Goal: Task Accomplishment & Management: Use online tool/utility

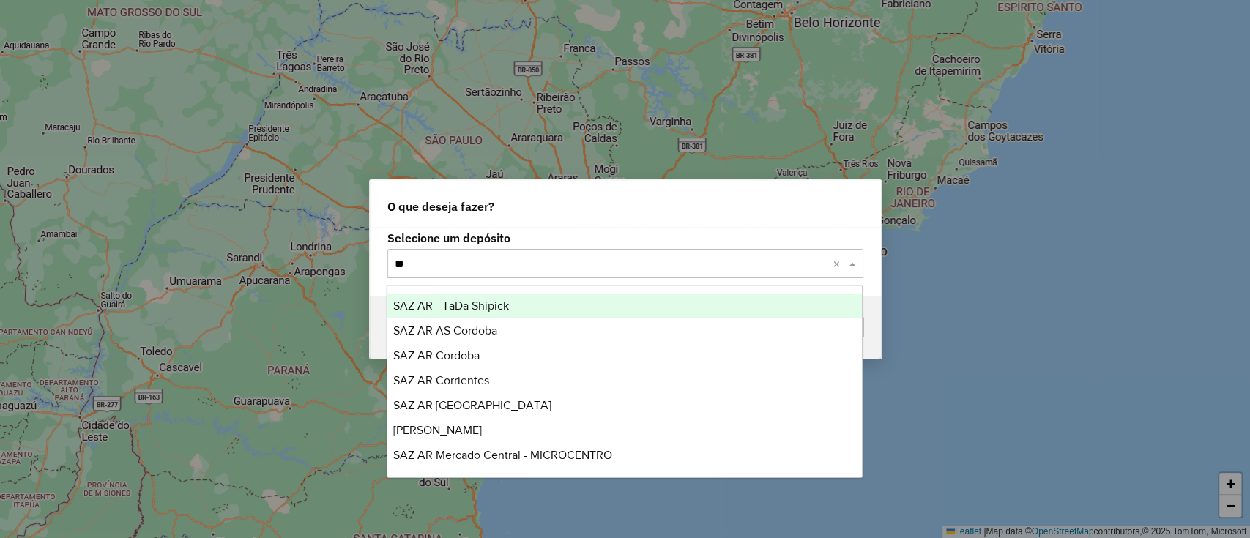
type input "***"
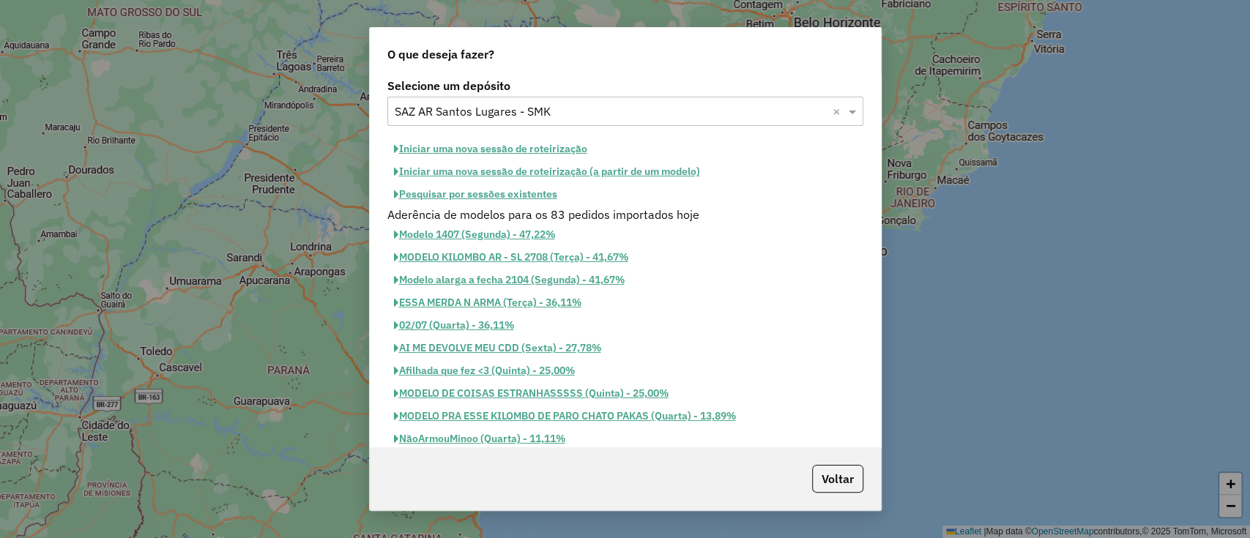
click at [415, 145] on button "Iniciar uma nova sessão de roteirização" at bounding box center [490, 149] width 206 height 23
select select "*"
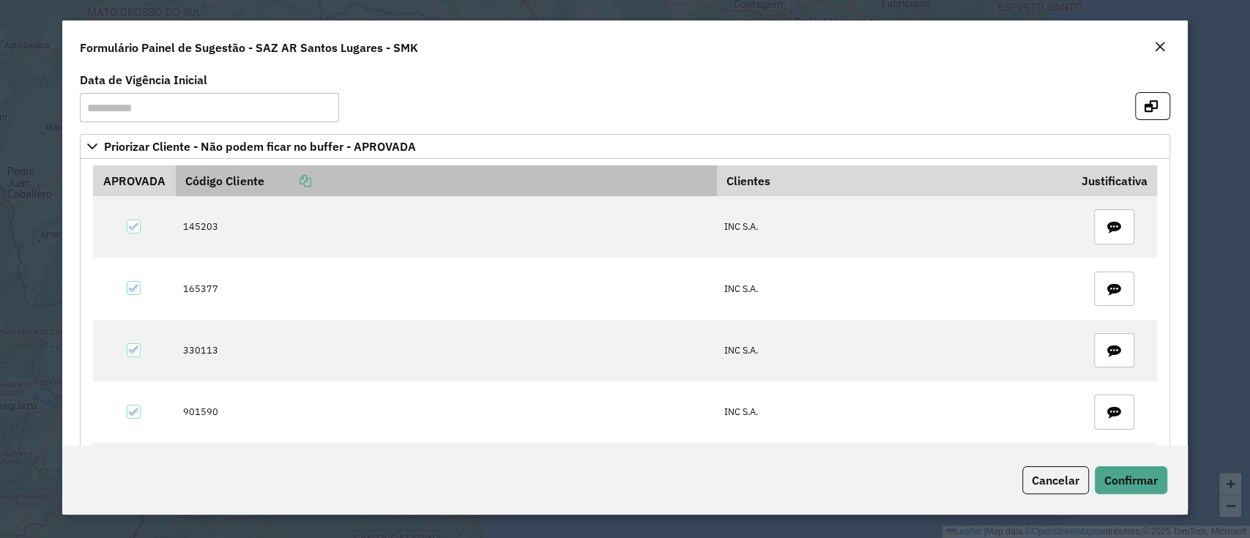
click at [306, 176] on icon at bounding box center [305, 181] width 12 height 12
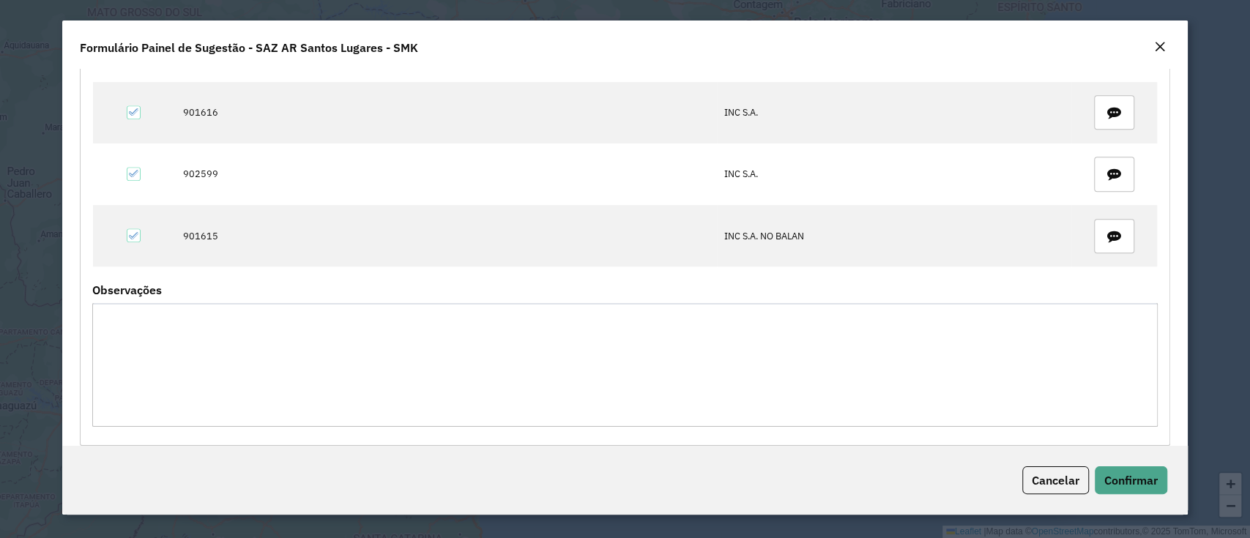
scroll to position [624, 0]
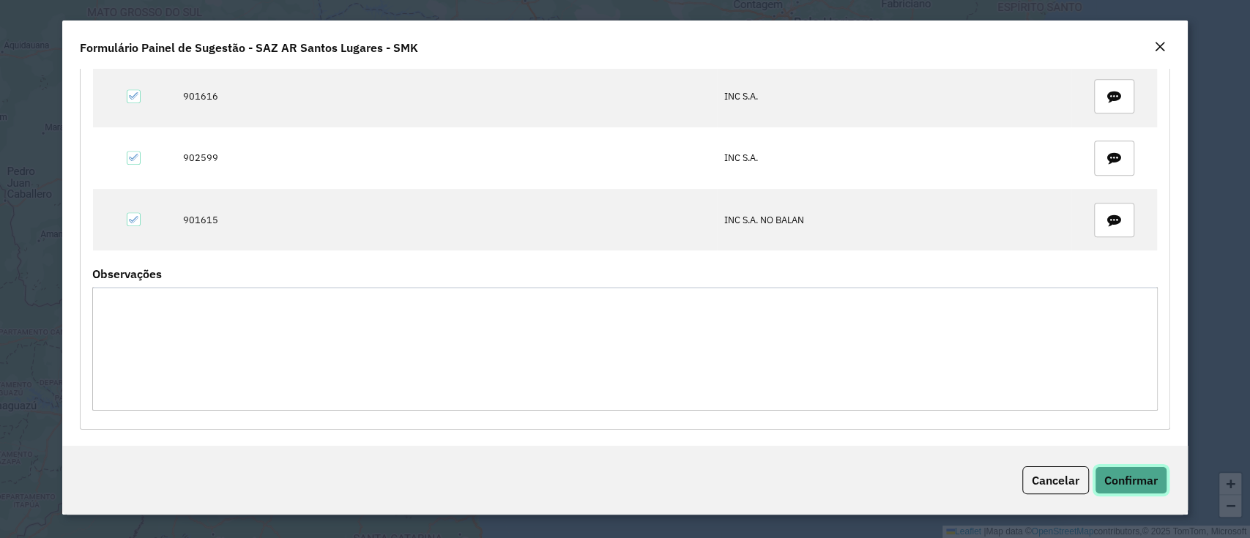
click at [1138, 477] on span "Confirmar" at bounding box center [1130, 480] width 53 height 15
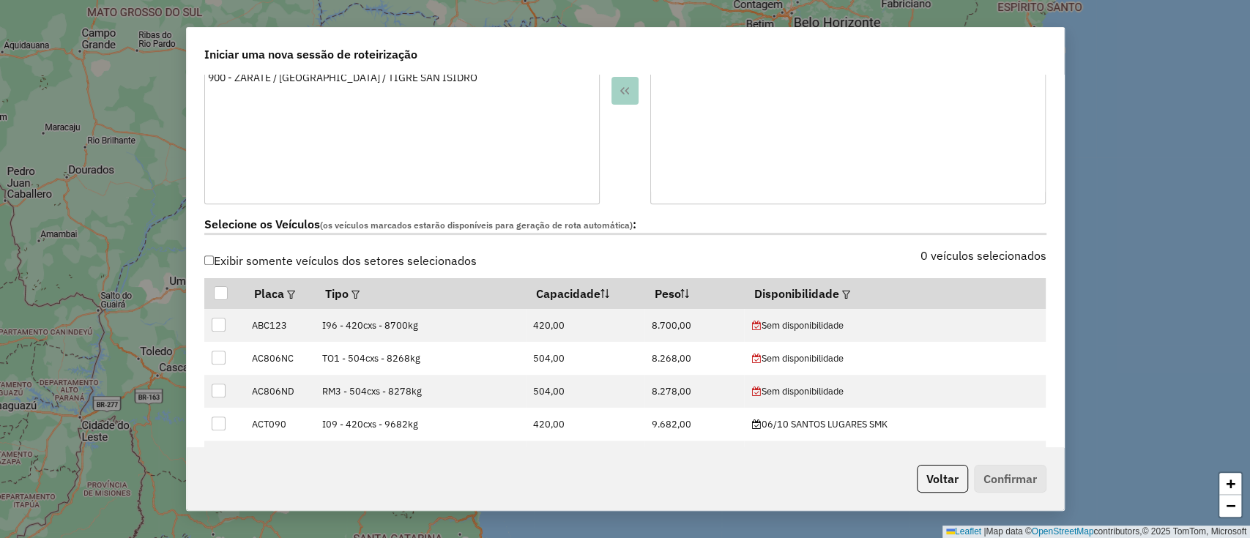
scroll to position [390, 0]
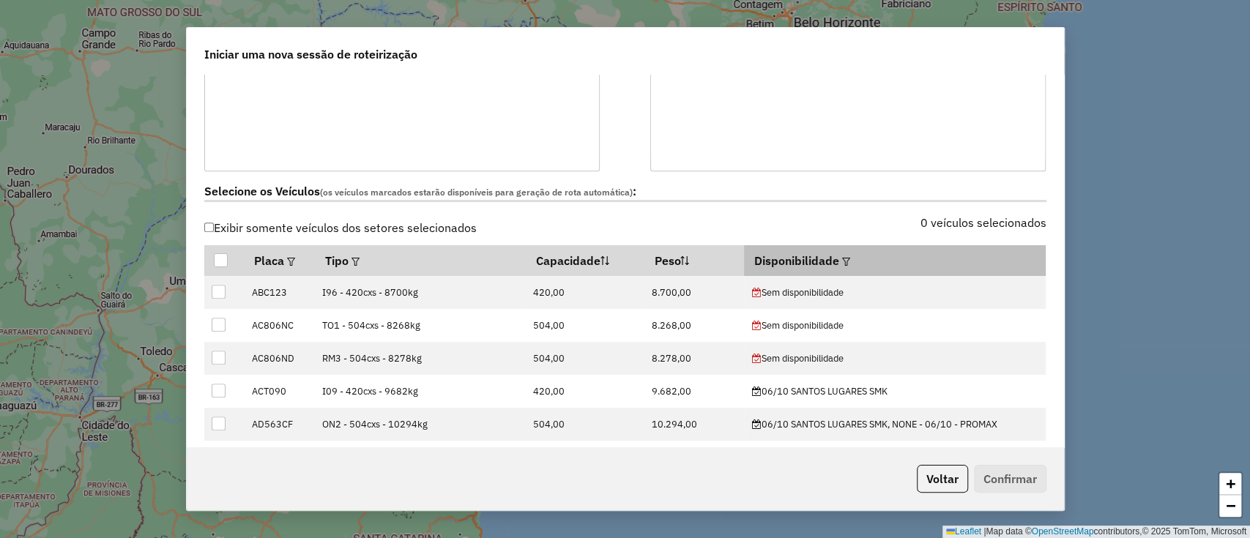
click at [843, 264] on em at bounding box center [846, 262] width 8 height 8
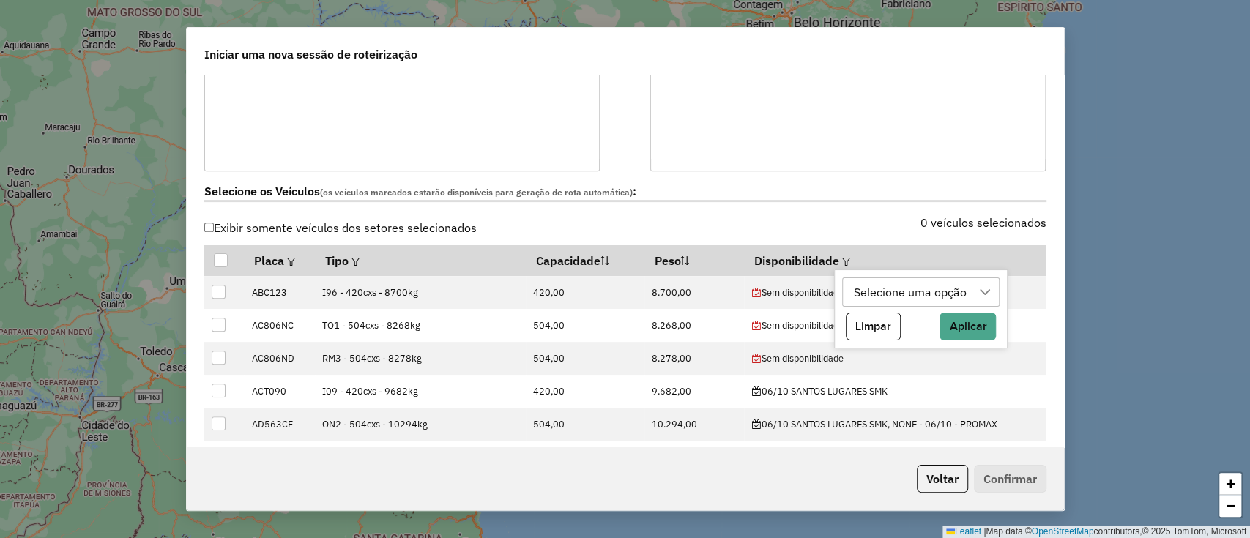
click at [885, 288] on div "Selecione uma opção" at bounding box center [909, 292] width 123 height 28
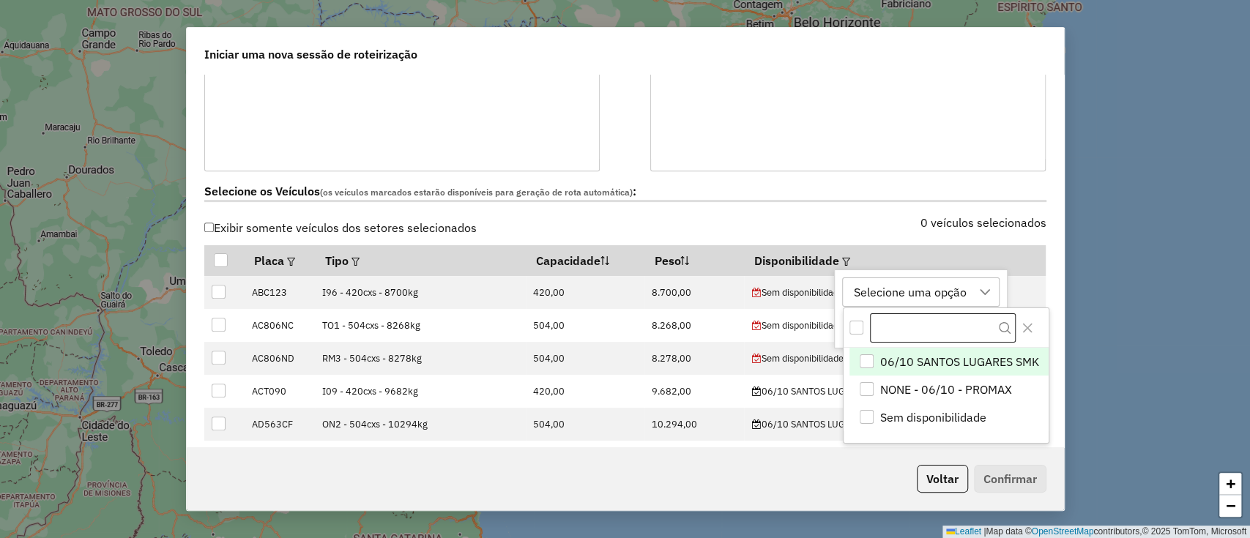
scroll to position [11, 66]
click at [949, 357] on span "06/10 SANTOS LUGARES SMK" at bounding box center [959, 362] width 159 height 18
click at [1031, 331] on icon "Close" at bounding box center [1027, 328] width 10 height 10
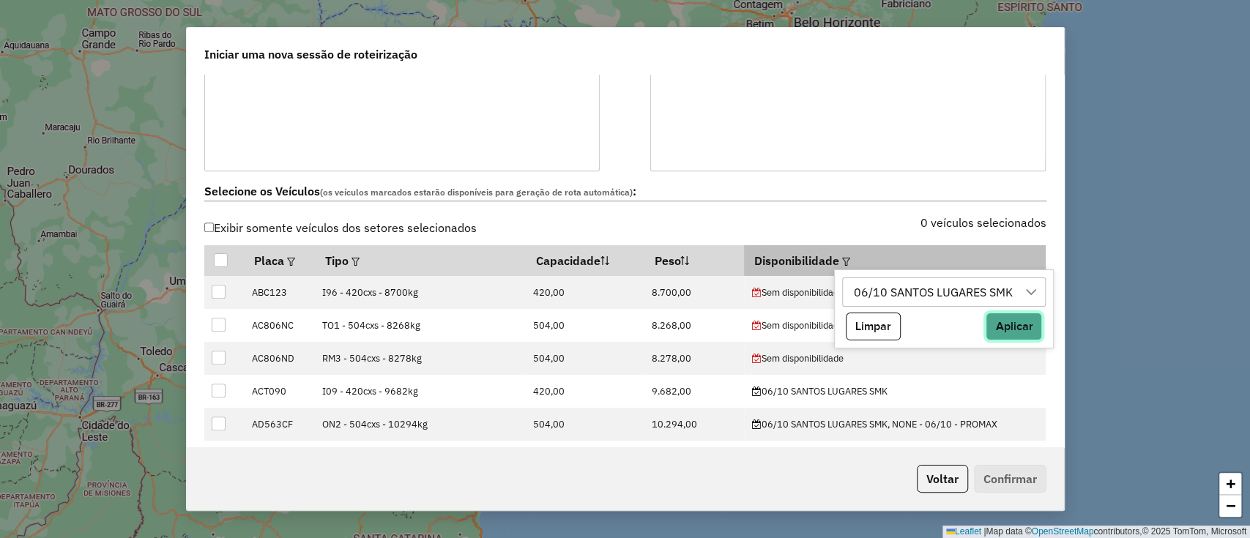
click at [1020, 324] on button "Aplicar" at bounding box center [1013, 327] width 56 height 28
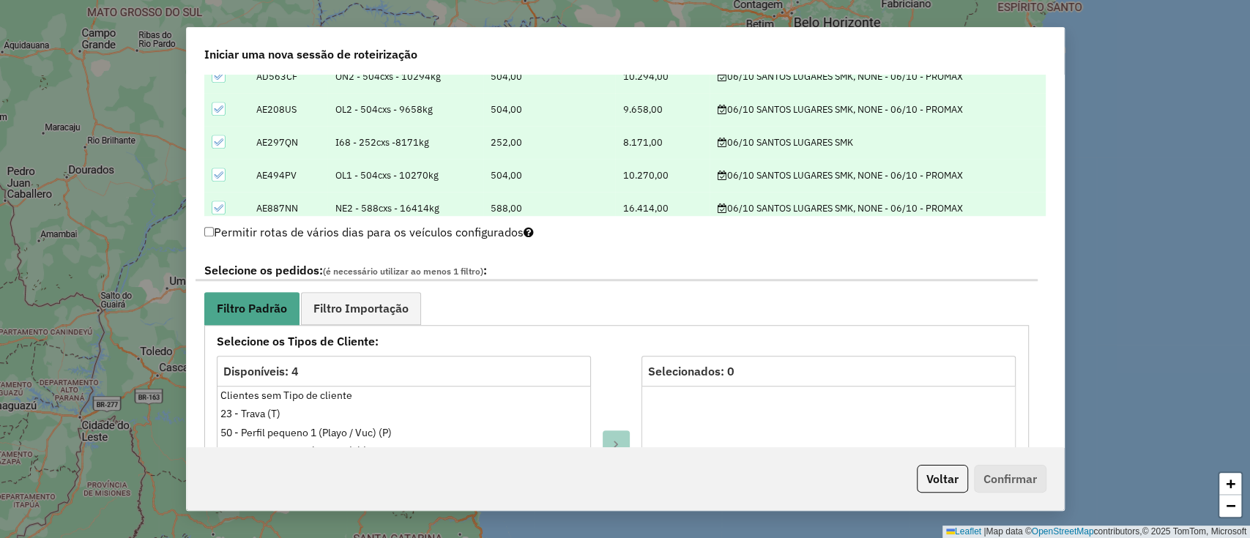
scroll to position [683, 0]
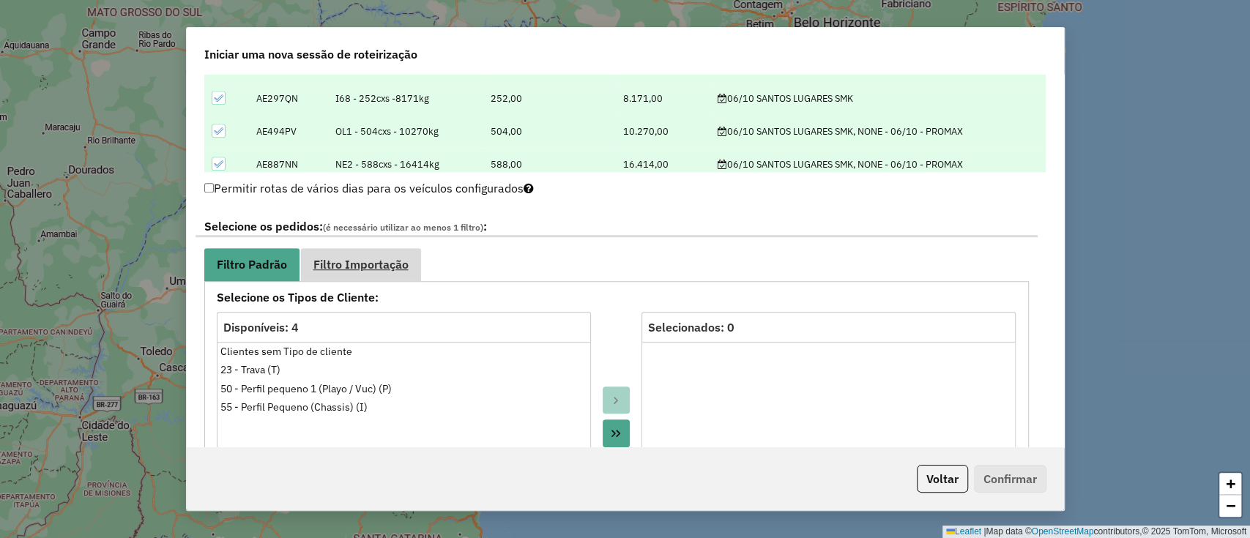
click at [376, 258] on span "Filtro Importação" at bounding box center [360, 264] width 95 height 12
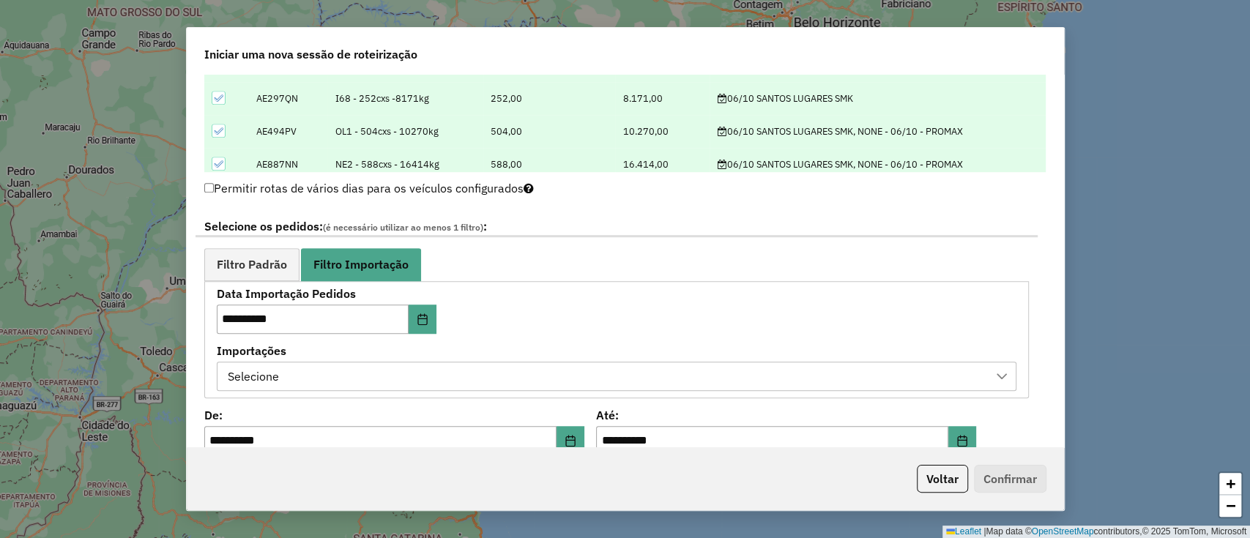
click at [353, 366] on div "Selecione" at bounding box center [605, 376] width 764 height 28
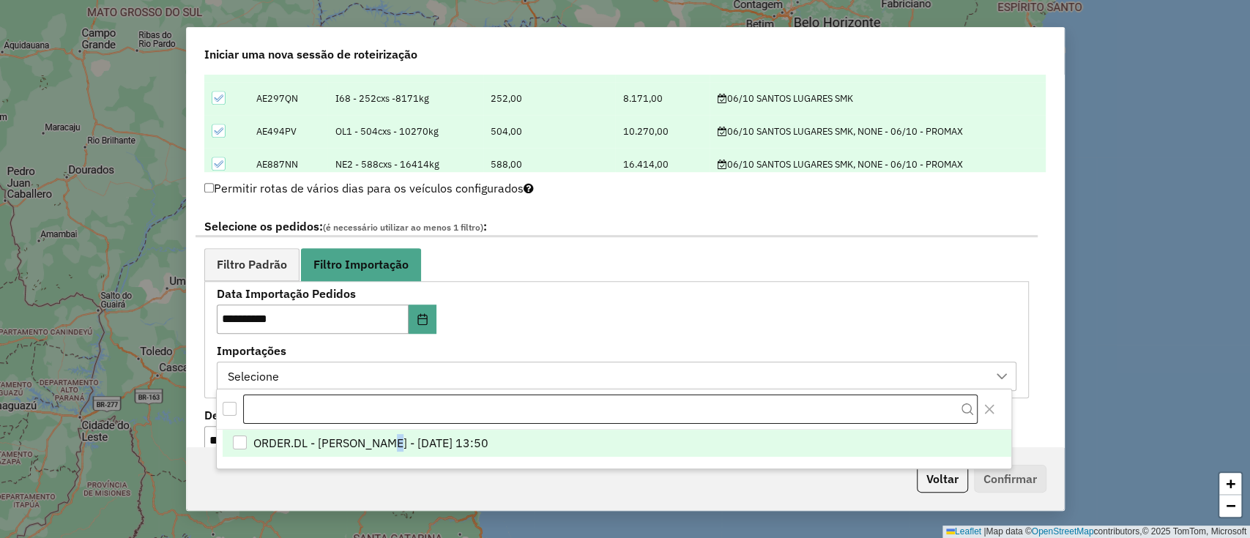
drag, startPoint x: 397, startPoint y: 428, endPoint x: 421, endPoint y: 417, distance: 25.9
click at [398, 430] on li "ORDER.DL - [PERSON_NAME] - [DATE] 13:50" at bounding box center [617, 444] width 788 height 28
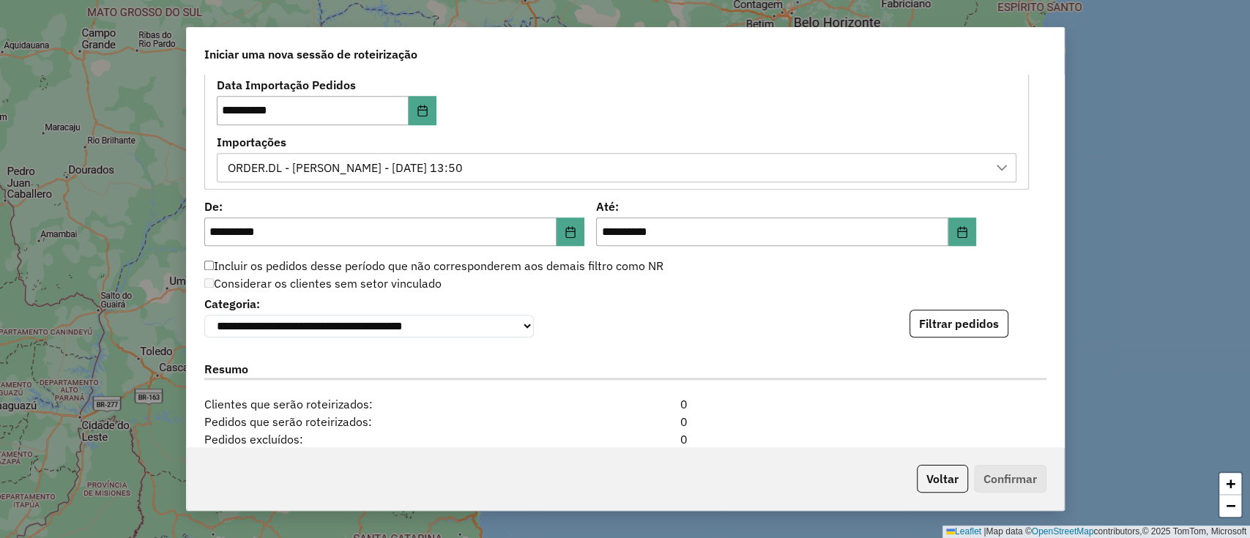
scroll to position [976, 0]
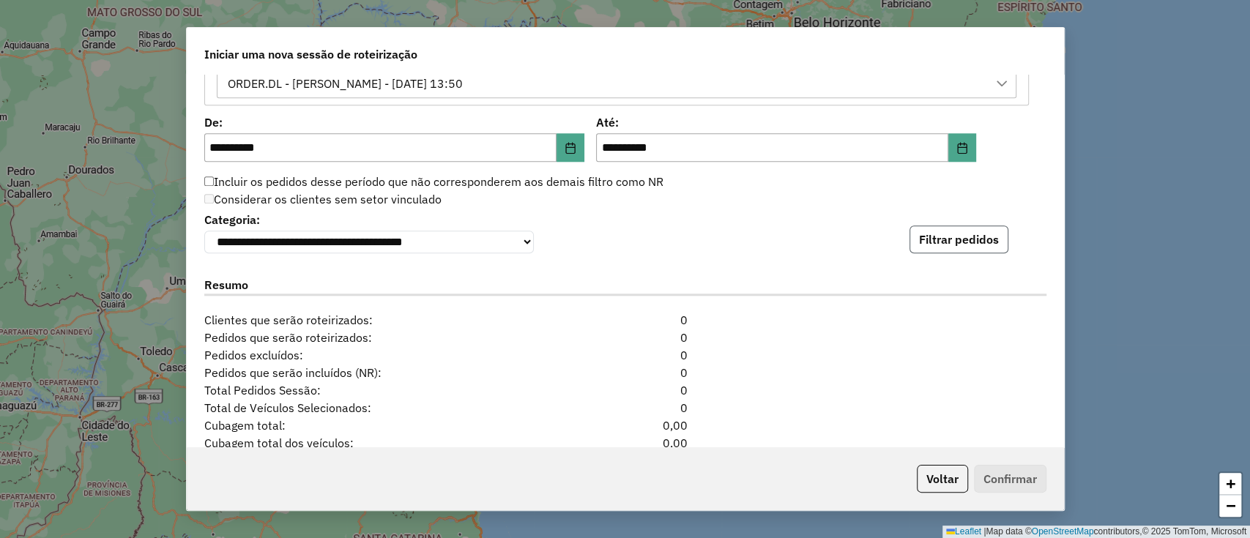
click at [940, 230] on button "Filtrar pedidos" at bounding box center [958, 239] width 99 height 28
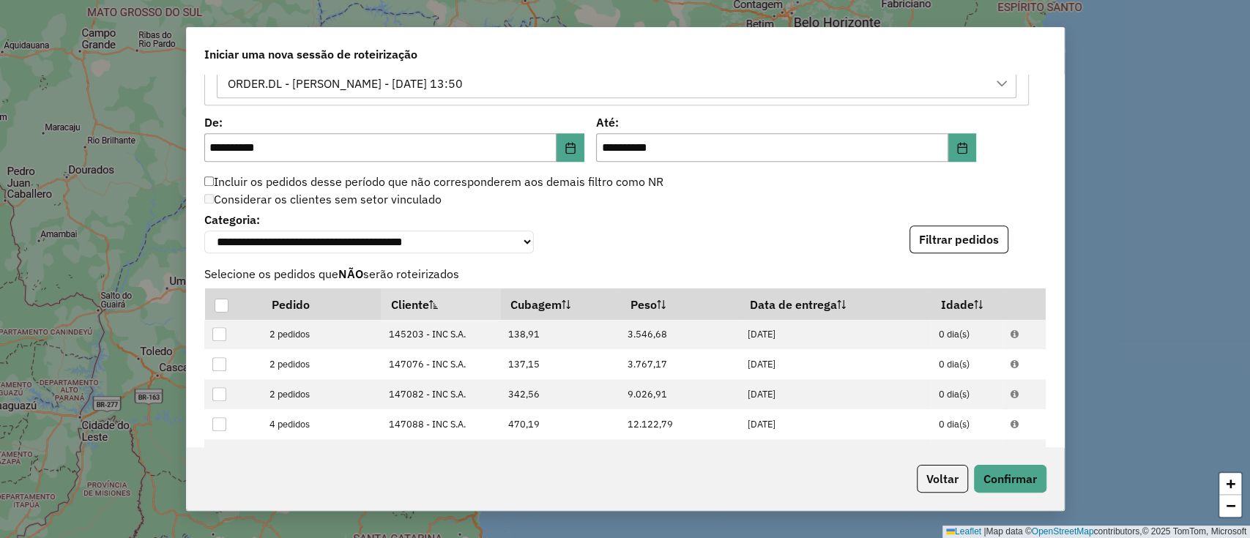
scroll to position [1416, 0]
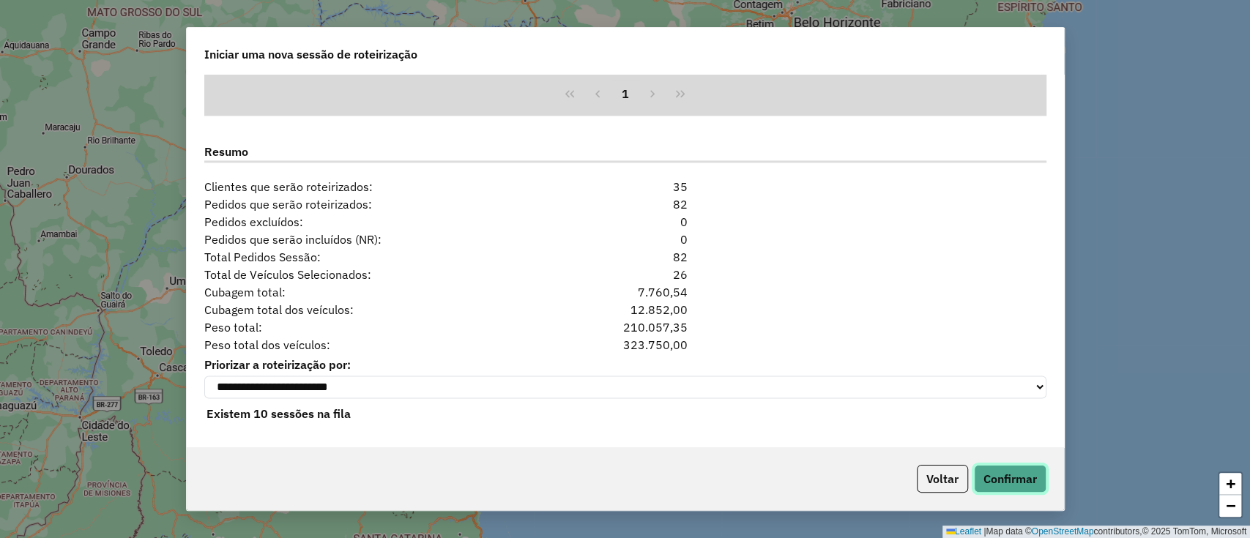
click at [988, 483] on button "Confirmar" at bounding box center [1010, 479] width 72 height 28
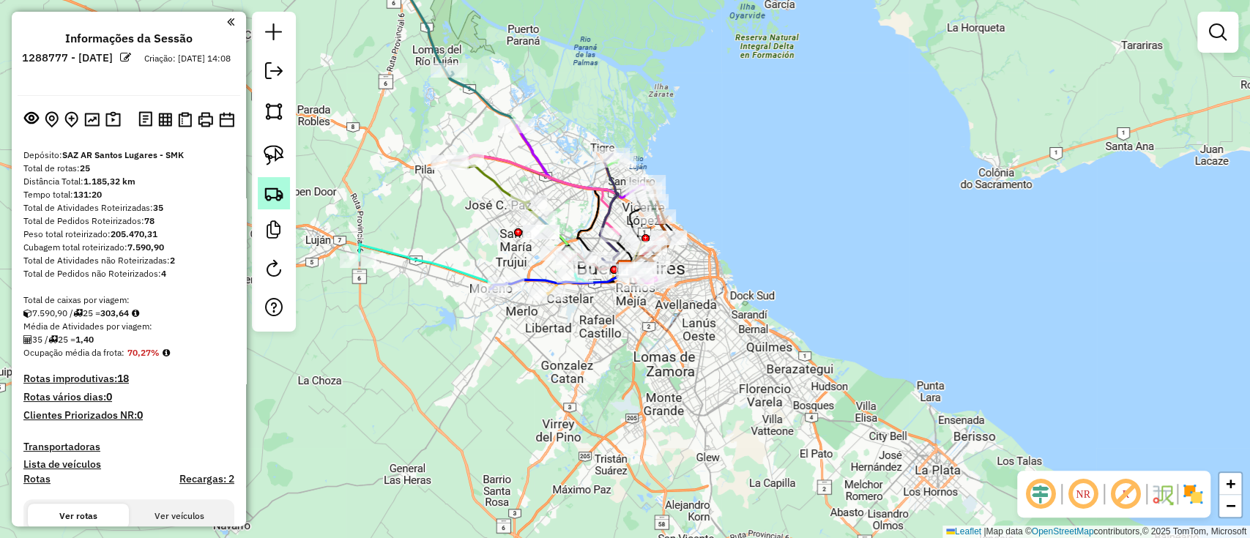
click at [275, 183] on img at bounding box center [274, 193] width 20 height 20
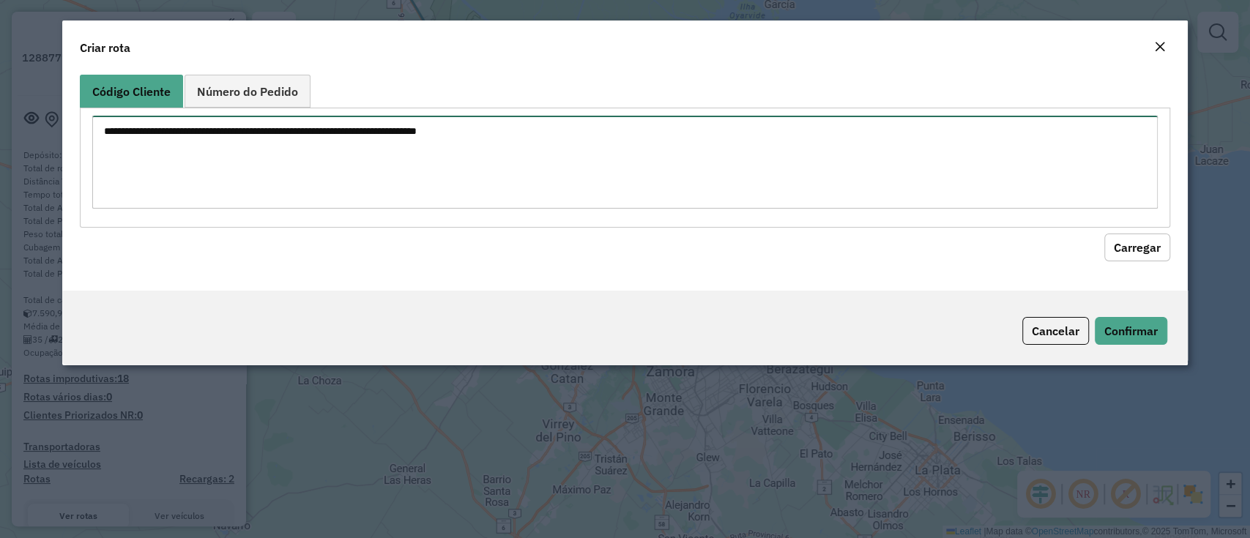
click at [278, 179] on textarea at bounding box center [624, 162] width 1064 height 93
paste textarea "****** ****** ****** ****** ****** ****** ****** ****** ****** ****** ******"
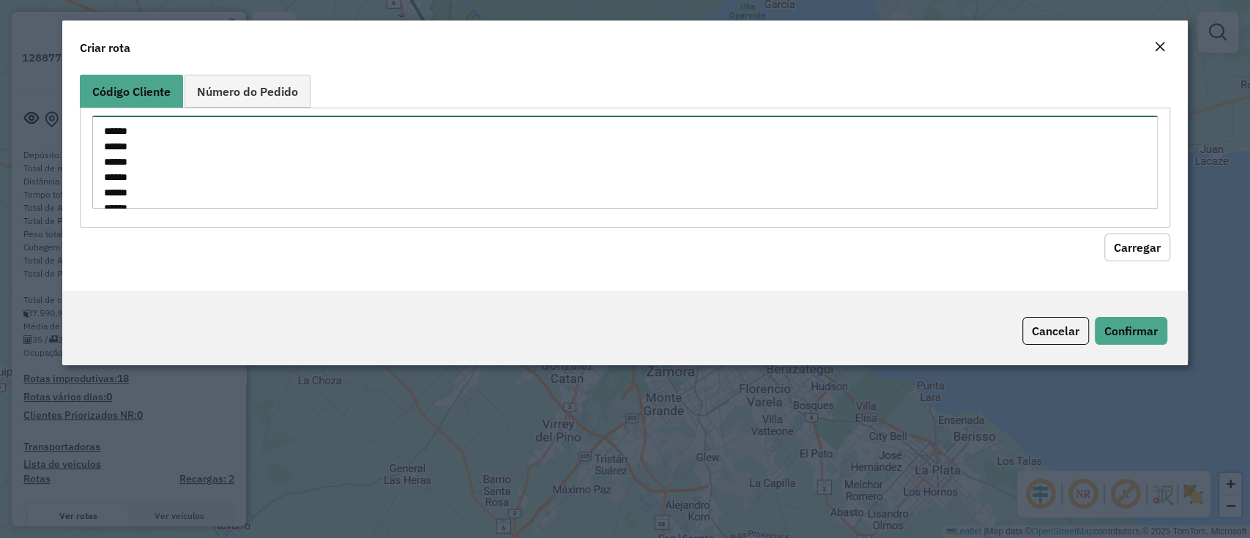
scroll to position [97, 0]
type textarea "****** ****** ****** ****** ****** ****** ****** ****** ****** ****** ******"
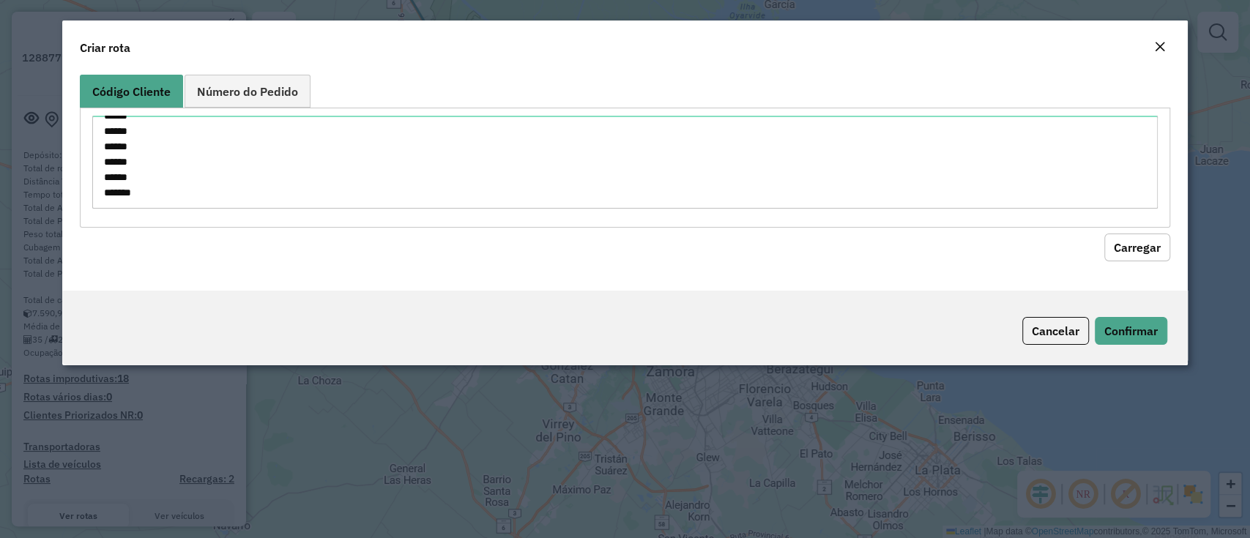
click at [1120, 250] on button "Carregar" at bounding box center [1137, 248] width 66 height 28
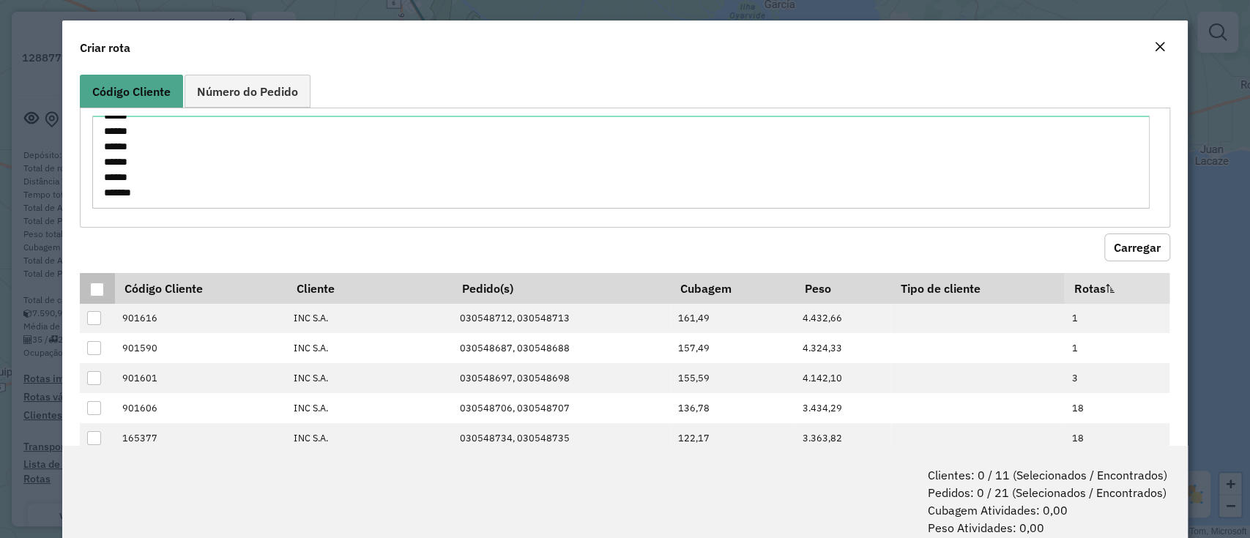
click at [98, 294] on div at bounding box center [97, 290] width 14 height 14
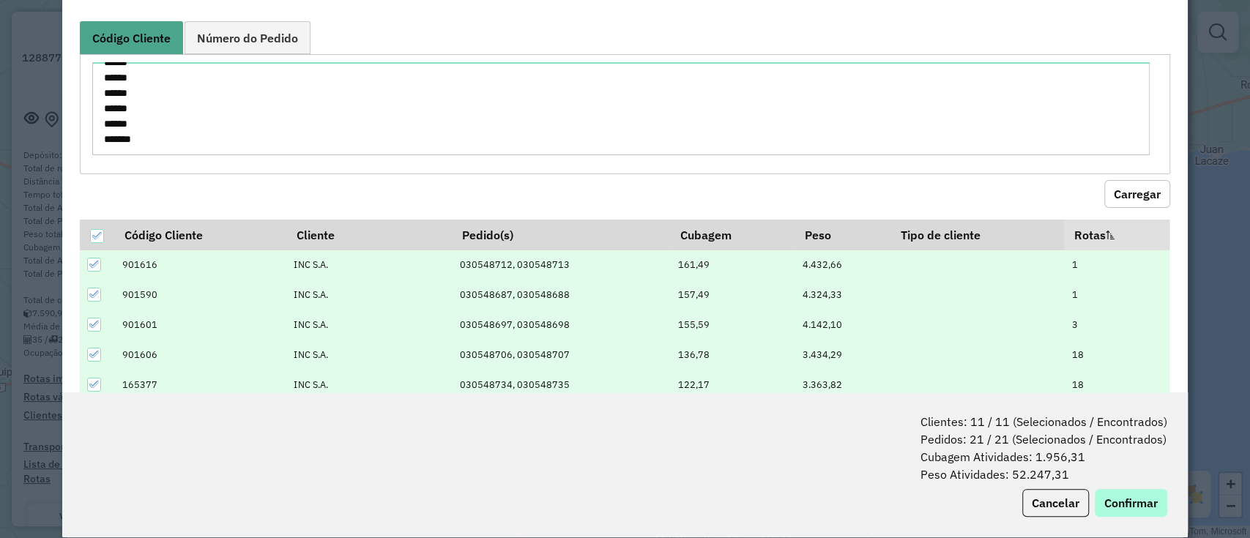
scroll to position [72, 0]
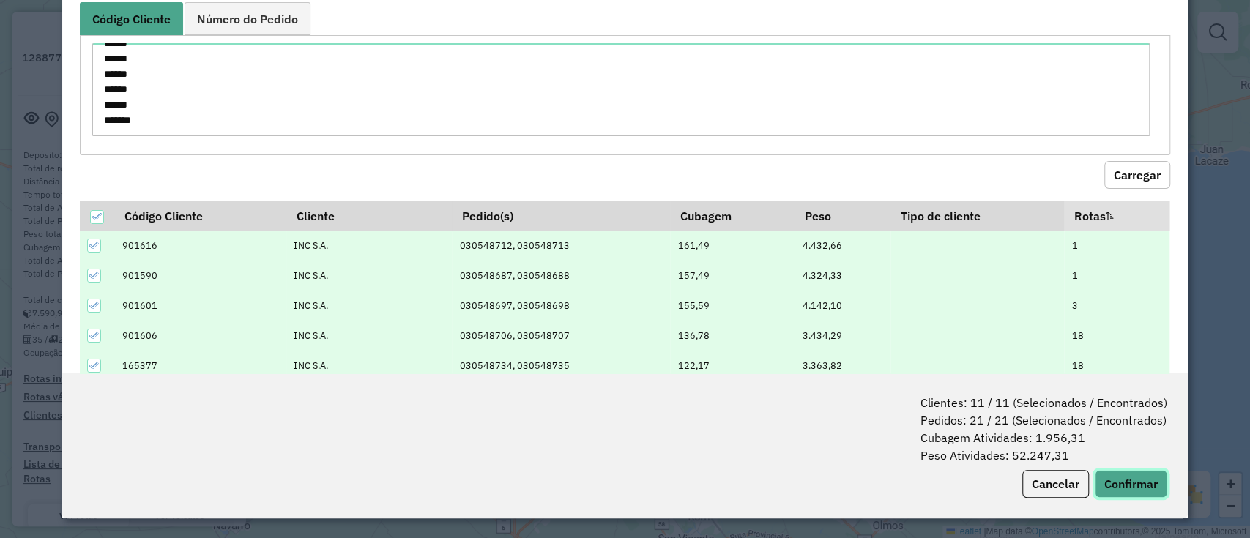
click at [1124, 483] on button "Confirmar" at bounding box center [1130, 484] width 72 height 28
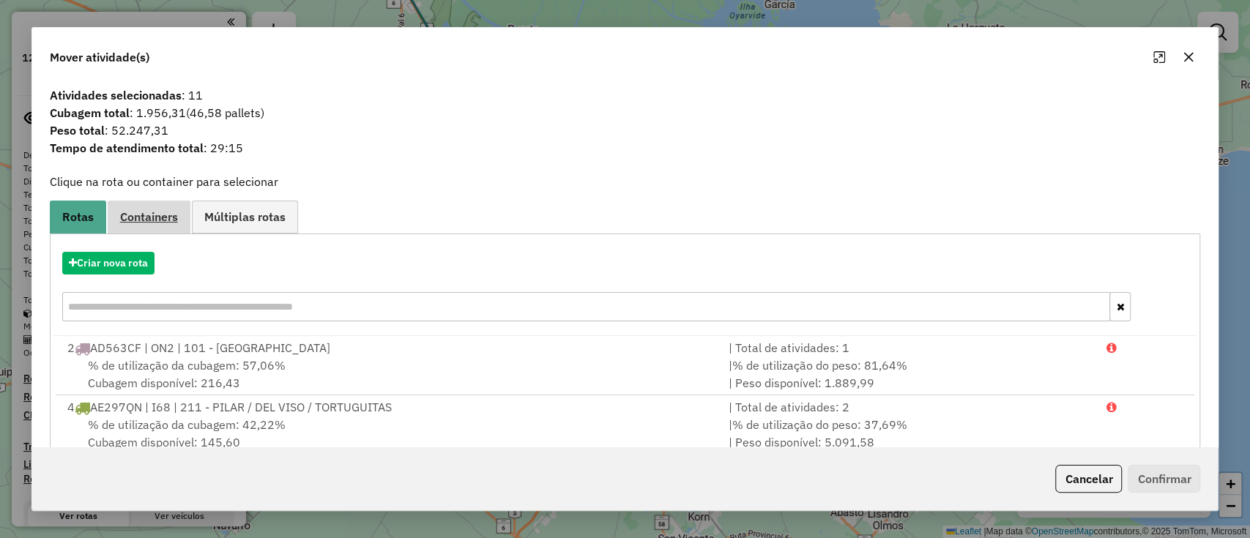
click at [141, 214] on span "Containers" at bounding box center [149, 217] width 58 height 12
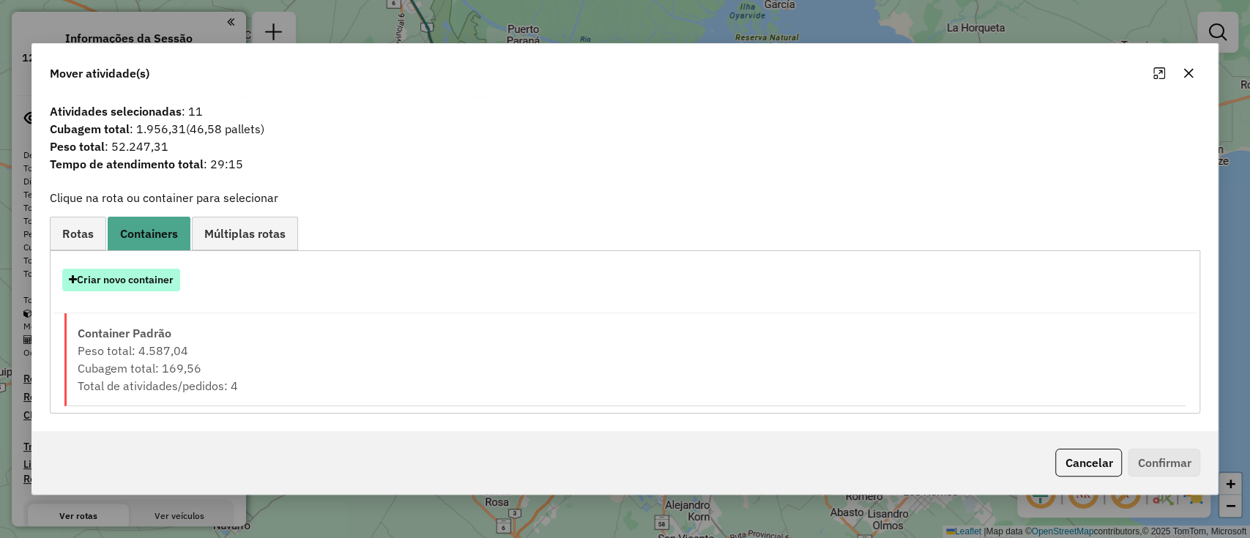
click at [137, 269] on button "Criar novo container" at bounding box center [121, 280] width 118 height 23
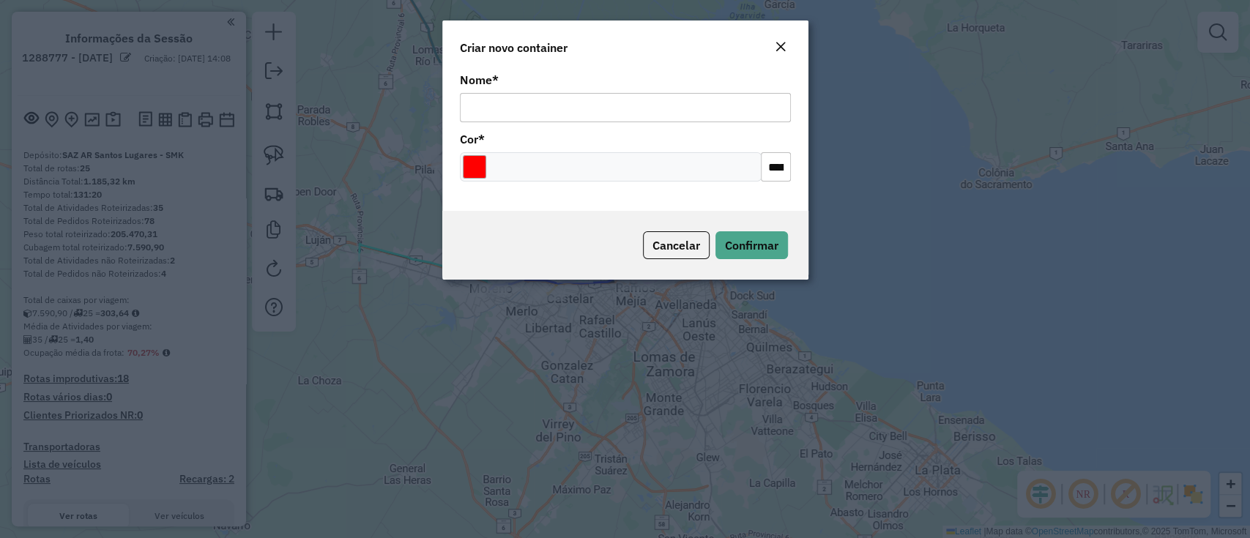
drag, startPoint x: 501, startPoint y: 104, endPoint x: 514, endPoint y: 105, distance: 12.5
click at [501, 104] on input "Nome *" at bounding box center [625, 107] width 331 height 29
type input "**********"
click at [480, 175] on input "Select a color" at bounding box center [474, 166] width 23 height 23
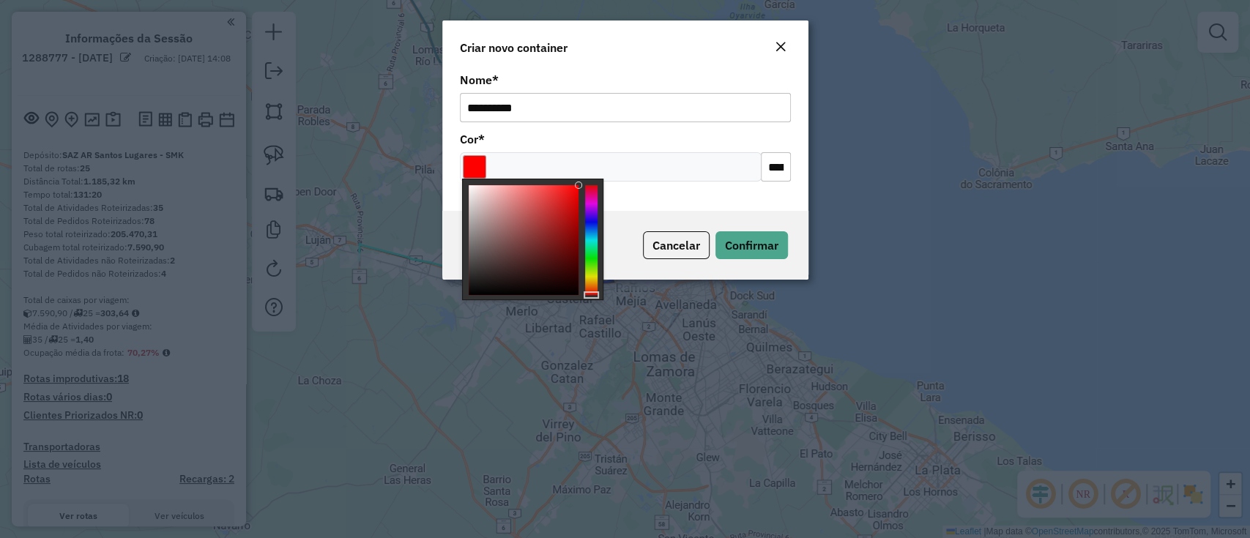
type input "*******"
click at [586, 202] on div at bounding box center [591, 240] width 12 height 110
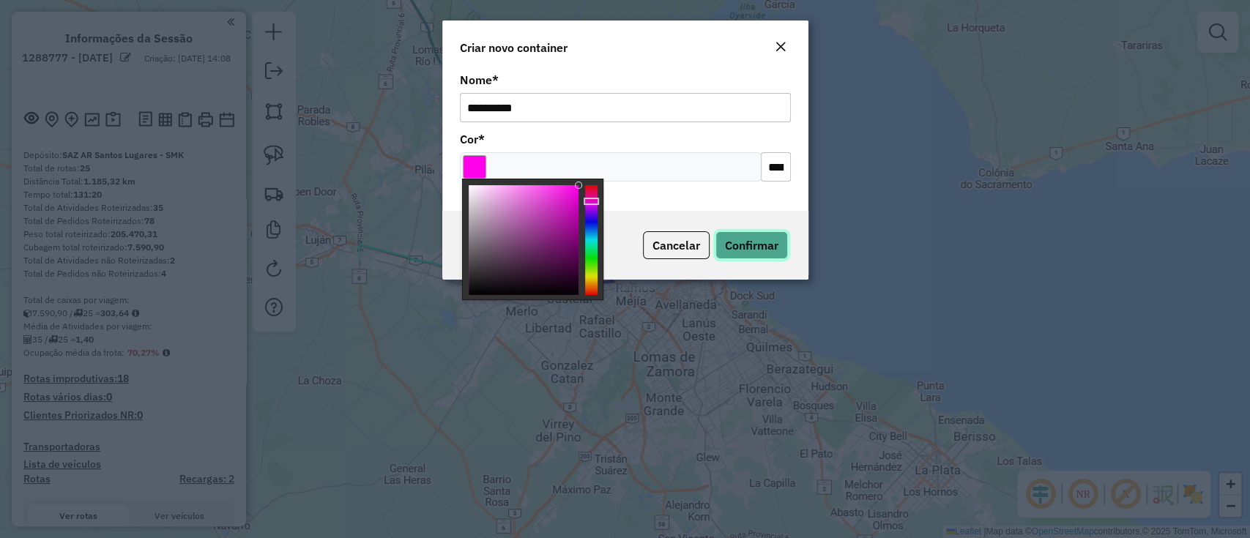
click at [746, 238] on span "Confirmar" at bounding box center [751, 245] width 53 height 15
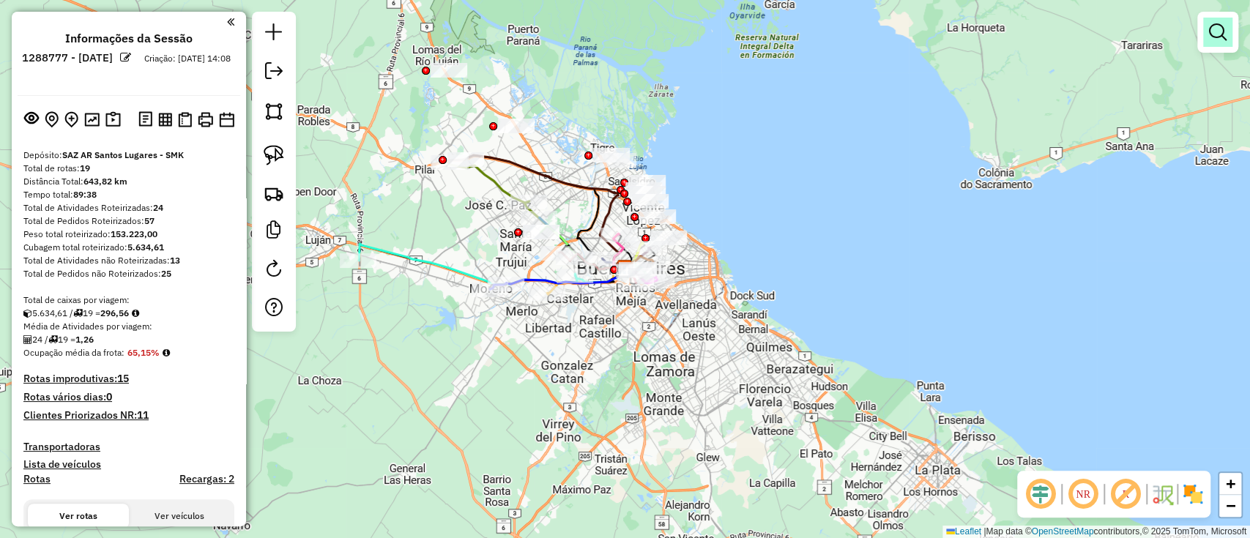
click at [1209, 38] on em at bounding box center [1218, 32] width 18 height 18
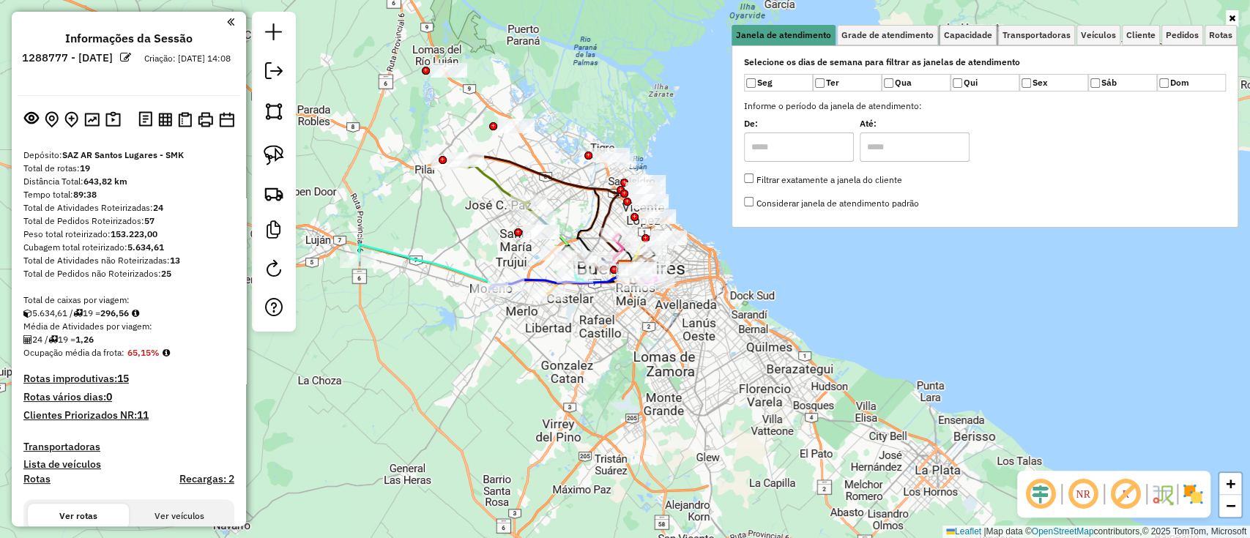
drag, startPoint x: 990, startPoint y: 37, endPoint x: 896, endPoint y: 79, distance: 102.9
click at [989, 36] on span "Capacidade" at bounding box center [968, 35] width 48 height 9
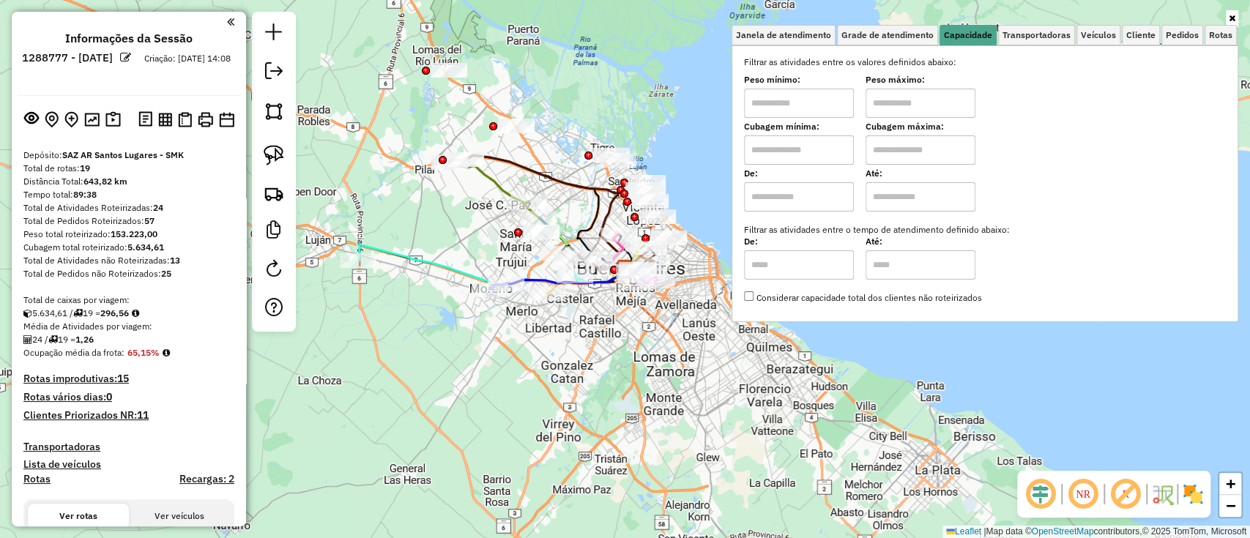
click at [808, 136] on input "text" at bounding box center [799, 149] width 110 height 29
type input "****"
click at [937, 162] on input "text" at bounding box center [920, 149] width 110 height 29
type input "*****"
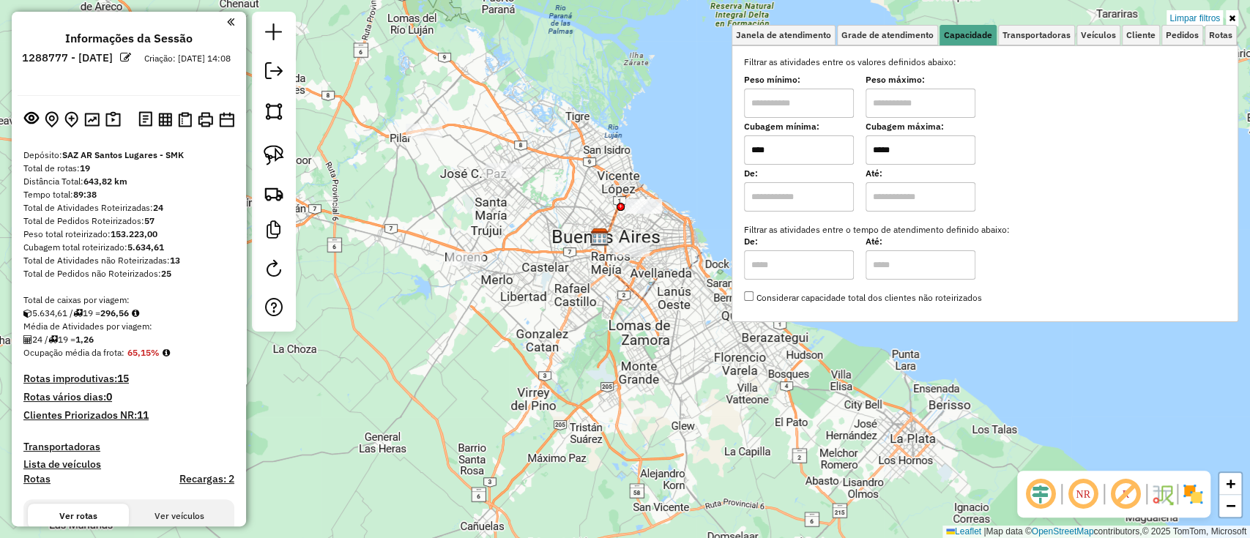
drag, startPoint x: 602, startPoint y: 119, endPoint x: 586, endPoint y: 124, distance: 16.9
click at [586, 124] on div "Limpar filtros Janela de atendimento Grade de atendimento Capacidade Transporta…" at bounding box center [625, 269] width 1250 height 538
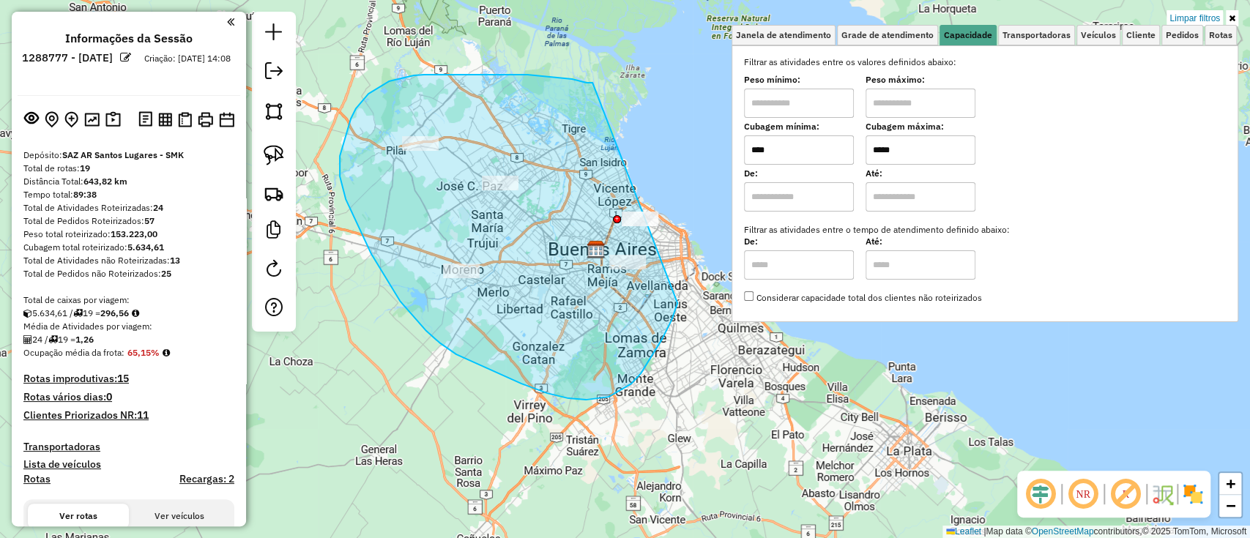
drag, startPoint x: 552, startPoint y: 78, endPoint x: 701, endPoint y: 209, distance: 199.2
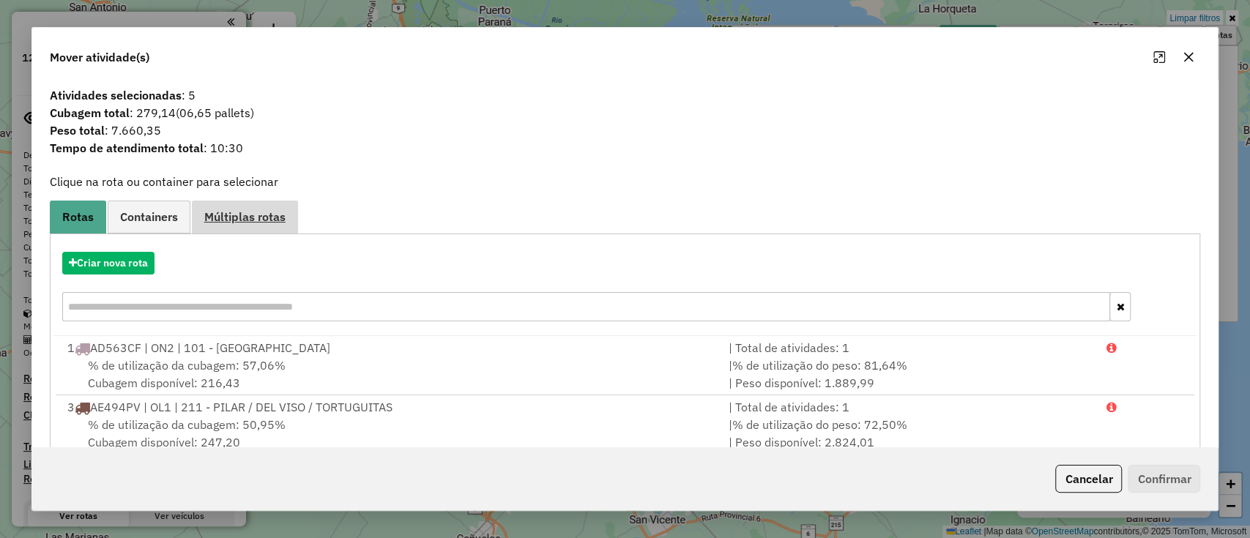
click at [202, 204] on link "Múltiplas rotas" at bounding box center [245, 217] width 106 height 33
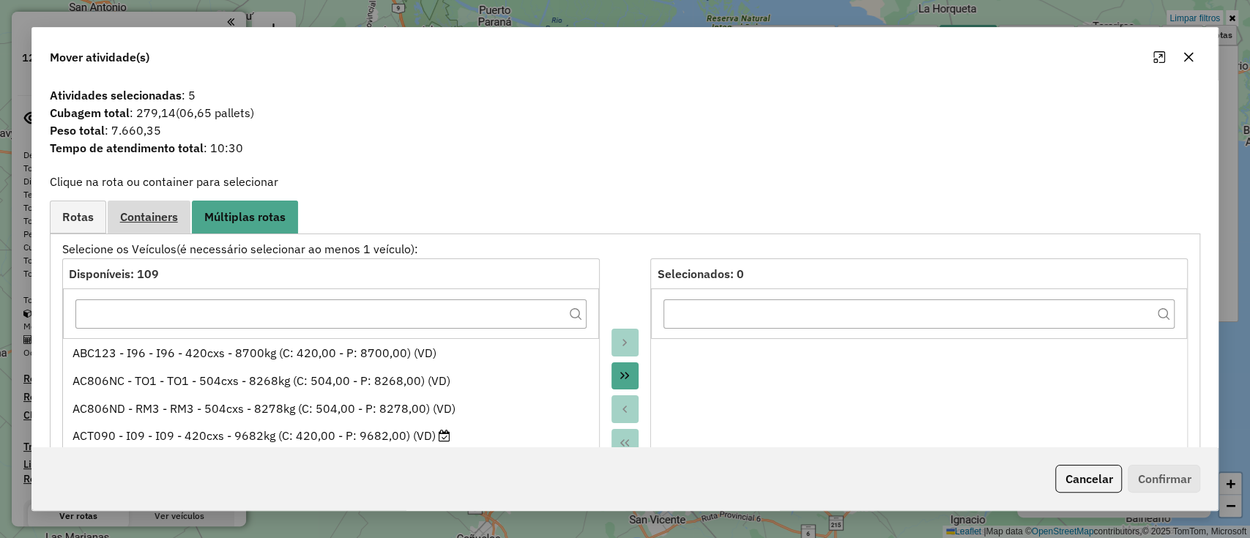
click at [163, 218] on span "Containers" at bounding box center [149, 217] width 58 height 12
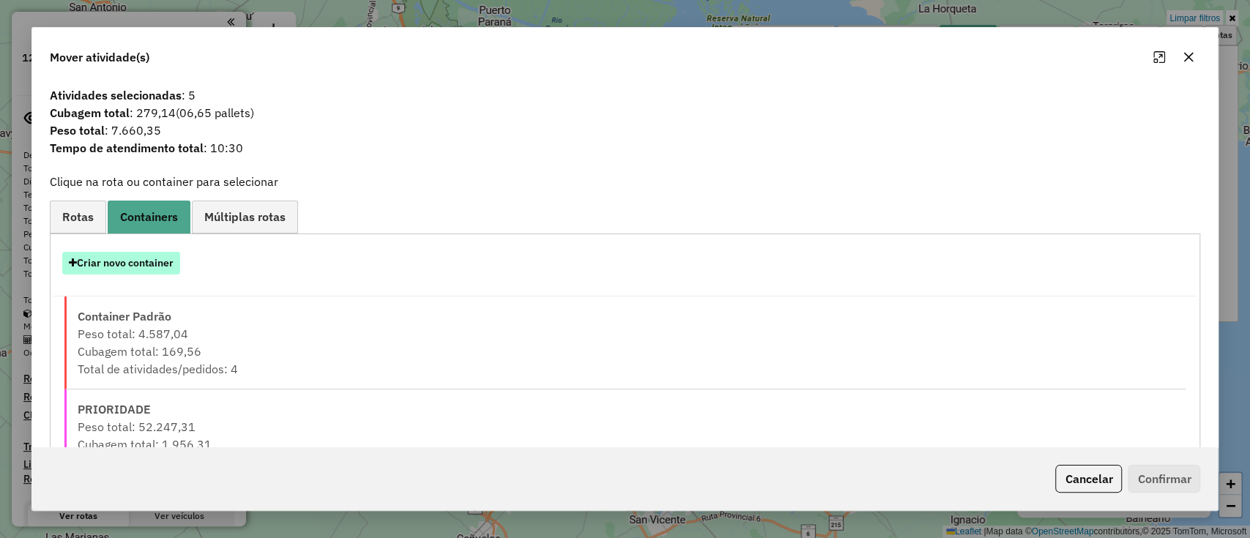
click at [149, 269] on button "Criar novo container" at bounding box center [121, 263] width 118 height 23
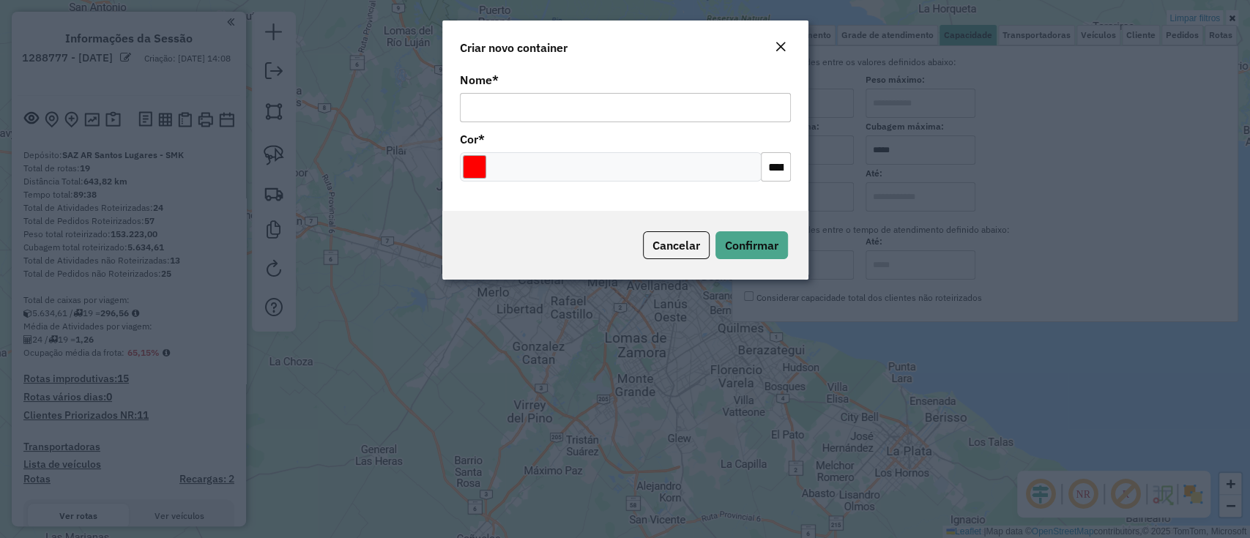
drag, startPoint x: 466, startPoint y: 100, endPoint x: 537, endPoint y: 102, distance: 71.1
click at [467, 100] on input "Nome *" at bounding box center [625, 107] width 331 height 29
drag, startPoint x: 531, startPoint y: 119, endPoint x: 616, endPoint y: 94, distance: 88.0
click at [613, 94] on input "*****" at bounding box center [625, 107] width 331 height 29
type input "******"
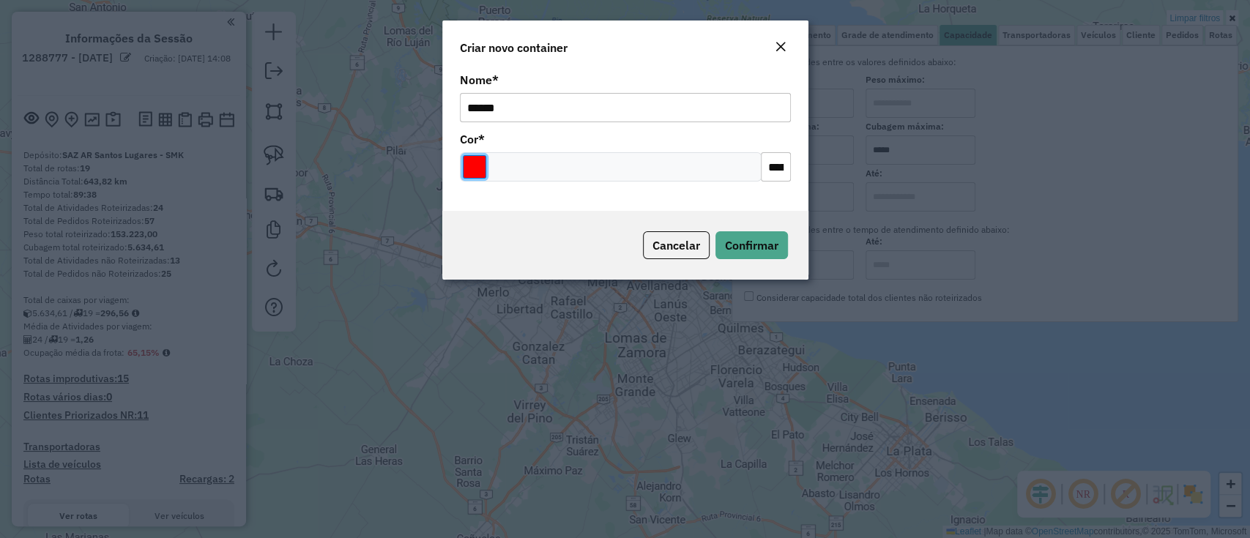
click at [480, 173] on input "Select a color" at bounding box center [474, 166] width 23 height 23
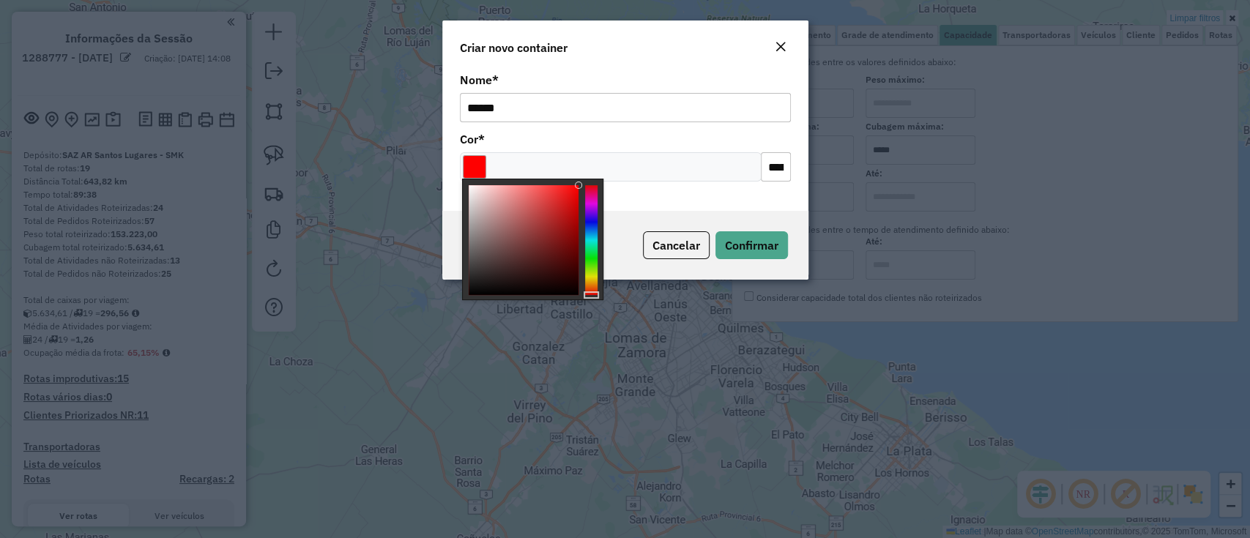
type input "*******"
click at [496, 305] on body "Aguarde... Pop-up bloqueado! Seu navegador bloqueou automáticamente a abertura …" at bounding box center [625, 269] width 1250 height 538
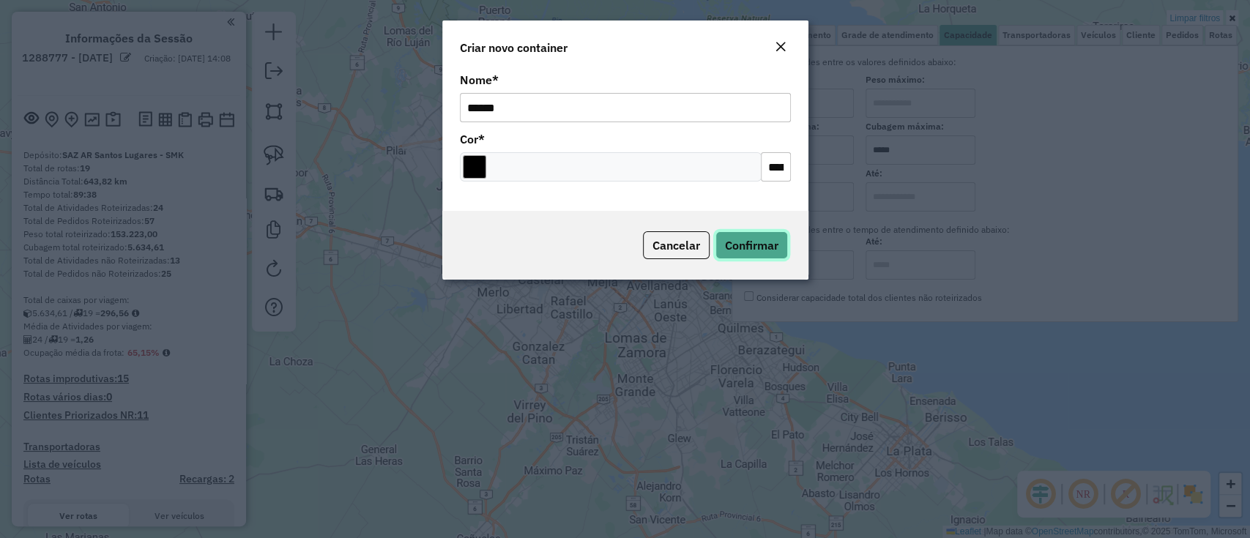
click at [738, 242] on span "Confirmar" at bounding box center [751, 245] width 53 height 15
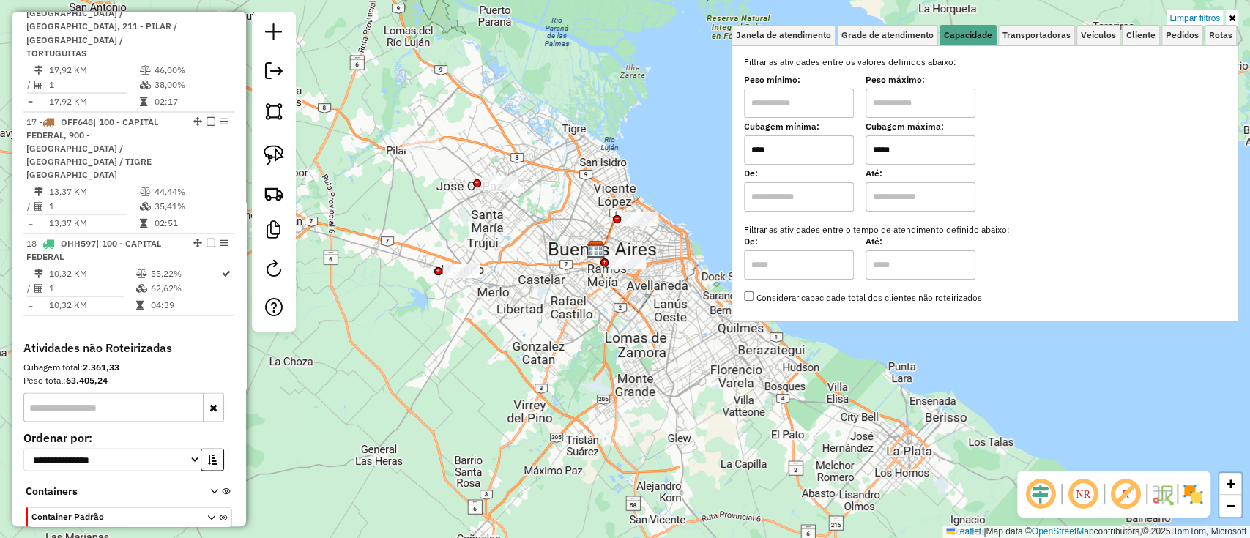
scroll to position [1993, 0]
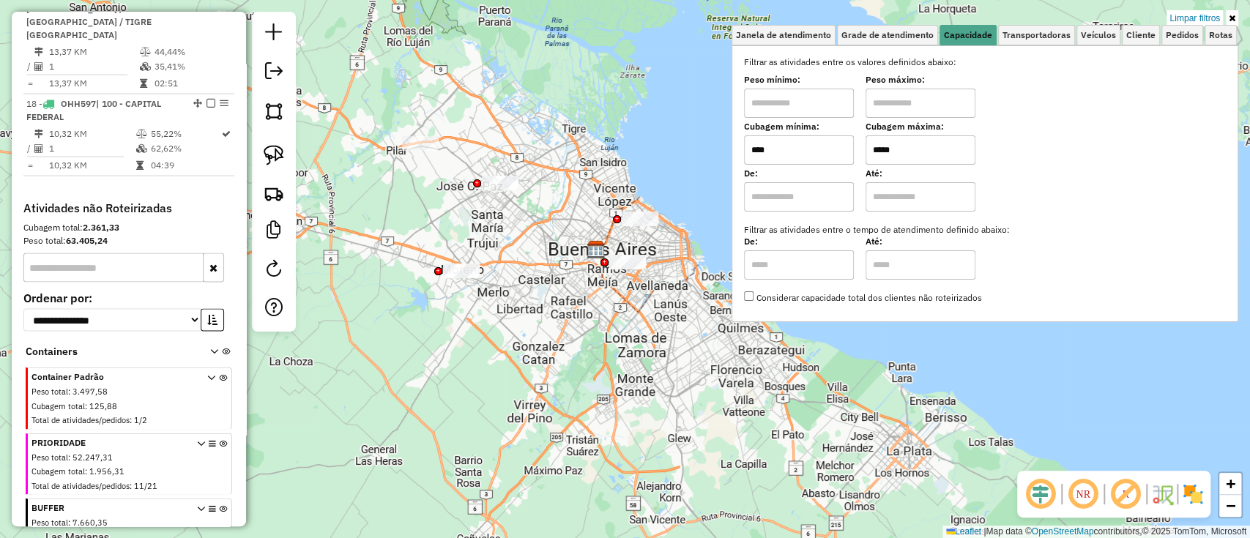
drag, startPoint x: 221, startPoint y: 400, endPoint x: 223, endPoint y: 389, distance: 11.1
click at [221, 505] on icon at bounding box center [223, 532] width 8 height 55
click at [1190, 18] on link "Limpar filtros" at bounding box center [1194, 18] width 56 height 16
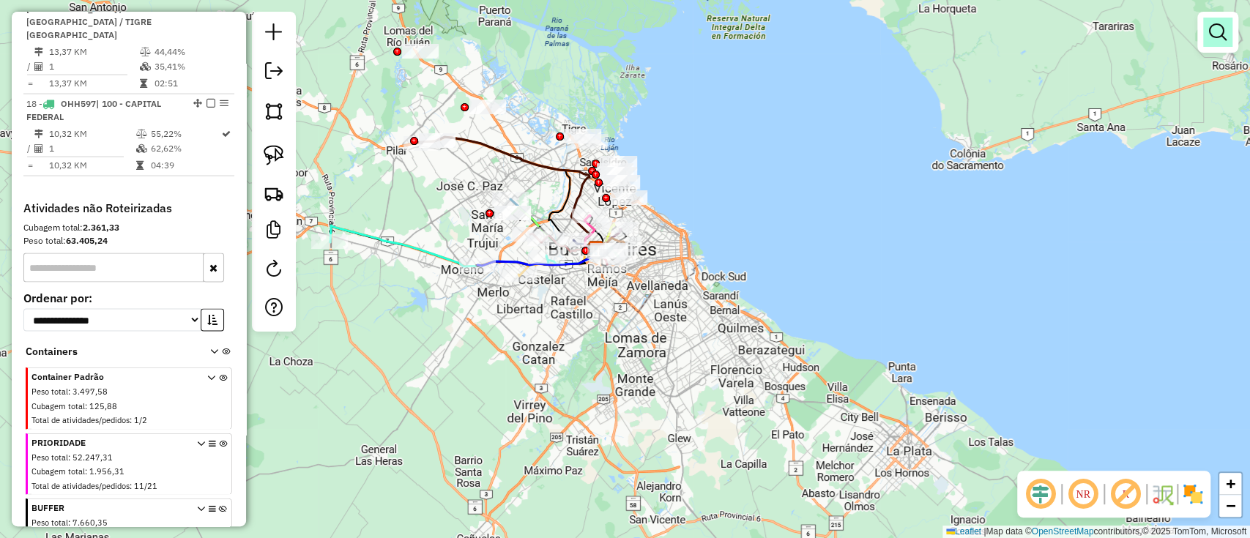
click at [1214, 20] on link at bounding box center [1217, 32] width 29 height 29
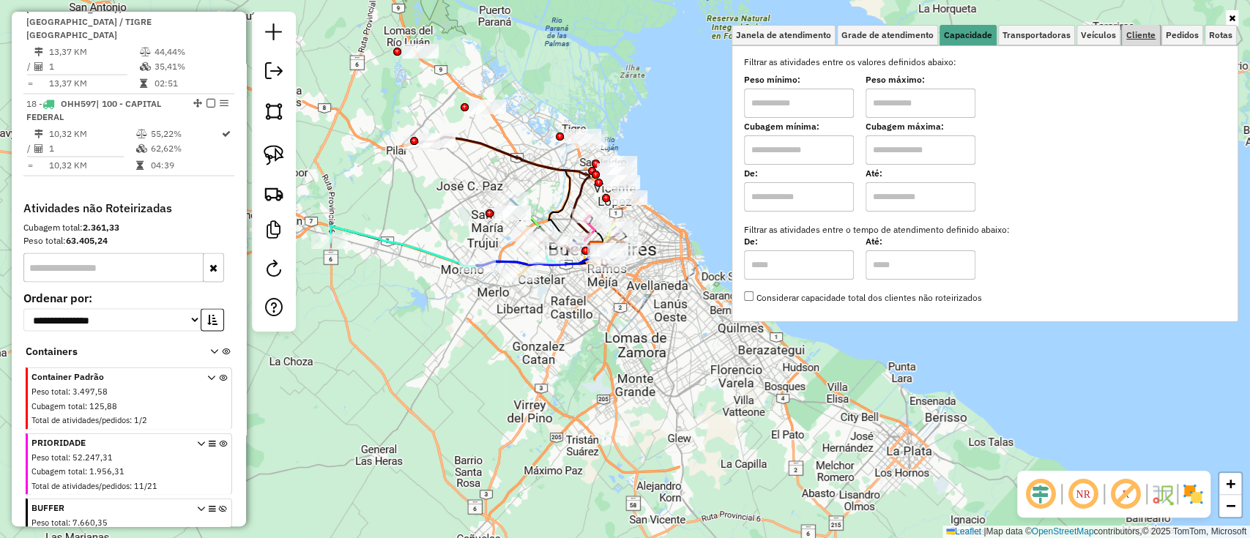
click at [1151, 32] on span "Cliente" at bounding box center [1140, 35] width 29 height 9
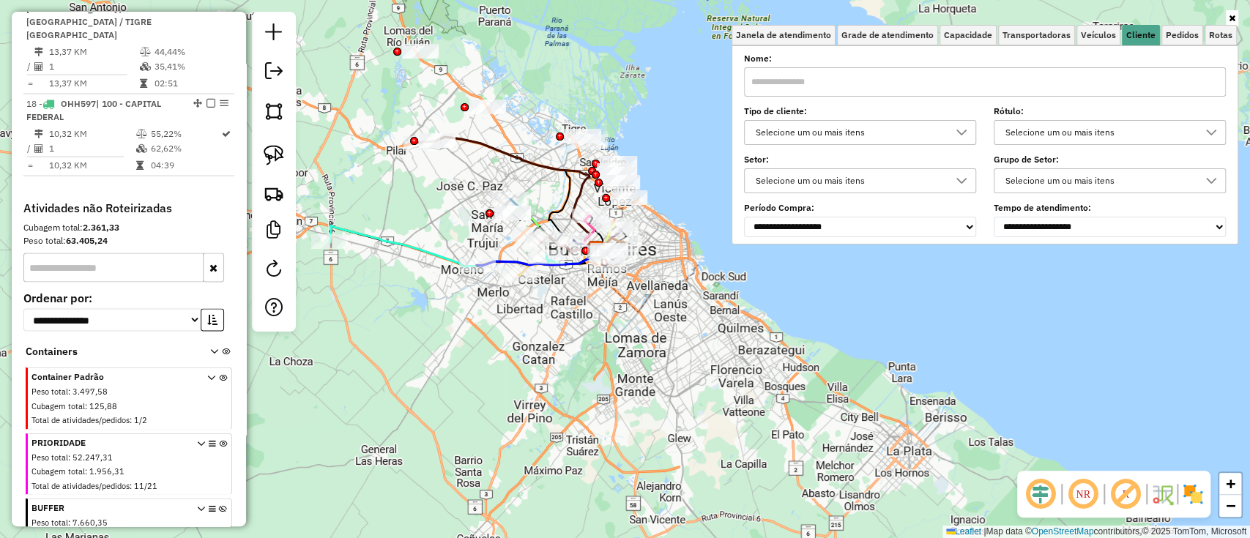
click at [822, 129] on div "Selecione um ou mais itens" at bounding box center [848, 132] width 197 height 23
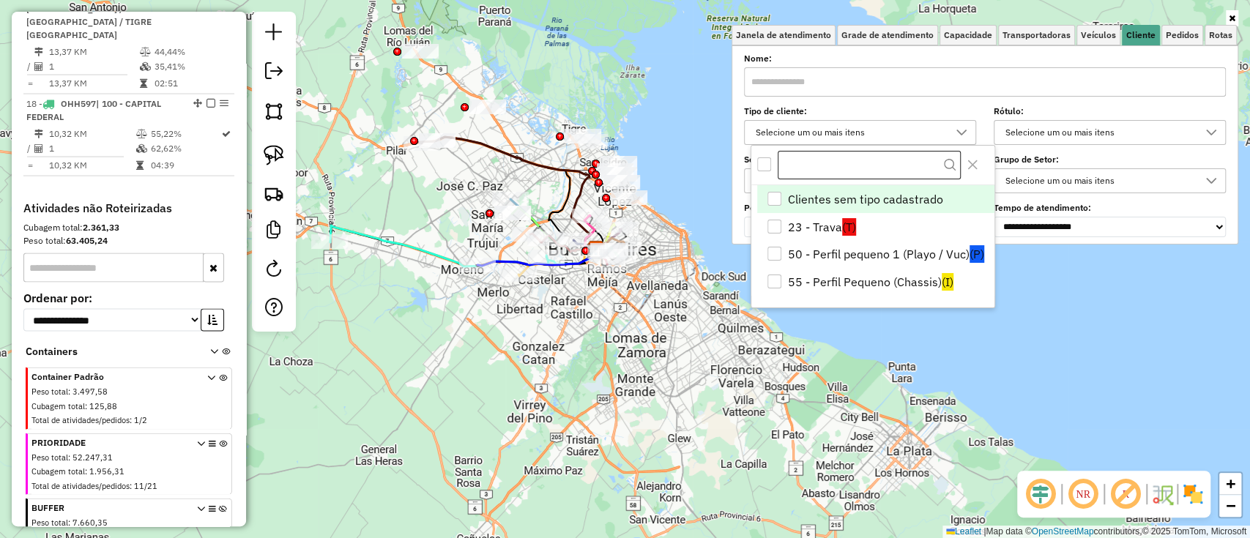
scroll to position [8, 51]
click at [881, 272] on li "55 - Perfil Pequeno (Chassis) (I)" at bounding box center [875, 282] width 236 height 28
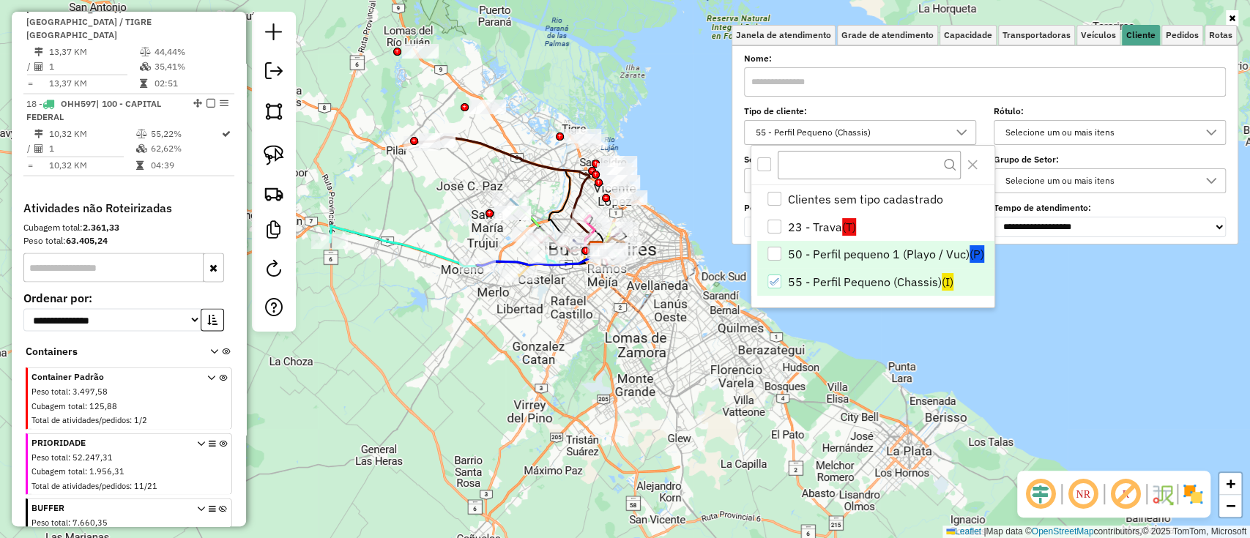
click at [881, 255] on li "50 - Perfil pequeno 1 (Playo / Vuc) (P)" at bounding box center [875, 255] width 236 height 28
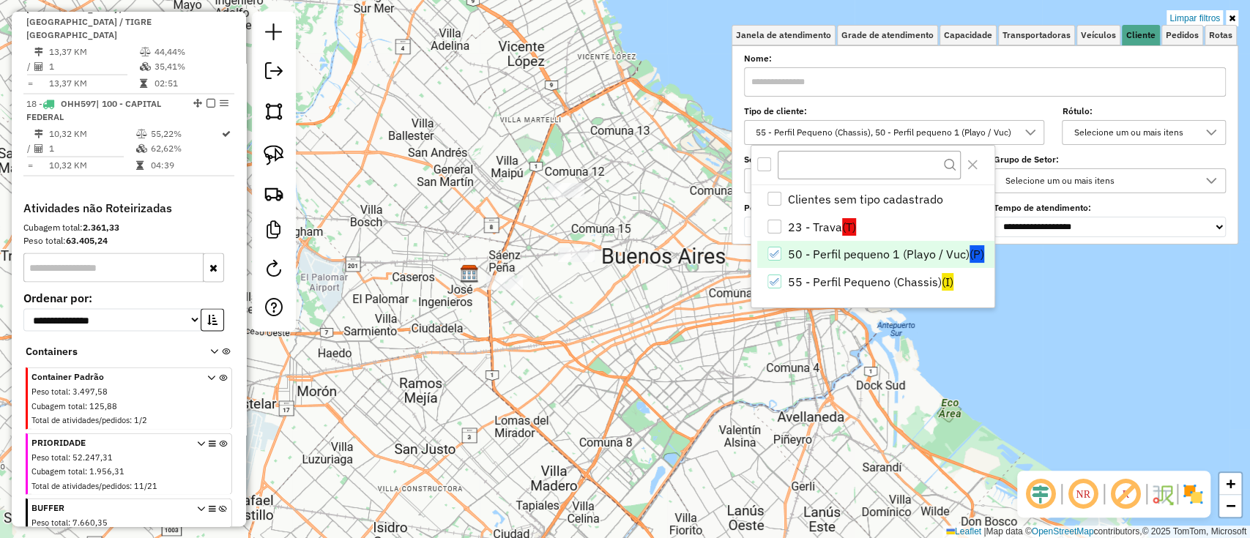
drag, startPoint x: 1184, startPoint y: 494, endPoint x: 1176, endPoint y: 488, distance: 11.0
click at [1184, 493] on img at bounding box center [1192, 493] width 23 height 23
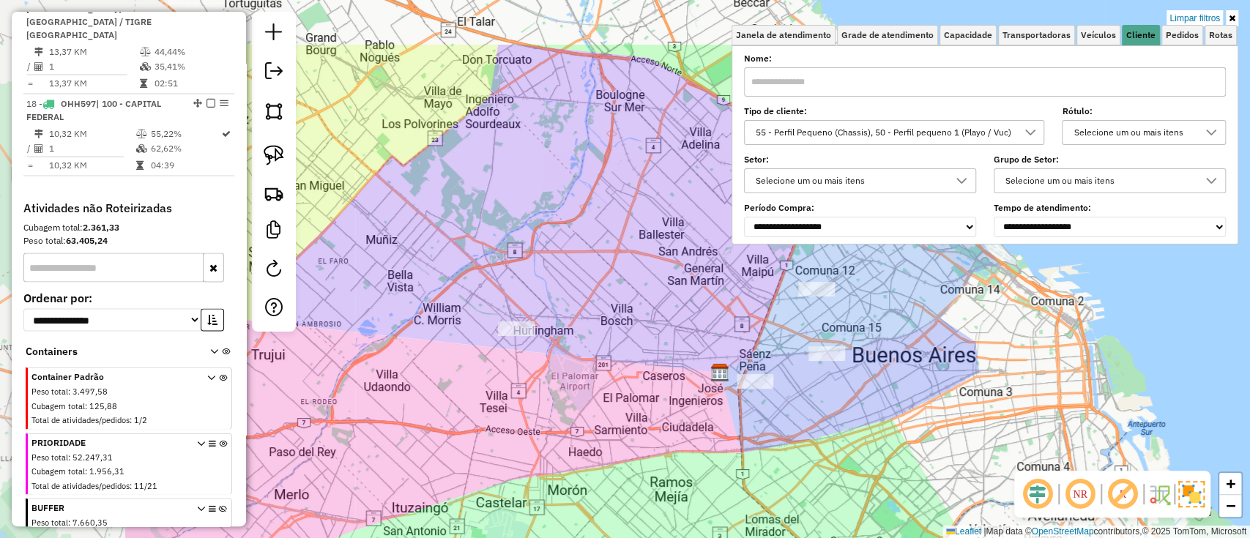
drag, startPoint x: 669, startPoint y: 384, endPoint x: 714, endPoint y: 408, distance: 51.4
click at [867, 449] on div "Limpar filtros Janela de atendimento Grade de atendimento Capacidade Transporta…" at bounding box center [625, 269] width 1250 height 538
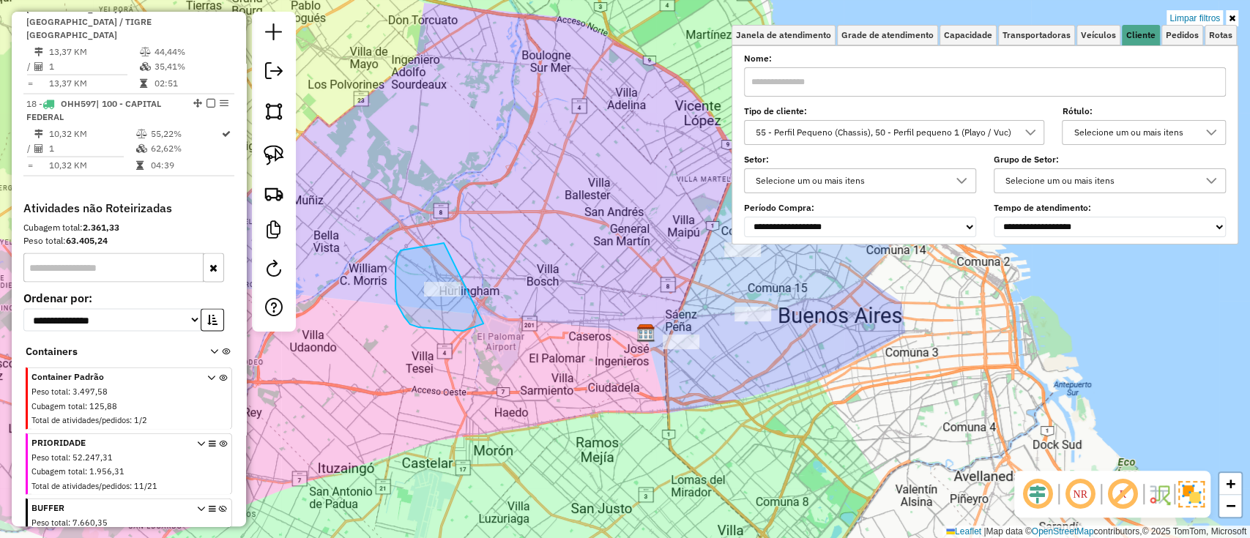
drag, startPoint x: 419, startPoint y: 327, endPoint x: 493, endPoint y: 278, distance: 88.7
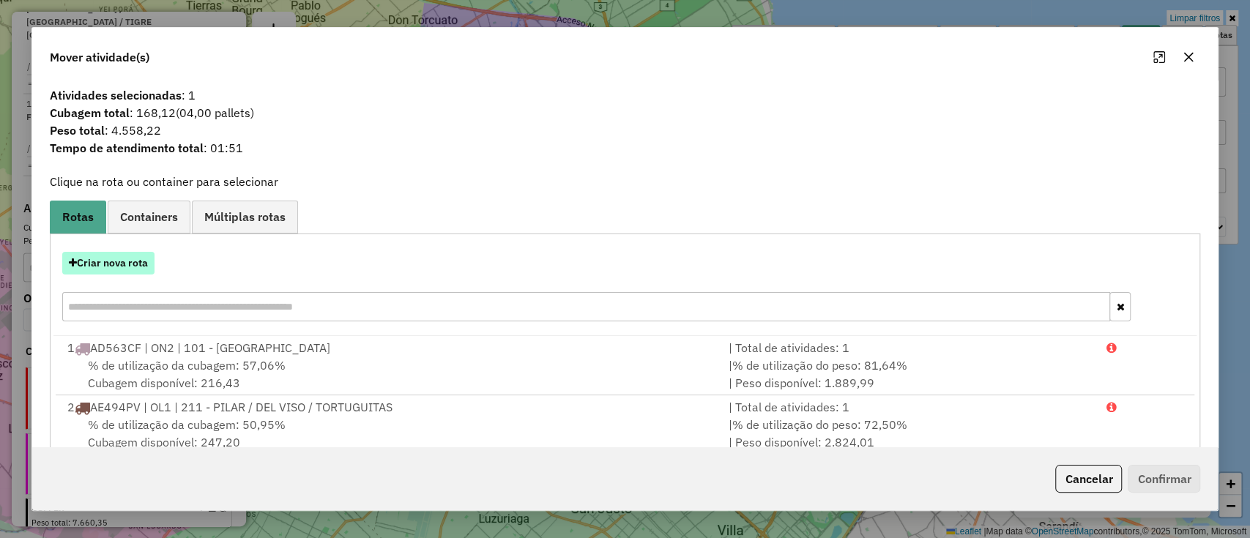
click at [123, 266] on button "Criar nova rota" at bounding box center [108, 263] width 92 height 23
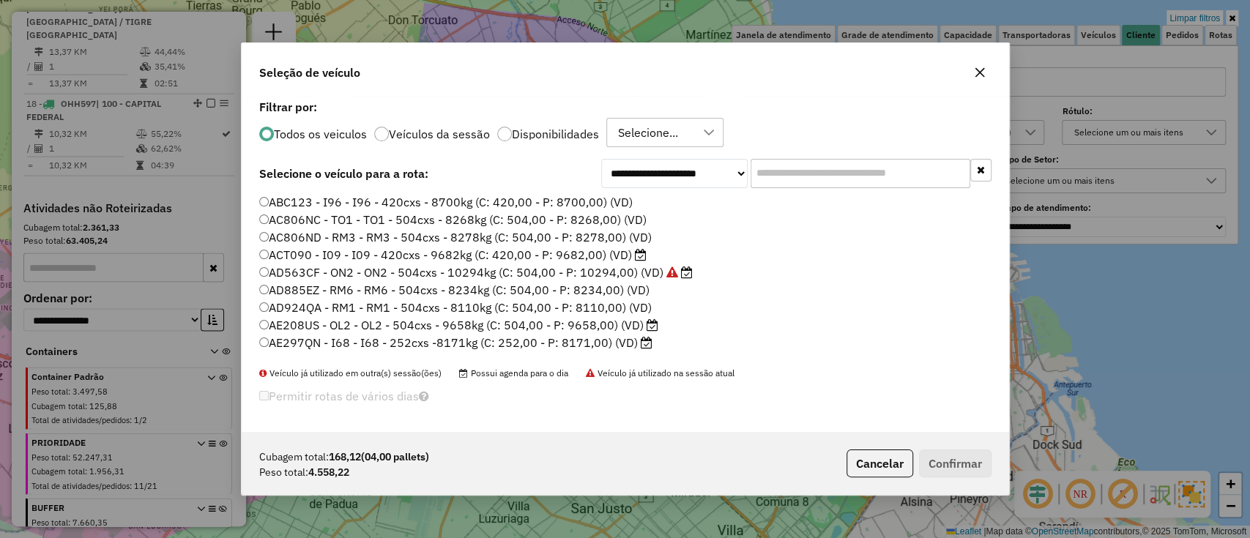
scroll to position [7, 4]
click at [864, 171] on input "text" at bounding box center [860, 173] width 220 height 29
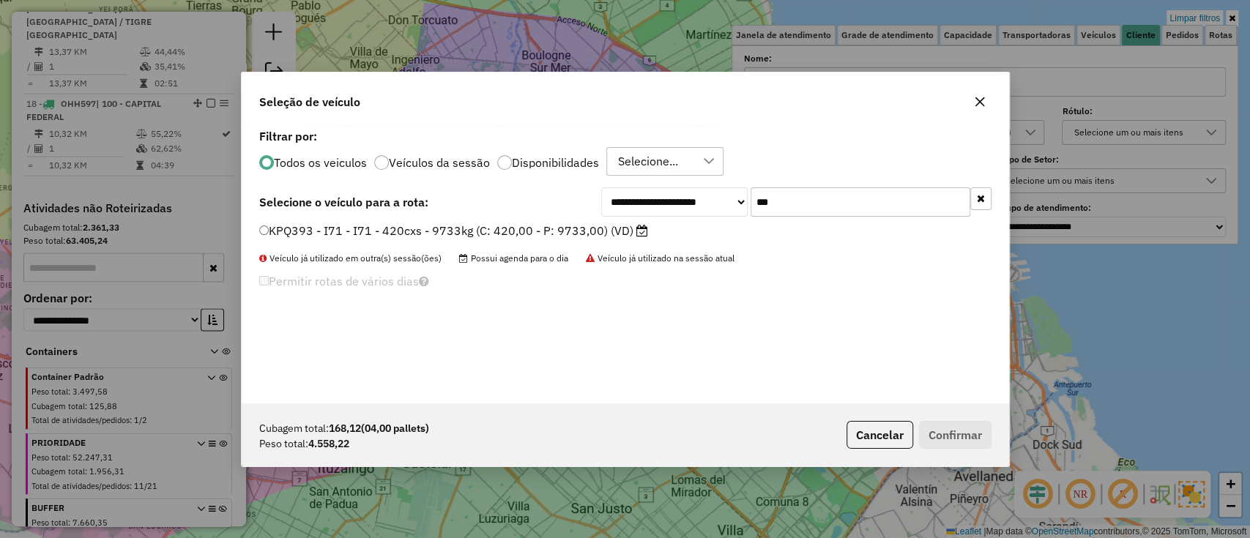
type input "***"
click at [578, 234] on label "KPQ393 - I71 - I71 - 420cxs - 9733kg (C: 420,00 - P: 9733,00) (VD)" at bounding box center [453, 231] width 389 height 18
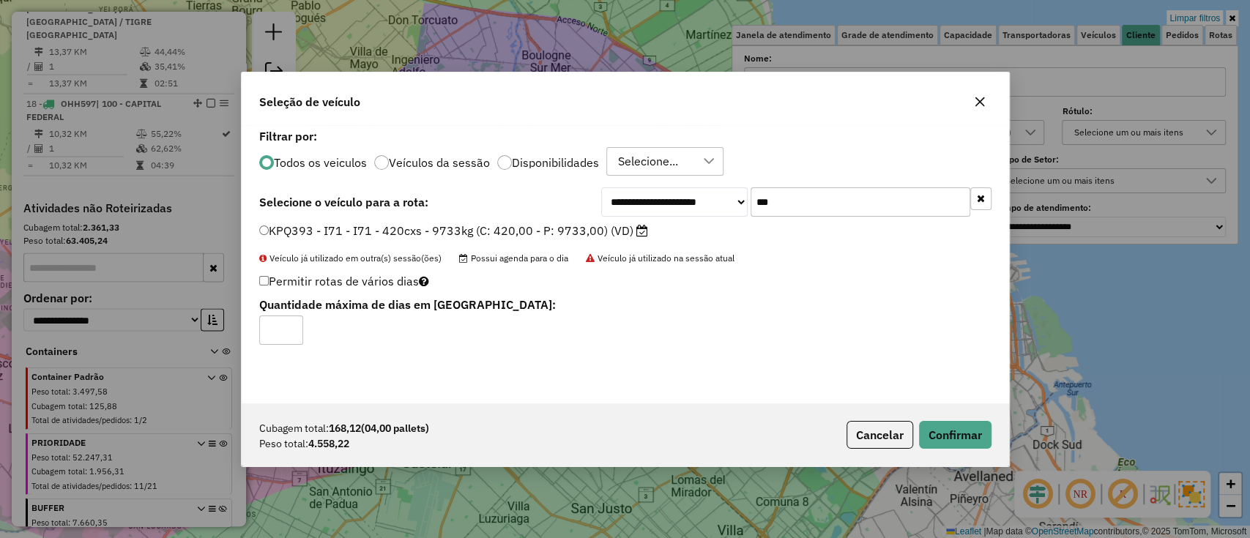
click at [958, 418] on div "Cubagem total: 168,12 (04,00 pallets) Peso total: 4.558,22 Cancelar Confirmar" at bounding box center [625, 434] width 767 height 63
click at [958, 432] on button "Confirmar" at bounding box center [955, 435] width 72 height 28
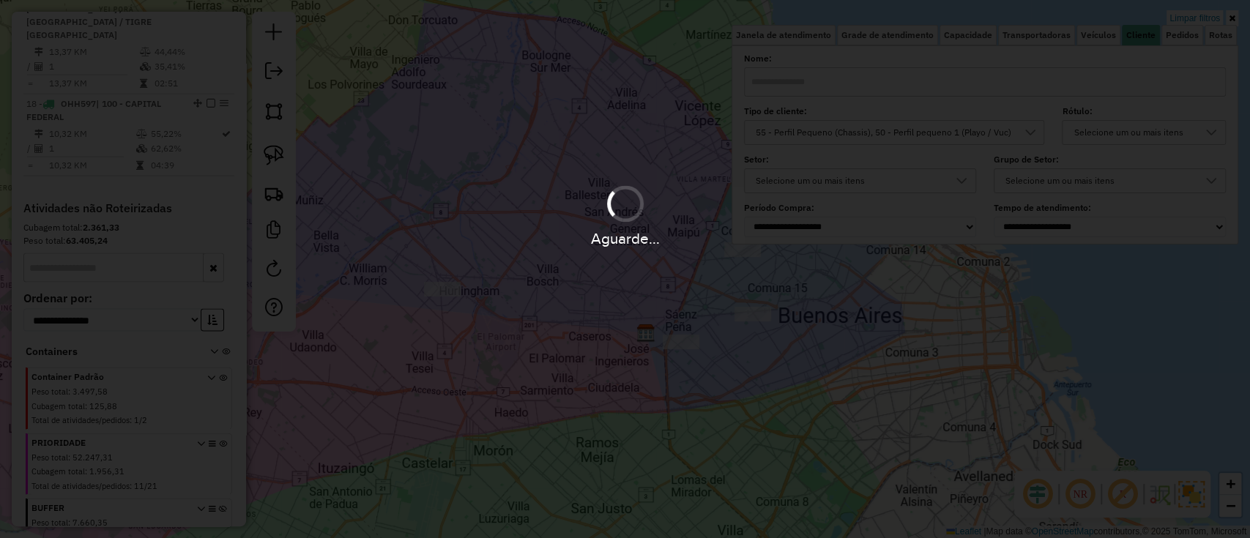
scroll to position [1911, 0]
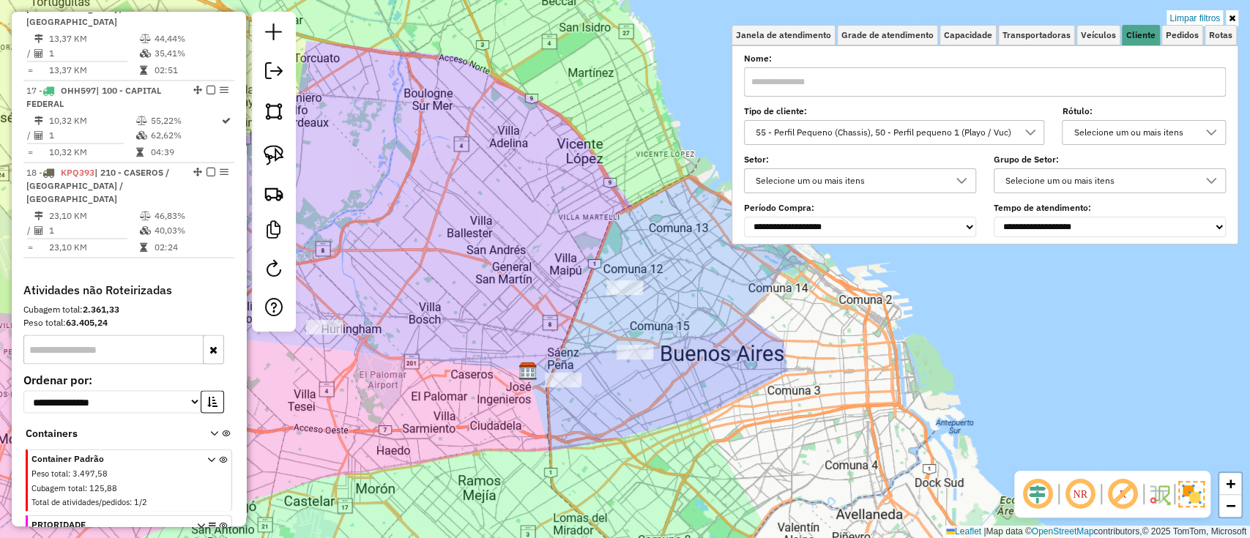
click at [682, 387] on div "Limpar filtros Janela de atendimento Grade de atendimento Capacidade Transporta…" at bounding box center [625, 269] width 1250 height 538
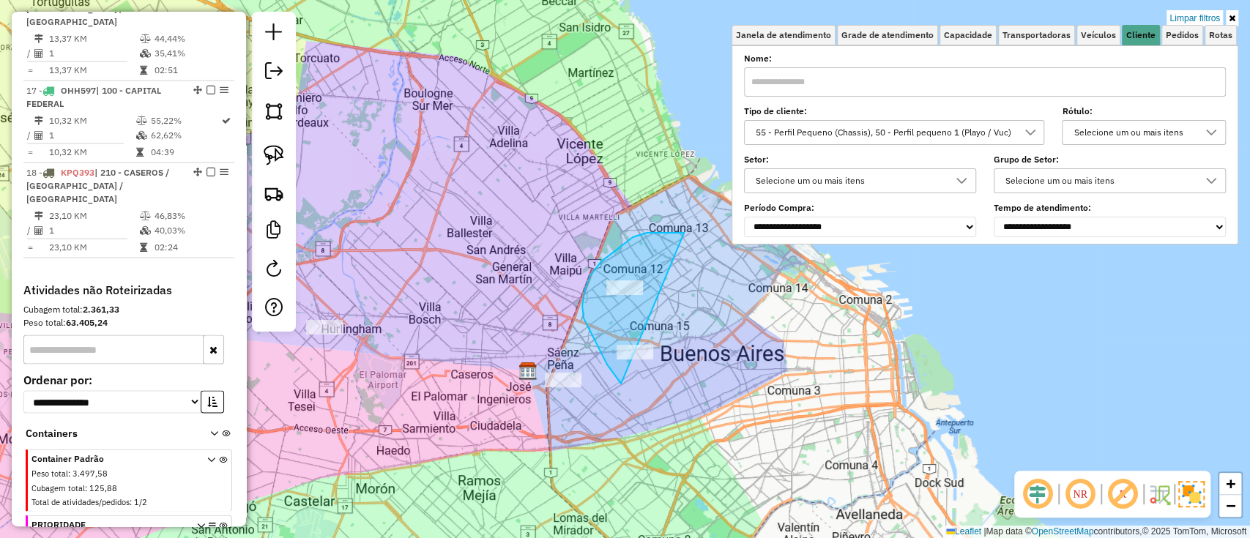
drag, startPoint x: 684, startPoint y: 233, endPoint x: 709, endPoint y: 357, distance: 127.1
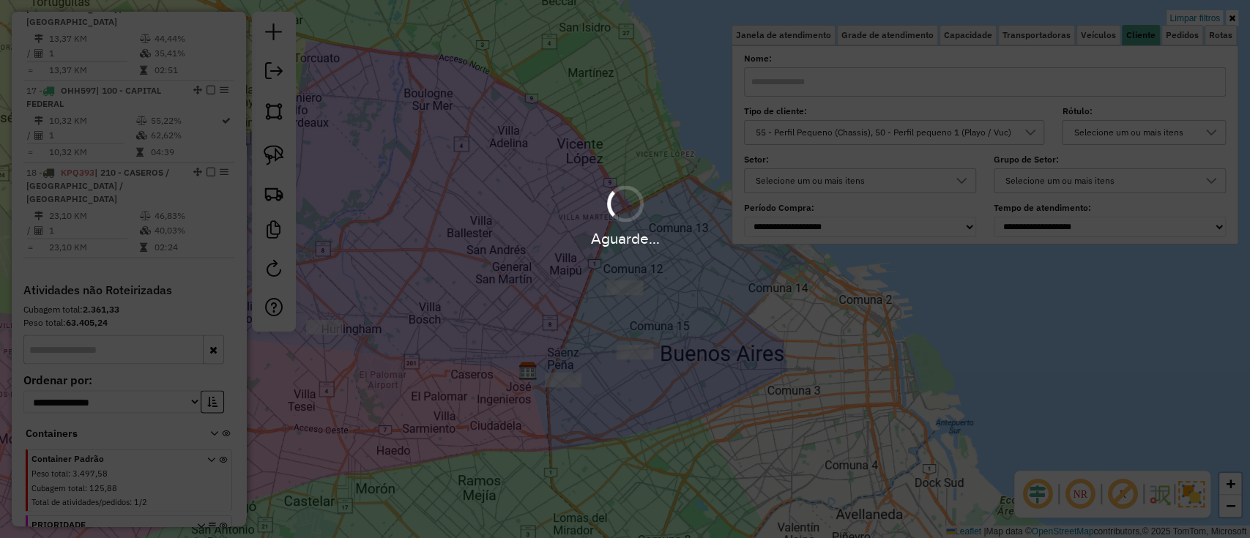
click at [522, 343] on div "Aguarde..." at bounding box center [625, 269] width 1250 height 538
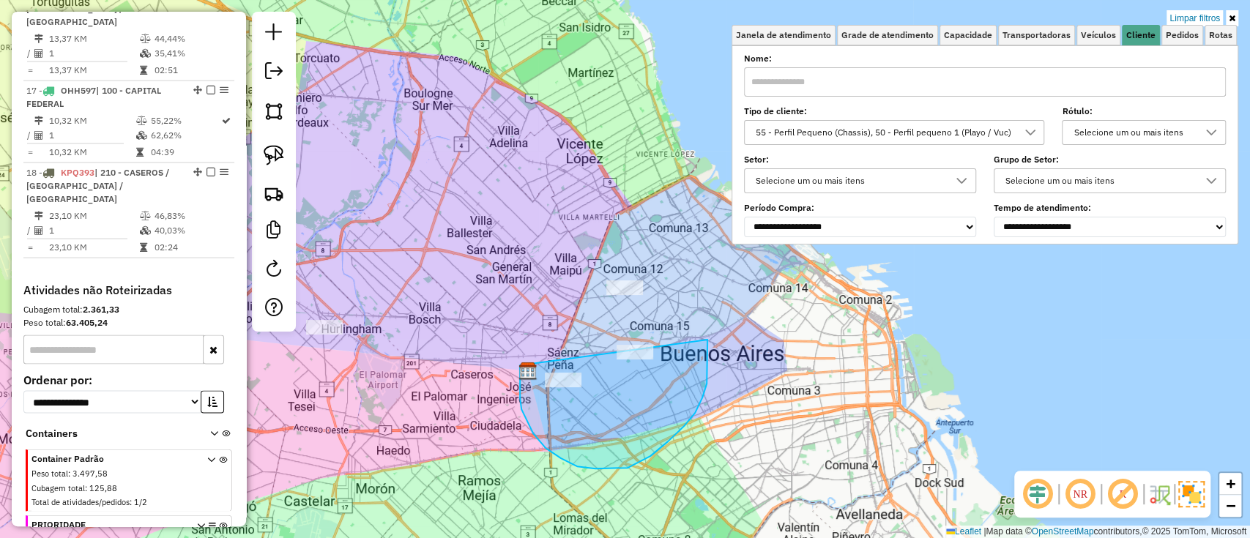
drag, startPoint x: 520, startPoint y: 372, endPoint x: 697, endPoint y: 307, distance: 188.8
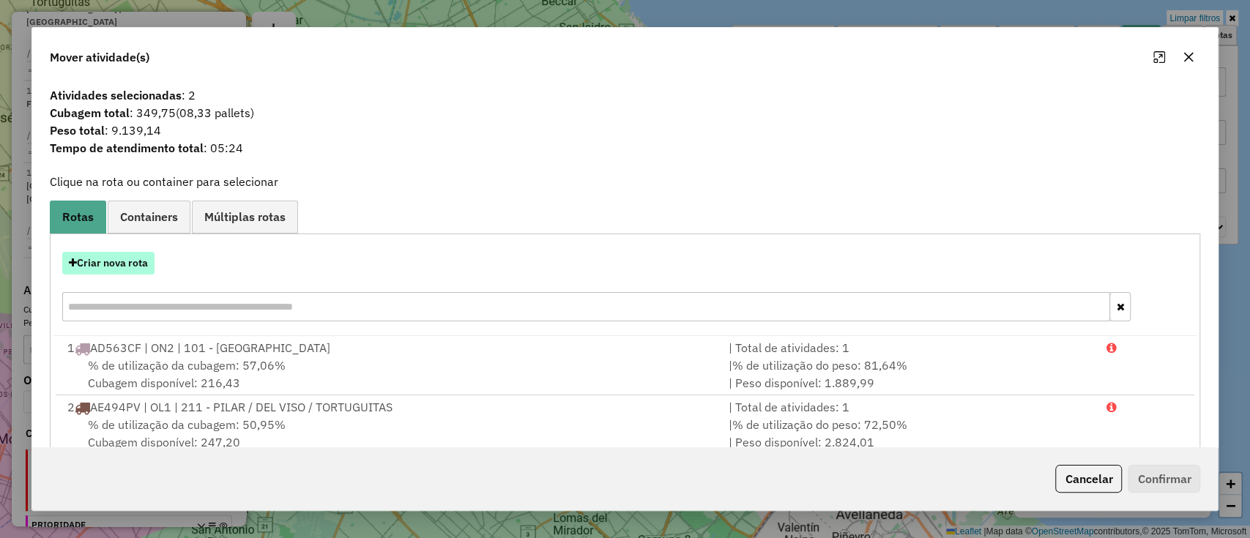
click at [134, 256] on button "Criar nova rota" at bounding box center [108, 263] width 92 height 23
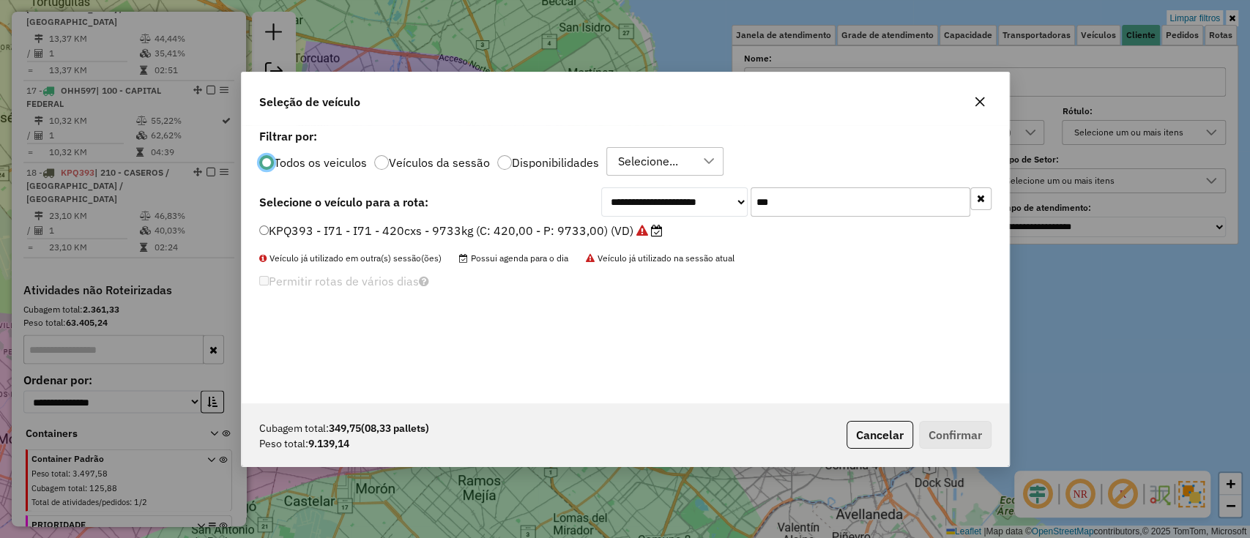
scroll to position [7, 4]
click at [585, 223] on label "KPQ393 - I71 - I71 - 420cxs - 9733kg (C: 420,00 - P: 9733,00) (VD)" at bounding box center [460, 231] width 403 height 18
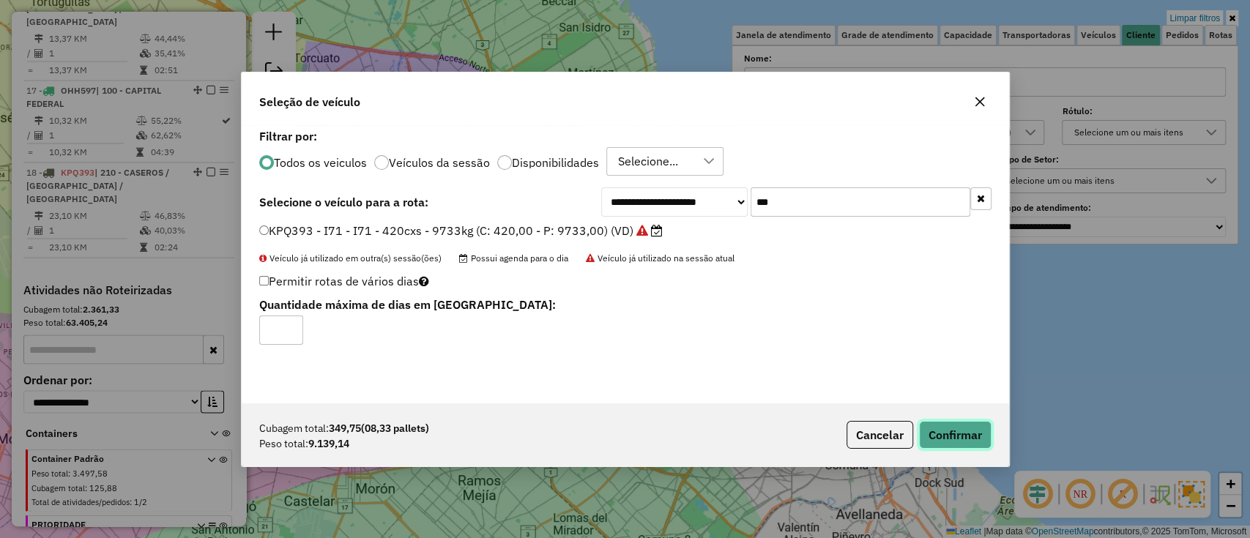
click at [958, 436] on button "Confirmar" at bounding box center [955, 435] width 72 height 28
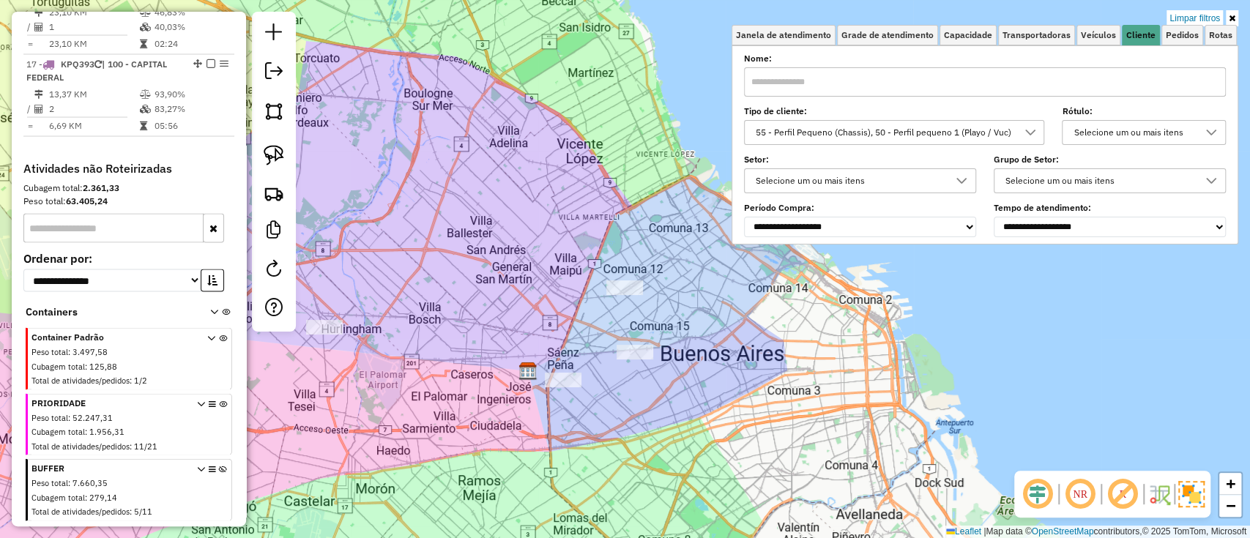
scroll to position [1734, 0]
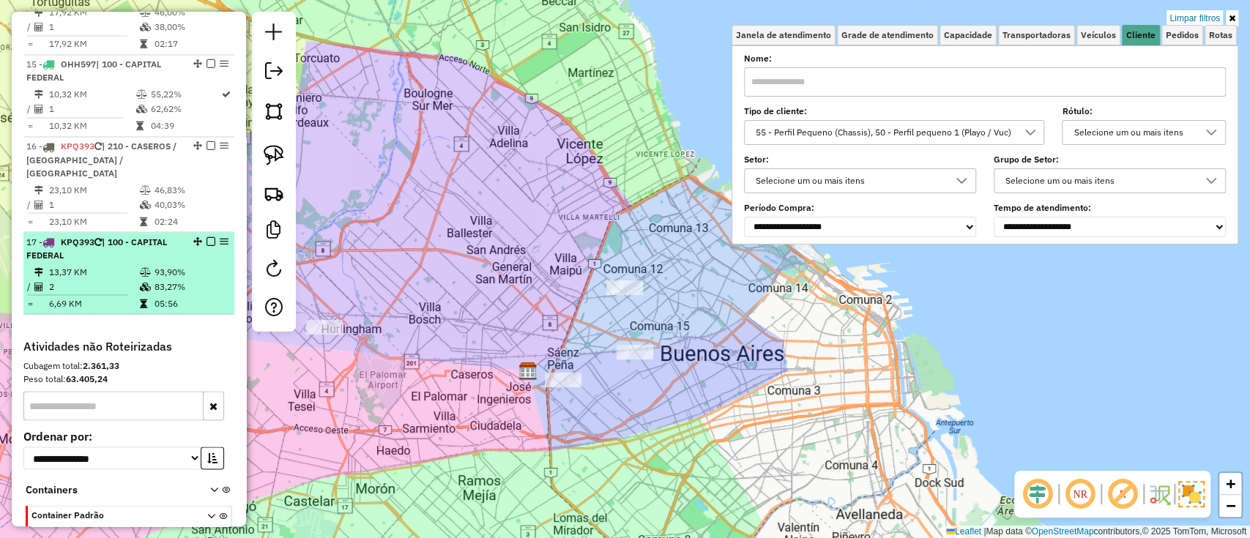
click at [206, 236] on em at bounding box center [210, 240] width 9 height 9
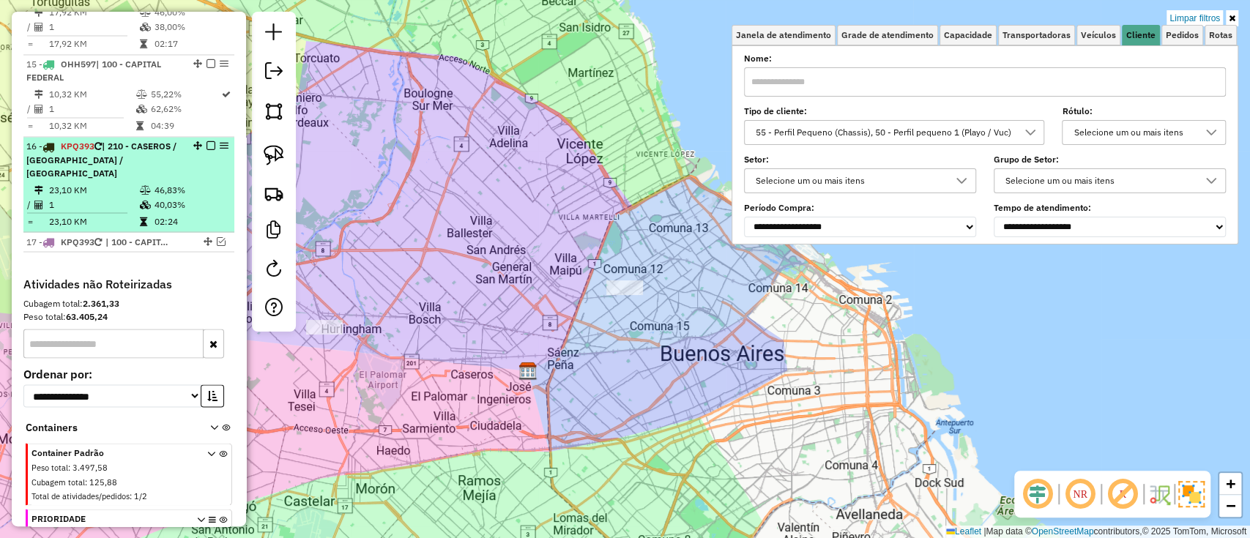
click at [201, 197] on td "40,03%" at bounding box center [191, 204] width 74 height 15
select select "**********"
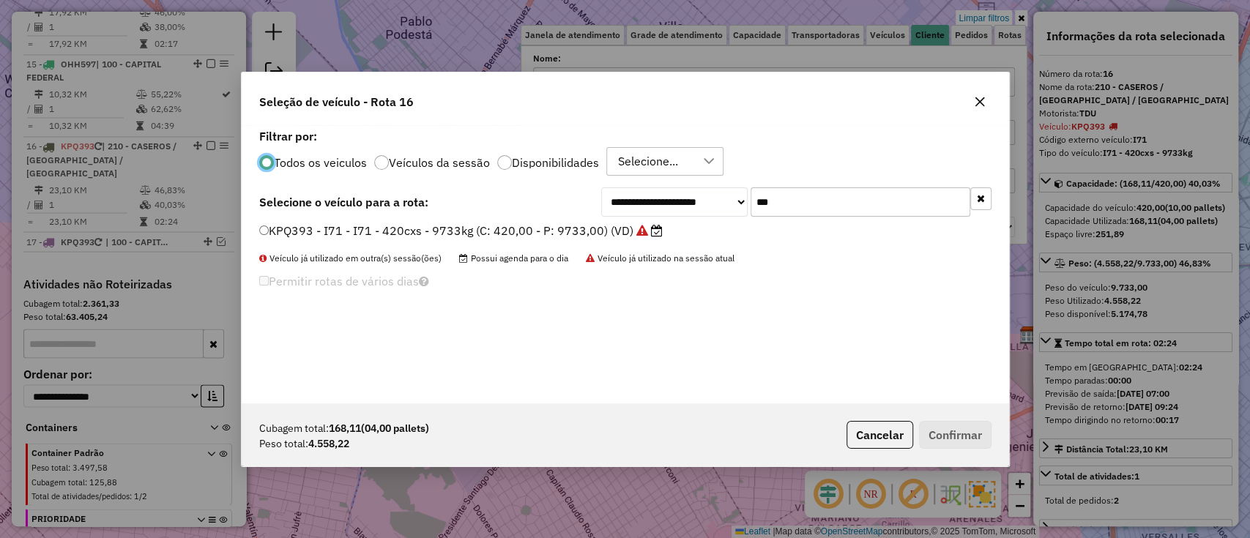
scroll to position [7, 4]
drag, startPoint x: 778, startPoint y: 203, endPoint x: 672, endPoint y: 190, distance: 107.0
click at [672, 190] on div "**********" at bounding box center [796, 201] width 390 height 29
type input "***"
click at [563, 226] on label "AG926DM - RM8 - RM8 - 504cxs - 11150kg (C: 504,00 - P: 11150,00) (VD)" at bounding box center [471, 231] width 424 height 18
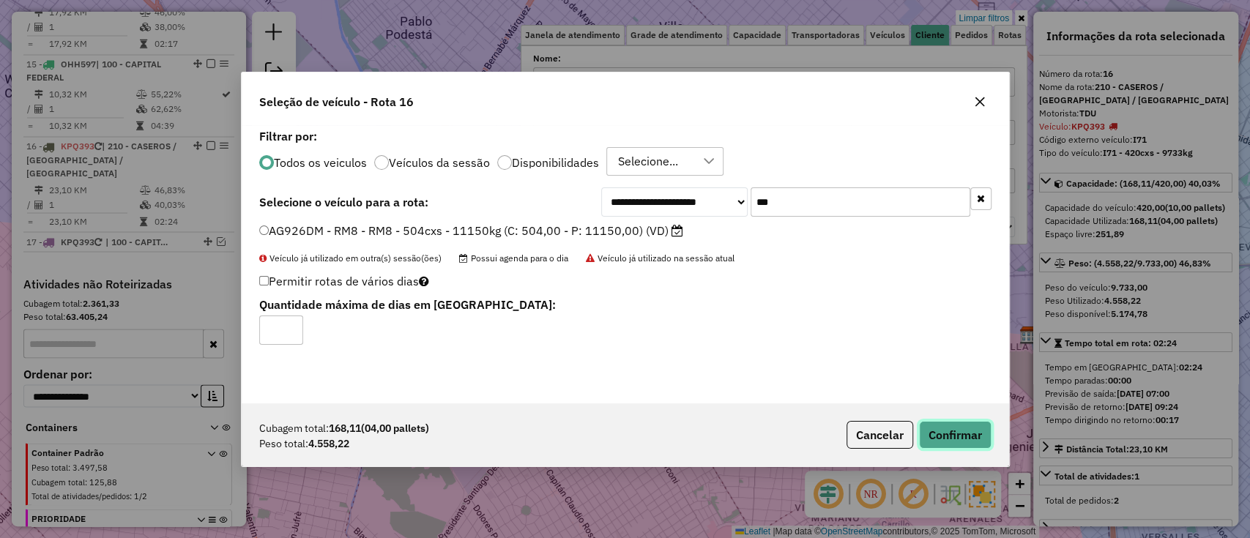
click at [972, 430] on button "Confirmar" at bounding box center [955, 435] width 72 height 28
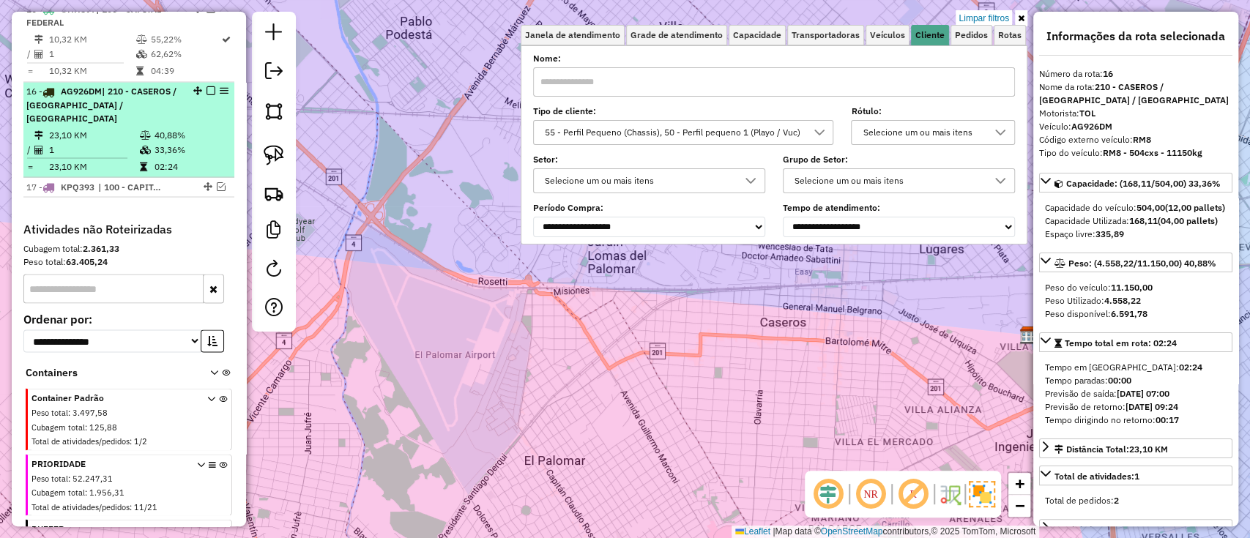
scroll to position [1792, 0]
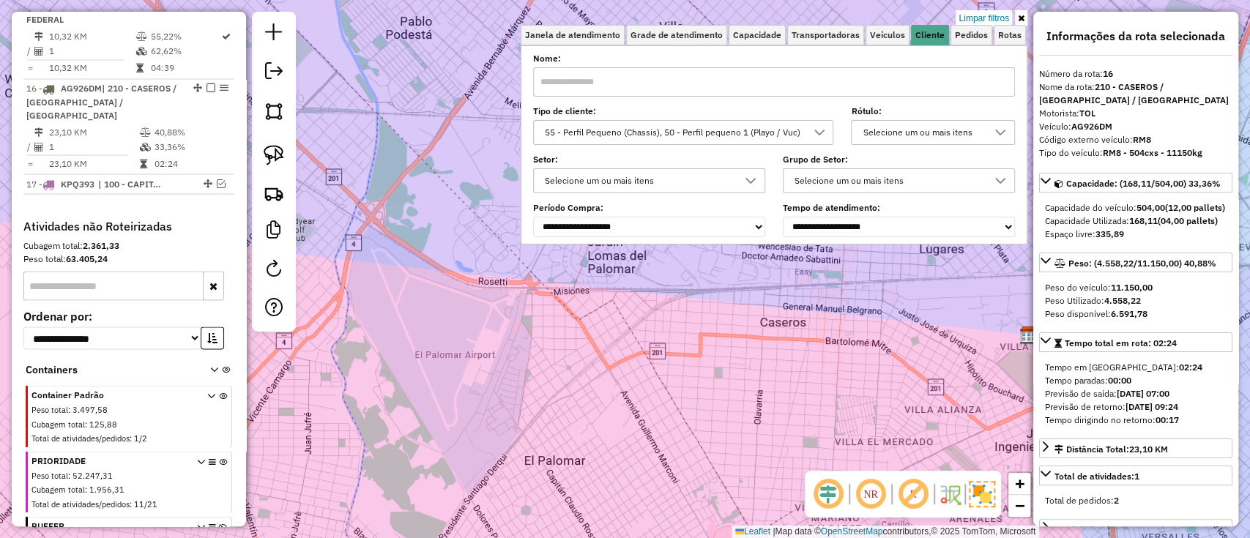
click at [206, 83] on em at bounding box center [210, 87] width 9 height 9
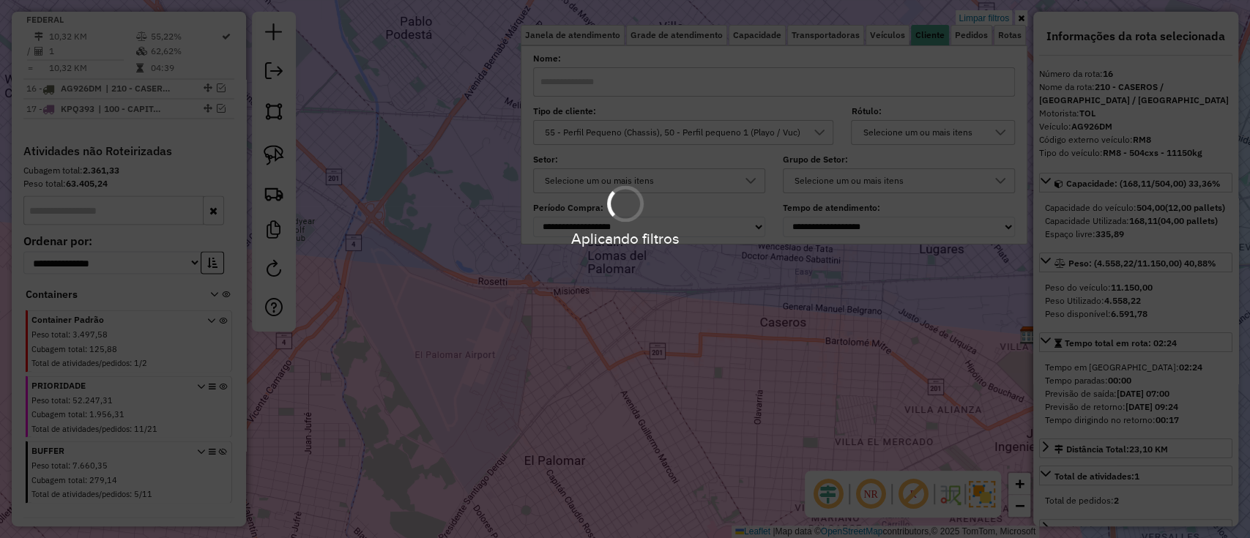
scroll to position [1774, 0]
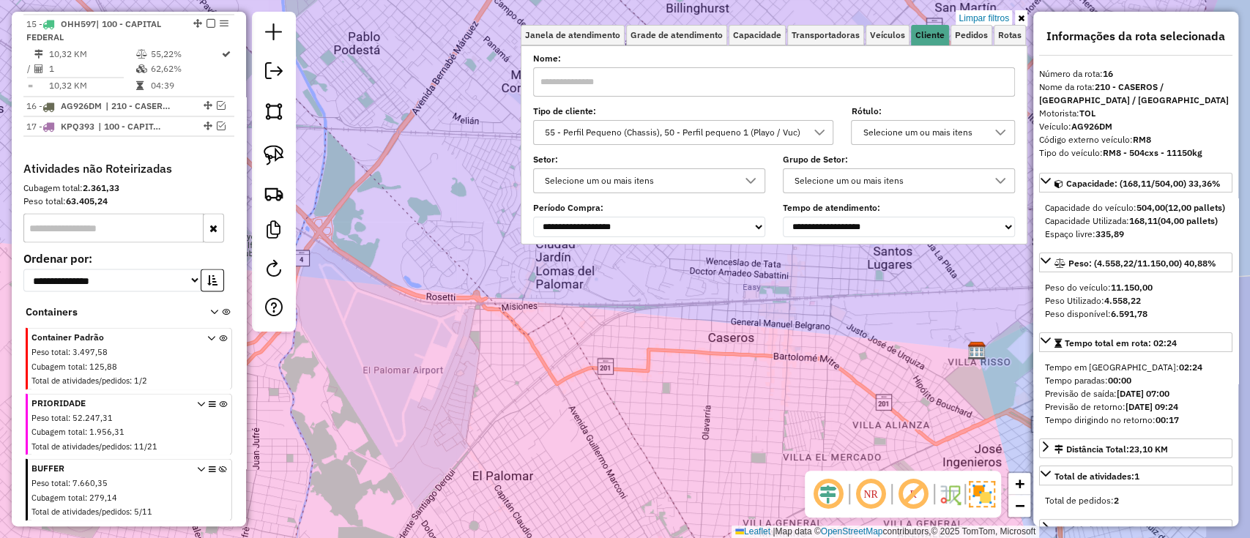
drag, startPoint x: 591, startPoint y: 337, endPoint x: 324, endPoint y: 369, distance: 269.9
click at [329, 369] on div "Limpar filtros Janela de atendimento Grade de atendimento Capacidade Transporta…" at bounding box center [625, 269] width 1250 height 538
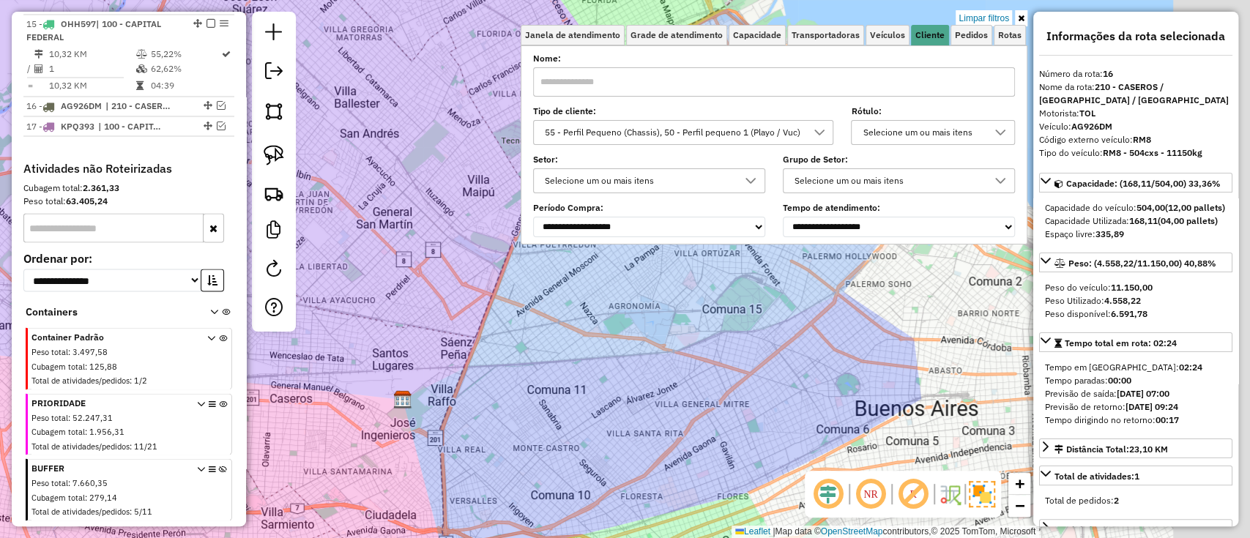
drag, startPoint x: 673, startPoint y: 365, endPoint x: 474, endPoint y: 386, distance: 200.9
click at [474, 386] on div "Limpar filtros Janela de atendimento Grade de atendimento Capacidade Transporta…" at bounding box center [625, 269] width 1250 height 538
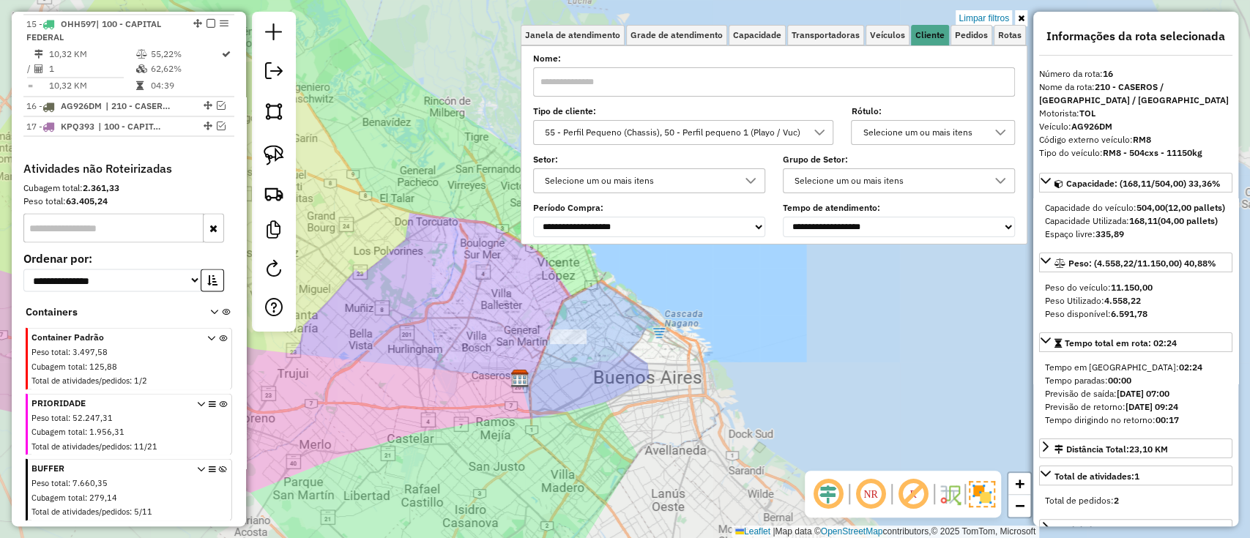
drag, startPoint x: 569, startPoint y: 355, endPoint x: 561, endPoint y: 360, distance: 9.5
click at [564, 360] on div "Limpar filtros Janela de atendimento Grade de atendimento Capacidade Transporta…" at bounding box center [625, 269] width 1250 height 538
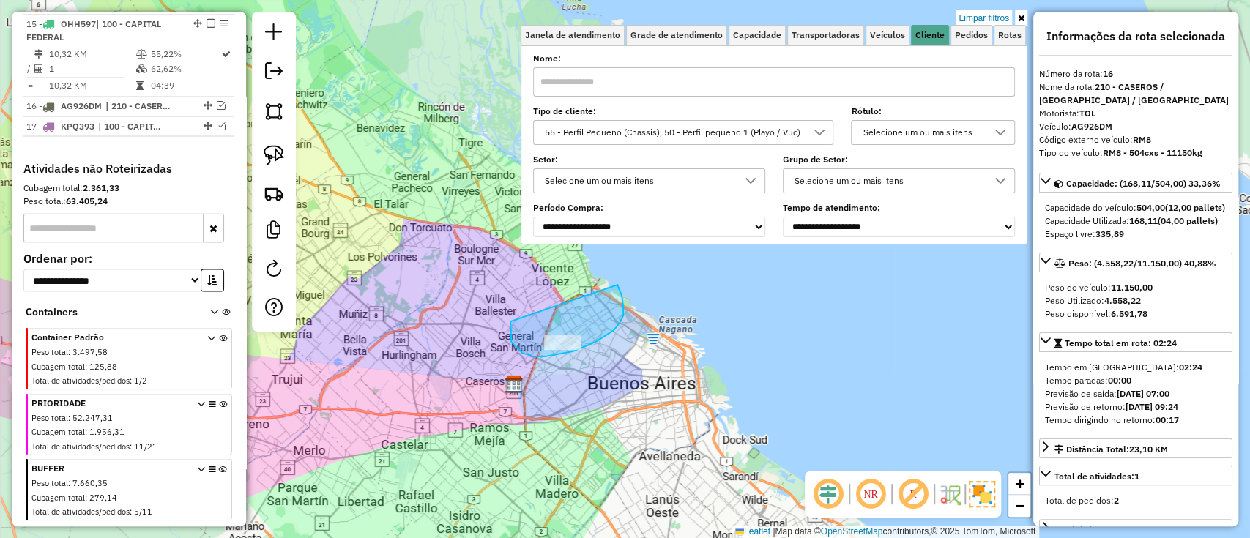
drag, startPoint x: 522, startPoint y: 353, endPoint x: 617, endPoint y: 285, distance: 117.0
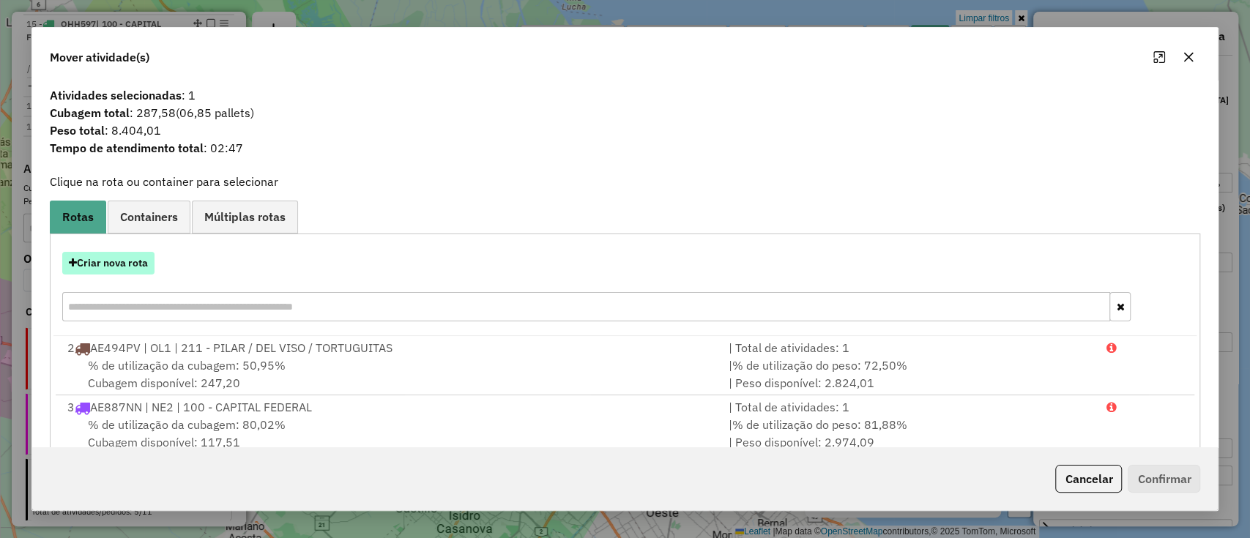
click at [117, 261] on button "Criar nova rota" at bounding box center [108, 263] width 92 height 23
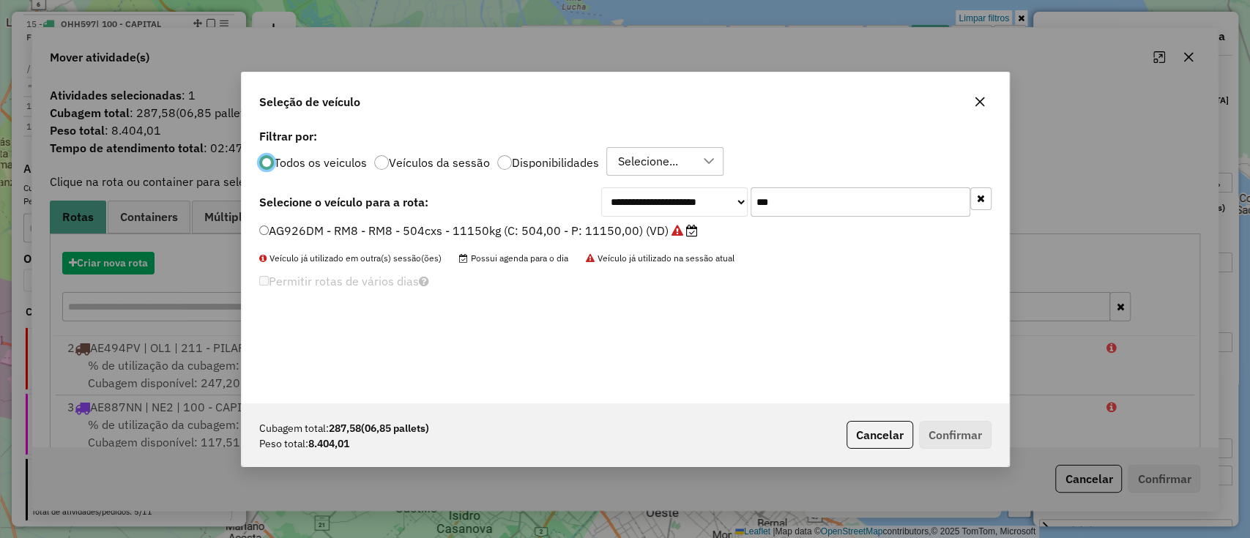
scroll to position [7, 4]
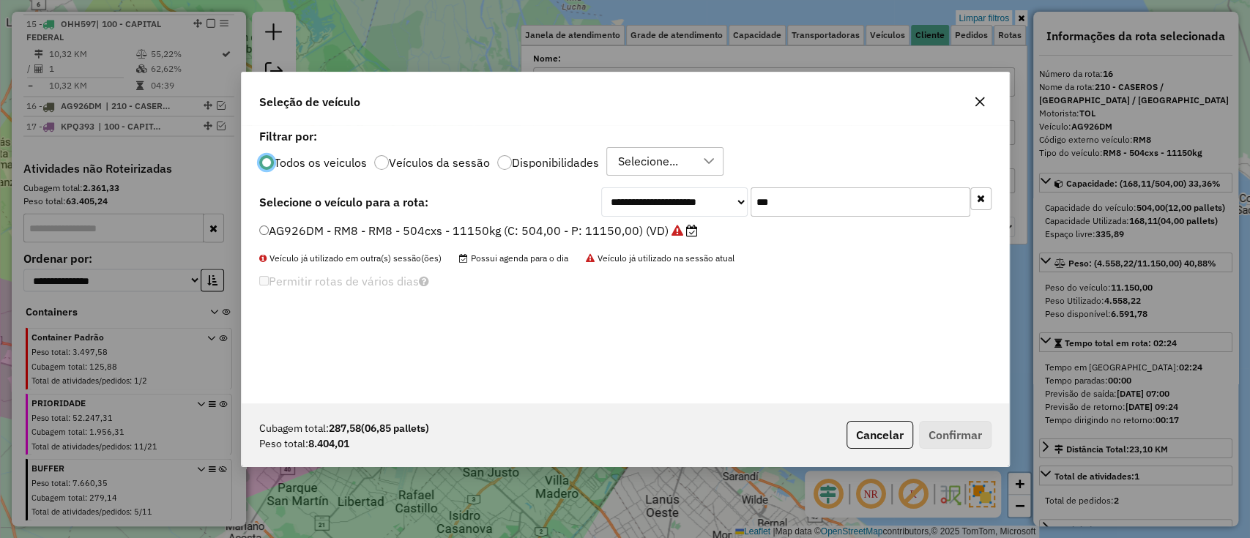
click at [438, 167] on label "Veículos da sessão" at bounding box center [439, 163] width 101 height 12
click at [968, 191] on input "***" at bounding box center [860, 201] width 220 height 29
click at [973, 194] on button "button" at bounding box center [980, 198] width 21 height 23
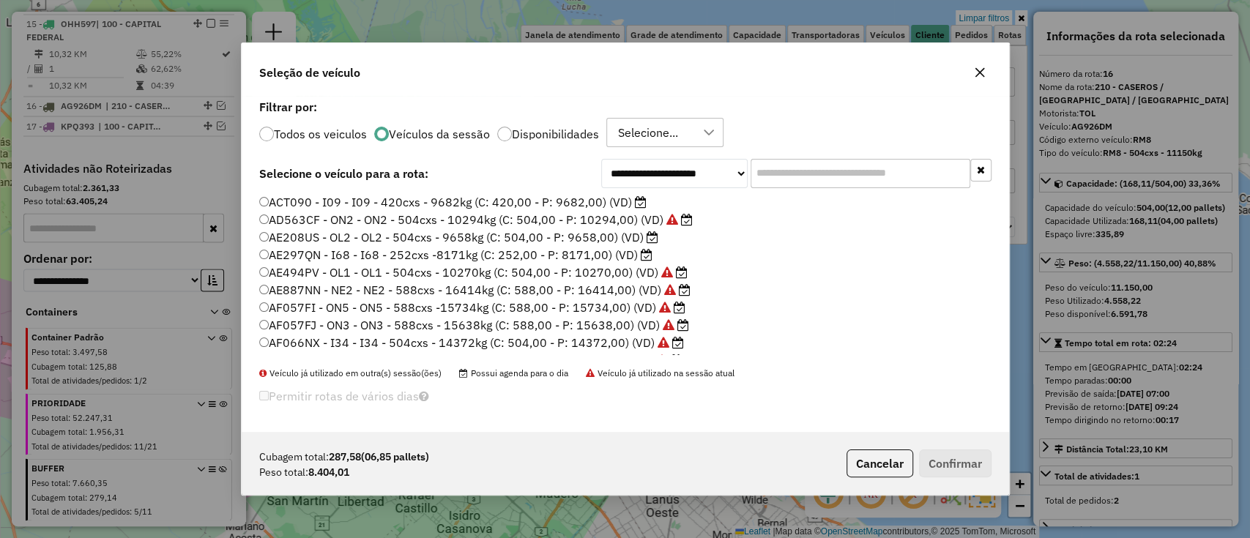
click at [570, 251] on label "AE297QN - I68 - I68 - 252cxs -8171kg (C: 252,00 - P: 8171,00) (VD)" at bounding box center [455, 255] width 393 height 18
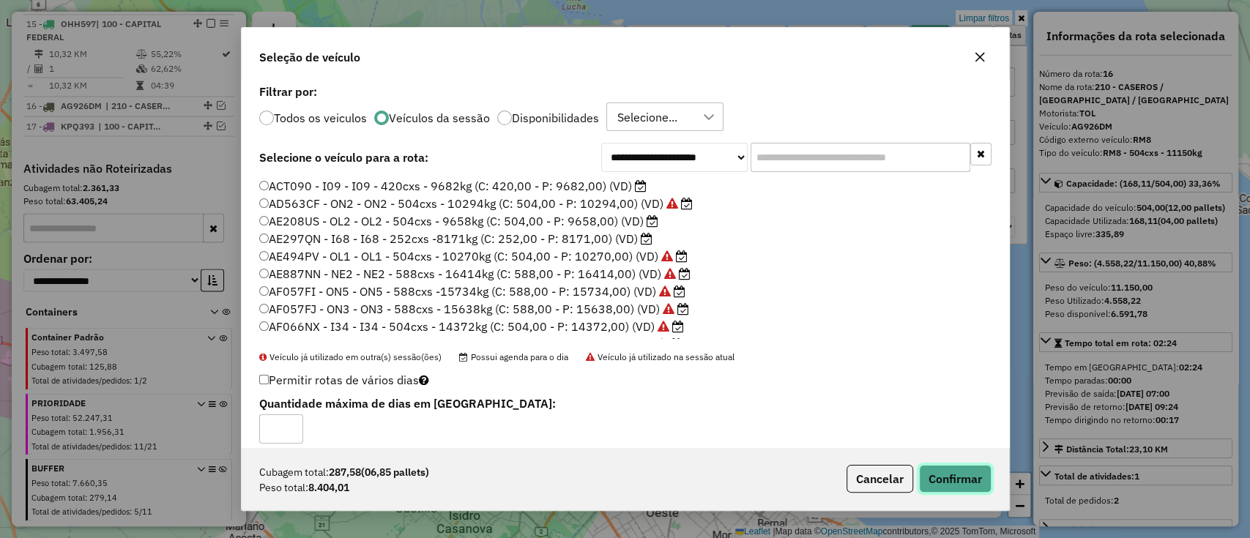
click at [924, 469] on button "Confirmar" at bounding box center [955, 479] width 72 height 28
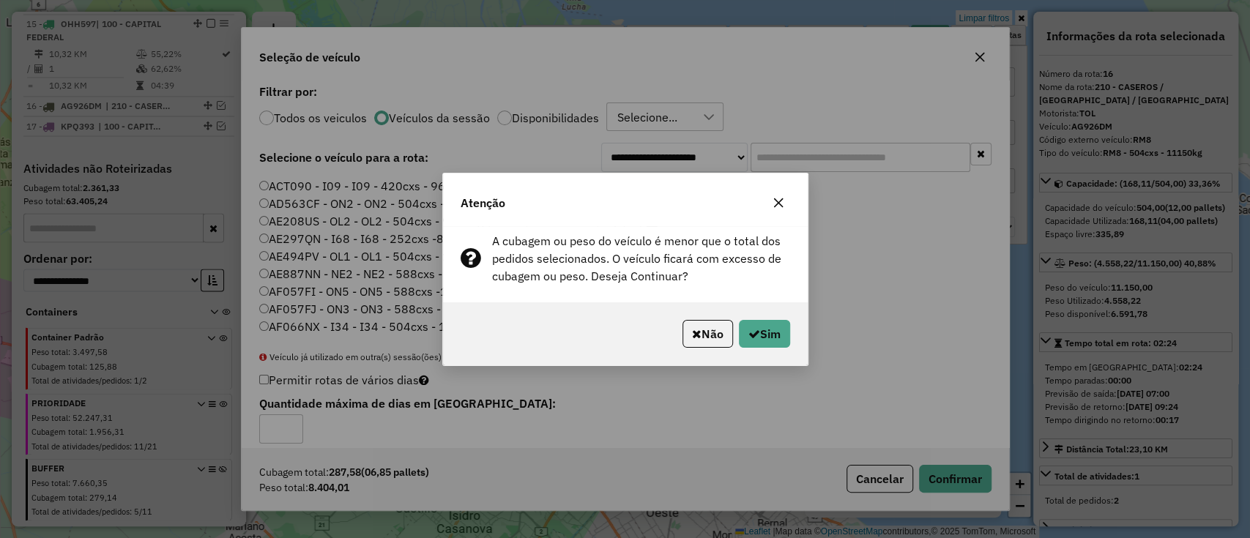
click at [774, 198] on icon "button" at bounding box center [778, 203] width 12 height 12
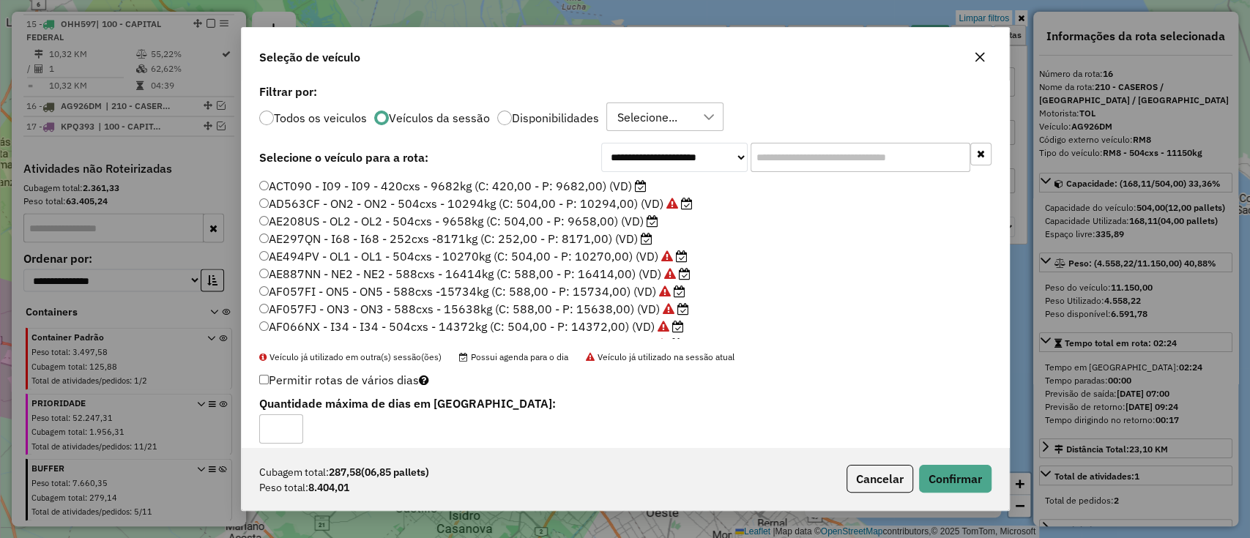
scroll to position [295, 0]
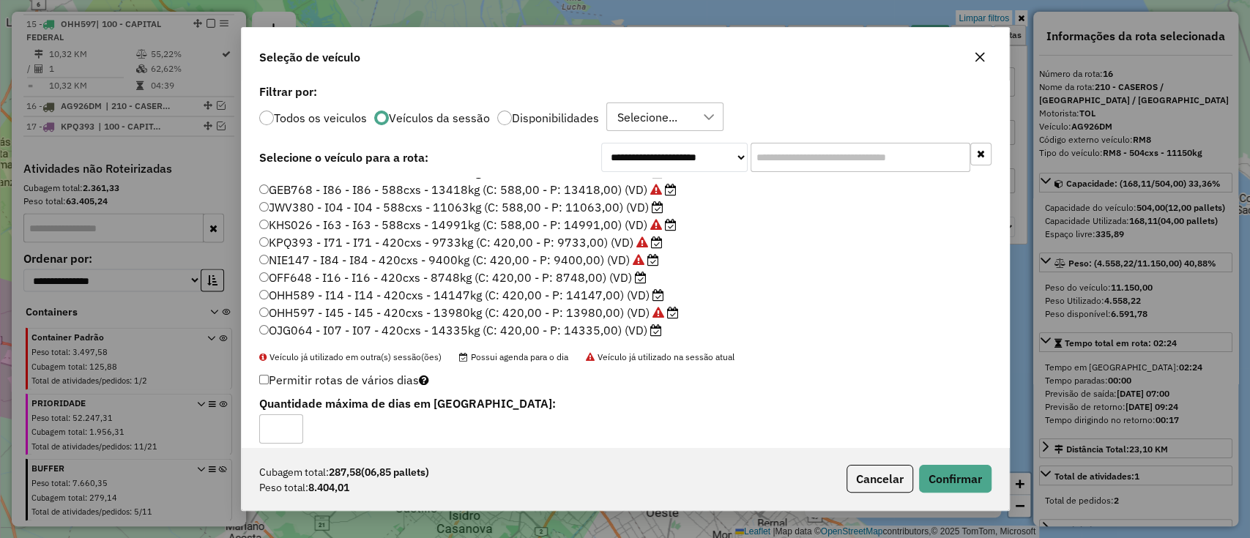
click at [615, 330] on label "OJG064 - I07 - I07 - 420cxs - 14335kg (C: 420,00 - P: 14335,00) (VD)" at bounding box center [460, 330] width 403 height 18
click at [960, 463] on div "Cubagem total: 287,58 (06,85 pallets) Peso total: 8.404,01 Cancelar Confirmar" at bounding box center [625, 478] width 767 height 63
click at [957, 469] on button "Confirmar" at bounding box center [955, 479] width 72 height 28
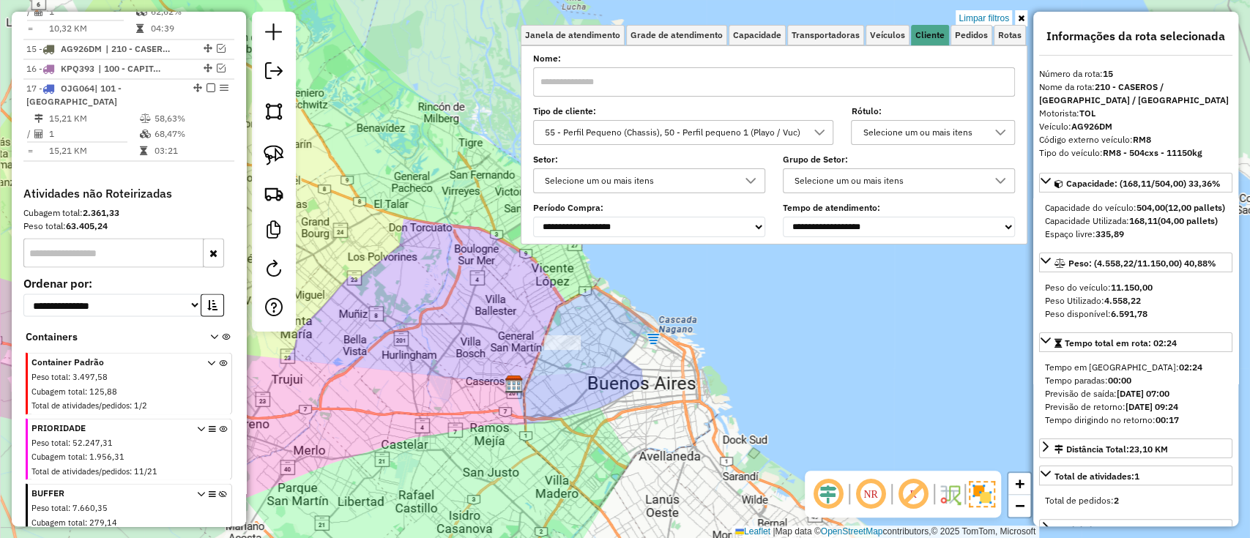
scroll to position [1774, 0]
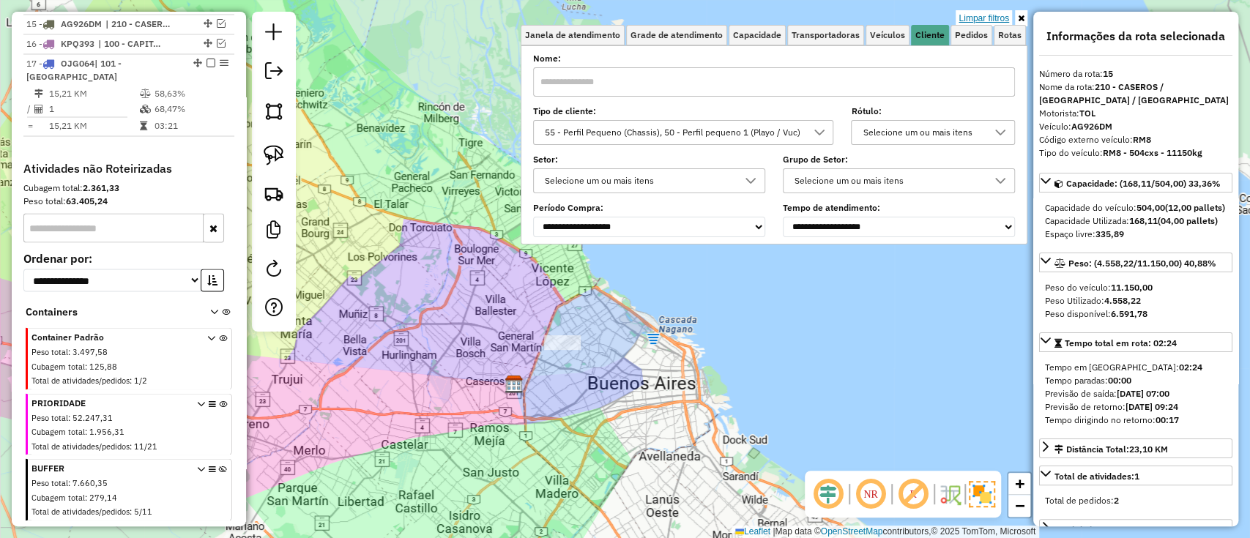
click at [979, 22] on link "Limpar filtros" at bounding box center [983, 18] width 56 height 16
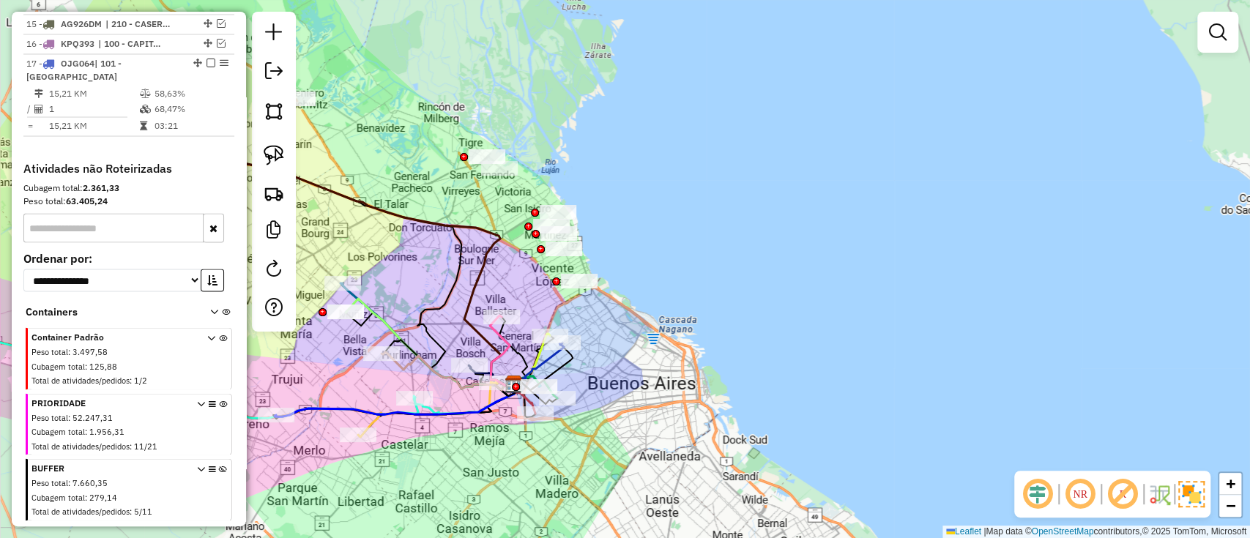
click at [219, 334] on icon at bounding box center [223, 361] width 8 height 55
click at [220, 334] on icon at bounding box center [223, 361] width 8 height 55
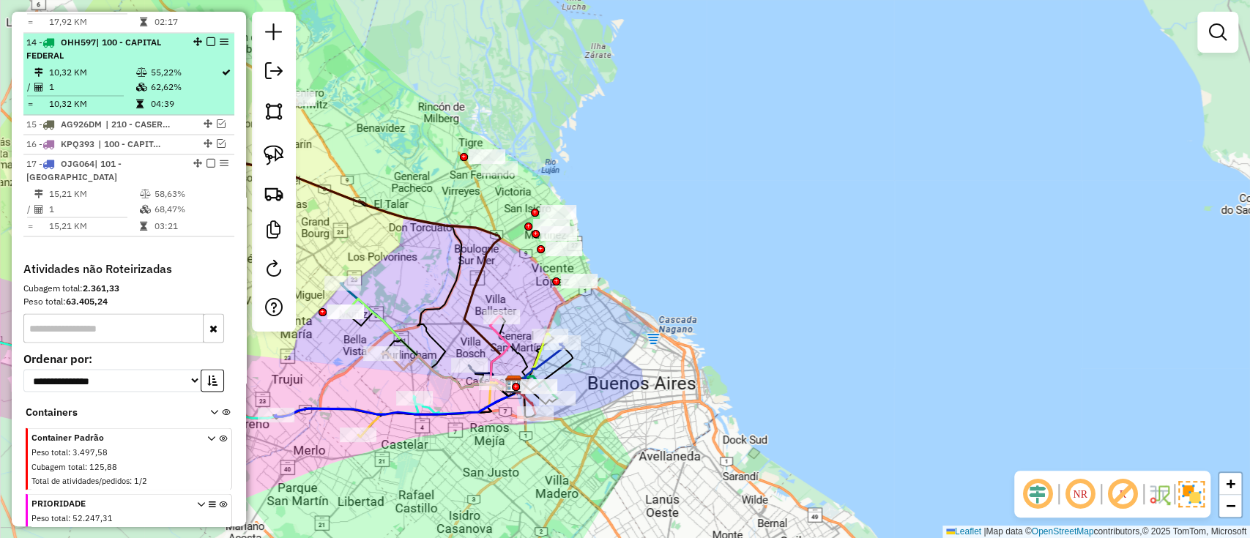
scroll to position [1579, 0]
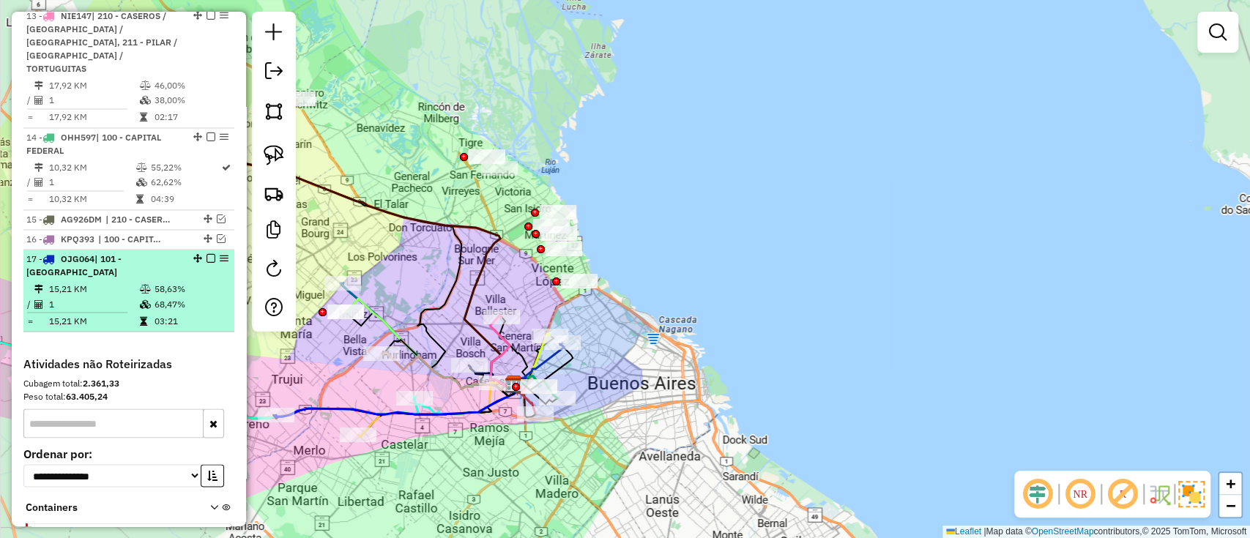
click at [187, 253] on div "17 - OJG064 | 101 - CAPITAL FEDERAL NORTE" at bounding box center [128, 266] width 205 height 26
select select "**********"
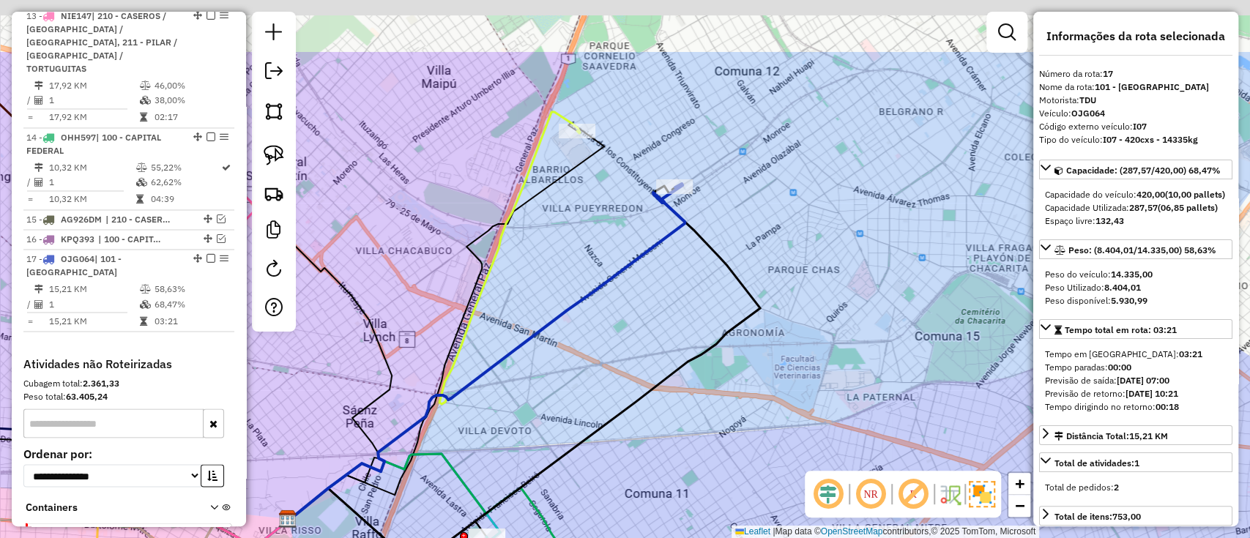
drag, startPoint x: 852, startPoint y: 343, endPoint x: 806, endPoint y: 340, distance: 46.3
click at [838, 354] on div "Janela de atendimento Grade de atendimento Capacidade Transportadoras Veículos …" at bounding box center [625, 269] width 1250 height 538
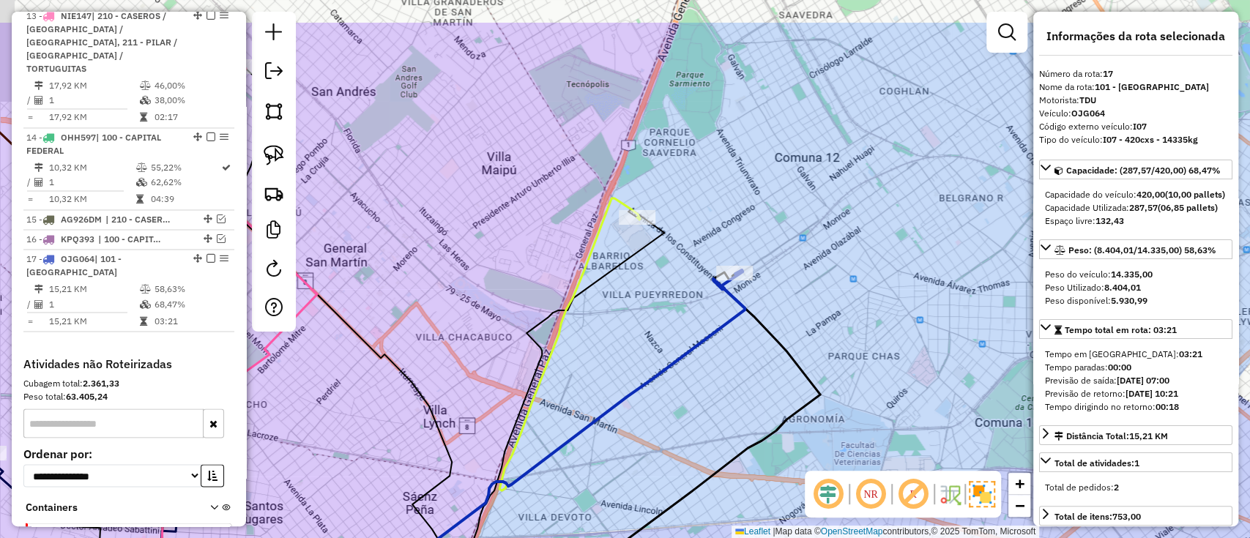
drag, startPoint x: 516, startPoint y: 111, endPoint x: 586, endPoint y: 141, distance: 75.5
click at [596, 139] on div "Janela de atendimento Grade de atendimento Capacidade Transportadoras Veículos …" at bounding box center [625, 269] width 1250 height 538
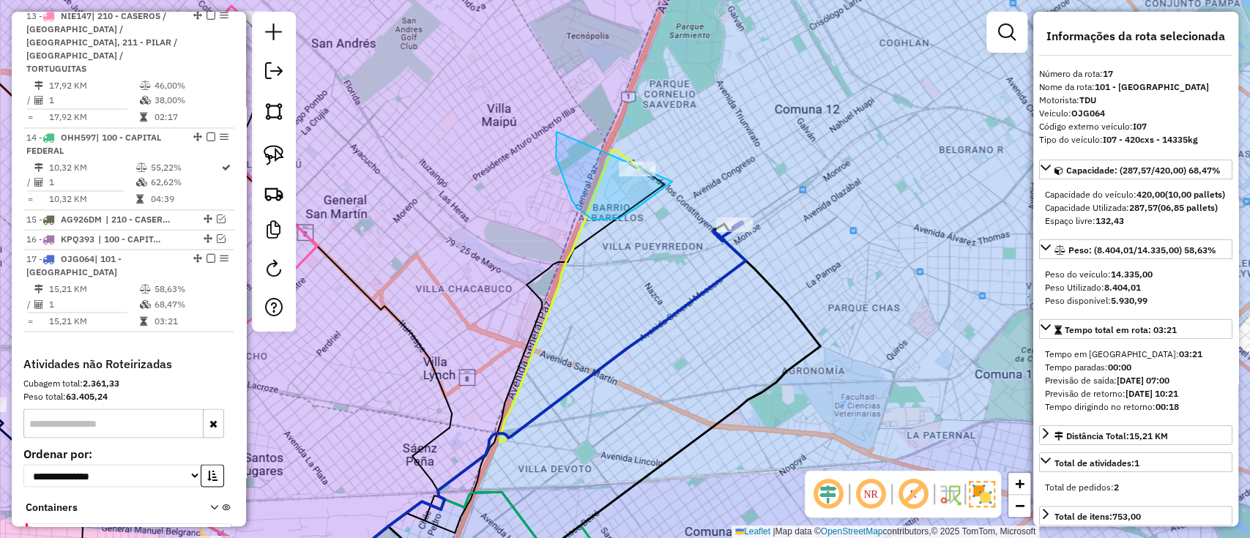
drag, startPoint x: 618, startPoint y: 219, endPoint x: 688, endPoint y: 105, distance: 133.5
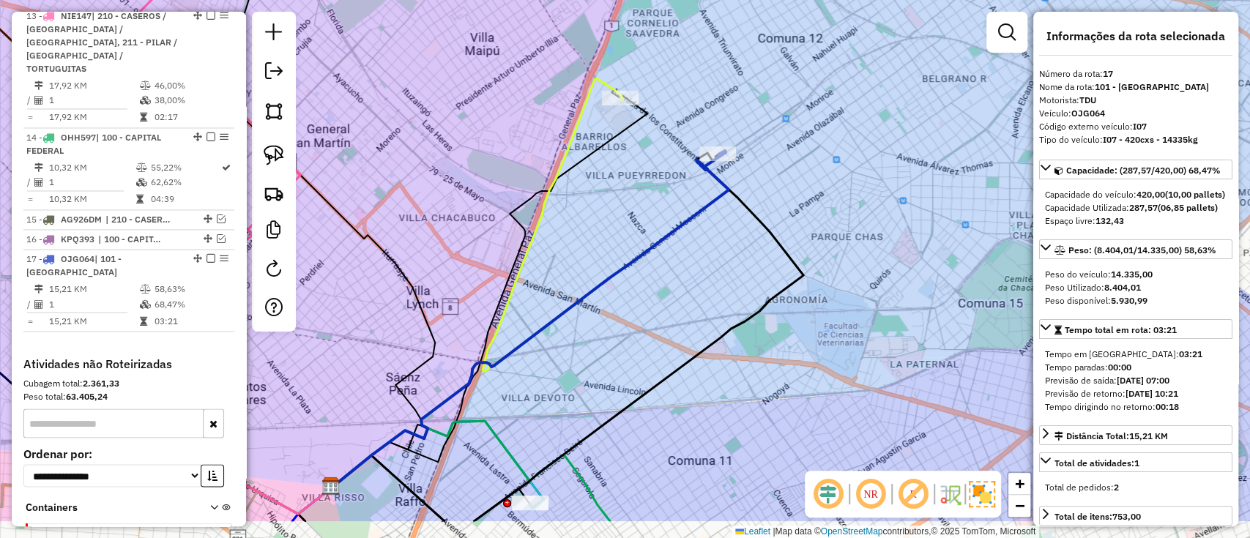
drag, startPoint x: 720, startPoint y: 337, endPoint x: 686, endPoint y: 236, distance: 106.0
click at [703, 259] on div "Janela de atendimento Grade de atendimento Capacidade Transportadoras Veículos …" at bounding box center [625, 269] width 1250 height 538
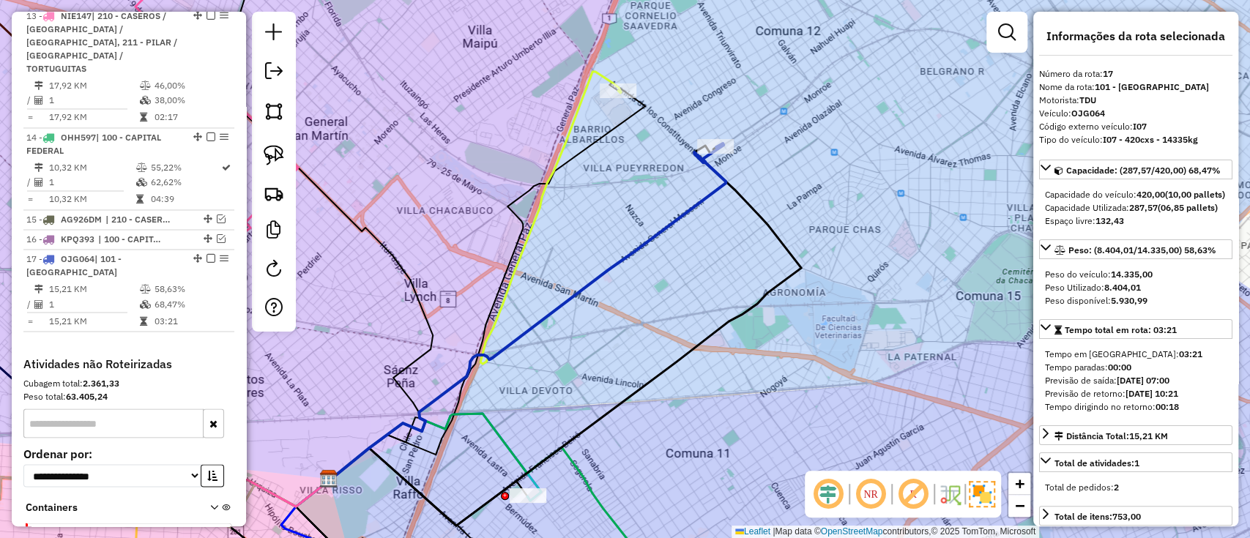
click at [673, 212] on icon at bounding box center [527, 311] width 396 height 337
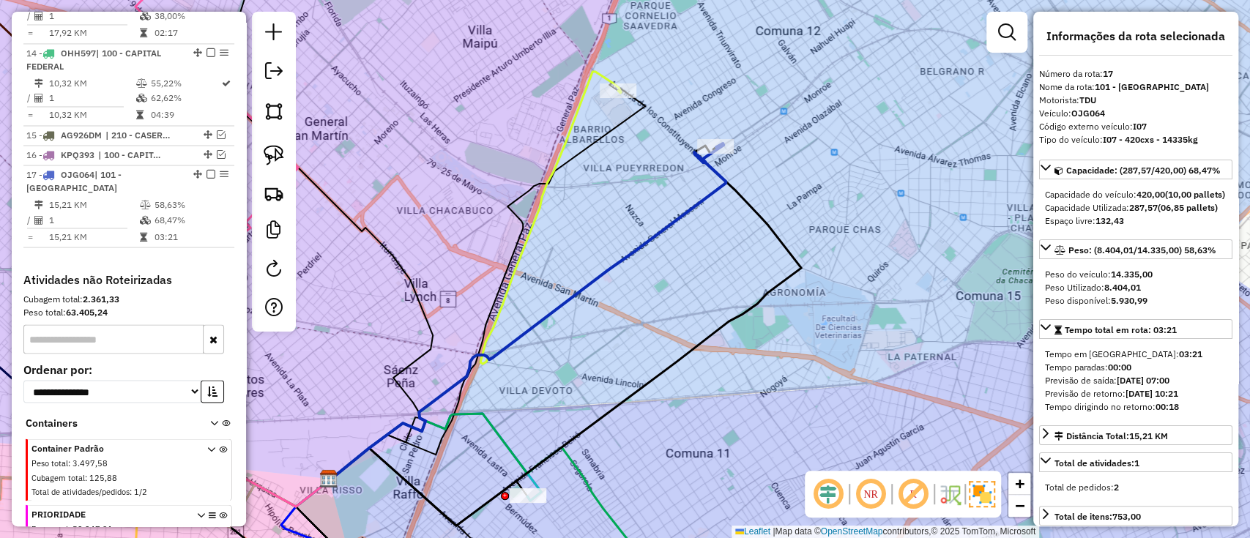
scroll to position [1750, 0]
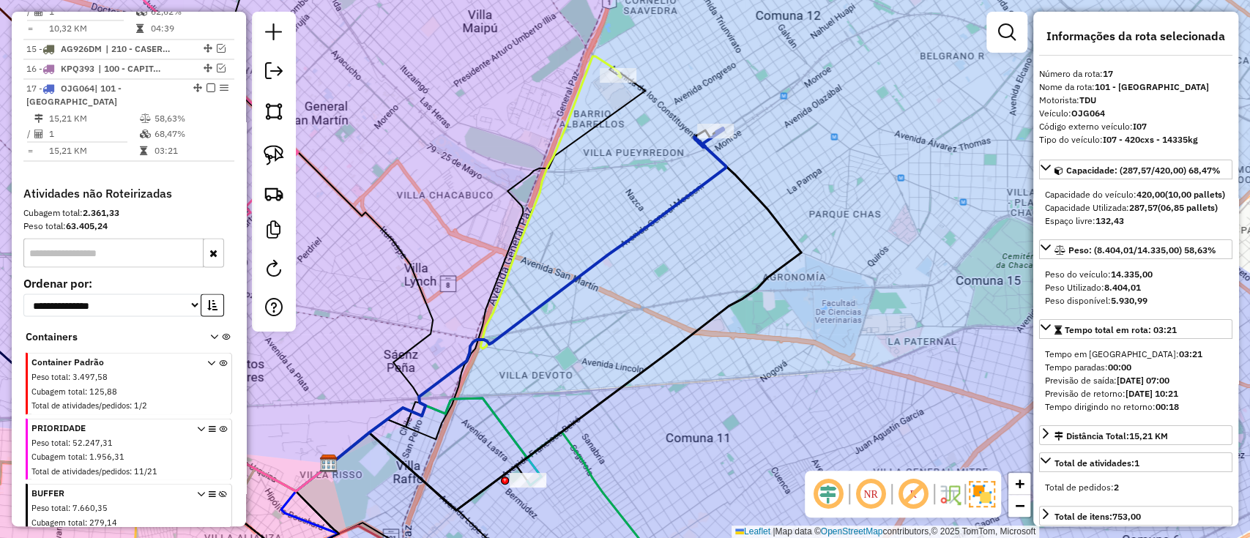
drag, startPoint x: 695, startPoint y: 269, endPoint x: 726, endPoint y: 100, distance: 172.6
click at [726, 100] on div "Janela de atendimento Grade de atendimento Capacidade Transportadoras Veículos …" at bounding box center [625, 269] width 1250 height 538
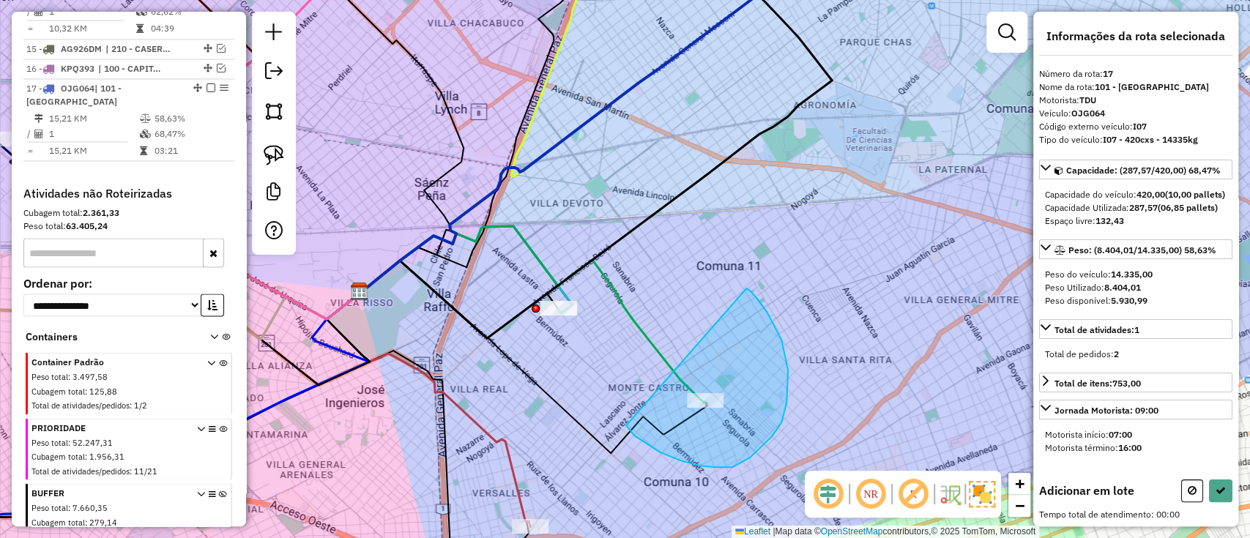
drag, startPoint x: 644, startPoint y: 442, endPoint x: 746, endPoint y: 288, distance: 184.4
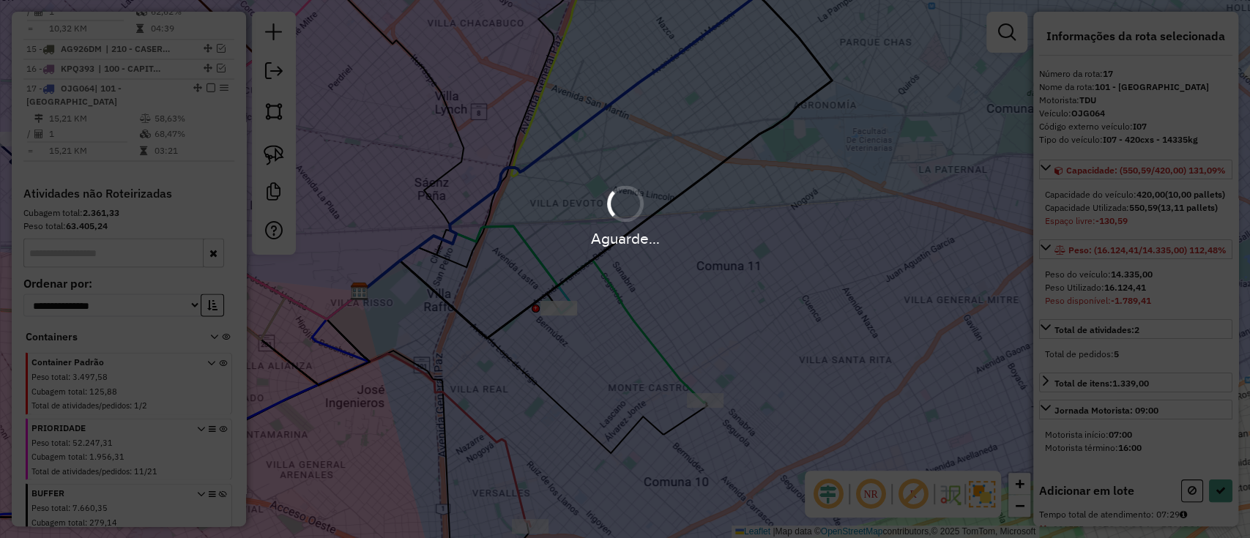
select select "**********"
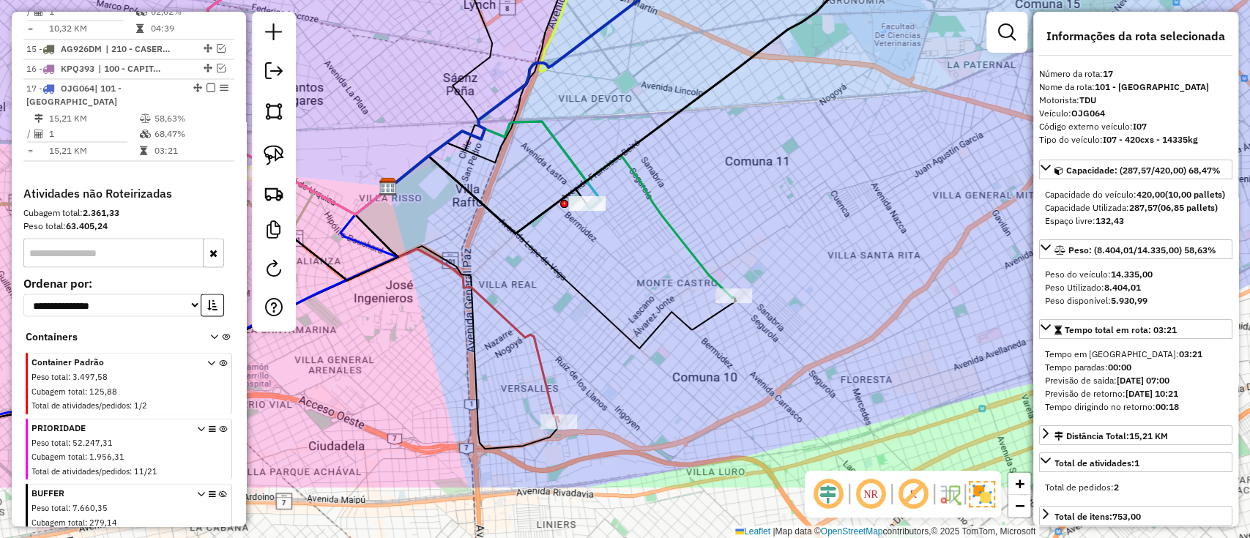
drag, startPoint x: 649, startPoint y: 383, endPoint x: 682, endPoint y: 225, distance: 161.0
click at [686, 219] on div "Janela de atendimento Grade de atendimento Capacidade Transportadoras Veículos …" at bounding box center [625, 269] width 1250 height 538
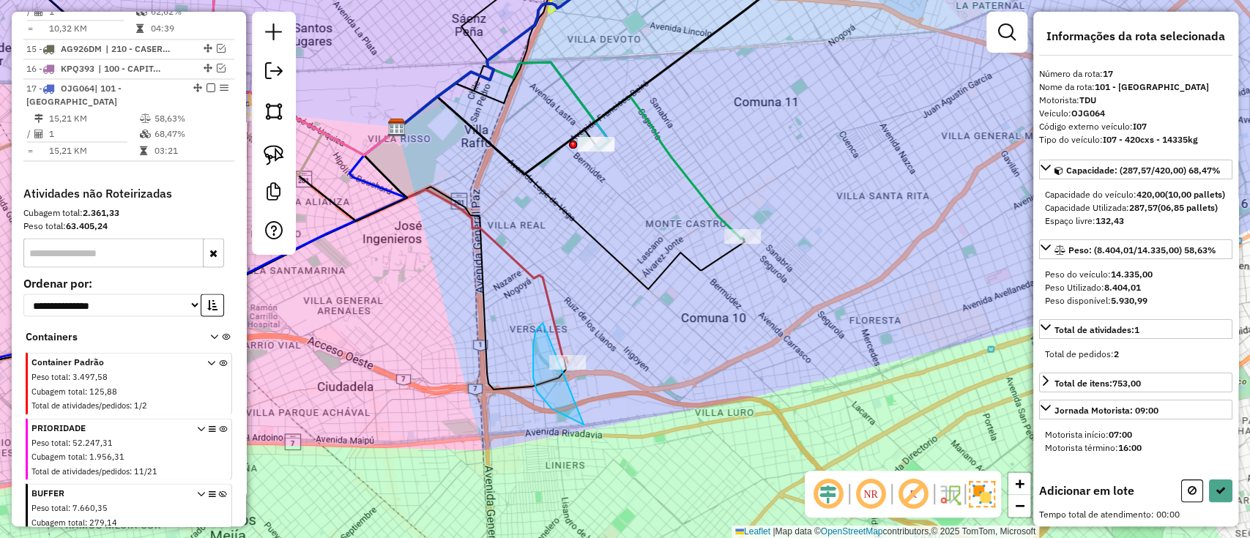
drag, startPoint x: 533, startPoint y: 378, endPoint x: 646, endPoint y: 299, distance: 137.9
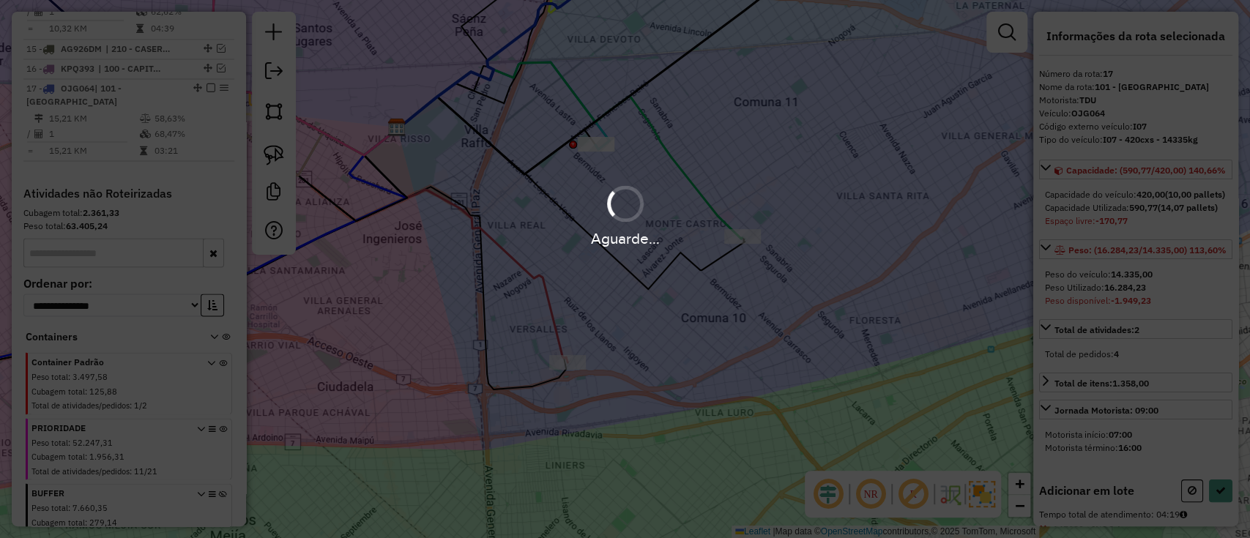
select select "**********"
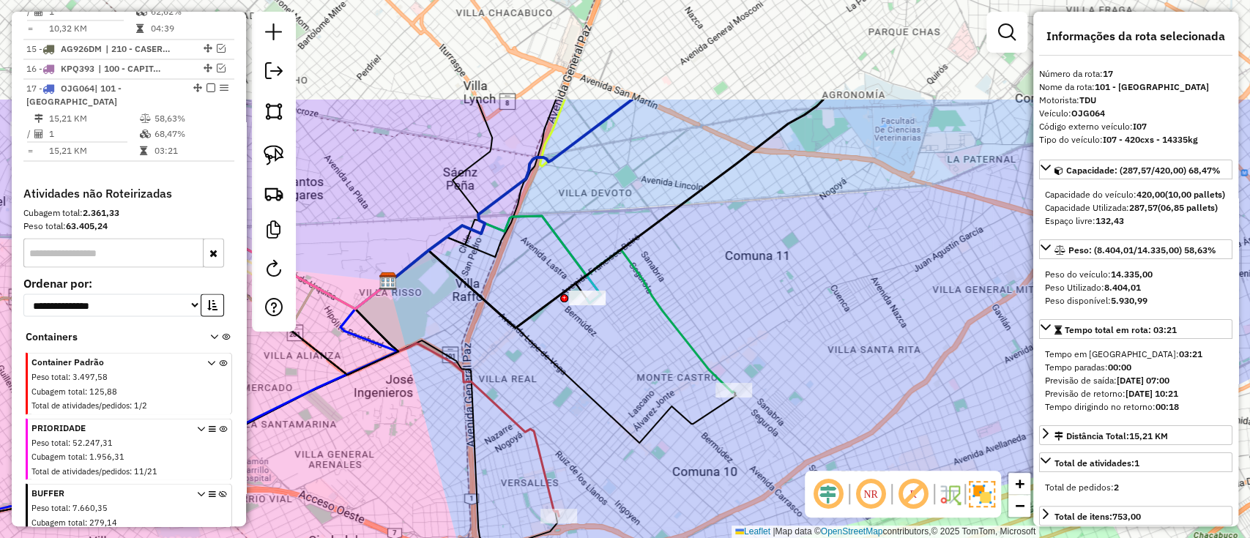
drag, startPoint x: 666, startPoint y: 206, endPoint x: 656, endPoint y: 360, distance: 154.1
click at [656, 360] on div "Janela de atendimento Grade de atendimento Capacidade Transportadoras Veículos …" at bounding box center [625, 269] width 1250 height 538
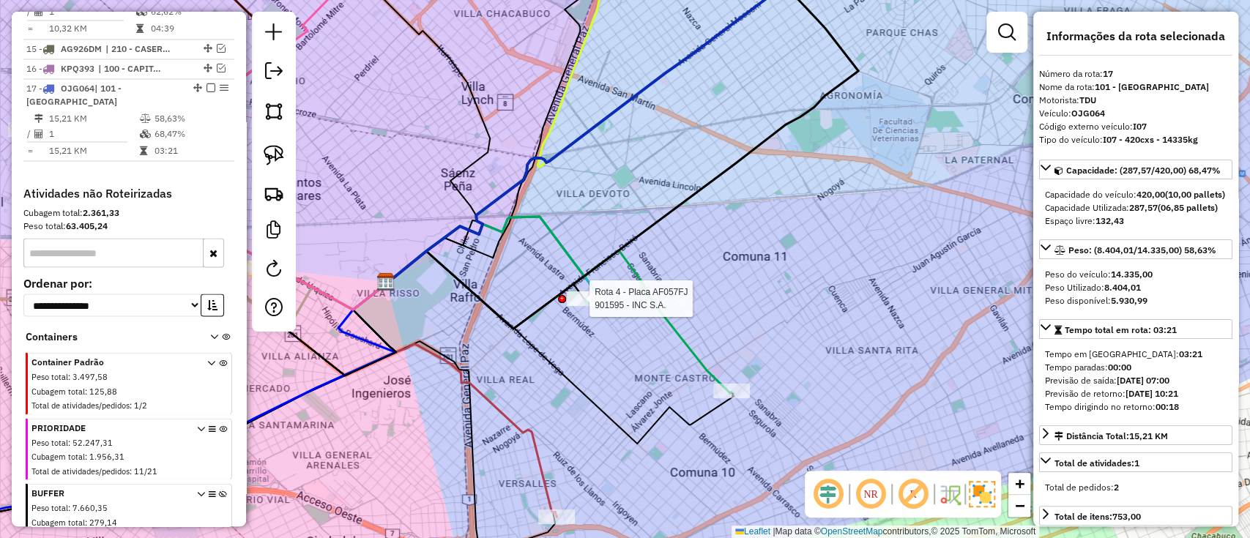
click at [575, 306] on div at bounding box center [585, 298] width 37 height 15
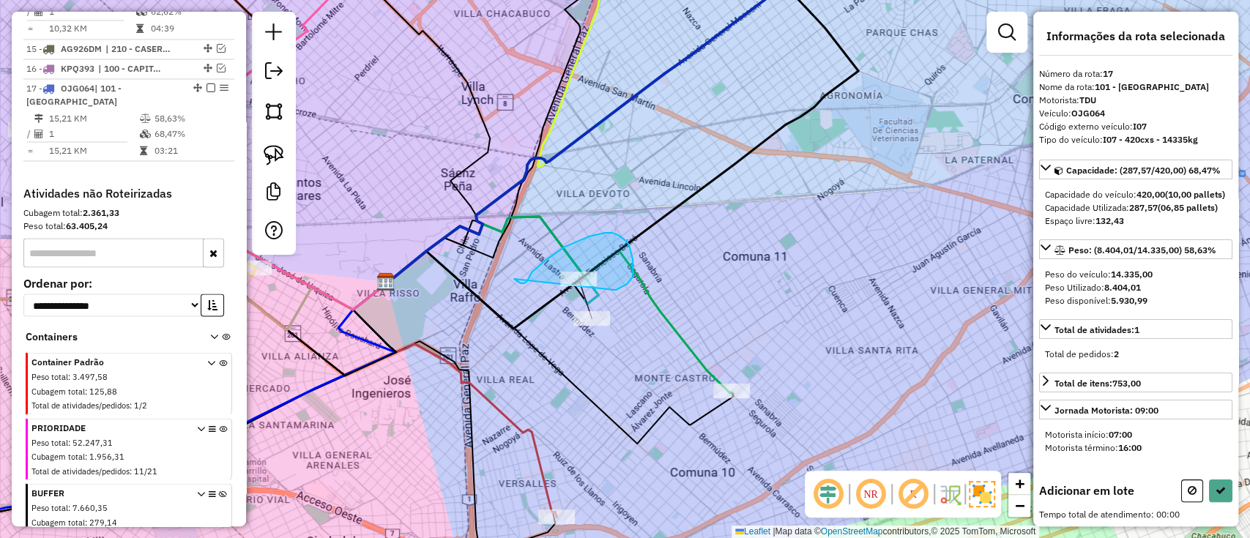
drag, startPoint x: 526, startPoint y: 282, endPoint x: 602, endPoint y: 295, distance: 76.5
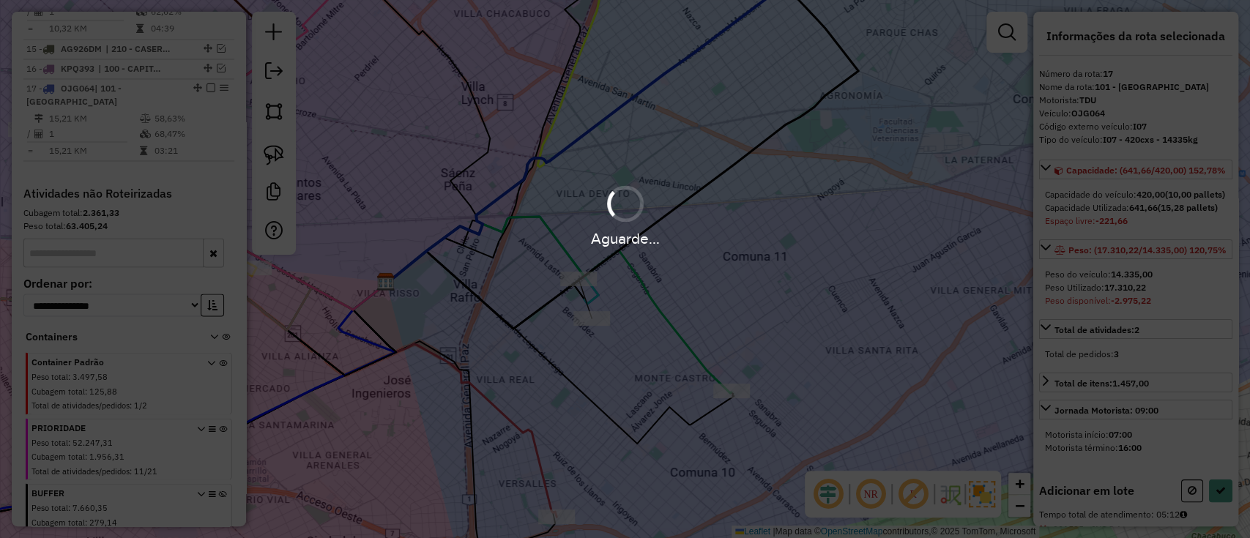
select select "**********"
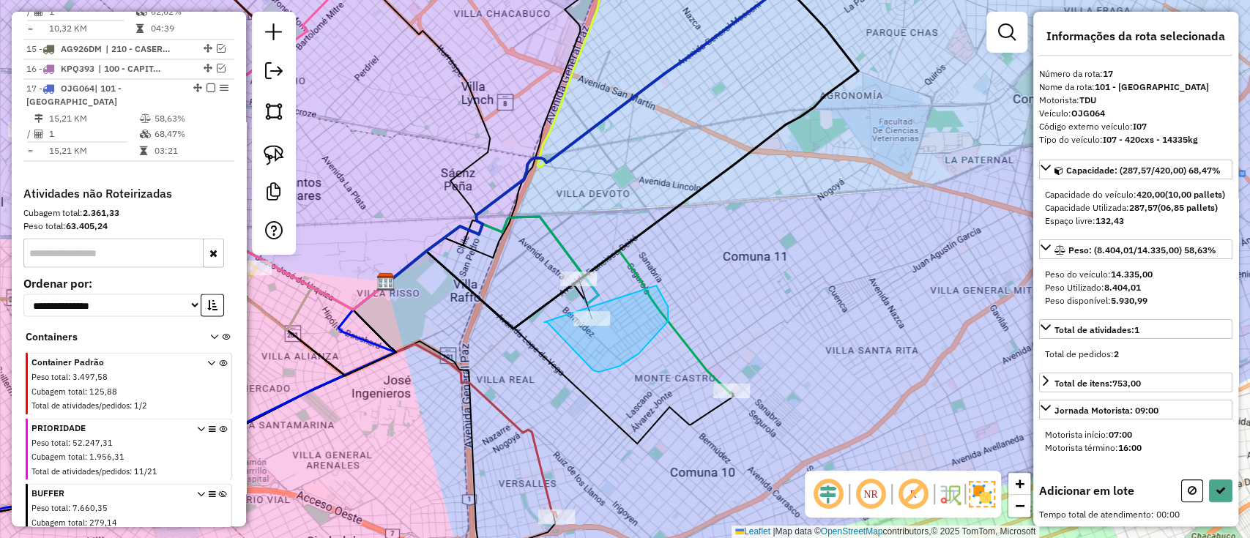
drag, startPoint x: 544, startPoint y: 322, endPoint x: 653, endPoint y: 283, distance: 116.0
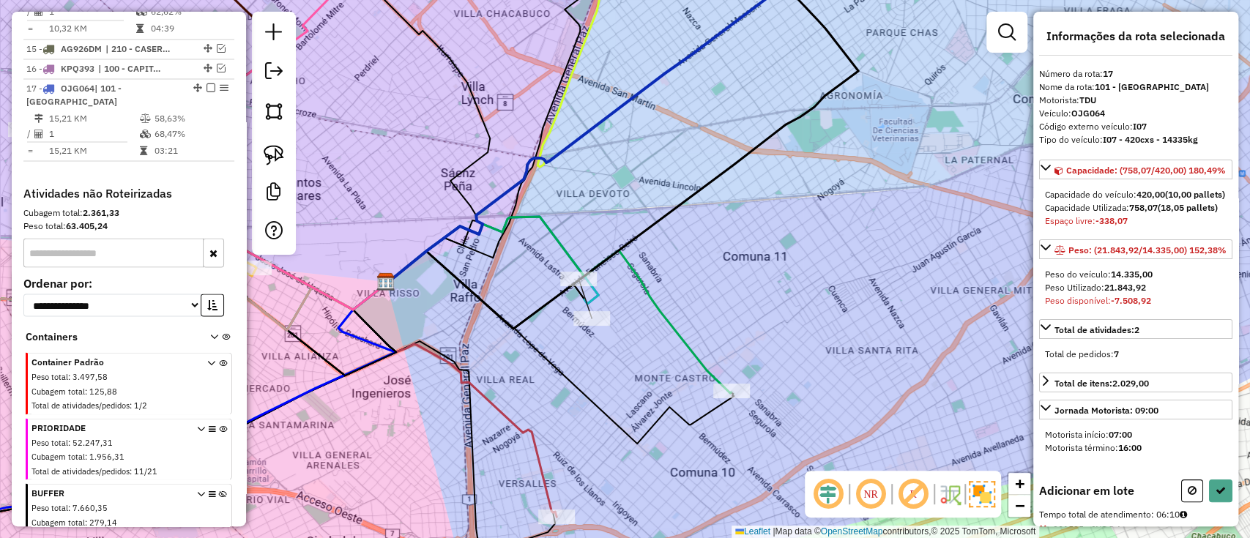
select select "**********"
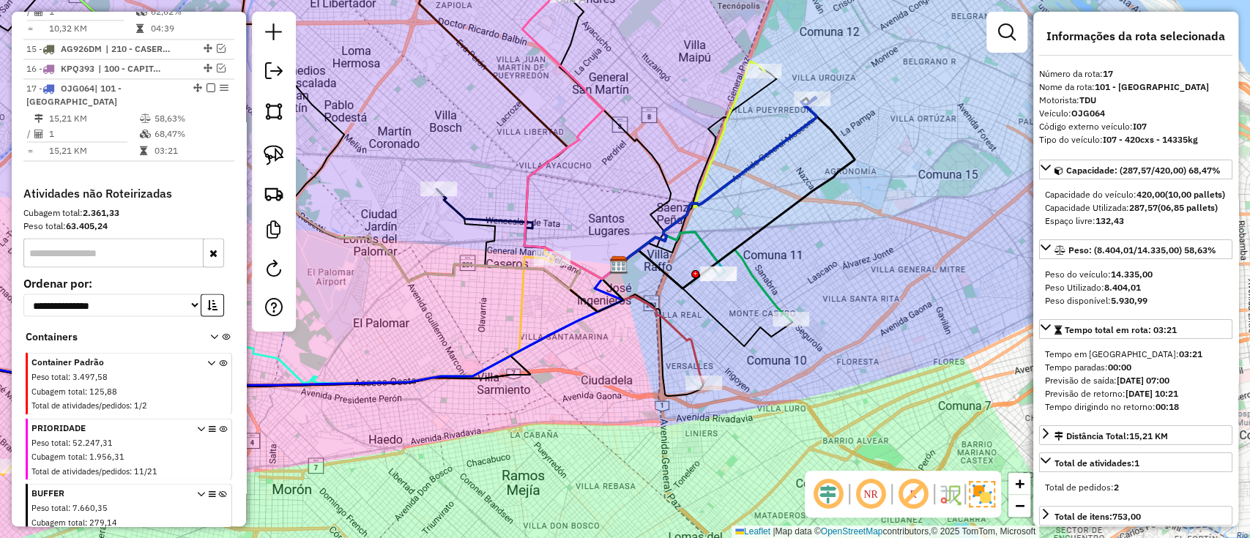
drag, startPoint x: 970, startPoint y: 189, endPoint x: 738, endPoint y: 417, distance: 325.6
click at [738, 417] on div "Janela de atendimento Grade de atendimento Capacidade Transportadoras Veículos …" at bounding box center [625, 269] width 1250 height 538
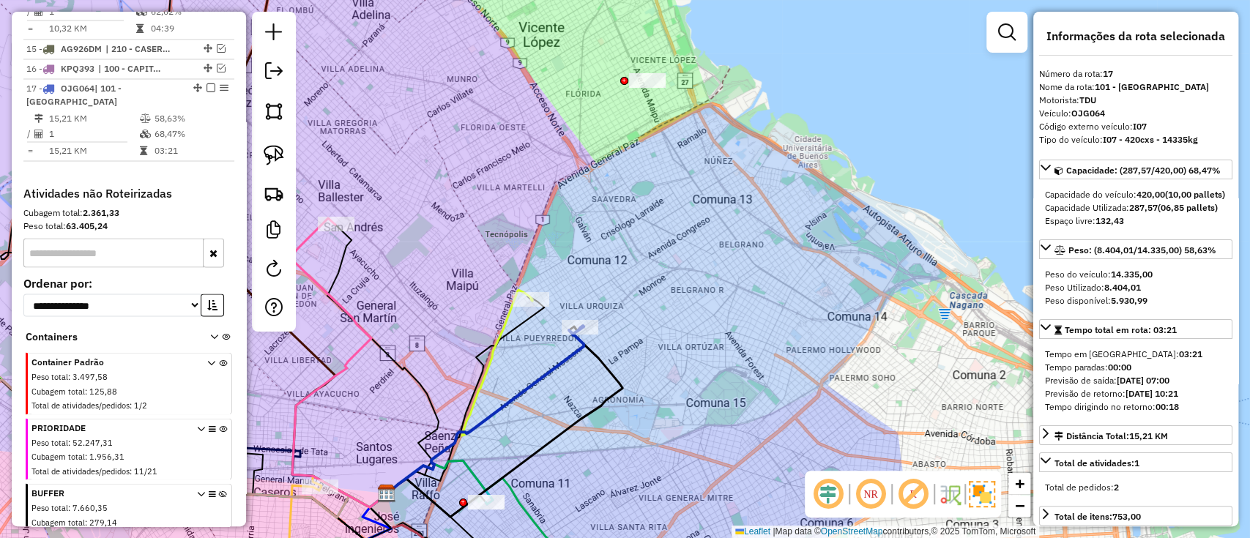
click at [219, 490] on icon at bounding box center [223, 517] width 8 height 55
click at [564, 367] on icon at bounding box center [485, 410] width 197 height 168
click at [557, 362] on icon at bounding box center [485, 410] width 197 height 168
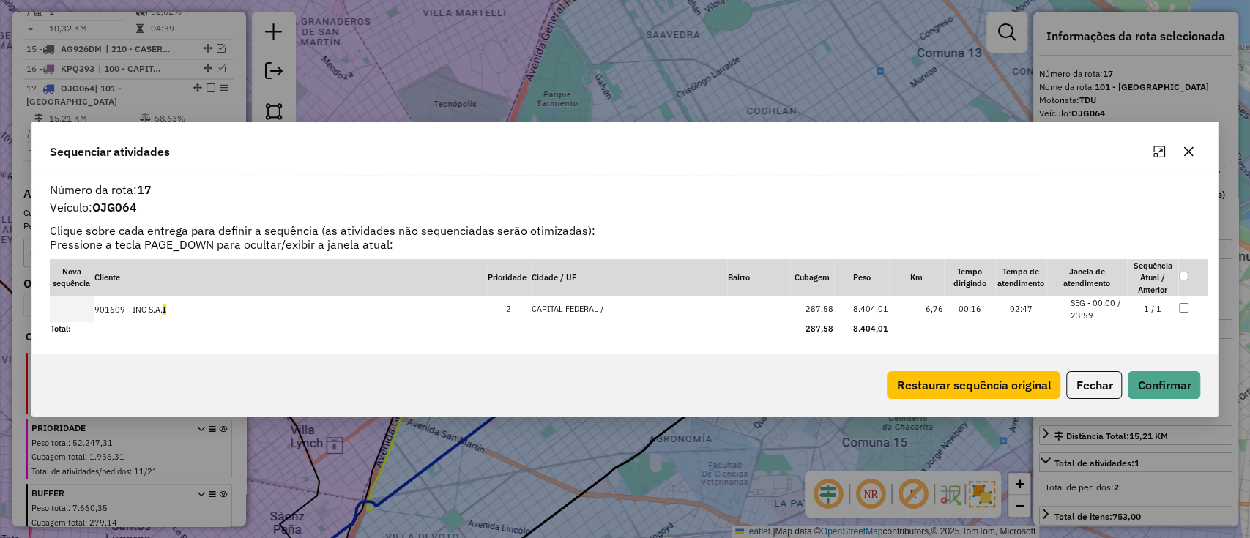
click at [1184, 144] on button "button" at bounding box center [1187, 151] width 23 height 23
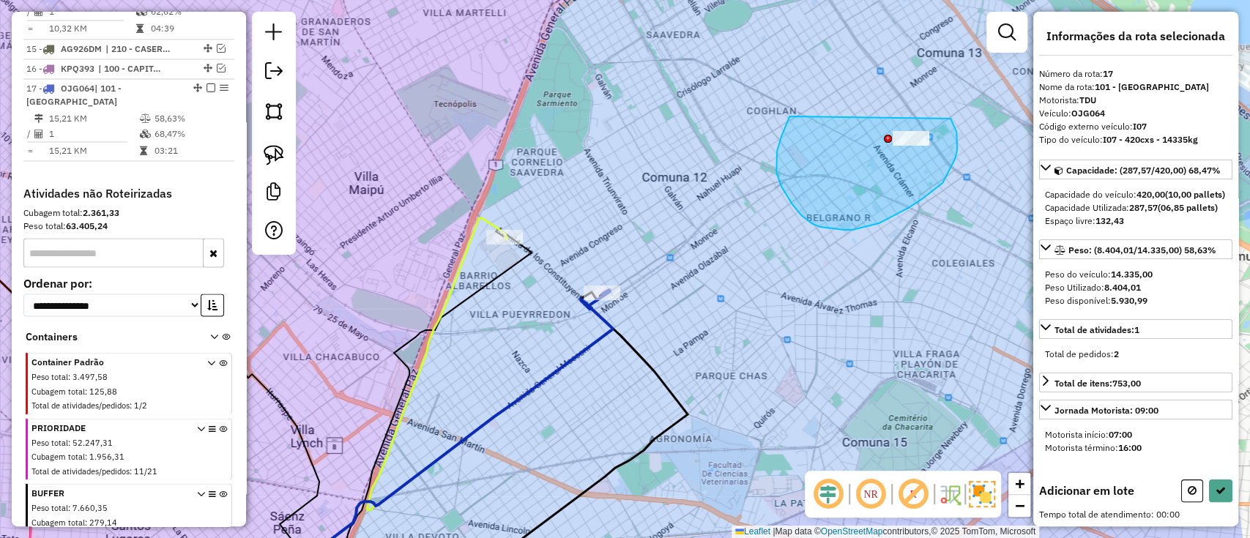
drag, startPoint x: 820, startPoint y: 227, endPoint x: 943, endPoint y: 102, distance: 175.5
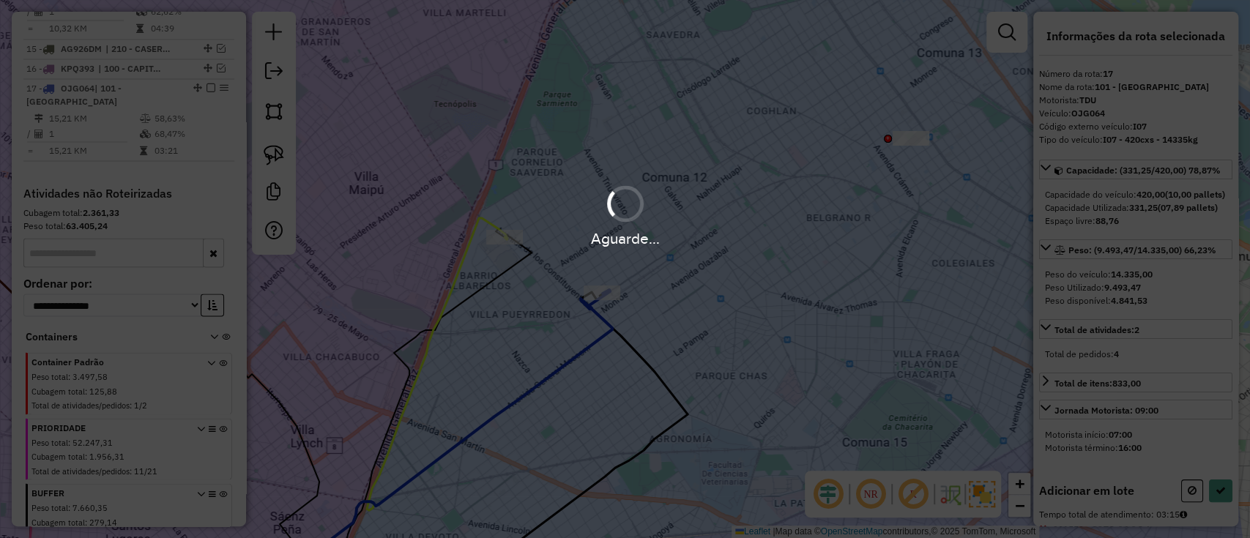
select select "**********"
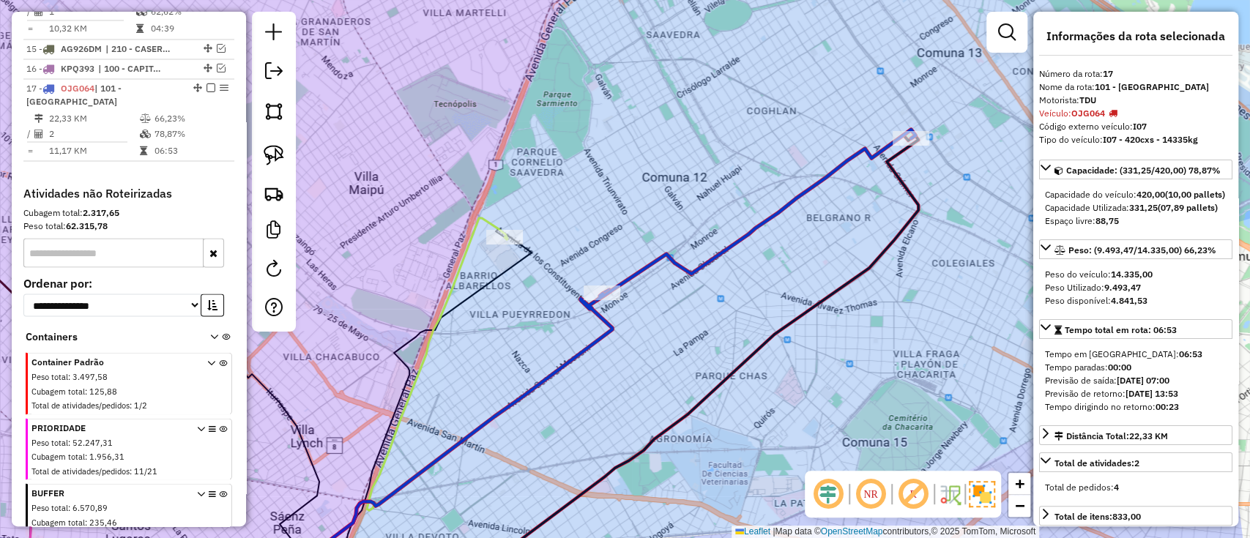
click at [214, 486] on span at bounding box center [212, 515] width 30 height 59
click at [219, 490] on icon at bounding box center [223, 517] width 8 height 55
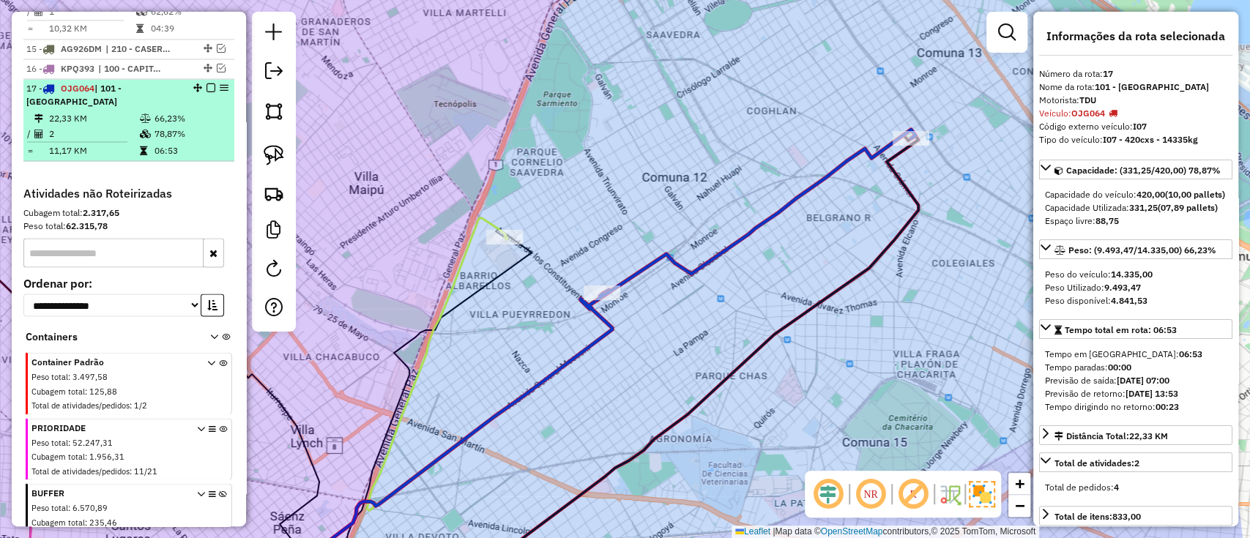
click at [206, 83] on em at bounding box center [210, 87] width 9 height 9
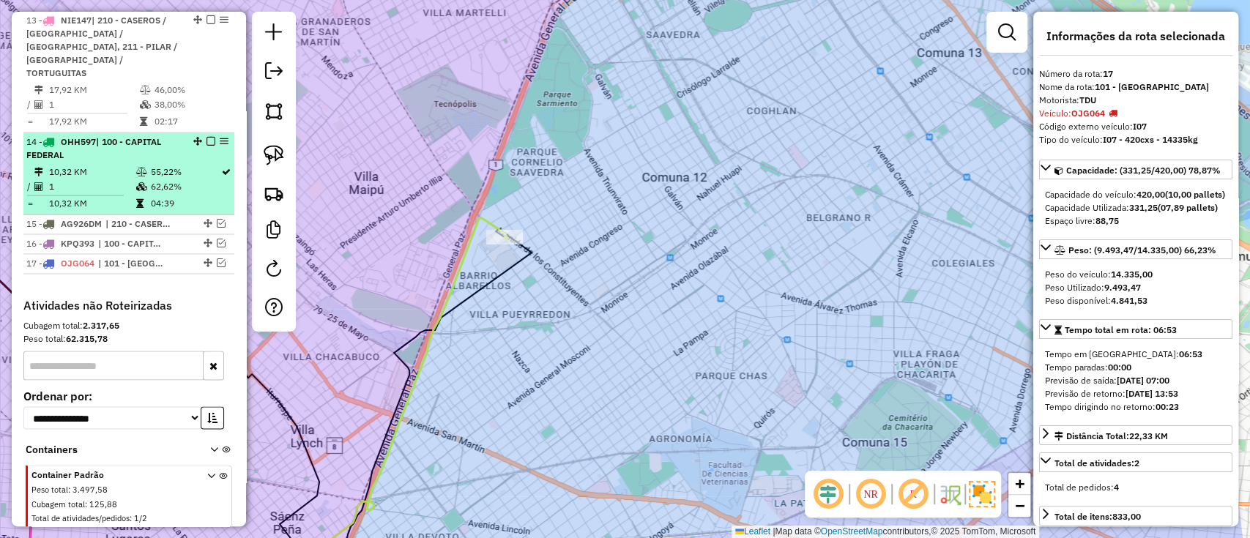
scroll to position [1419, 0]
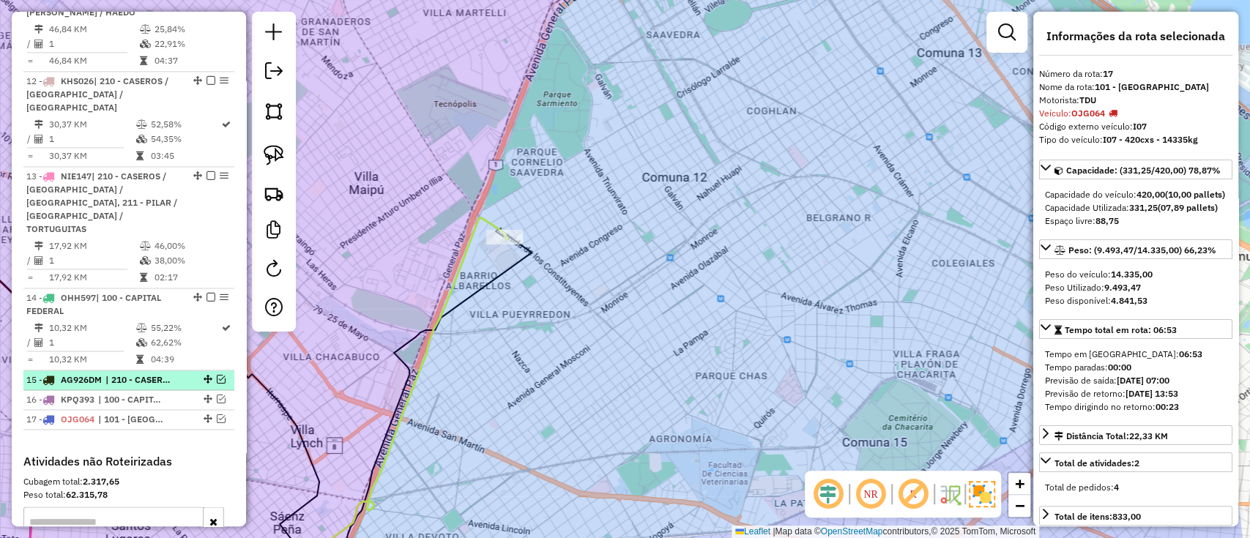
click at [217, 375] on em at bounding box center [221, 379] width 9 height 9
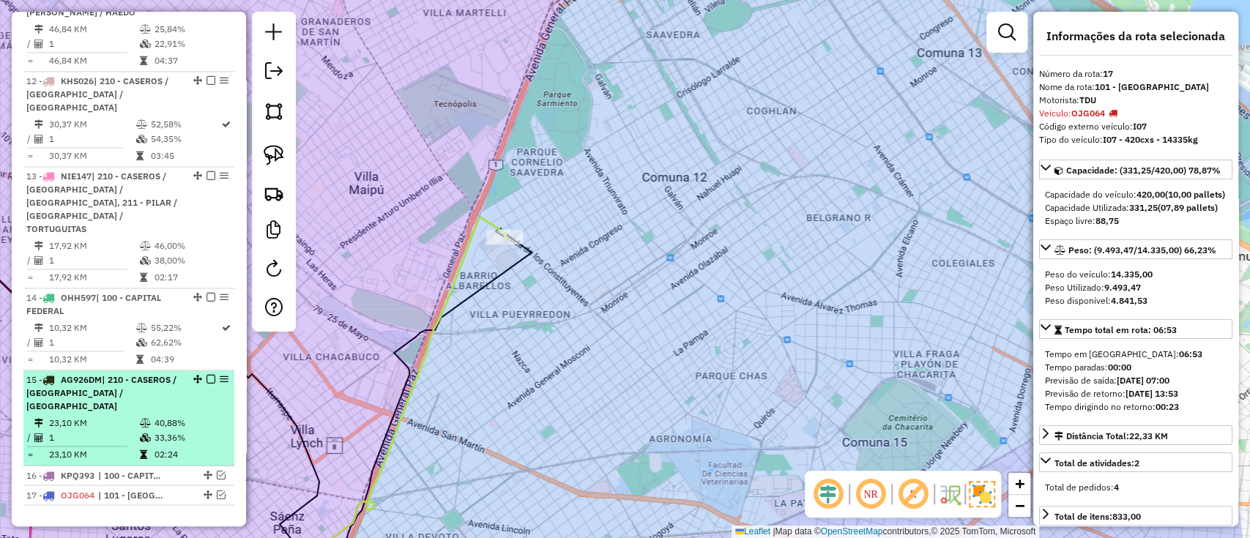
click at [127, 370] on li "15 - AG926DM | 210 - CASEROS / SAN MARTIN / BELLA VISTA 23,10 KM 40,88% / 1 33,…" at bounding box center [128, 417] width 211 height 95
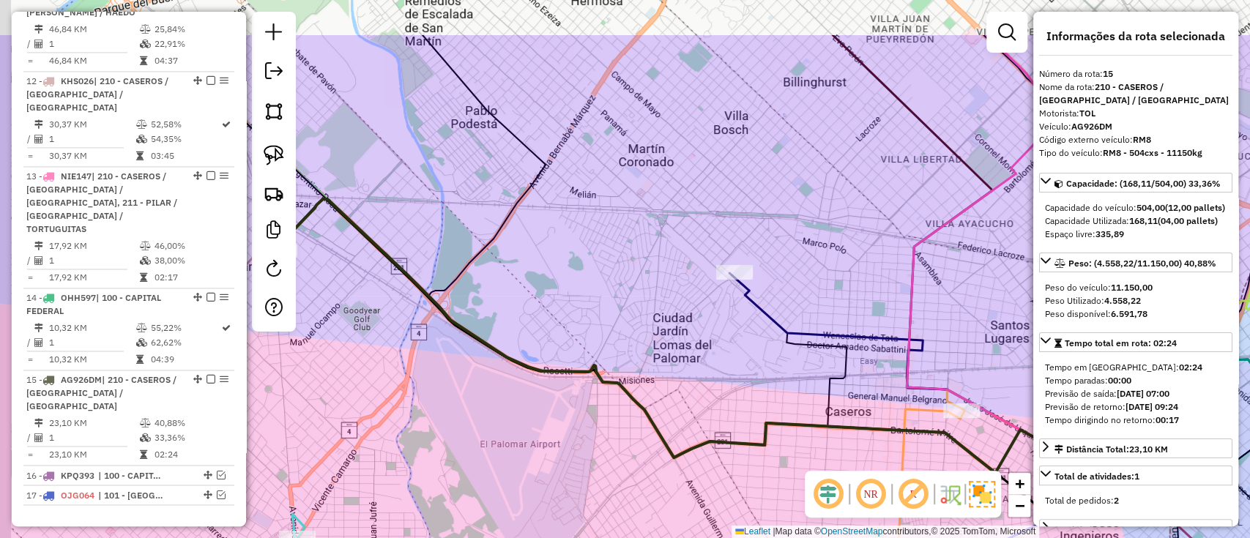
drag, startPoint x: 558, startPoint y: 260, endPoint x: 624, endPoint y: 348, distance: 110.8
click at [624, 348] on div "Janela de atendimento Grade de atendimento Capacidade Transportadoras Veículos …" at bounding box center [625, 269] width 1250 height 538
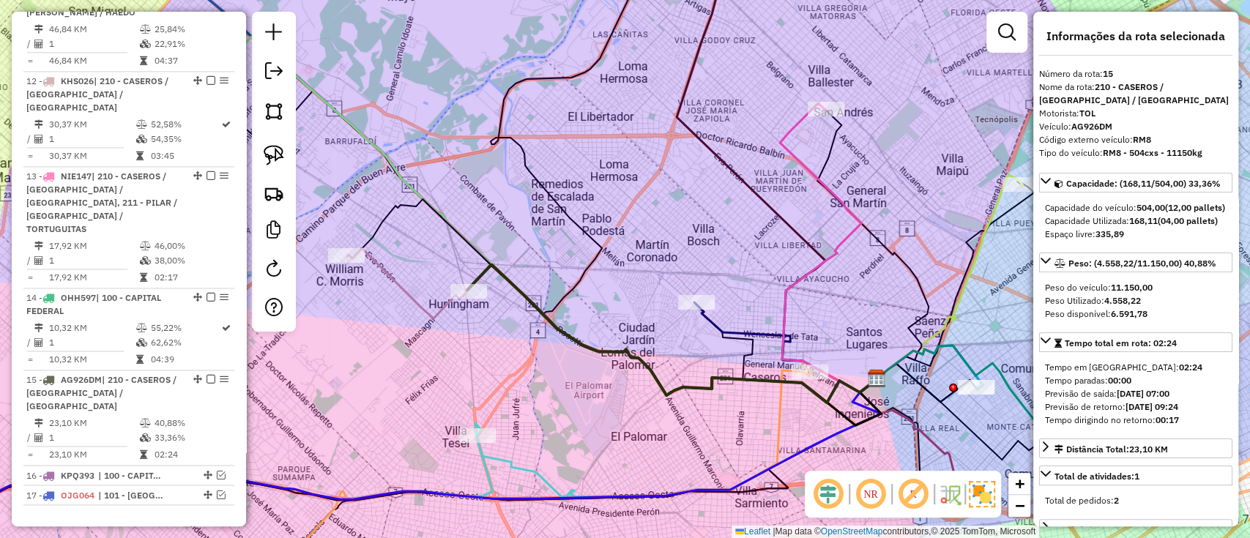
click at [714, 324] on icon at bounding box center [785, 347] width 182 height 90
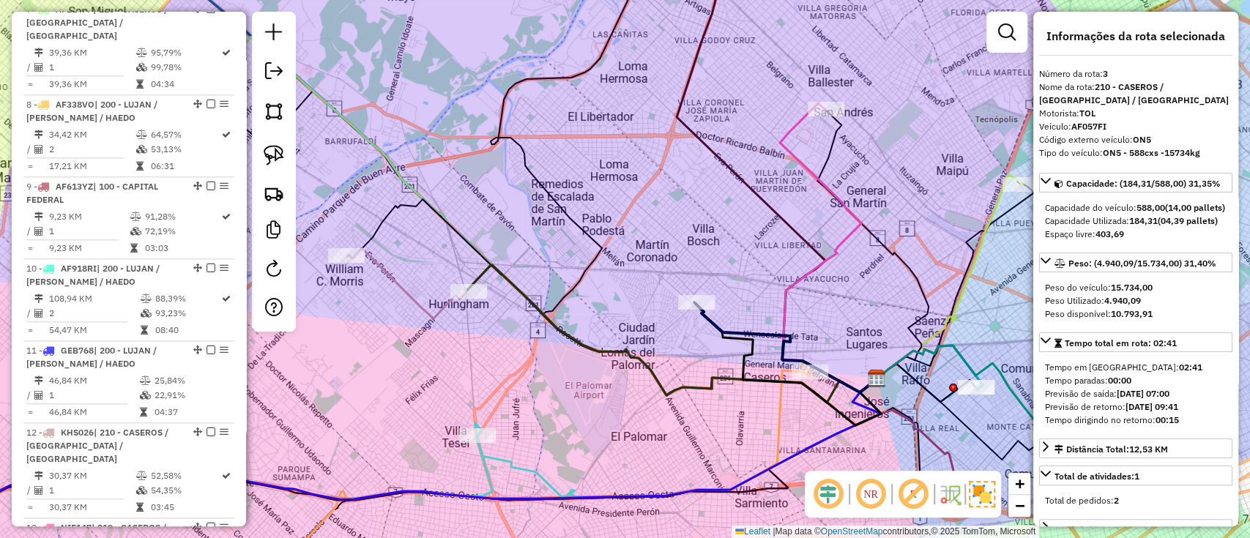
scroll to position [714, 0]
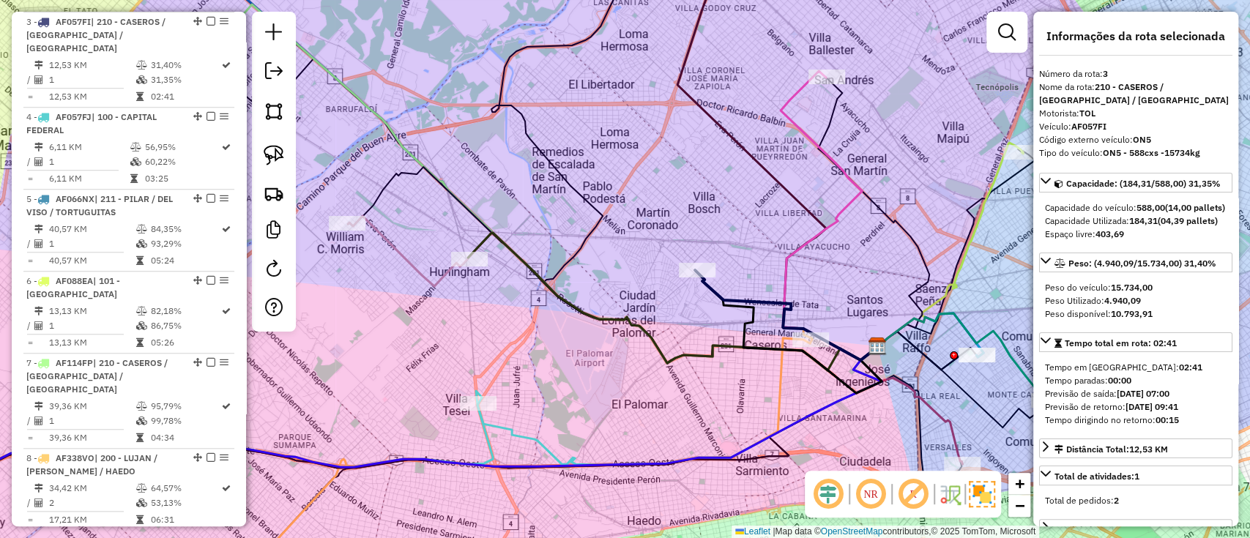
drag, startPoint x: 739, startPoint y: 249, endPoint x: 752, endPoint y: 245, distance: 13.7
click at [738, 230] on div "Janela de atendimento Grade de atendimento Capacidade Transportadoras Veículos …" at bounding box center [625, 269] width 1250 height 538
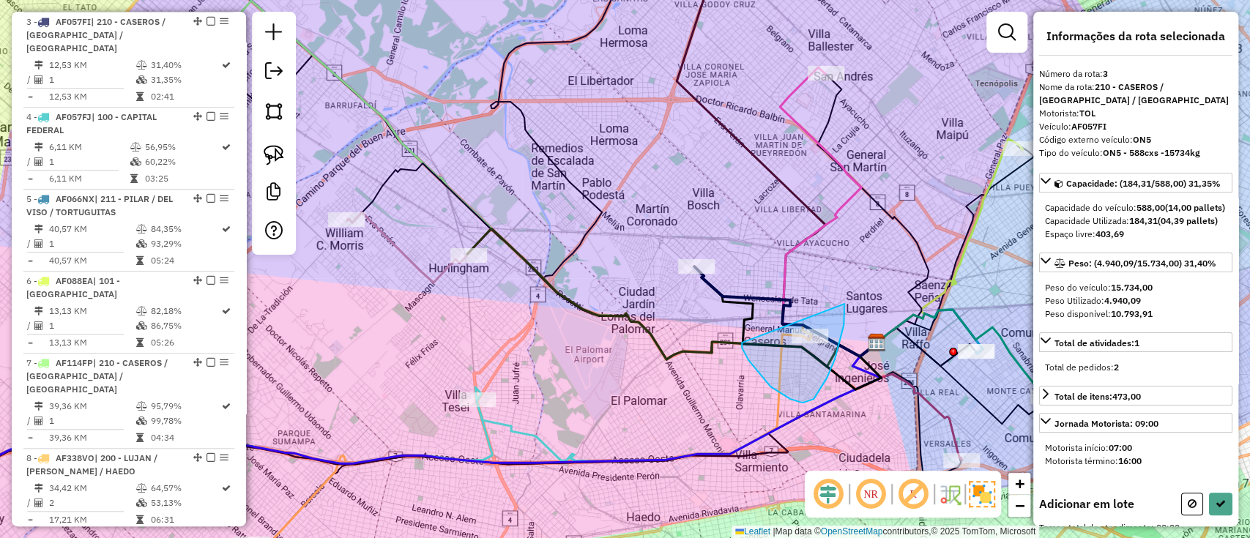
drag, startPoint x: 799, startPoint y: 402, endPoint x: 824, endPoint y: 251, distance: 152.7
select select "**********"
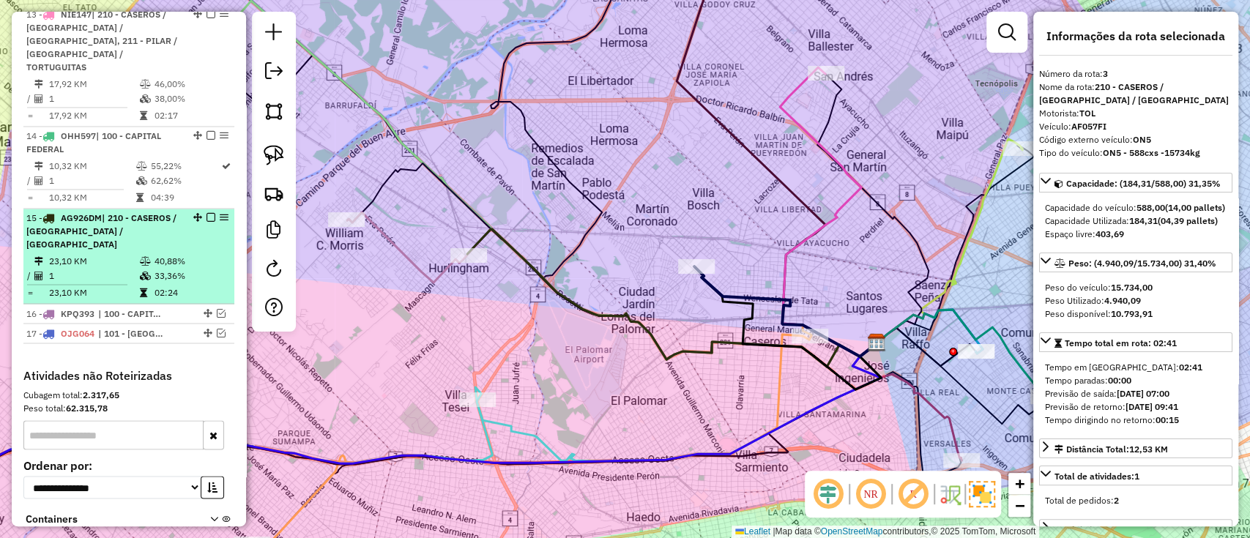
scroll to position [1579, 0]
click at [124, 214] on span "| 210 - CASEROS / SAN MARTIN / BELLA VISTA" at bounding box center [101, 232] width 150 height 37
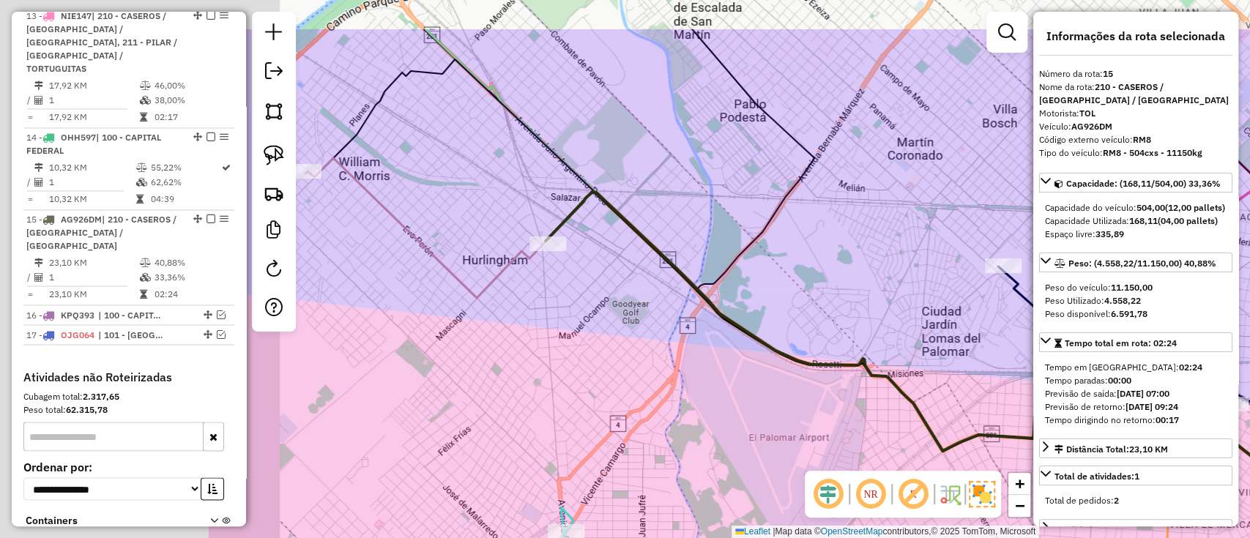
drag, startPoint x: 408, startPoint y: 218, endPoint x: 798, endPoint y: 313, distance: 400.7
click at [798, 313] on icon at bounding box center [954, 330] width 818 height 274
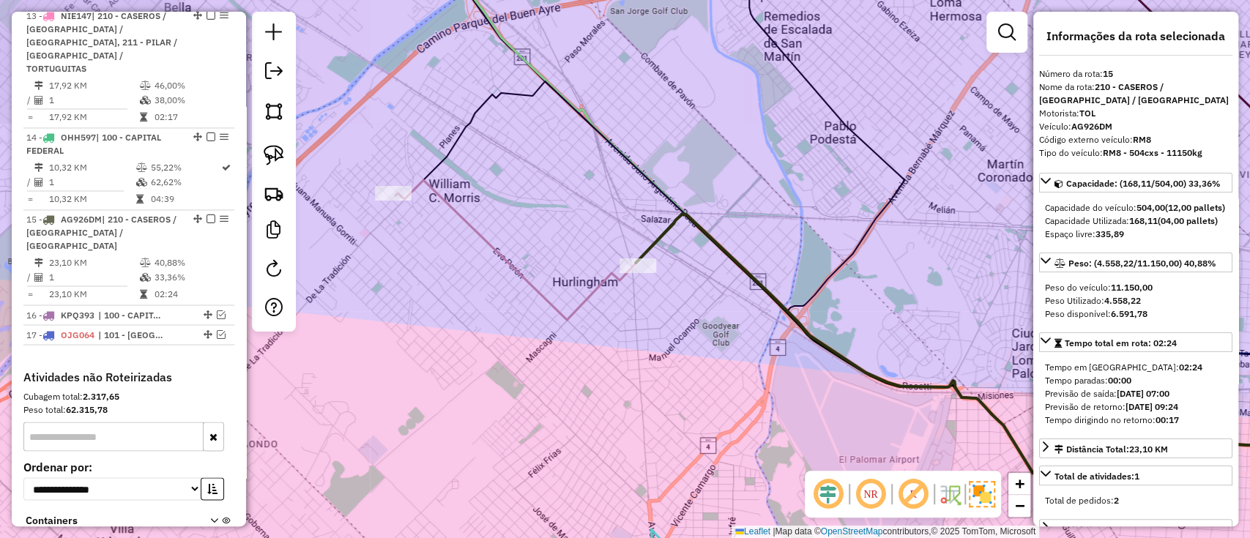
click at [667, 228] on icon at bounding box center [1004, 351] width 739 height 274
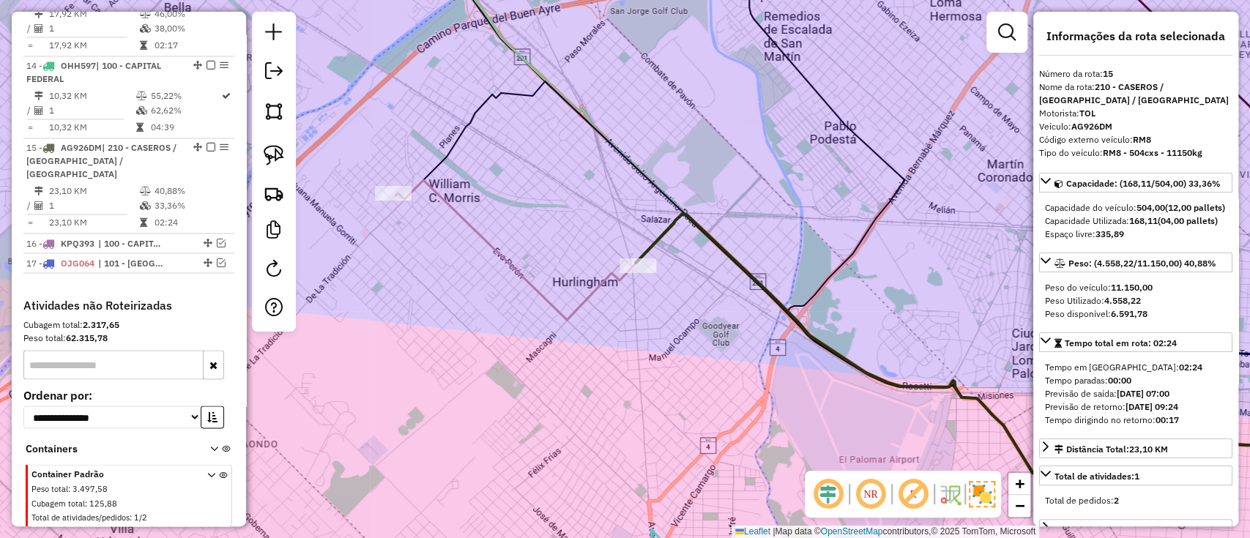
scroll to position [1710, 0]
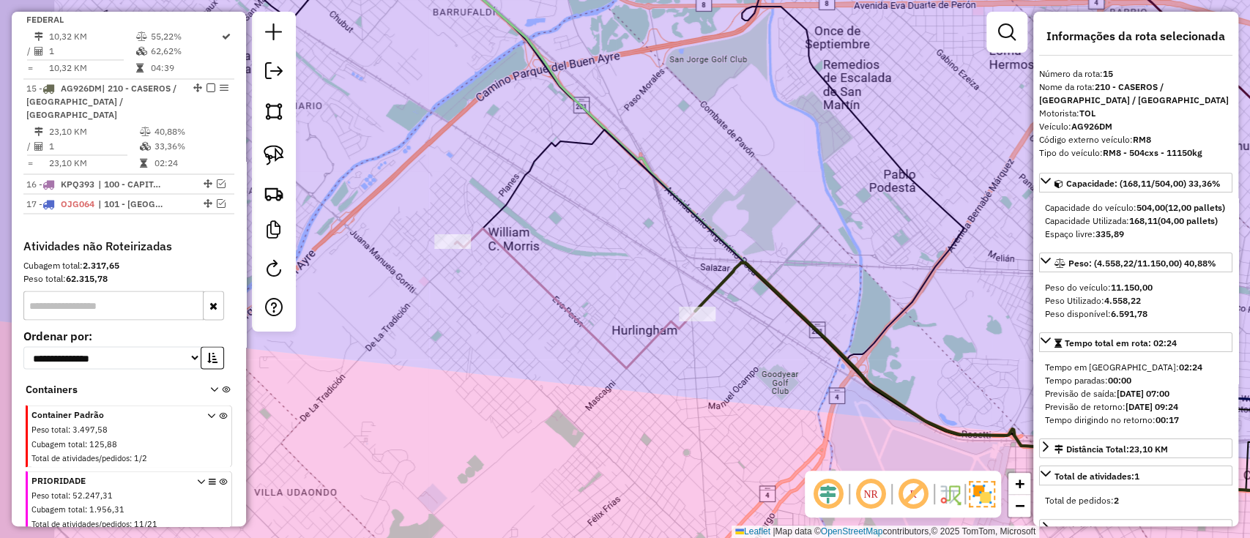
drag, startPoint x: 545, startPoint y: 215, endPoint x: 614, endPoint y: 268, distance: 86.7
click at [614, 268] on div "Janela de atendimento Grade de atendimento Capacidade Transportadoras Veículos …" at bounding box center [625, 269] width 1250 height 538
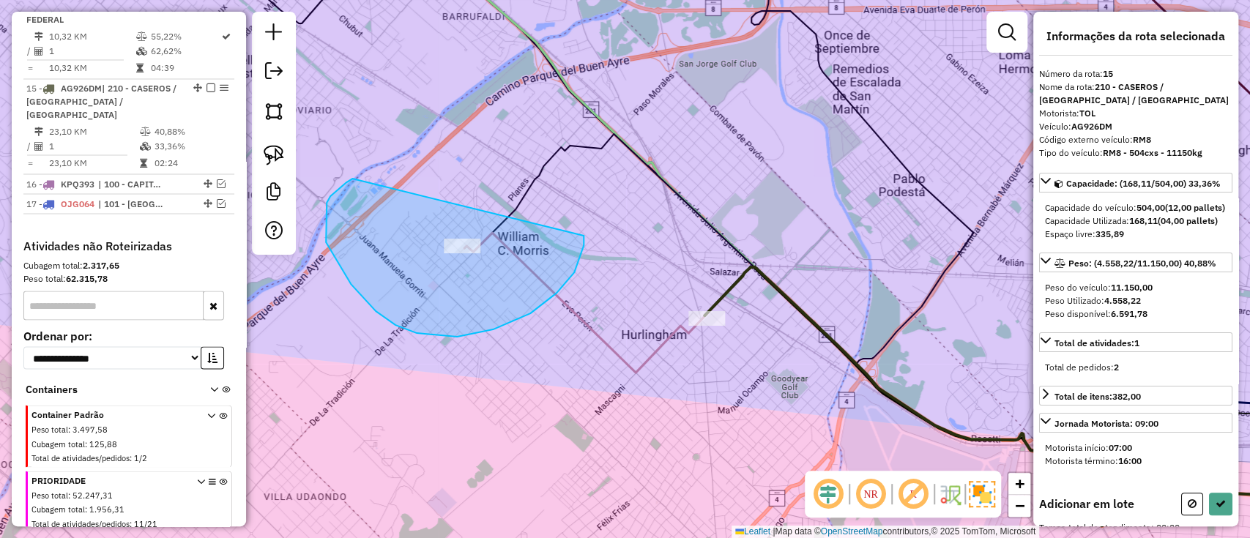
drag, startPoint x: 326, startPoint y: 203, endPoint x: 559, endPoint y: 190, distance: 233.1
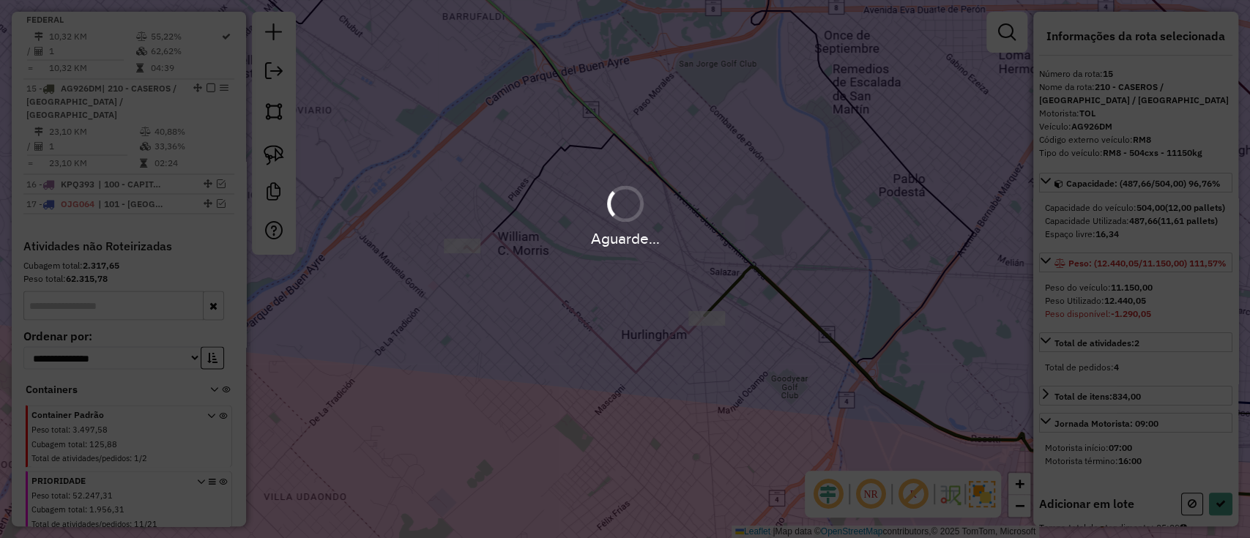
select select "**********"
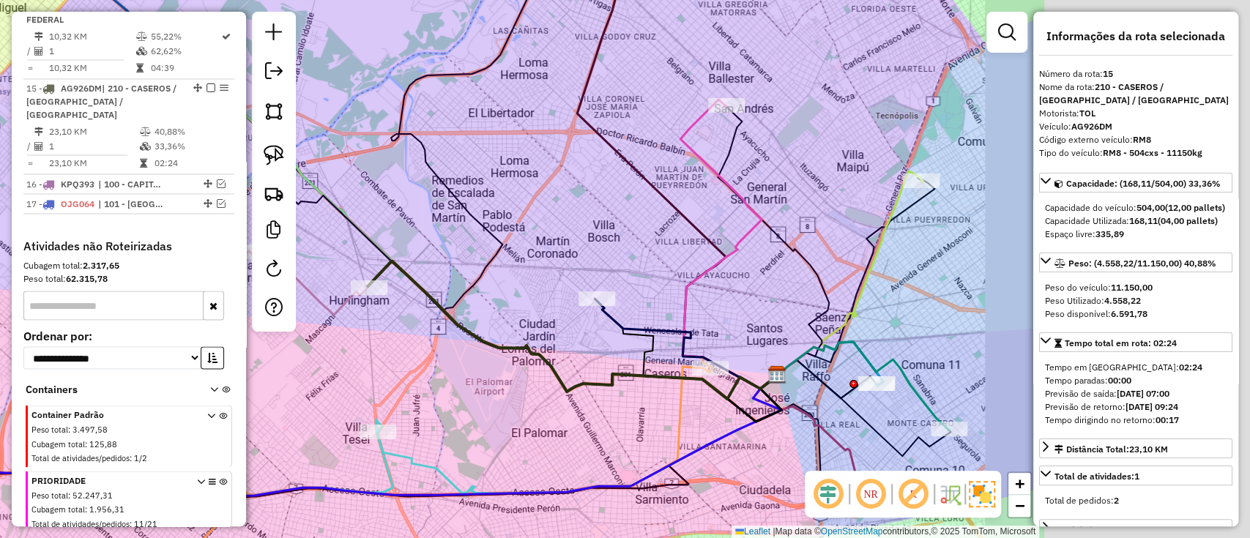
drag, startPoint x: 582, startPoint y: 344, endPoint x: 400, endPoint y: 342, distance: 181.6
click at [400, 342] on div "Janela de atendimento Grade de atendimento Capacidade Transportadoras Veículos …" at bounding box center [625, 269] width 1250 height 538
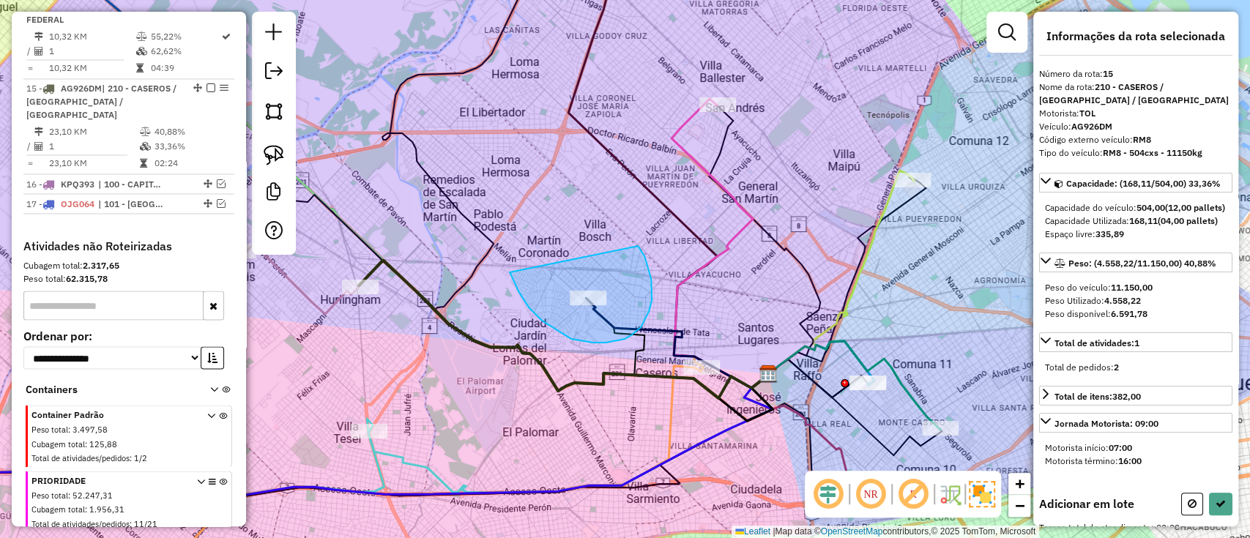
drag, startPoint x: 592, startPoint y: 343, endPoint x: 637, endPoint y: 245, distance: 107.1
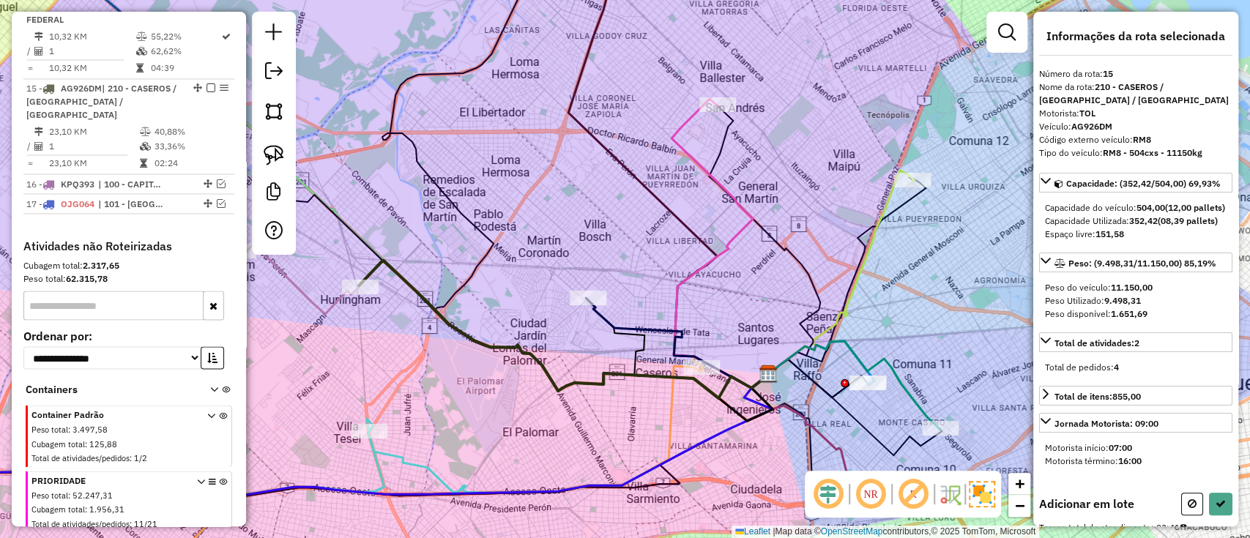
select select "**********"
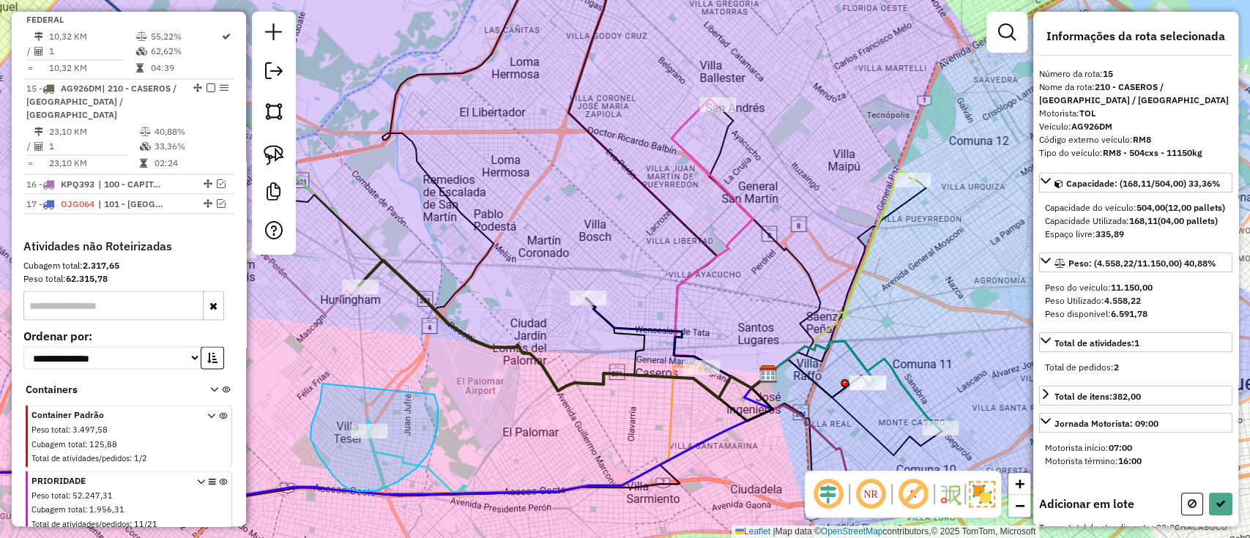
drag, startPoint x: 318, startPoint y: 455, endPoint x: 433, endPoint y: 392, distance: 131.0
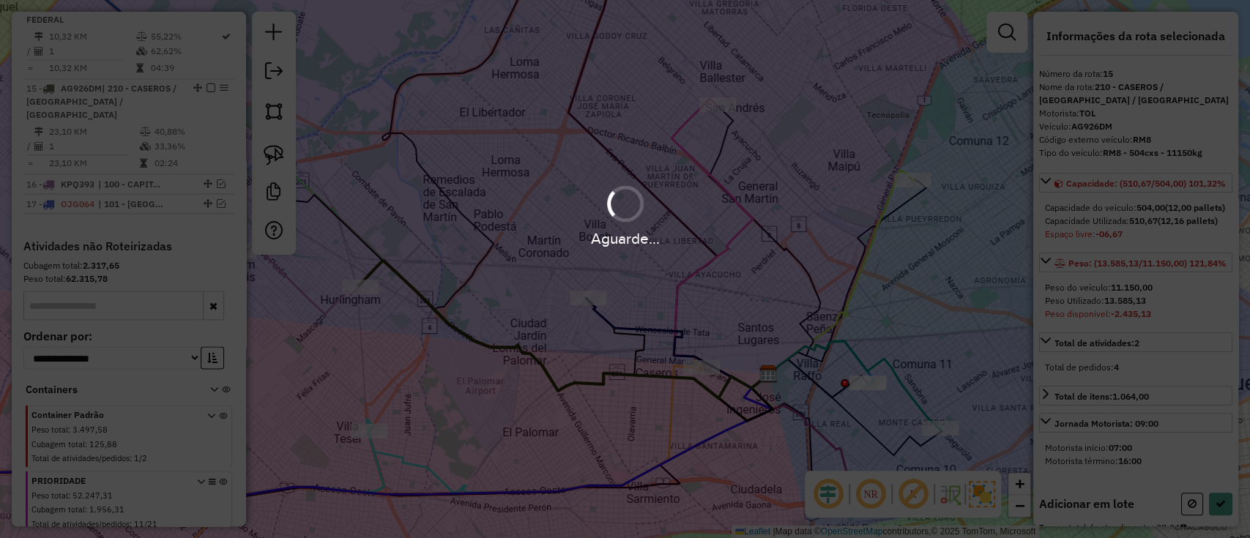
select select "**********"
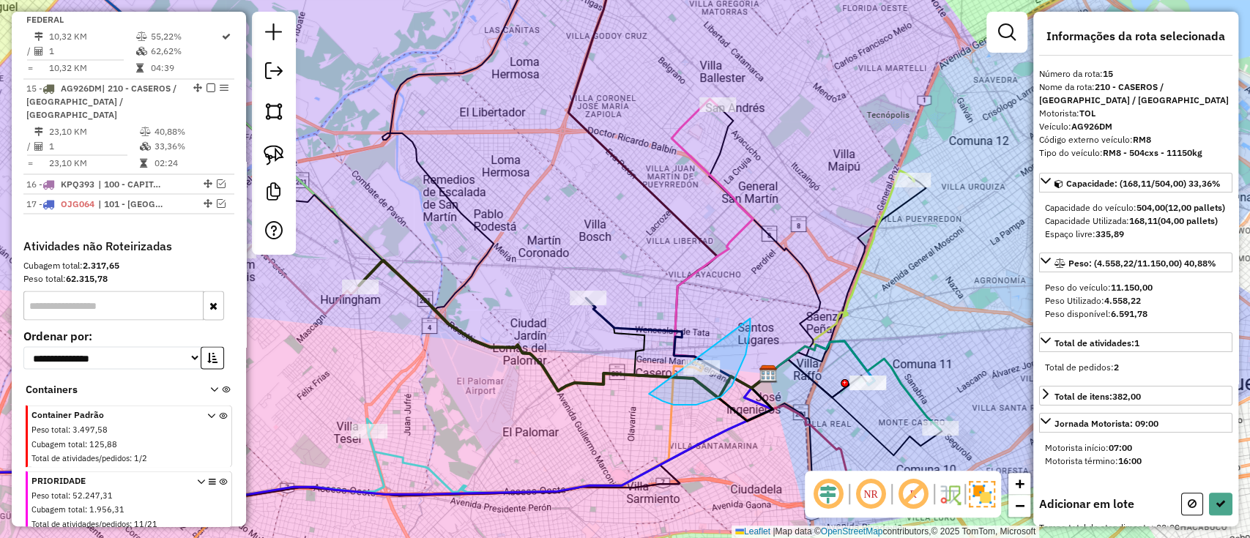
drag, startPoint x: 738, startPoint y: 370, endPoint x: 720, endPoint y: 297, distance: 75.3
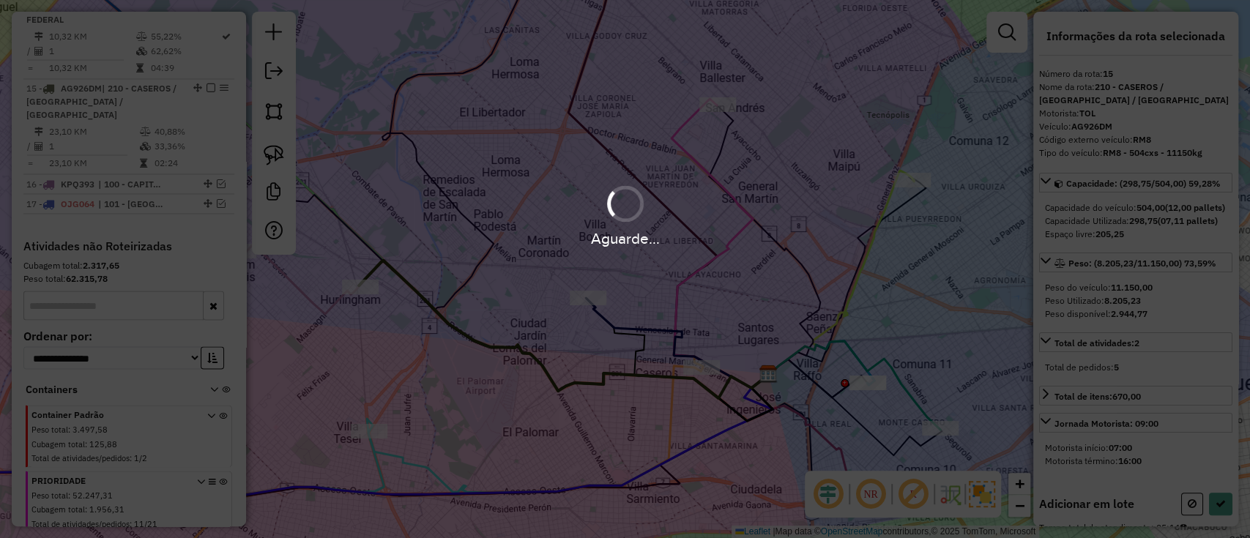
select select "**********"
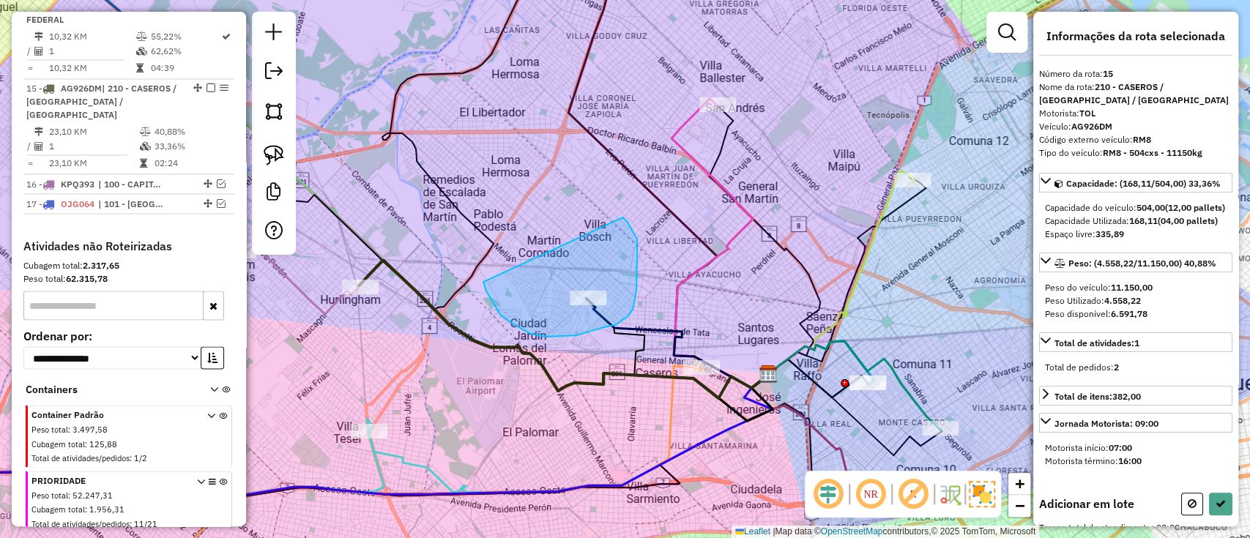
drag, startPoint x: 576, startPoint y: 335, endPoint x: 617, endPoint y: 212, distance: 129.6
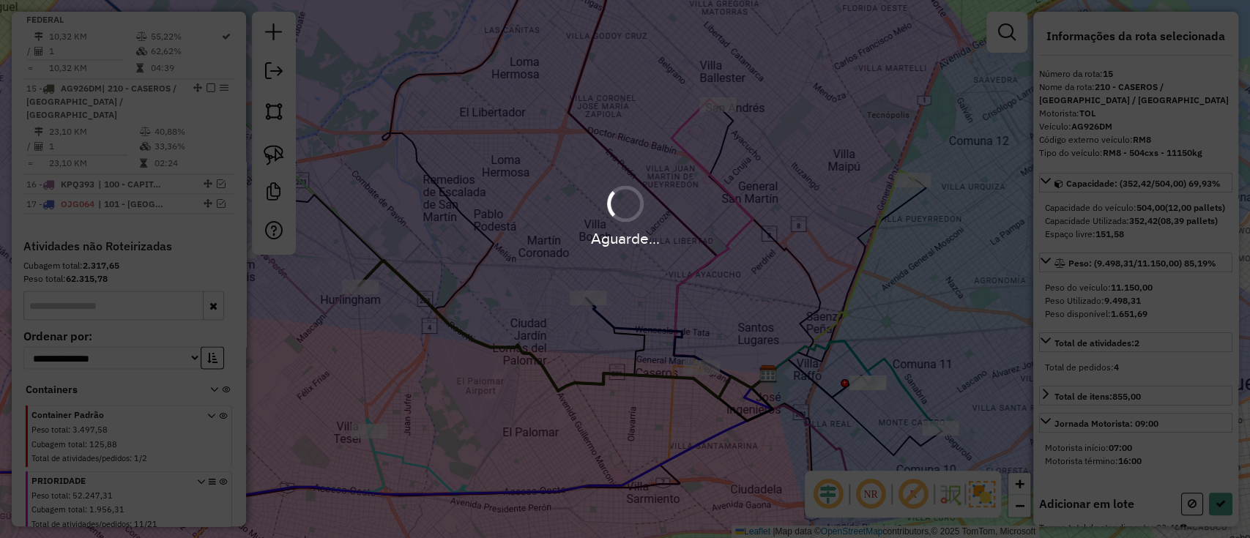
select select "**********"
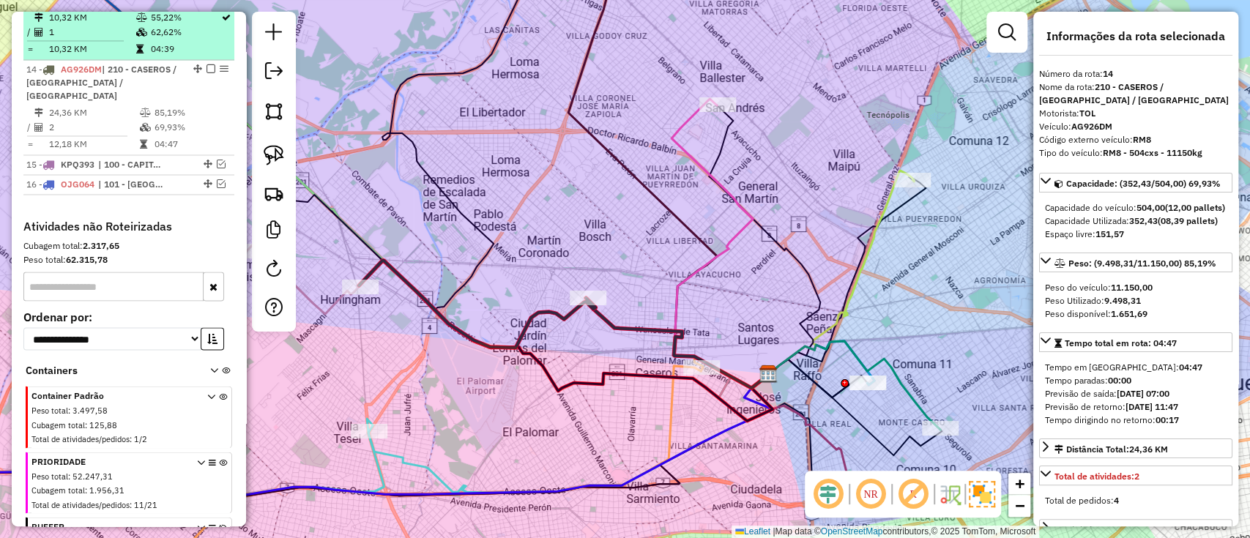
scroll to position [1594, 0]
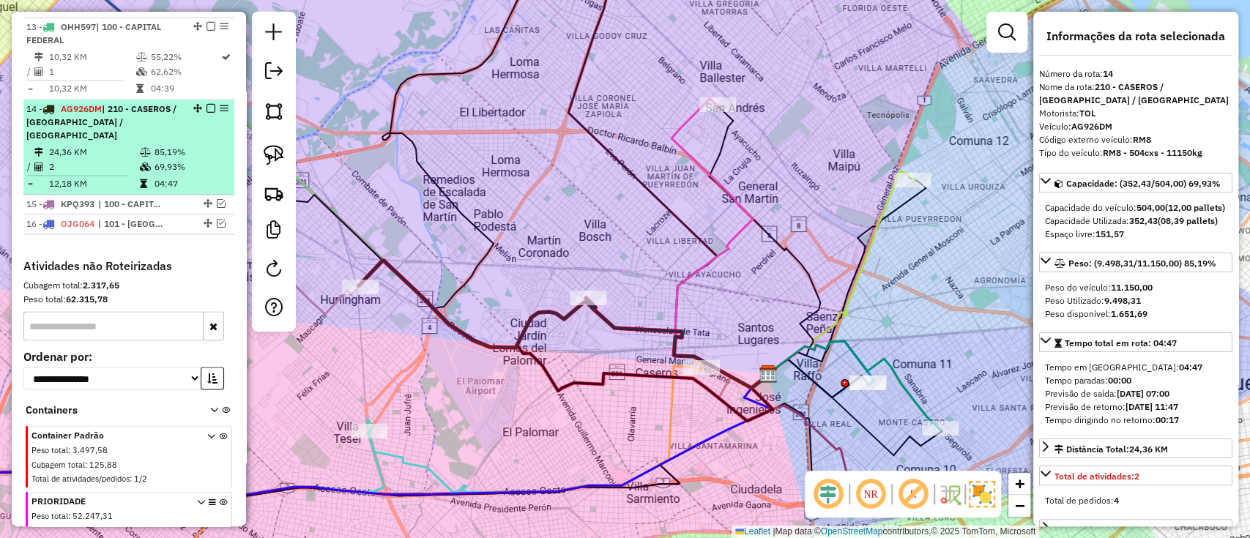
click at [208, 104] on em at bounding box center [210, 108] width 9 height 9
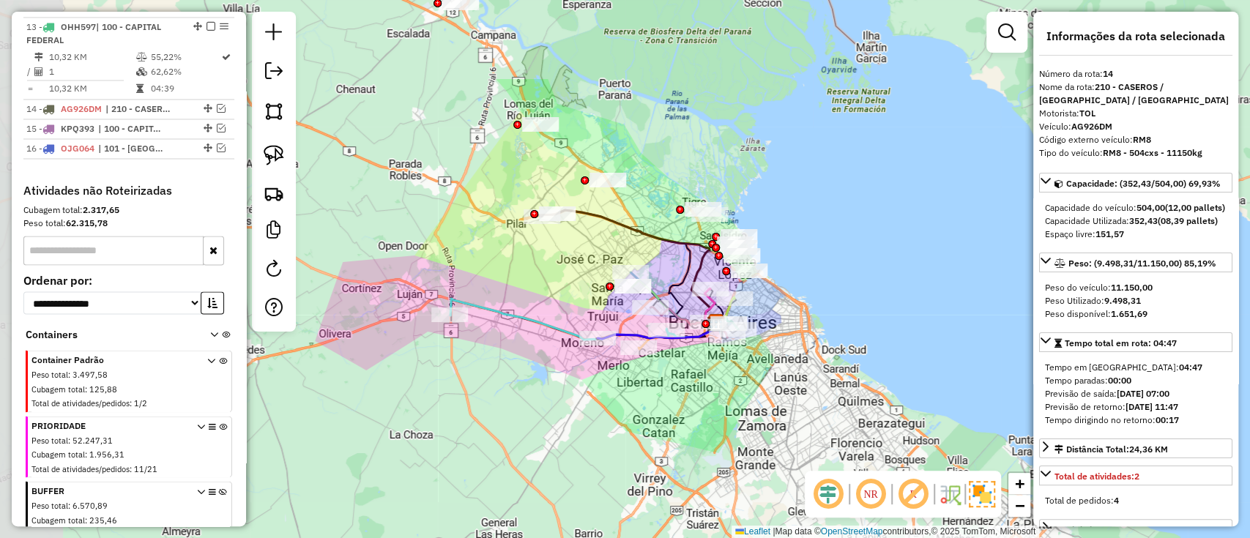
drag, startPoint x: 796, startPoint y: 235, endPoint x: 835, endPoint y: 301, distance: 76.1
click at [835, 301] on div "Janela de atendimento Grade de atendimento Capacidade Transportadoras Veículos …" at bounding box center [625, 269] width 1250 height 538
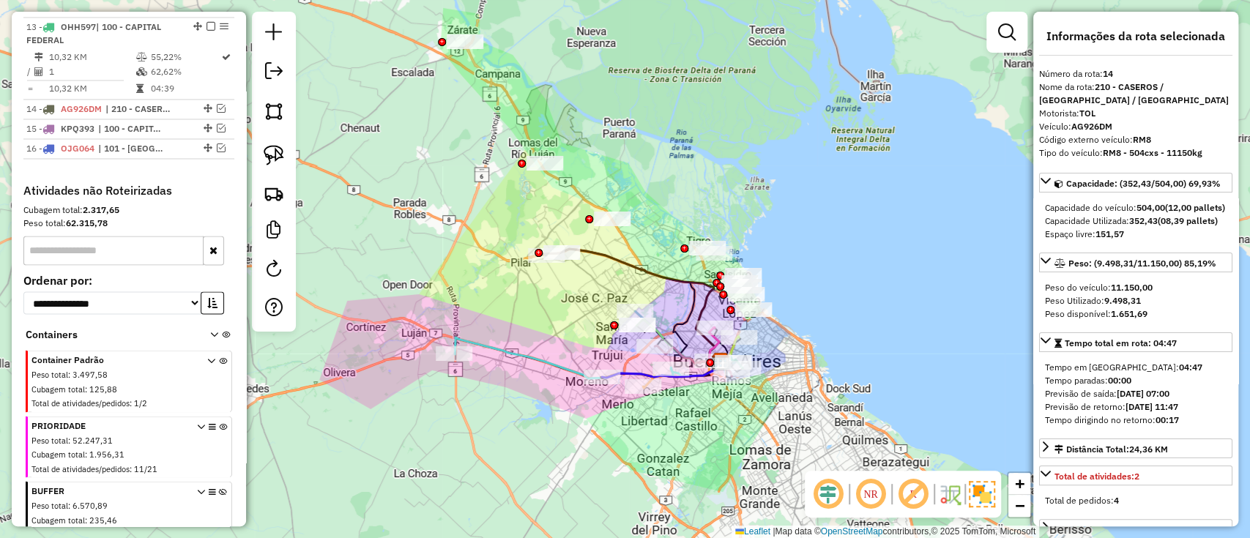
drag, startPoint x: 826, startPoint y: 236, endPoint x: 867, endPoint y: 257, distance: 45.8
click at [866, 257] on div "Janela de atendimento Grade de atendimento Capacidade Transportadoras Veículos …" at bounding box center [625, 269] width 1250 height 538
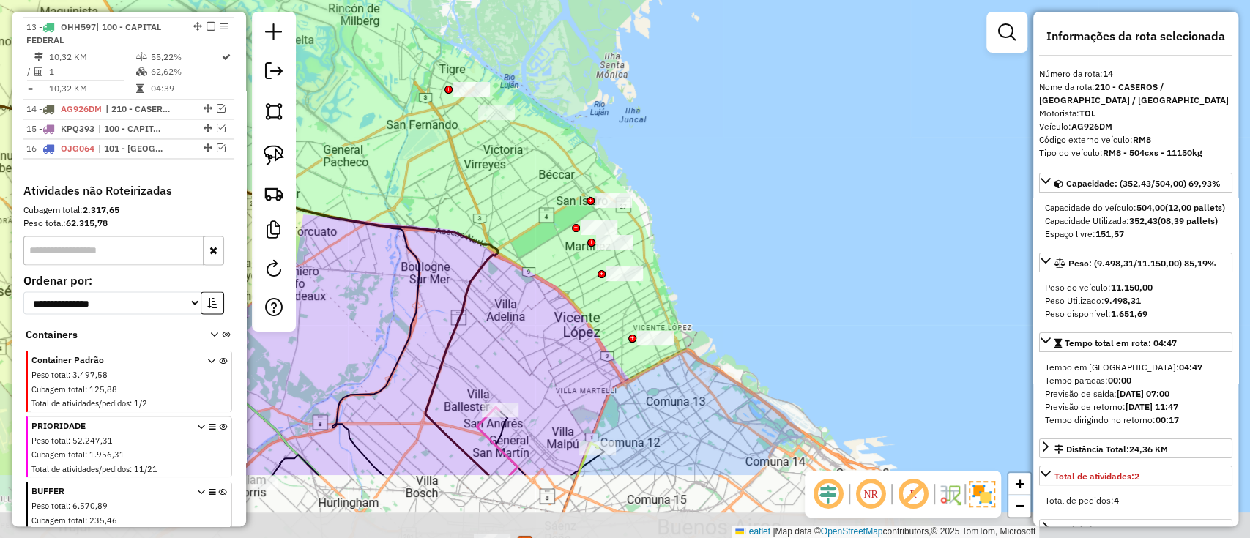
drag, startPoint x: 781, startPoint y: 372, endPoint x: 832, endPoint y: 253, distance: 128.9
click at [832, 253] on div "Janela de atendimento Grade de atendimento Capacidade Transportadoras Veículos …" at bounding box center [625, 269] width 1250 height 538
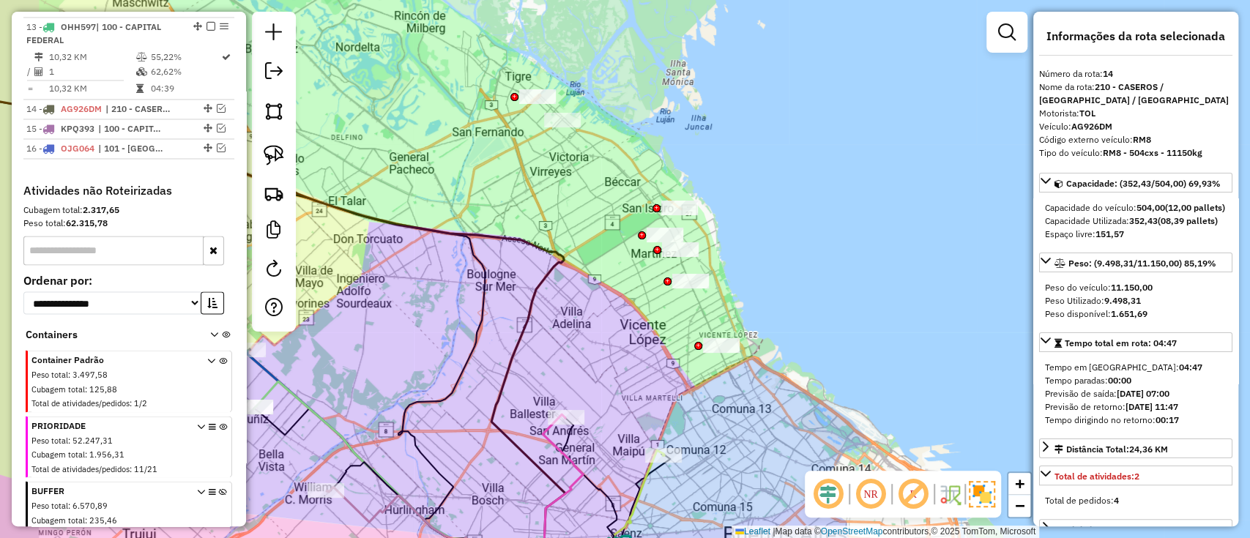
drag, startPoint x: 750, startPoint y: 298, endPoint x: 789, endPoint y: 303, distance: 39.1
click at [789, 303] on div "Janela de atendimento Grade de atendimento Capacidade Transportadoras Veículos …" at bounding box center [625, 269] width 1250 height 538
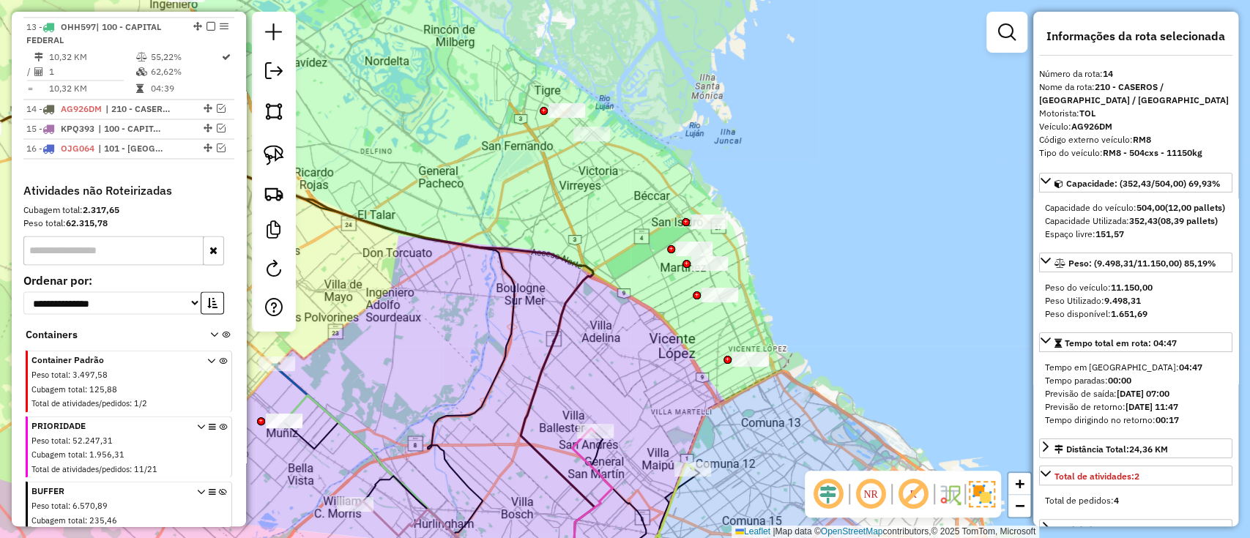
drag, startPoint x: 643, startPoint y: 332, endPoint x: 606, endPoint y: 344, distance: 38.7
click at [705, 348] on div "Janela de atendimento Grade de atendimento Capacidade Transportadoras Veículos …" at bounding box center [625, 269] width 1250 height 538
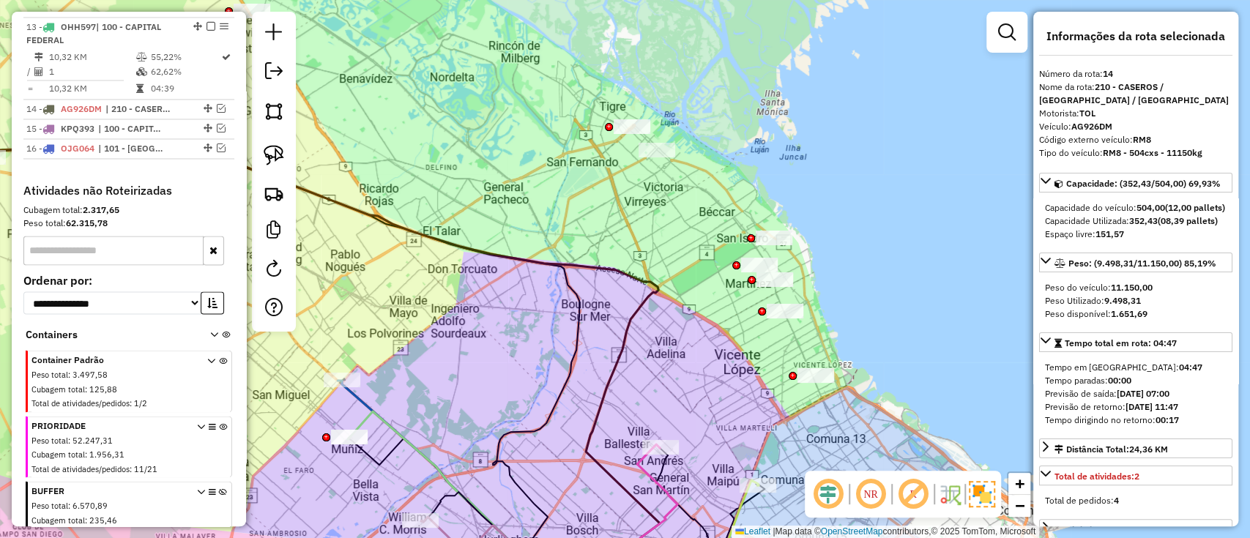
drag, startPoint x: 515, startPoint y: 273, endPoint x: 541, endPoint y: 303, distance: 39.9
click at [541, 303] on div "Janela de atendimento Grade de atendimento Capacidade Transportadoras Veículos …" at bounding box center [625, 269] width 1250 height 538
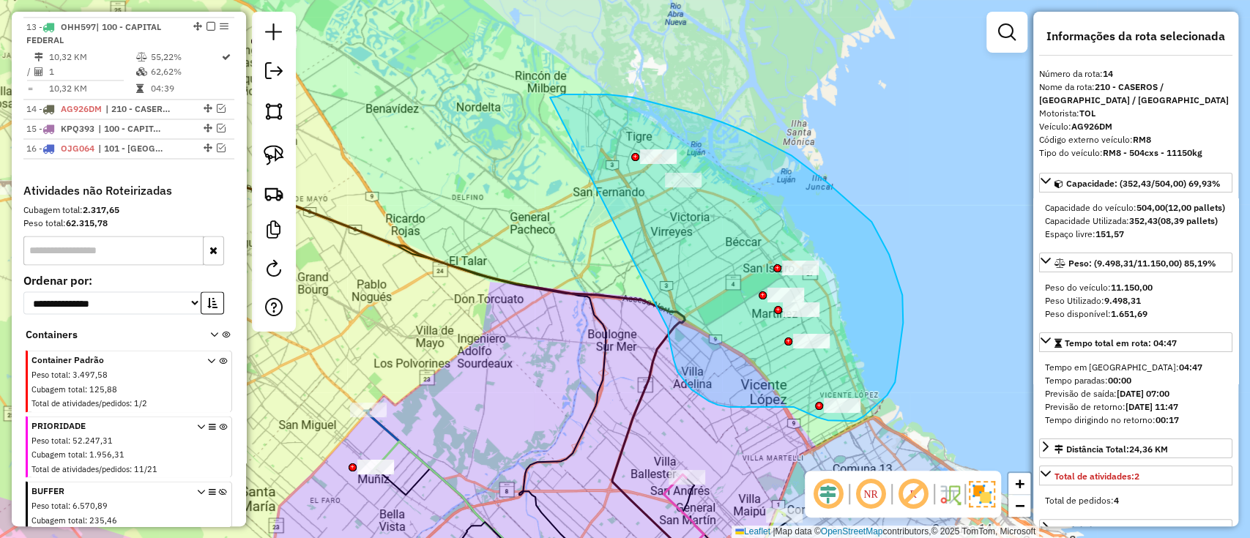
drag, startPoint x: 671, startPoint y: 348, endPoint x: 550, endPoint y: 97, distance: 278.9
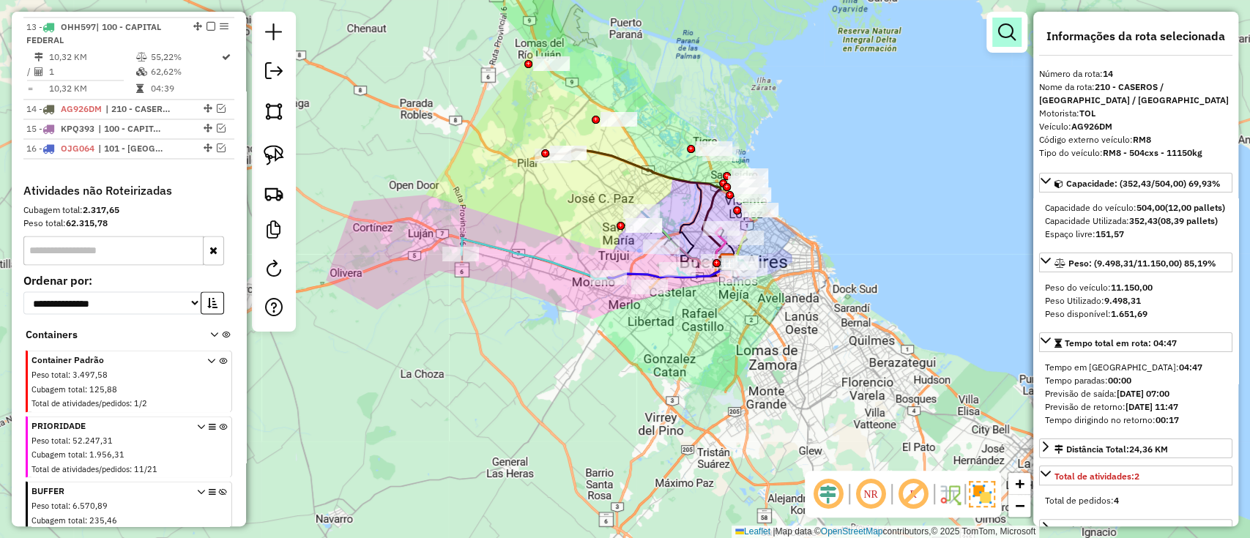
click at [1004, 34] on em at bounding box center [1007, 32] width 18 height 18
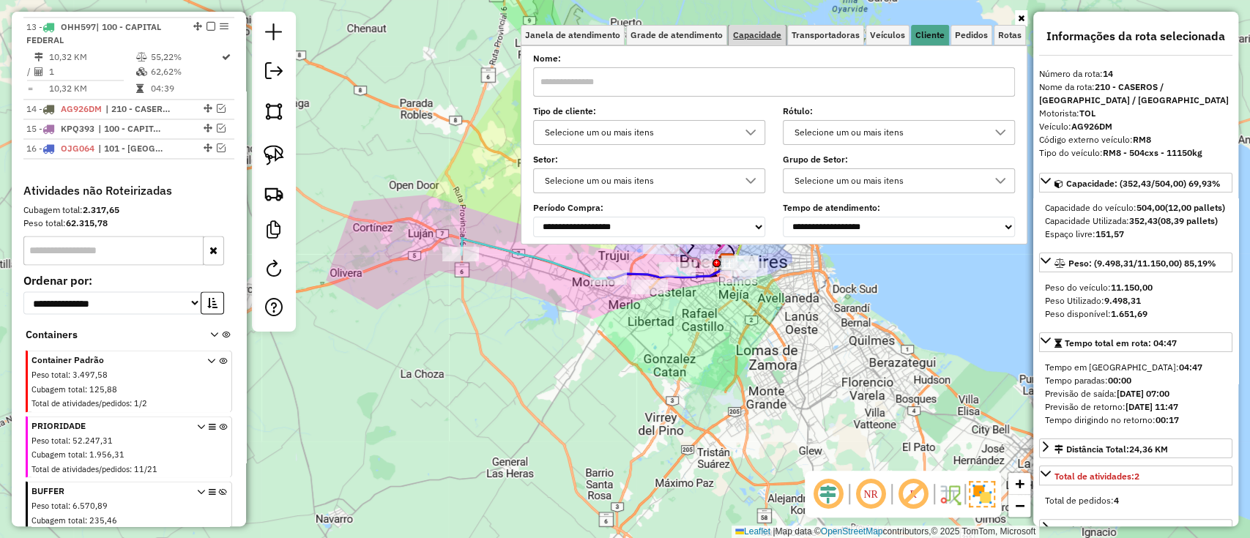
click at [746, 38] on span "Capacidade" at bounding box center [757, 35] width 48 height 9
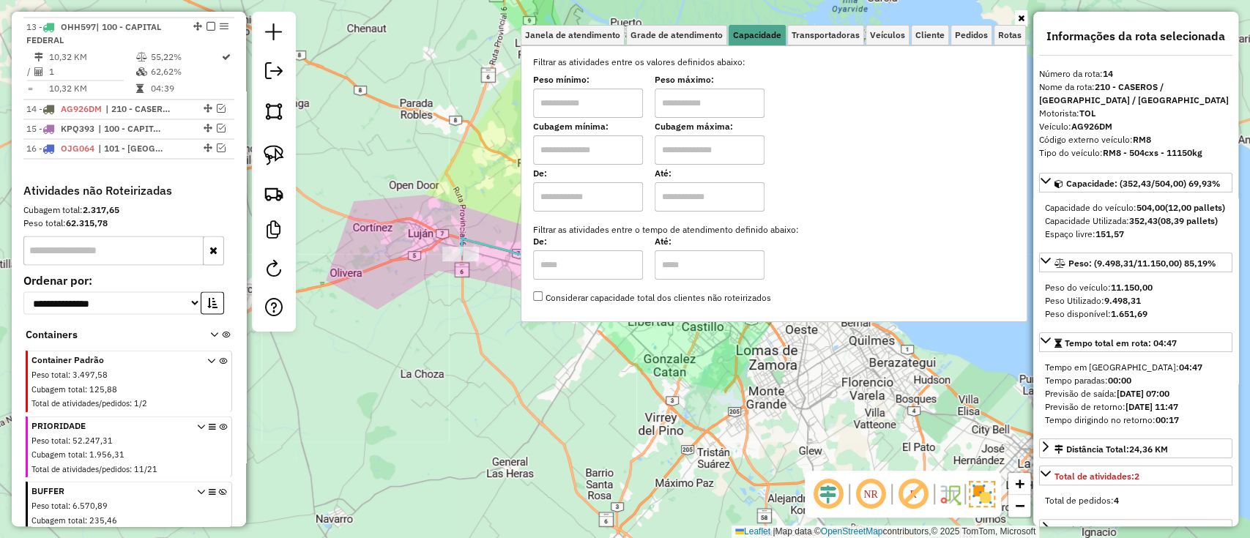
click at [1020, 15] on icon at bounding box center [1021, 18] width 7 height 9
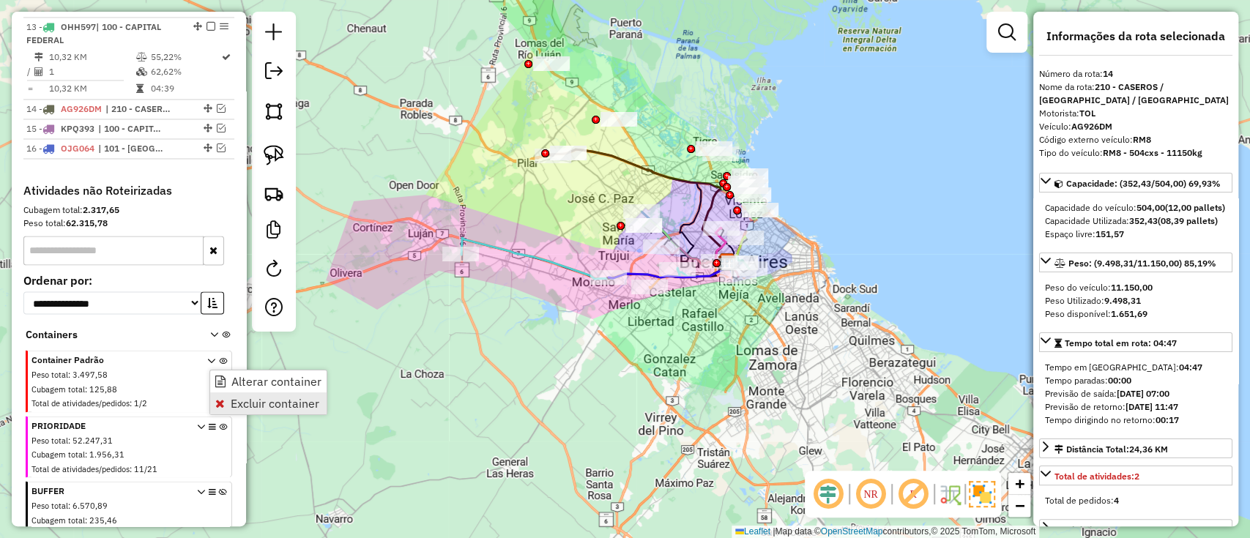
click at [223, 396] on link "Excluir container" at bounding box center [268, 403] width 116 height 22
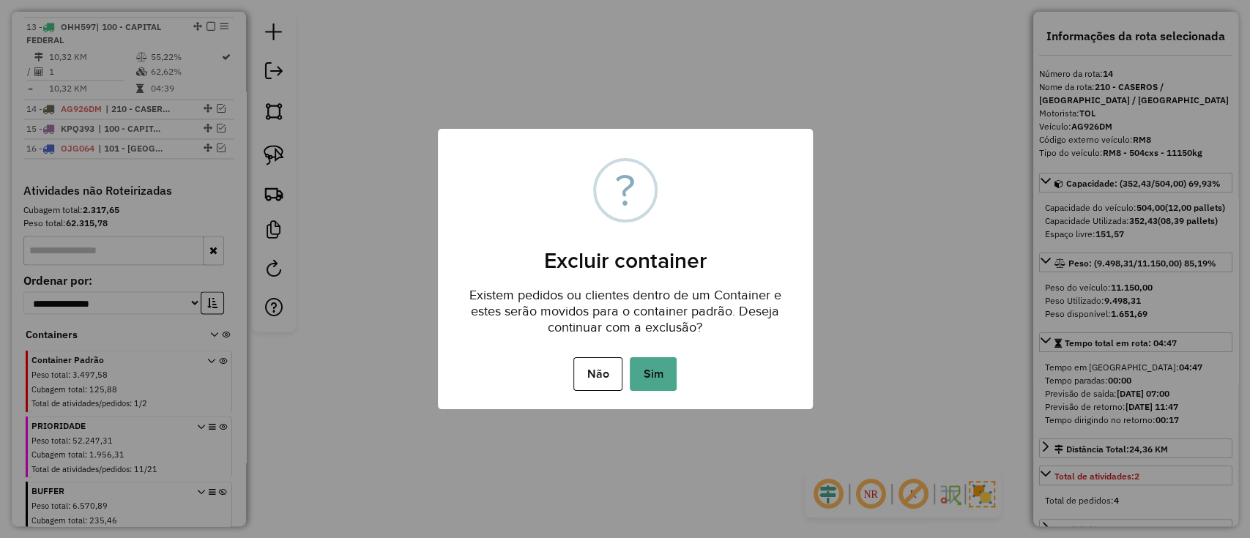
click at [653, 364] on button "Sim" at bounding box center [653, 374] width 47 height 34
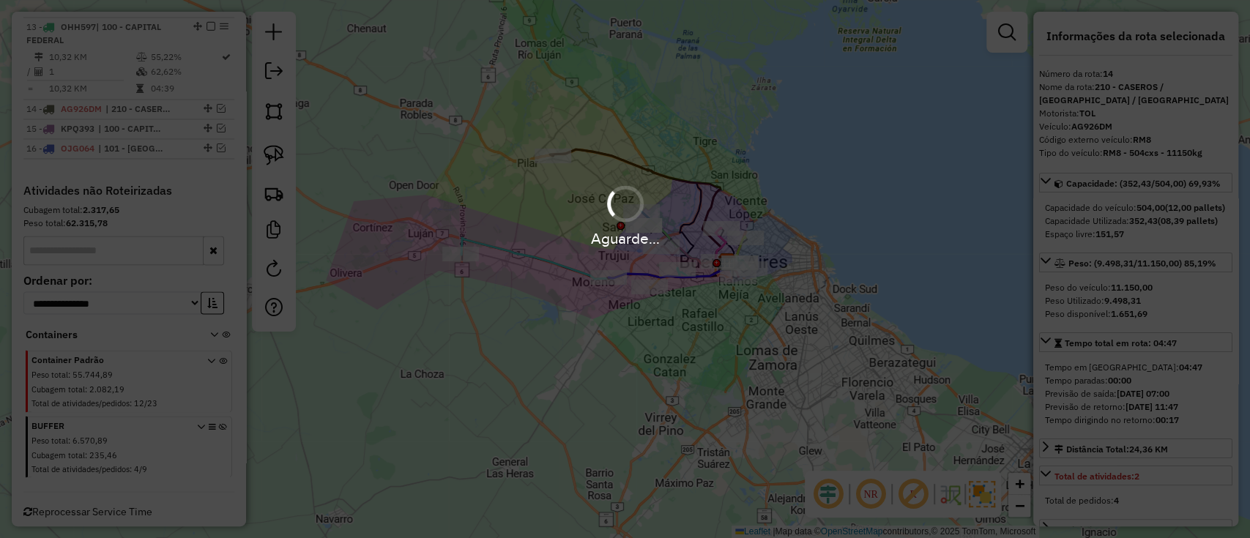
scroll to position [1564, 0]
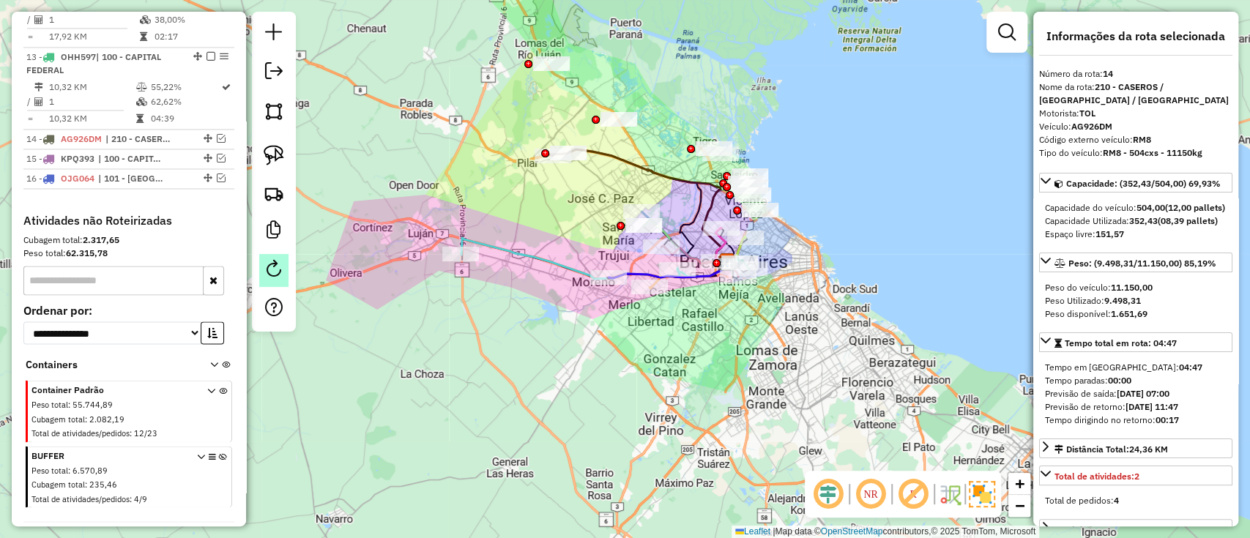
click at [260, 265] on link at bounding box center [273, 270] width 29 height 33
select select "*"
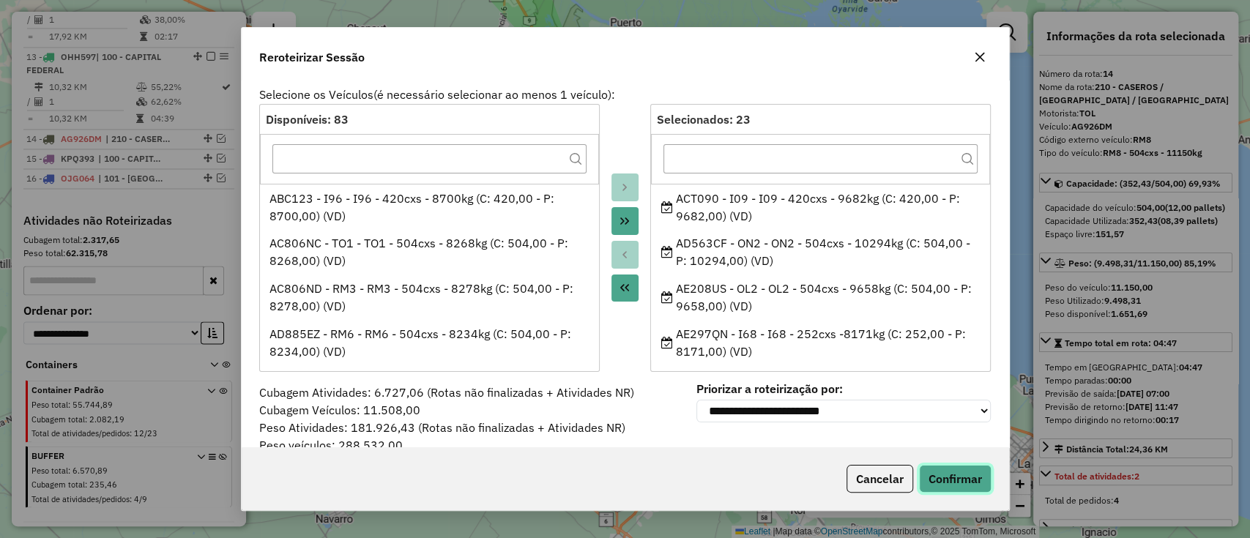
click at [941, 472] on button "Confirmar" at bounding box center [955, 479] width 72 height 28
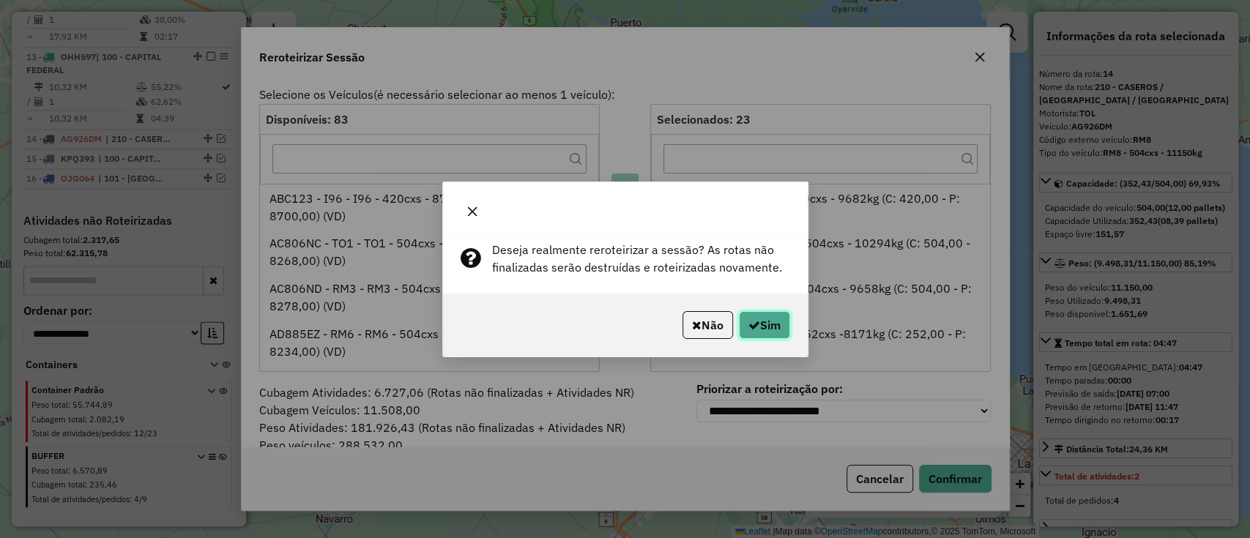
click at [766, 322] on button "Sim" at bounding box center [764, 325] width 51 height 28
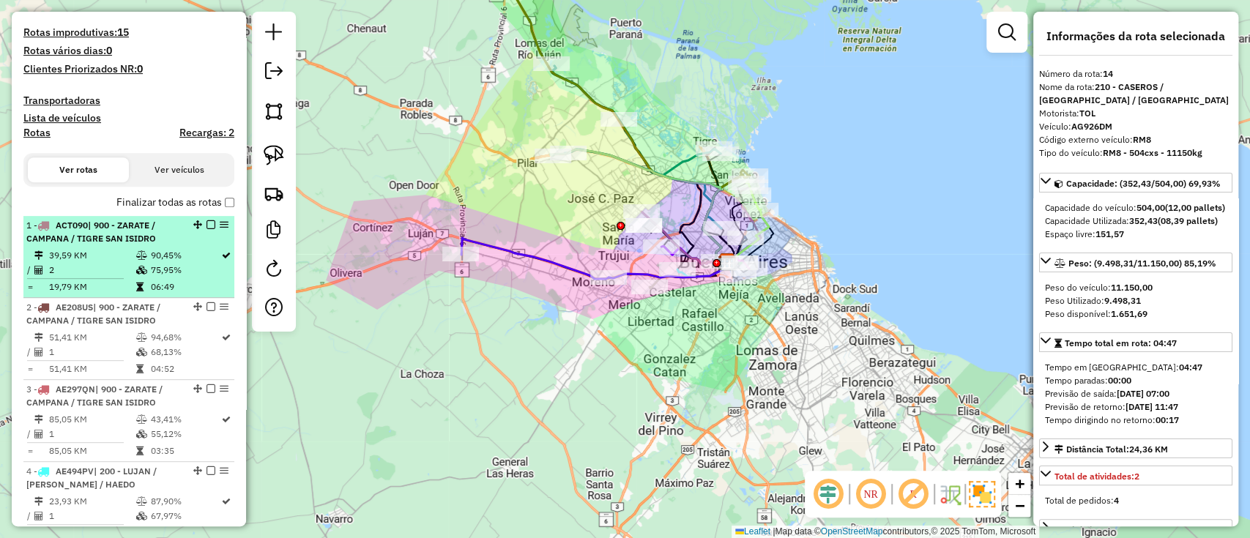
scroll to position [346, 0]
click at [108, 259] on td "39,59 KM" at bounding box center [91, 256] width 86 height 15
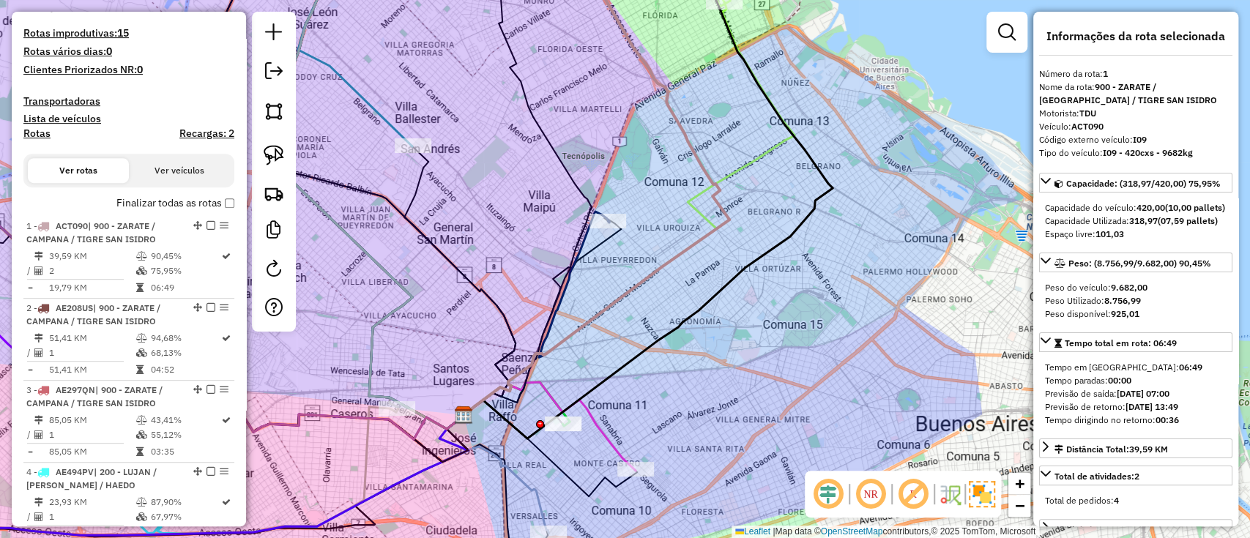
click at [602, 430] on icon at bounding box center [549, 426] width 172 height 89
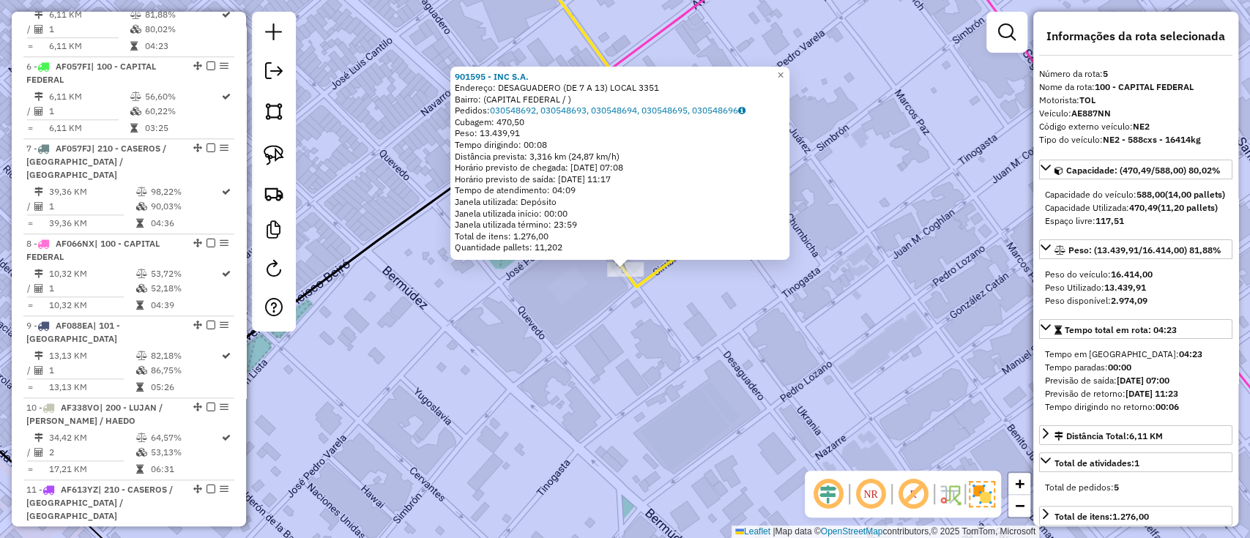
scroll to position [878, 0]
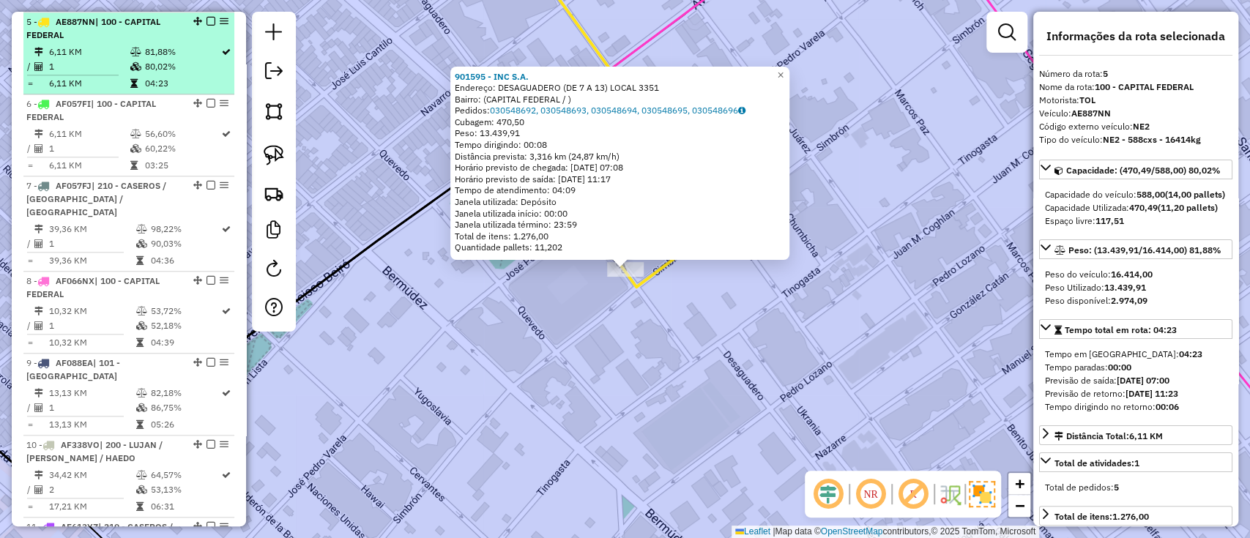
click at [207, 20] on em at bounding box center [210, 21] width 9 height 9
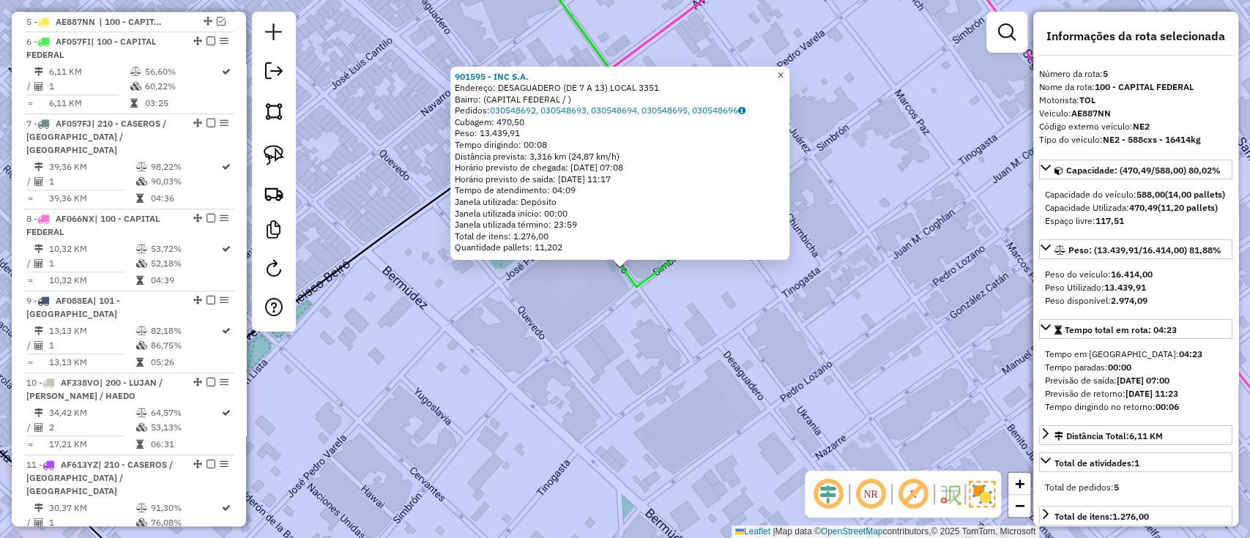
click at [783, 72] on span "×" at bounding box center [780, 75] width 7 height 12
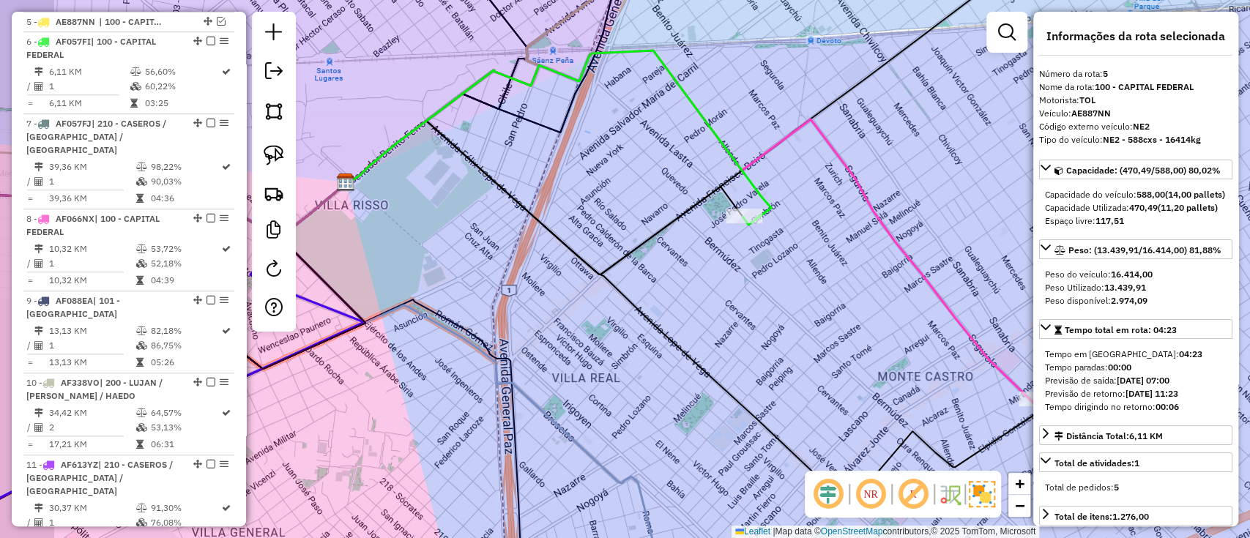
drag, startPoint x: 744, startPoint y: 264, endPoint x: 607, endPoint y: 245, distance: 139.0
click at [607, 245] on div "Janela de atendimento Grade de atendimento Capacidade Transportadoras Veículos …" at bounding box center [625, 269] width 1250 height 538
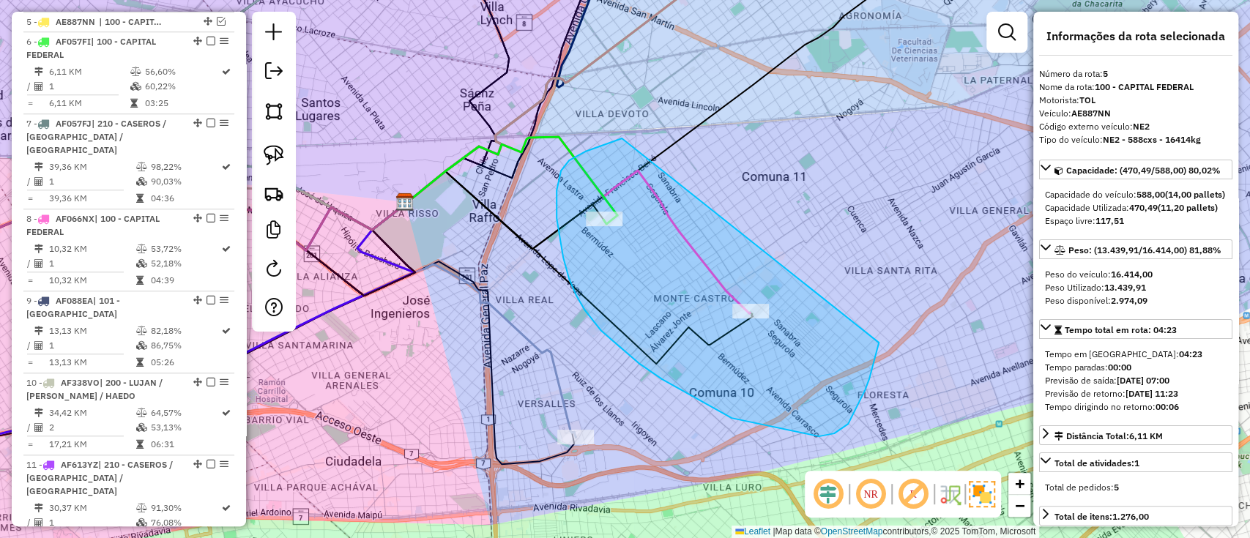
drag, startPoint x: 569, startPoint y: 279, endPoint x: 864, endPoint y: 239, distance: 297.7
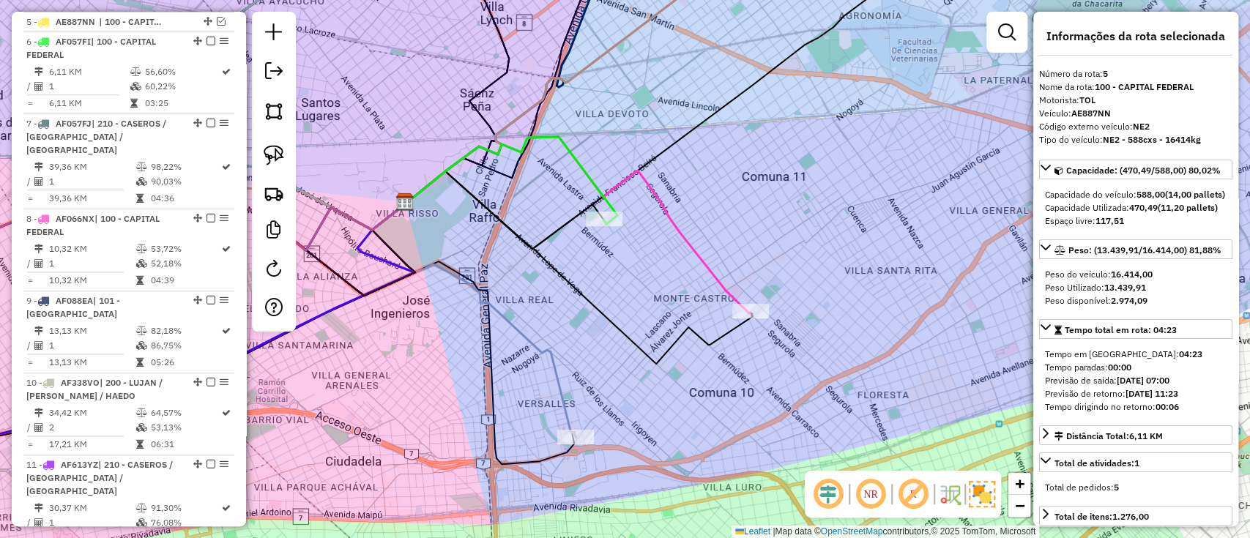
click at [561, 406] on icon at bounding box center [466, 321] width 218 height 234
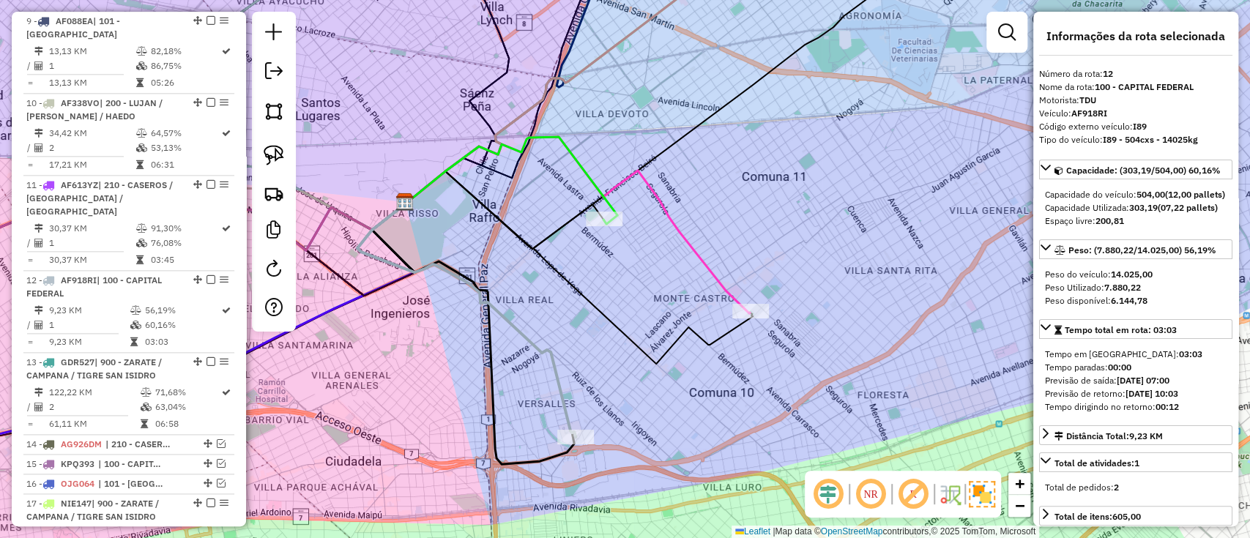
scroll to position [1388, 0]
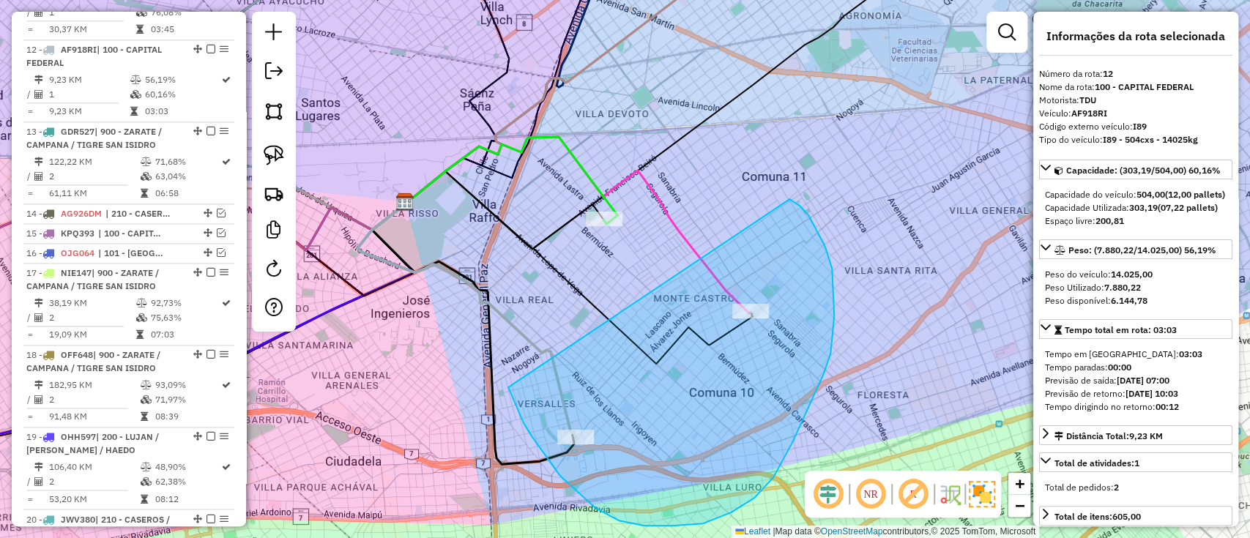
drag, startPoint x: 531, startPoint y: 436, endPoint x: 761, endPoint y: 190, distance: 336.7
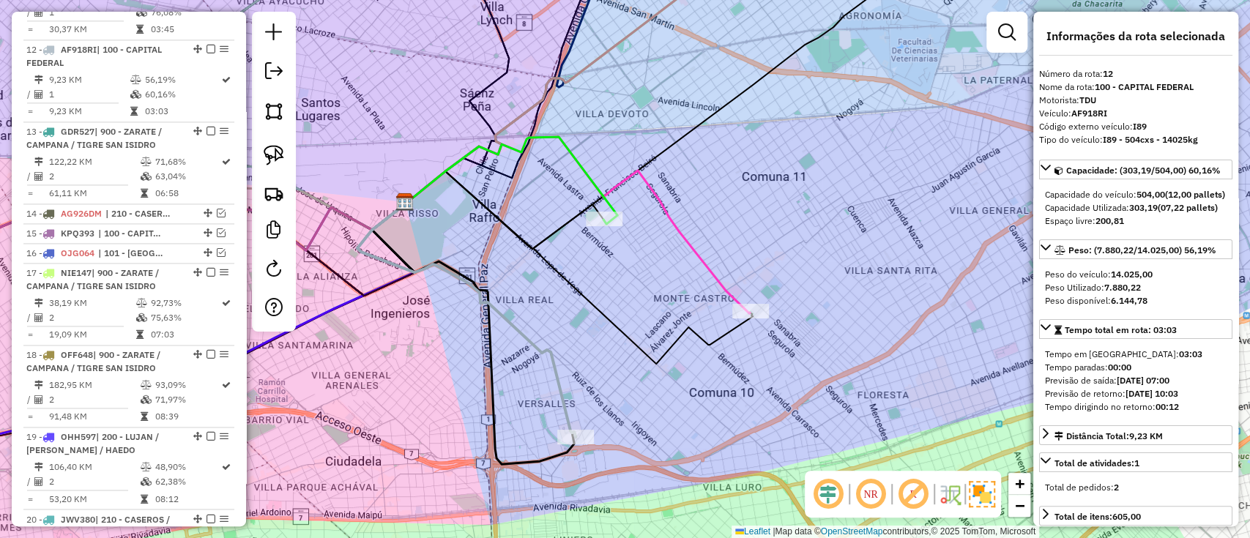
click at [548, 367] on icon at bounding box center [466, 321] width 218 height 234
click at [550, 354] on icon at bounding box center [466, 321] width 218 height 234
click at [550, 353] on icon at bounding box center [466, 321] width 218 height 234
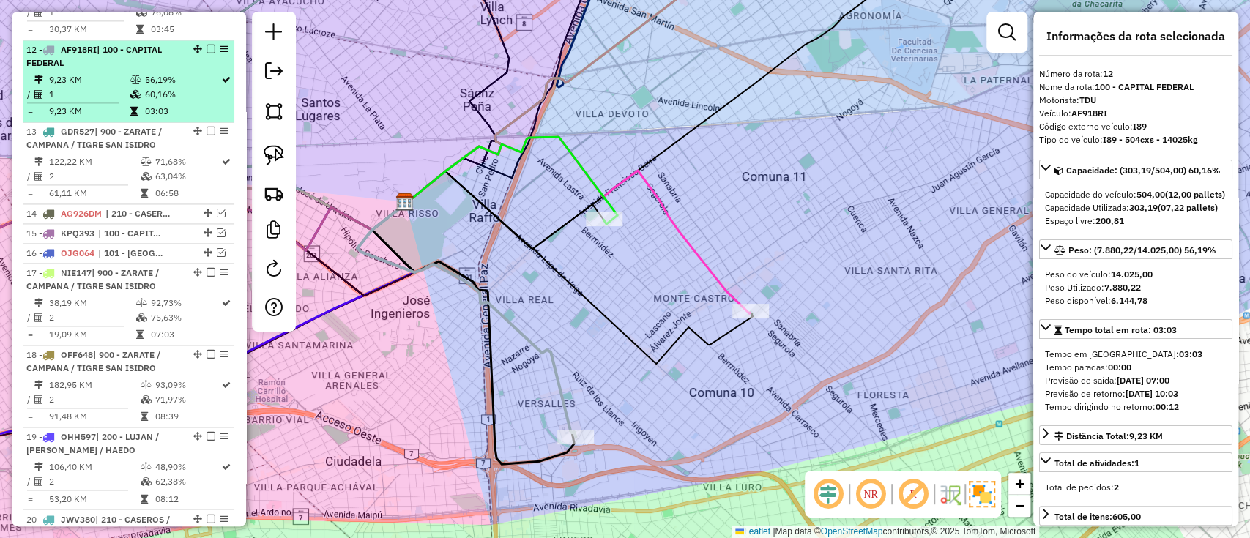
click at [210, 45] on em at bounding box center [210, 49] width 9 height 9
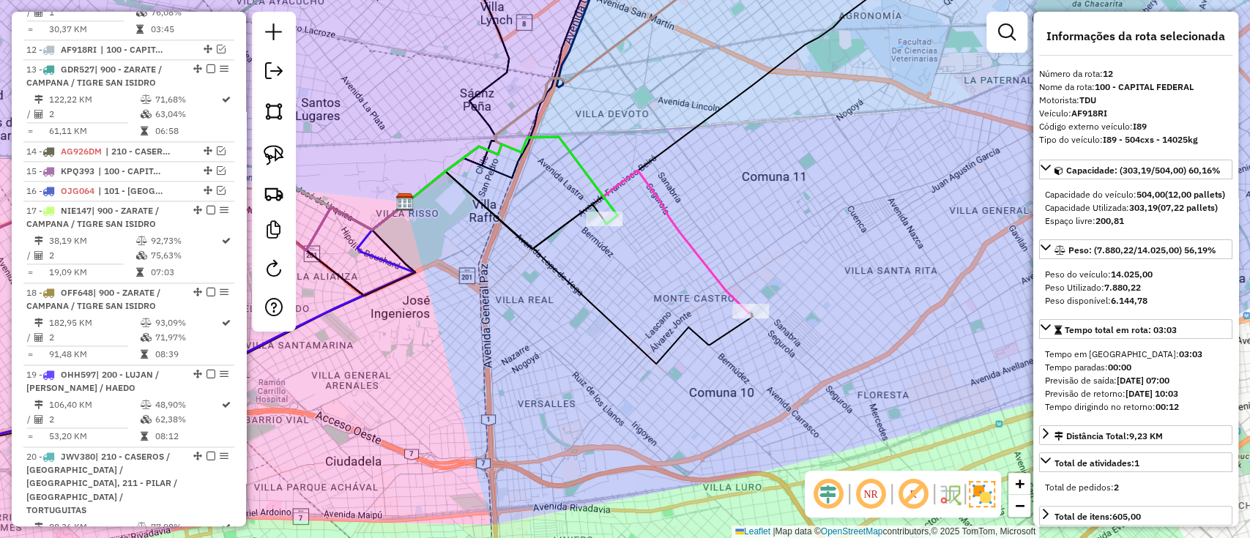
click at [579, 178] on icon at bounding box center [512, 180] width 212 height 87
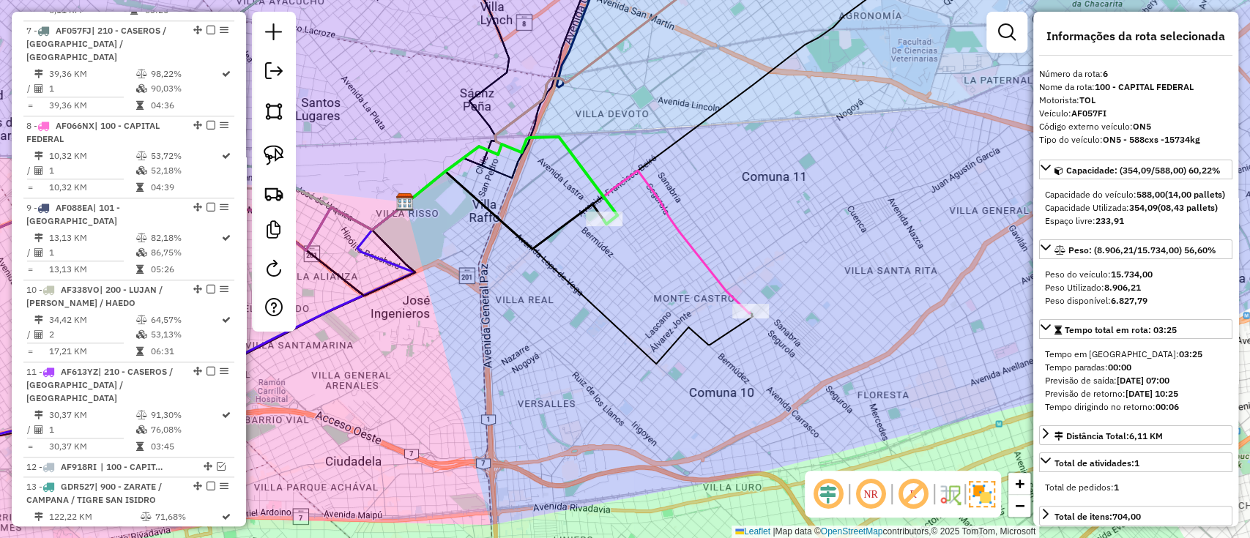
scroll to position [897, 0]
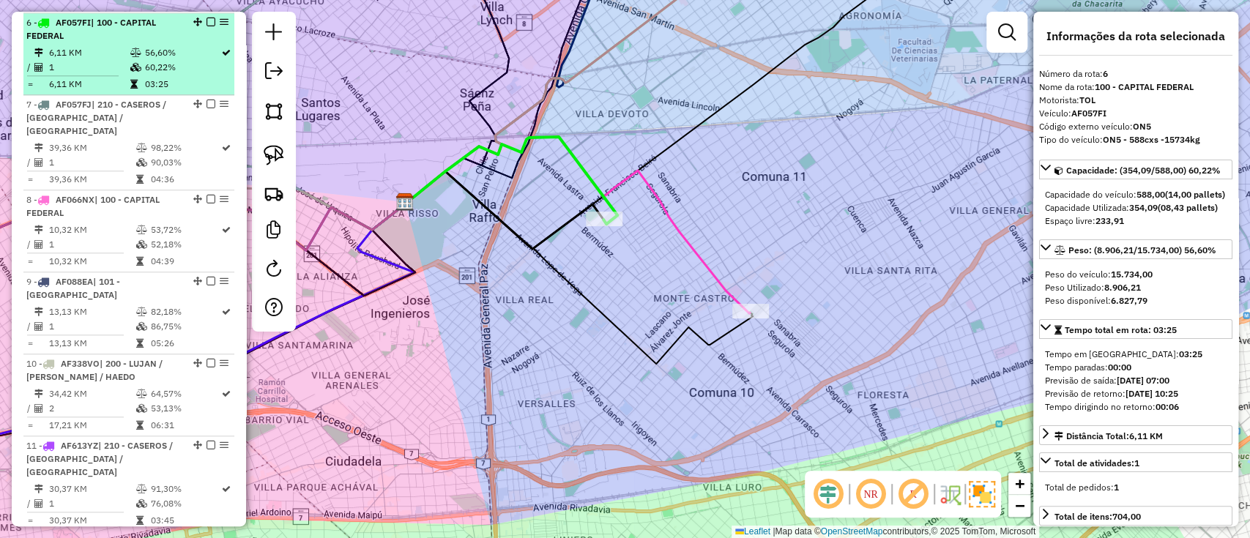
click at [211, 18] on div at bounding box center [206, 22] width 44 height 9
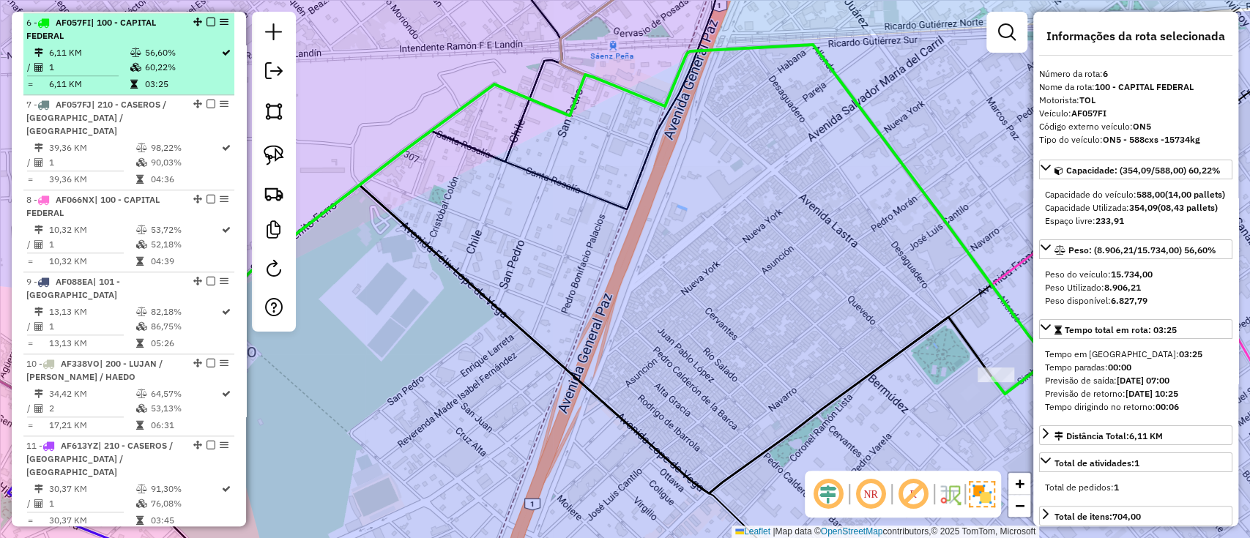
click at [211, 20] on em at bounding box center [210, 22] width 9 height 9
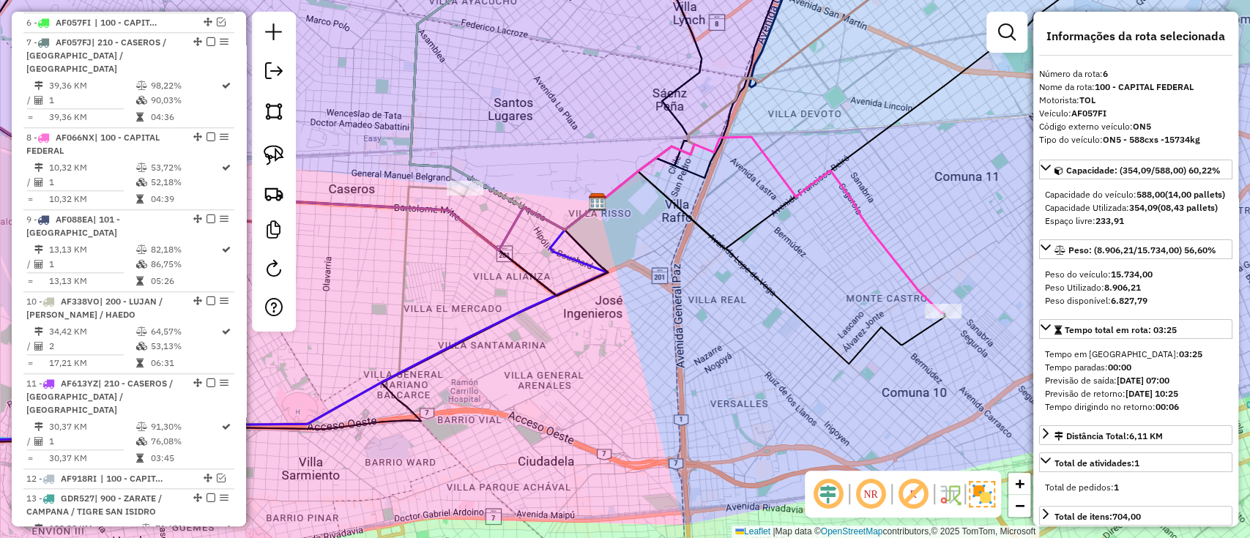
click at [780, 179] on icon at bounding box center [770, 225] width 344 height 176
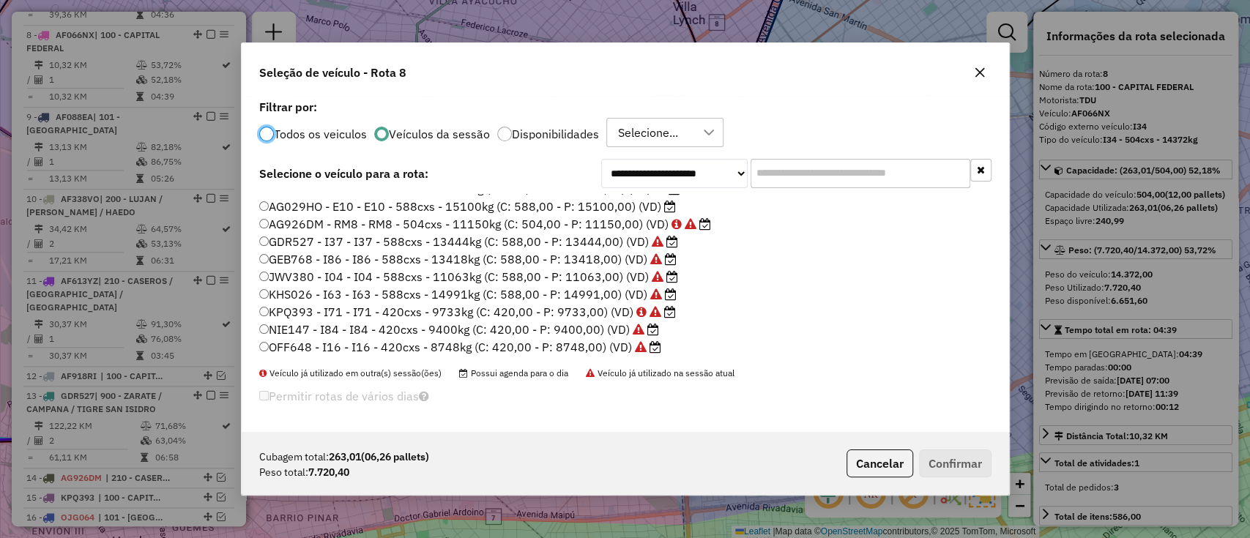
scroll to position [295, 0]
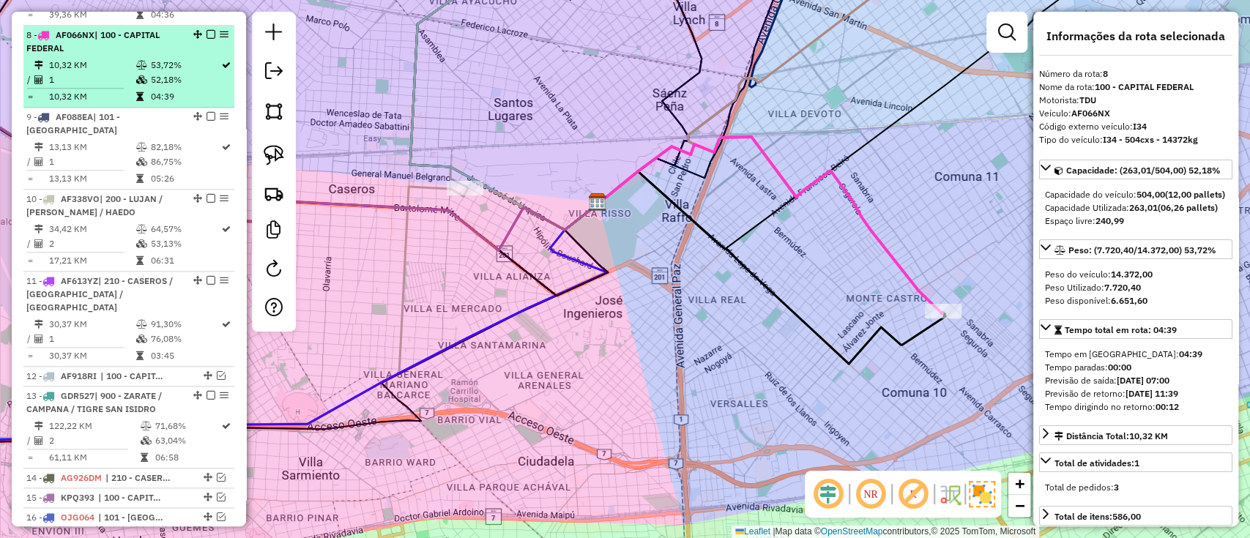
click at [209, 30] on em at bounding box center [210, 34] width 9 height 9
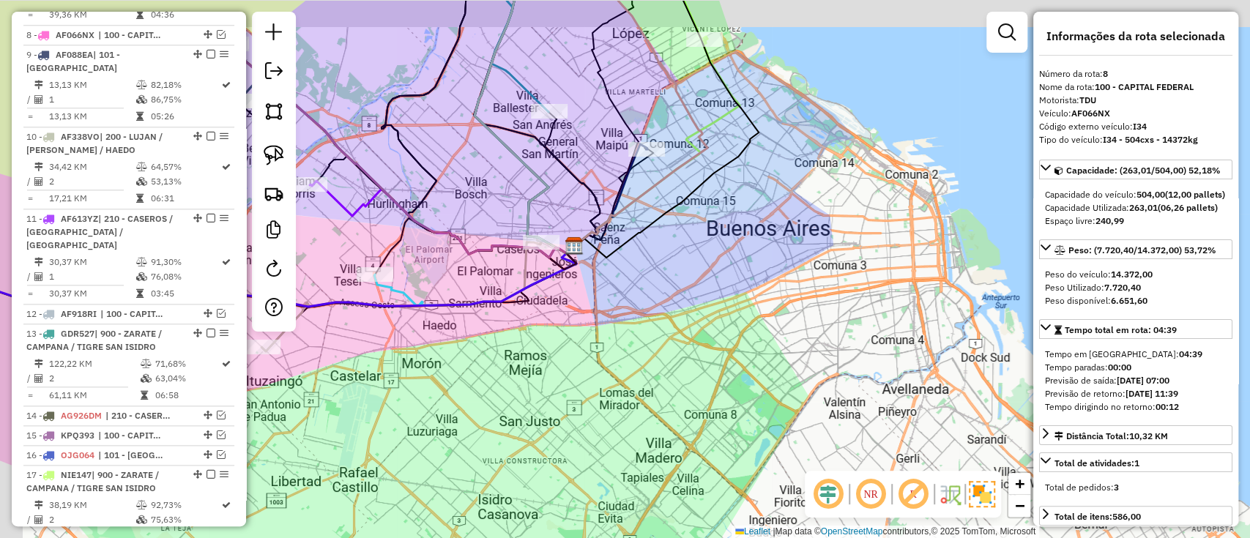
drag, startPoint x: 681, startPoint y: 274, endPoint x: 717, endPoint y: 316, distance: 55.5
click at [717, 316] on div "Janela de atendimento Grade de atendimento Capacidade Transportadoras Veículos …" at bounding box center [625, 269] width 1250 height 538
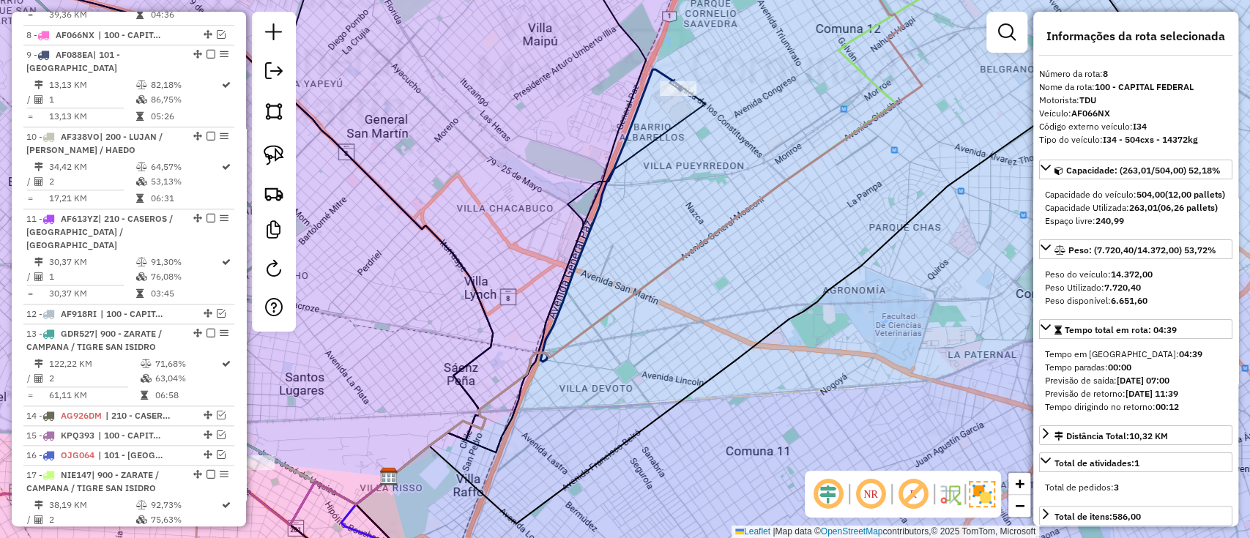
drag, startPoint x: 668, startPoint y: 143, endPoint x: 676, endPoint y: 163, distance: 21.6
click at [676, 174] on div "Janela de atendimento Grade de atendimento Capacidade Transportadoras Veículos …" at bounding box center [625, 269] width 1250 height 538
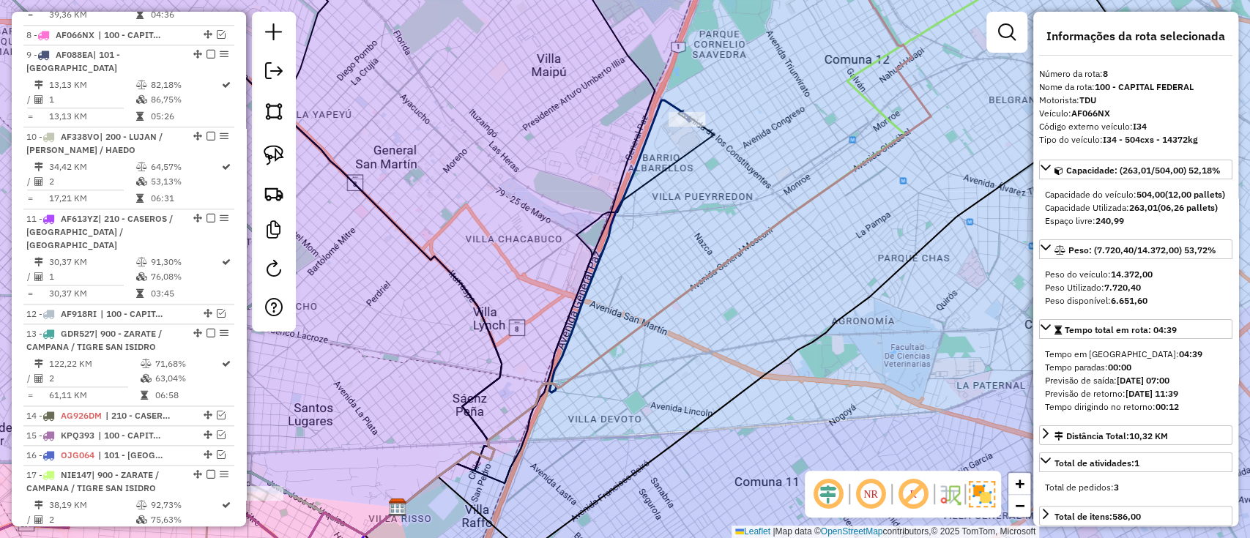
click at [682, 132] on div "Janela de atendimento Grade de atendimento Capacidade Transportadoras Veículos …" at bounding box center [625, 269] width 1250 height 538
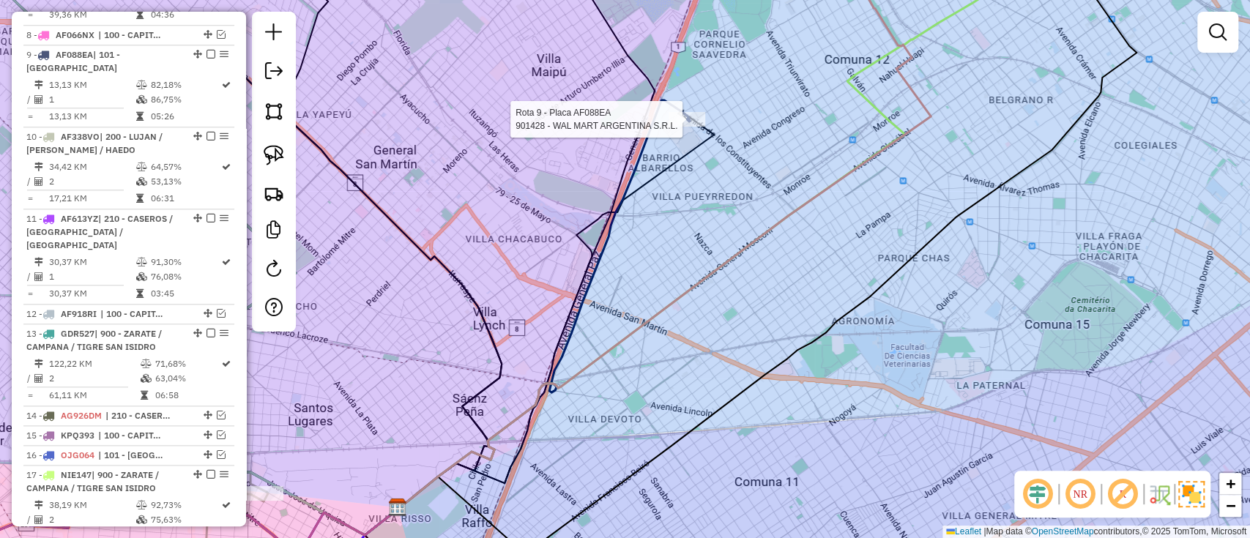
select select "**********"
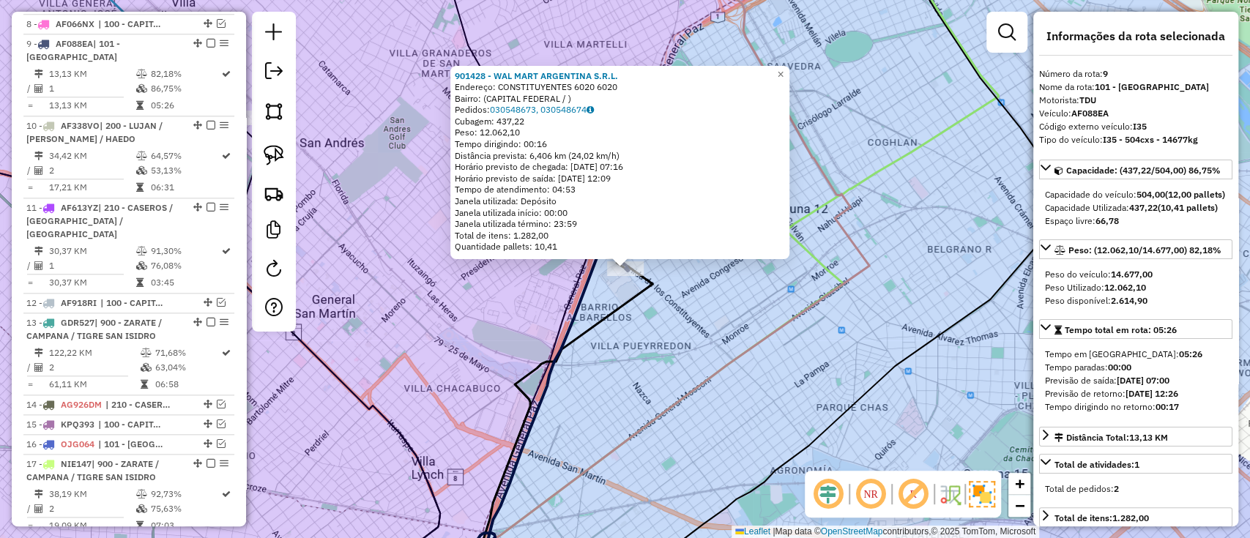
scroll to position [1018, 0]
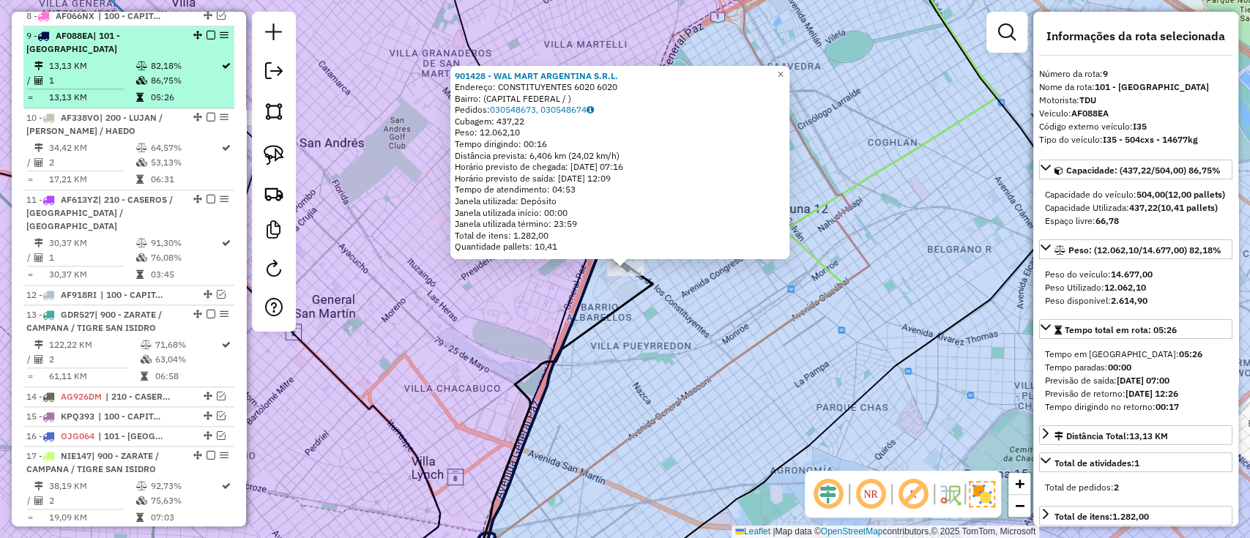
click at [208, 31] on em at bounding box center [210, 35] width 9 height 9
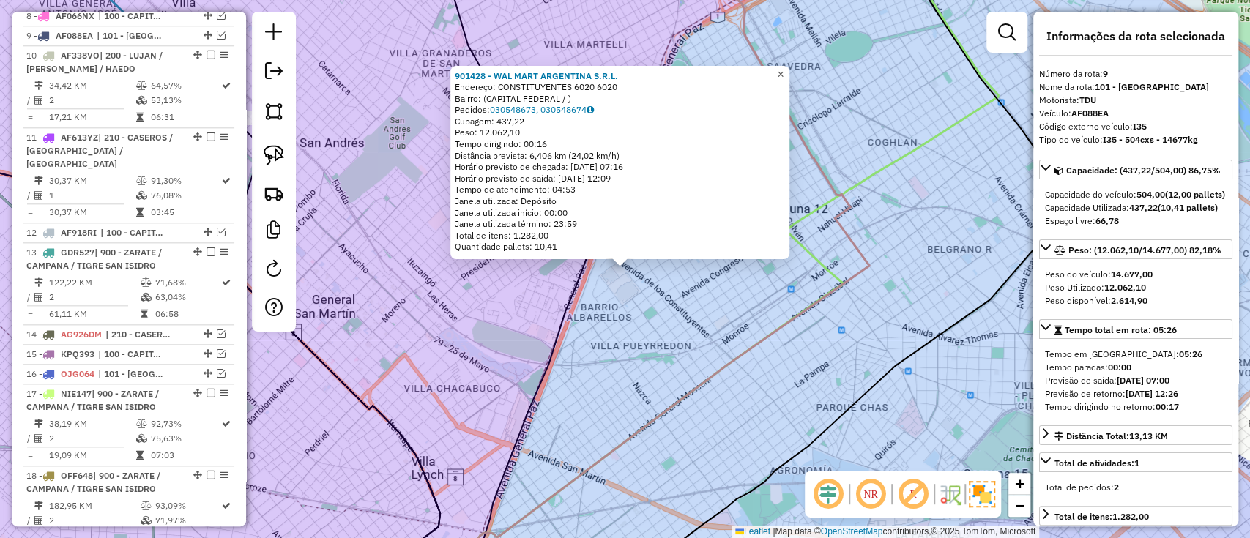
click at [789, 71] on link "×" at bounding box center [781, 74] width 18 height 18
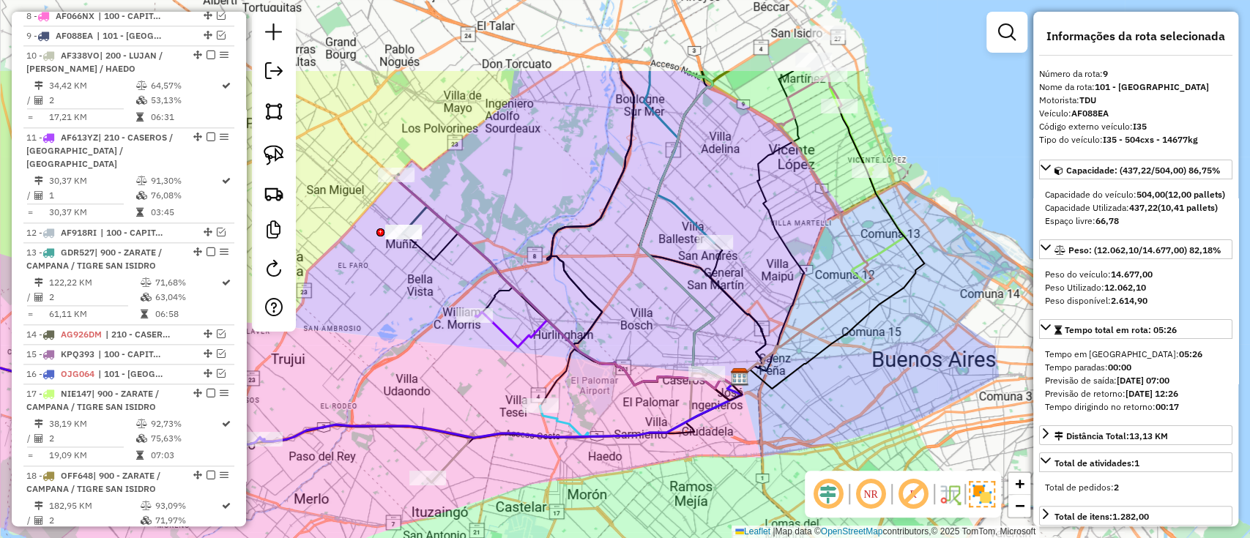
drag, startPoint x: 867, startPoint y: 214, endPoint x: 878, endPoint y: 296, distance: 82.7
click at [878, 296] on div "Janela de atendimento Grade de atendimento Capacidade Transportadoras Veículos …" at bounding box center [625, 269] width 1250 height 538
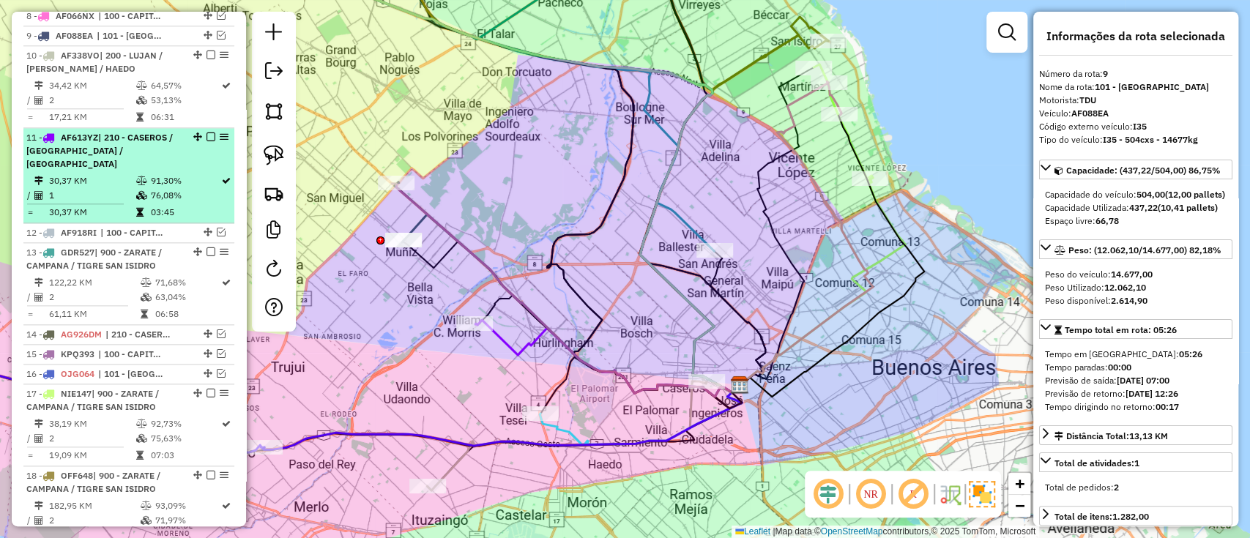
click at [122, 188] on td "1" at bounding box center [91, 195] width 86 height 15
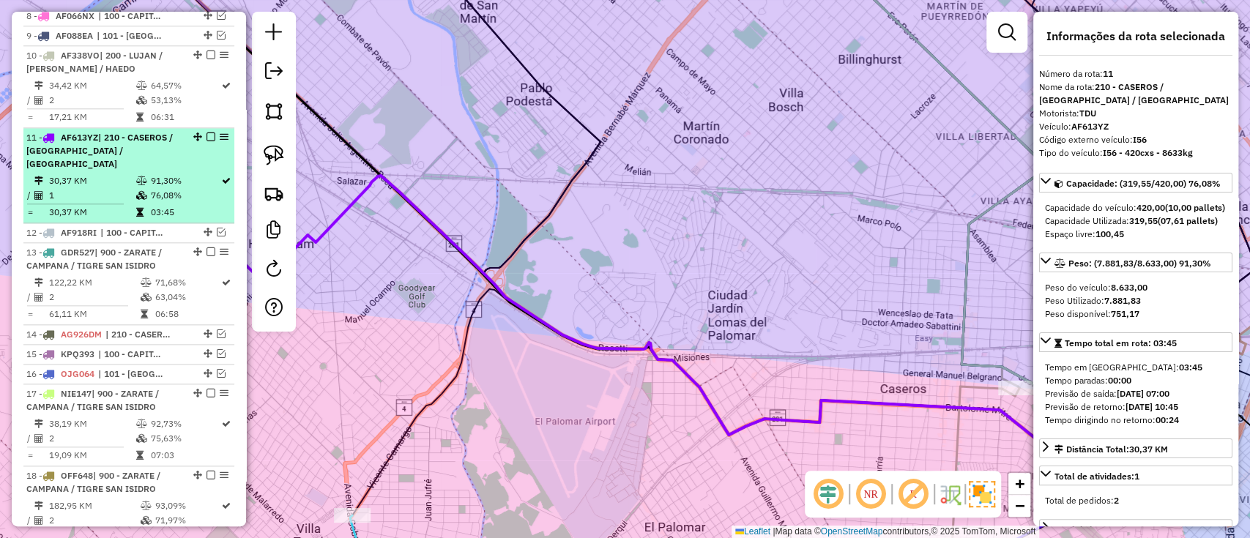
click at [206, 132] on em at bounding box center [210, 136] width 9 height 9
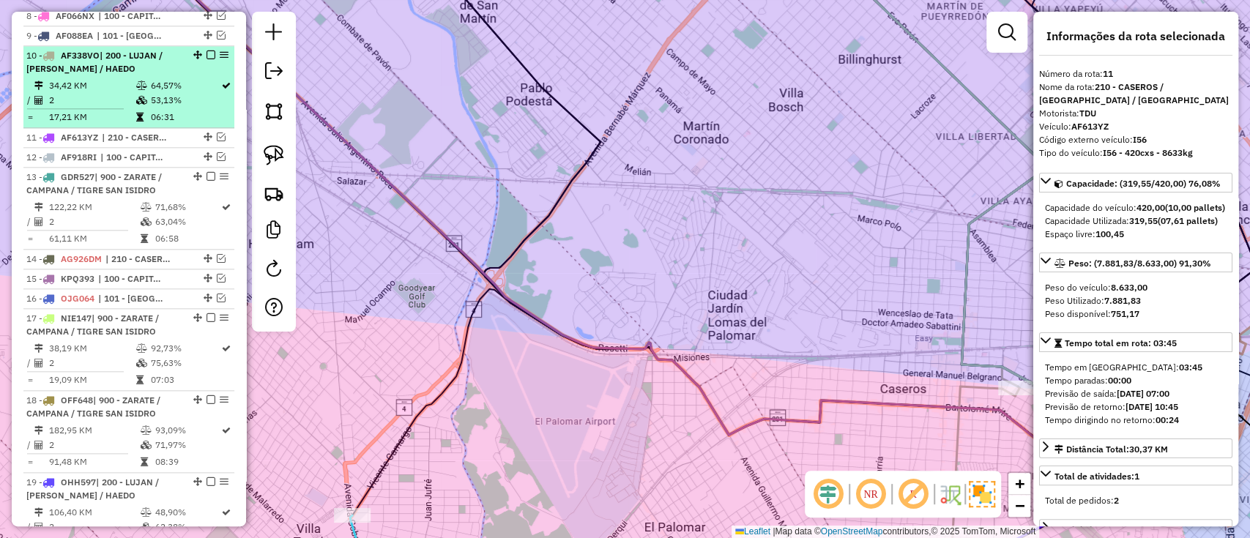
click at [189, 93] on td "53,13%" at bounding box center [184, 100] width 71 height 15
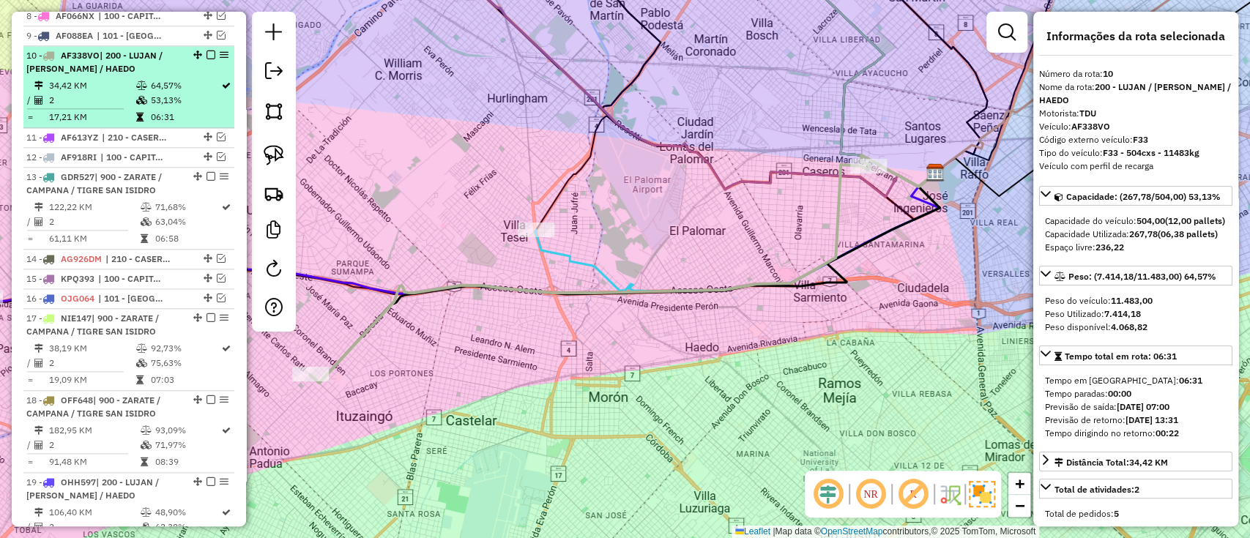
click at [206, 51] on em at bounding box center [210, 55] width 9 height 9
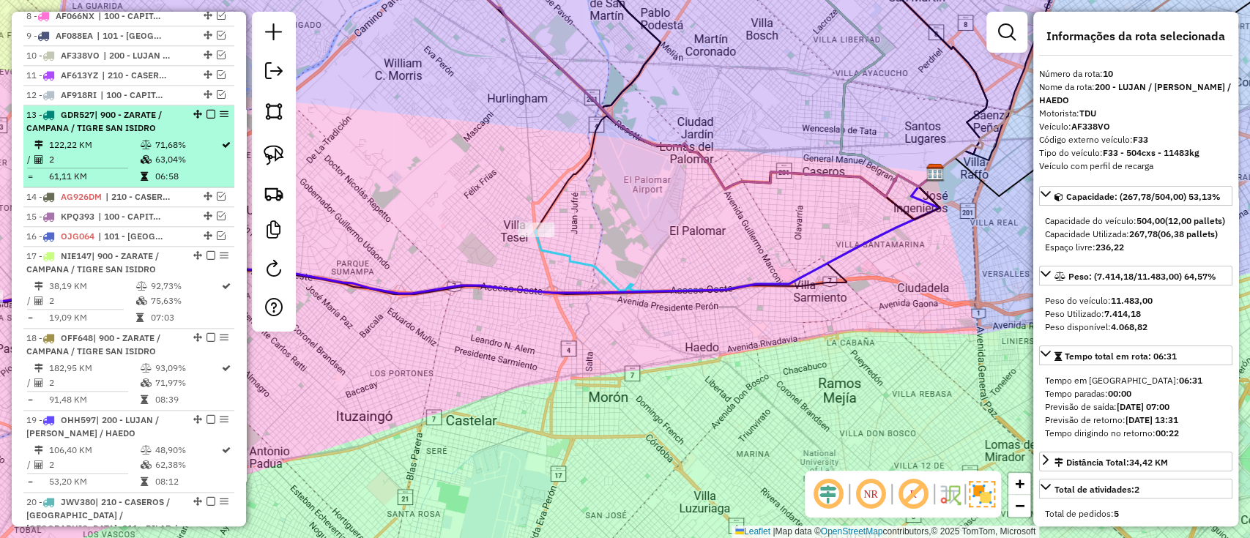
click at [199, 138] on td "71,68%" at bounding box center [187, 145] width 66 height 15
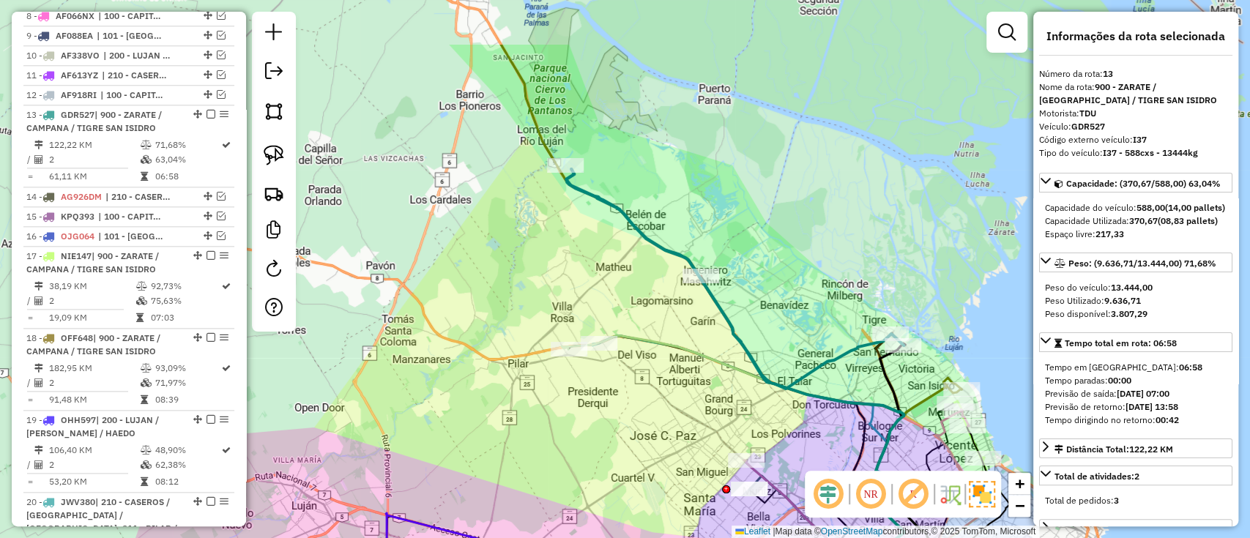
drag, startPoint x: 417, startPoint y: 157, endPoint x: 571, endPoint y: 313, distance: 219.5
click at [571, 313] on div "Janela de atendimento Grade de atendimento Capacidade Transportadoras Veículos …" at bounding box center [625, 269] width 1250 height 538
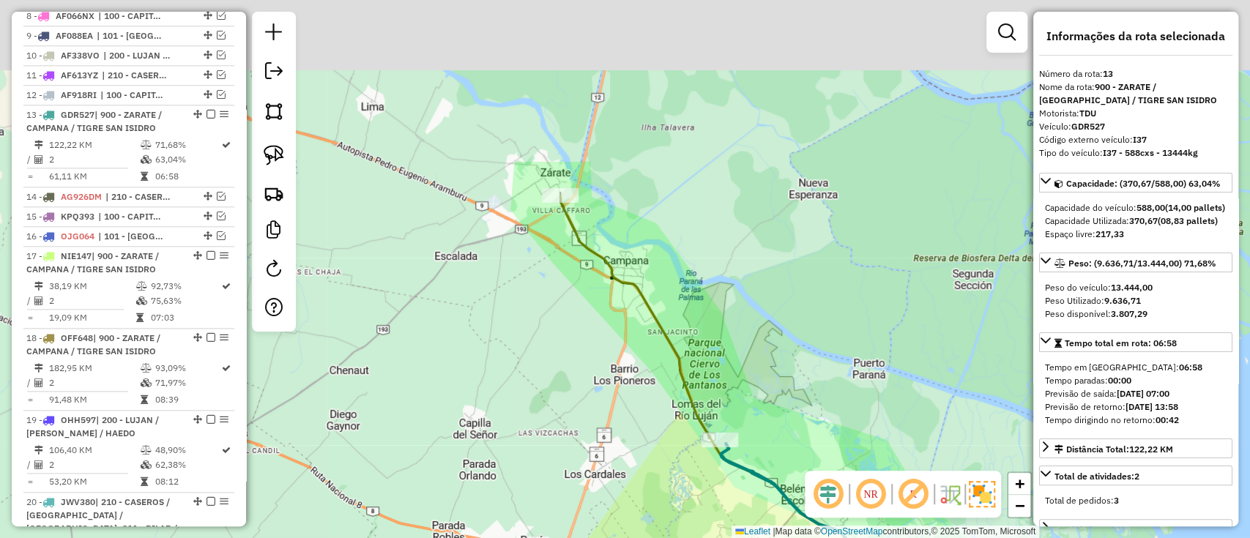
drag, startPoint x: 557, startPoint y: 137, endPoint x: 679, endPoint y: 352, distance: 247.2
click at [679, 352] on icon at bounding box center [838, 441] width 556 height 493
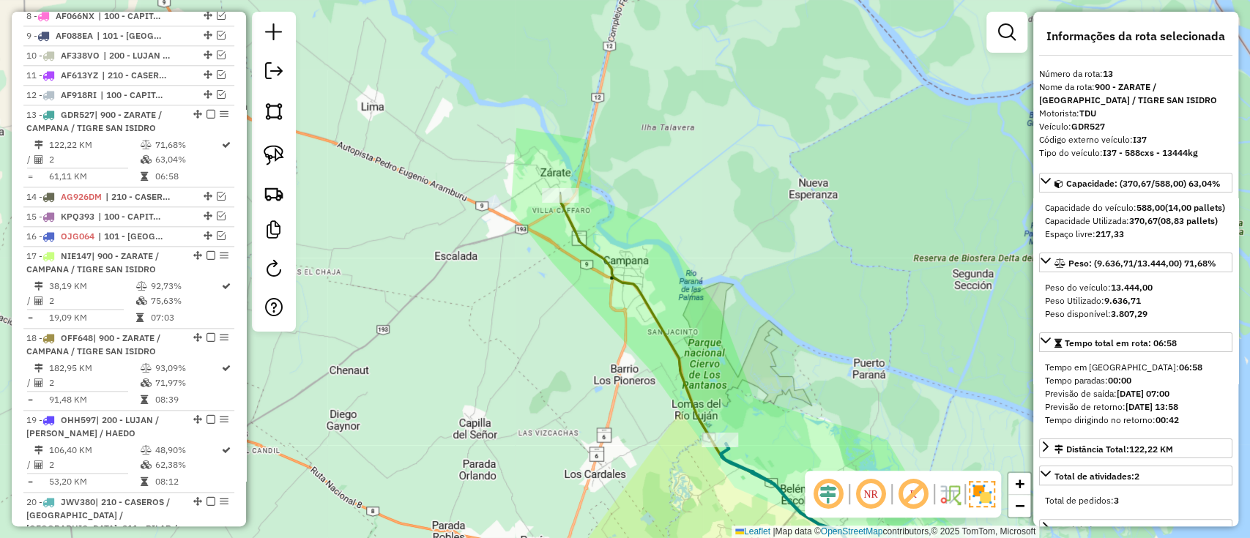
click at [594, 245] on icon at bounding box center [720, 393] width 320 height 397
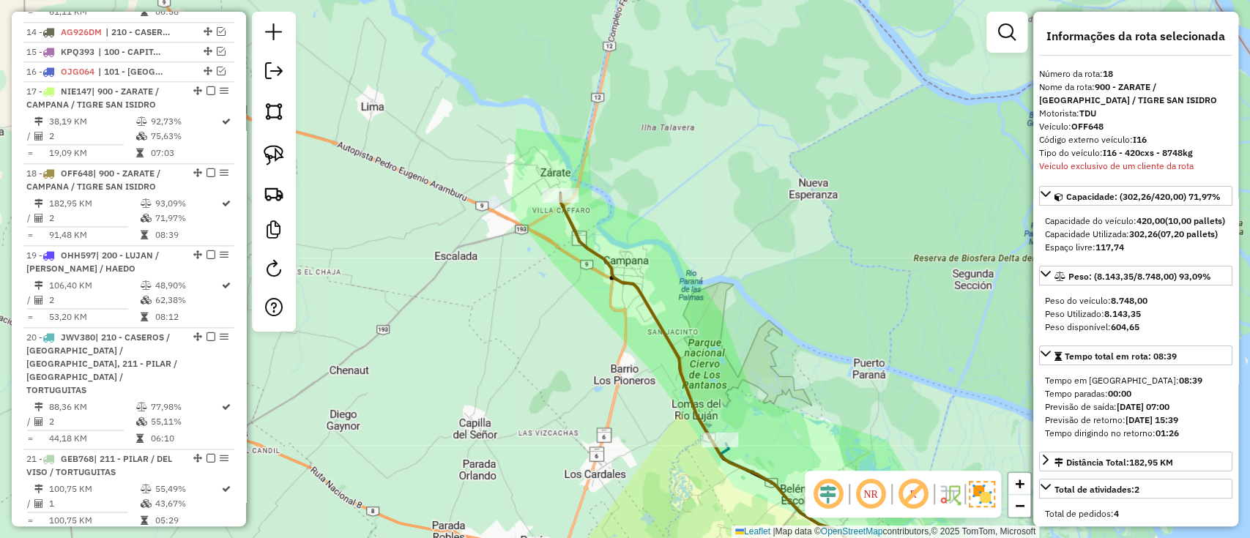
scroll to position [1319, 0]
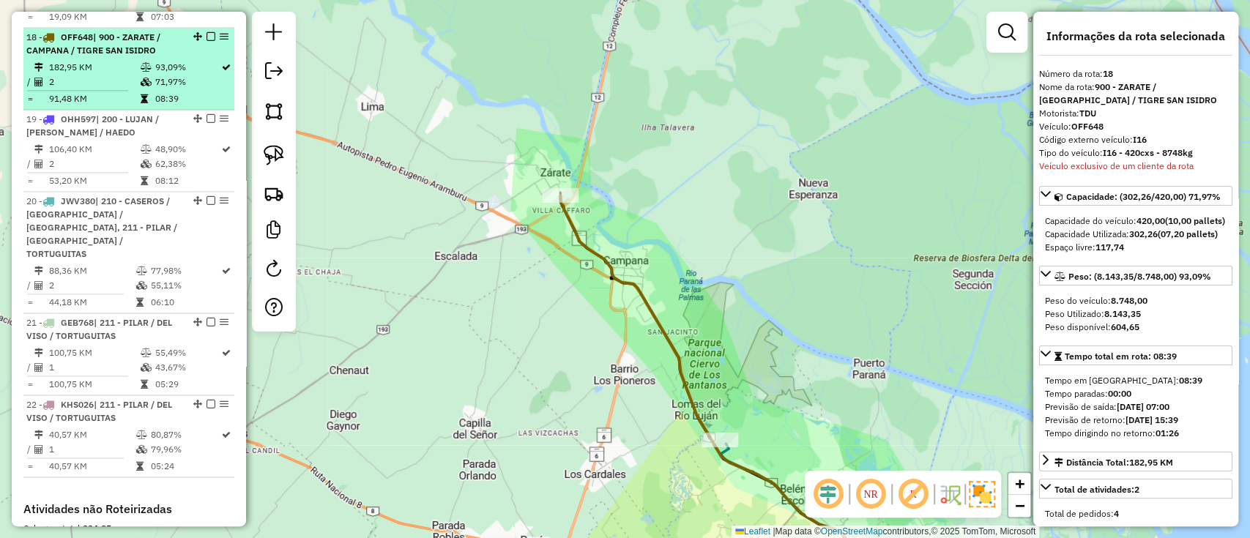
click at [209, 32] on em at bounding box center [210, 36] width 9 height 9
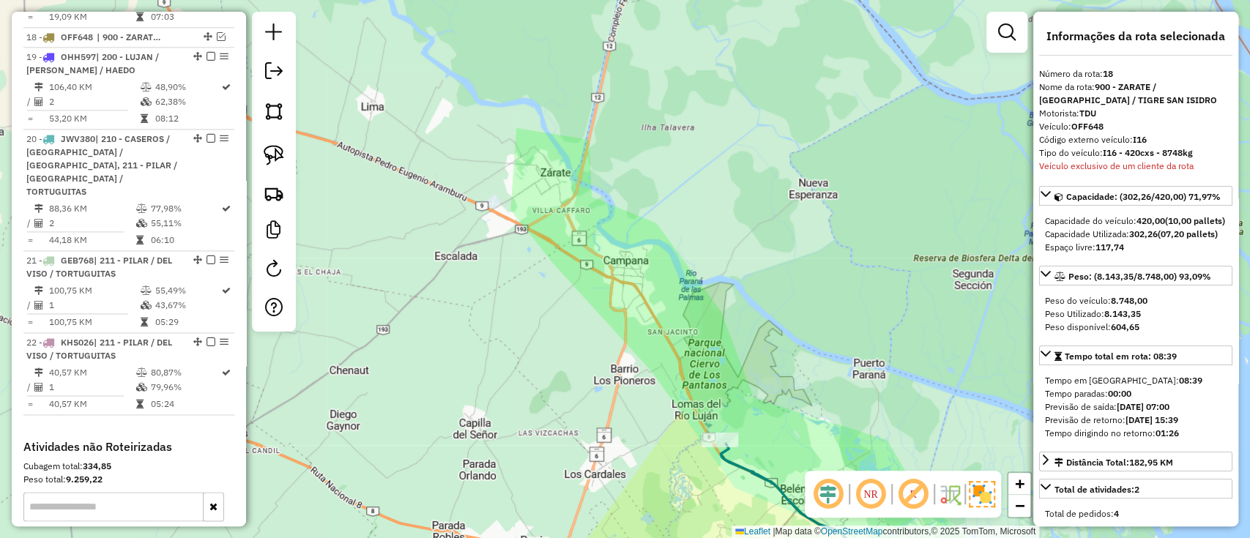
click at [733, 460] on icon at bounding box center [800, 518] width 160 height 149
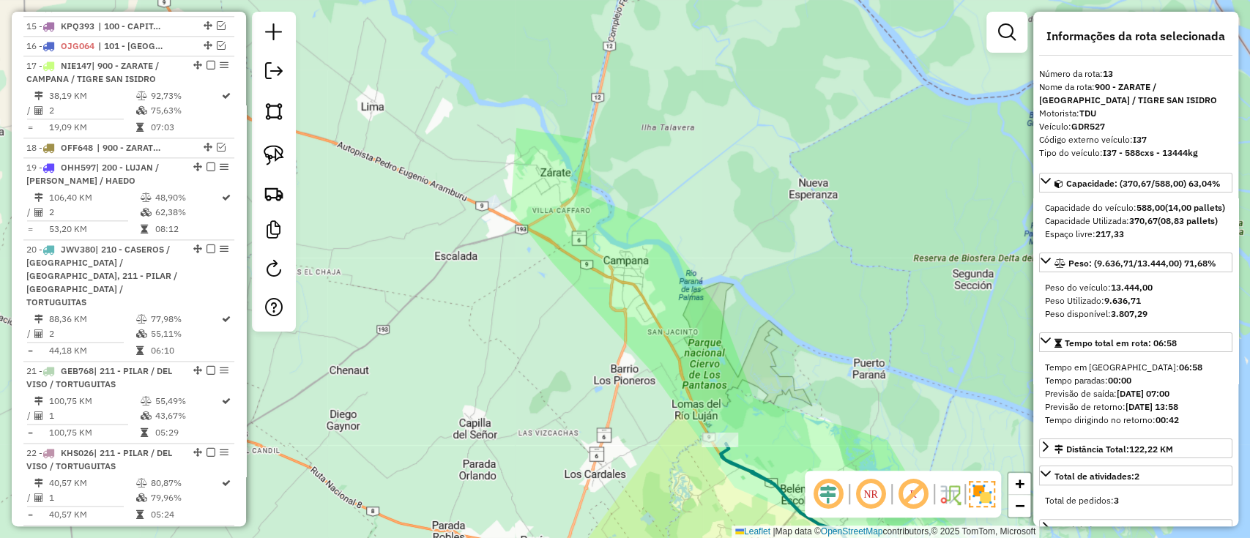
scroll to position [1097, 0]
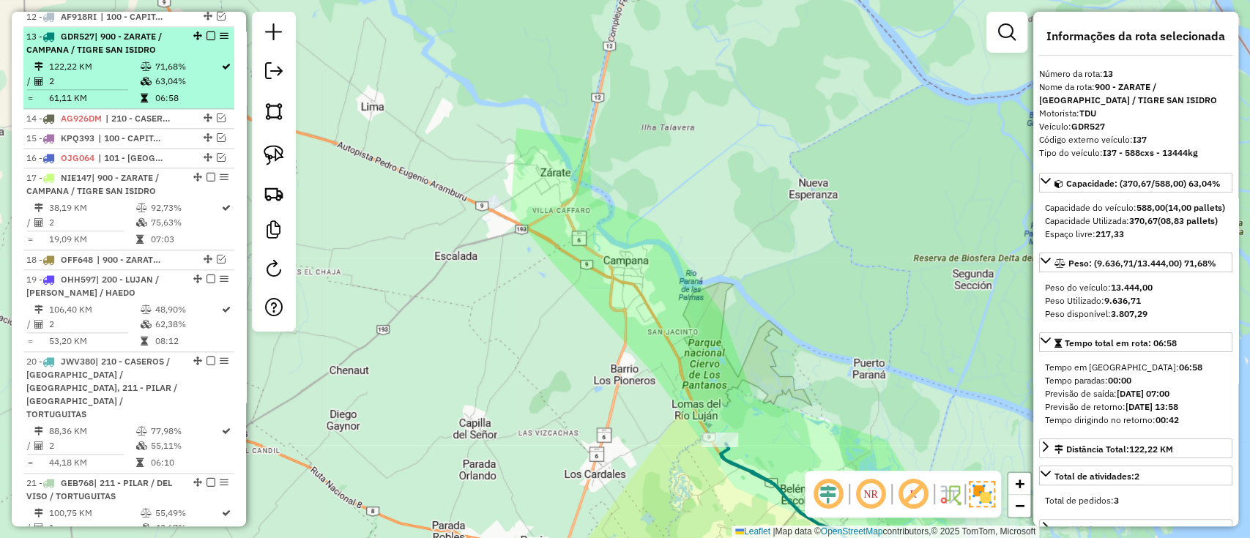
click at [206, 31] on em at bounding box center [210, 35] width 9 height 9
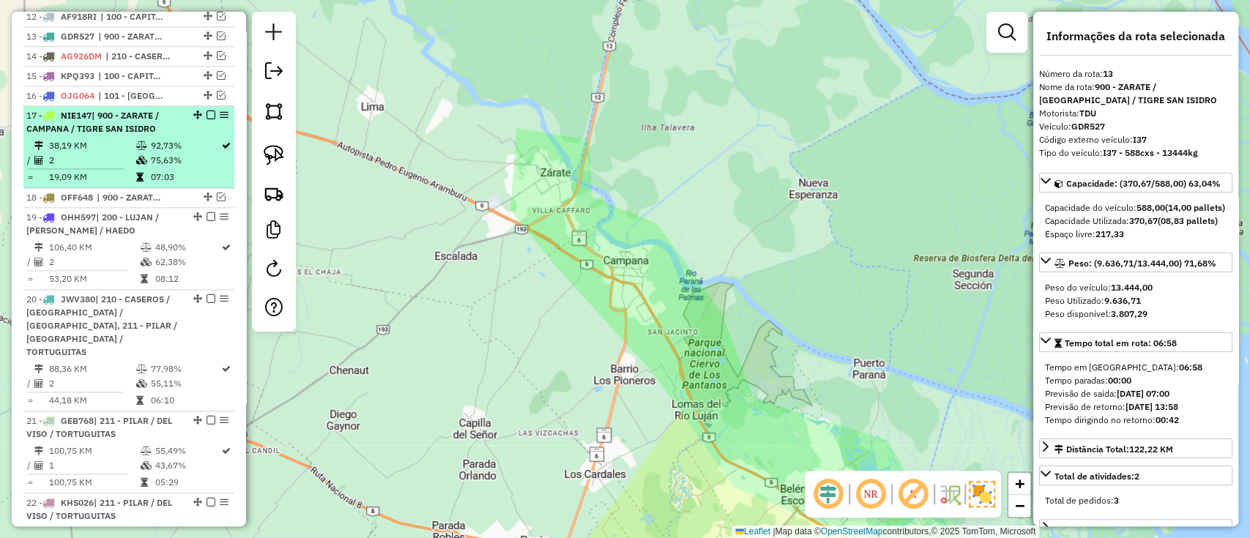
click at [182, 138] on td "92,73%" at bounding box center [184, 145] width 71 height 15
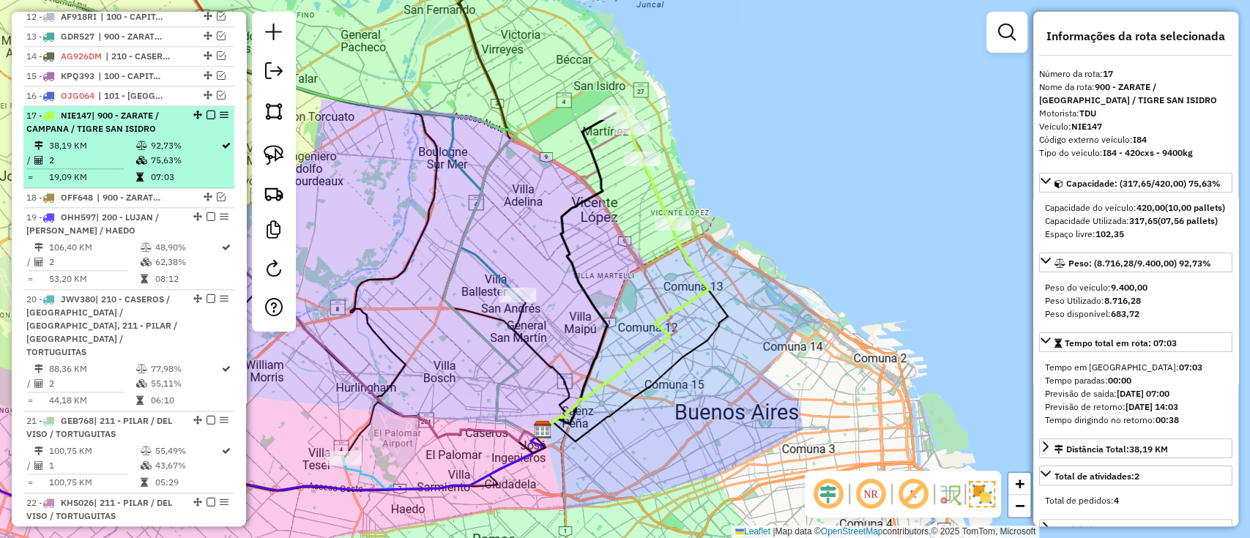
click at [206, 111] on em at bounding box center [210, 115] width 9 height 9
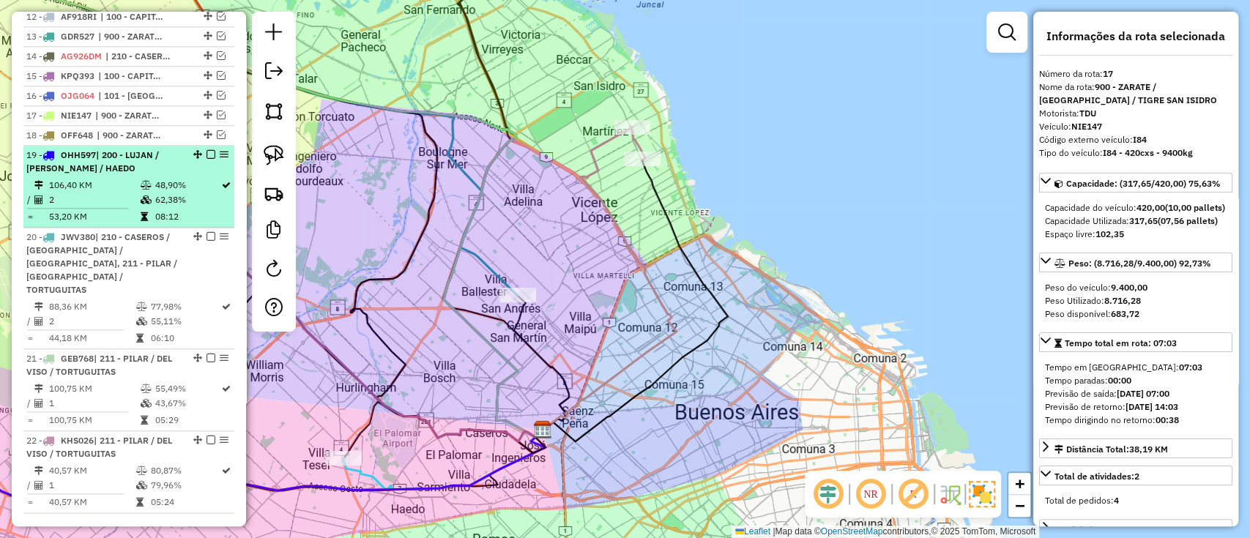
click at [206, 178] on td "48,90%" at bounding box center [187, 185] width 66 height 15
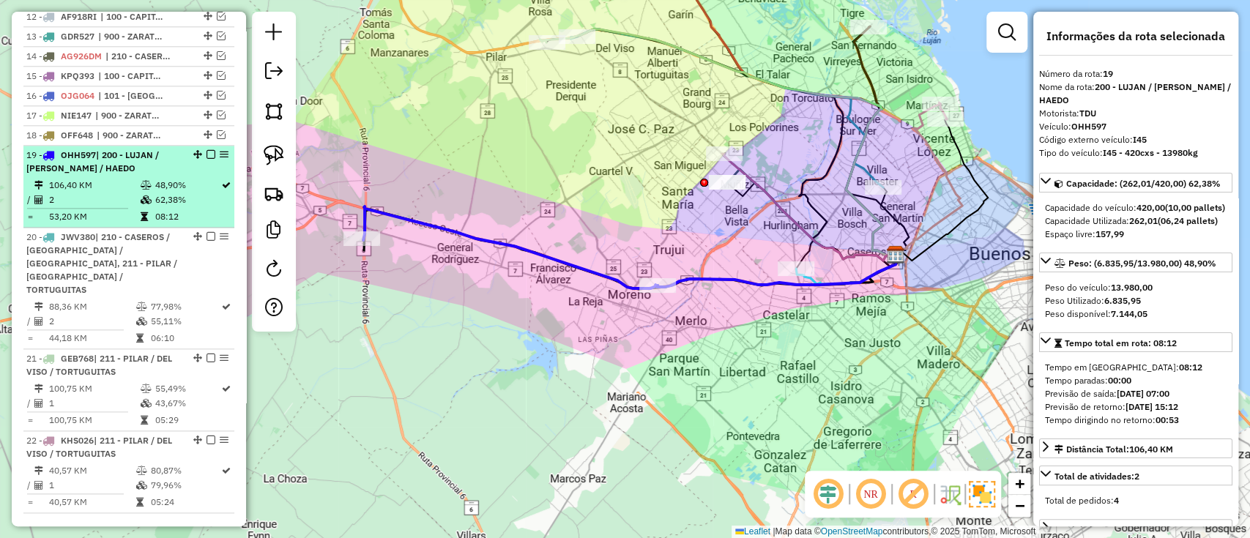
click at [206, 150] on em at bounding box center [210, 154] width 9 height 9
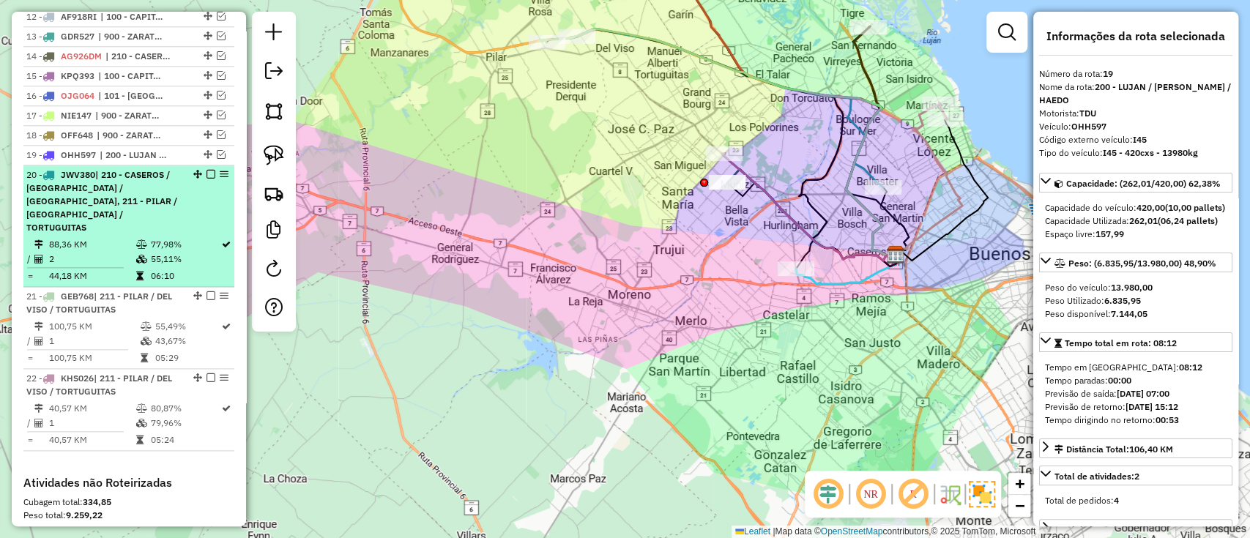
click at [193, 237] on td "77,98%" at bounding box center [184, 244] width 71 height 15
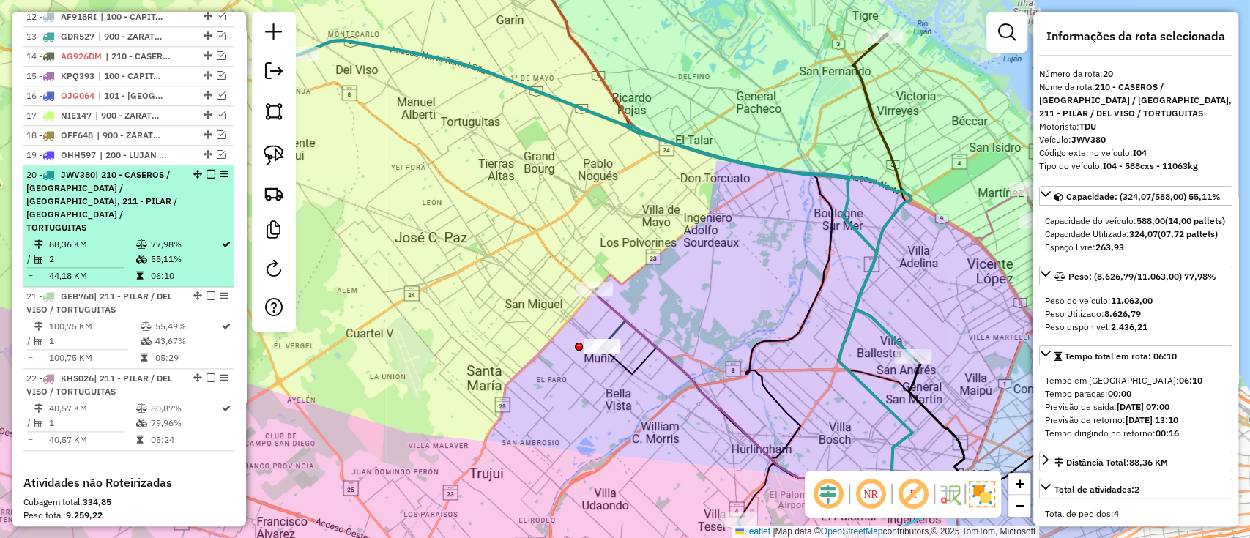
click at [206, 170] on em at bounding box center [210, 174] width 9 height 9
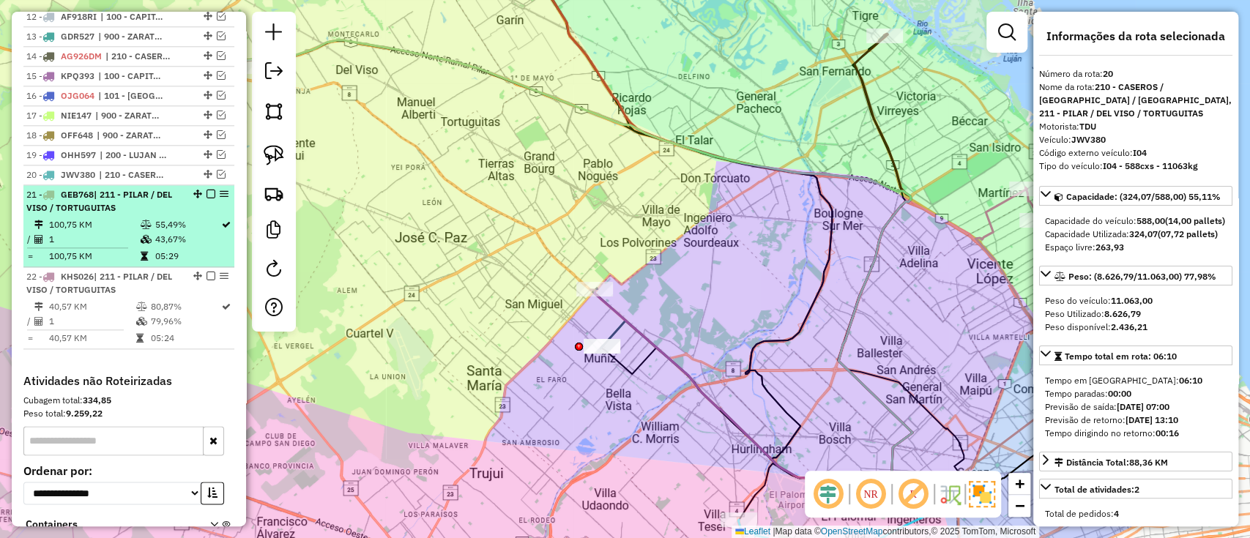
click at [214, 232] on td "43,67%" at bounding box center [187, 239] width 66 height 15
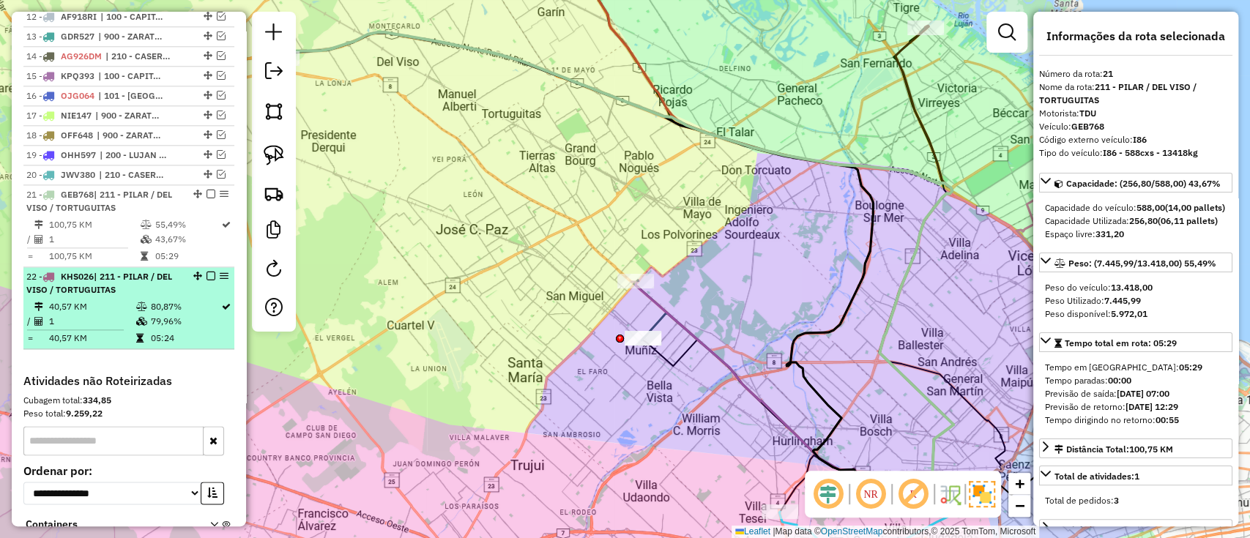
click at [146, 331] on td at bounding box center [142, 338] width 15 height 15
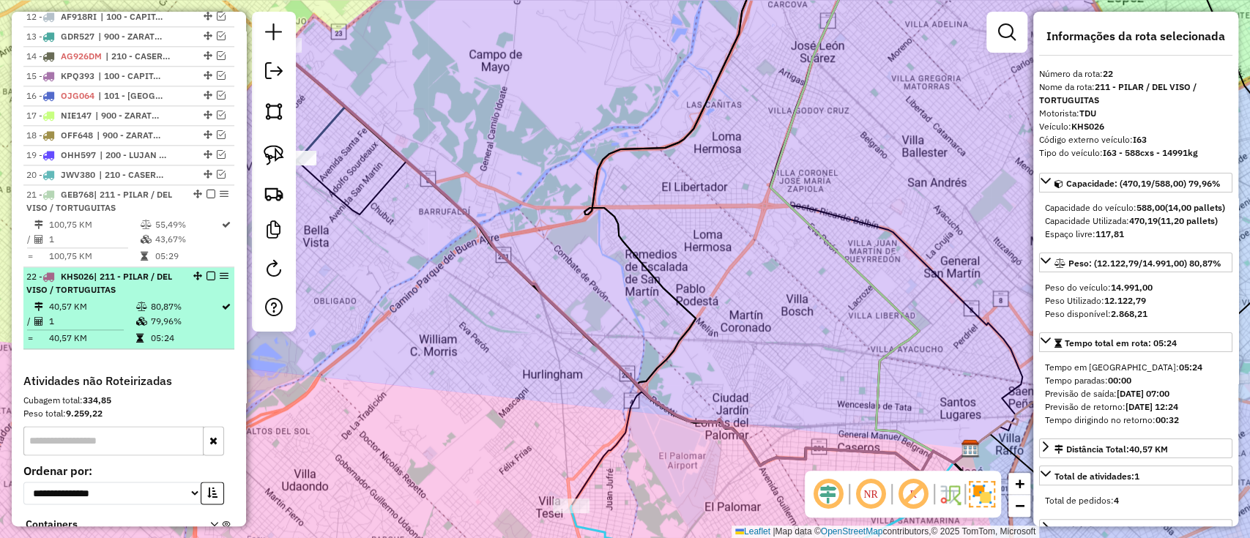
click at [206, 272] on em at bounding box center [210, 276] width 9 height 9
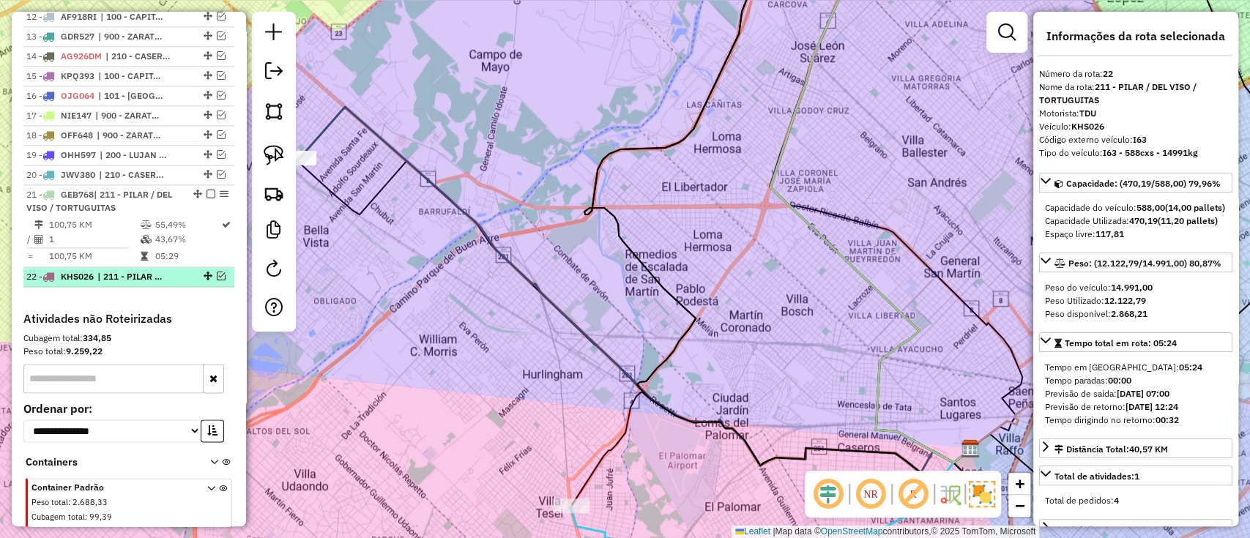
scroll to position [804, 0]
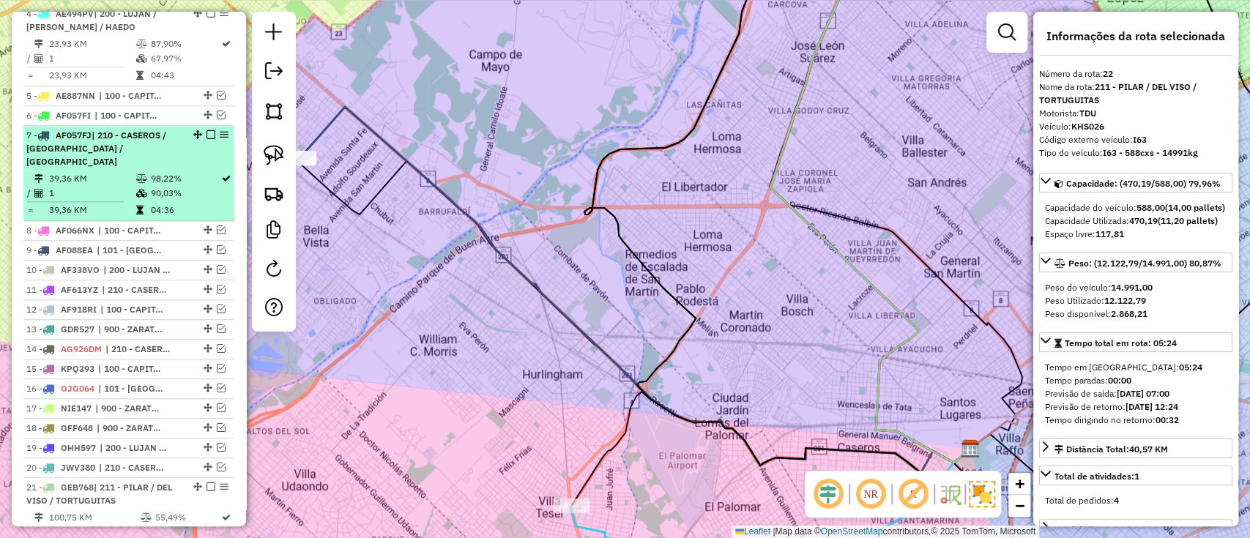
click at [167, 186] on td "90,03%" at bounding box center [184, 193] width 71 height 15
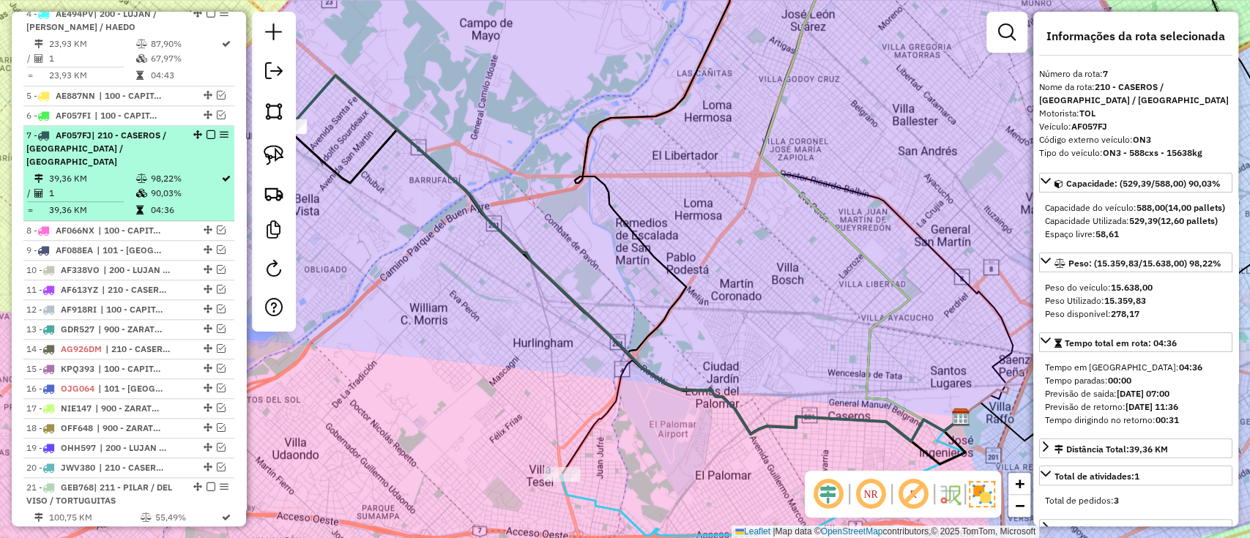
click at [208, 132] on em at bounding box center [210, 134] width 9 height 9
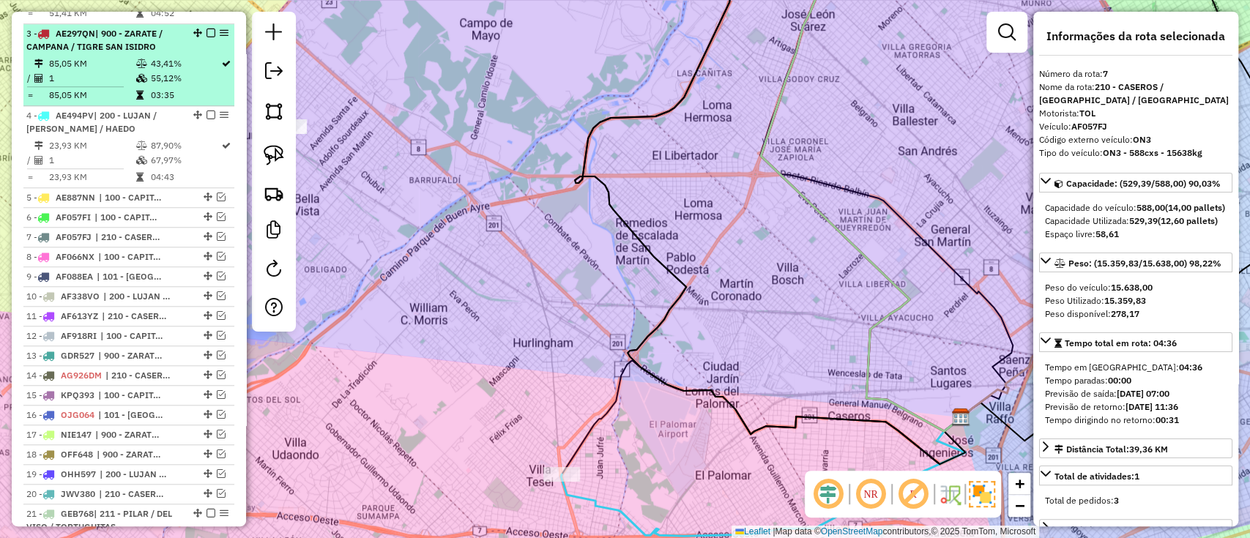
scroll to position [609, 0]
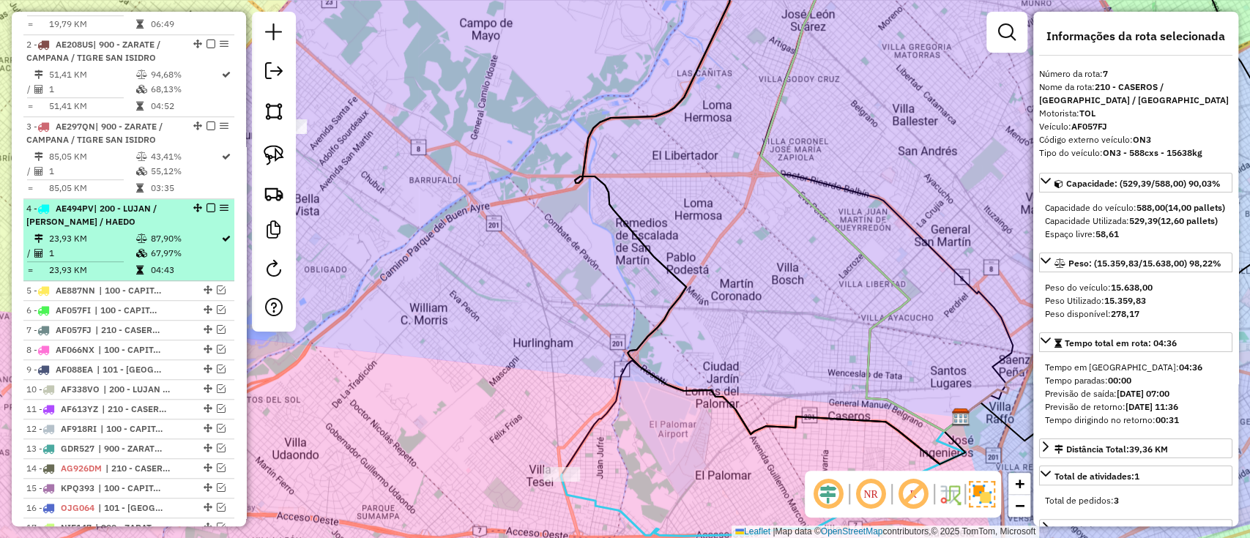
click at [178, 253] on td "67,97%" at bounding box center [184, 253] width 71 height 15
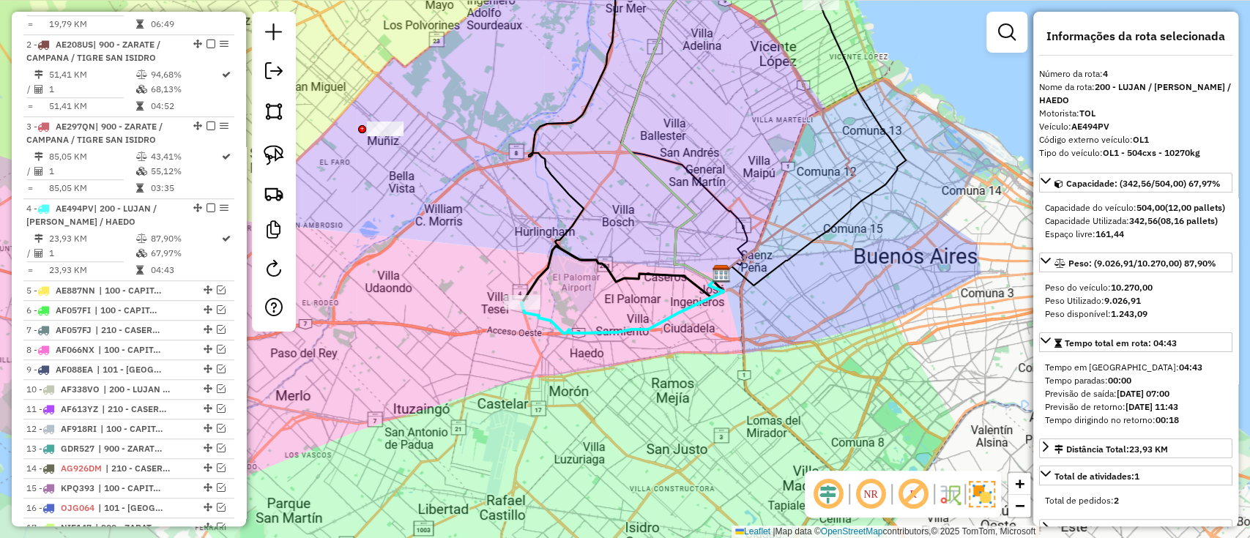
drag, startPoint x: 482, startPoint y: 294, endPoint x: 594, endPoint y: 296, distance: 112.8
click at [594, 296] on div "Janela de atendimento Grade de atendimento Capacidade Transportadoras Veículos …" at bounding box center [625, 269] width 1250 height 538
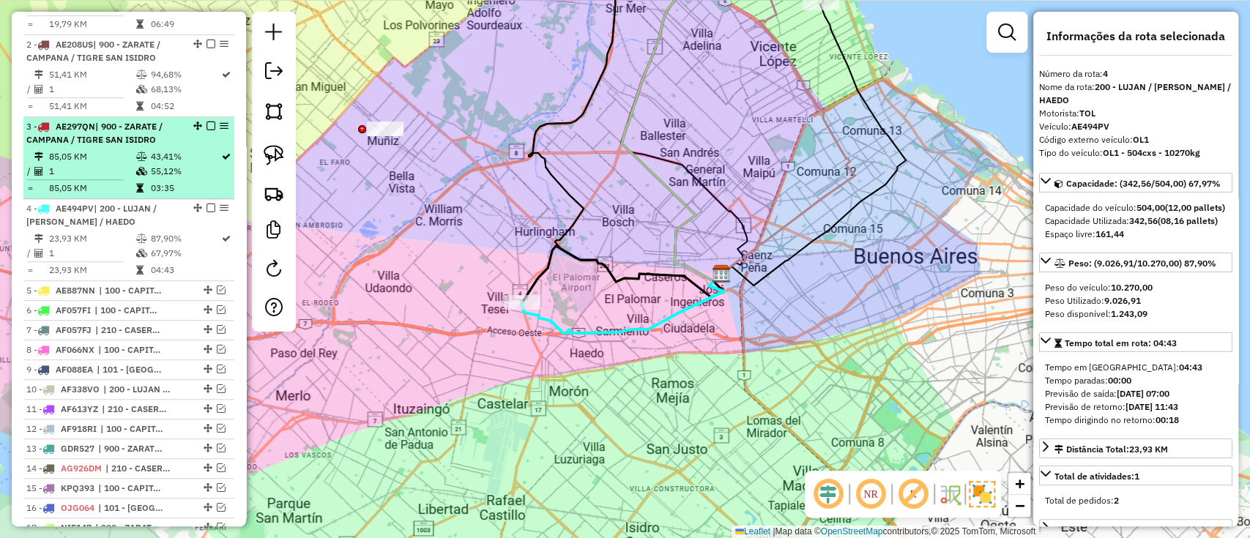
click at [154, 176] on td "55,12%" at bounding box center [184, 171] width 71 height 15
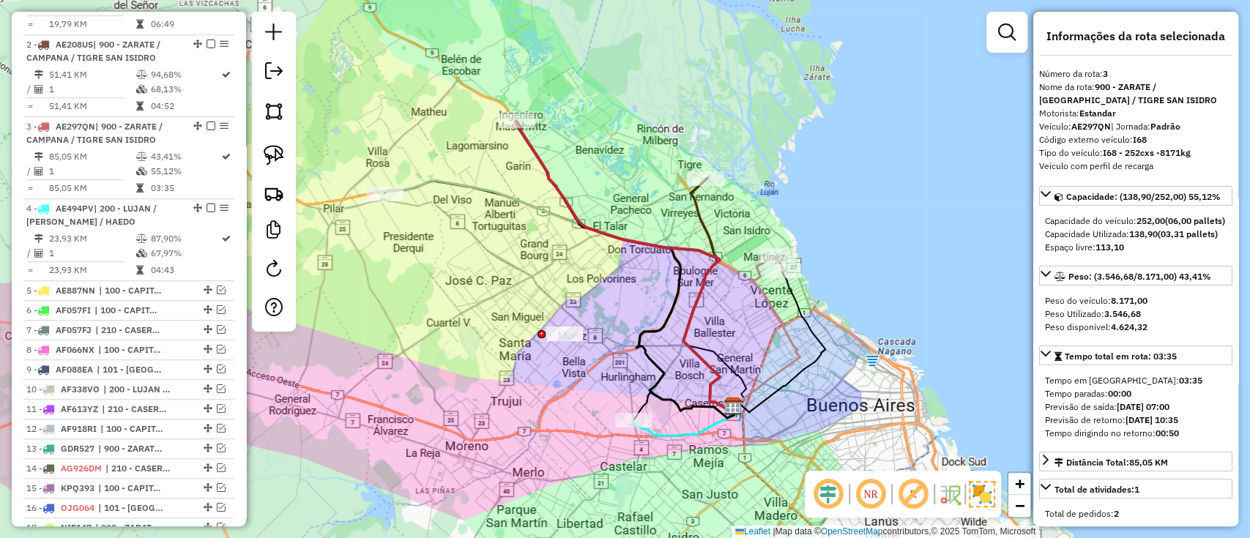
click at [699, 206] on icon at bounding box center [708, 294] width 50 height 232
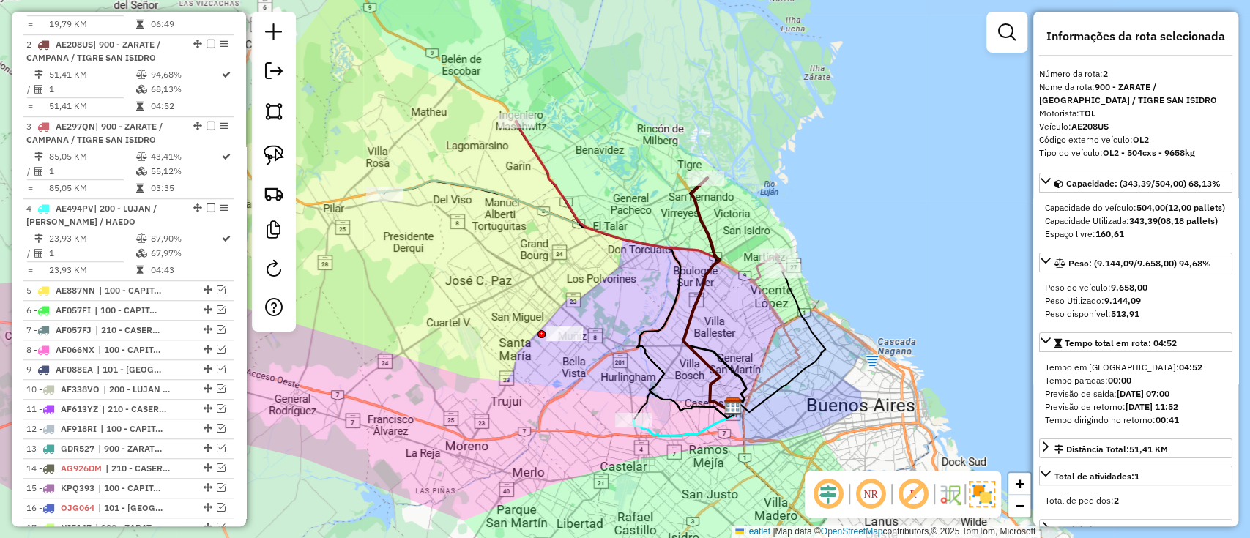
scroll to position [632, 0]
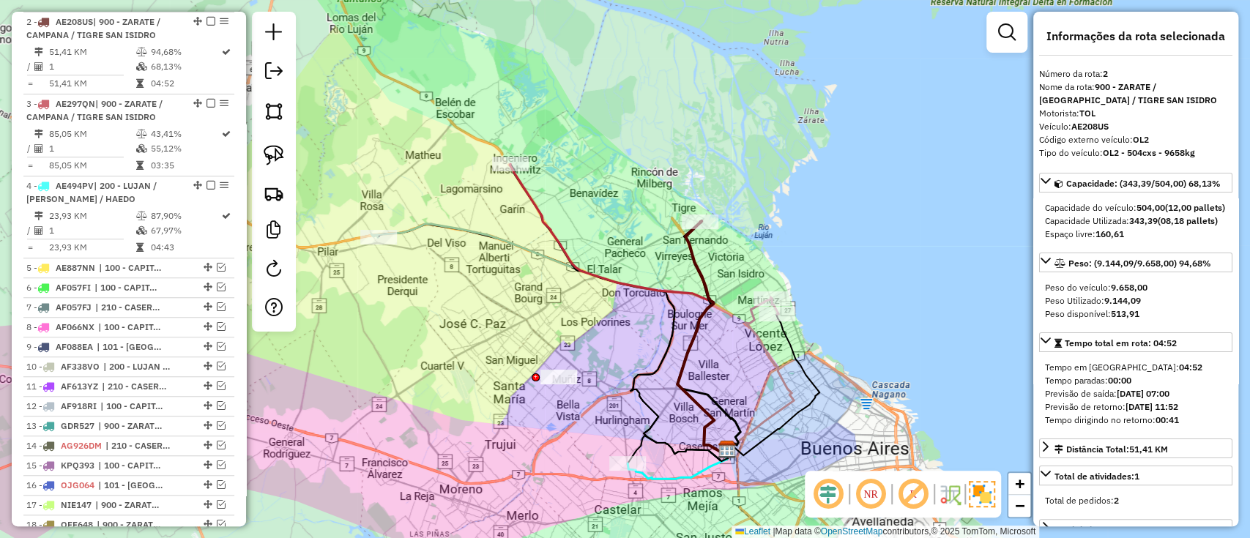
drag, startPoint x: 696, startPoint y: 206, endPoint x: 690, endPoint y: 250, distance: 43.6
click at [690, 250] on icon at bounding box center [702, 337] width 50 height 232
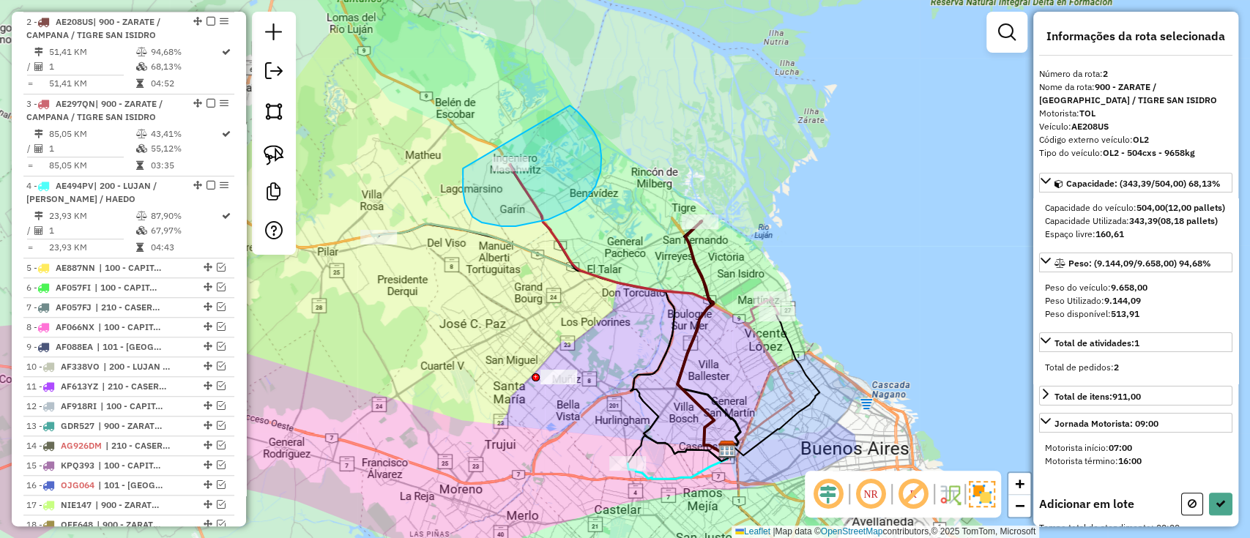
drag, startPoint x: 476, startPoint y: 220, endPoint x: 542, endPoint y: 92, distance: 143.4
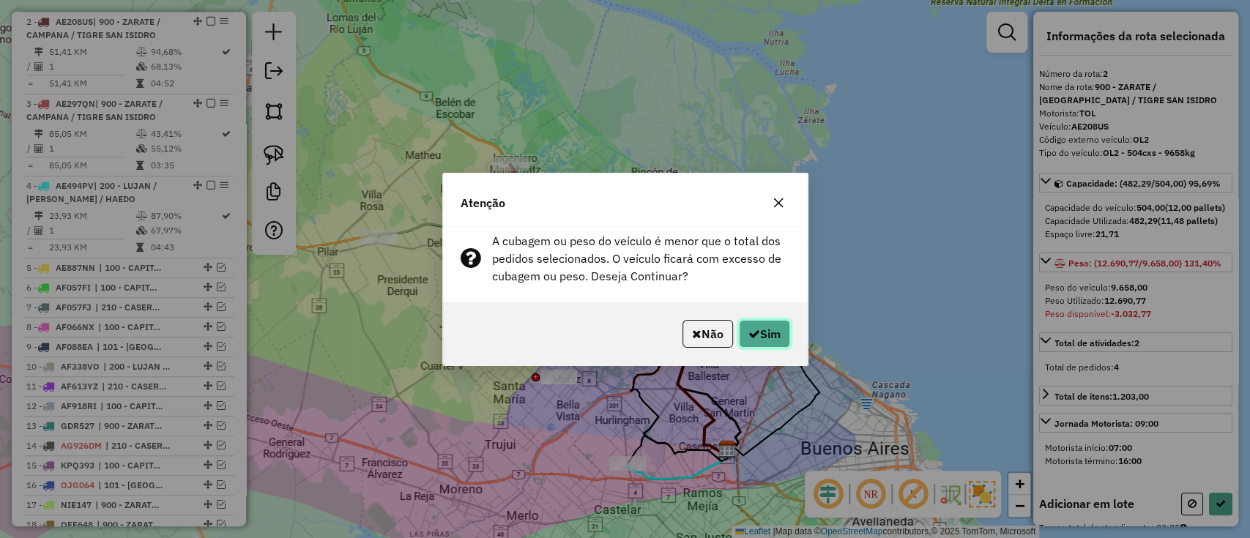
click at [755, 332] on button "Sim" at bounding box center [764, 334] width 51 height 28
select select "**********"
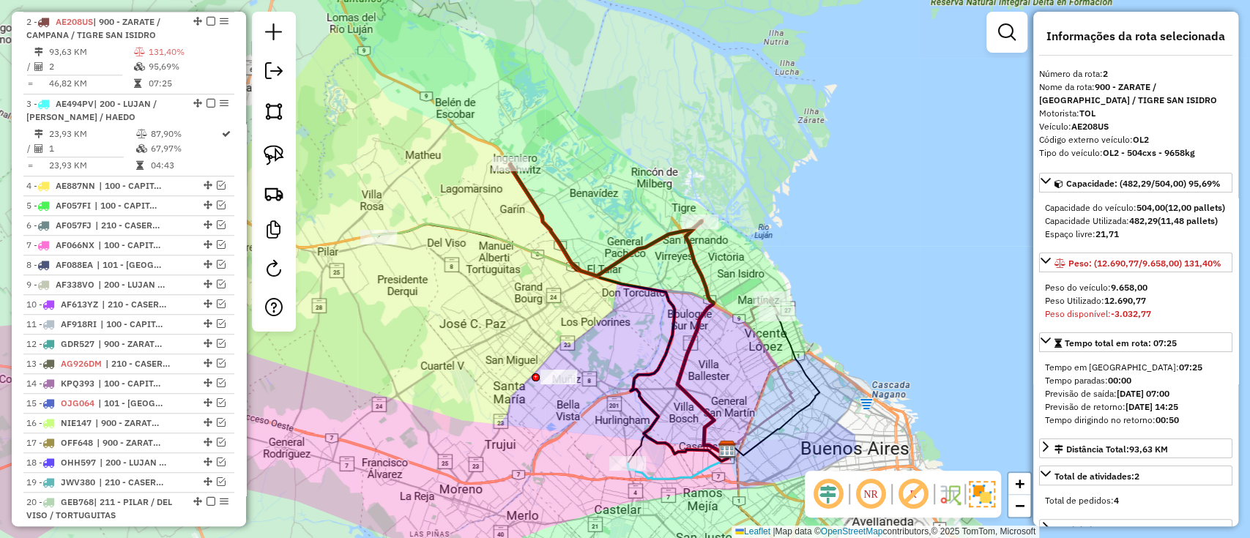
click at [551, 236] on icon at bounding box center [605, 220] width 192 height 112
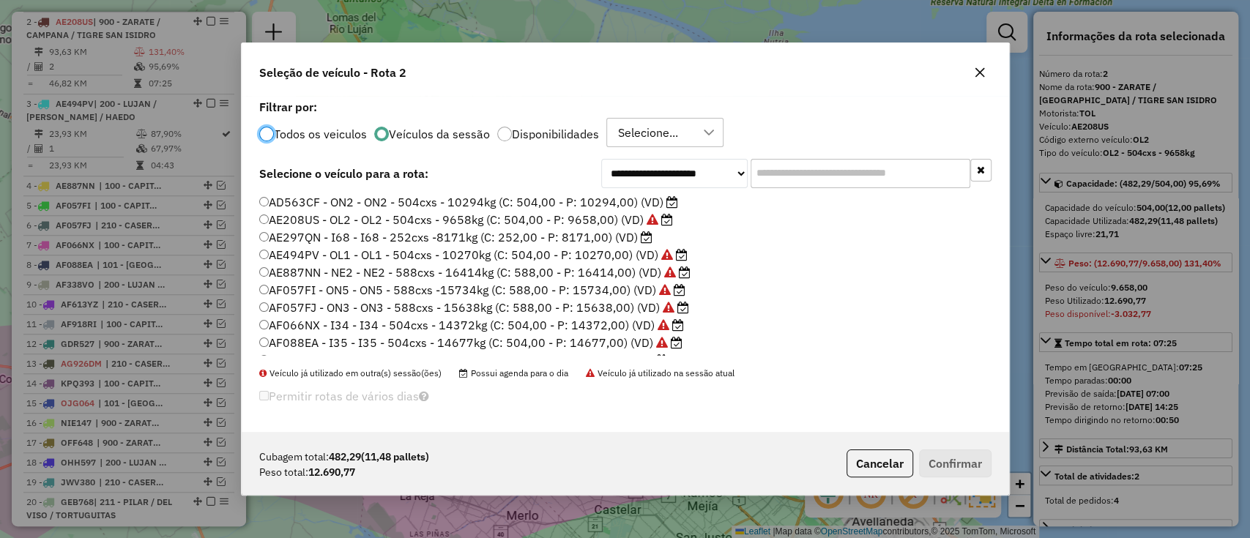
scroll to position [3, 0]
click at [609, 212] on label "AD563CF - ON2 - ON2 - 504cxs - 10294kg (C: 504,00 - P: 10294,00) (VD)" at bounding box center [468, 217] width 419 height 18
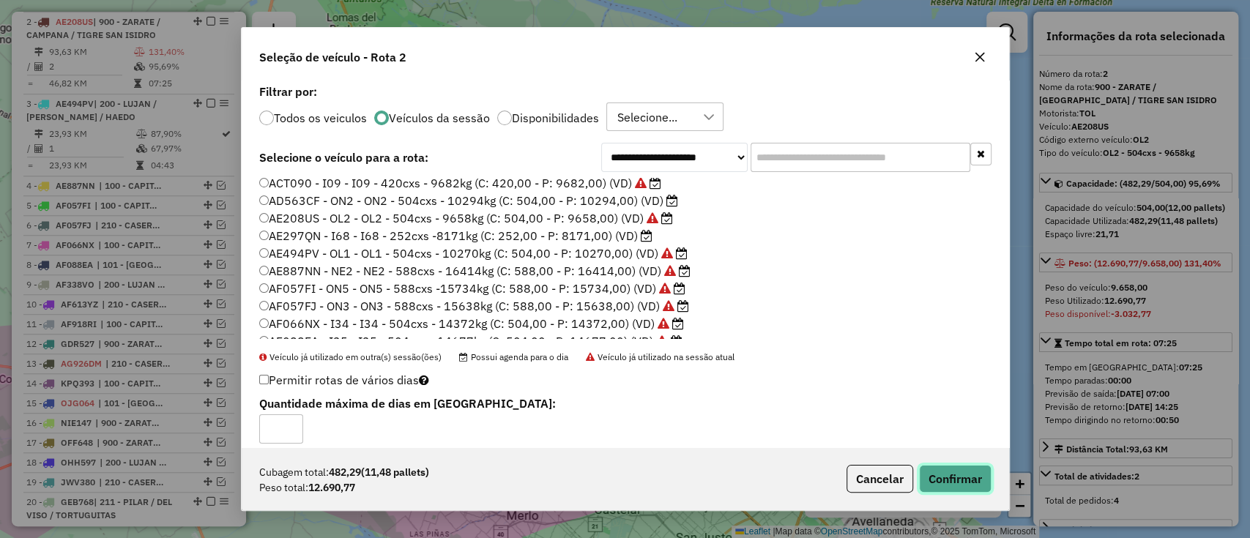
click at [963, 468] on button "Confirmar" at bounding box center [955, 479] width 72 height 28
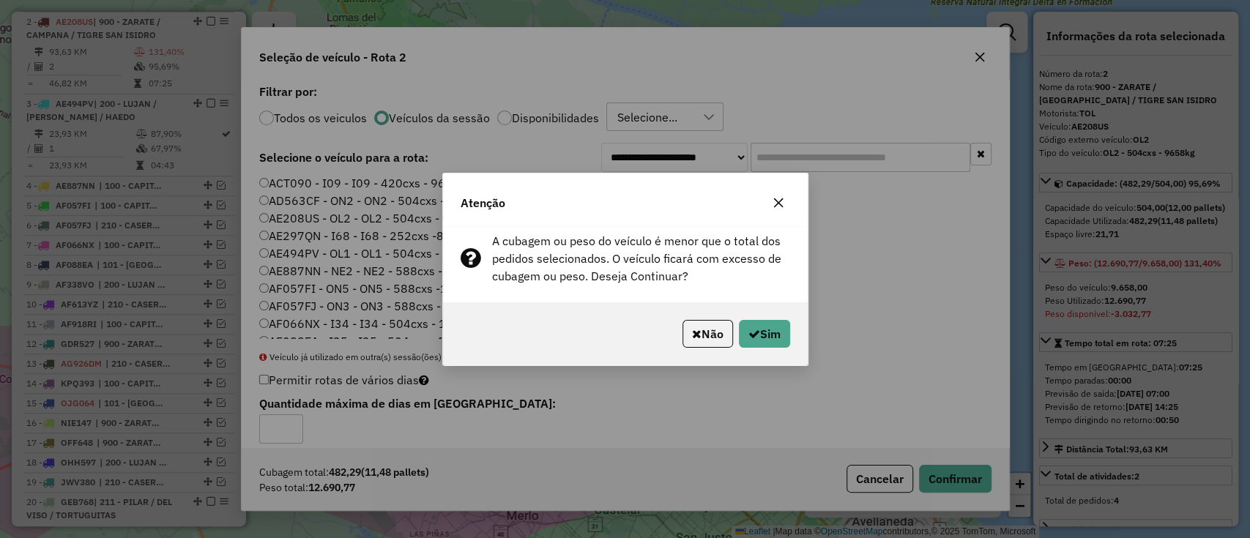
click at [780, 206] on icon "button" at bounding box center [778, 203] width 12 height 12
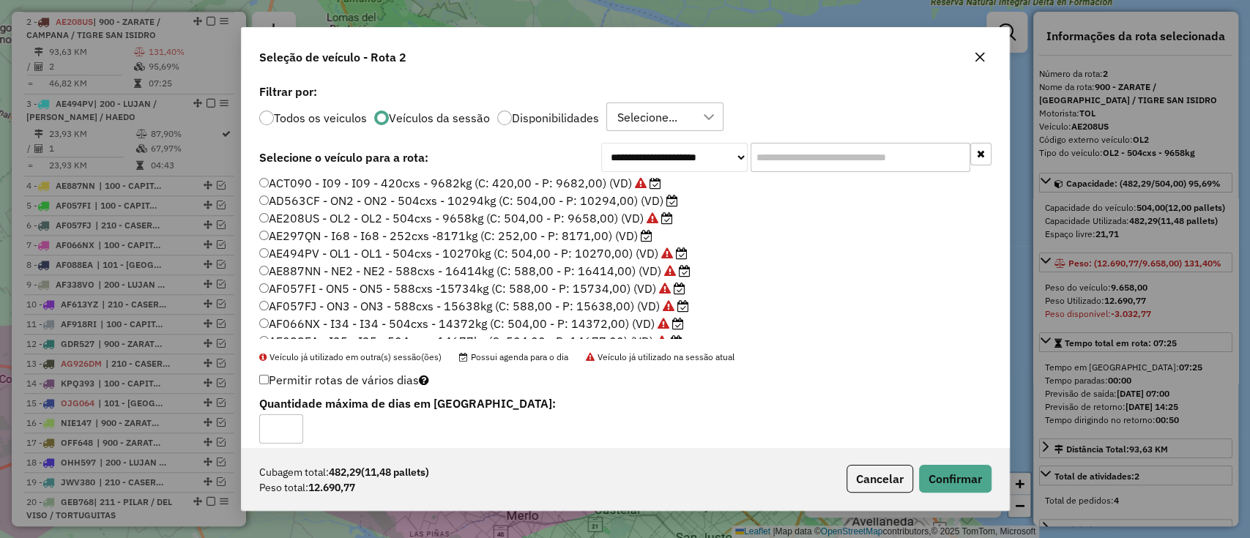
click at [295, 113] on label "Todos os veiculos" at bounding box center [320, 118] width 93 height 12
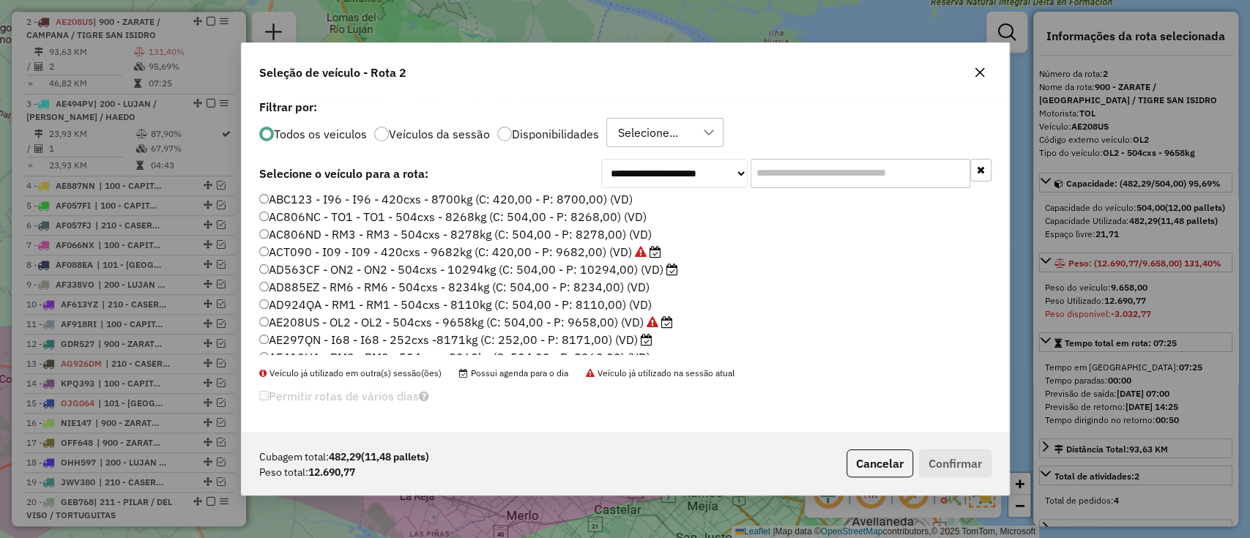
scroll to position [56, 0]
click at [803, 176] on input "text" at bounding box center [860, 173] width 220 height 29
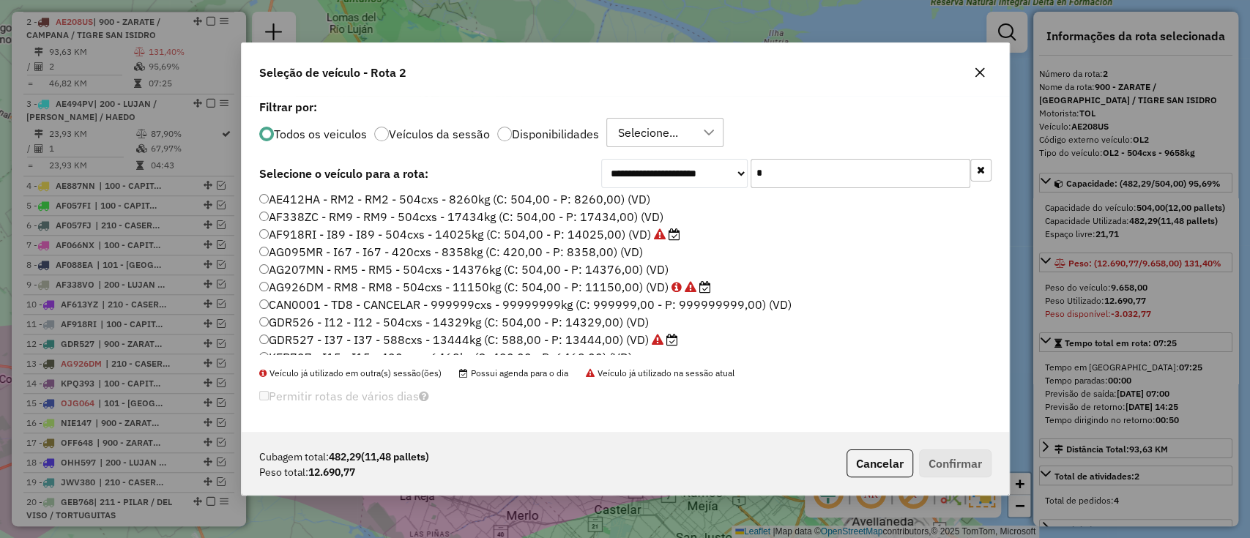
scroll to position [0, 0]
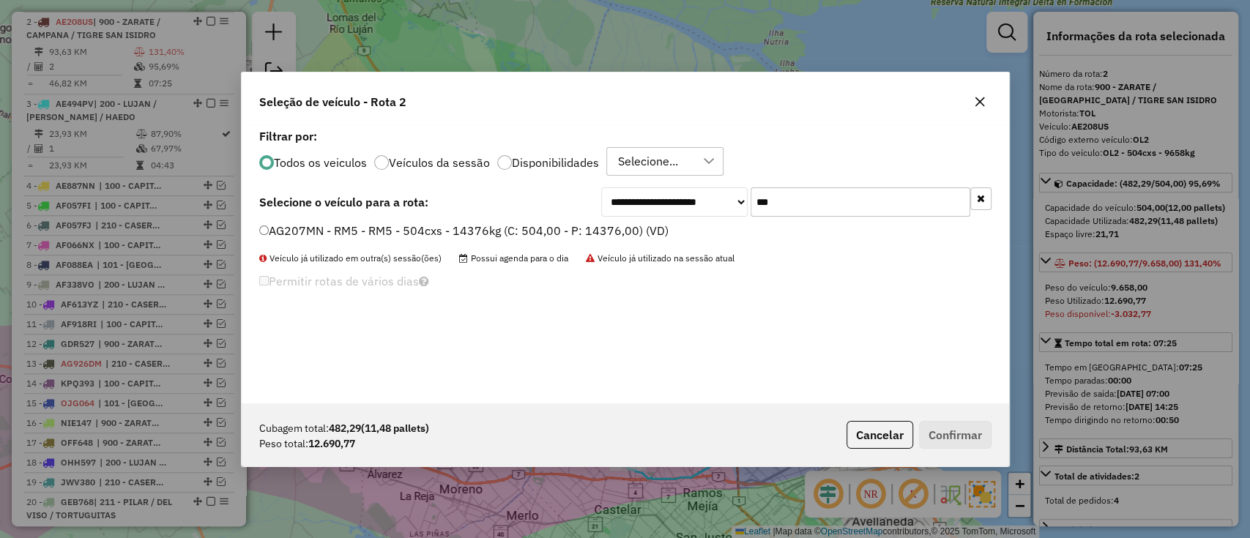
type input "***"
click at [608, 233] on label "AG207MN - RM5 - RM5 - 504cxs - 14376kg (C: 504,00 - P: 14376,00) (VD)" at bounding box center [463, 231] width 409 height 18
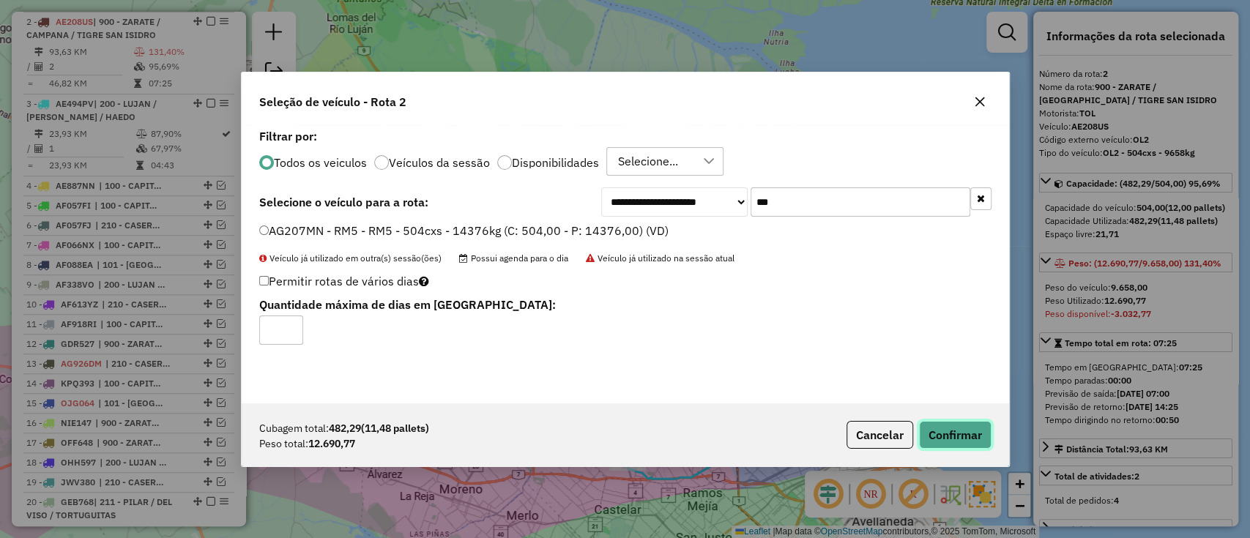
click at [942, 421] on button "Confirmar" at bounding box center [955, 435] width 72 height 28
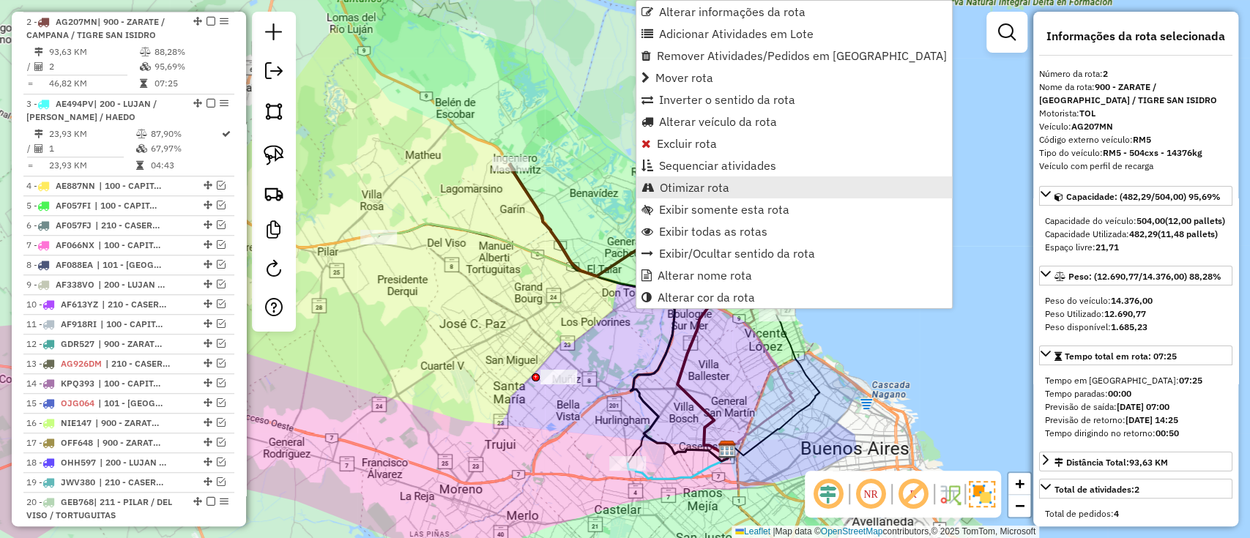
click at [674, 184] on span "Otimizar rota" at bounding box center [695, 188] width 70 height 12
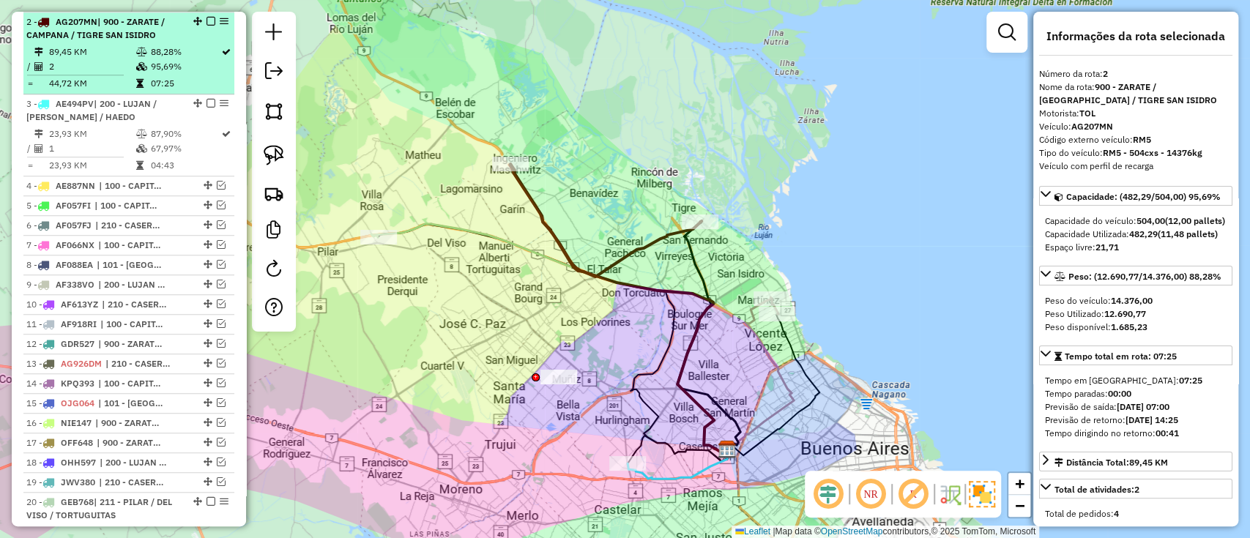
click at [195, 42] on li "2 - AG207MN | 900 - ZARATE / CAMPANA / TIGRE SAN ISIDRO 89,45 KM 88,28% / 2 95,…" at bounding box center [128, 53] width 211 height 82
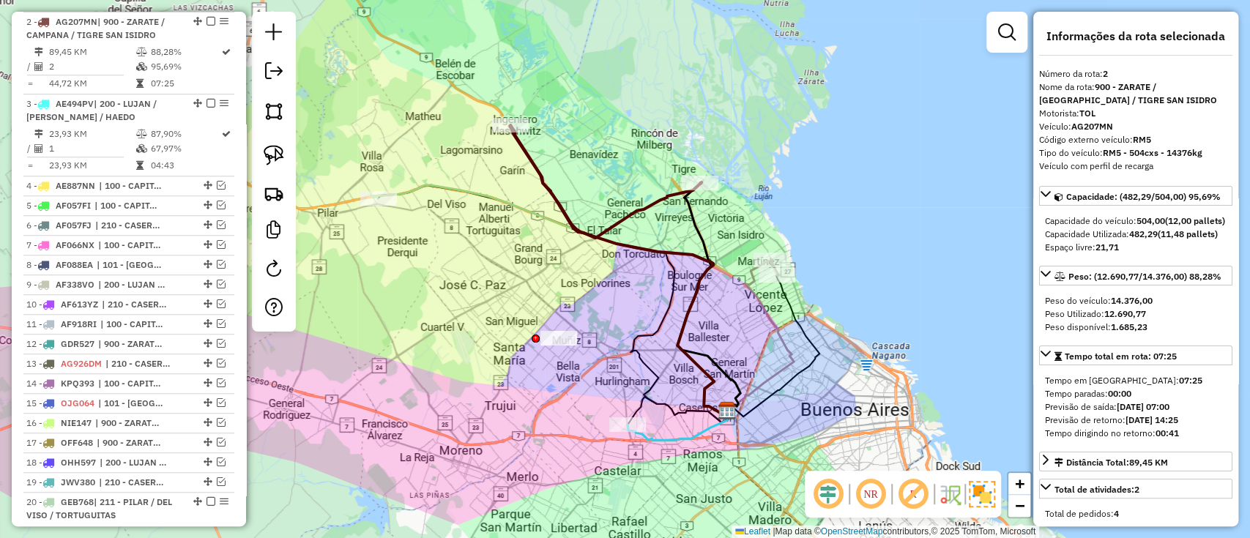
click at [754, 289] on icon at bounding box center [760, 335] width 67 height 151
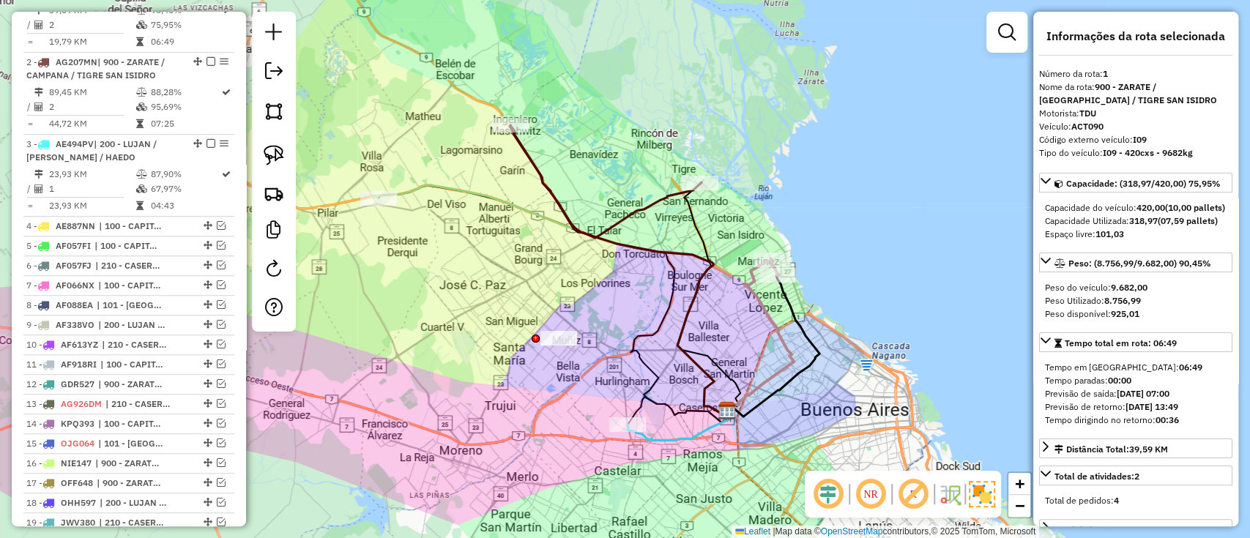
scroll to position [550, 0]
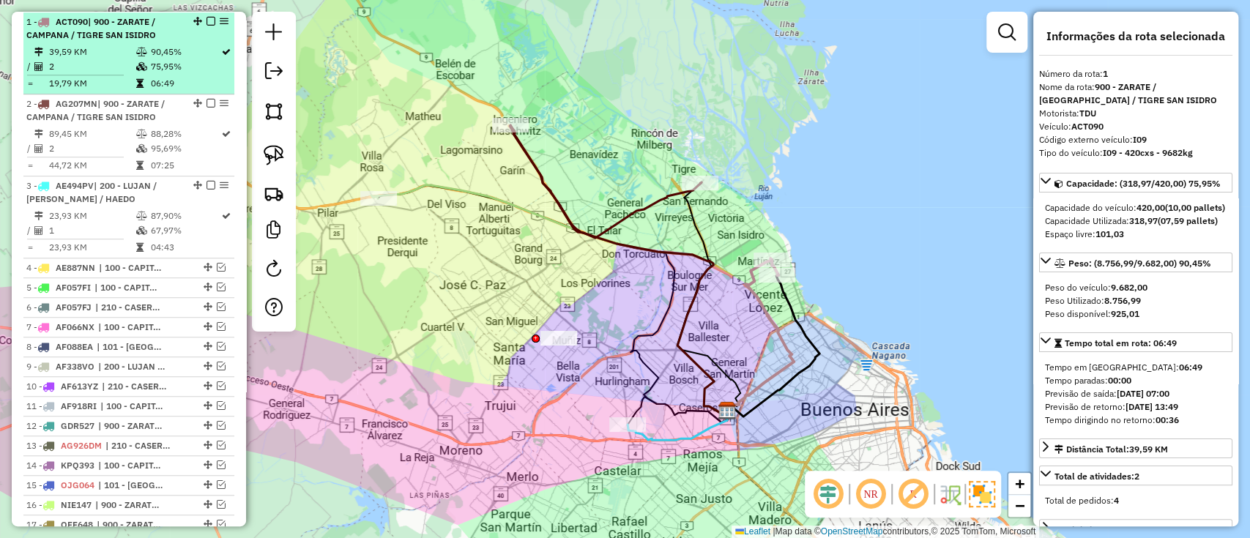
click at [206, 18] on em at bounding box center [210, 21] width 9 height 9
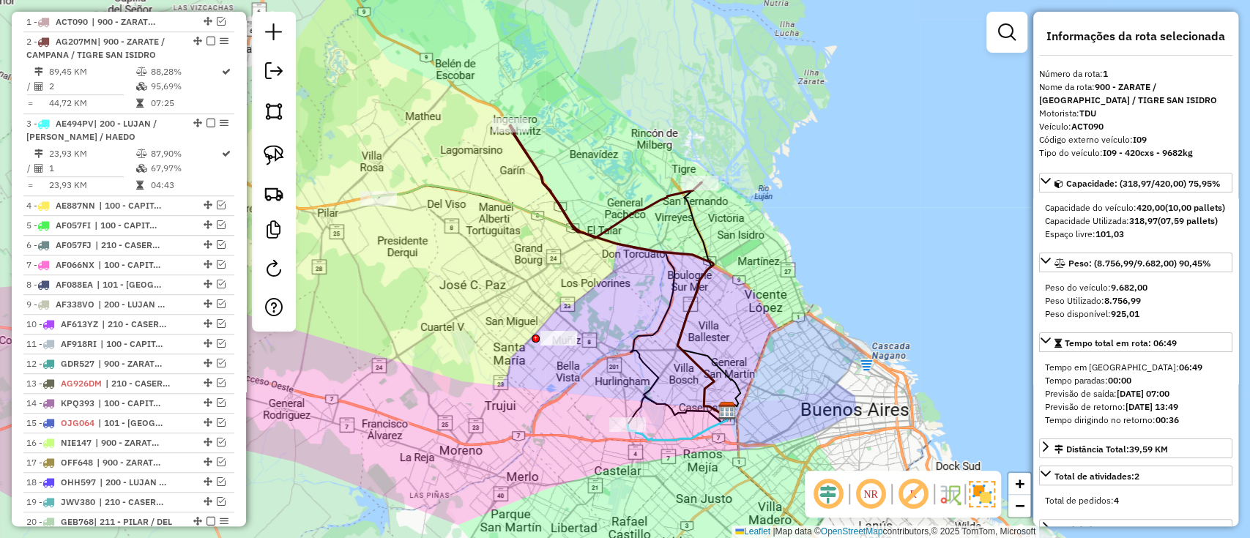
click at [422, 185] on icon at bounding box center [549, 299] width 356 height 229
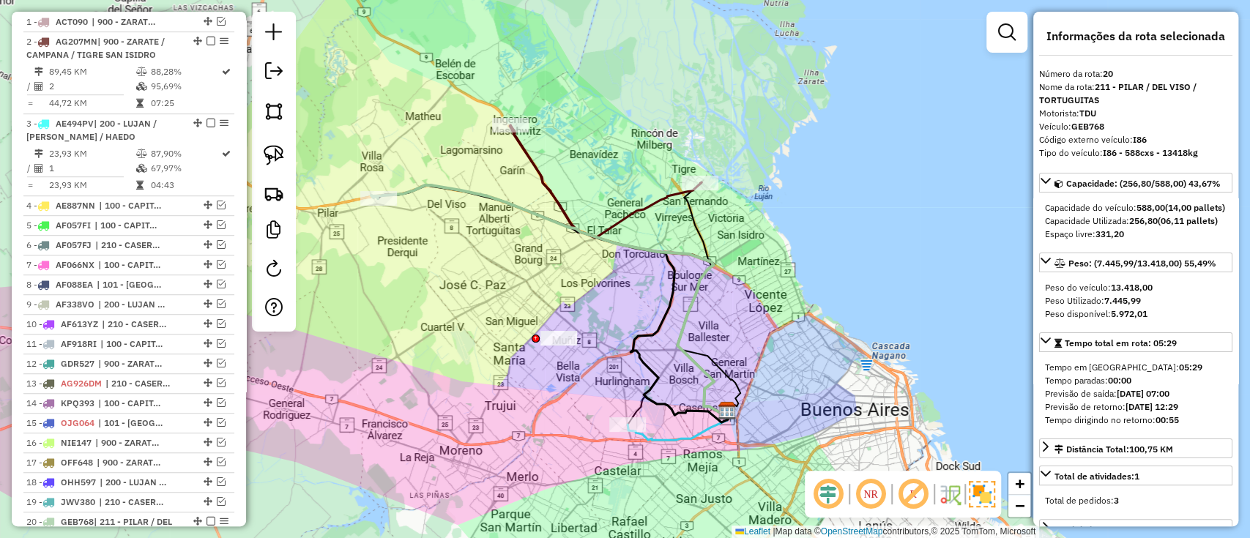
scroll to position [1028, 0]
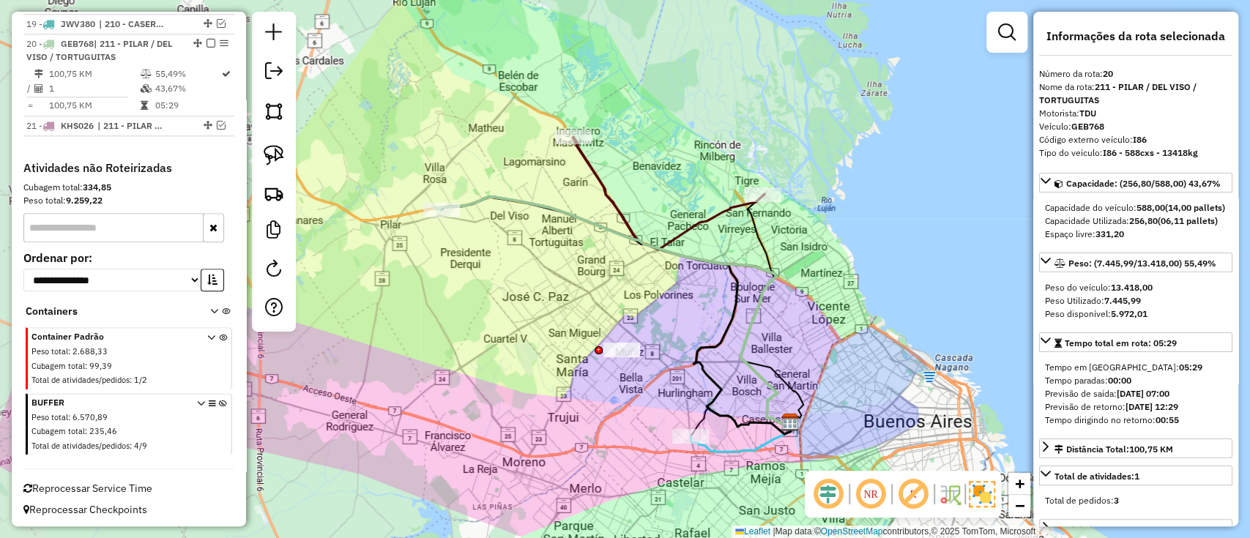
drag, startPoint x: 422, startPoint y: 184, endPoint x: 485, endPoint y: 196, distance: 64.0
click at [485, 197] on icon at bounding box center [612, 311] width 356 height 229
click at [596, 173] on icon at bounding box center [668, 193] width 191 height 113
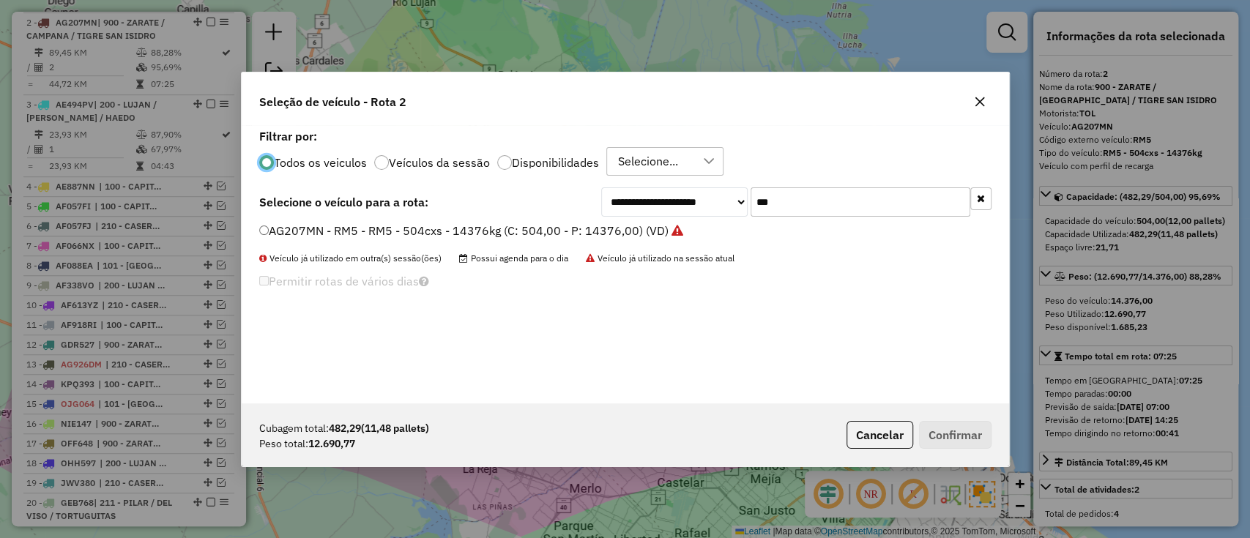
scroll to position [7, 4]
drag, startPoint x: 791, startPoint y: 204, endPoint x: 720, endPoint y: 204, distance: 70.3
click at [720, 206] on div "**********" at bounding box center [796, 201] width 390 height 29
type input "***"
drag, startPoint x: 557, startPoint y: 236, endPoint x: 668, endPoint y: 270, distance: 115.8
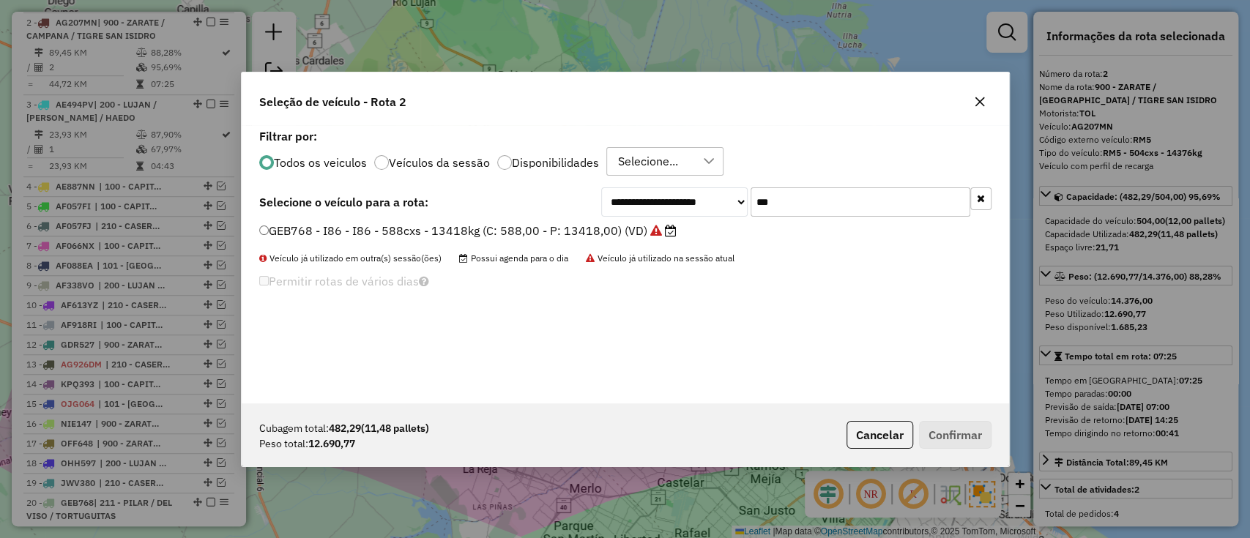
click at [557, 236] on label "GEB768 - I86 - I86 - 588cxs - 13418kg (C: 588,00 - P: 13418,00) (VD)" at bounding box center [467, 231] width 417 height 18
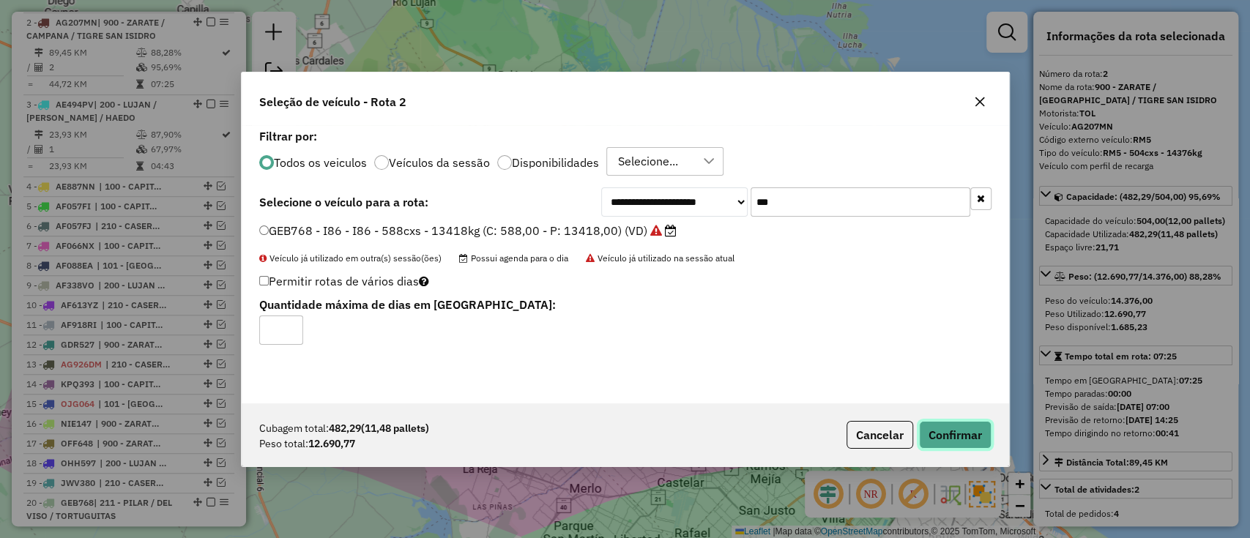
click at [972, 436] on button "Confirmar" at bounding box center [955, 435] width 72 height 28
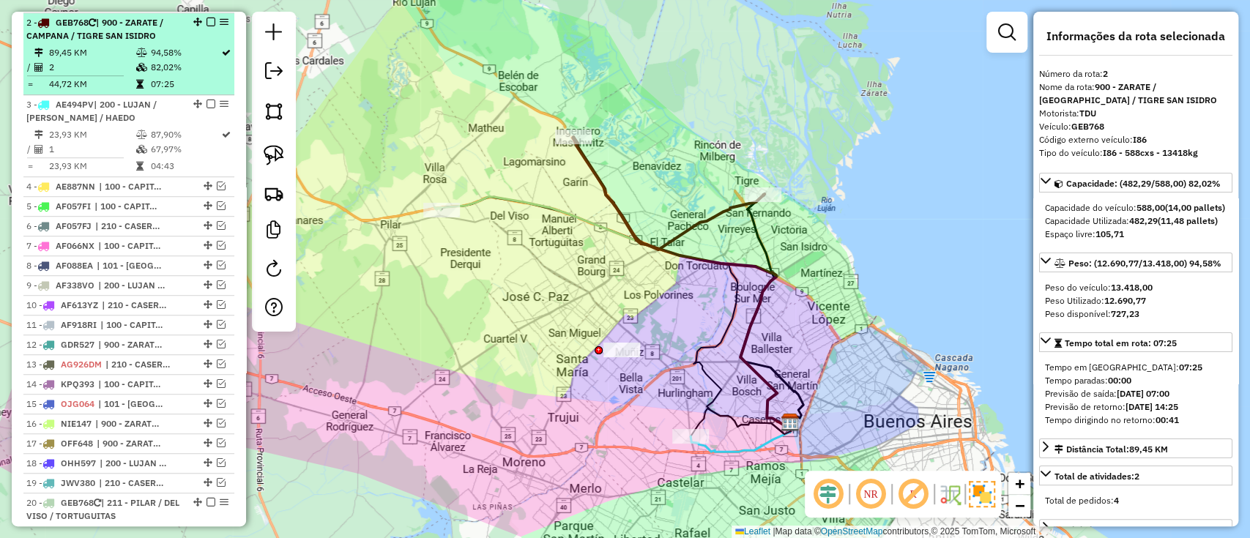
click at [207, 18] on em at bounding box center [210, 22] width 9 height 9
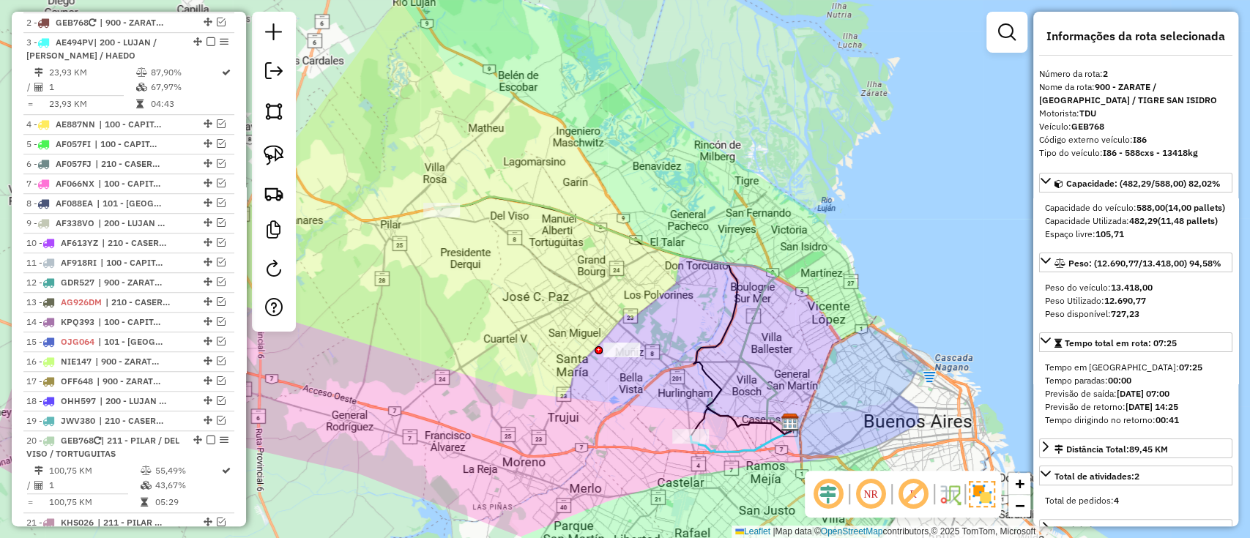
click at [514, 190] on div "Janela de atendimento Grade de atendimento Capacidade Transportadoras Veículos …" at bounding box center [625, 269] width 1250 height 538
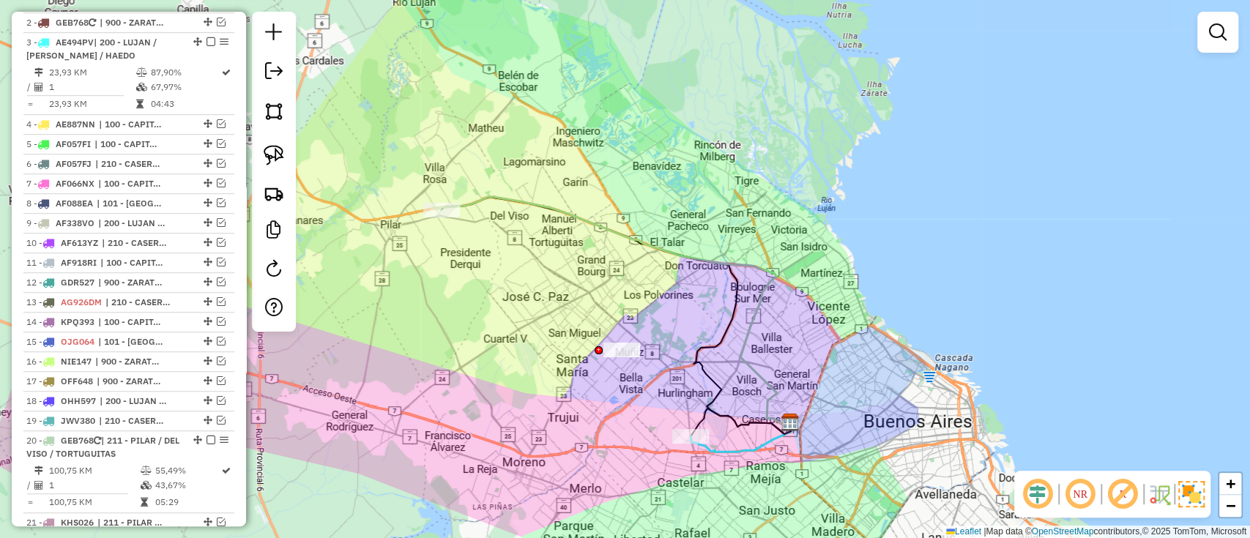
click at [502, 202] on icon at bounding box center [612, 311] width 356 height 229
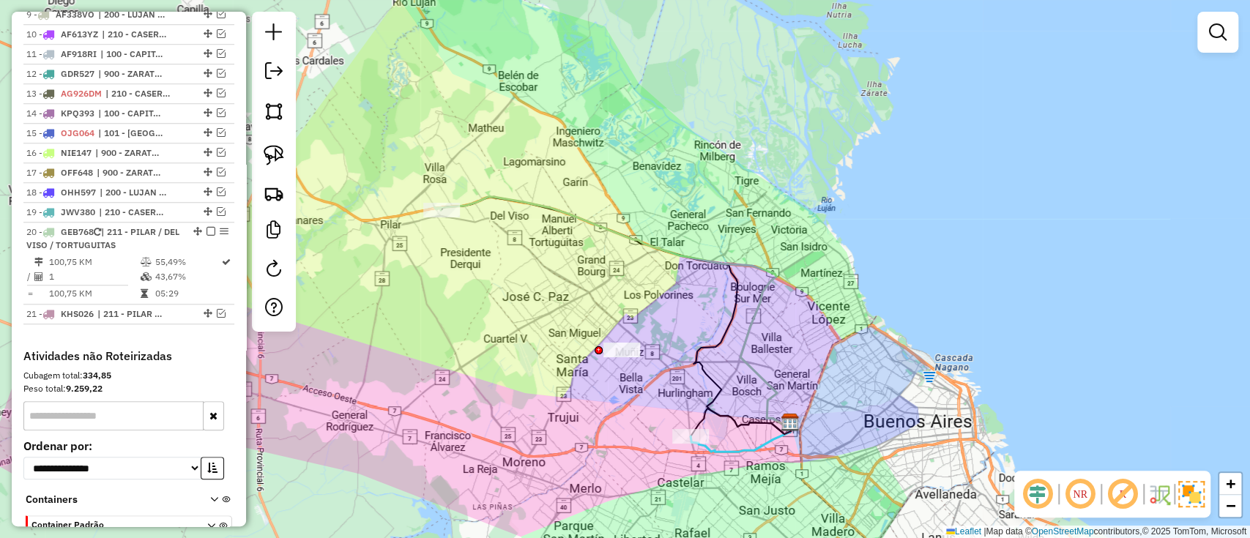
select select "**********"
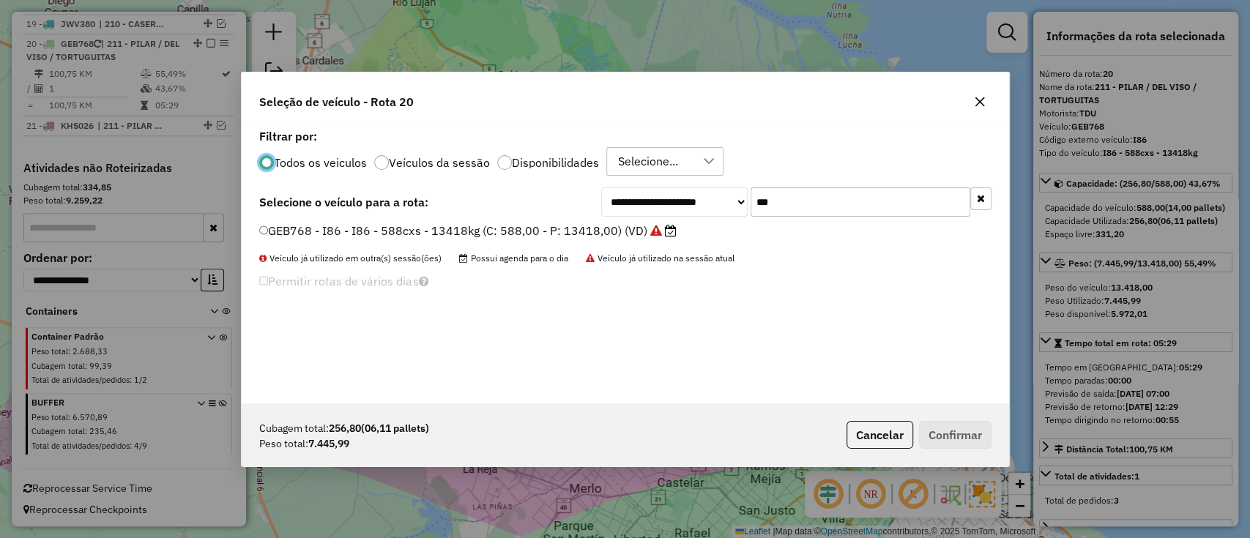
click at [982, 201] on icon "button" at bounding box center [981, 198] width 8 height 10
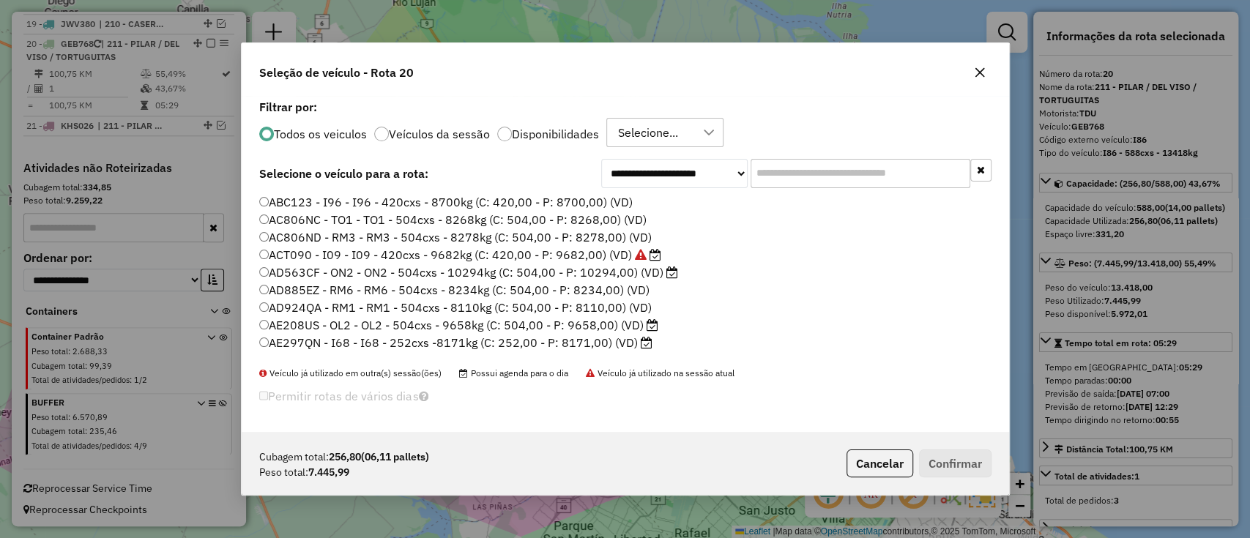
click at [457, 139] on label "Veículos da sessão" at bounding box center [439, 134] width 101 height 12
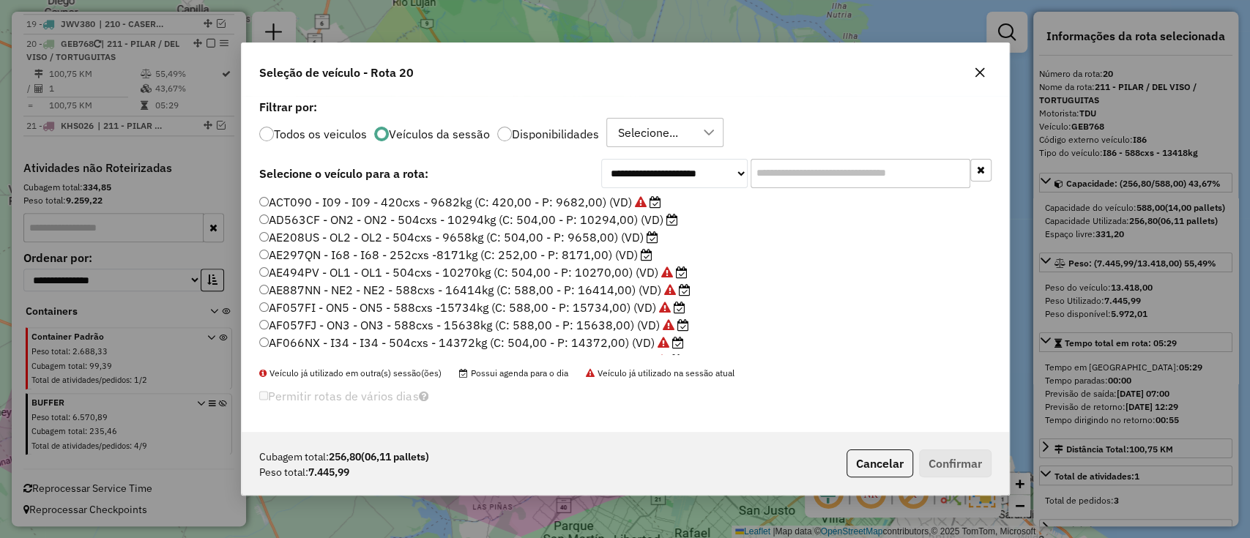
click at [602, 250] on label "AE297QN - I68 - I68 - 252cxs -8171kg (C: 252,00 - P: 8171,00) (VD)" at bounding box center [455, 255] width 393 height 18
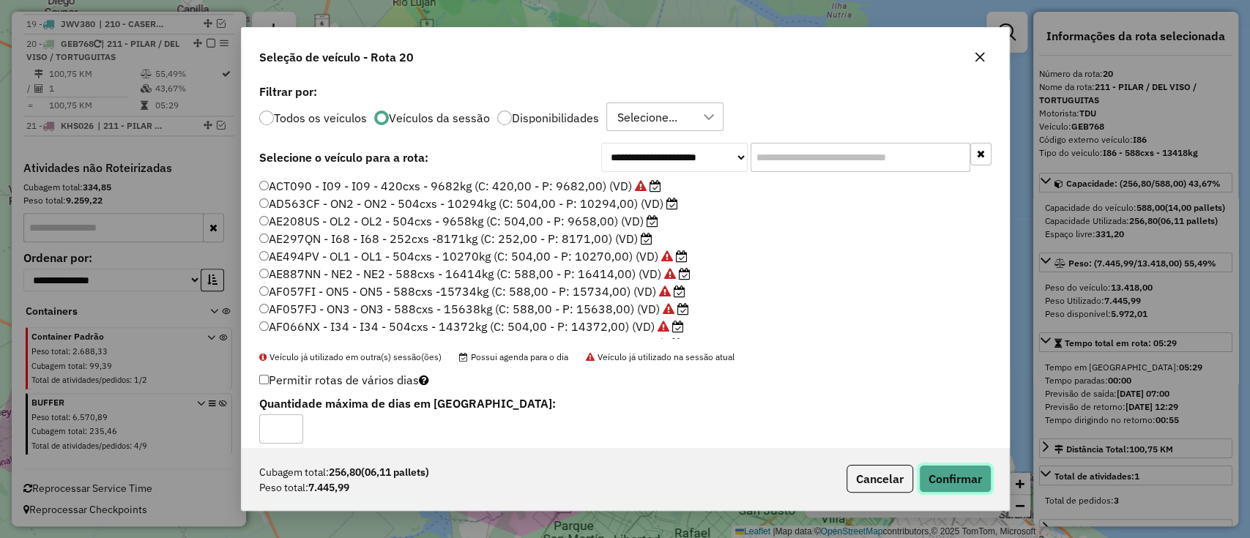
click at [962, 478] on button "Confirmar" at bounding box center [955, 479] width 72 height 28
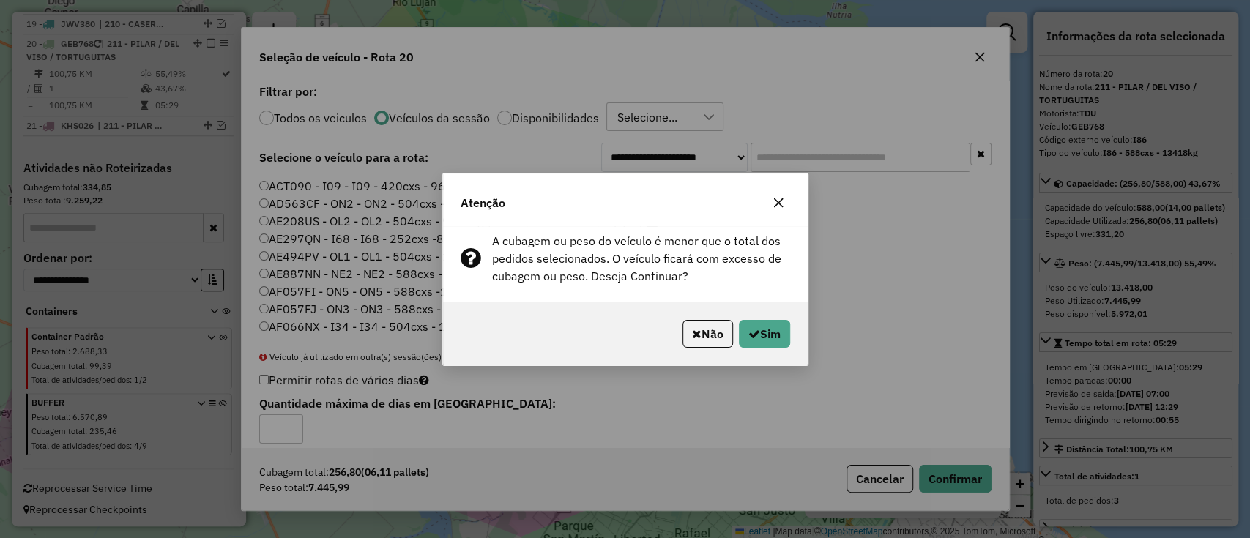
click at [778, 212] on button "button" at bounding box center [777, 202] width 23 height 23
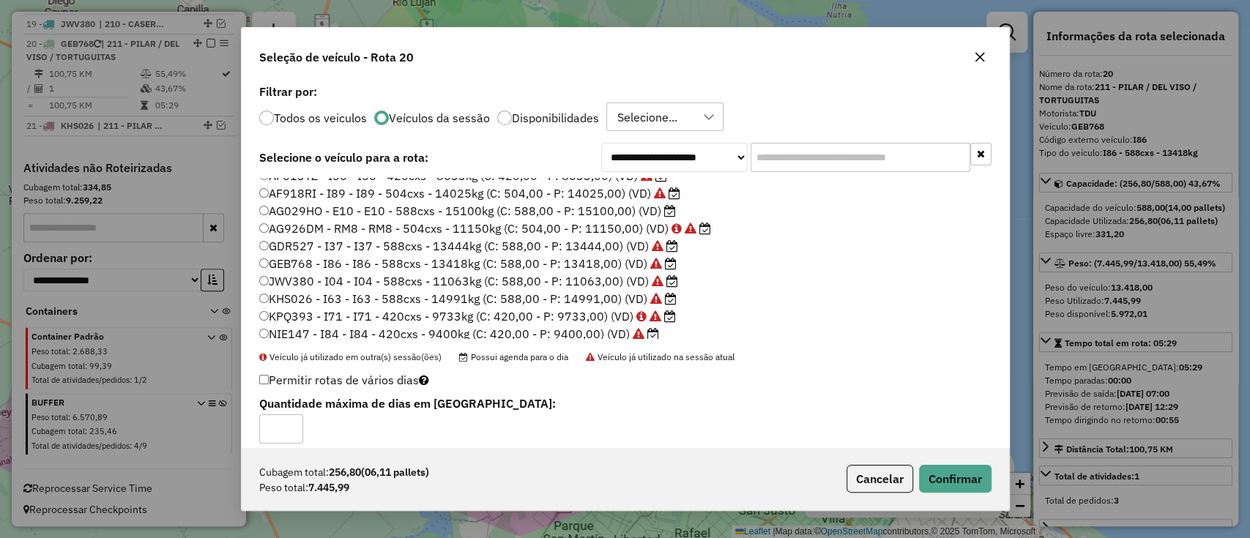
scroll to position [295, 0]
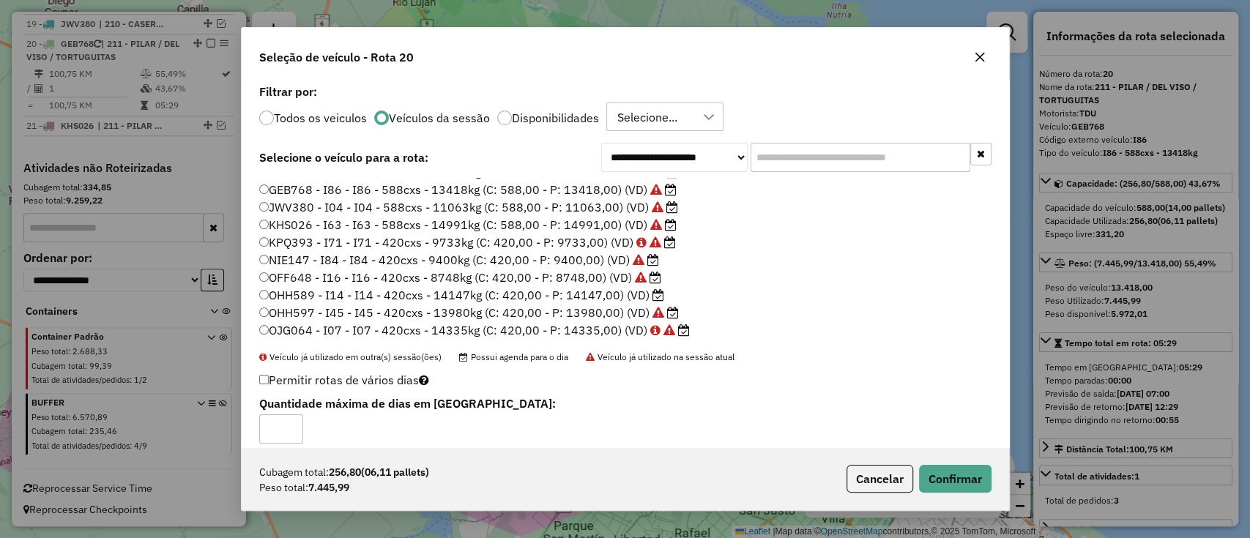
click at [614, 299] on label "OHH589 - I14 - I14 - 420cxs - 14147kg (C: 420,00 - P: 14147,00) (VD)" at bounding box center [461, 295] width 405 height 18
click at [957, 470] on button "Confirmar" at bounding box center [955, 479] width 72 height 28
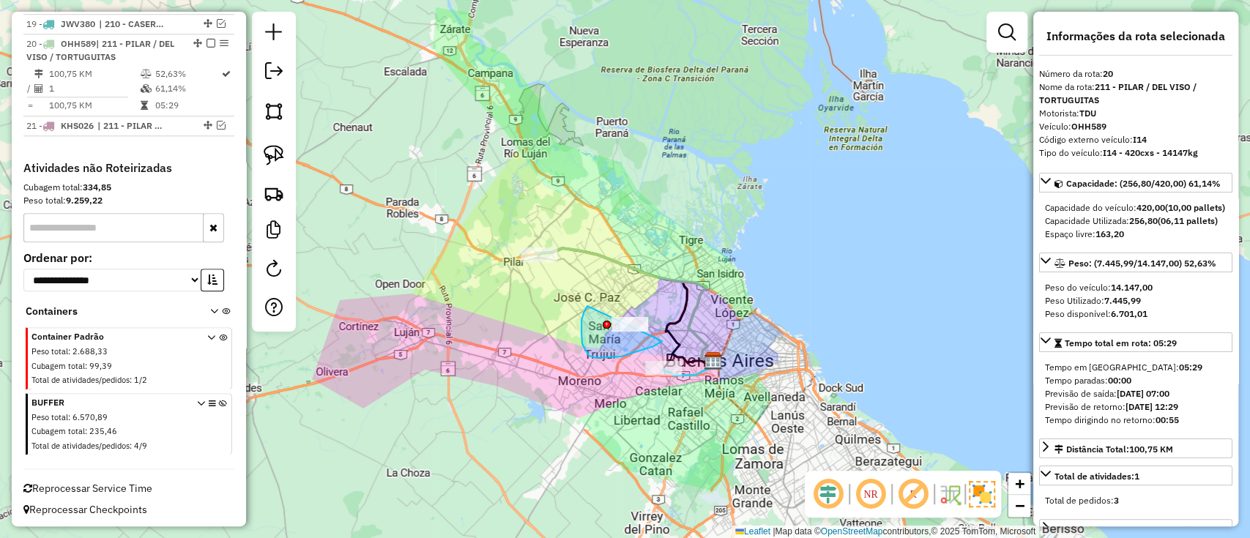
drag, startPoint x: 597, startPoint y: 358, endPoint x: 656, endPoint y: 284, distance: 94.8
click at [573, 252] on icon at bounding box center [625, 305] width 178 height 114
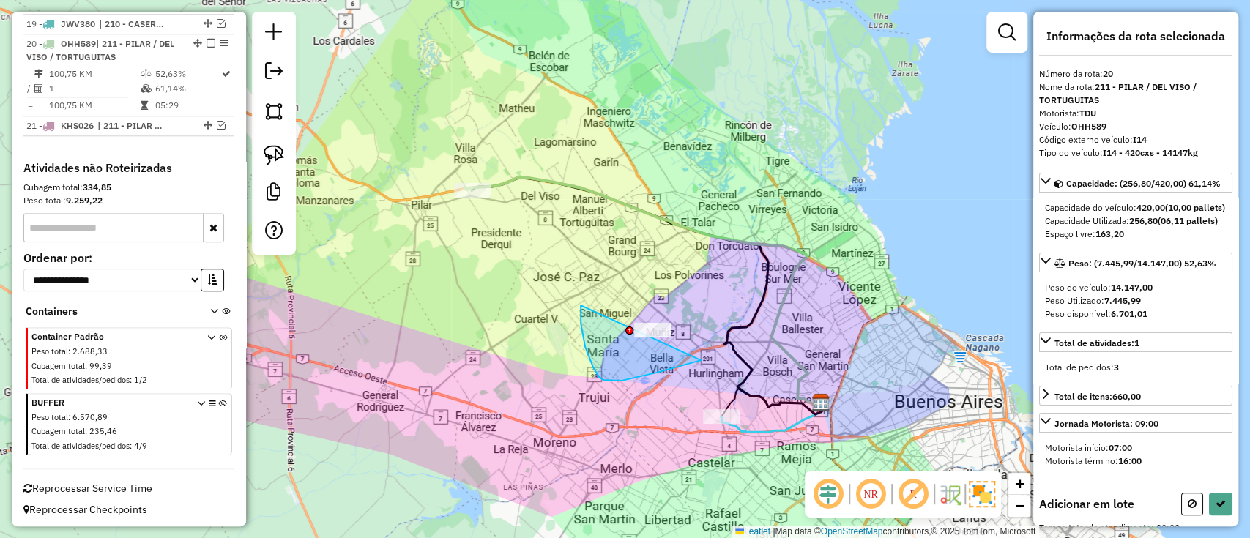
drag, startPoint x: 599, startPoint y: 377, endPoint x: 703, endPoint y: 248, distance: 165.5
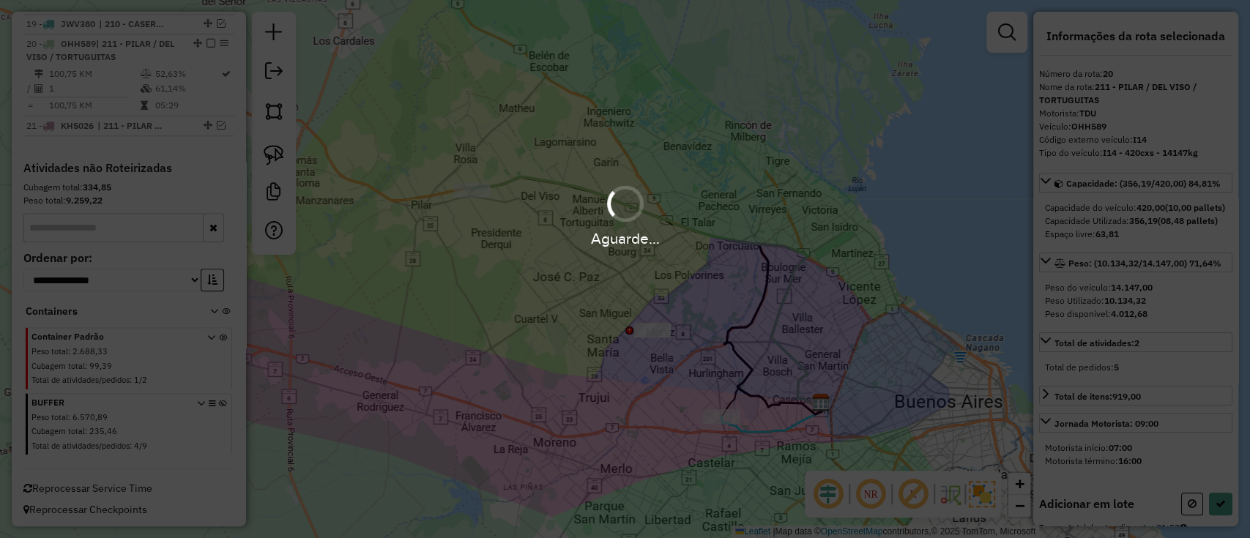
select select "**********"
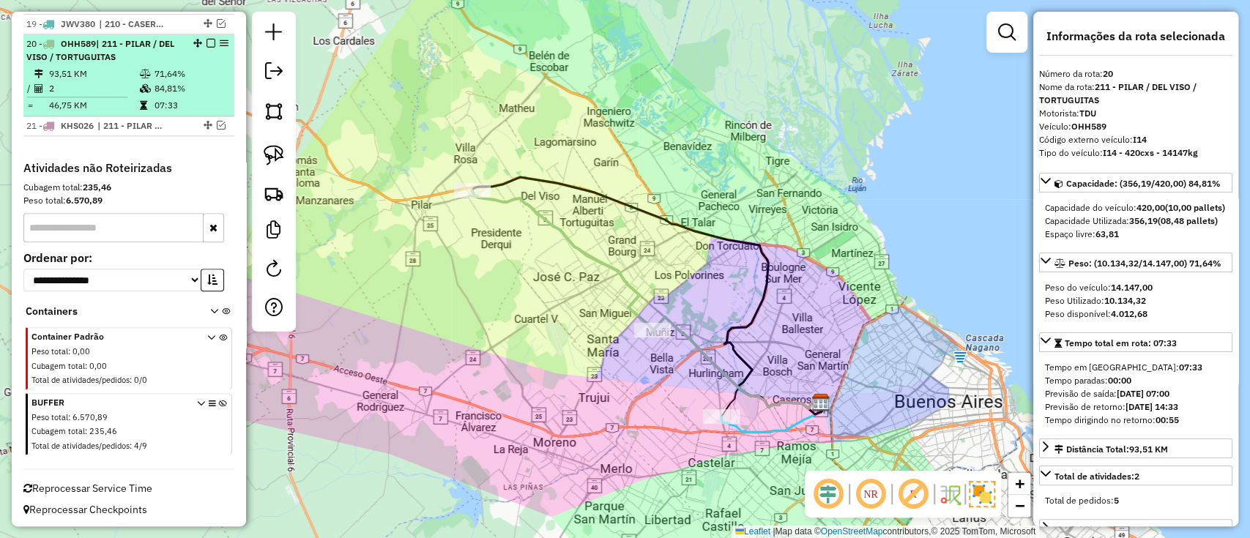
click at [207, 39] on em at bounding box center [210, 43] width 9 height 9
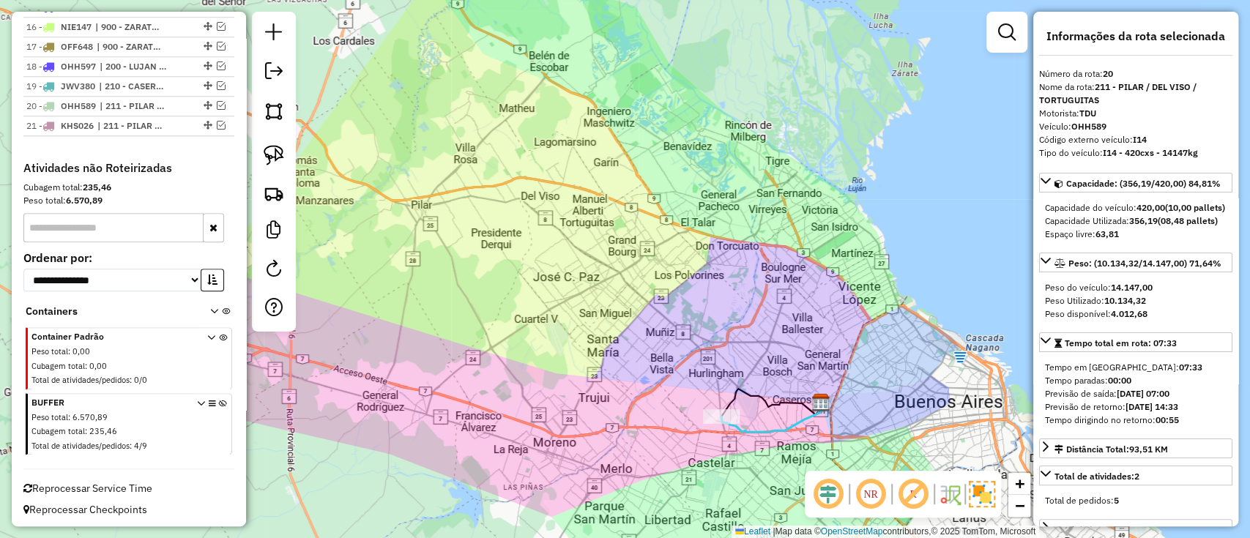
click at [772, 432] on icon at bounding box center [771, 417] width 100 height 29
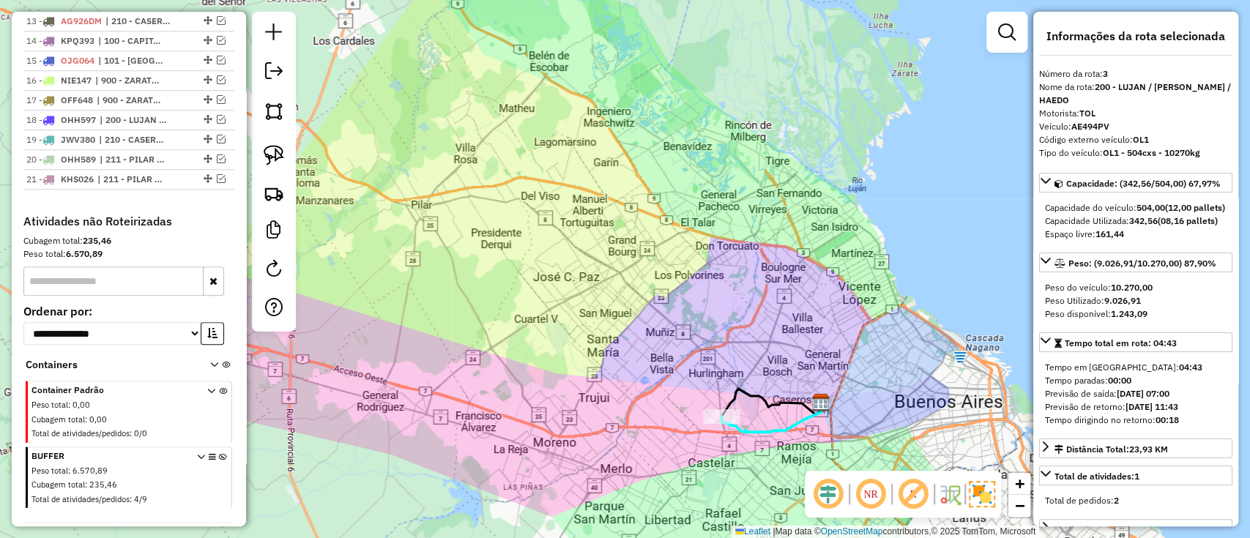
scroll to position [903, 0]
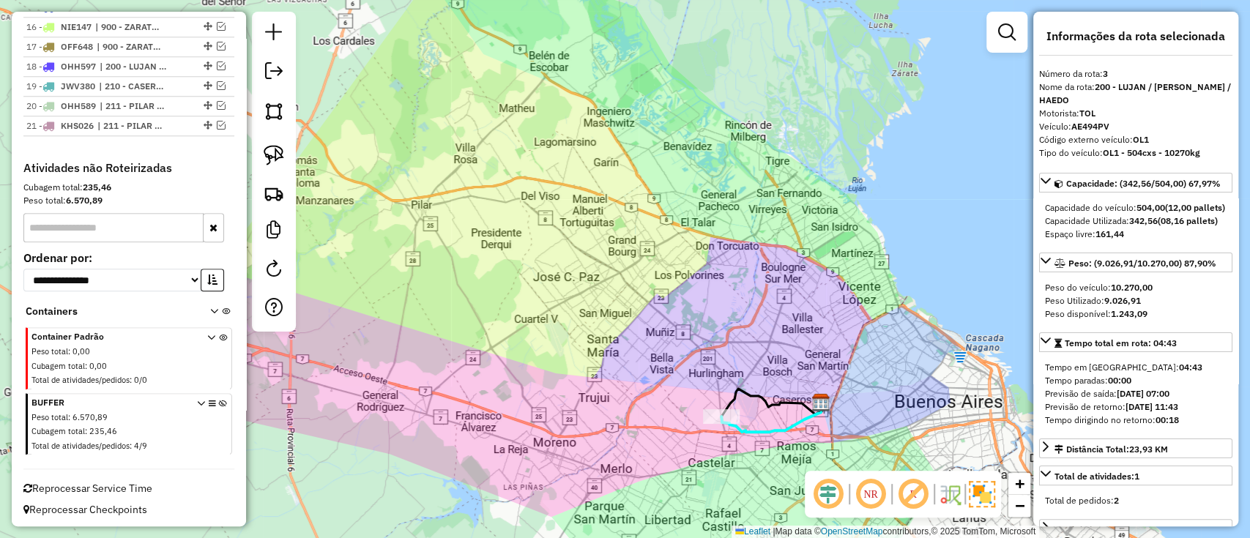
click at [219, 402] on icon at bounding box center [223, 427] width 8 height 55
click at [744, 430] on icon at bounding box center [771, 417] width 100 height 29
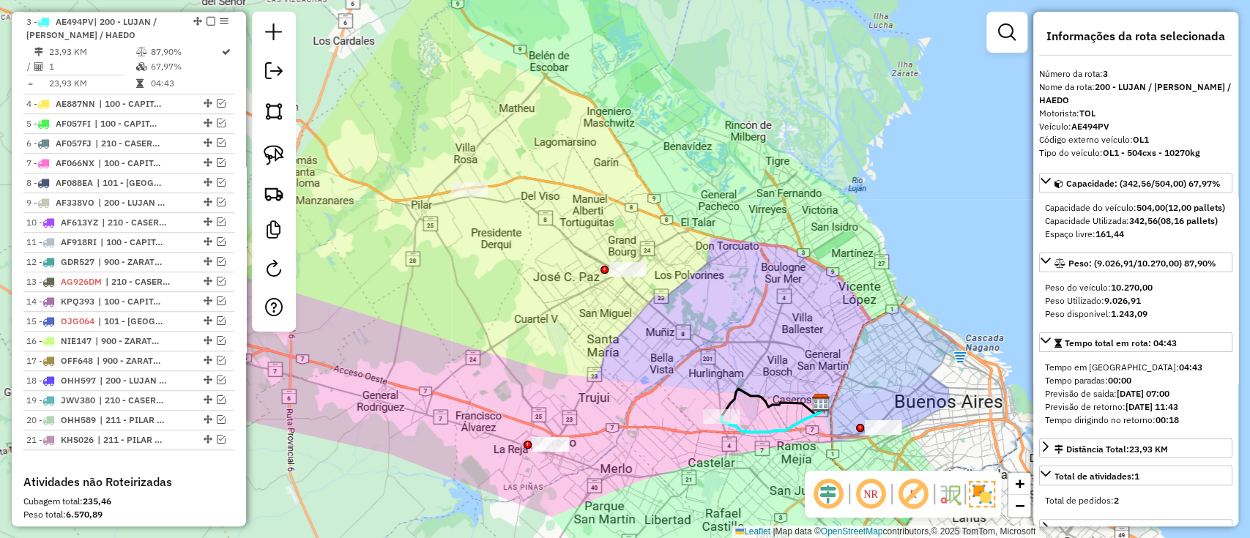
drag, startPoint x: 626, startPoint y: 440, endPoint x: 589, endPoint y: 367, distance: 81.2
click at [622, 378] on div "Janela de atendimento Grade de atendimento Capacidade Transportadoras Veículos …" at bounding box center [625, 269] width 1250 height 538
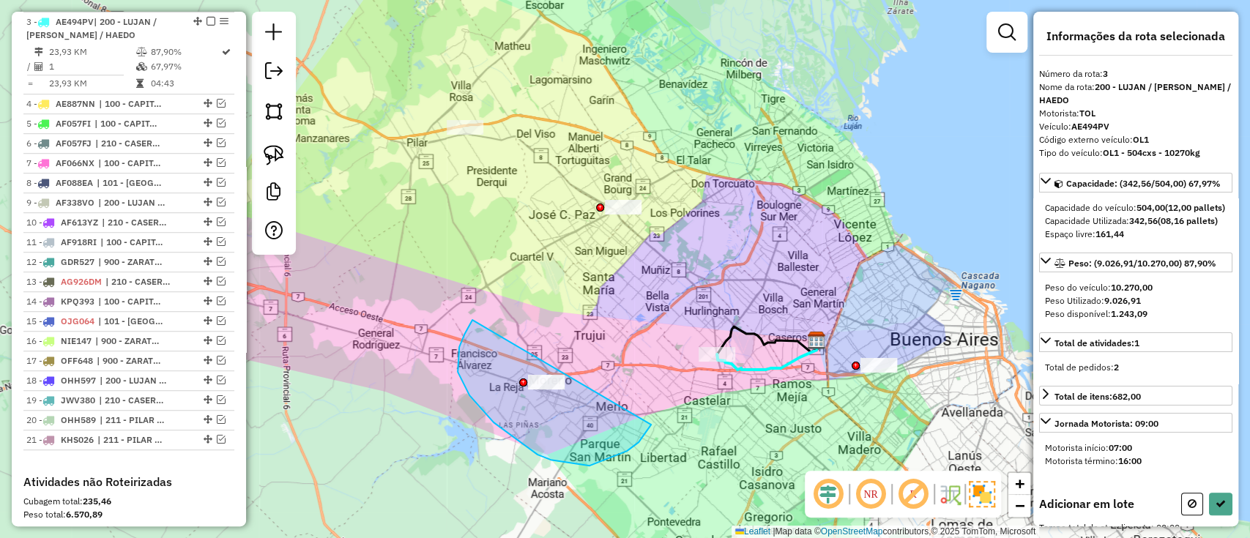
drag, startPoint x: 458, startPoint y: 372, endPoint x: 635, endPoint y: 318, distance: 185.7
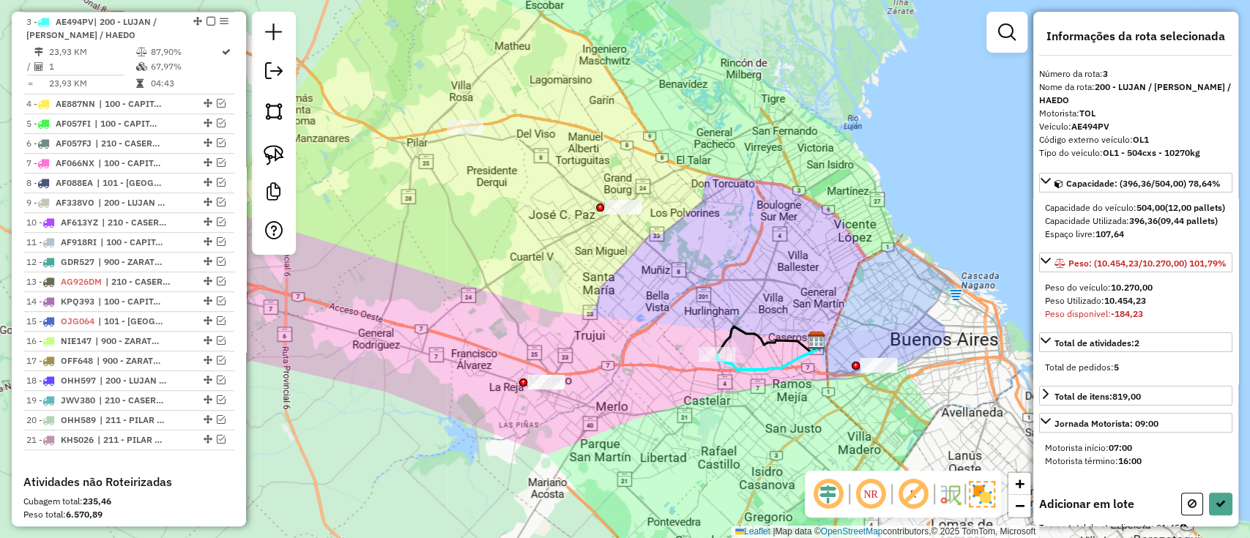
select select "**********"
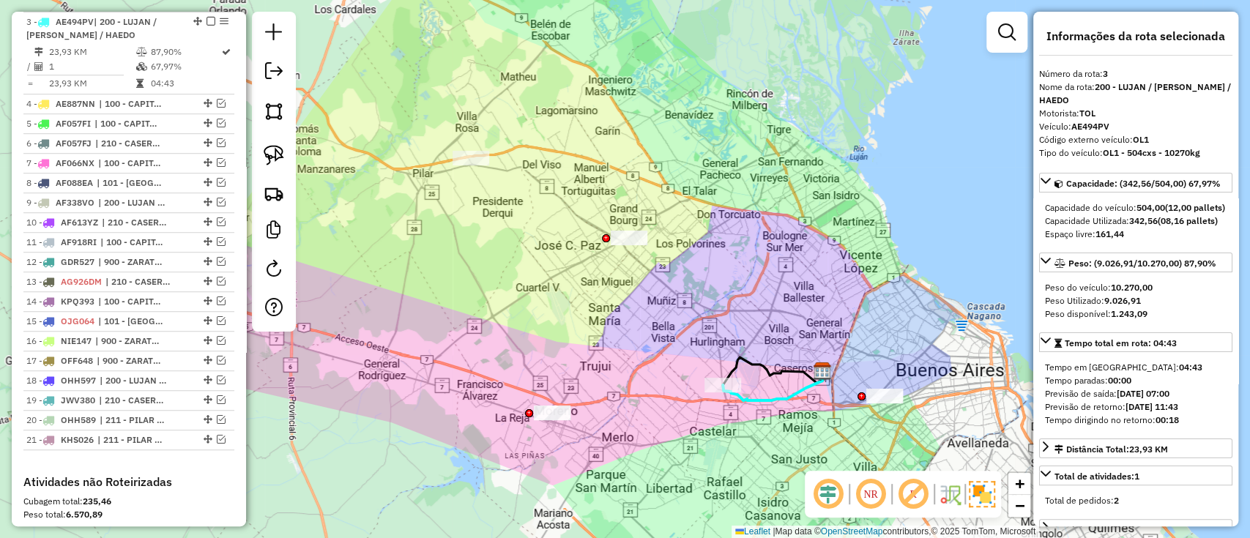
drag, startPoint x: 583, startPoint y: 293, endPoint x: 590, endPoint y: 331, distance: 38.6
click at [590, 331] on div "Janela de atendimento Grade de atendimento Capacidade Transportadoras Veículos …" at bounding box center [625, 269] width 1250 height 538
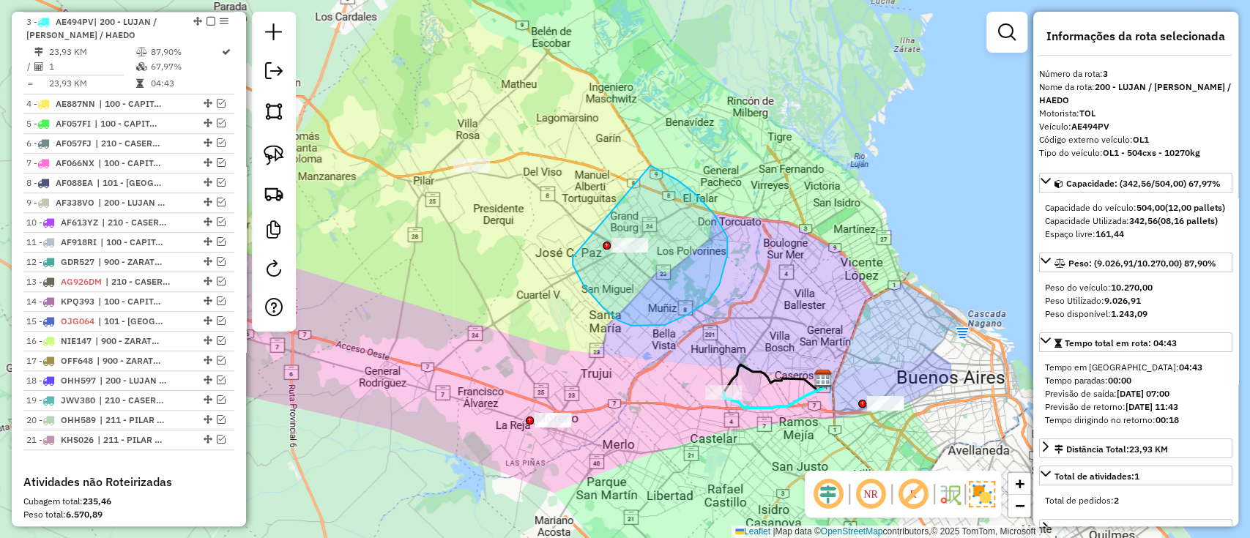
drag, startPoint x: 603, startPoint y: 308, endPoint x: 650, endPoint y: 165, distance: 150.2
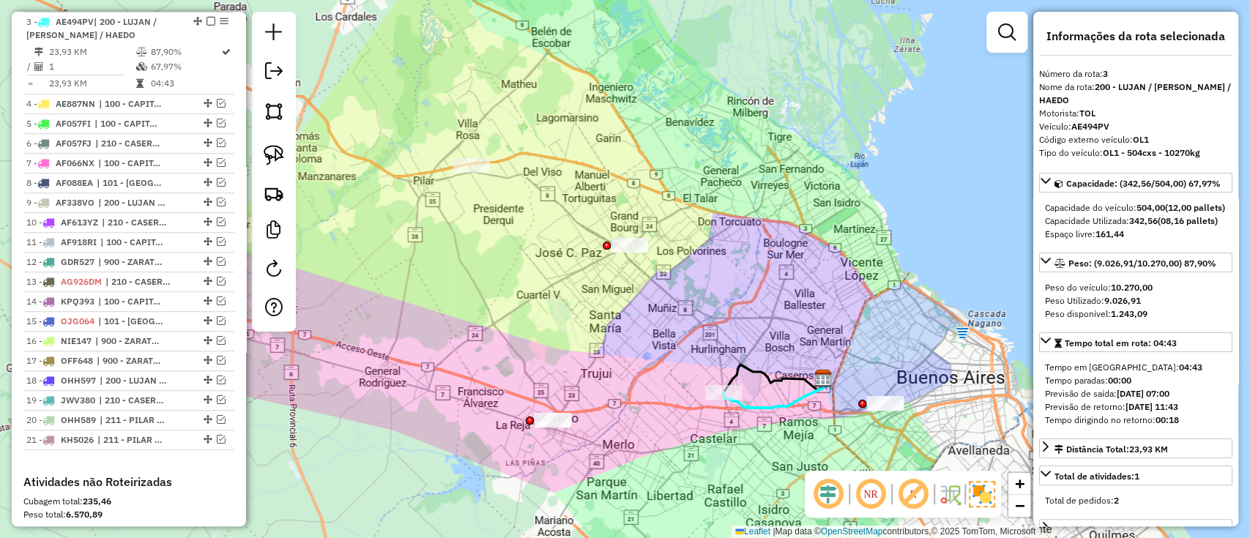
click at [772, 403] on icon at bounding box center [773, 392] width 100 height 29
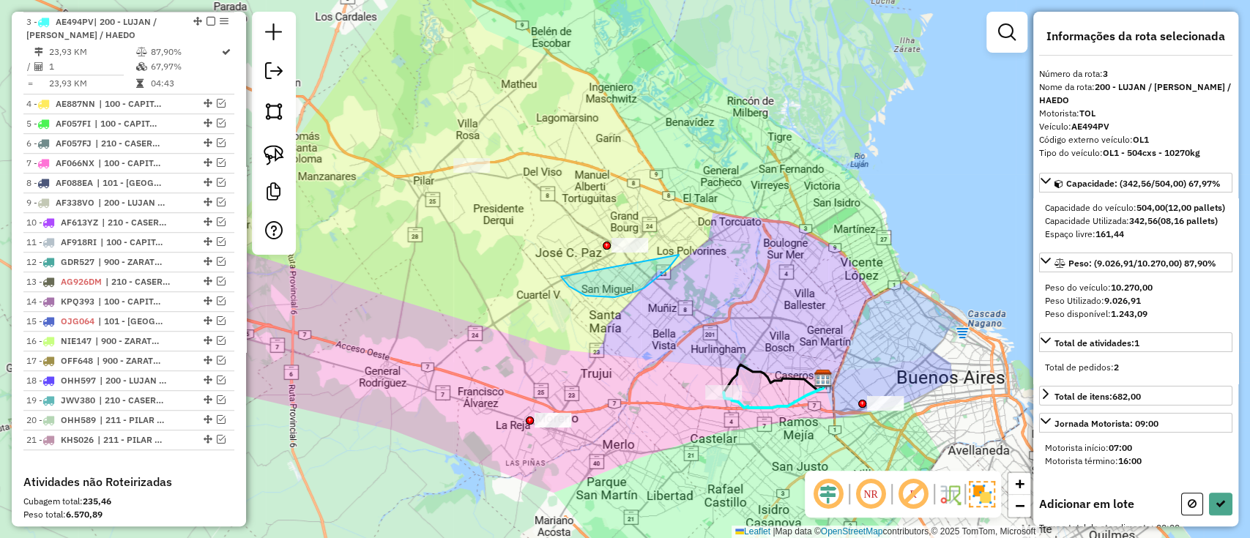
drag, startPoint x: 668, startPoint y: 269, endPoint x: 642, endPoint y: 159, distance: 112.8
select select "**********"
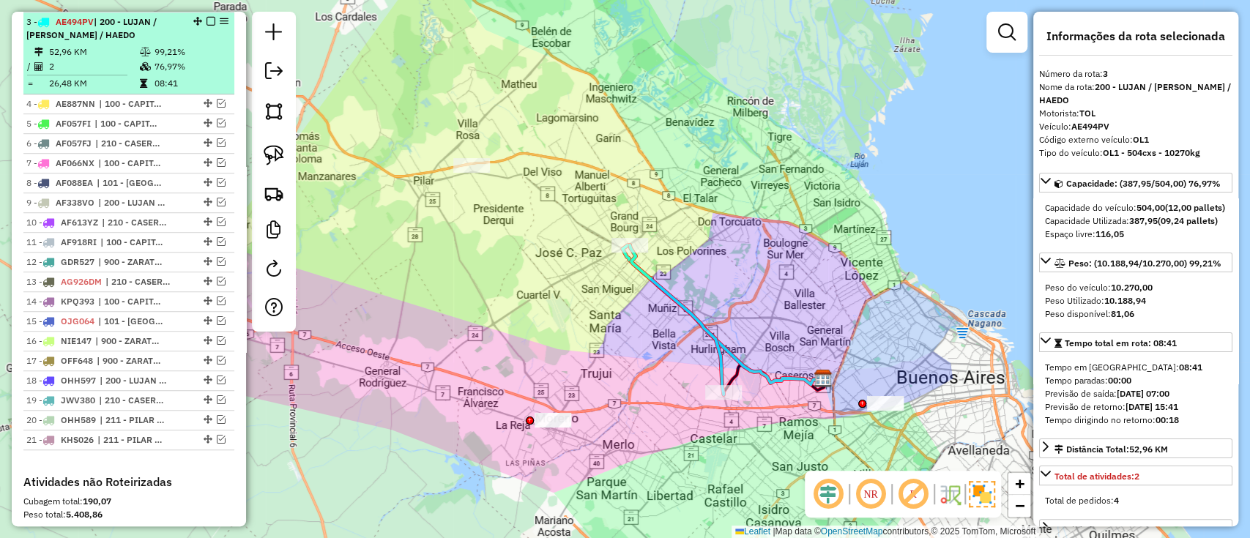
click at [206, 20] on em at bounding box center [210, 21] width 9 height 9
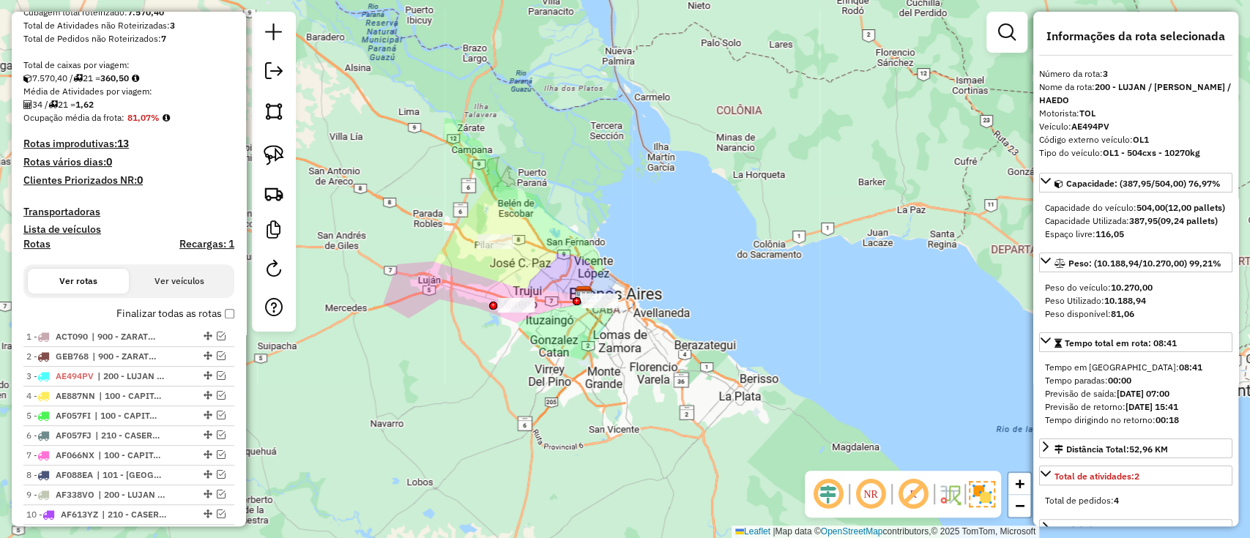
scroll to position [234, 0]
click at [114, 335] on span "| 900 - ZARATE / CAMPANA / TIGRE SAN ISIDRO" at bounding box center [125, 337] width 67 height 13
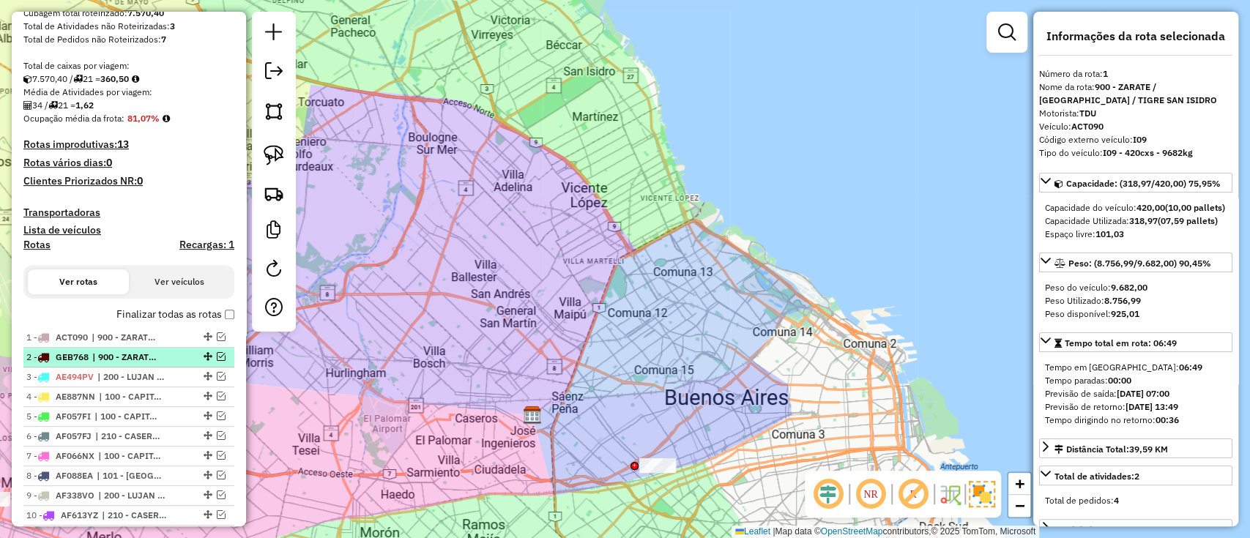
click at [116, 348] on li "2 - GEB768 | 900 - ZARATE / CAMPANA / TIGRE SAN ISIDRO" at bounding box center [128, 358] width 211 height 20
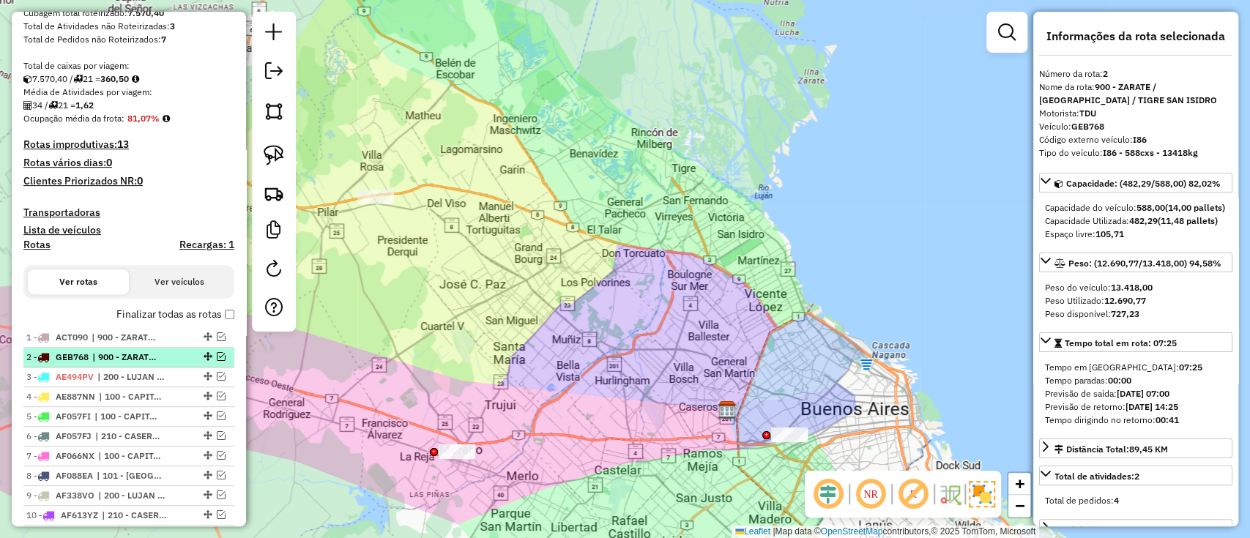
click at [126, 361] on span "| 900 - ZARATE / CAMPANA / TIGRE SAN ISIDRO" at bounding box center [125, 357] width 67 height 13
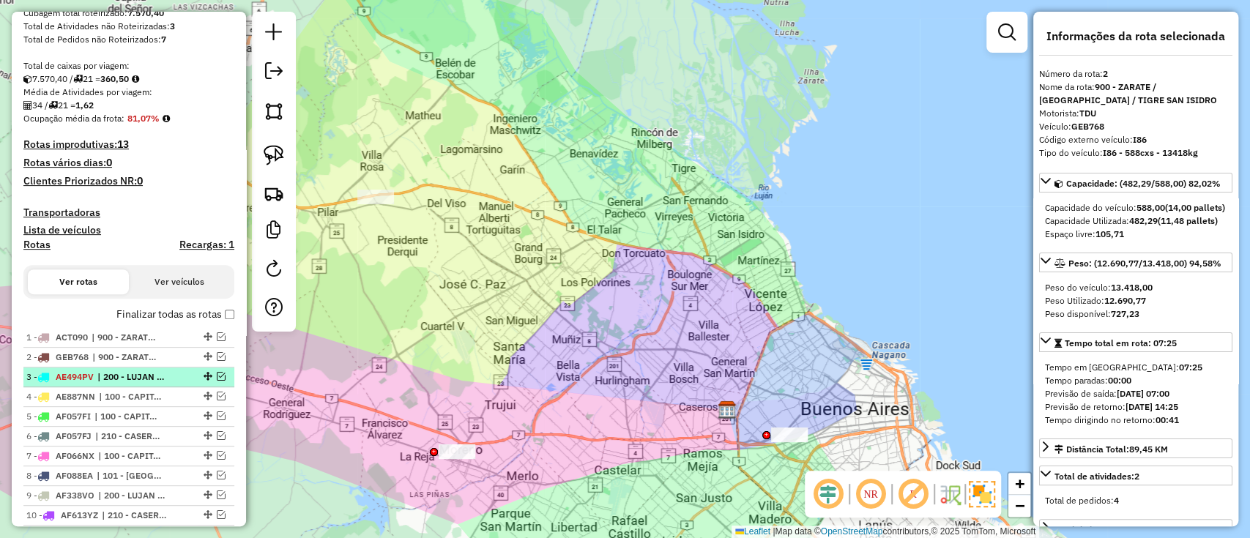
click at [126, 368] on li "3 - AE494PV | 200 - LUJAN / RAMOS / HAEDO" at bounding box center [128, 377] width 211 height 20
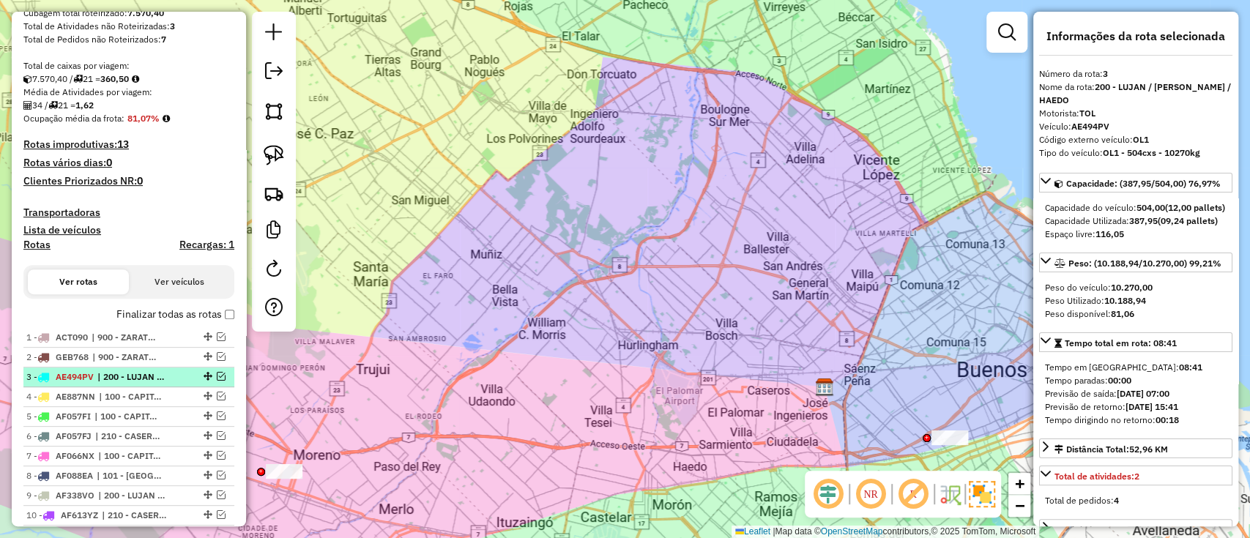
scroll to position [332, 0]
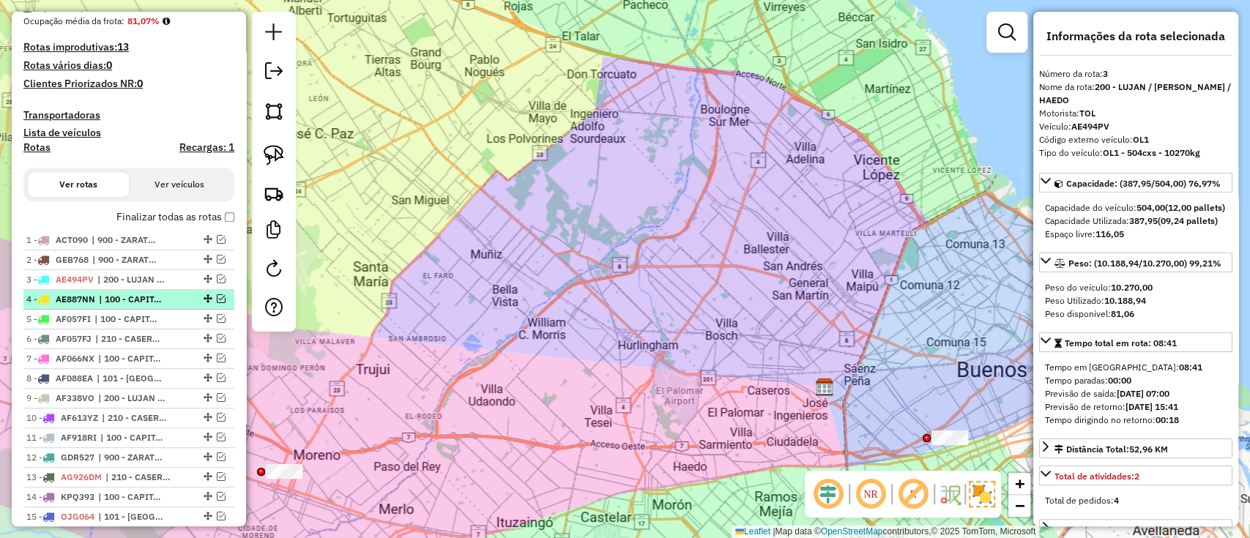
click at [130, 295] on span "| 100 - CAPITAL FEDERAL" at bounding box center [132, 299] width 67 height 13
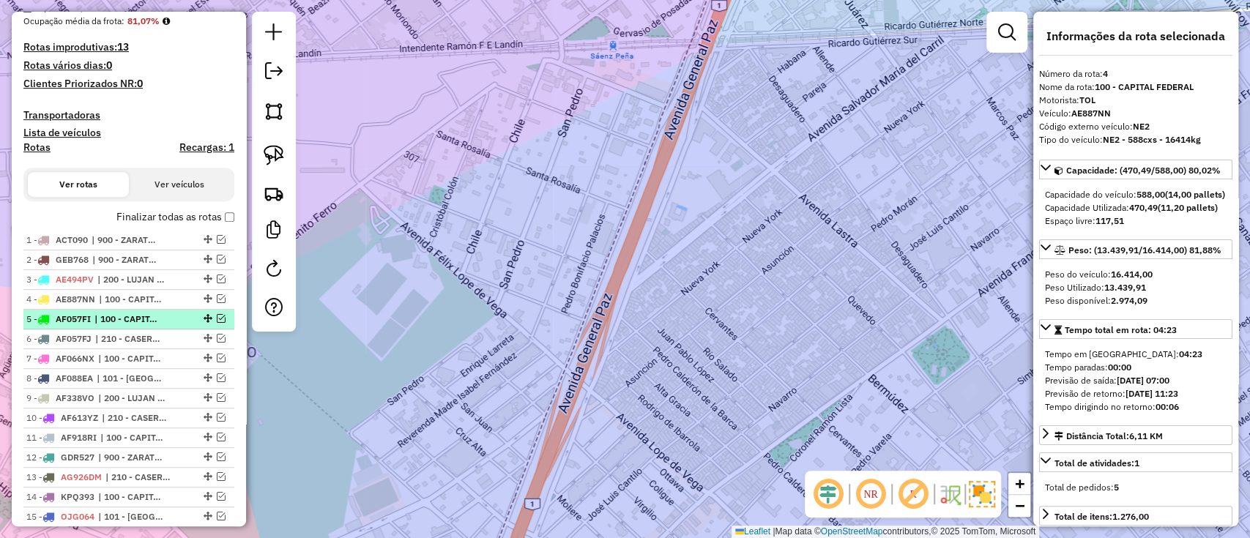
click at [130, 313] on span "| 100 - CAPITAL FEDERAL" at bounding box center [127, 319] width 67 height 13
click at [212, 314] on div at bounding box center [206, 318] width 44 height 9
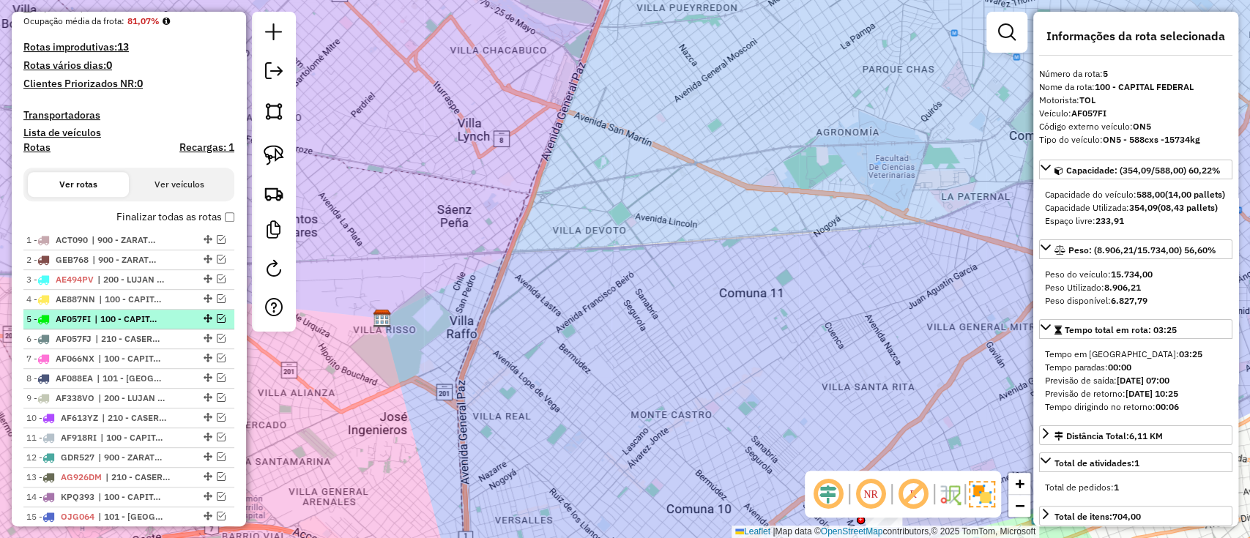
click at [220, 315] on em at bounding box center [221, 318] width 9 height 9
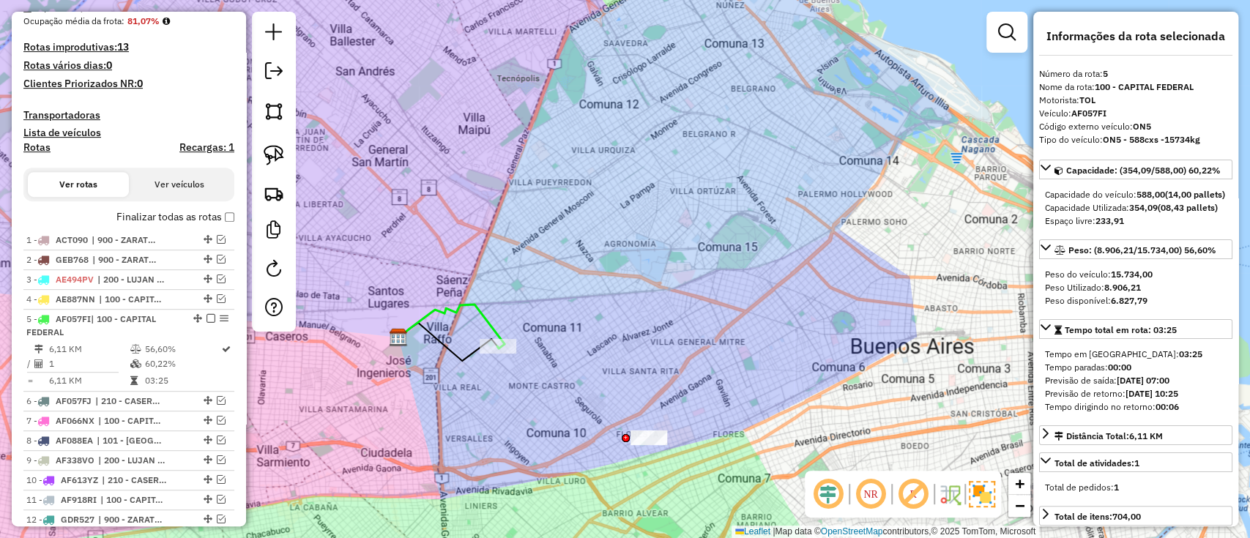
click at [486, 310] on icon at bounding box center [451, 327] width 106 height 44
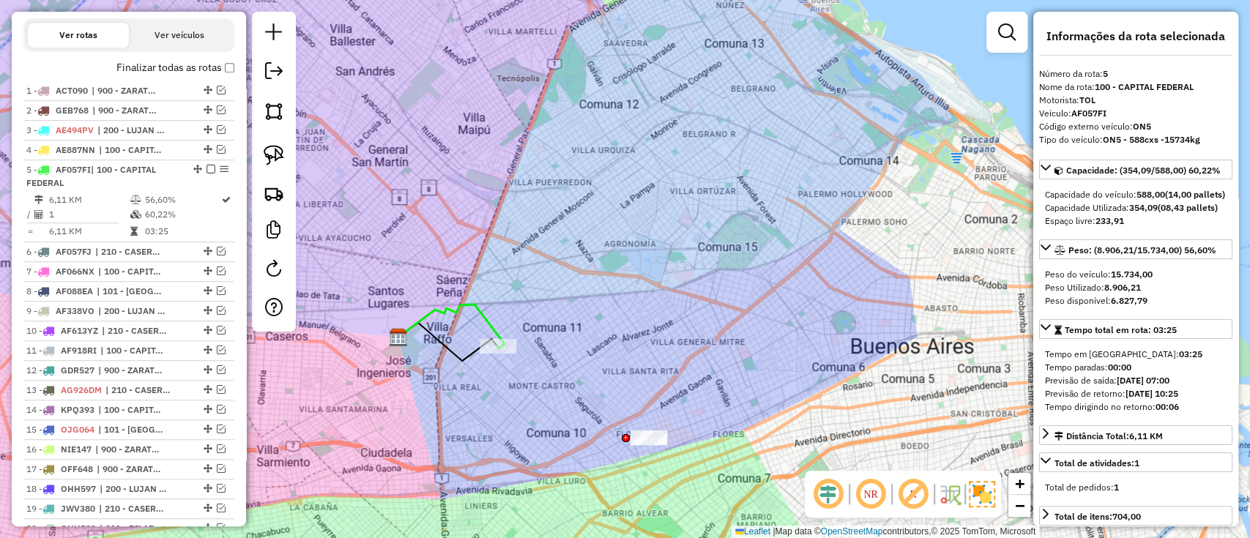
scroll to position [628, 0]
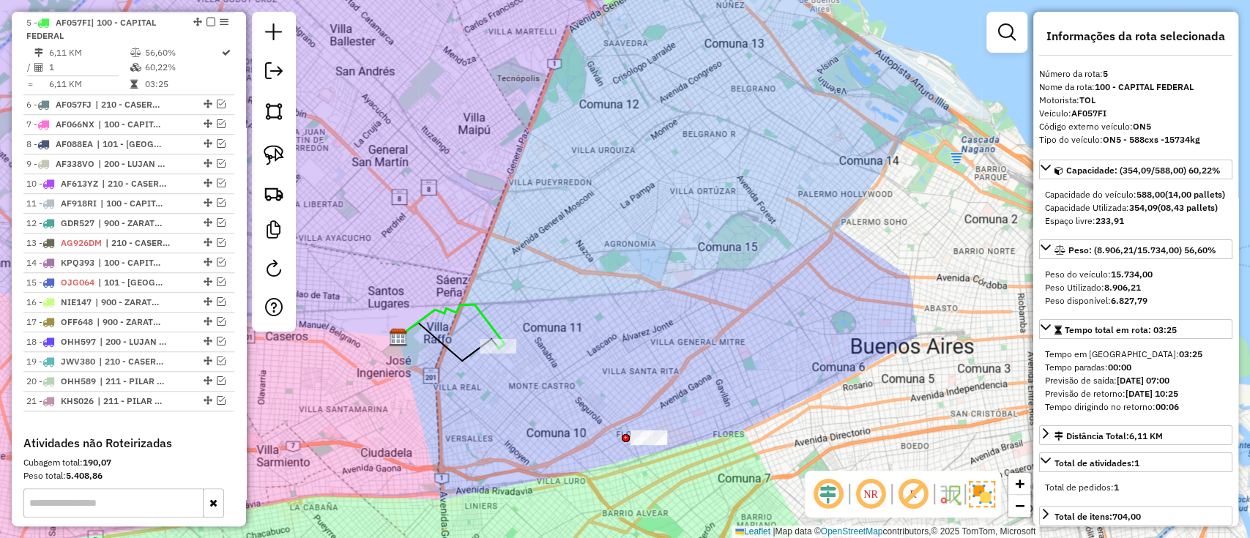
drag, startPoint x: 604, startPoint y: 337, endPoint x: 572, endPoint y: 268, distance: 76.0
click at [572, 268] on div "Janela de atendimento Grade de atendimento Capacidade Transportadoras Veículos …" at bounding box center [625, 269] width 1250 height 538
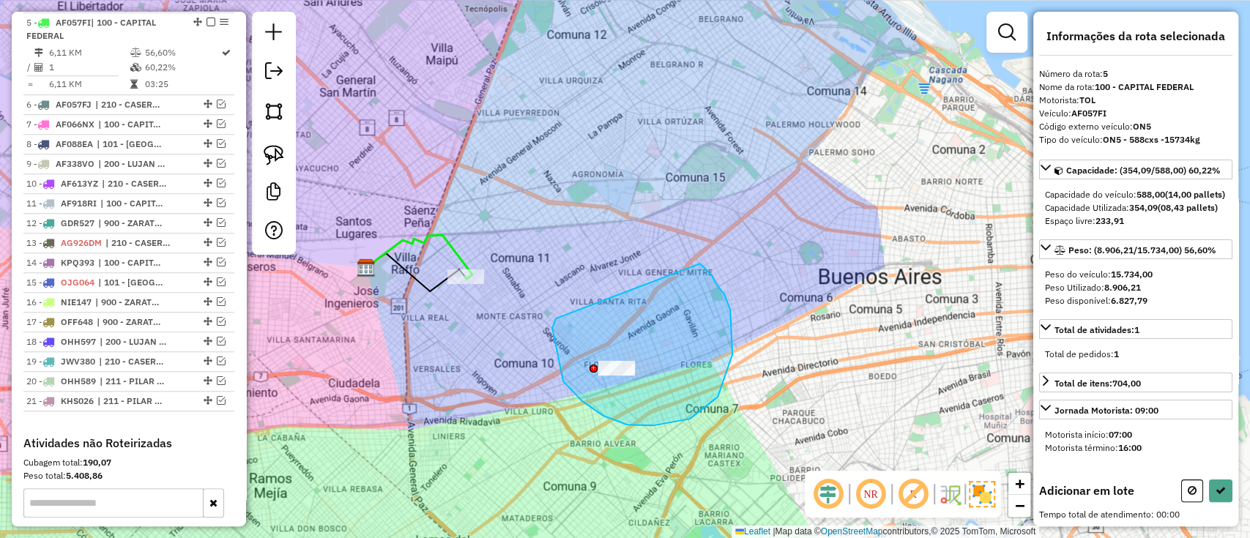
drag, startPoint x: 563, startPoint y: 381, endPoint x: 698, endPoint y: 262, distance: 179.9
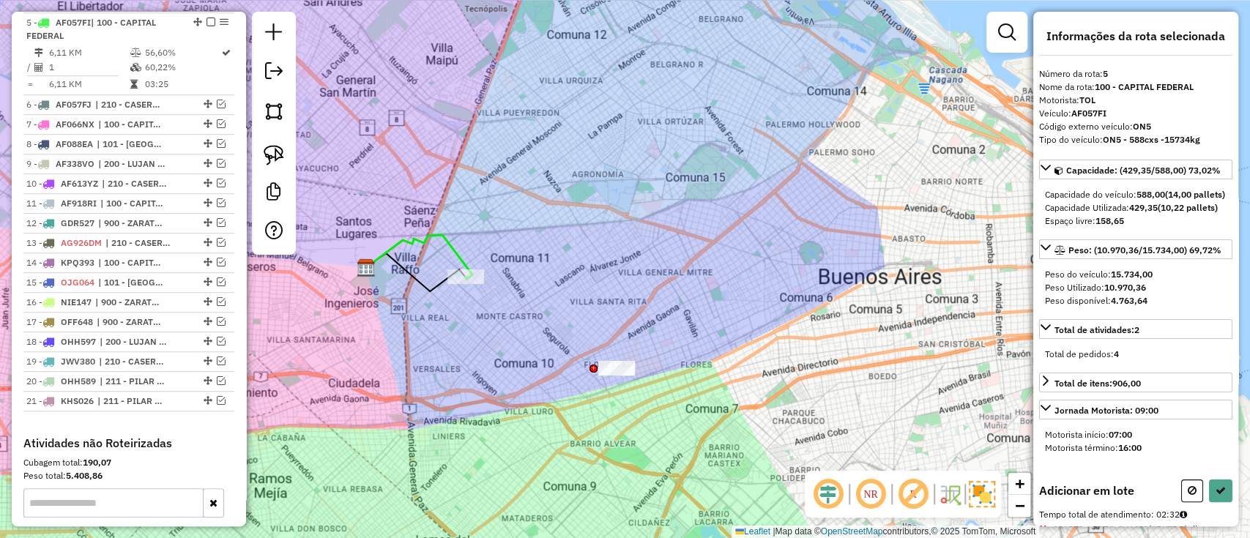
select select "**********"
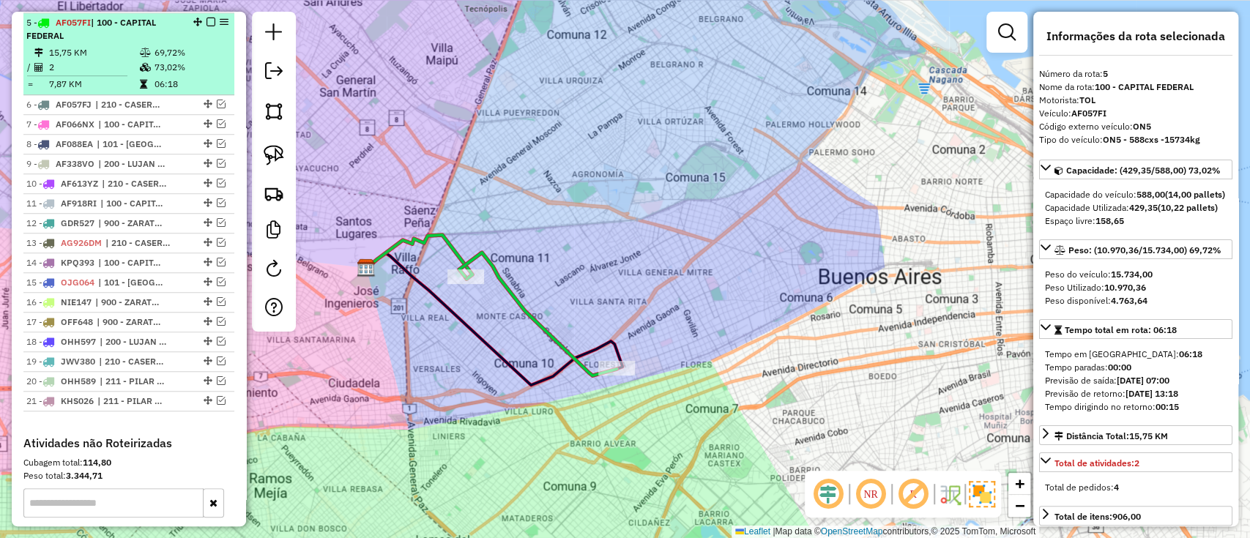
click at [206, 18] on em at bounding box center [210, 22] width 9 height 9
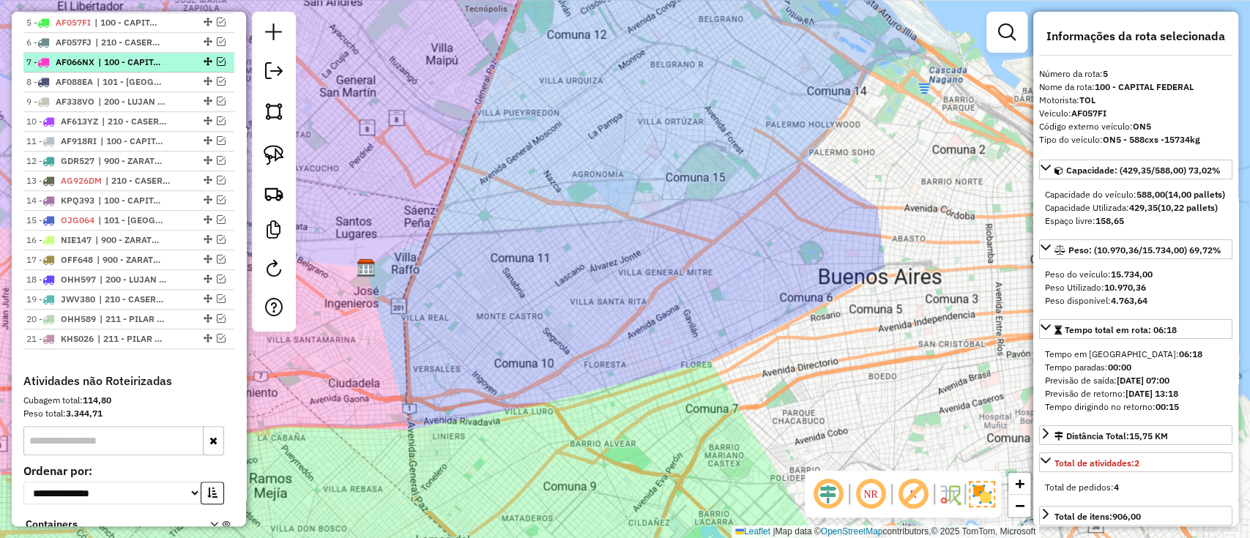
click at [159, 61] on span "| 100 - CAPITAL FEDERAL" at bounding box center [131, 62] width 67 height 13
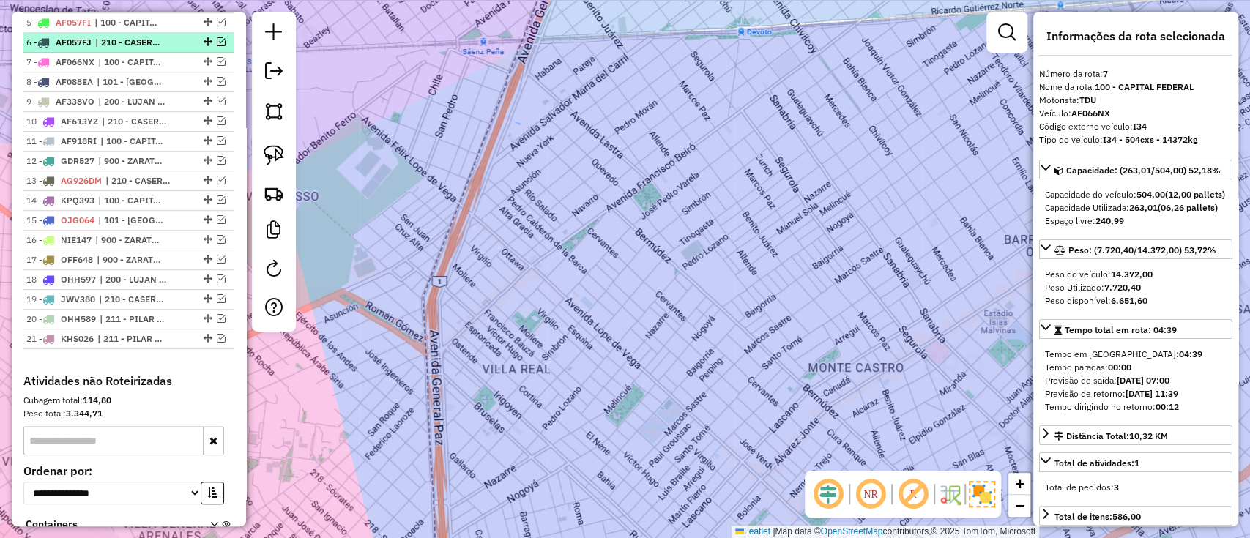
click at [162, 45] on span "| 210 - CASEROS / SAN MARTIN / BELLA VISTA" at bounding box center [128, 42] width 67 height 13
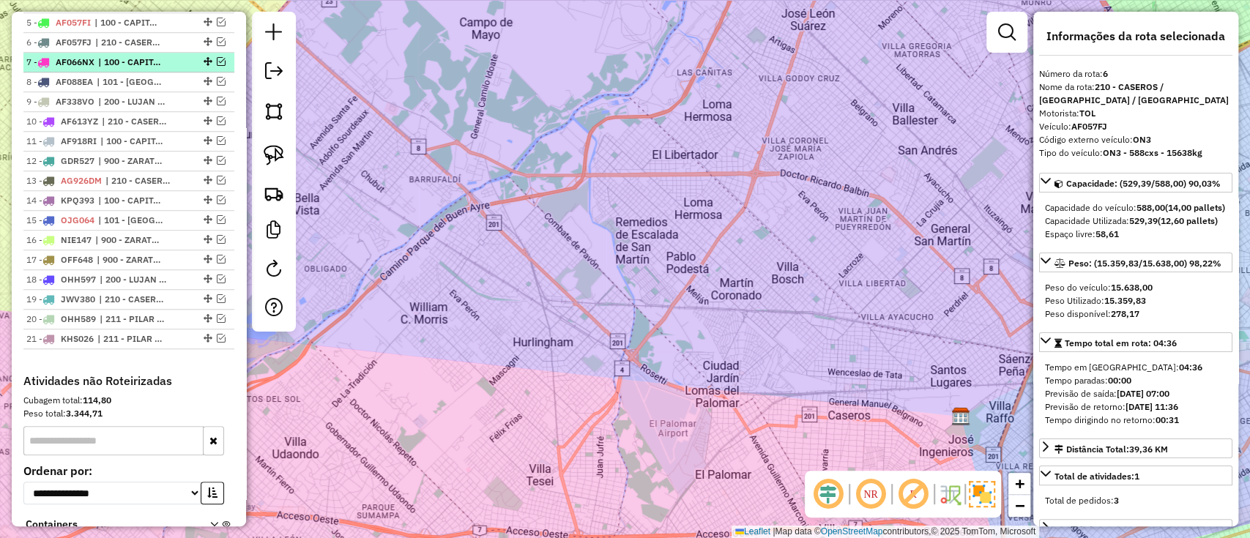
click at [162, 56] on span "| 100 - CAPITAL FEDERAL" at bounding box center [131, 62] width 67 height 13
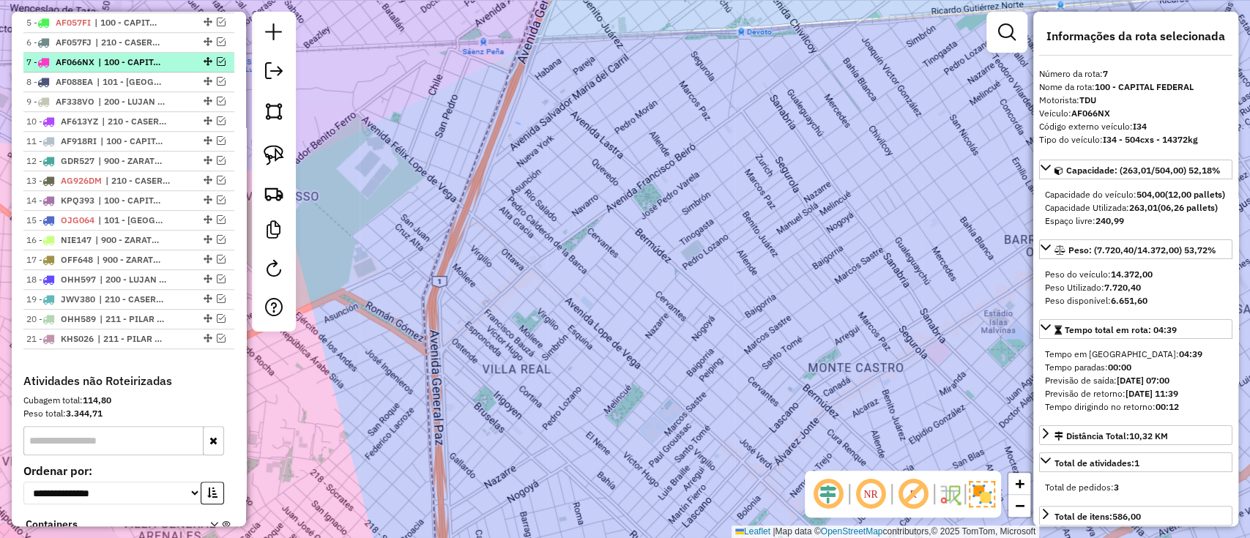
click at [217, 57] on em at bounding box center [221, 61] width 9 height 9
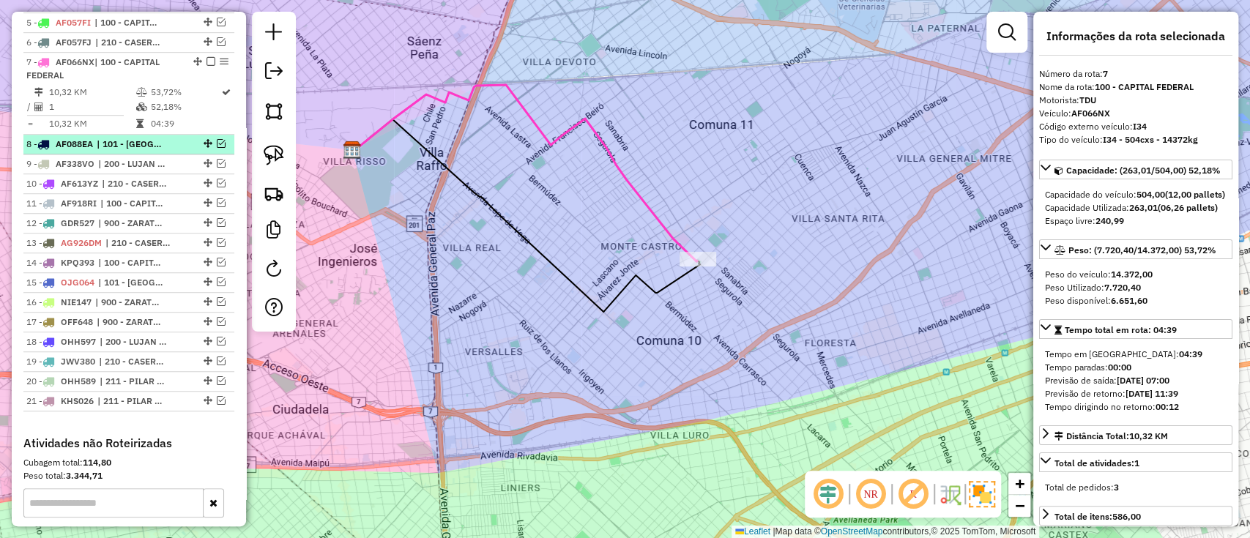
click at [168, 138] on div "8 - AF088EA | 101 - CAPITAL FEDERAL NORTE" at bounding box center [103, 144] width 155 height 13
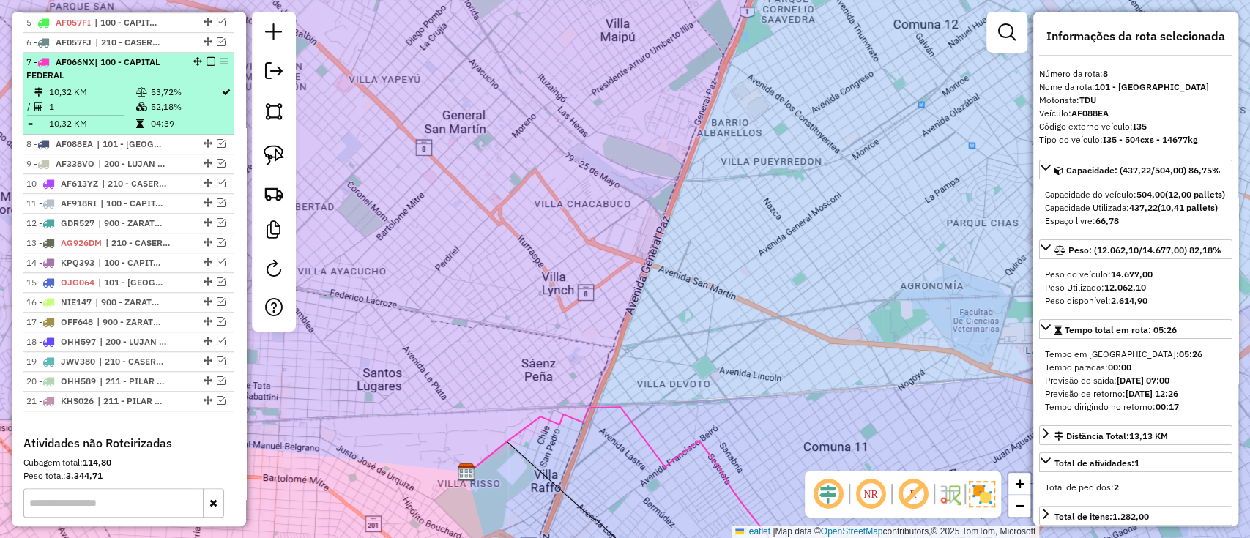
click at [212, 59] on div at bounding box center [206, 61] width 44 height 9
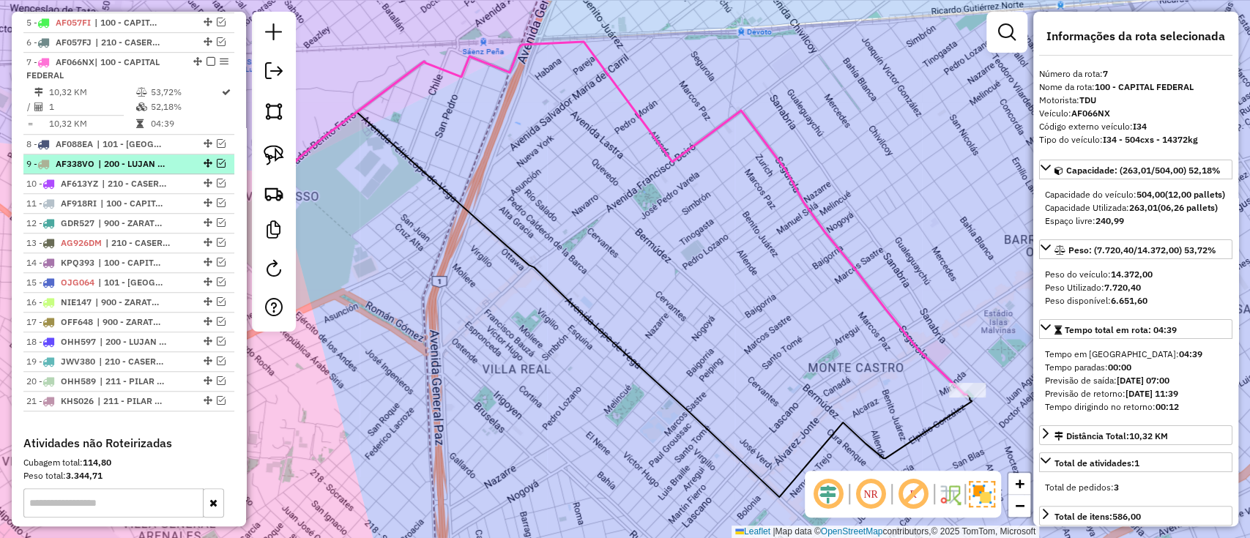
click at [147, 161] on span "| 200 - LUJAN / RAMOS / HAEDO" at bounding box center [131, 163] width 67 height 13
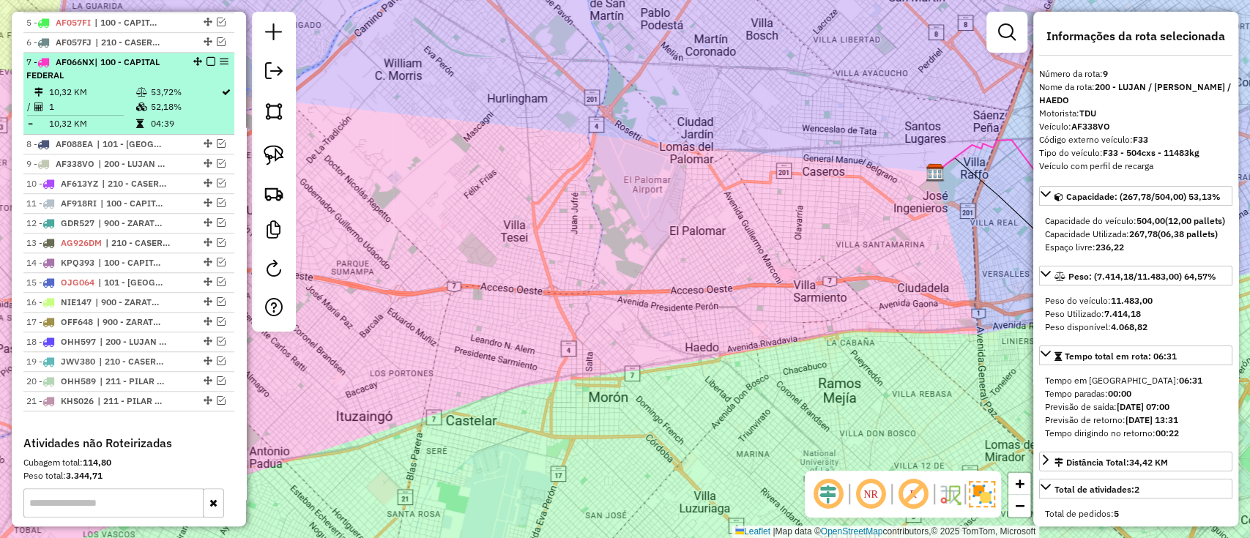
click at [208, 57] on em at bounding box center [210, 61] width 9 height 9
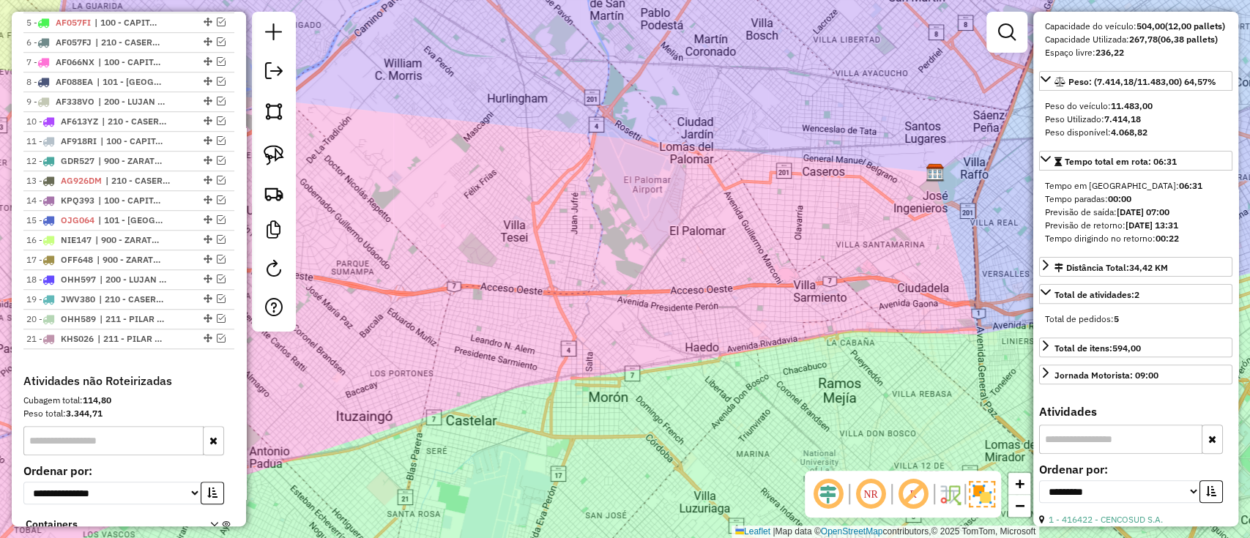
scroll to position [97, 0]
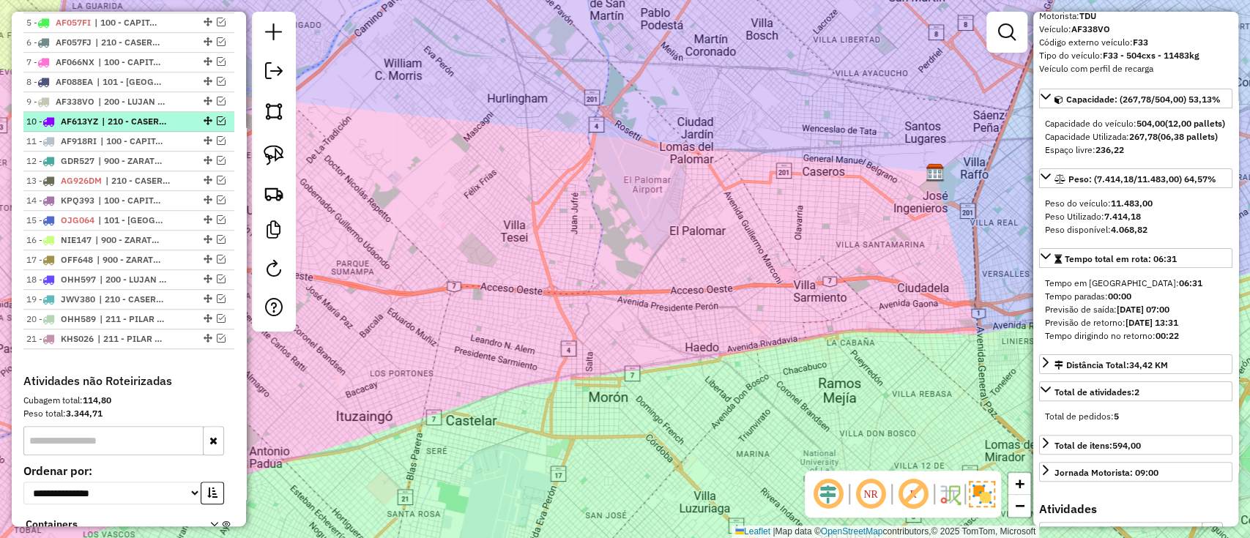
click at [78, 116] on span "AF613YZ" at bounding box center [79, 121] width 37 height 11
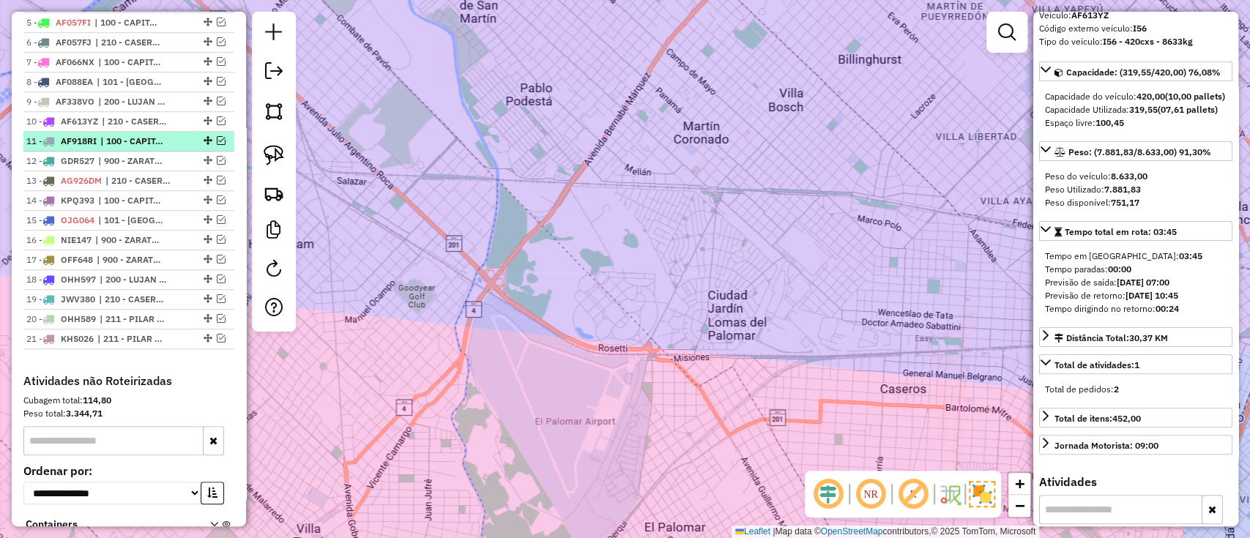
click at [86, 142] on span "AF918RI" at bounding box center [79, 140] width 36 height 11
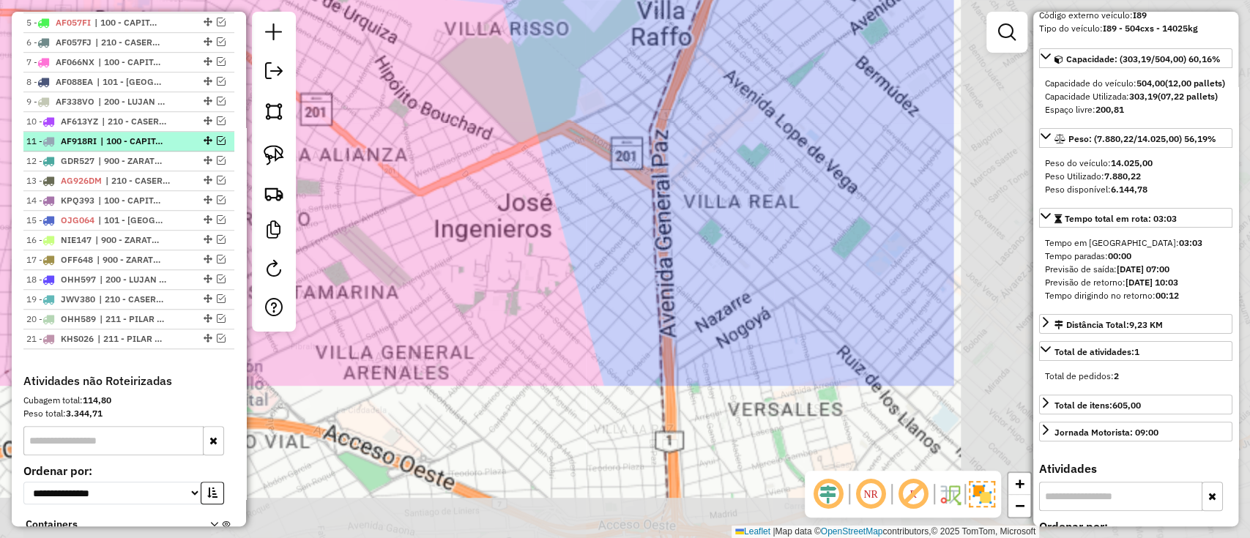
scroll to position [97, 0]
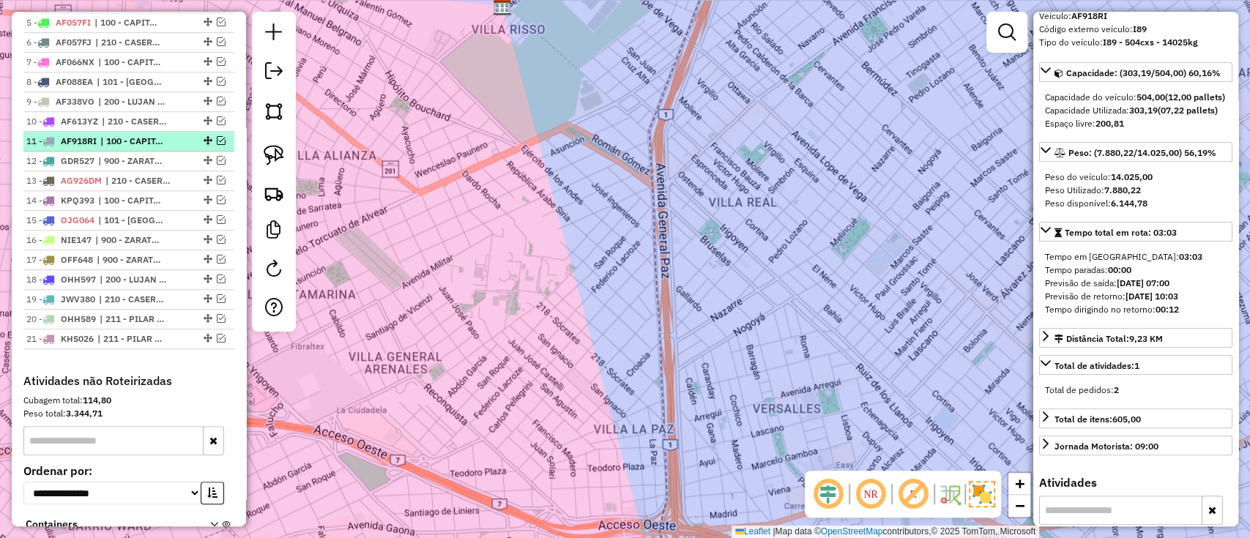
click at [223, 138] on div at bounding box center [206, 140] width 44 height 9
click at [217, 138] on em at bounding box center [221, 140] width 9 height 9
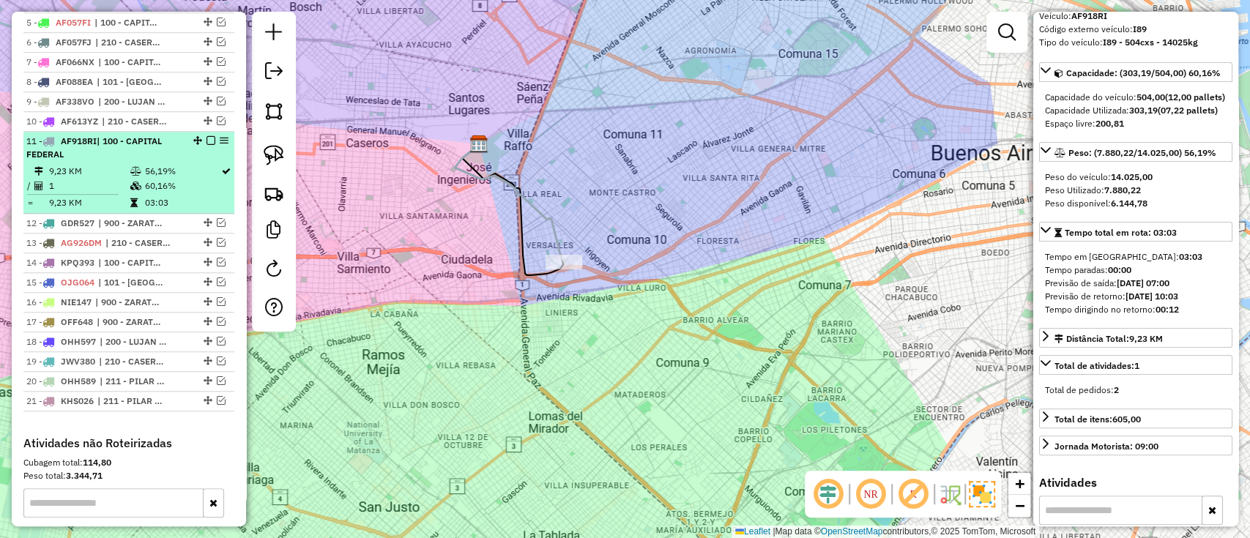
click at [206, 137] on em at bounding box center [210, 140] width 9 height 9
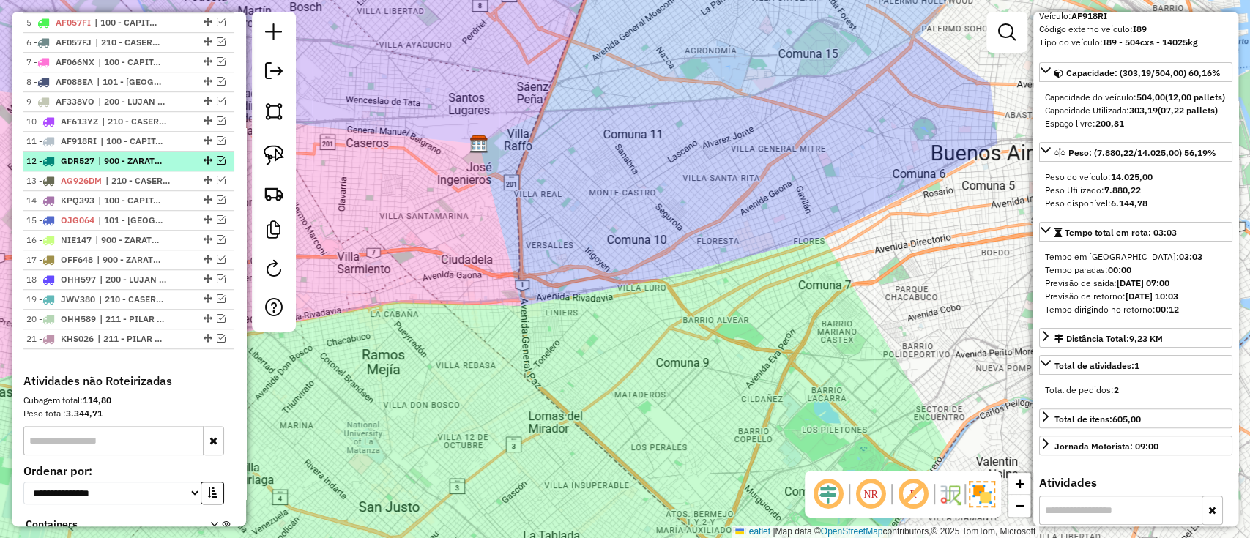
click at [165, 154] on span "| 900 - ZARATE / CAMPANA / TIGRE SAN ISIDRO" at bounding box center [131, 160] width 67 height 13
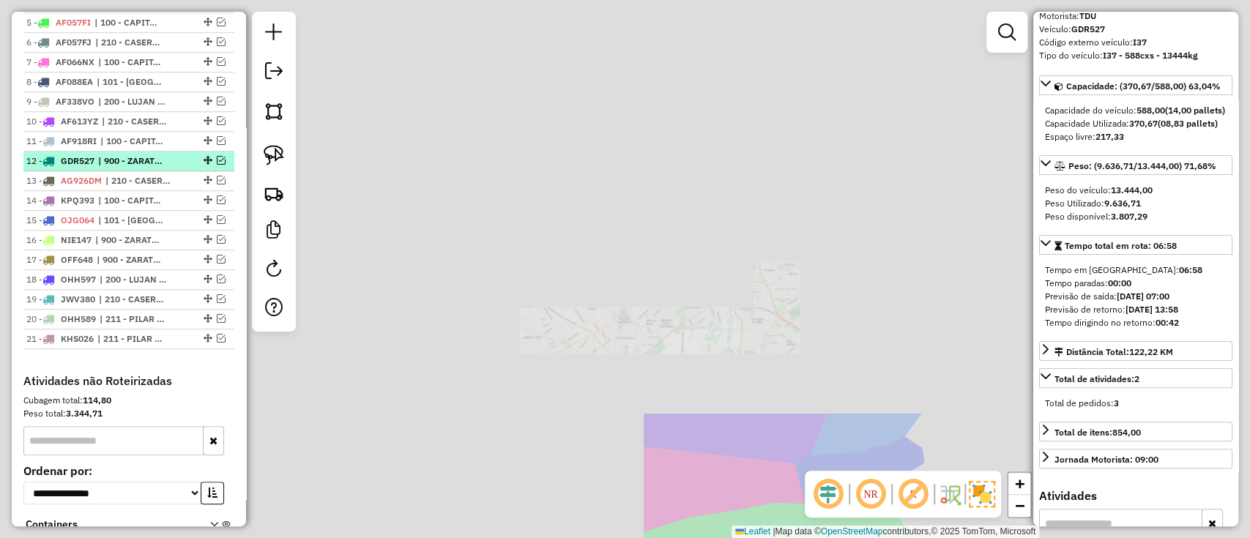
scroll to position [111, 0]
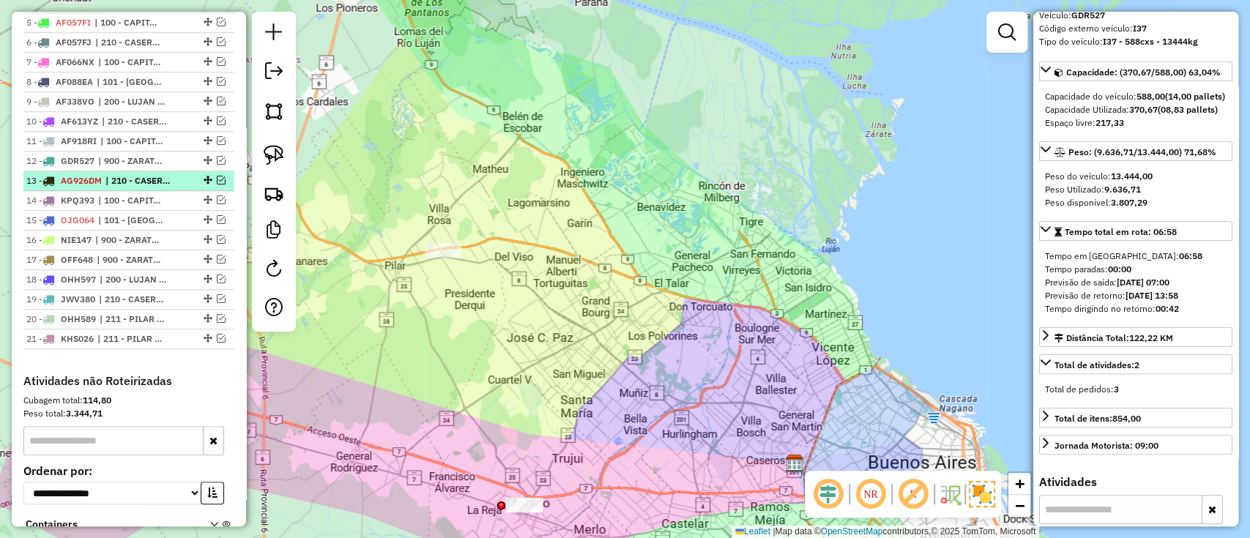
click at [158, 179] on span "| 210 - CASEROS / SAN MARTIN / BELLA VISTA" at bounding box center [138, 180] width 67 height 13
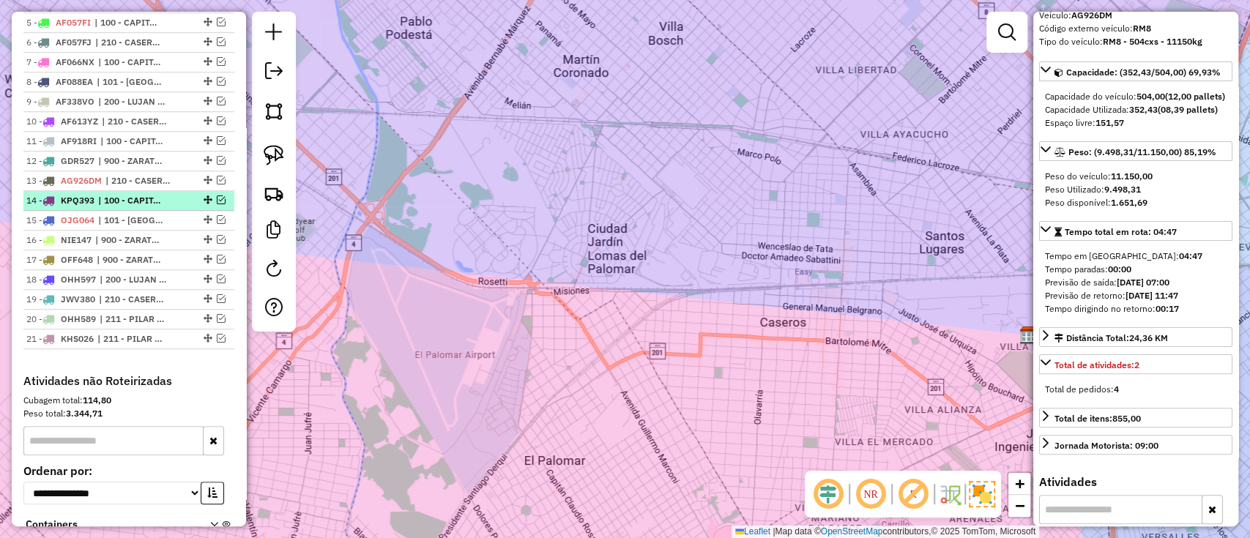
click at [149, 195] on span "| 100 - CAPITAL FEDERAL" at bounding box center [131, 200] width 67 height 13
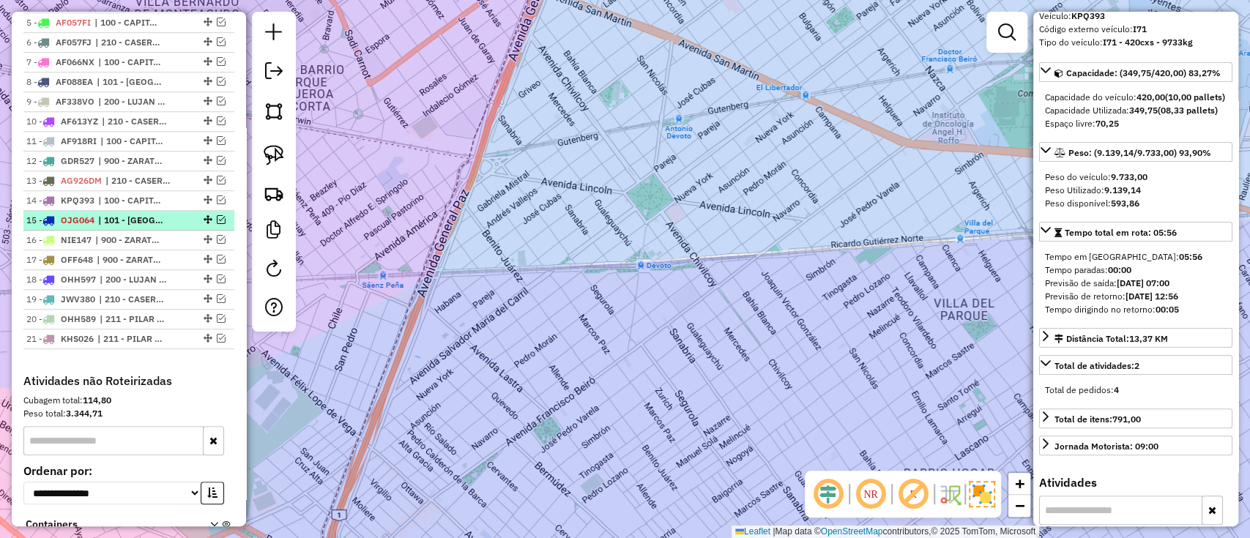
click at [147, 214] on span "| 101 - CAPITAL FEDERAL NORTE" at bounding box center [131, 220] width 67 height 13
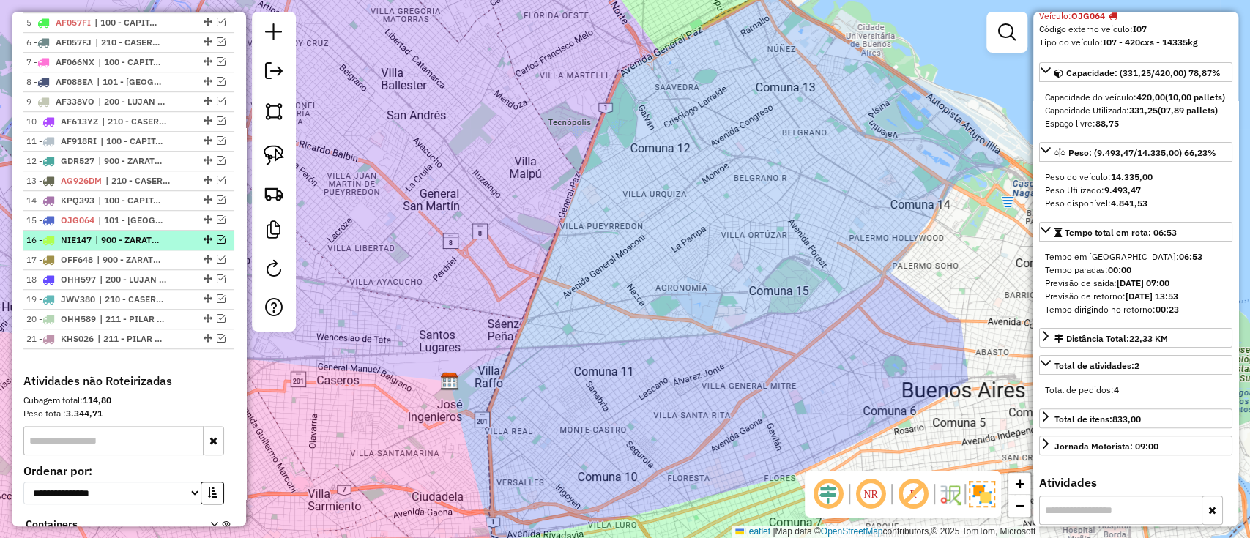
click at [146, 238] on span "| 900 - ZARATE / CAMPANA / TIGRE SAN ISIDRO" at bounding box center [128, 240] width 67 height 13
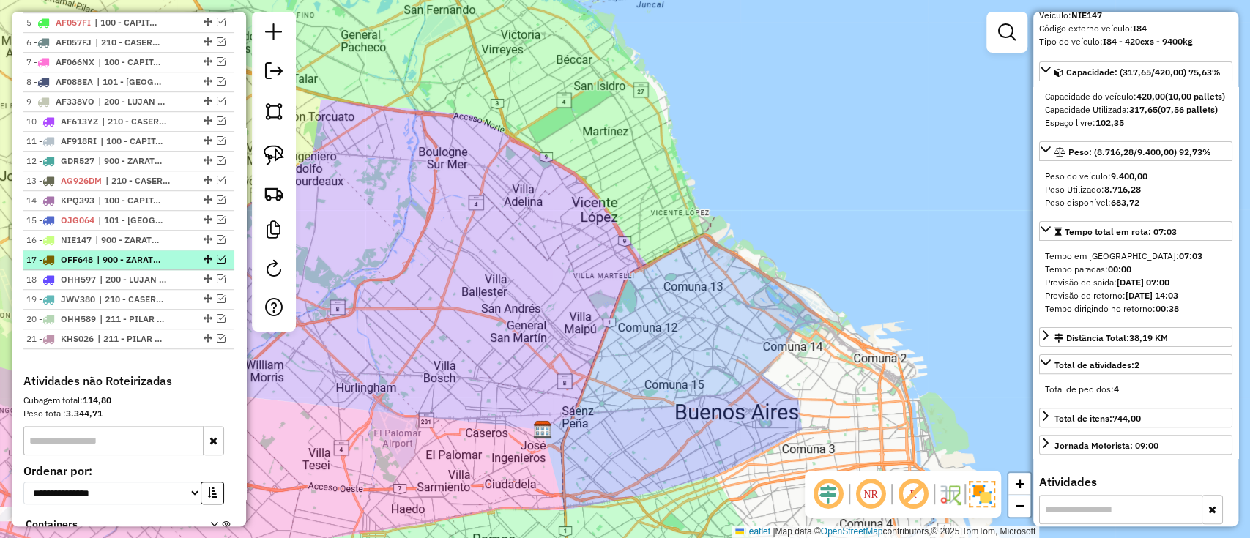
click at [146, 266] on li "17 - OFF648 | 900 - ZARATE / CAMPANA / TIGRE SAN ISIDRO" at bounding box center [128, 260] width 211 height 20
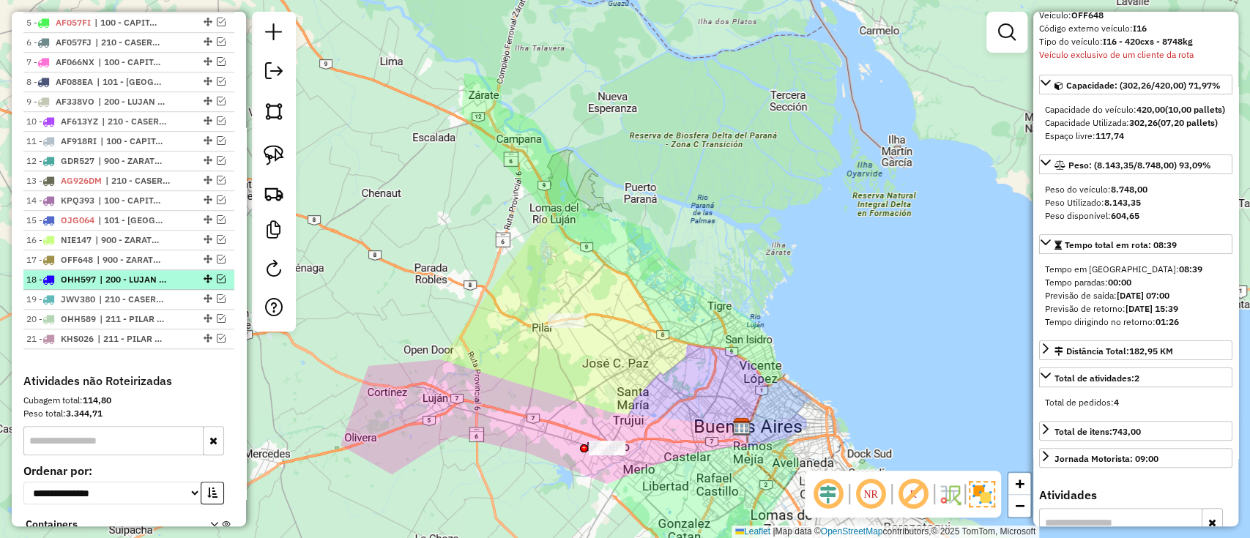
click at [143, 281] on span "| 200 - LUJAN / RAMOS / HAEDO" at bounding box center [133, 279] width 67 height 13
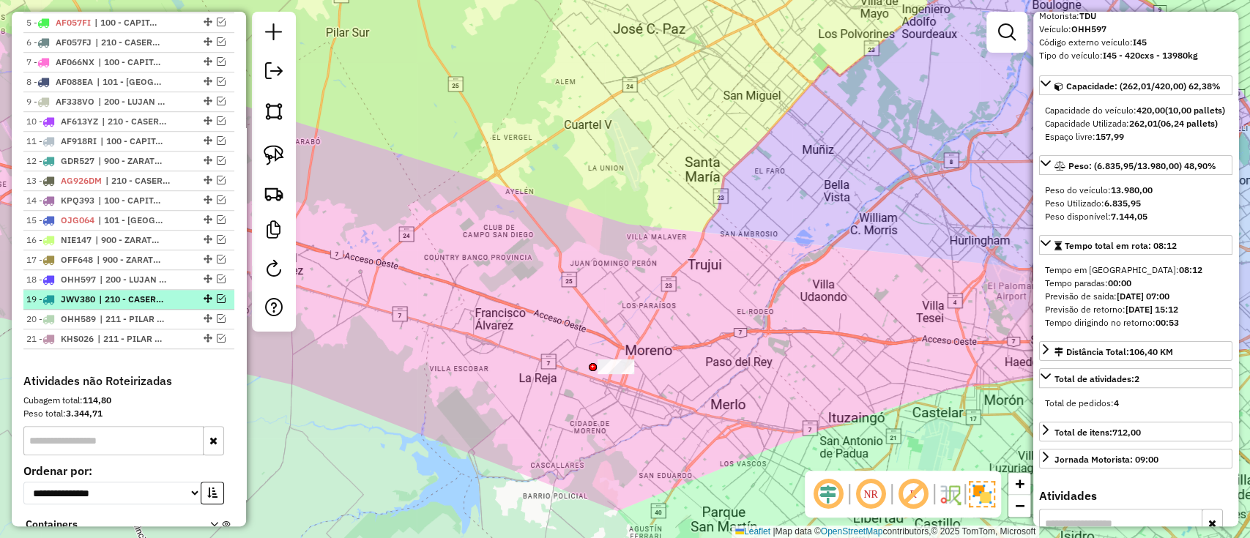
click at [143, 298] on span "| 210 - CASEROS / SAN MARTIN / BELLA VISTA, 211 - PILAR / DEL VISO / TORTUGUITAS" at bounding box center [132, 299] width 67 height 13
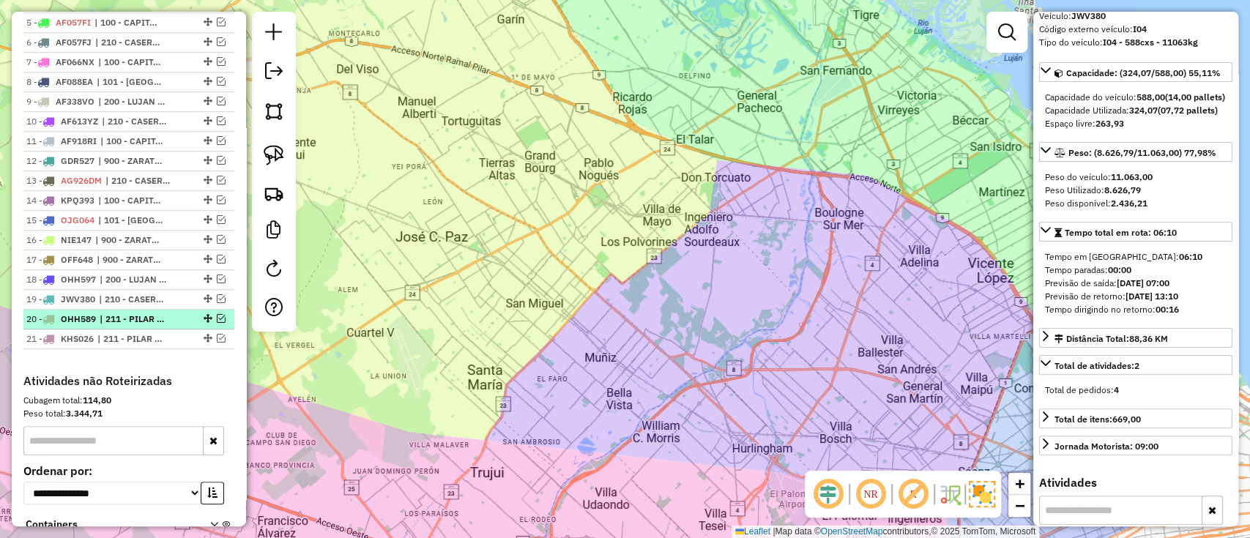
click at [141, 313] on span "| 211 - PILAR / DEL VISO / TORTUGUITAS" at bounding box center [133, 319] width 67 height 13
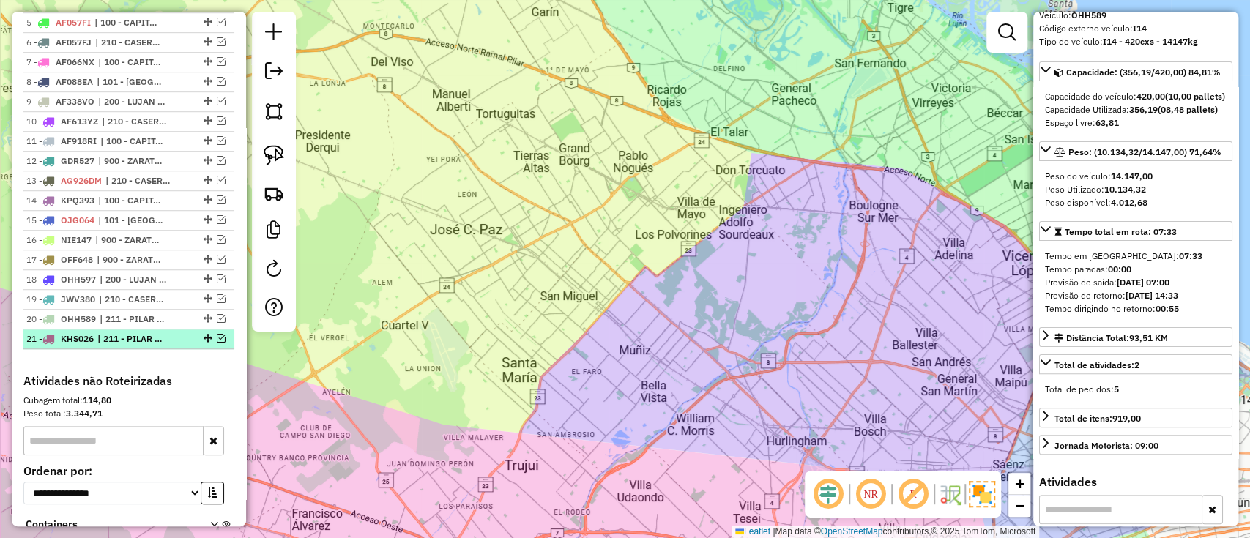
click at [146, 338] on span "| 211 - PILAR / DEL VISO / TORTUGUITAS" at bounding box center [130, 338] width 67 height 13
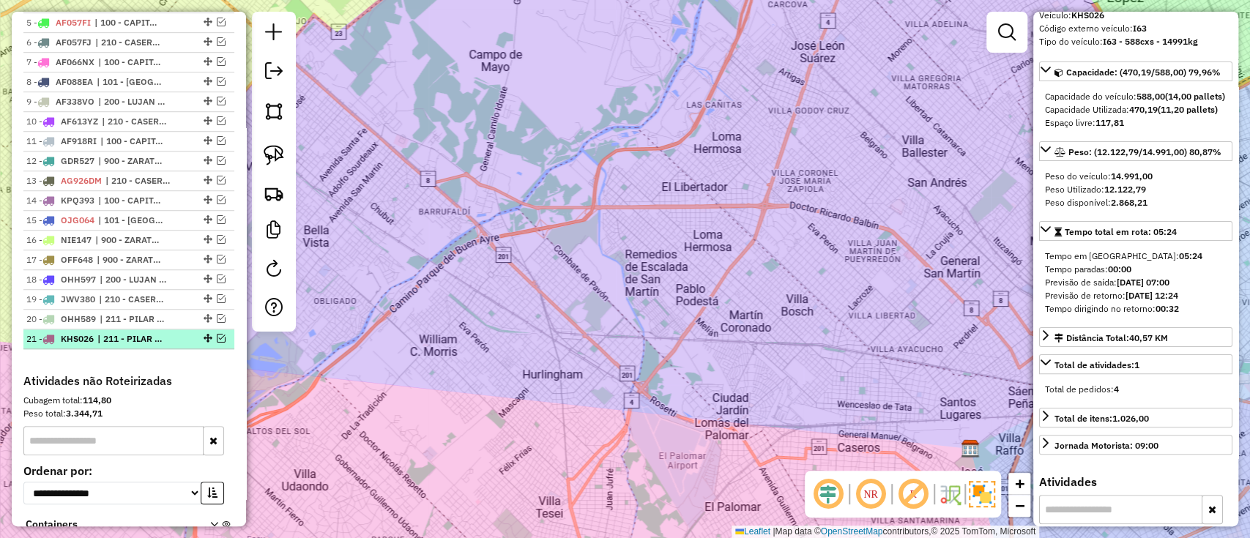
click at [217, 334] on em at bounding box center [221, 338] width 9 height 9
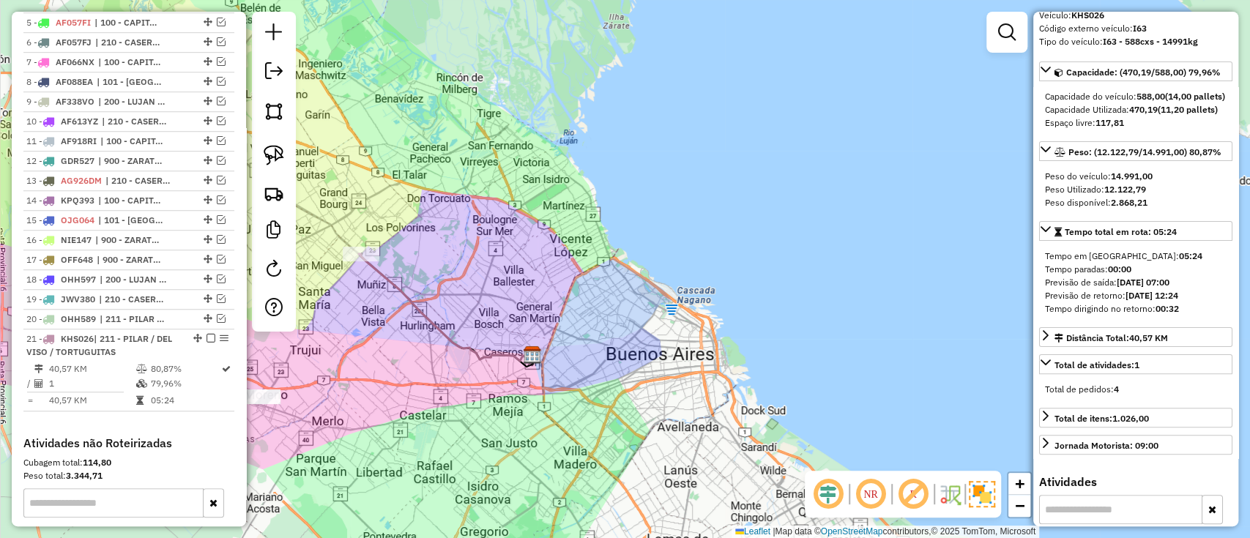
drag, startPoint x: 404, startPoint y: 303, endPoint x: 623, endPoint y: 307, distance: 218.9
click at [532, 307] on icon at bounding box center [445, 307] width 173 height 107
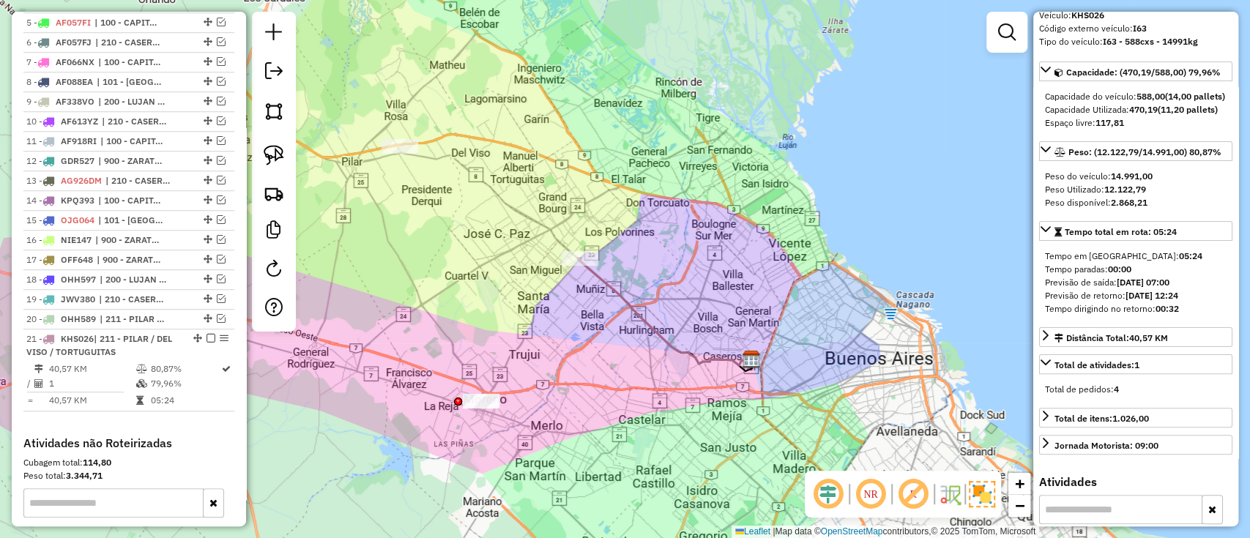
click at [615, 289] on icon at bounding box center [664, 311] width 173 height 107
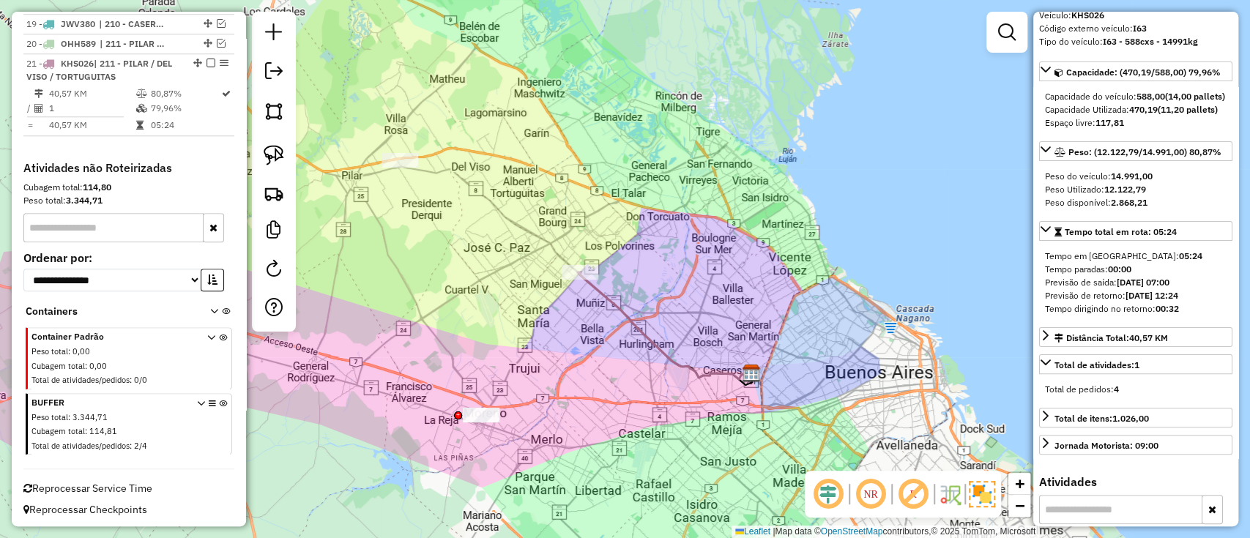
click at [605, 305] on icon at bounding box center [664, 325] width 173 height 107
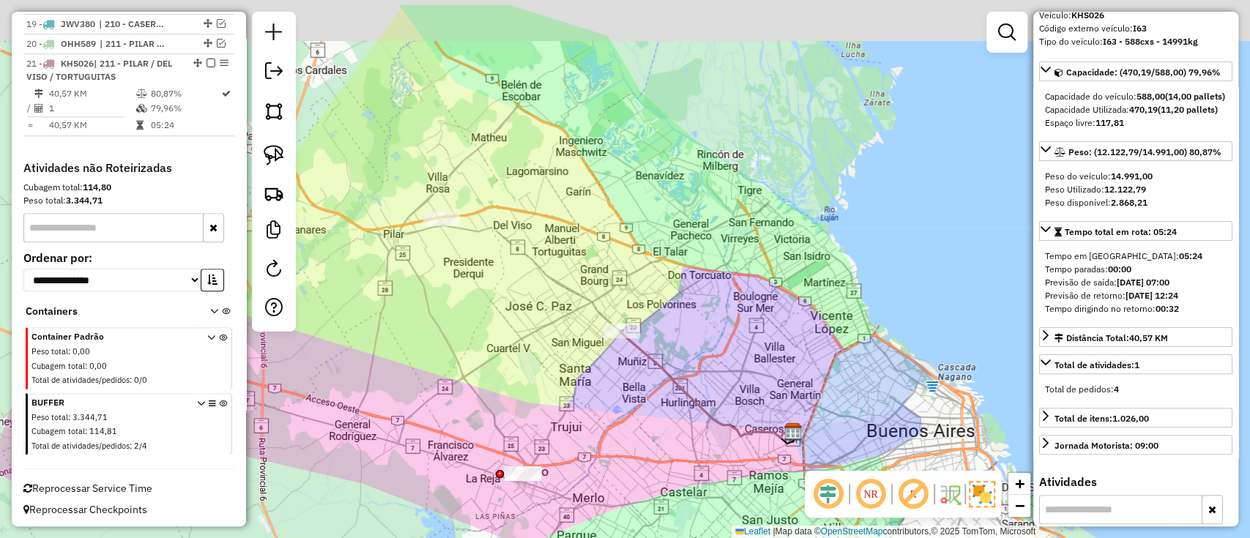
click at [543, 231] on div "Janela de atendimento Grade de atendimento Capacidade Transportadoras Veículos …" at bounding box center [625, 269] width 1250 height 538
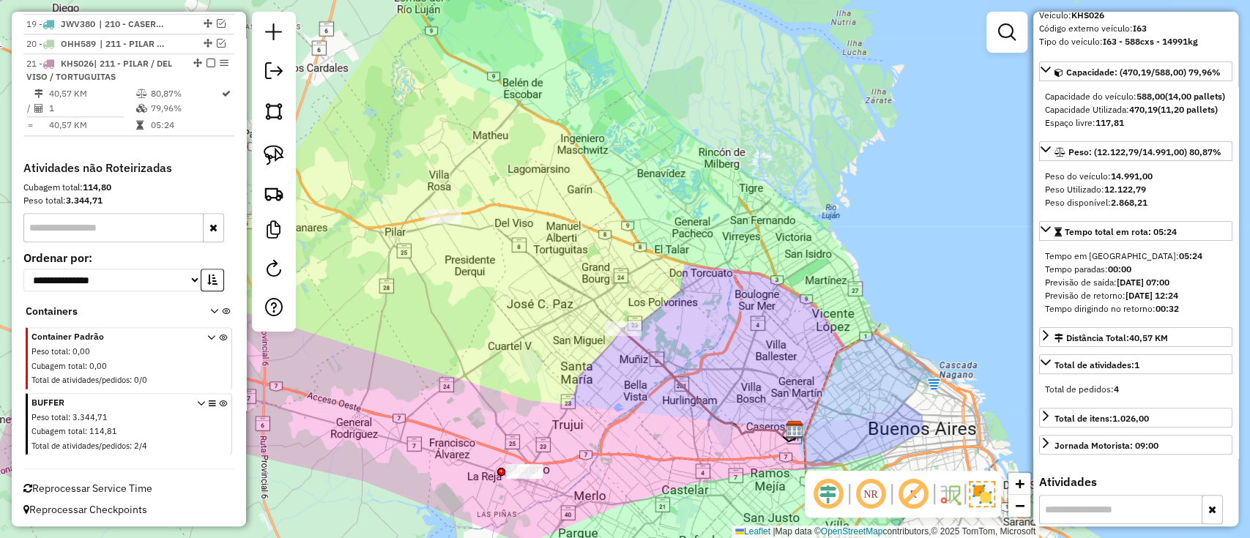
scroll to position [0, 0]
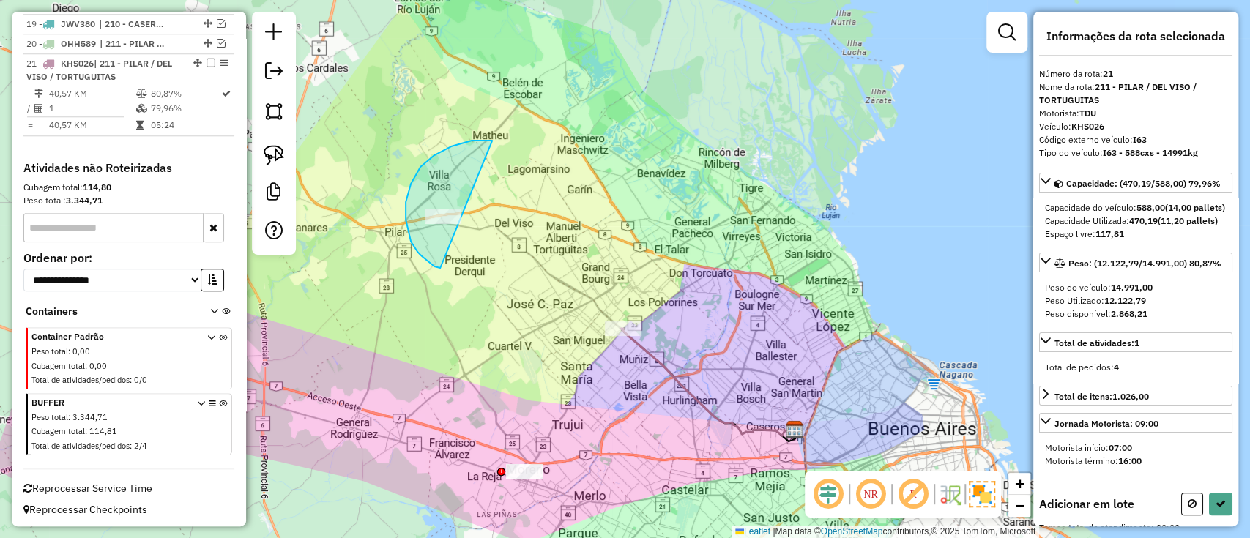
drag, startPoint x: 420, startPoint y: 167, endPoint x: 488, endPoint y: 229, distance: 92.2
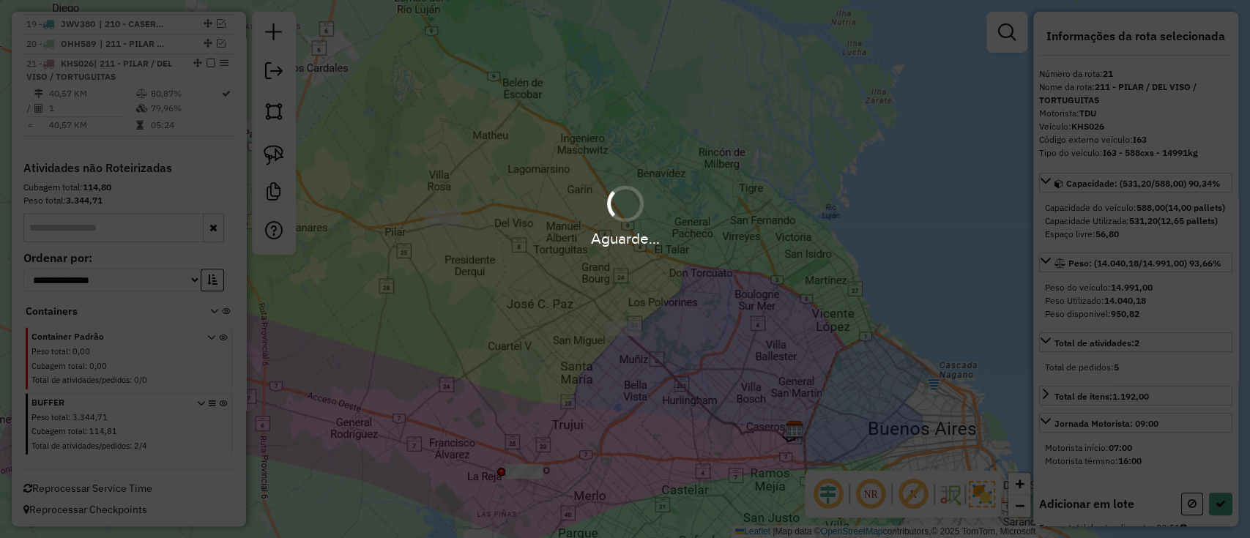
select select "**********"
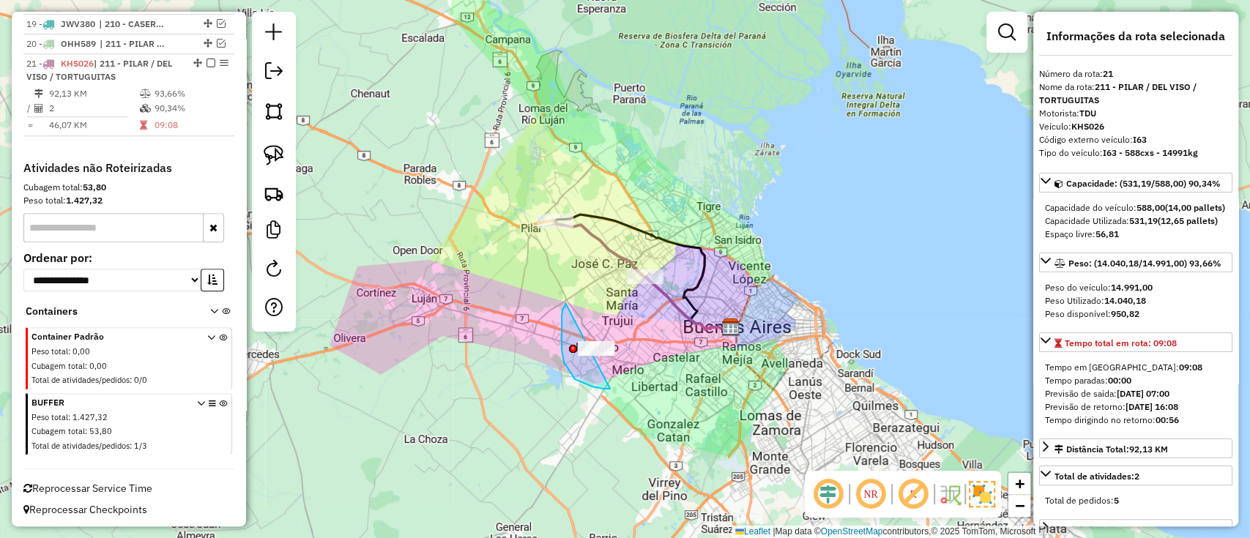
drag, startPoint x: 565, startPoint y: 303, endPoint x: 643, endPoint y: 354, distance: 92.6
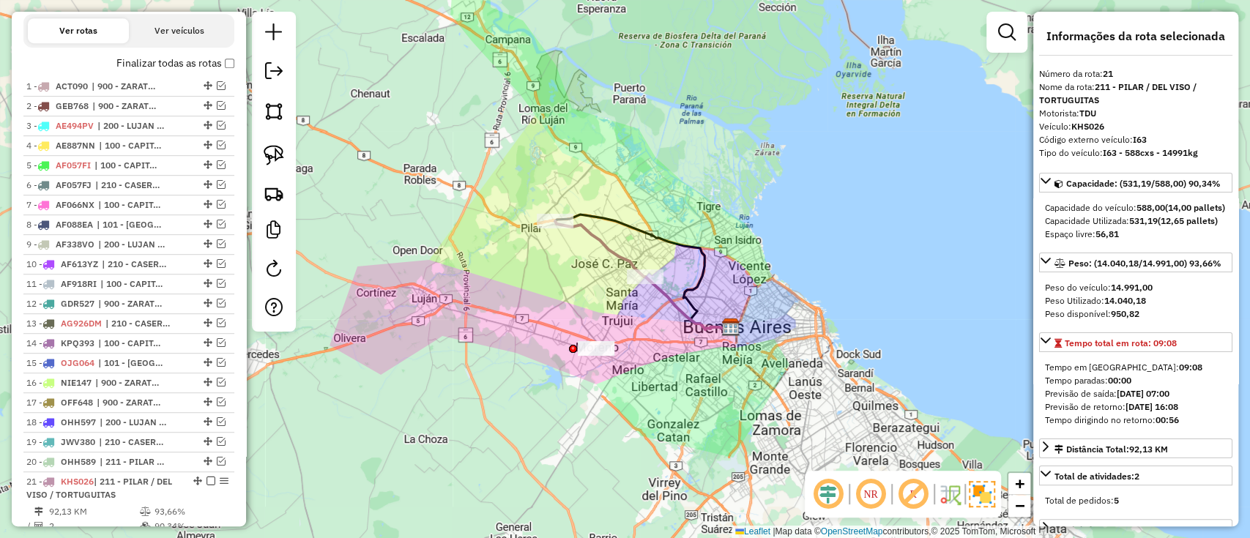
scroll to position [416, 0]
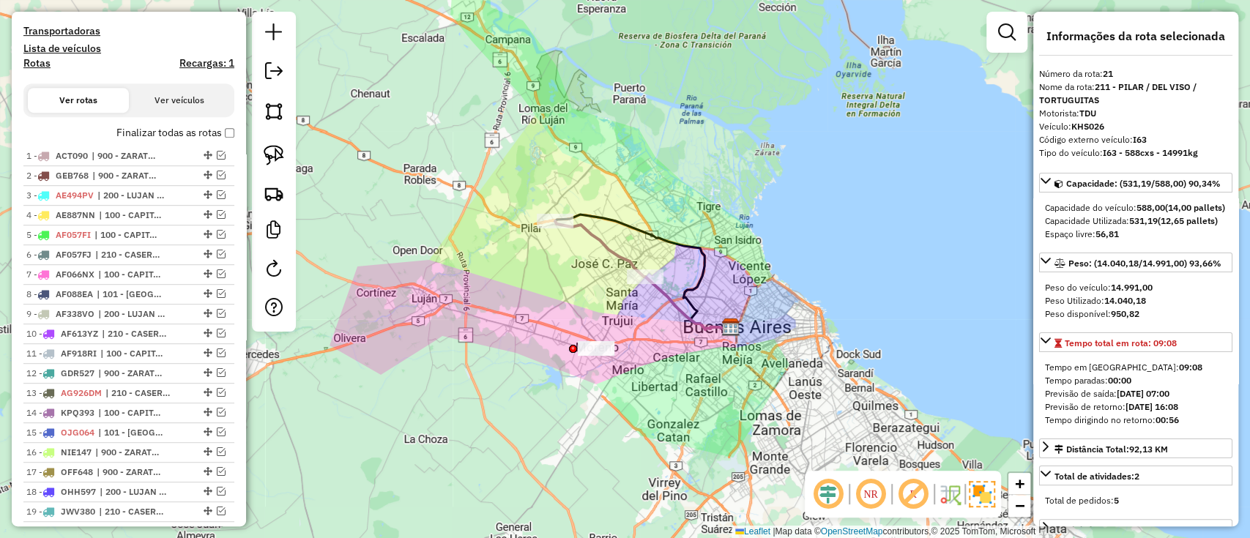
click at [164, 135] on label "Finalizar todas as rotas" at bounding box center [175, 132] width 118 height 15
click at [165, 130] on label "Finalizar todas as rotas" at bounding box center [175, 132] width 118 height 15
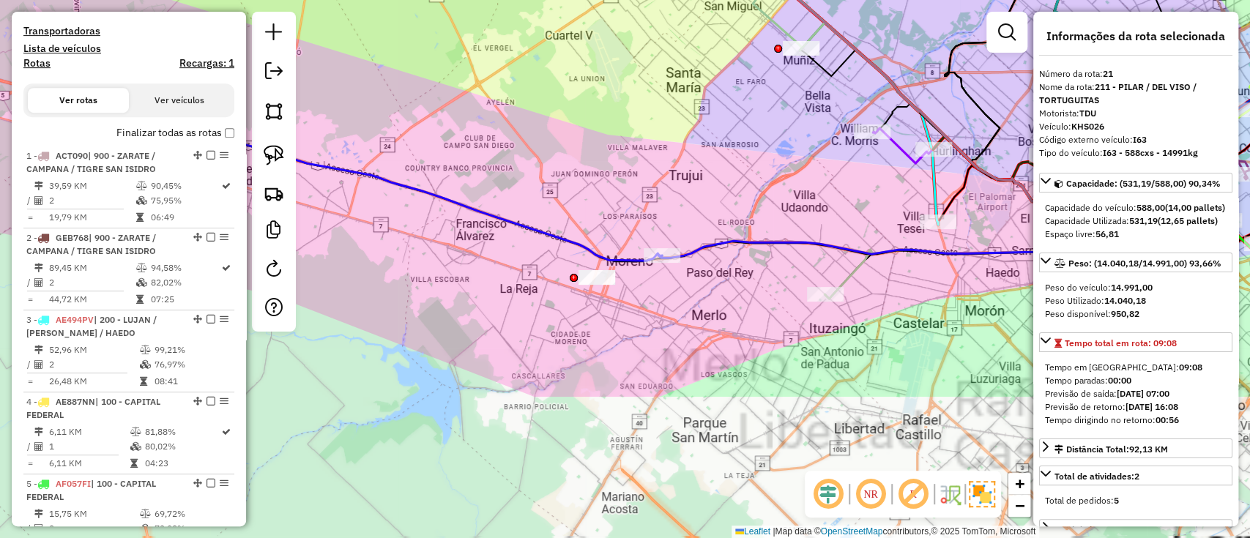
drag, startPoint x: 591, startPoint y: 332, endPoint x: 555, endPoint y: 124, distance: 211.1
click at [555, 125] on div "Janela de atendimento Grade de atendimento Capacidade Transportadoras Veículos …" at bounding box center [625, 269] width 1250 height 538
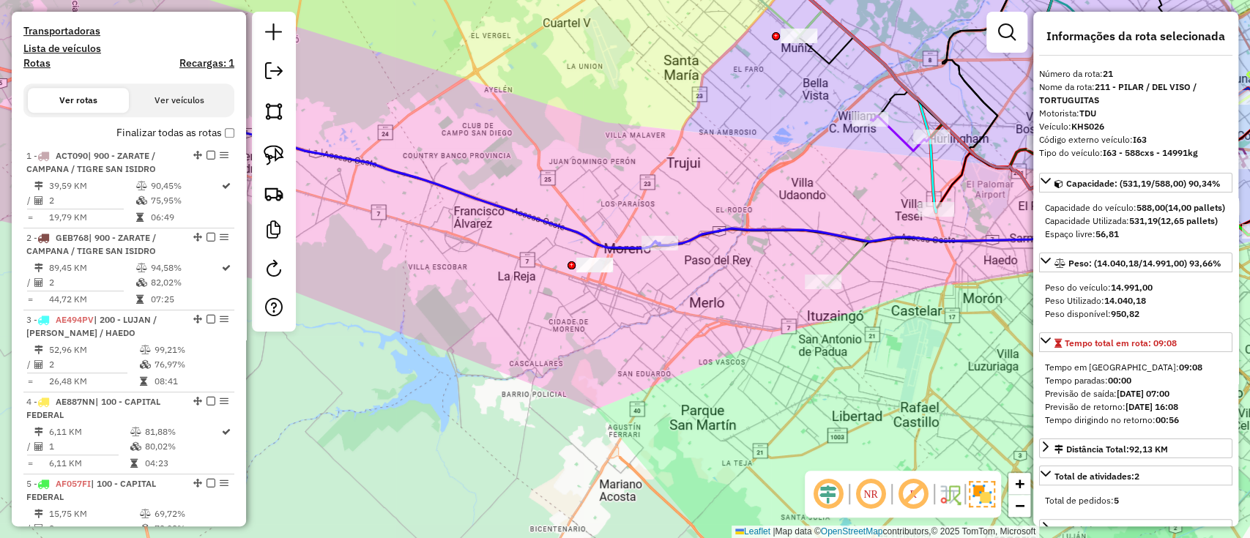
click at [852, 256] on icon at bounding box center [962, 231] width 280 height 109
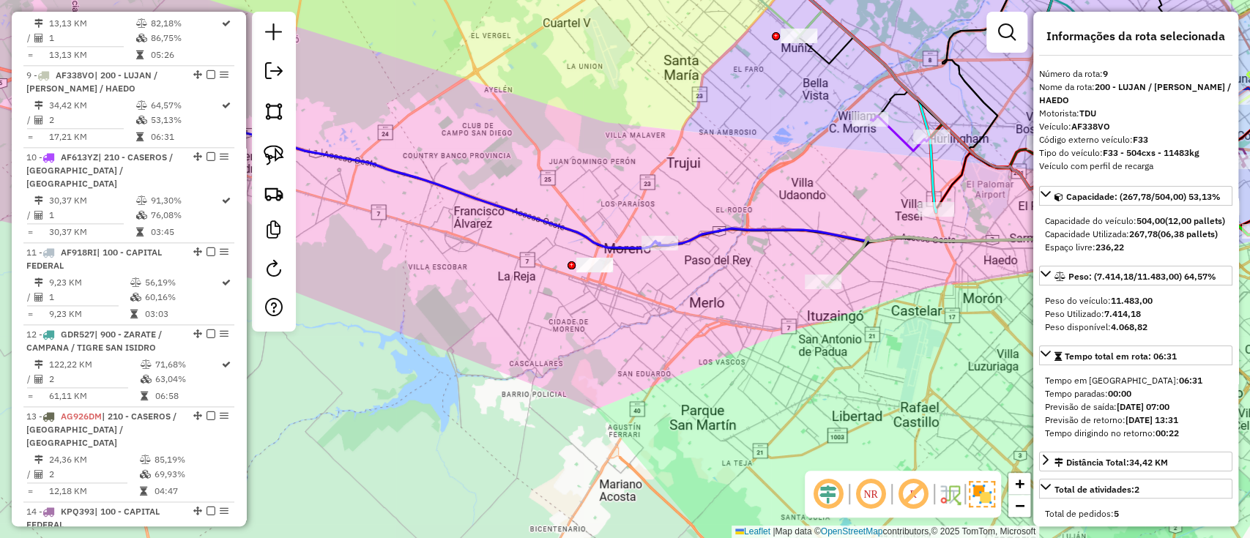
scroll to position [1205, 0]
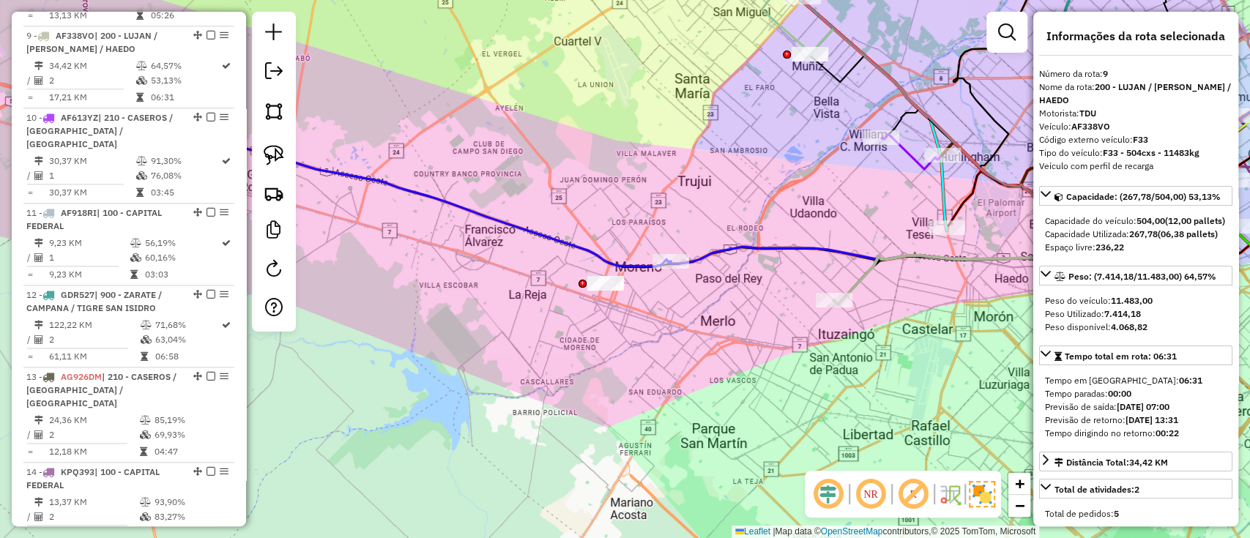
drag, startPoint x: 719, startPoint y: 301, endPoint x: 740, endPoint y: 335, distance: 39.8
click at [740, 335] on div "Janela de atendimento Grade de atendimento Capacidade Transportadoras Veículos …" at bounding box center [625, 269] width 1250 height 538
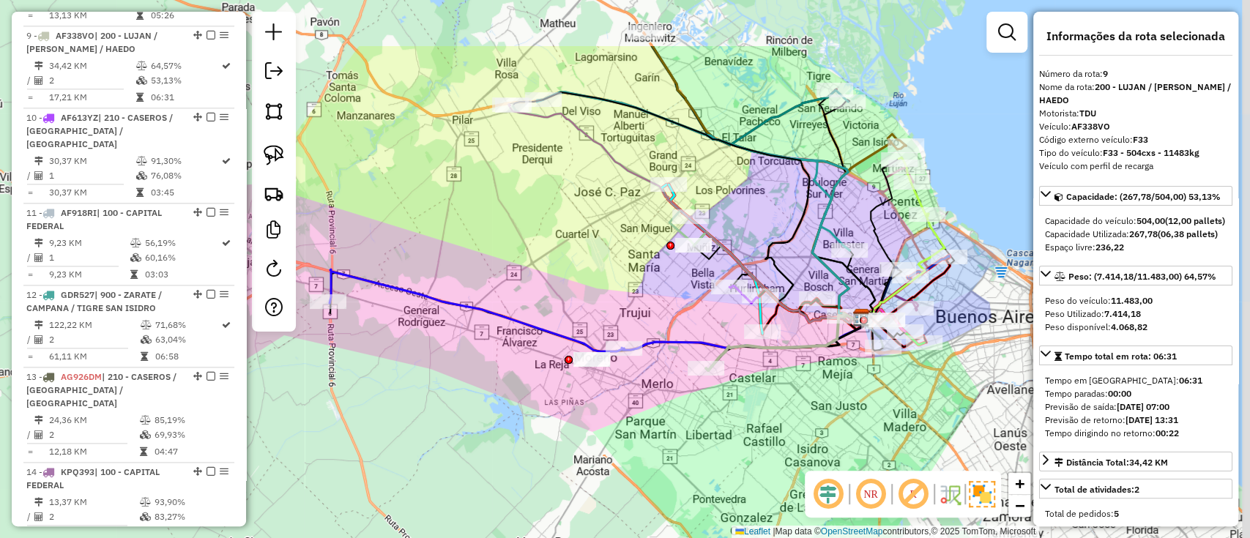
drag, startPoint x: 694, startPoint y: 168, endPoint x: 631, endPoint y: 269, distance: 119.0
click at [631, 269] on div "Janela de atendimento Grade de atendimento Capacidade Transportadoras Veículos …" at bounding box center [625, 269] width 1250 height 538
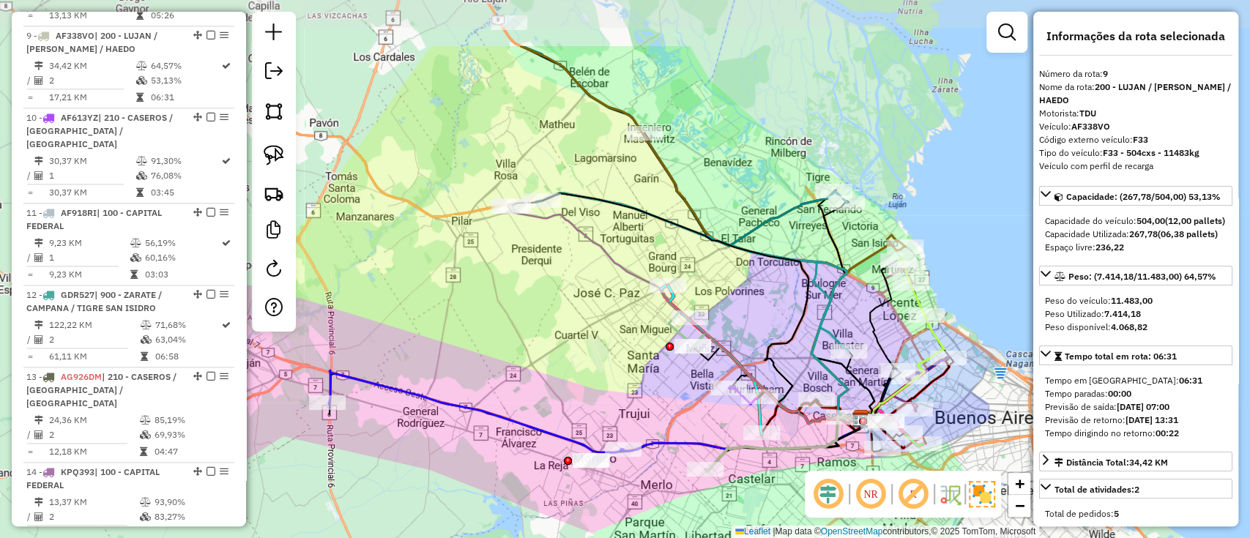
drag, startPoint x: 632, startPoint y: 181, endPoint x: 632, endPoint y: 281, distance: 100.3
click at [632, 281] on icon at bounding box center [598, 261] width 183 height 113
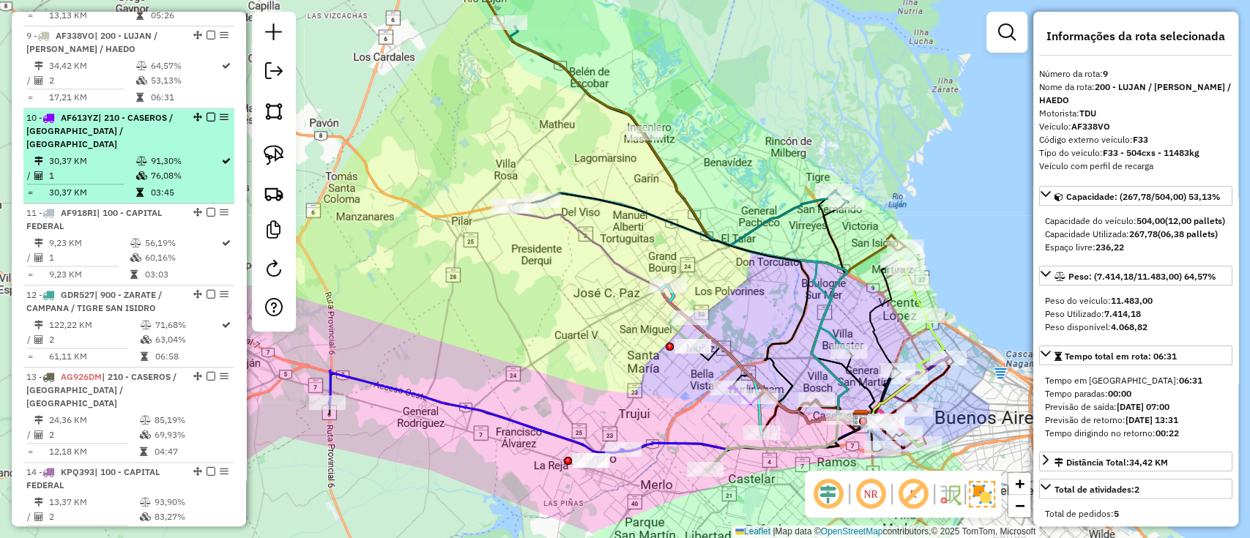
click at [121, 154] on td "30,37 KM" at bounding box center [91, 161] width 86 height 15
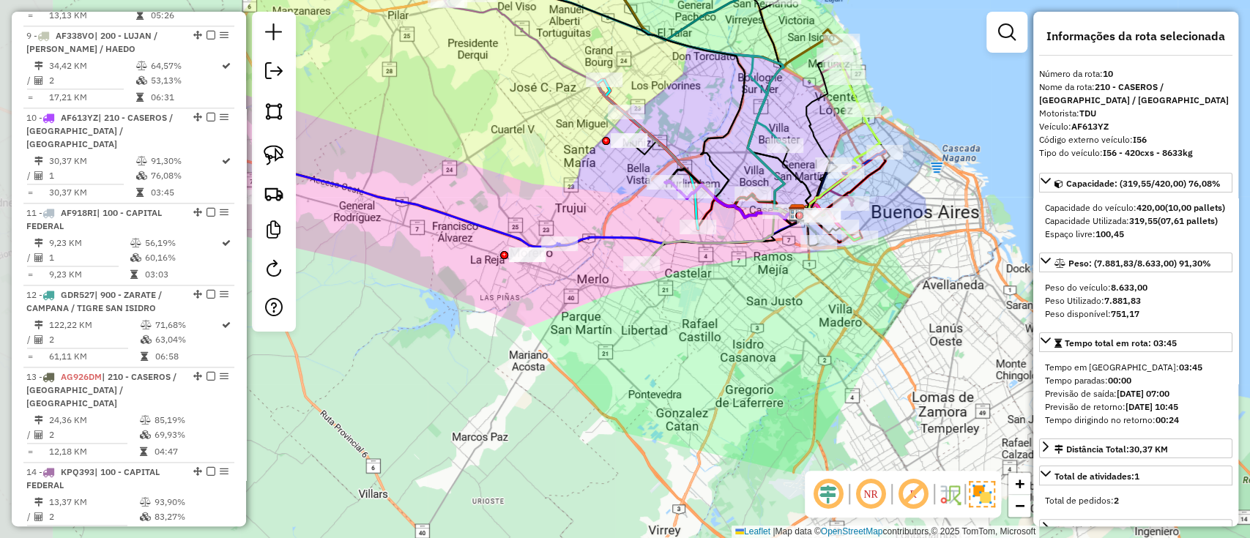
drag, startPoint x: 419, startPoint y: 299, endPoint x: 623, endPoint y: 212, distance: 221.7
click at [623, 212] on div "Janela de atendimento Grade de atendimento Capacidade Transportadoras Veículos …" at bounding box center [625, 269] width 1250 height 538
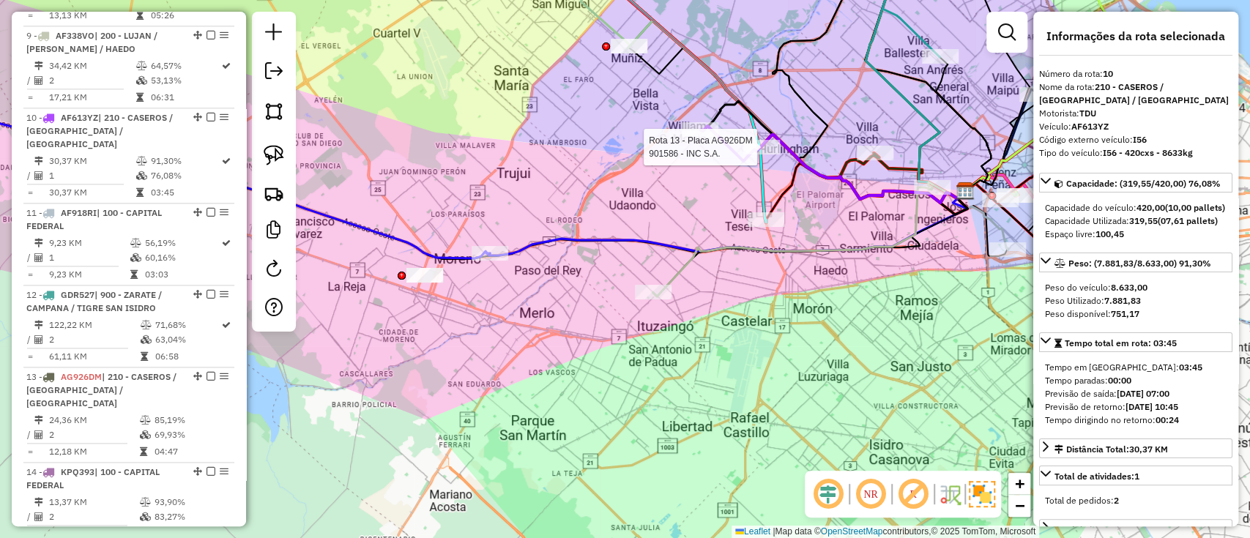
drag, startPoint x: 572, startPoint y: 296, endPoint x: 769, endPoint y: 253, distance: 201.6
click at [769, 253] on div "Rota 13 - Placa AG926DM 901586 - INC S.A. Janela de atendimento Grade de atendi…" at bounding box center [625, 269] width 1250 height 538
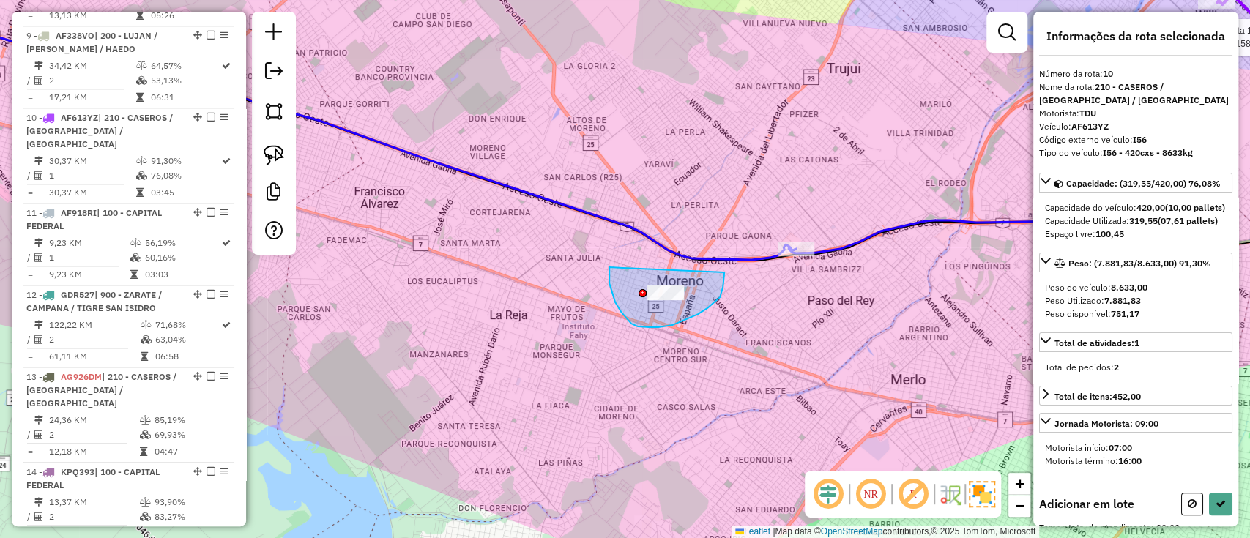
drag, startPoint x: 609, startPoint y: 272, endPoint x: 724, endPoint y: 272, distance: 114.9
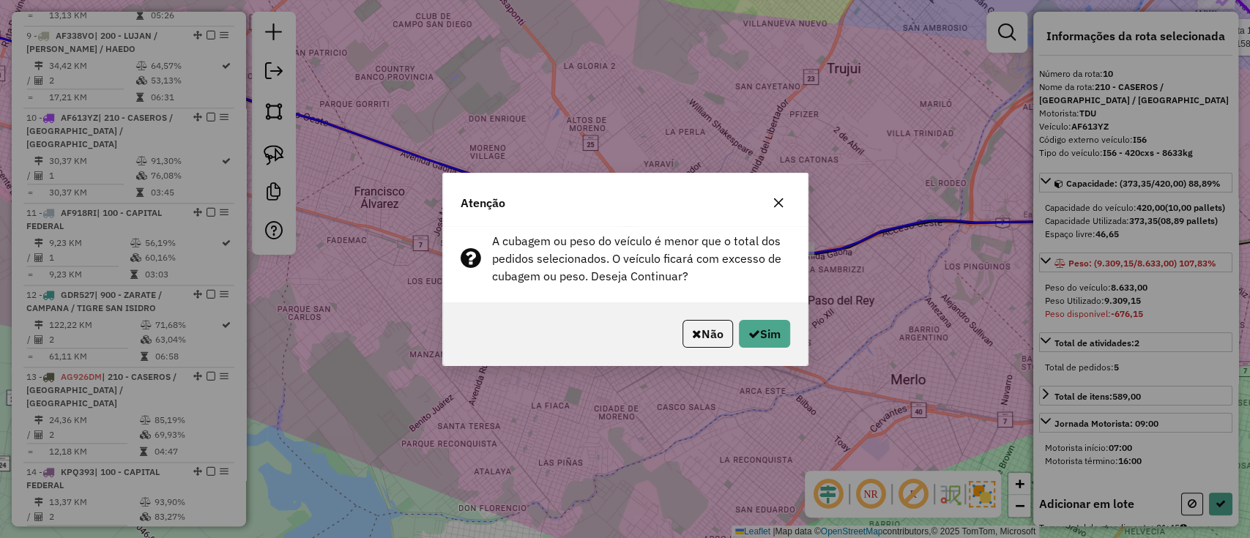
click at [772, 349] on div "Não Sim" at bounding box center [625, 333] width 365 height 63
click at [759, 340] on button "Sim" at bounding box center [764, 334] width 51 height 28
select select "**********"
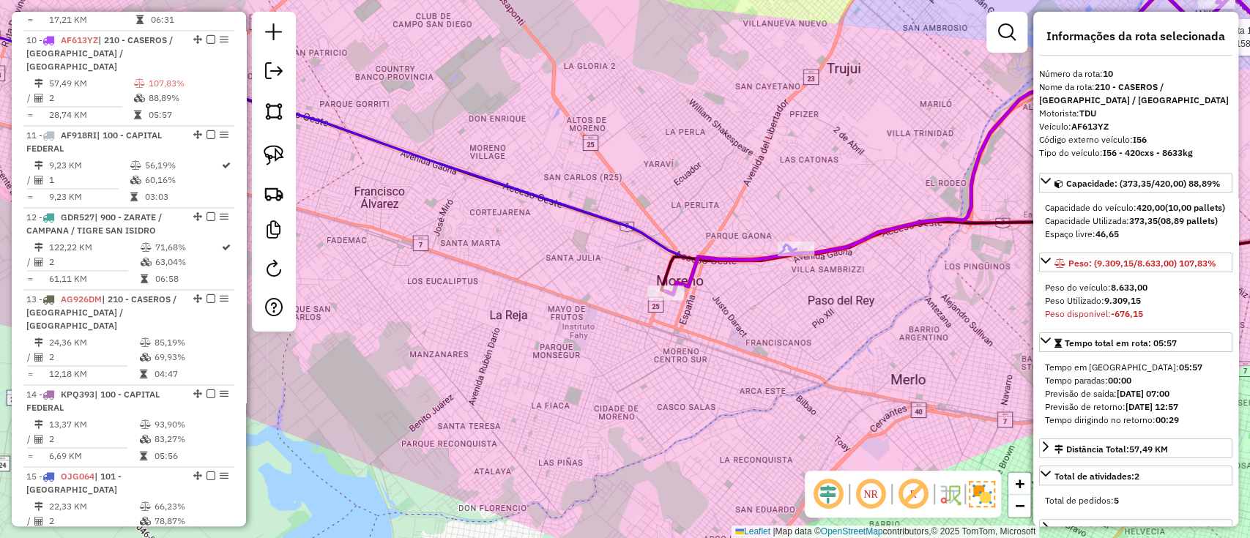
scroll to position [1287, 0]
click at [685, 283] on icon at bounding box center [943, 141] width 556 height 305
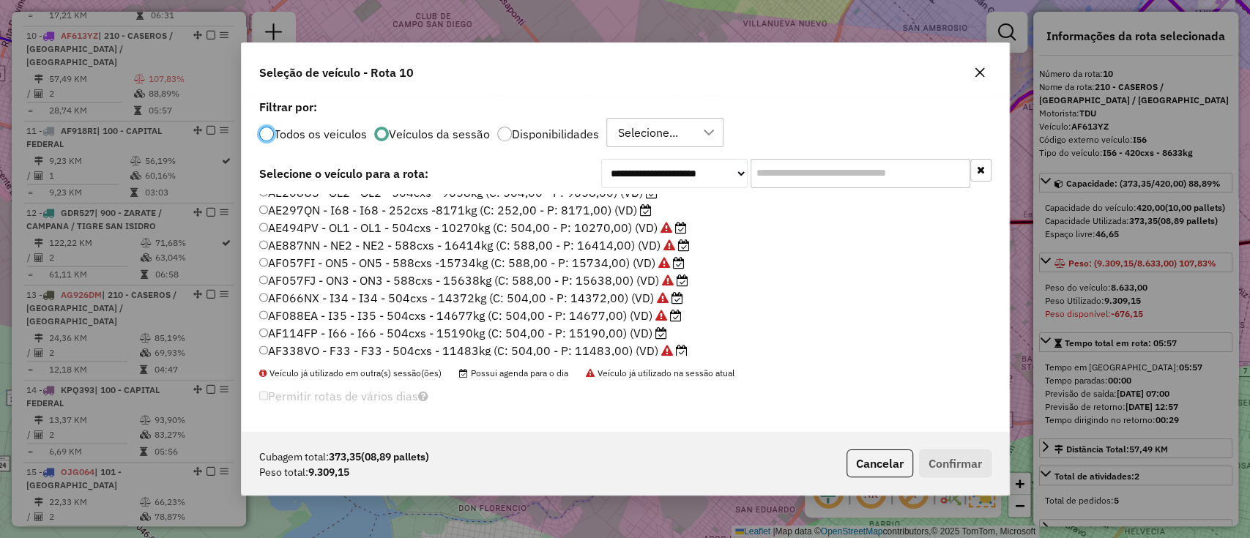
scroll to position [3, 0]
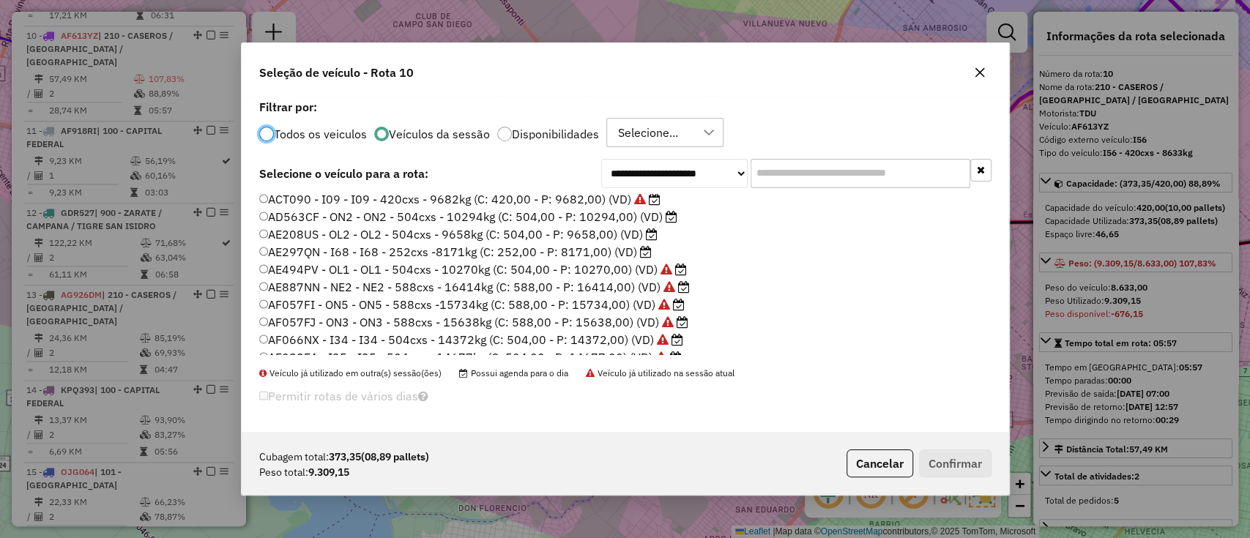
click at [615, 231] on label "AE208US - OL2 - OL2 - 504cxs - 9658kg (C: 504,00 - P: 9658,00) (VD)" at bounding box center [458, 234] width 399 height 18
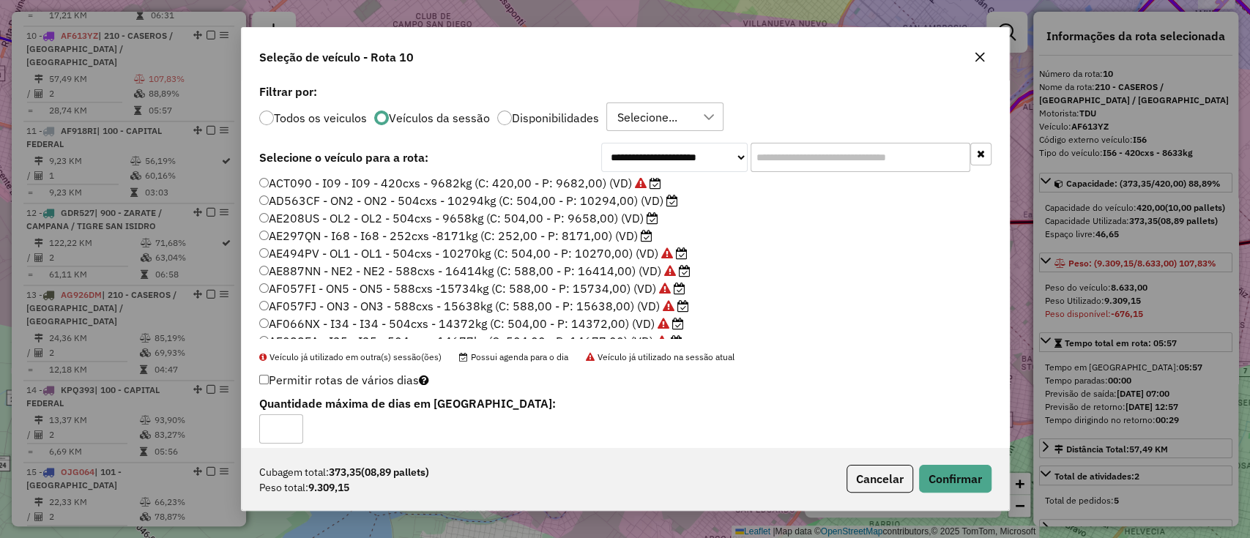
scroll to position [0, 0]
click at [963, 475] on button "Confirmar" at bounding box center [955, 479] width 72 height 28
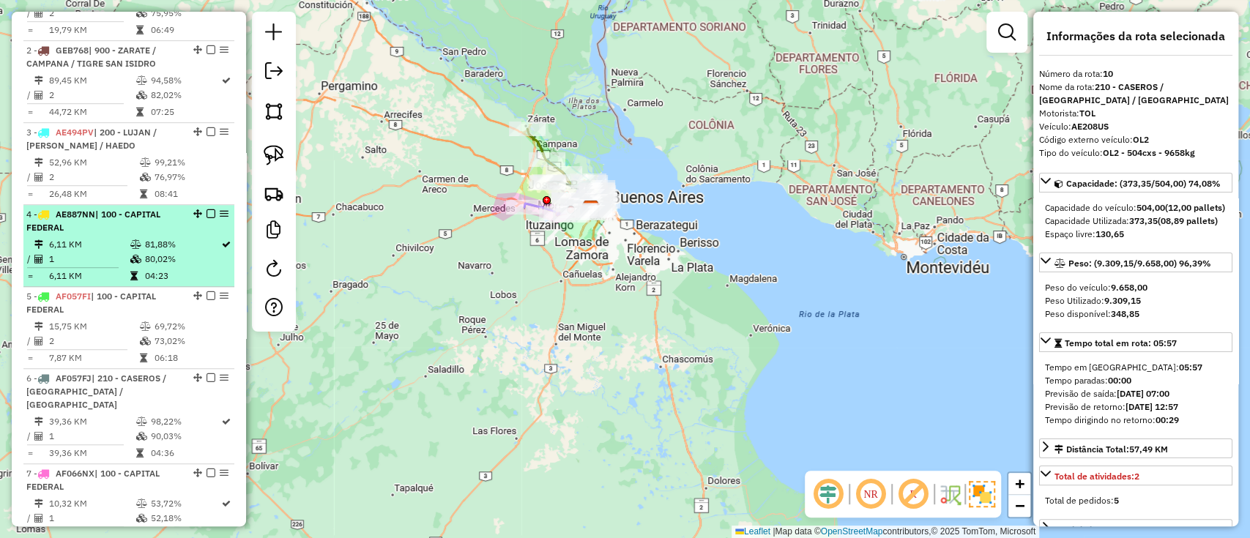
scroll to position [116, 0]
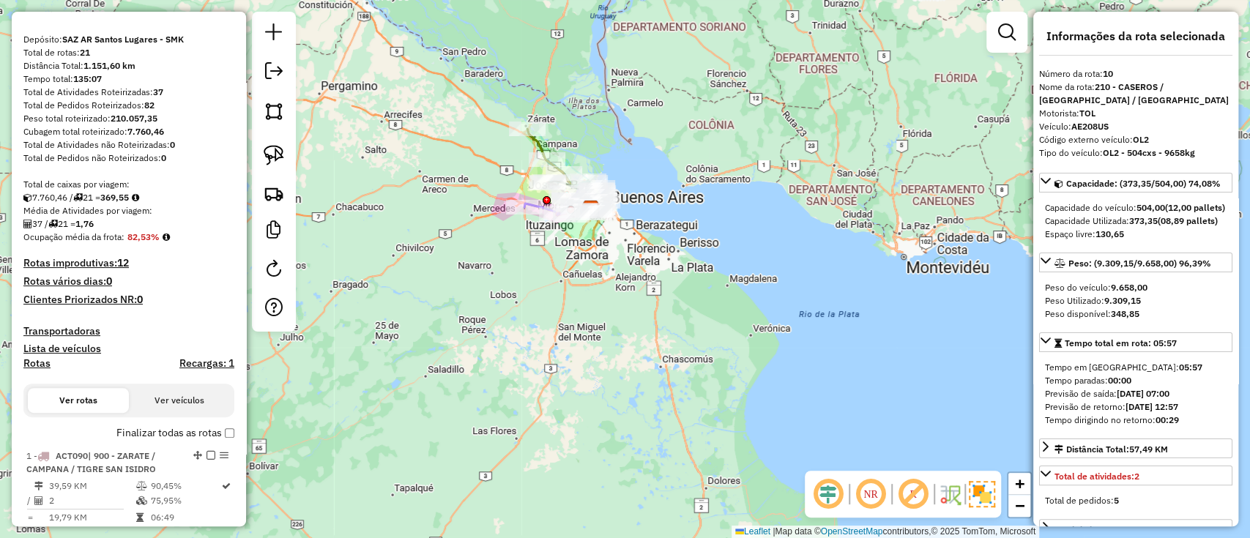
click at [153, 430] on label "Finalizar todas as rotas" at bounding box center [175, 432] width 118 height 15
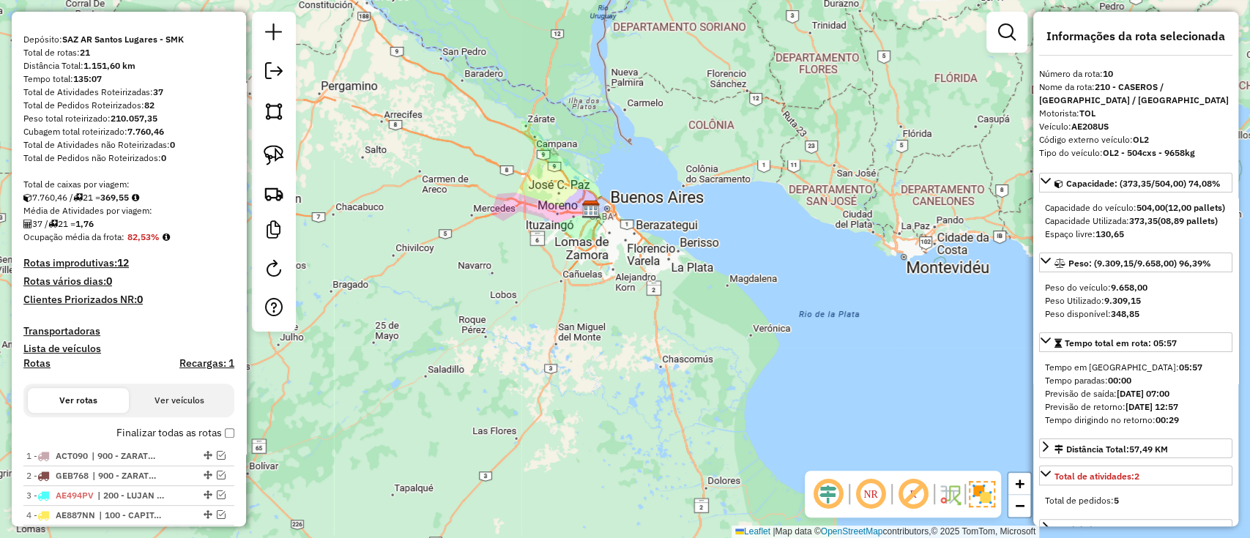
click at [179, 357] on h4 "Recargas: 1" at bounding box center [206, 363] width 55 height 12
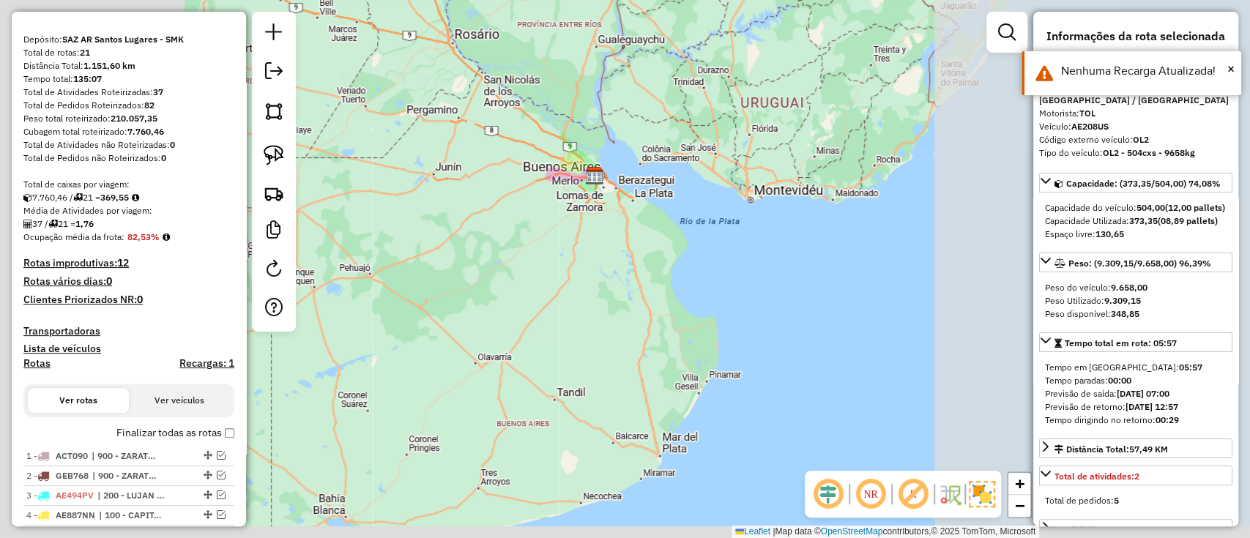
click at [676, 190] on div "Janela de atendimento Grade de atendimento Capacidade Transportadoras Veículos …" at bounding box center [625, 269] width 1250 height 538
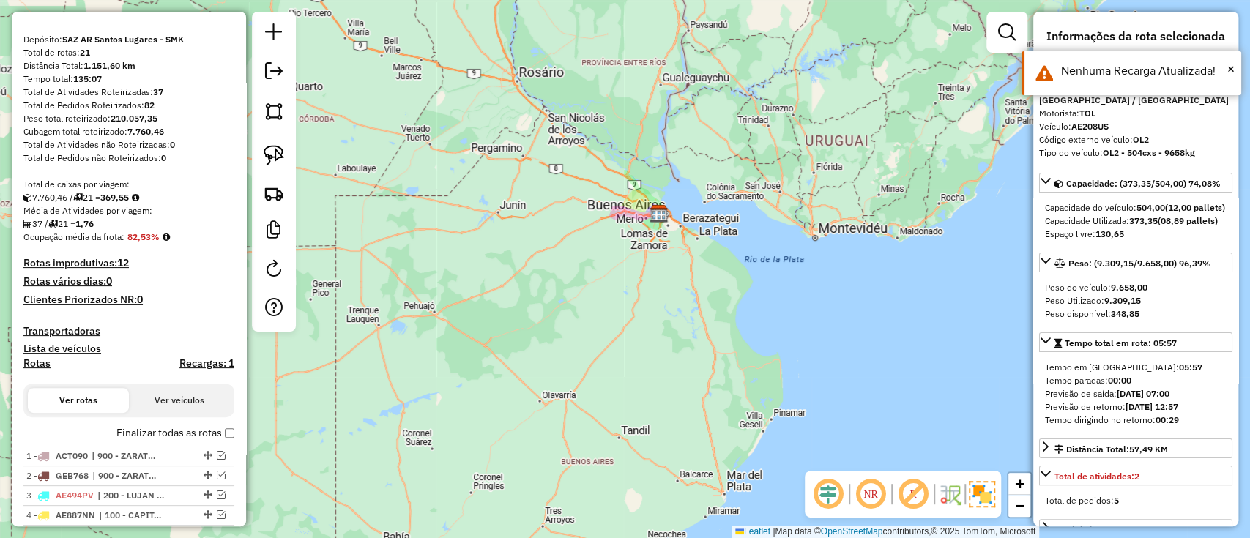
click at [168, 439] on label "Finalizar todas as rotas" at bounding box center [175, 432] width 118 height 15
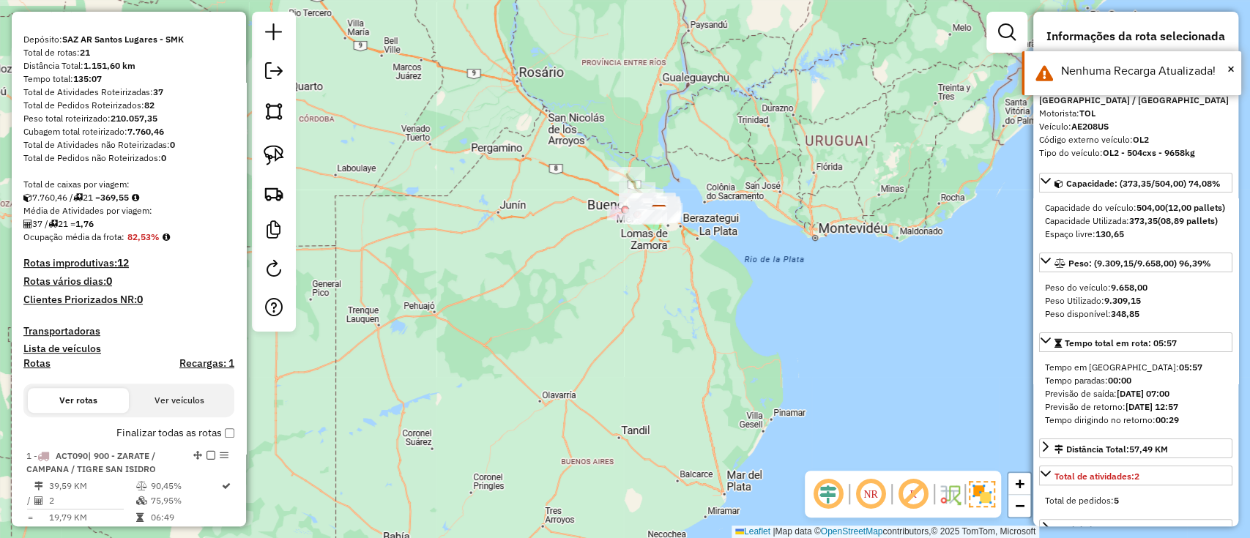
click at [29, 365] on h4 "Rotas" at bounding box center [36, 363] width 27 height 12
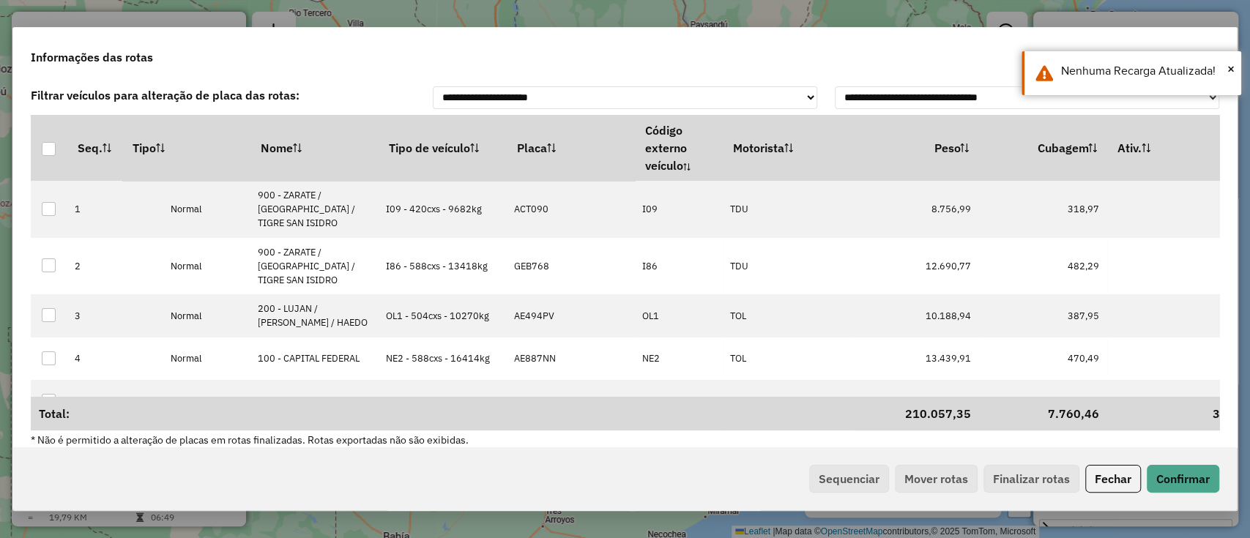
click at [445, 139] on th "Tipo de veículo" at bounding box center [442, 148] width 128 height 66
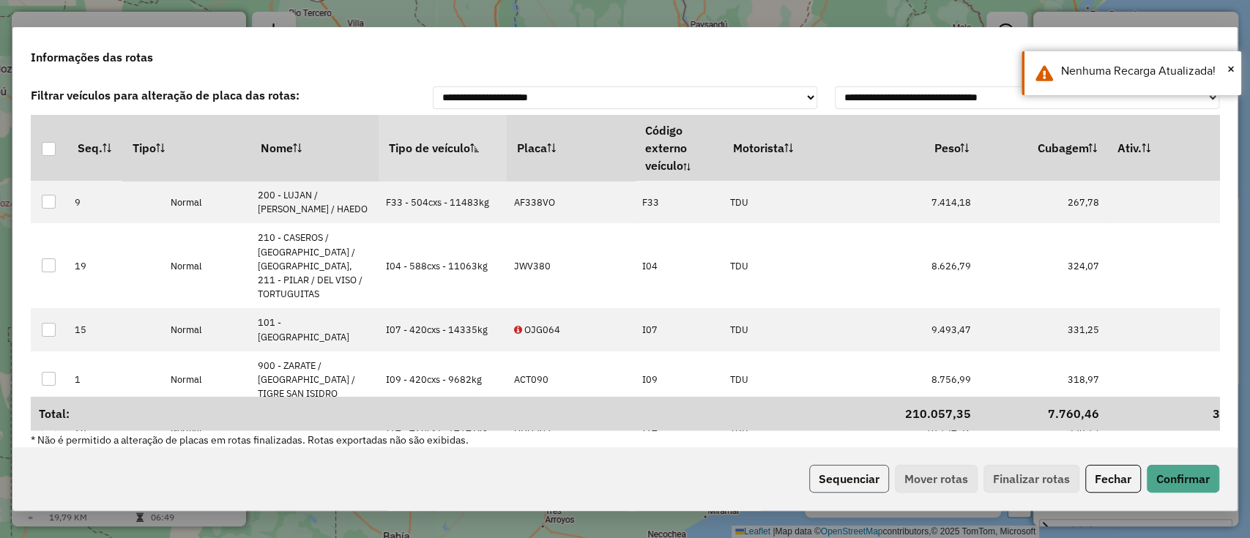
click at [851, 472] on button "Sequenciar" at bounding box center [849, 479] width 80 height 28
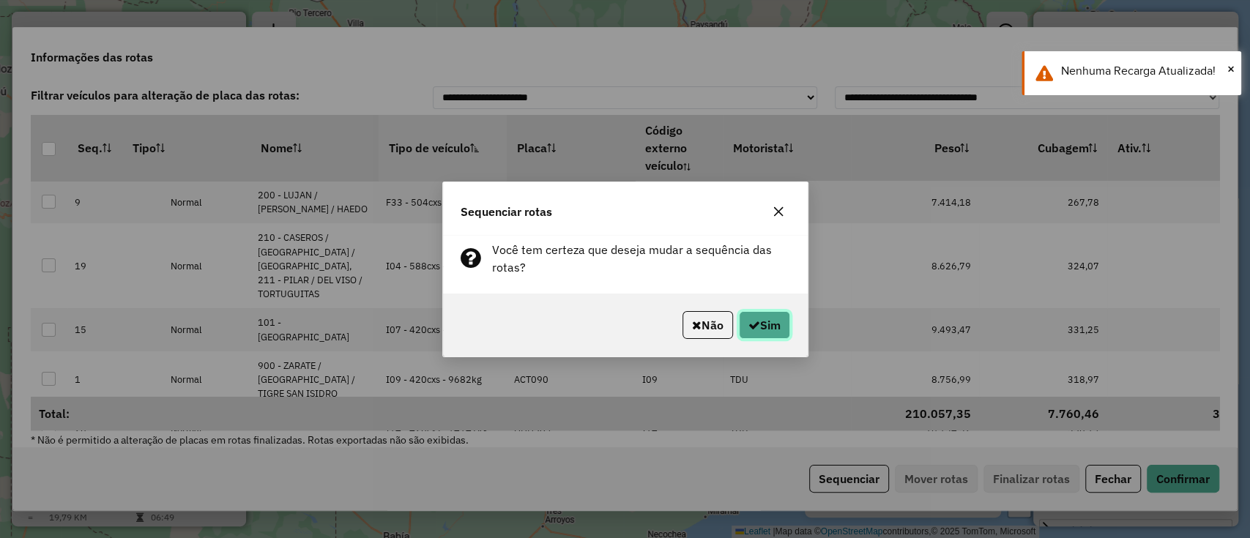
click at [762, 336] on button "Sim" at bounding box center [764, 325] width 51 height 28
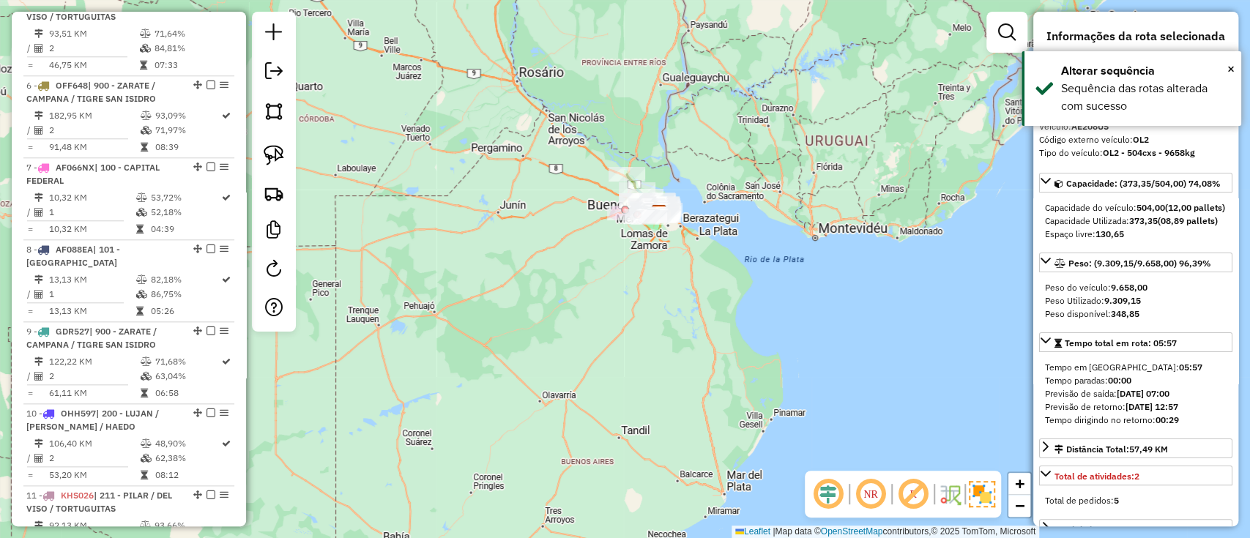
scroll to position [1287, 0]
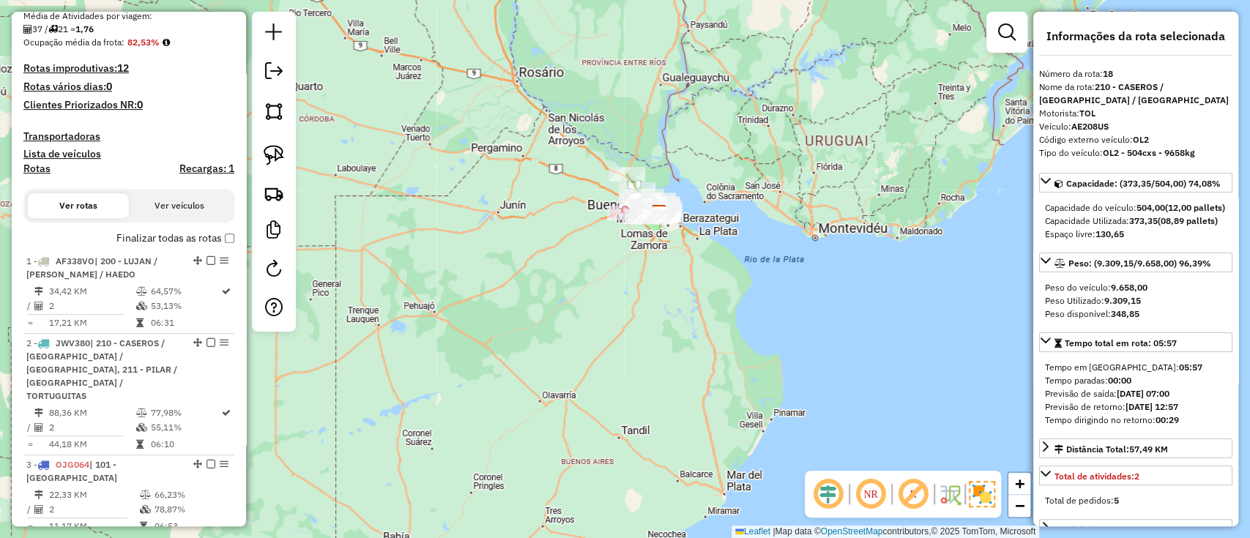
click at [124, 236] on label "Finalizar todas as rotas" at bounding box center [175, 238] width 118 height 15
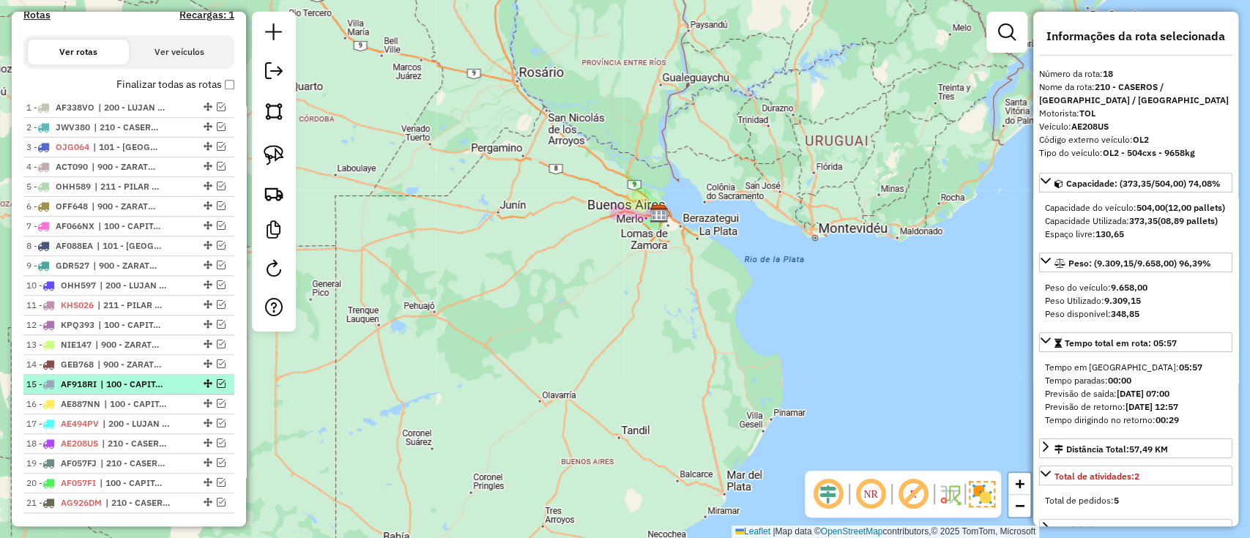
scroll to position [545, 0]
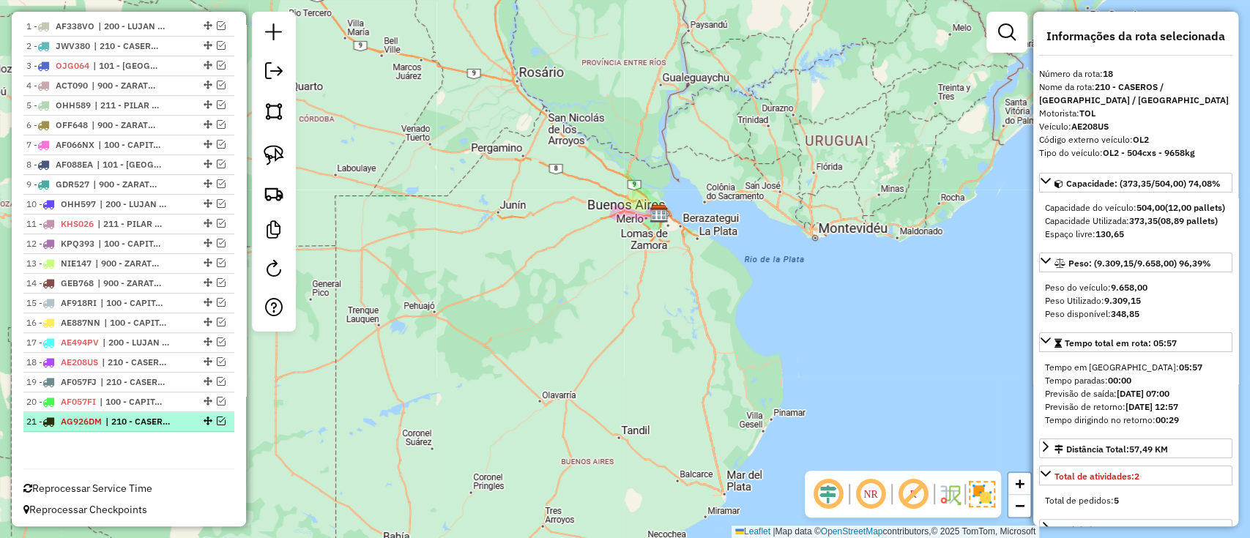
click at [113, 412] on li "21 - AG926DM | 210 - CASEROS / SAN MARTIN / BELLA VISTA" at bounding box center [128, 422] width 211 height 20
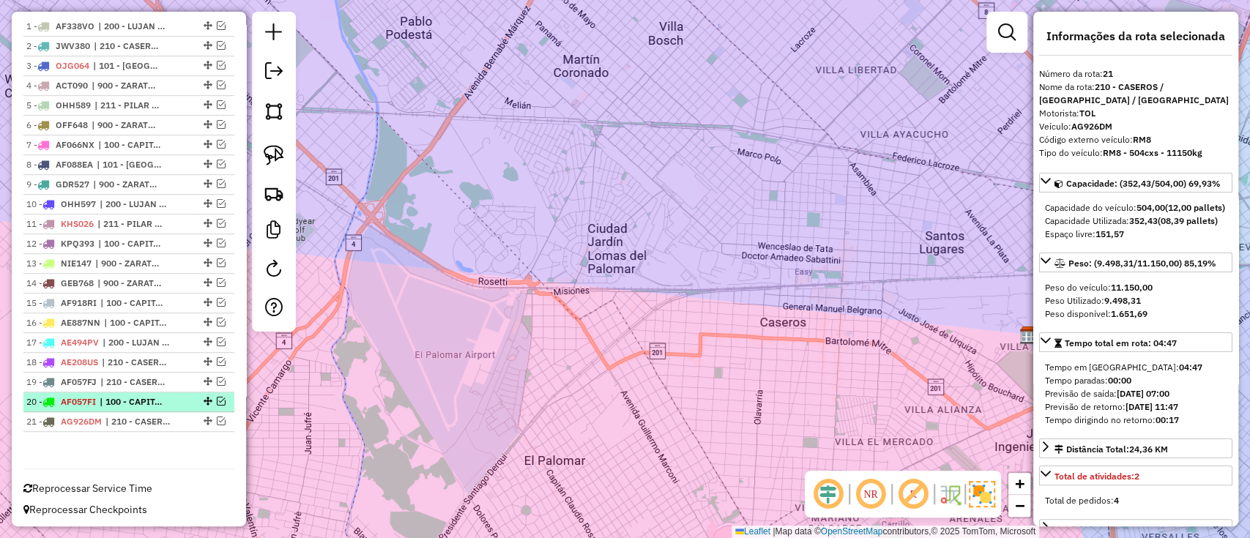
click at [115, 403] on span "| 100 - CAPITAL FEDERAL" at bounding box center [133, 401] width 67 height 13
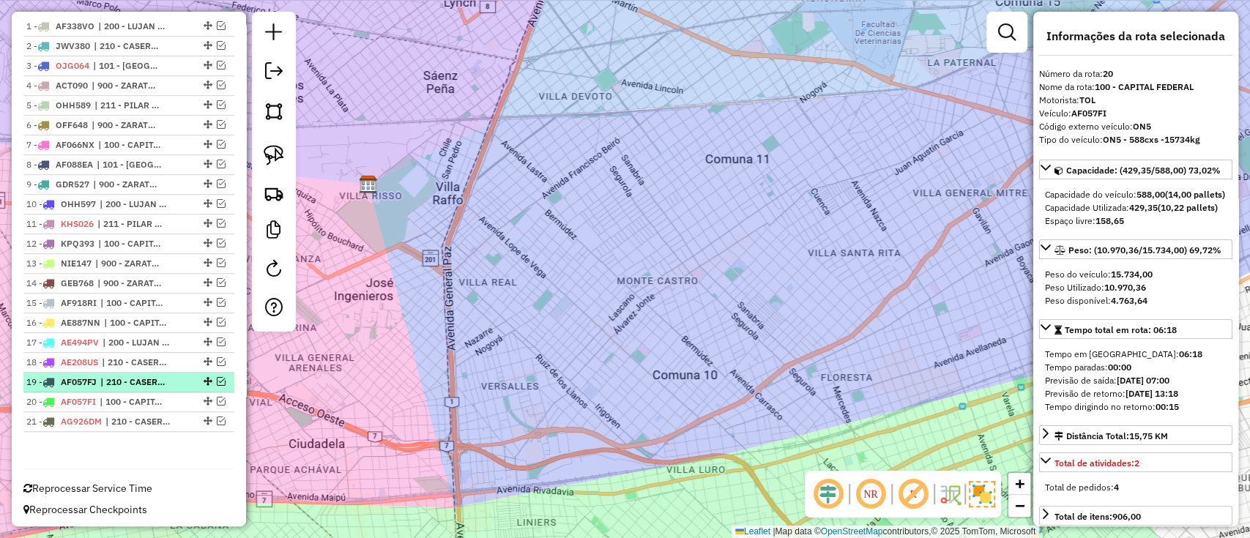
click at [117, 387] on li "19 - AF057FJ | 210 - CASEROS / SAN MARTIN / BELLA VISTA" at bounding box center [128, 383] width 211 height 20
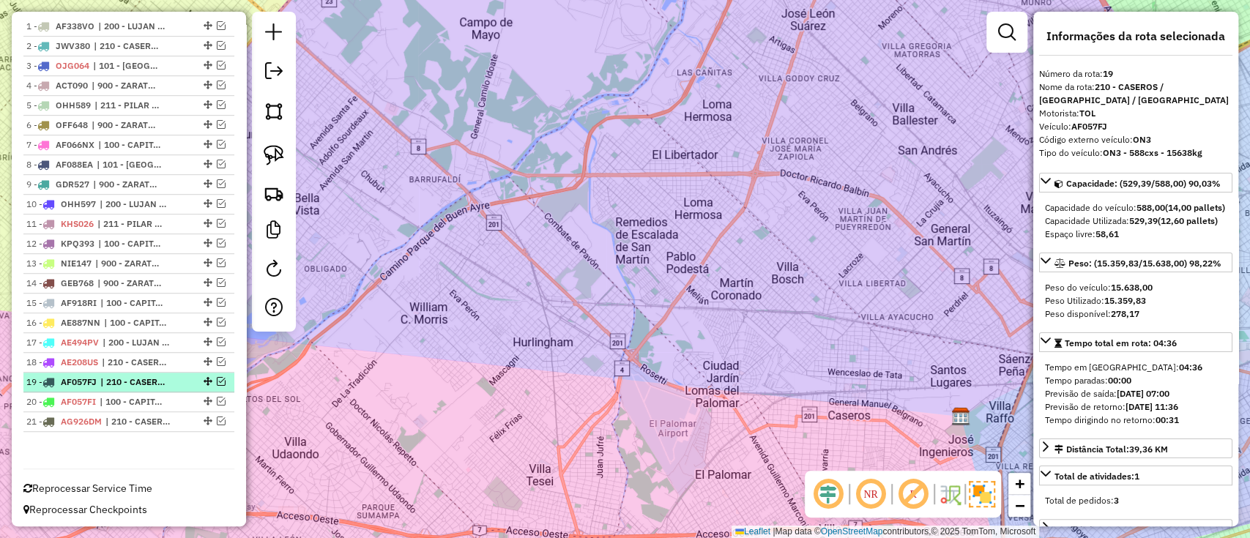
click at [117, 376] on span "| 210 - CASEROS / SAN MARTIN / BELLA VISTA" at bounding box center [133, 382] width 67 height 13
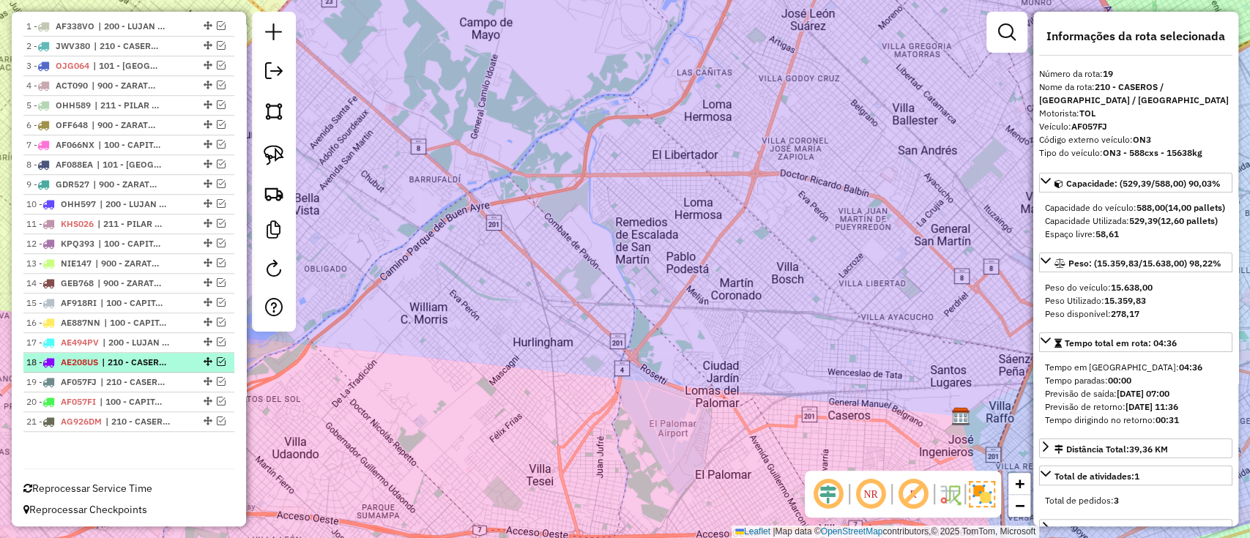
click at [113, 366] on li "18 - AE208US | 210 - CASEROS / SAN MARTIN / BELLA VISTA" at bounding box center [128, 363] width 211 height 20
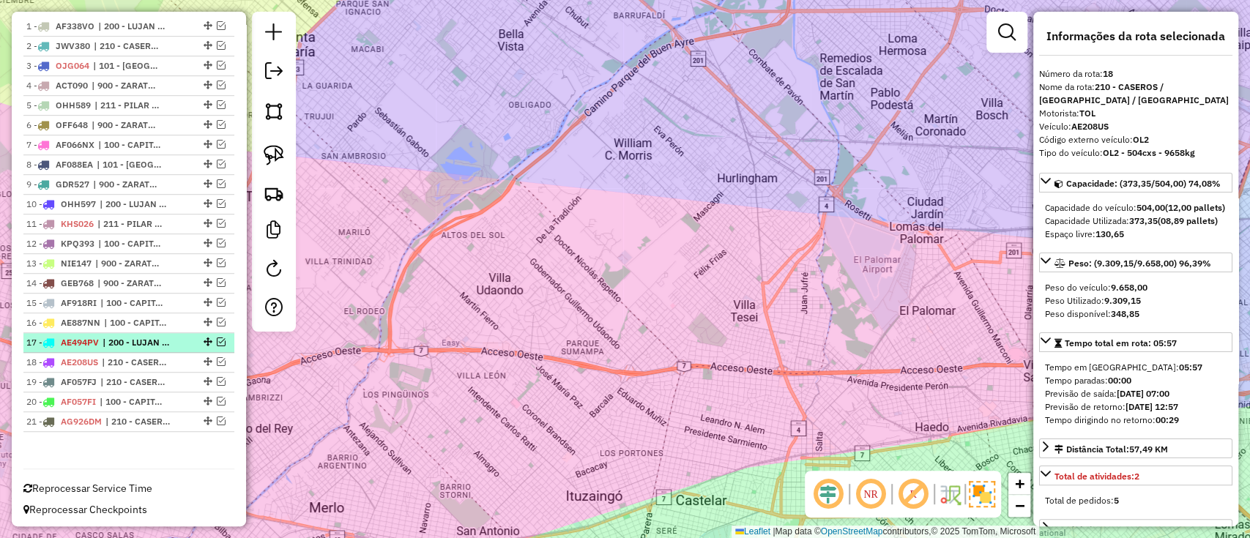
click at [117, 348] on li "17 - AE494PV | 200 - LUJAN / RAMOS / HAEDO" at bounding box center [128, 343] width 211 height 20
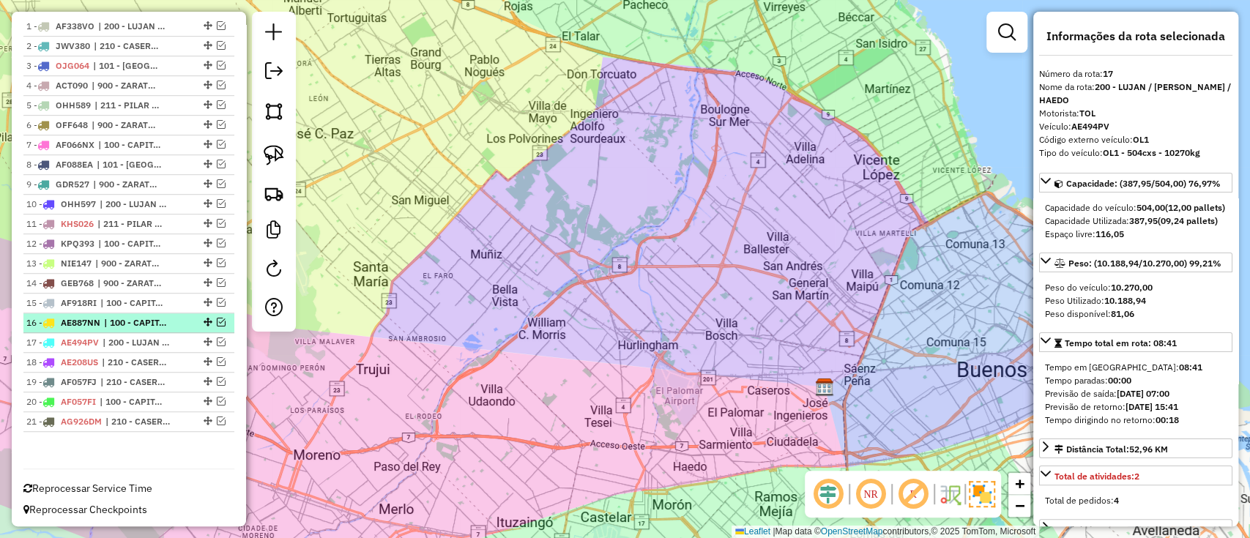
click at [120, 323] on span "| 100 - CAPITAL FEDERAL" at bounding box center [137, 322] width 67 height 13
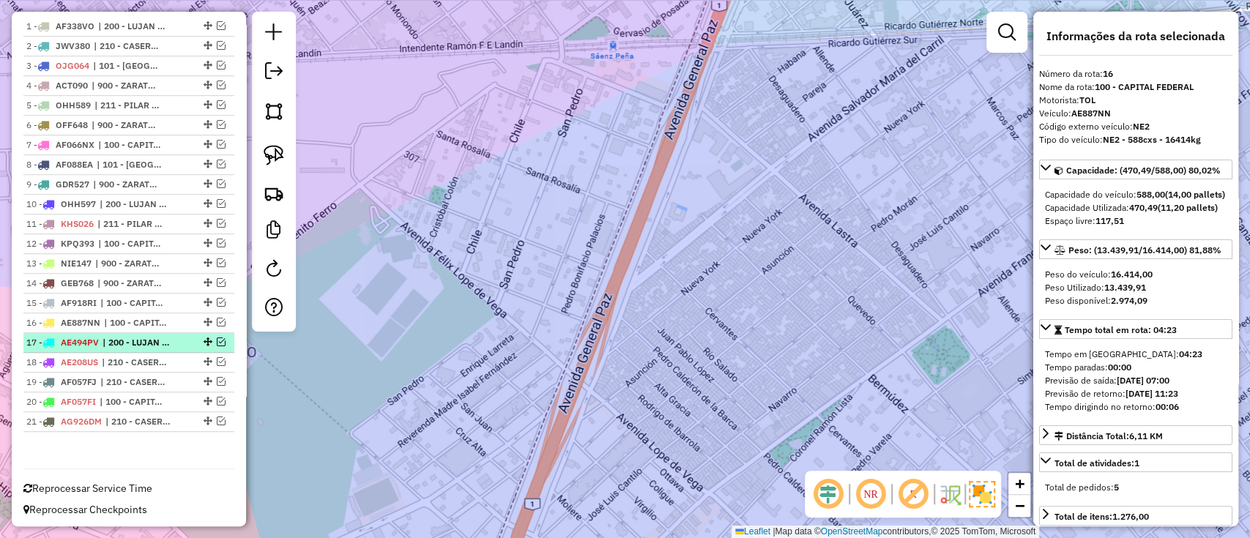
click at [123, 337] on span "| 200 - LUJAN / RAMOS / HAEDO" at bounding box center [135, 342] width 67 height 13
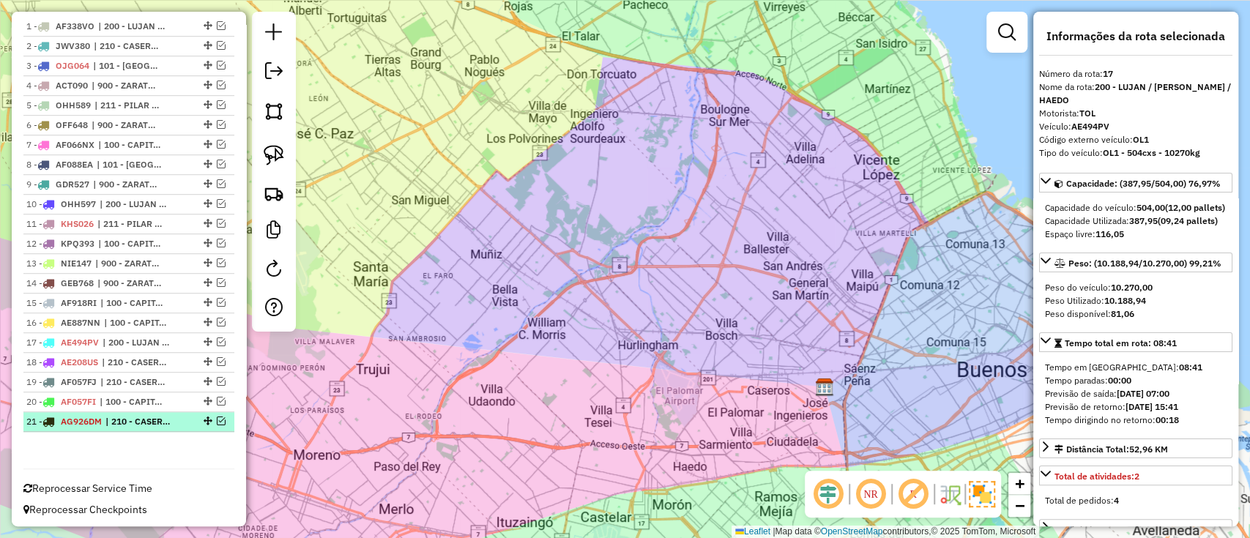
click at [217, 417] on em at bounding box center [221, 421] width 9 height 9
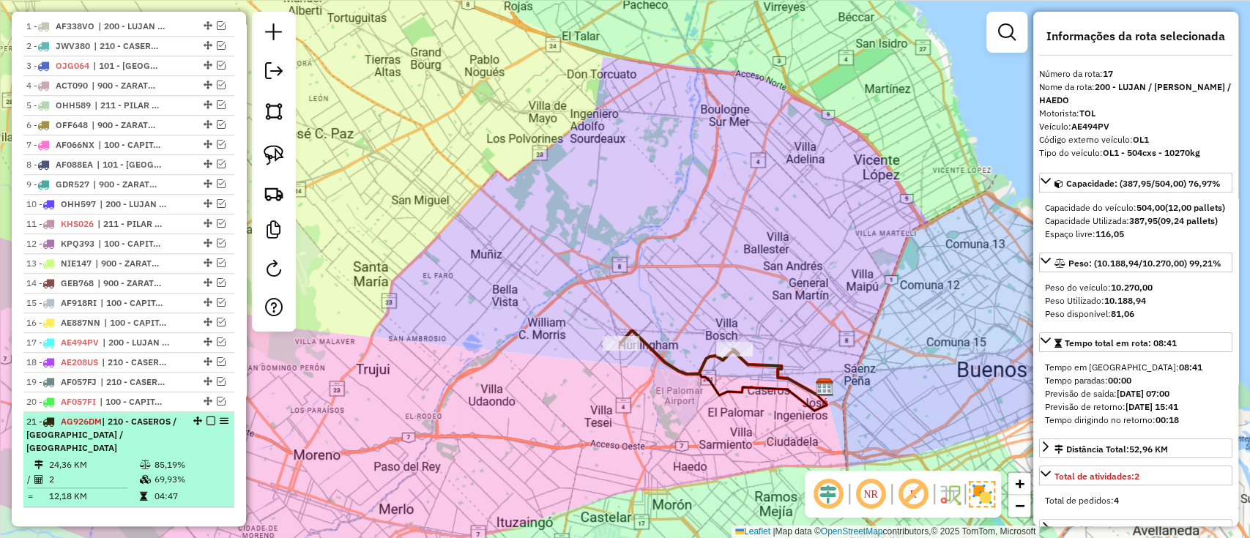
click at [206, 417] on em at bounding box center [210, 421] width 9 height 9
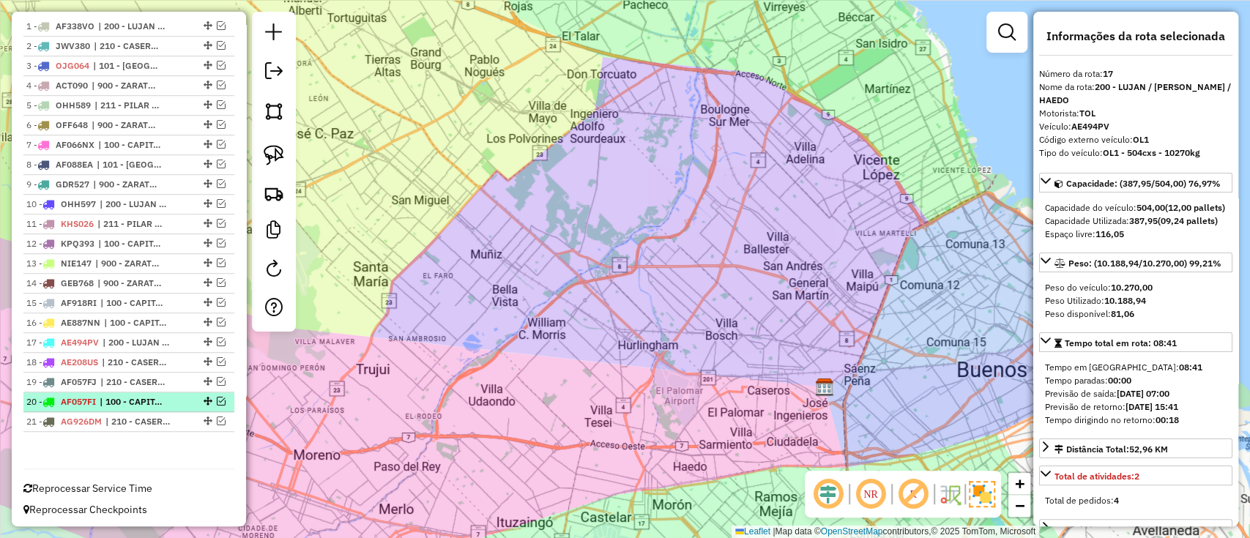
click at [188, 402] on div at bounding box center [206, 401] width 44 height 9
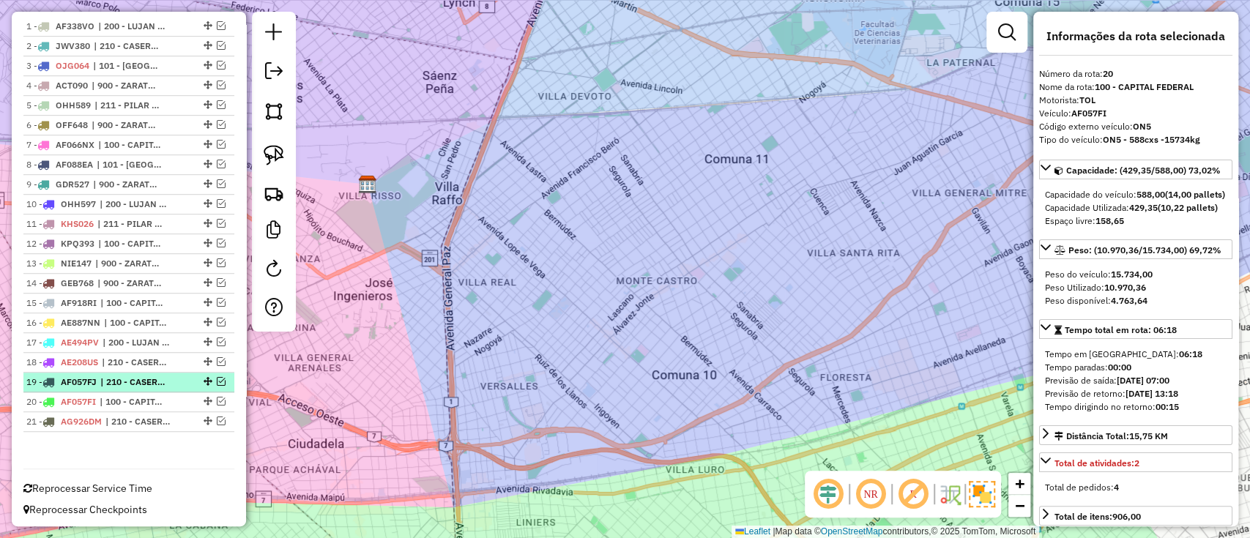
click at [175, 380] on div "19 - AF057FJ | 210 - CASEROS / SAN MARTIN / BELLA VISTA" at bounding box center [103, 382] width 155 height 13
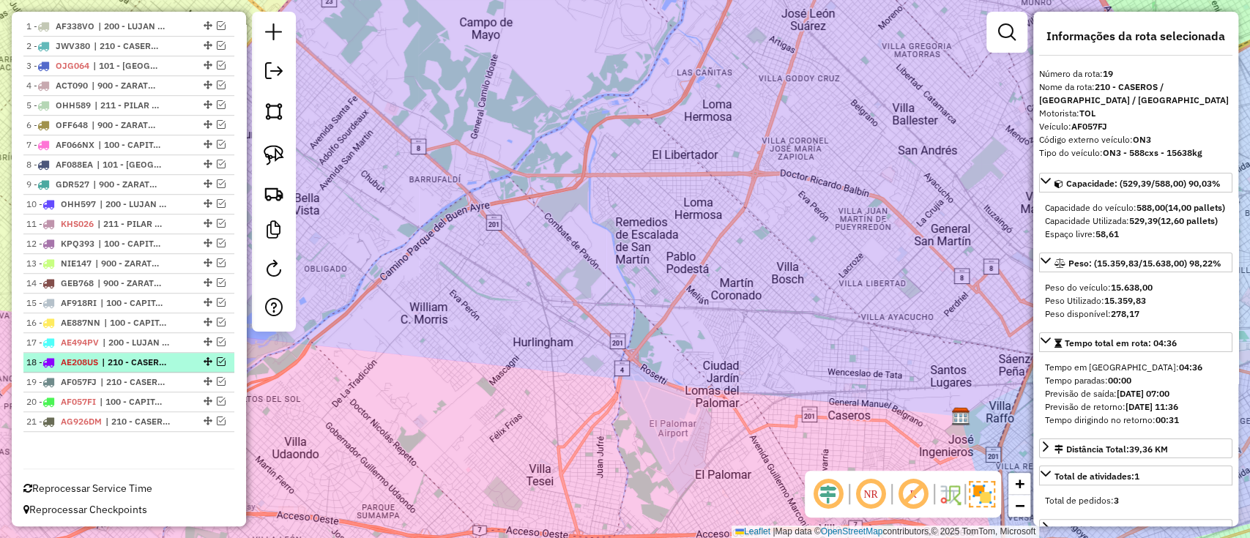
click at [164, 360] on span "| 210 - CASEROS / SAN MARTIN / BELLA VISTA" at bounding box center [135, 362] width 67 height 13
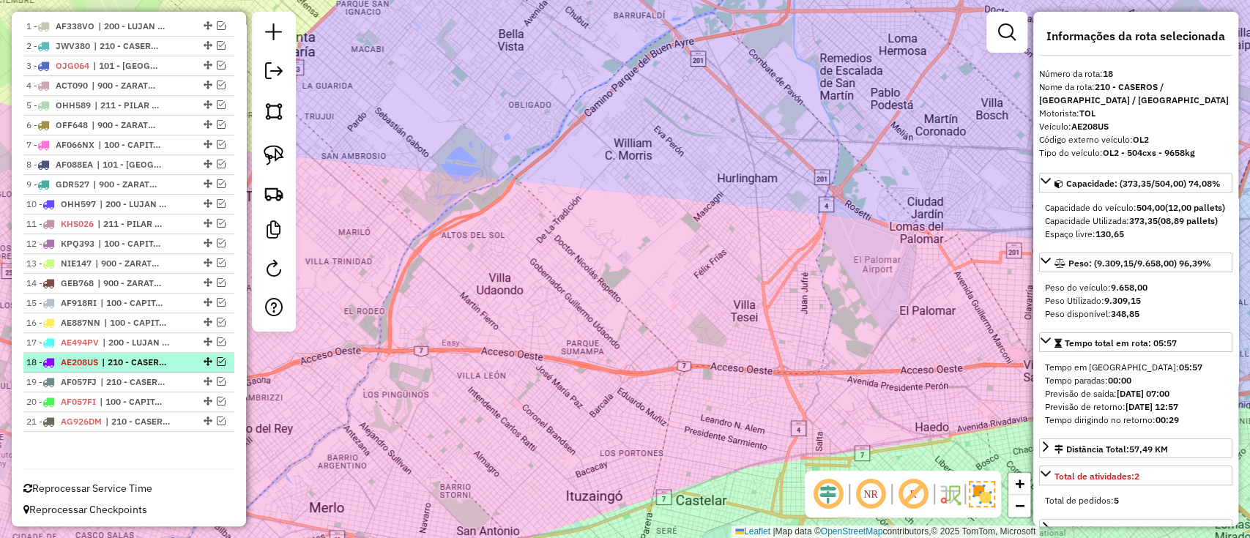
click at [217, 357] on em at bounding box center [221, 361] width 9 height 9
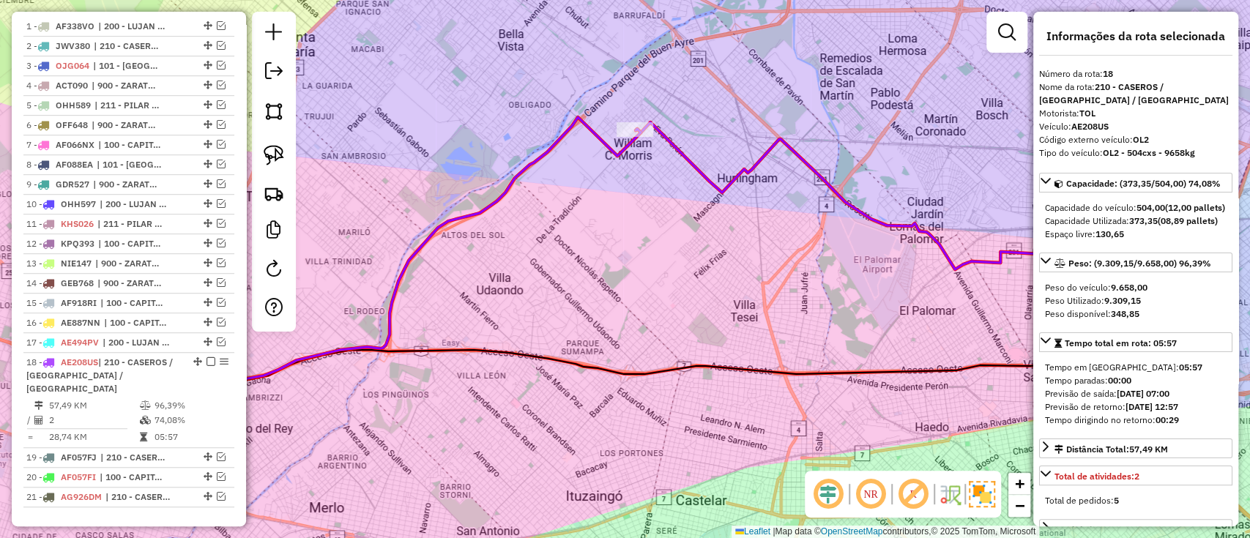
click at [610, 147] on icon at bounding box center [362, 269] width 556 height 305
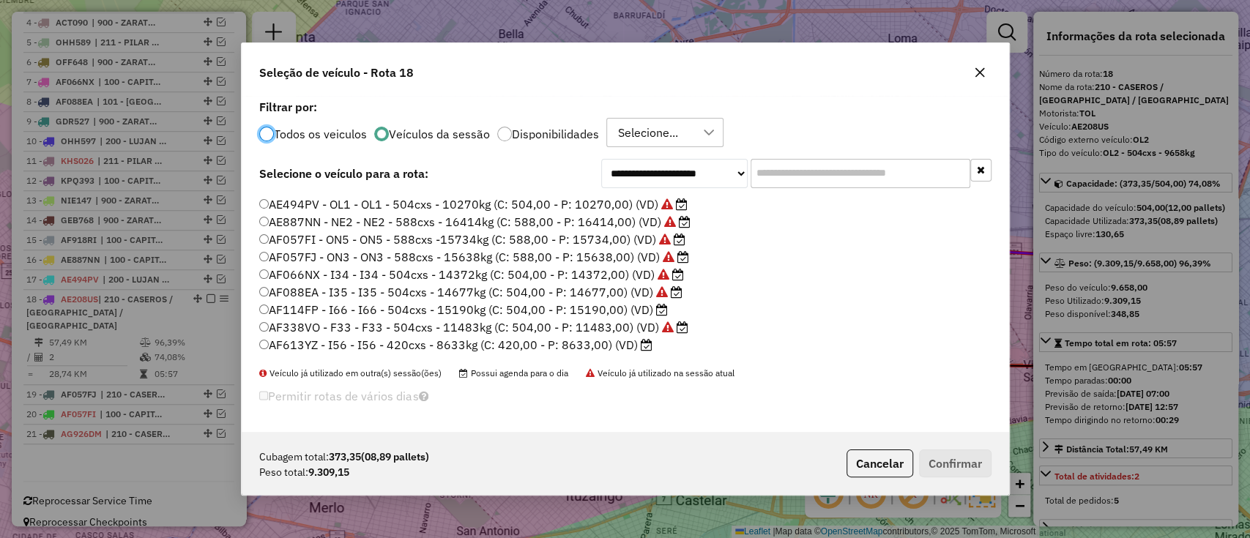
scroll to position [97, 0]
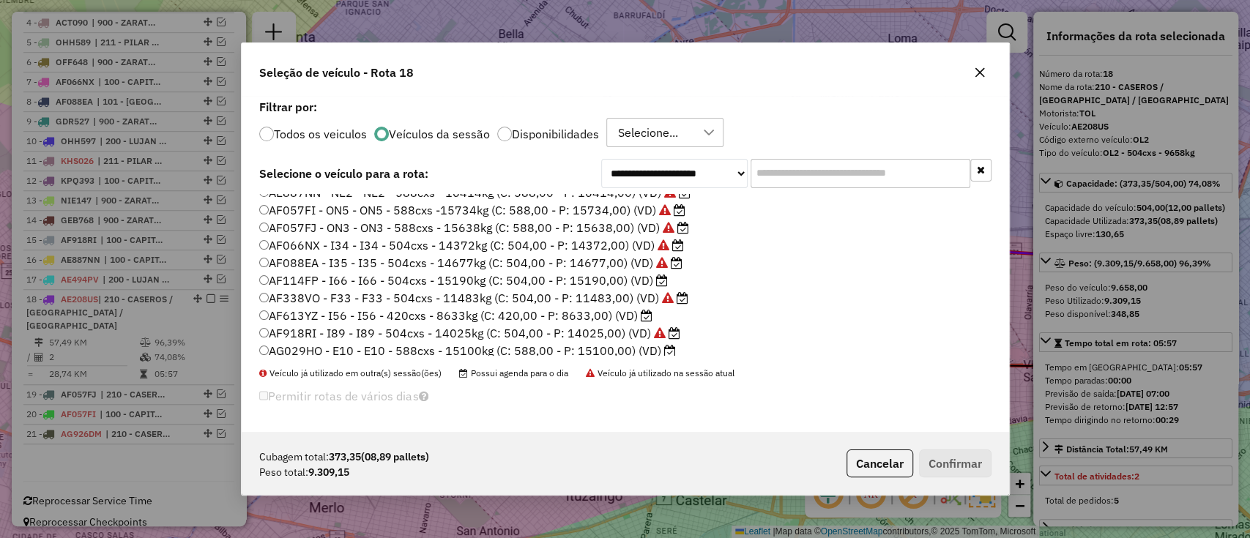
click at [615, 284] on label "AF114FP - I66 - I66 - 504cxs - 15190kg (C: 504,00 - P: 15190,00) (VD)" at bounding box center [463, 281] width 408 height 18
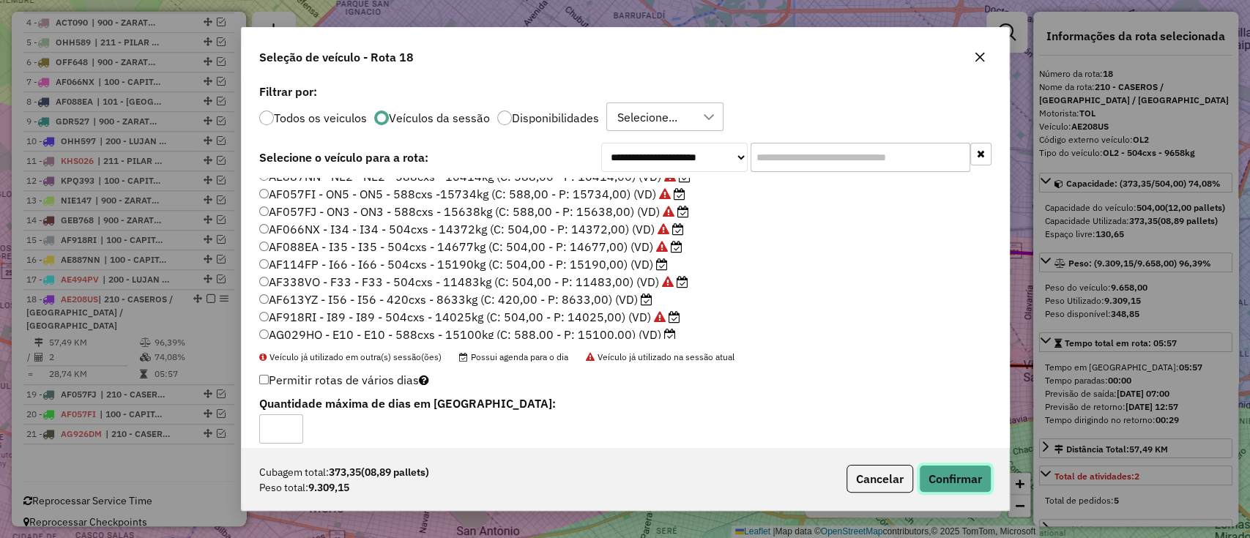
click at [950, 470] on button "Confirmar" at bounding box center [955, 479] width 72 height 28
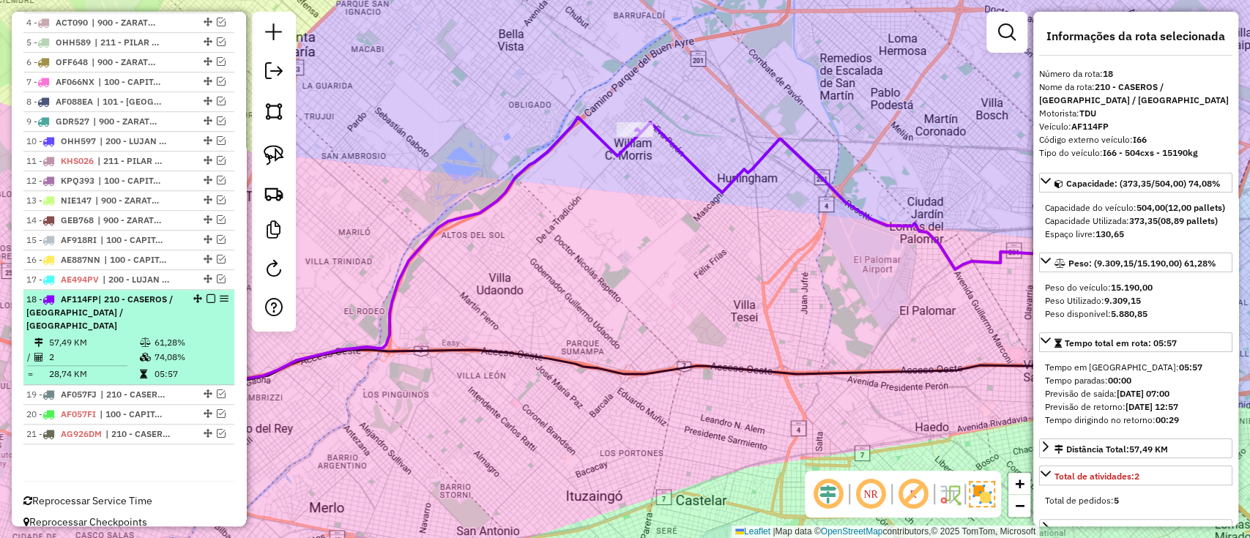
click at [208, 294] on em at bounding box center [210, 298] width 9 height 9
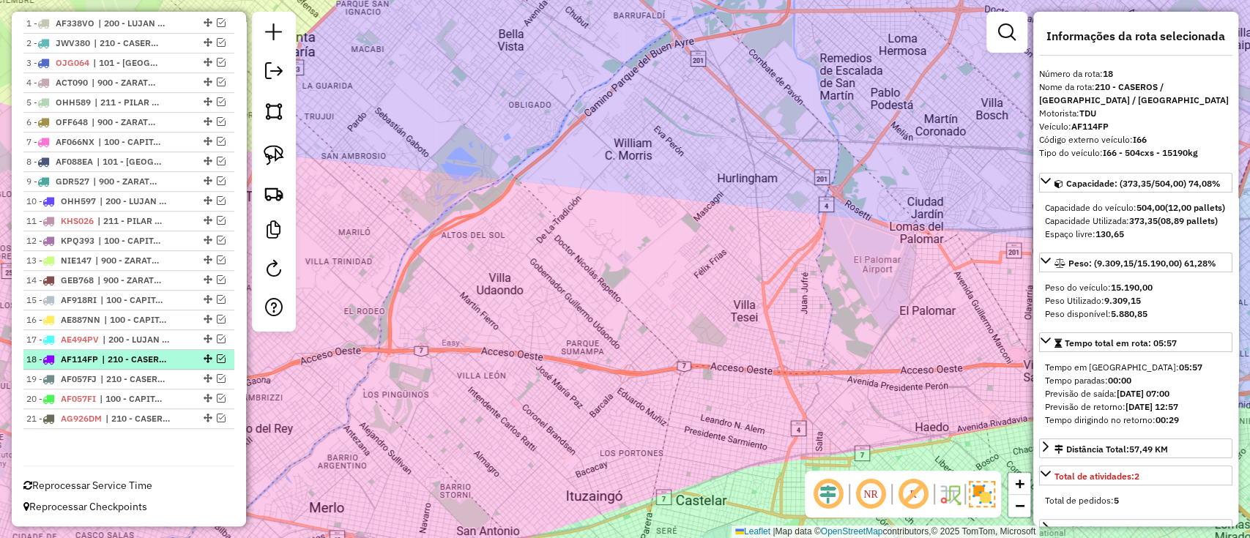
scroll to position [545, 0]
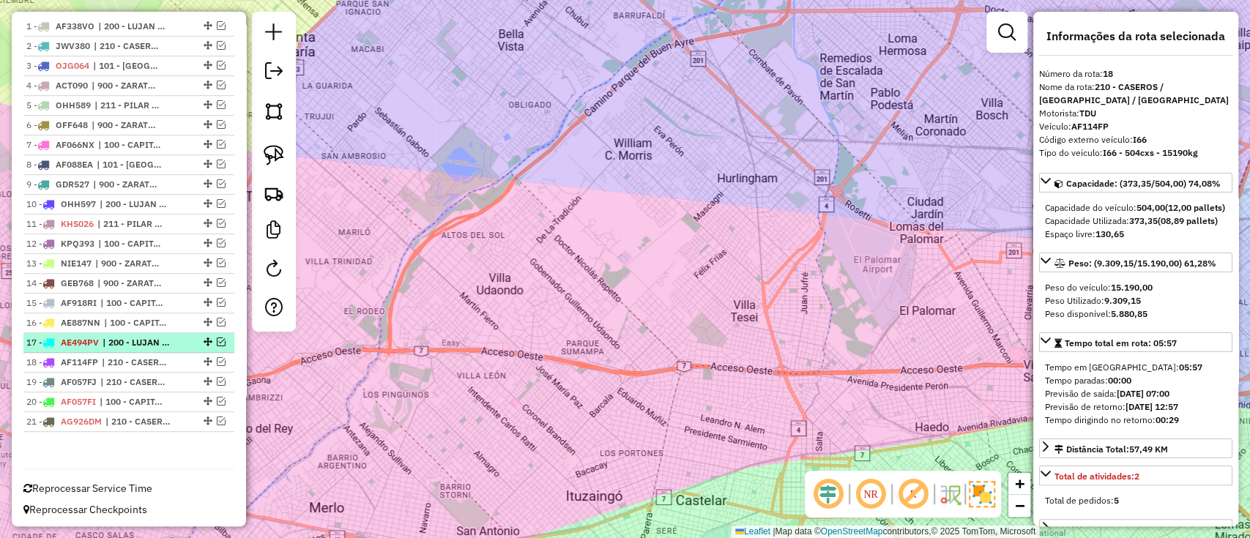
click at [107, 348] on li "17 - AE494PV | 200 - LUJAN / RAMOS / HAEDO" at bounding box center [128, 343] width 211 height 20
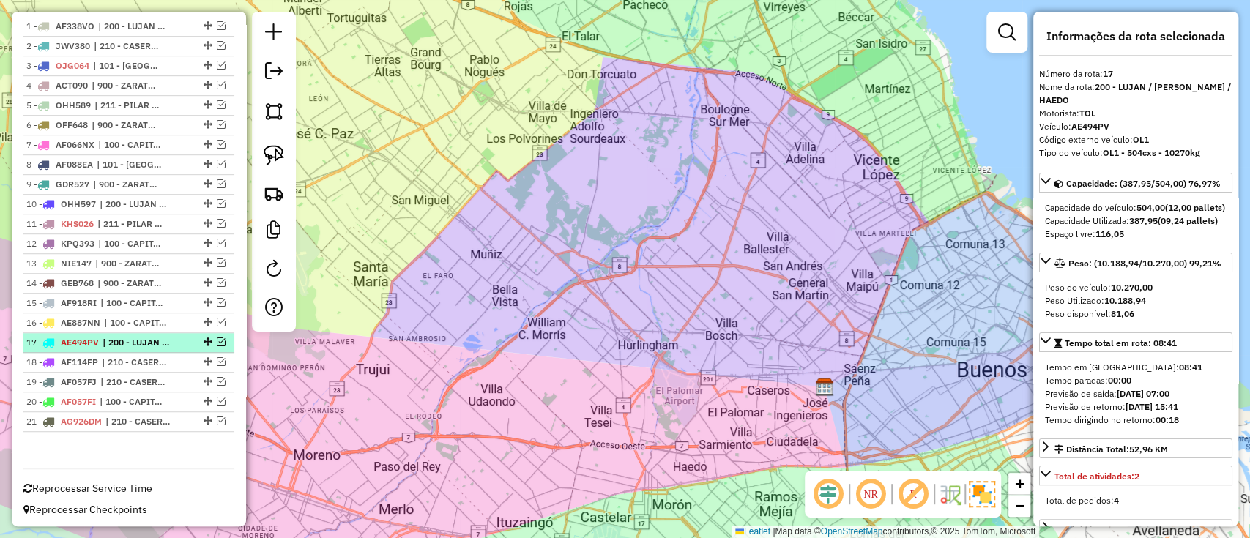
click at [217, 337] on em at bounding box center [221, 341] width 9 height 9
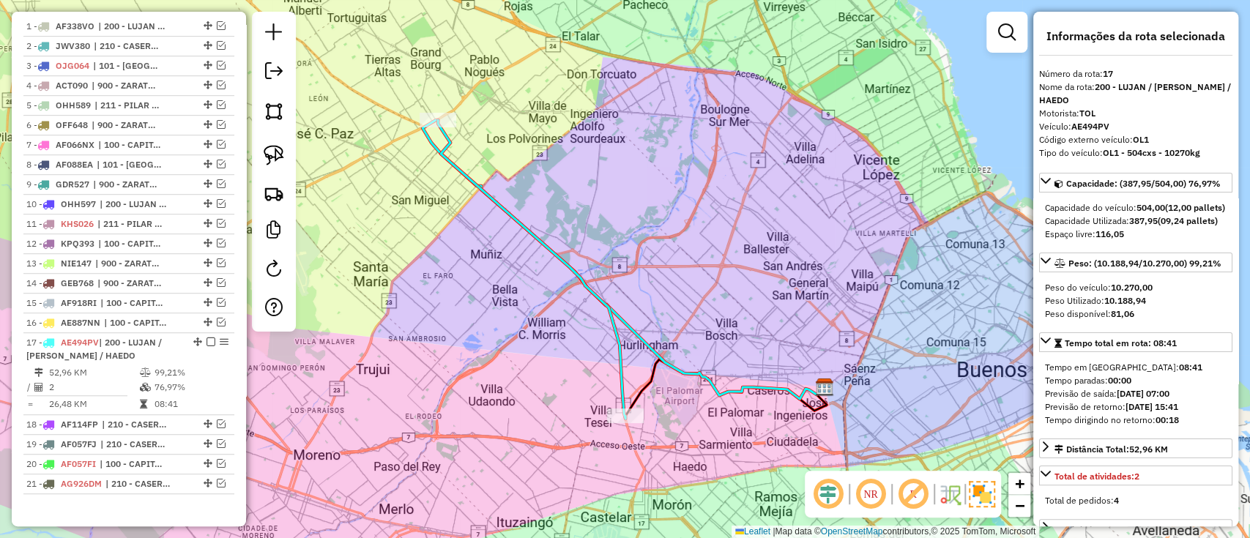
scroll to position [608, 0]
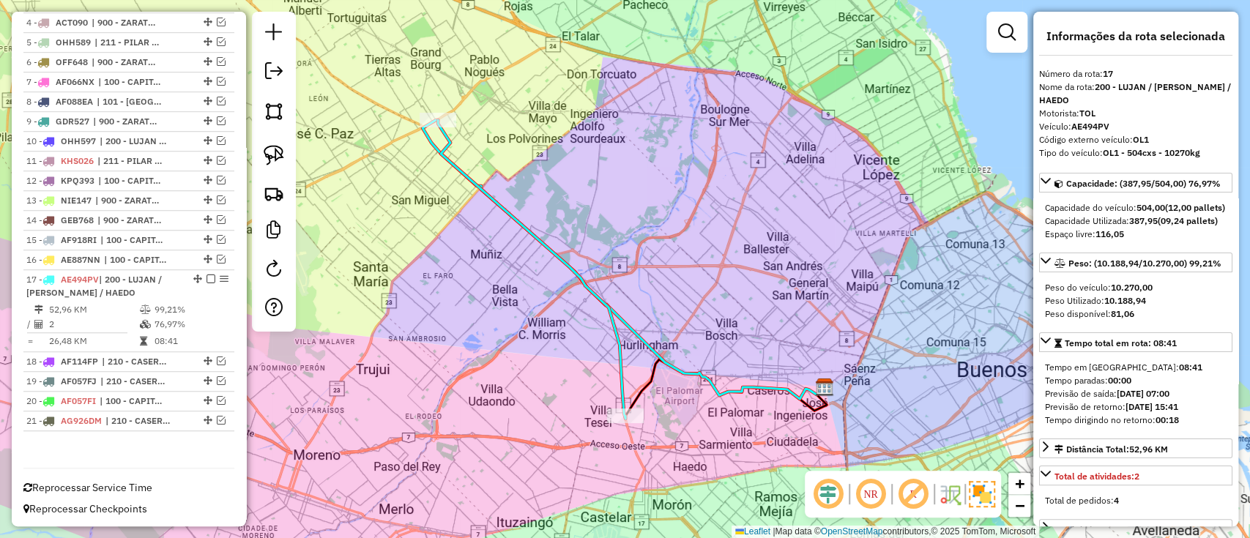
click at [624, 341] on icon at bounding box center [531, 269] width 187 height 299
click at [613, 341] on icon at bounding box center [529, 271] width 187 height 299
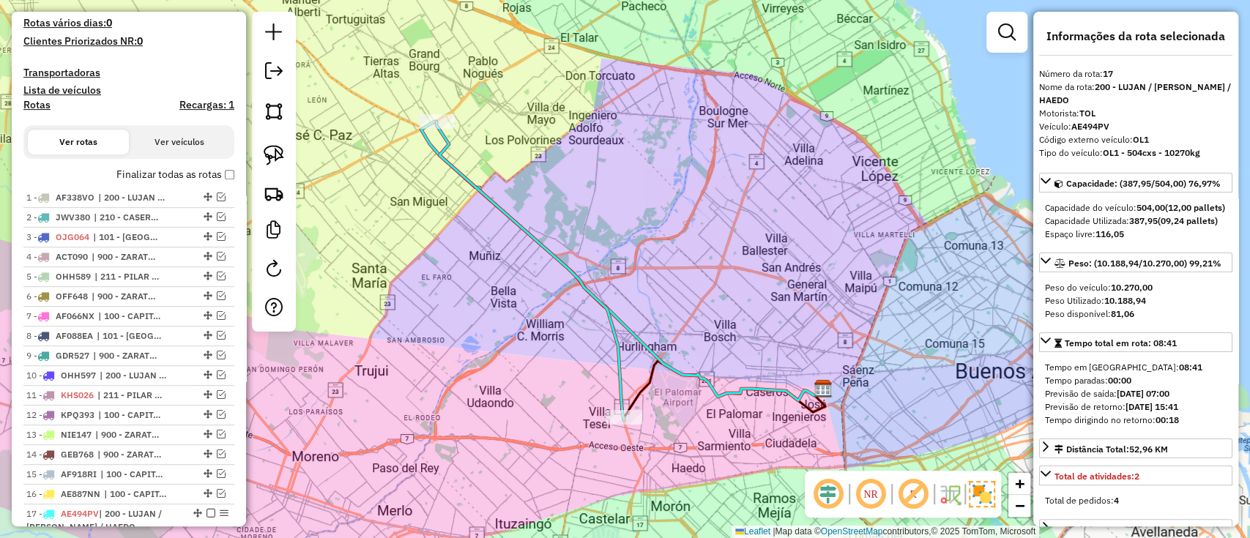
scroll to position [316, 0]
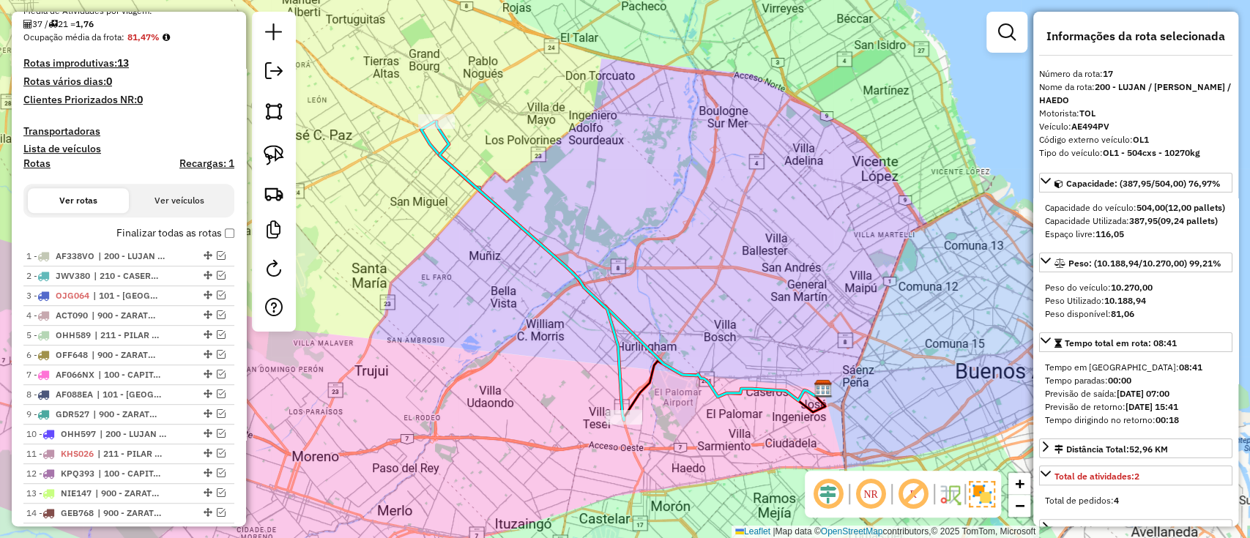
click at [146, 231] on label "Finalizar todas as rotas" at bounding box center [175, 232] width 118 height 15
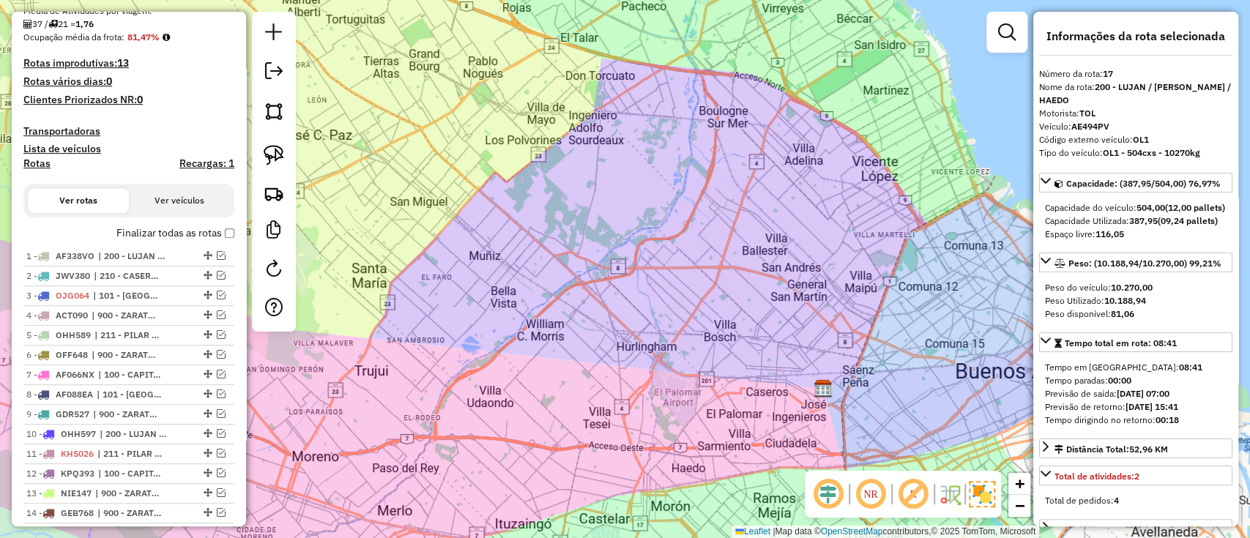
click at [146, 231] on label "Finalizar todas as rotas" at bounding box center [175, 232] width 118 height 15
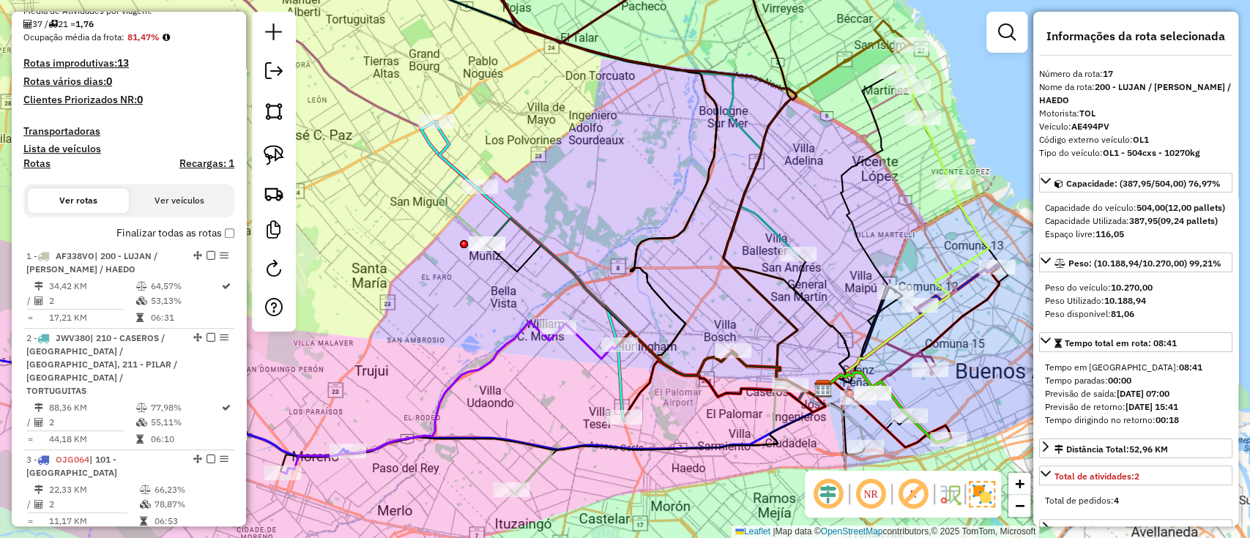
click at [40, 166] on h4 "Rotas" at bounding box center [36, 163] width 27 height 12
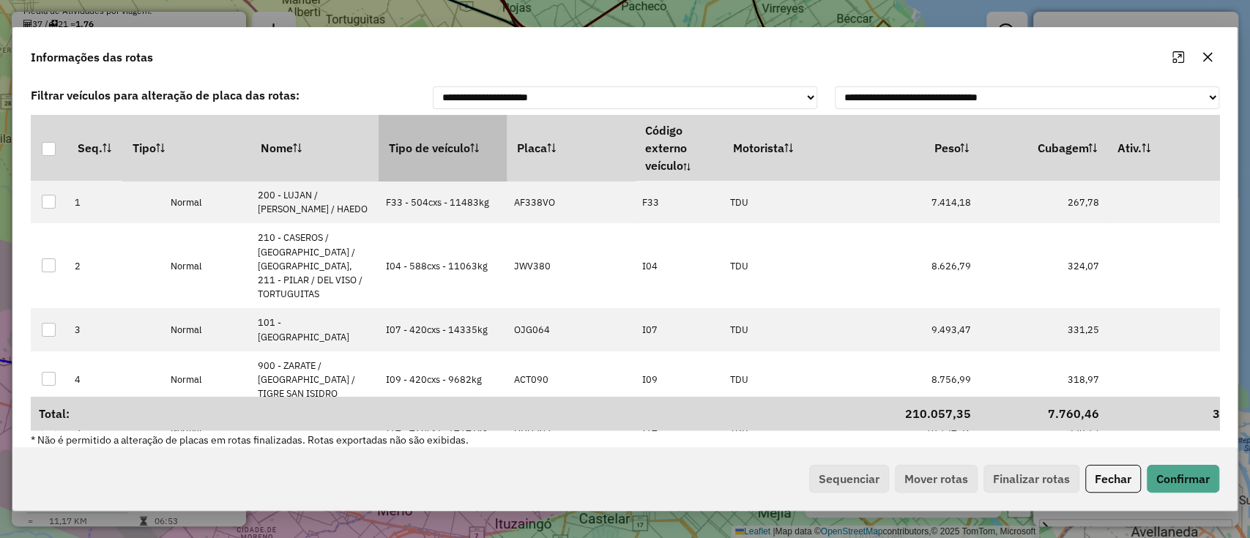
click at [433, 144] on th "Tipo de veículo" at bounding box center [442, 148] width 128 height 66
click at [840, 468] on button "Sequenciar" at bounding box center [849, 479] width 80 height 28
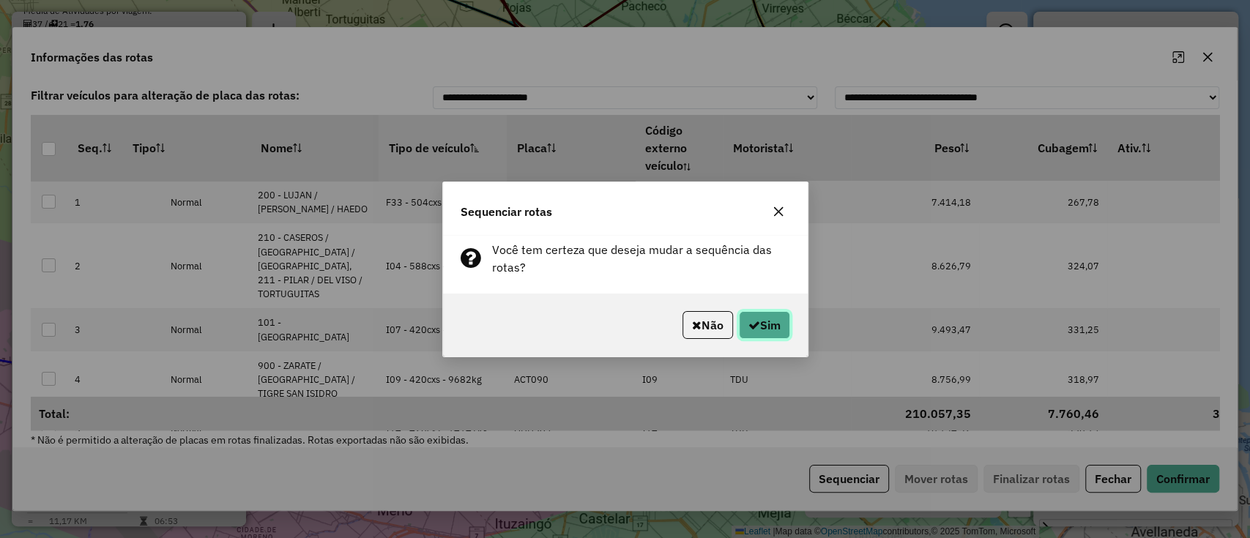
click at [761, 318] on button "Sim" at bounding box center [764, 325] width 51 height 28
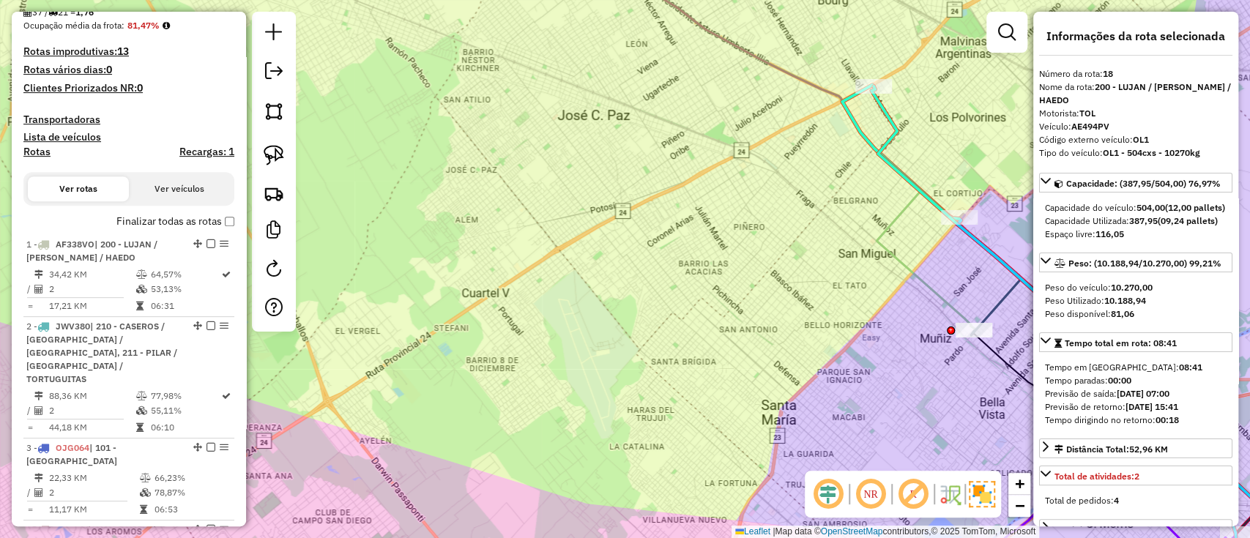
scroll to position [304, 0]
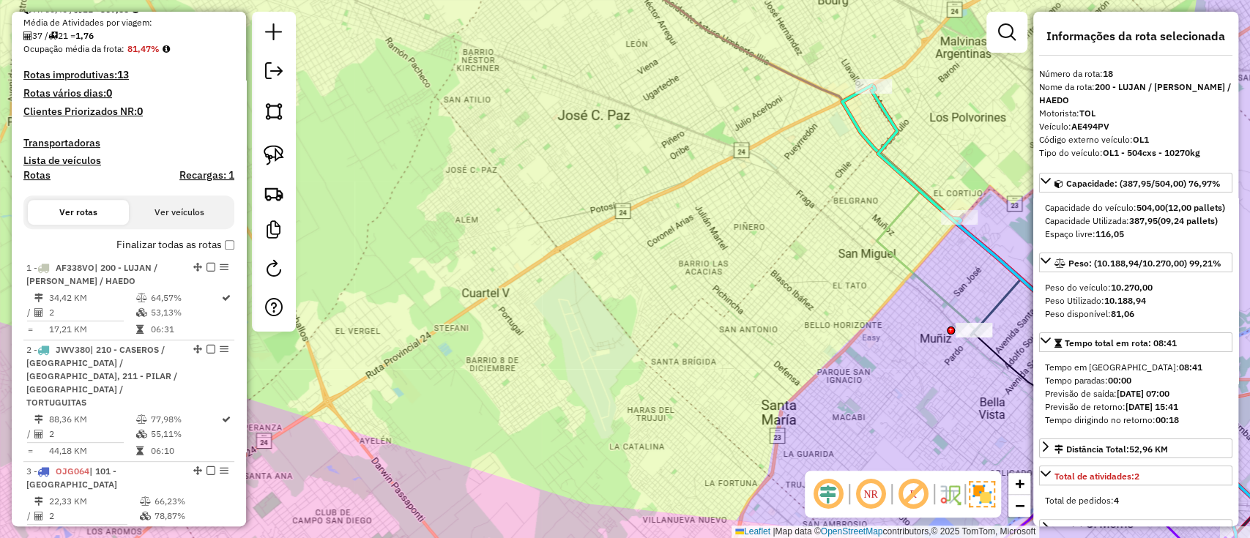
click at [155, 241] on label "Finalizar todas as rotas" at bounding box center [175, 244] width 118 height 15
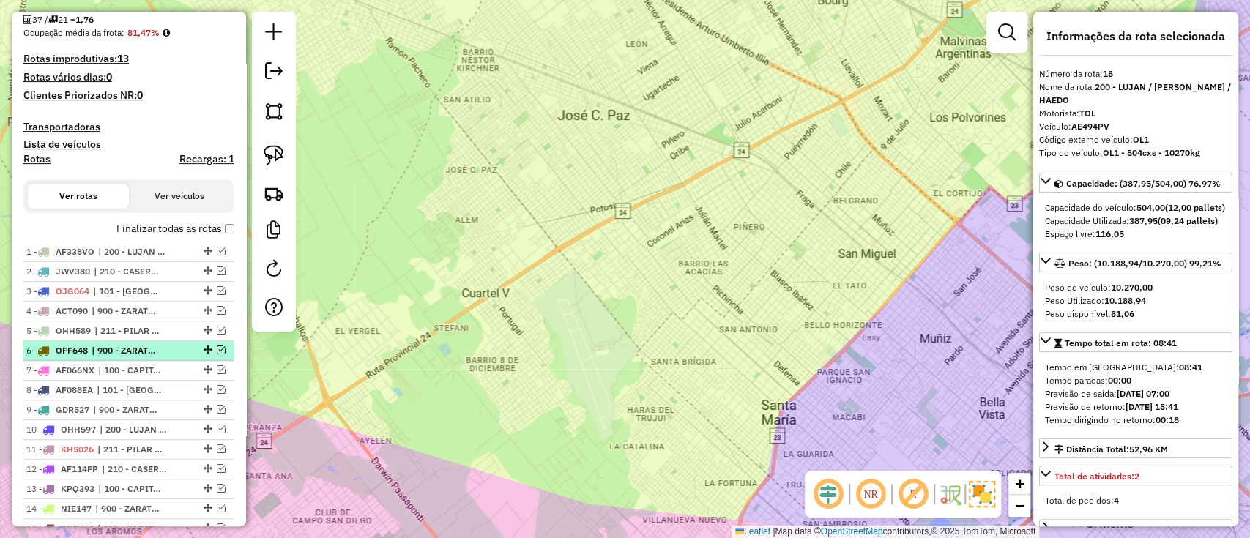
scroll to position [545, 0]
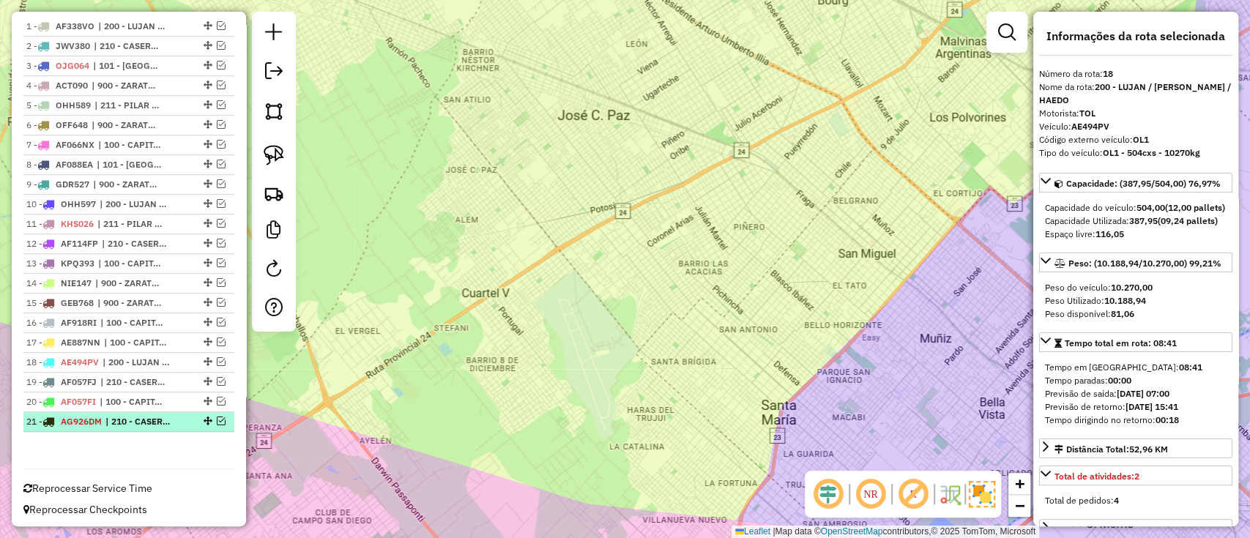
click at [95, 416] on span "AG926DM" at bounding box center [81, 421] width 41 height 11
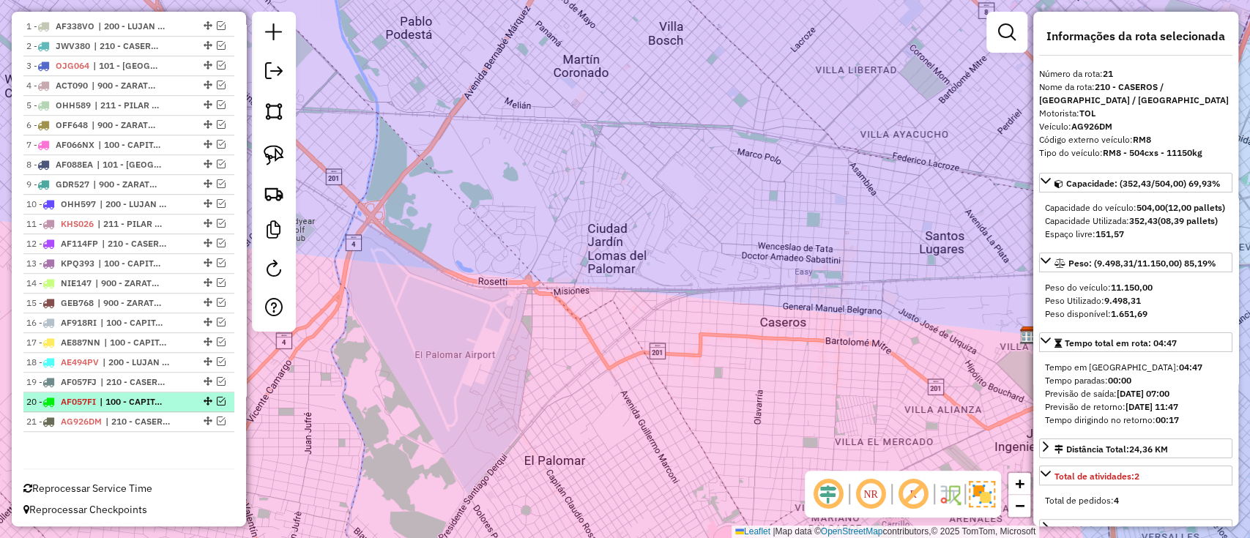
click at [100, 398] on div "20 - AF057FI | 100 - CAPITAL FEDERAL" at bounding box center [103, 401] width 155 height 13
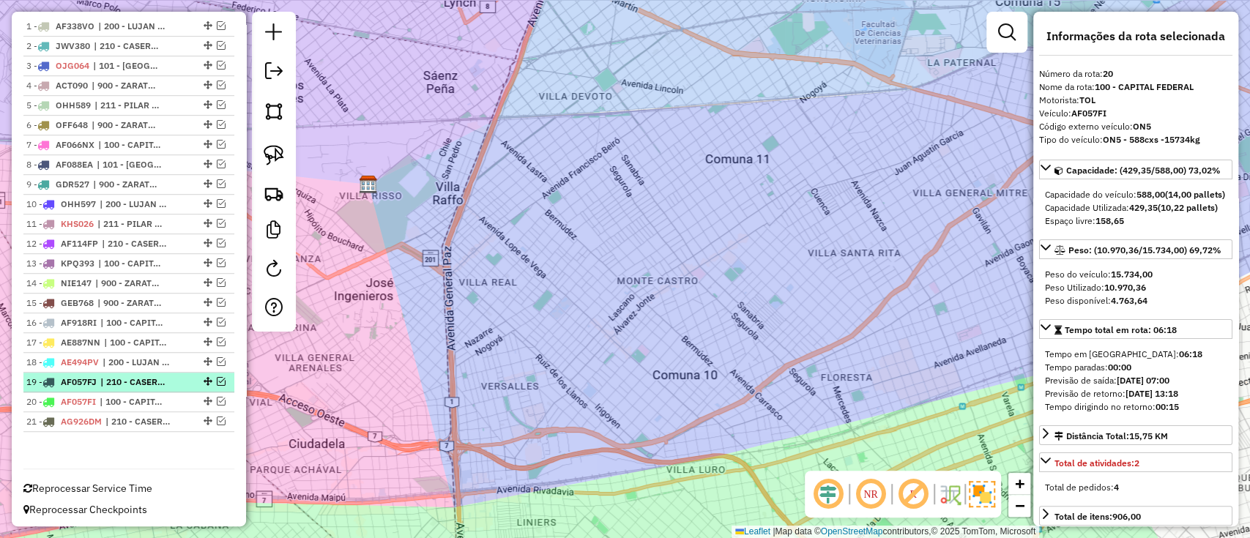
click at [106, 382] on span "| 210 - CASEROS / SAN MARTIN / BELLA VISTA" at bounding box center [133, 382] width 67 height 13
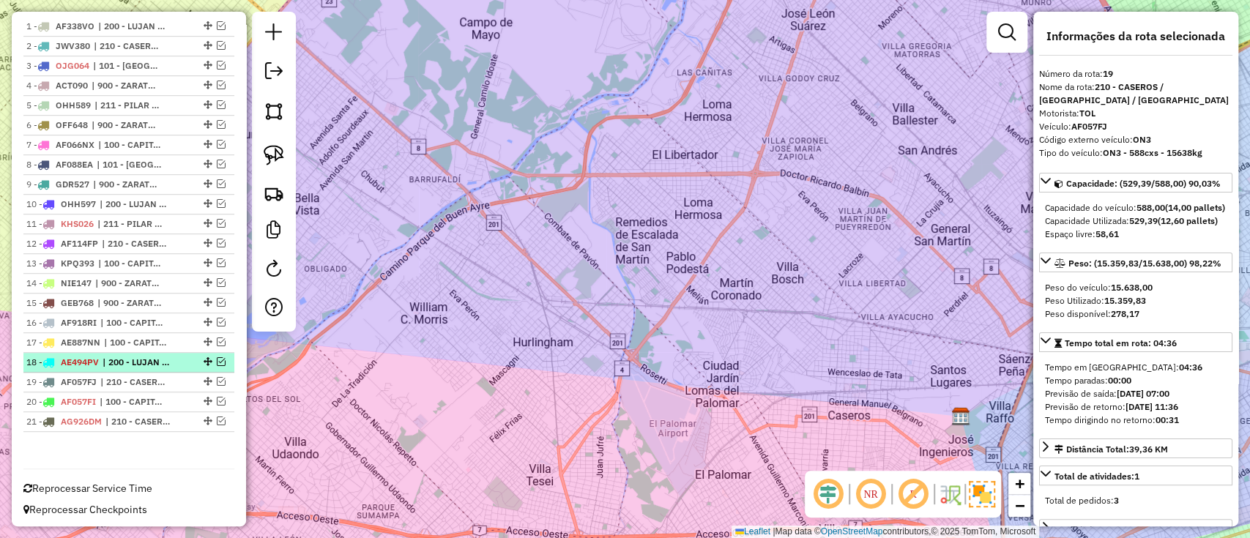
click at [107, 364] on span "| 200 - LUJAN / RAMOS / HAEDO" at bounding box center [135, 362] width 67 height 13
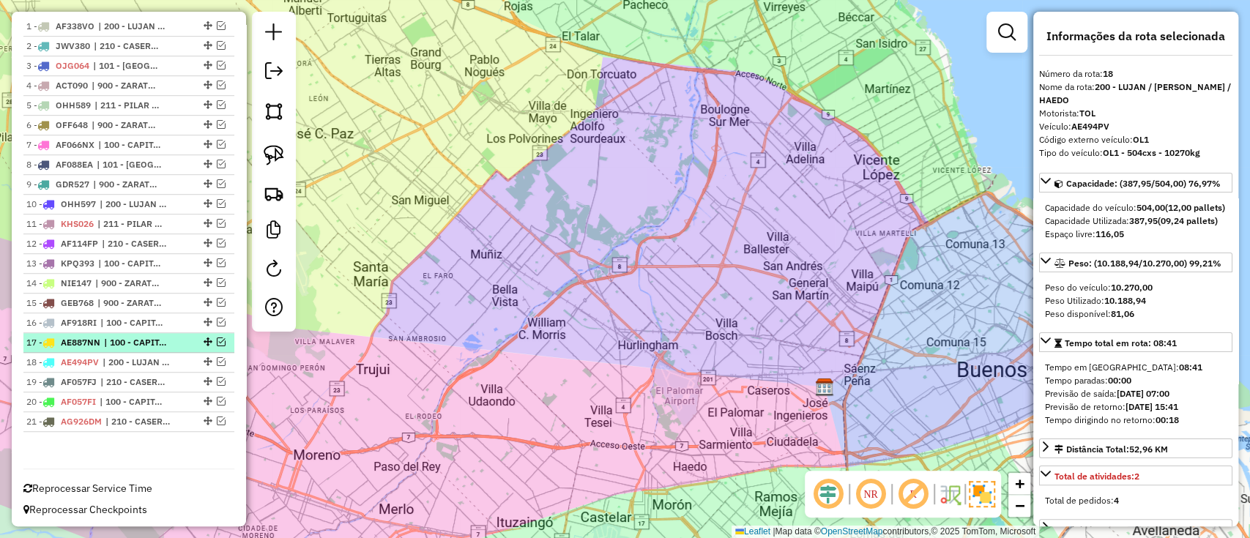
click at [108, 343] on span "| 100 - CAPITAL FEDERAL" at bounding box center [137, 342] width 67 height 13
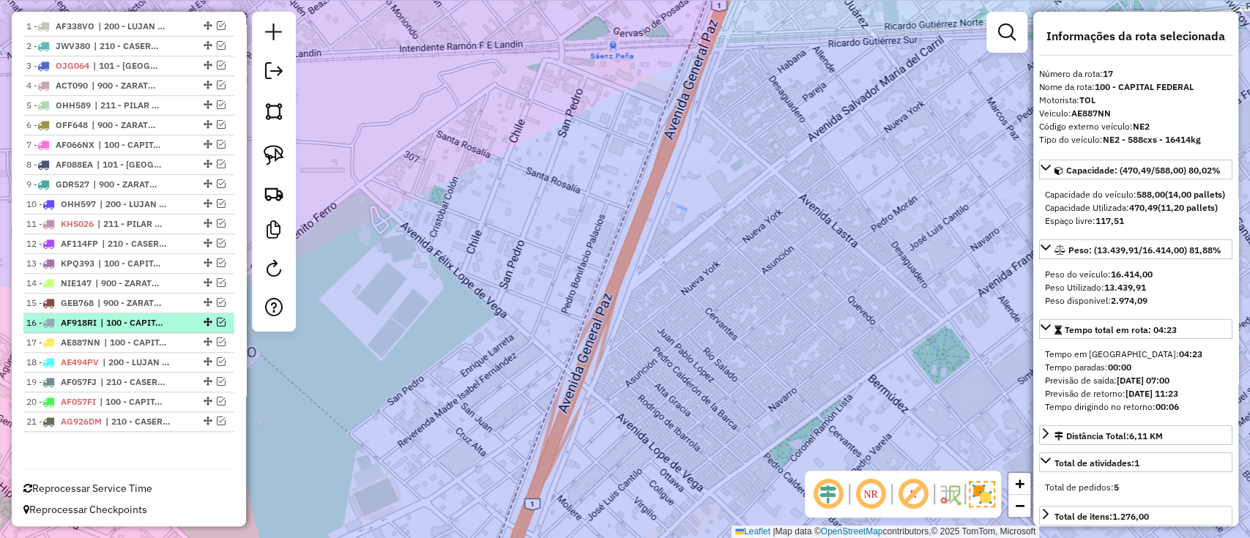
click at [111, 324] on span "| 100 - CAPITAL FEDERAL" at bounding box center [133, 322] width 67 height 13
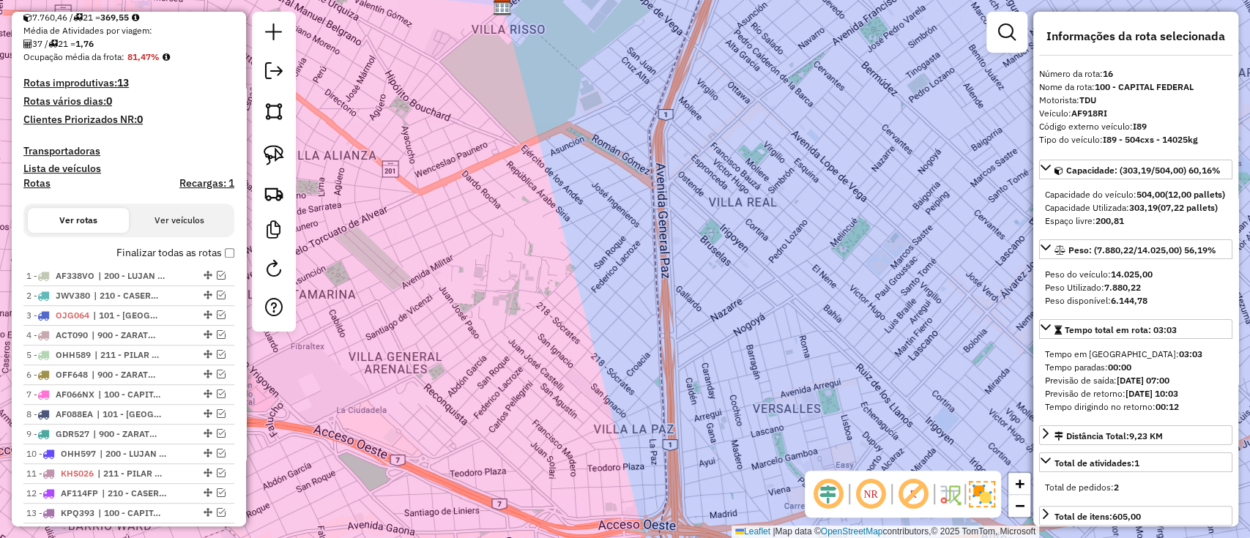
scroll to position [58, 0]
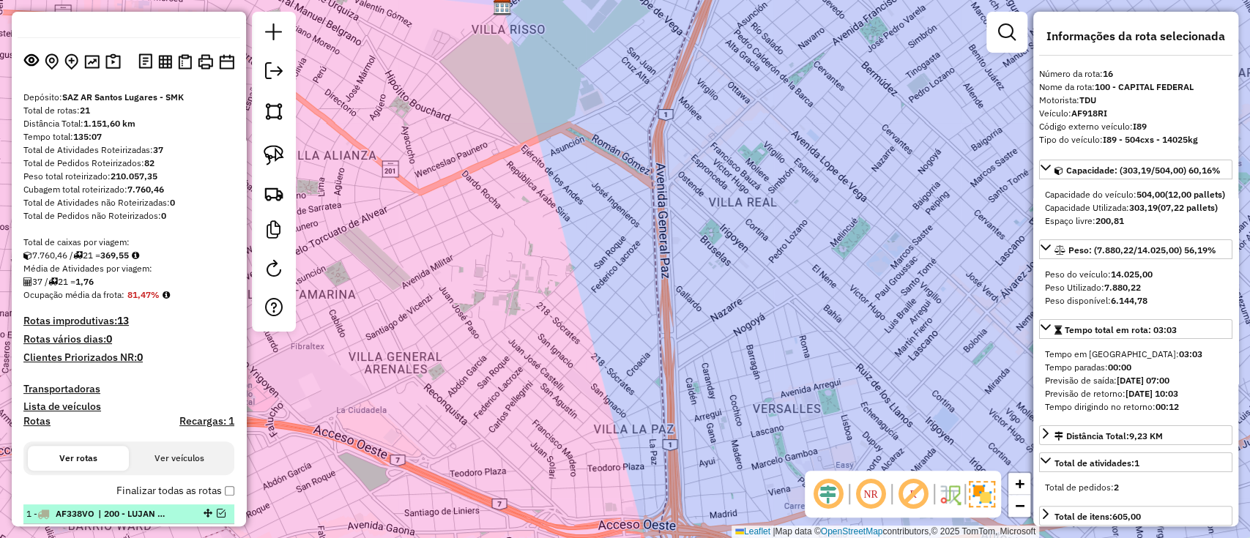
click at [124, 507] on span "| 200 - LUJAN / RAMOS / HAEDO" at bounding box center [131, 513] width 67 height 13
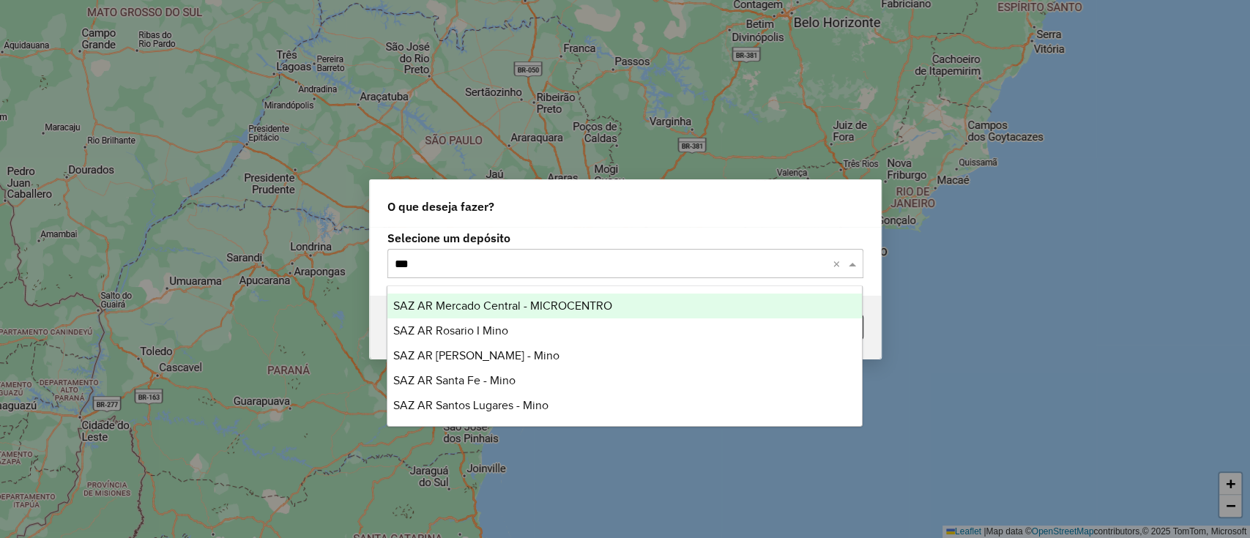
type input "****"
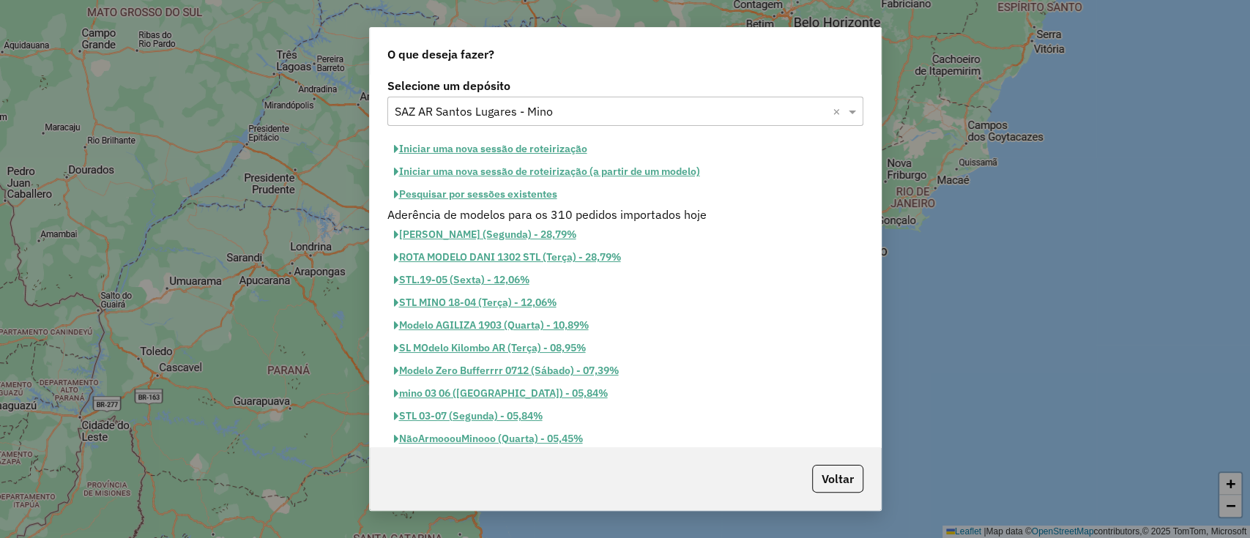
click at [460, 145] on button "Iniciar uma nova sessão de roteirização" at bounding box center [490, 149] width 206 height 23
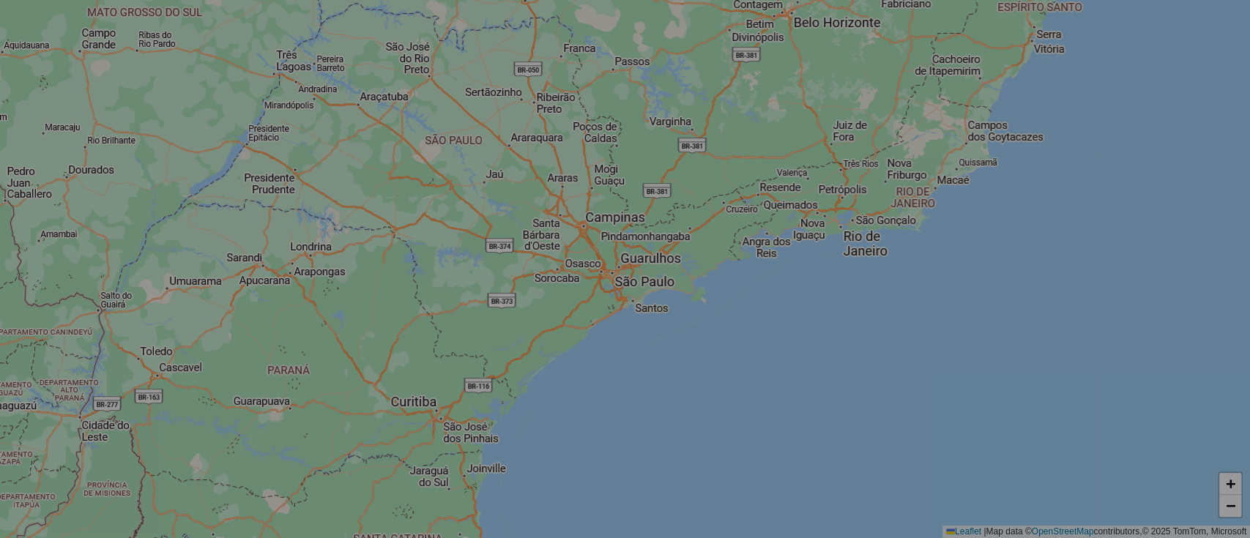
select select "*"
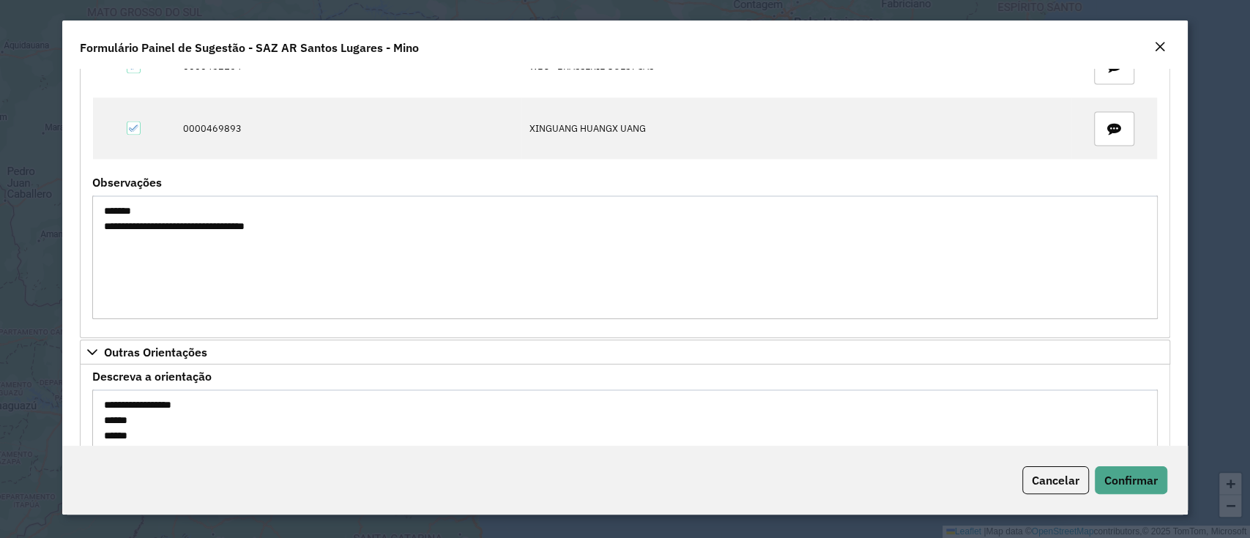
scroll to position [1556, 0]
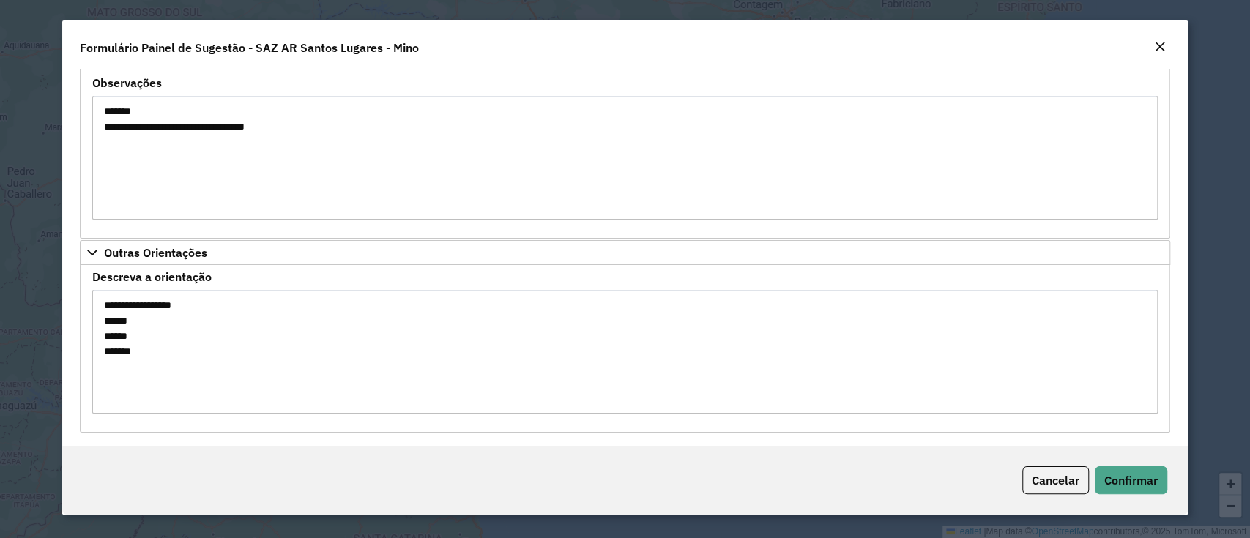
drag, startPoint x: 170, startPoint y: 348, endPoint x: 100, endPoint y: 319, distance: 75.5
click at [102, 321] on textarea "**********" at bounding box center [624, 352] width 1064 height 124
click at [1134, 470] on button "Confirmar" at bounding box center [1130, 480] width 72 height 28
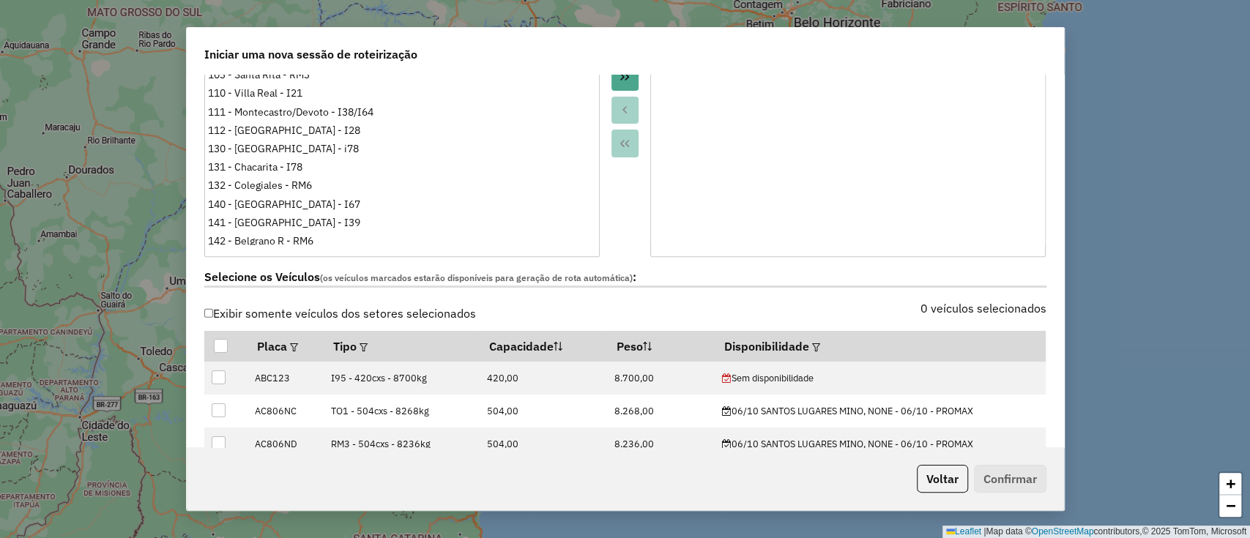
scroll to position [390, 0]
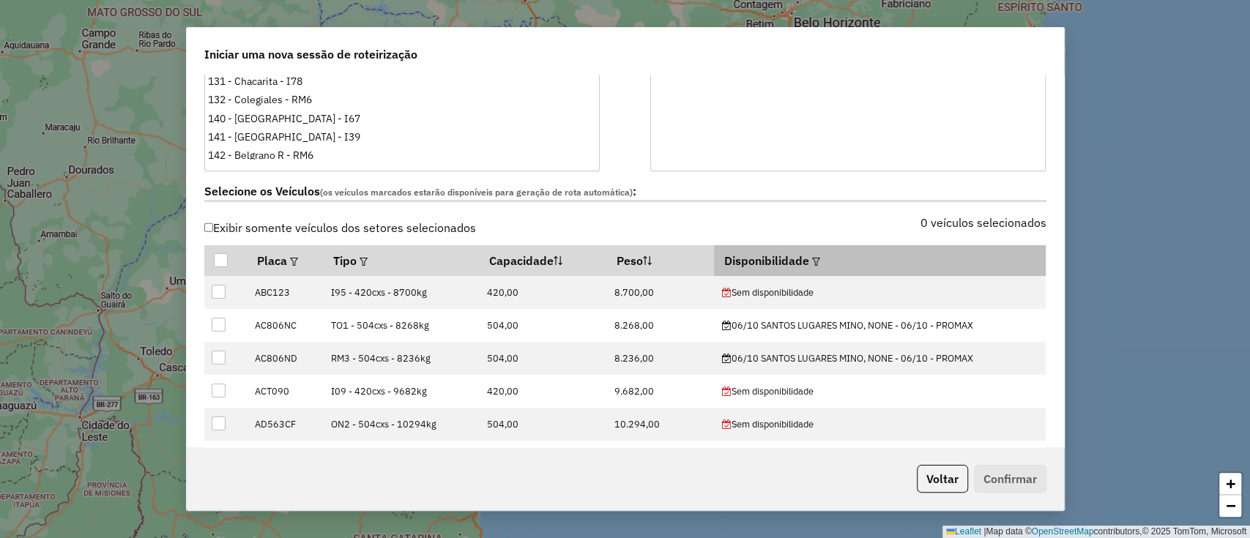
click at [810, 252] on div at bounding box center [814, 261] width 11 height 18
click at [812, 258] on em at bounding box center [816, 262] width 8 height 8
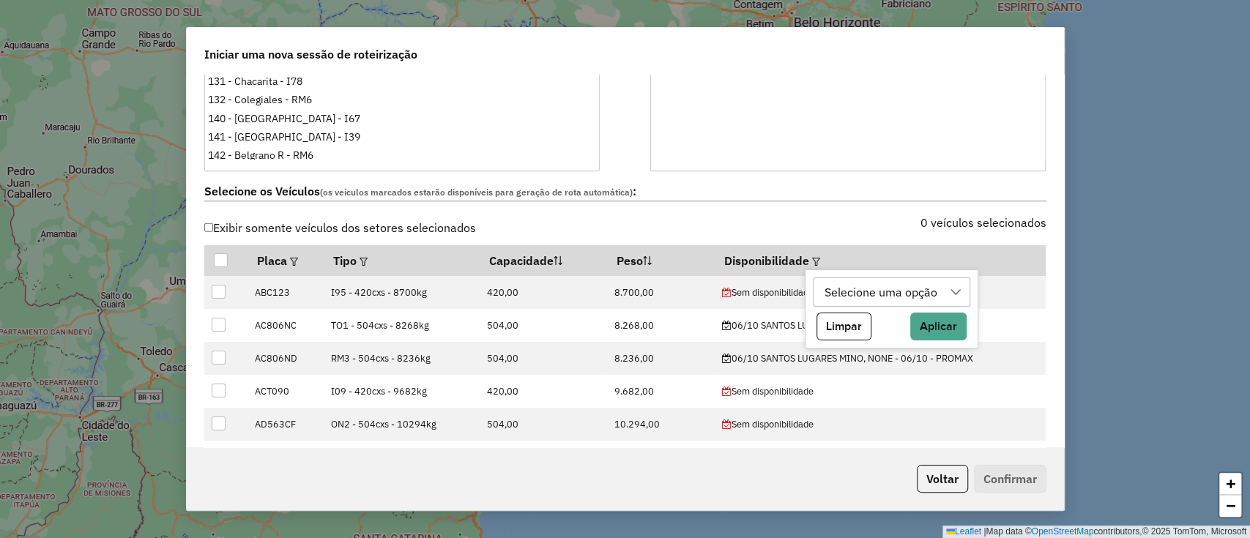
click at [851, 293] on div "Selecione uma opção" at bounding box center [880, 292] width 123 height 28
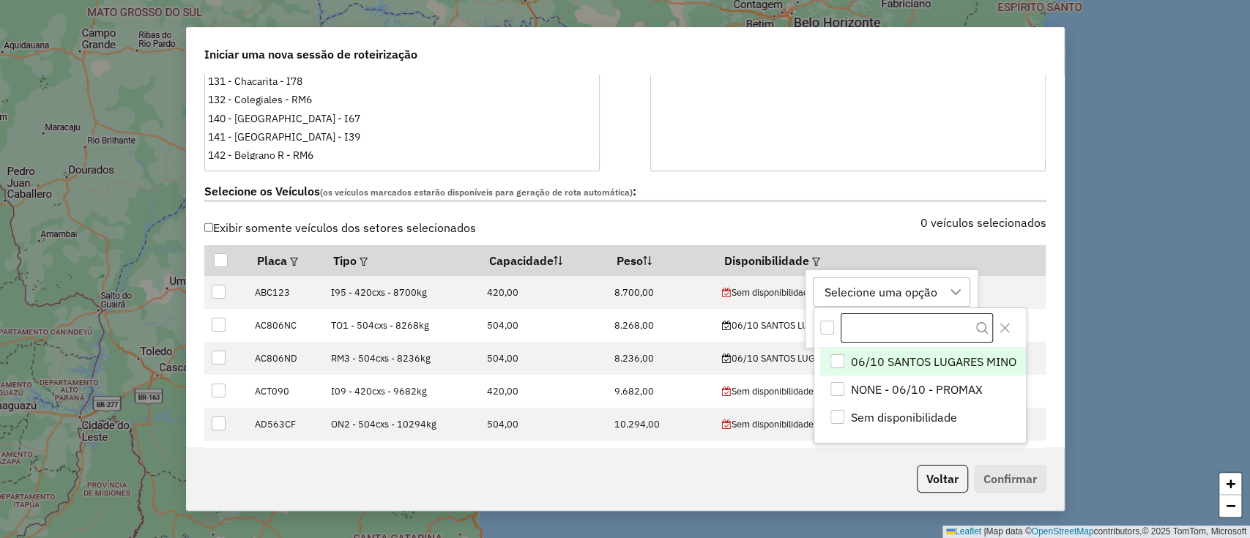
scroll to position [11, 66]
click at [890, 355] on span "06/10 SANTOS LUGARES MINO" at bounding box center [932, 362] width 165 height 18
click at [1005, 332] on icon "Close" at bounding box center [1004, 328] width 12 height 12
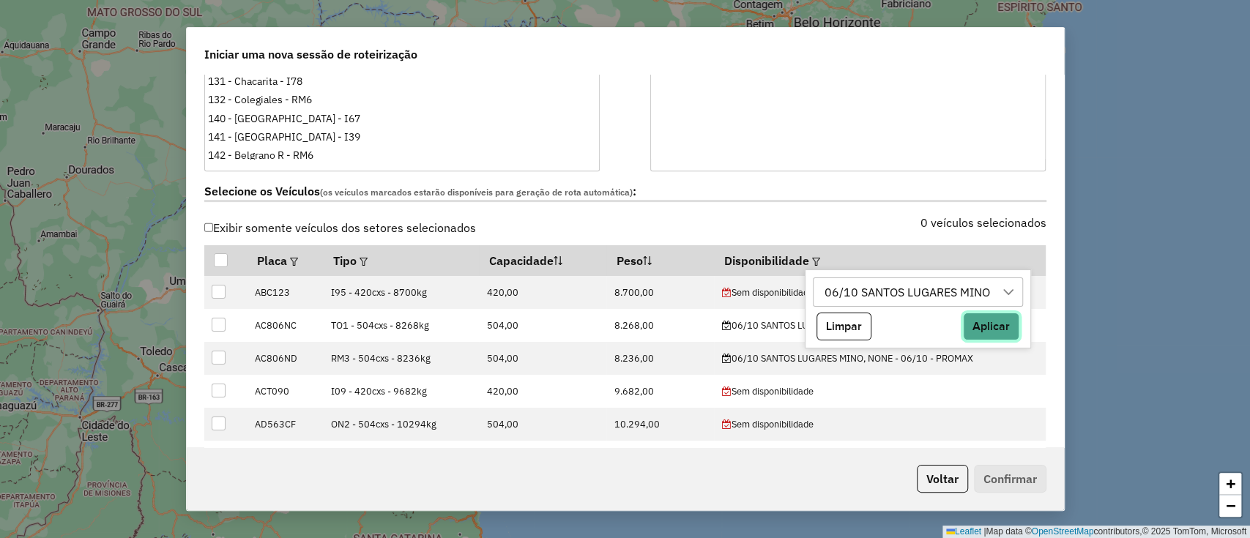
click at [993, 332] on button "Aplicar" at bounding box center [991, 327] width 56 height 28
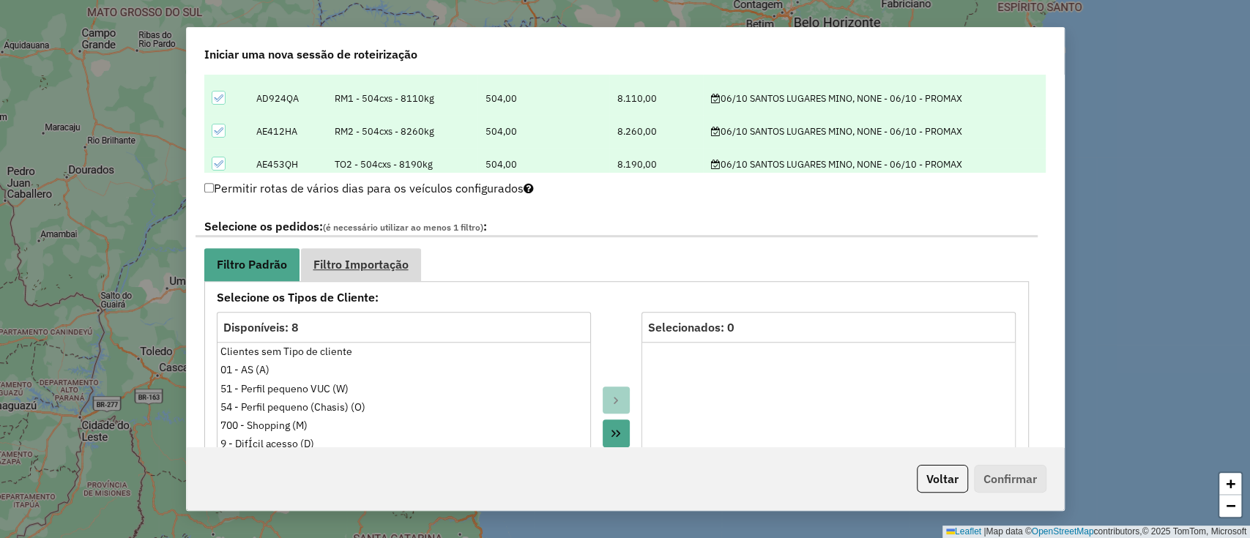
click at [375, 266] on span "Filtro Importação" at bounding box center [360, 264] width 95 height 12
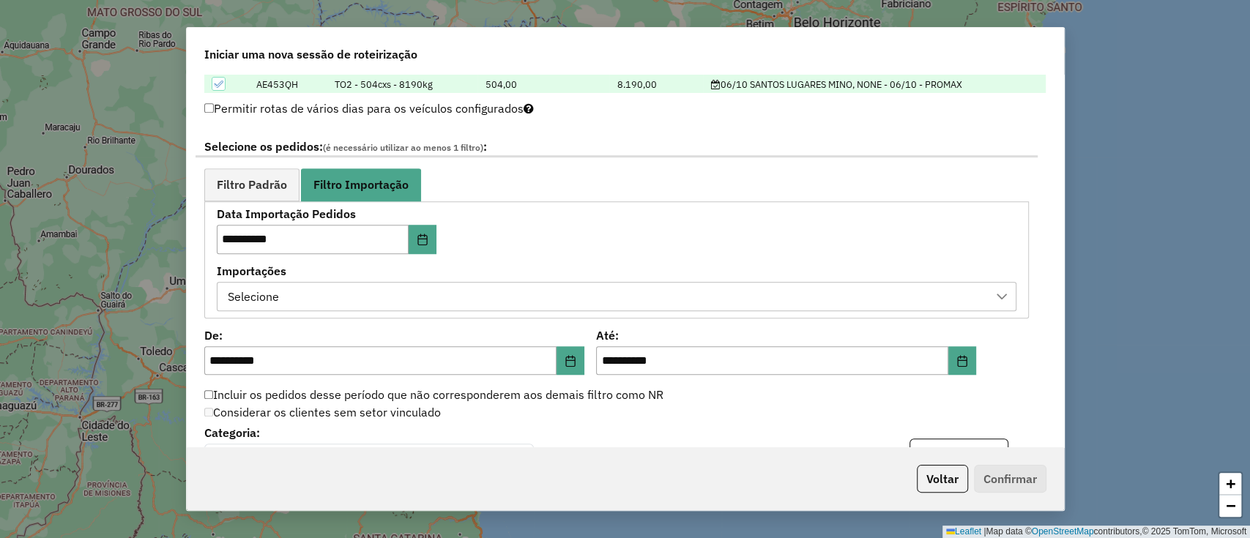
scroll to position [780, 0]
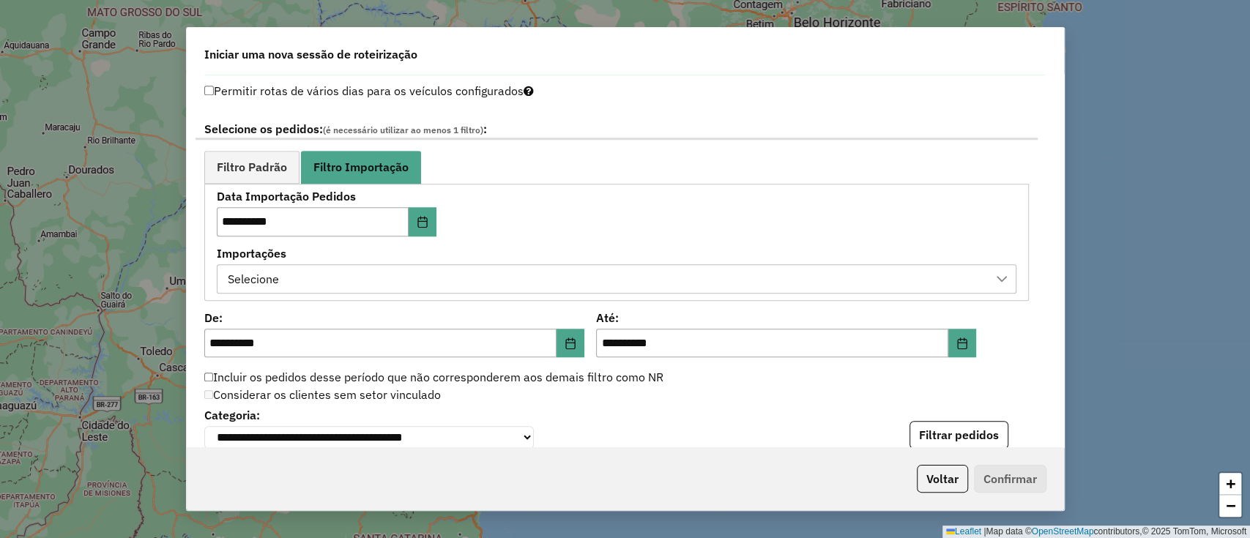
click at [348, 269] on div "Selecione" at bounding box center [605, 279] width 764 height 28
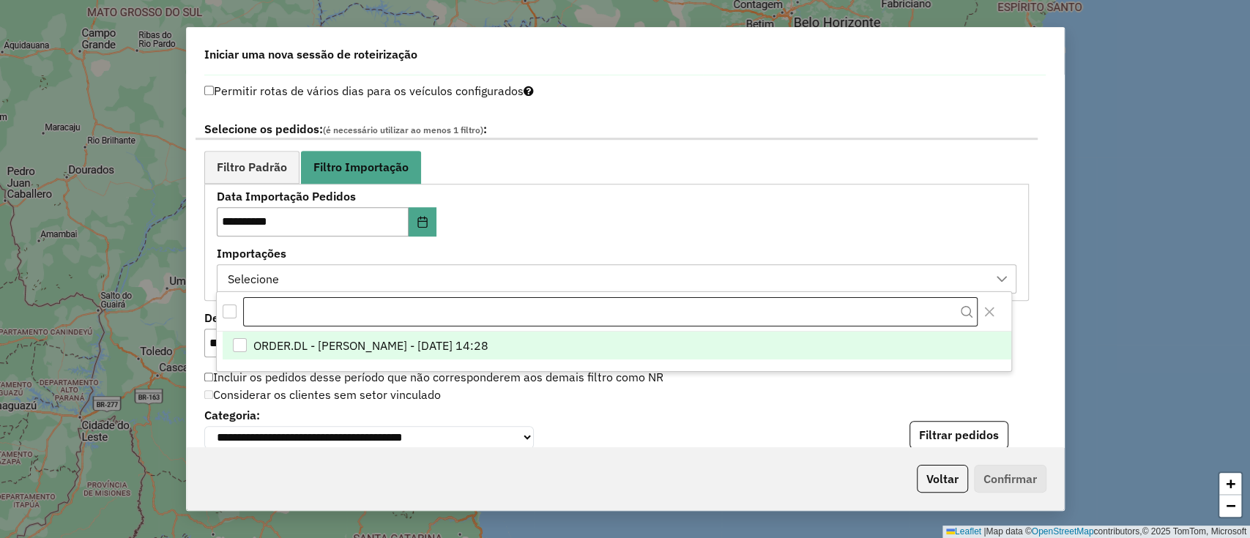
scroll to position [11, 66]
click at [354, 339] on span "ORDER.DL - BARBARA PAULOSSI BERTO - 04/10/2025 14:28" at bounding box center [370, 346] width 235 height 18
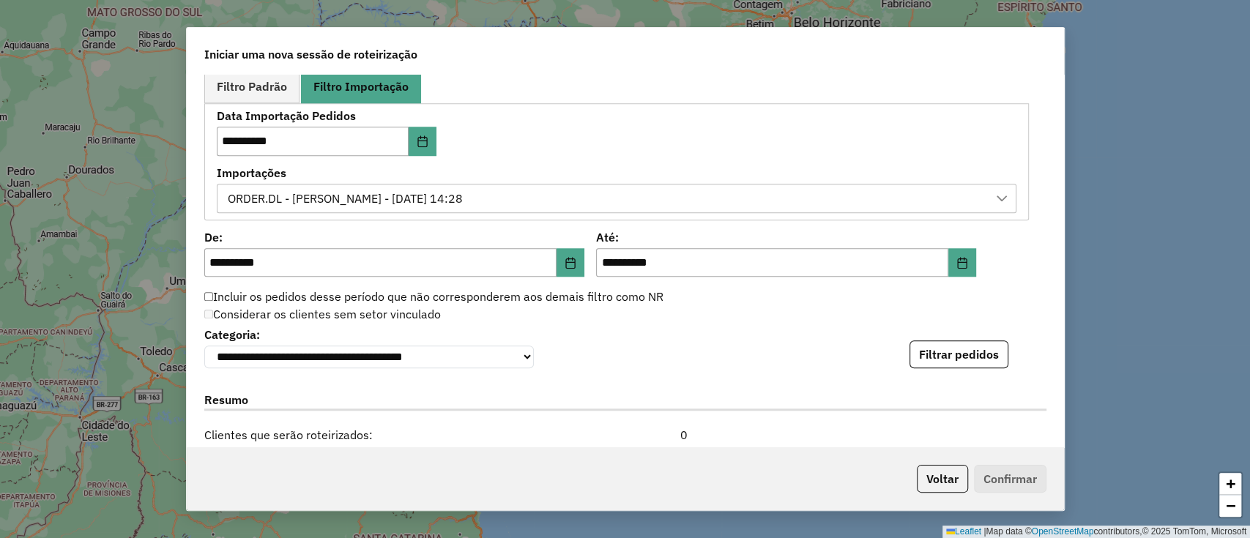
scroll to position [878, 0]
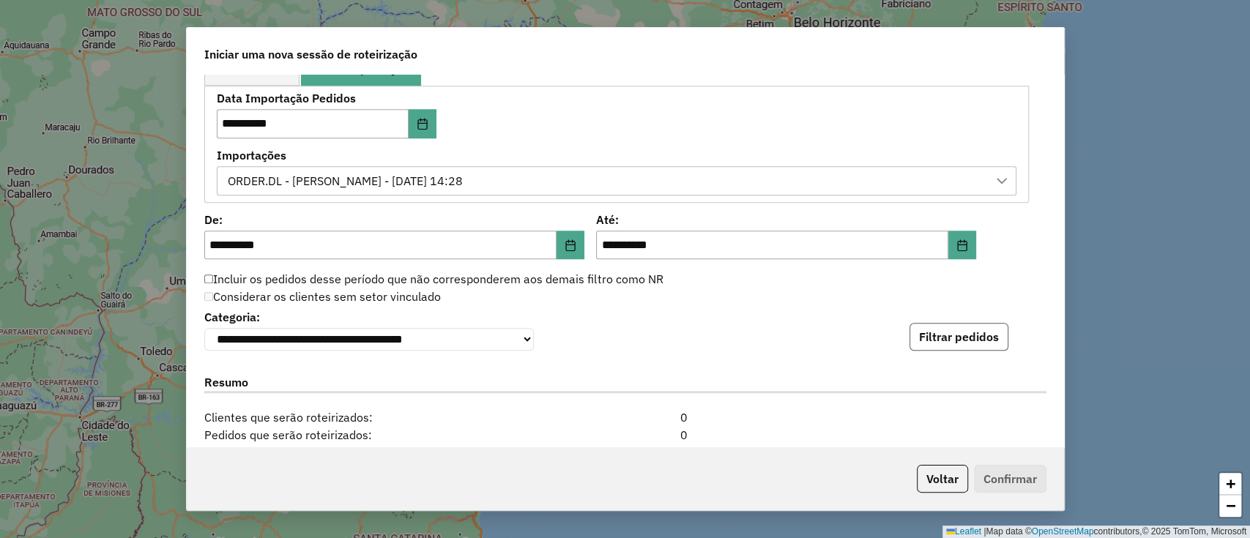
click at [942, 334] on button "Filtrar pedidos" at bounding box center [958, 337] width 99 height 28
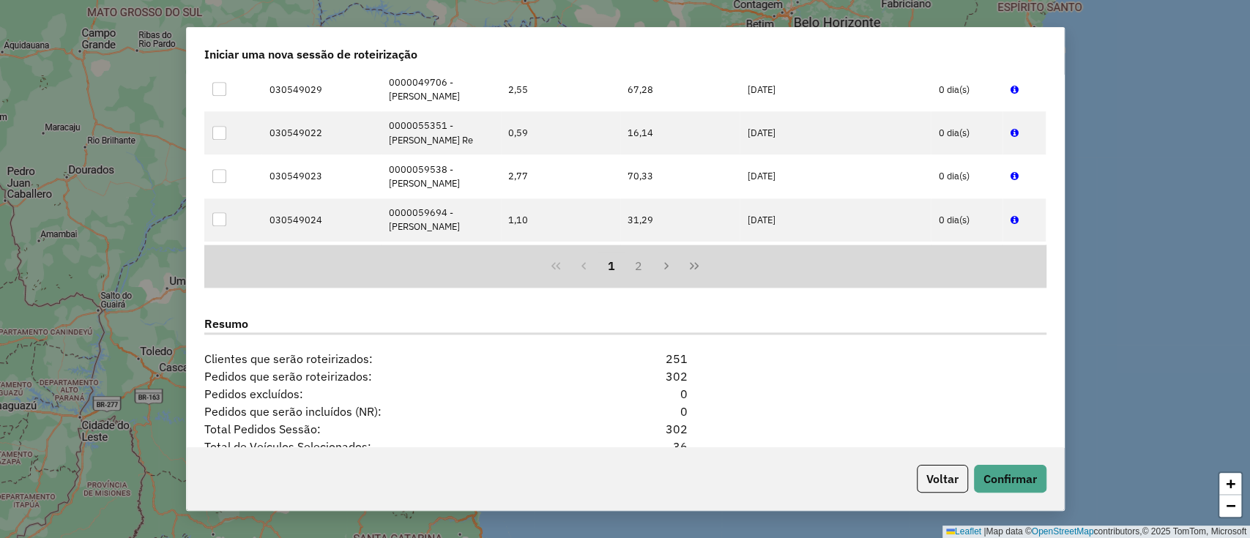
scroll to position [1269, 0]
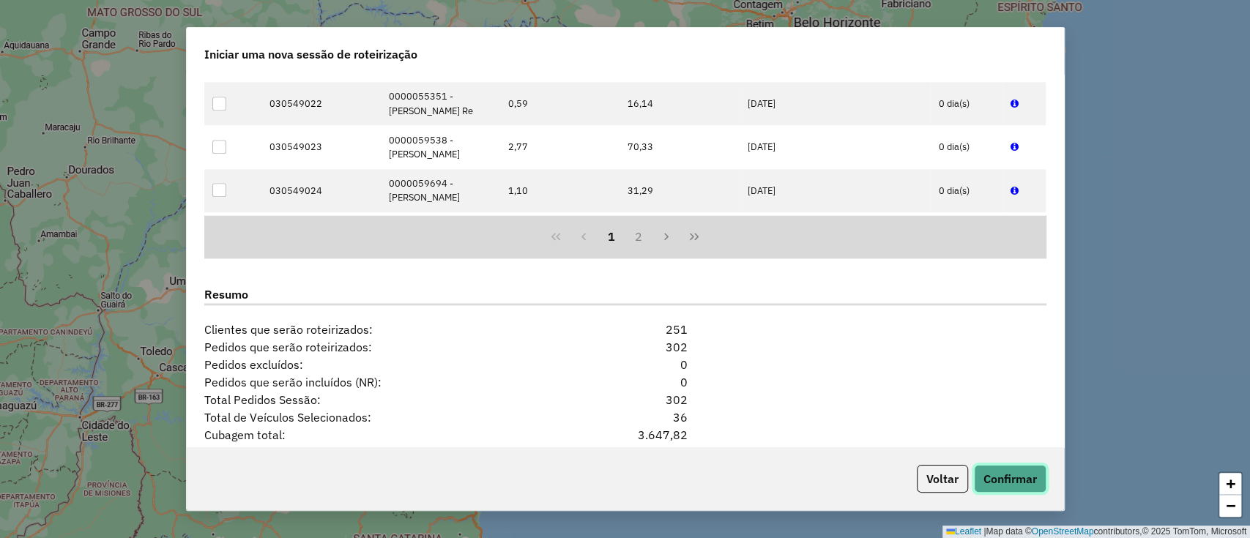
click at [1018, 469] on button "Confirmar" at bounding box center [1010, 479] width 72 height 28
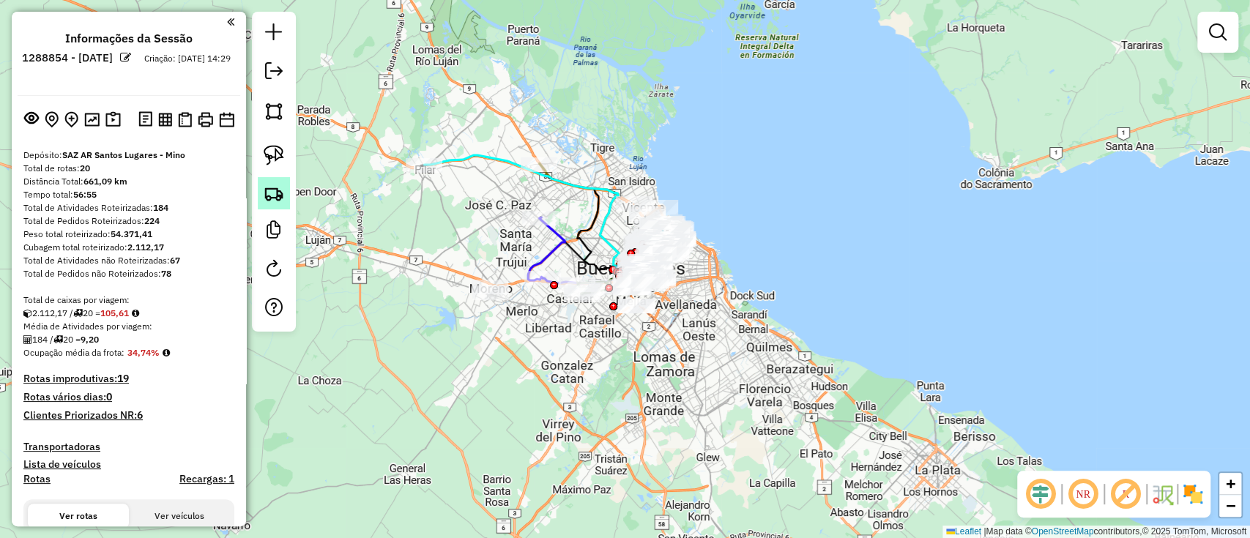
click at [284, 200] on link at bounding box center [274, 193] width 32 height 32
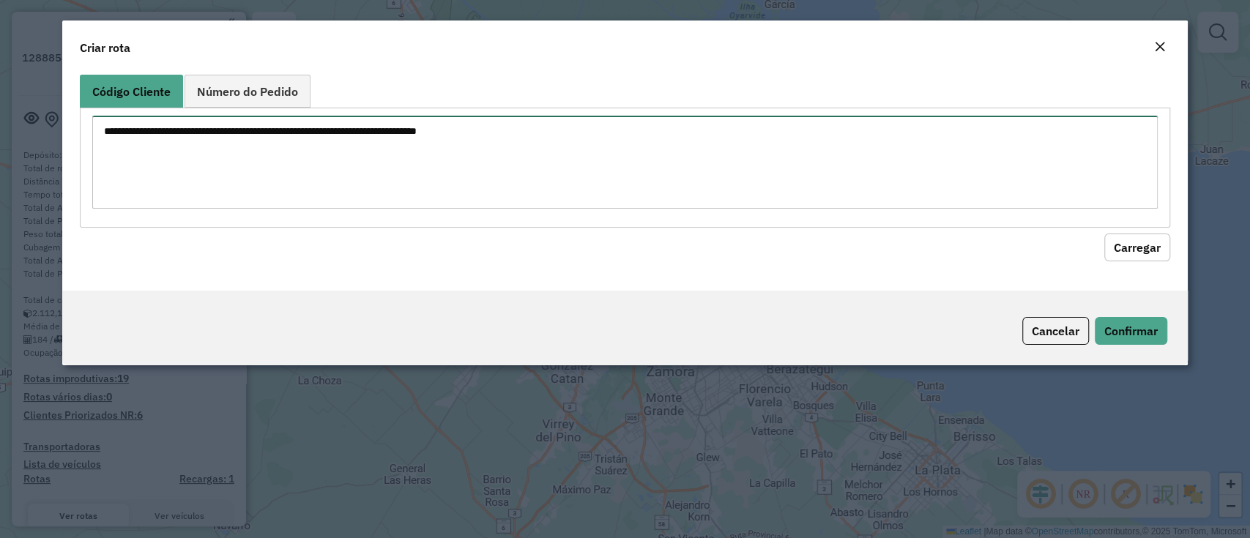
click at [264, 175] on textarea at bounding box center [624, 162] width 1064 height 93
paste textarea "****** ****** ******"
click at [100, 128] on textarea "****** ****** ******" at bounding box center [624, 162] width 1064 height 93
click at [101, 141] on textarea "**********" at bounding box center [624, 162] width 1064 height 93
click at [104, 162] on textarea "**********" at bounding box center [624, 162] width 1064 height 93
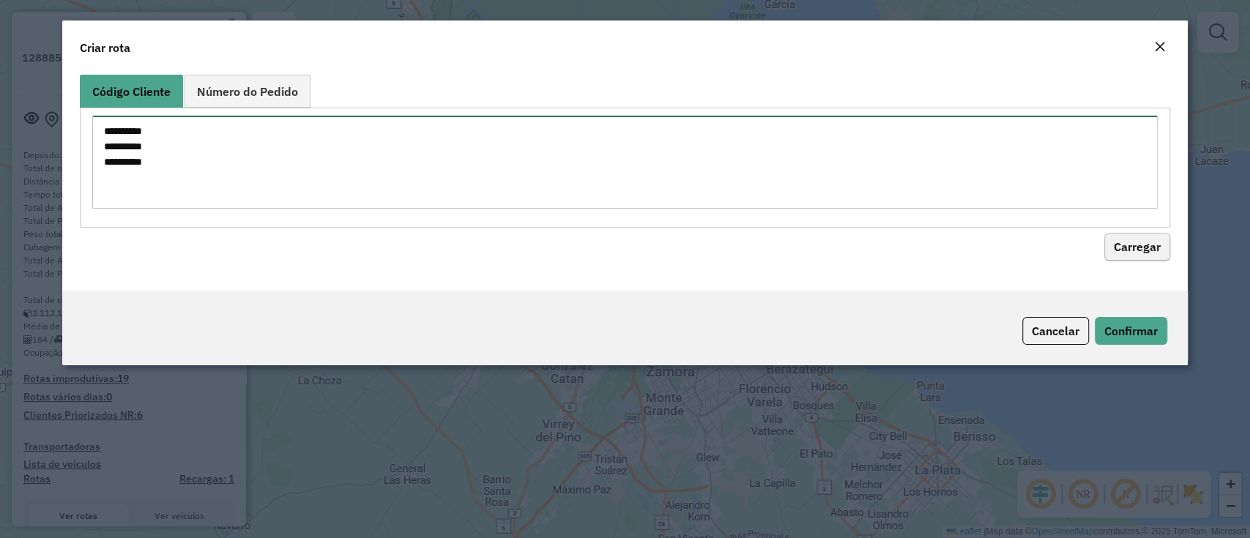
type textarea "**********"
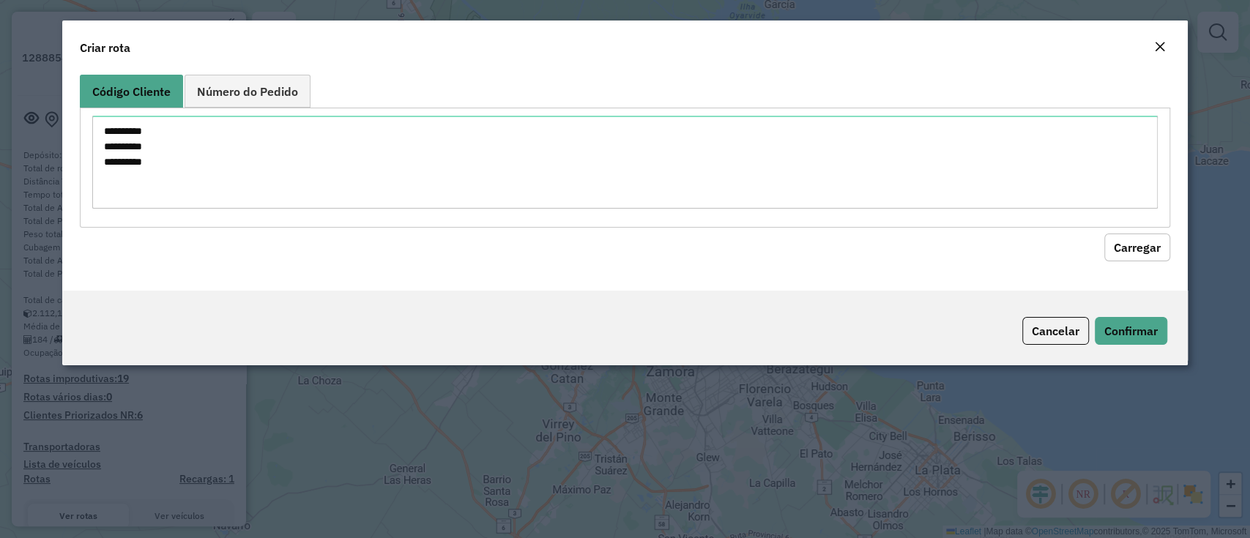
click at [1121, 245] on button "Carregar" at bounding box center [1137, 248] width 66 height 28
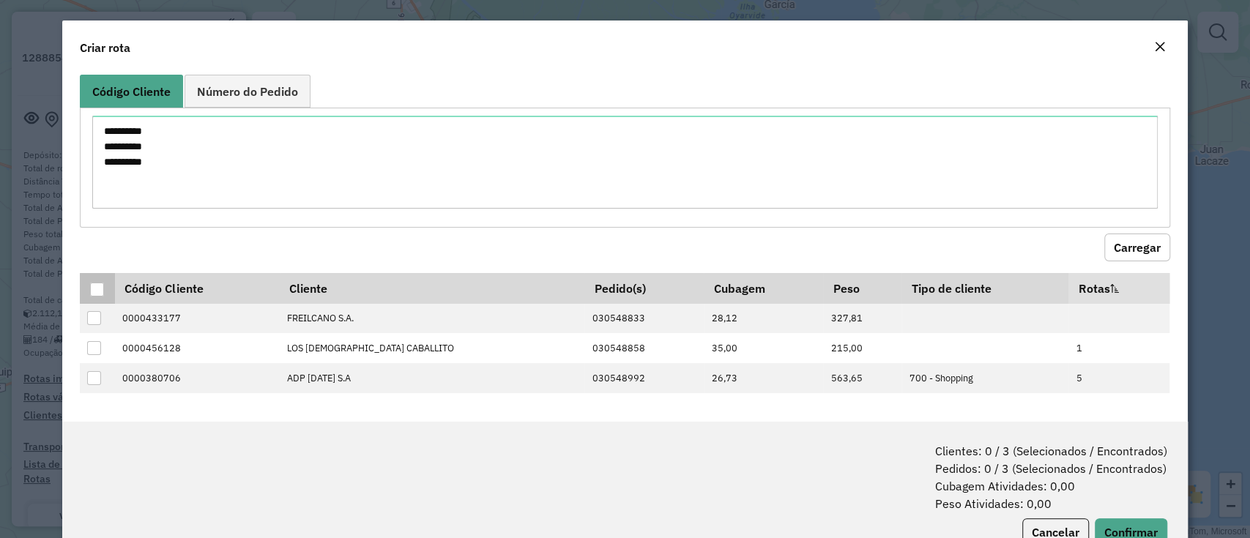
click at [94, 281] on p-tableheadercheckbox at bounding box center [97, 288] width 15 height 15
click at [94, 288] on div at bounding box center [97, 290] width 14 height 14
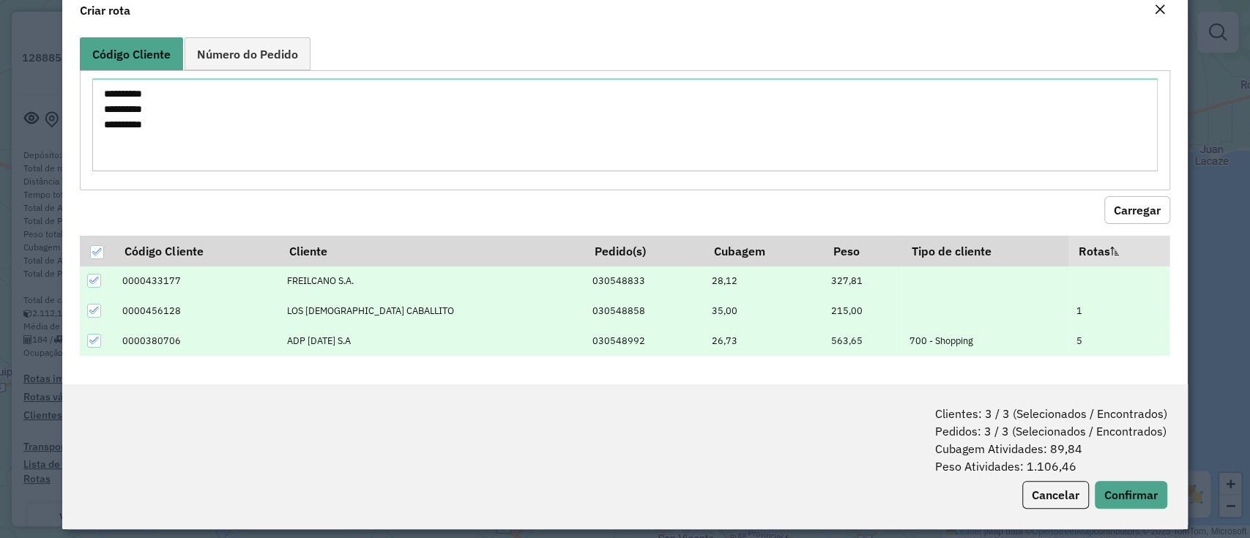
scroll to position [48, 0]
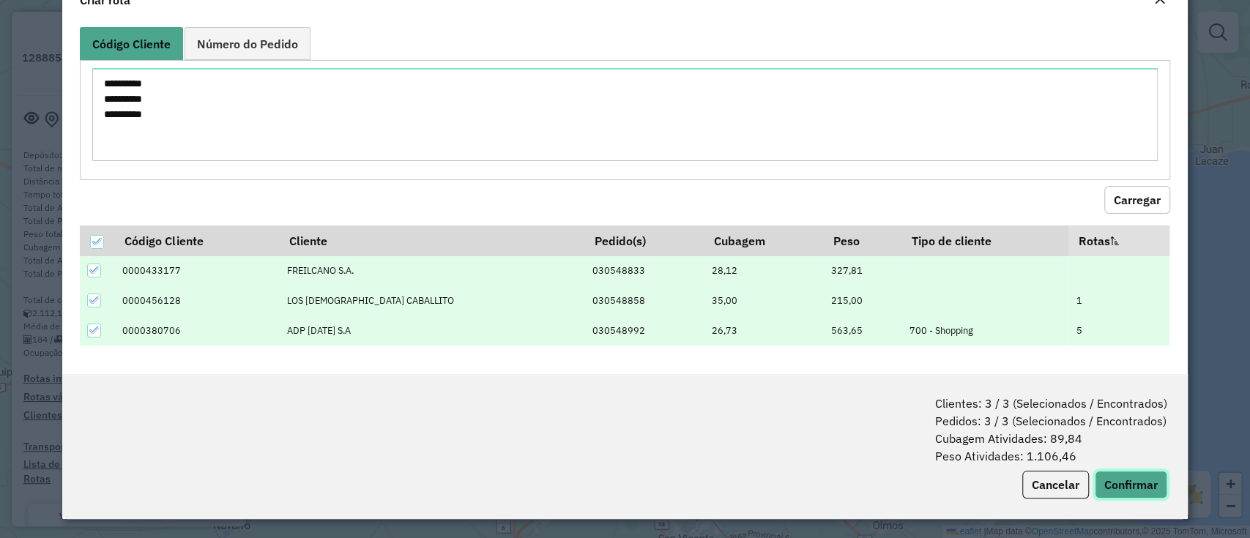
click at [1124, 483] on button "Confirmar" at bounding box center [1130, 485] width 72 height 28
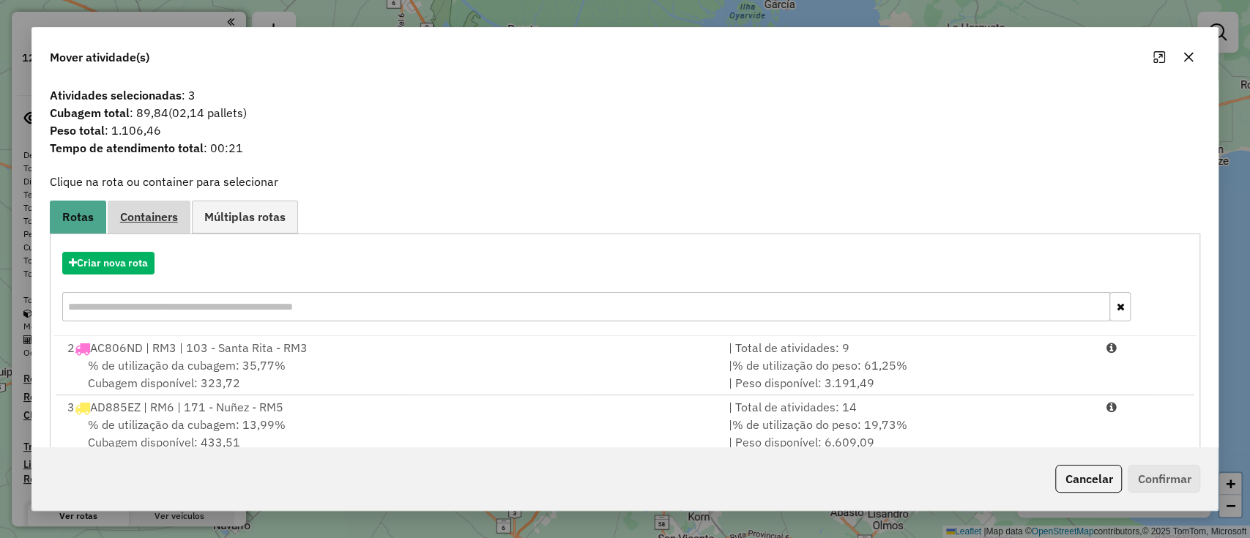
click at [142, 221] on span "Containers" at bounding box center [149, 217] width 58 height 12
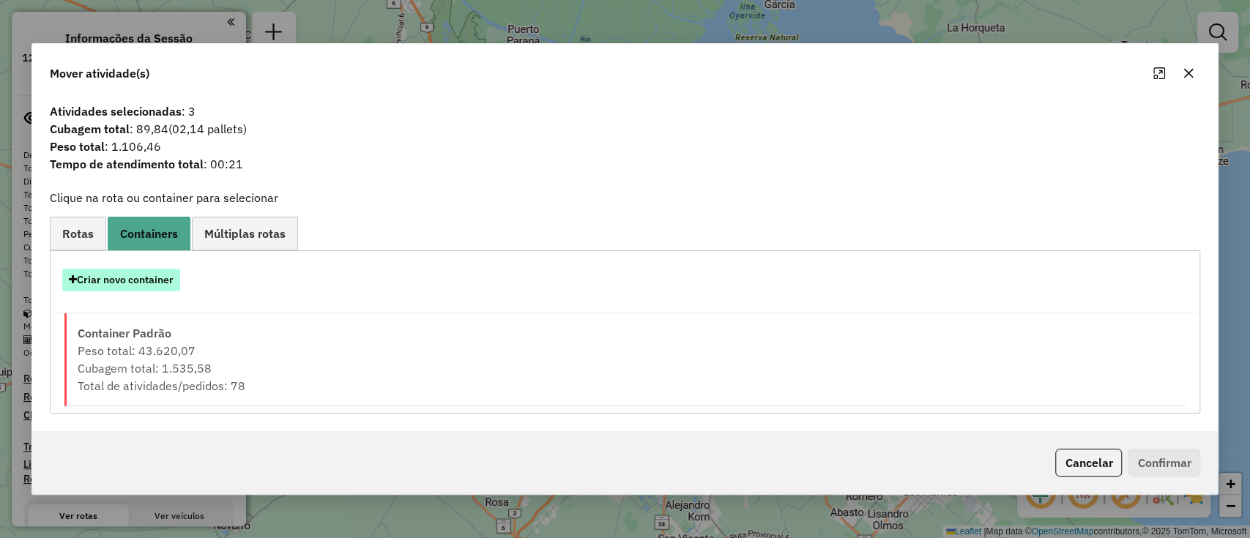
click at [112, 274] on button "Criar novo container" at bounding box center [121, 280] width 118 height 23
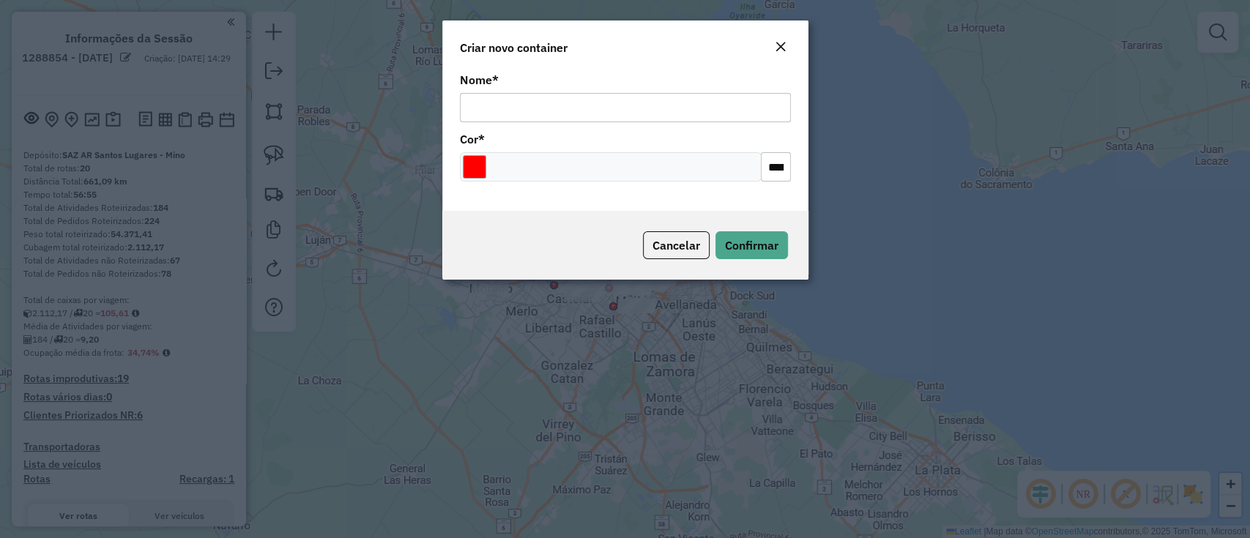
click at [492, 107] on input "Nome *" at bounding box center [625, 107] width 331 height 29
type input "******"
drag, startPoint x: 479, startPoint y: 152, endPoint x: 486, endPoint y: 190, distance: 39.4
click at [479, 152] on div "Cor * *******" at bounding box center [625, 158] width 331 height 48
click at [477, 173] on input "Select a color" at bounding box center [474, 166] width 23 height 23
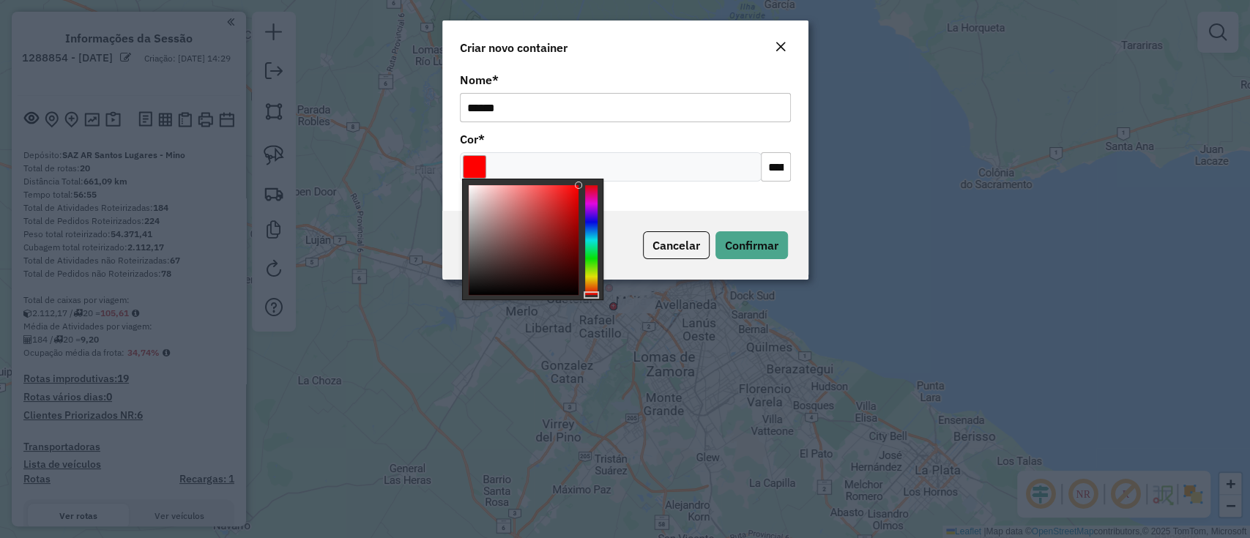
click at [462, 319] on modal-container "Criar novo container Nome * ****** Cor * ******* Cancelar Confirmar" at bounding box center [625, 269] width 1250 height 538
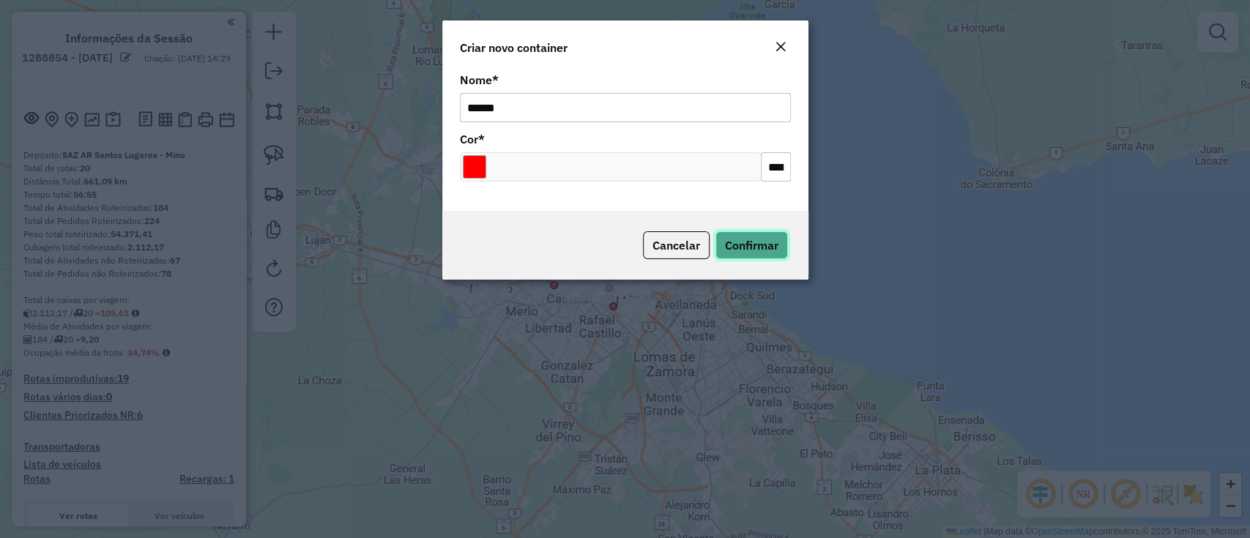
click at [736, 233] on button "Confirmar" at bounding box center [751, 245] width 72 height 28
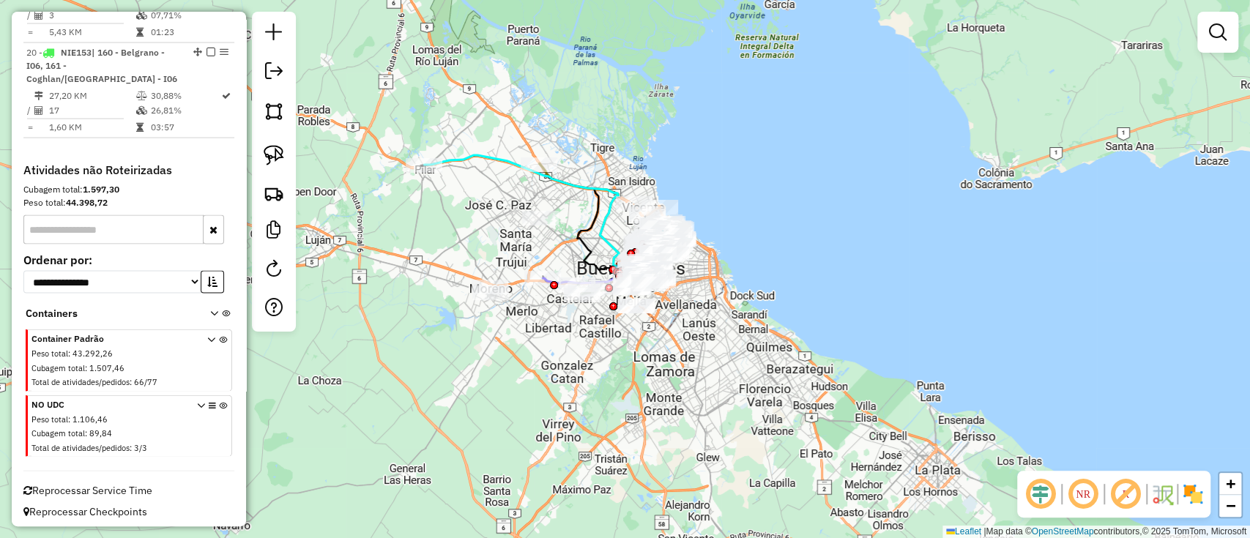
scroll to position [2053, 0]
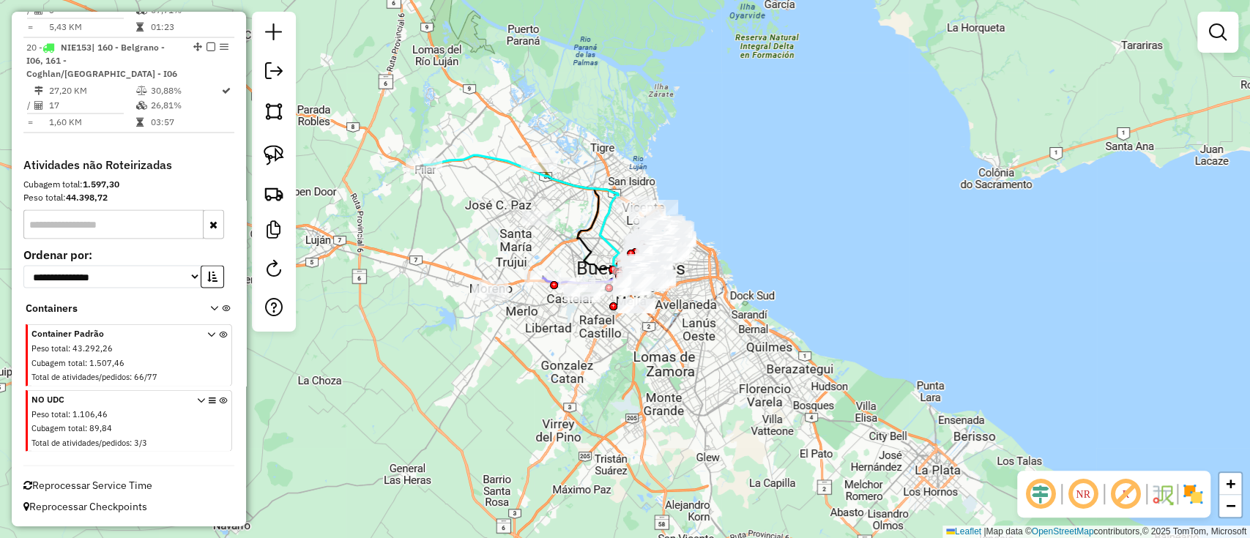
click at [217, 395] on span at bounding box center [212, 422] width 30 height 59
click at [219, 397] on icon at bounding box center [223, 424] width 8 height 55
click at [1220, 34] on em at bounding box center [1218, 32] width 18 height 18
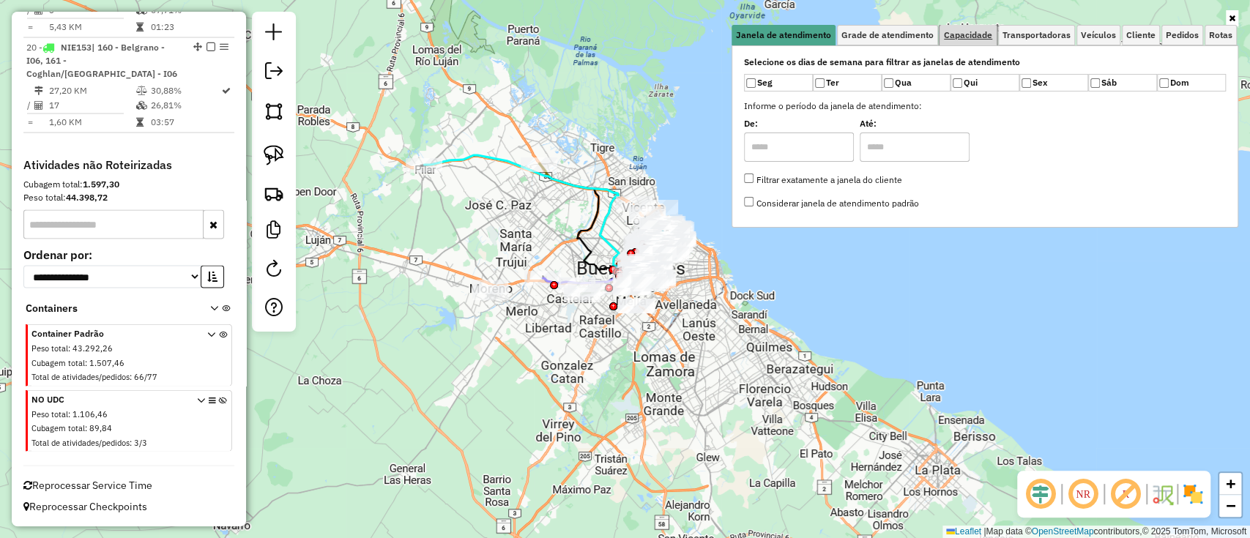
click at [979, 40] on link "Capacidade" at bounding box center [967, 35] width 57 height 20
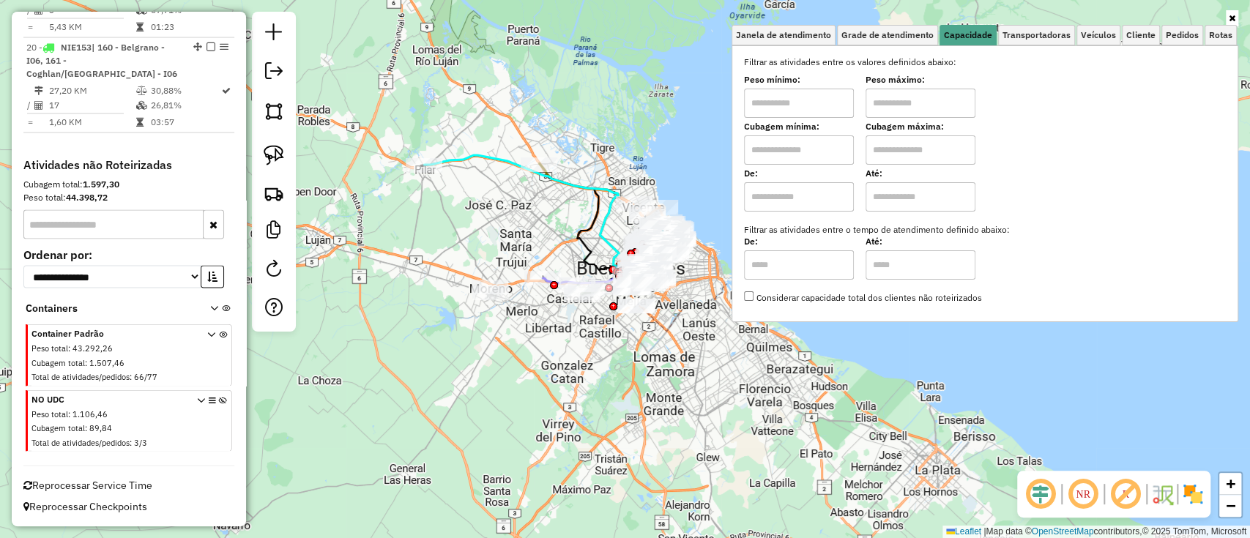
drag, startPoint x: 826, startPoint y: 198, endPoint x: 832, endPoint y: 206, distance: 10.4
click at [826, 198] on input "text" at bounding box center [799, 196] width 110 height 29
drag, startPoint x: 927, startPoint y: 182, endPoint x: 895, endPoint y: 198, distance: 35.4
click at [927, 182] on input "text" at bounding box center [920, 196] width 110 height 29
drag, startPoint x: 809, startPoint y: 197, endPoint x: 811, endPoint y: 207, distance: 10.5
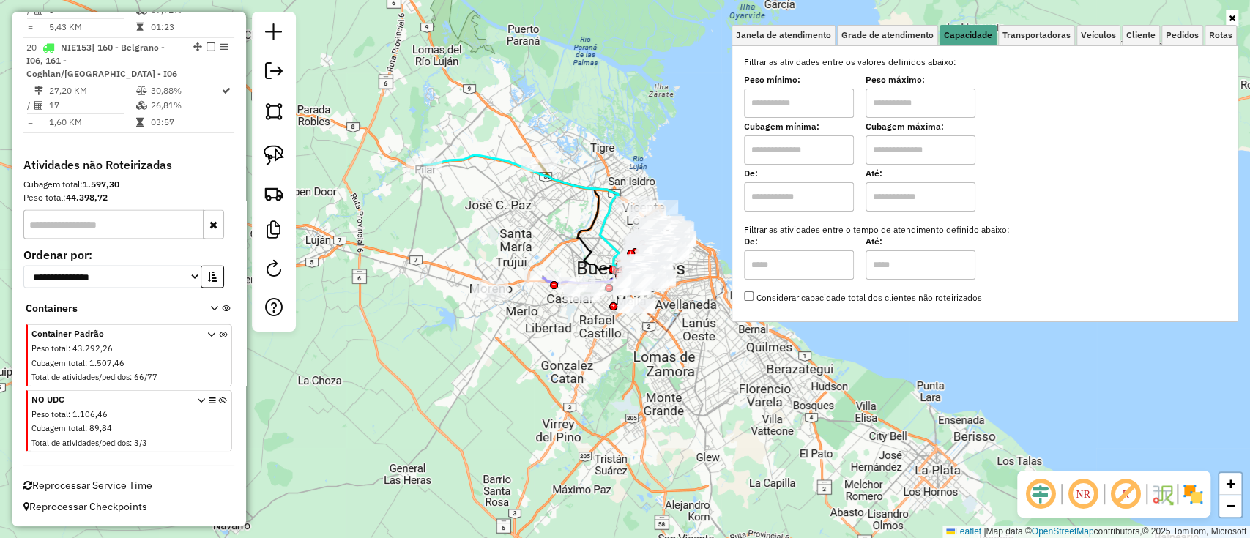
click at [809, 197] on input "text" at bounding box center [799, 196] width 110 height 29
type input "****"
click at [907, 202] on input "text" at bounding box center [920, 196] width 110 height 29
type input "*****"
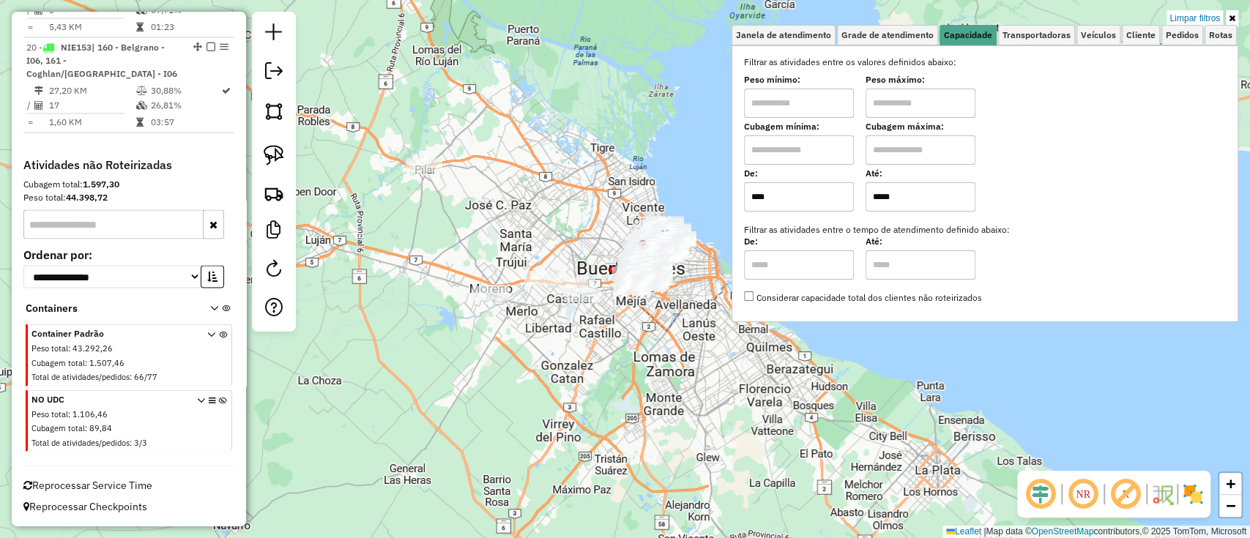
click at [1225, 13] on link at bounding box center [1231, 18] width 12 height 16
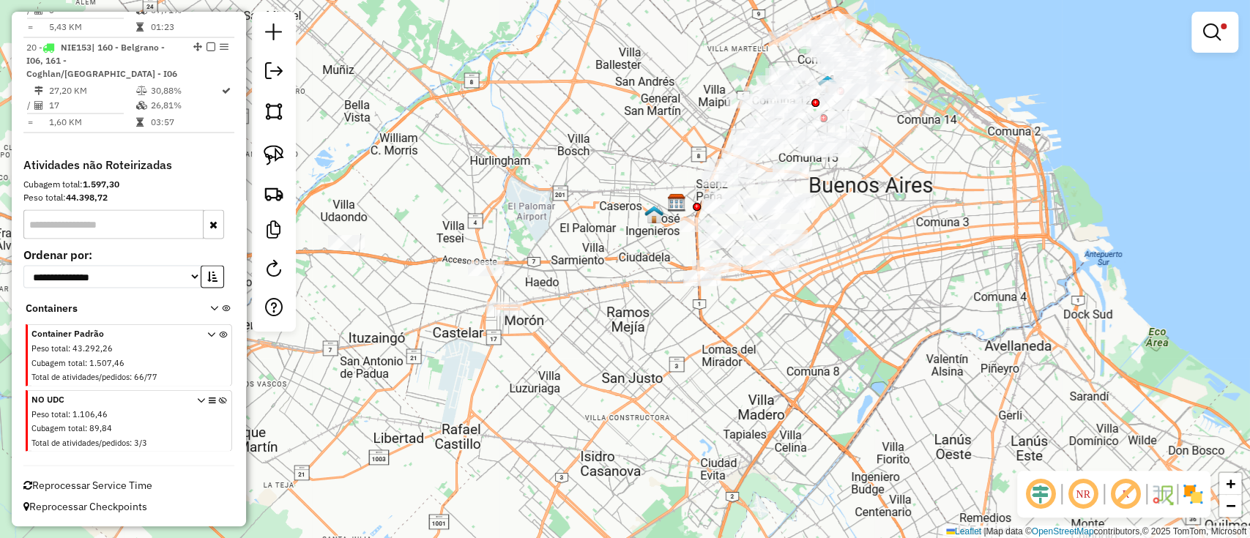
click at [1190, 490] on img at bounding box center [1192, 493] width 23 height 23
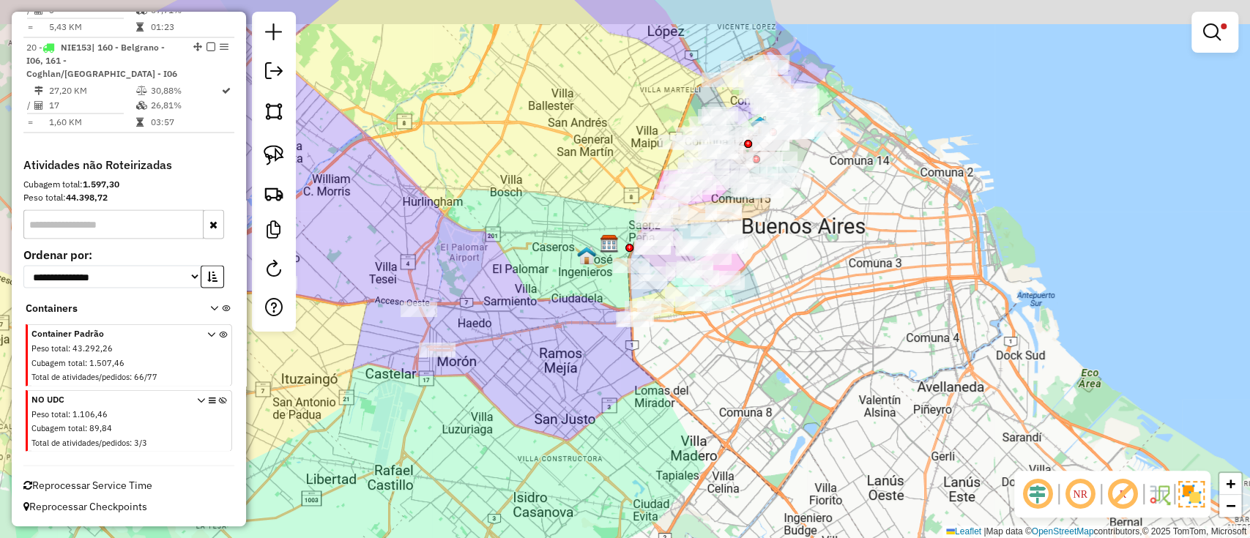
drag, startPoint x: 1037, startPoint y: 351, endPoint x: 985, endPoint y: 395, distance: 67.5
click at [985, 395] on div "Limpar filtros Janela de atendimento Grade de atendimento Capacidade Transporta…" at bounding box center [625, 269] width 1250 height 538
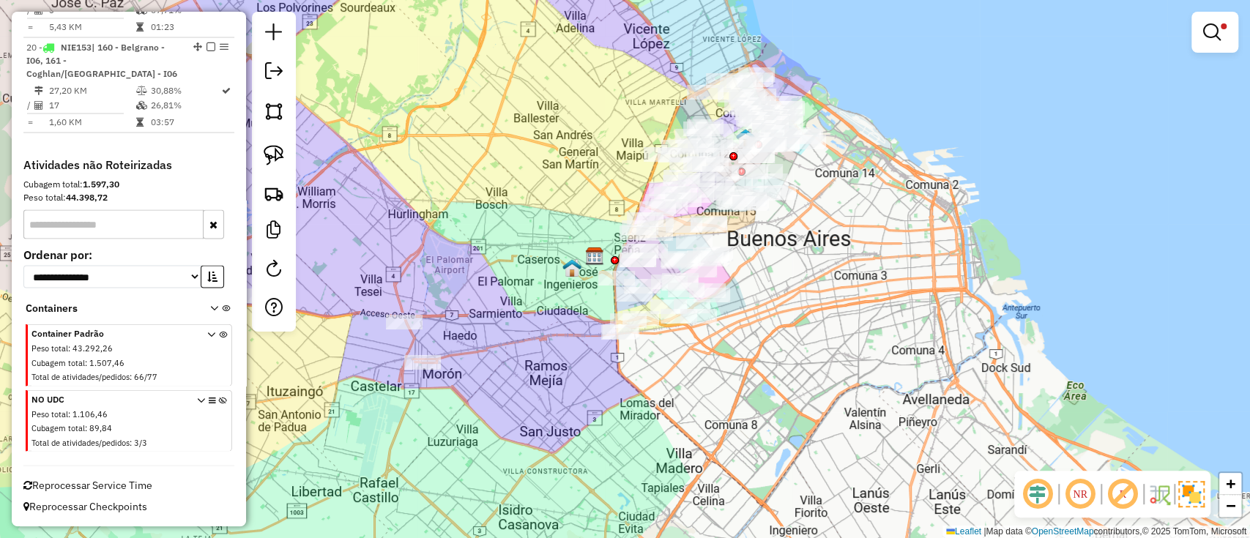
click at [1188, 485] on img at bounding box center [1191, 494] width 26 height 26
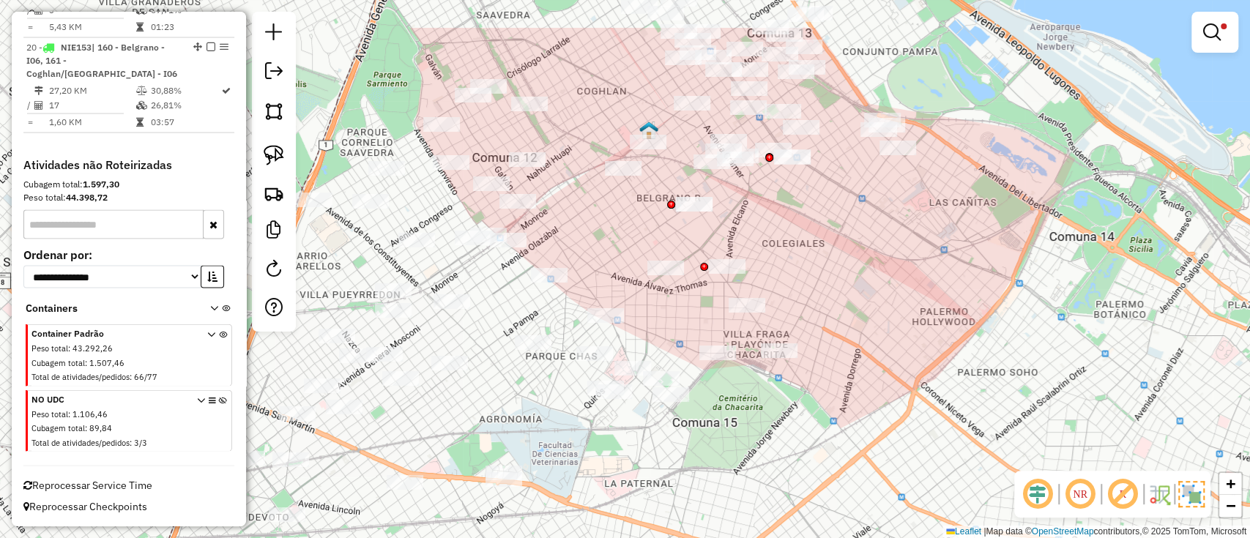
drag, startPoint x: 872, startPoint y: 266, endPoint x: 871, endPoint y: 273, distance: 7.4
click at [871, 273] on div "Limpar filtros Janela de atendimento Grade de atendimento Capacidade Transporta…" at bounding box center [625, 269] width 1250 height 538
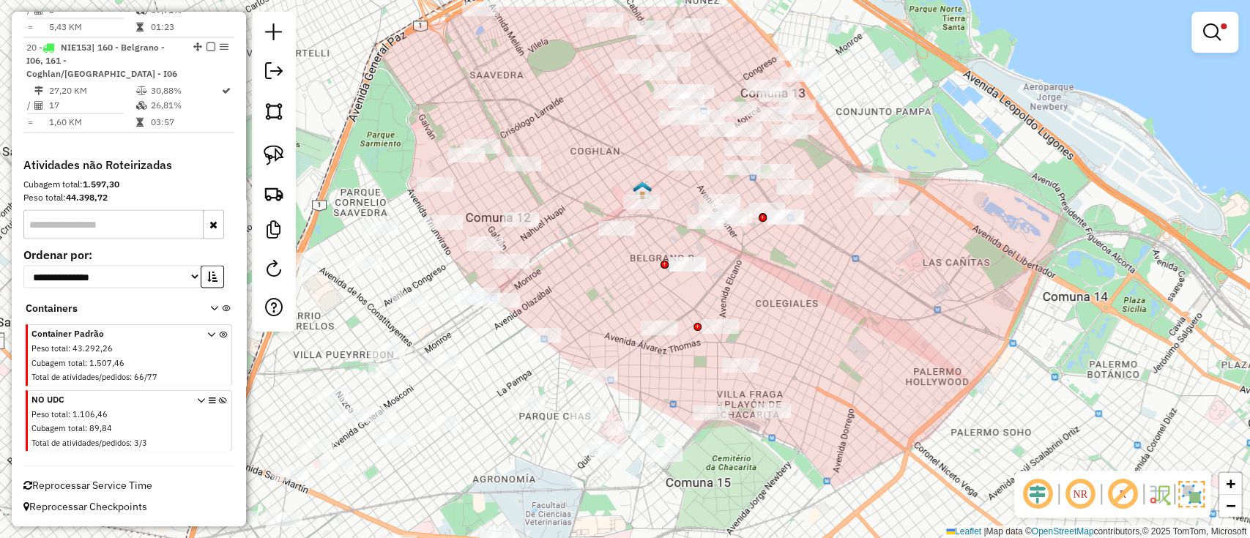
drag, startPoint x: 874, startPoint y: 236, endPoint x: 867, endPoint y: 297, distance: 61.9
click at [867, 297] on div "Limpar filtros Janela de atendimento Grade de atendimento Capacidade Transporta…" at bounding box center [625, 269] width 1250 height 538
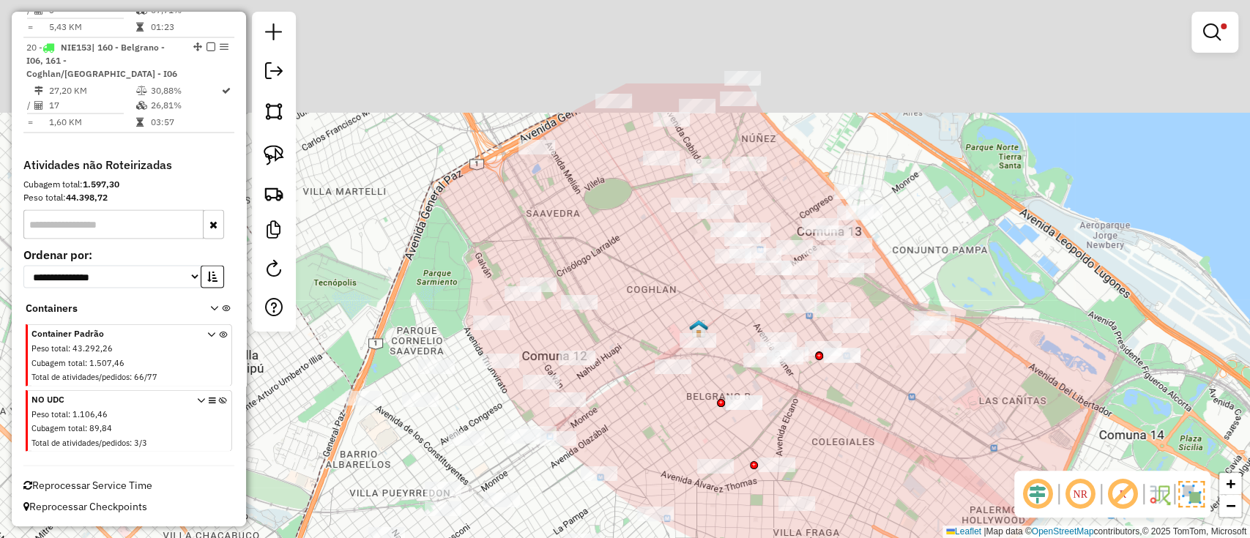
drag, startPoint x: 527, startPoint y: 91, endPoint x: 584, endPoint y: 228, distance: 148.3
click at [584, 228] on div "Limpar filtros Janela de atendimento Grade de atendimento Capacidade Transporta…" at bounding box center [625, 269] width 1250 height 538
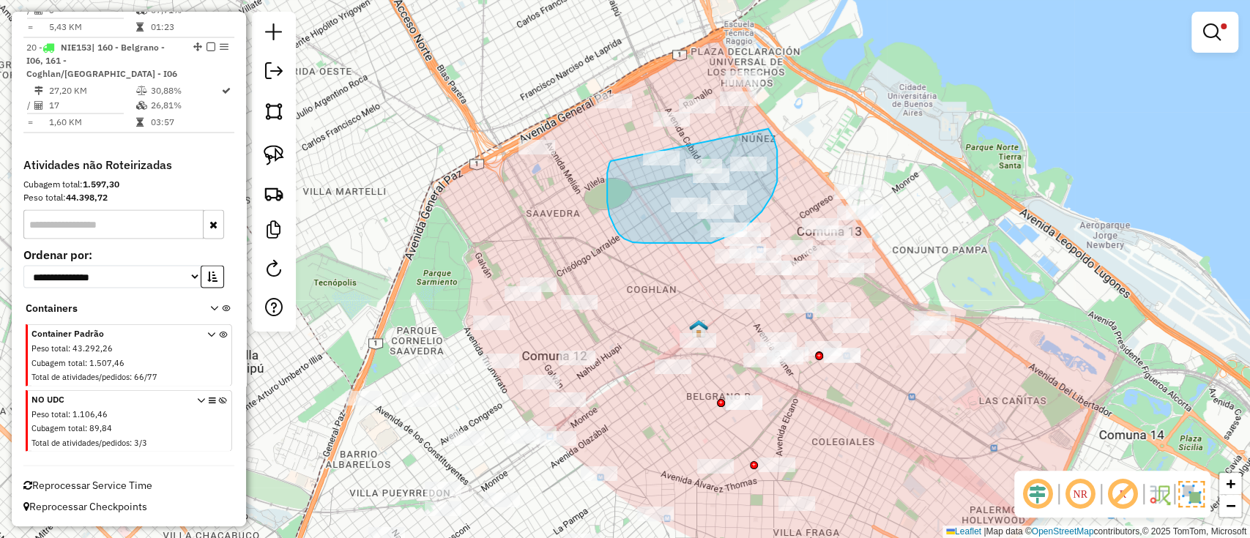
drag, startPoint x: 607, startPoint y: 173, endPoint x: 766, endPoint y: 124, distance: 166.0
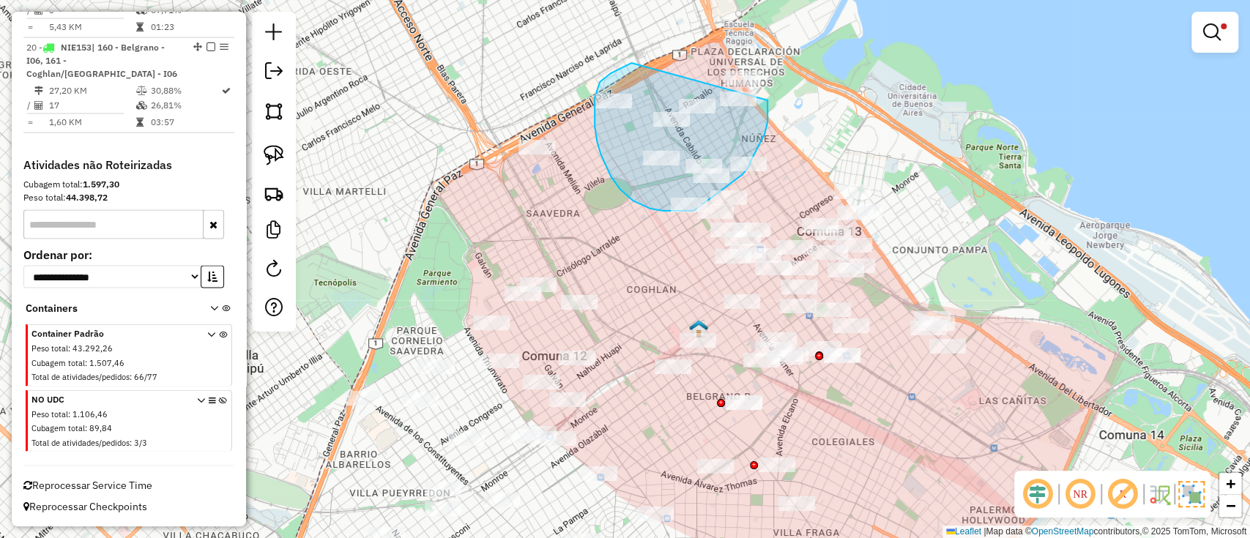
drag, startPoint x: 621, startPoint y: 67, endPoint x: 767, endPoint y: 98, distance: 149.6
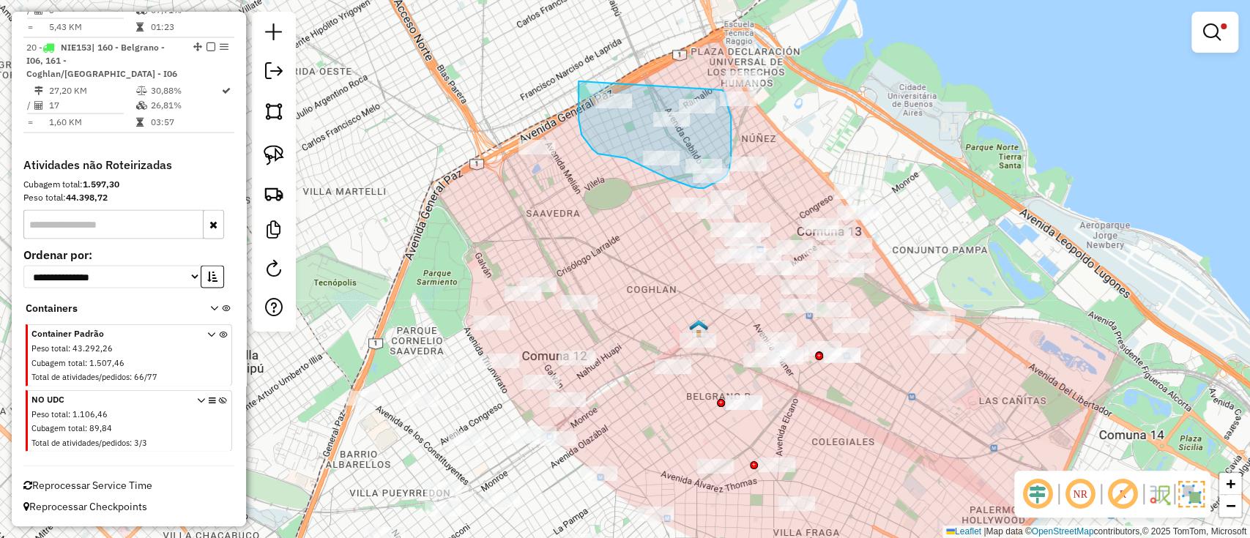
drag, startPoint x: 578, startPoint y: 81, endPoint x: 722, endPoint y: 90, distance: 143.7
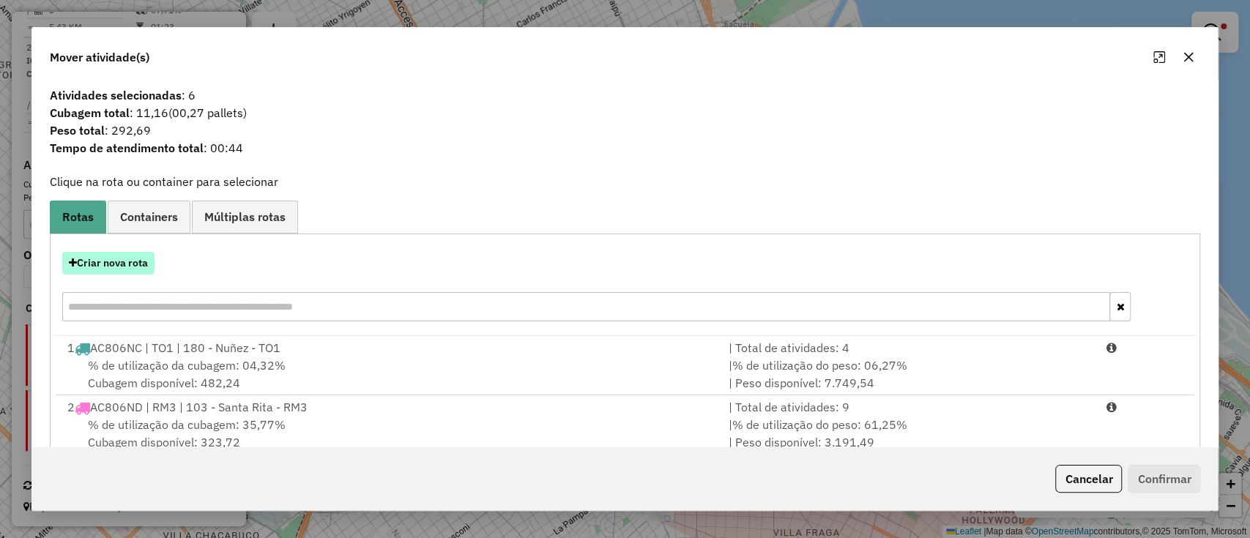
click at [115, 266] on button "Criar nova rota" at bounding box center [108, 263] width 92 height 23
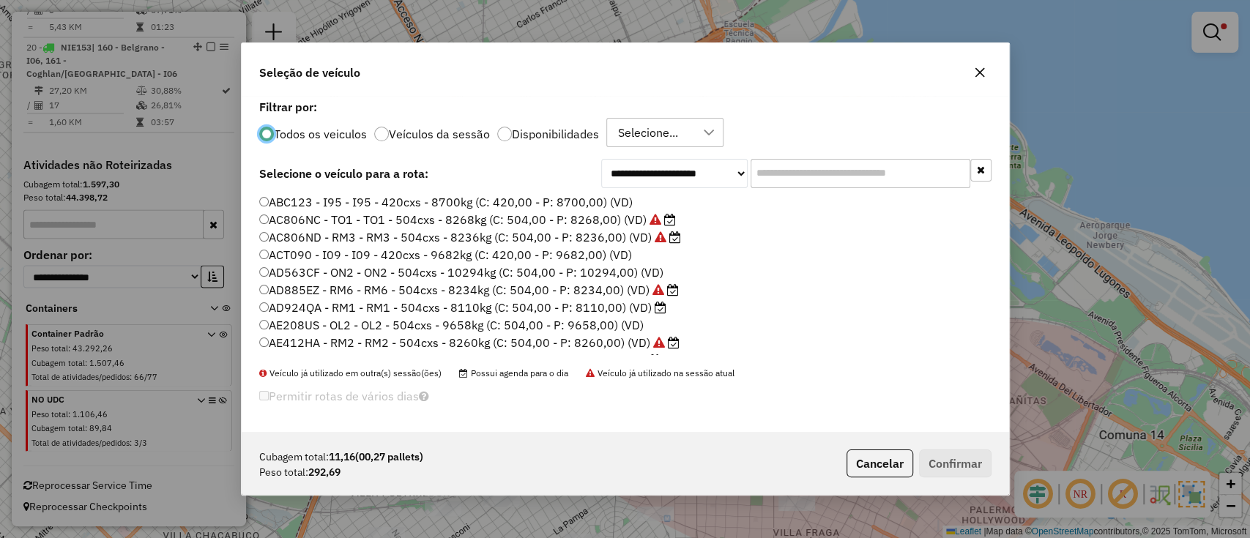
scroll to position [7, 4]
click at [807, 168] on input "text" at bounding box center [860, 173] width 220 height 29
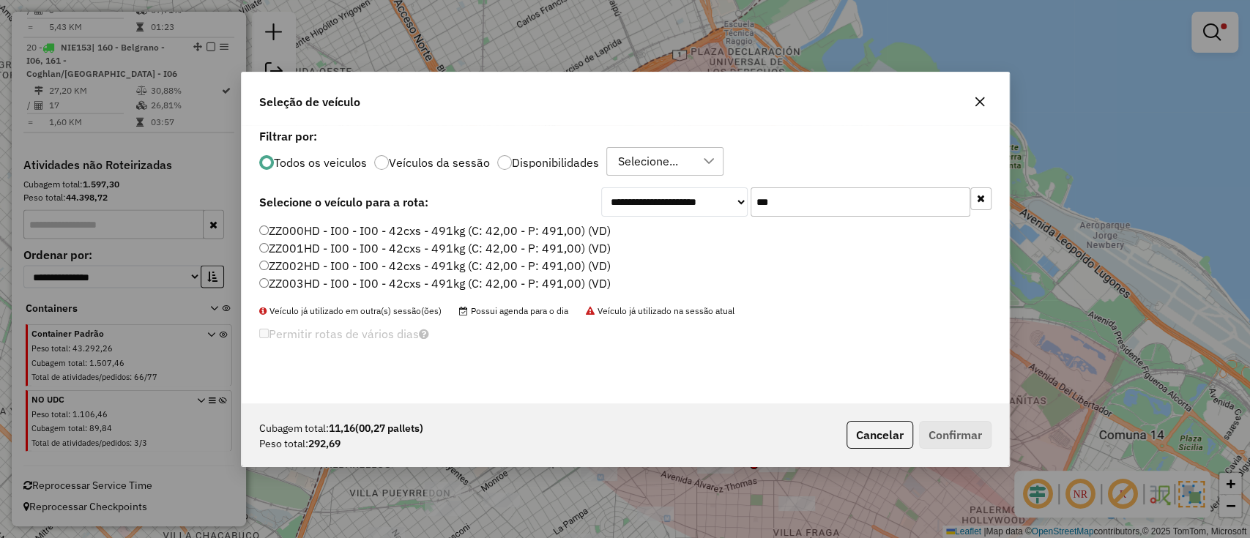
type input "***"
click at [561, 228] on label "ZZ000HD - I00 - I00 - 42cxs - 491kg (C: 42,00 - P: 491,00) (VD)" at bounding box center [434, 231] width 351 height 18
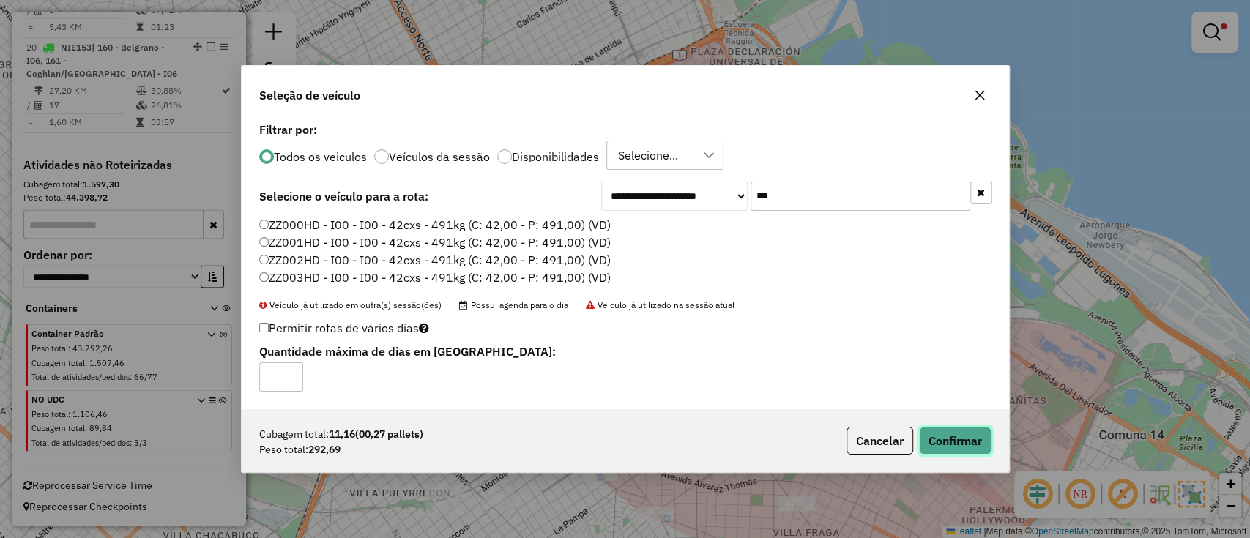
click at [933, 427] on button "Confirmar" at bounding box center [955, 441] width 72 height 28
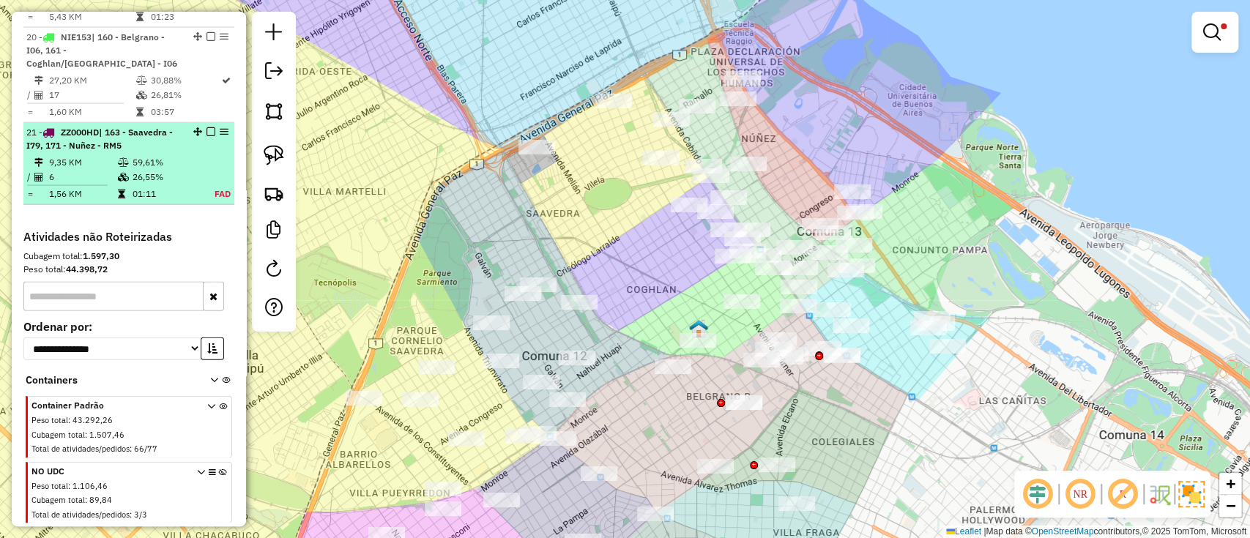
click at [157, 196] on table "9,35 KM 59,61% / 6 26,55% = 1,56 KM 01:11 FAD" at bounding box center [128, 178] width 205 height 46
select select "**********"
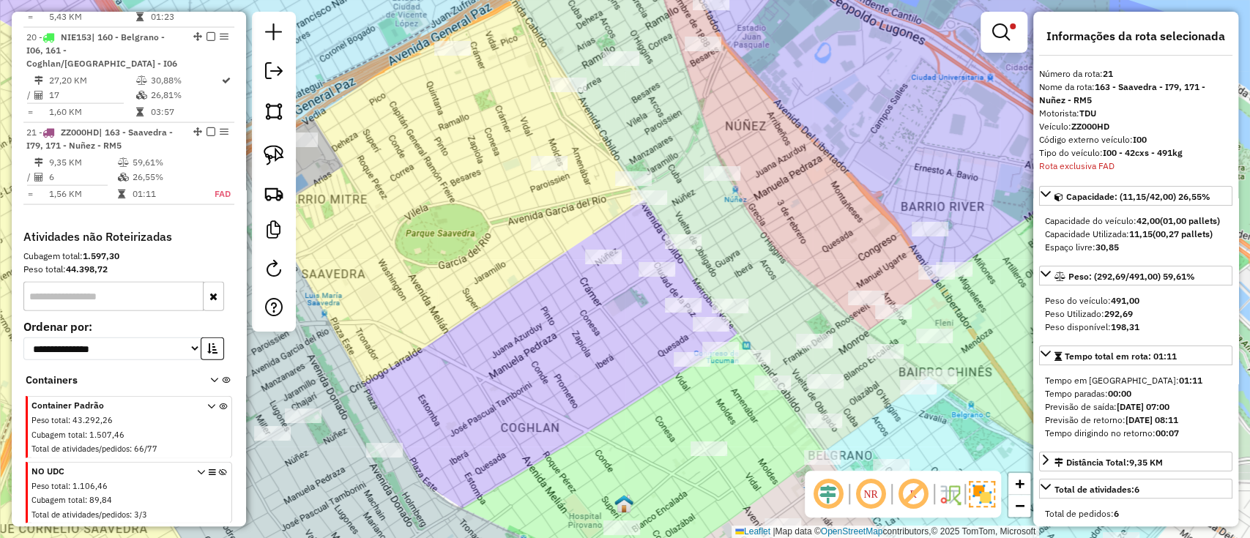
scroll to position [2135, 0]
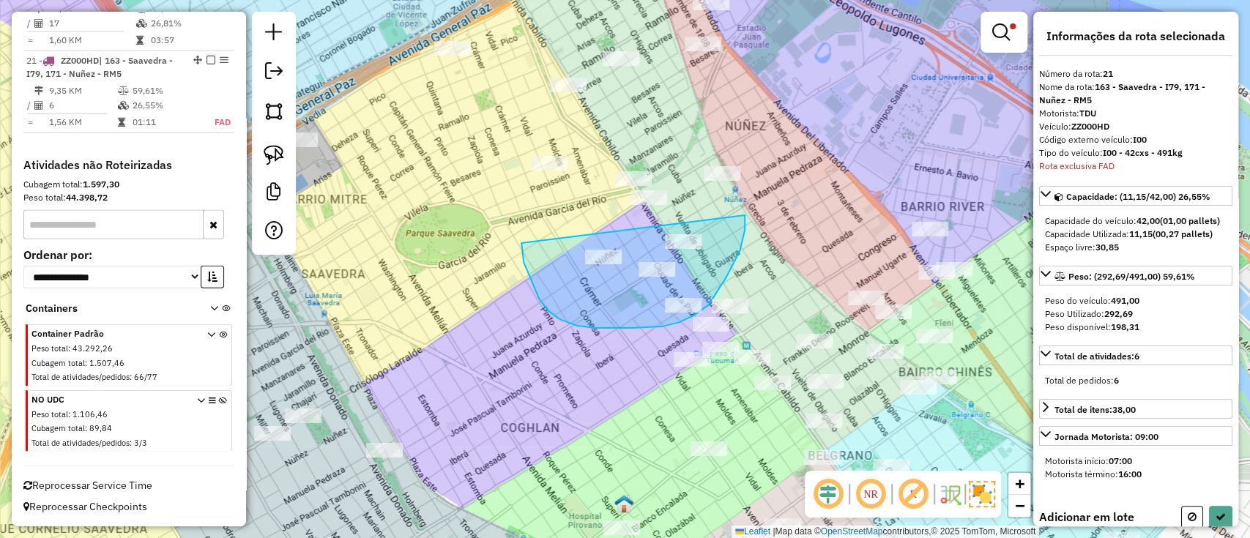
drag, startPoint x: 559, startPoint y: 319, endPoint x: 744, endPoint y: 214, distance: 212.7
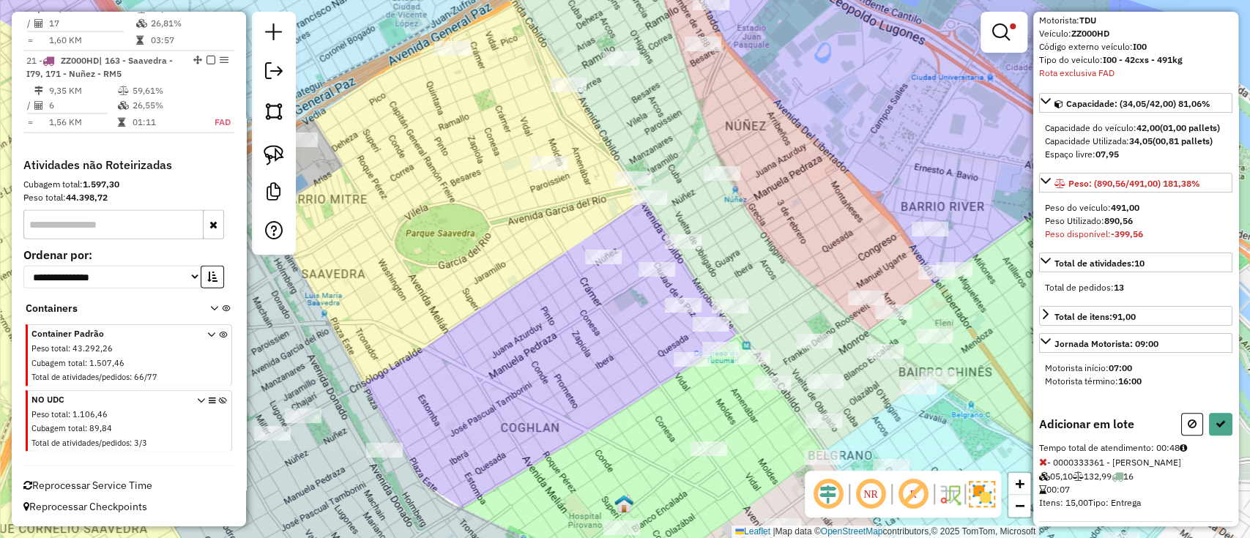
scroll to position [354, 0]
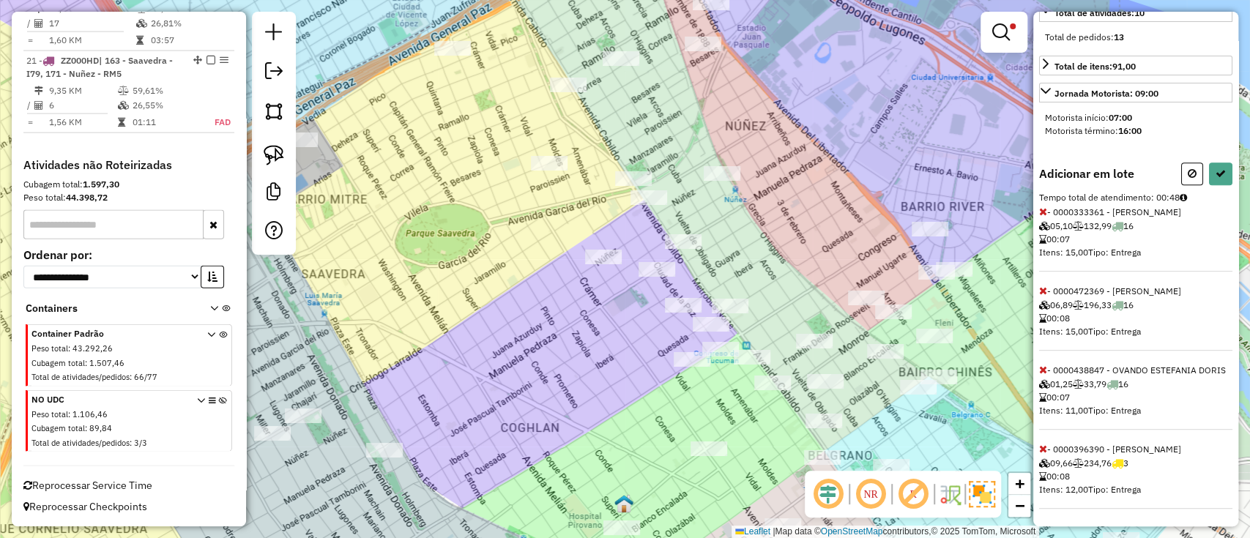
click at [1040, 444] on icon at bounding box center [1043, 449] width 8 height 10
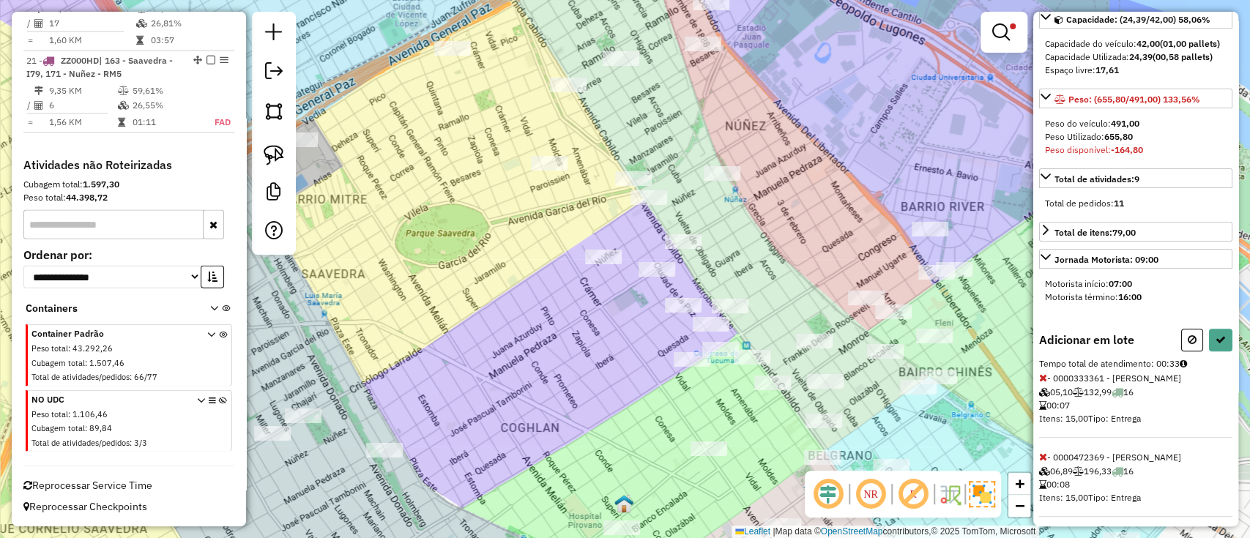
scroll to position [275, 0]
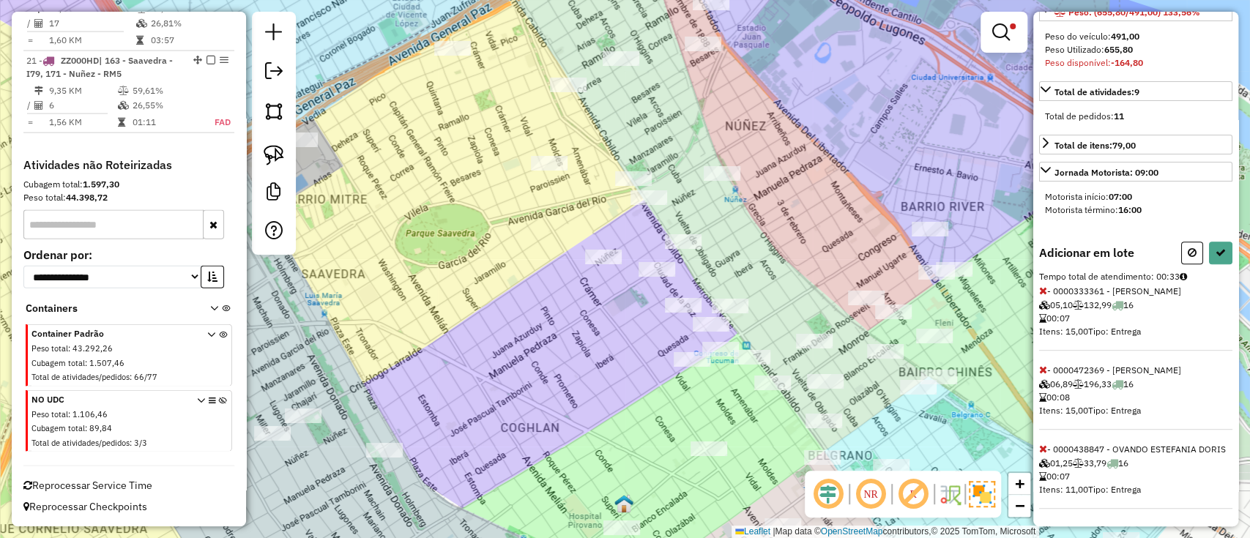
click at [1042, 367] on icon at bounding box center [1043, 370] width 8 height 10
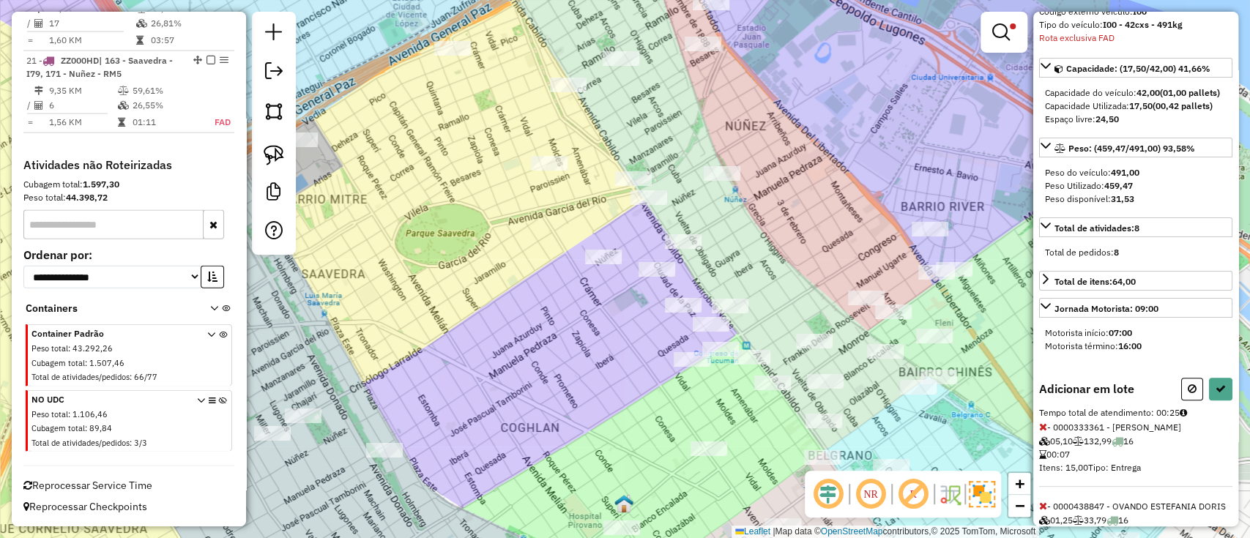
scroll to position [98, 0]
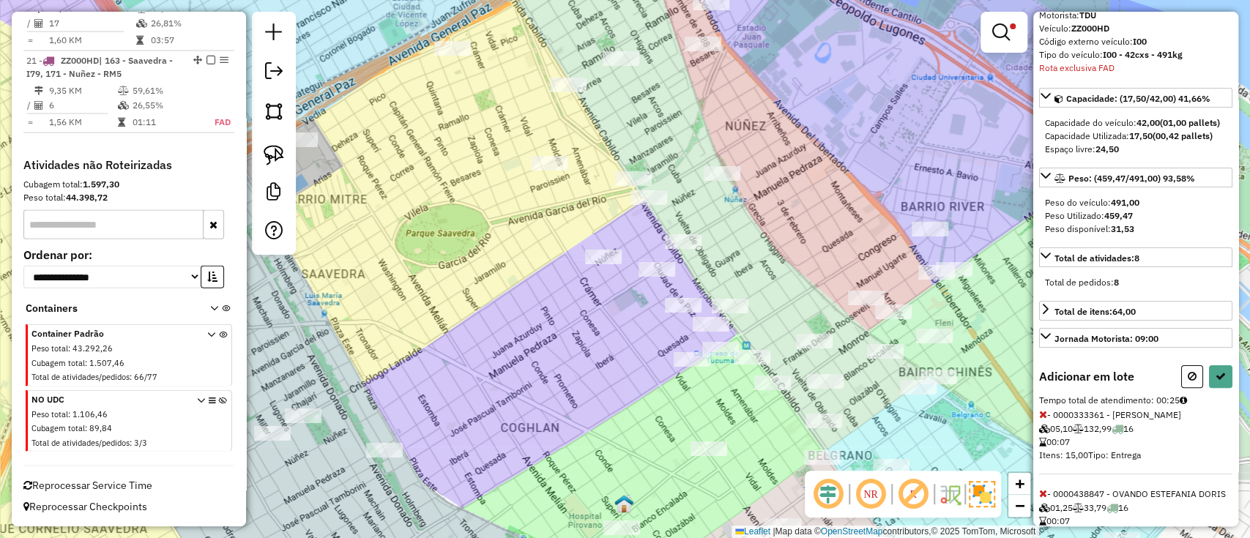
select select "**********"
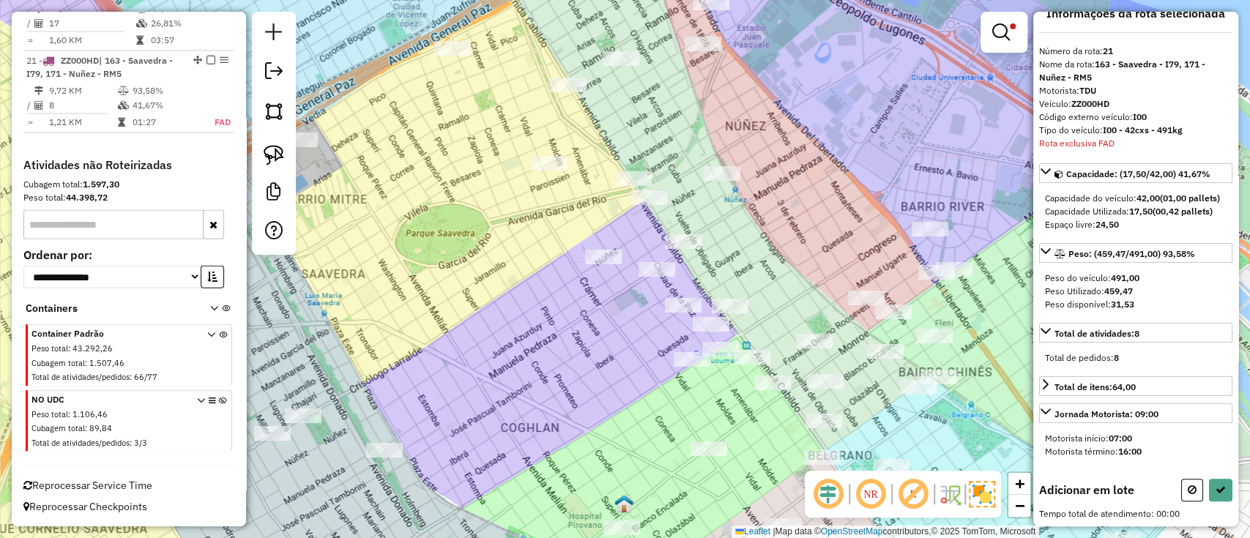
scroll to position [0, 0]
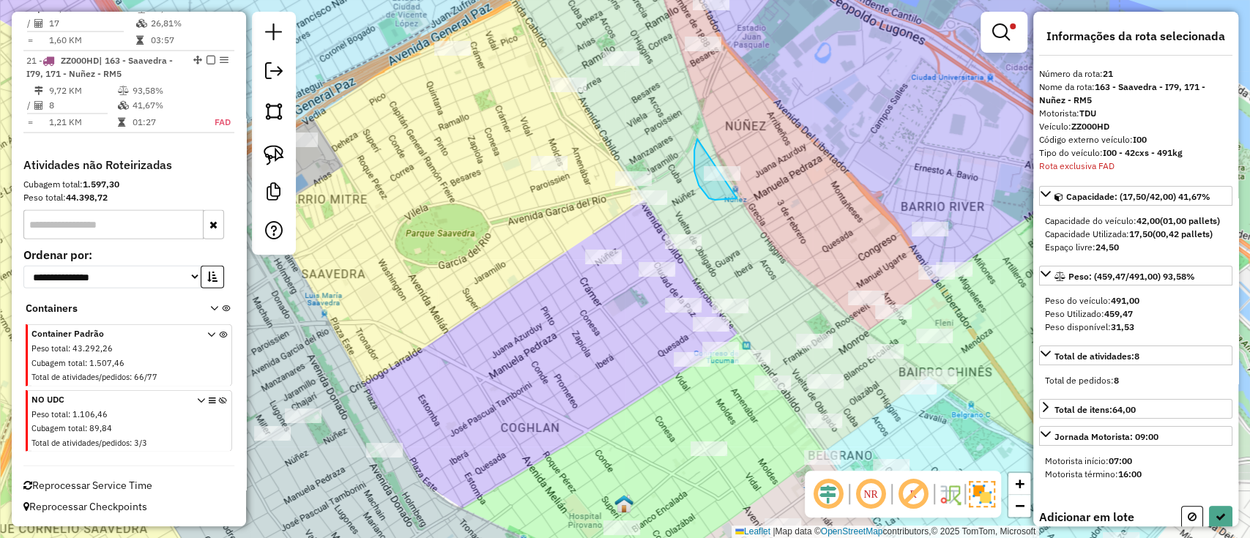
drag, startPoint x: 709, startPoint y: 198, endPoint x: 755, endPoint y: 165, distance: 57.3
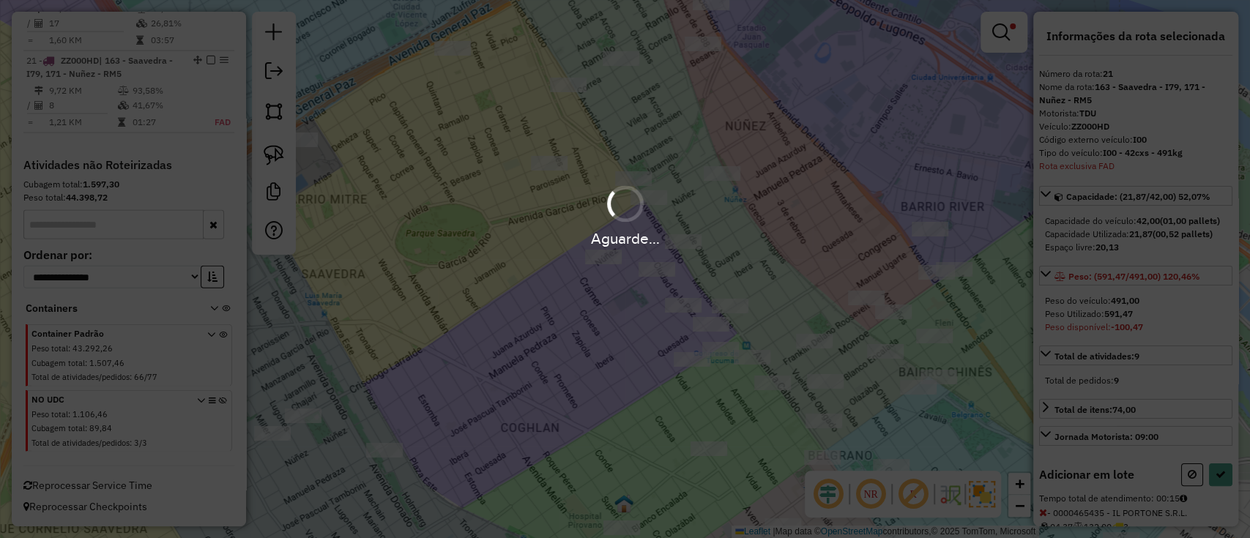
select select "**********"
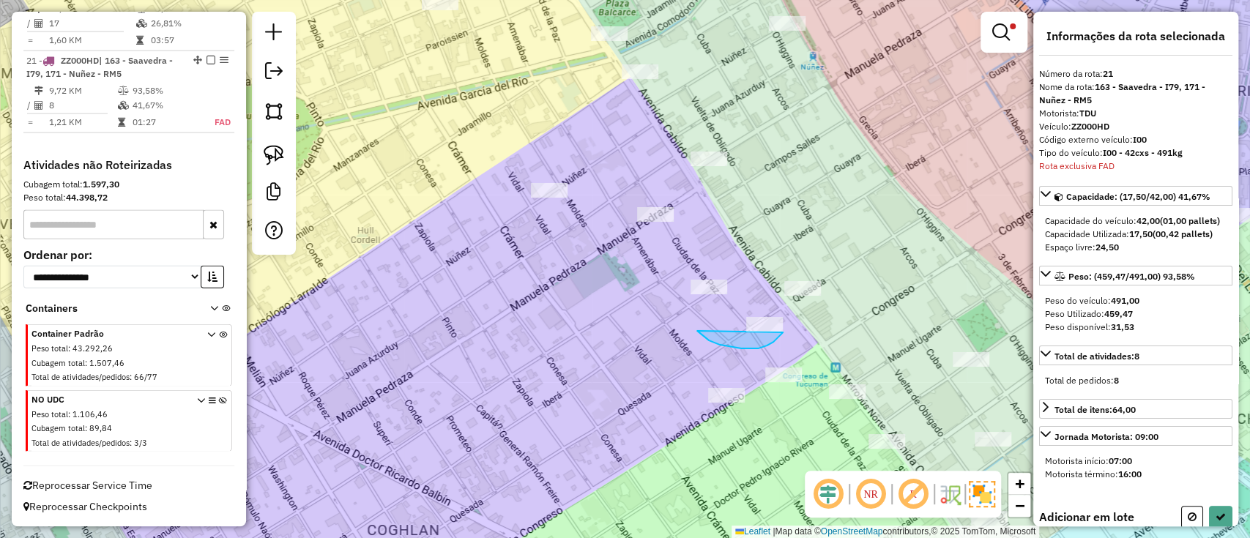
drag, startPoint x: 750, startPoint y: 348, endPoint x: 794, endPoint y: 299, distance: 66.4
click at [794, 299] on div "Limpar filtros Janela de atendimento Grade de atendimento Capacidade Transporta…" at bounding box center [625, 269] width 1250 height 538
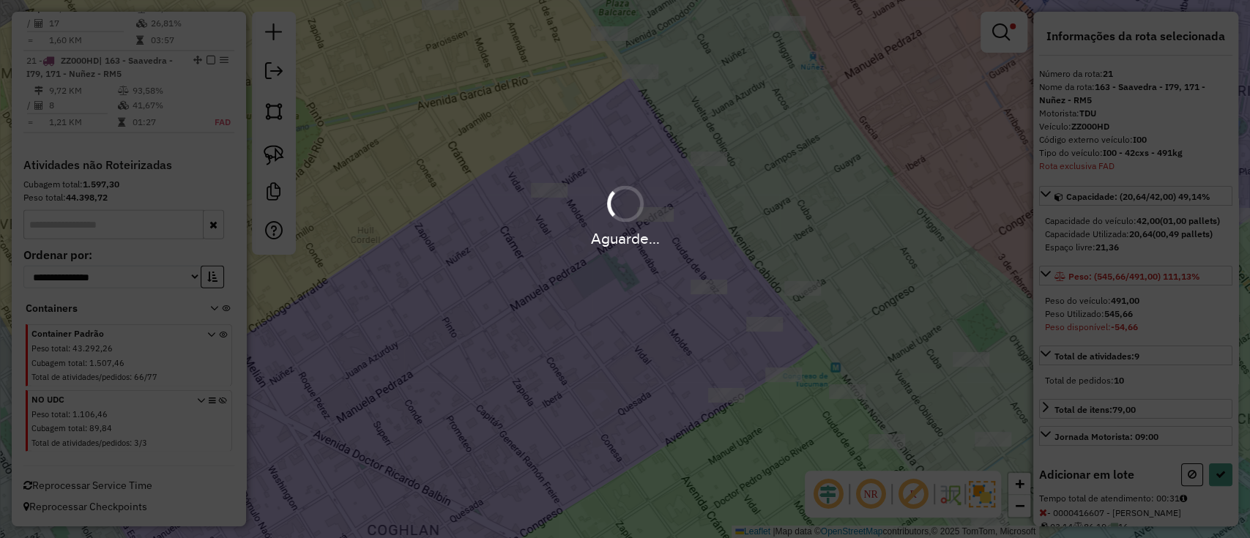
select select "**********"
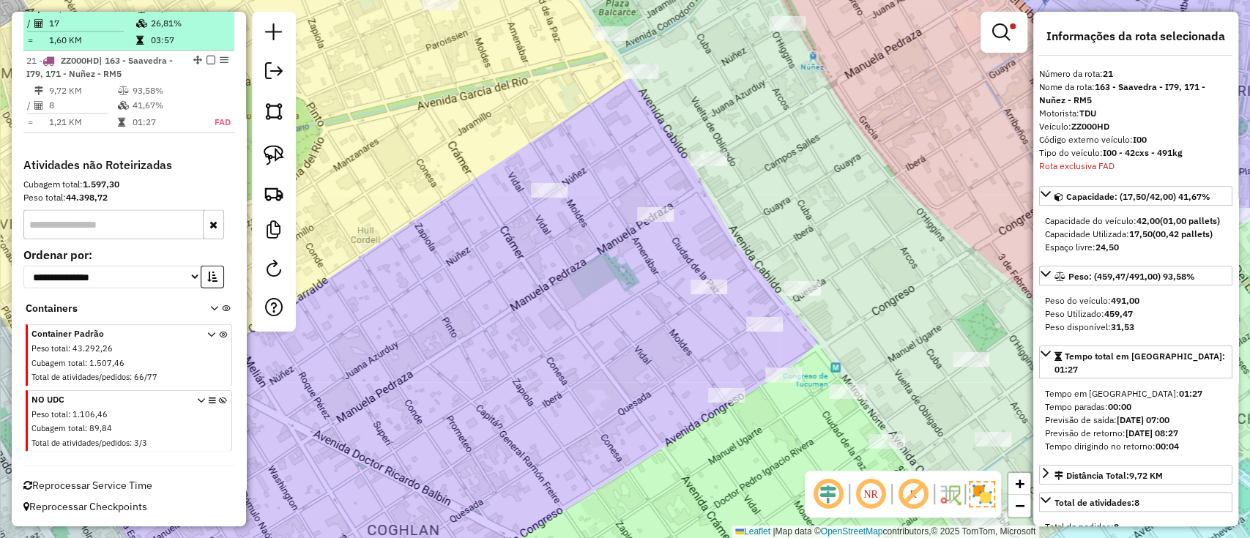
drag, startPoint x: 204, startPoint y: 58, endPoint x: 223, endPoint y: 59, distance: 19.8
click at [206, 58] on em at bounding box center [210, 60] width 9 height 9
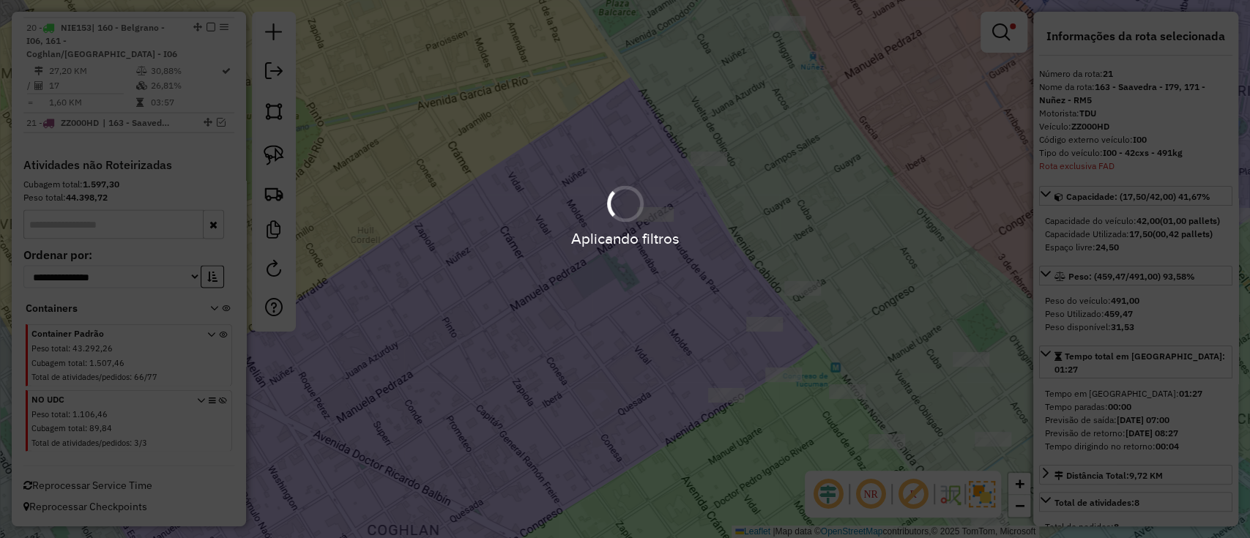
scroll to position [2072, 0]
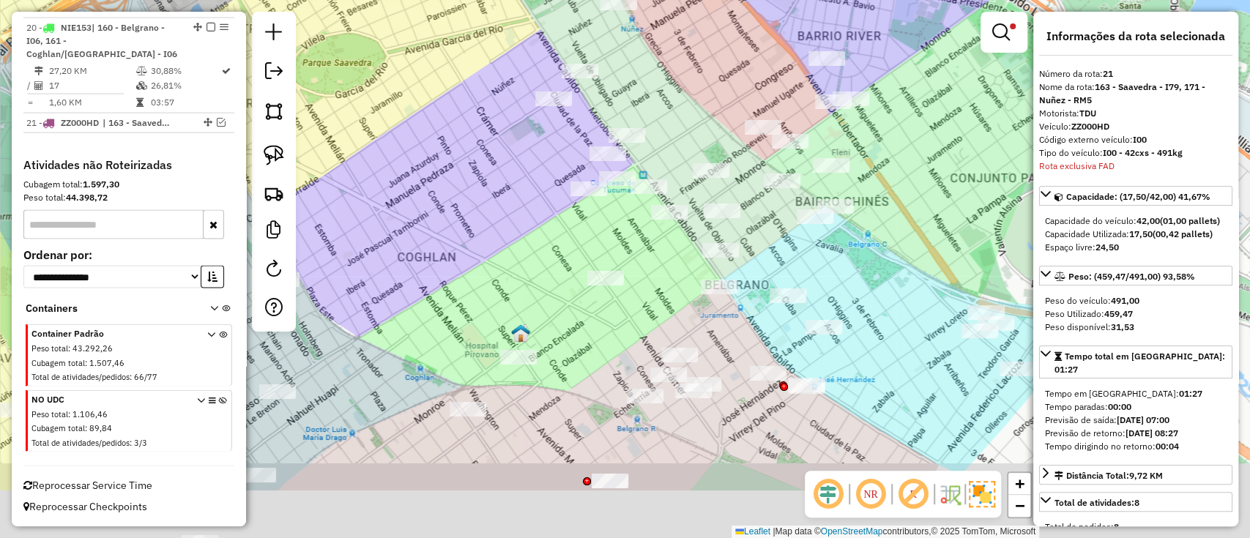
drag, startPoint x: 492, startPoint y: 181, endPoint x: 480, endPoint y: 137, distance: 45.5
click at [480, 138] on div "Limpar filtros Janela de atendimento Grade de atendimento Capacidade Transporta…" at bounding box center [625, 269] width 1250 height 538
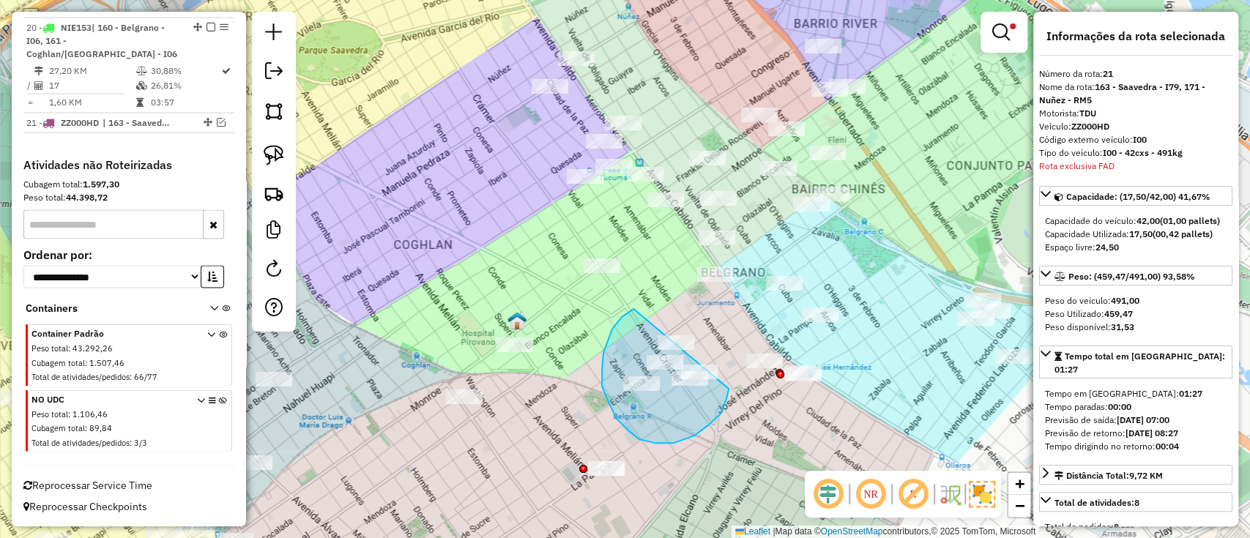
drag, startPoint x: 612, startPoint y: 329, endPoint x: 715, endPoint y: 323, distance: 103.4
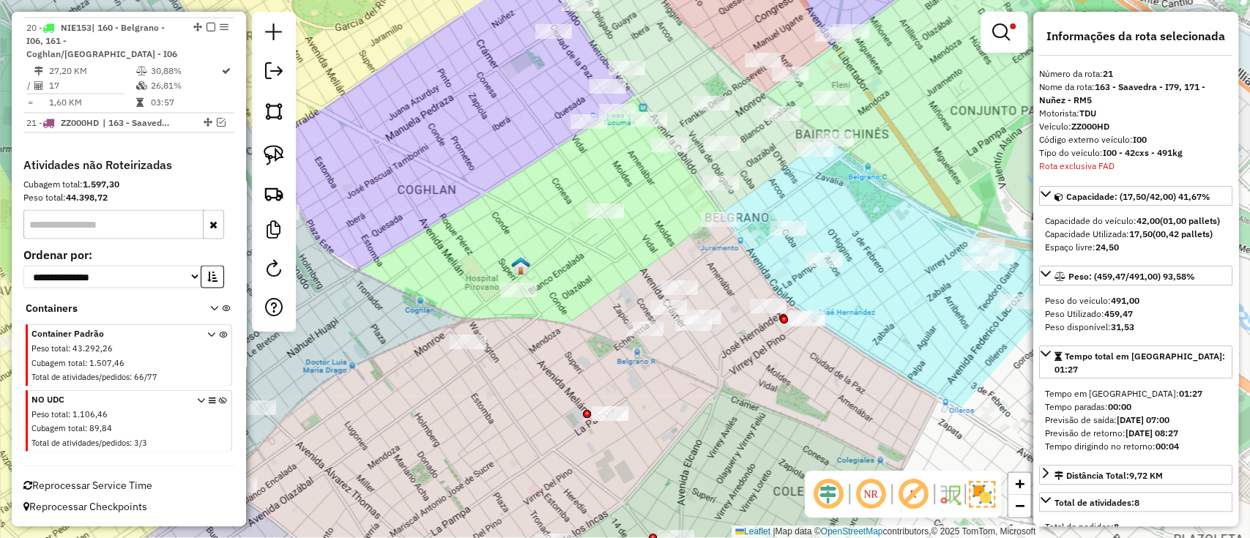
drag, startPoint x: 583, startPoint y: 319, endPoint x: 588, endPoint y: 256, distance: 63.1
click at [588, 256] on div "Limpar filtros Janela de atendimento Grade de atendimento Capacidade Transporta…" at bounding box center [625, 269] width 1250 height 538
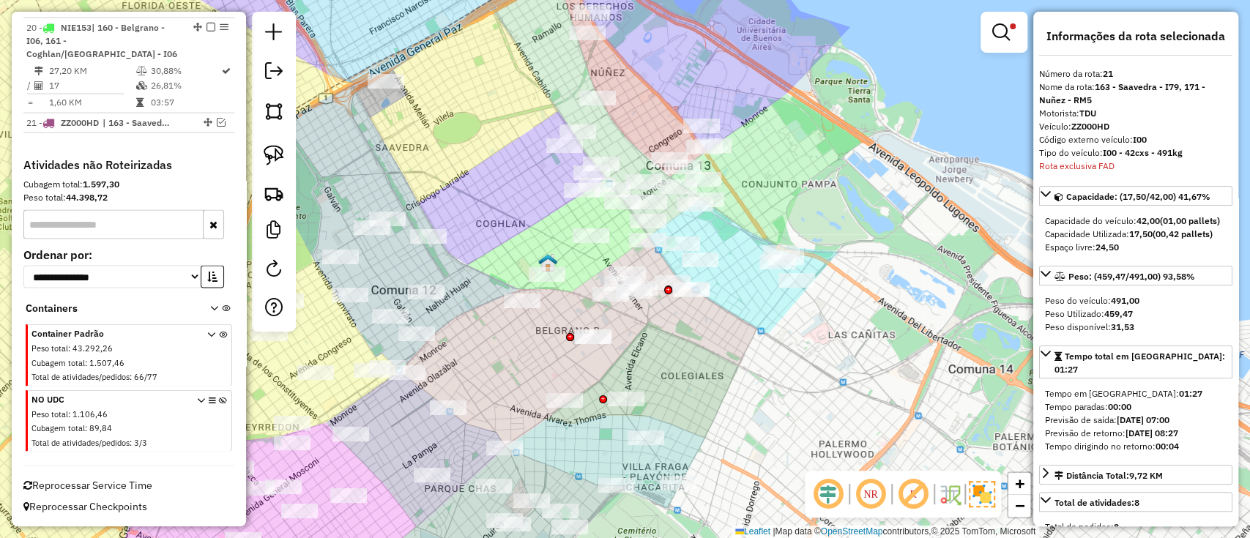
click at [976, 497] on img at bounding box center [981, 494] width 26 height 26
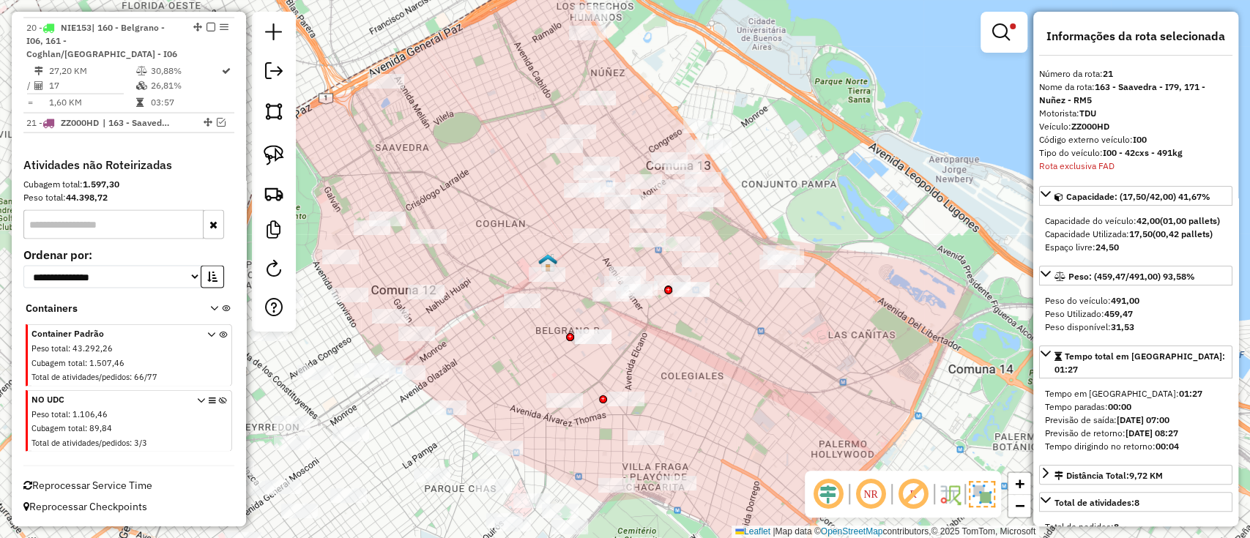
drag, startPoint x: 759, startPoint y: 435, endPoint x: 761, endPoint y: 389, distance: 45.4
click at [761, 389] on div "Limpar filtros Janela de atendimento Grade de atendimento Capacidade Transporta…" at bounding box center [625, 269] width 1250 height 538
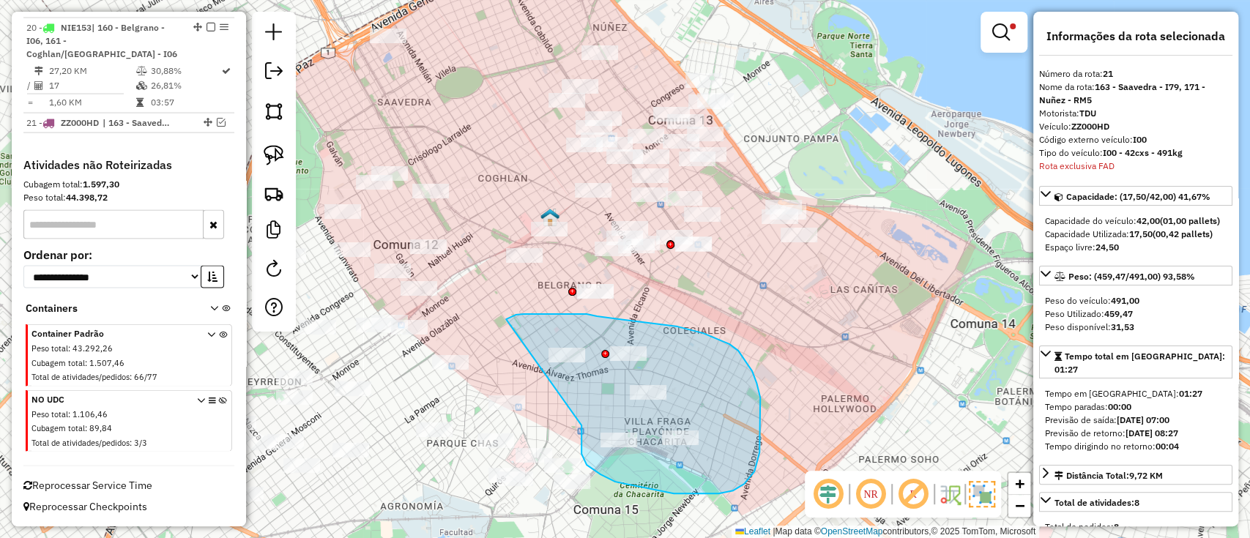
drag, startPoint x: 581, startPoint y: 440, endPoint x: 491, endPoint y: 329, distance: 142.6
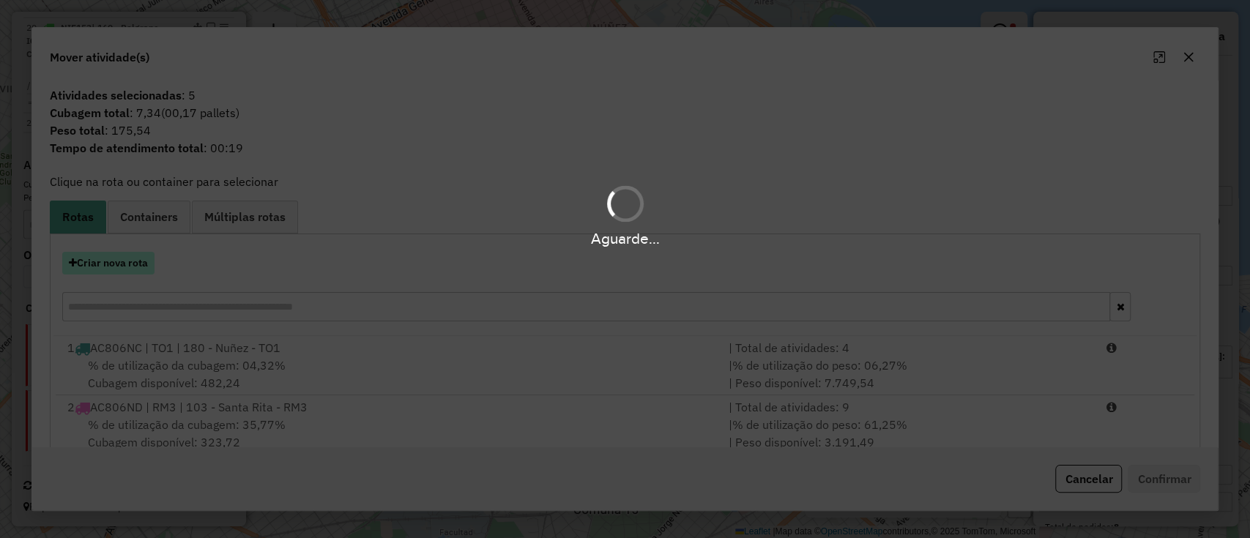
click at [89, 258] on div "Aguarde..." at bounding box center [625, 269] width 1250 height 538
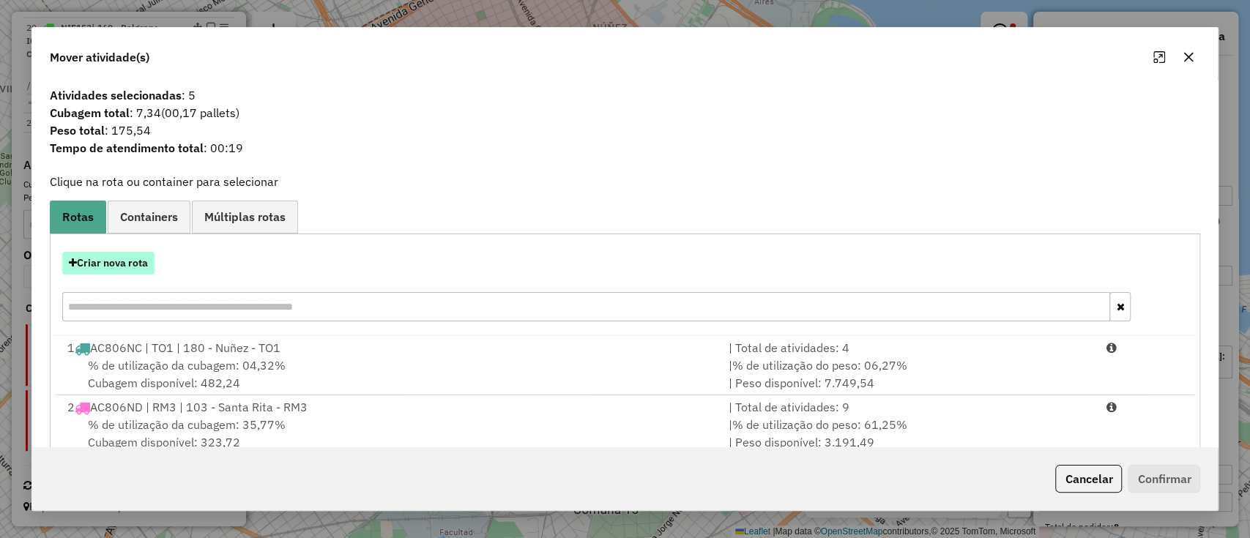
click at [97, 266] on button "Criar nova rota" at bounding box center [108, 263] width 92 height 23
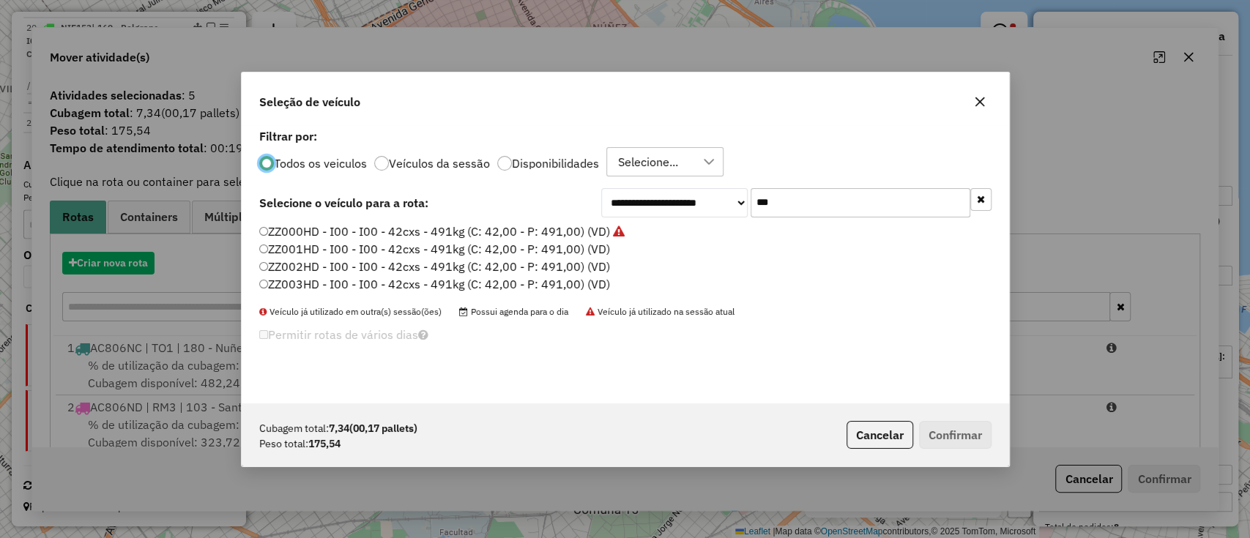
scroll to position [7, 4]
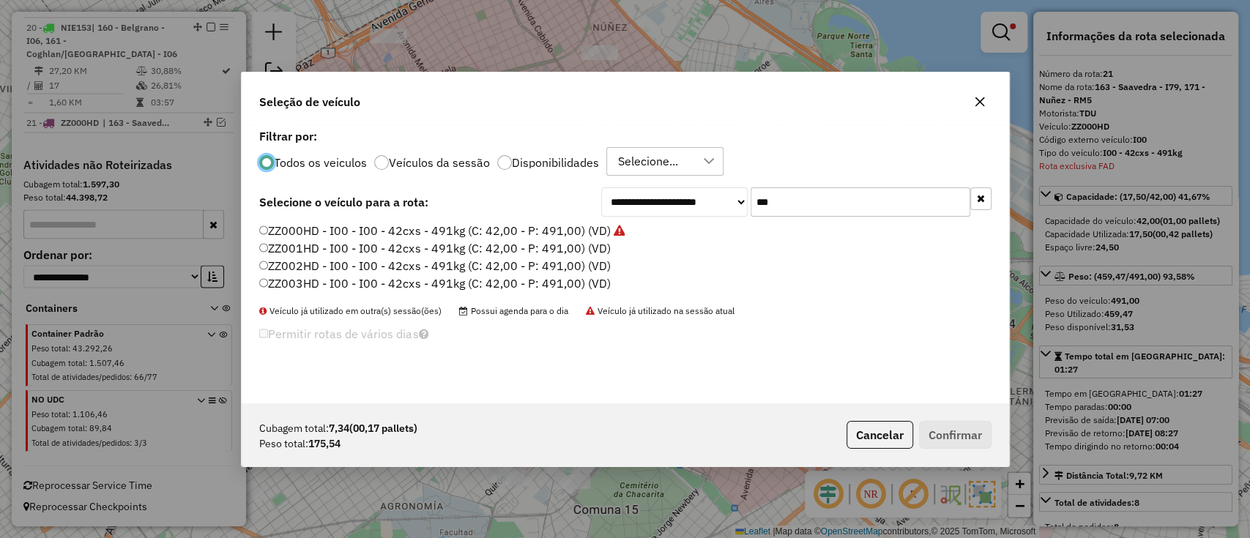
click at [563, 259] on label "ZZ002HD - I00 - I00 - 42cxs - 491kg (C: 42,00 - P: 491,00) (VD)" at bounding box center [434, 266] width 351 height 18
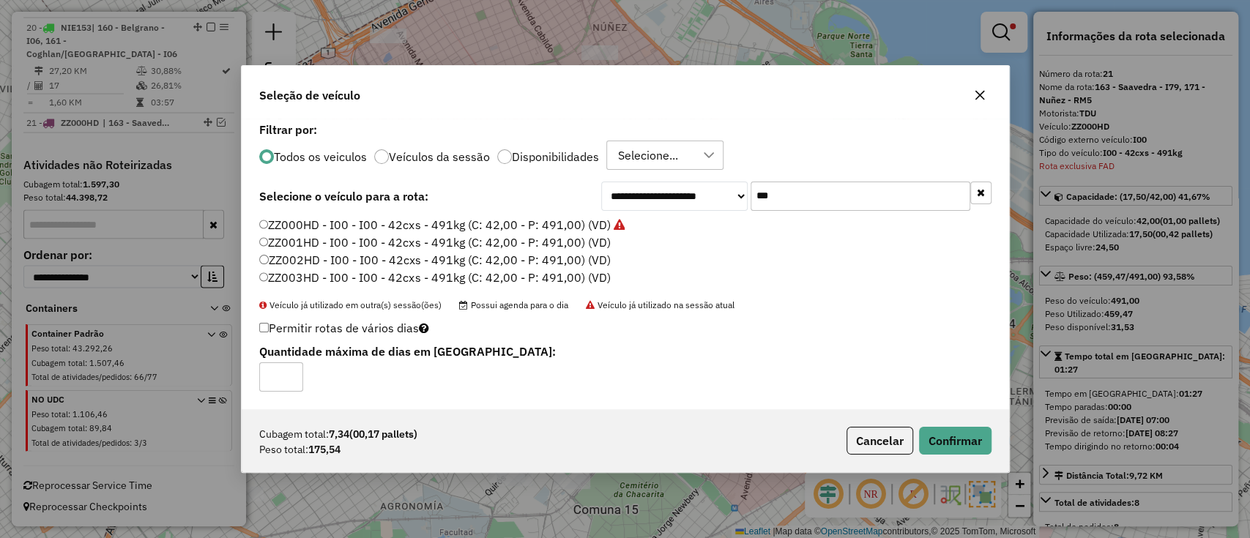
click at [587, 247] on label "ZZ001HD - I00 - I00 - 42cxs - 491kg (C: 42,00 - P: 491,00) (VD)" at bounding box center [434, 243] width 351 height 18
click at [944, 430] on button "Confirmar" at bounding box center [955, 441] width 72 height 28
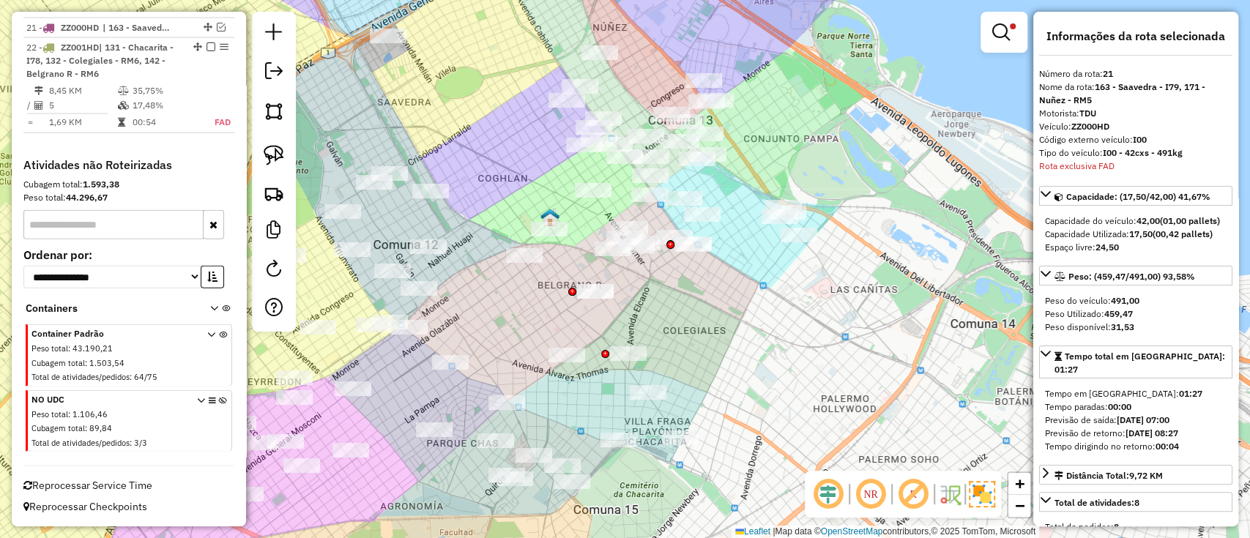
scroll to position [2167, 0]
click at [977, 489] on img at bounding box center [981, 494] width 26 height 26
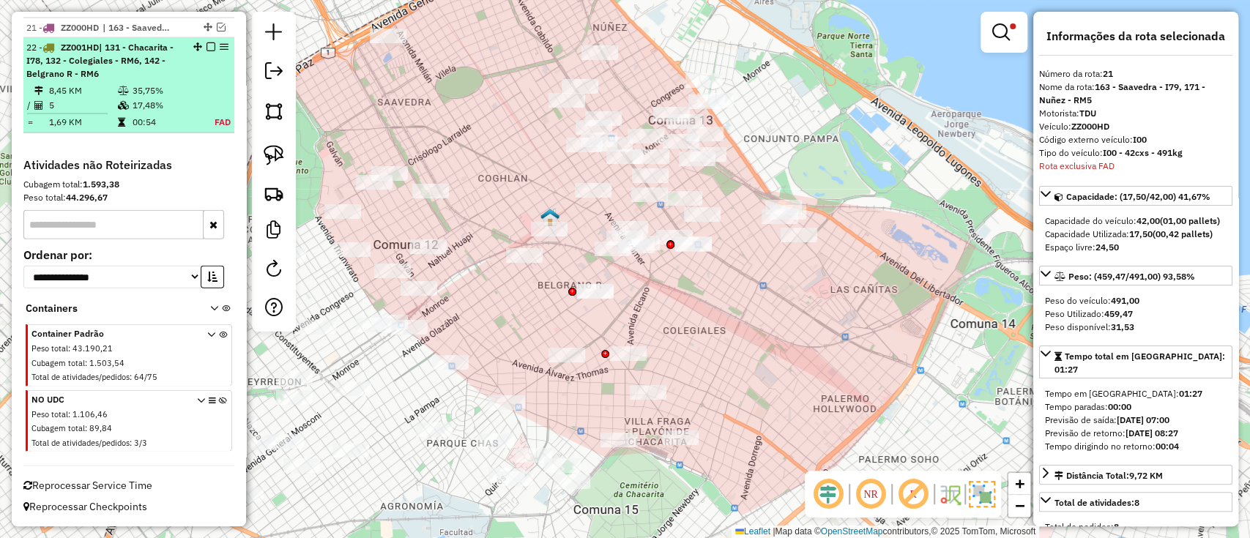
click at [204, 110] on td at bounding box center [213, 105] width 35 height 15
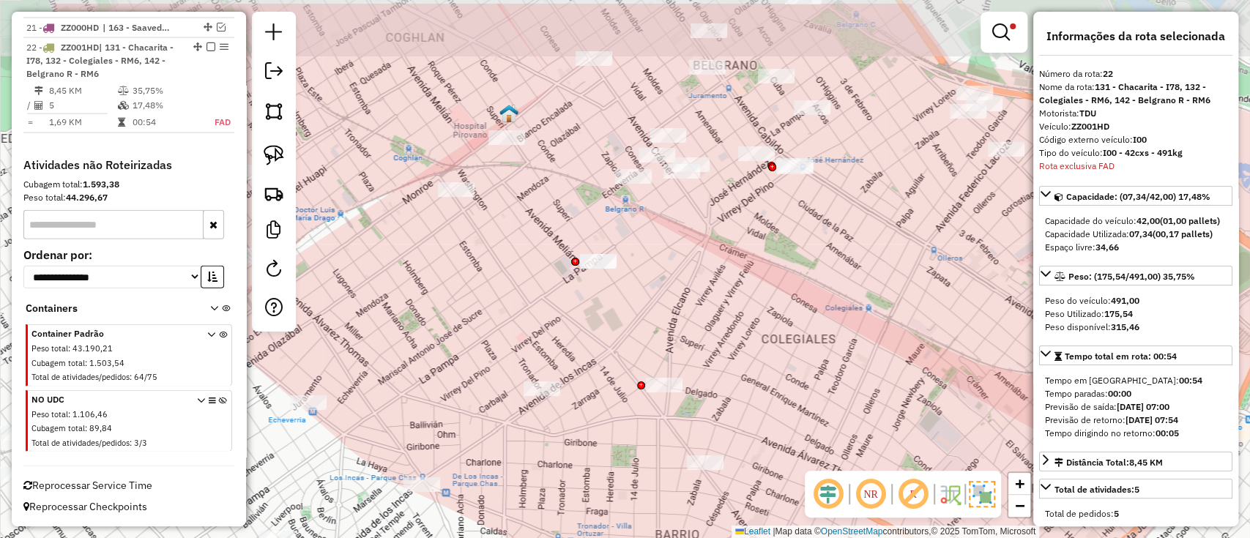
drag, startPoint x: 820, startPoint y: 296, endPoint x: 809, endPoint y: 336, distance: 41.7
click at [809, 336] on div "Limpar filtros Janela de atendimento Grade de atendimento Capacidade Transporta…" at bounding box center [625, 269] width 1250 height 538
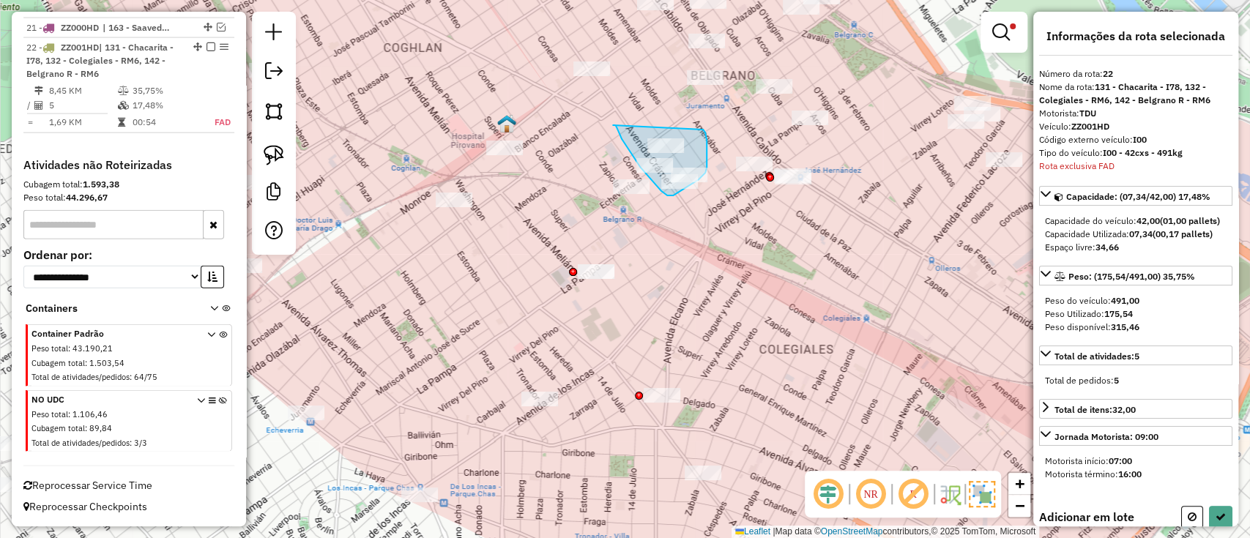
drag, startPoint x: 613, startPoint y: 125, endPoint x: 703, endPoint y: 128, distance: 89.4
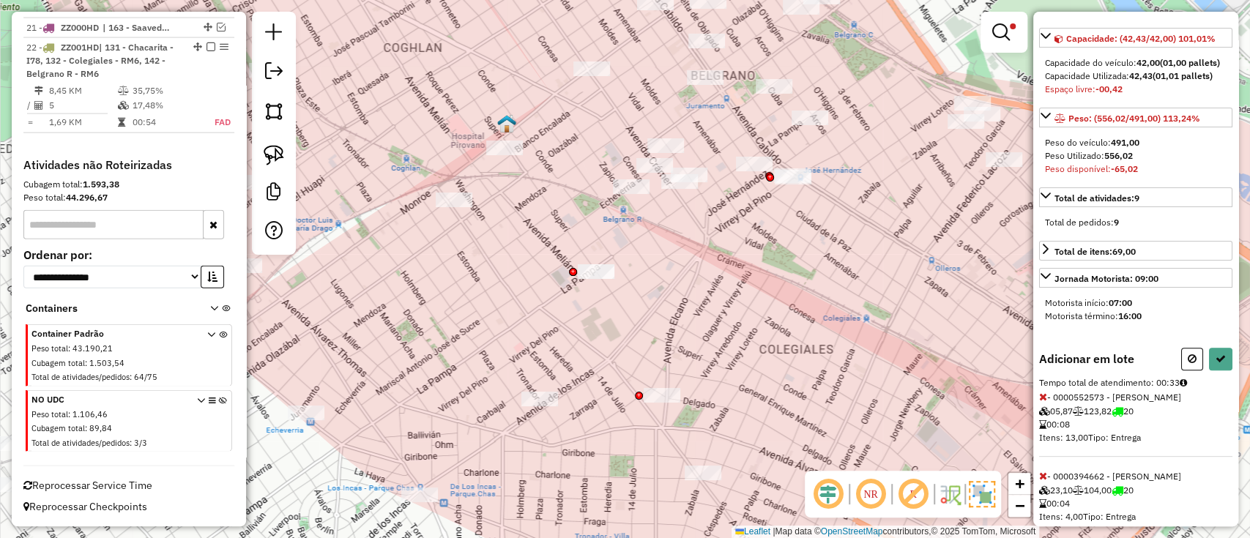
scroll to position [354, 0]
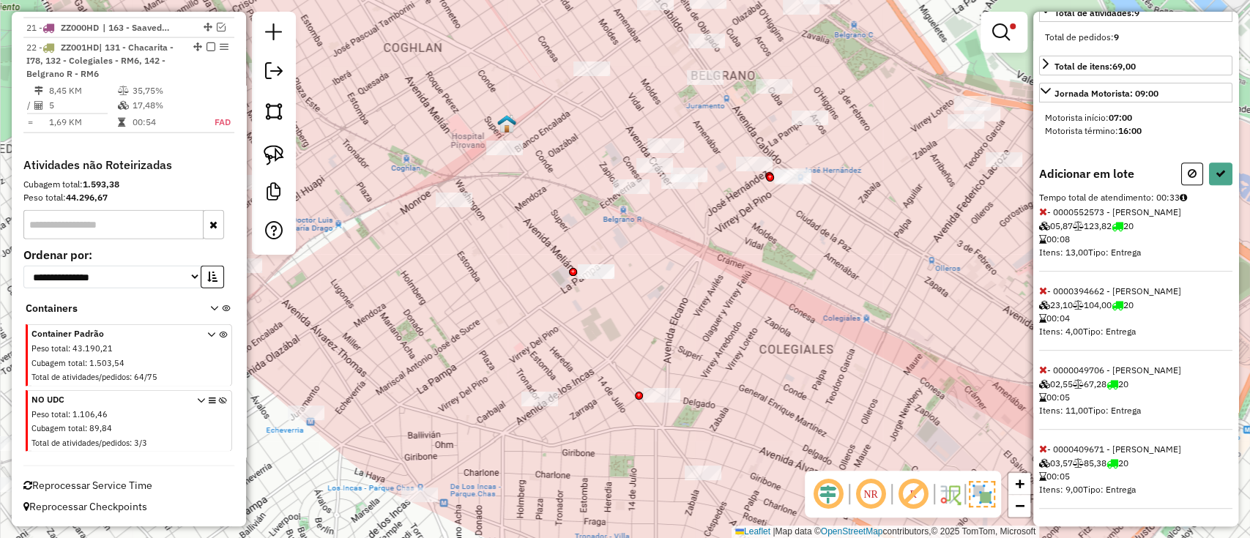
click at [1043, 370] on icon at bounding box center [1043, 370] width 8 height 10
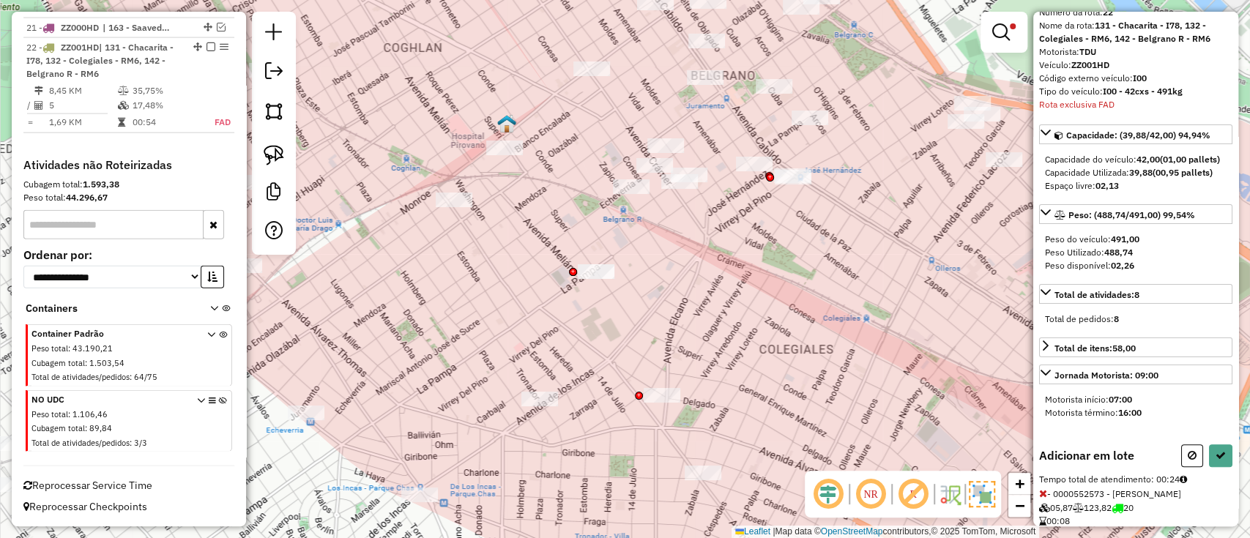
scroll to position [0, 0]
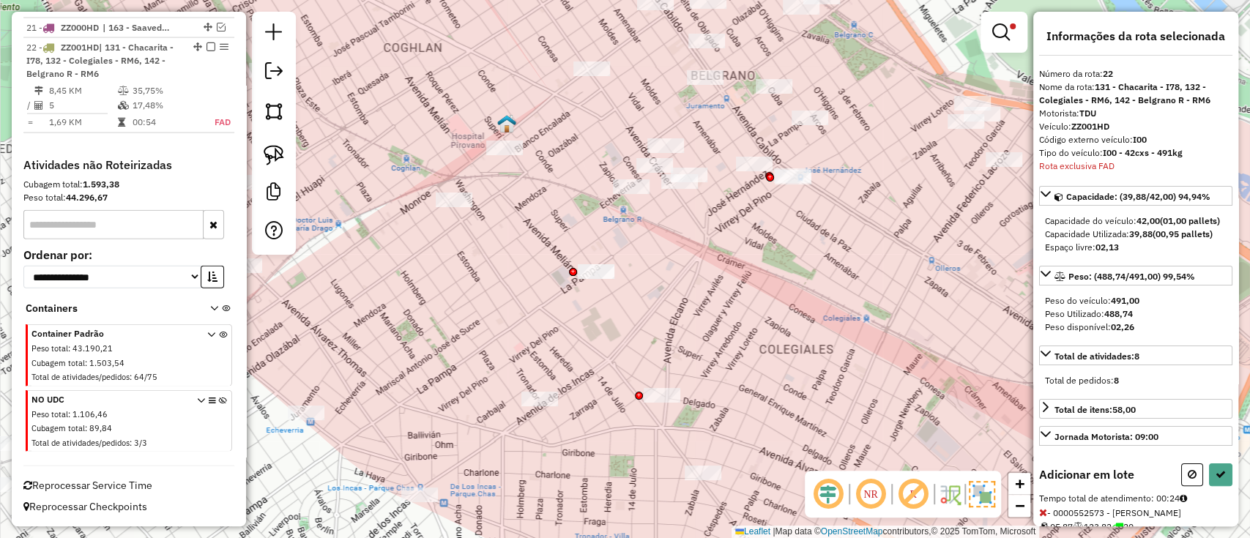
select select "**********"
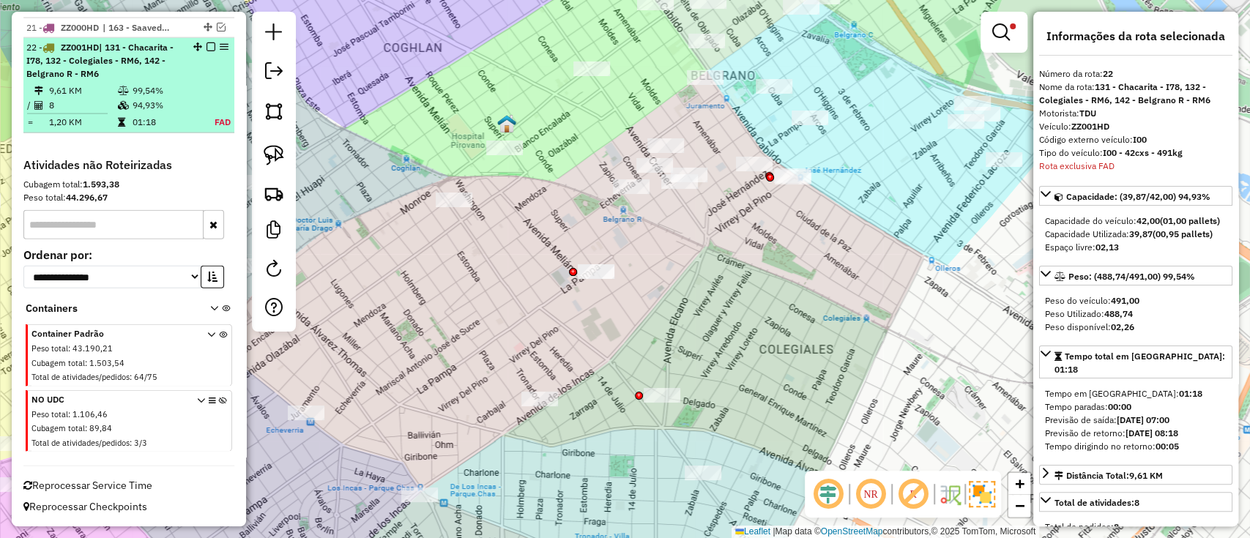
click at [207, 50] on em at bounding box center [210, 46] width 9 height 9
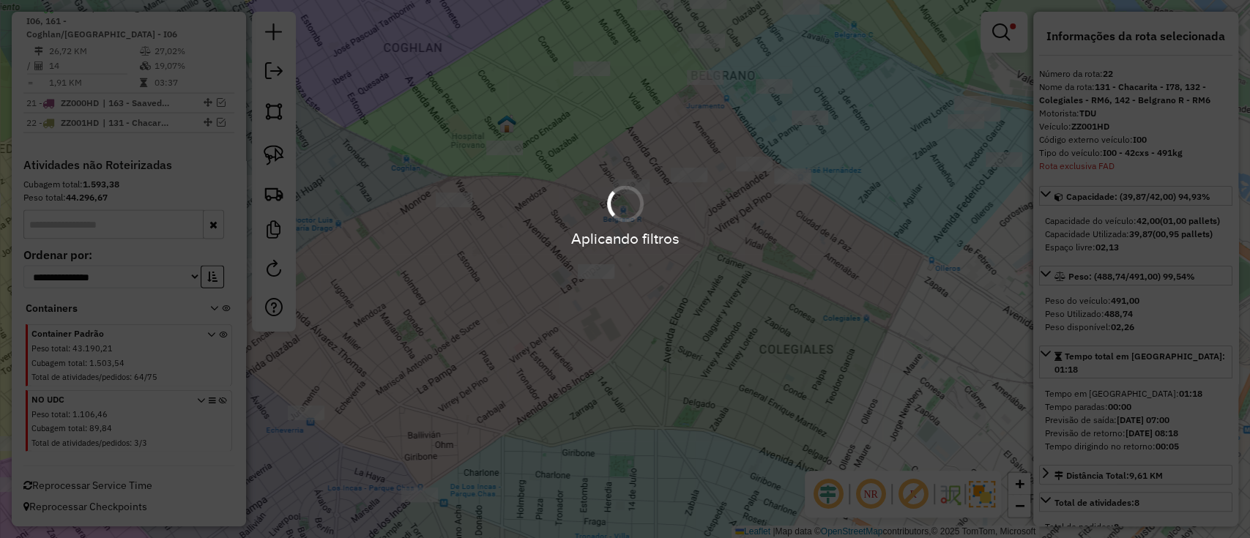
scroll to position [2092, 0]
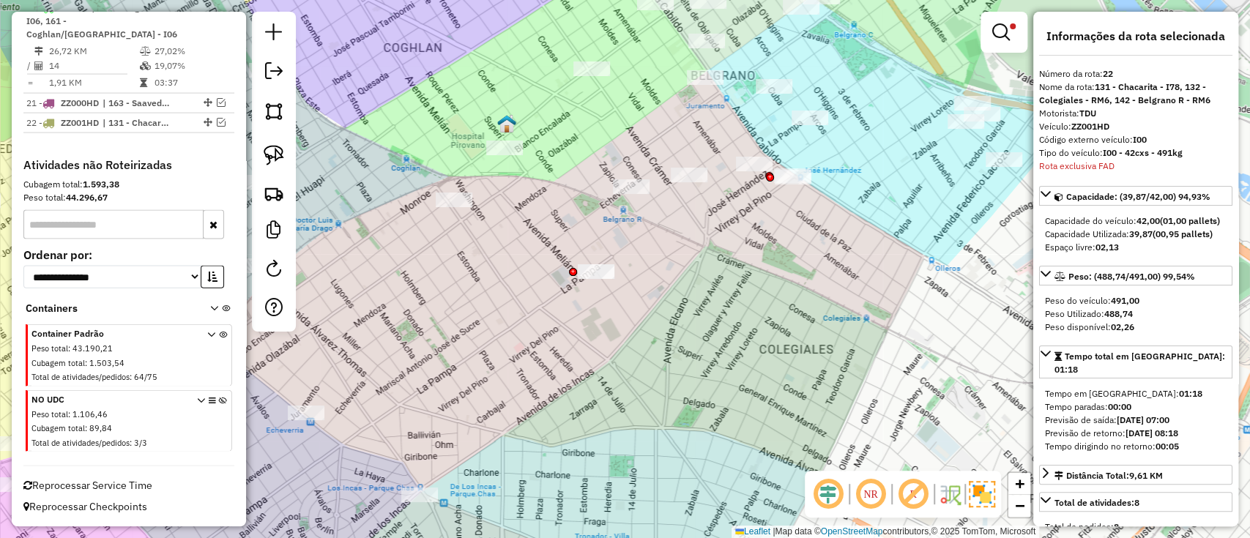
click at [976, 493] on img at bounding box center [981, 494] width 26 height 26
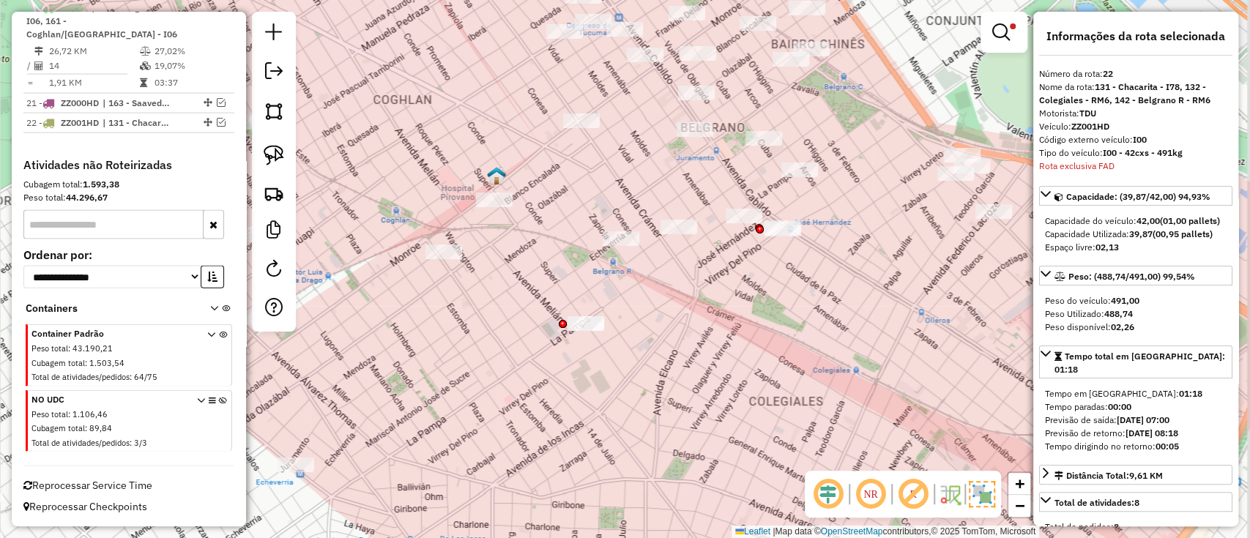
drag, startPoint x: 892, startPoint y: 388, endPoint x: 825, endPoint y: 437, distance: 82.7
click at [827, 477] on hb-router-mapa "Informações da Sessão 1288854 - 06/10/2025 Criação: 04/10/2025 14:29 Depósito: …" at bounding box center [625, 269] width 1250 height 538
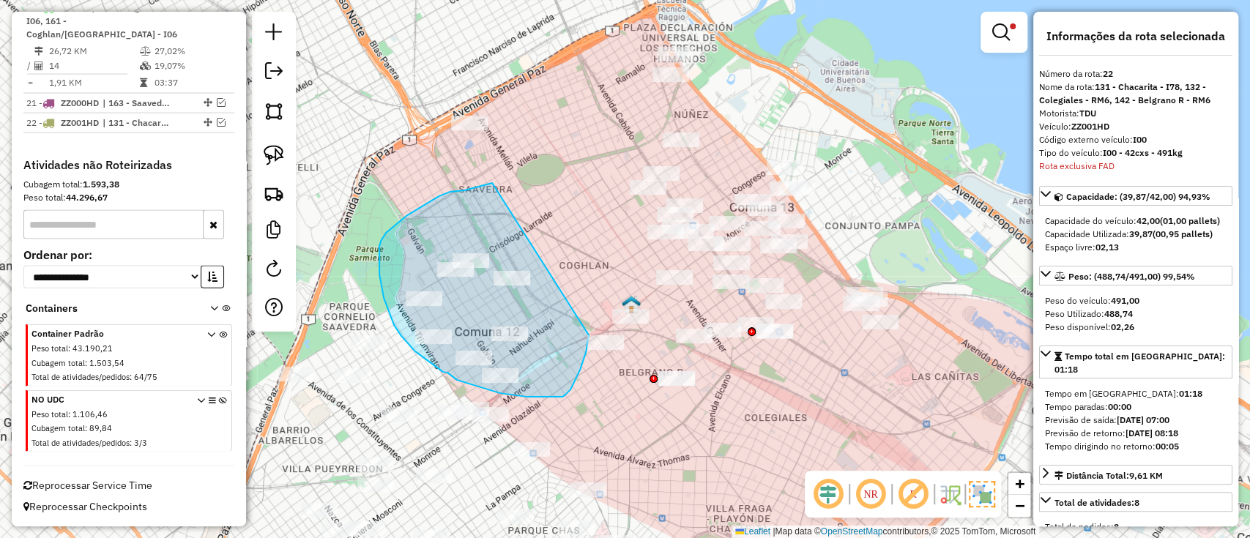
drag, startPoint x: 464, startPoint y: 190, endPoint x: 587, endPoint y: 326, distance: 182.9
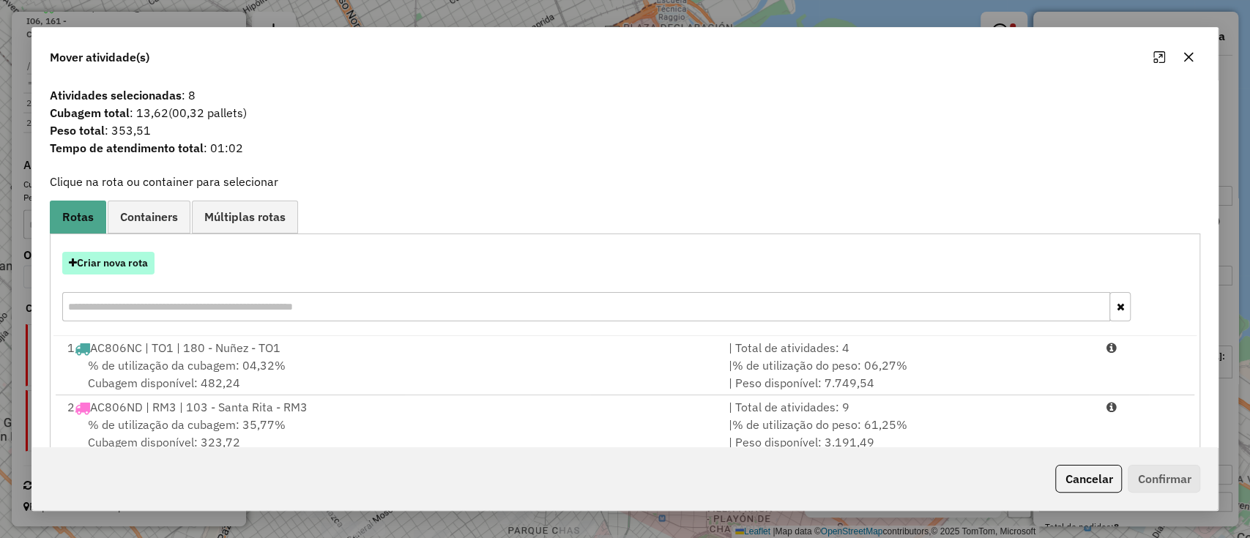
click at [114, 270] on button "Criar nova rota" at bounding box center [108, 263] width 92 height 23
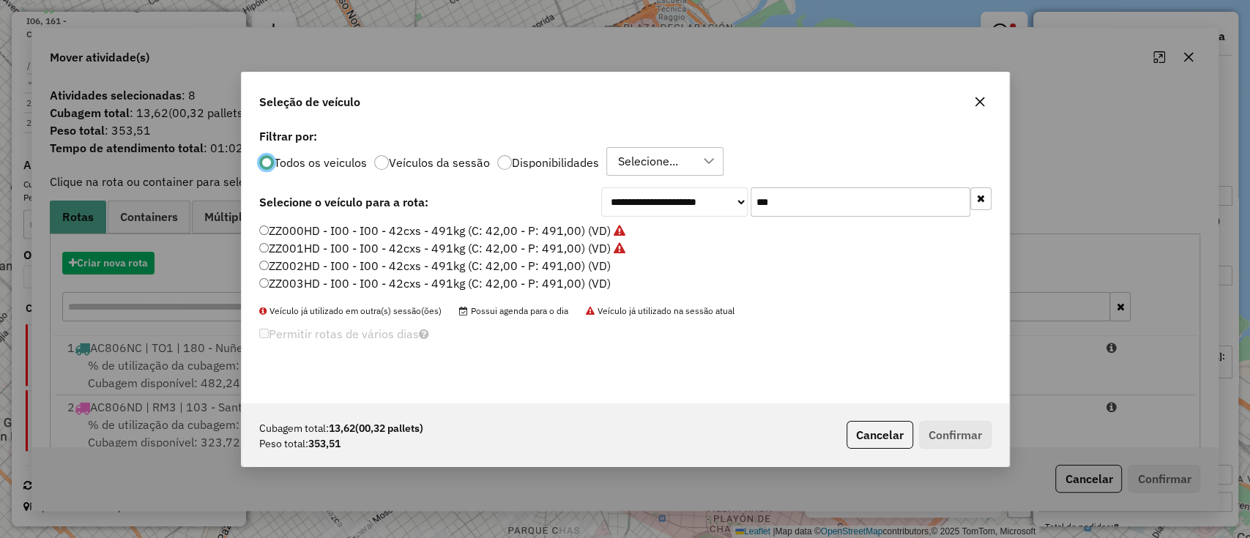
scroll to position [7, 4]
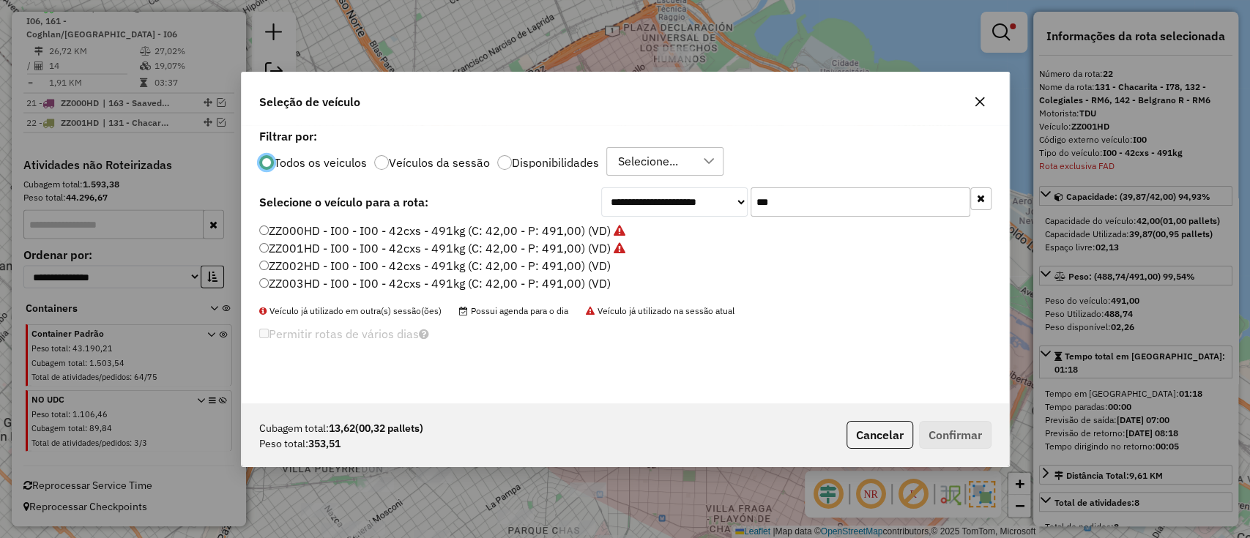
click at [585, 254] on label "ZZ001HD - I00 - I00 - 42cxs - 491kg (C: 42,00 - P: 491,00) (VD)" at bounding box center [442, 248] width 366 height 18
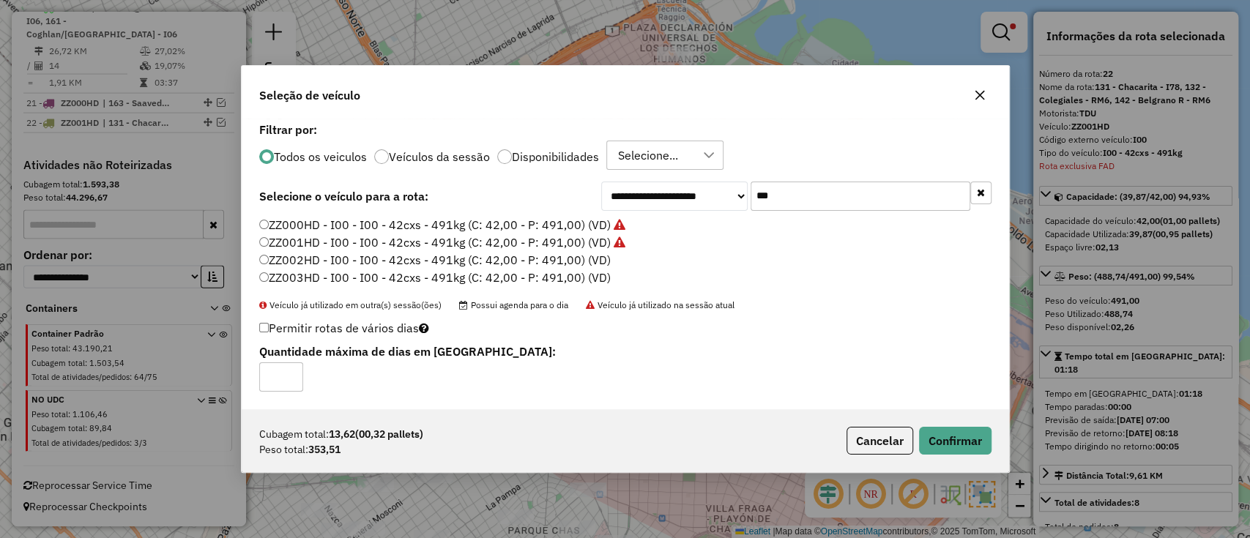
click at [594, 253] on label "ZZ002HD - I00 - I00 - 42cxs - 491kg (C: 42,00 - P: 491,00) (VD)" at bounding box center [434, 260] width 351 height 18
click at [977, 454] on button "Confirmar" at bounding box center [955, 441] width 72 height 28
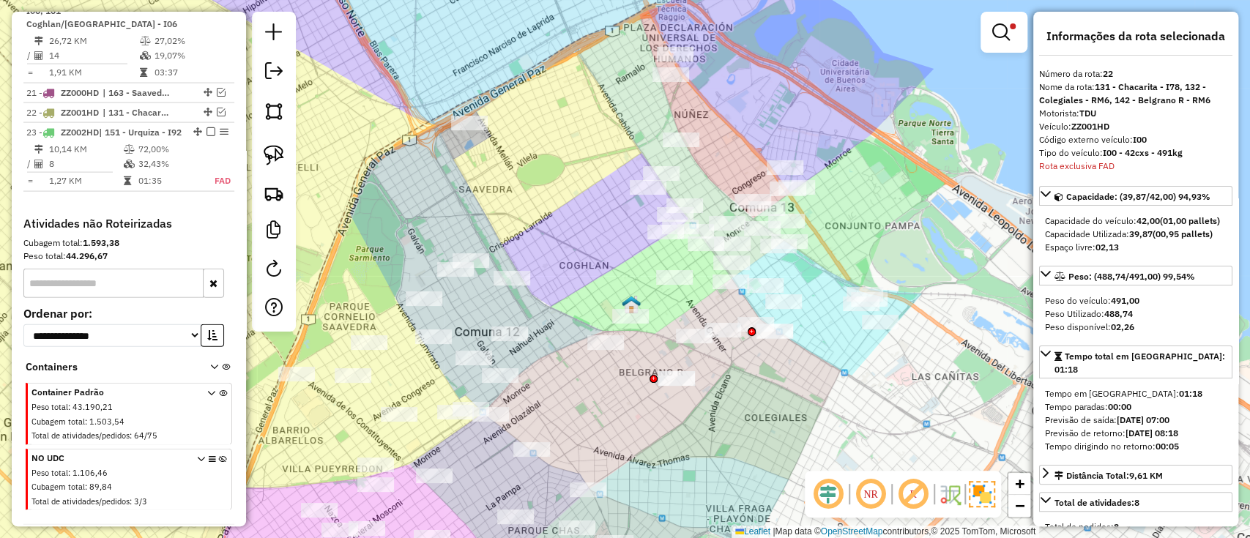
scroll to position [2173, 0]
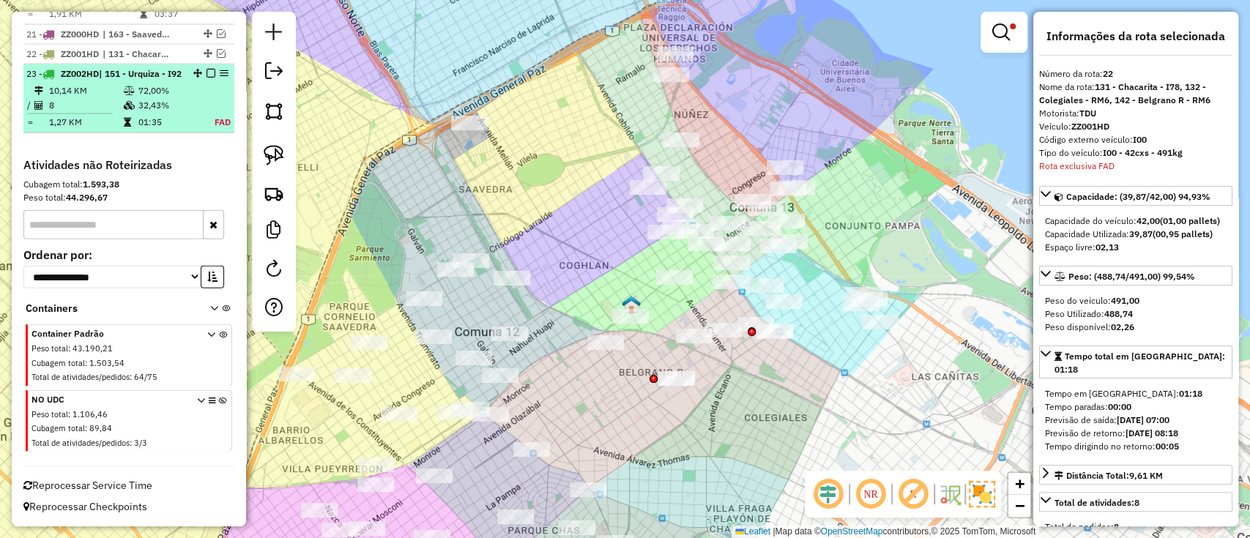
click at [179, 102] on td "32,43%" at bounding box center [168, 105] width 61 height 15
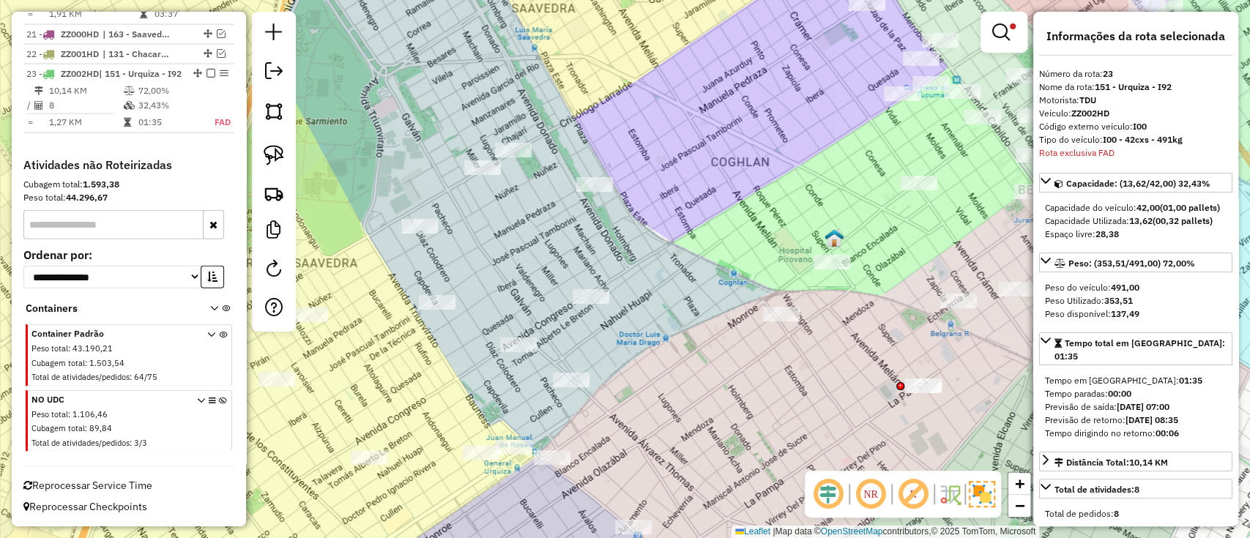
drag, startPoint x: 709, startPoint y: 267, endPoint x: 734, endPoint y: 299, distance: 40.6
click at [639, 220] on div "Limpar filtros Janela de atendimento Grade de atendimento Capacidade Transporta…" at bounding box center [625, 269] width 1250 height 538
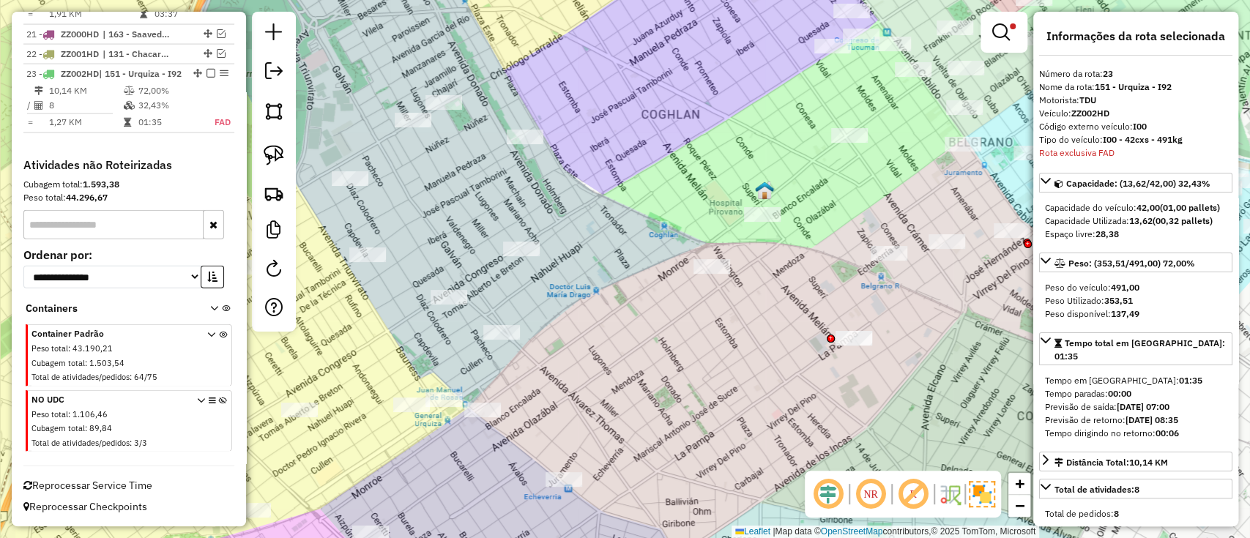
click at [988, 500] on img at bounding box center [981, 494] width 26 height 26
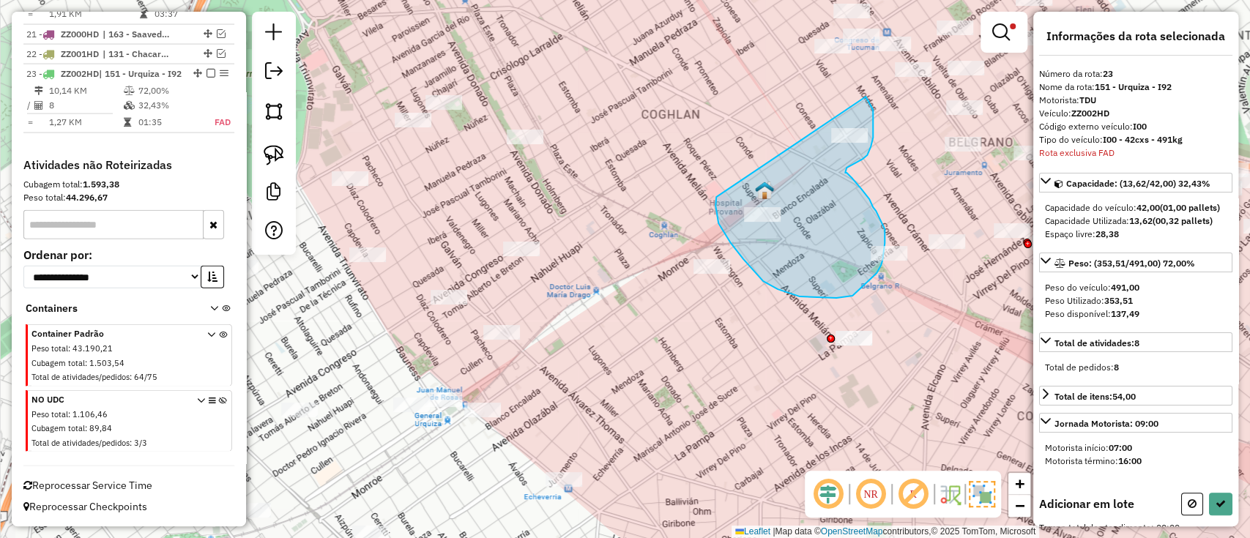
drag, startPoint x: 777, startPoint y: 289, endPoint x: 844, endPoint y: 77, distance: 222.5
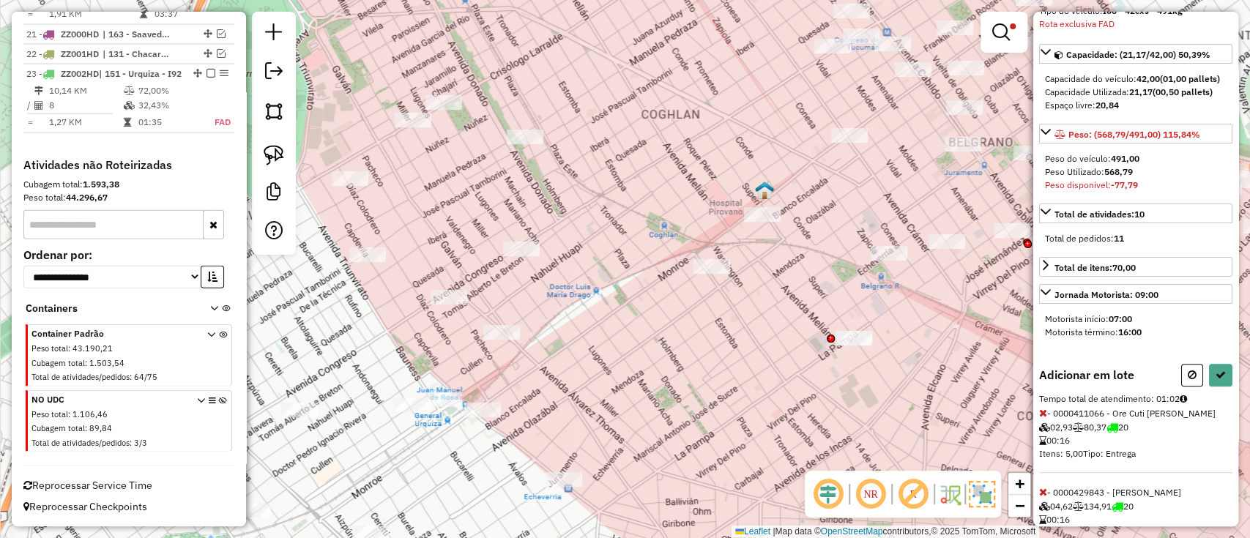
scroll to position [195, 0]
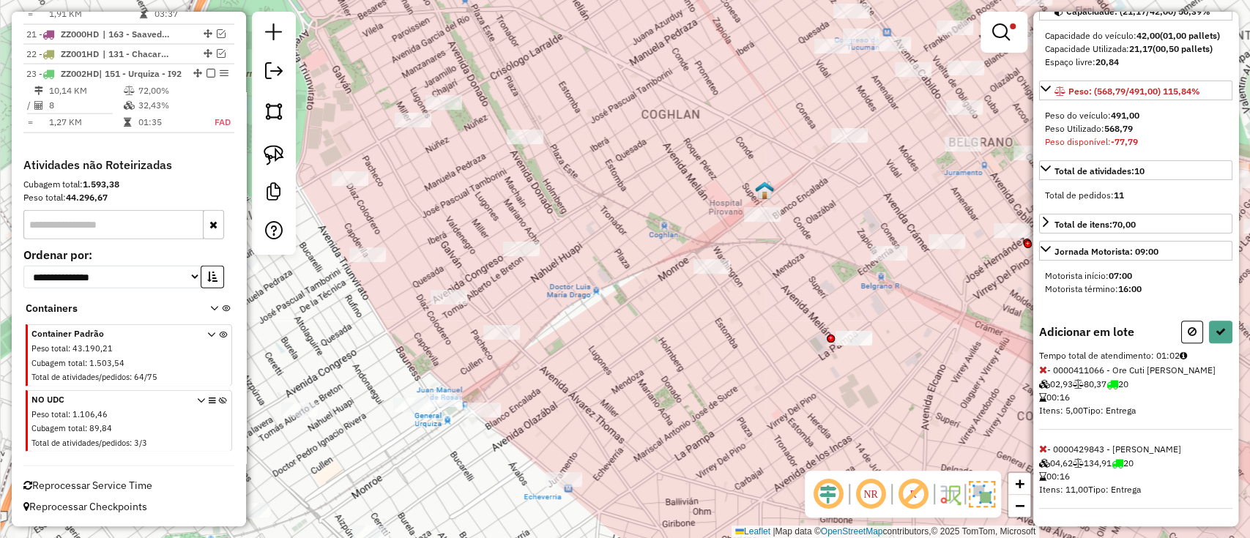
click at [1042, 365] on icon at bounding box center [1043, 370] width 8 height 10
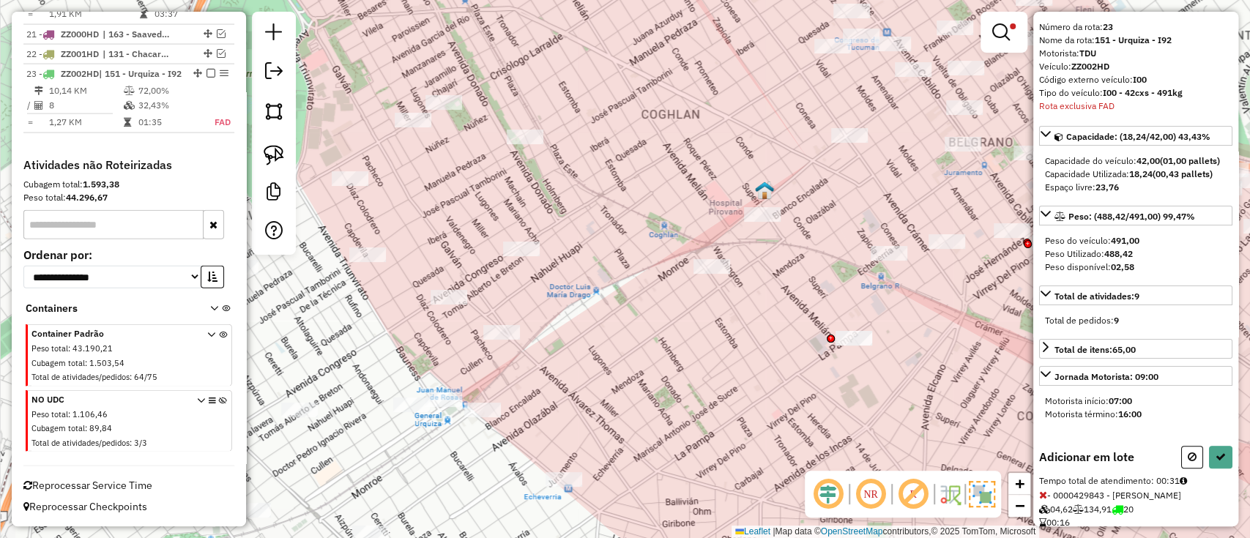
scroll to position [19, 0]
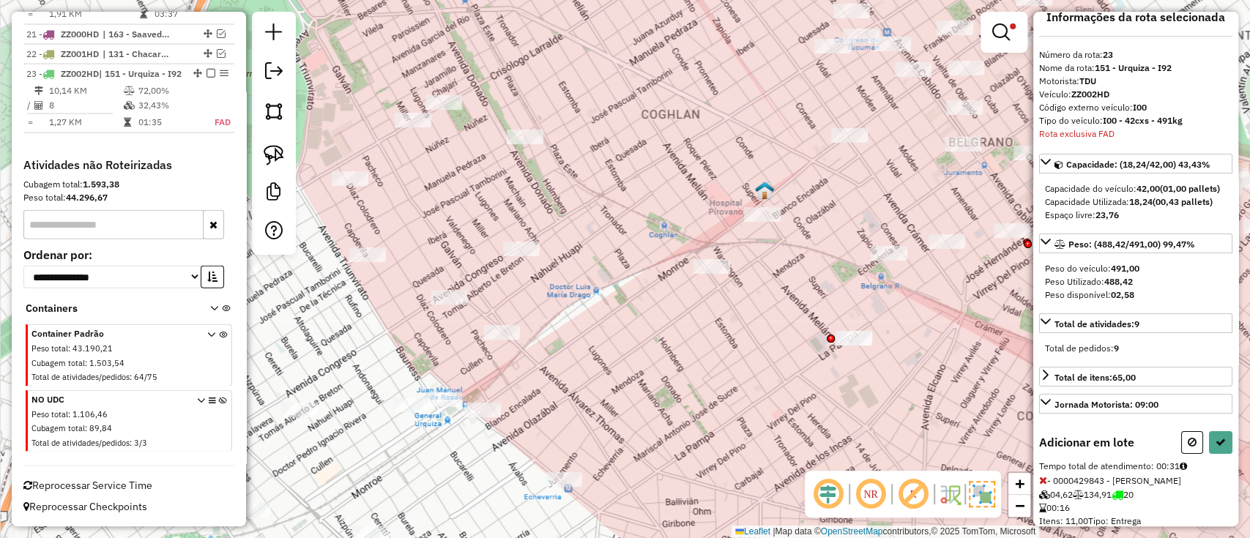
select select "**********"
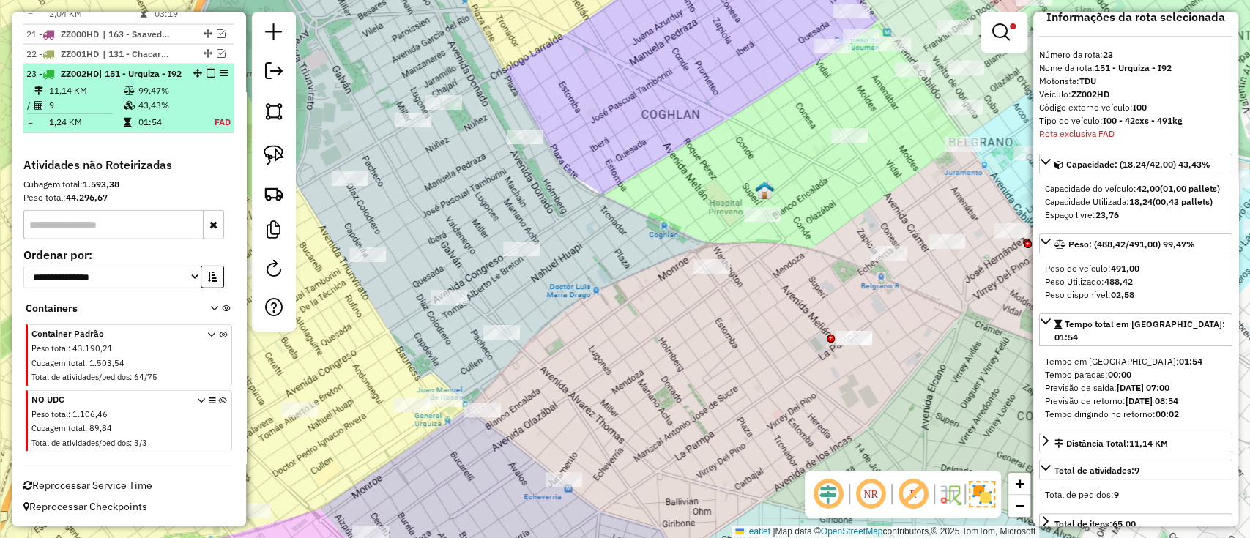
click at [206, 69] on em at bounding box center [210, 73] width 9 height 9
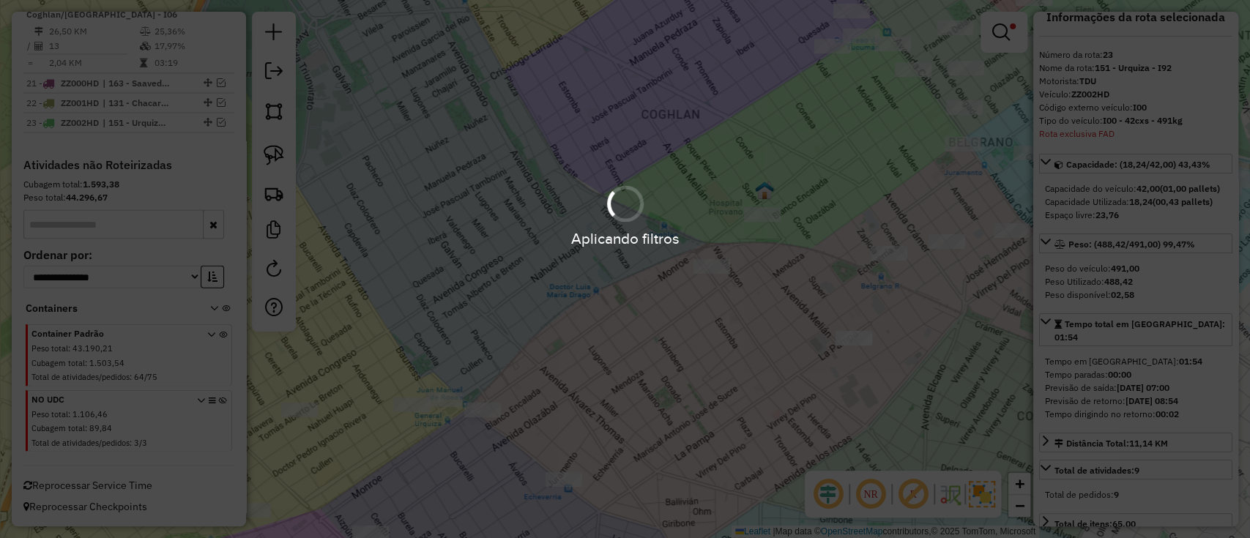
scroll to position [2112, 0]
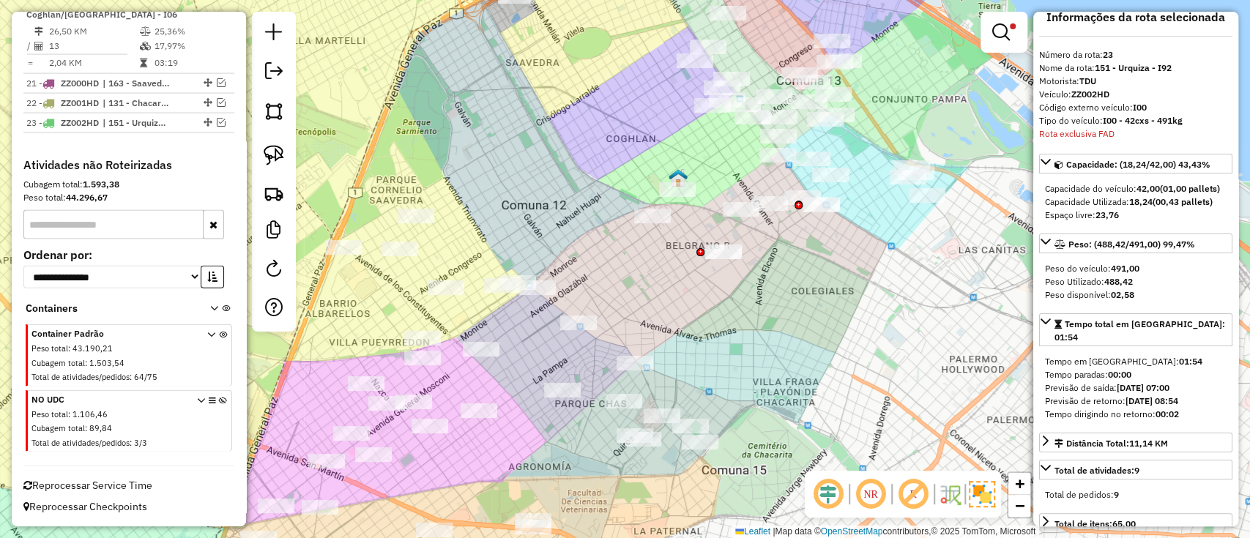
click at [974, 498] on img at bounding box center [981, 494] width 26 height 26
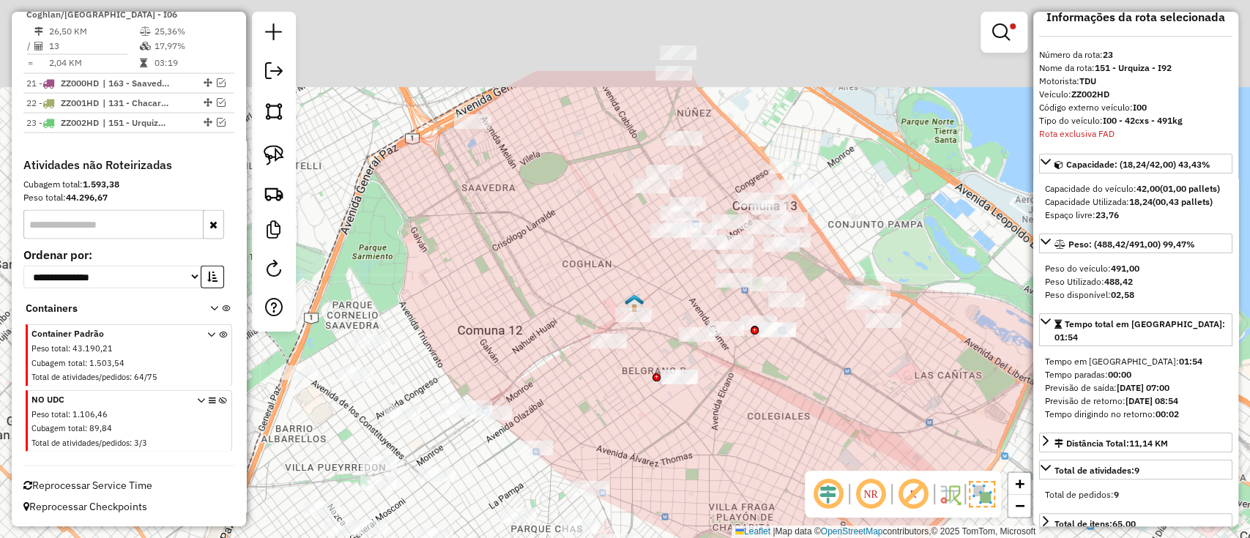
drag, startPoint x: 903, startPoint y: 327, endPoint x: 857, endPoint y: 455, distance: 136.2
click at [857, 455] on div "Limpar filtros Janela de atendimento Grade de atendimento Capacidade Transporta…" at bounding box center [625, 269] width 1250 height 538
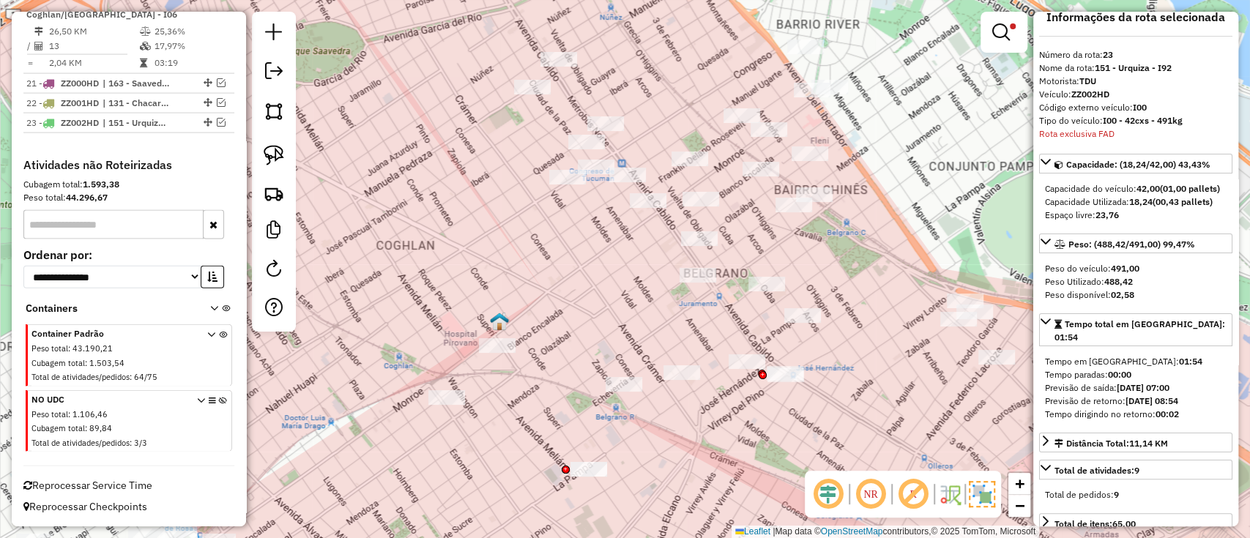
click at [788, 273] on div "Limpar filtros Janela de atendimento Grade de atendimento Capacidade Transporta…" at bounding box center [625, 269] width 1250 height 538
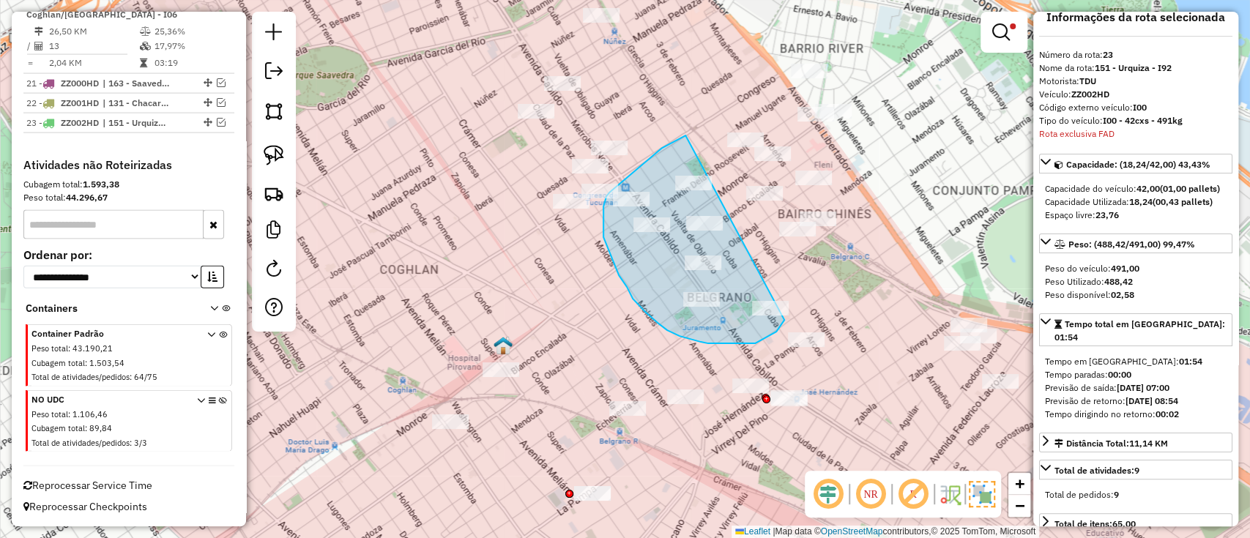
drag, startPoint x: 685, startPoint y: 135, endPoint x: 789, endPoint y: 298, distance: 192.9
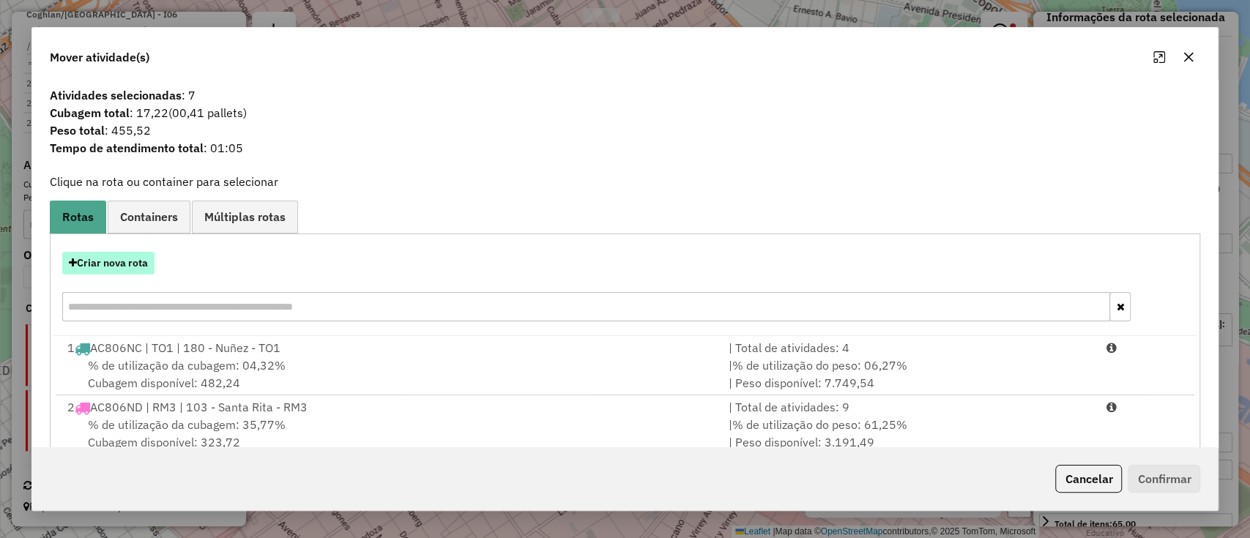
click at [132, 272] on button "Criar nova rota" at bounding box center [108, 263] width 92 height 23
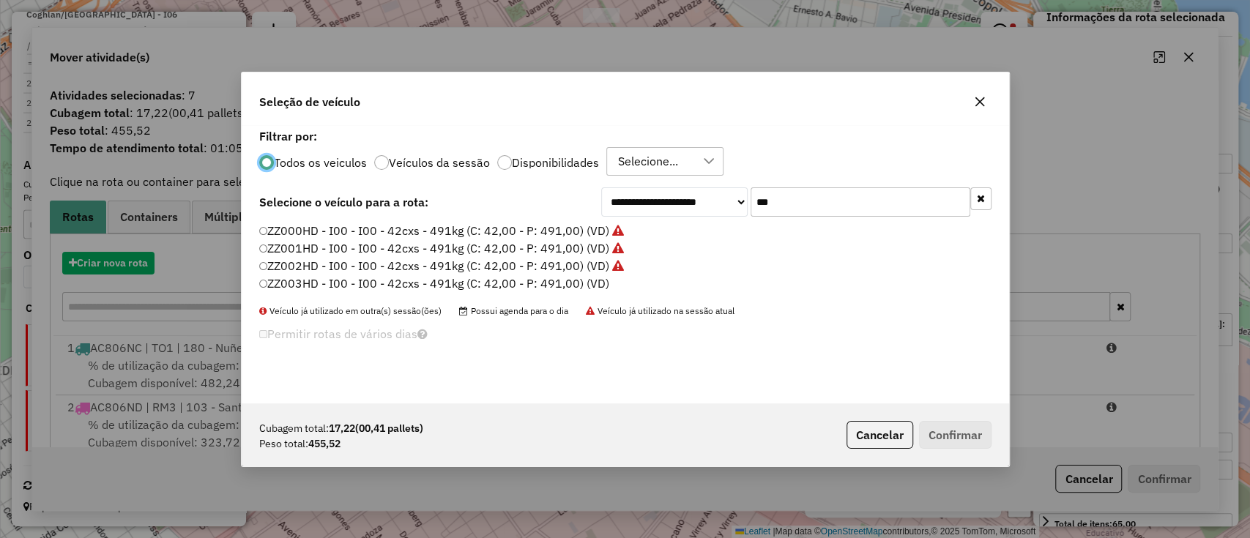
scroll to position [7, 4]
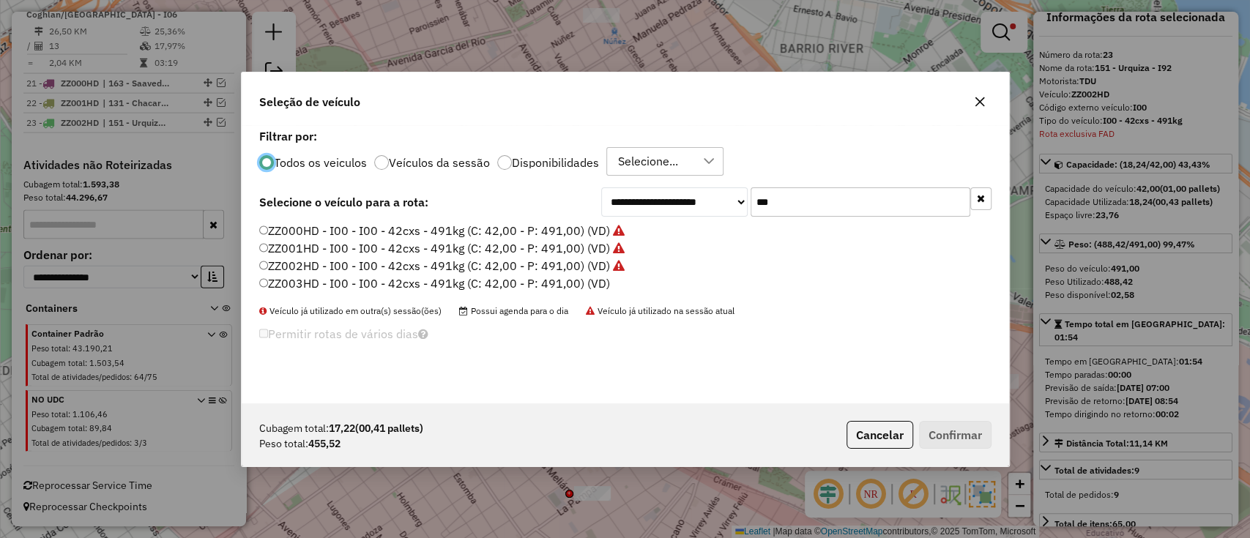
click at [556, 284] on label "ZZ003HD - I00 - I00 - 42cxs - 491kg (C: 42,00 - P: 491,00) (VD)" at bounding box center [434, 284] width 351 height 18
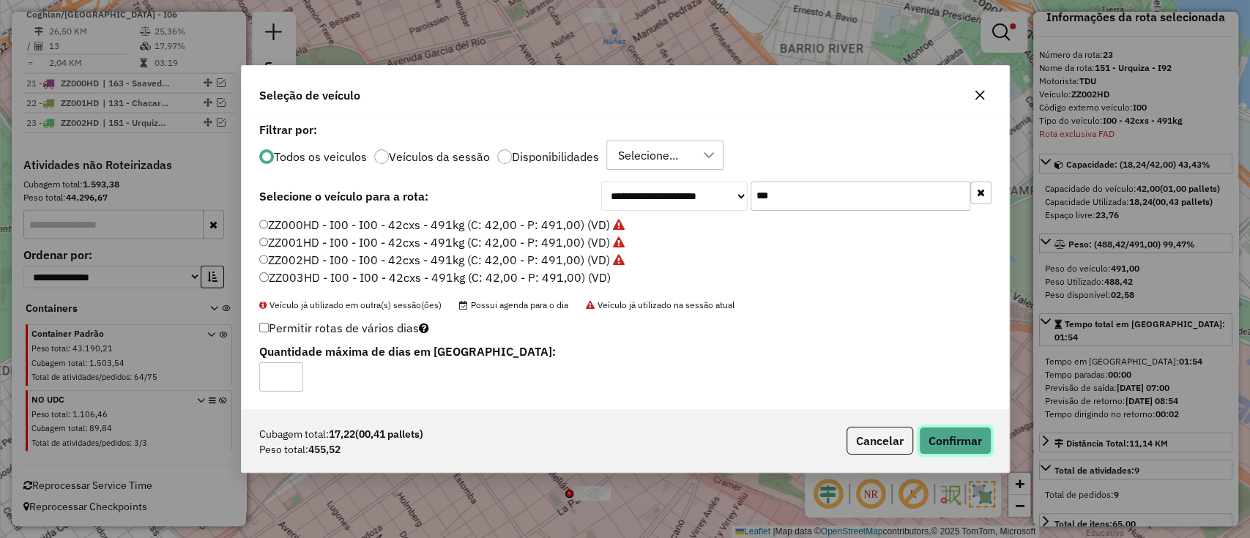
click at [939, 436] on button "Confirmar" at bounding box center [955, 441] width 72 height 28
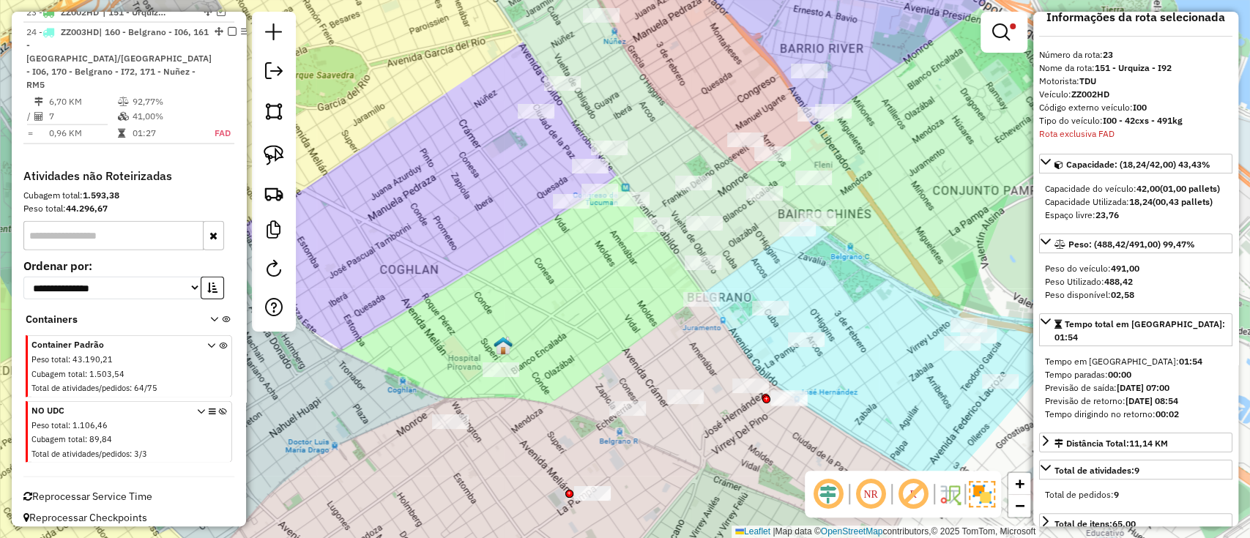
scroll to position [2214, 0]
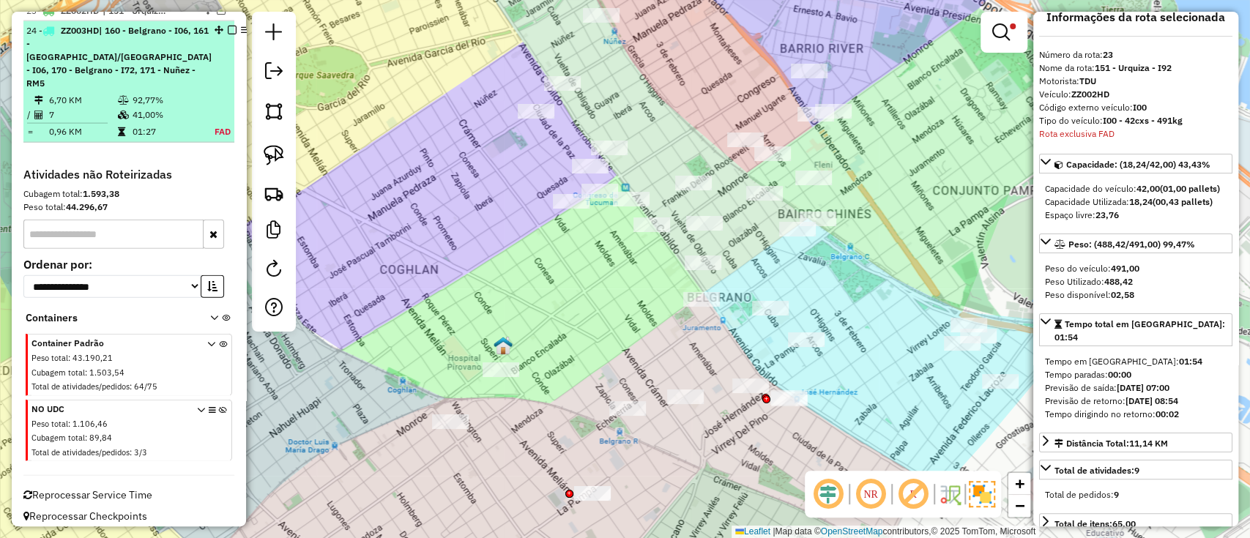
click at [186, 97] on td "92,77%" at bounding box center [164, 100] width 64 height 15
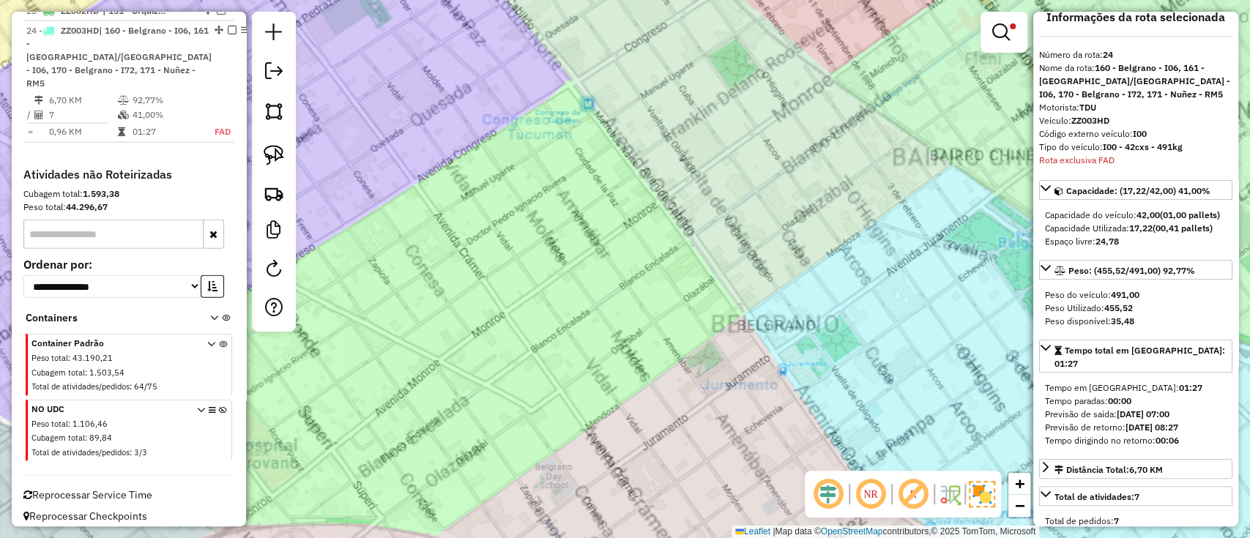
scroll to position [2220, 0]
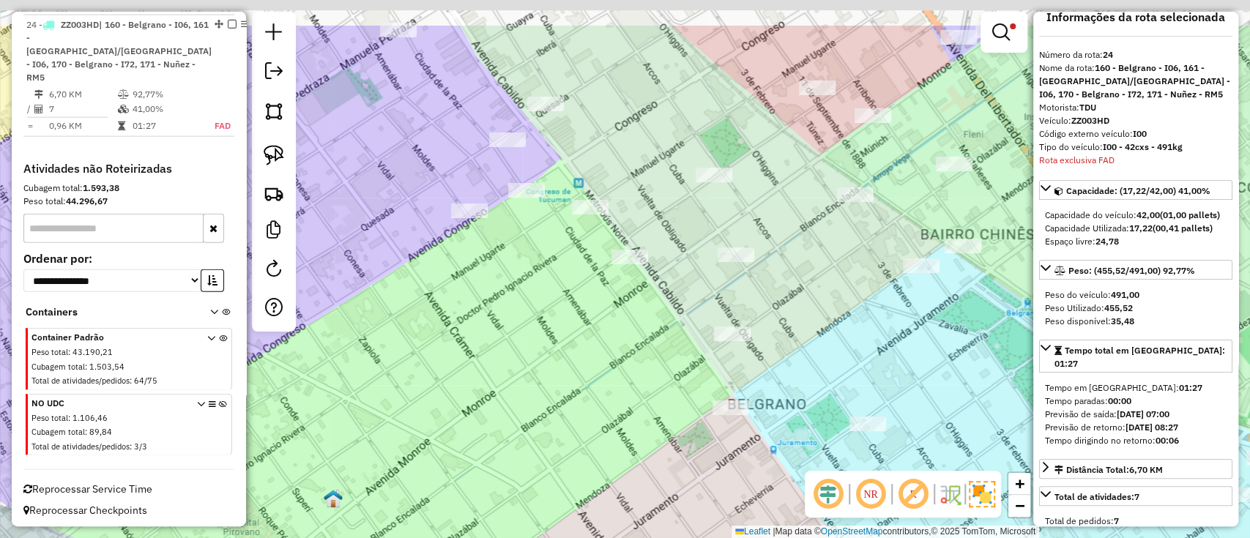
drag, startPoint x: 766, startPoint y: 397, endPoint x: 761, endPoint y: 423, distance: 26.8
click at [761, 423] on div "Limpar filtros Janela de atendimento Grade de atendimento Capacidade Transporta…" at bounding box center [625, 269] width 1250 height 538
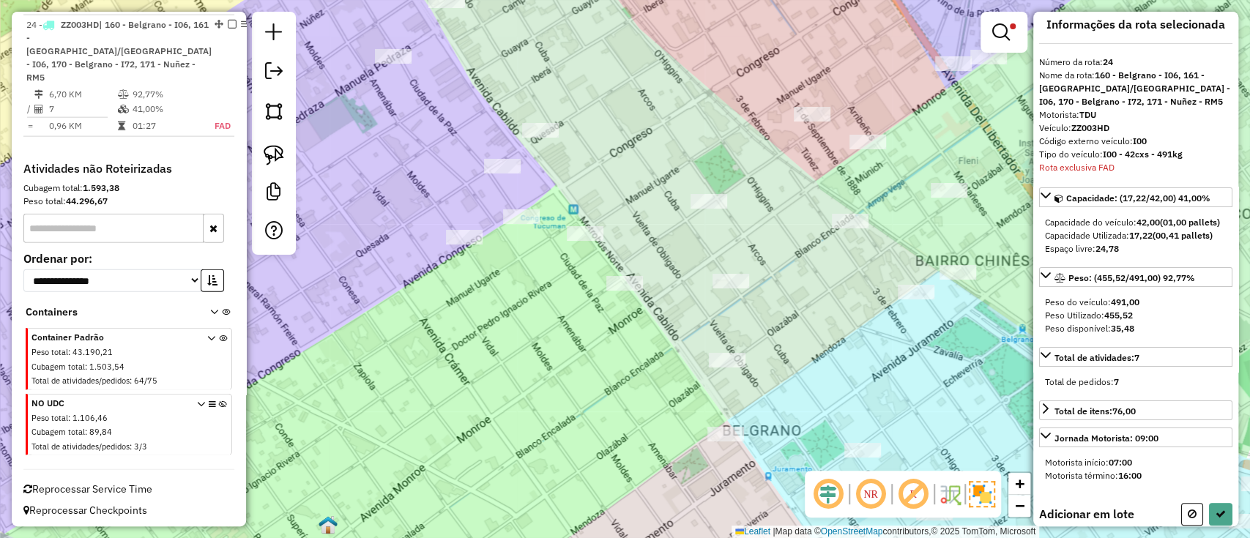
scroll to position [19, 0]
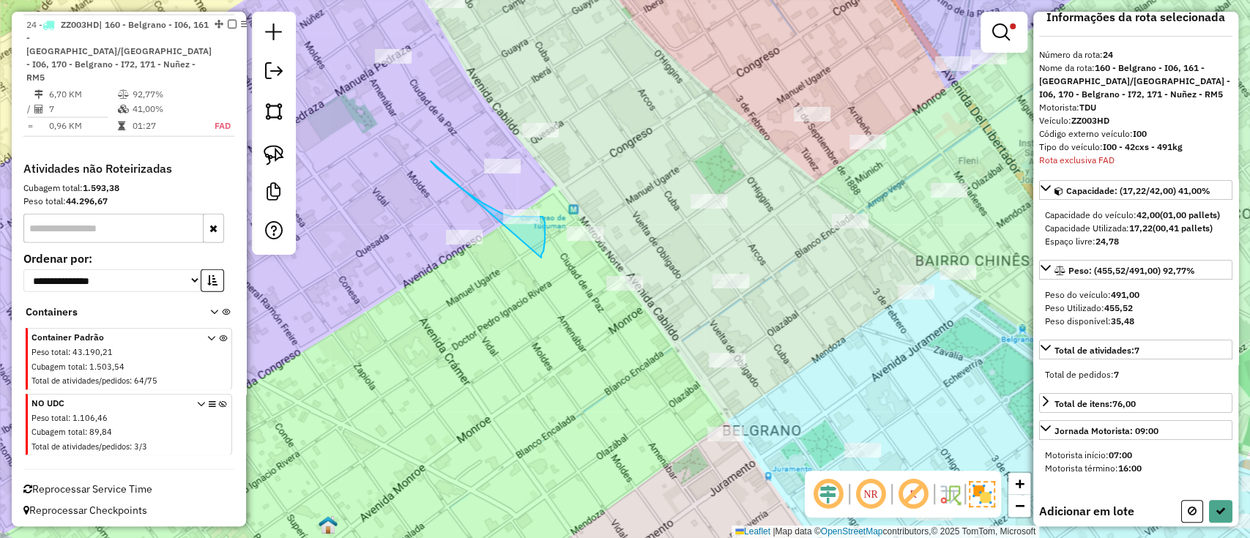
drag, startPoint x: 481, startPoint y: 202, endPoint x: 541, endPoint y: 258, distance: 81.8
drag, startPoint x: 450, startPoint y: 206, endPoint x: 586, endPoint y: 210, distance: 136.2
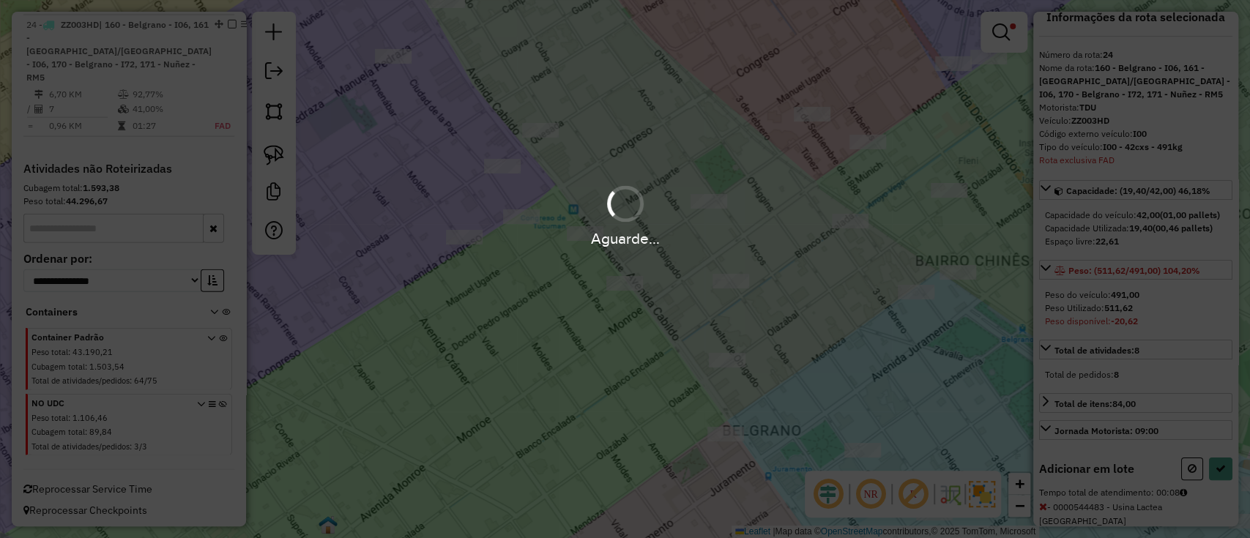
select select "**********"
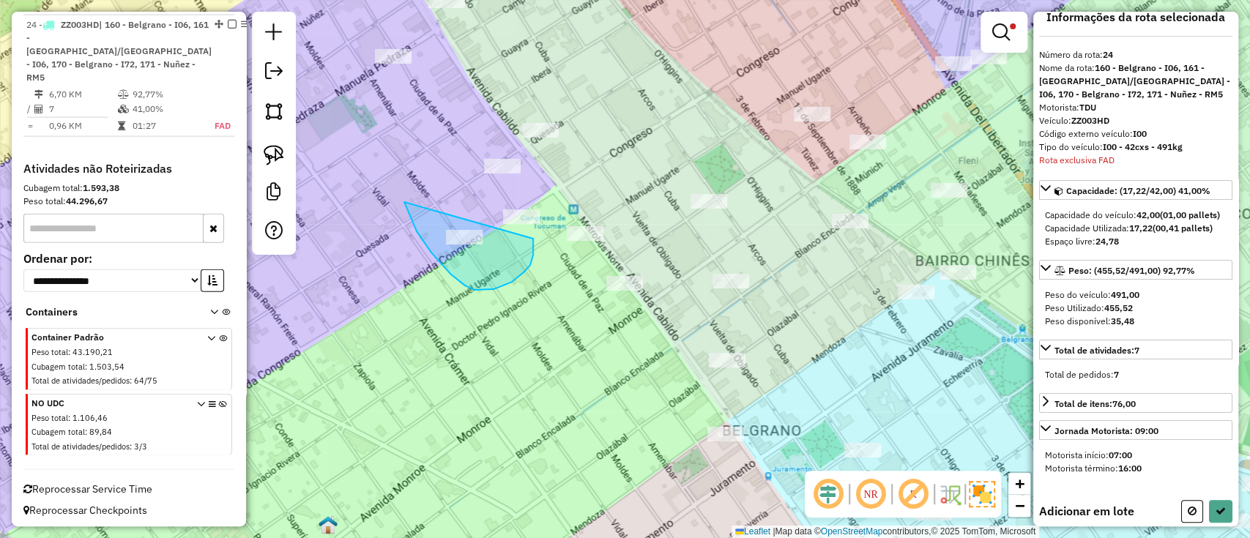
drag, startPoint x: 512, startPoint y: 282, endPoint x: 529, endPoint y: 227, distance: 57.4
click at [529, 227] on div "Limpar filtros Janela de atendimento Grade de atendimento Capacidade Transporta…" at bounding box center [625, 269] width 1250 height 538
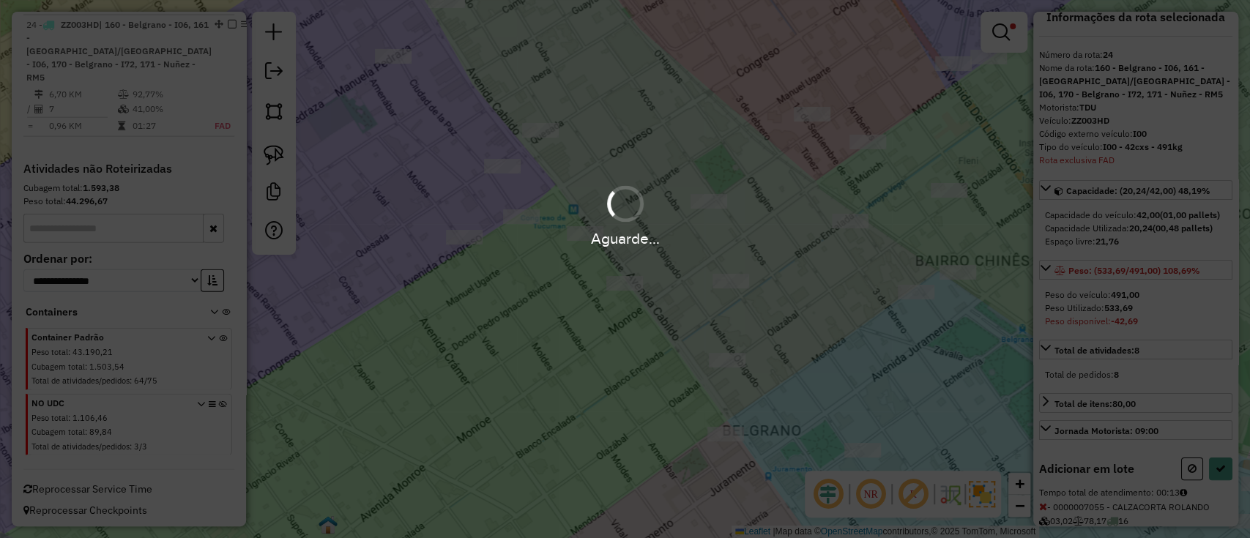
select select "**********"
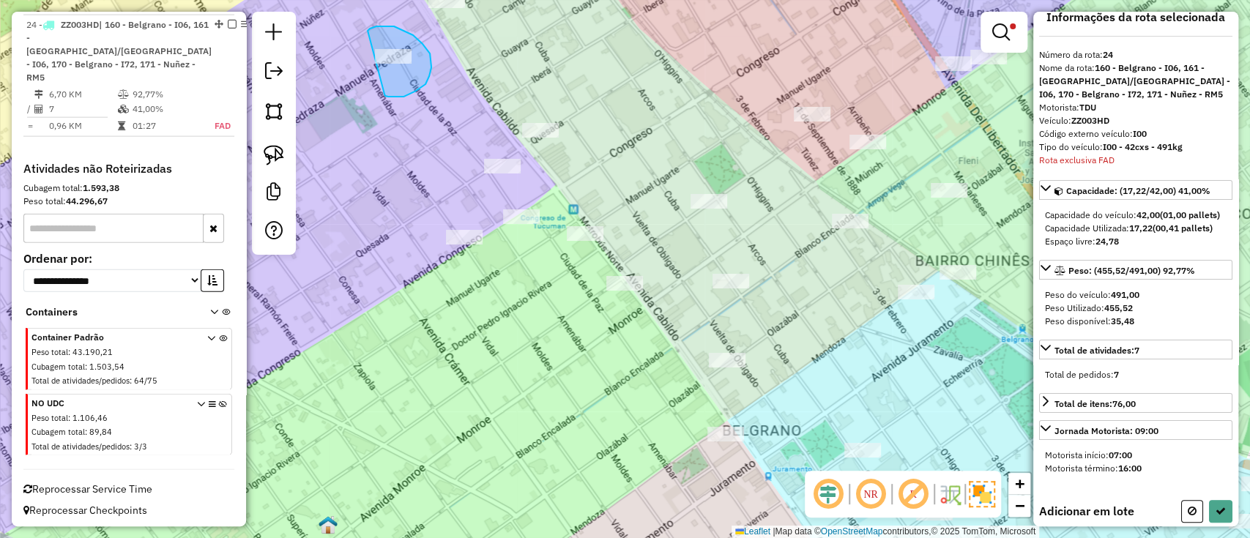
drag, startPoint x: 388, startPoint y: 97, endPoint x: 367, endPoint y: 31, distance: 69.0
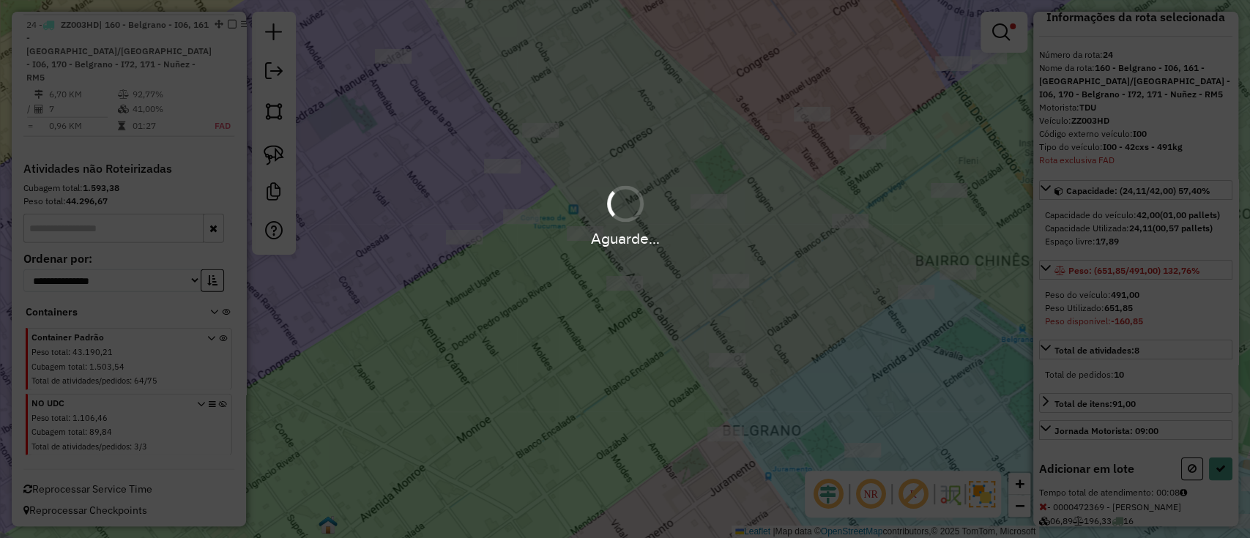
select select "**********"
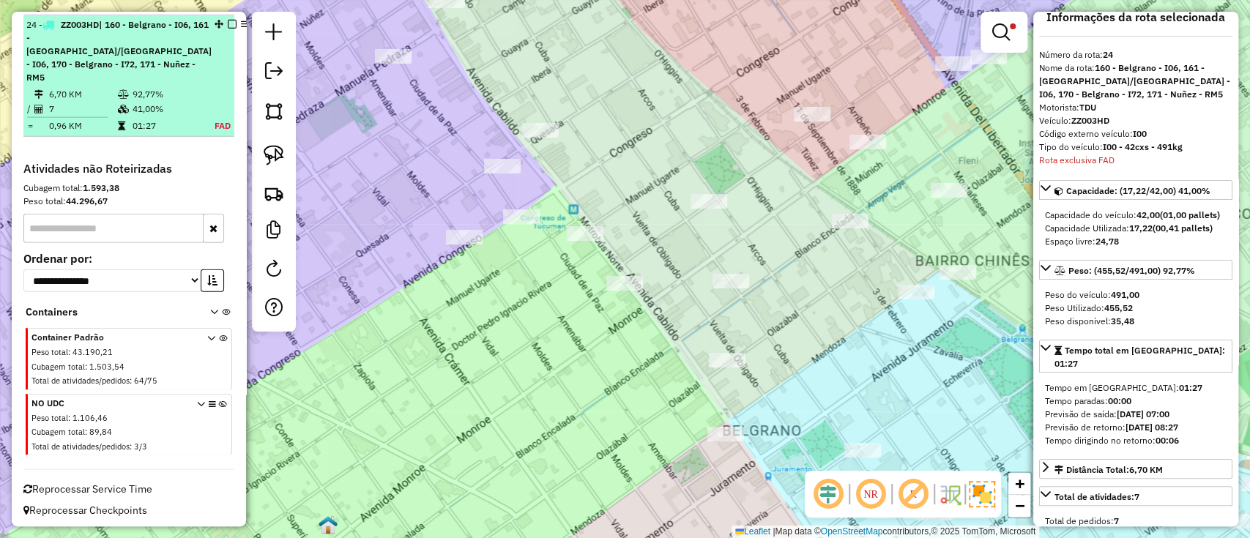
click at [228, 29] on em at bounding box center [232, 24] width 9 height 9
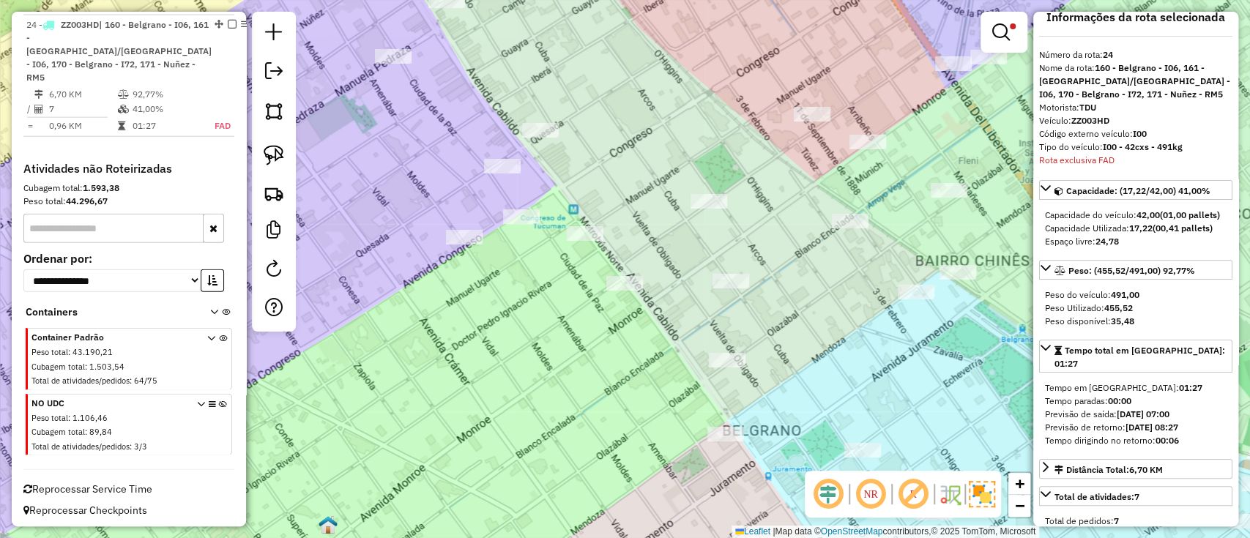
scroll to position [2132, 0]
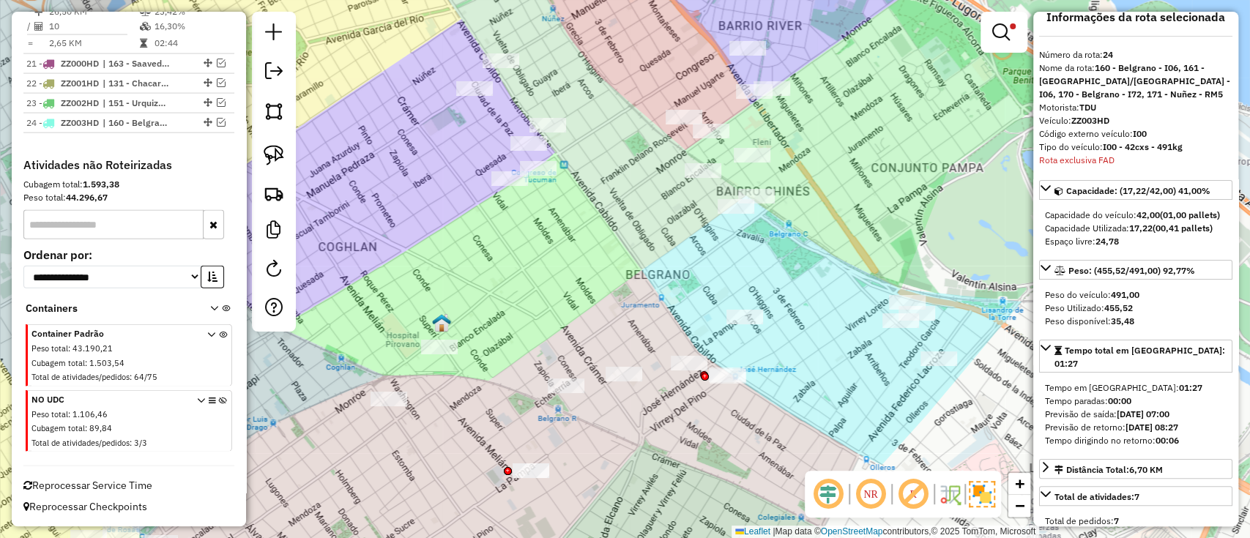
drag, startPoint x: 723, startPoint y: 280, endPoint x: 682, endPoint y: 193, distance: 95.3
click at [674, 196] on div "Limpar filtros Janela de atendimento Grade de atendimento Capacidade Transporta…" at bounding box center [625, 269] width 1250 height 538
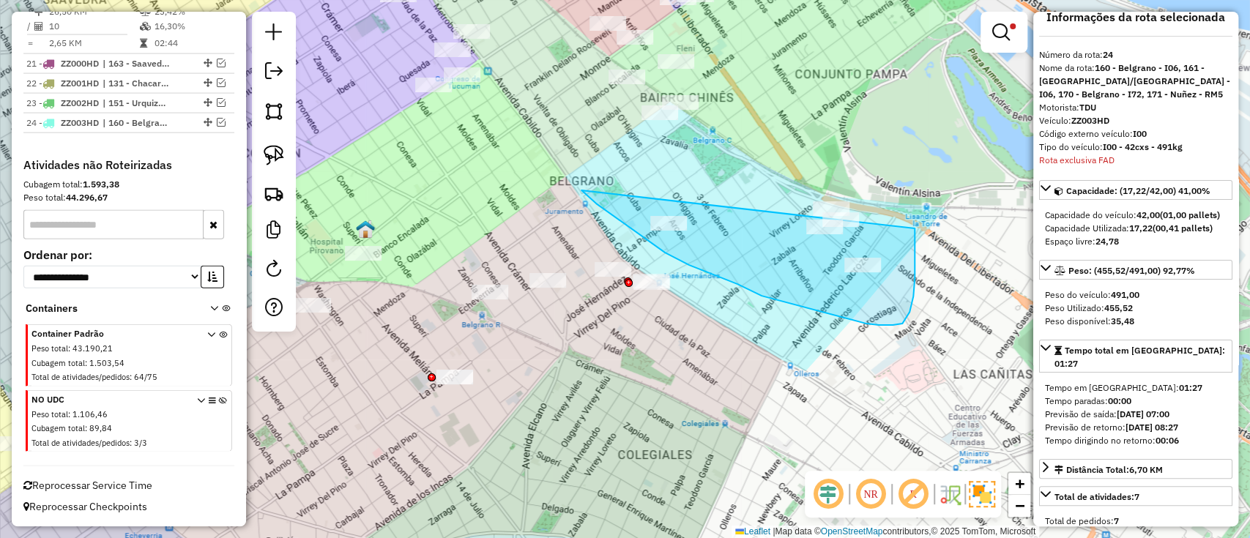
drag, startPoint x: 581, startPoint y: 190, endPoint x: 846, endPoint y: 127, distance: 272.5
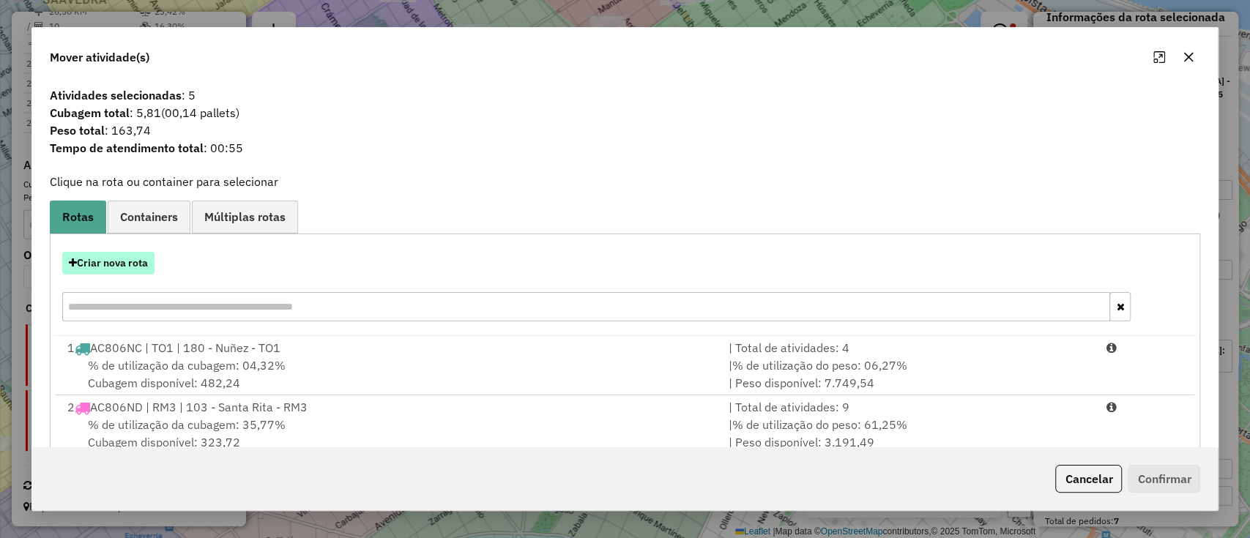
click at [134, 268] on button "Criar nova rota" at bounding box center [108, 263] width 92 height 23
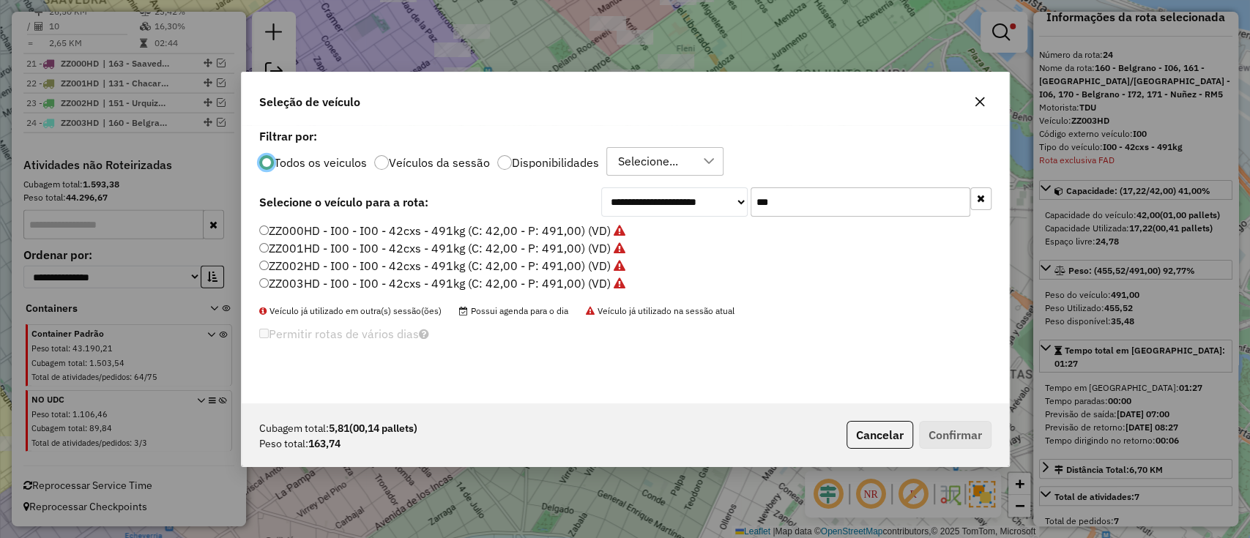
scroll to position [7, 4]
click at [583, 239] on label "ZZ001HD - I00 - I00 - 42cxs - 491kg (C: 42,00 - P: 491,00) (VD)" at bounding box center [442, 248] width 366 height 18
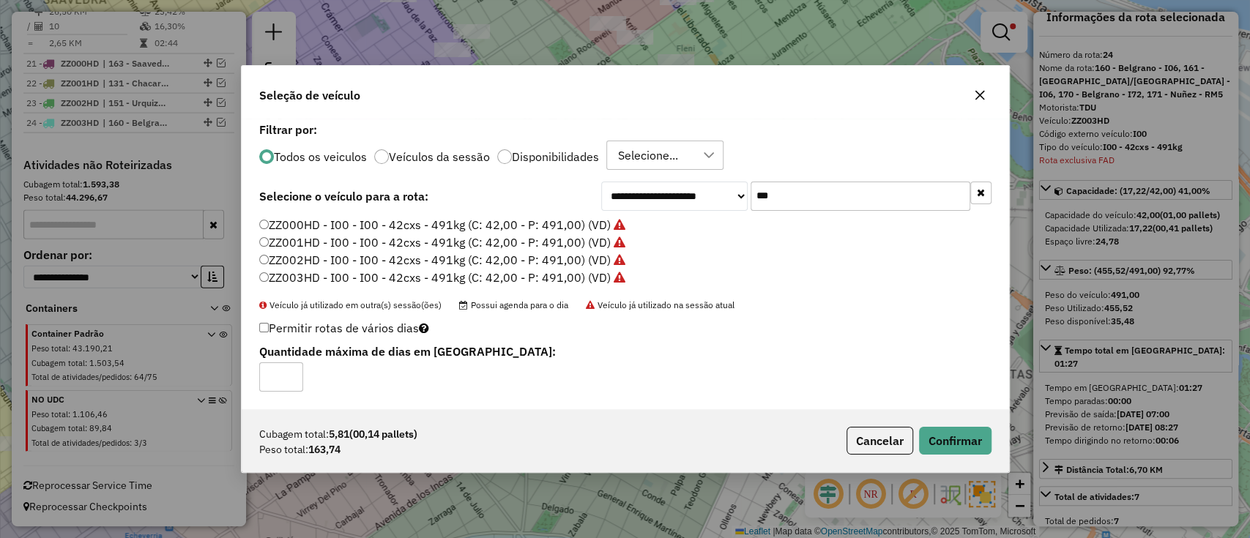
click at [585, 234] on label "ZZ001HD - I00 - I00 - 42cxs - 491kg (C: 42,00 - P: 491,00) (VD)" at bounding box center [442, 243] width 366 height 18
click at [600, 224] on label "ZZ000HD - I00 - I00 - 42cxs - 491kg (C: 42,00 - P: 491,00) (VD)" at bounding box center [442, 225] width 366 height 18
click at [963, 434] on button "Confirmar" at bounding box center [955, 441] width 72 height 28
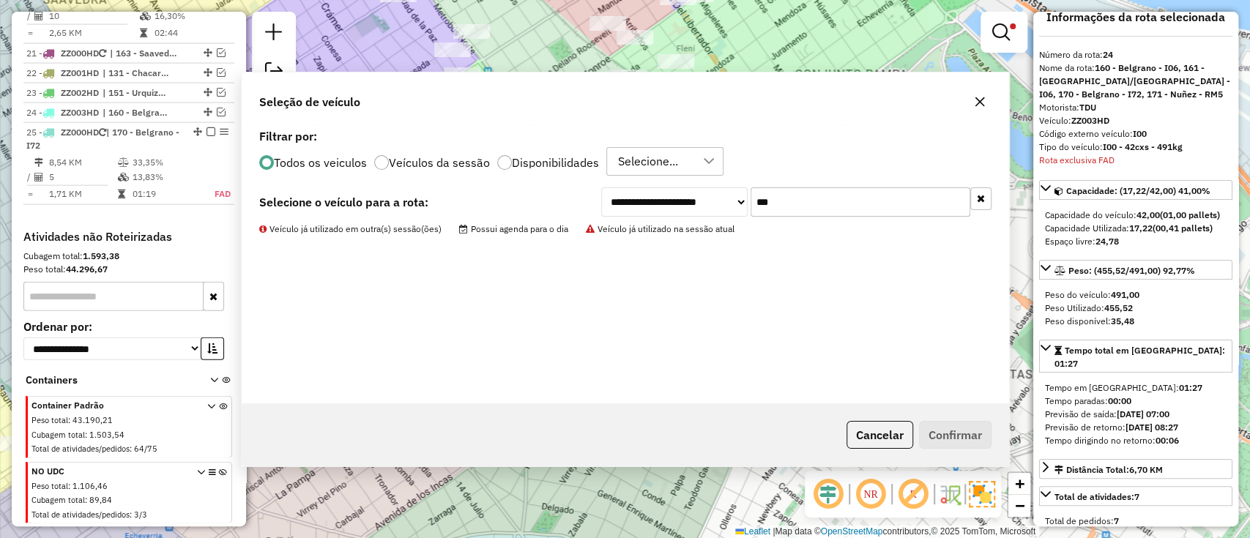
scroll to position [2214, 0]
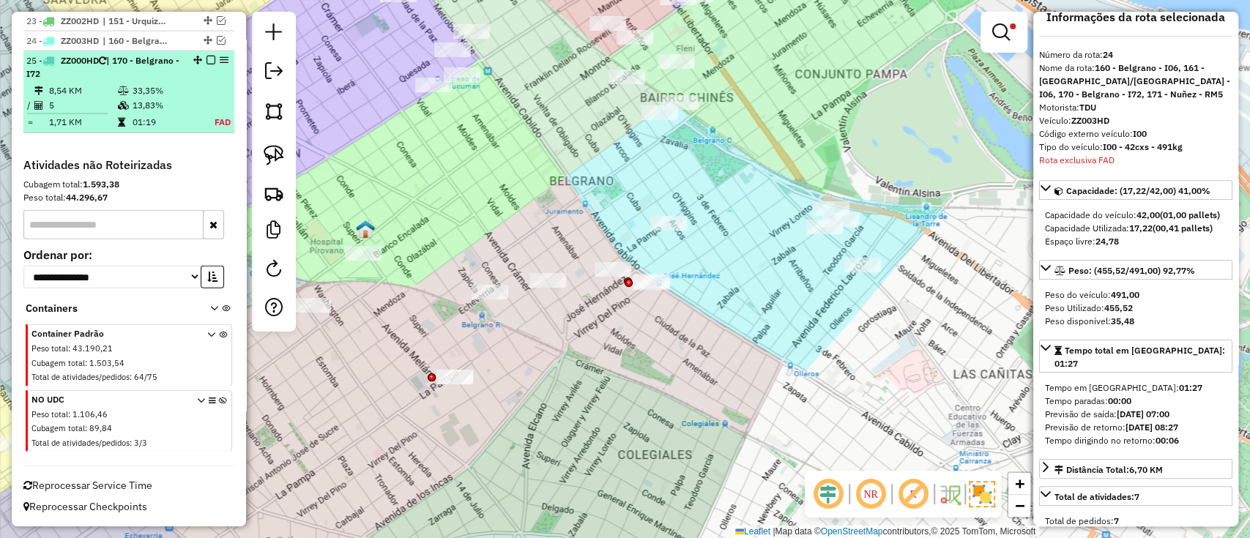
click at [154, 86] on td "33,35%" at bounding box center [164, 90] width 64 height 15
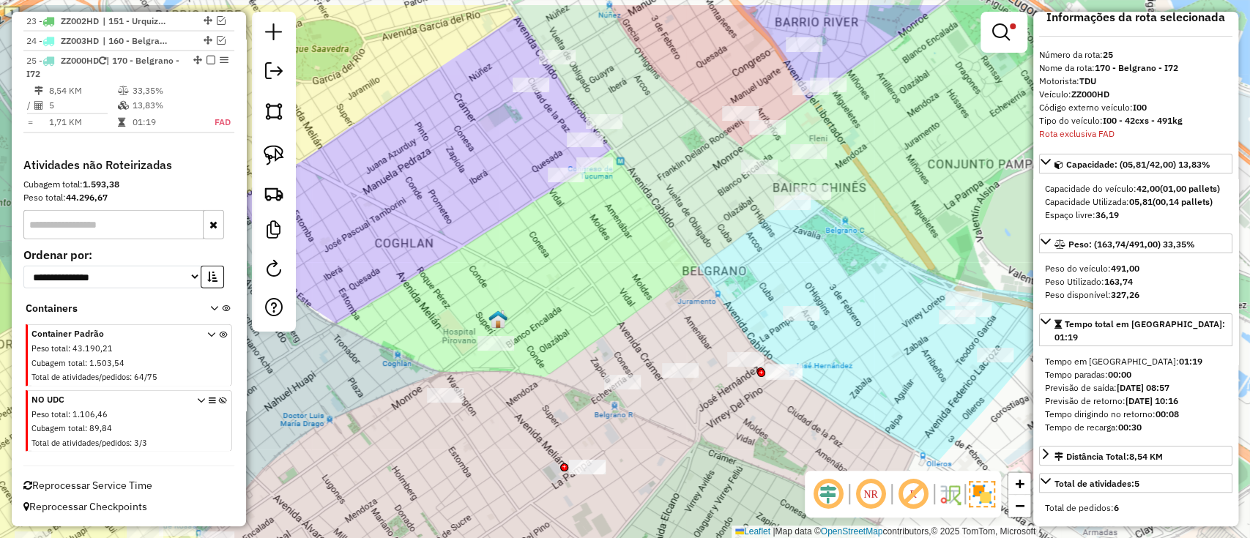
drag, startPoint x: 706, startPoint y: 223, endPoint x: 848, endPoint y: 325, distance: 175.1
click at [848, 325] on div "Limpar filtros Janela de atendimento Grade de atendimento Capacidade Transporta…" at bounding box center [625, 269] width 1250 height 538
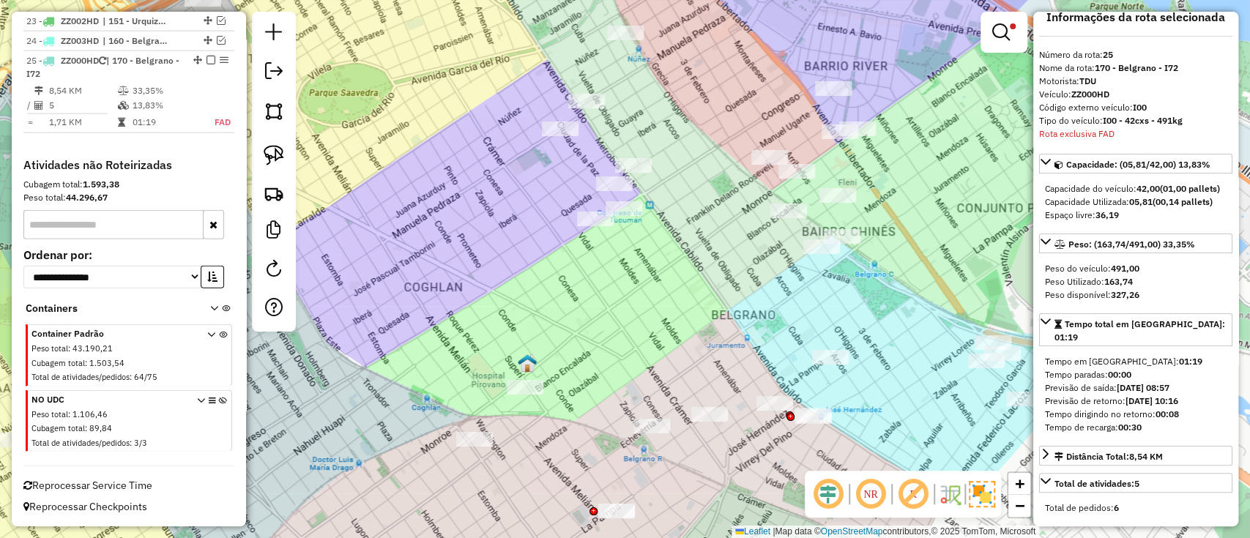
click at [977, 495] on img at bounding box center [981, 494] width 26 height 26
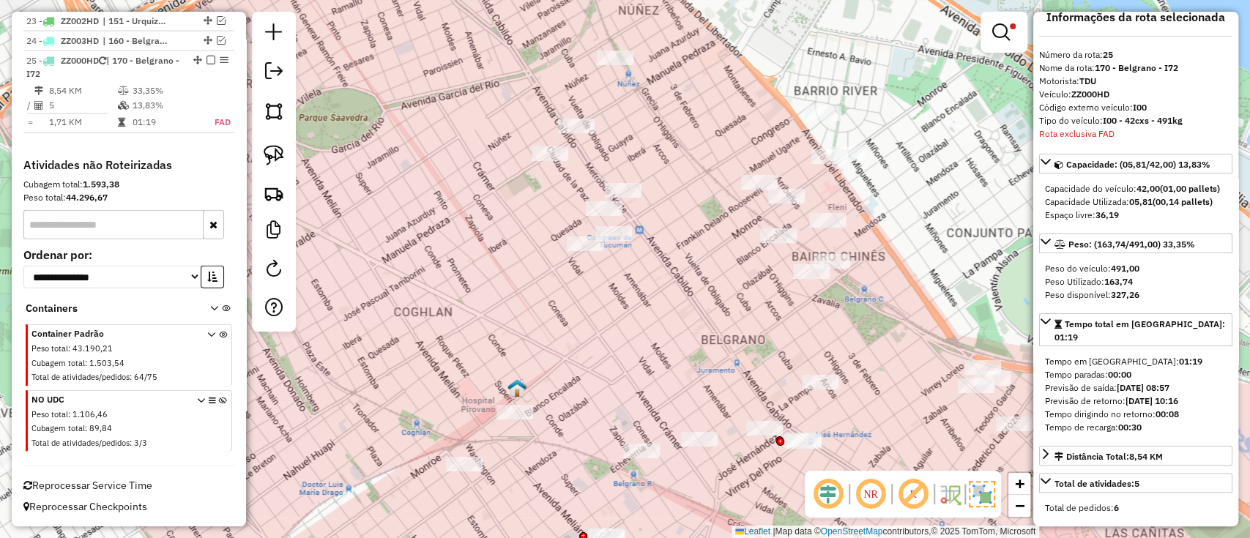
drag, startPoint x: 848, startPoint y: 277, endPoint x: 837, endPoint y: 302, distance: 26.9
click at [837, 302] on div "Limpar filtros Janela de atendimento Grade de atendimento Capacidade Transporta…" at bounding box center [625, 269] width 1250 height 538
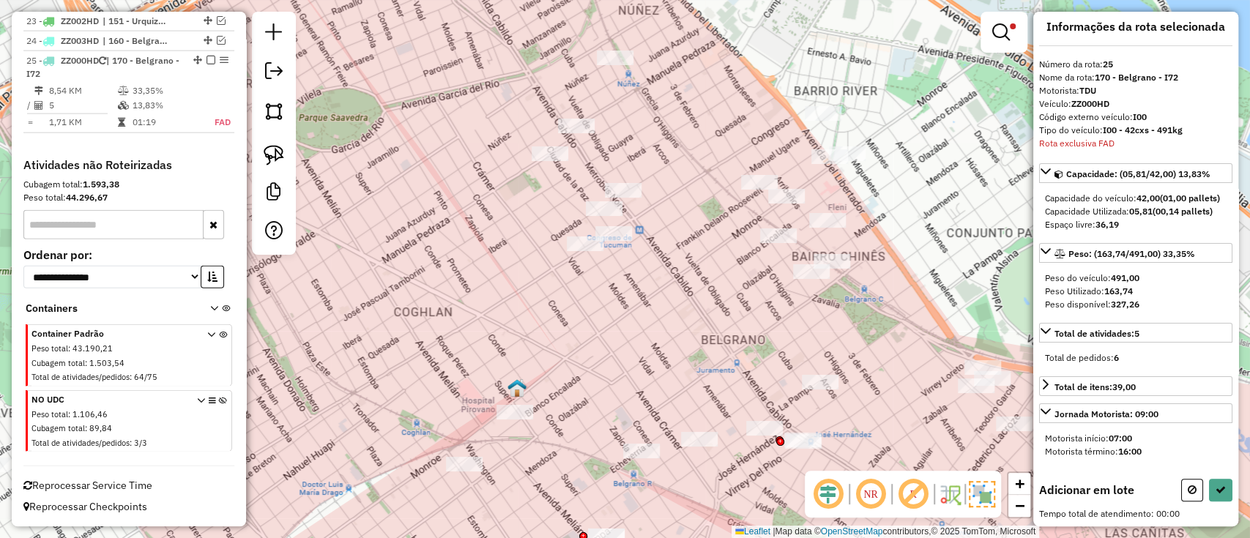
scroll to position [0, 0]
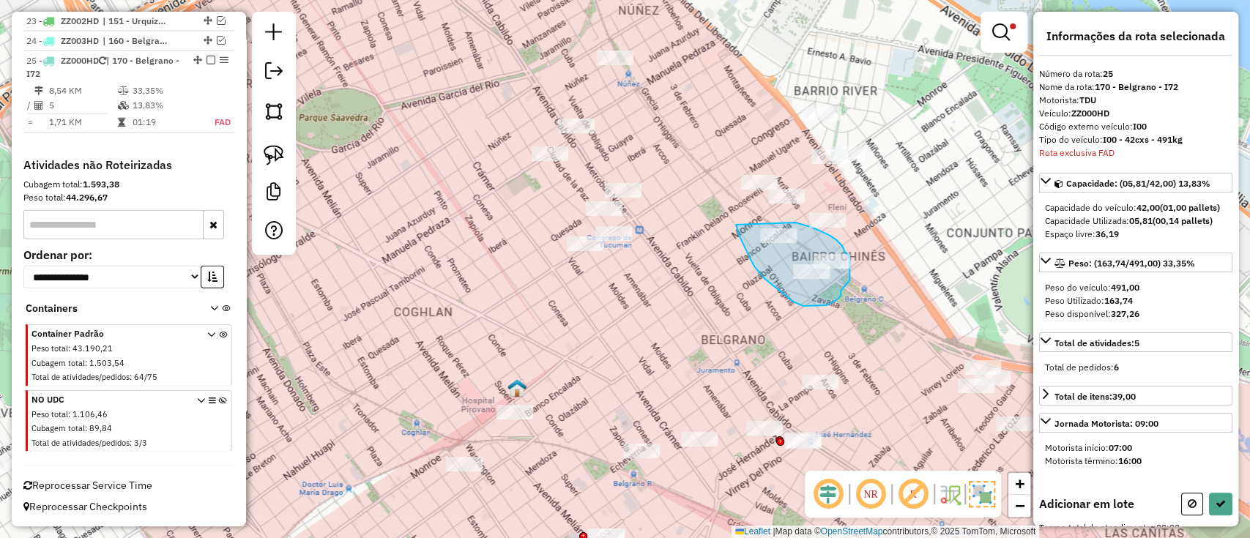
drag, startPoint x: 746, startPoint y: 250, endPoint x: 795, endPoint y: 223, distance: 56.0
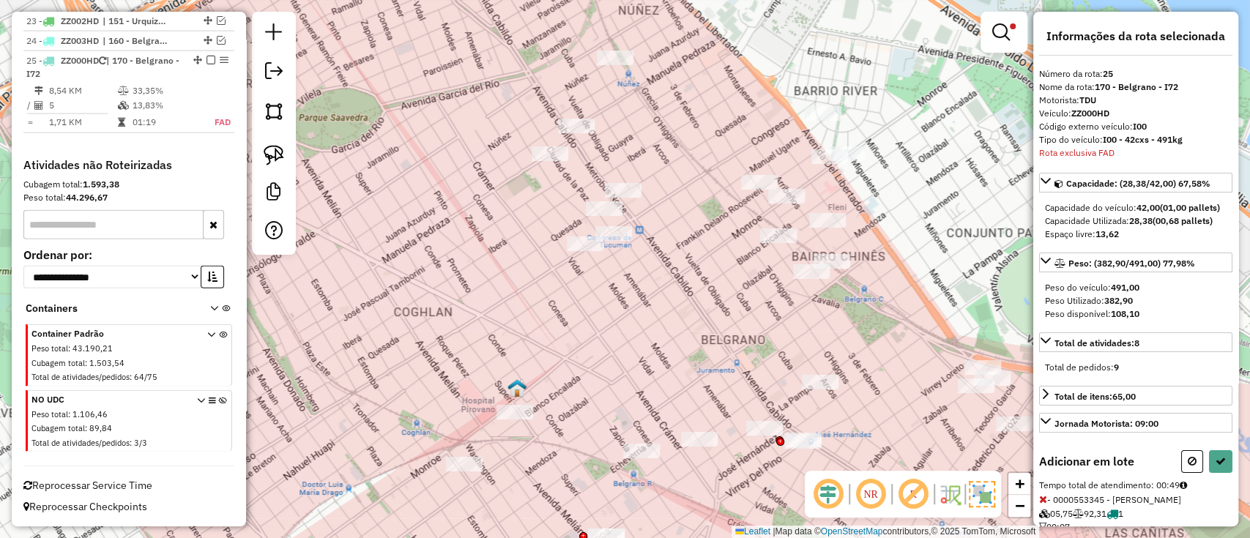
select select "**********"
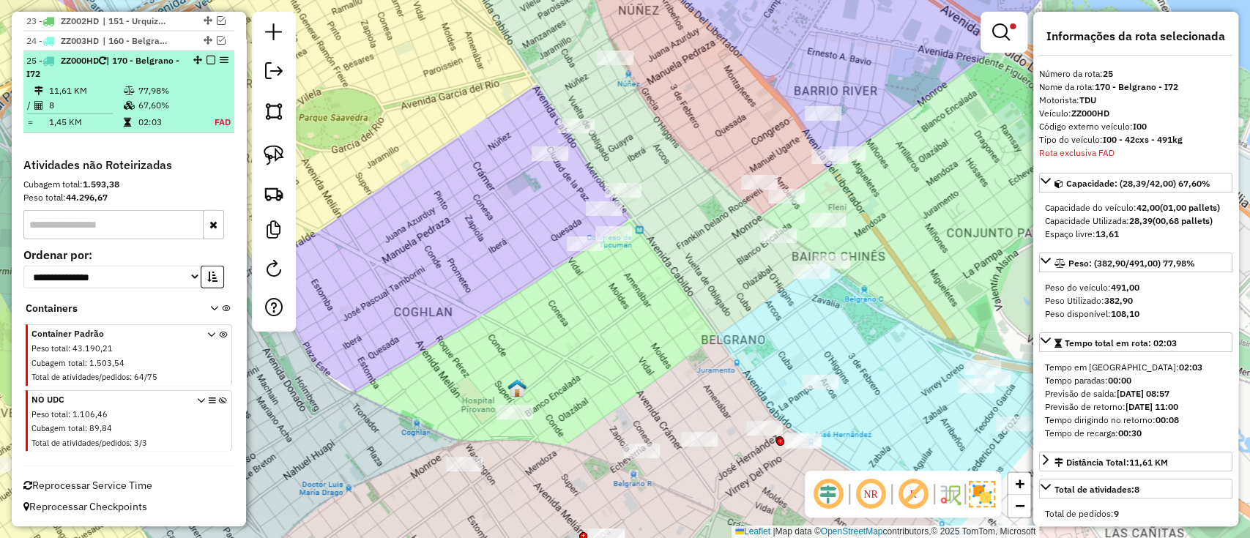
click at [205, 54] on div "25 - ZZ000HD | 170 - Belgrano - I72" at bounding box center [128, 67] width 205 height 26
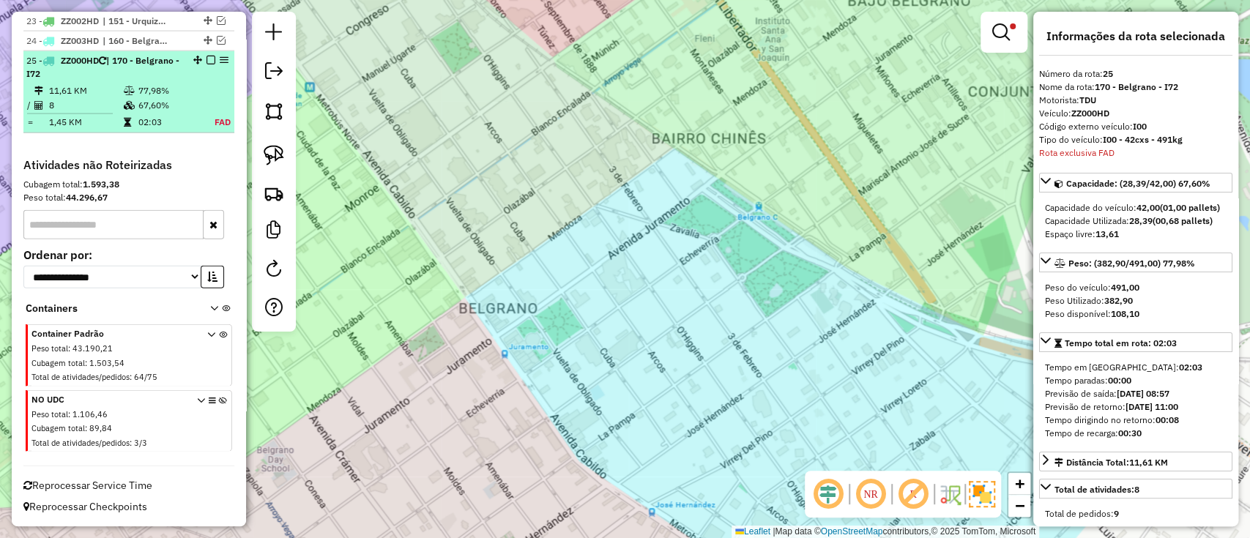
click at [209, 64] on em at bounding box center [210, 60] width 9 height 9
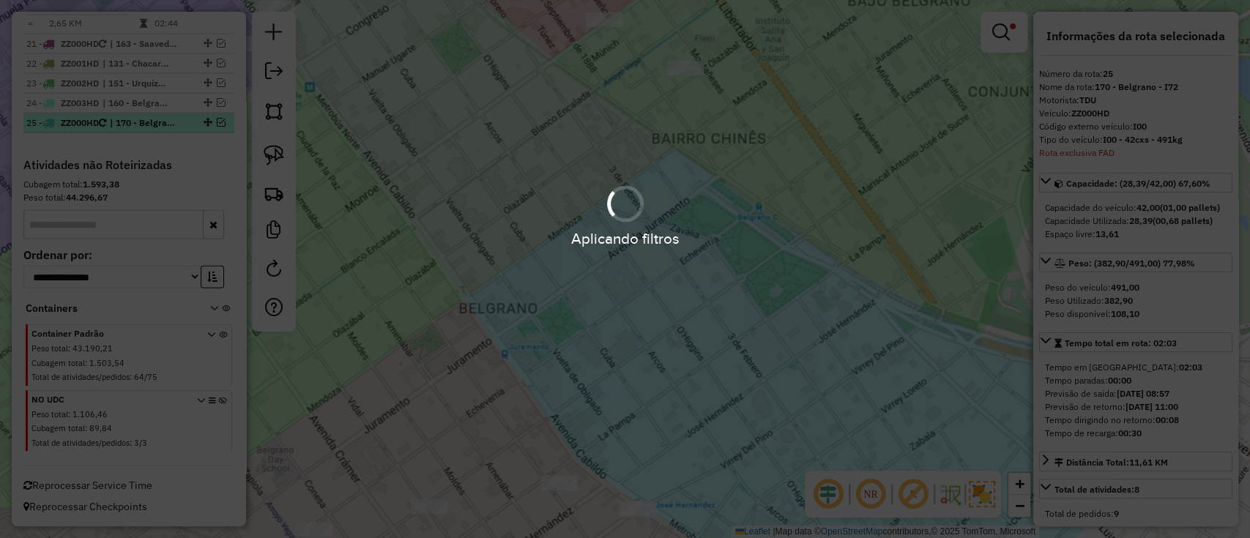
scroll to position [2151, 0]
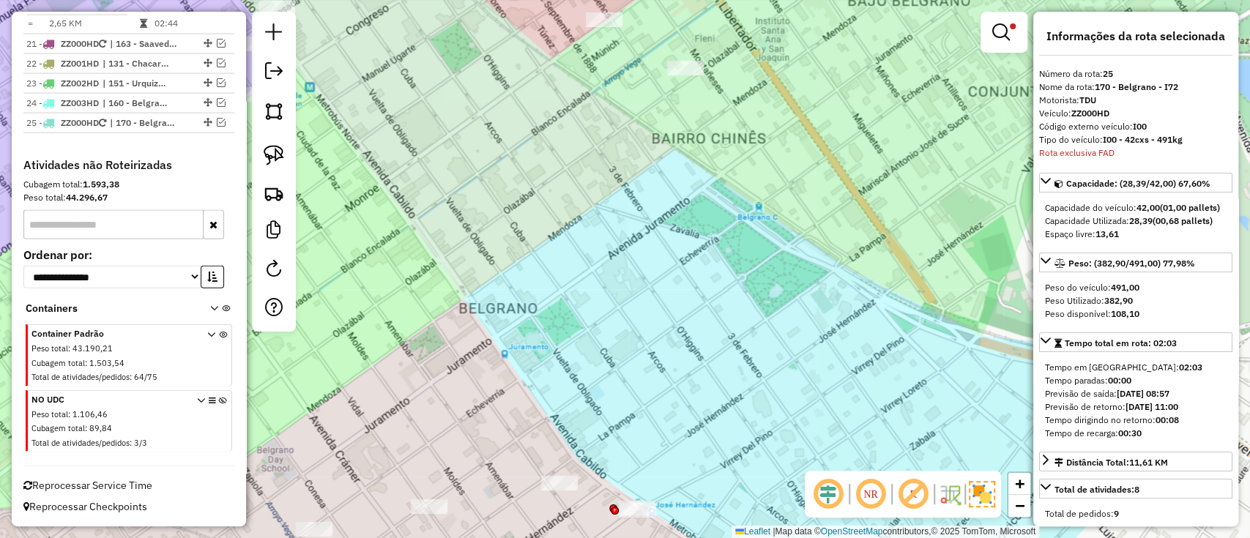
click at [1013, 34] on link at bounding box center [1003, 32] width 35 height 29
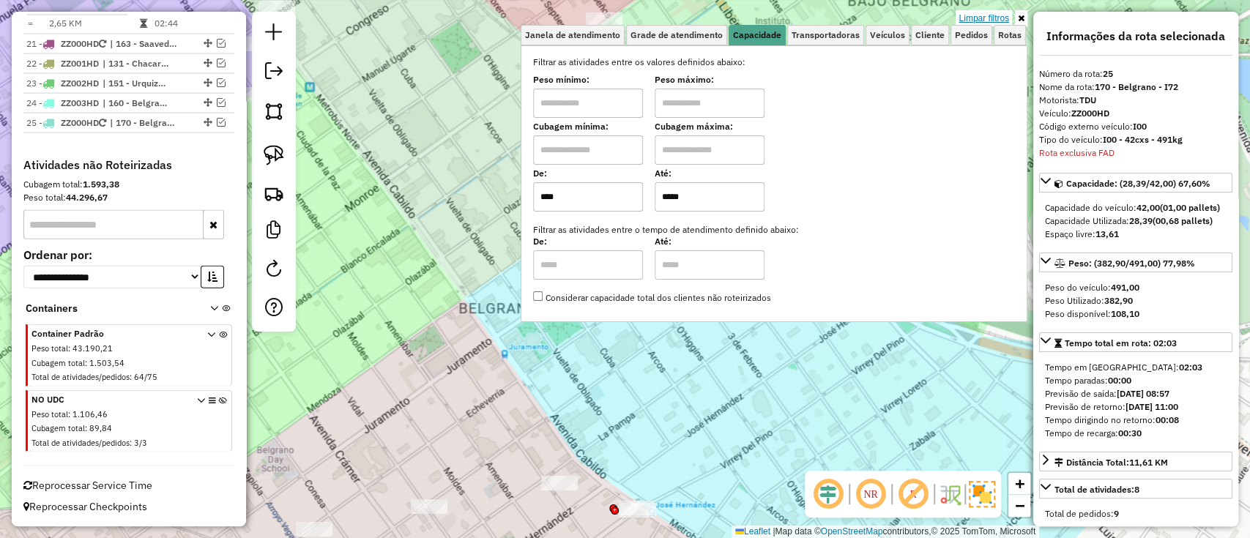
click at [993, 18] on link "Limpar filtros" at bounding box center [983, 18] width 56 height 16
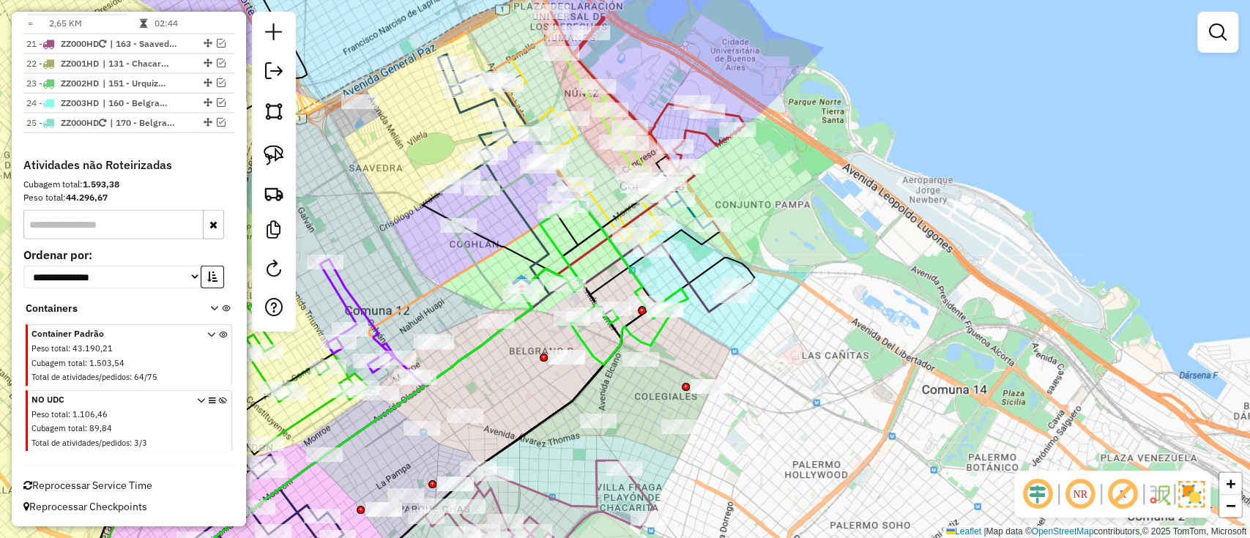
click at [219, 401] on icon at bounding box center [223, 424] width 8 height 55
click at [1122, 488] on em at bounding box center [1122, 494] width 35 height 35
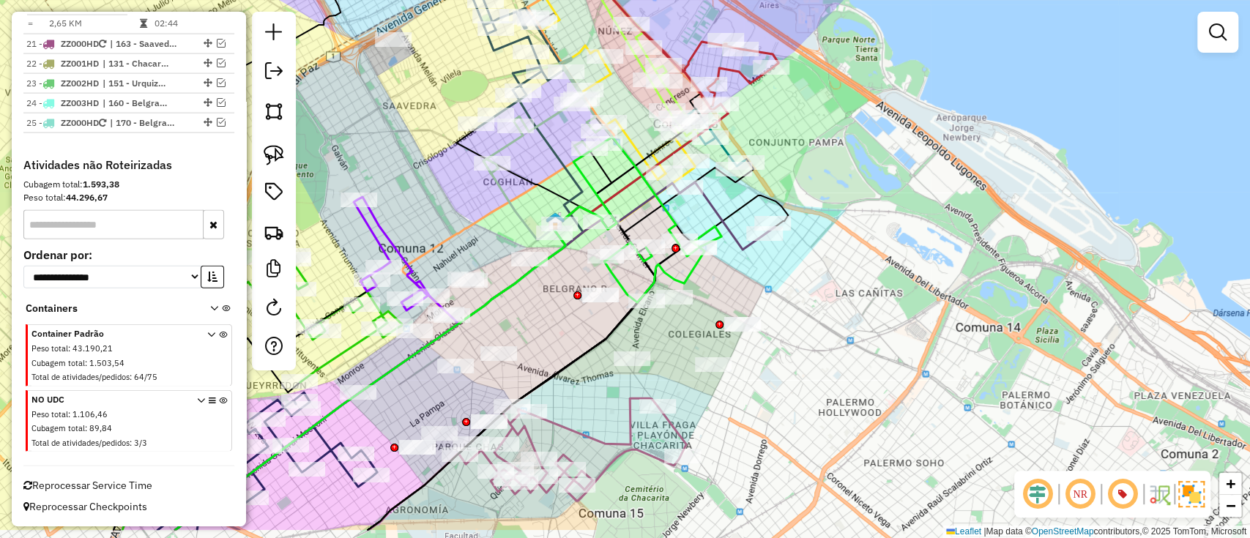
drag, startPoint x: 830, startPoint y: 466, endPoint x: 1001, endPoint y: 140, distance: 368.1
click at [1039, 134] on div "Janela de atendimento Grade de atendimento Capacidade Transportadoras Veículos …" at bounding box center [625, 269] width 1250 height 538
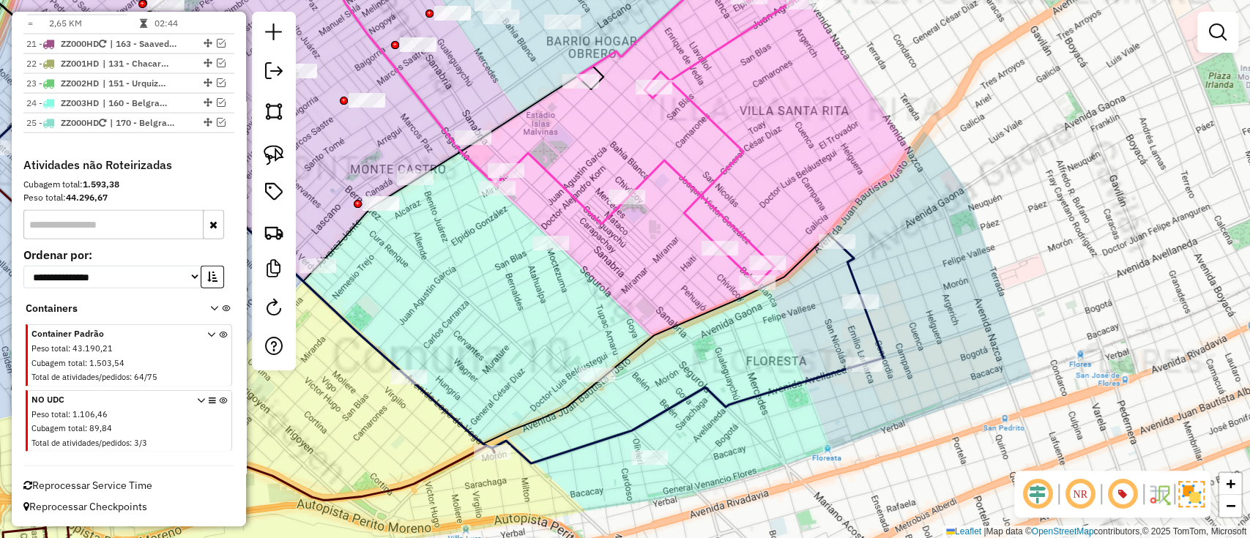
click at [747, 390] on icon at bounding box center [369, 265] width 988 height 396
select select "**********"
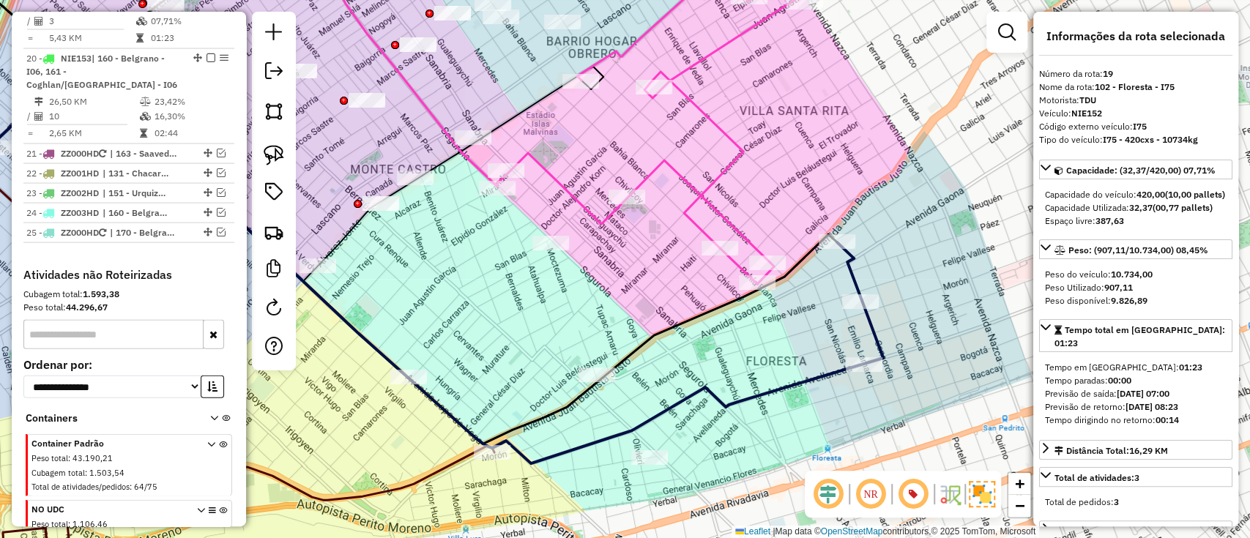
scroll to position [2010, 0]
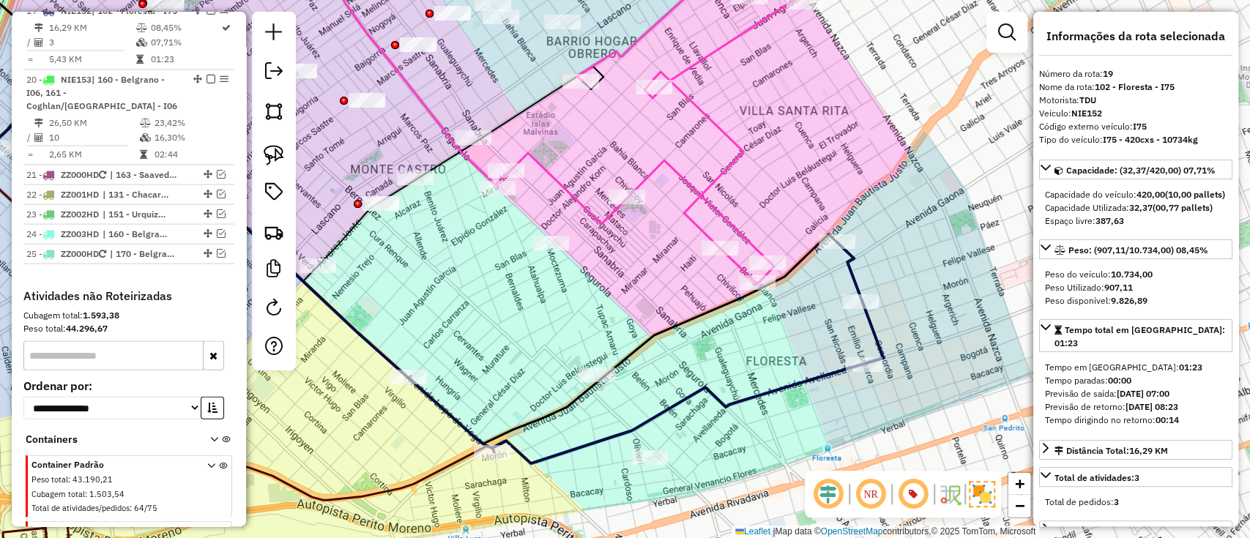
drag, startPoint x: 747, startPoint y: 390, endPoint x: 783, endPoint y: 302, distance: 94.6
click at [783, 302] on icon at bounding box center [369, 265] width 988 height 396
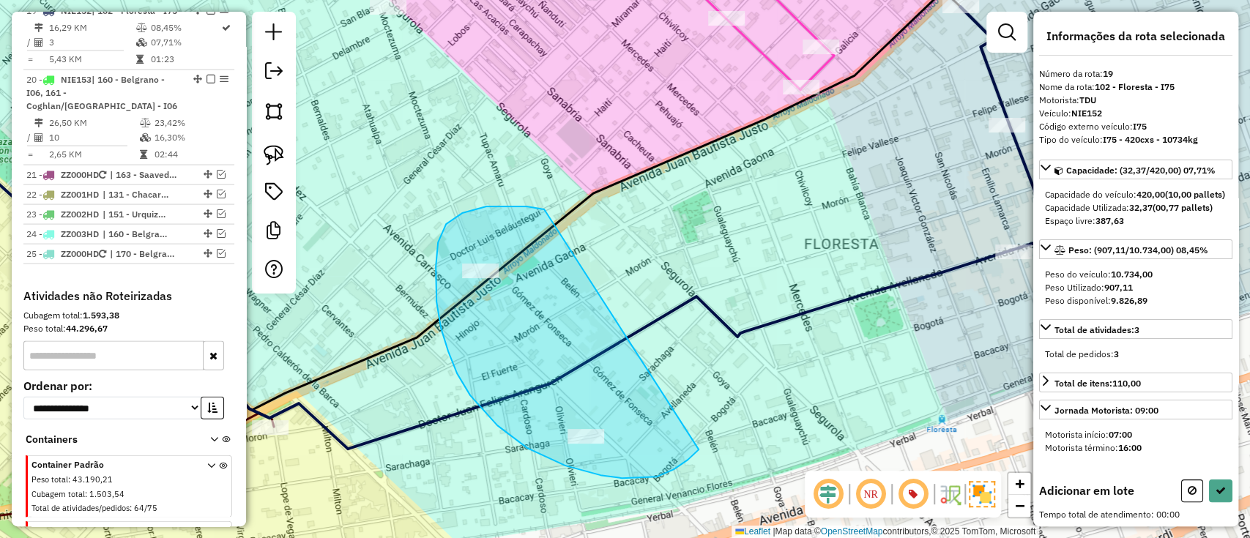
drag, startPoint x: 507, startPoint y: 206, endPoint x: 718, endPoint y: 359, distance: 260.7
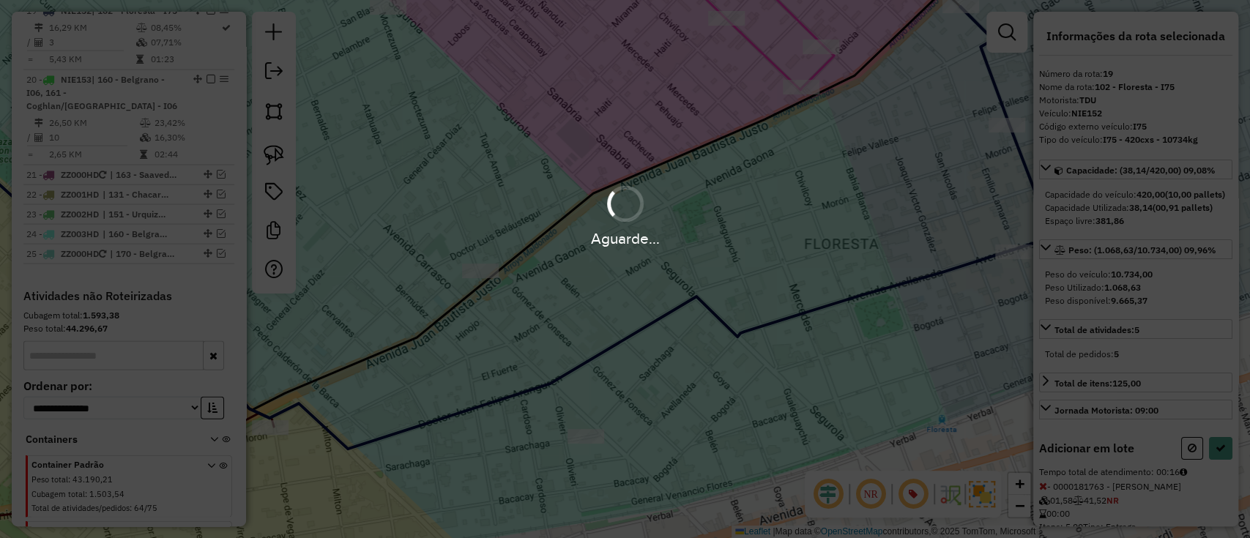
select select "**********"
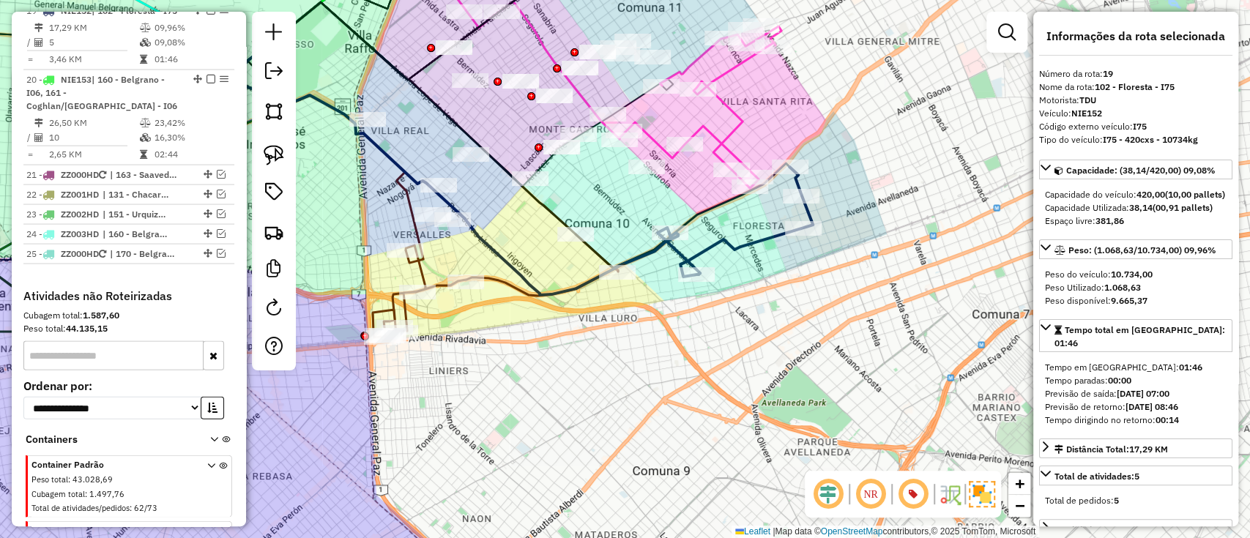
click at [512, 267] on icon at bounding box center [455, 164] width 445 height 261
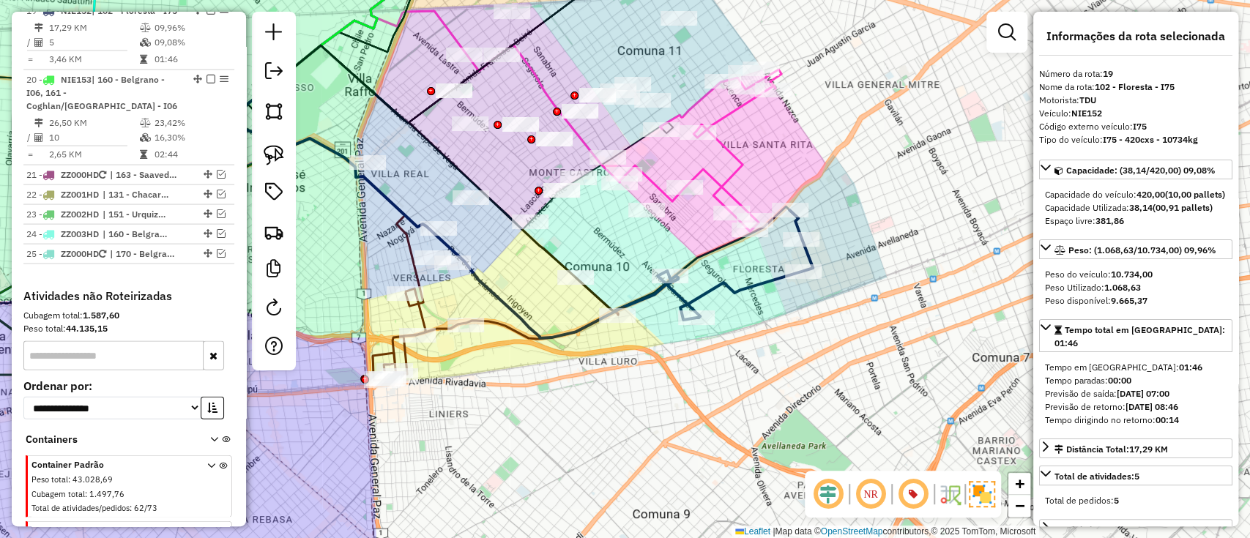
drag, startPoint x: 513, startPoint y: 253, endPoint x: 514, endPoint y: 307, distance: 54.2
click at [514, 307] on div "Janela de atendimento Grade de atendimento Capacidade Transportadoras Veículos …" at bounding box center [625, 269] width 1250 height 538
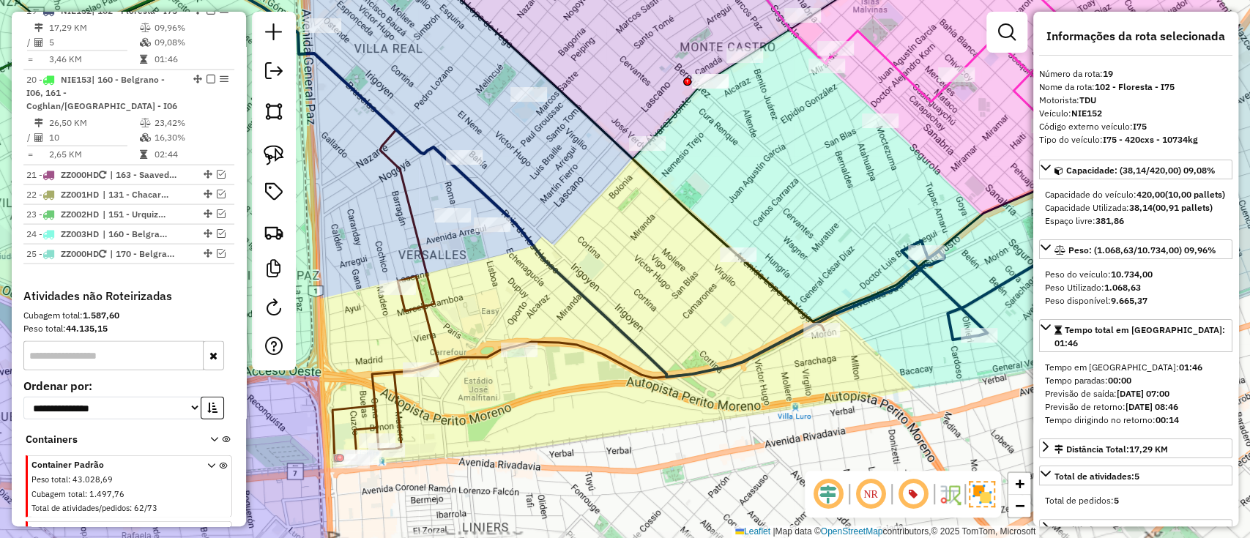
click at [426, 307] on icon at bounding box center [577, 358] width 491 height 206
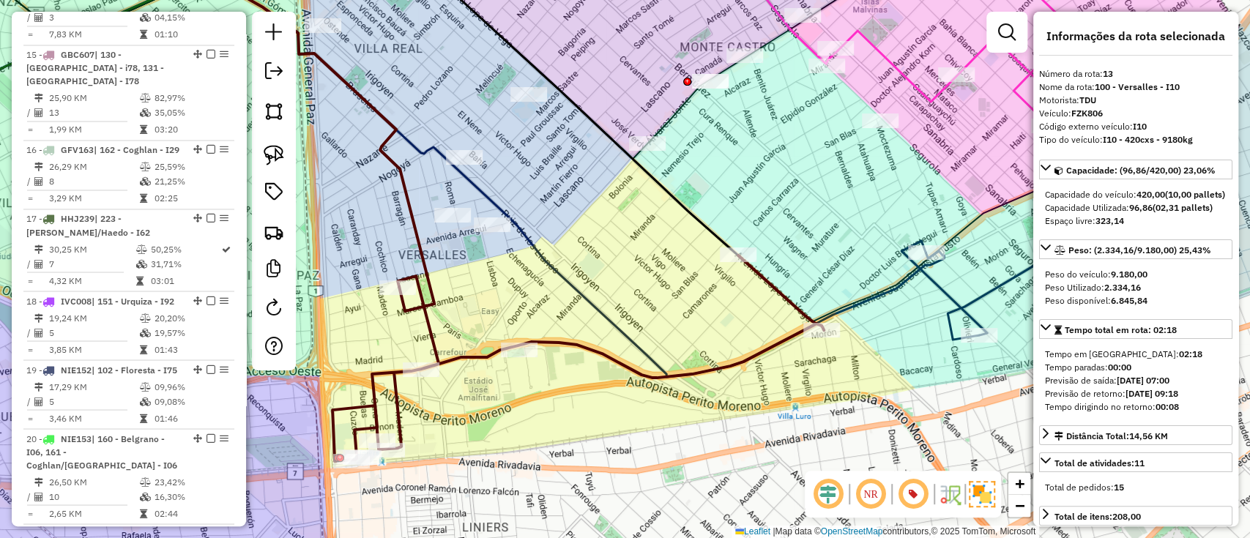
scroll to position [1533, 0]
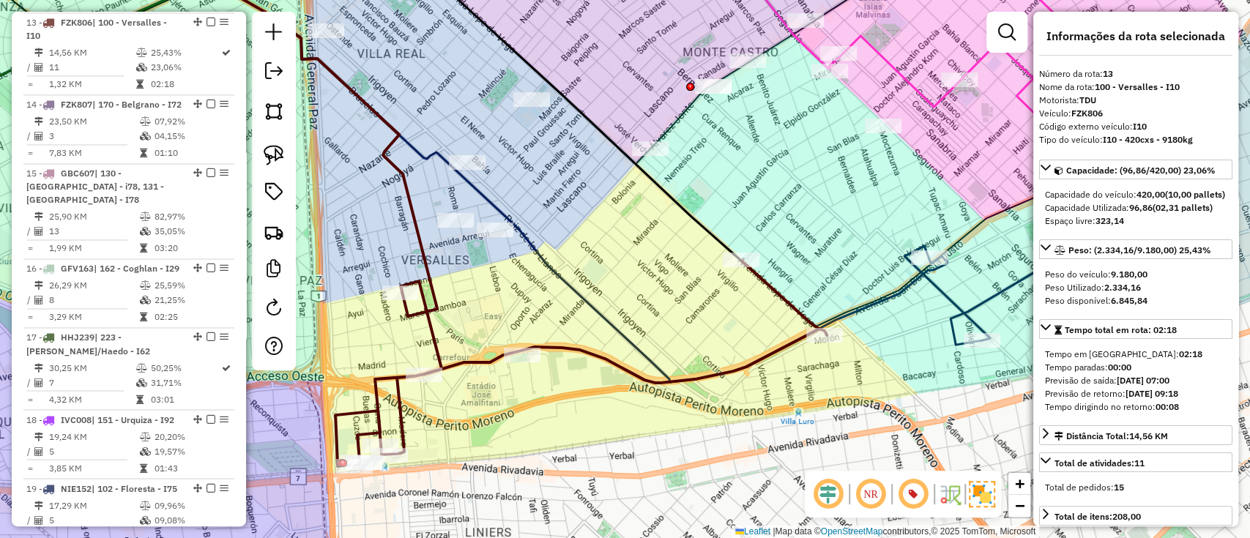
drag, startPoint x: 480, startPoint y: 288, endPoint x: 471, endPoint y: 325, distance: 37.8
click at [471, 326] on div "Janela de atendimento Grade de atendimento Capacidade Transportadoras Veículos …" at bounding box center [625, 269] width 1250 height 538
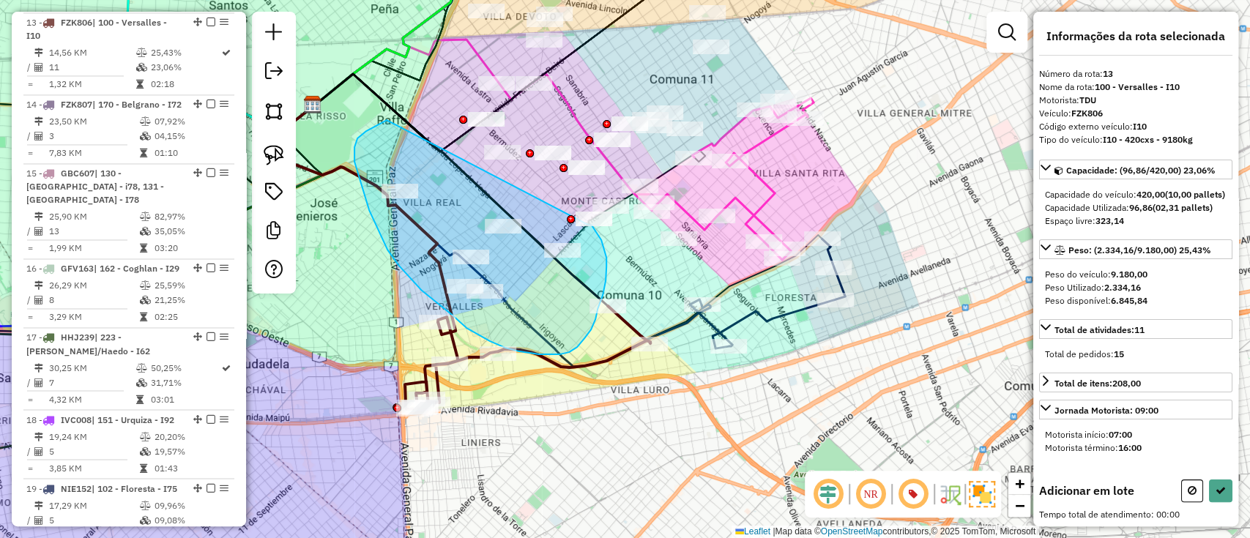
click at [586, 224] on div "Janela de atendimento Grade de atendimento Capacidade Transportadoras Veículos …" at bounding box center [625, 269] width 1250 height 538
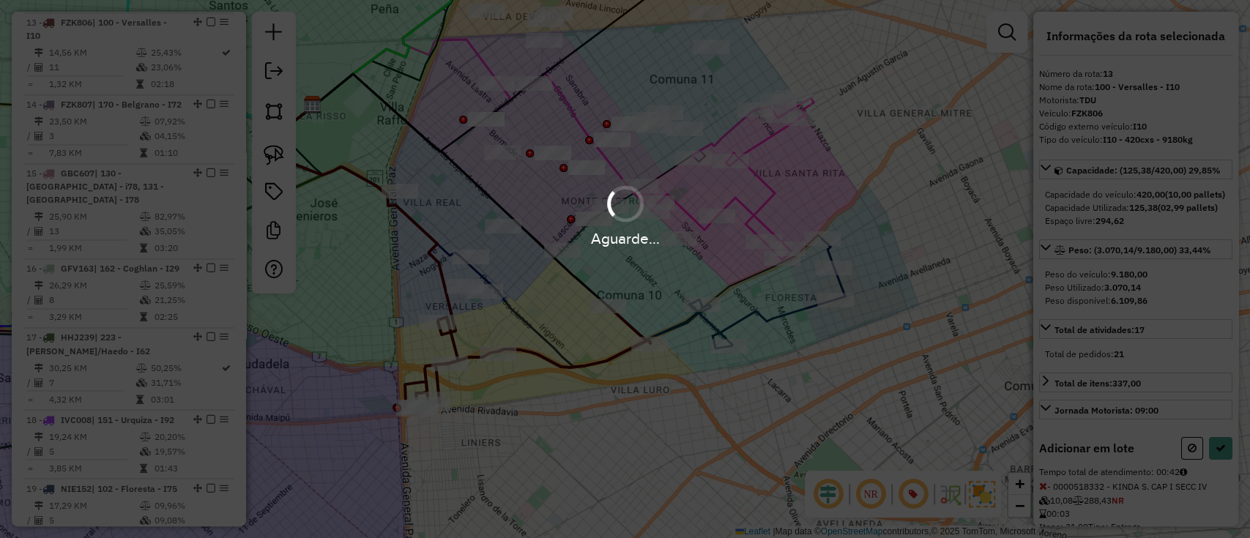
select select "**********"
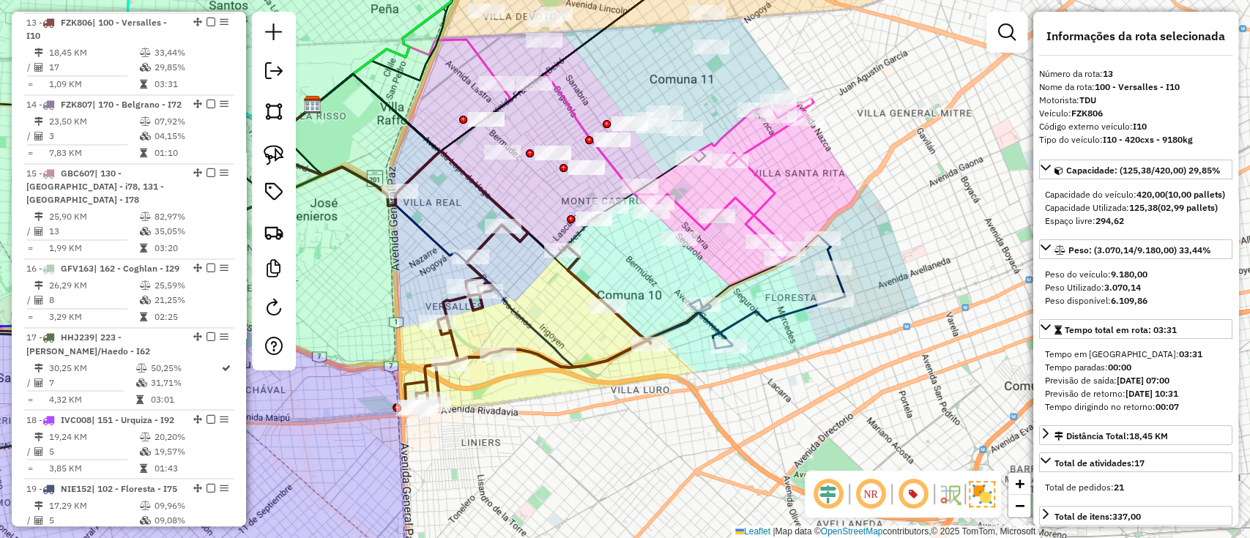
click at [761, 315] on icon at bounding box center [767, 294] width 155 height 110
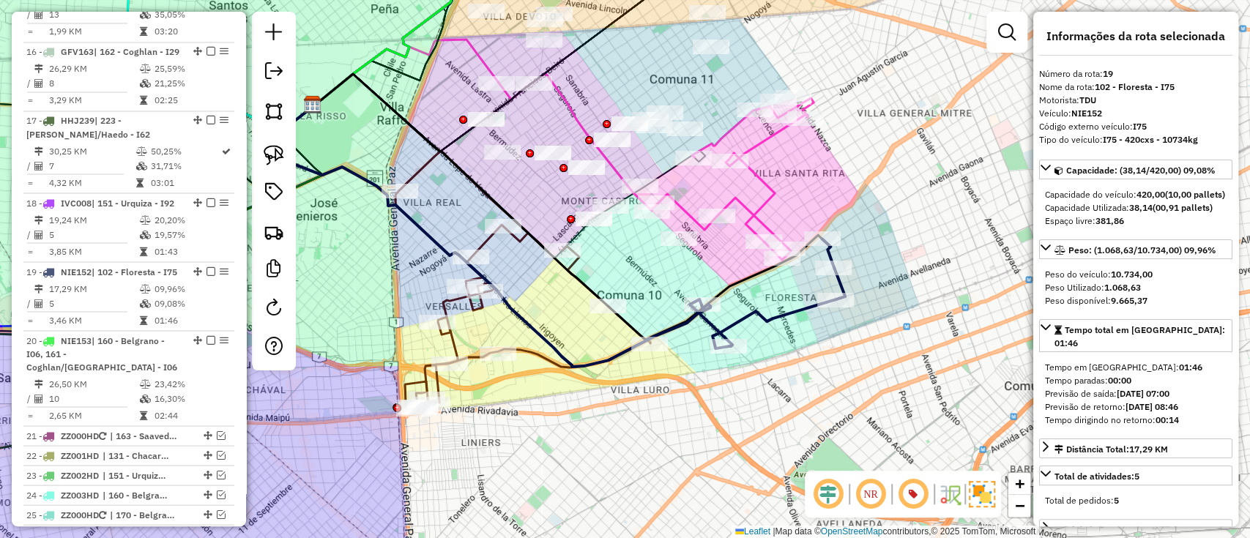
scroll to position [2010, 0]
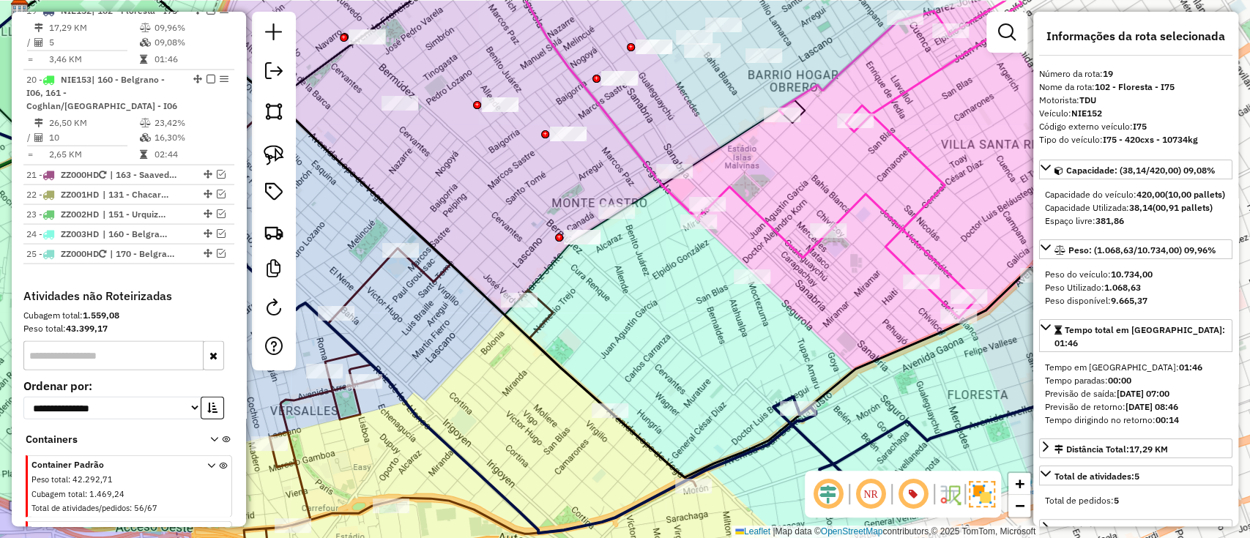
drag, startPoint x: 622, startPoint y: 258, endPoint x: 628, endPoint y: 307, distance: 50.1
click at [628, 307] on div "Janela de atendimento Grade de atendimento Capacidade Transportadoras Veículos …" at bounding box center [625, 269] width 1250 height 538
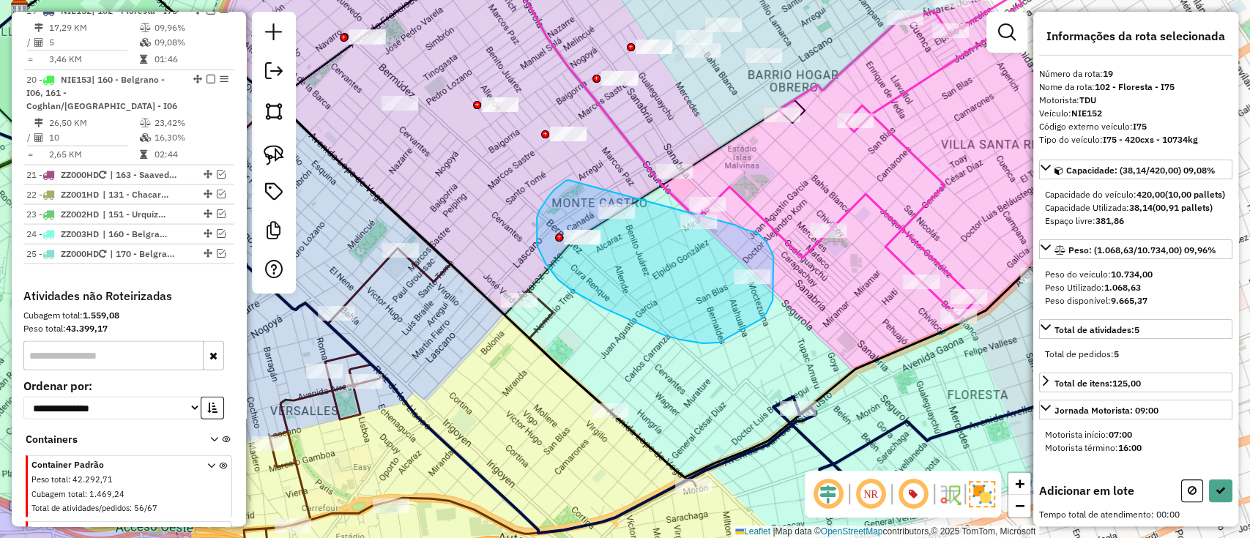
drag, startPoint x: 565, startPoint y: 181, endPoint x: 736, endPoint y: 225, distance: 177.0
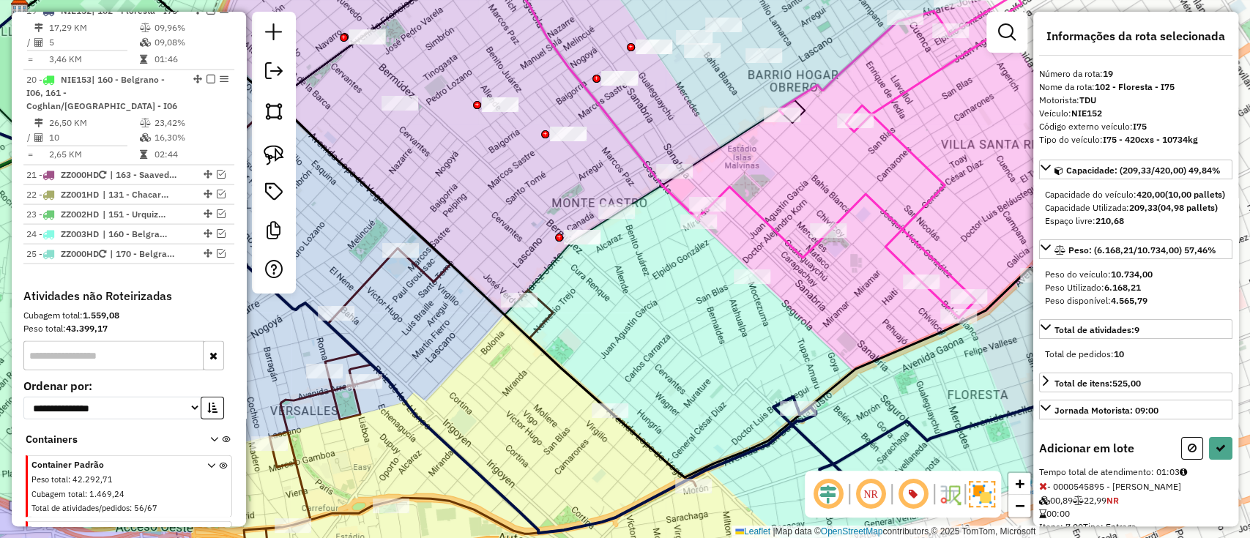
select select "**********"
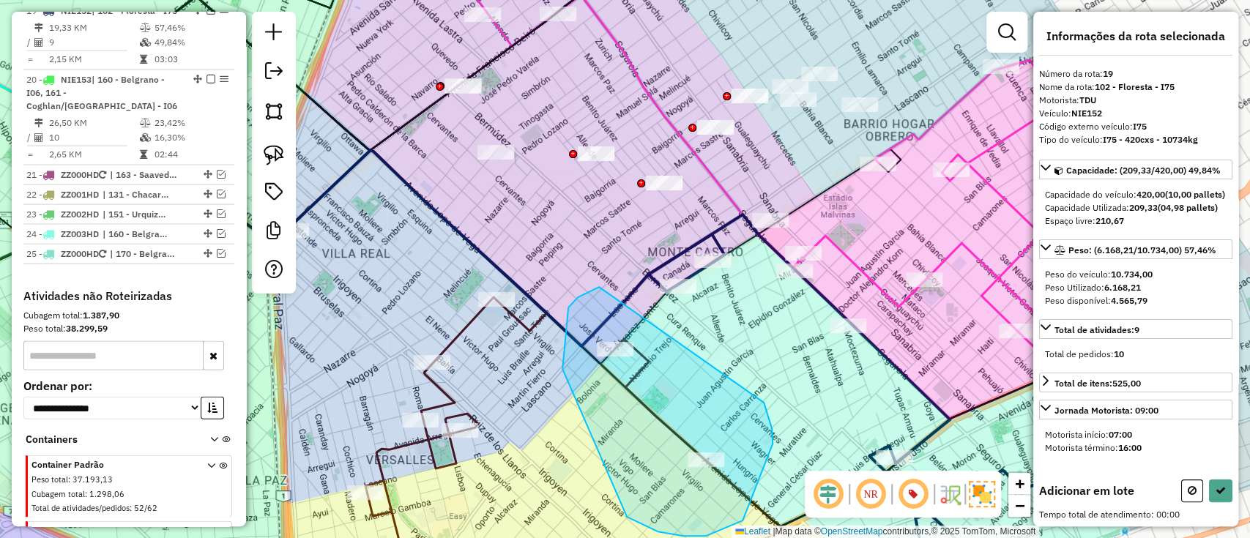
drag, startPoint x: 562, startPoint y: 369, endPoint x: 758, endPoint y: 389, distance: 196.5
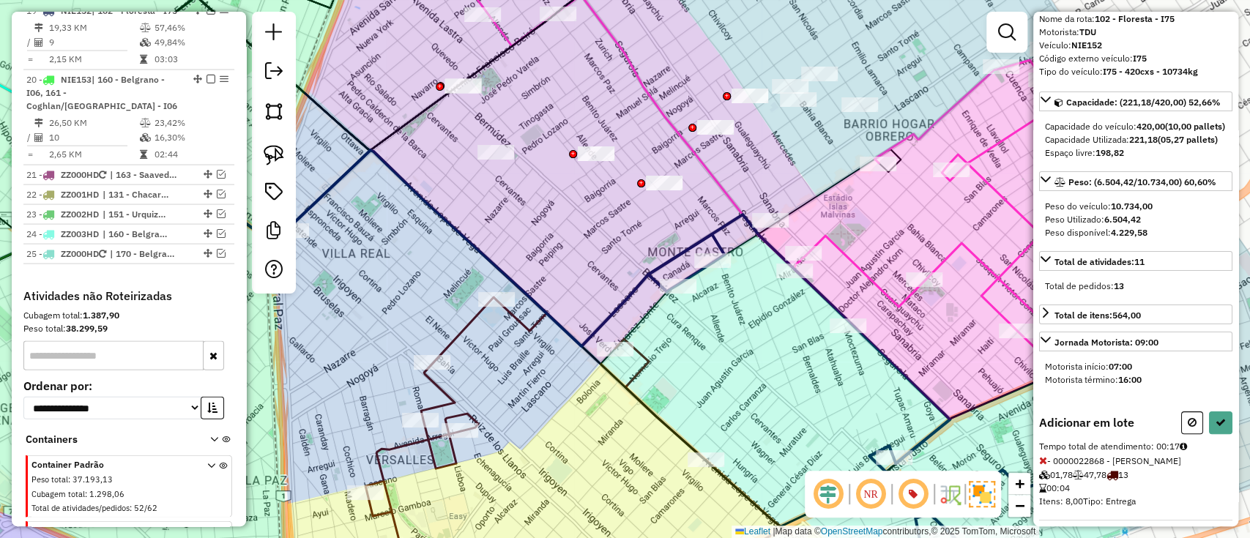
scroll to position [182, 0]
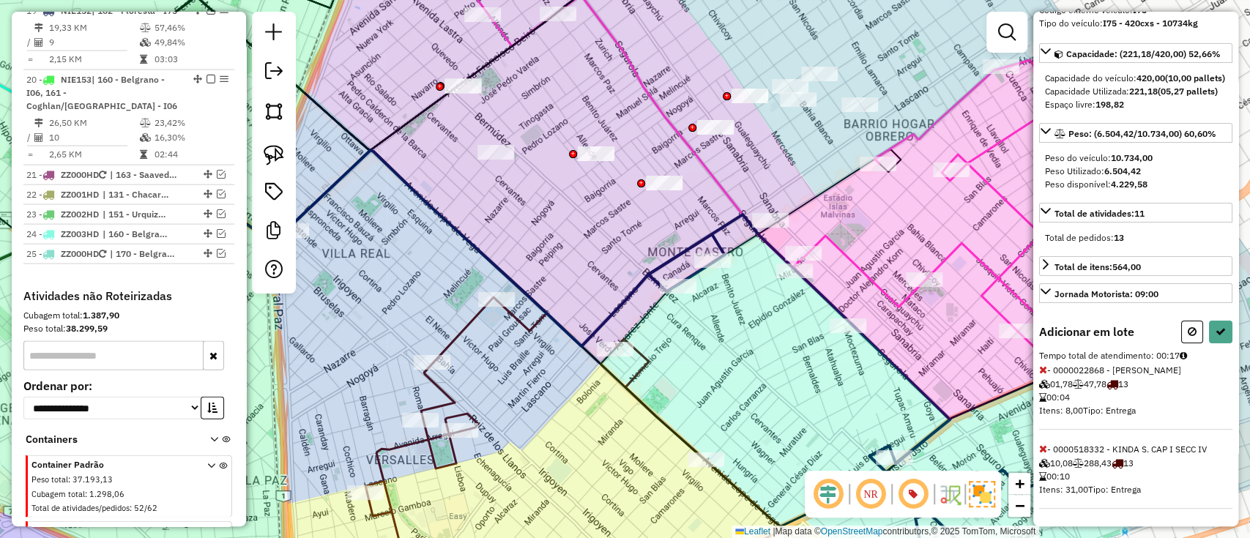
select select "**********"
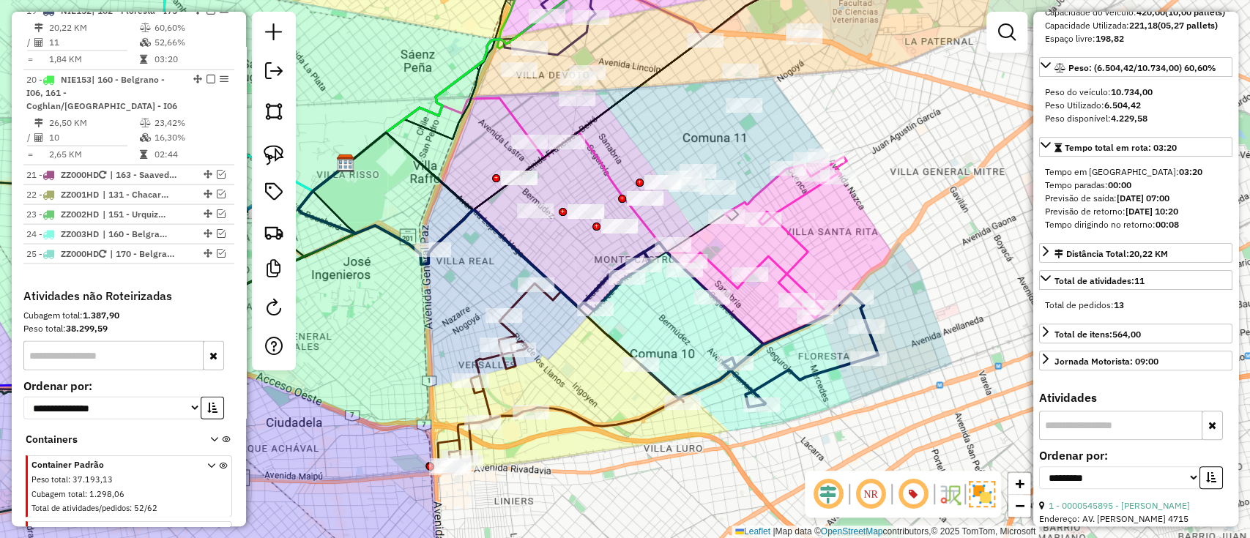
click at [514, 301] on icon at bounding box center [557, 339] width 251 height 258
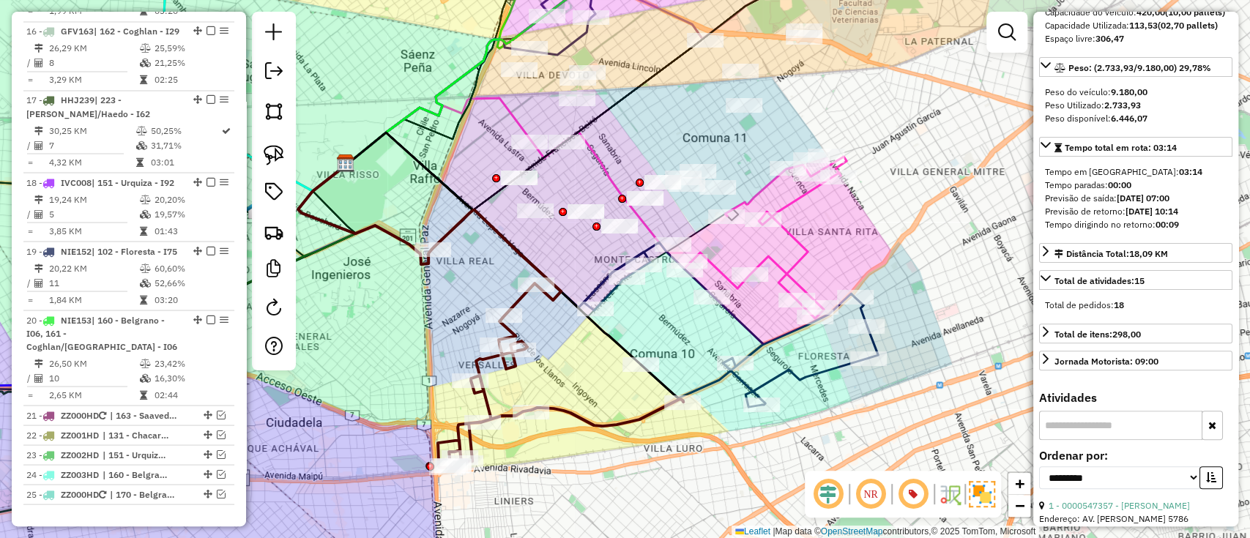
scroll to position [1533, 0]
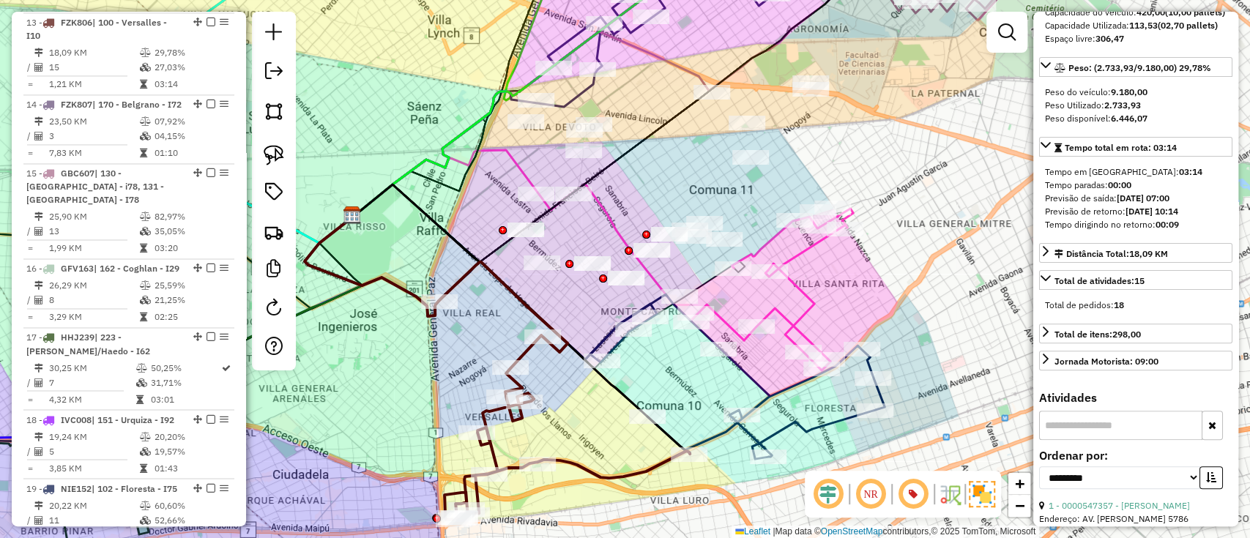
drag, startPoint x: 515, startPoint y: 231, endPoint x: 521, endPoint y: 274, distance: 43.0
click at [521, 274] on div "Janela de atendimento Grade de atendimento Capacidade Transportadoras Veículos …" at bounding box center [625, 269] width 1250 height 538
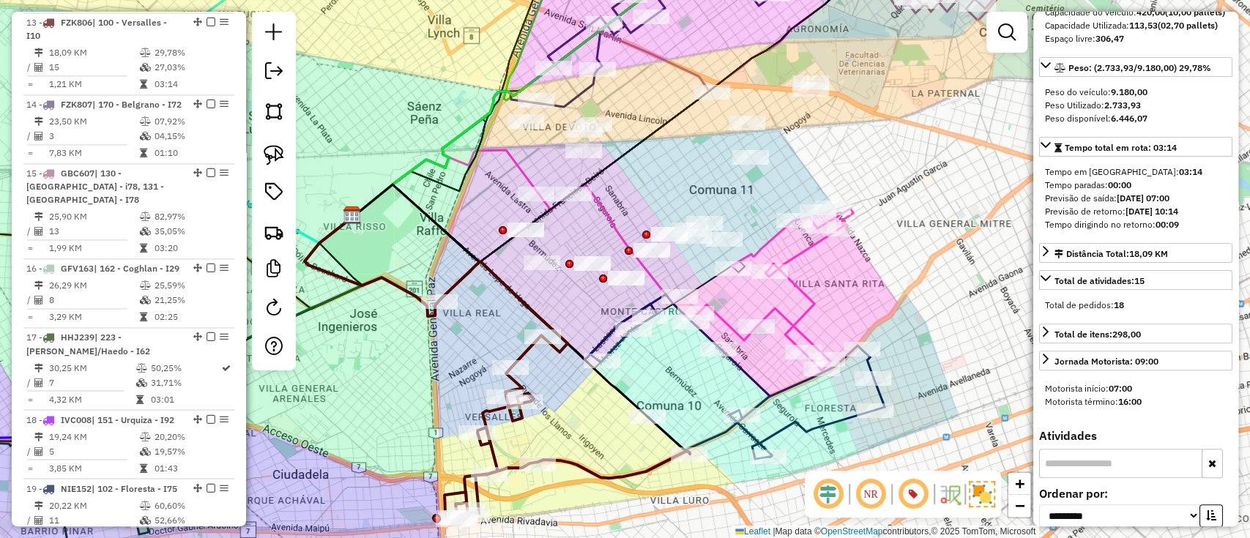
scroll to position [0, 0]
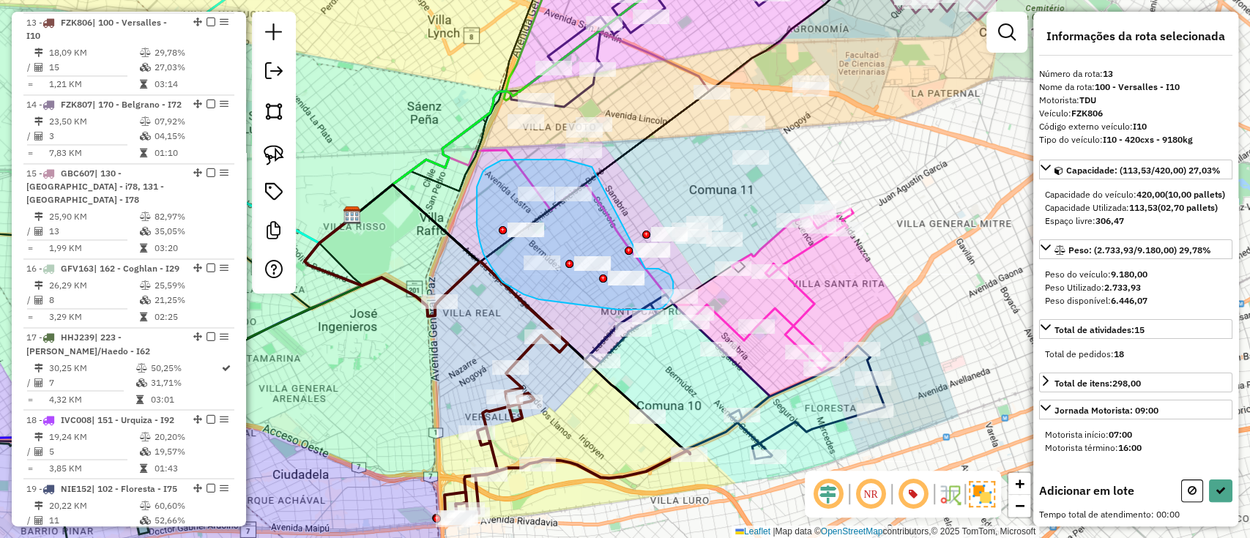
drag, startPoint x: 591, startPoint y: 167, endPoint x: 645, endPoint y: 269, distance: 114.9
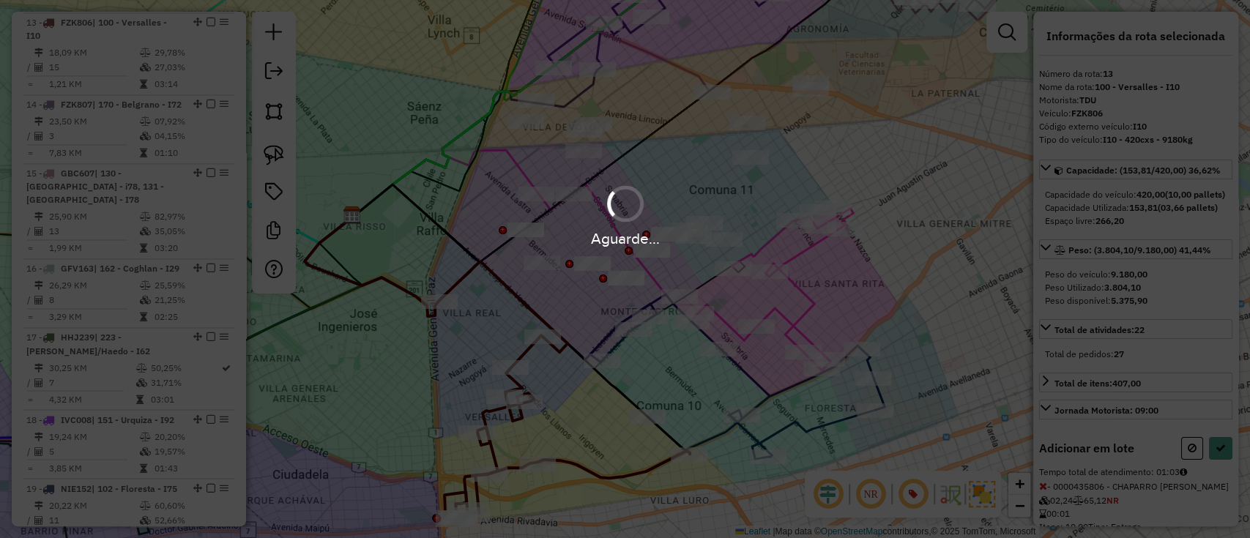
select select "**********"
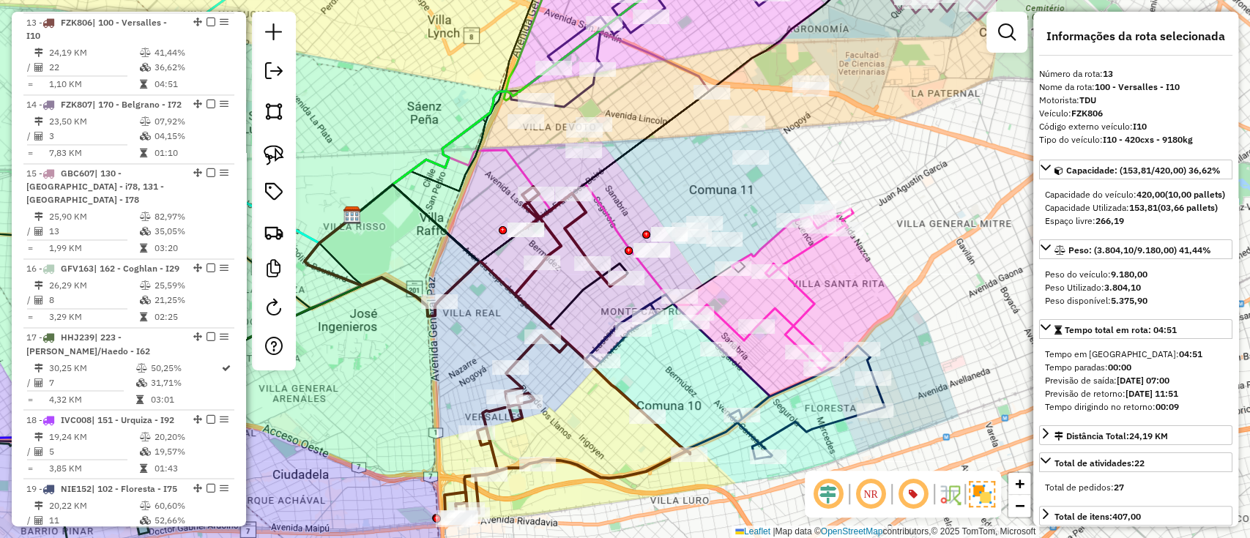
click at [812, 299] on icon at bounding box center [775, 290] width 156 height 162
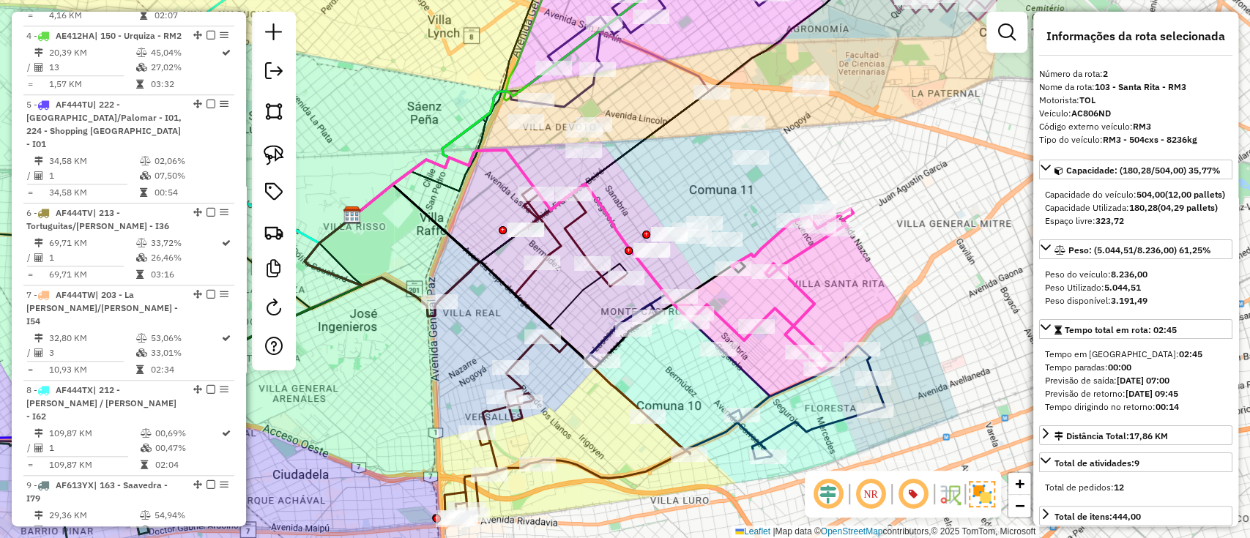
scroll to position [619, 0]
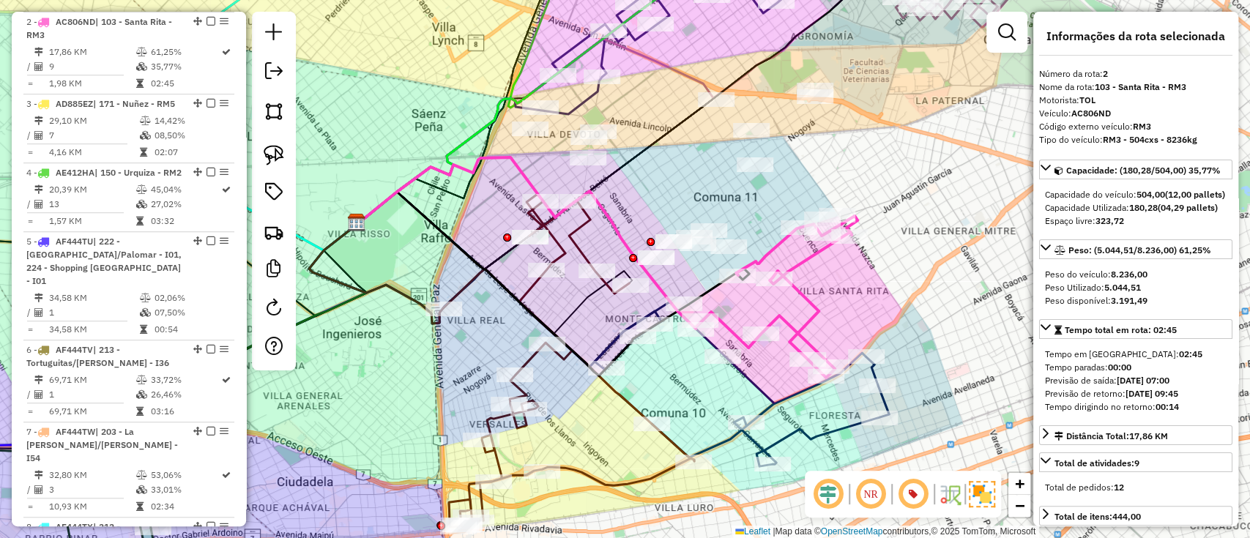
drag, startPoint x: 809, startPoint y: 296, endPoint x: 813, endPoint y: 303, distance: 8.5
click at [813, 303] on icon at bounding box center [779, 297] width 156 height 162
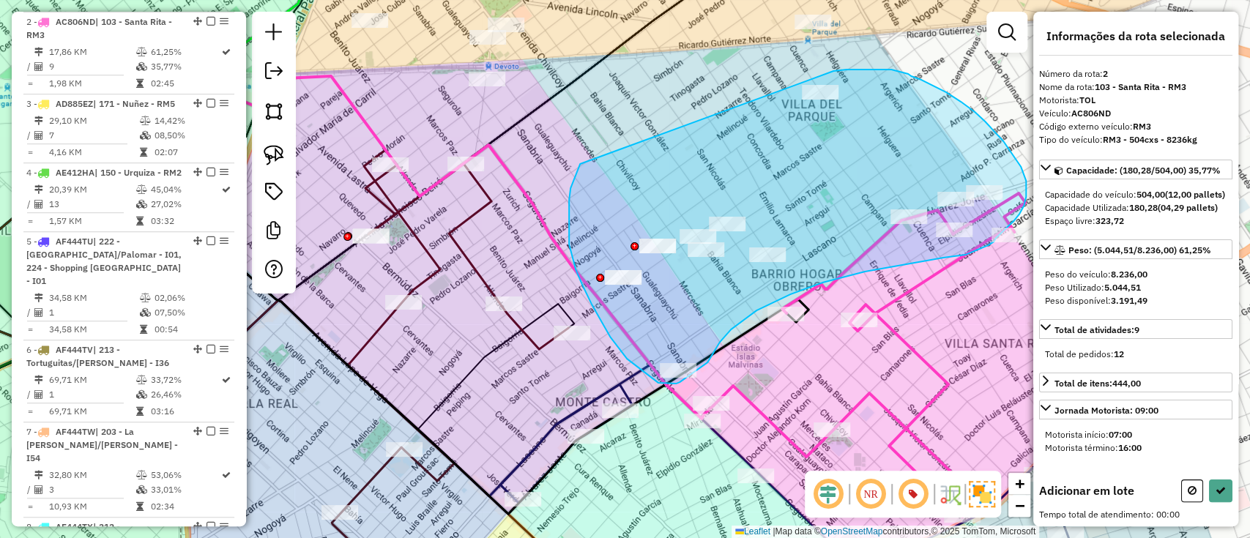
drag, startPoint x: 572, startPoint y: 255, endPoint x: 833, endPoint y: 71, distance: 319.5
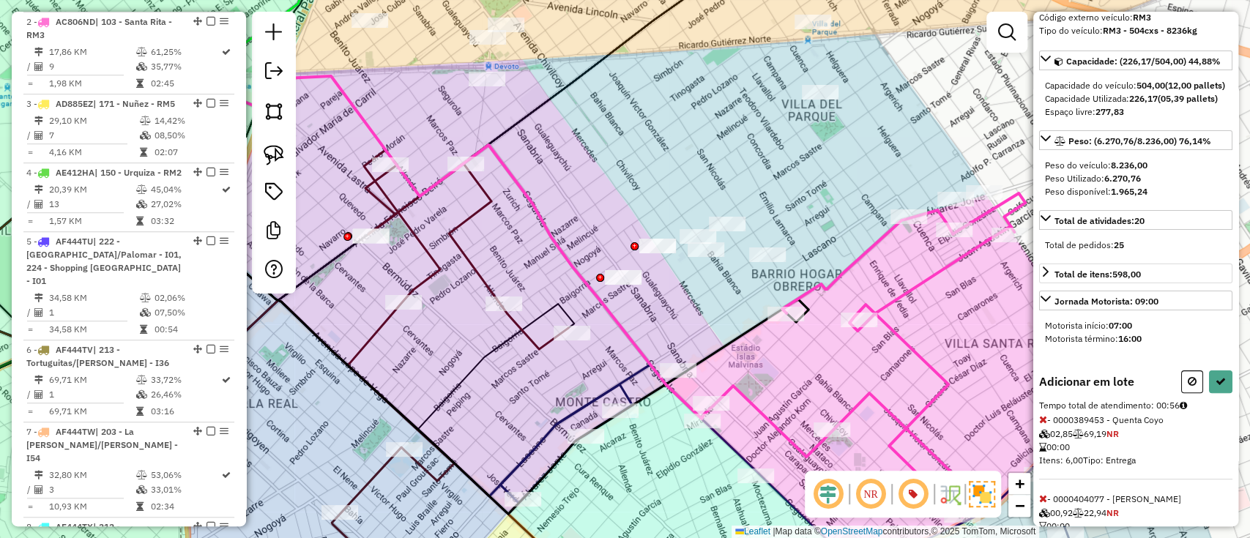
scroll to position [195, 0]
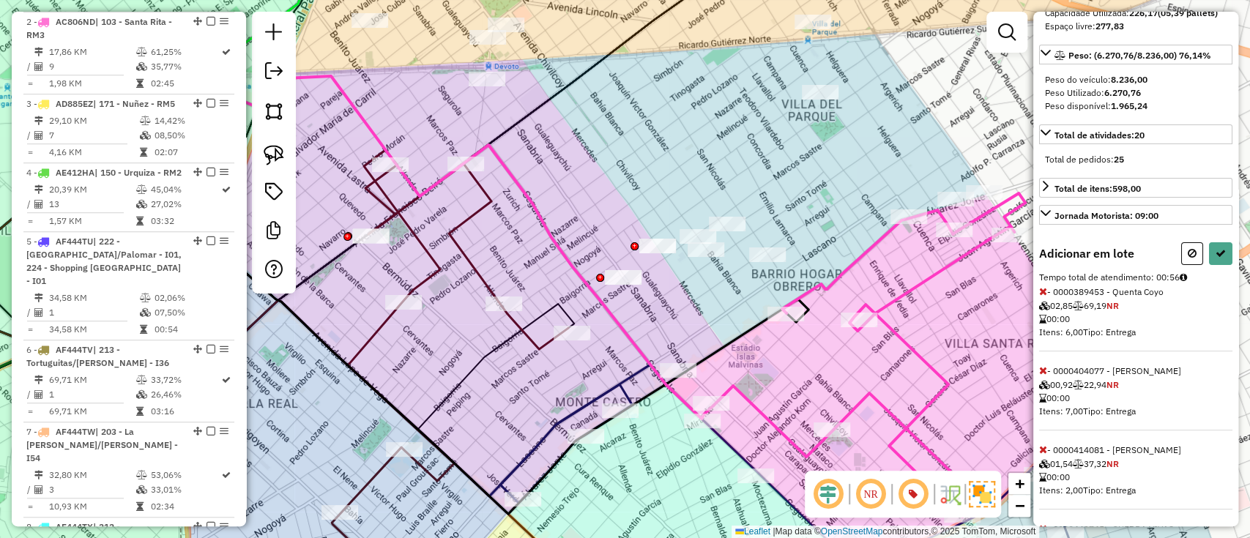
select select "**********"
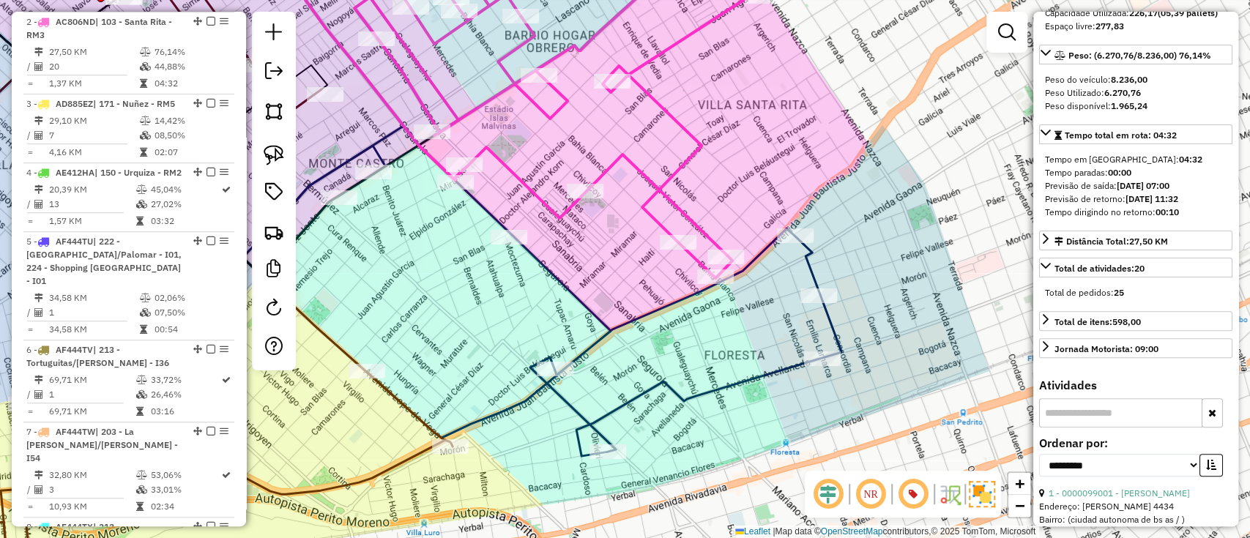
click at [641, 395] on icon at bounding box center [547, 291] width 588 height 330
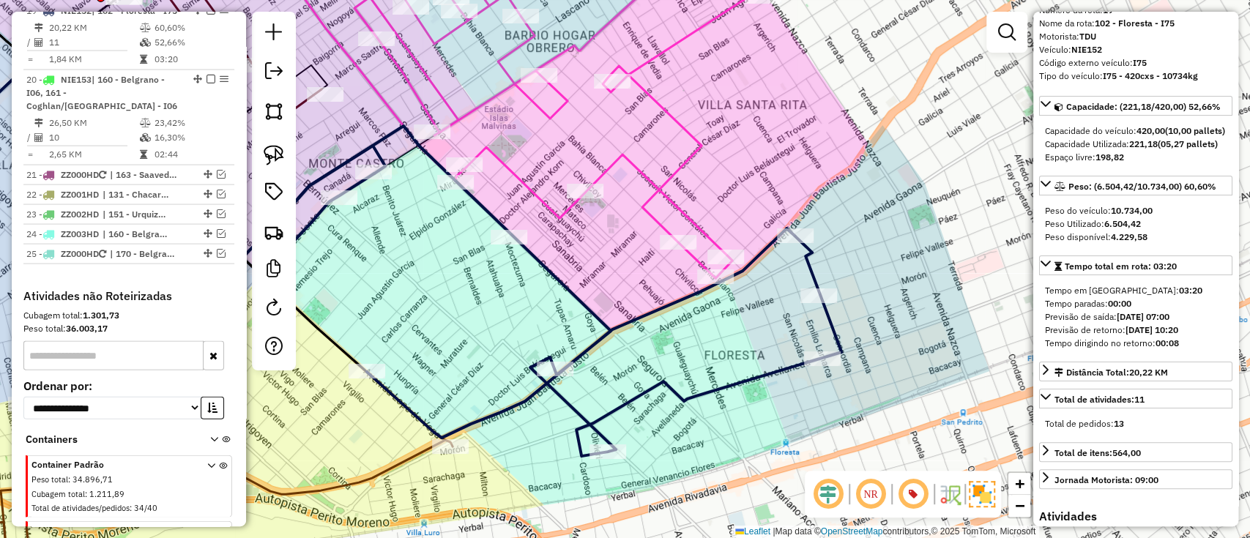
scroll to position [0, 0]
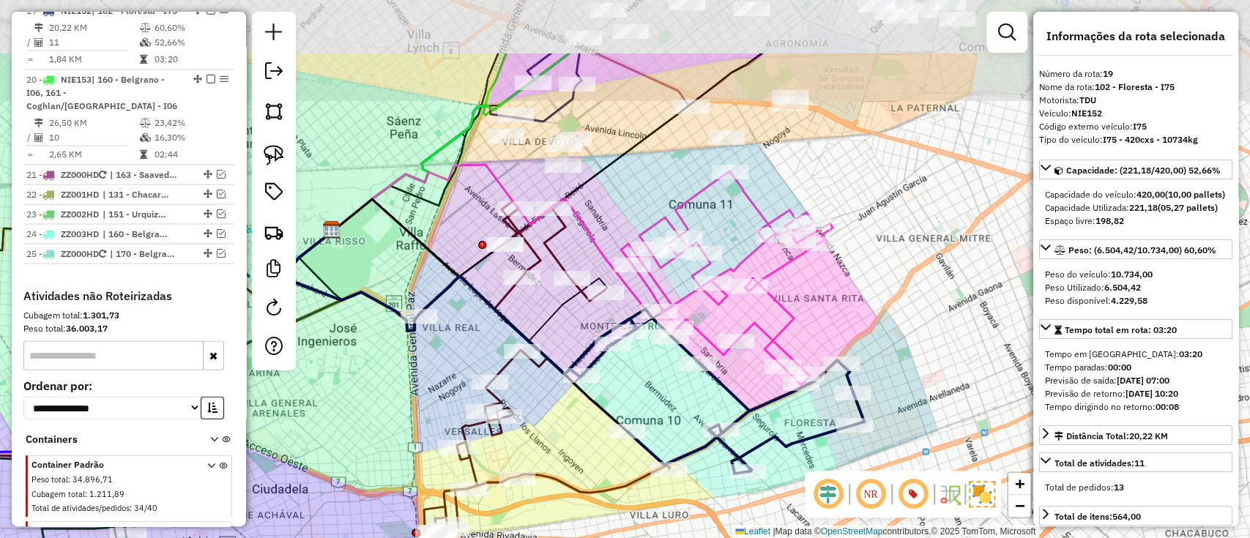
drag, startPoint x: 577, startPoint y: 439, endPoint x: 605, endPoint y: 480, distance: 50.0
click at [605, 480] on div "Janela de atendimento Grade de atendimento Capacidade Transportadoras Veículos …" at bounding box center [625, 269] width 1250 height 538
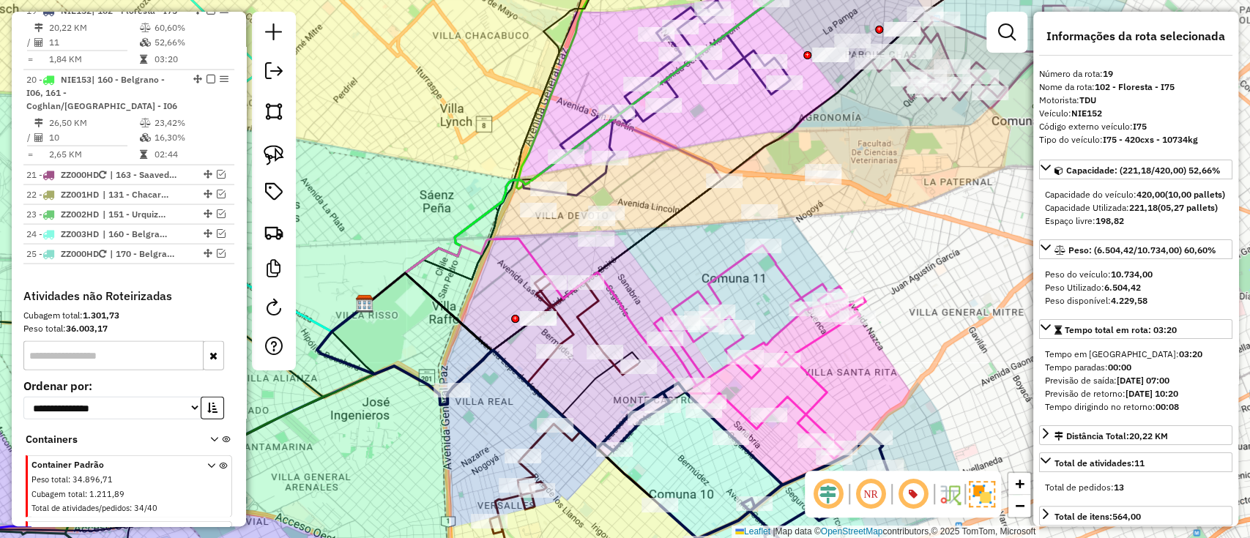
drag, startPoint x: 697, startPoint y: 283, endPoint x: 691, endPoint y: 307, distance: 25.6
click at [700, 311] on icon at bounding box center [760, 352] width 212 height 214
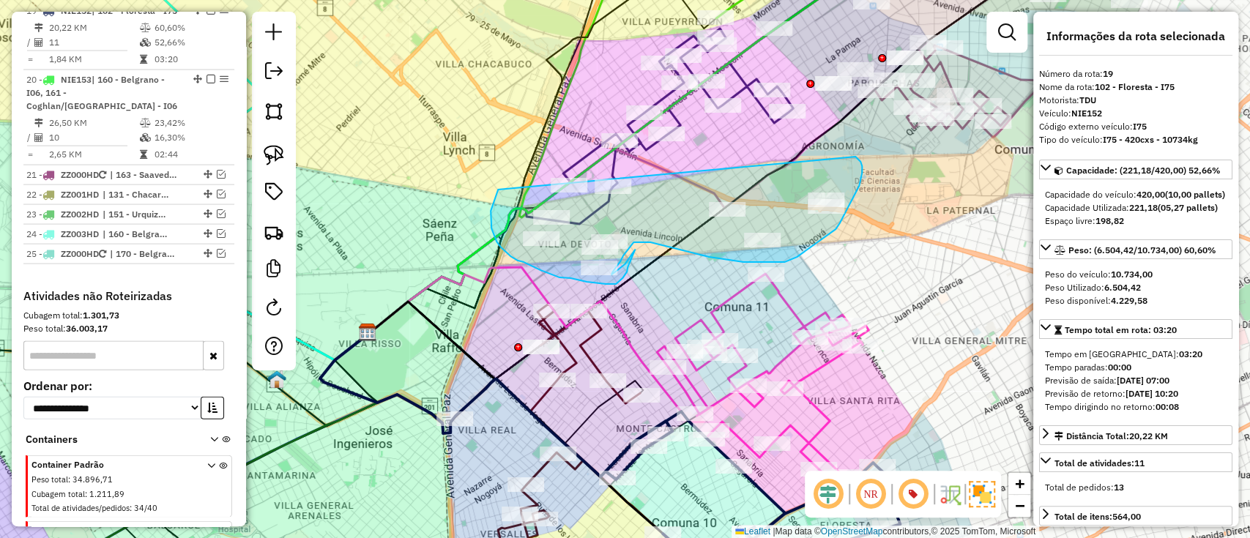
drag, startPoint x: 497, startPoint y: 190, endPoint x: 855, endPoint y: 157, distance: 359.5
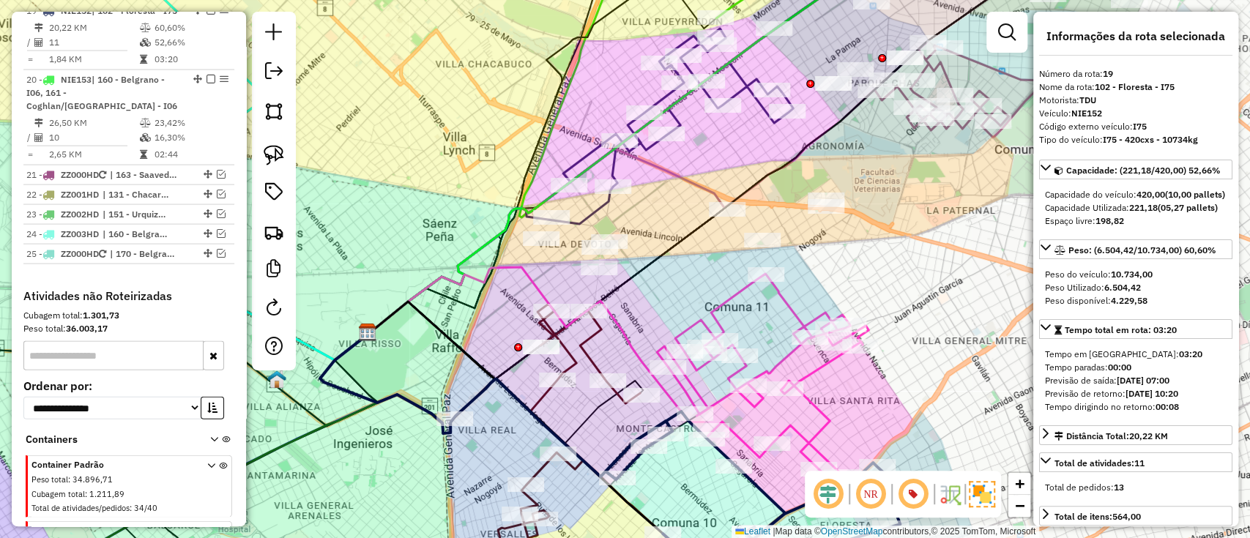
click at [779, 302] on icon at bounding box center [763, 381] width 212 height 214
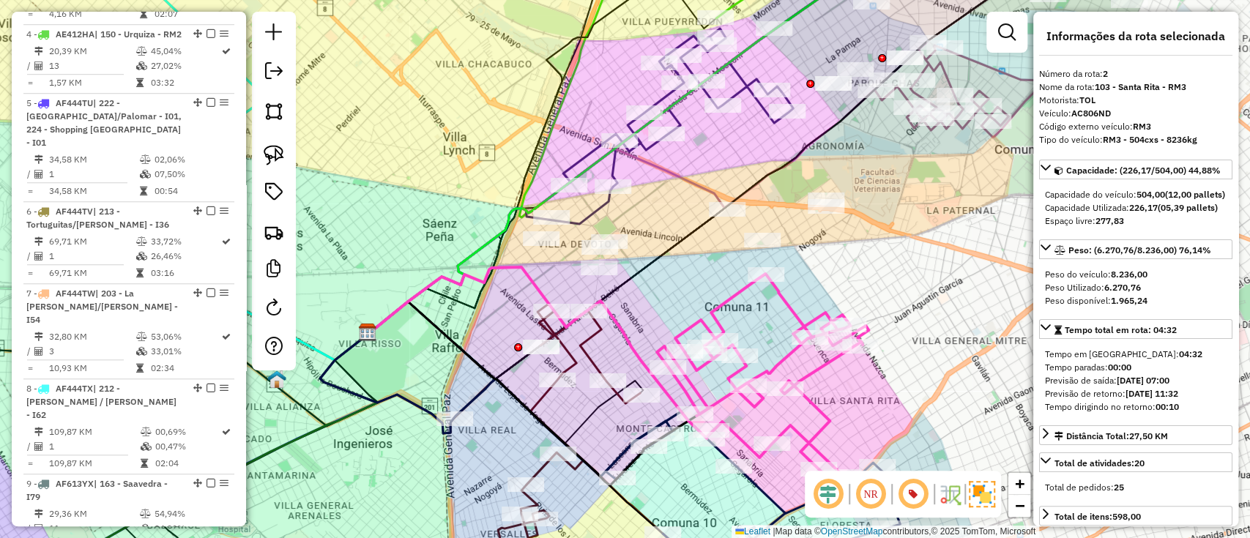
scroll to position [619, 0]
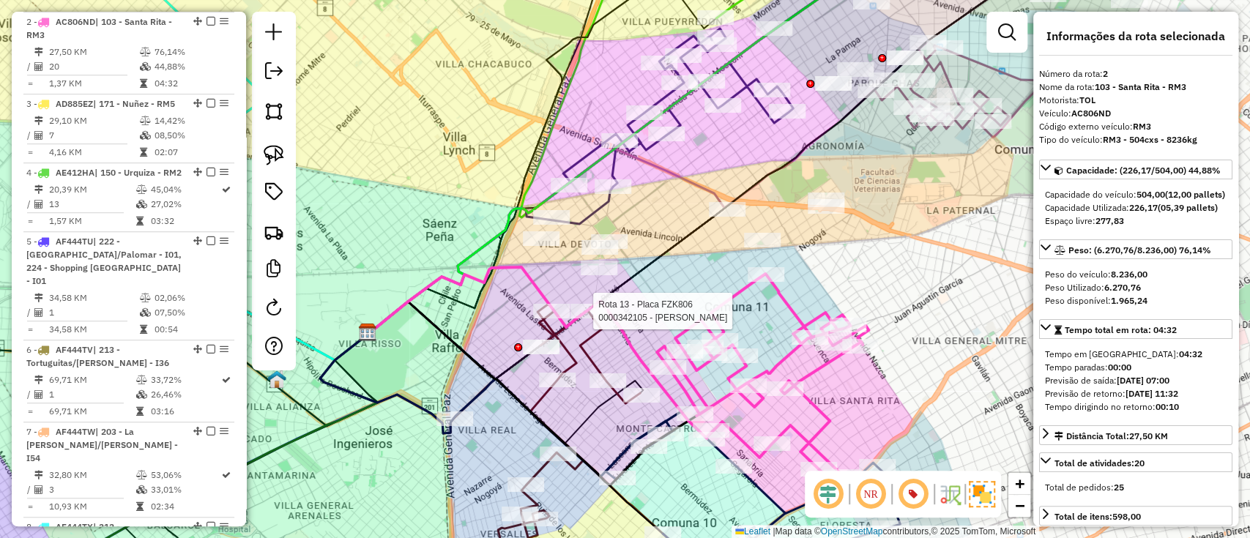
click at [593, 318] on div at bounding box center [588, 311] width 37 height 15
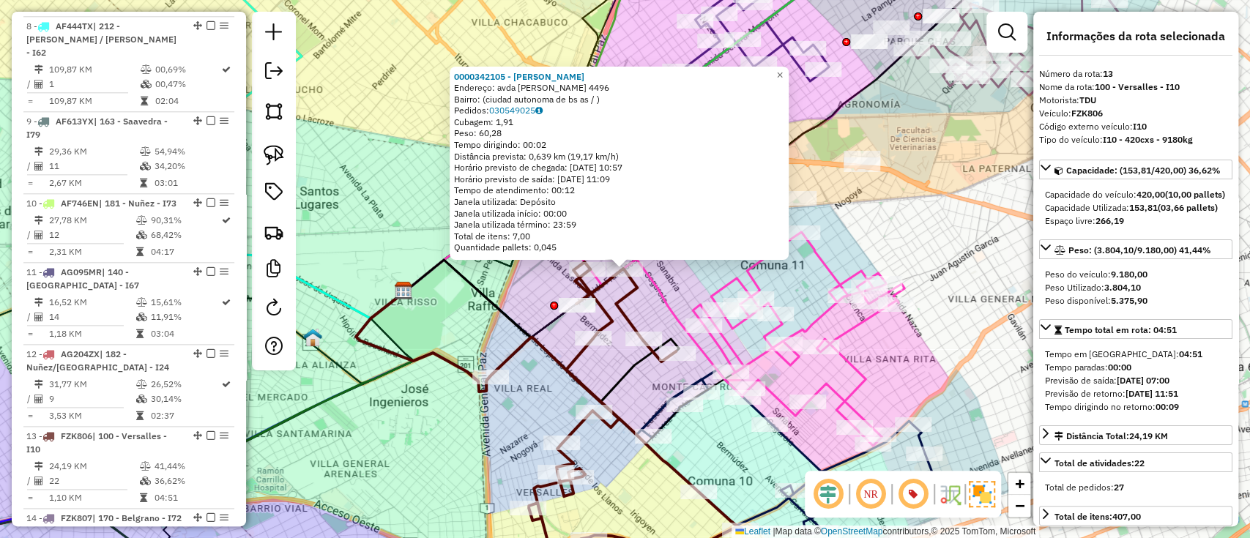
scroll to position [1533, 0]
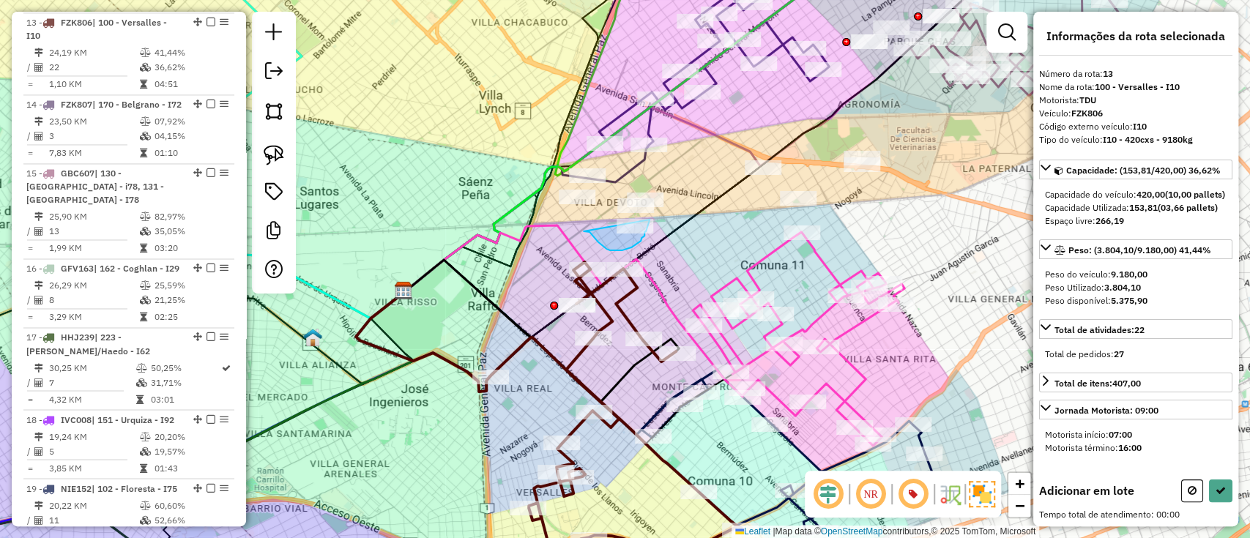
drag, startPoint x: 598, startPoint y: 242, endPoint x: 647, endPoint y: 217, distance: 55.3
click at [647, 217] on div "Janela de atendimento Grade de atendimento Capacidade Transportadoras Veículos …" at bounding box center [625, 269] width 1250 height 538
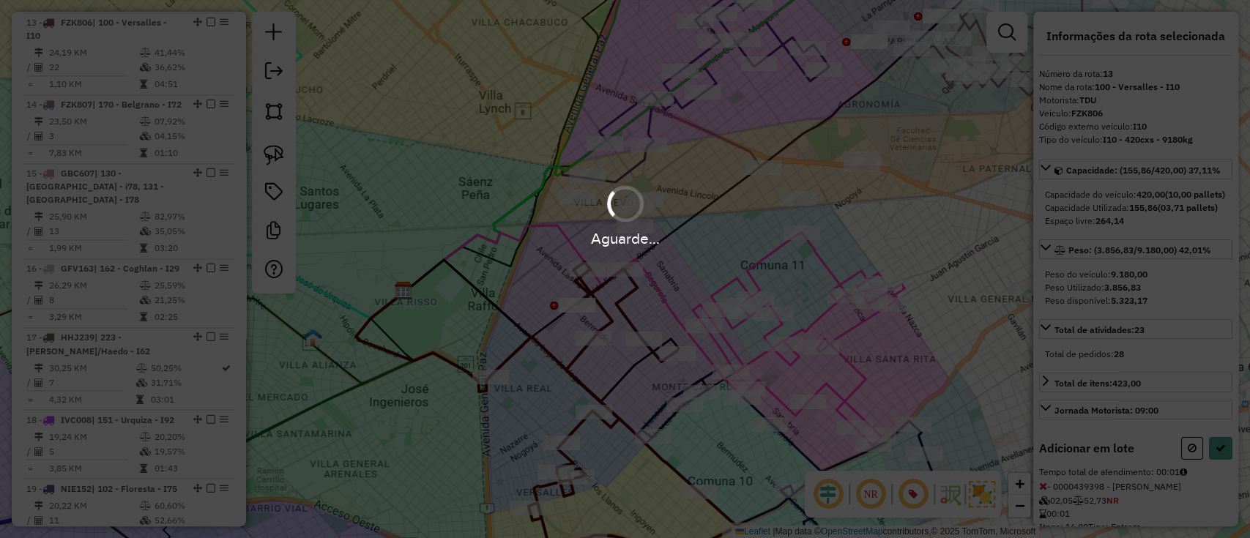
select select "**********"
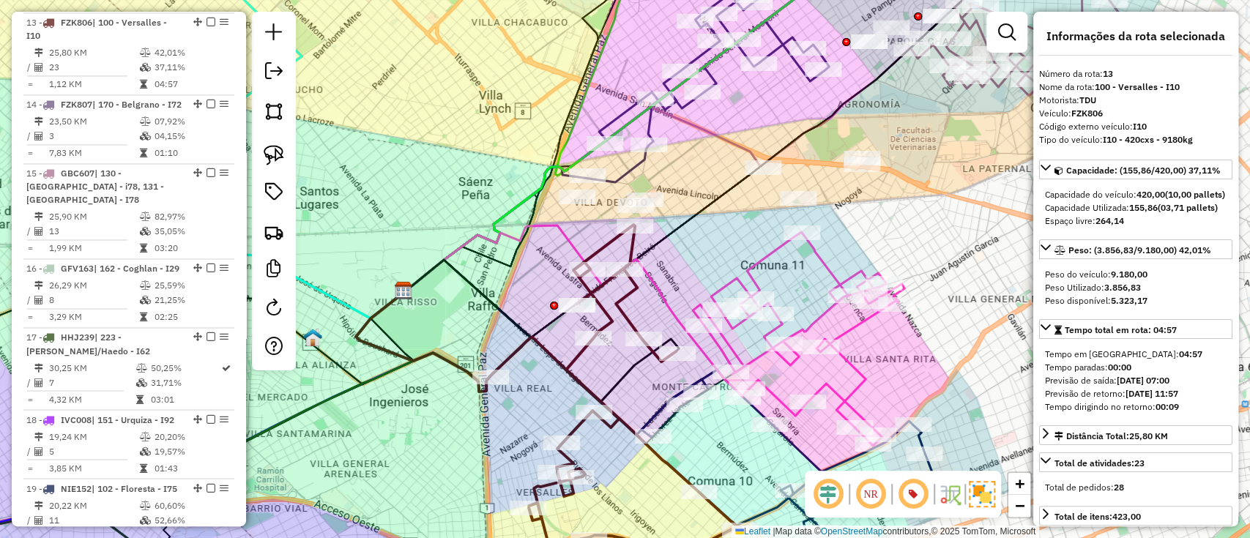
click at [817, 254] on icon at bounding box center [799, 339] width 212 height 214
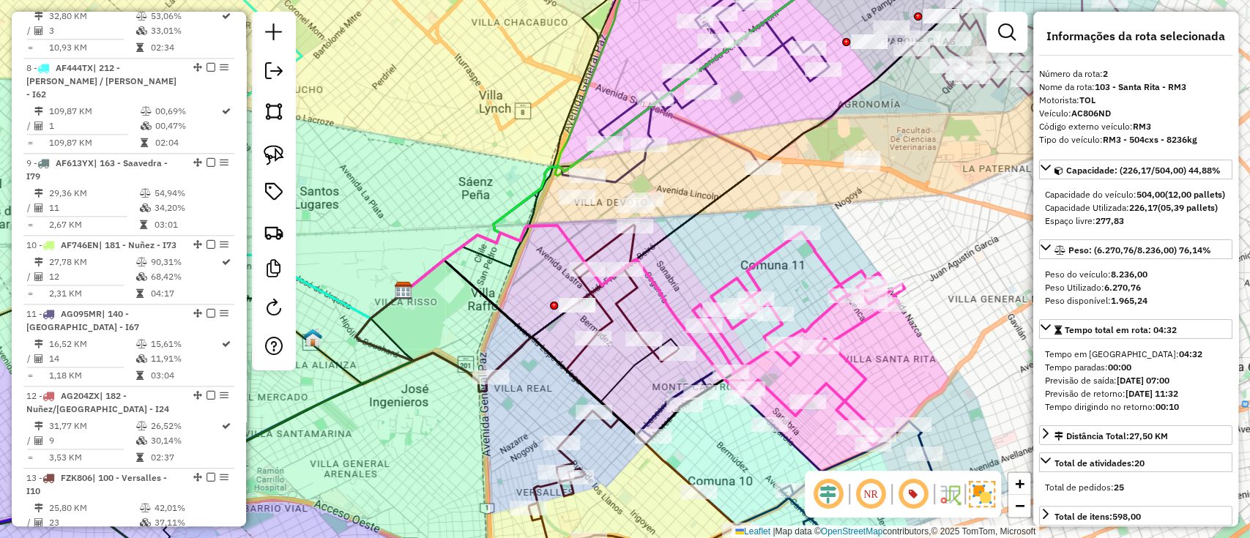
scroll to position [619, 0]
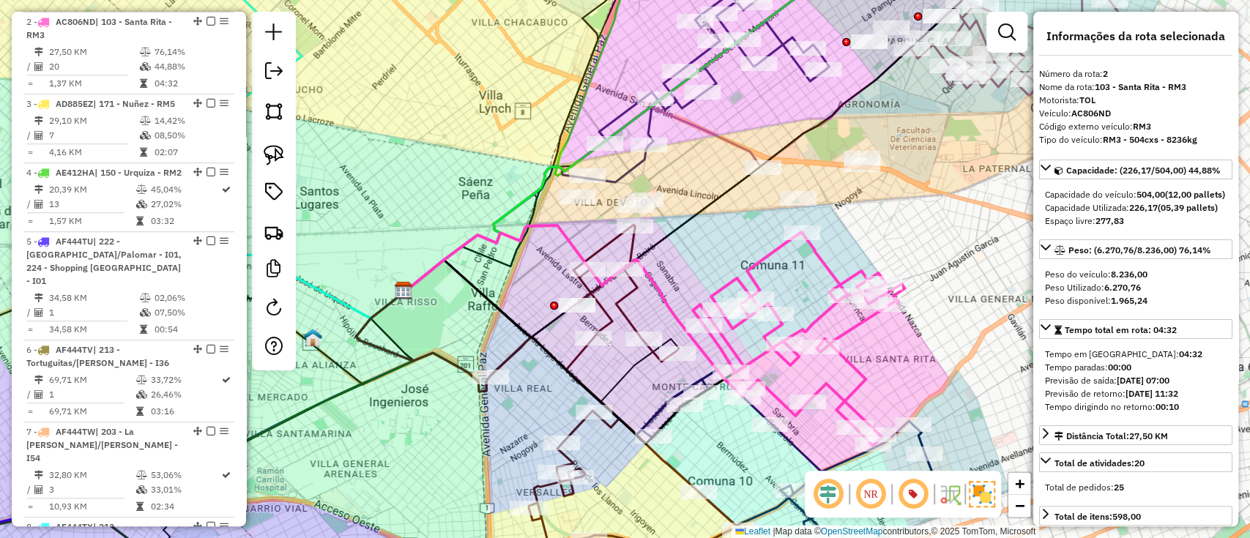
click at [753, 173] on div "Janela de atendimento Grade de atendimento Capacidade Transportadoras Veículos …" at bounding box center [625, 269] width 1250 height 538
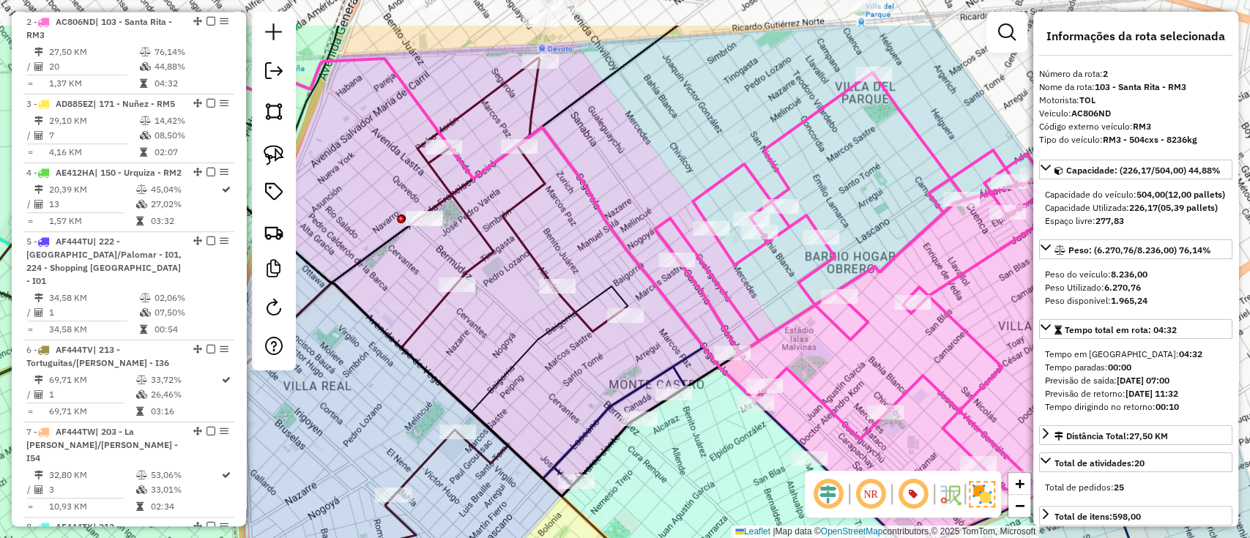
drag, startPoint x: 754, startPoint y: 330, endPoint x: 792, endPoint y: 370, distance: 55.4
click at [792, 370] on icon at bounding box center [866, 285] width 424 height 427
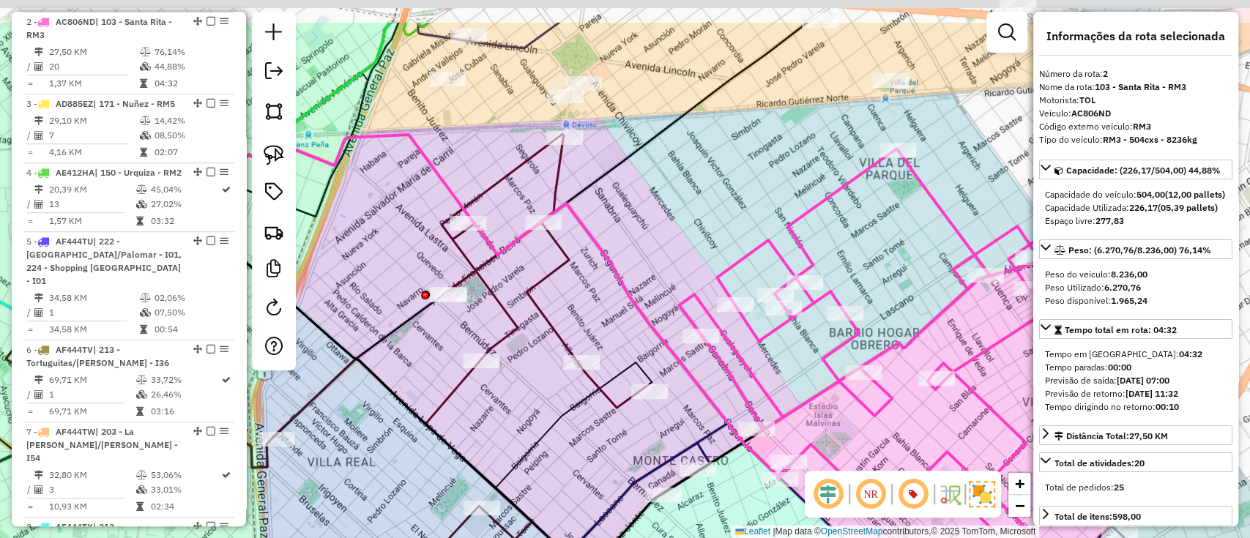
drag, startPoint x: 657, startPoint y: 154, endPoint x: 682, endPoint y: 229, distance: 79.2
click at [682, 229] on div "Janela de atendimento Grade de atendimento Capacidade Transportadoras Veículos …" at bounding box center [625, 269] width 1250 height 538
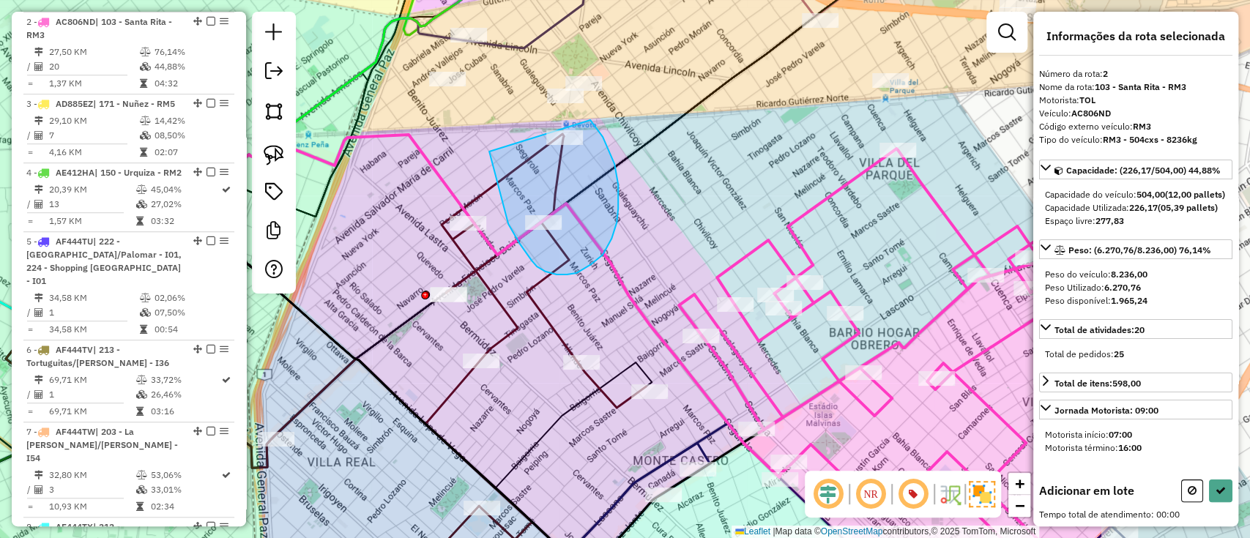
drag, startPoint x: 519, startPoint y: 243, endPoint x: 590, endPoint y: 120, distance: 142.0
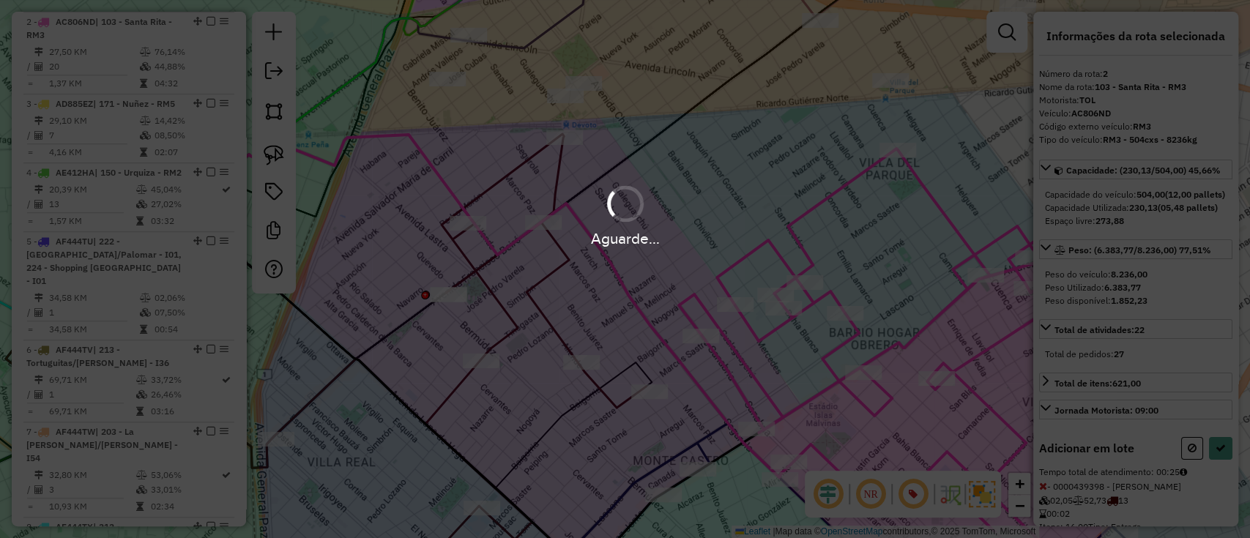
select select "**********"
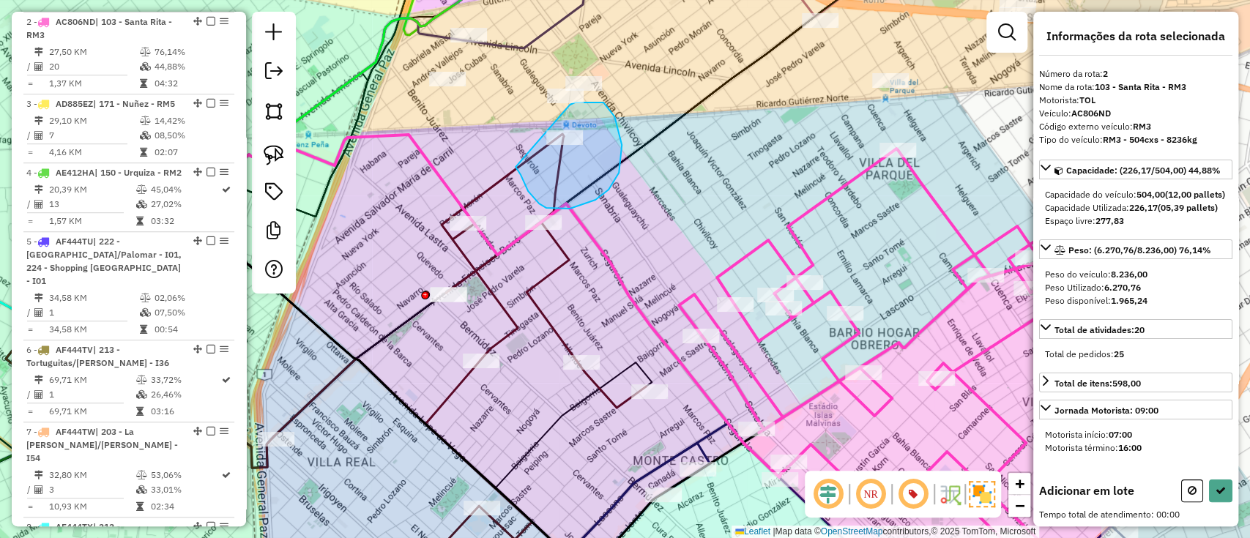
drag, startPoint x: 570, startPoint y: 209, endPoint x: 570, endPoint y: 105, distance: 103.9
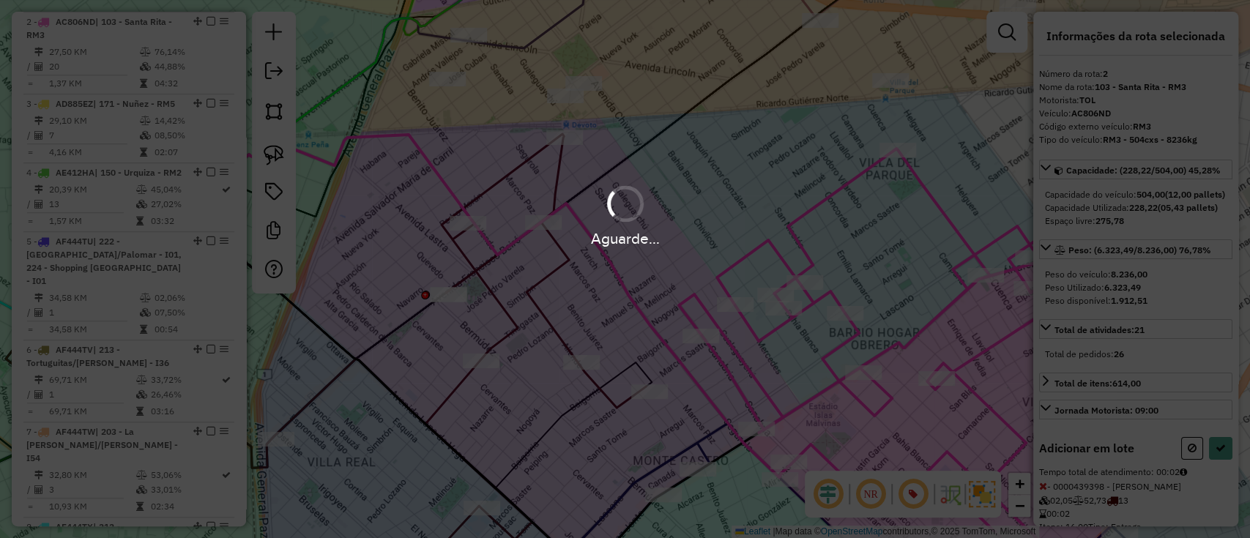
select select "**********"
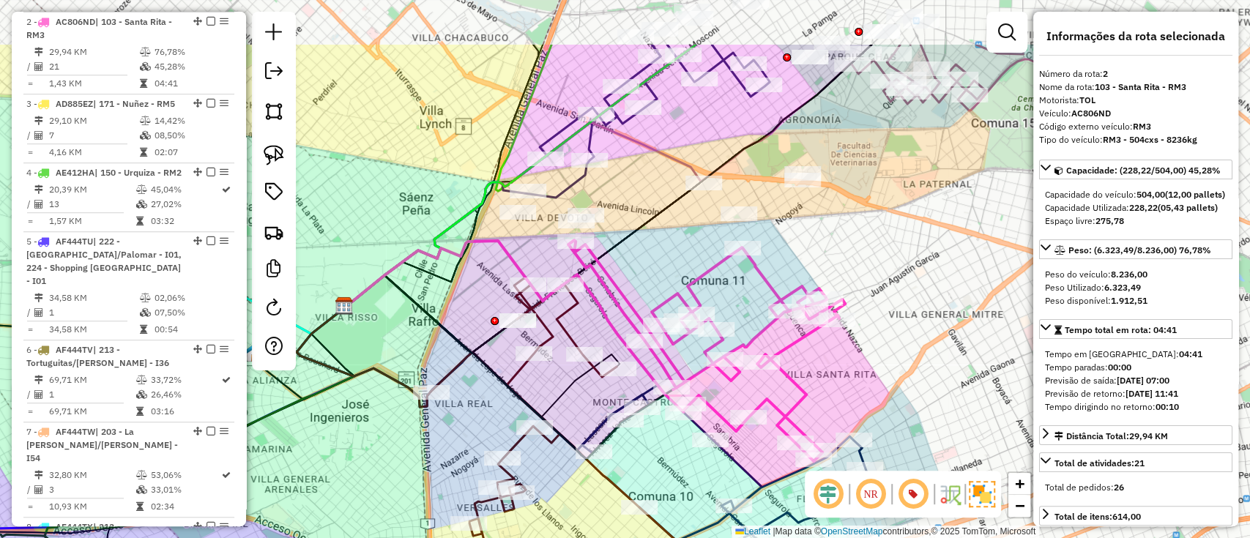
drag, startPoint x: 649, startPoint y: 255, endPoint x: 592, endPoint y: 399, distance: 154.8
click at [592, 399] on div "Janela de atendimento Grade de atendimento Capacidade Transportadoras Veículos …" at bounding box center [625, 269] width 1250 height 538
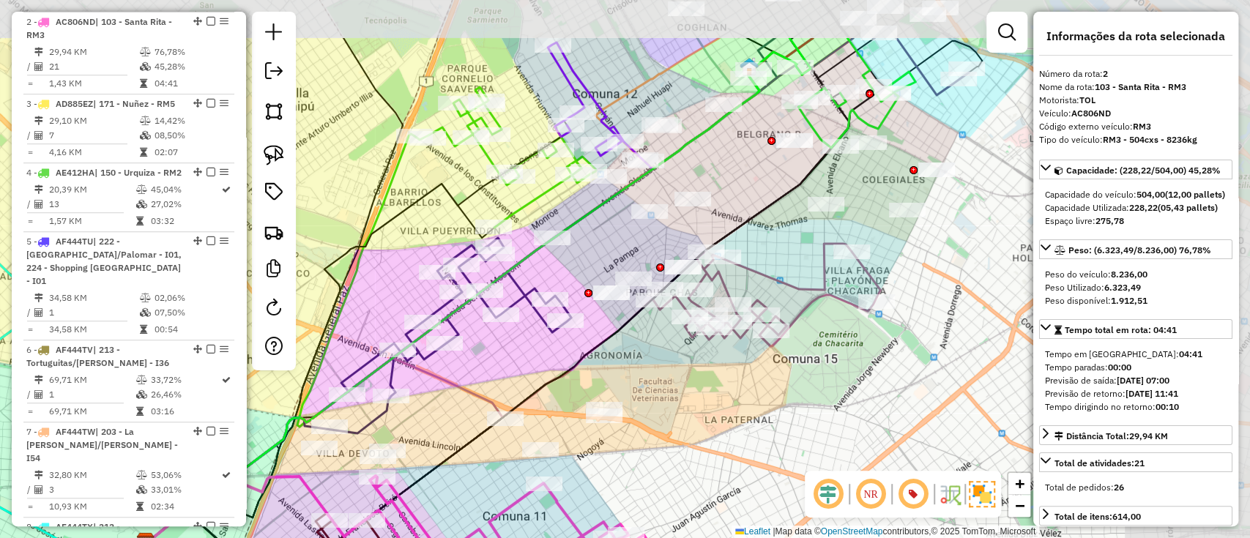
drag, startPoint x: 732, startPoint y: 258, endPoint x: 595, endPoint y: 340, distance: 159.9
click at [595, 340] on icon at bounding box center [497, 341] width 702 height 496
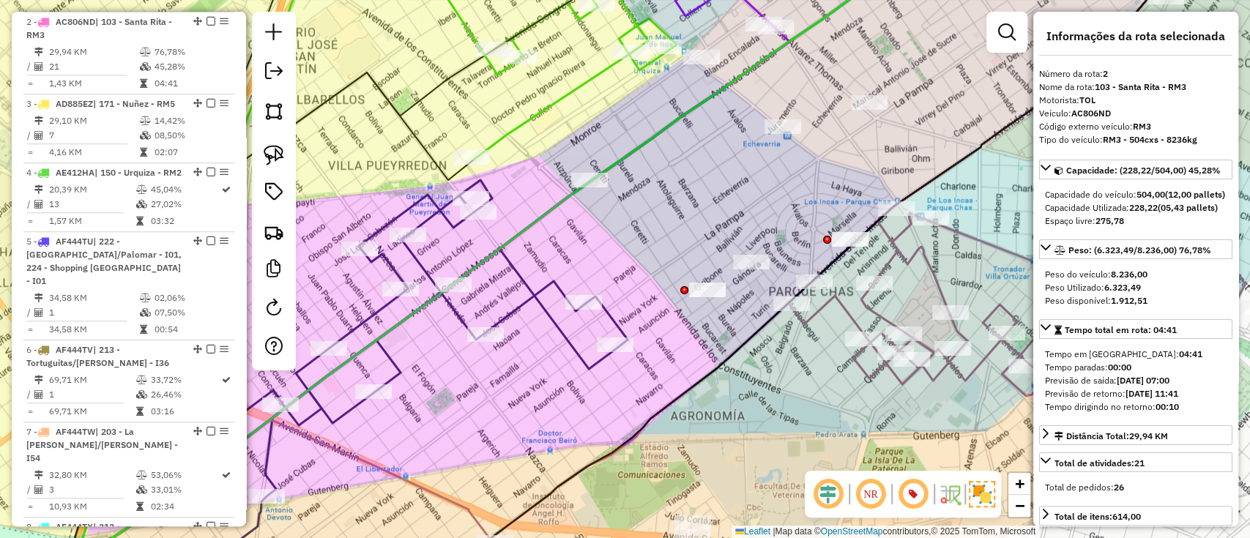
click at [525, 299] on icon at bounding box center [398, 338] width 460 height 316
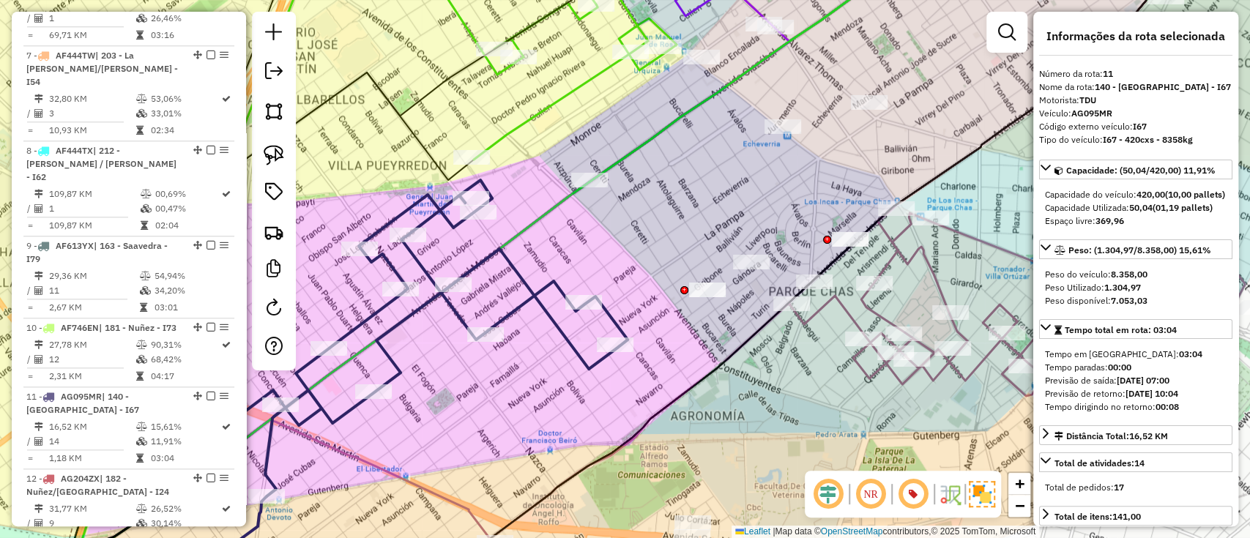
scroll to position [1369, 0]
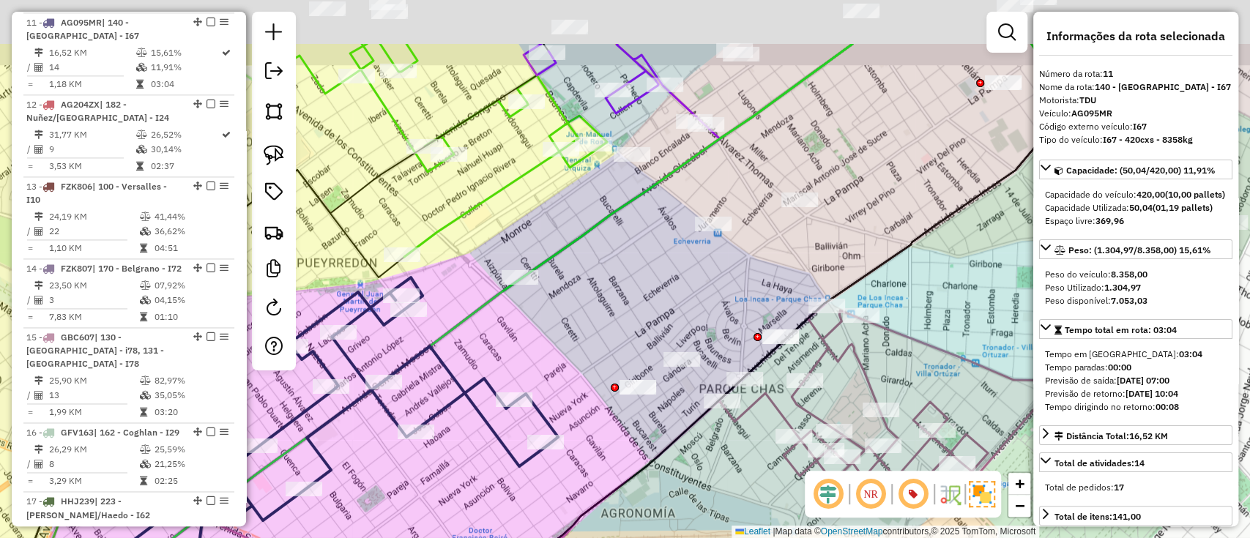
drag, startPoint x: 570, startPoint y: 249, endPoint x: 495, endPoint y: 367, distance: 139.5
click at [495, 367] on div "Janela de atendimento Grade de atendimento Capacidade Transportadoras Veículos …" at bounding box center [625, 269] width 1250 height 538
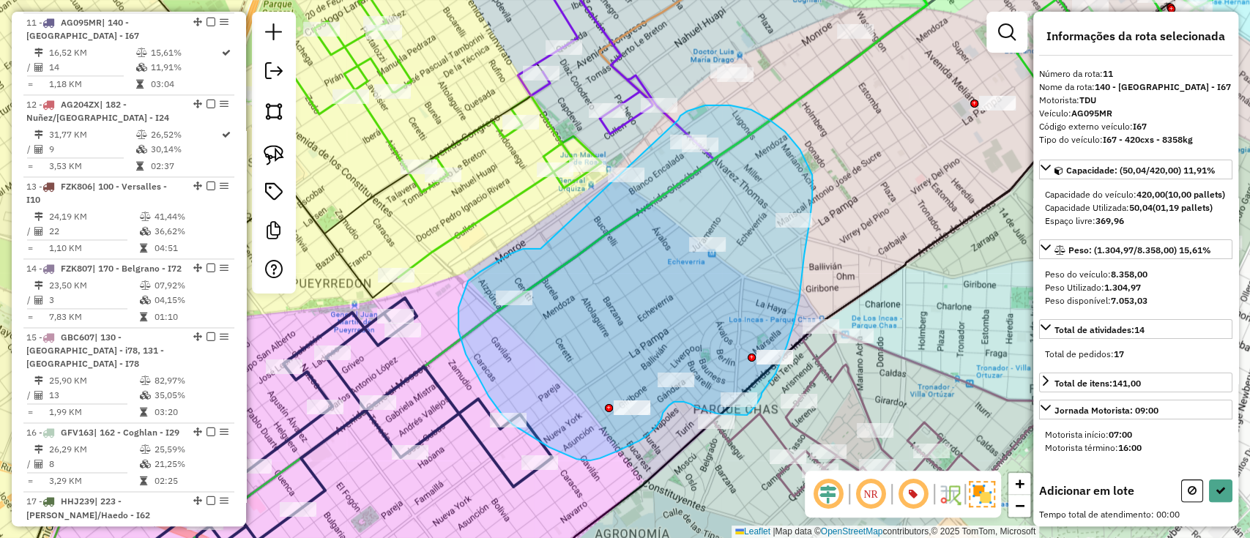
drag, startPoint x: 509, startPoint y: 254, endPoint x: 678, endPoint y: 120, distance: 215.2
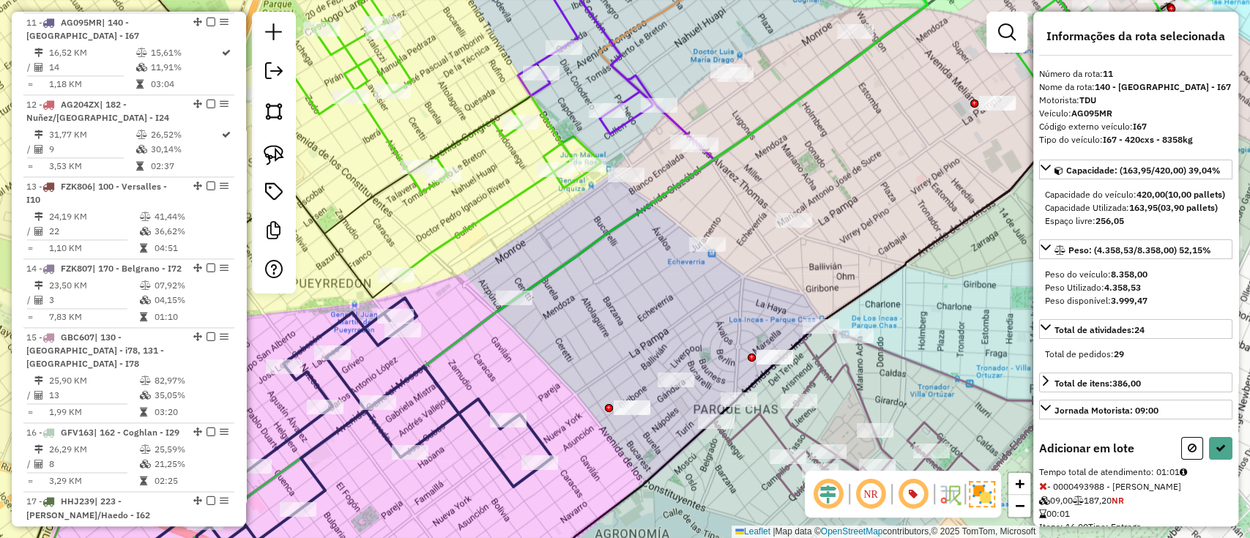
select select "**********"
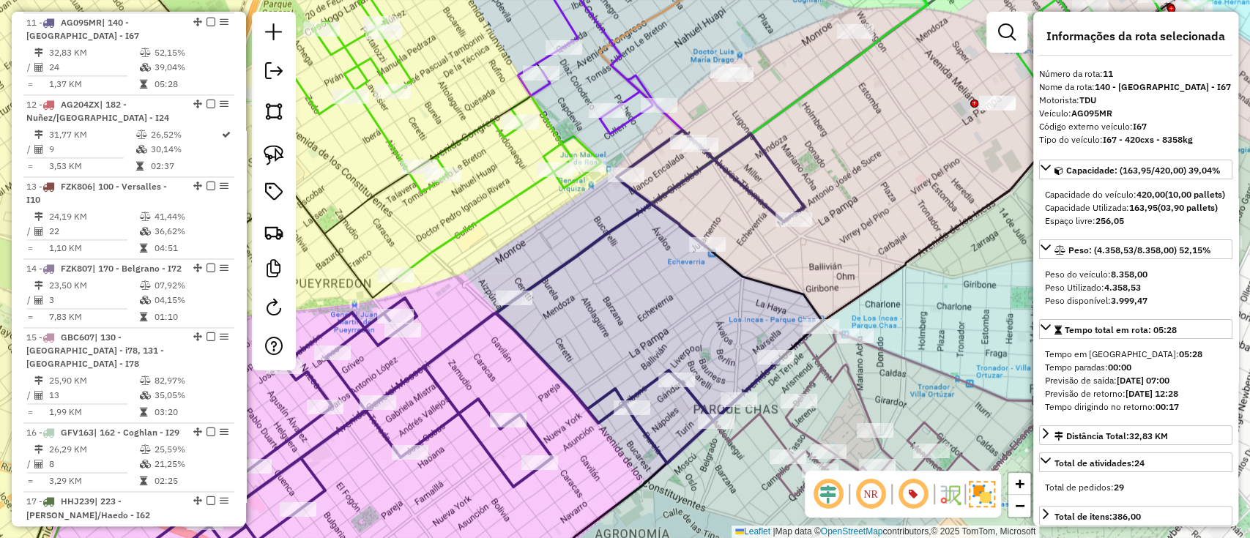
click at [851, 382] on icon at bounding box center [941, 412] width 455 height 204
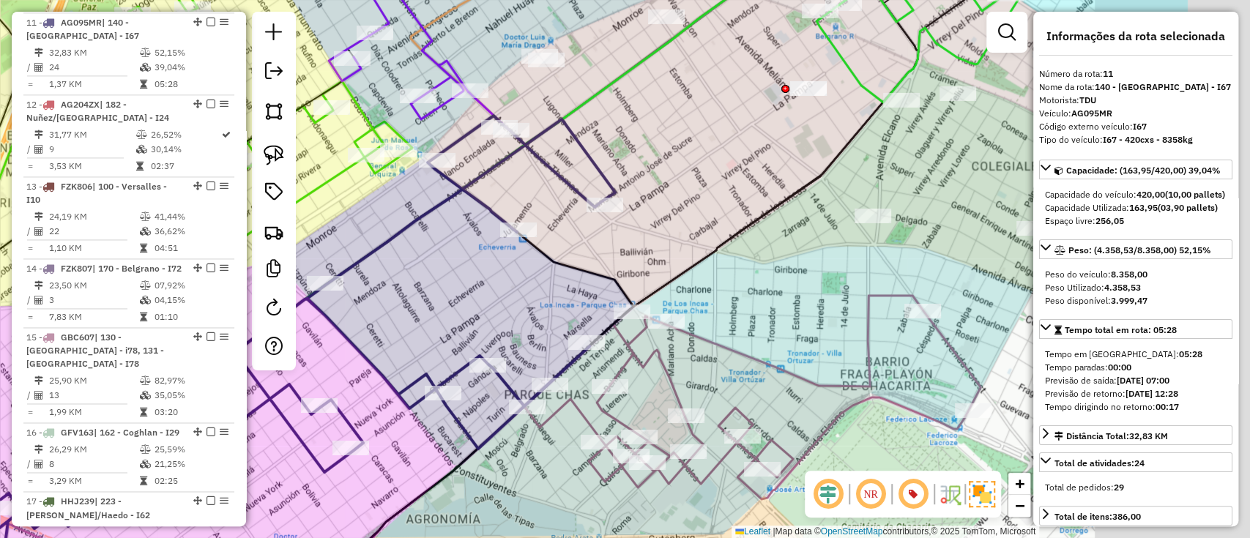
drag, startPoint x: 902, startPoint y: 374, endPoint x: 555, endPoint y: 324, distance: 350.6
click at [555, 324] on div "Janela de atendimento Grade de atendimento Capacidade Transportadoras Veículos …" at bounding box center [625, 269] width 1250 height 538
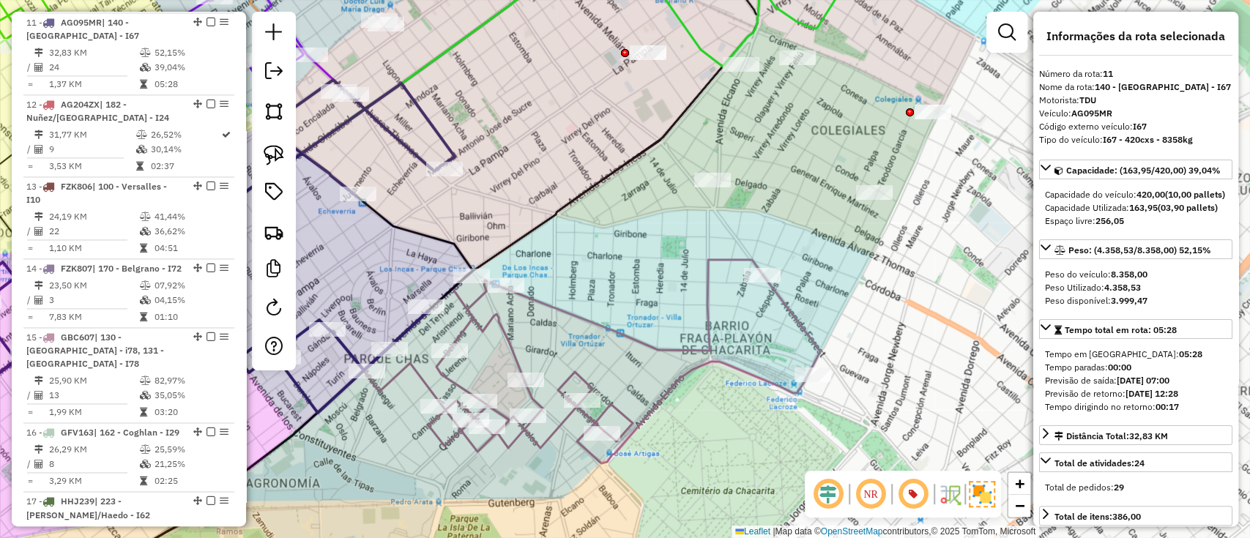
click at [507, 349] on icon at bounding box center [592, 362] width 455 height 204
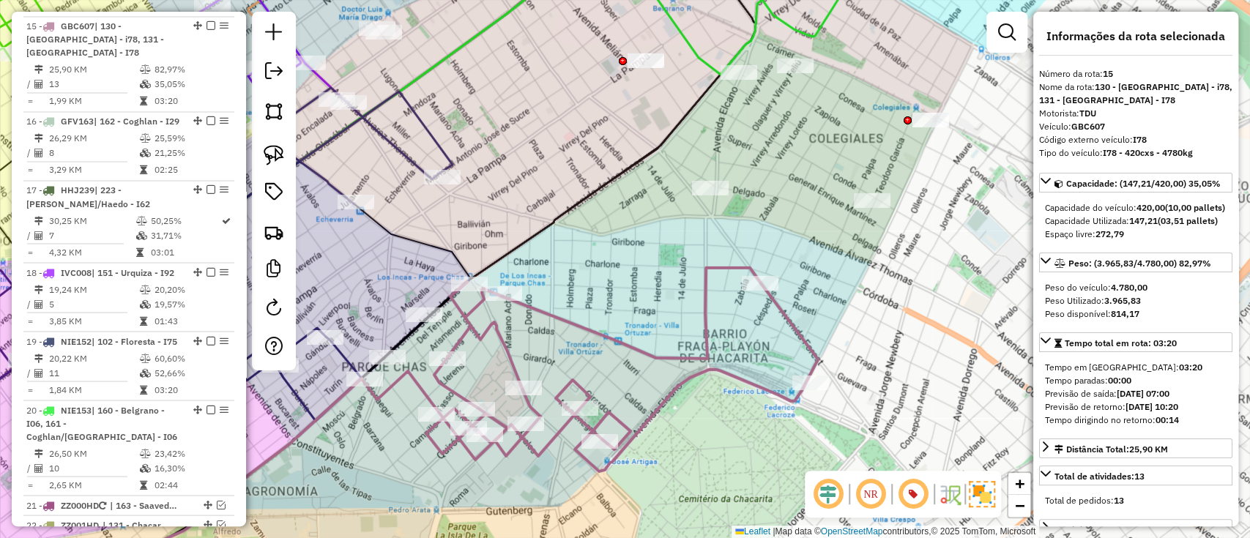
scroll to position [1697, 0]
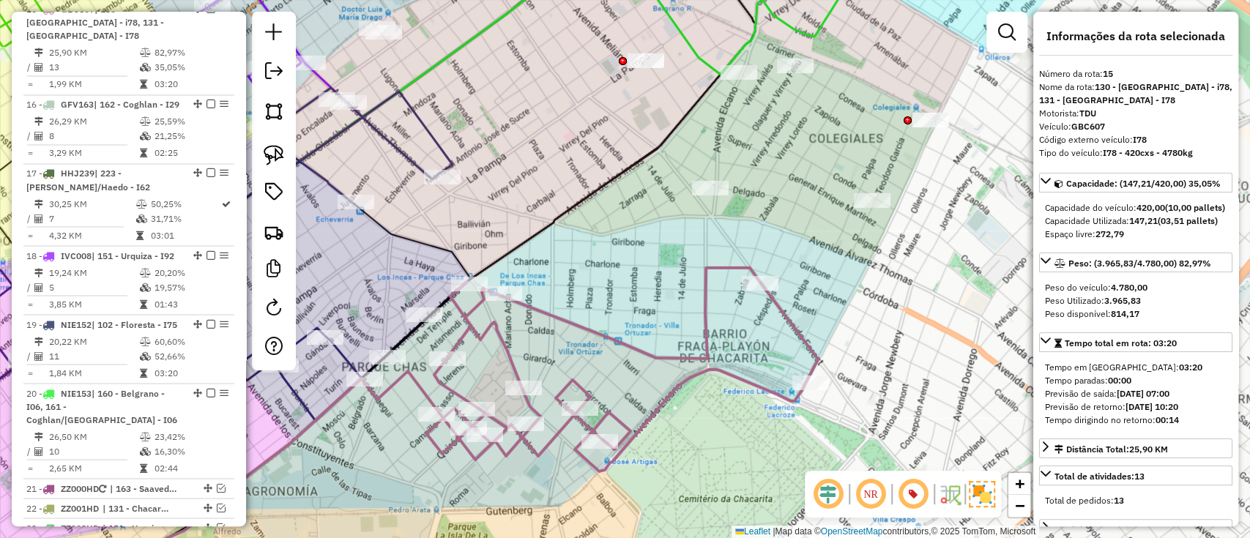
drag, startPoint x: 553, startPoint y: 327, endPoint x: 537, endPoint y: 378, distance: 53.0
click at [537, 378] on div "Janela de atendimento Grade de atendimento Capacidade Transportadoras Veículos …" at bounding box center [625, 269] width 1250 height 538
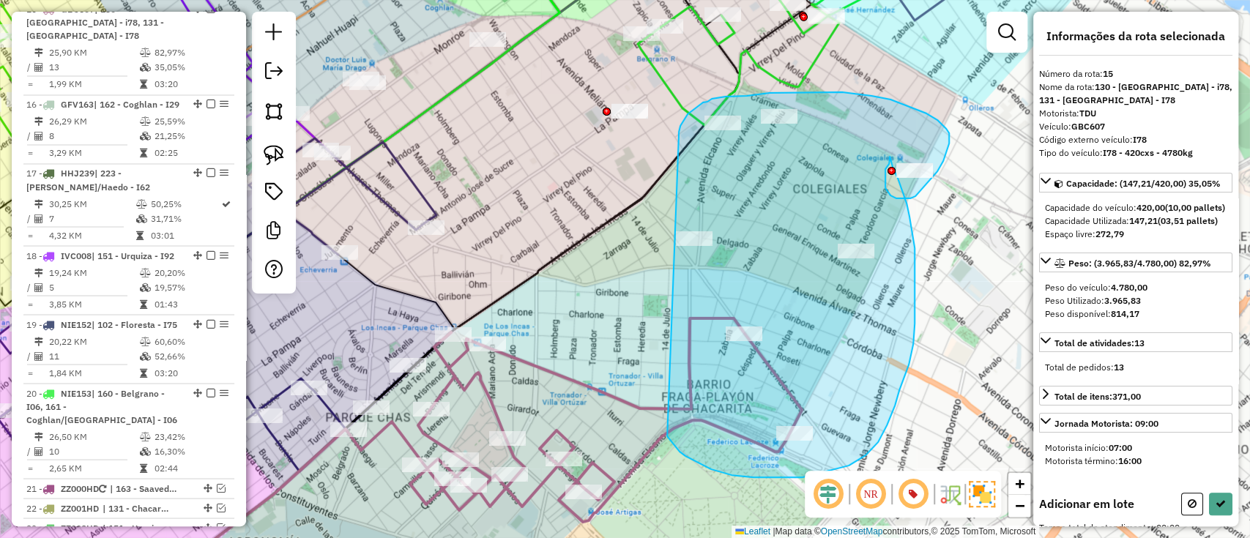
drag, startPoint x: 753, startPoint y: 477, endPoint x: 679, endPoint y: 132, distance: 352.8
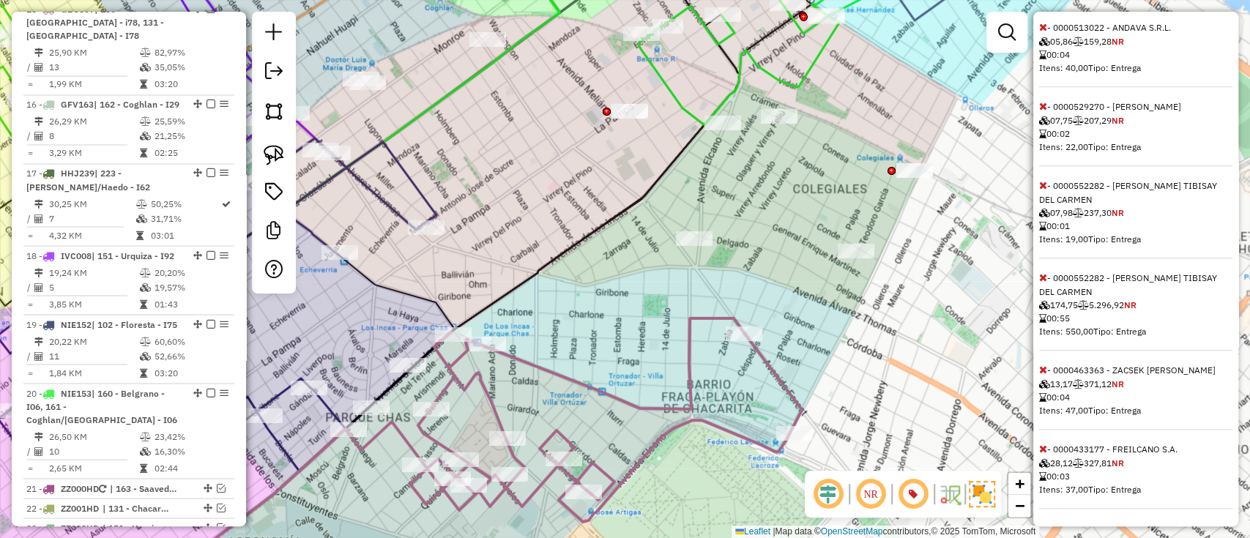
scroll to position [617, 0]
click at [1042, 275] on icon at bounding box center [1043, 277] width 8 height 10
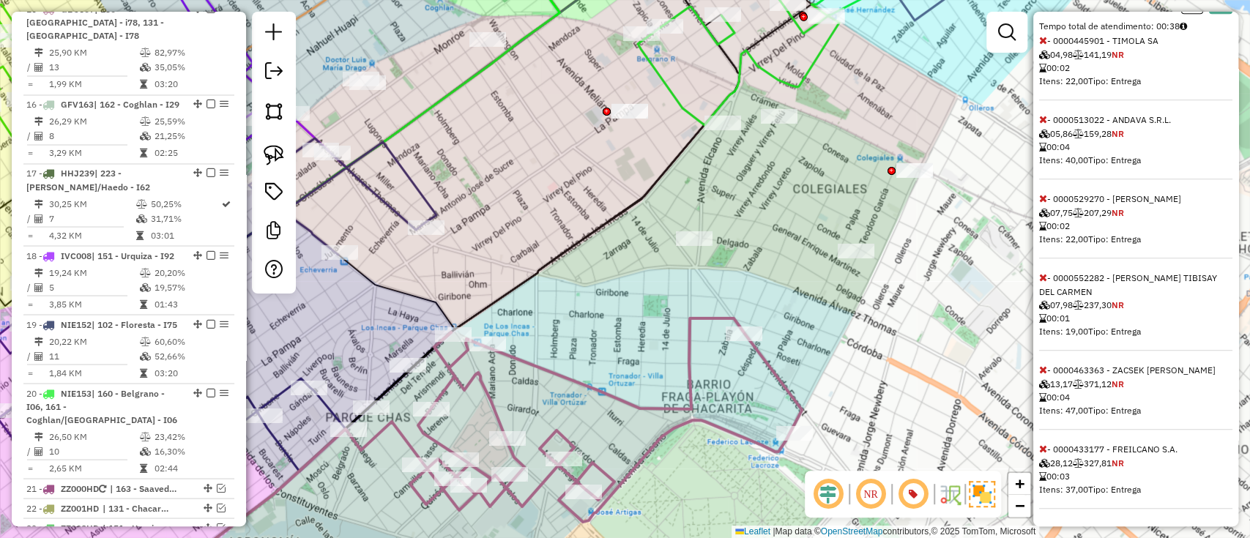
click at [1042, 275] on icon at bounding box center [1043, 277] width 8 height 10
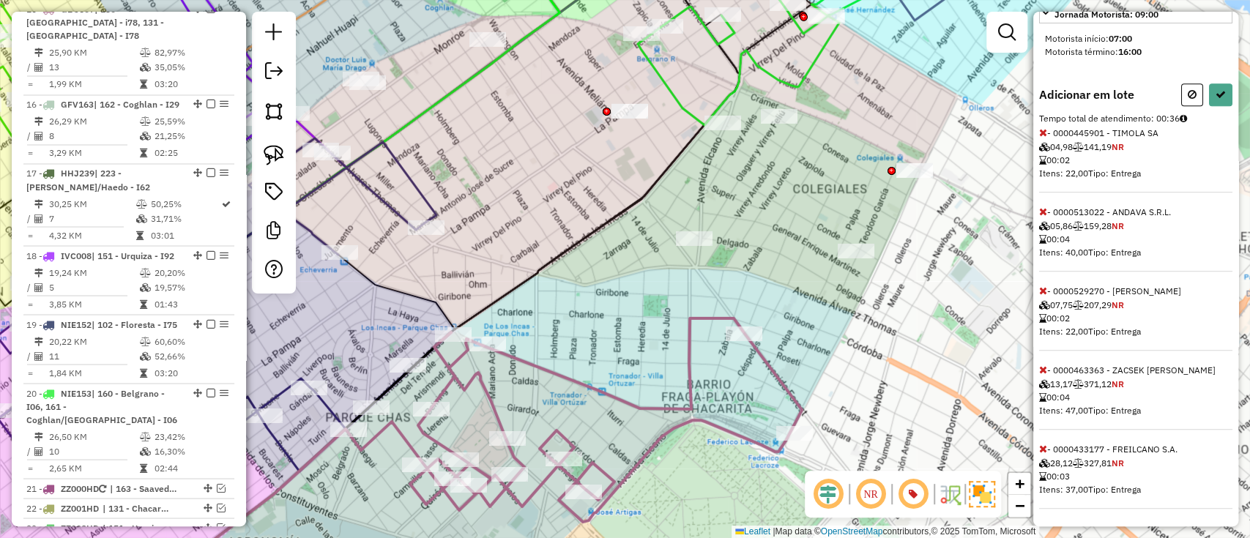
scroll to position [433, 0]
click at [1039, 367] on icon at bounding box center [1043, 370] width 8 height 10
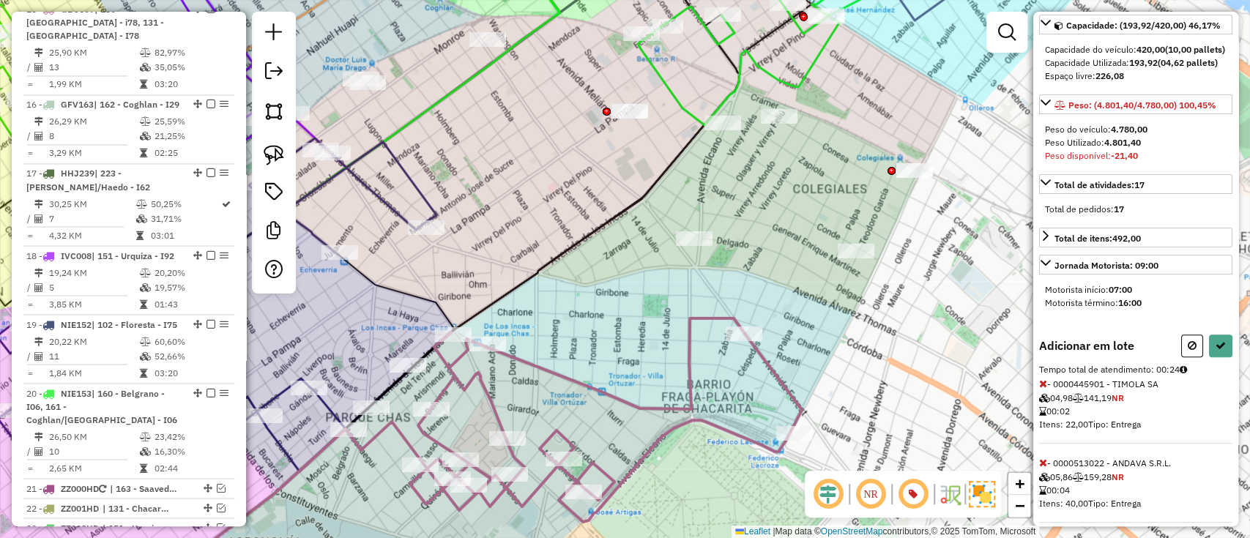
scroll to position [354, 0]
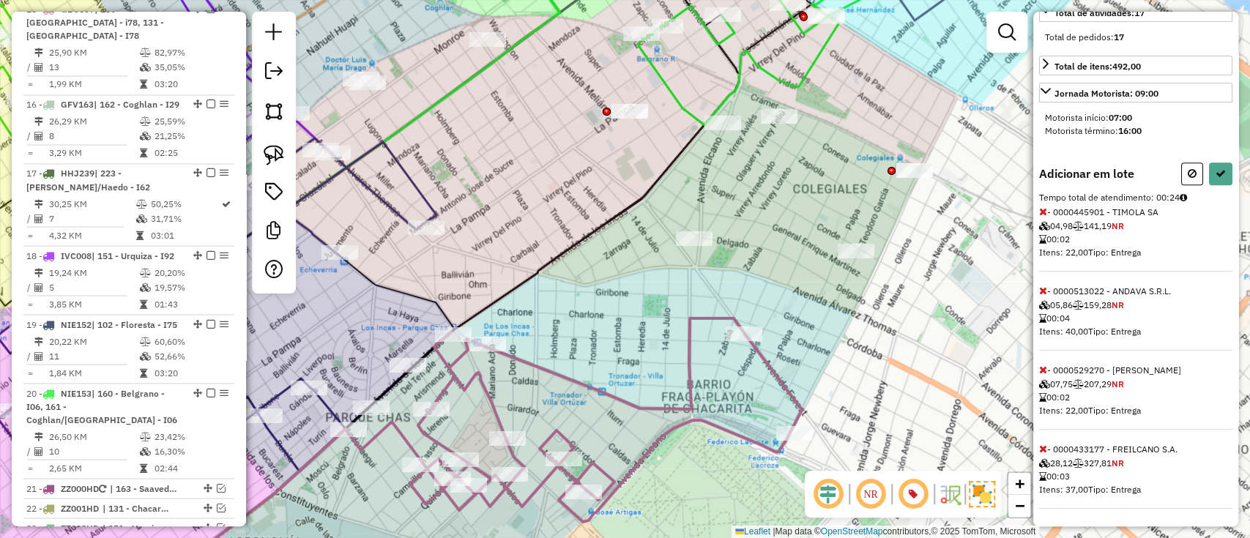
click at [1042, 212] on icon at bounding box center [1043, 211] width 8 height 10
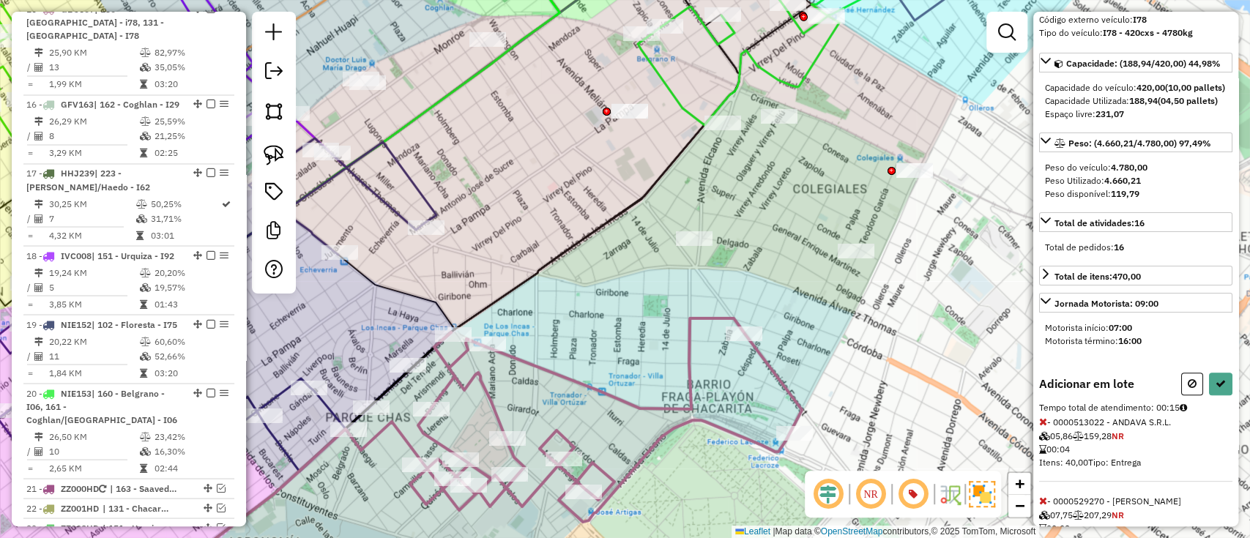
scroll to position [0, 0]
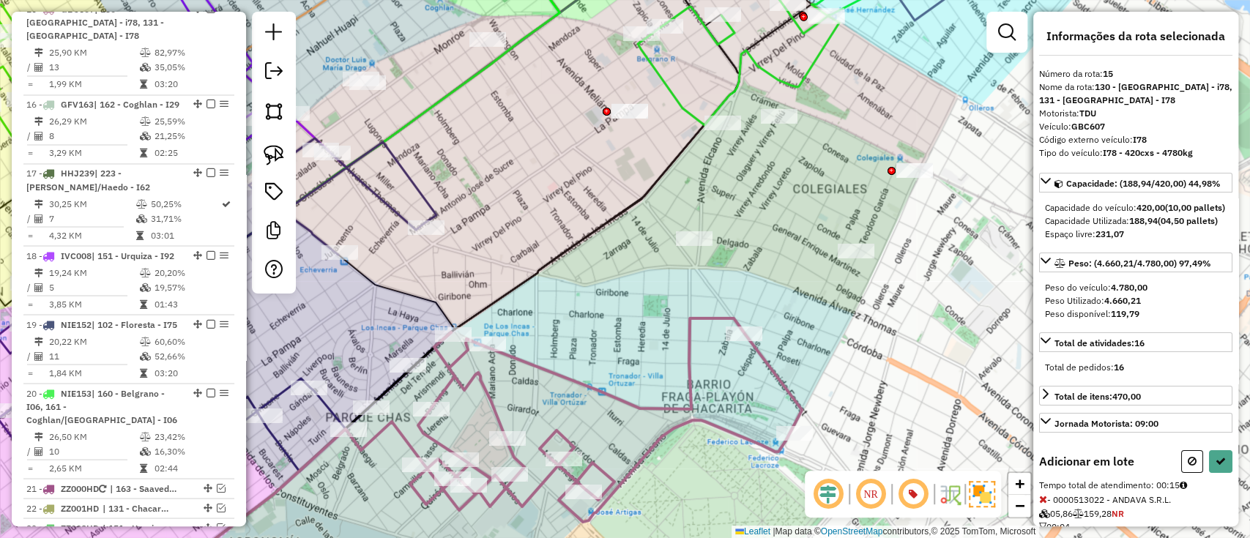
select select "**********"
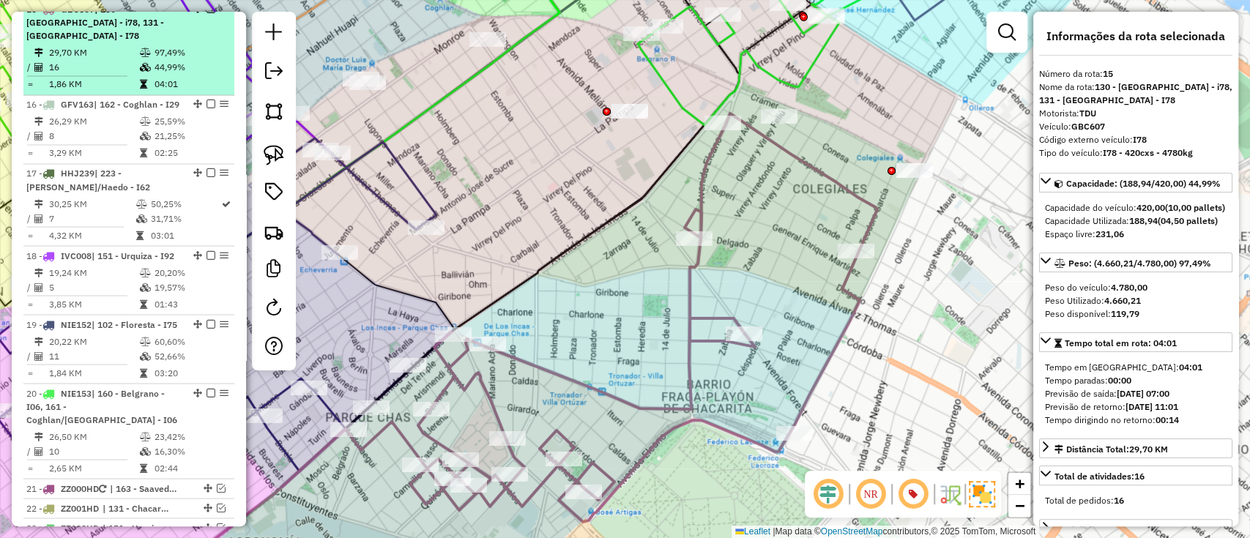
click at [208, 13] on em at bounding box center [210, 8] width 9 height 9
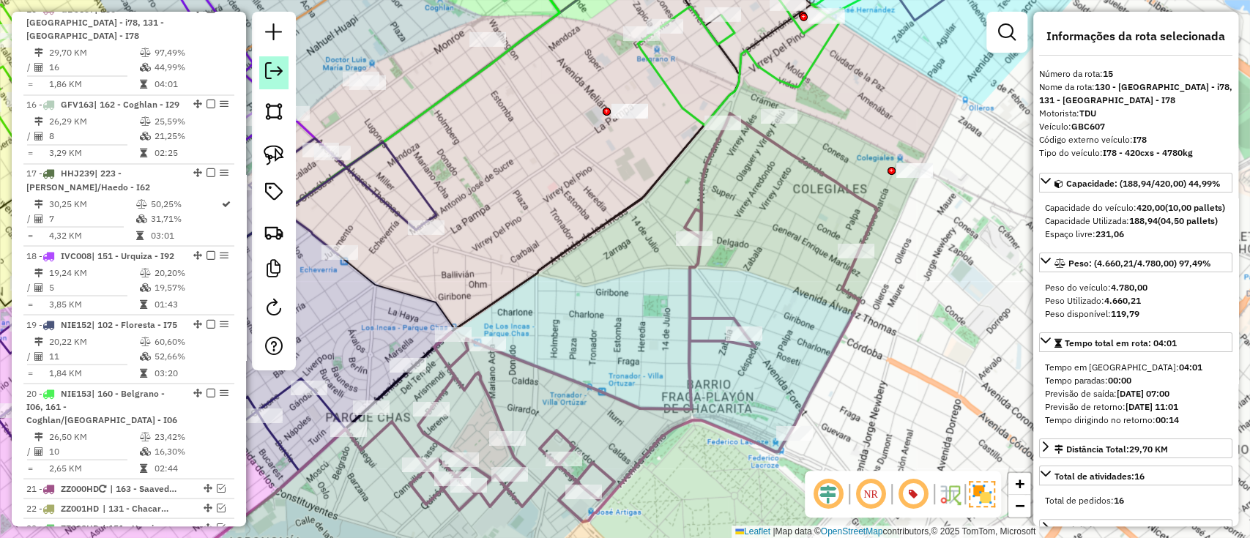
scroll to position [1635, 0]
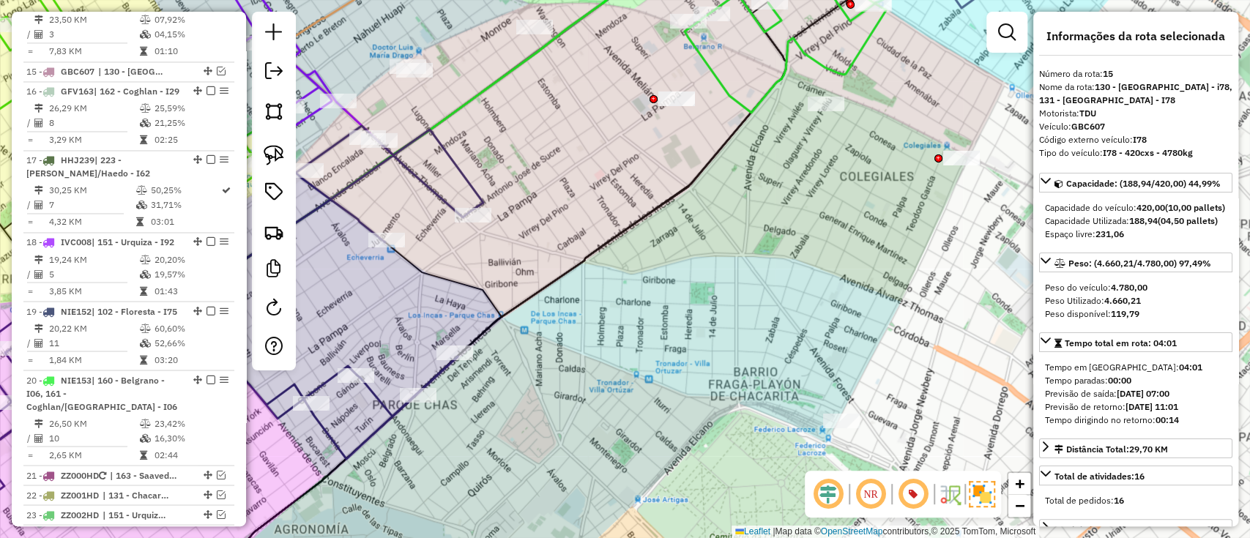
drag, startPoint x: 574, startPoint y: 215, endPoint x: 622, endPoint y: 202, distance: 50.1
click at [622, 202] on div "Janela de atendimento Grade de atendimento Capacidade Transportadoras Veículos …" at bounding box center [625, 269] width 1250 height 538
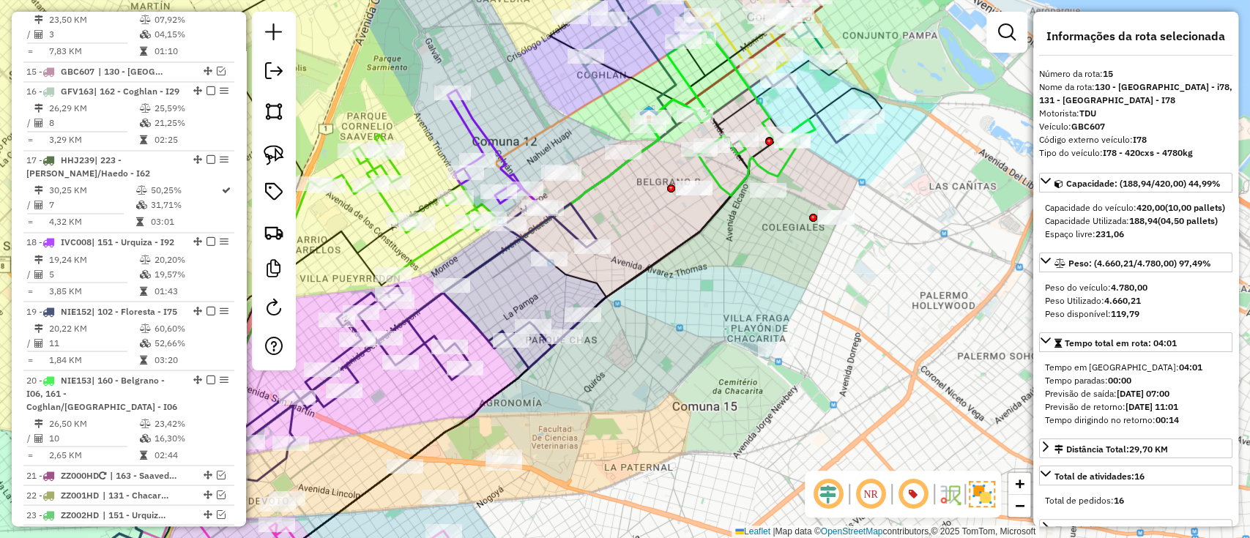
drag, startPoint x: 644, startPoint y: 231, endPoint x: 717, endPoint y: 266, distance: 81.2
click at [717, 266] on div "Janela de atendimento Grade de atendimento Capacidade Transportadoras Veículos …" at bounding box center [625, 269] width 1250 height 538
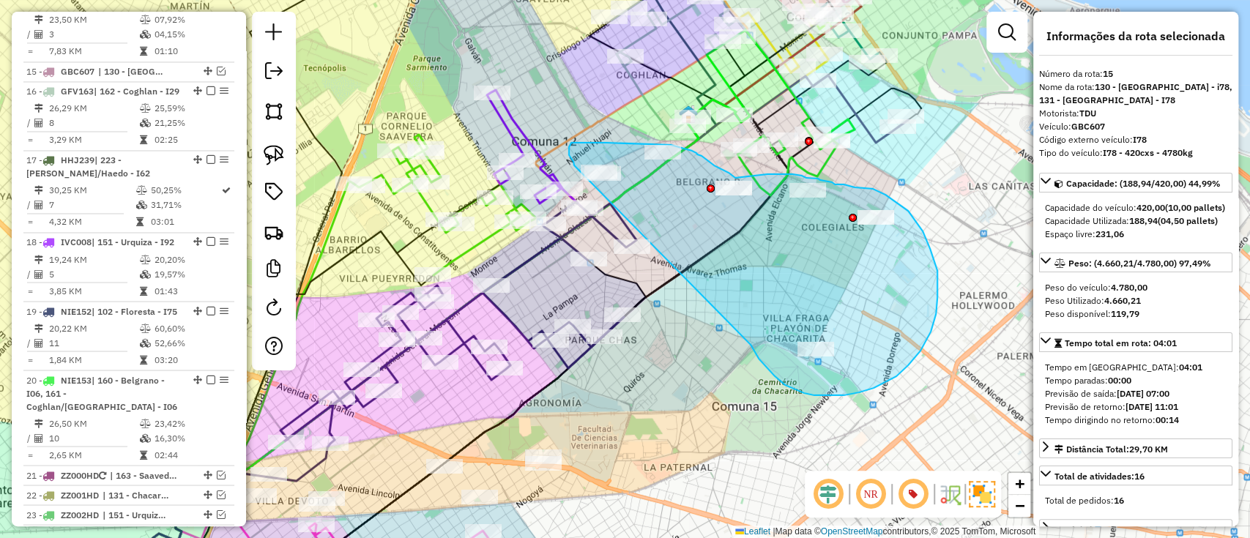
drag, startPoint x: 753, startPoint y: 349, endPoint x: 574, endPoint y: 165, distance: 256.8
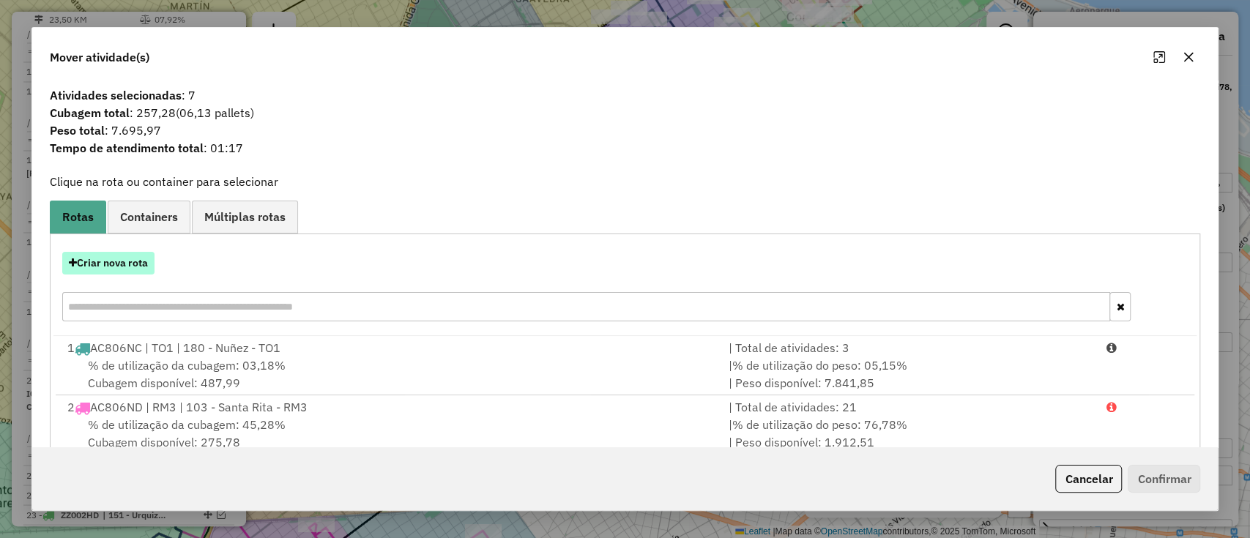
click at [109, 264] on button "Criar nova rota" at bounding box center [108, 263] width 92 height 23
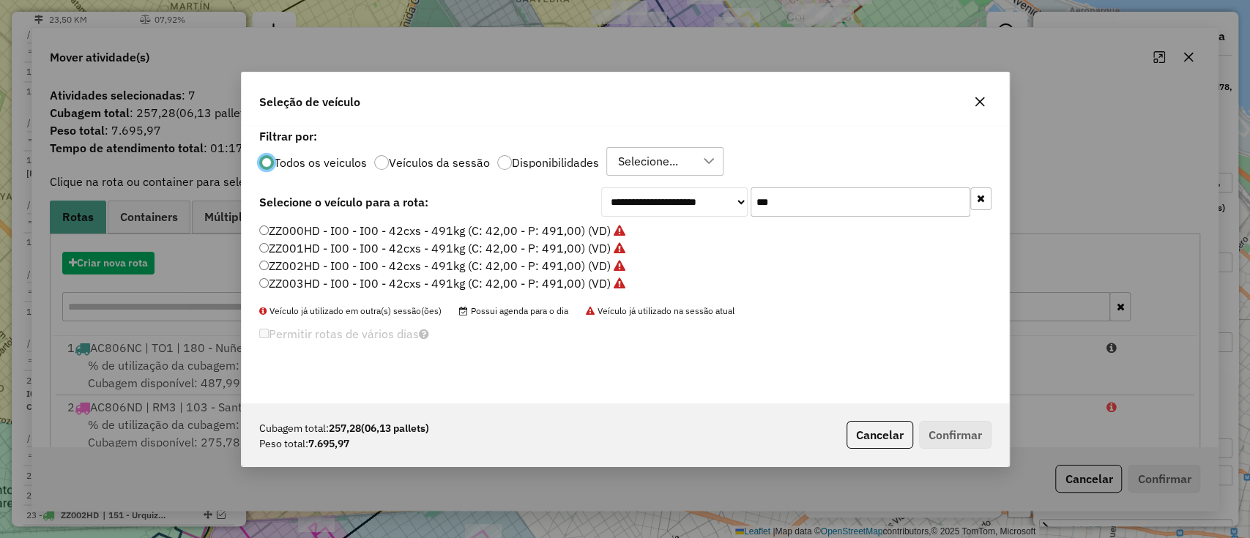
scroll to position [7, 4]
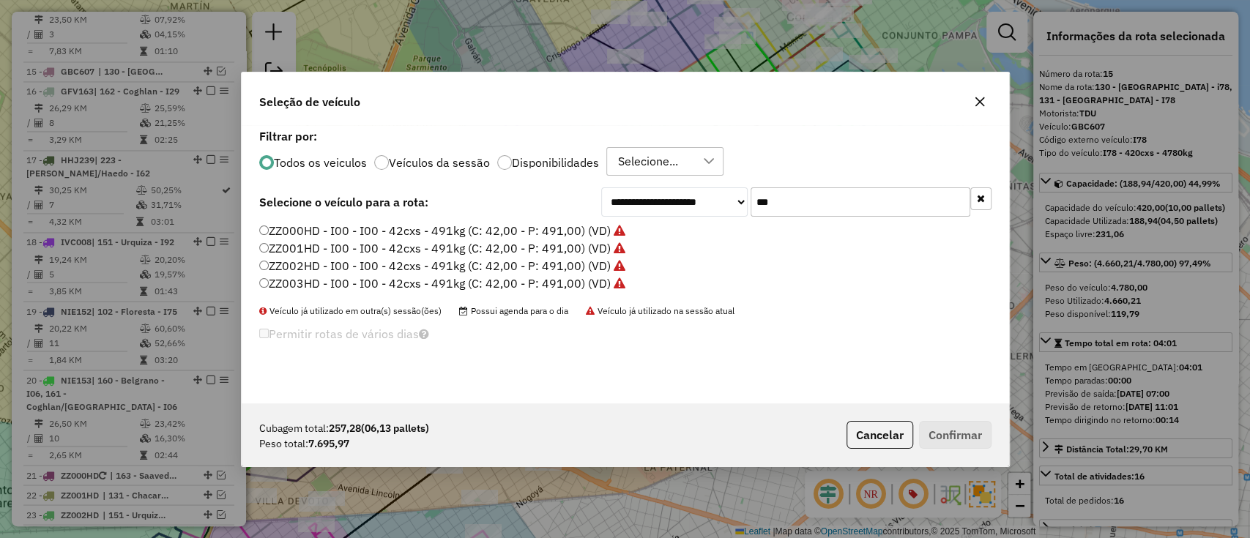
drag, startPoint x: 769, startPoint y: 195, endPoint x: 776, endPoint y: 198, distance: 7.9
click at [776, 198] on input "***" at bounding box center [860, 201] width 220 height 29
click at [714, 199] on div "**********" at bounding box center [796, 201] width 390 height 29
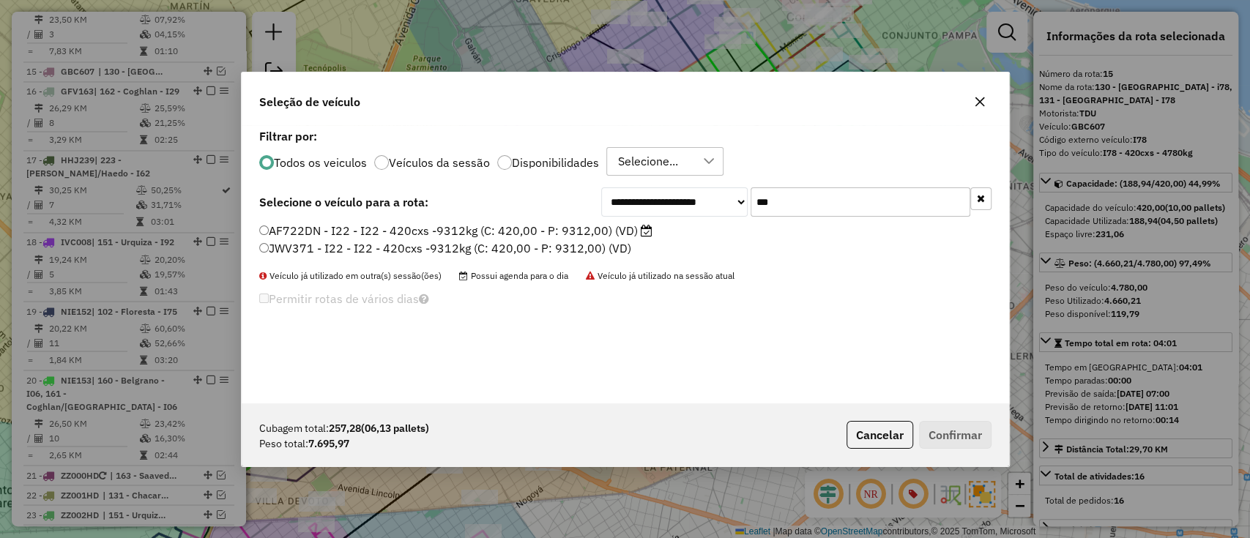
type input "***"
click at [622, 227] on label "AF722DN - I22 - I22 - 420cxs -9312kg (C: 420,00 - P: 9312,00) (VD)" at bounding box center [455, 231] width 393 height 18
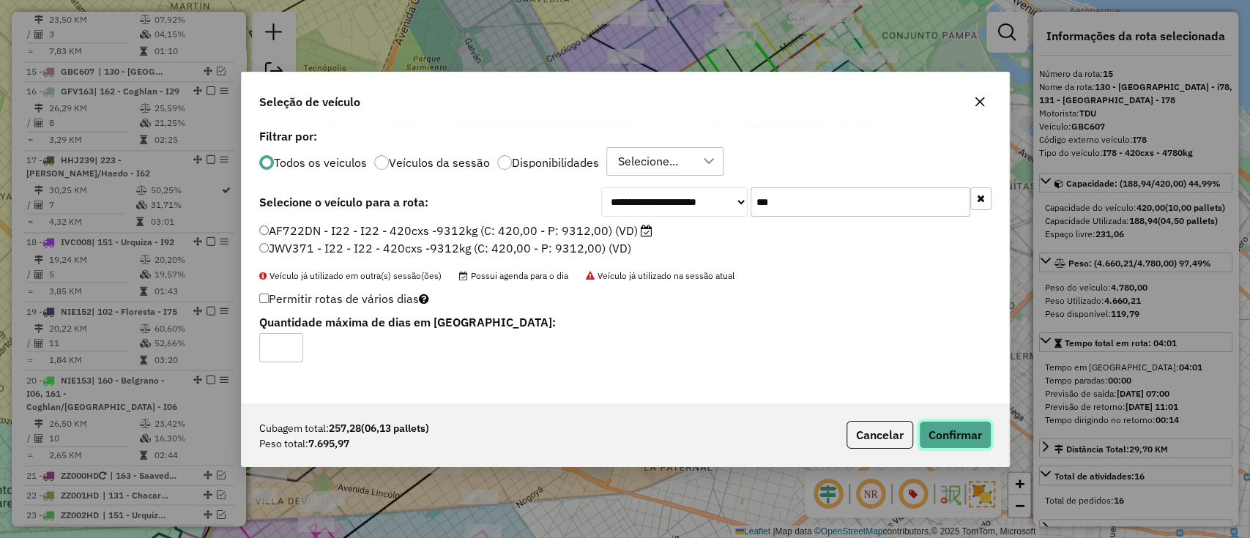
click at [930, 421] on button "Confirmar" at bounding box center [955, 435] width 72 height 28
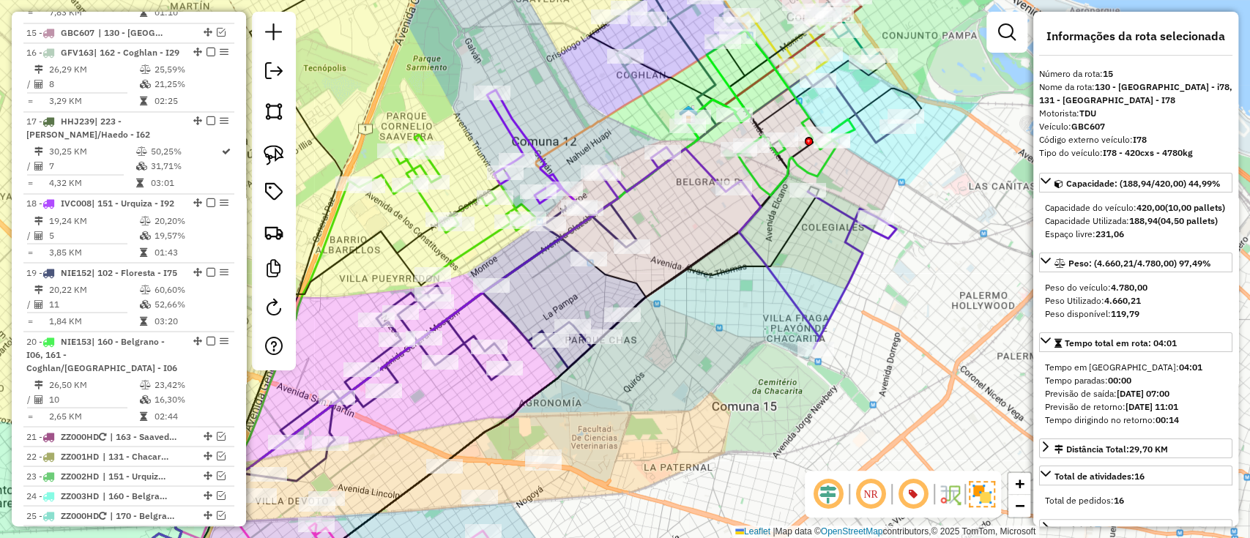
scroll to position [1697, 0]
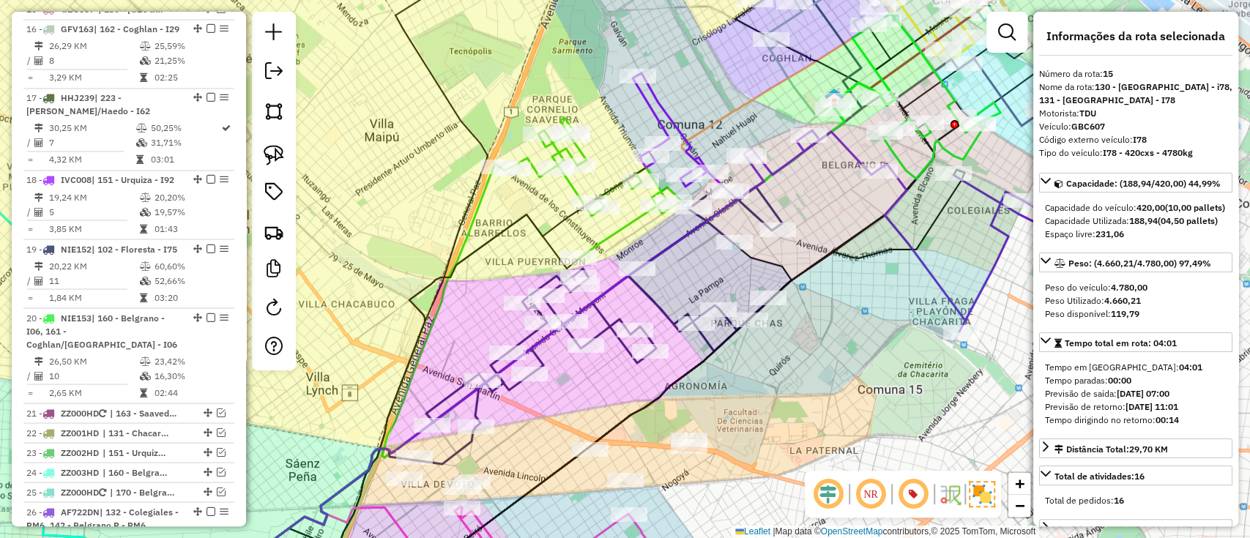
click at [909, 243] on icon at bounding box center [893, 230] width 298 height 201
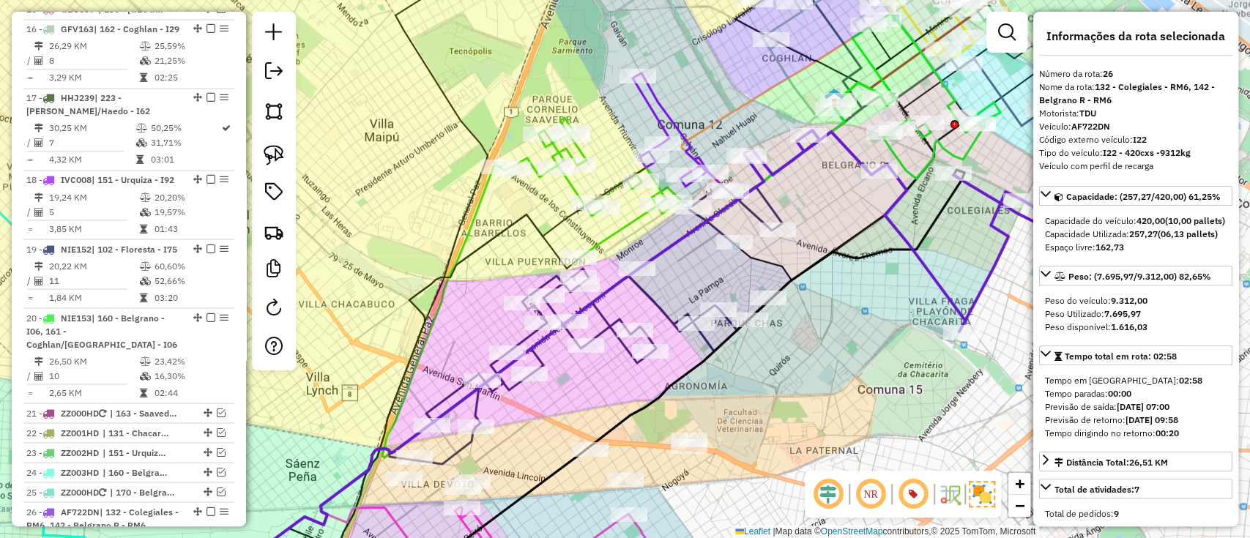
scroll to position [2171, 0]
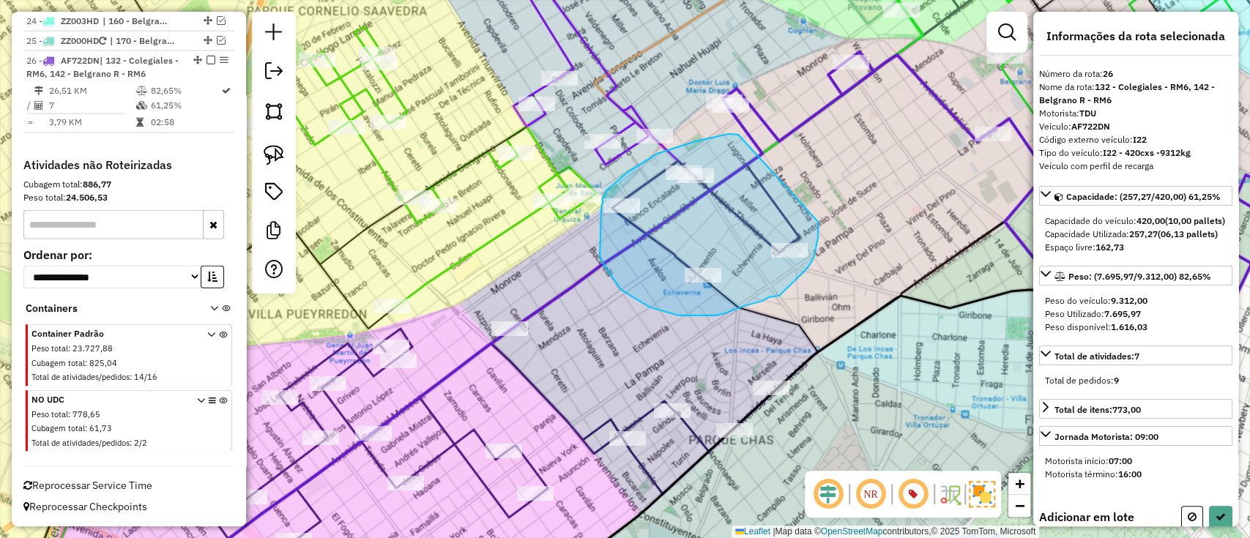
drag, startPoint x: 738, startPoint y: 135, endPoint x: 818, endPoint y: 222, distance: 118.1
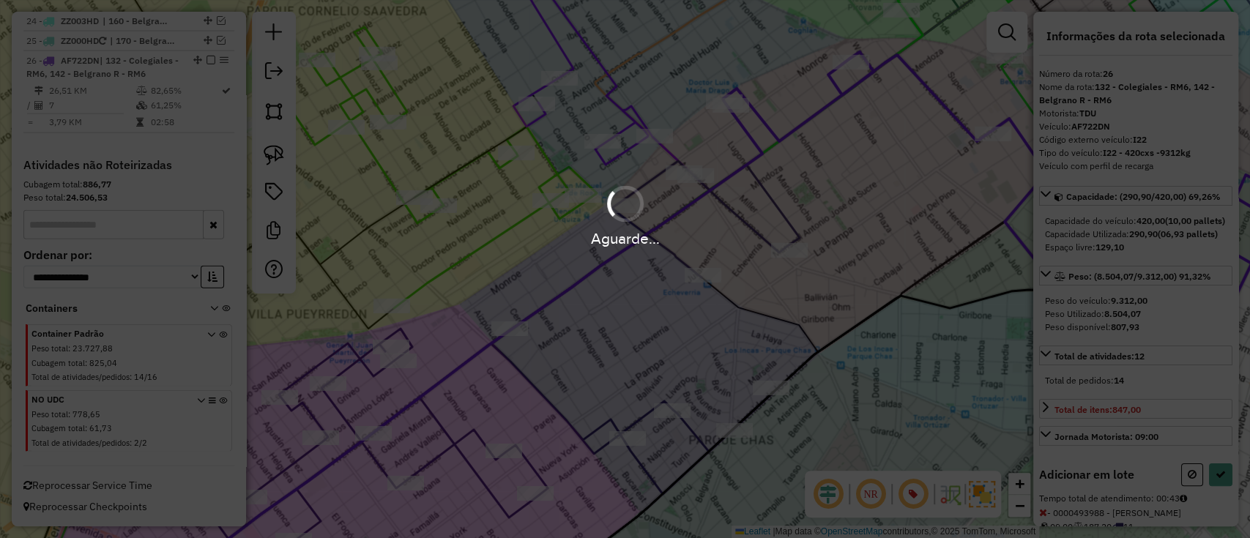
select select "**********"
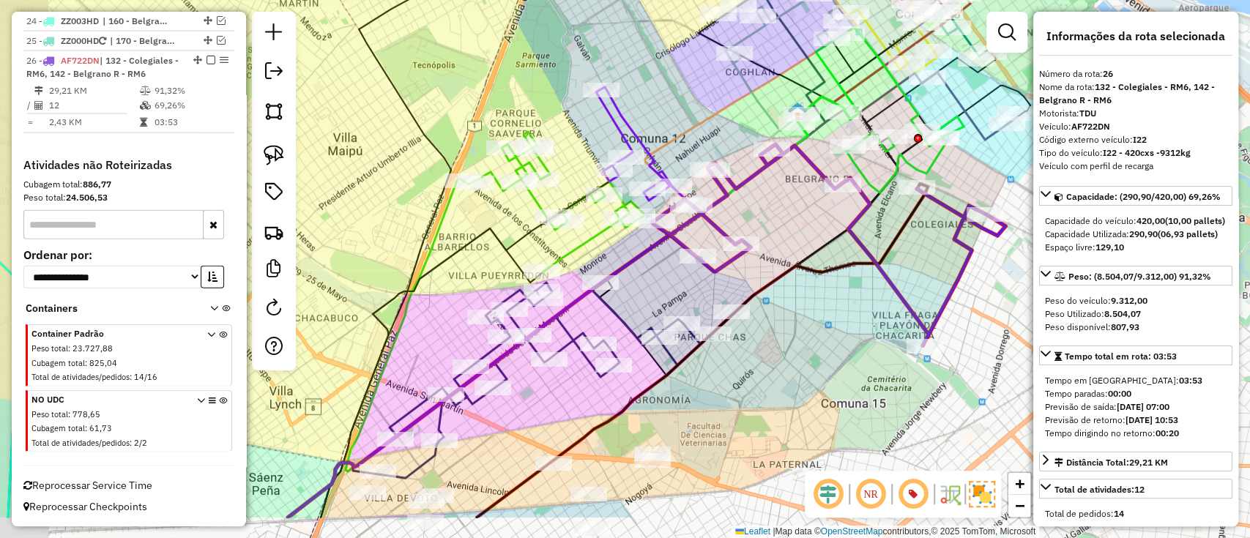
drag, startPoint x: 612, startPoint y: 370, endPoint x: 665, endPoint y: 292, distance: 94.4
click at [665, 292] on div "Janela de atendimento Grade de atendimento Capacidade Transportadoras Veículos …" at bounding box center [625, 269] width 1250 height 538
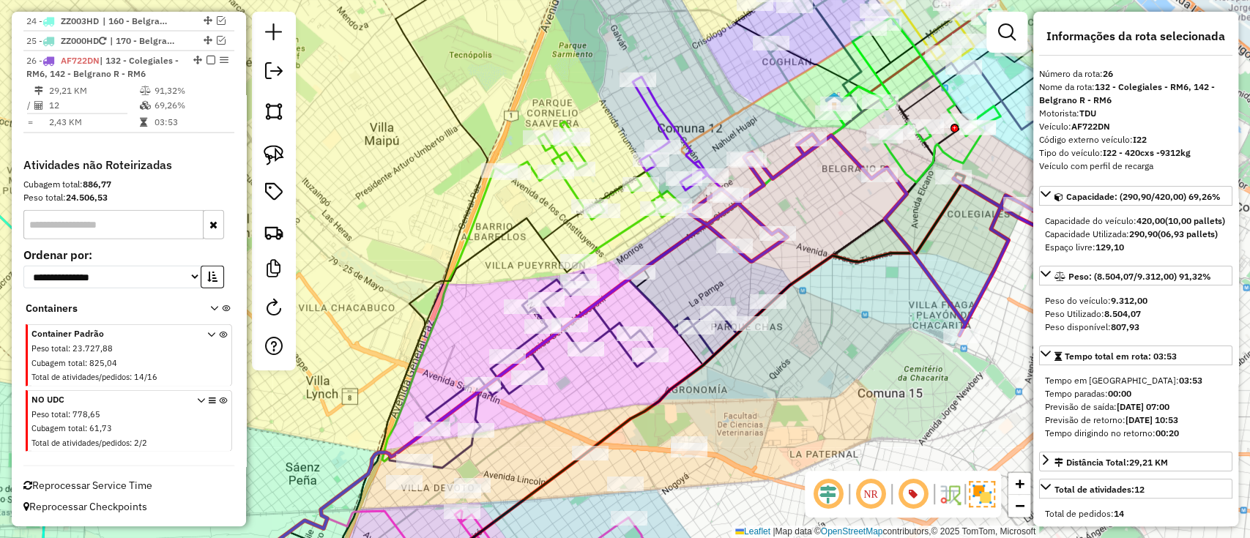
drag, startPoint x: 550, startPoint y: 412, endPoint x: 581, endPoint y: 479, distance: 73.4
click at [581, 488] on div "Janela de atendimento Grade de atendimento Capacidade Transportadoras Veículos …" at bounding box center [625, 269] width 1250 height 538
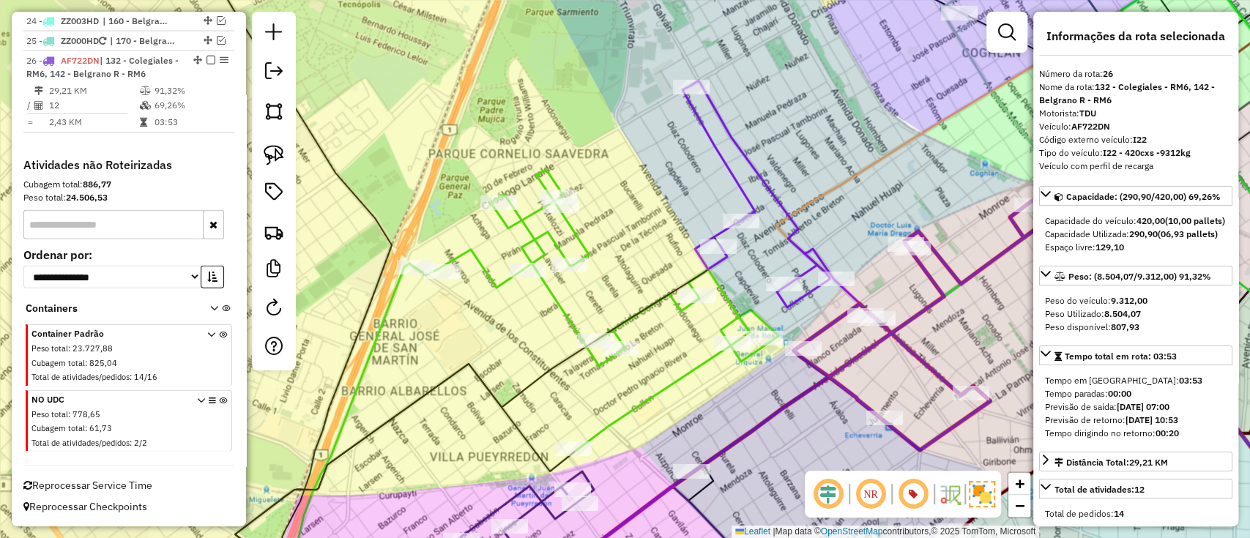
click at [569, 311] on icon at bounding box center [596, 310] width 363 height 281
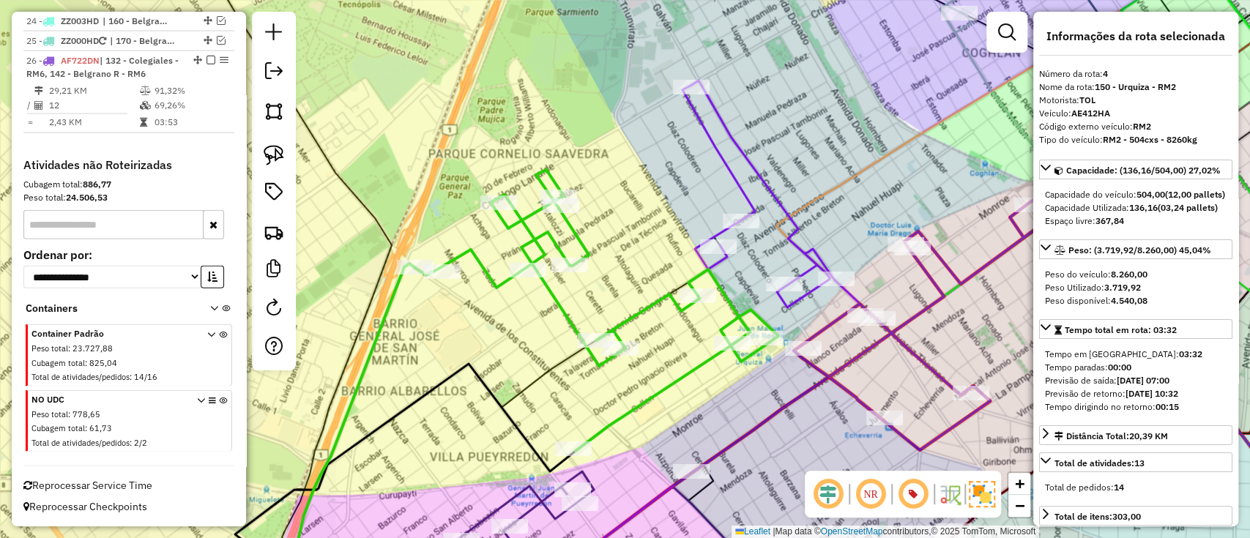
scroll to position [783, 0]
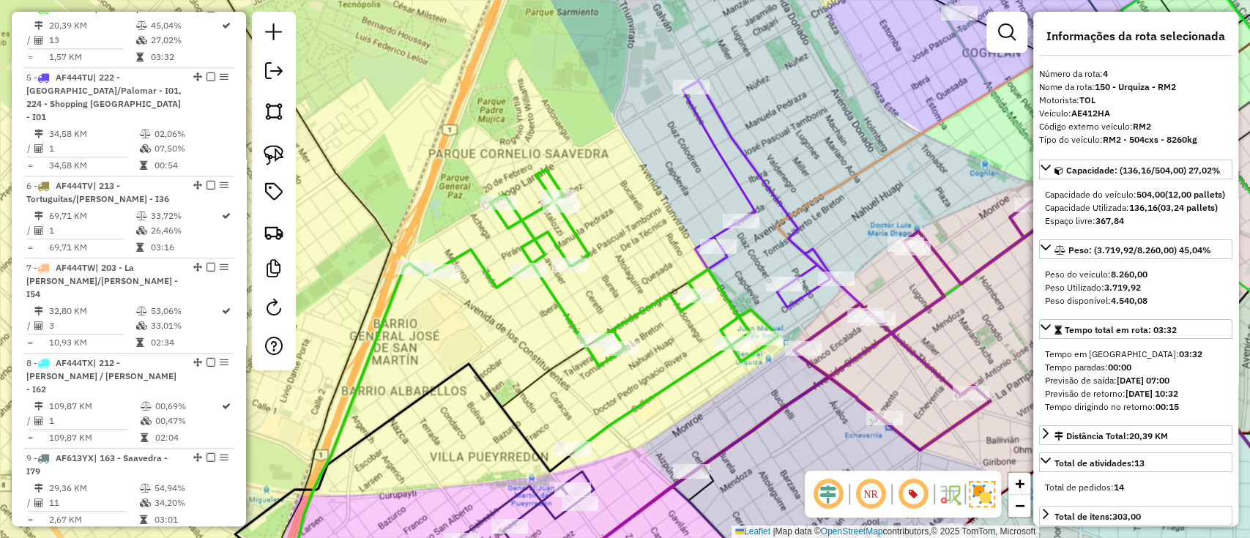
click at [758, 182] on icon at bounding box center [758, 194] width 152 height 227
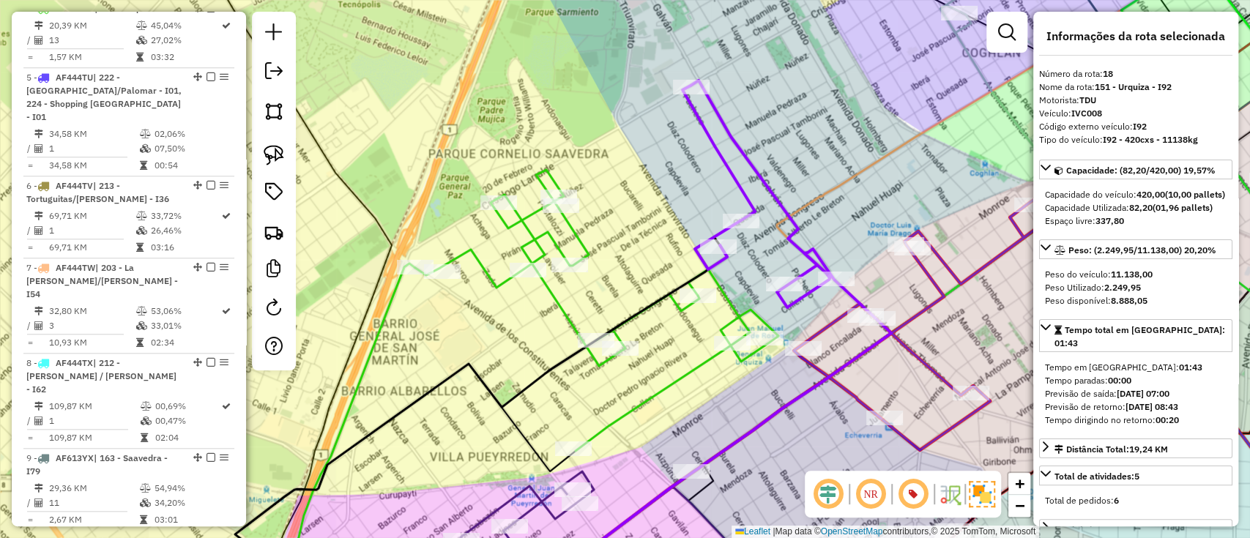
scroll to position [1880, 0]
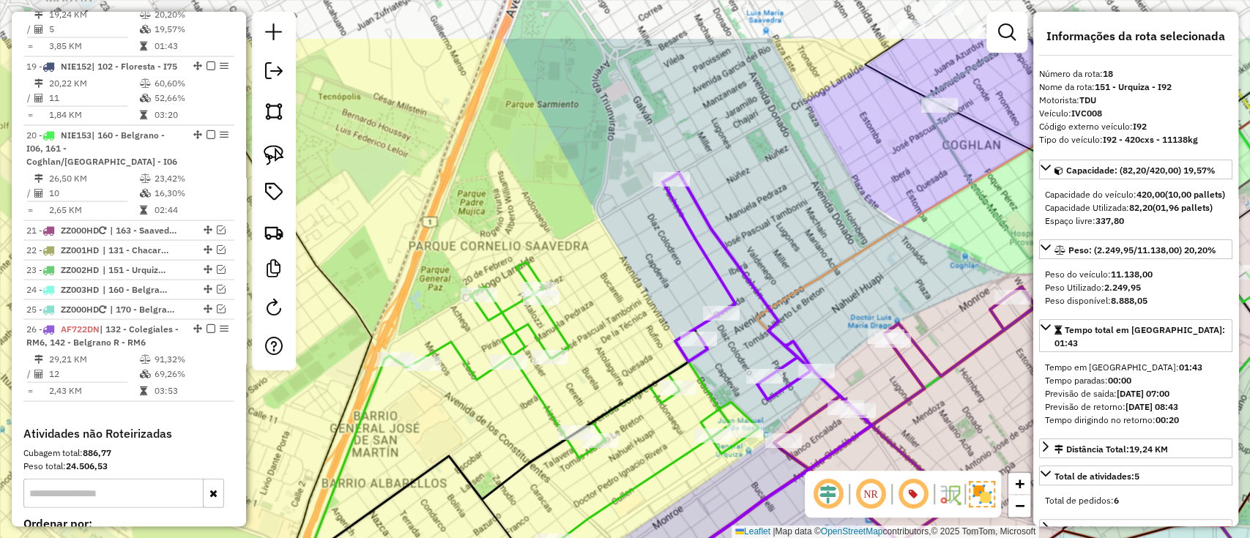
drag, startPoint x: 798, startPoint y: 134, endPoint x: 764, endPoint y: 264, distance: 134.1
click at [764, 264] on div "Janela de atendimento Grade de atendimento Capacidade Transportadoras Veículos …" at bounding box center [625, 269] width 1250 height 538
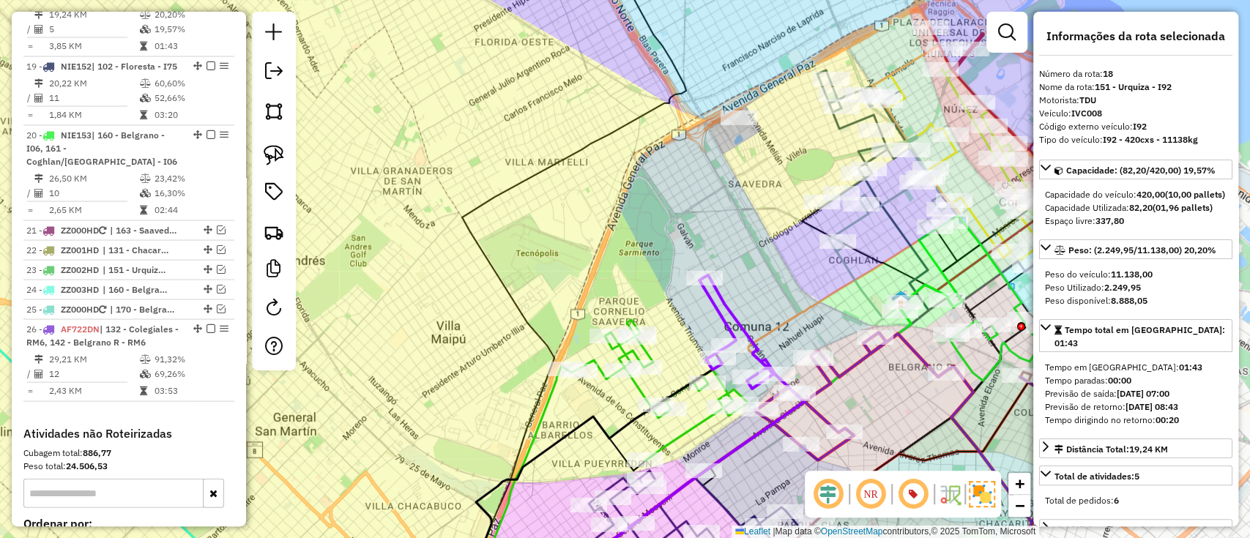
drag, startPoint x: 750, startPoint y: 212, endPoint x: 746, endPoint y: 222, distance: 10.9
click at [746, 222] on div "Janela de atendimento Grade de atendimento Capacidade Transportadoras Veículos …" at bounding box center [625, 269] width 1250 height 538
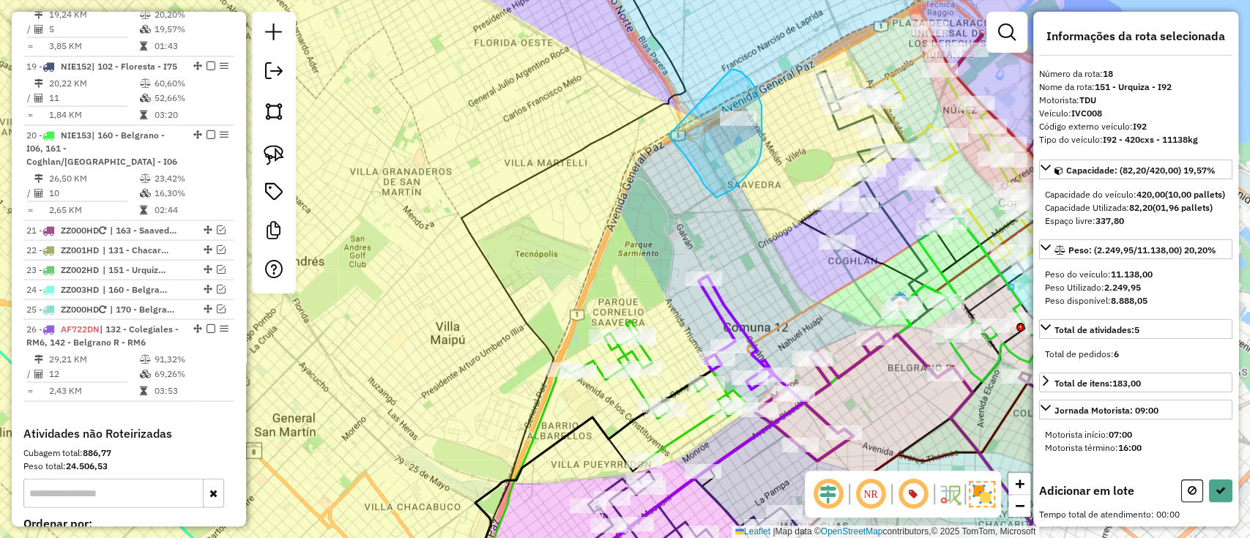
drag, startPoint x: 703, startPoint y: 184, endPoint x: 729, endPoint y: 70, distance: 117.8
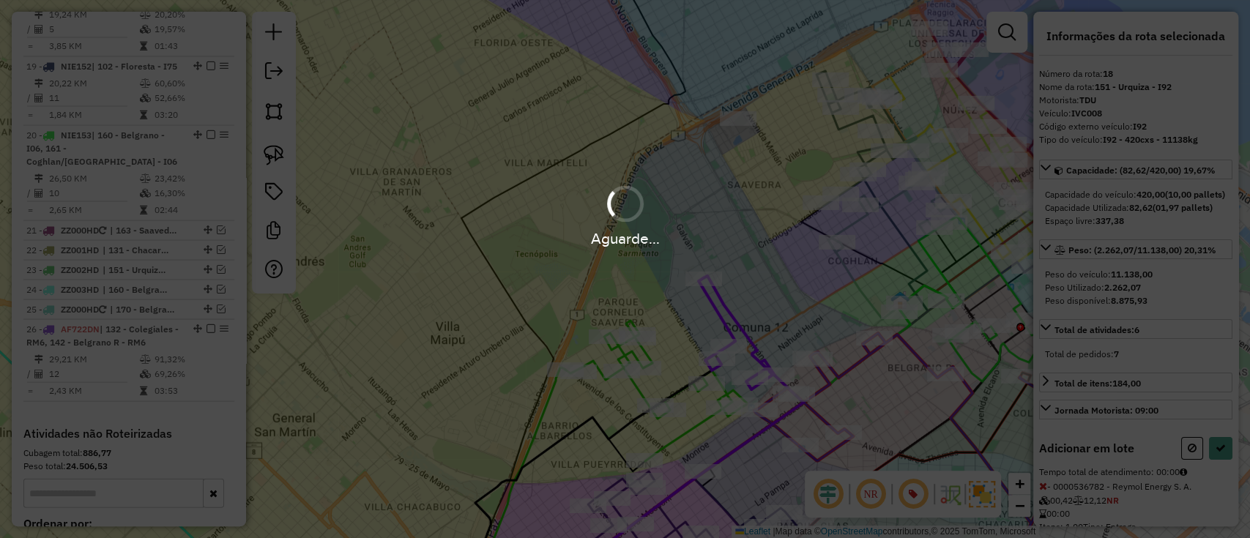
select select "**********"
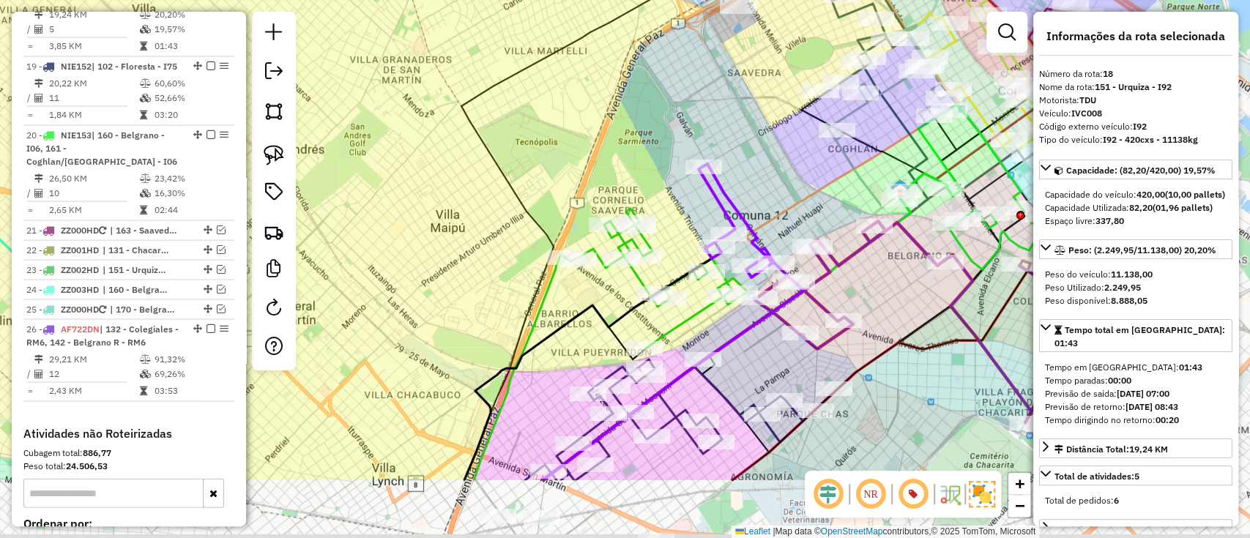
drag, startPoint x: 702, startPoint y: 219, endPoint x: 701, endPoint y: 96, distance: 123.0
click at [702, 79] on div "Janela de atendimento Grade de atendimento Capacidade Transportadoras Veículos …" at bounding box center [625, 269] width 1250 height 538
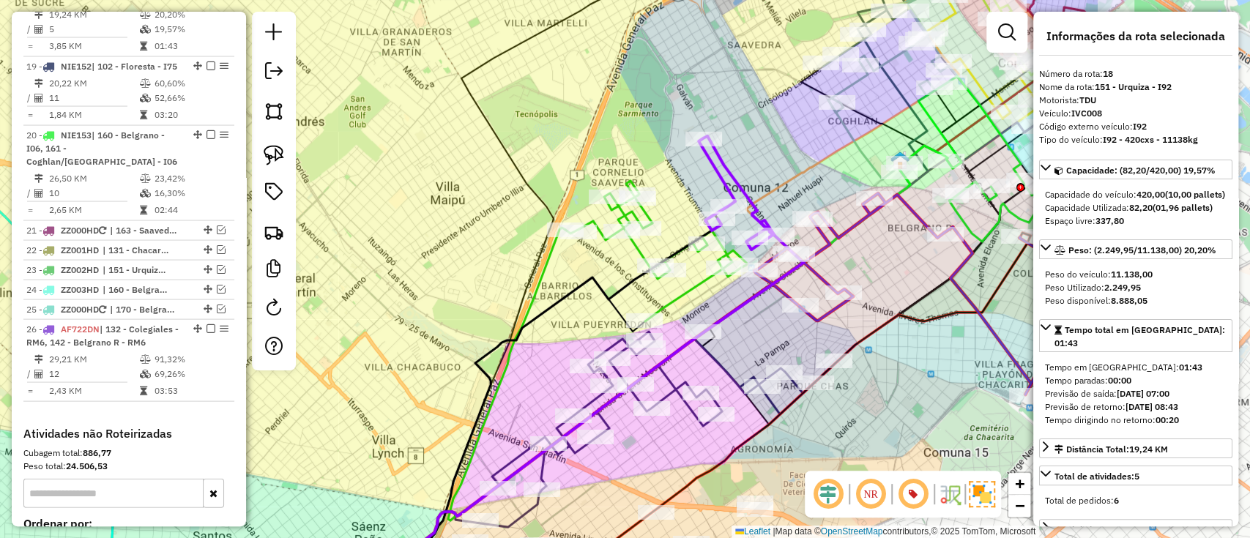
click at [727, 172] on icon at bounding box center [736, 192] width 76 height 113
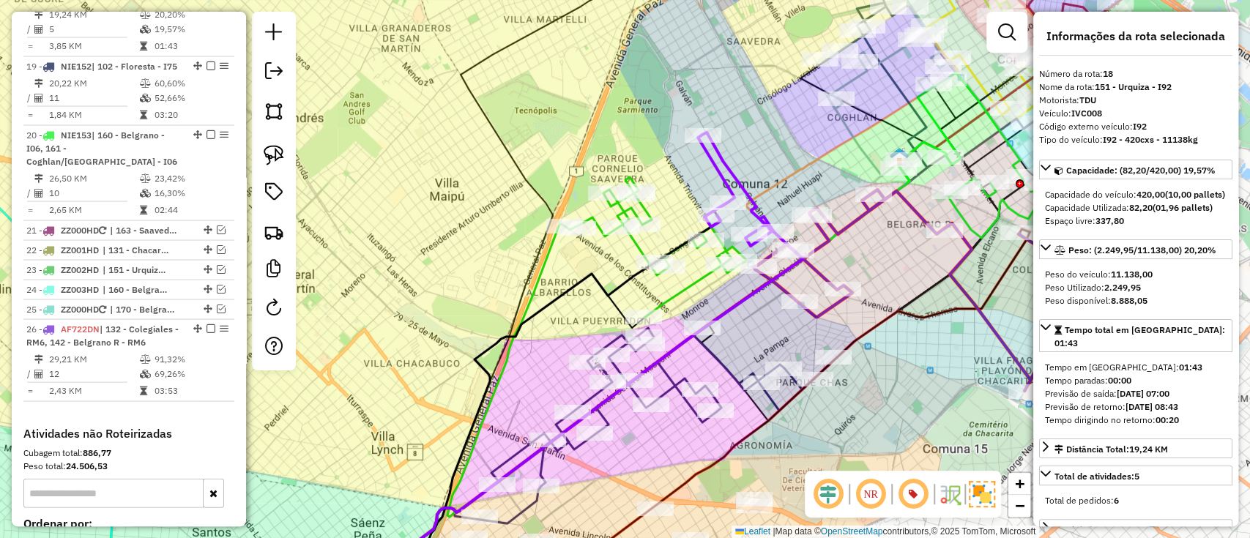
drag, startPoint x: 697, startPoint y: 174, endPoint x: 691, endPoint y: 146, distance: 28.4
click at [692, 146] on div "Janela de atendimento Grade de atendimento Capacidade Transportadoras Veículos …" at bounding box center [625, 269] width 1250 height 538
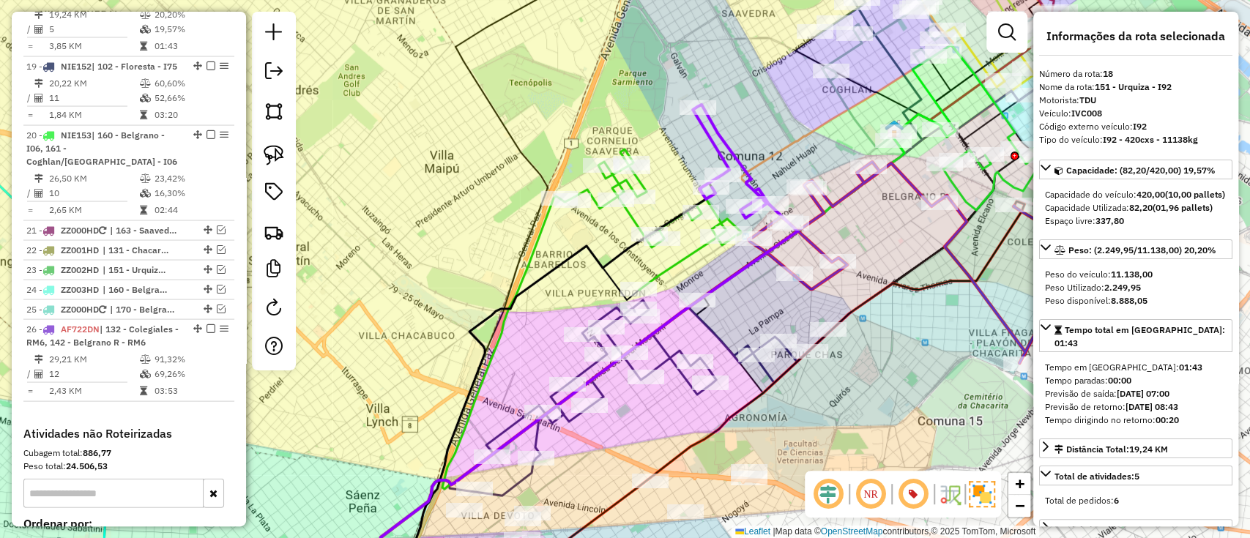
click at [632, 214] on icon at bounding box center [650, 219] width 182 height 141
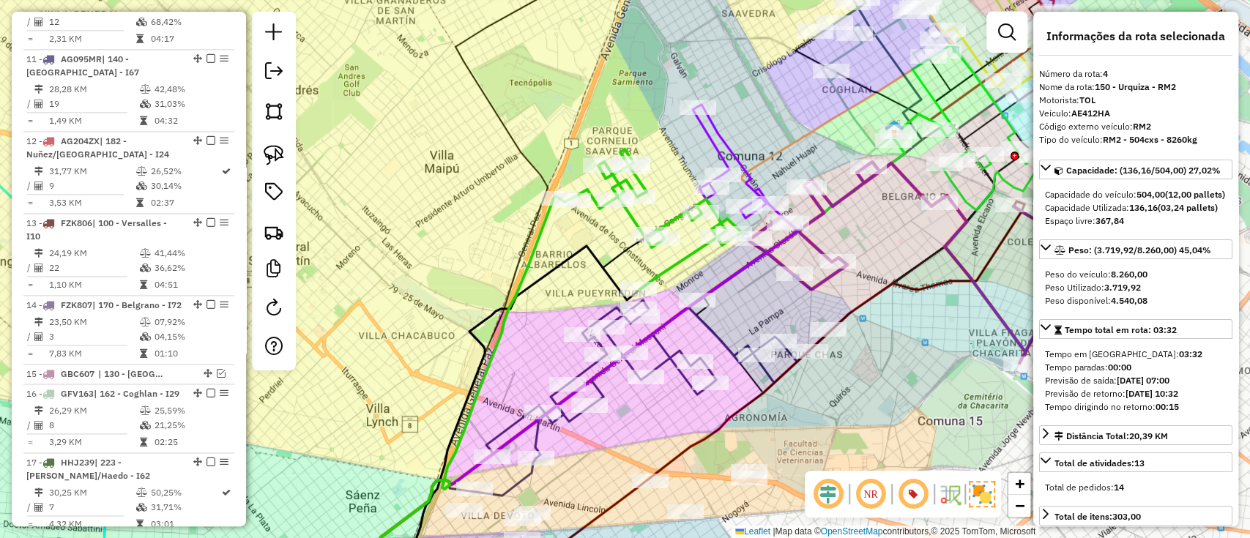
scroll to position [783, 0]
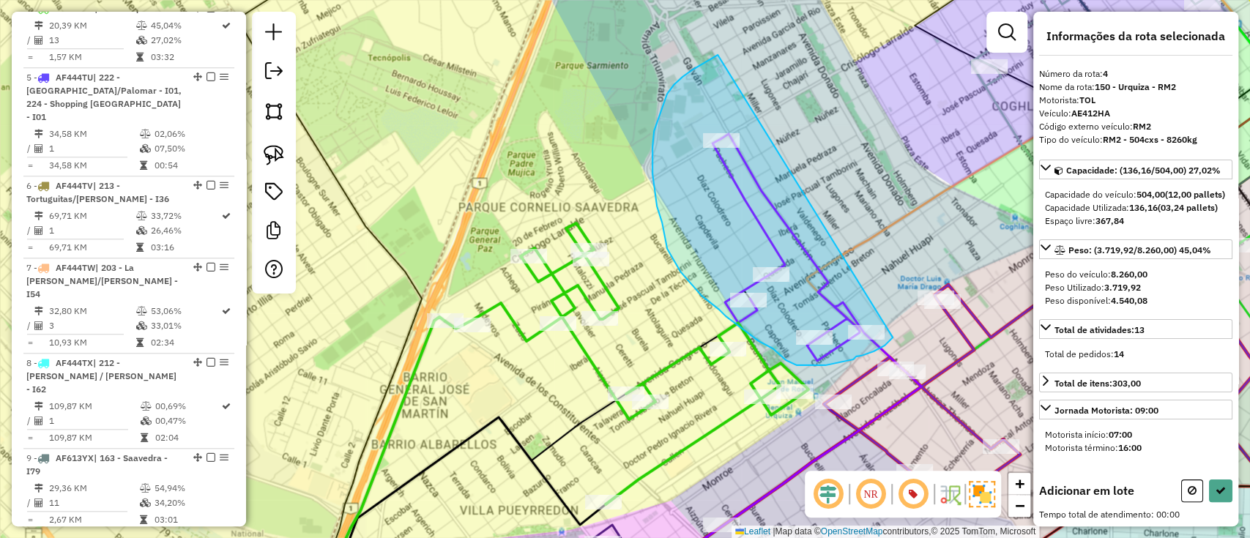
drag, startPoint x: 654, startPoint y: 131, endPoint x: 896, endPoint y: 318, distance: 306.3
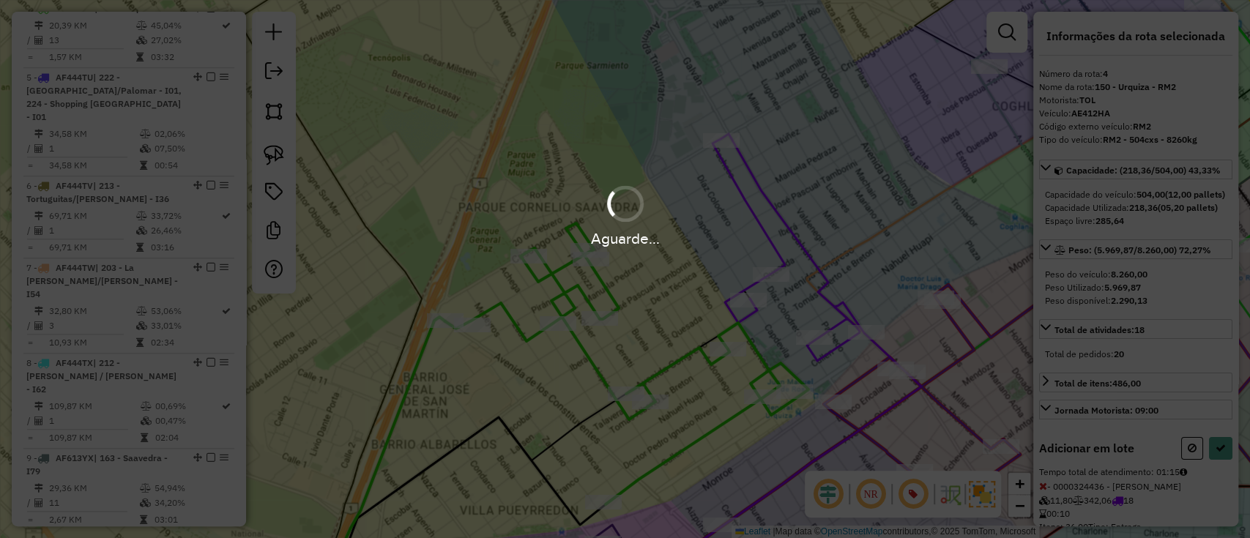
select select "**********"
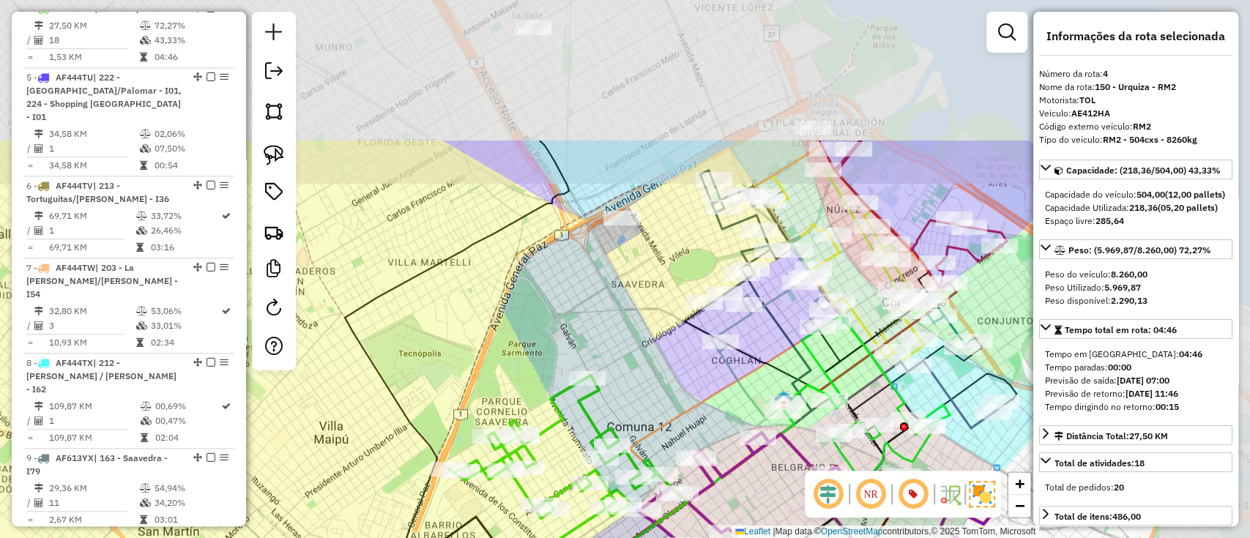
drag, startPoint x: 766, startPoint y: 146, endPoint x: 624, endPoint y: 299, distance: 209.3
click at [599, 343] on div "Janela de atendimento Grade de atendimento Capacidade Transportadoras Veículos …" at bounding box center [625, 269] width 1250 height 538
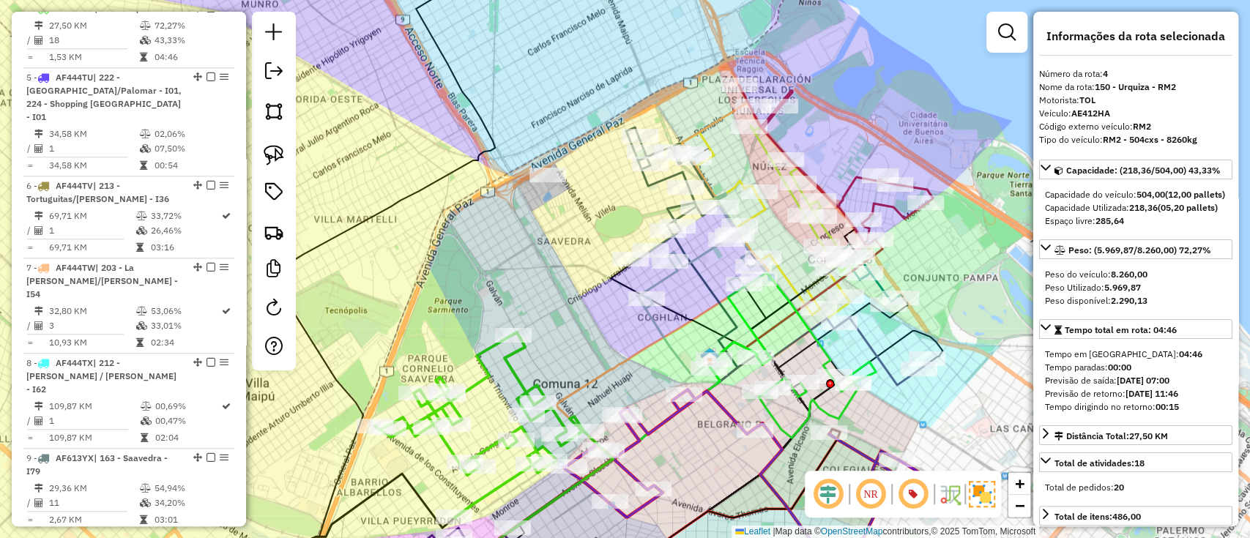
drag, startPoint x: 581, startPoint y: 222, endPoint x: 466, endPoint y: 106, distance: 163.6
click at [466, 106] on div "Janela de atendimento Grade de atendimento Capacidade Transportadoras Veículos …" at bounding box center [625, 269] width 1250 height 538
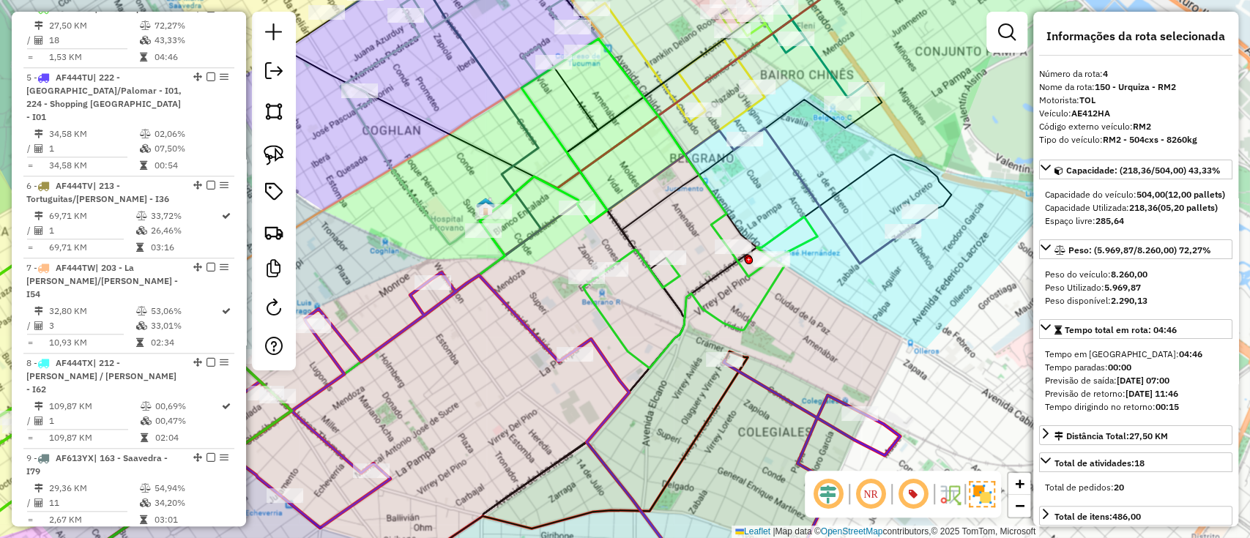
click at [750, 307] on icon at bounding box center [647, 203] width 337 height 329
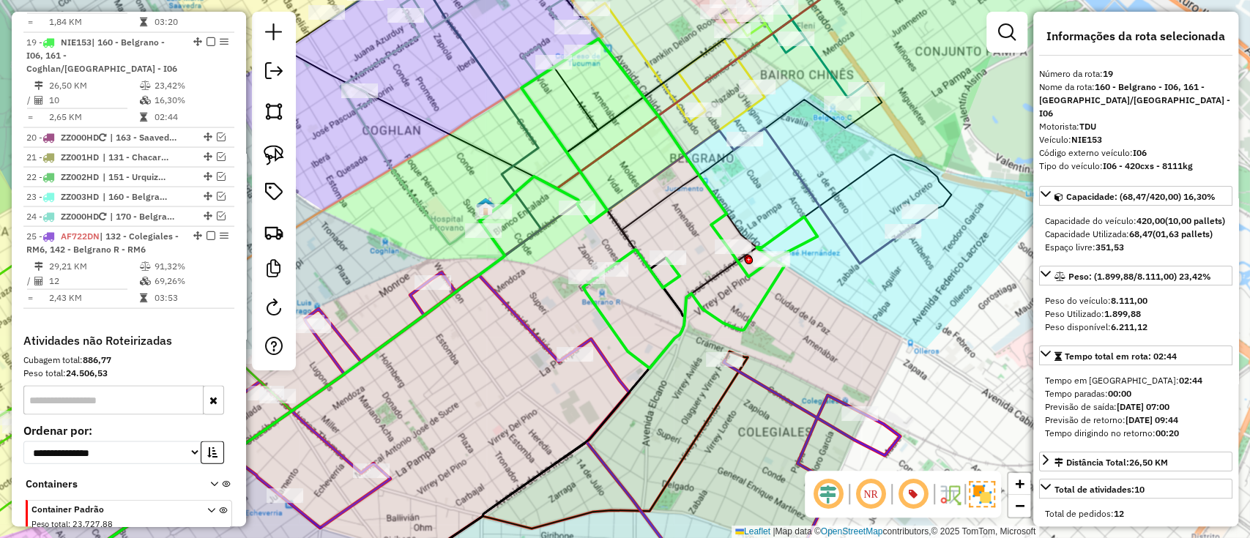
scroll to position [1962, 0]
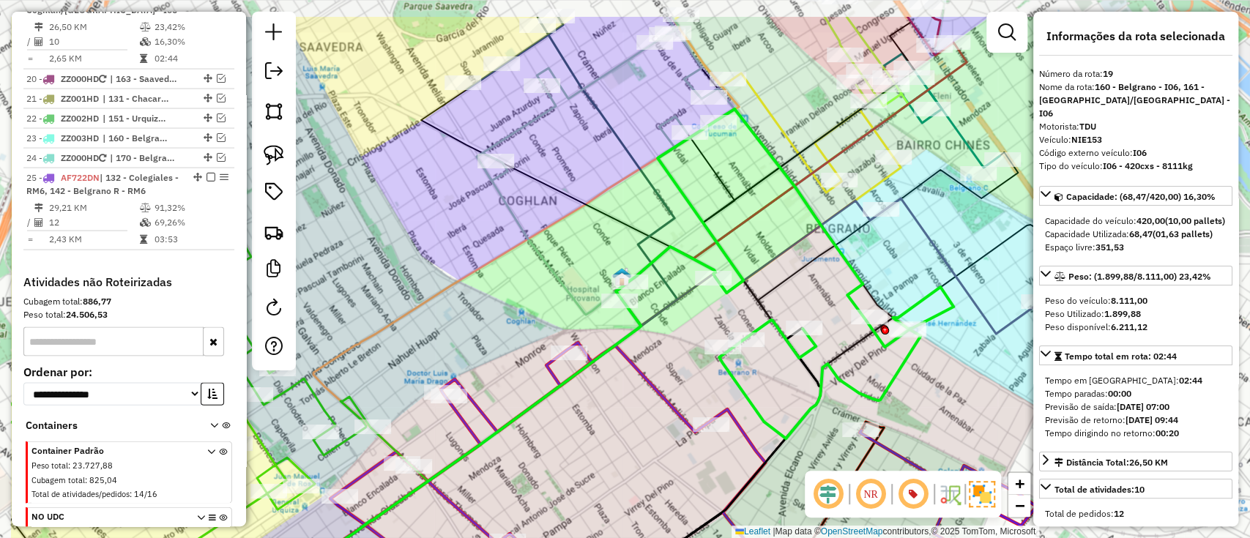
drag, startPoint x: 751, startPoint y: 307, endPoint x: 887, endPoint y: 378, distance: 153.2
click at [887, 378] on icon at bounding box center [784, 273] width 337 height 329
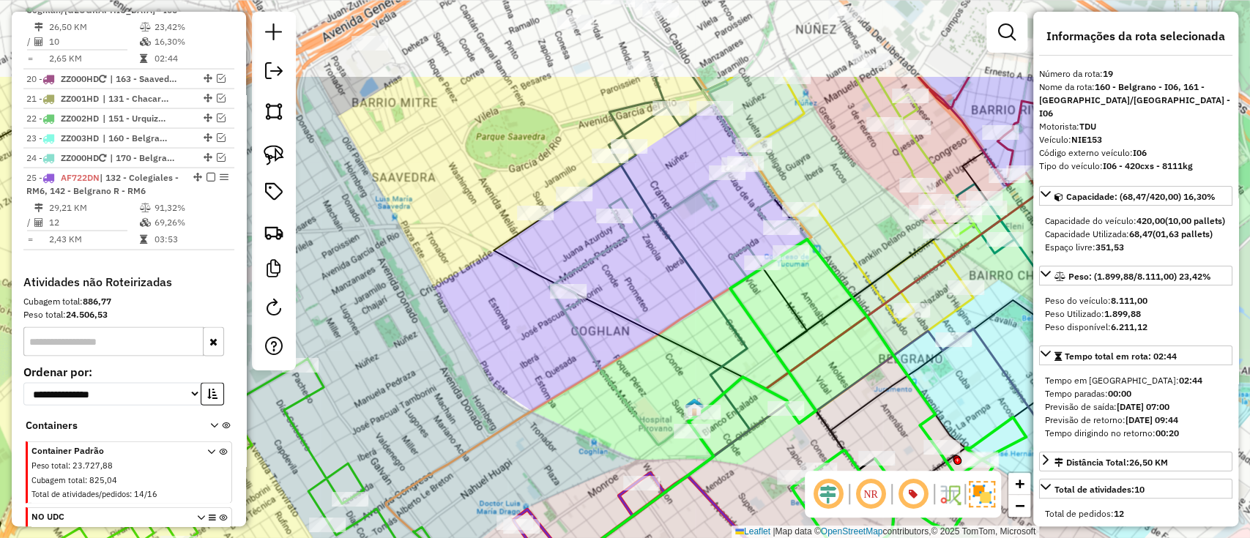
drag, startPoint x: 765, startPoint y: 225, endPoint x: 839, endPoint y: 359, distance: 153.0
click at [839, 359] on div "Janela de atendimento Grade de atendimento Capacidade Transportadoras Veículos …" at bounding box center [625, 269] width 1250 height 538
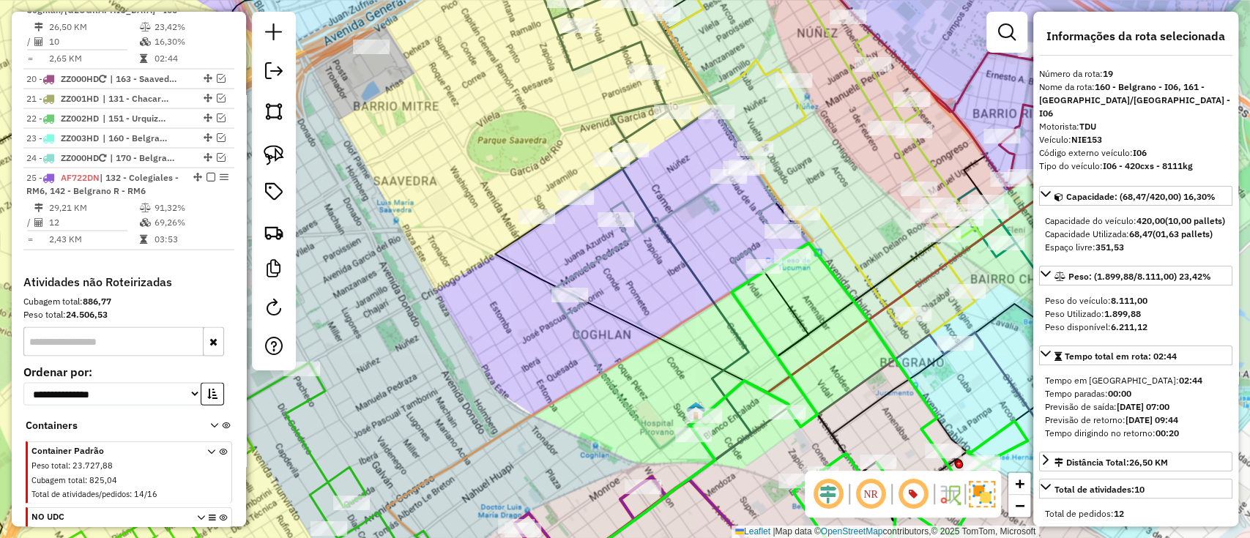
click at [685, 290] on icon at bounding box center [642, 374] width 217 height 435
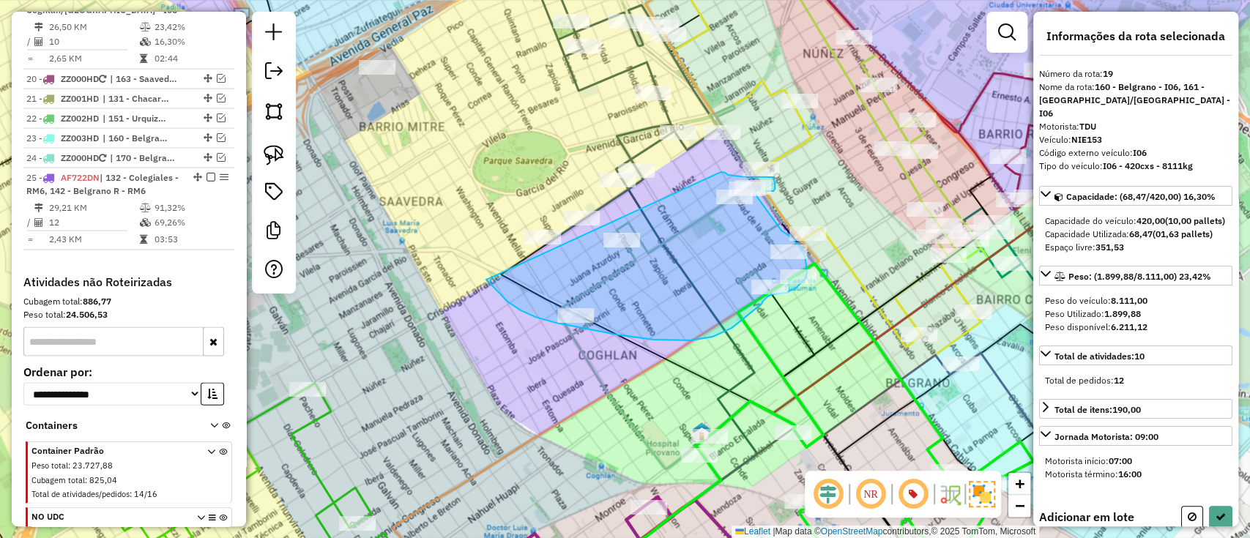
drag, startPoint x: 512, startPoint y: 305, endPoint x: 720, endPoint y: 172, distance: 247.1
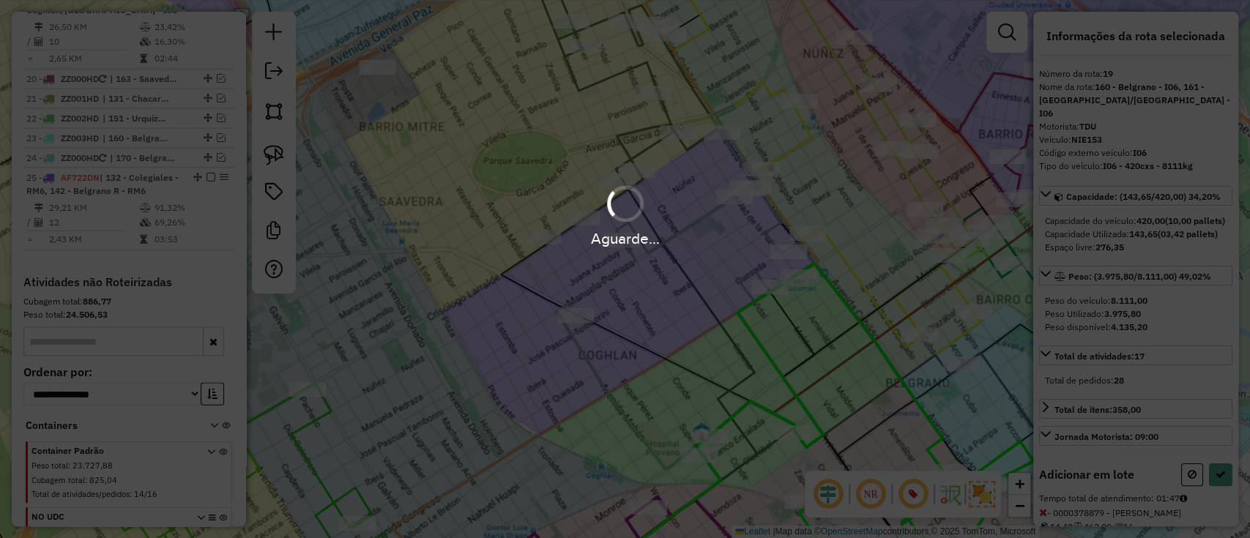
select select "**********"
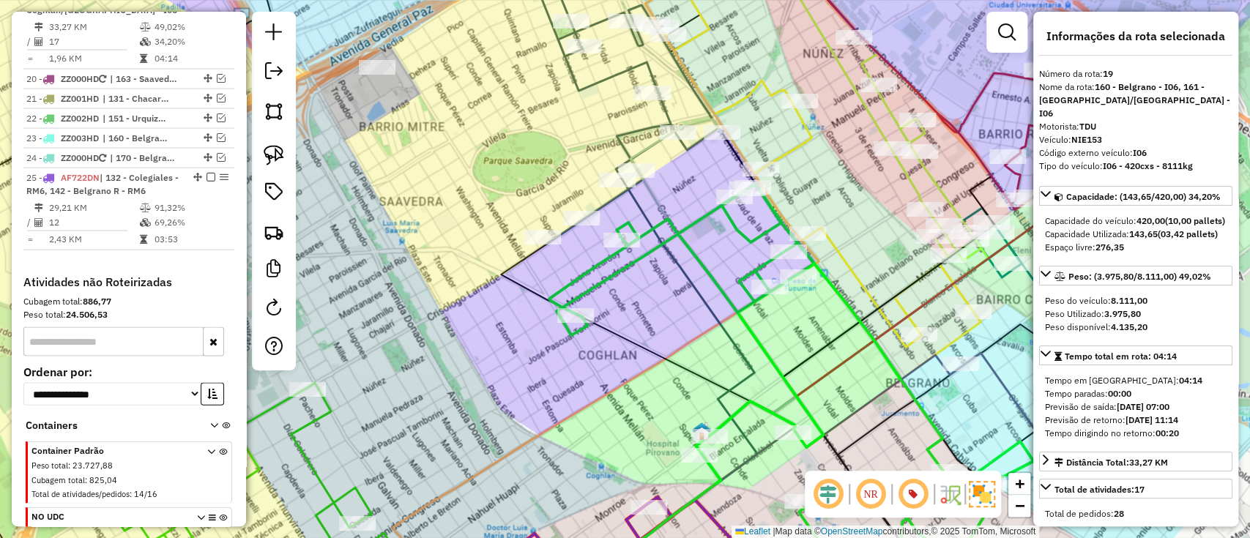
click at [622, 138] on icon at bounding box center [626, 108] width 184 height 271
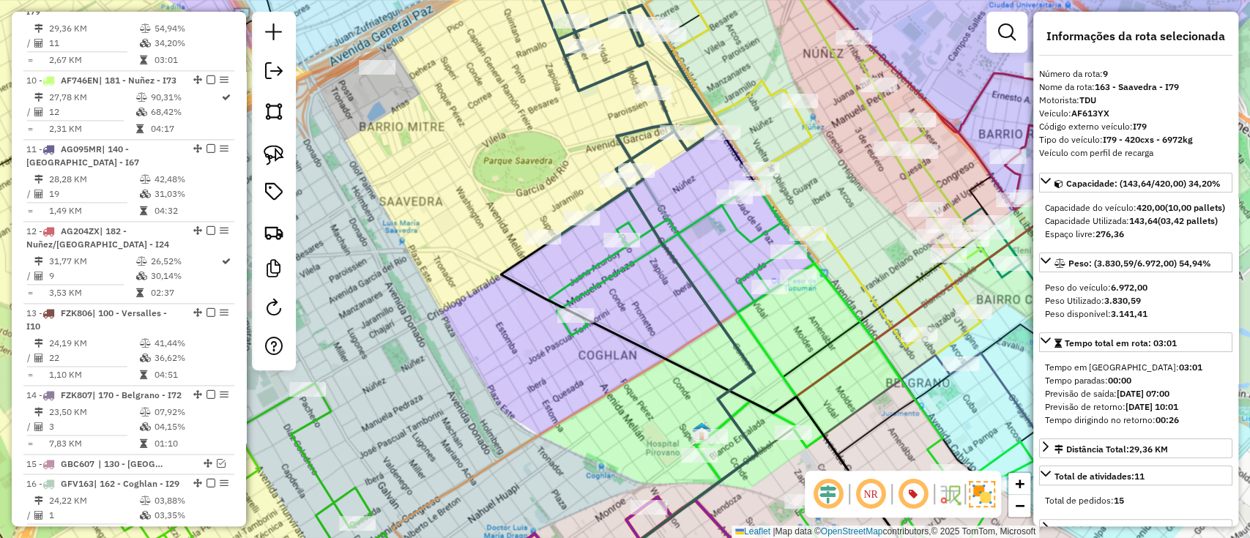
scroll to position [1205, 0]
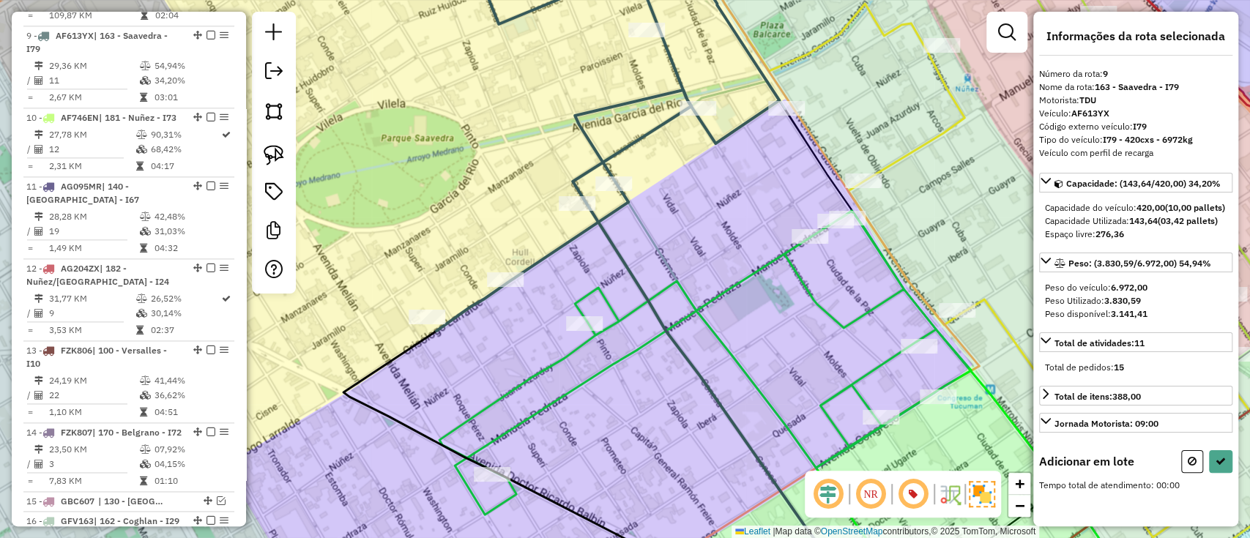
select select "**********"
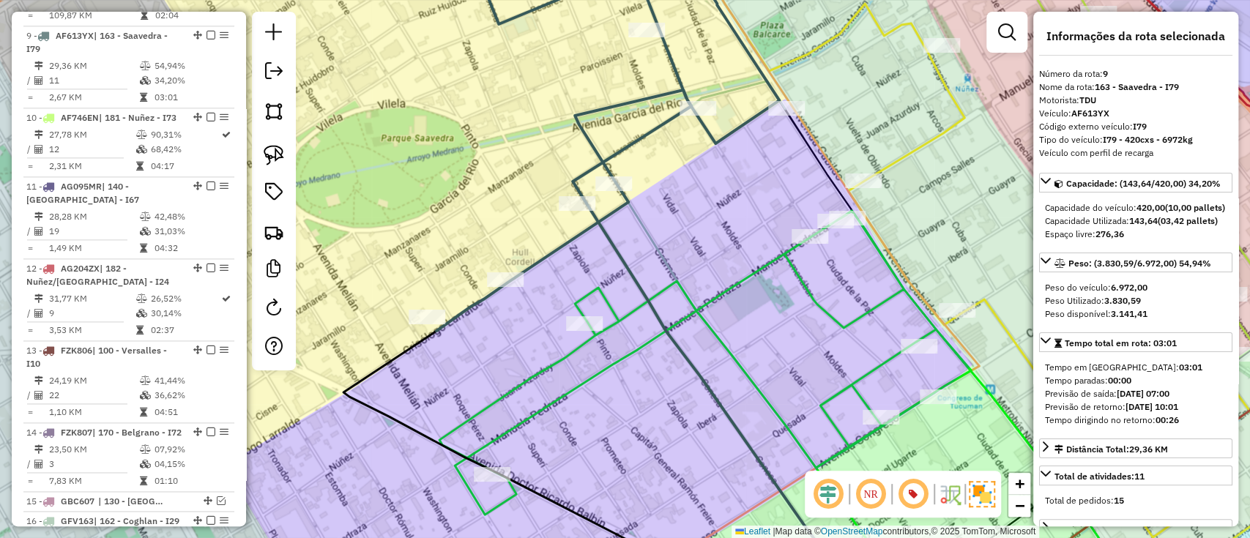
click at [734, 285] on div "Janela de atendimento Grade de atendimento Capacidade Transportadoras Veículos …" at bounding box center [625, 269] width 1250 height 538
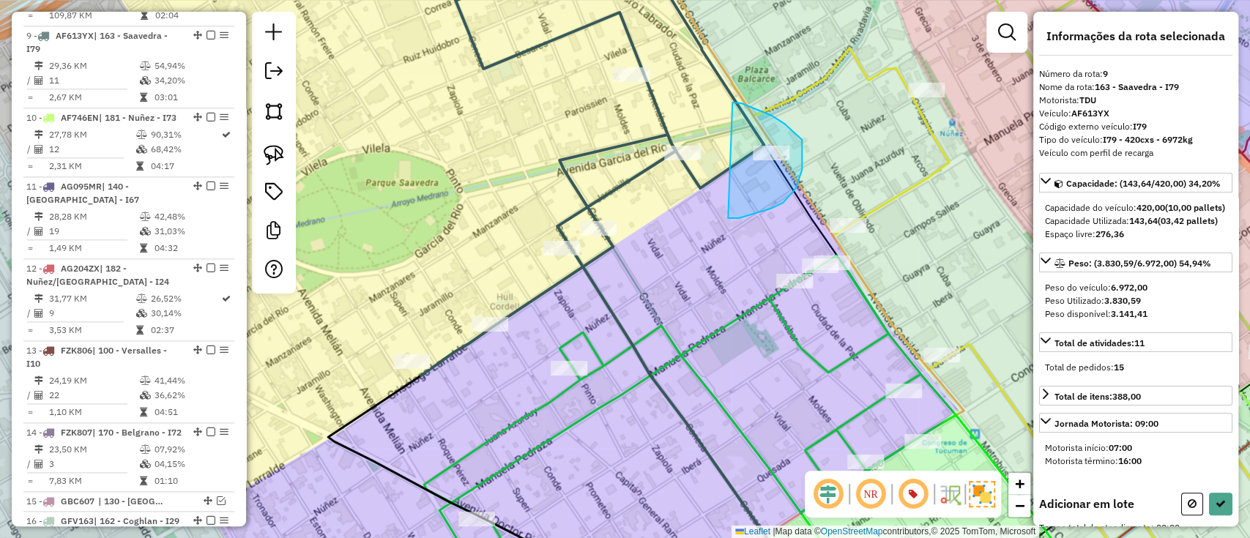
drag, startPoint x: 795, startPoint y: 189, endPoint x: 732, endPoint y: 102, distance: 106.9
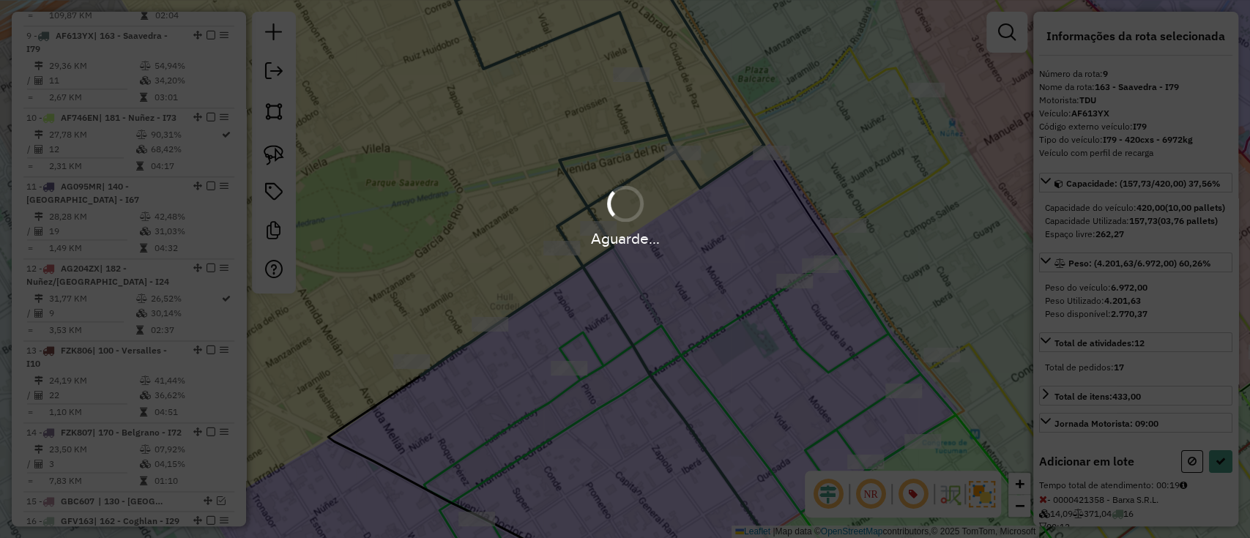
select select "**********"
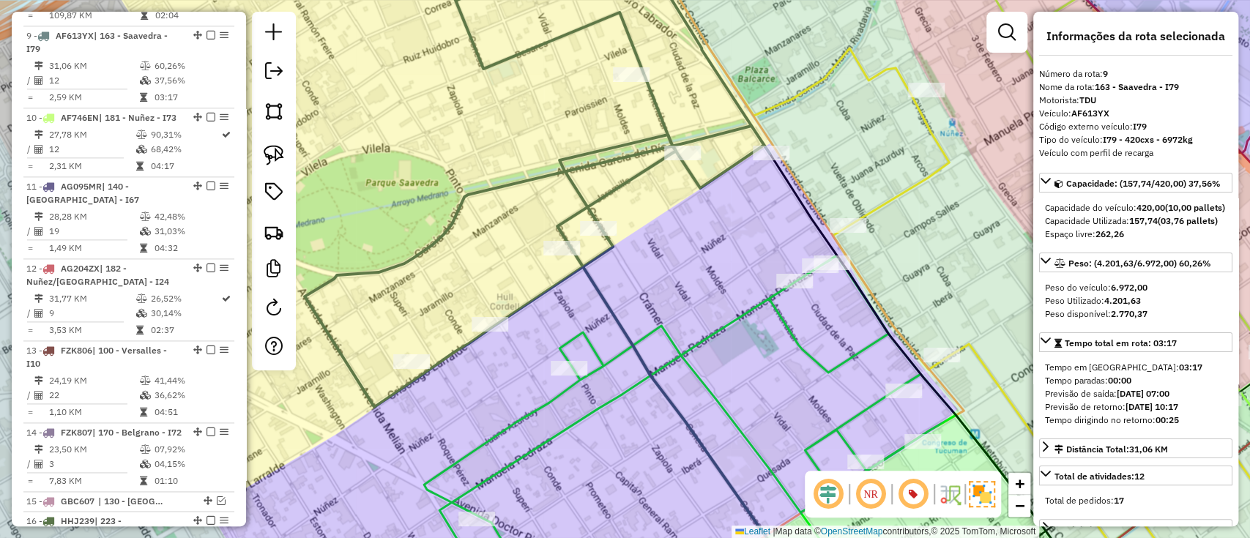
click at [615, 187] on icon at bounding box center [537, 177] width 465 height 460
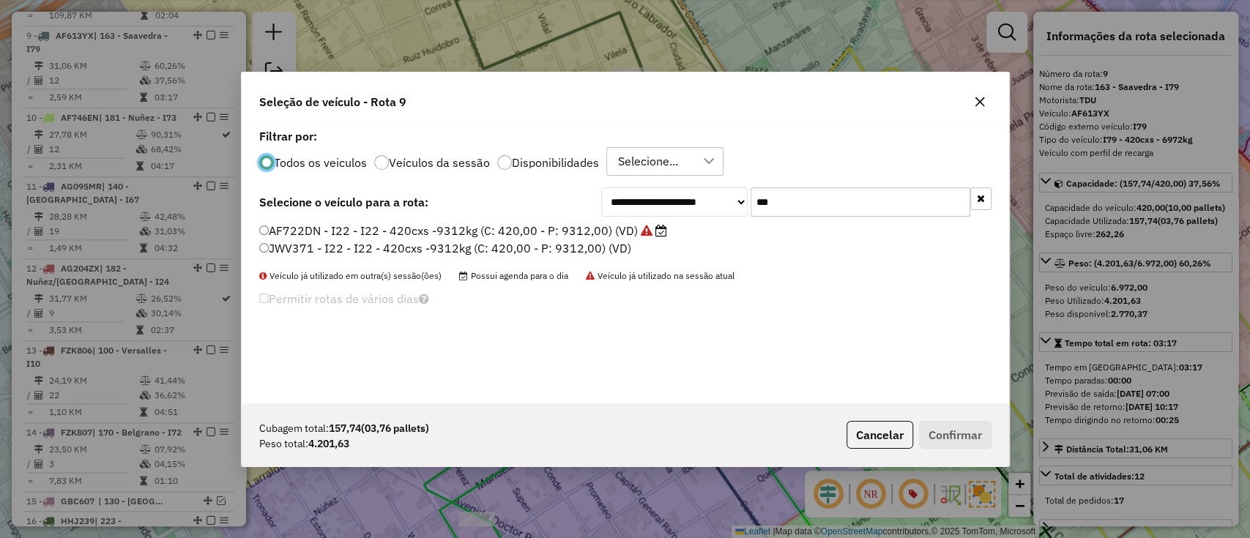
scroll to position [7, 4]
drag, startPoint x: 826, startPoint y: 200, endPoint x: 799, endPoint y: 202, distance: 26.4
click at [799, 202] on input "***" at bounding box center [860, 201] width 220 height 29
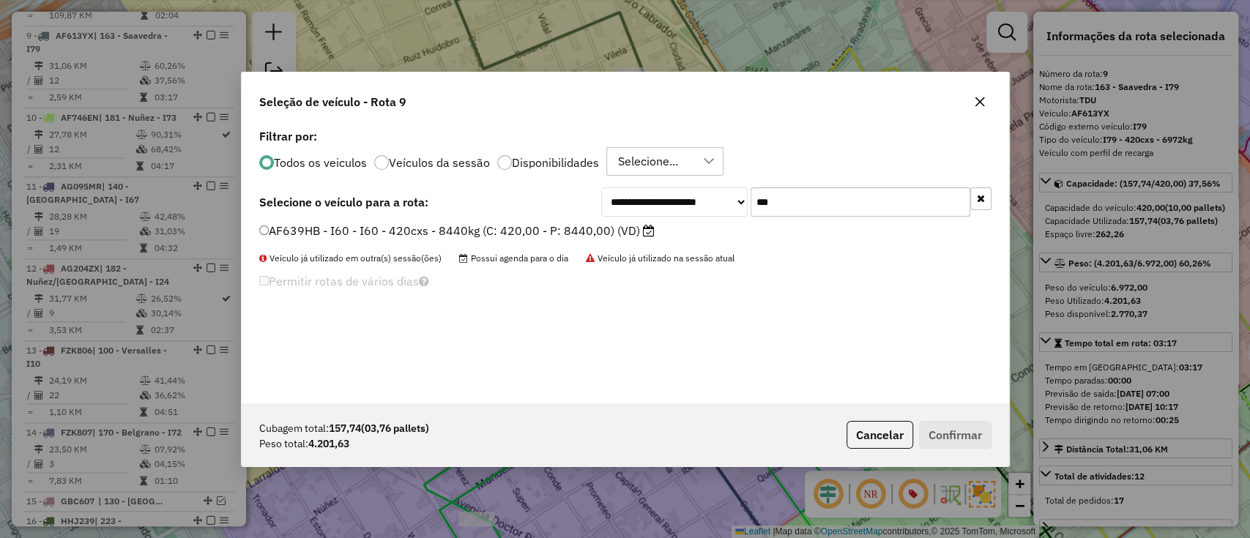
type input "***"
drag, startPoint x: 613, startPoint y: 232, endPoint x: 662, endPoint y: 268, distance: 60.2
click at [613, 232] on label "AF639HB - I60 - I60 - 420cxs - 8440kg (C: 420,00 - P: 8440,00) (VD)" at bounding box center [456, 231] width 395 height 18
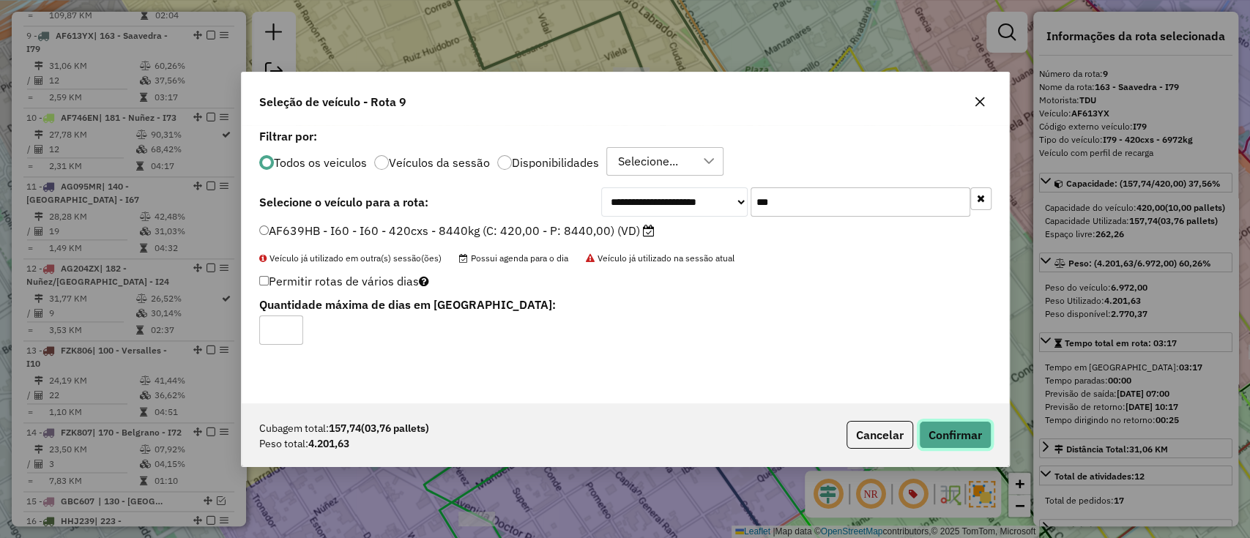
click at [943, 441] on button "Confirmar" at bounding box center [955, 435] width 72 height 28
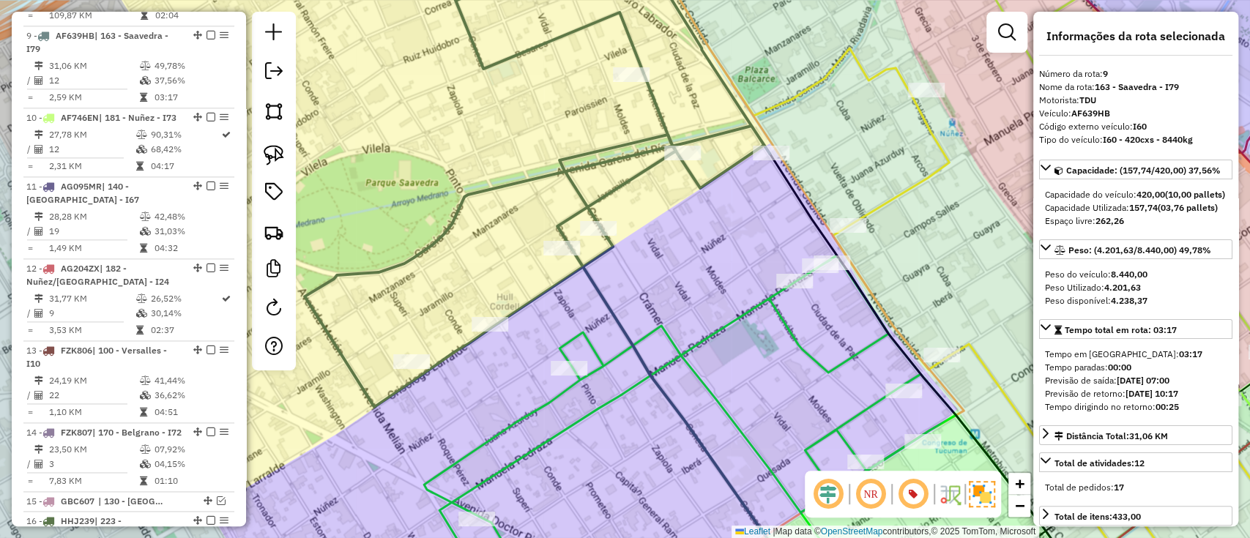
click at [653, 98] on icon at bounding box center [537, 177] width 465 height 460
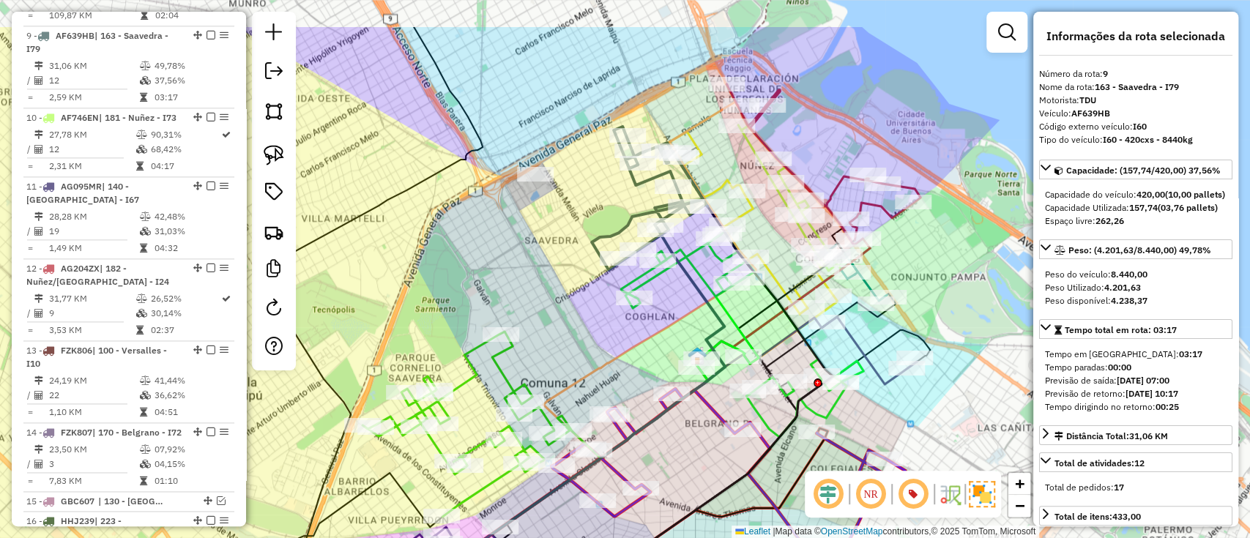
drag, startPoint x: 534, startPoint y: 97, endPoint x: 570, endPoint y: 177, distance: 88.2
click at [570, 177] on div "Janela de atendimento Grade de atendimento Capacidade Transportadoras Veículos …" at bounding box center [625, 269] width 1250 height 538
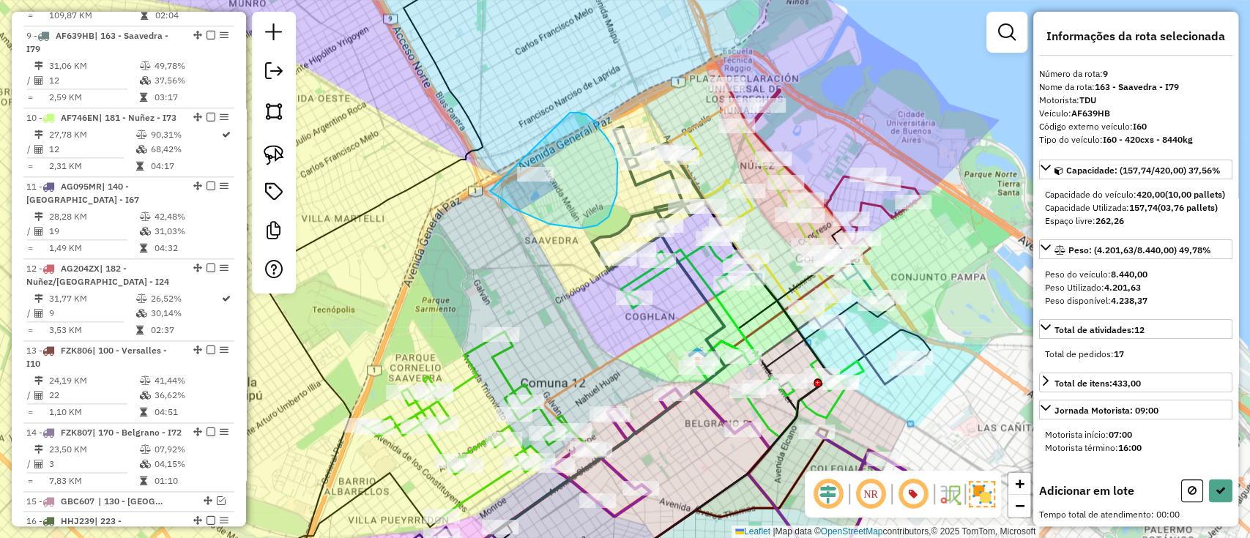
drag, startPoint x: 581, startPoint y: 228, endPoint x: 544, endPoint y: 113, distance: 121.3
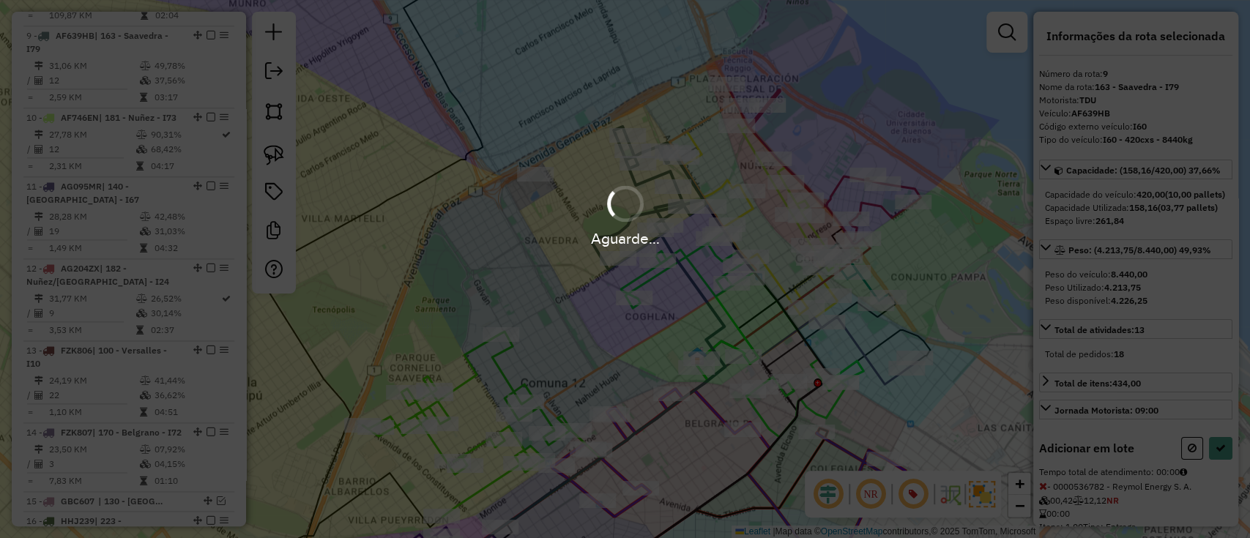
select select "**********"
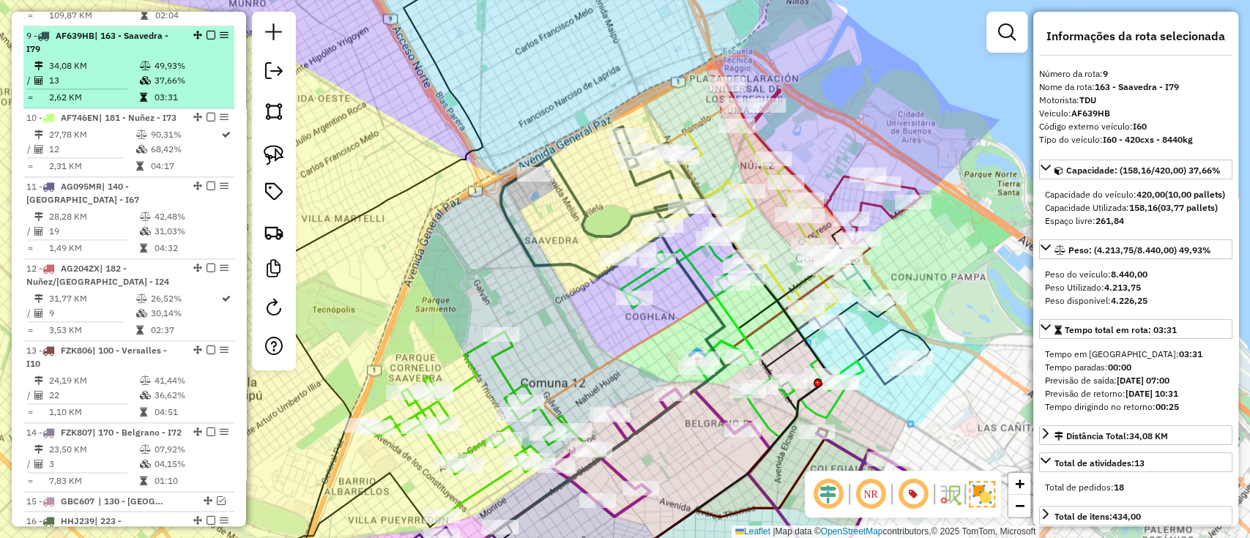
click at [206, 31] on em at bounding box center [210, 35] width 9 height 9
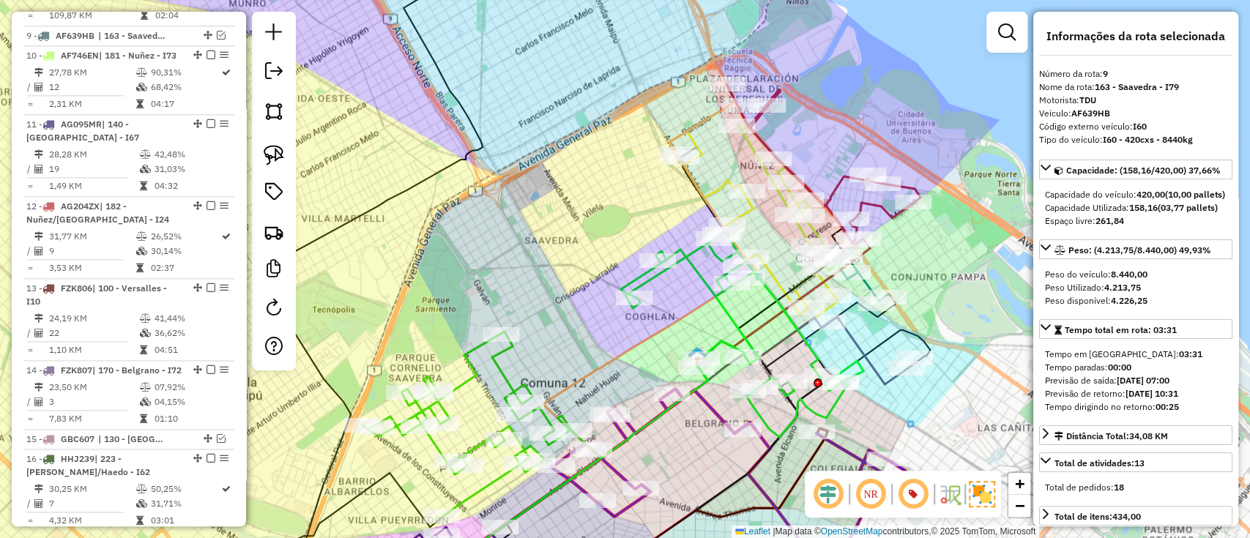
click at [714, 299] on icon at bounding box center [742, 334] width 242 height 205
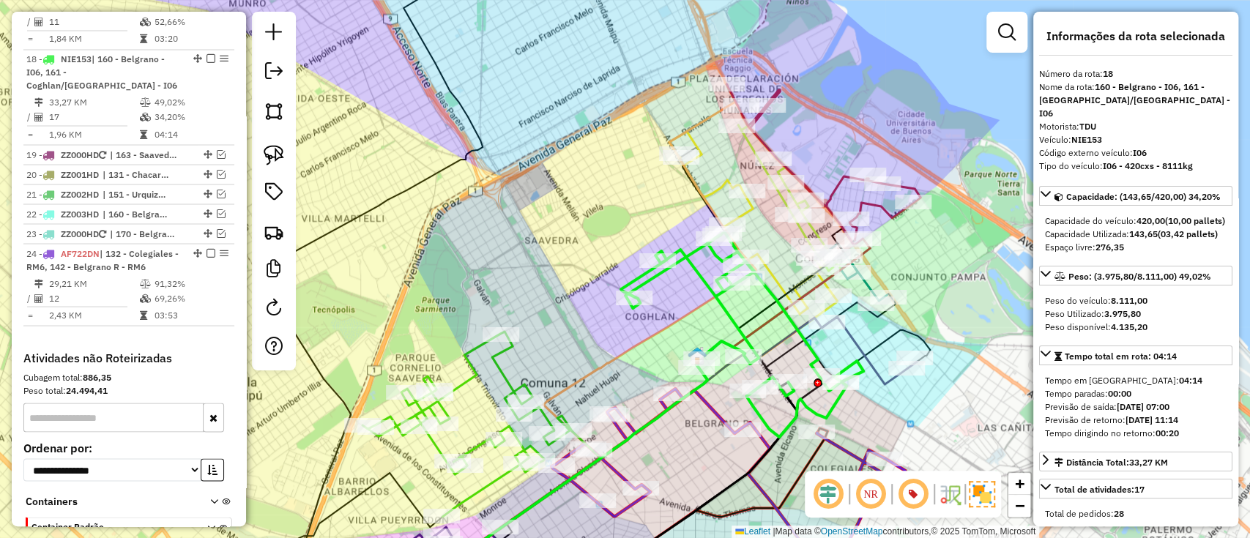
scroll to position [1817, 0]
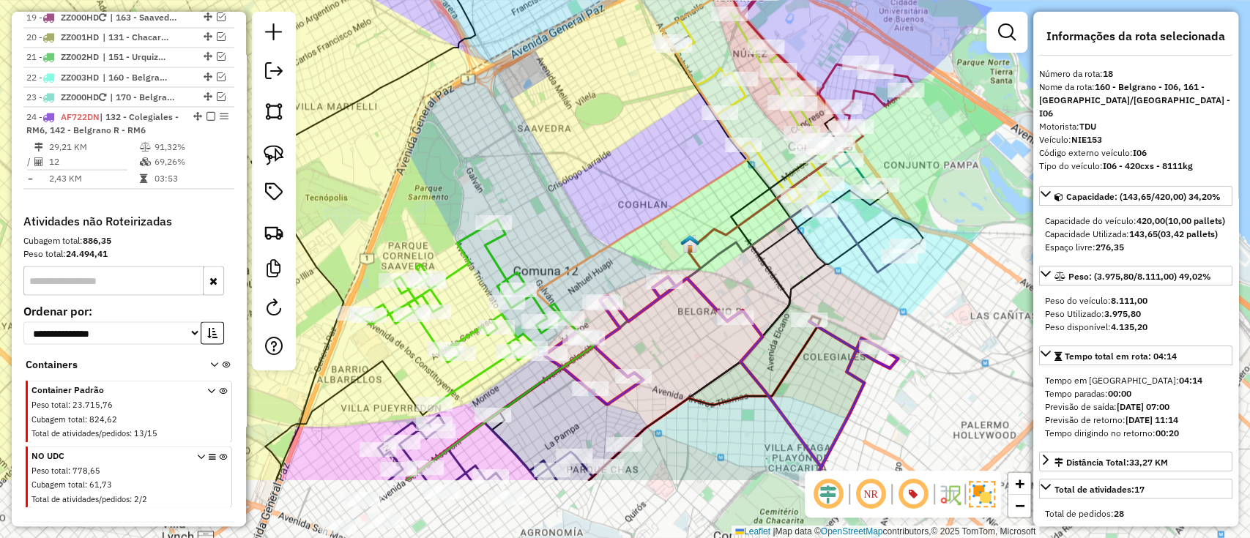
drag, startPoint x: 646, startPoint y: 283, endPoint x: 654, endPoint y: 118, distance: 164.9
click at [649, 111] on div "Janela de atendimento Grade de atendimento Capacidade Transportadoras Veículos …" at bounding box center [625, 269] width 1250 height 538
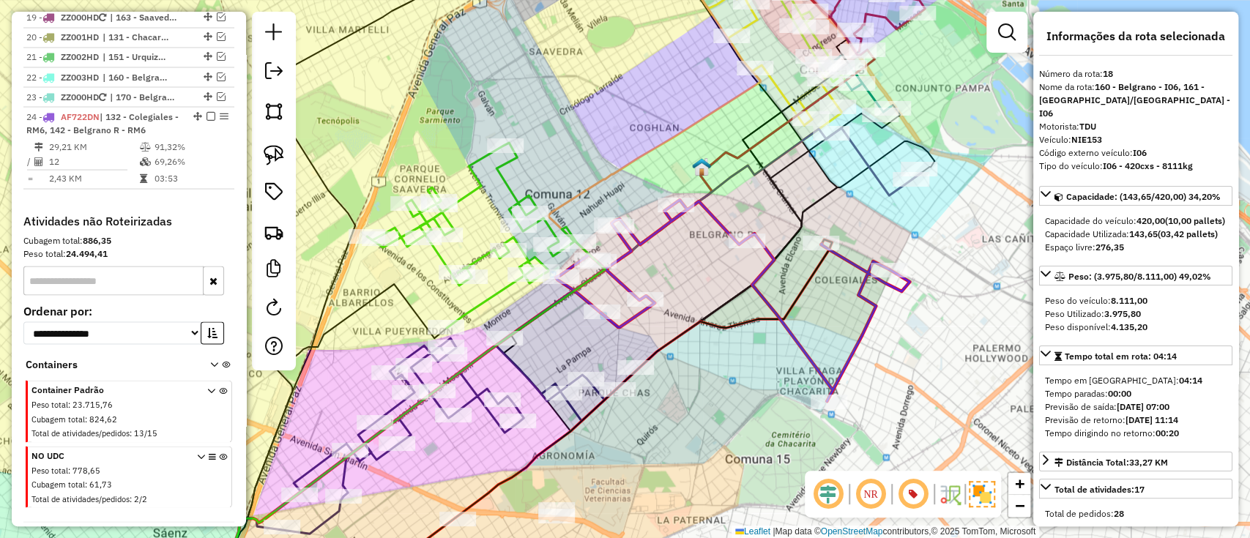
drag, startPoint x: 666, startPoint y: 85, endPoint x: 678, endPoint y: 45, distance: 41.2
click at [678, 45] on div "Janela de atendimento Grade de atendimento Capacidade Transportadoras Veículos …" at bounding box center [625, 269] width 1250 height 538
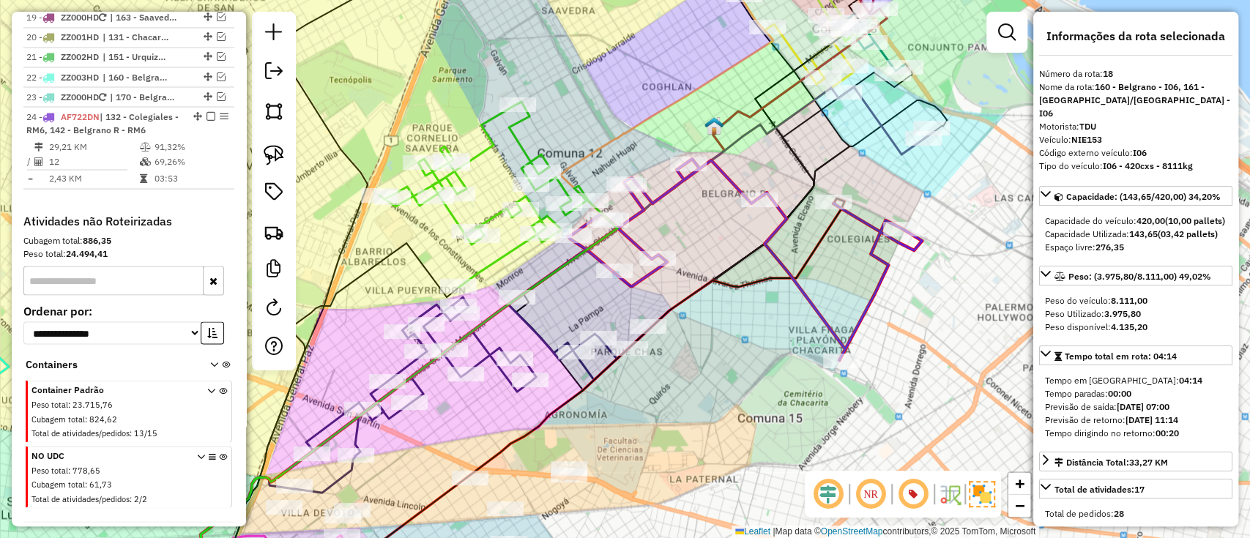
click at [534, 325] on icon at bounding box center [477, 376] width 343 height 158
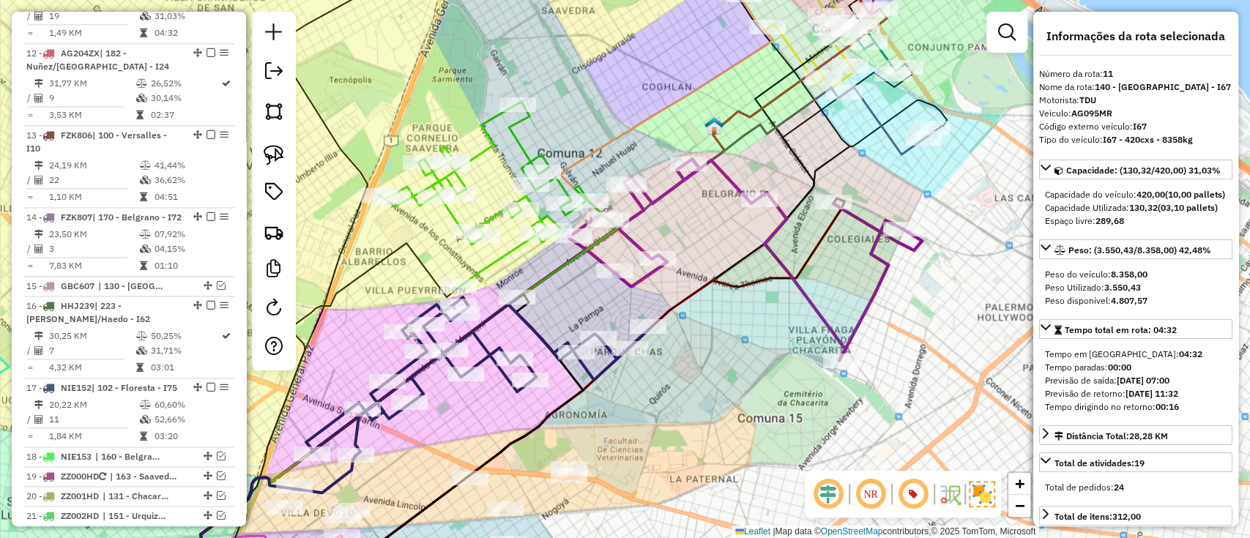
scroll to position [1306, 0]
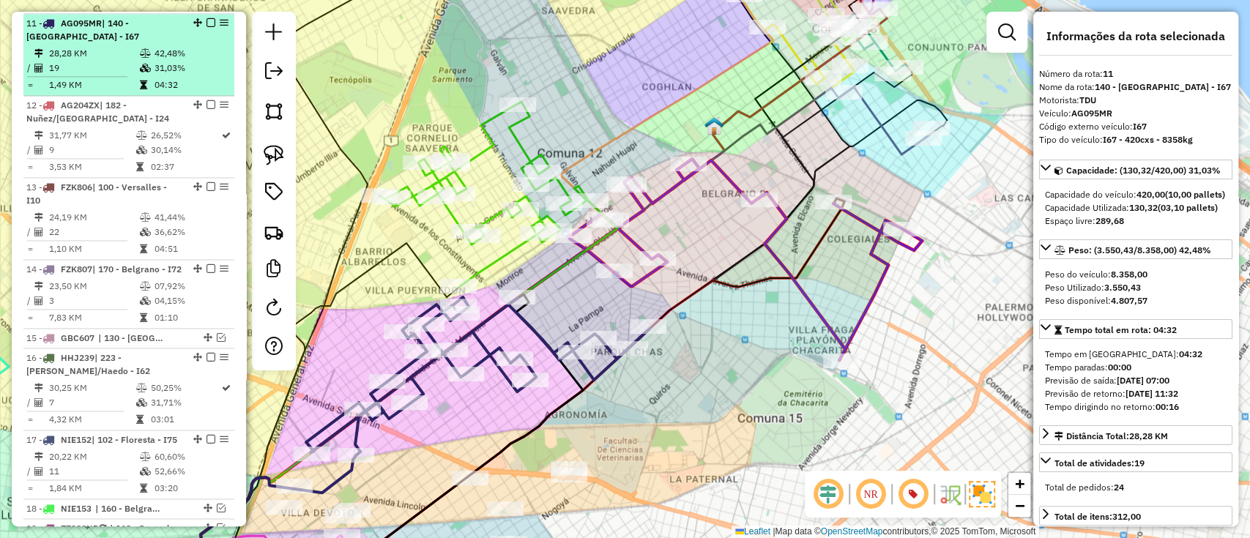
click at [209, 20] on em at bounding box center [210, 22] width 9 height 9
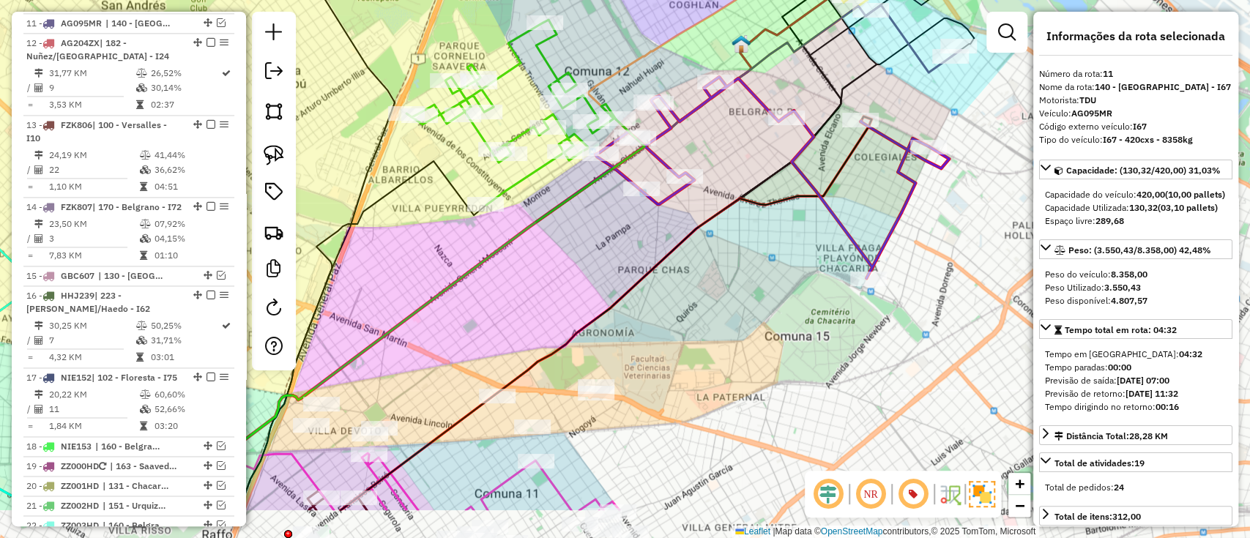
click at [843, 225] on icon at bounding box center [772, 177] width 354 height 201
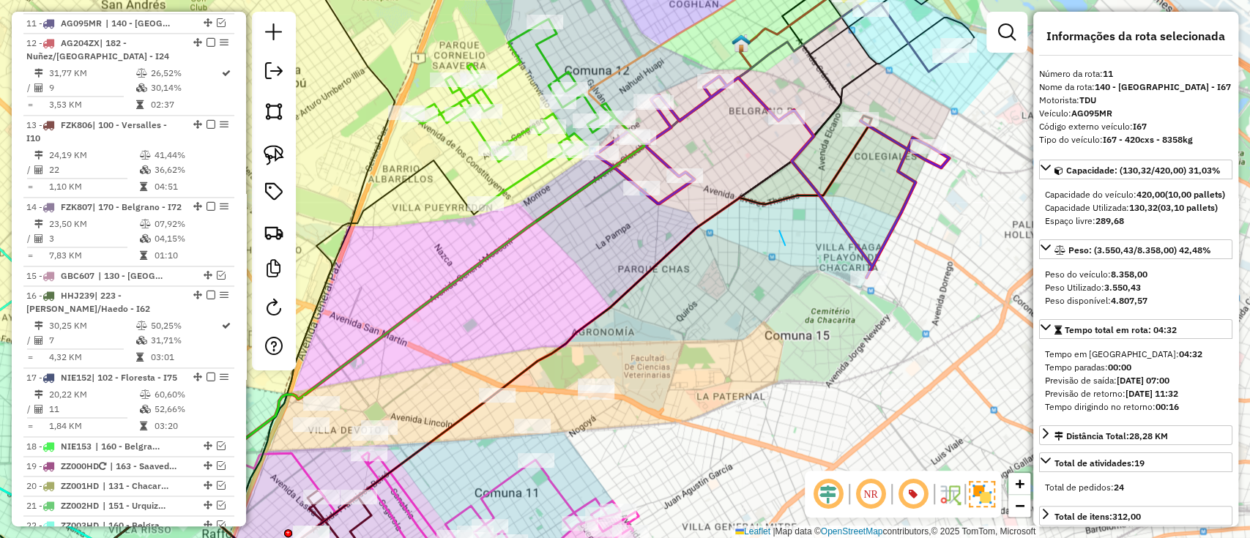
drag, startPoint x: 779, startPoint y: 231, endPoint x: 770, endPoint y: 201, distance: 30.6
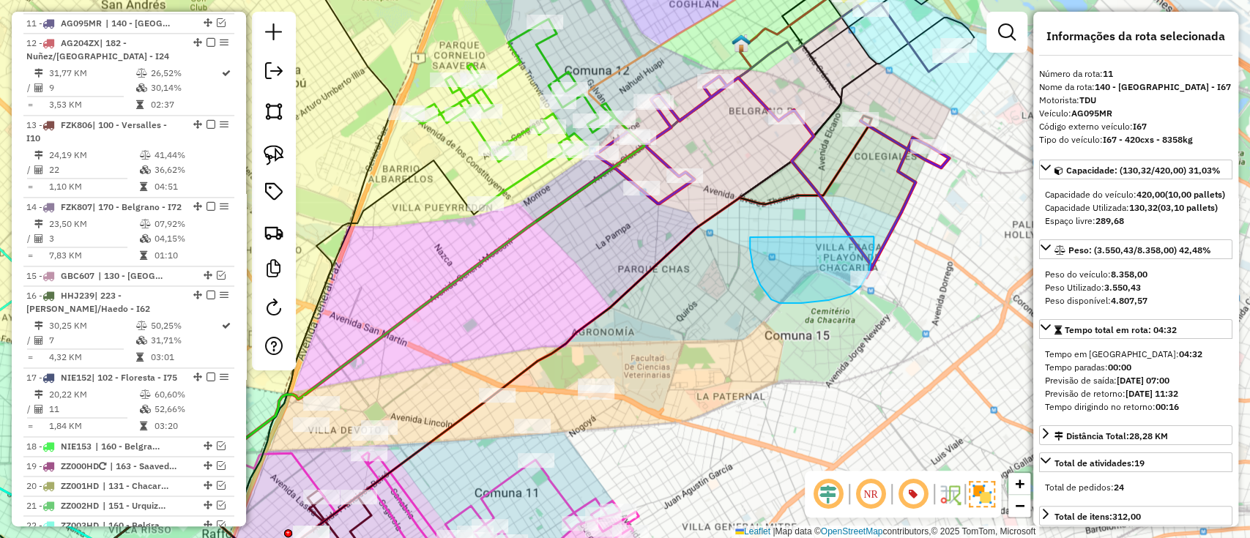
drag, startPoint x: 815, startPoint y: 302, endPoint x: 873, endPoint y: 236, distance: 87.1
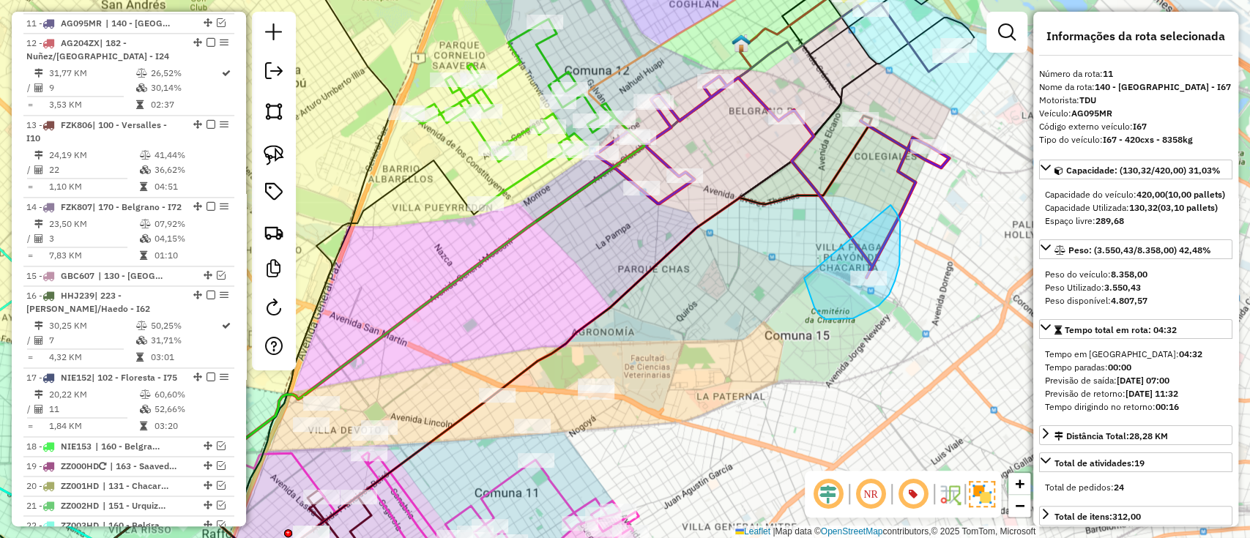
drag, startPoint x: 807, startPoint y: 287, endPoint x: 888, endPoint y: 203, distance: 117.0
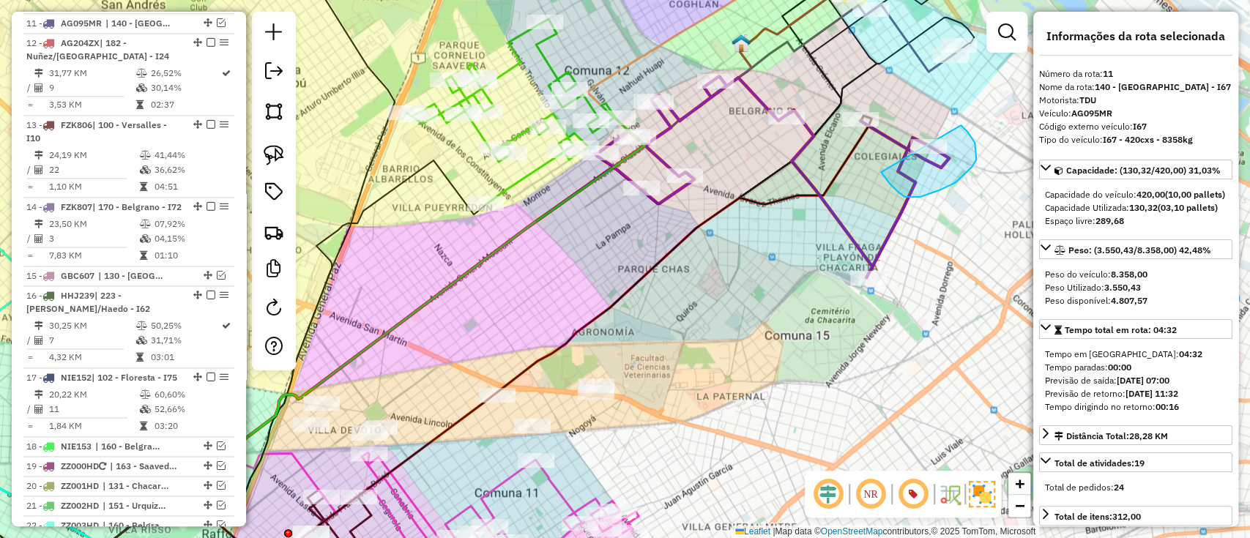
drag, startPoint x: 884, startPoint y: 176, endPoint x: 939, endPoint y: 110, distance: 86.8
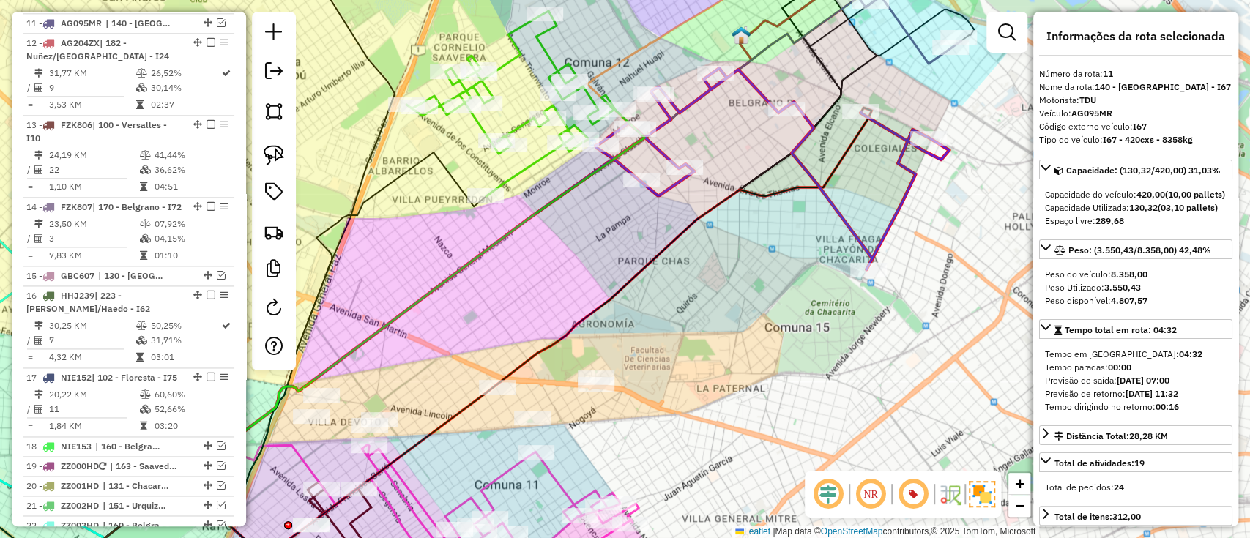
drag, startPoint x: 852, startPoint y: 209, endPoint x: 872, endPoint y: 130, distance: 80.8
click at [872, 130] on div "Janela de atendimento Grade de atendimento Capacidade Transportadoras Veículos …" at bounding box center [625, 269] width 1250 height 538
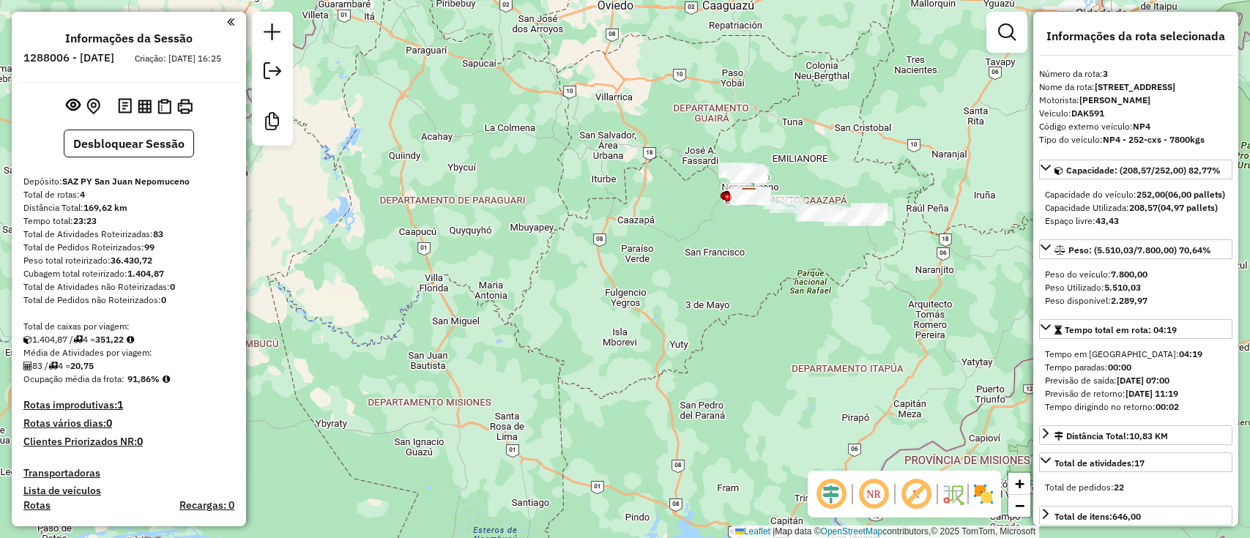
select select "**********"
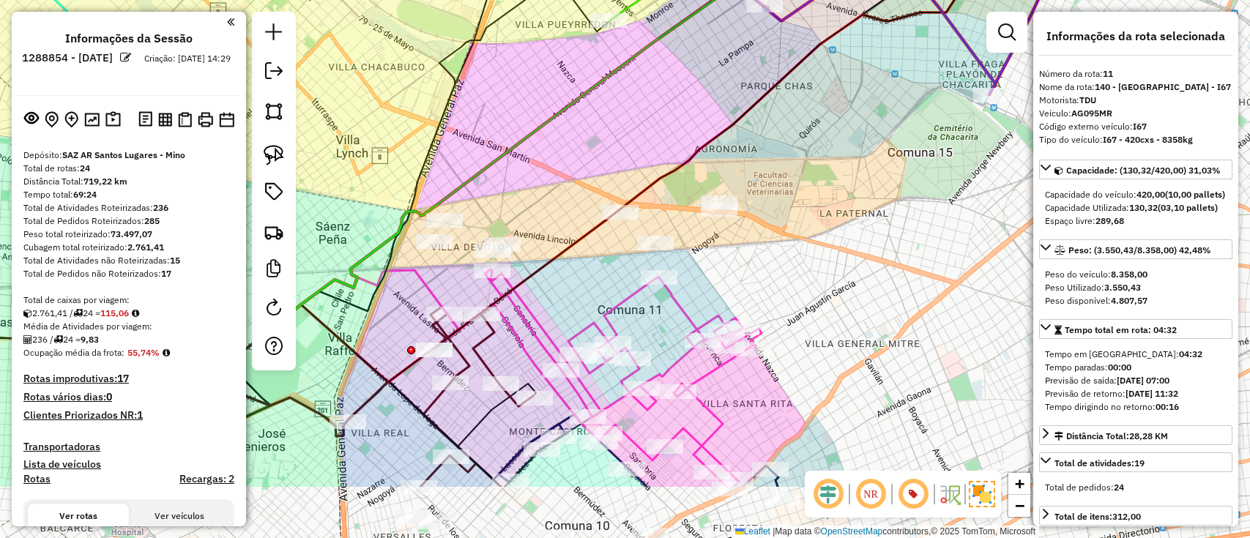
click at [707, 176] on div "Janela de atendimento Grade de atendimento Capacidade Transportadoras Veículos …" at bounding box center [625, 269] width 1250 height 538
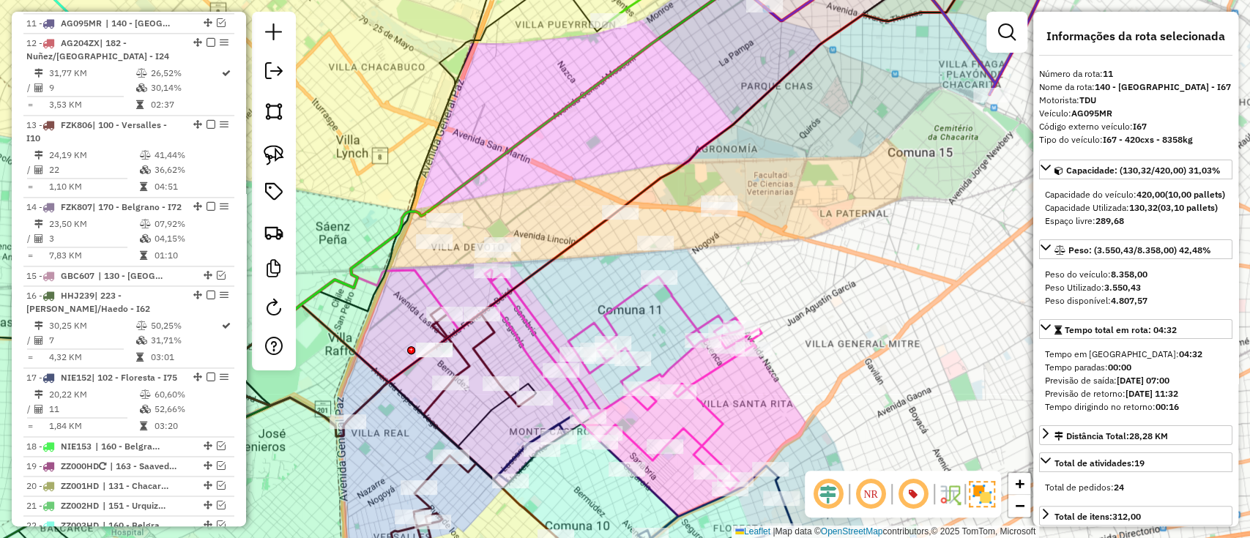
click at [615, 308] on icon at bounding box center [623, 379] width 277 height 221
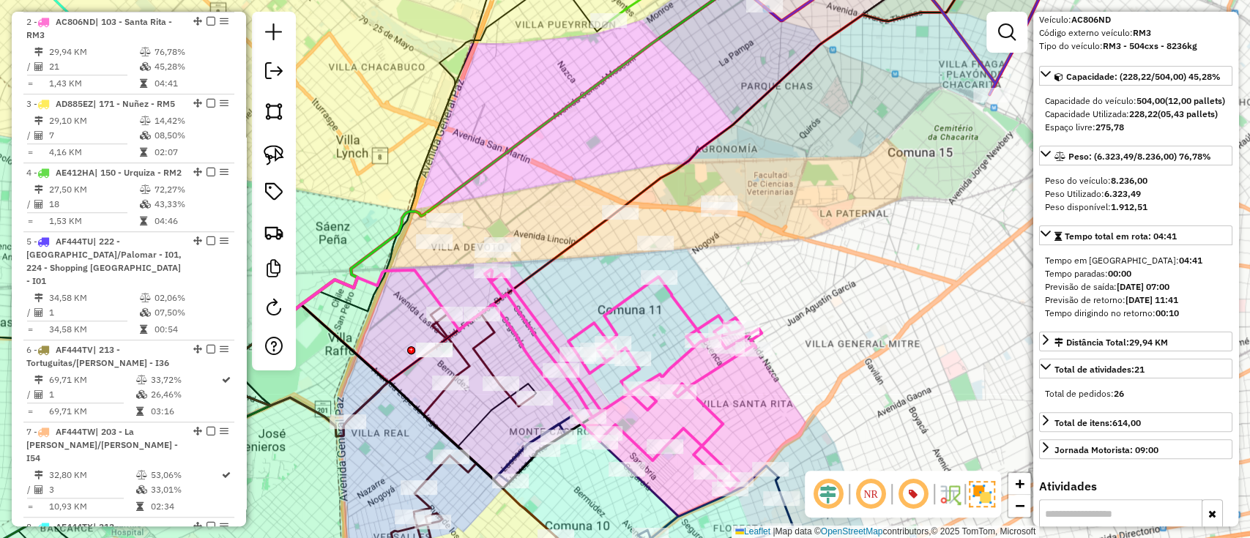
scroll to position [195, 0]
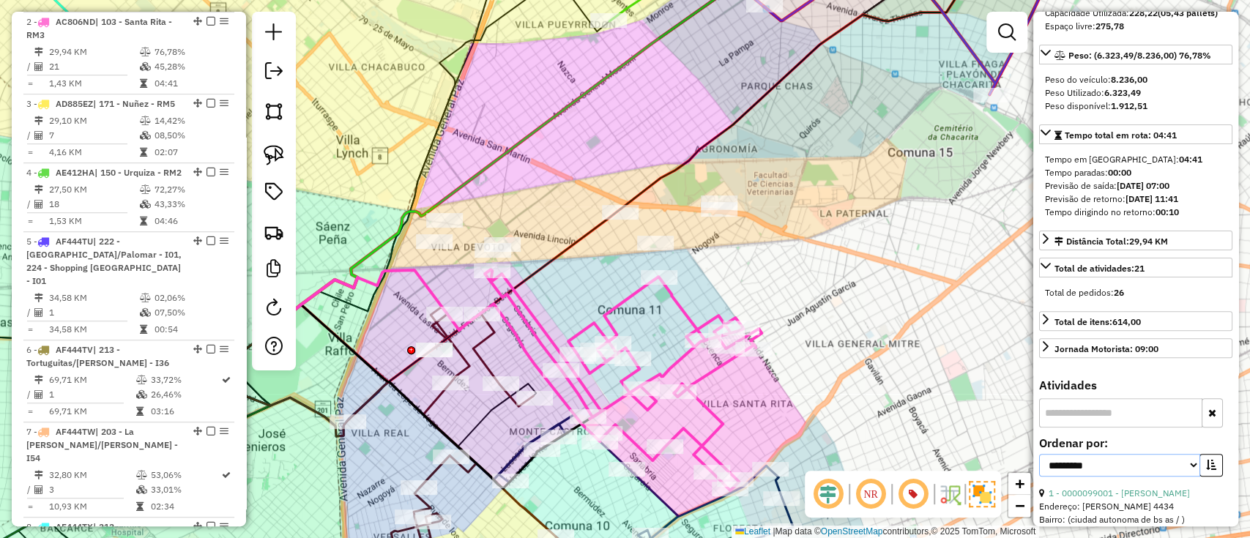
click at [1106, 477] on select "**********" at bounding box center [1119, 465] width 161 height 23
select select "*********"
click at [1039, 477] on select "**********" at bounding box center [1119, 465] width 161 height 23
click at [1215, 477] on button "button" at bounding box center [1210, 465] width 23 height 23
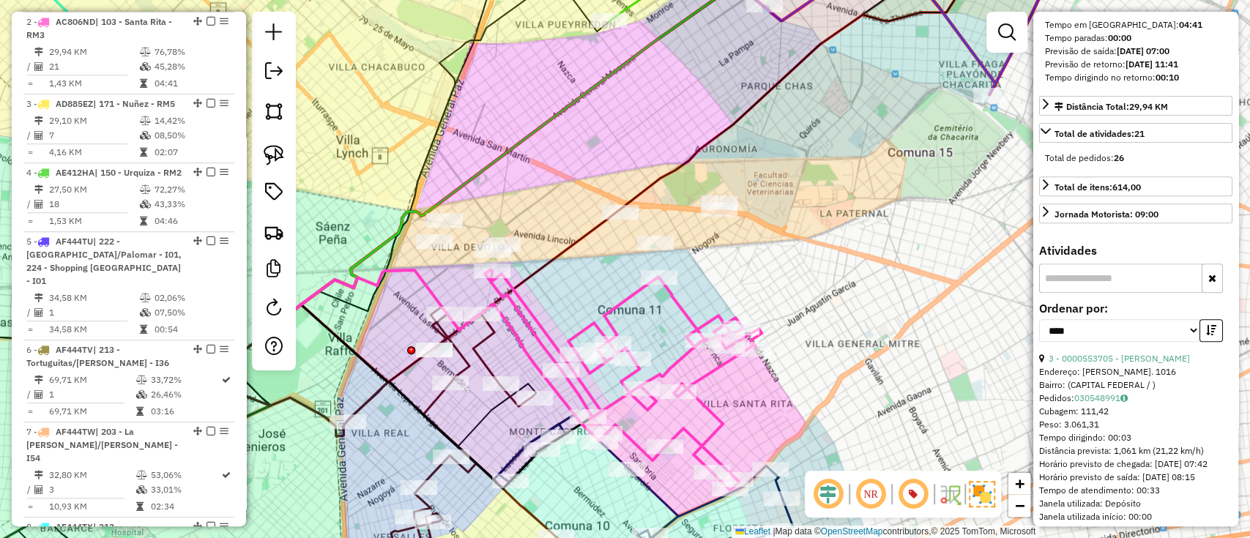
scroll to position [390, 0]
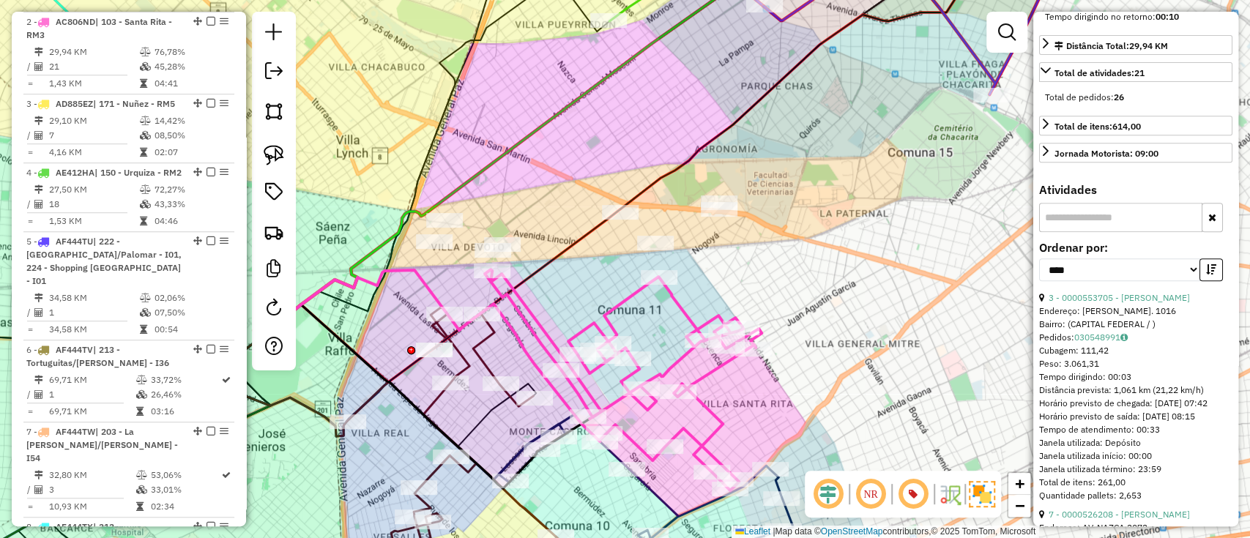
click at [1108, 291] on div "**********" at bounding box center [1135, 266] width 193 height 49
click at [1108, 303] on link "3 - 0000553705 - ZHENG LIHONG" at bounding box center [1118, 297] width 141 height 11
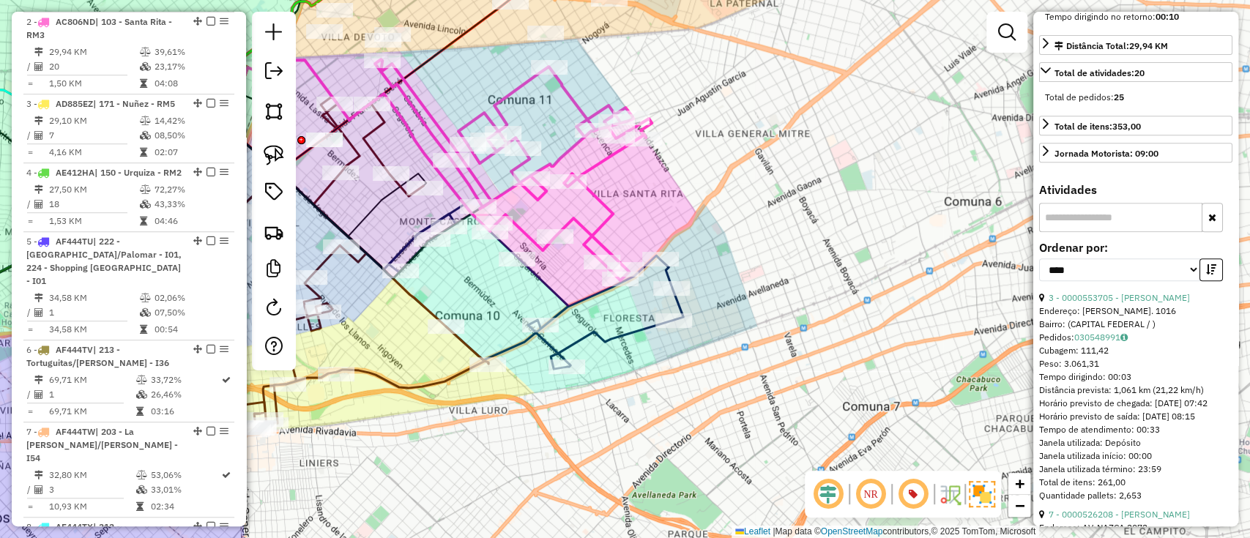
scroll to position [0, 0]
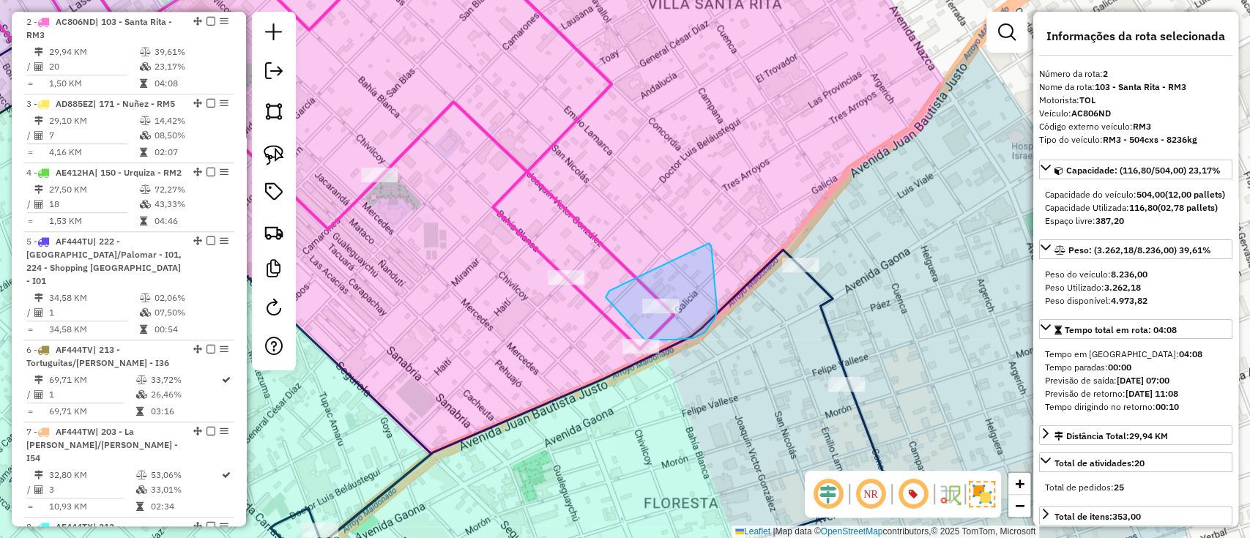
drag, startPoint x: 609, startPoint y: 291, endPoint x: 708, endPoint y: 243, distance: 109.7
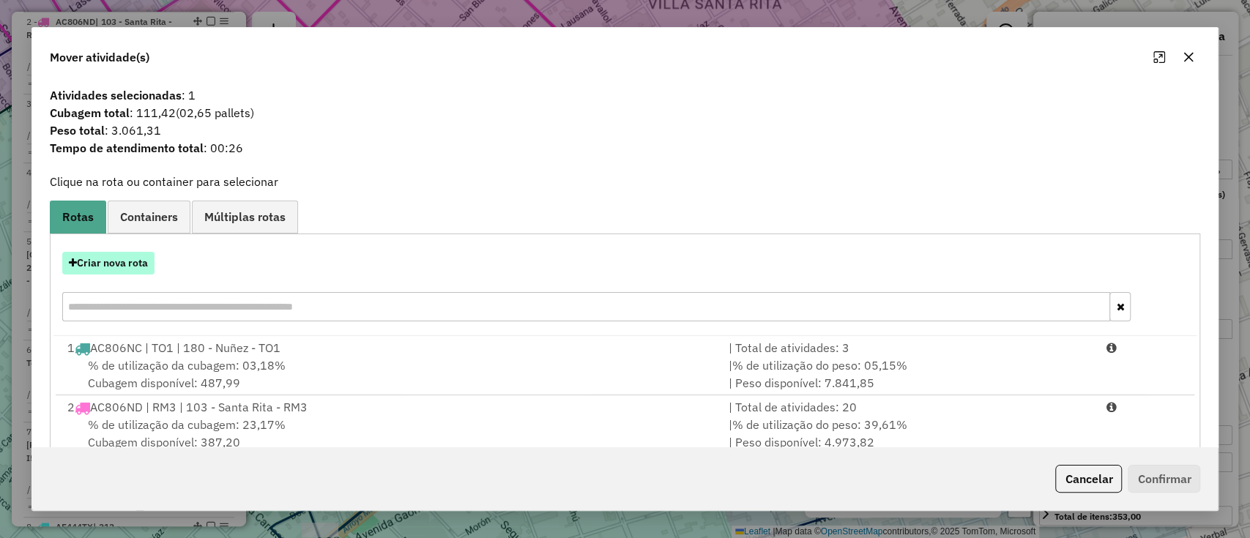
click at [113, 256] on button "Criar nova rota" at bounding box center [108, 263] width 92 height 23
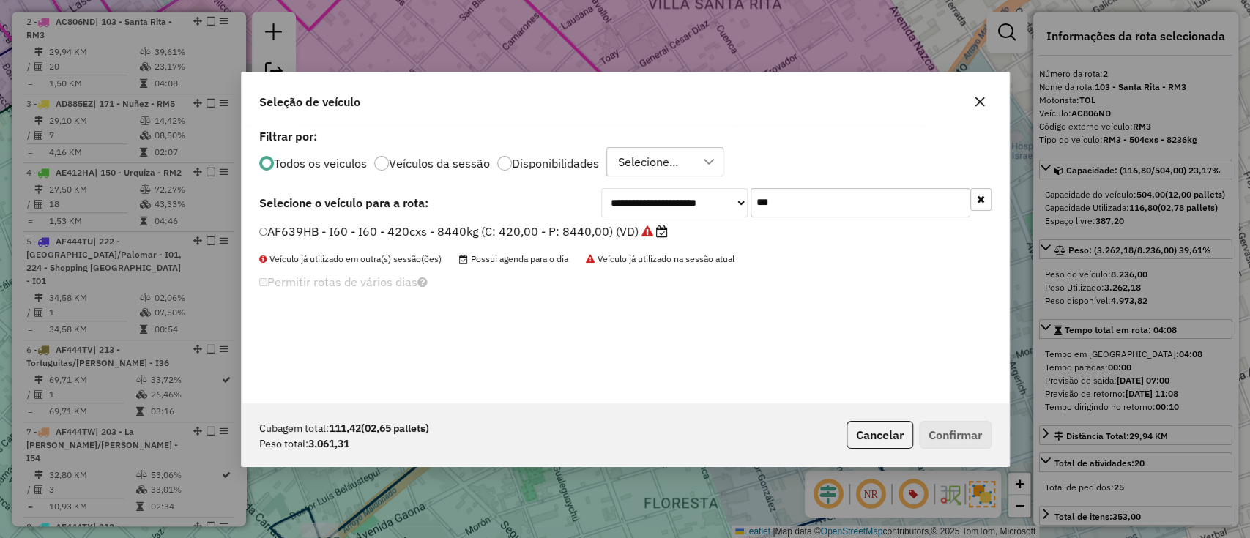
scroll to position [7, 4]
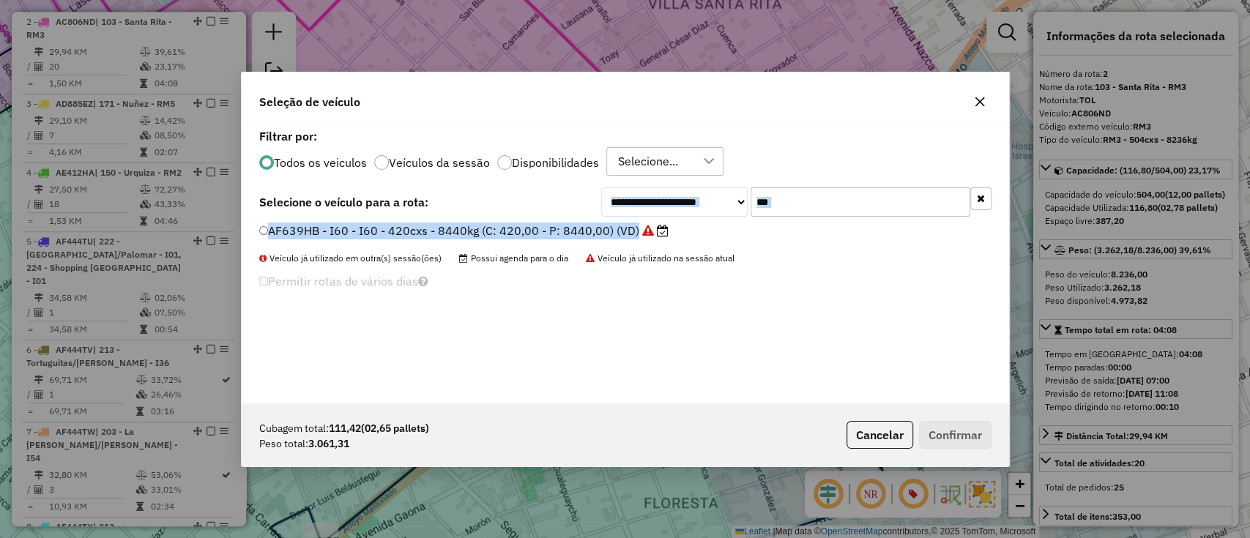
drag, startPoint x: 818, startPoint y: 216, endPoint x: 753, endPoint y: 190, distance: 69.6
click at [744, 204] on div "**********" at bounding box center [625, 264] width 767 height 278
click at [781, 205] on input "***" at bounding box center [860, 201] width 220 height 29
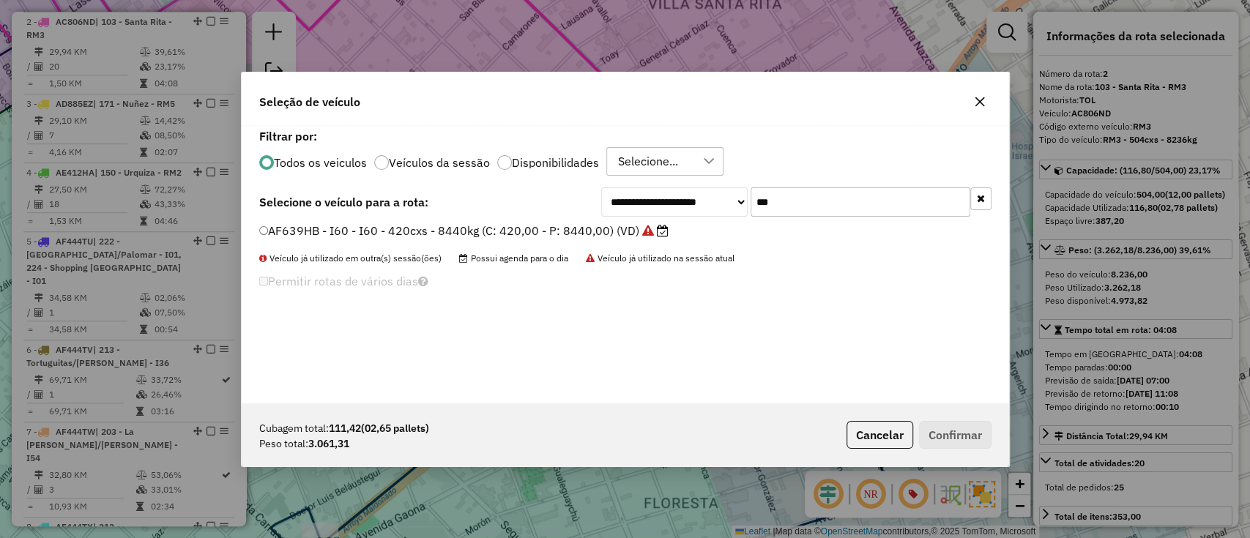
click at [781, 205] on input "***" at bounding box center [860, 201] width 220 height 29
type input "***"
drag, startPoint x: 628, startPoint y: 222, endPoint x: 645, endPoint y: 261, distance: 43.0
click at [628, 222] on label "AF737MP - I49 - I49 - 420cxs - 7826kg (C: 420,00 - P: 7826,00) (VD)" at bounding box center [457, 231] width 397 height 18
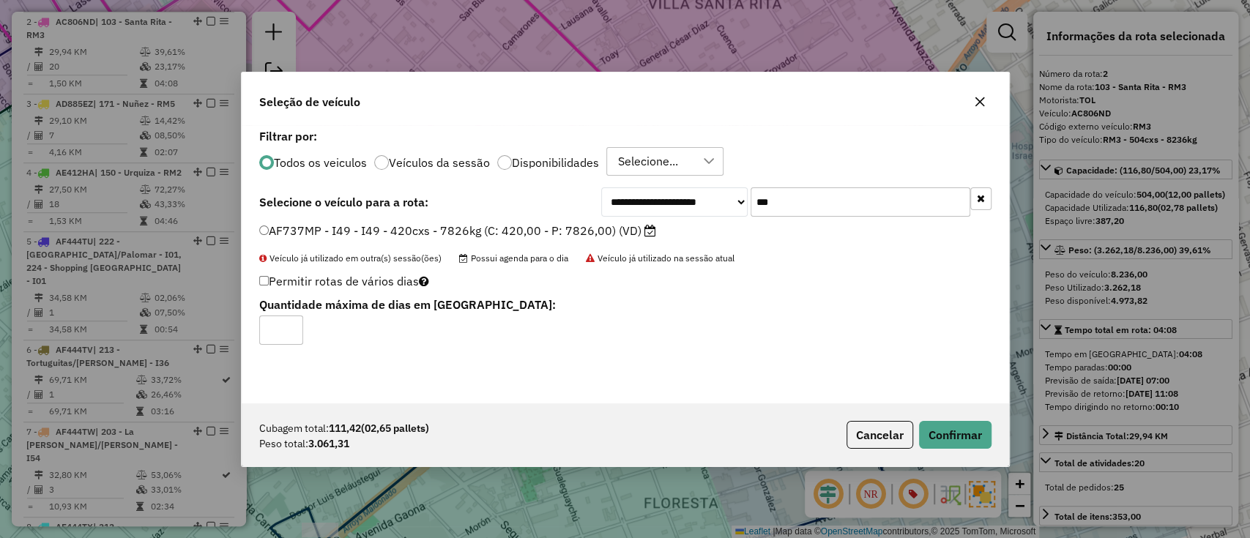
click at [972, 413] on div "Cubagem total: 111,42 (02,65 pallets) Peso total: 3.061,31 Cancelar Confirmar" at bounding box center [625, 434] width 767 height 63
click at [971, 421] on button "Confirmar" at bounding box center [955, 435] width 72 height 28
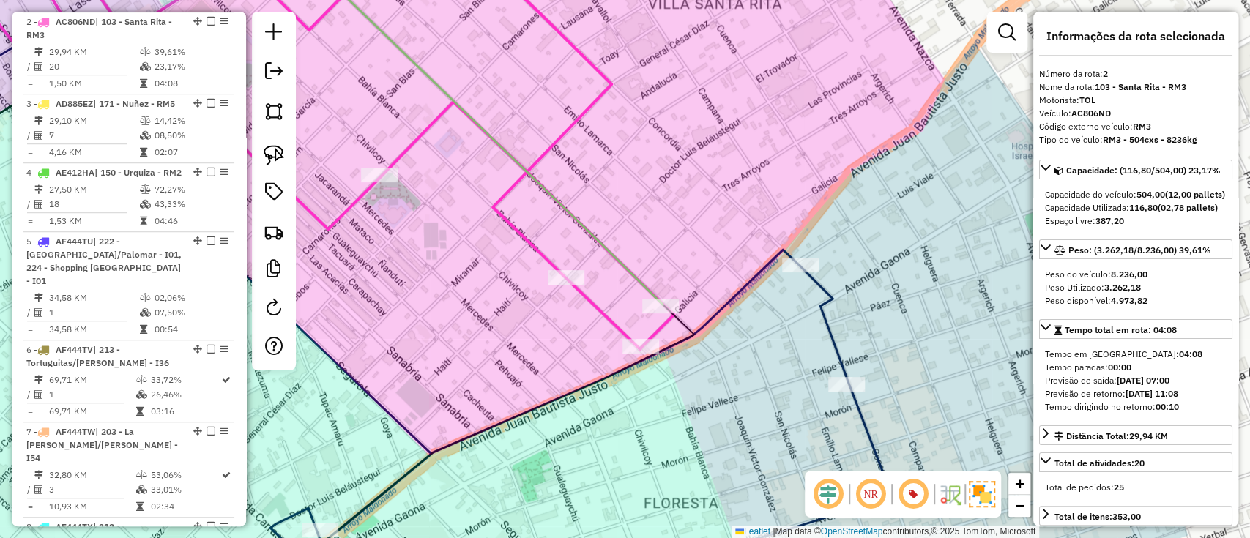
click at [635, 268] on icon at bounding box center [478, 125] width 370 height 359
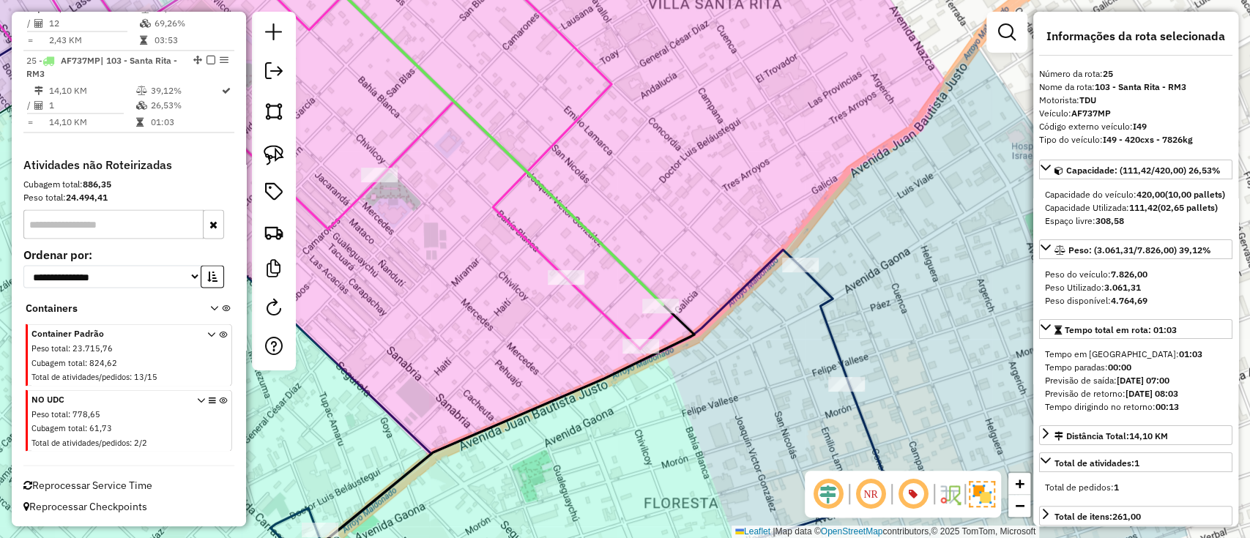
drag, startPoint x: 693, startPoint y: 156, endPoint x: 859, endPoint y: 408, distance: 301.7
click at [859, 408] on div "Janela de atendimento Grade de atendimento Capacidade Transportadoras Veículos …" at bounding box center [625, 269] width 1250 height 538
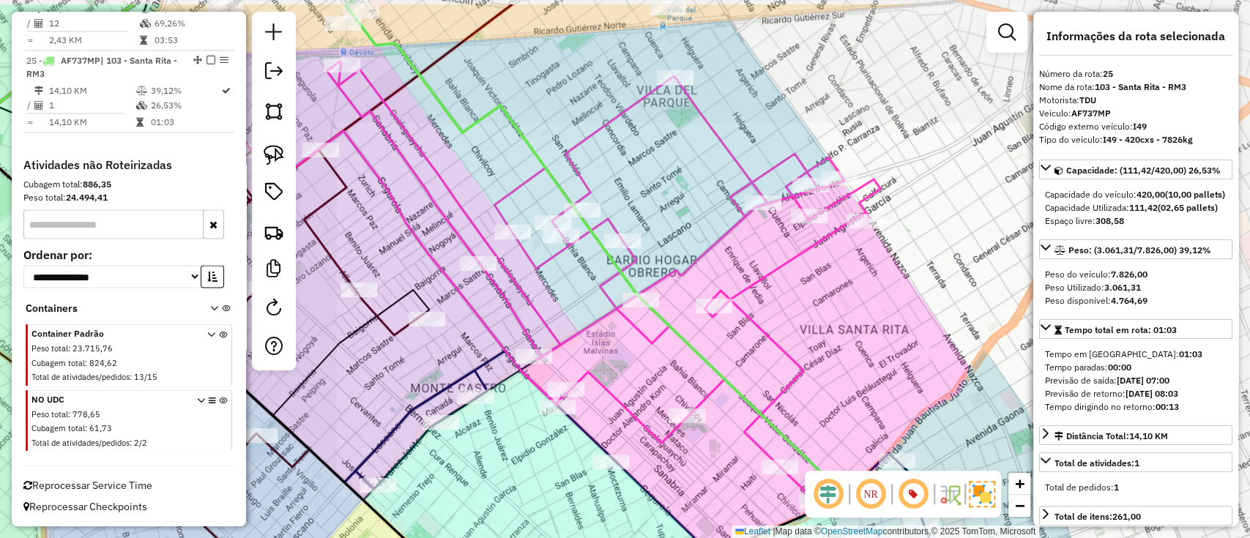
drag, startPoint x: 802, startPoint y: 302, endPoint x: 746, endPoint y: 351, distance: 74.7
click at [856, 450] on div "Janela de atendimento Grade de atendimento Capacidade Transportadoras Veículos …" at bounding box center [625, 269] width 1250 height 538
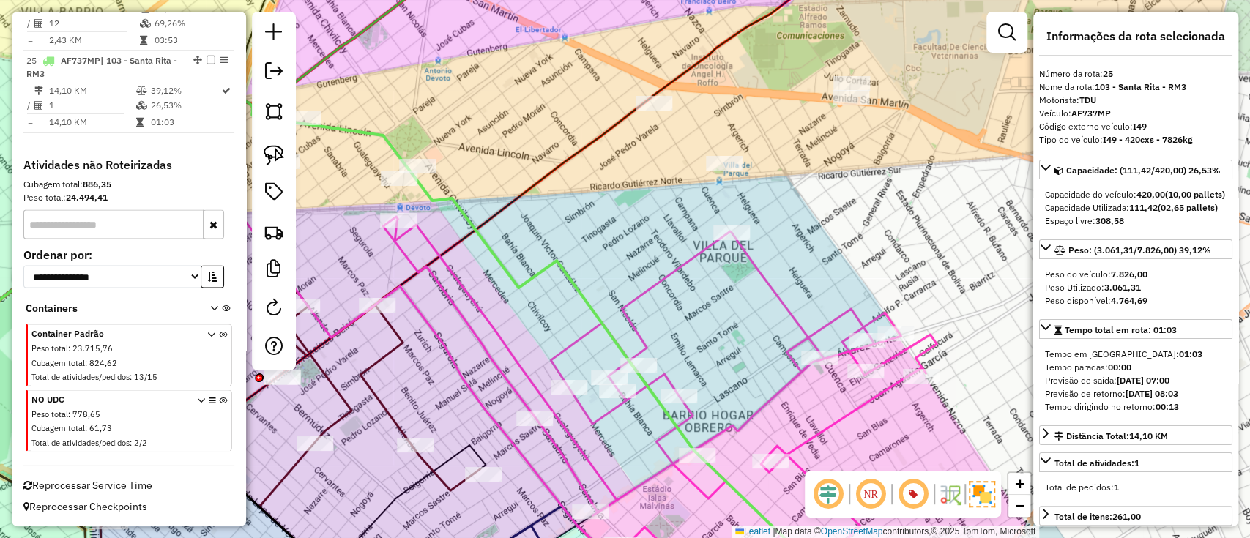
drag, startPoint x: 673, startPoint y: 285, endPoint x: 805, endPoint y: 398, distance: 173.3
click at [805, 398] on div "Janela de atendimento Grade de atendimento Capacidade Transportadoras Veículos …" at bounding box center [625, 269] width 1250 height 538
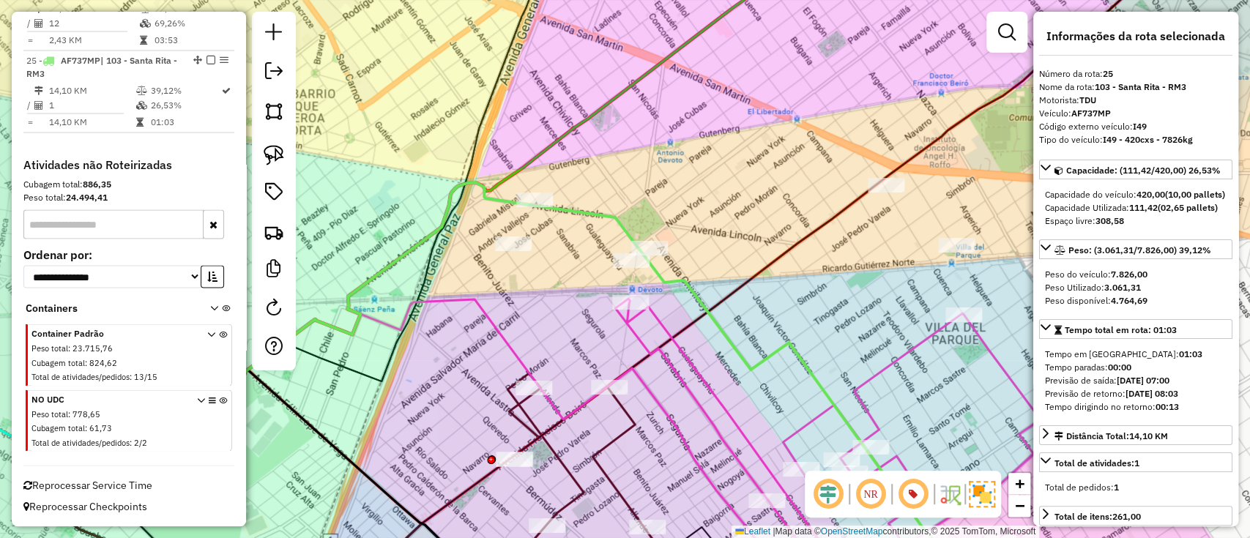
drag, startPoint x: 395, startPoint y: 216, endPoint x: 540, endPoint y: 143, distance: 161.4
click at [540, 144] on icon at bounding box center [513, 174] width 691 height 518
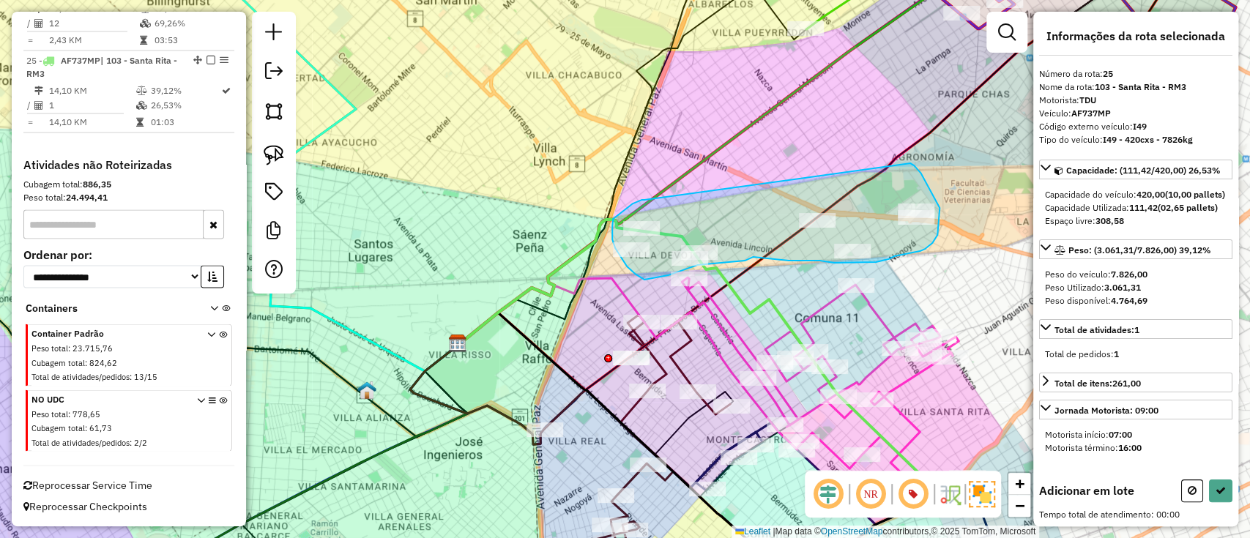
drag, startPoint x: 478, startPoint y: 179, endPoint x: 907, endPoint y: 161, distance: 429.3
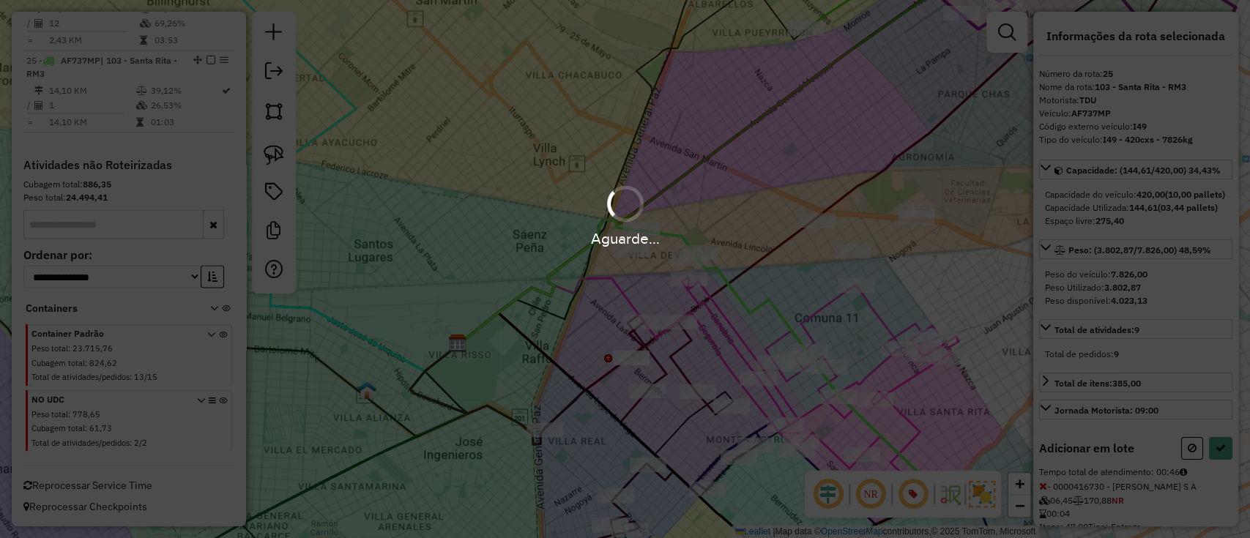
select select "*********"
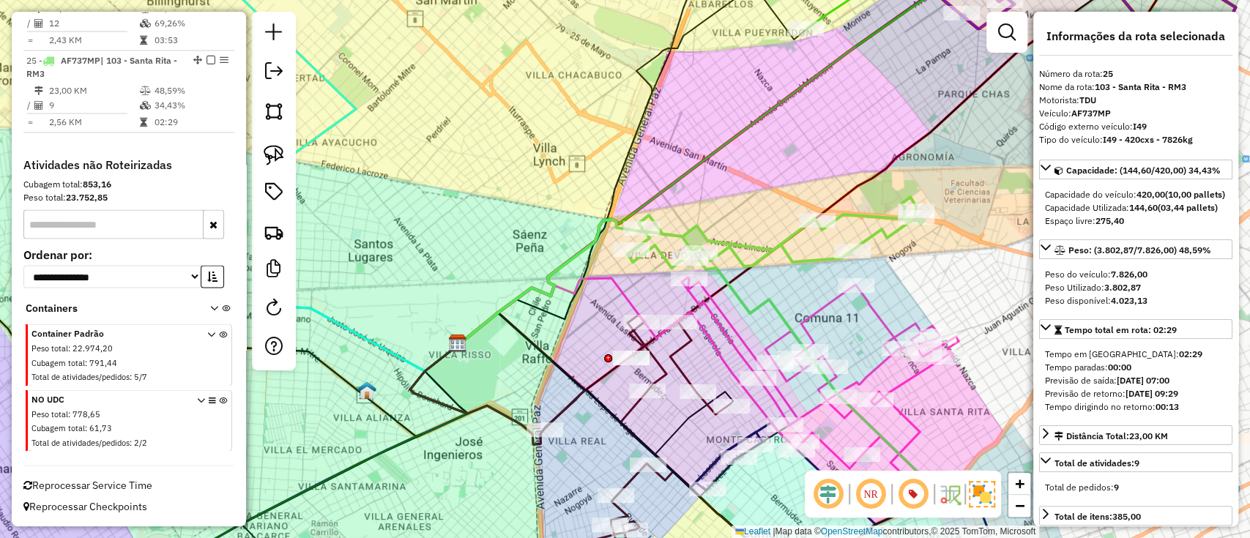
click at [675, 356] on icon at bounding box center [669, 453] width 251 height 277
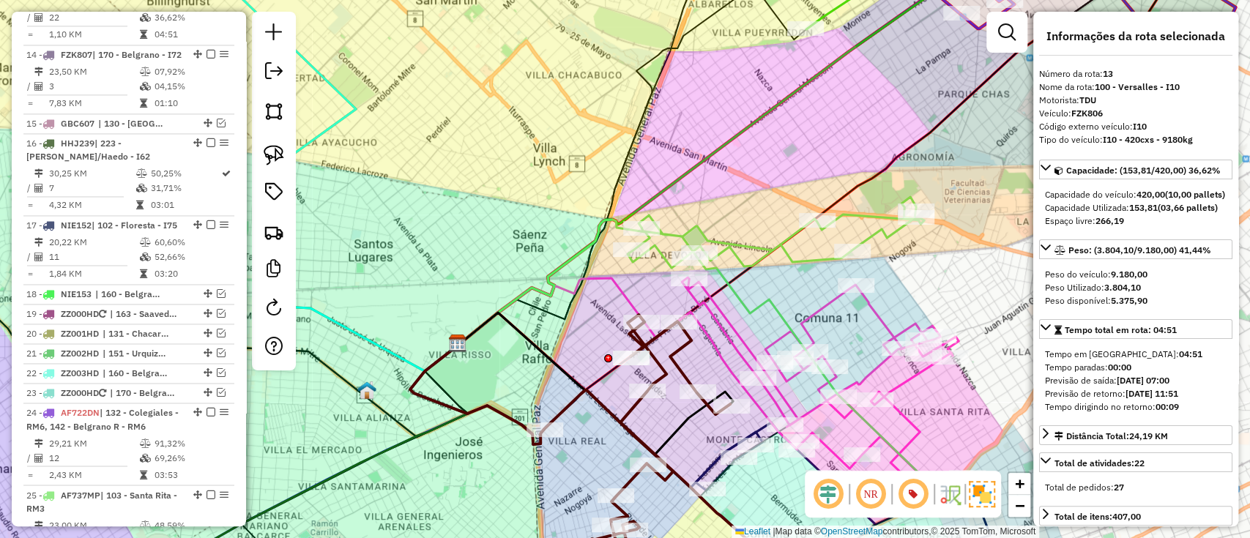
scroll to position [1408, 0]
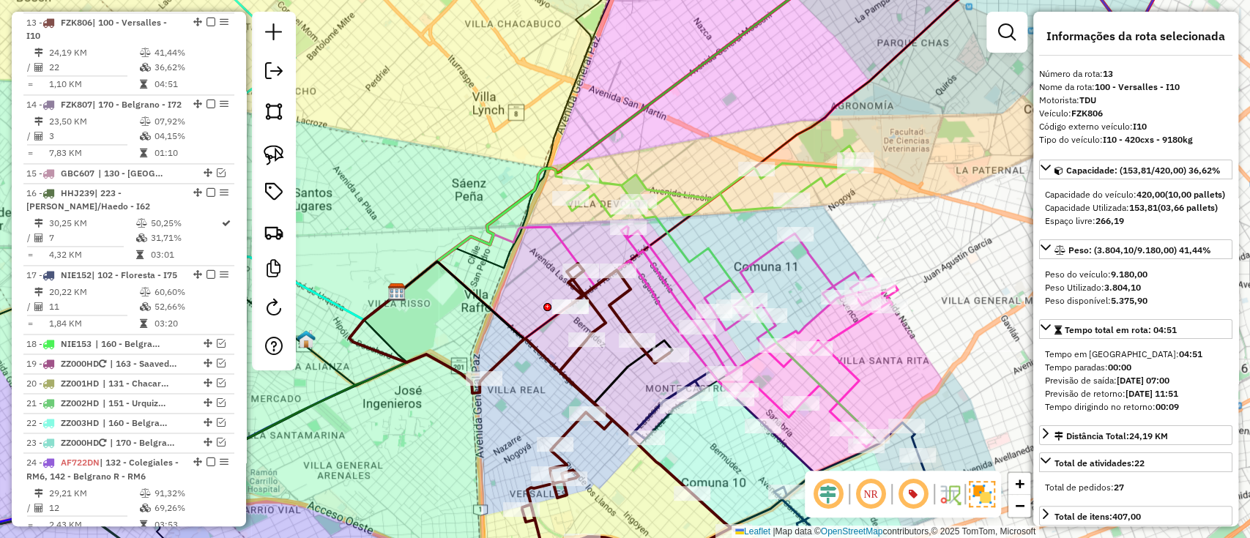
drag, startPoint x: 676, startPoint y: 355, endPoint x: 637, endPoint y: 285, distance: 80.3
click at [616, 302] on icon at bounding box center [608, 402] width 251 height 277
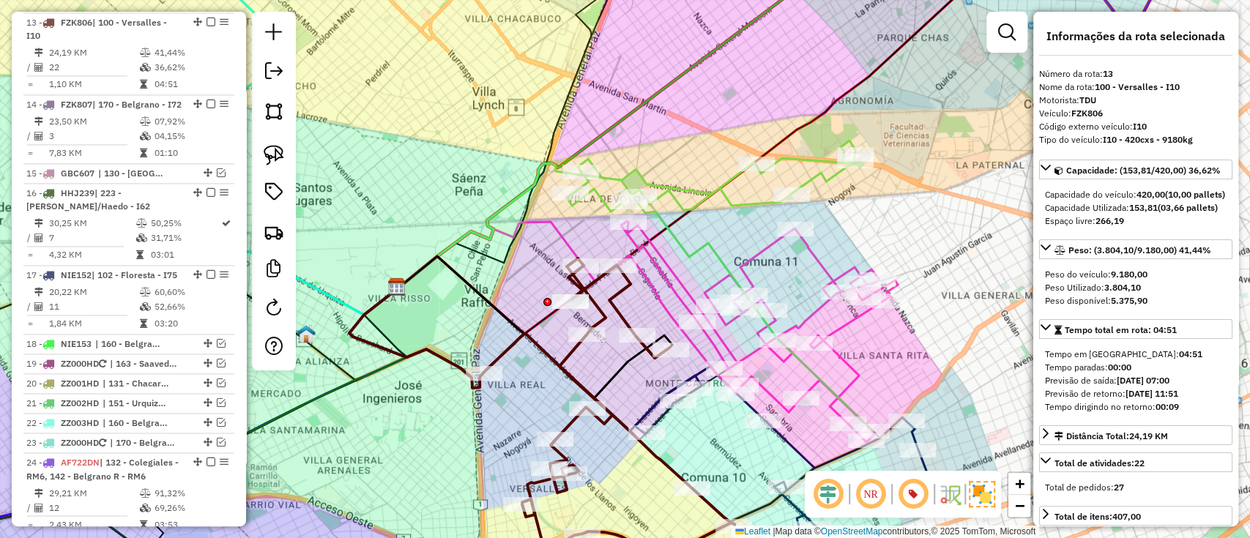
click at [857, 377] on icon at bounding box center [759, 331] width 277 height 221
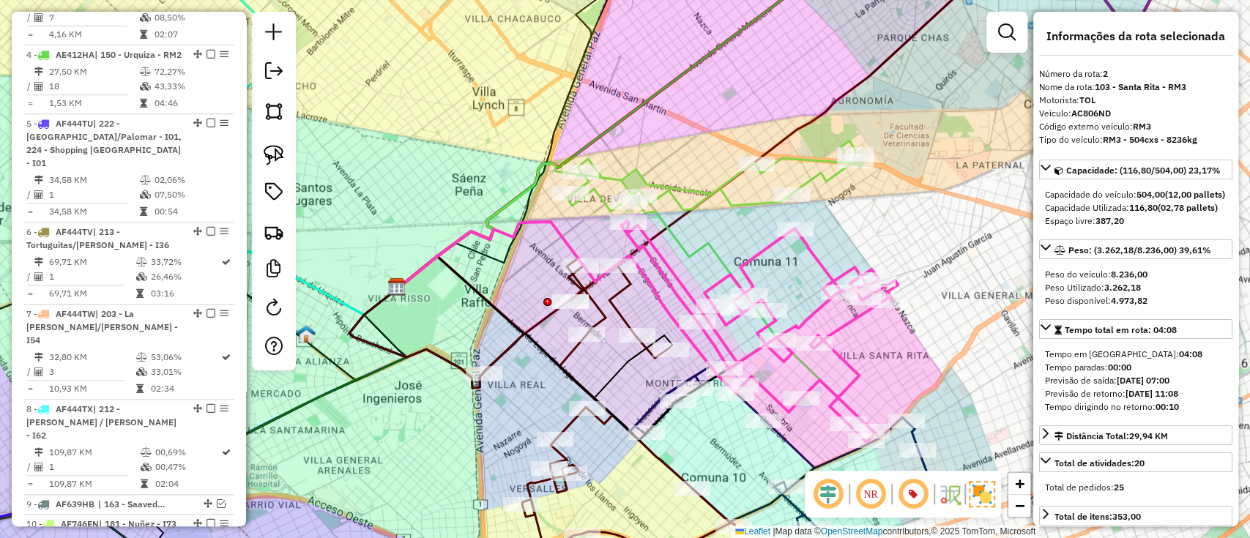
scroll to position [619, 0]
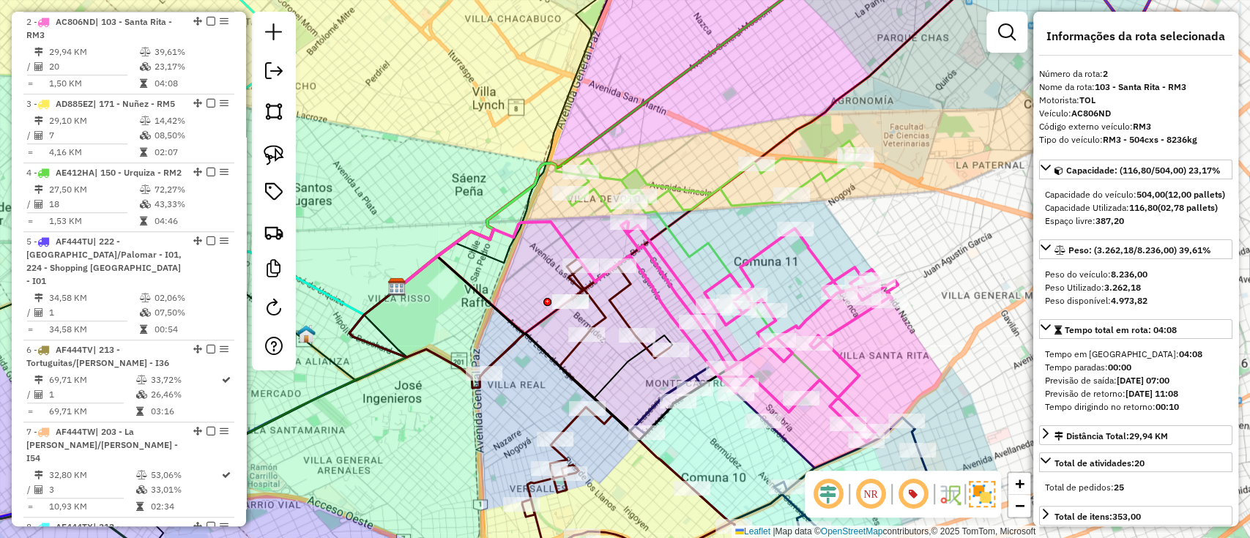
drag, startPoint x: 855, startPoint y: 367, endPoint x: 826, endPoint y: 241, distance: 130.0
click at [826, 241] on icon at bounding box center [759, 331] width 277 height 221
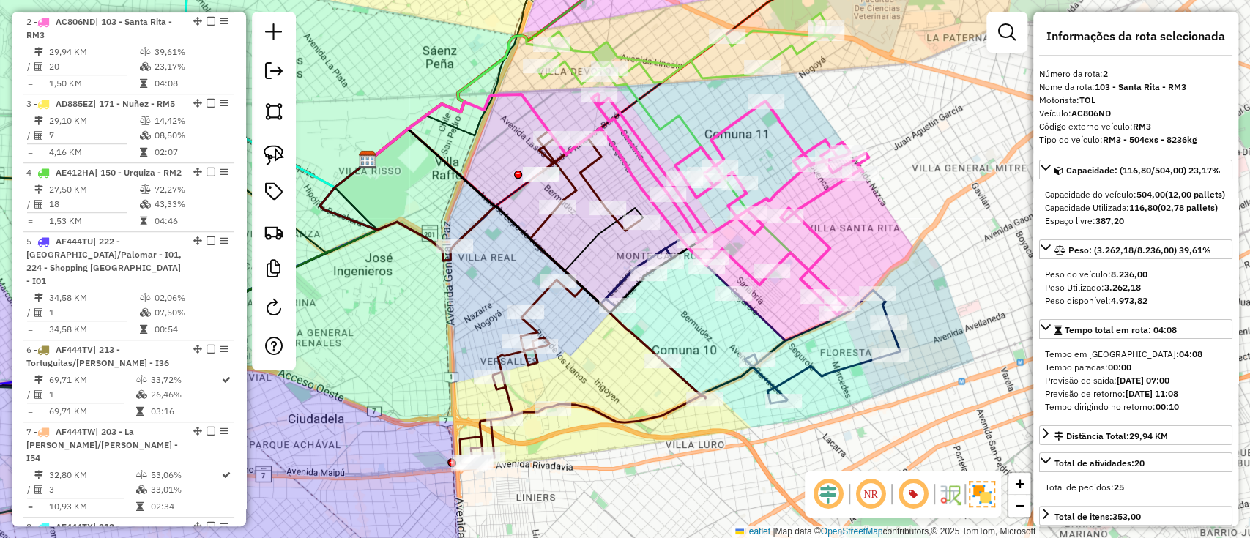
click at [808, 364] on icon at bounding box center [752, 321] width 294 height 165
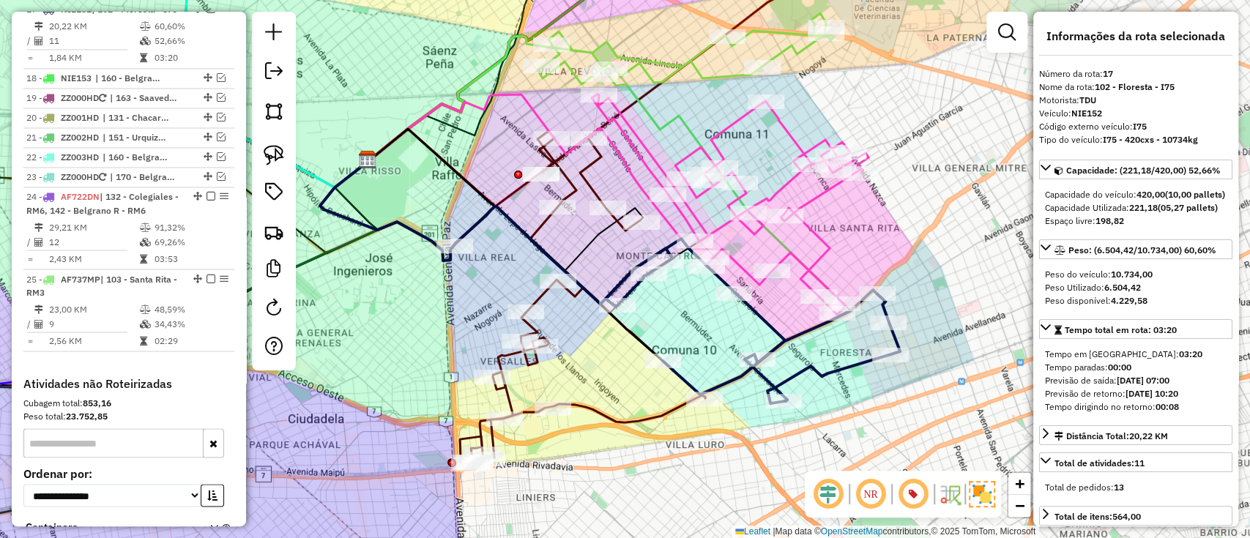
click at [818, 231] on icon at bounding box center [729, 204] width 277 height 221
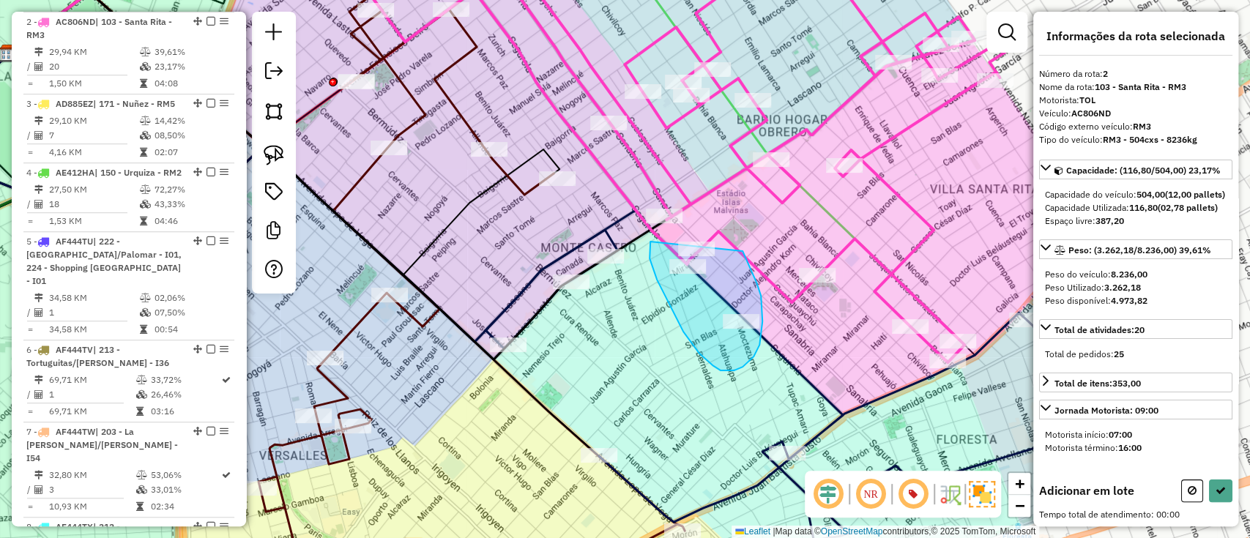
drag, startPoint x: 657, startPoint y: 280, endPoint x: 738, endPoint y: 245, distance: 88.5
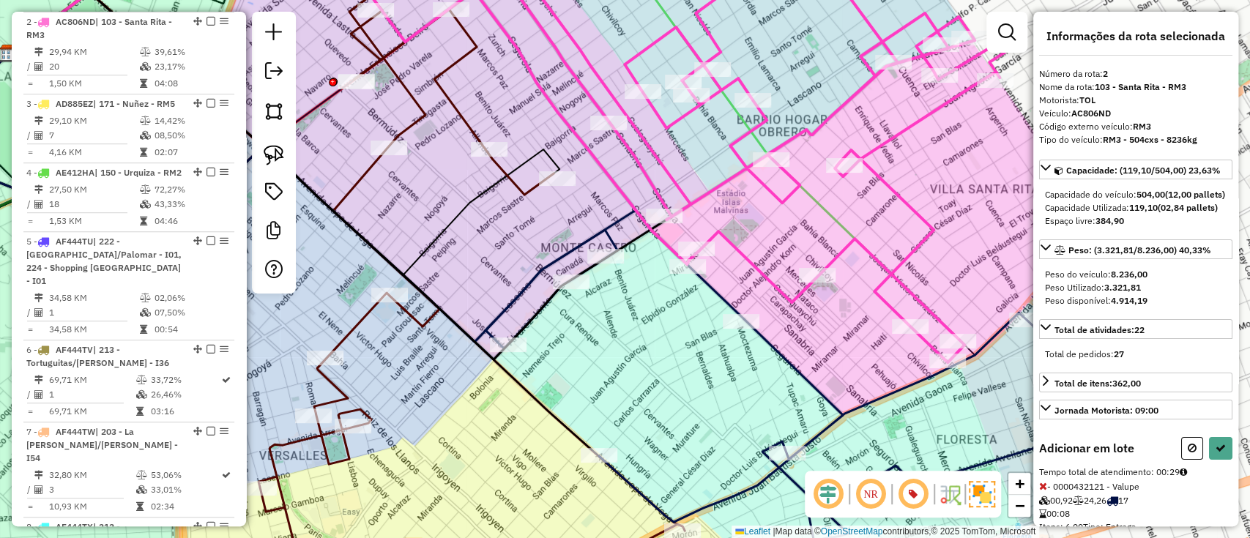
select select "*********"
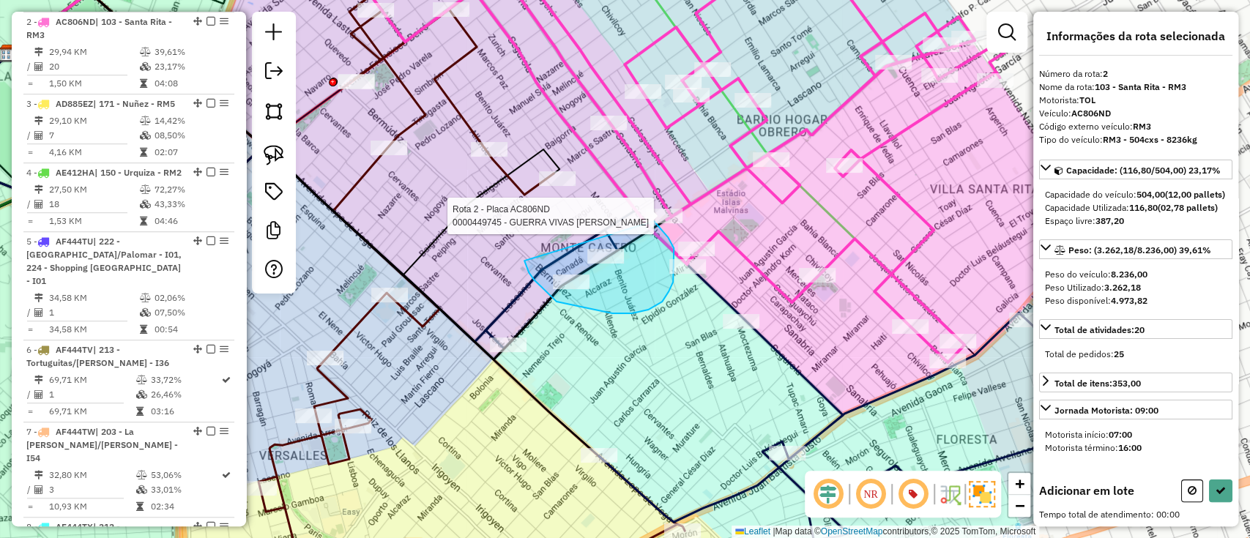
drag, startPoint x: 534, startPoint y: 280, endPoint x: 644, endPoint y: 214, distance: 128.3
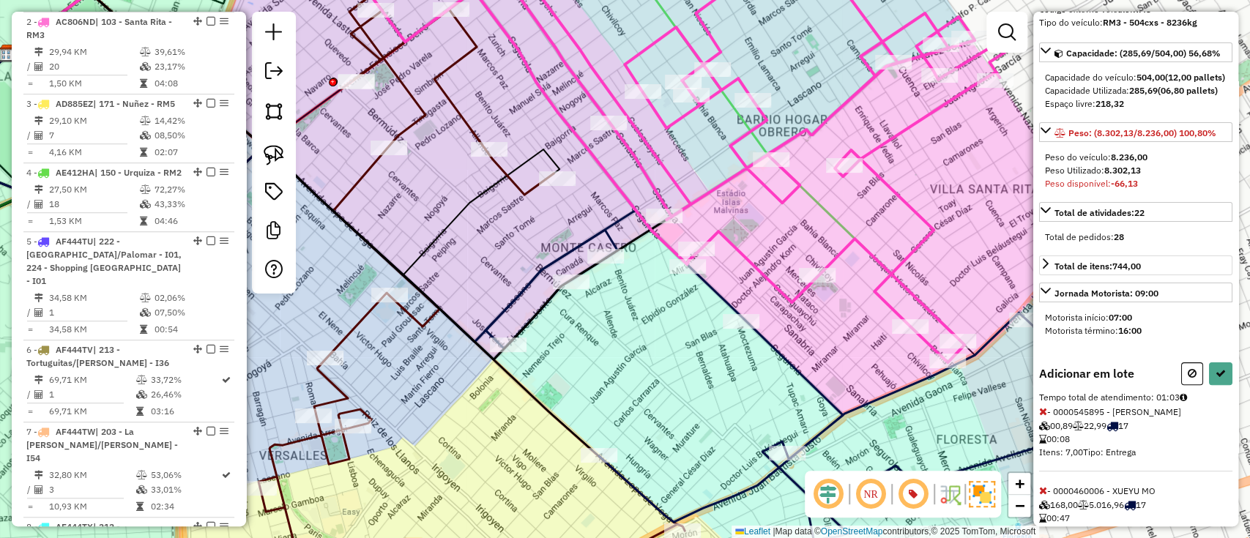
scroll to position [182, 0]
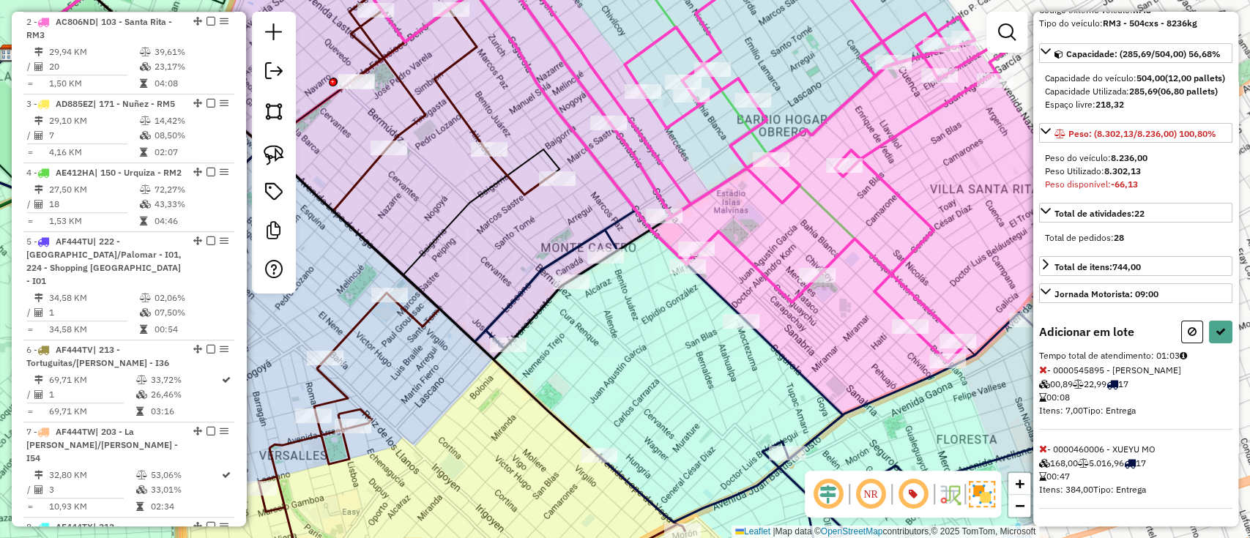
select select "*********"
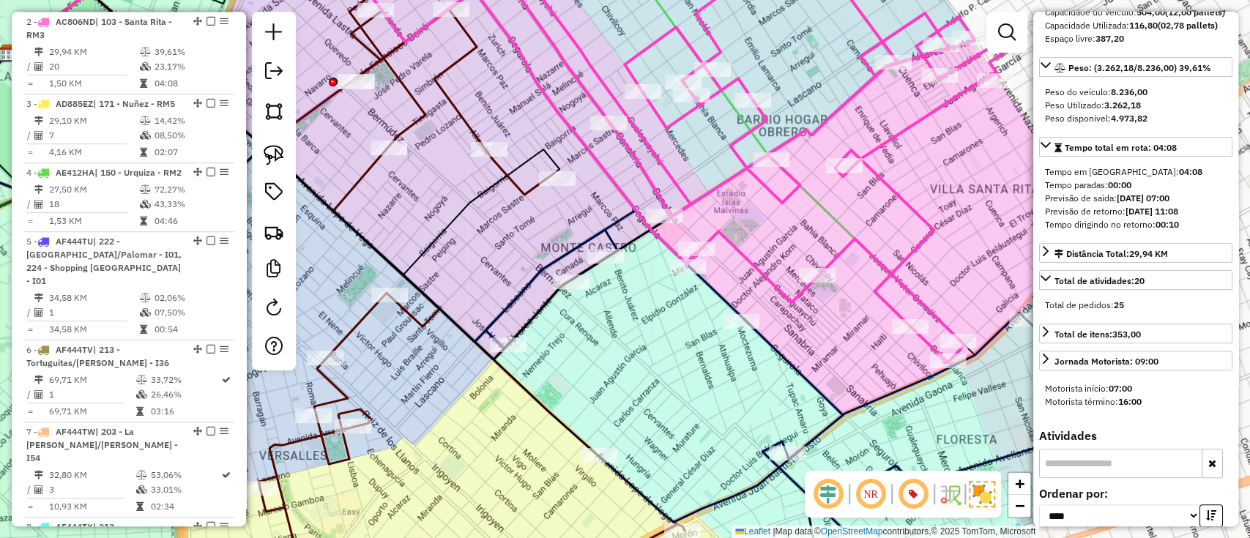
scroll to position [0, 0]
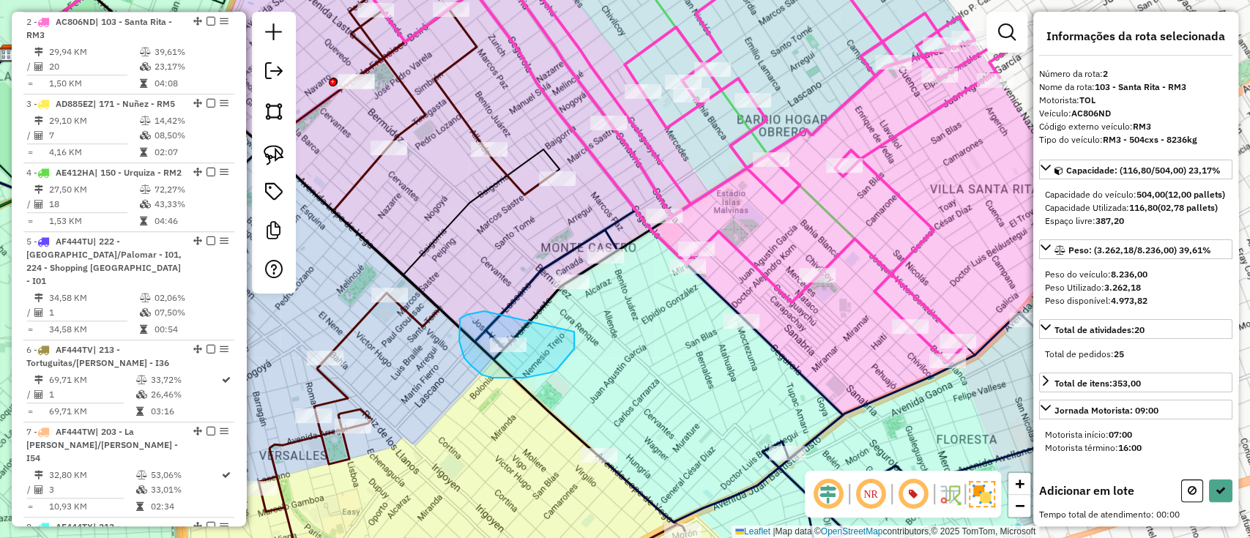
drag, startPoint x: 464, startPoint y: 358, endPoint x: 570, endPoint y: 325, distance: 111.1
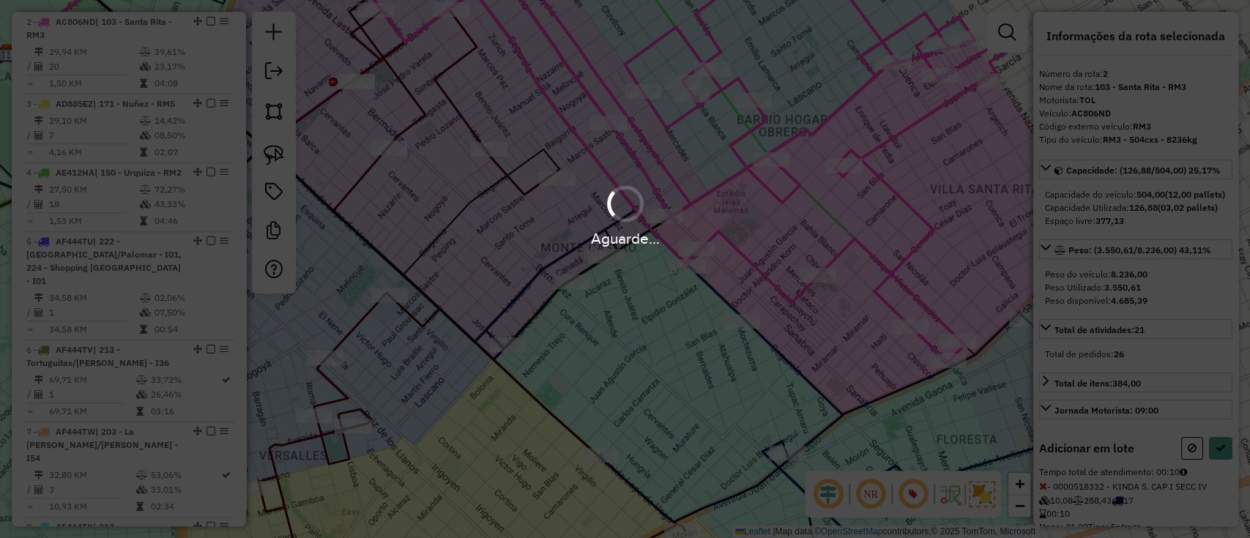
select select "*********"
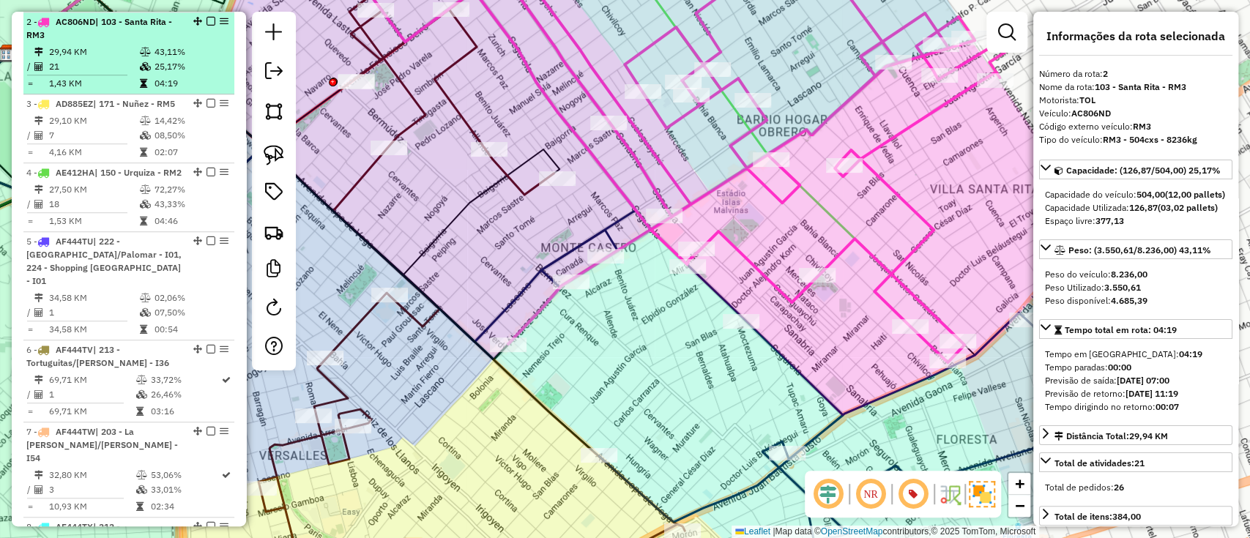
click at [209, 18] on em at bounding box center [210, 21] width 9 height 9
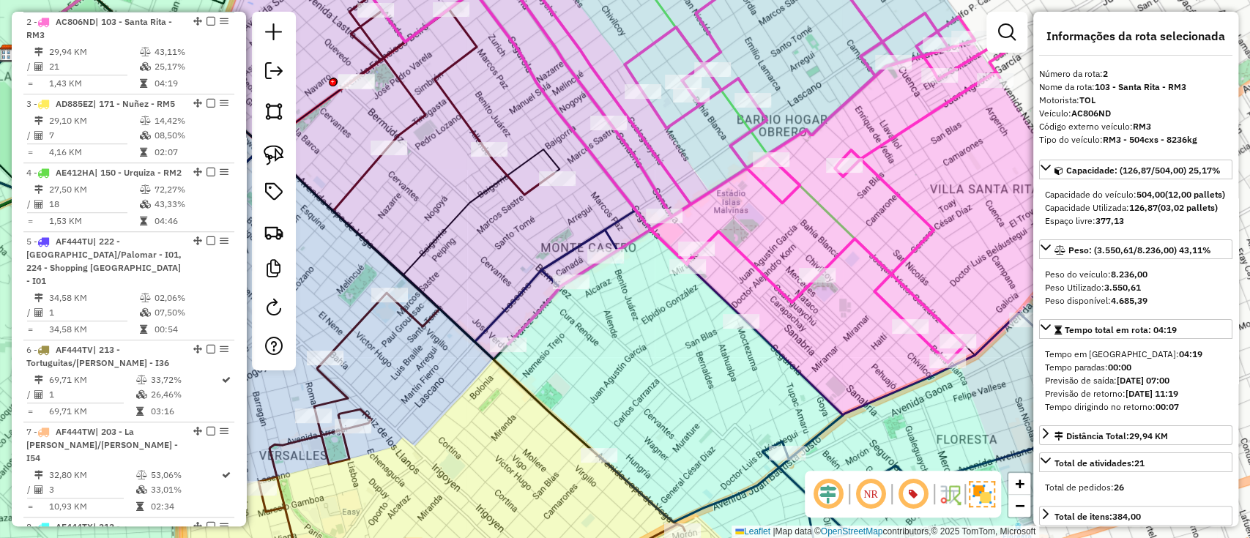
scroll to position [556, 0]
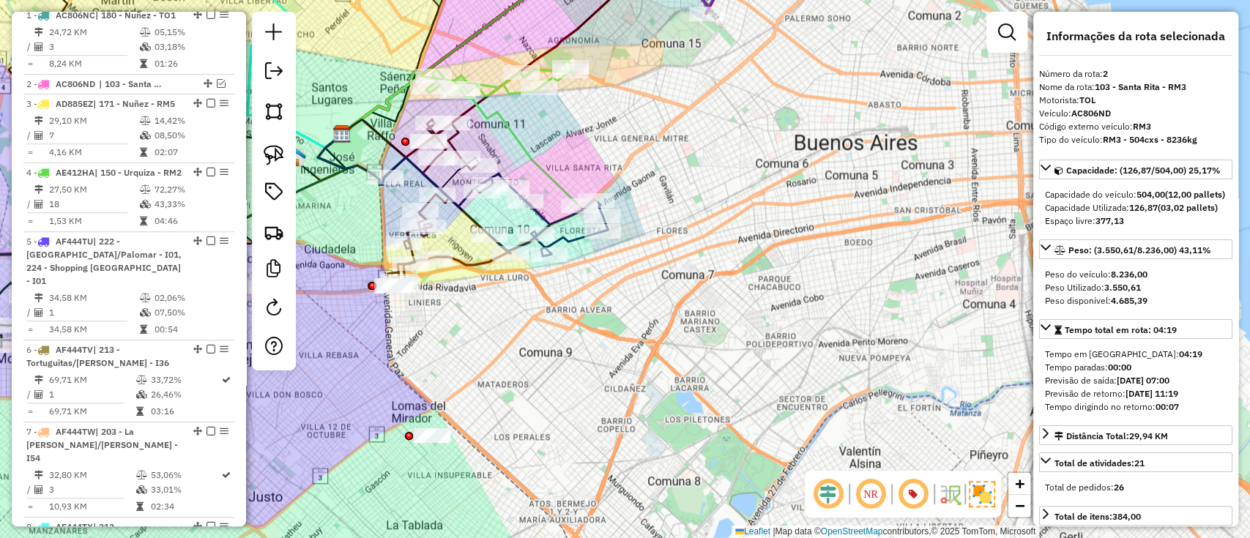
click at [546, 171] on icon at bounding box center [502, 133] width 153 height 145
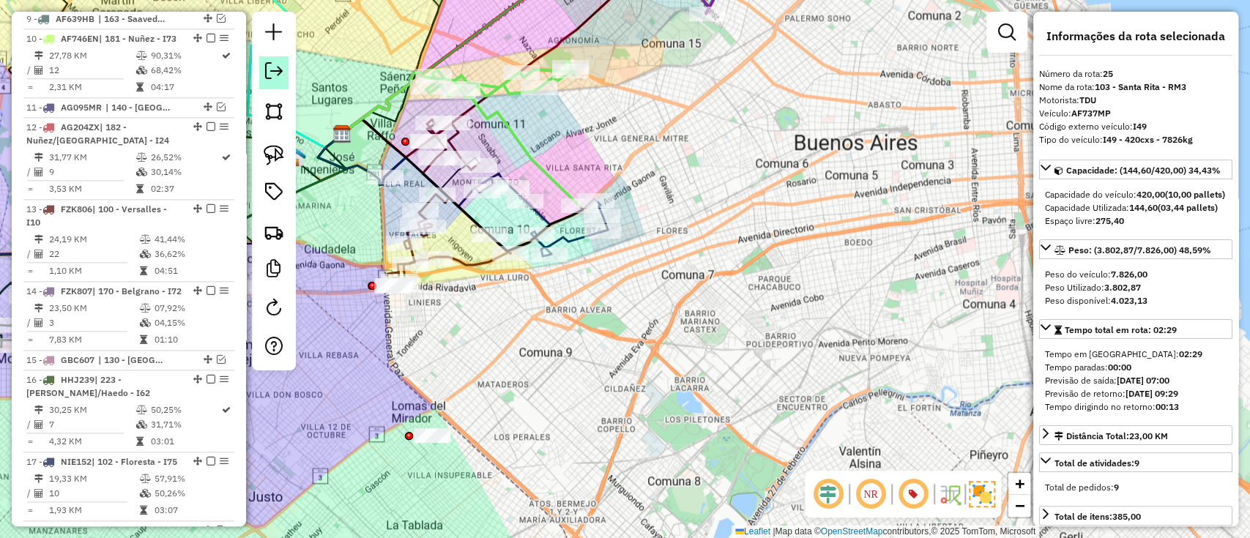
scroll to position [1853, 0]
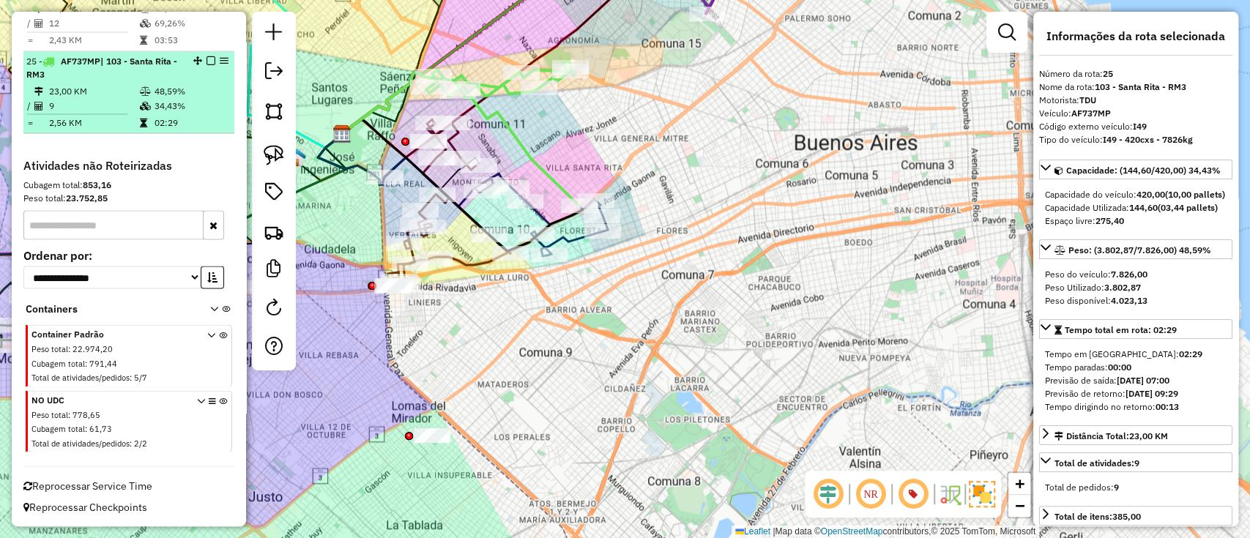
click at [210, 61] on em at bounding box center [210, 60] width 9 height 9
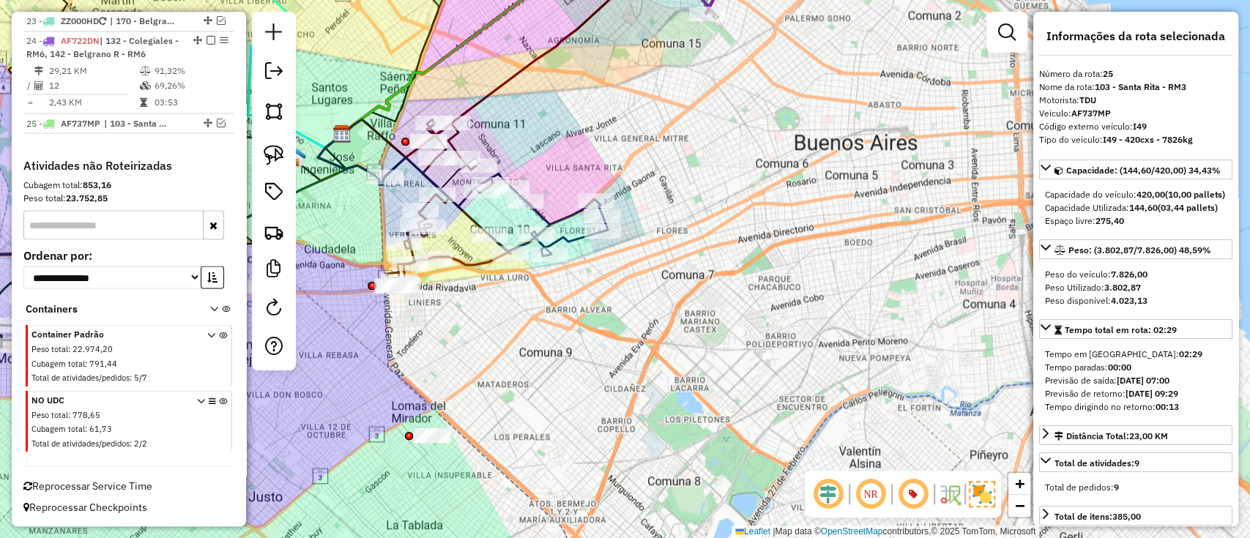
scroll to position [1791, 0]
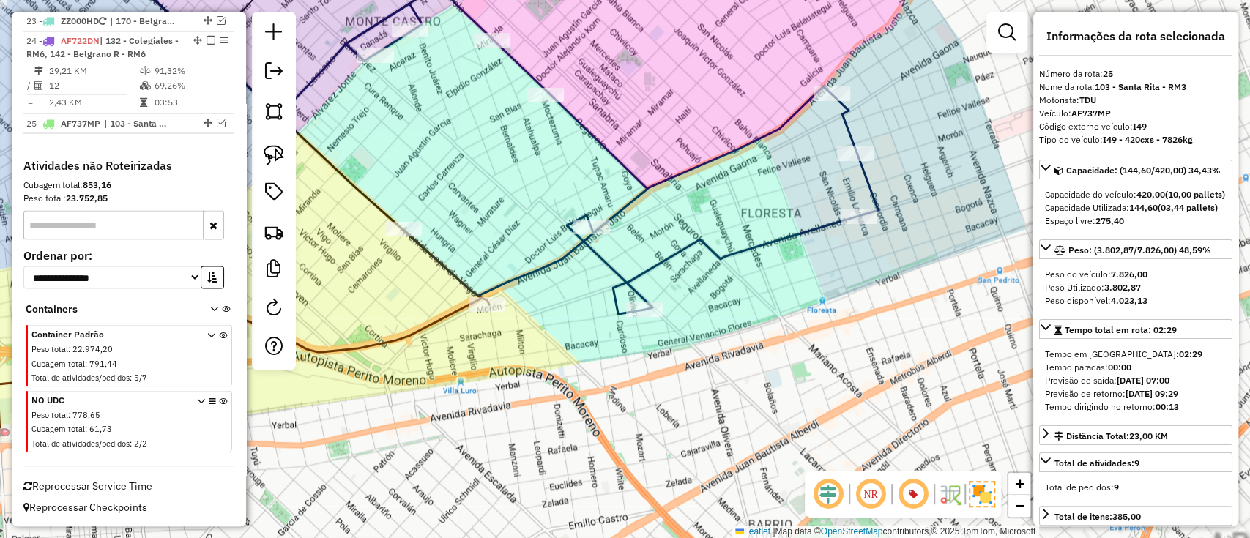
click at [610, 214] on icon at bounding box center [612, 149] width 532 height 330
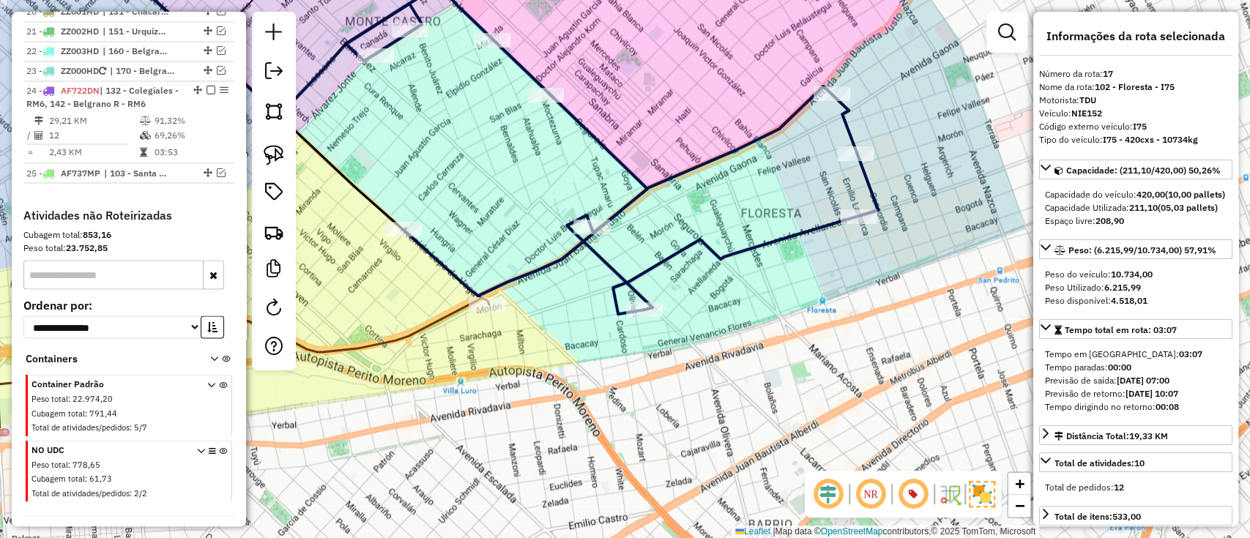
scroll to position [1611, 0]
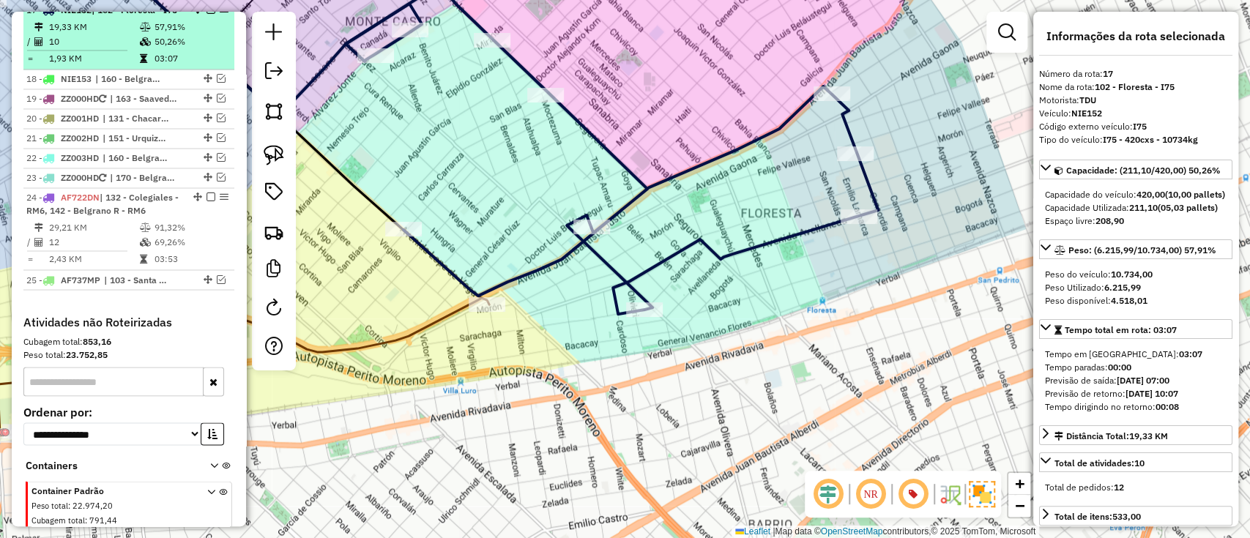
click at [206, 14] on em at bounding box center [210, 9] width 9 height 9
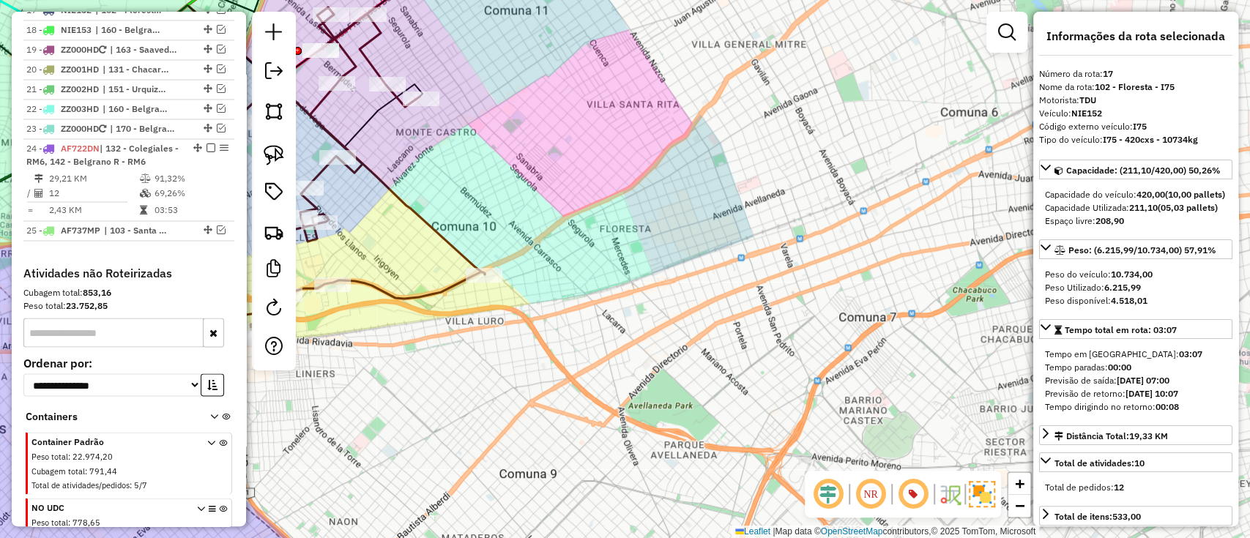
click at [407, 212] on icon at bounding box center [359, 173] width 251 height 333
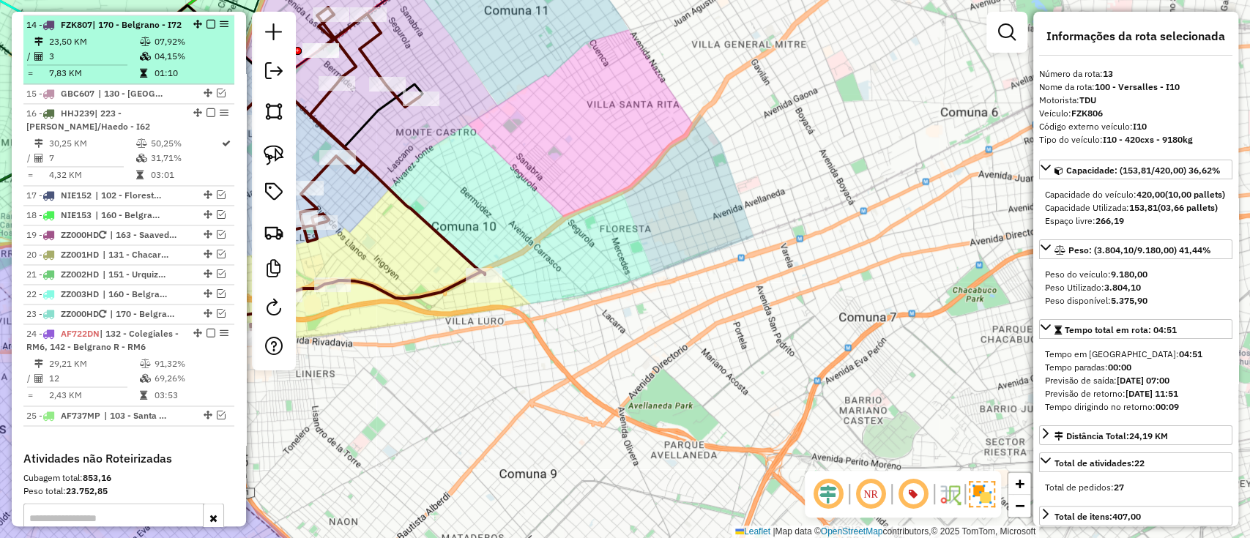
scroll to position [1346, 0]
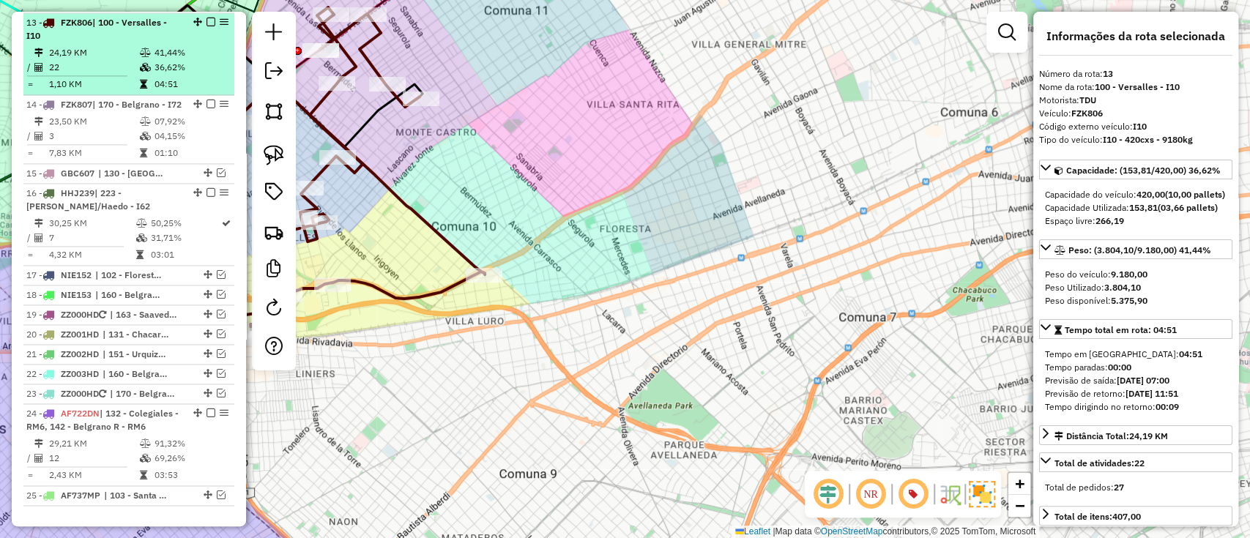
click at [206, 20] on em at bounding box center [210, 22] width 9 height 9
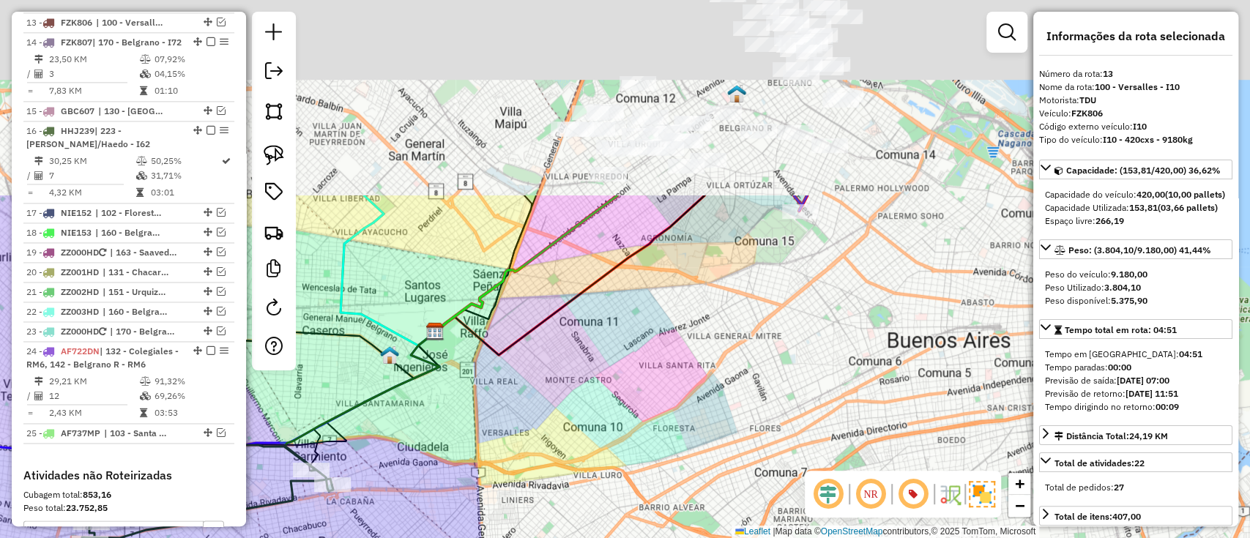
drag, startPoint x: 584, startPoint y: 136, endPoint x: 659, endPoint y: 388, distance: 262.7
click at [659, 389] on div "Janela de atendimento Grade de atendimento Capacidade Transportadoras Veículos …" at bounding box center [625, 269] width 1250 height 538
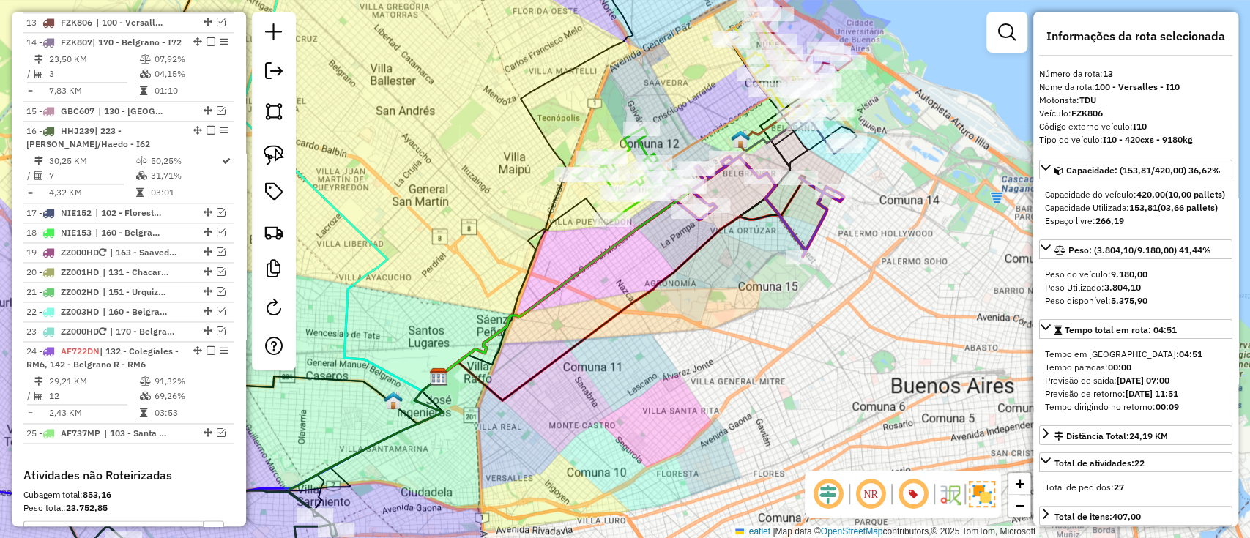
drag, startPoint x: 619, startPoint y: 311, endPoint x: 615, endPoint y: 359, distance: 47.8
click at [615, 359] on icon at bounding box center [621, 288] width 366 height 225
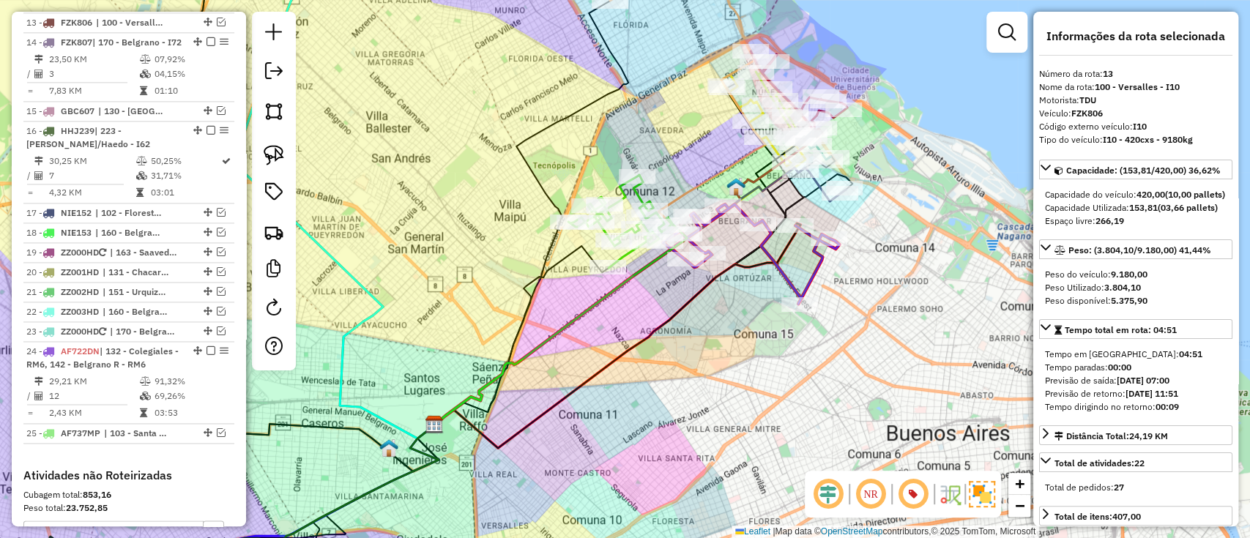
click at [777, 270] on icon at bounding box center [750, 254] width 176 height 100
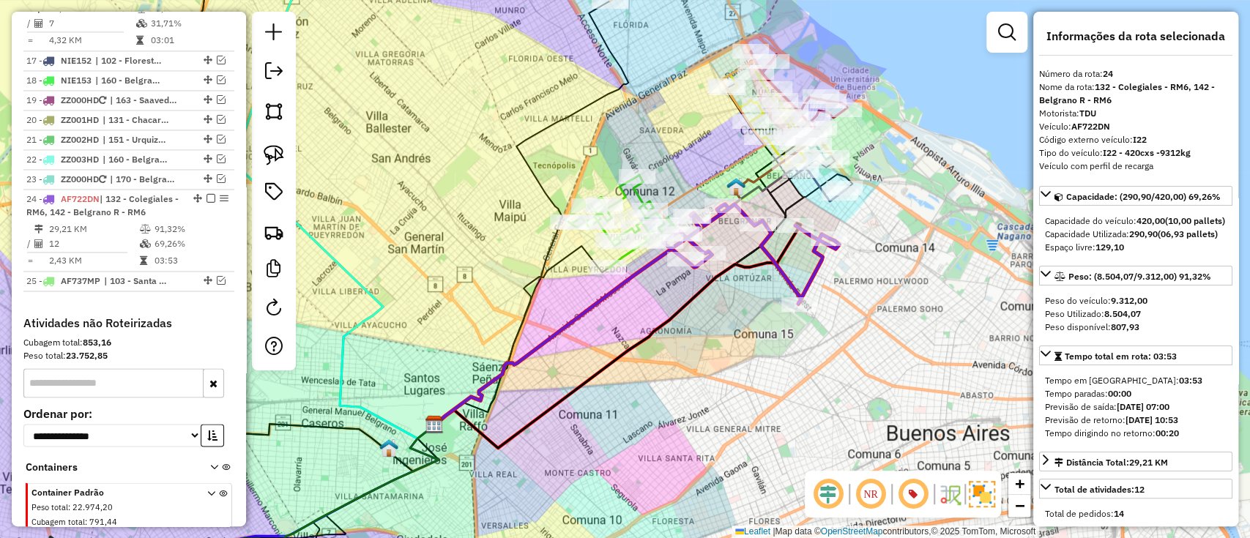
scroll to position [1667, 0]
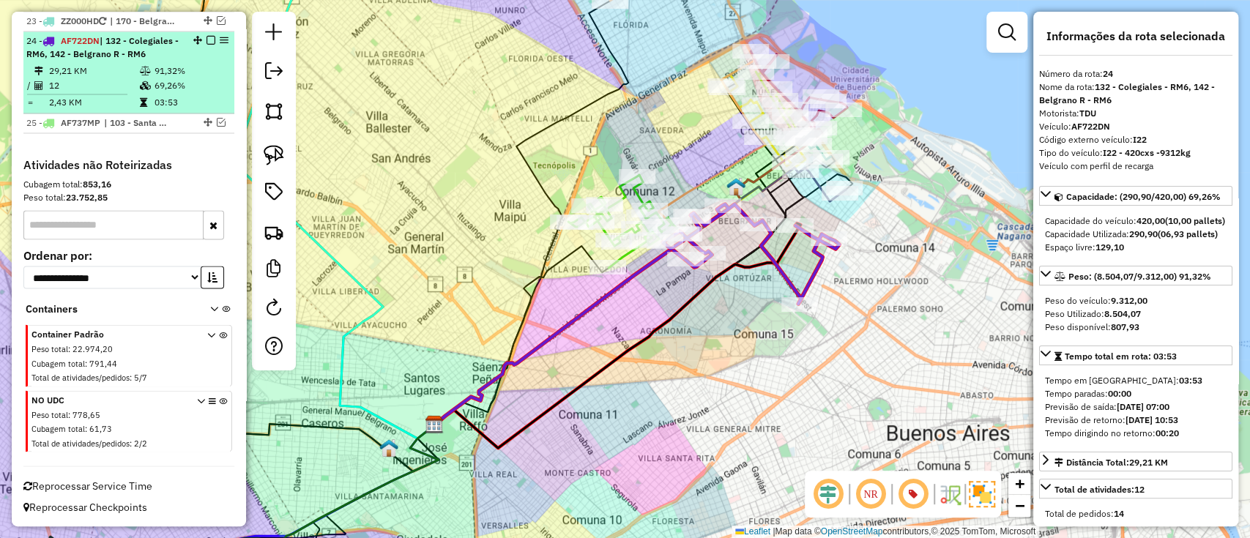
click at [209, 41] on em at bounding box center [210, 40] width 9 height 9
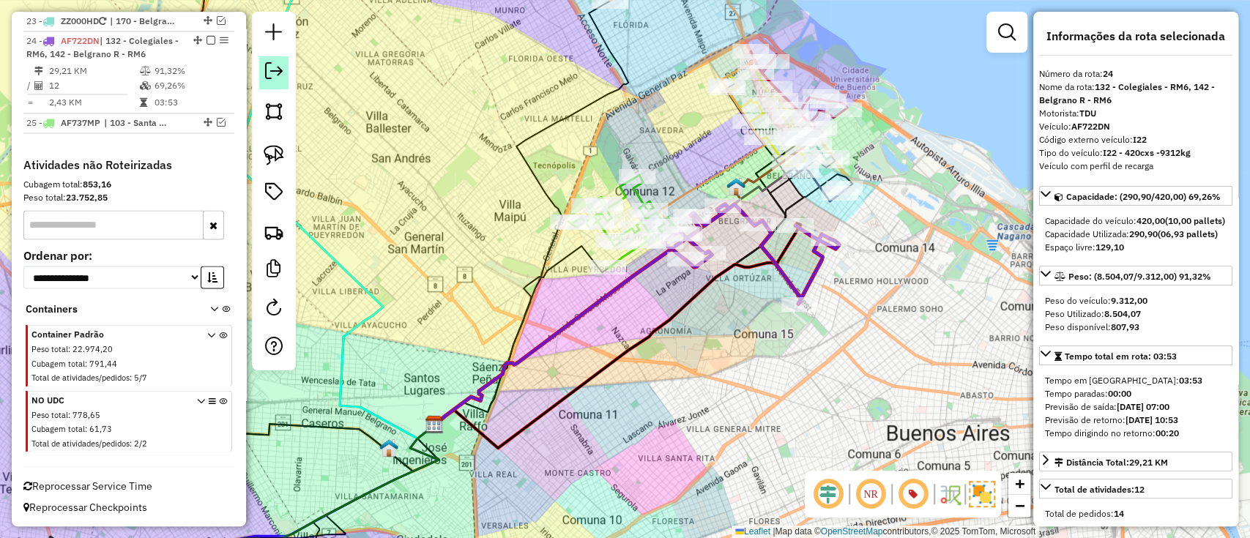
scroll to position [1605, 0]
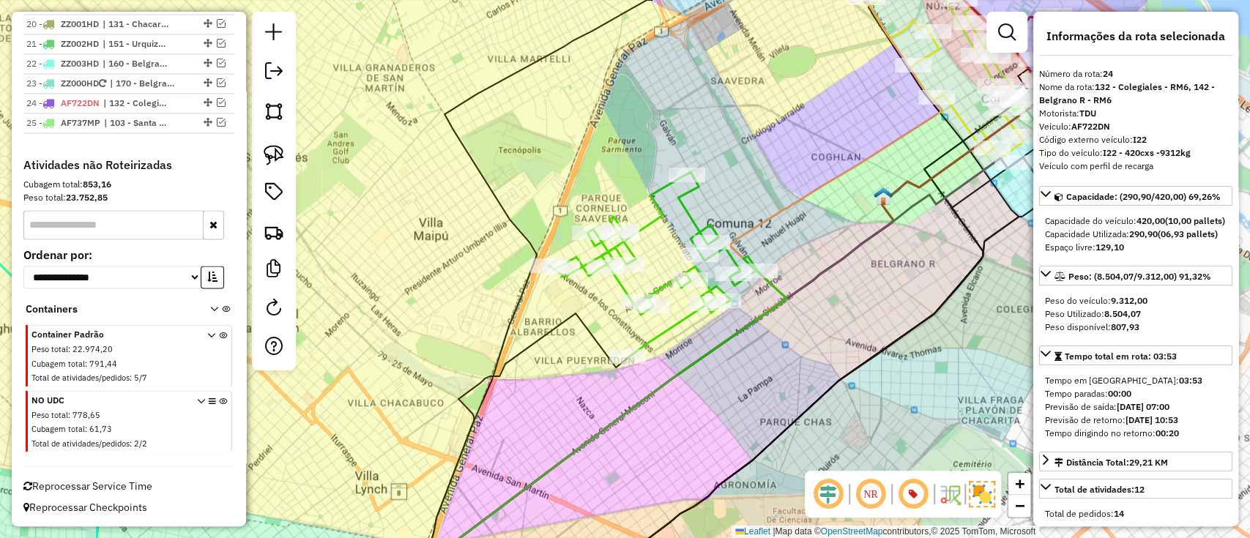
click at [682, 201] on icon at bounding box center [652, 264] width 209 height 185
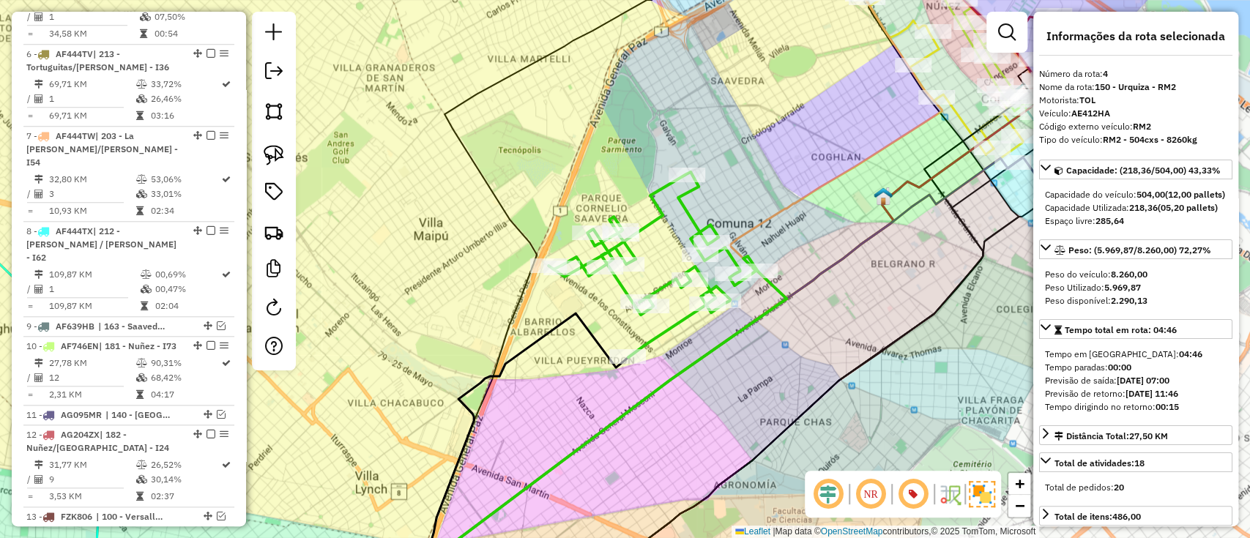
scroll to position [720, 0]
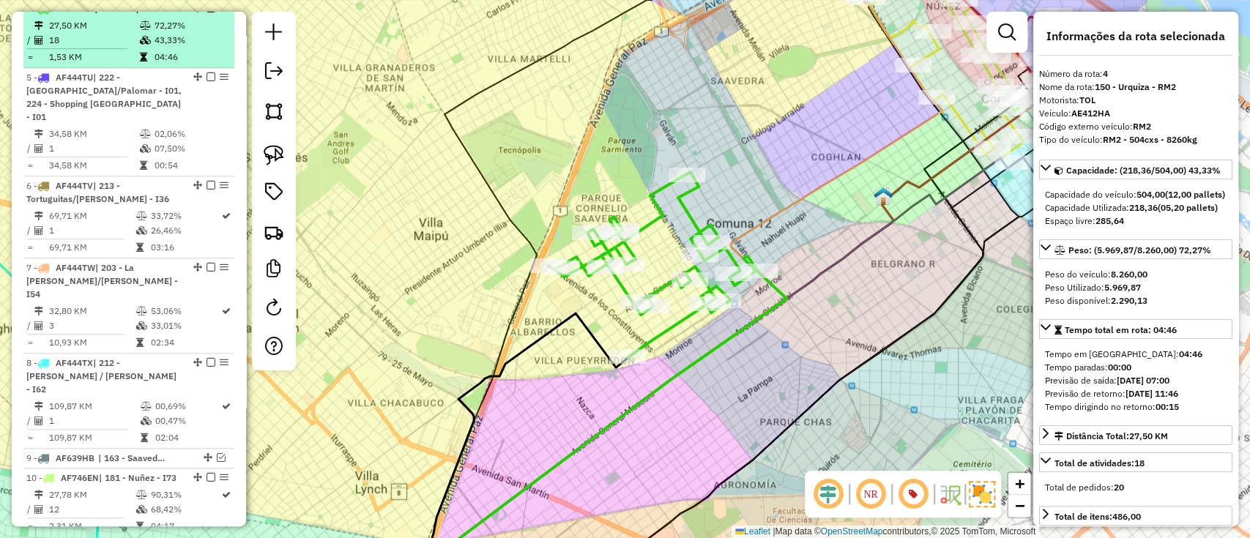
click at [207, 12] on em at bounding box center [210, 8] width 9 height 9
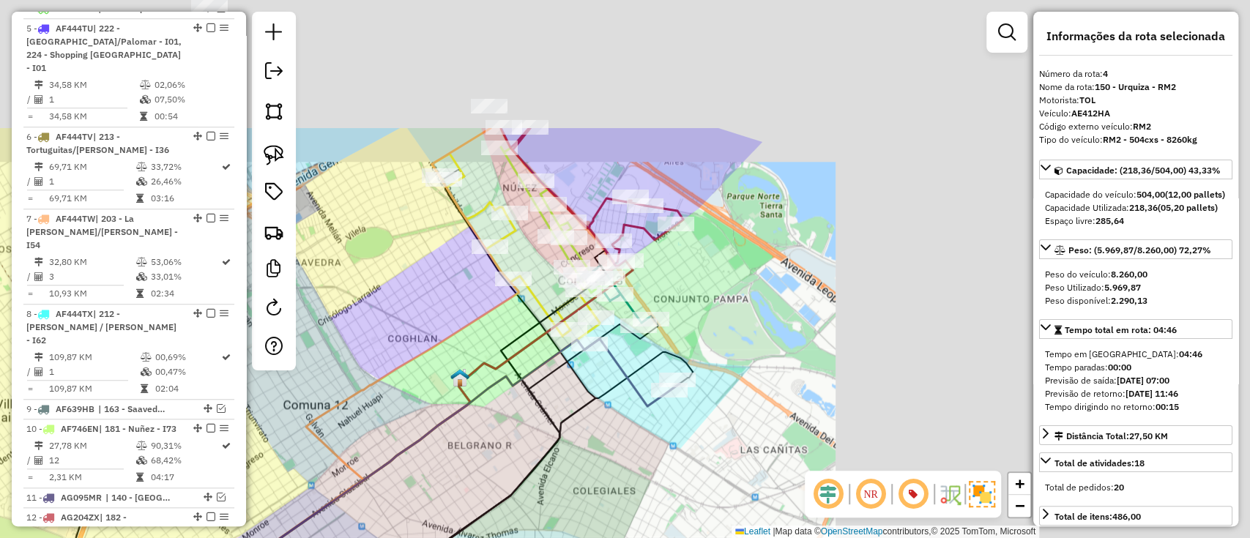
drag, startPoint x: 426, startPoint y: 346, endPoint x: 375, endPoint y: 360, distance: 53.3
click at [375, 360] on div "Janela de atendimento Grade de atendimento Capacidade Transportadoras Veículos …" at bounding box center [625, 269] width 1250 height 538
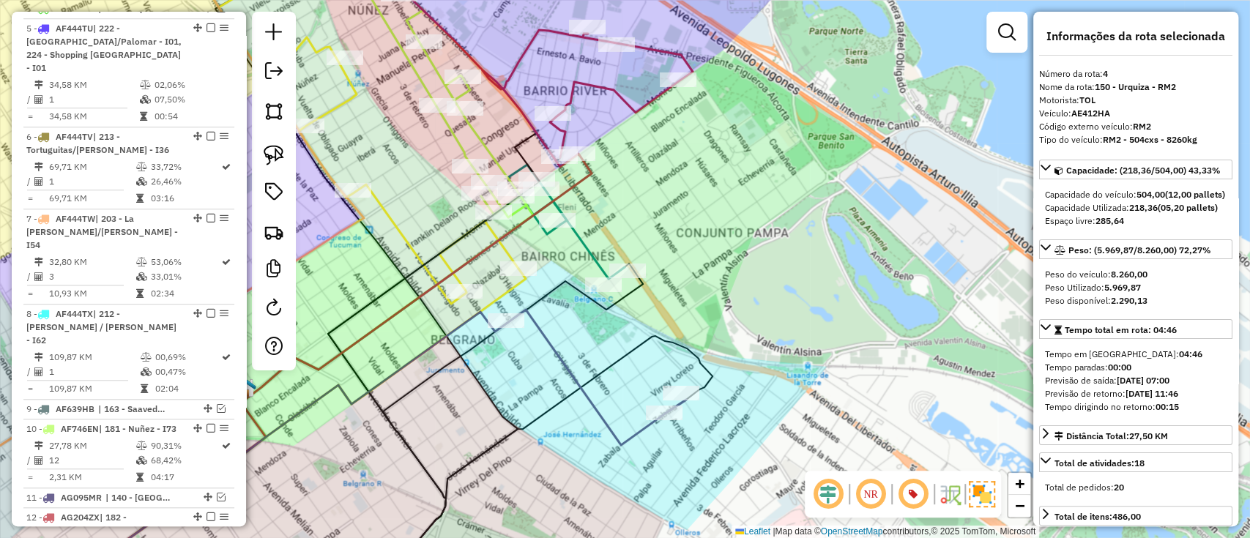
click at [632, 430] on icon at bounding box center [596, 377] width 179 height 135
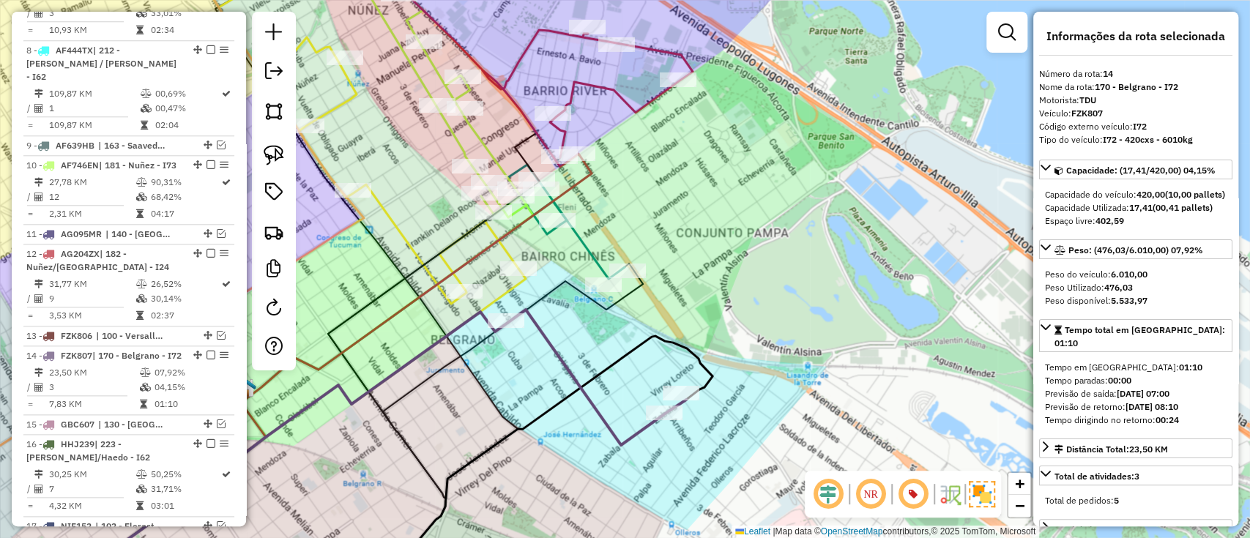
scroll to position [1304, 0]
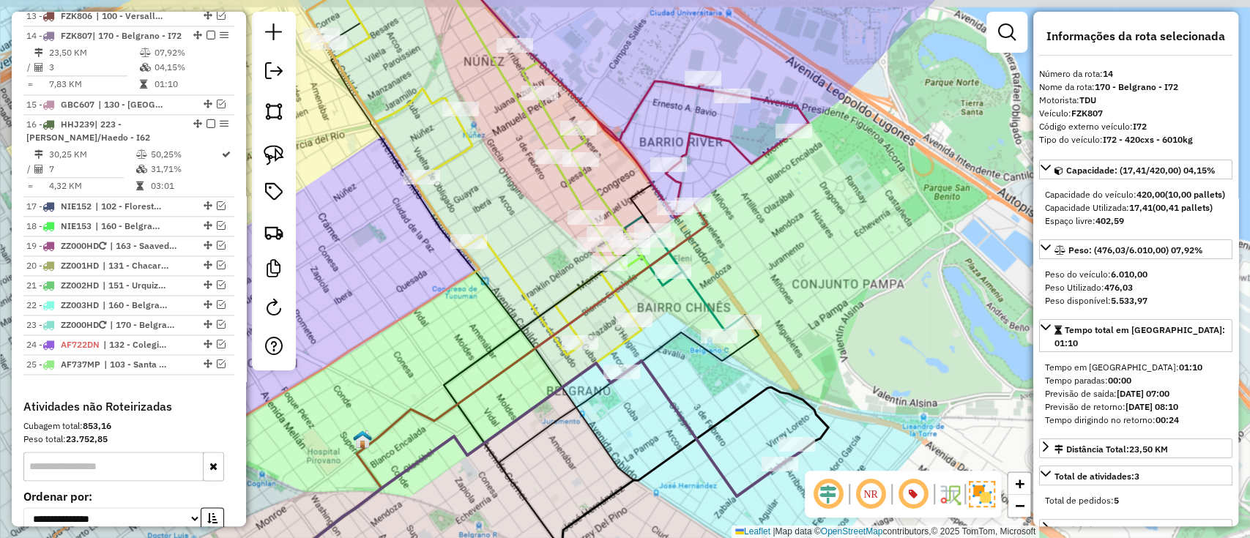
drag, startPoint x: 591, startPoint y: 398, endPoint x: 712, endPoint y: 455, distance: 132.9
click at [712, 455] on icon at bounding box center [712, 428] width 179 height 135
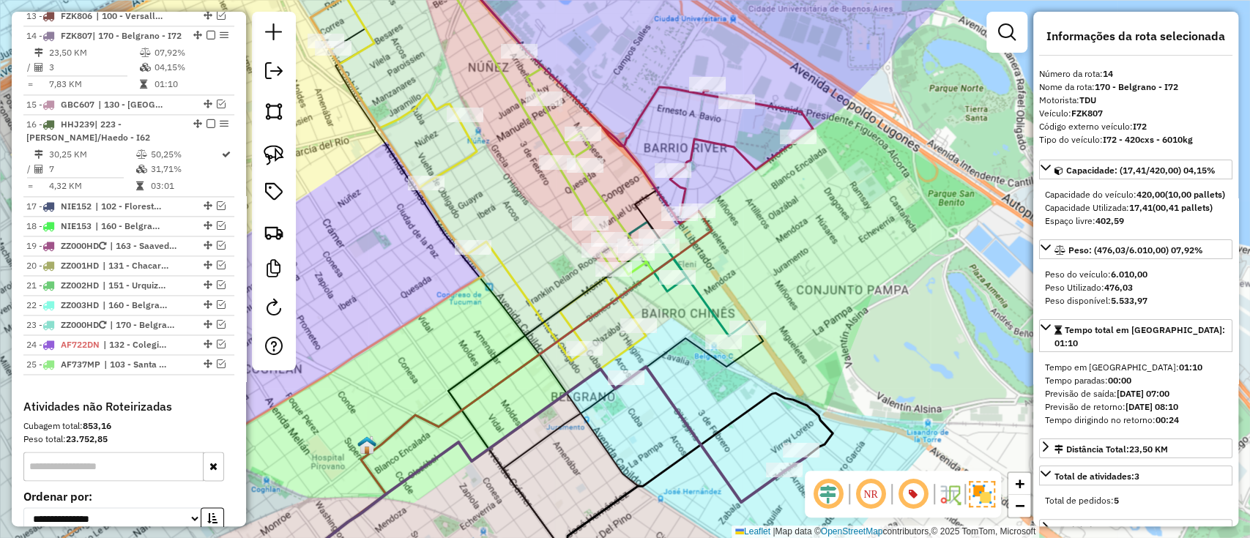
click at [508, 272] on icon at bounding box center [474, 178] width 328 height 365
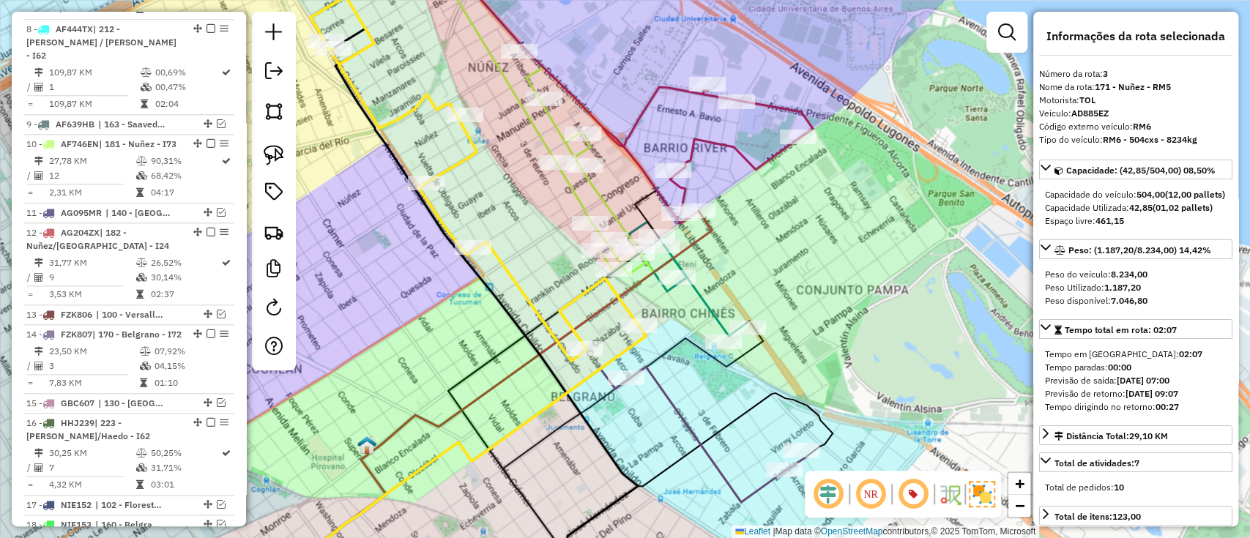
scroll to position [638, 0]
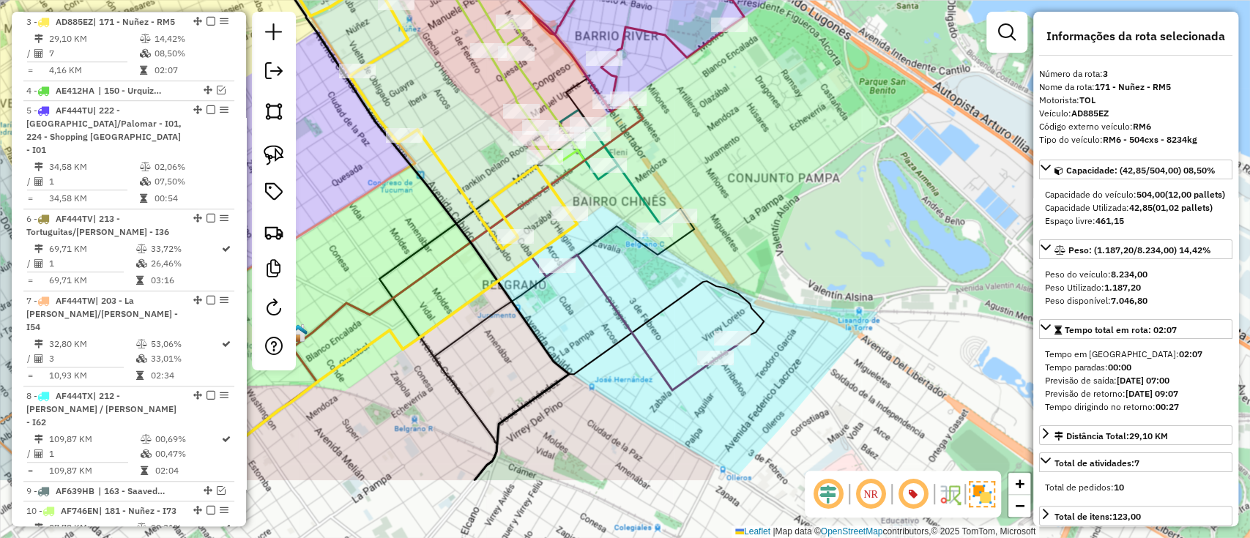
drag, startPoint x: 575, startPoint y: 401, endPoint x: 506, endPoint y: 280, distance: 139.0
click at [506, 280] on icon at bounding box center [416, 199] width 305 height 564
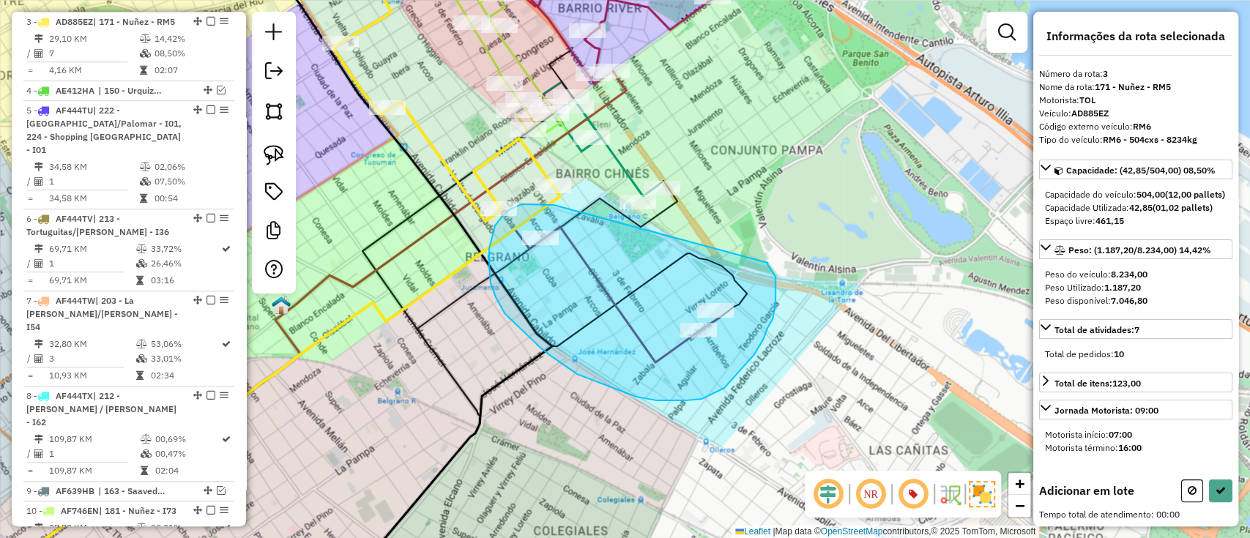
drag, startPoint x: 521, startPoint y: 204, endPoint x: 767, endPoint y: 263, distance: 252.8
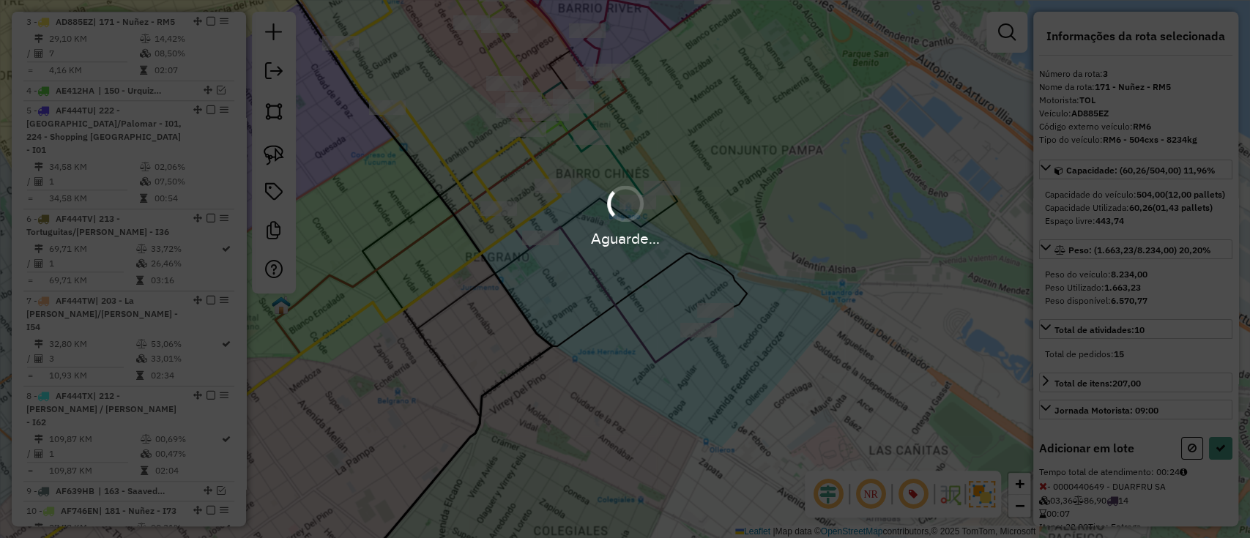
select select "*********"
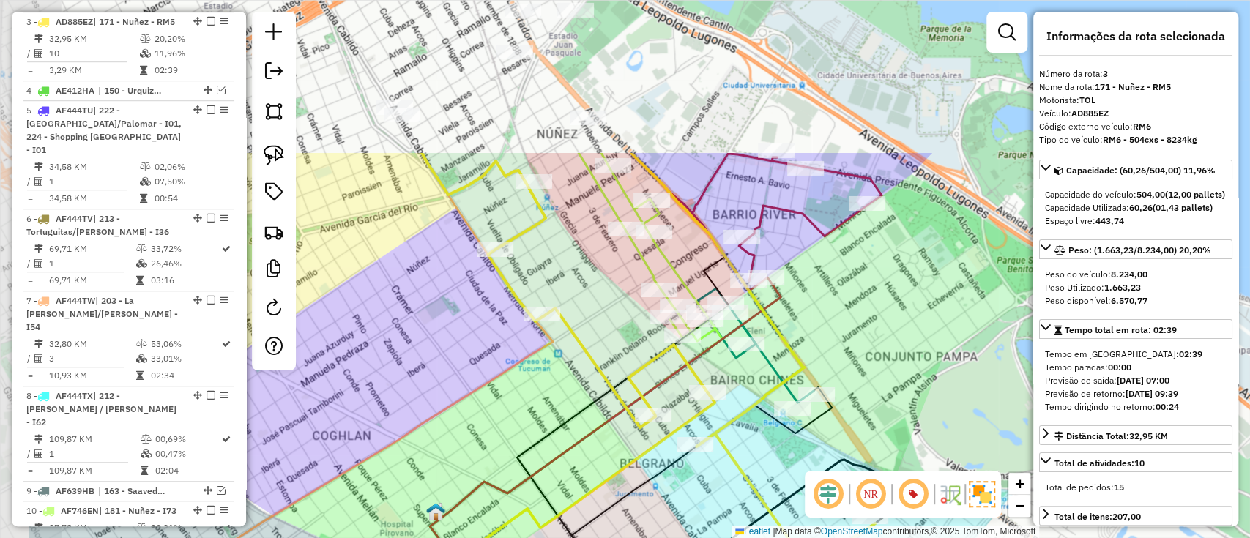
drag, startPoint x: 537, startPoint y: 239, endPoint x: 632, endPoint y: 362, distance: 156.0
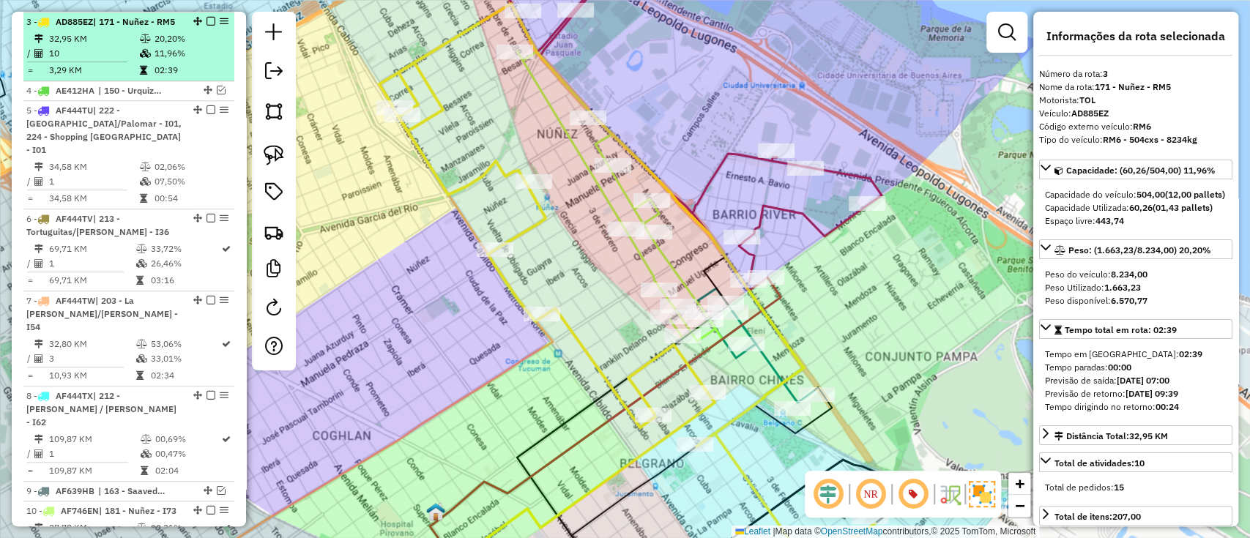
click at [206, 20] on em at bounding box center [210, 21] width 9 height 9
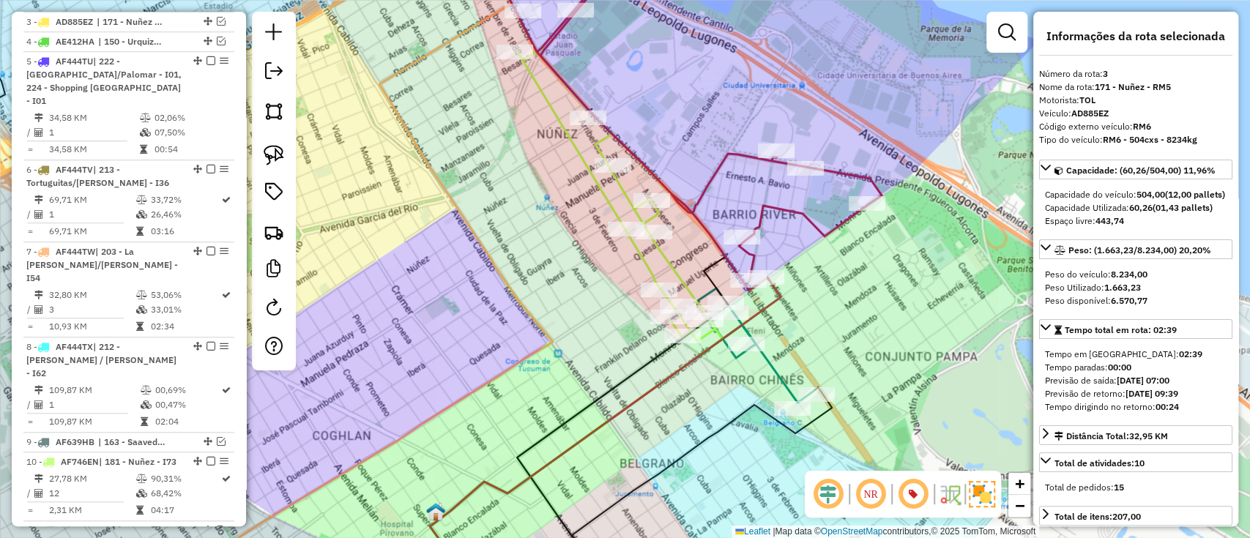
drag, startPoint x: 504, startPoint y: 189, endPoint x: 455, endPoint y: 264, distance: 89.3
click at [455, 264] on div "Janela de atendimento Grade de atendimento Capacidade Transportadoras Veículos …" at bounding box center [625, 269] width 1250 height 538
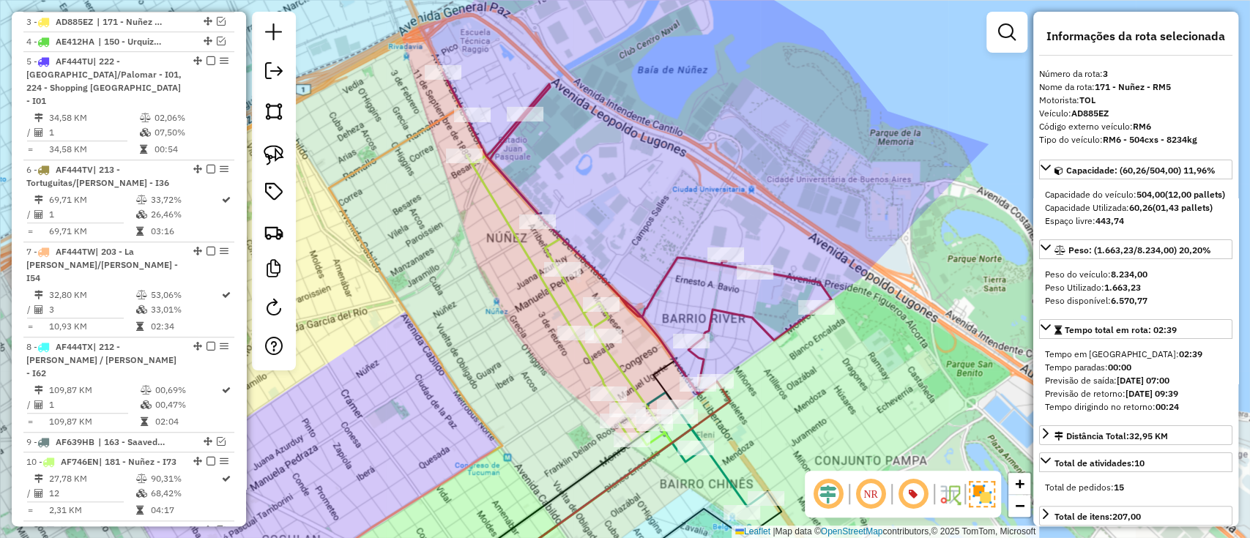
drag, startPoint x: 526, startPoint y: 166, endPoint x: 537, endPoint y: 173, distance: 13.4
click at [523, 167] on div "Janela de atendimento Grade de atendimento Capacidade Transportadoras Veículos …" at bounding box center [625, 269] width 1250 height 538
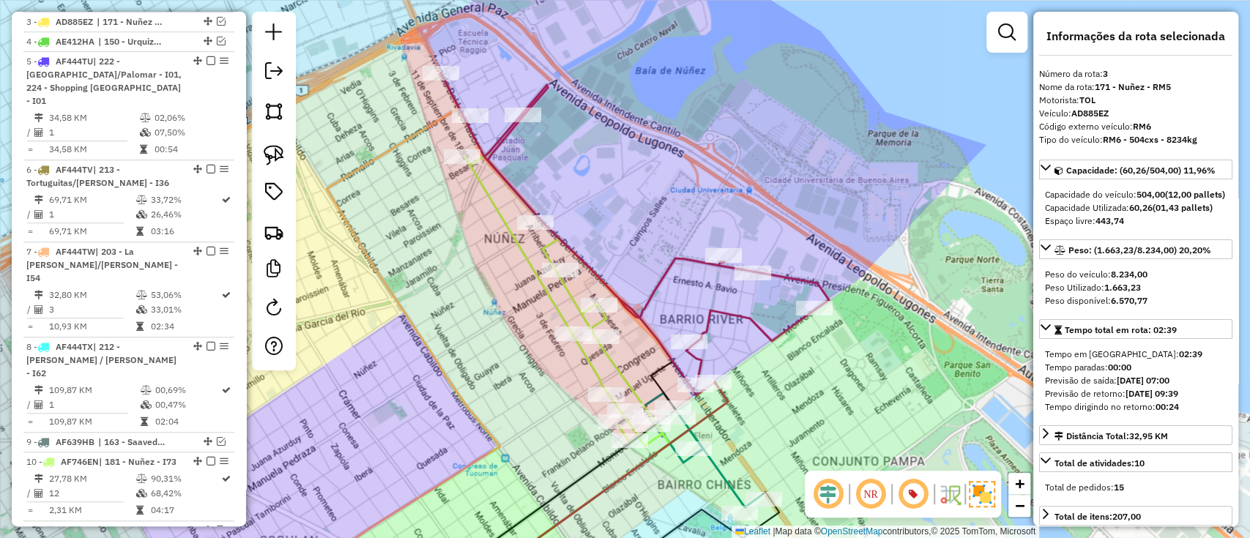
click at [668, 264] on icon at bounding box center [635, 234] width 388 height 322
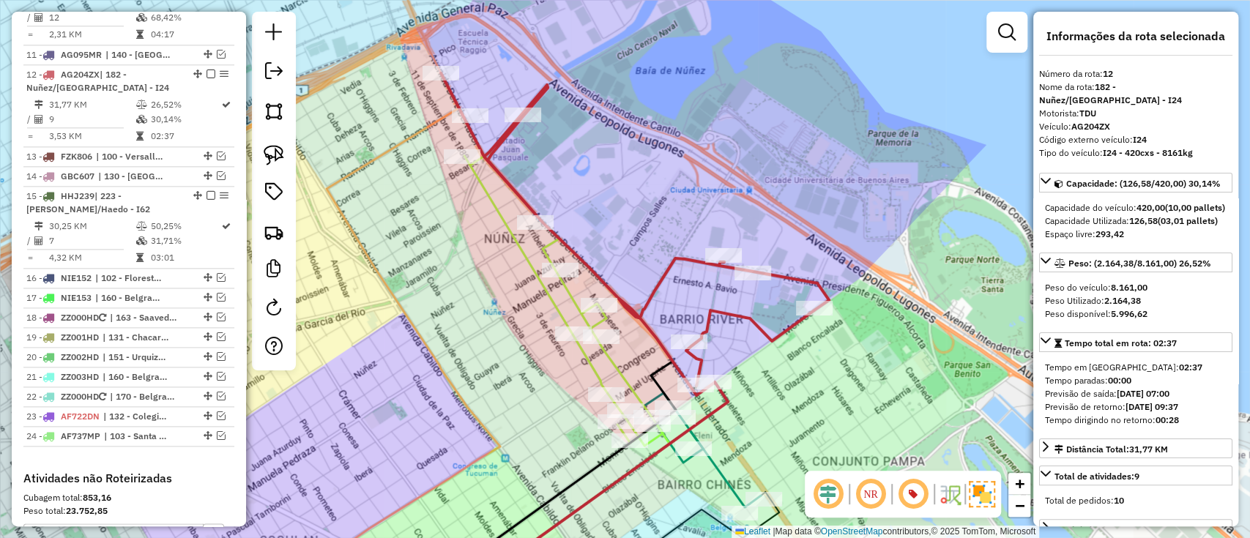
scroll to position [1140, 0]
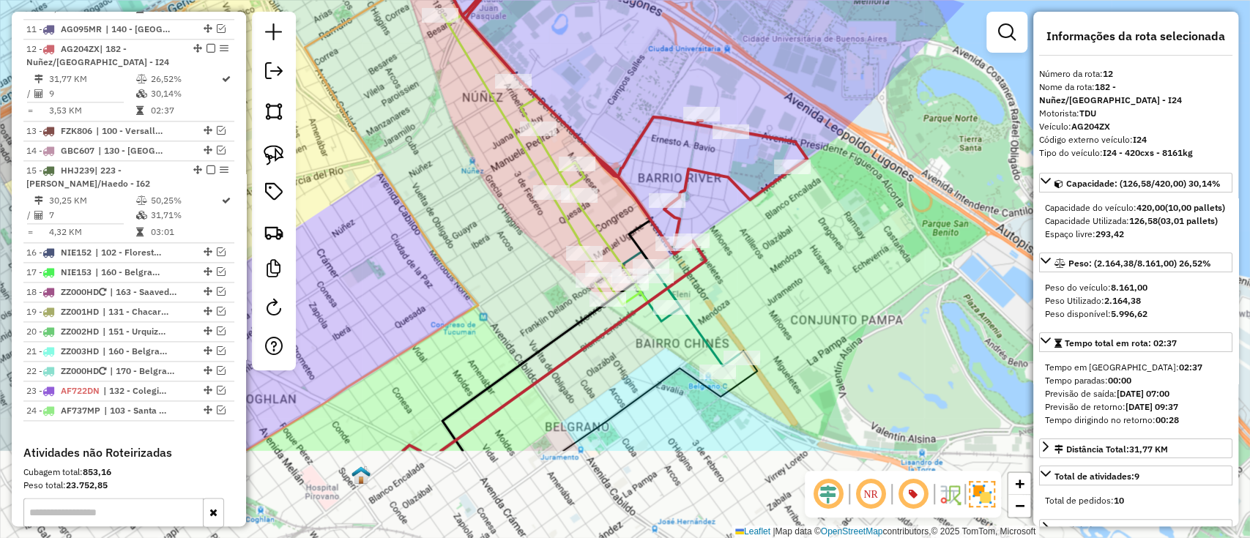
drag, startPoint x: 668, startPoint y: 266, endPoint x: 646, endPoint y: 124, distance: 144.4
click at [646, 124] on icon at bounding box center [613, 93] width 388 height 322
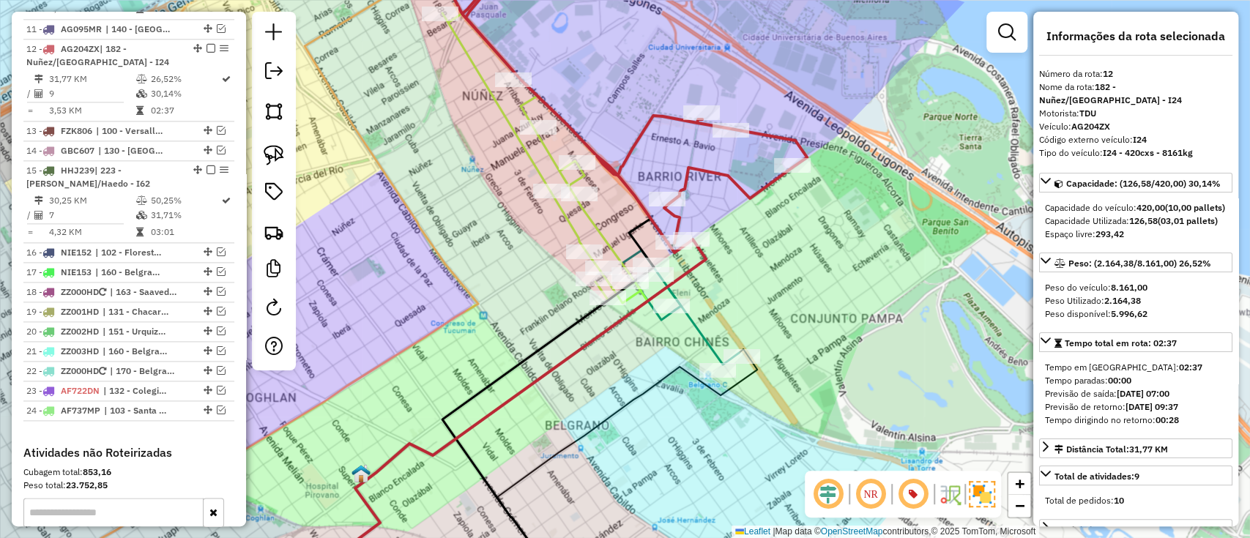
click at [697, 326] on icon at bounding box center [680, 307] width 117 height 114
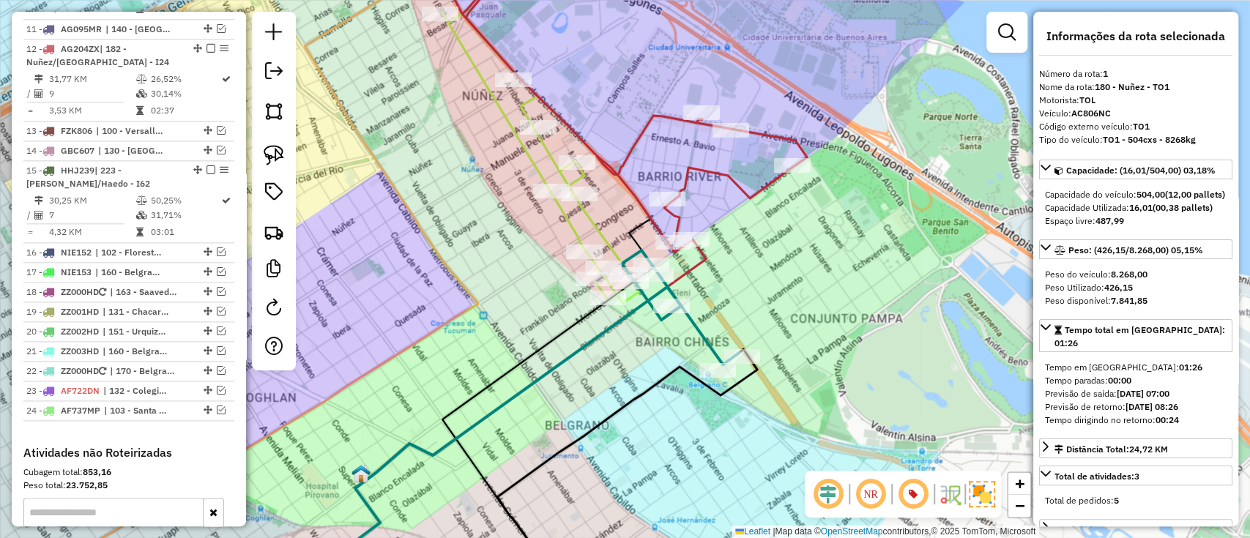
scroll to position [550, 0]
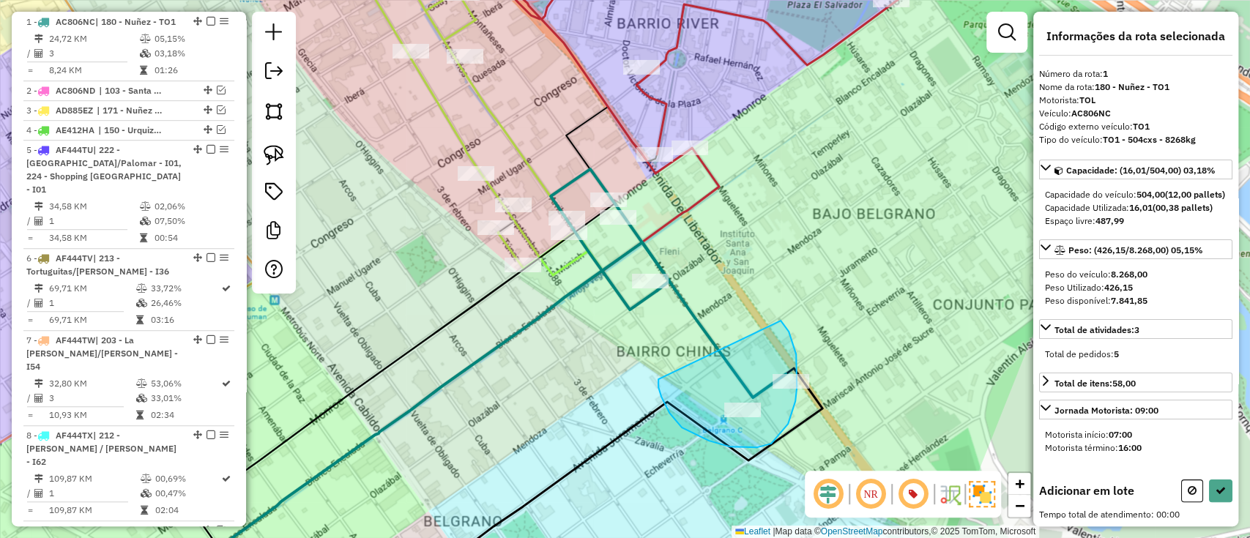
drag, startPoint x: 709, startPoint y: 441, endPoint x: 780, endPoint y: 320, distance: 140.1
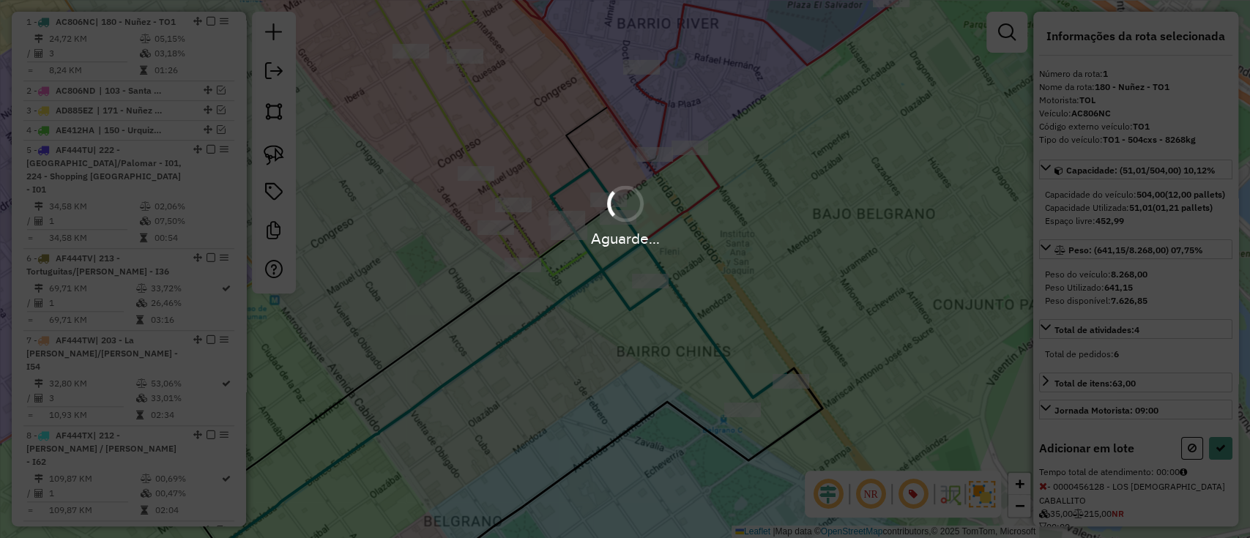
select select "*********"
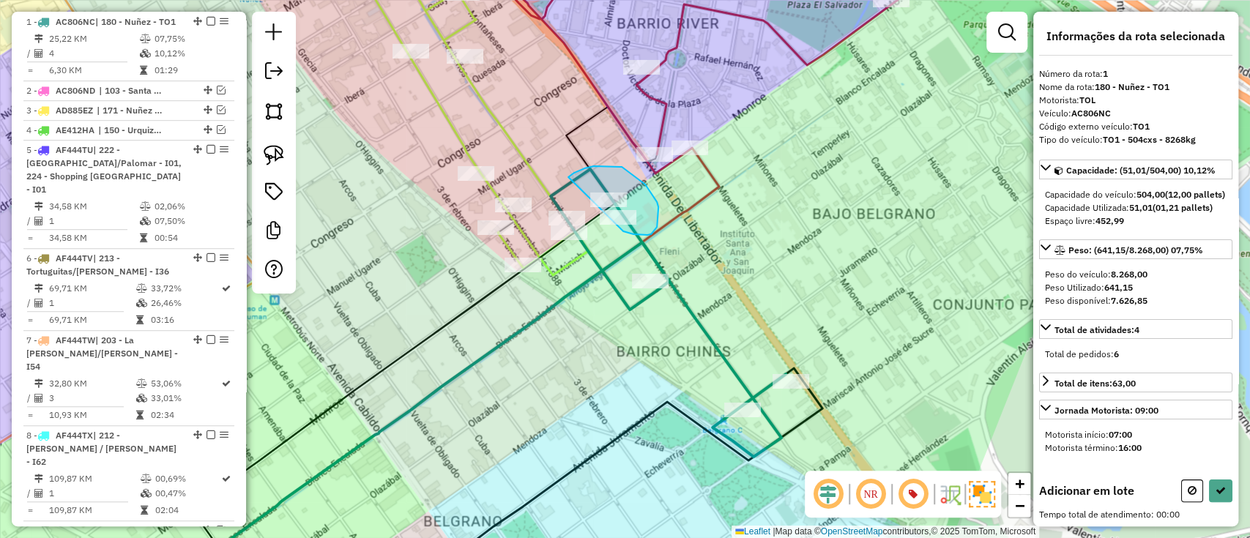
drag, startPoint x: 568, startPoint y: 177, endPoint x: 622, endPoint y: 231, distance: 76.6
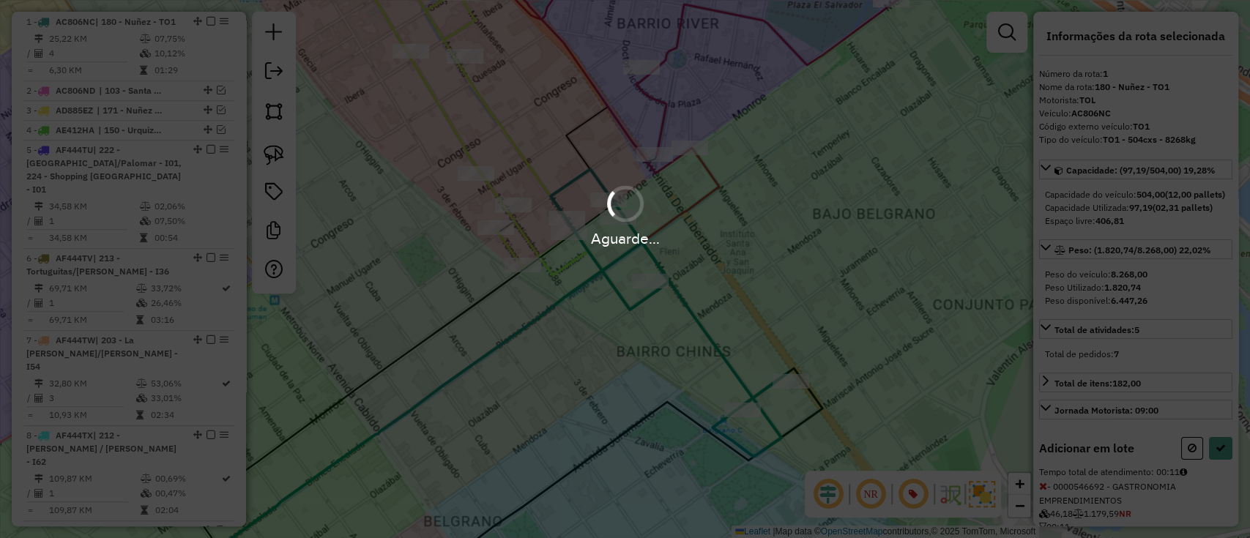
select select "*********"
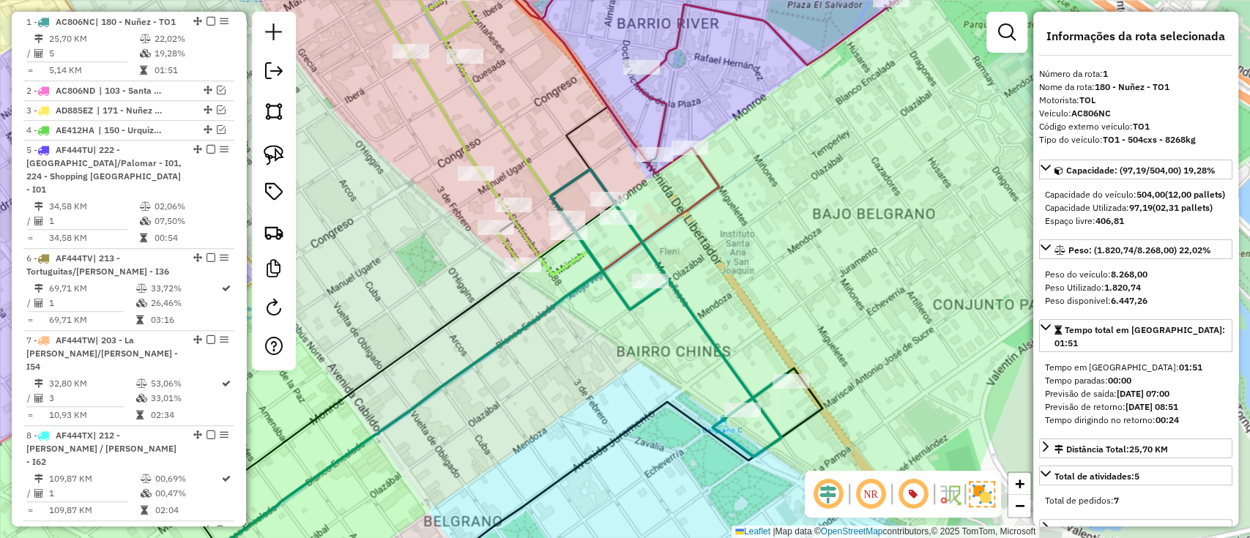
click at [458, 138] on icon at bounding box center [465, 111] width 245 height 329
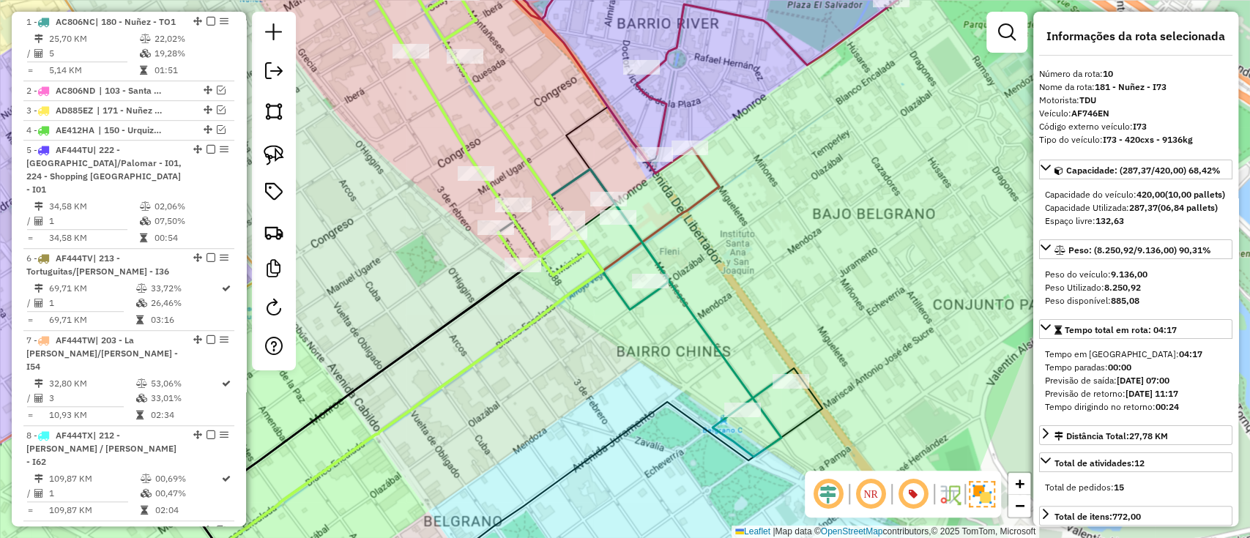
scroll to position [1037, 0]
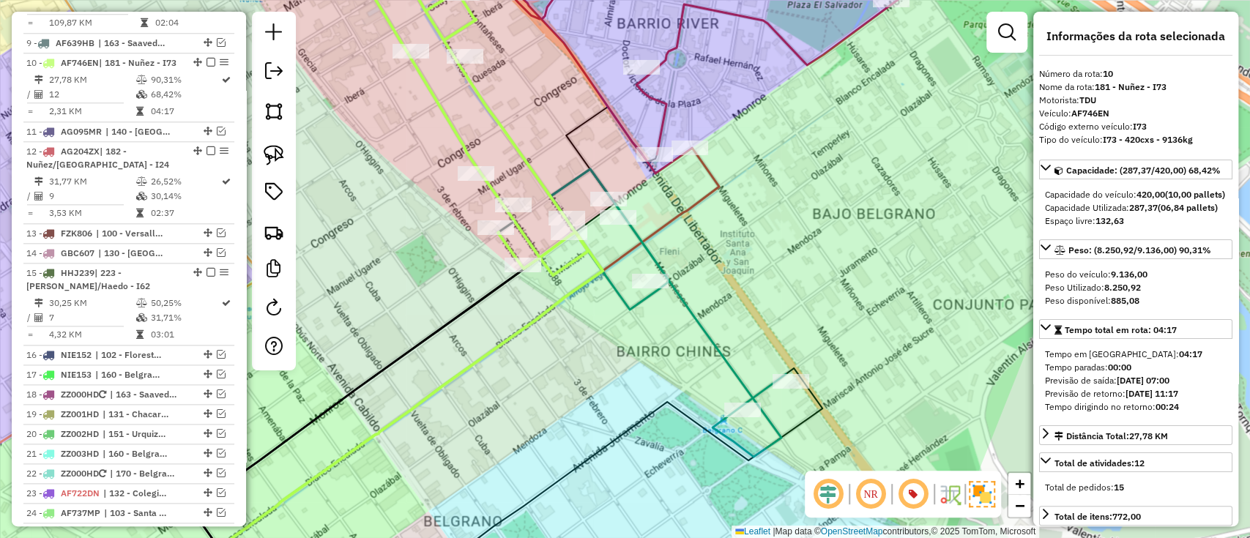
drag, startPoint x: 572, startPoint y: 281, endPoint x: 578, endPoint y: 299, distance: 19.2
click at [578, 299] on div "Janela de atendimento Grade de atendimento Capacidade Transportadoras Veículos …" at bounding box center [625, 269] width 1250 height 538
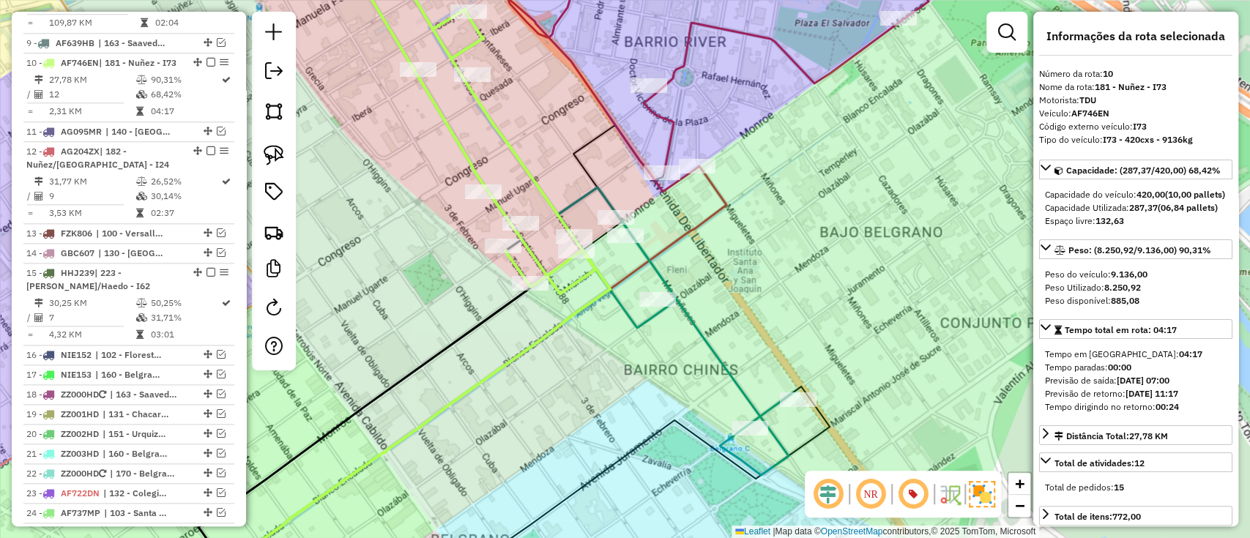
click at [684, 302] on icon at bounding box center [675, 331] width 235 height 288
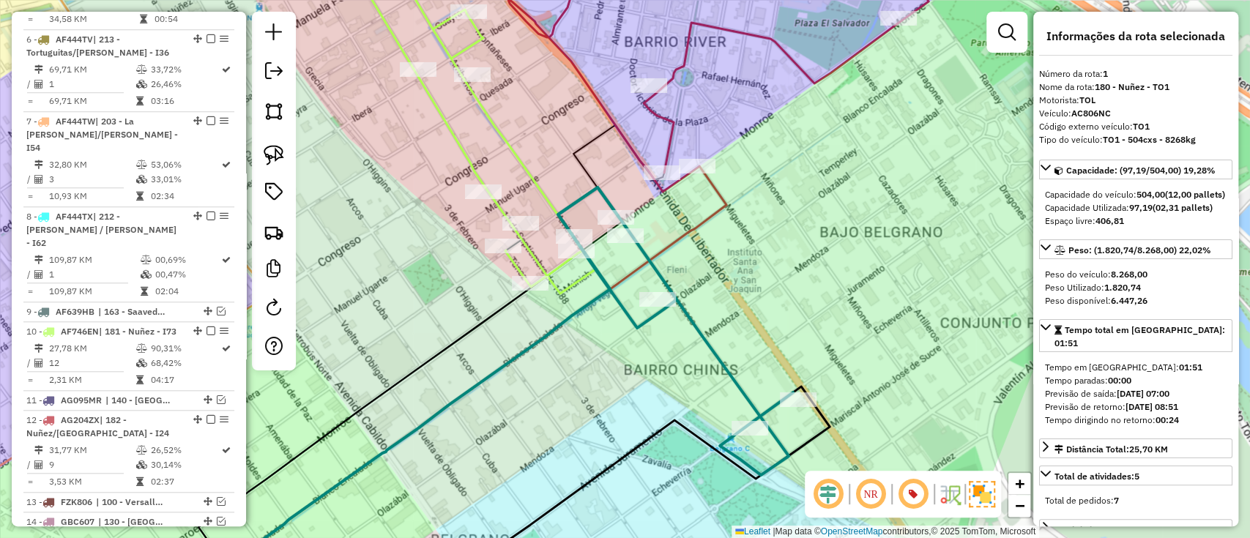
scroll to position [550, 0]
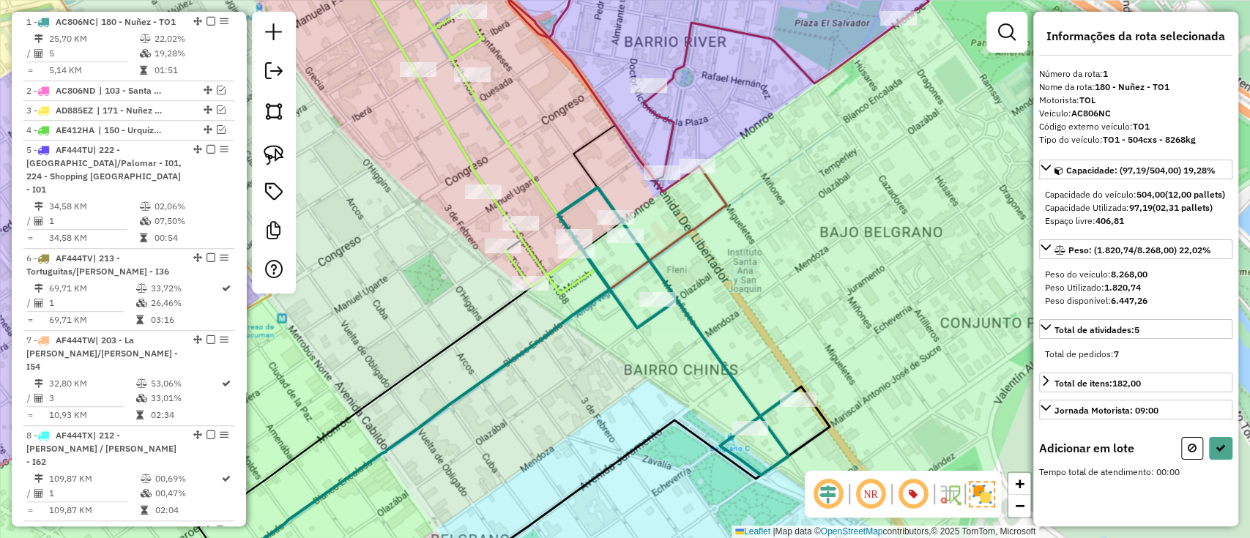
select select "*********"
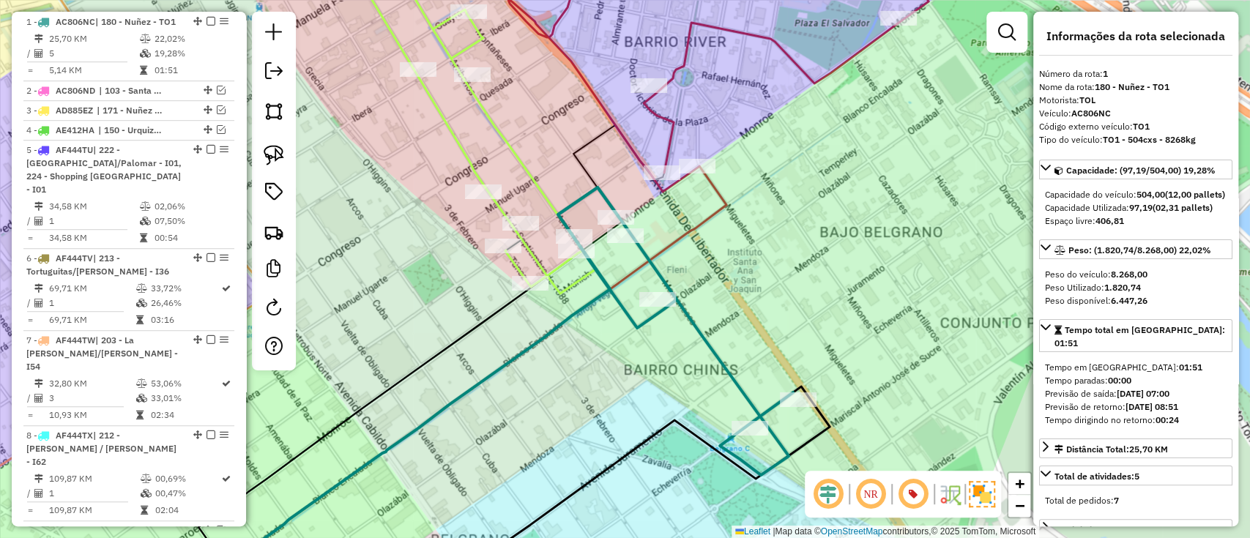
click at [529, 173] on icon at bounding box center [467, 120] width 255 height 347
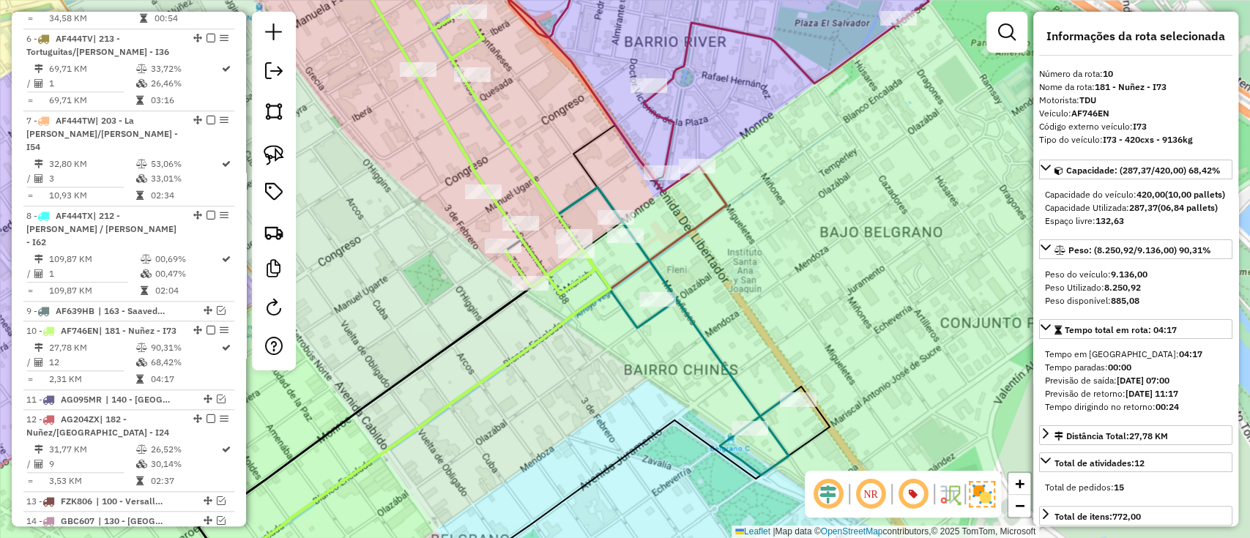
scroll to position [1037, 0]
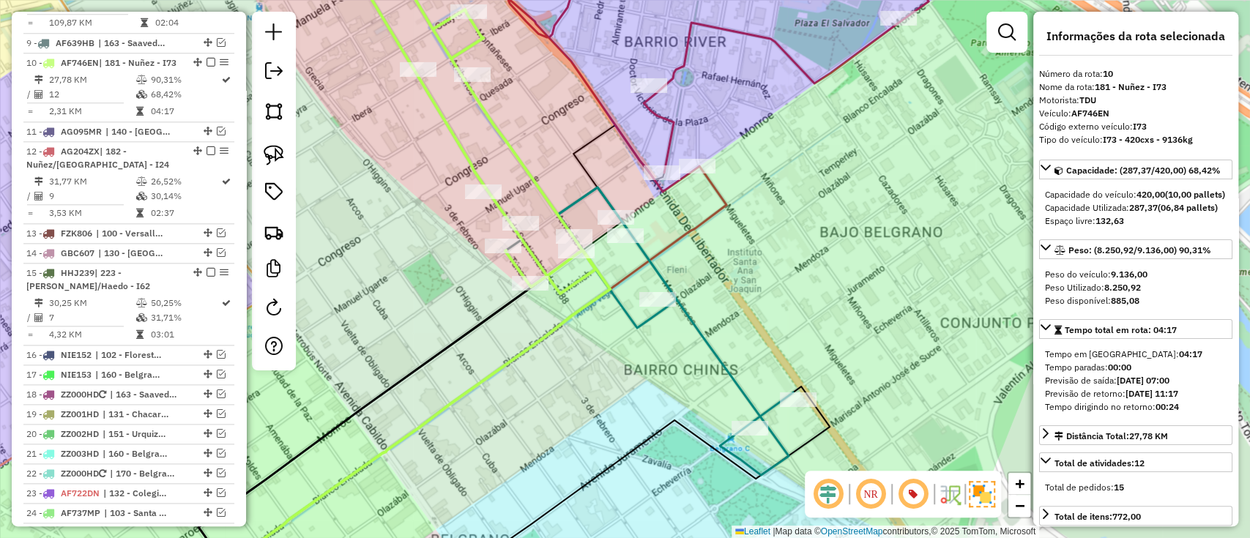
click at [658, 266] on icon at bounding box center [675, 331] width 235 height 288
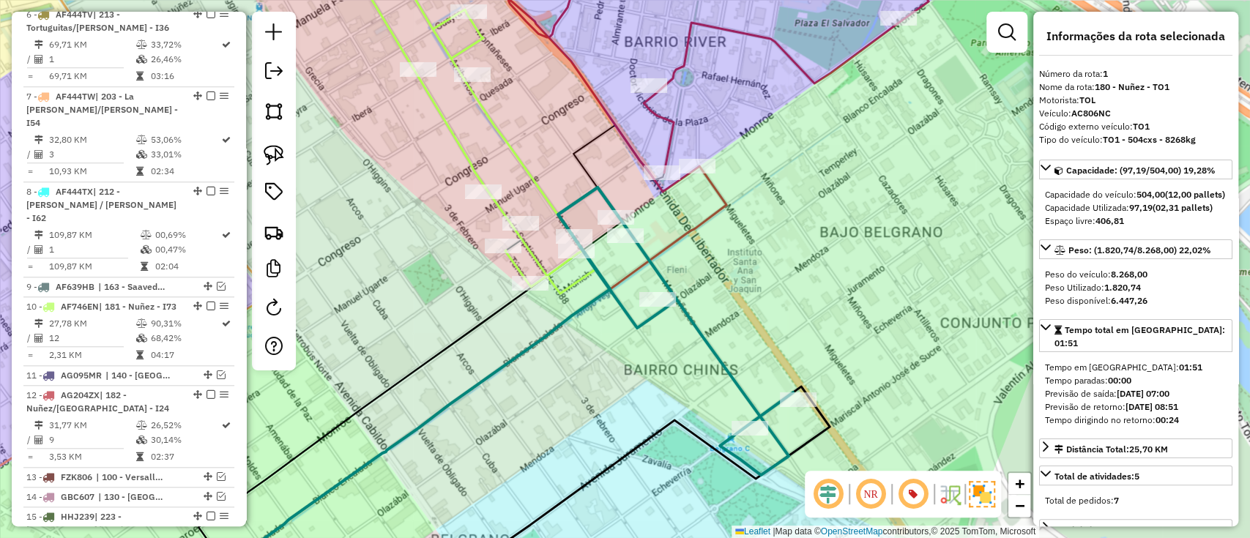
scroll to position [550, 0]
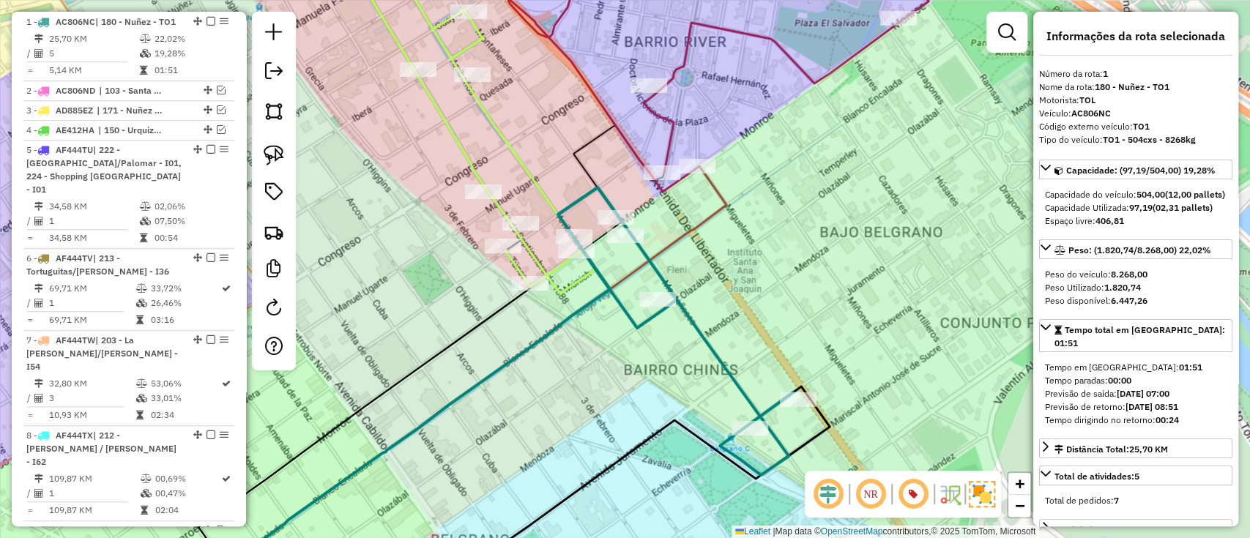
drag, startPoint x: 818, startPoint y: 311, endPoint x: 831, endPoint y: 314, distance: 13.5
click at [831, 314] on div "Janela de atendimento Grade de atendimento Capacidade Transportadoras Veículos …" at bounding box center [625, 269] width 1250 height 538
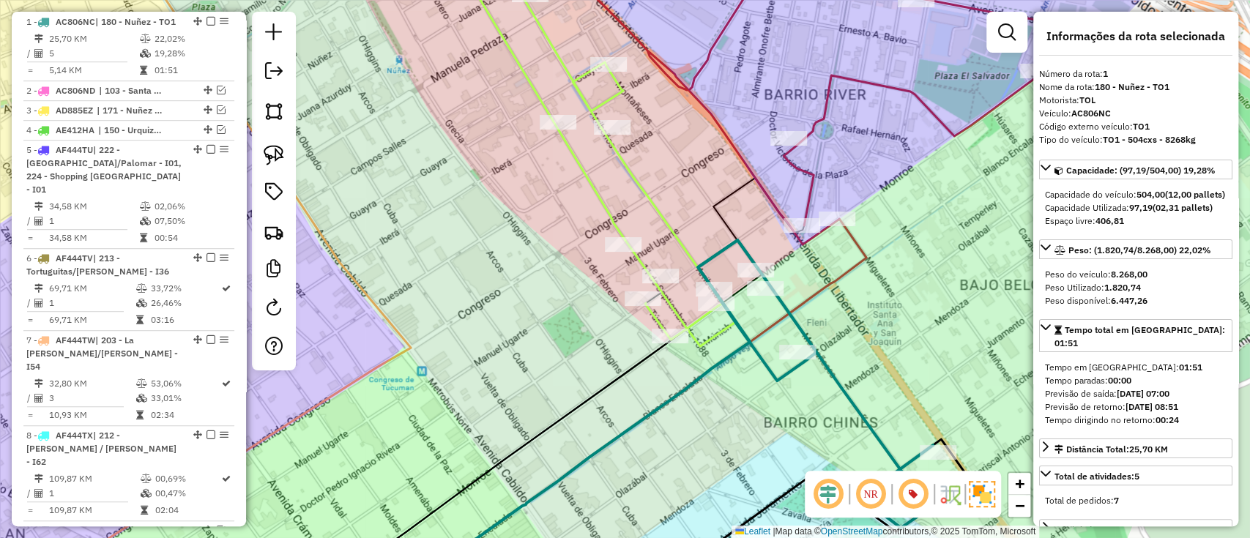
click at [665, 216] on icon at bounding box center [591, 147] width 287 height 400
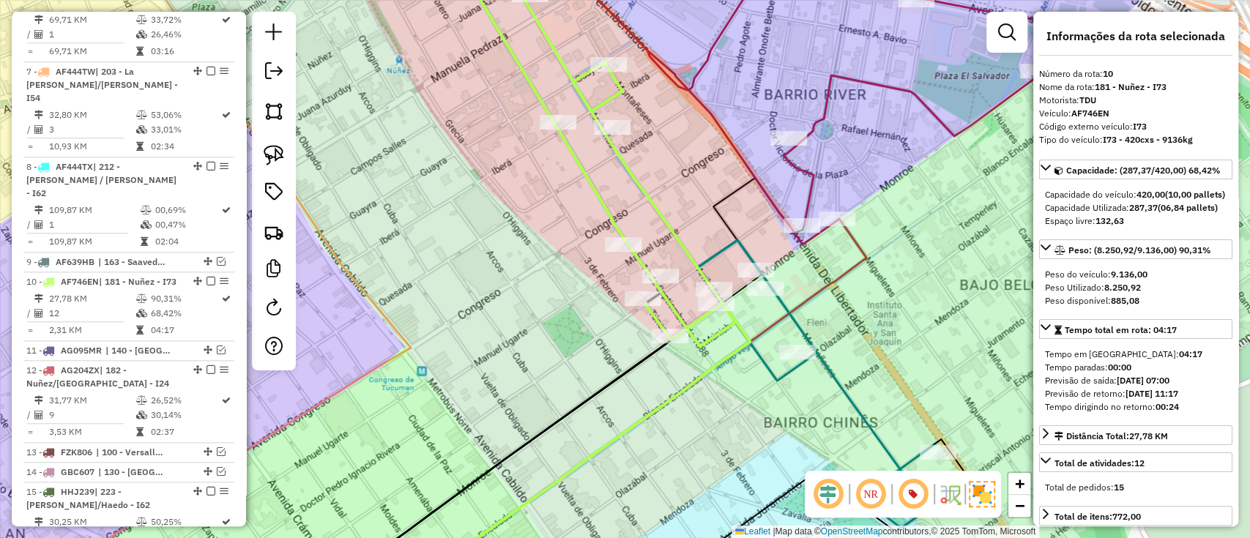
scroll to position [1037, 0]
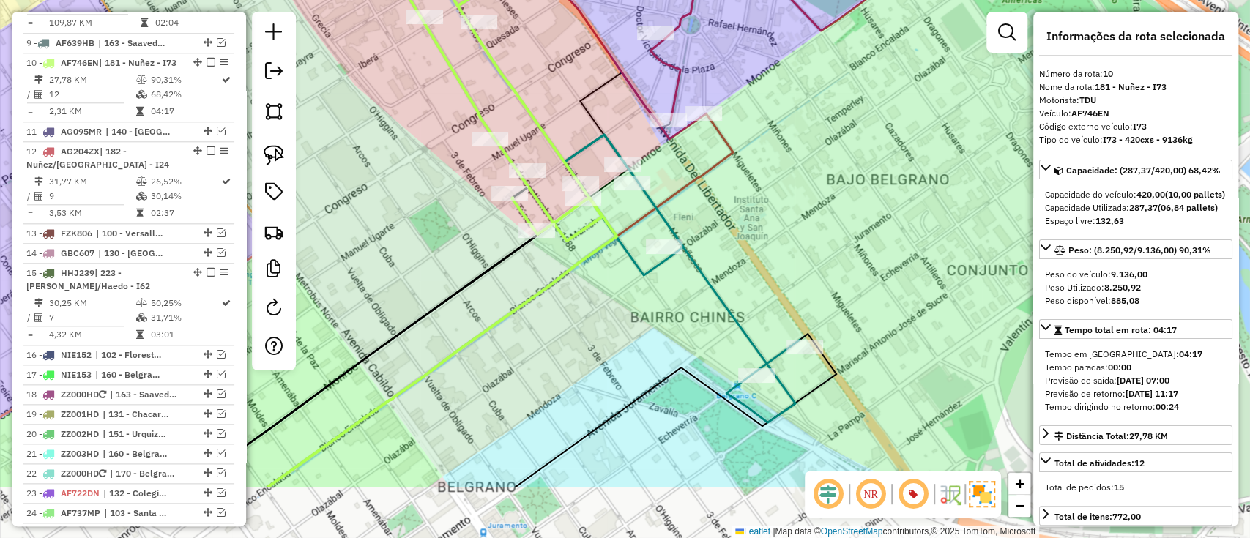
drag, startPoint x: 823, startPoint y: 293, endPoint x: 676, endPoint y: 177, distance: 187.2
click at [685, 184] on icon at bounding box center [500, 299] width 465 height 373
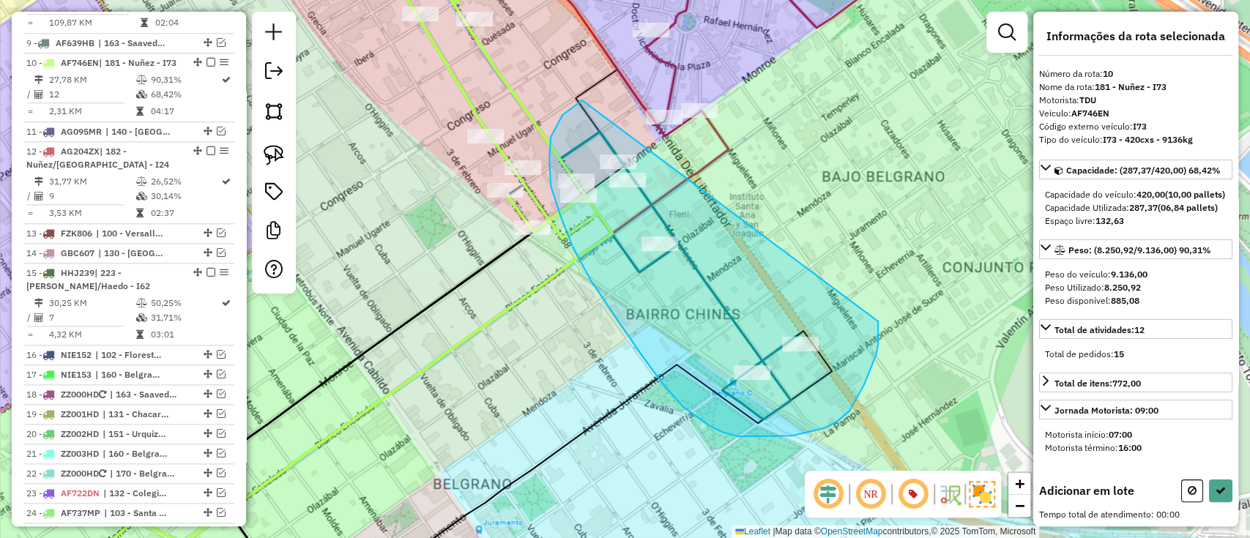
drag, startPoint x: 562, startPoint y: 115, endPoint x: 874, endPoint y: 302, distance: 363.8
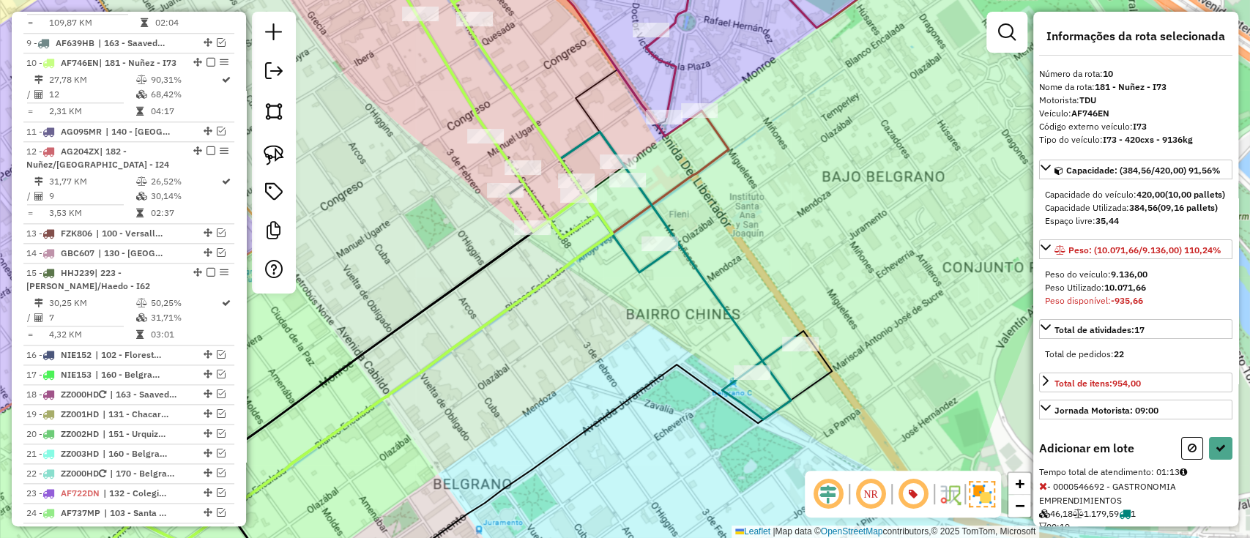
select select "*********"
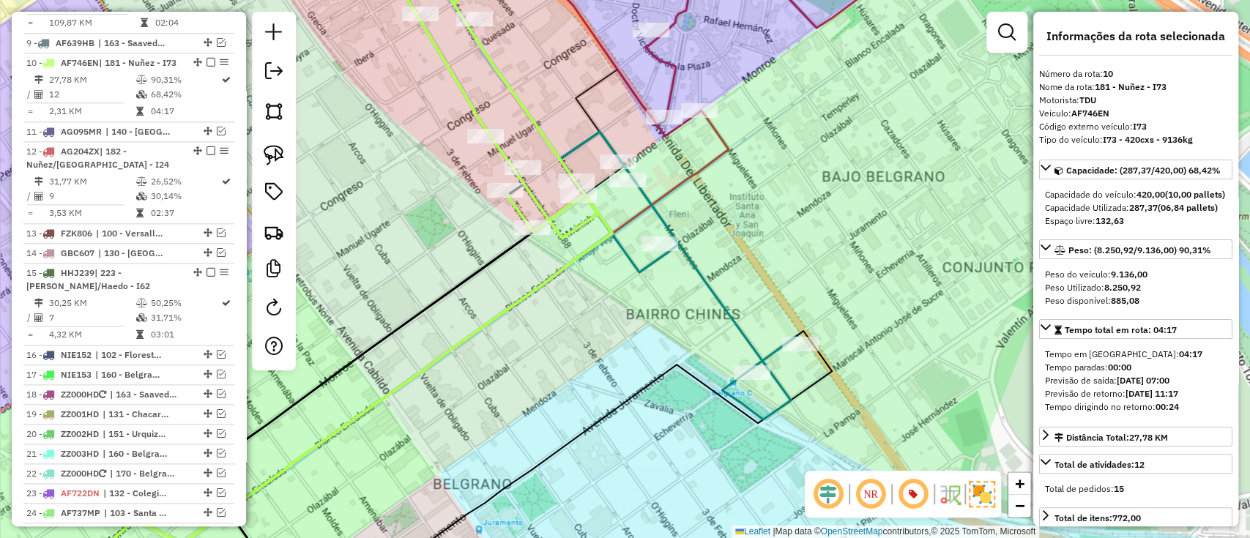
click at [659, 209] on icon at bounding box center [677, 276] width 235 height 288
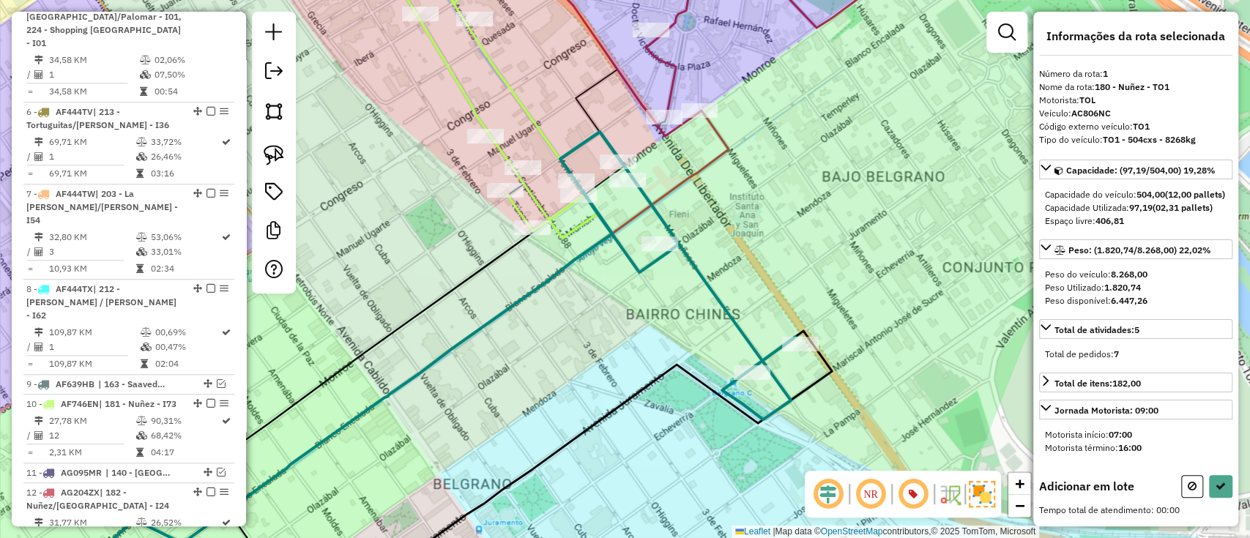
scroll to position [550, 0]
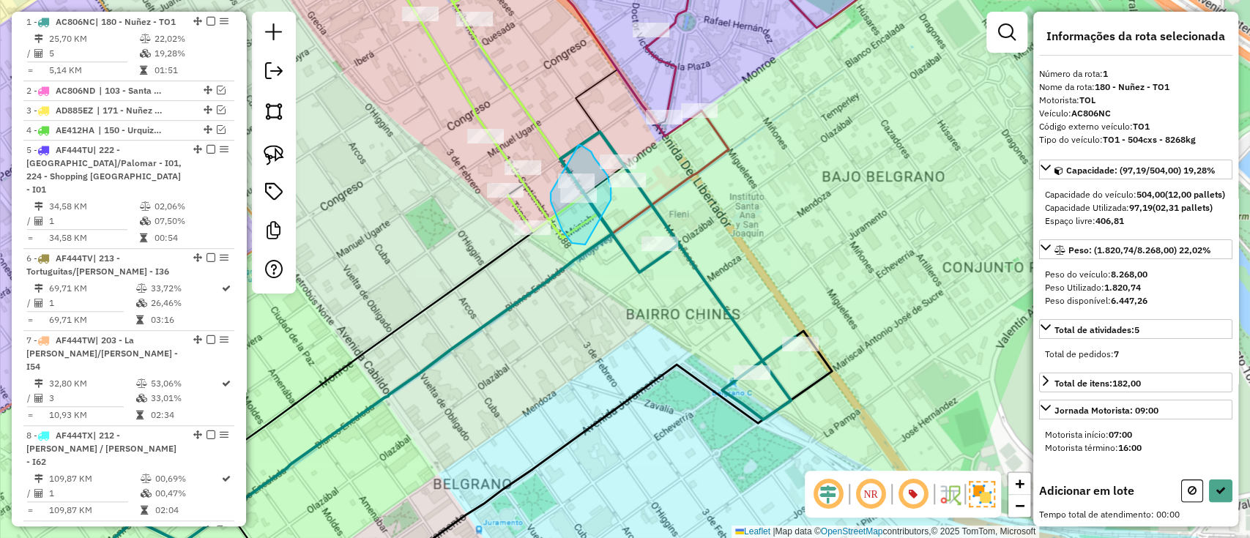
drag, startPoint x: 567, startPoint y: 238, endPoint x: 578, endPoint y: 145, distance: 93.6
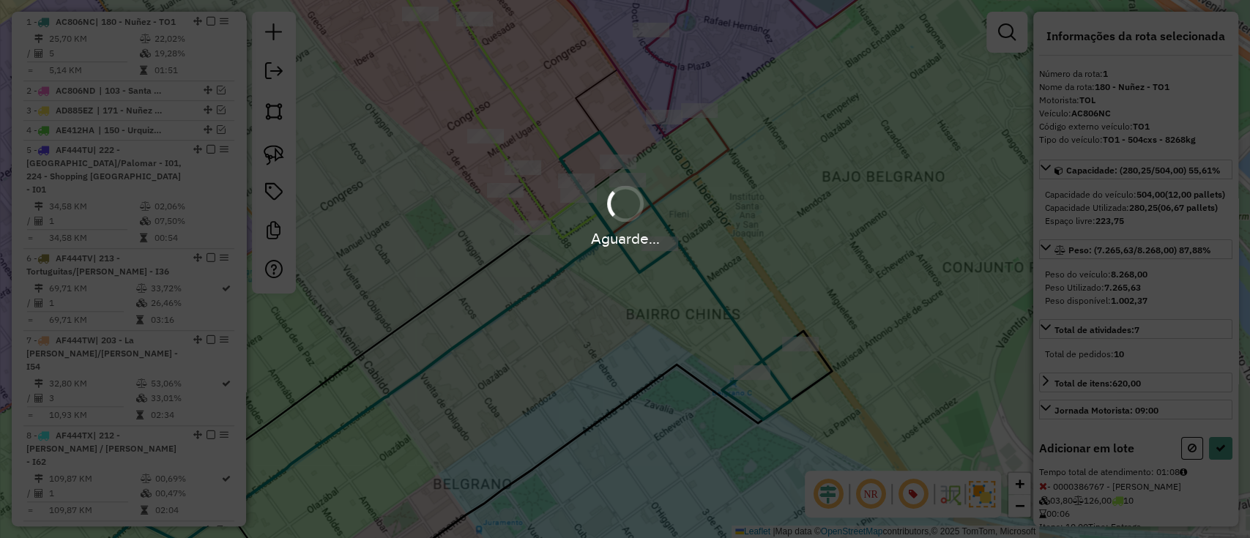
select select "*********"
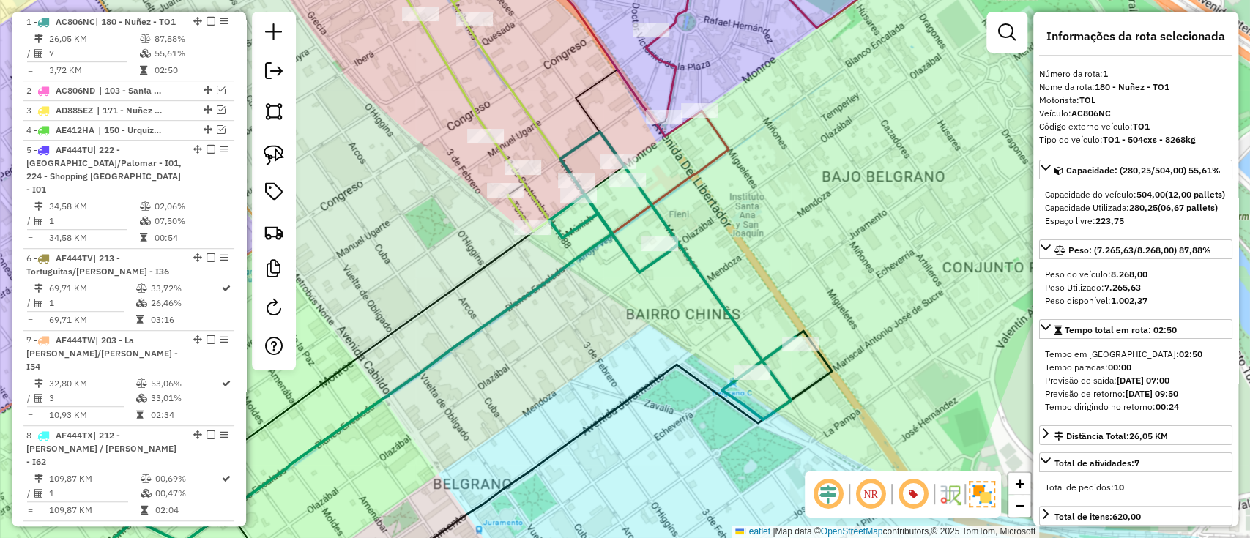
click at [467, 90] on icon at bounding box center [462, 88] width 174 height 285
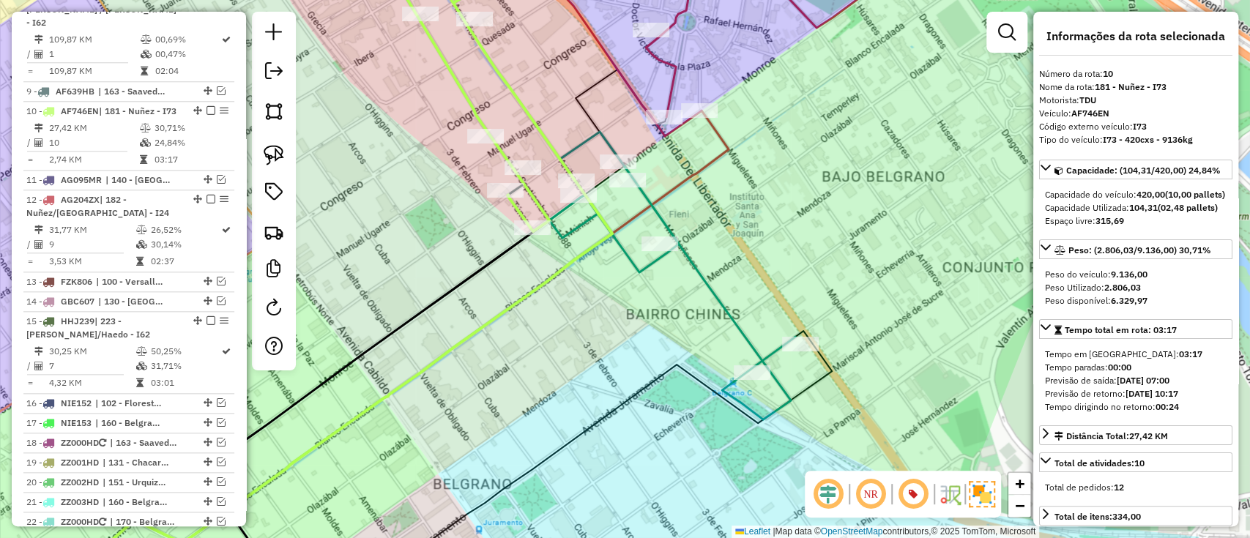
scroll to position [1037, 0]
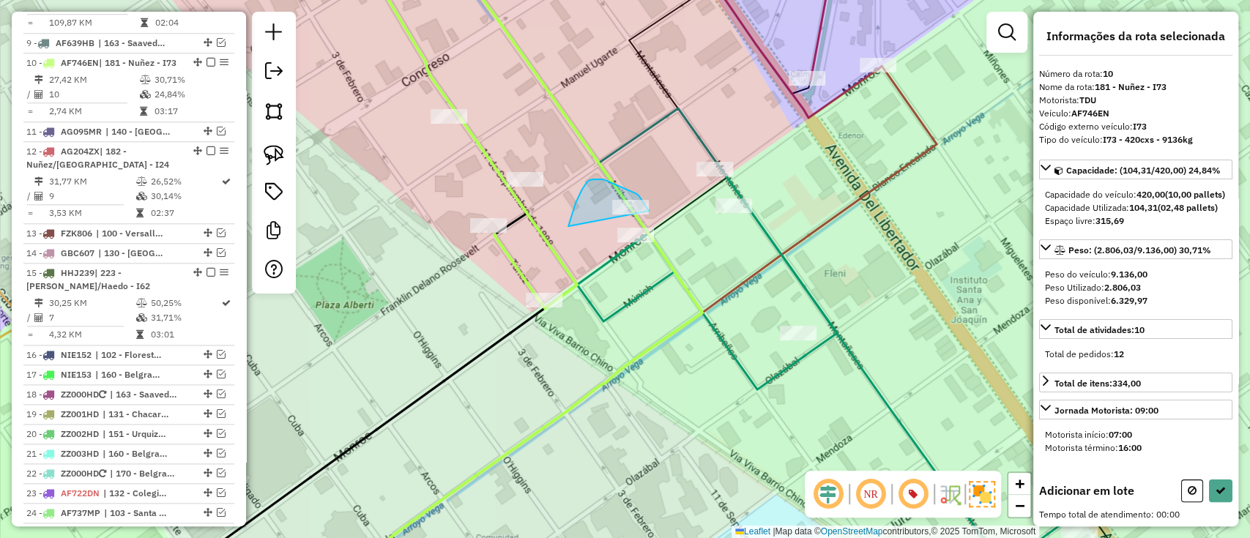
drag, startPoint x: 575, startPoint y: 203, endPoint x: 649, endPoint y: 211, distance: 73.6
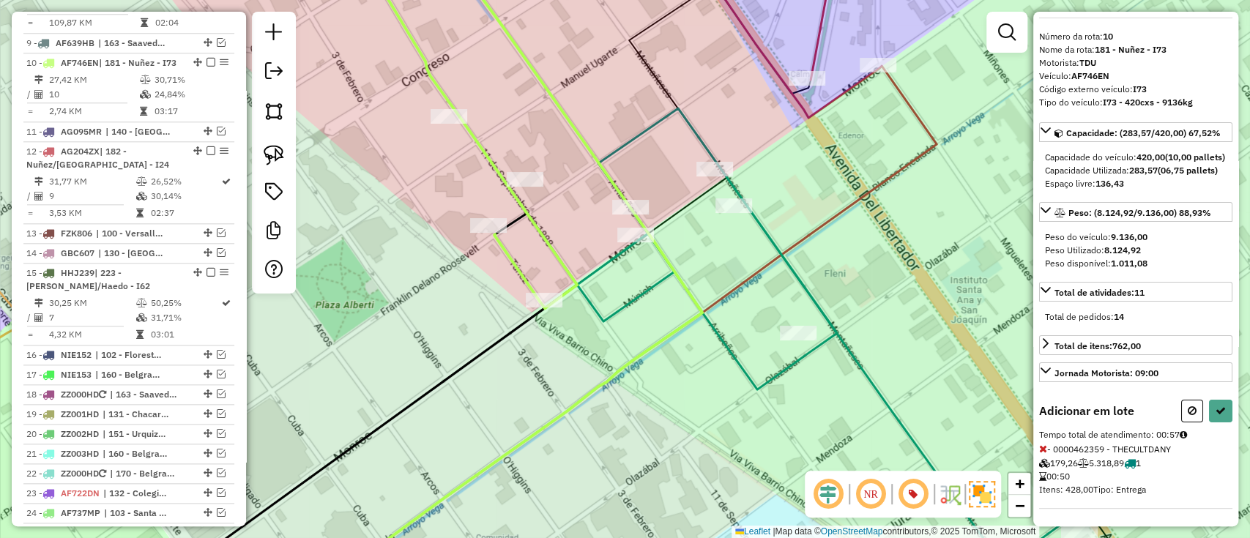
select select "*********"
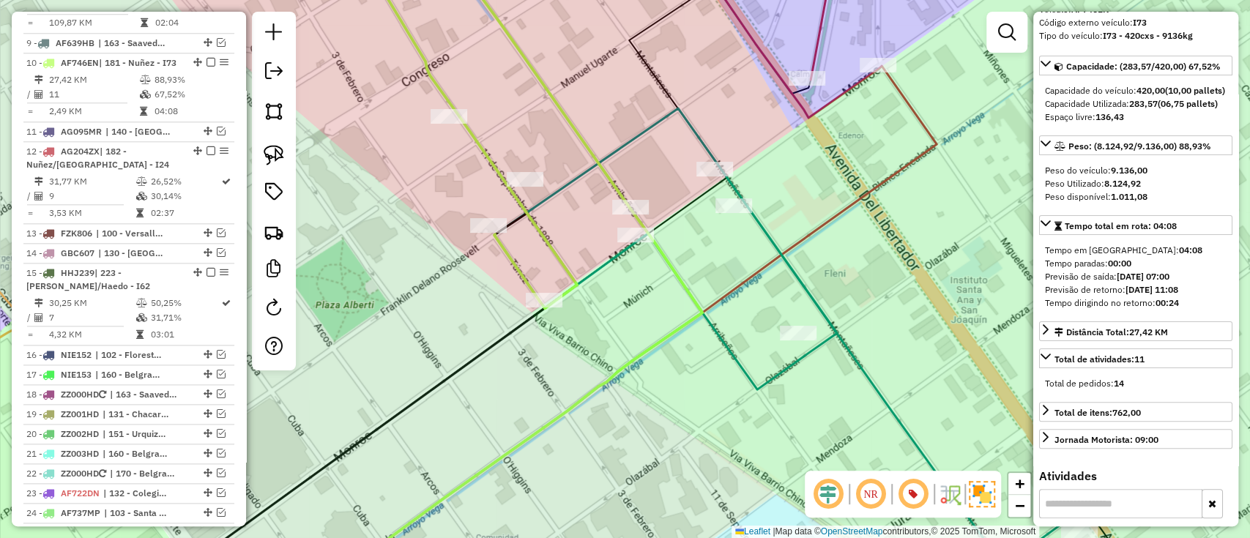
click at [788, 266] on icon at bounding box center [781, 349] width 575 height 483
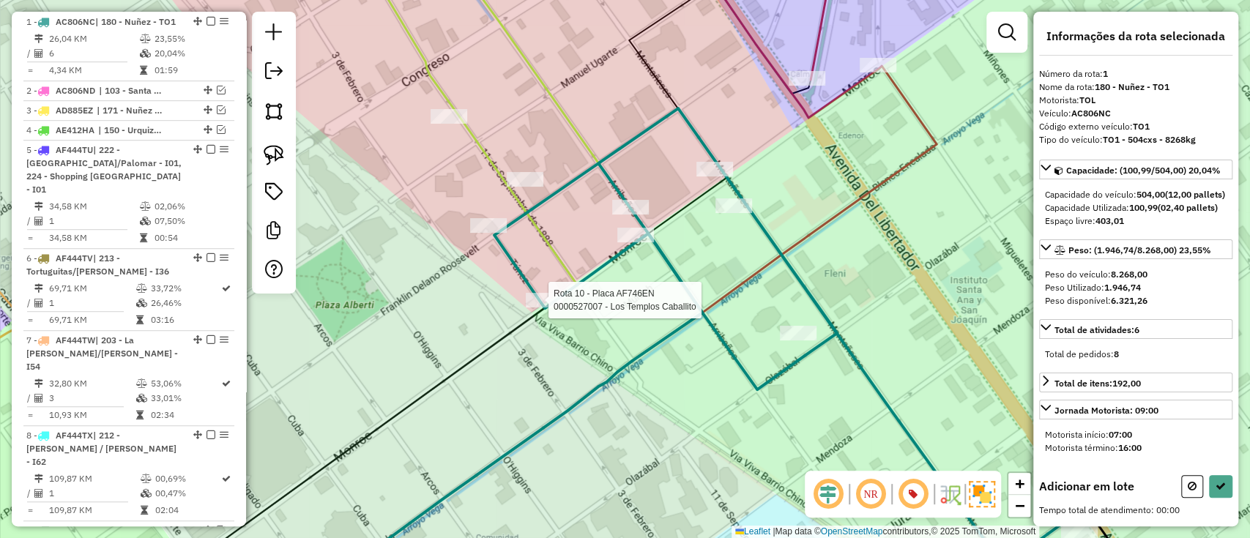
scroll to position [0, 0]
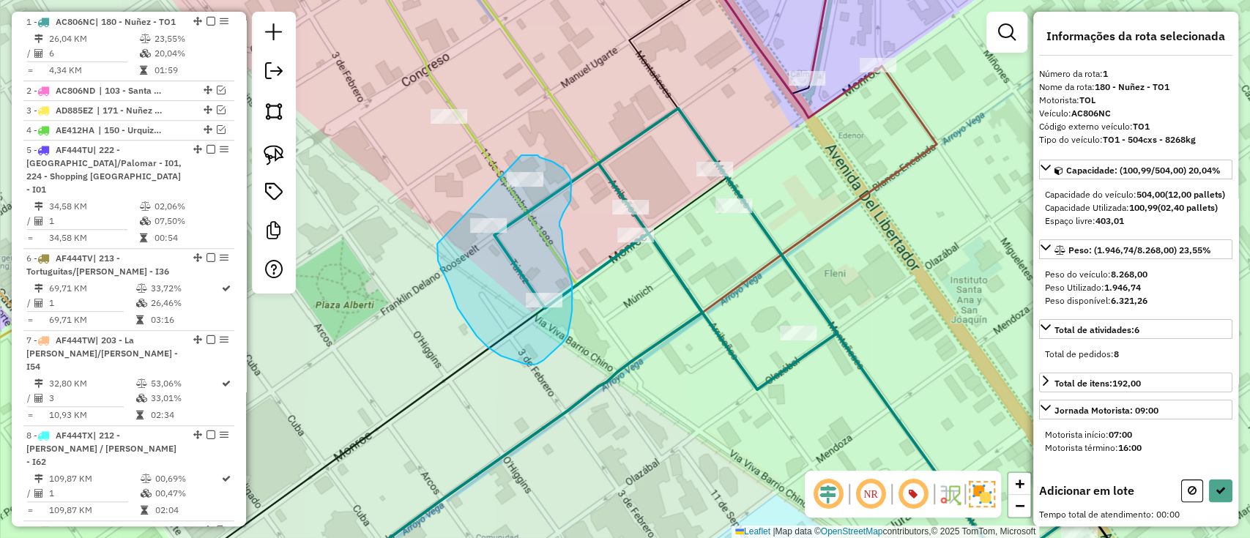
drag, startPoint x: 515, startPoint y: 361, endPoint x: 521, endPoint y: 155, distance: 205.8
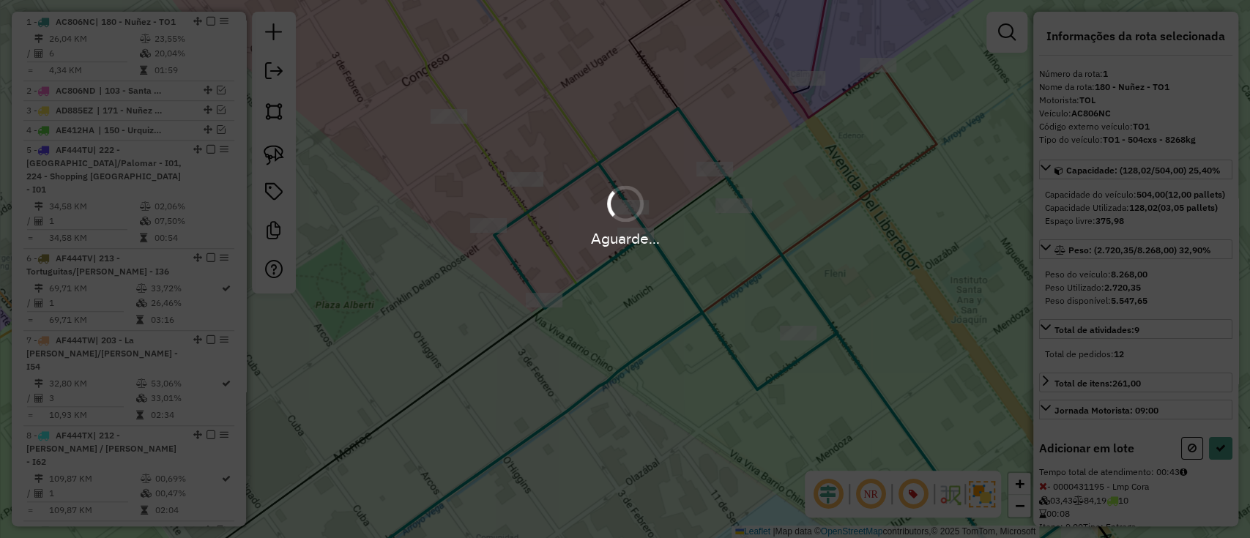
select select "*********"
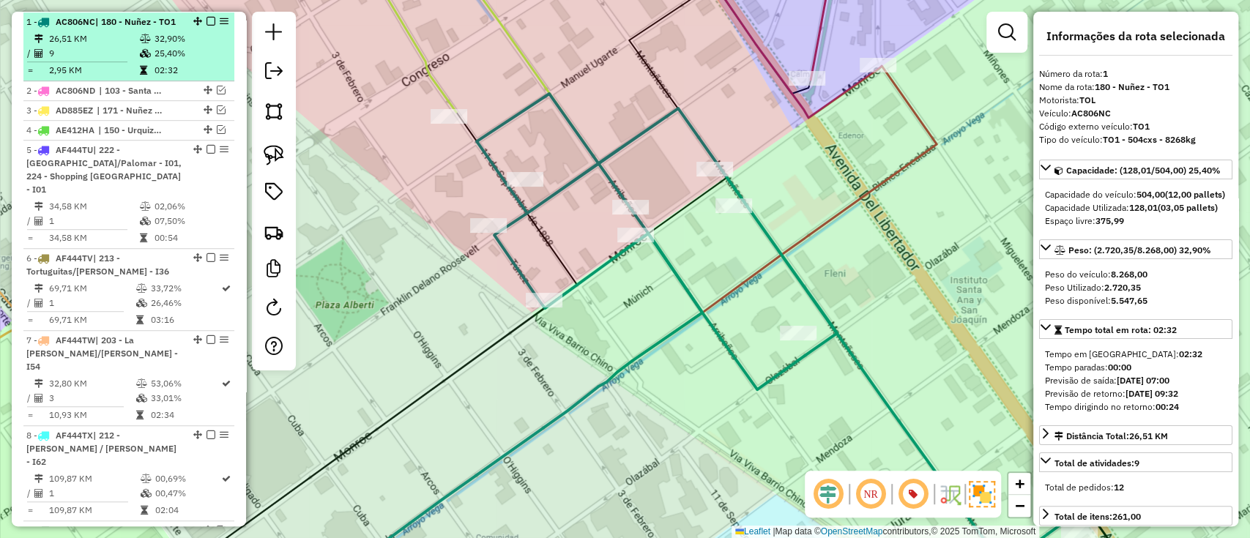
click at [211, 18] on em at bounding box center [210, 21] width 9 height 9
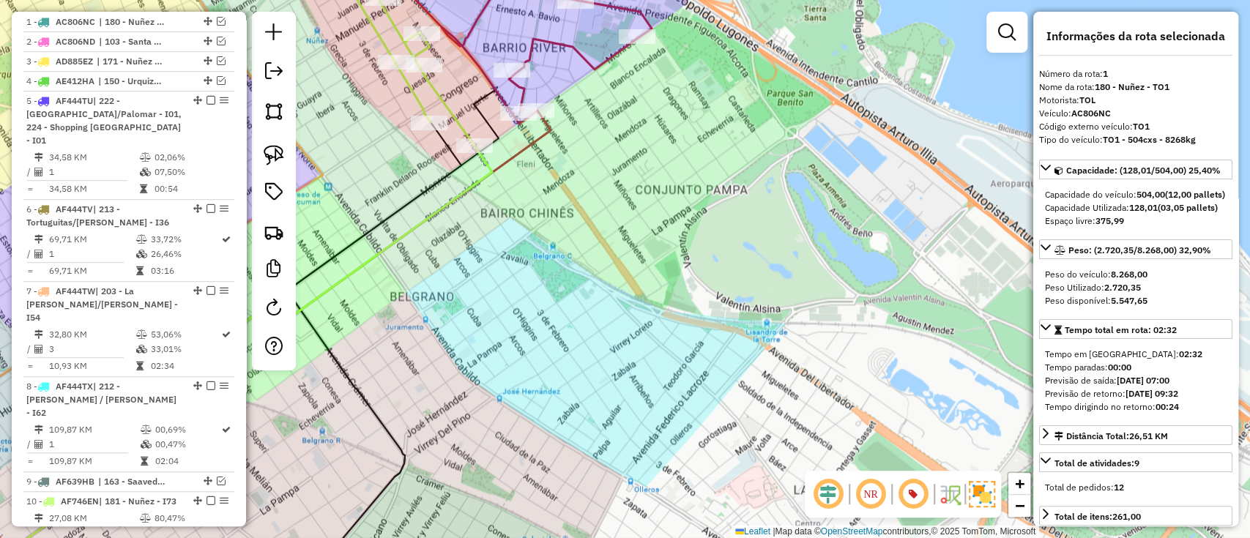
click at [414, 89] on icon at bounding box center [399, 46] width 150 height 200
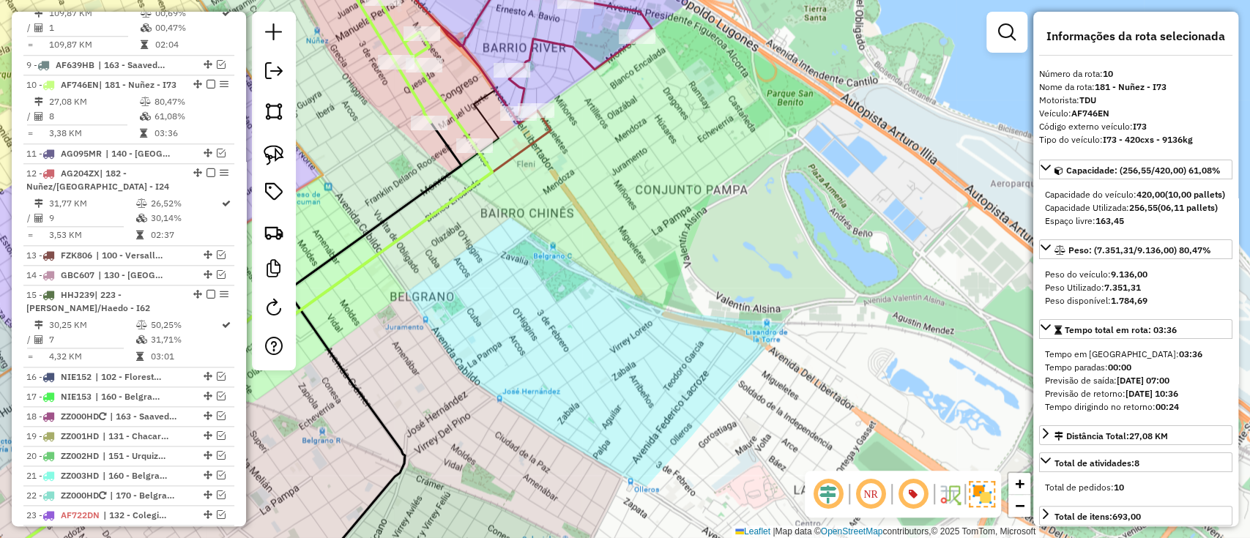
scroll to position [989, 0]
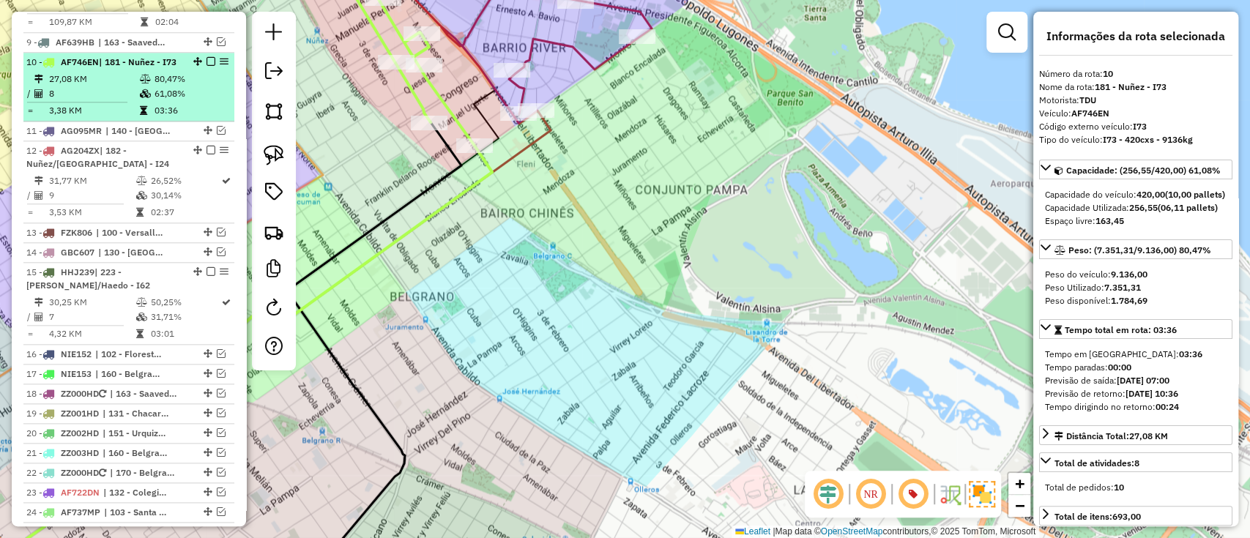
click at [201, 57] on div at bounding box center [206, 61] width 44 height 9
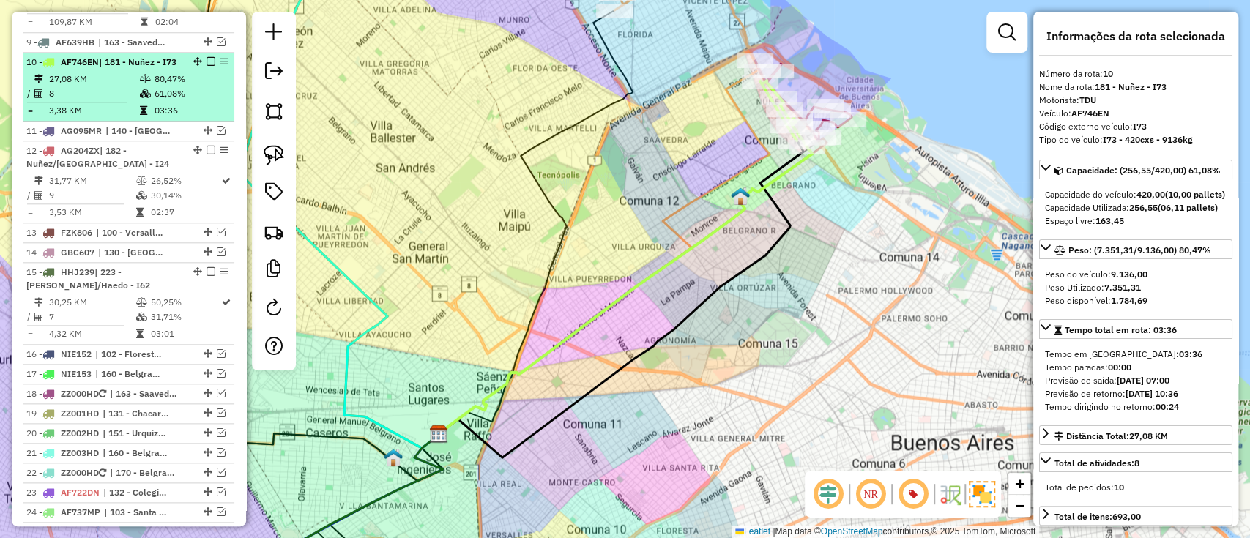
click at [206, 57] on em at bounding box center [210, 61] width 9 height 9
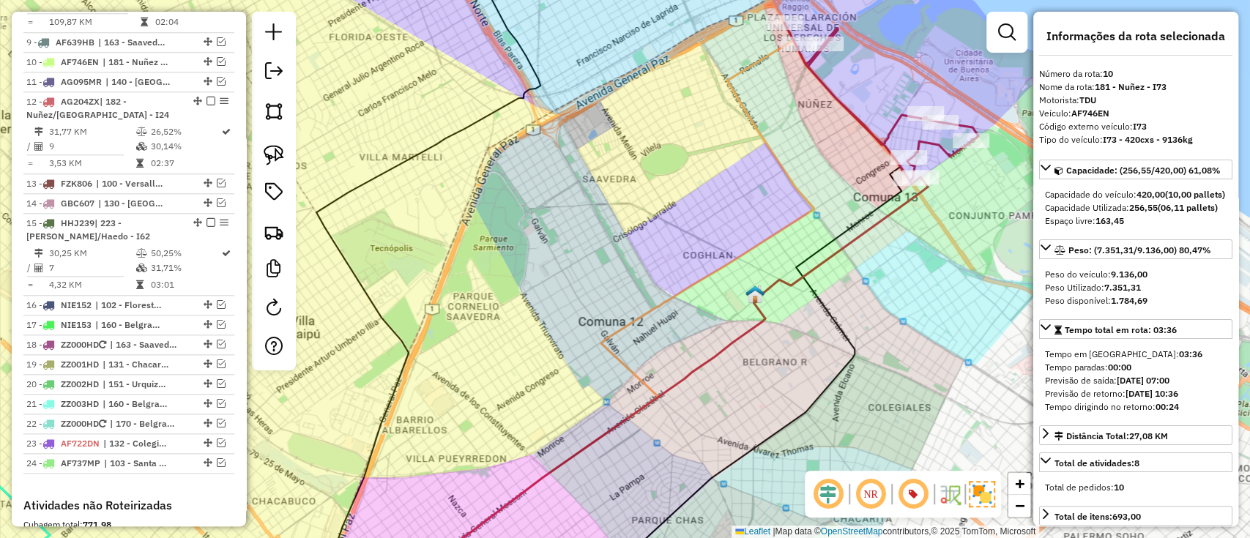
click at [853, 110] on icon at bounding box center [881, 103] width 194 height 161
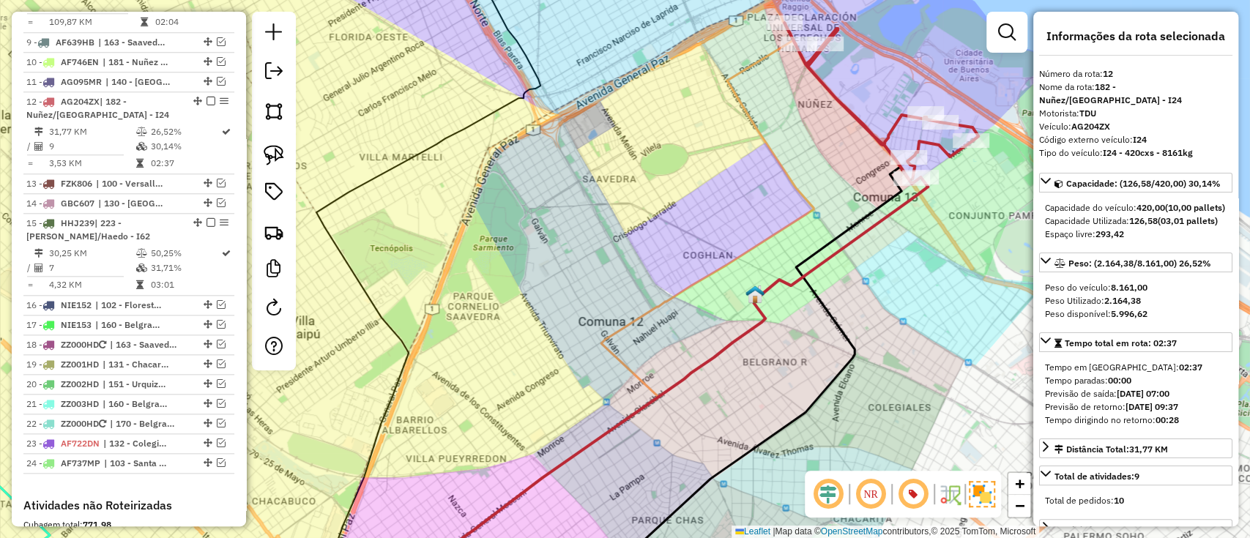
scroll to position [1029, 0]
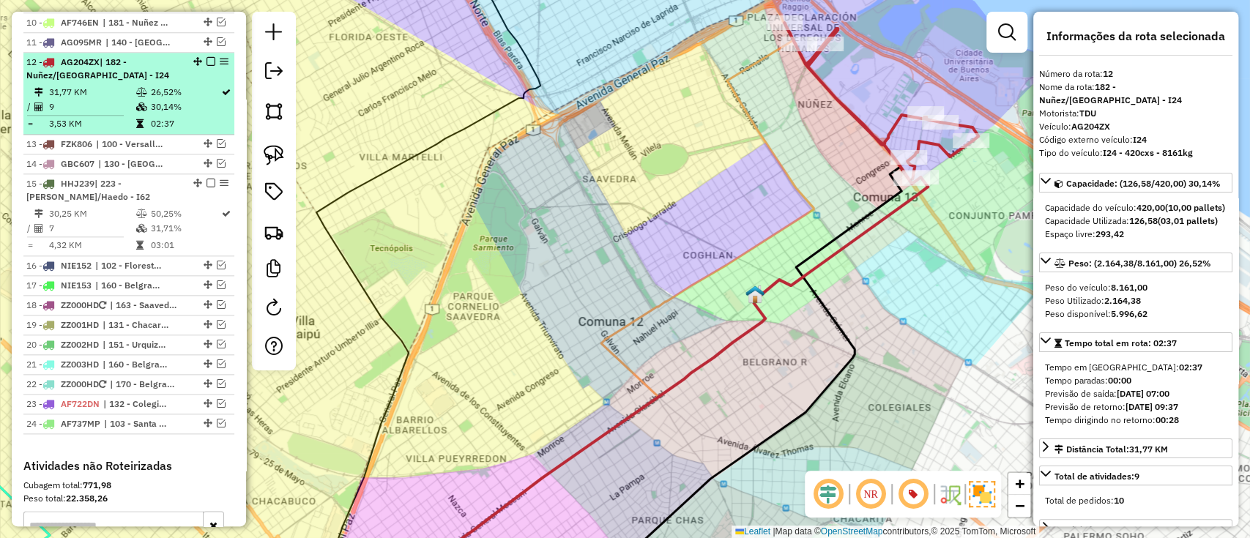
click at [209, 57] on em at bounding box center [210, 61] width 9 height 9
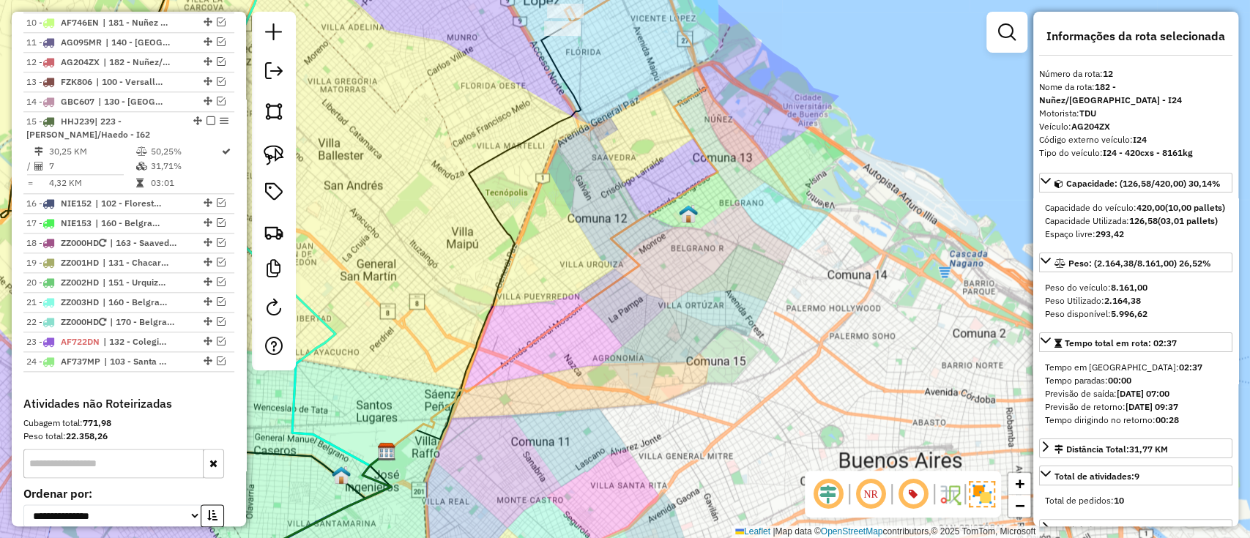
drag, startPoint x: 632, startPoint y: 151, endPoint x: 747, endPoint y: 107, distance: 122.4
click at [744, 107] on div "Janela de atendimento Grade de atendimento Capacidade Transportadoras Veículos …" at bounding box center [625, 269] width 1250 height 538
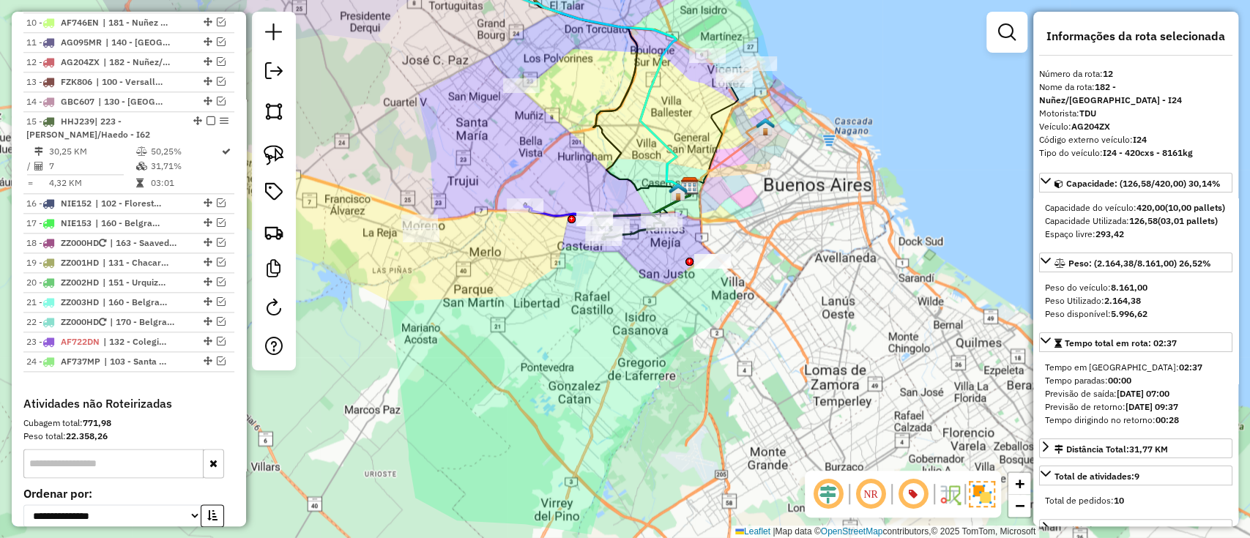
drag, startPoint x: 737, startPoint y: 163, endPoint x: 796, endPoint y: 197, distance: 68.6
click at [796, 197] on div "Janela de atendimento Grade de atendimento Capacidade Transportadoras Veículos …" at bounding box center [625, 269] width 1250 height 538
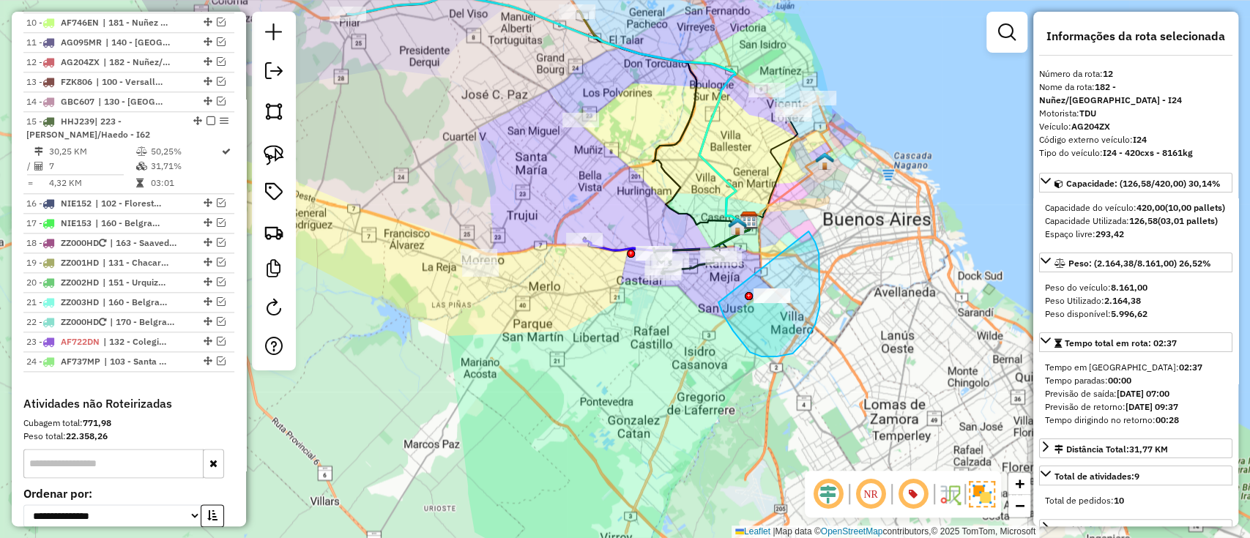
drag, startPoint x: 733, startPoint y: 331, endPoint x: 808, endPoint y: 231, distance: 124.9
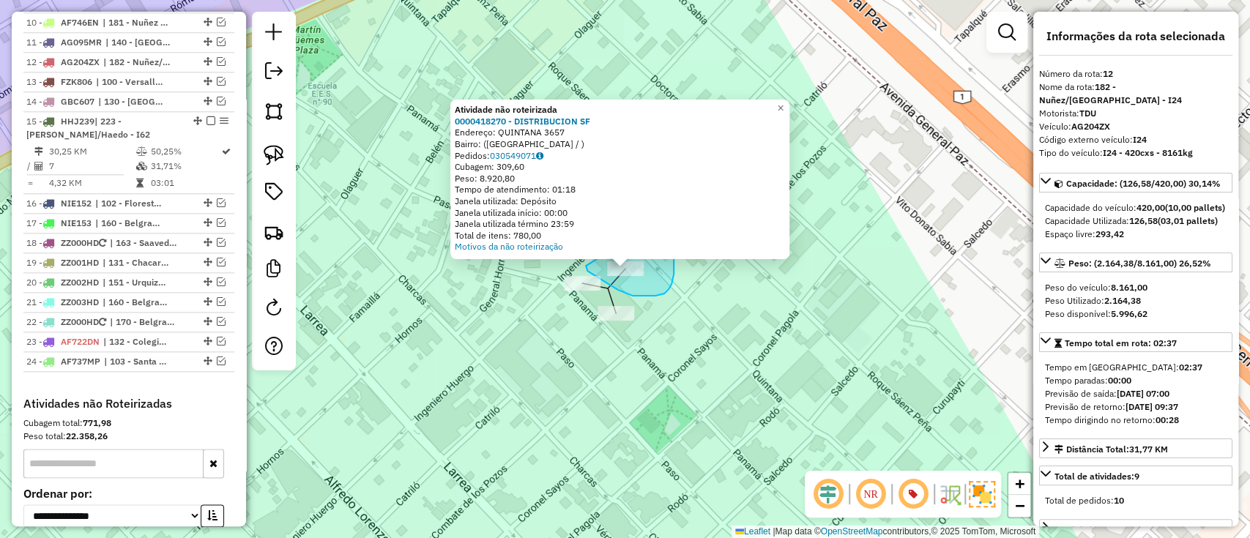
drag, startPoint x: 587, startPoint y: 271, endPoint x: 664, endPoint y: 216, distance: 94.5
click at [664, 216] on div "Atividade não roteirizada 0000418270 - DISTRIBUCION SF Endereço: QUINTANA 3657 …" at bounding box center [625, 269] width 1250 height 538
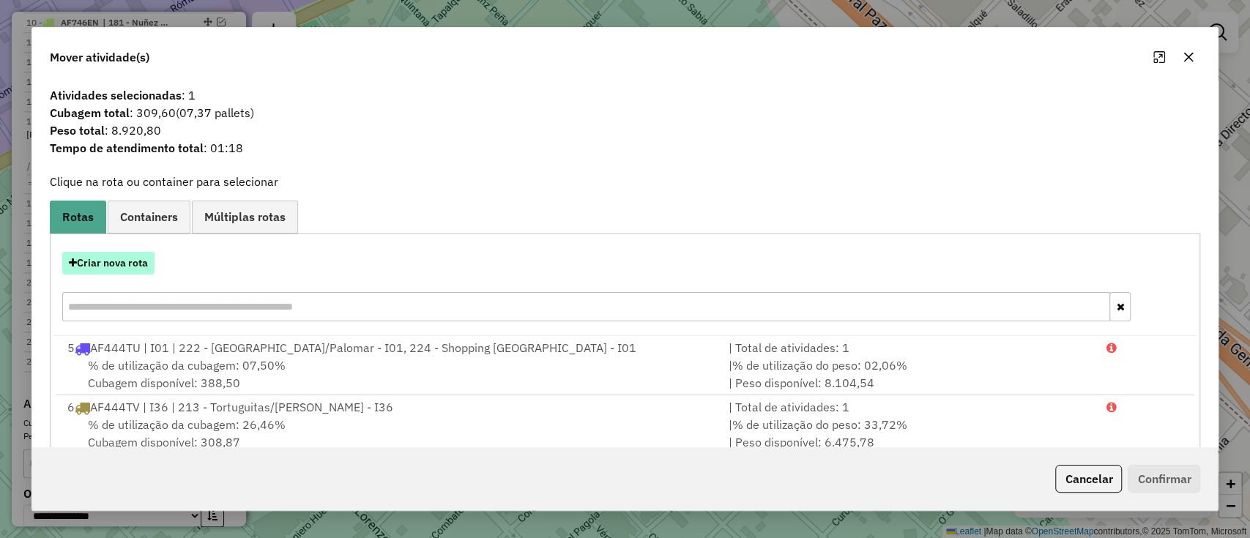
click at [119, 265] on button "Criar nova rota" at bounding box center [108, 263] width 92 height 23
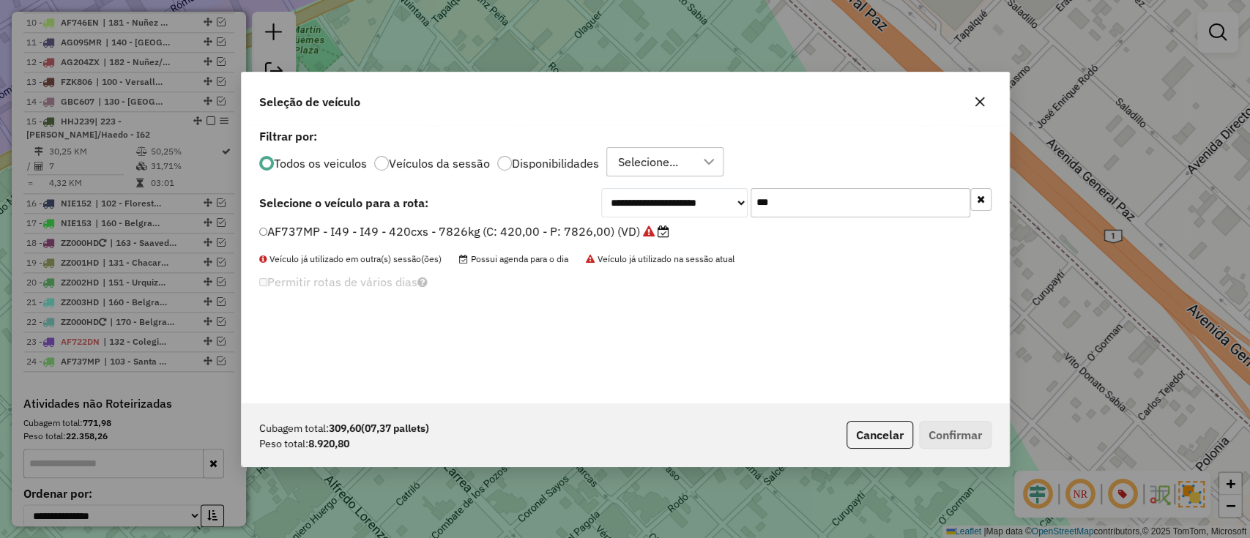
scroll to position [7, 4]
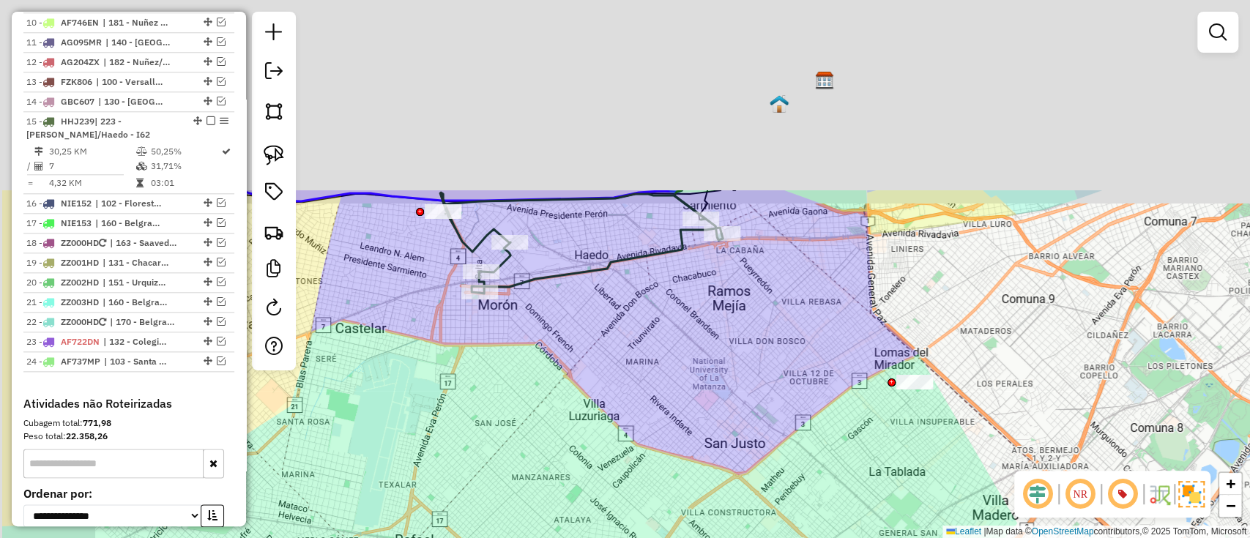
drag, startPoint x: 703, startPoint y: 128, endPoint x: 836, endPoint y: 399, distance: 301.8
click at [842, 401] on div "Janela de atendimento Grade de atendimento Capacidade Transportadoras Veículos …" at bounding box center [625, 269] width 1250 height 538
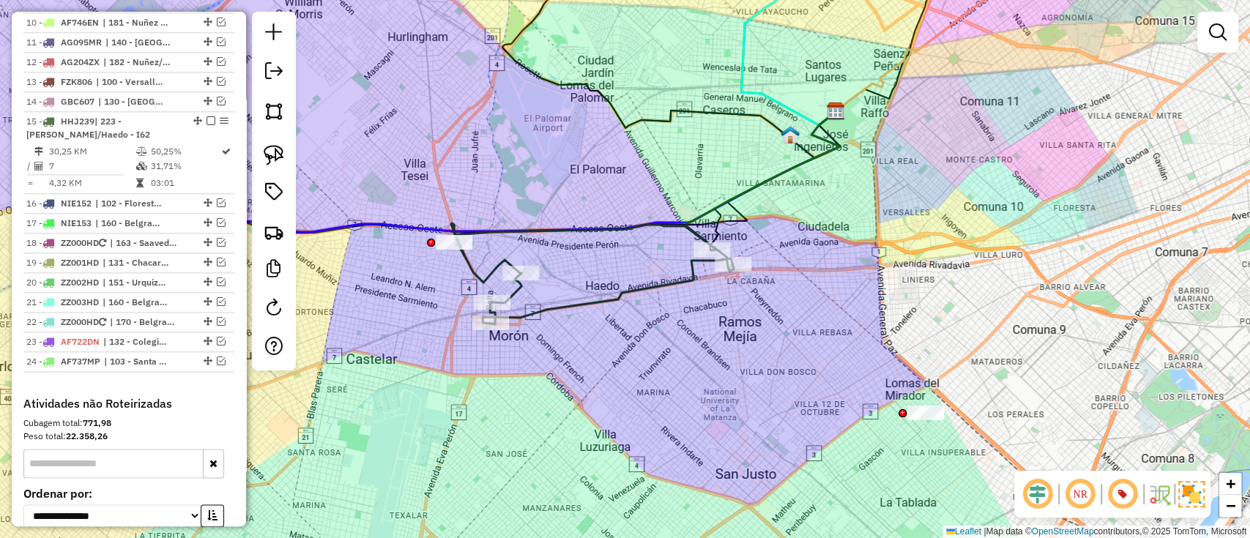
click at [632, 293] on icon at bounding box center [591, 273] width 281 height 101
select select "*********"
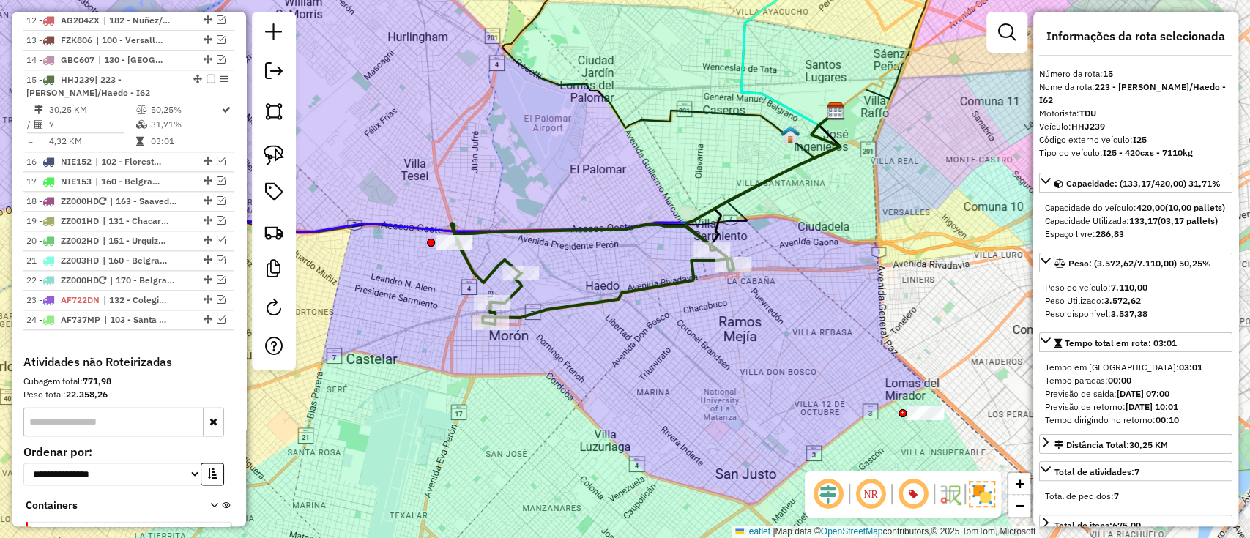
scroll to position [1088, 0]
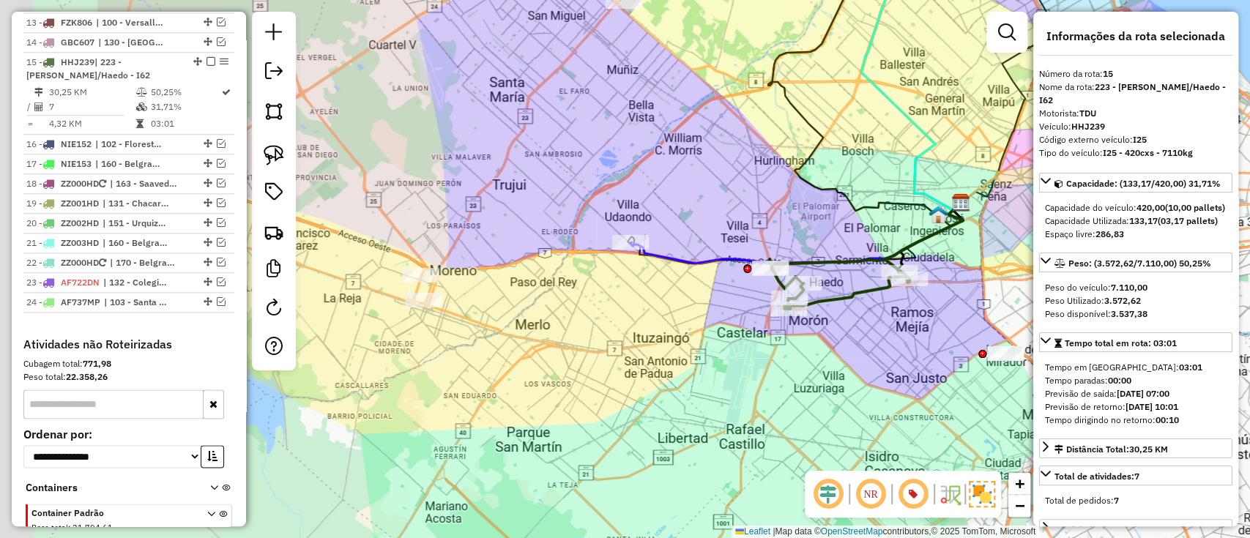
drag, startPoint x: 615, startPoint y: 265, endPoint x: 837, endPoint y: 269, distance: 222.6
click at [837, 269] on icon at bounding box center [839, 284] width 141 height 50
click at [703, 261] on icon at bounding box center [796, 233] width 332 height 61
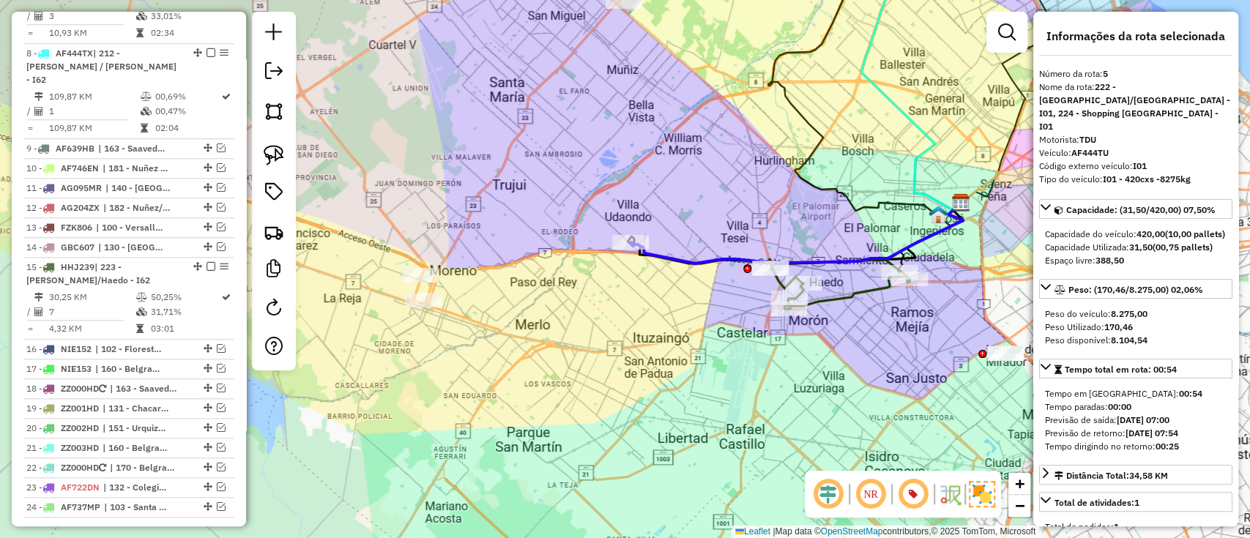
scroll to position [628, 0]
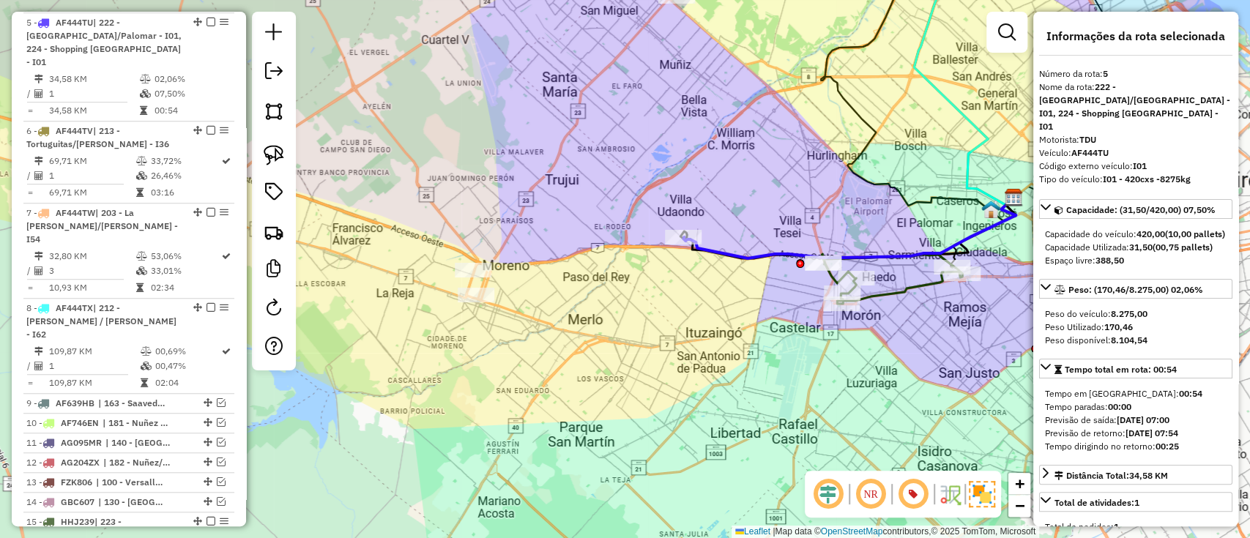
drag, startPoint x: 630, startPoint y: 301, endPoint x: 821, endPoint y: 270, distance: 192.8
click at [820, 272] on div "Janela de atendimento Grade de atendimento Capacidade Transportadoras Veículos …" at bounding box center [625, 269] width 1250 height 538
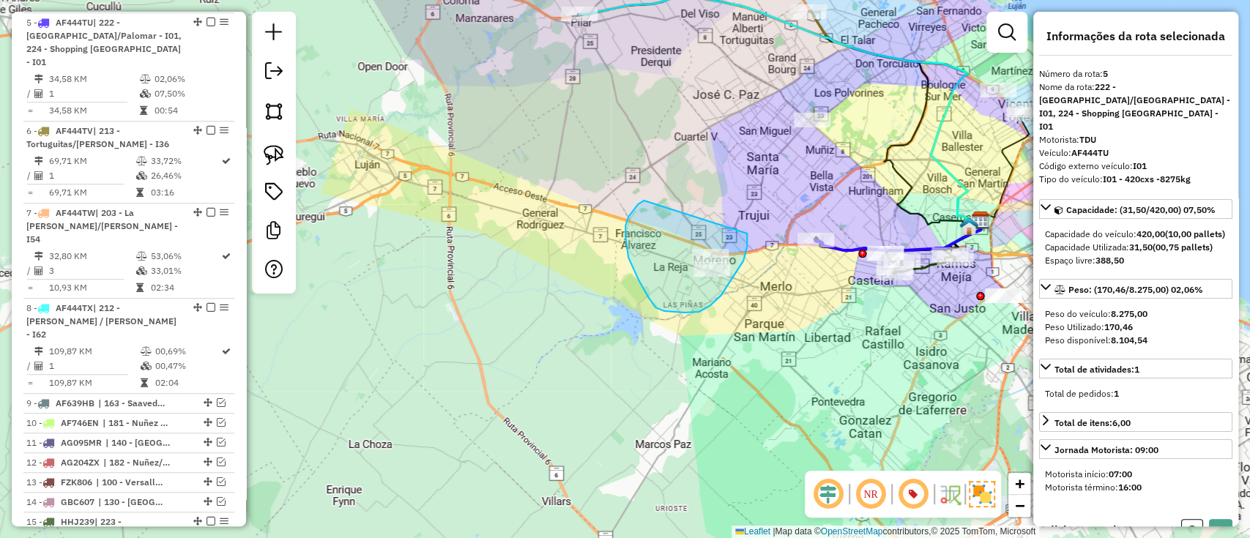
drag, startPoint x: 625, startPoint y: 225, endPoint x: 747, endPoint y: 225, distance: 121.5
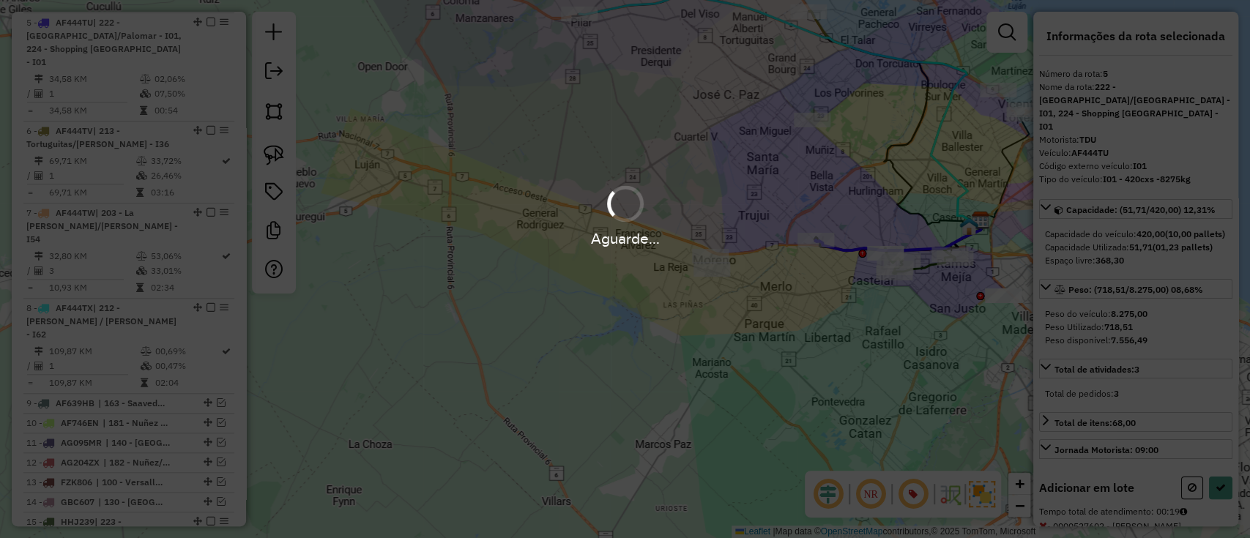
select select "*********"
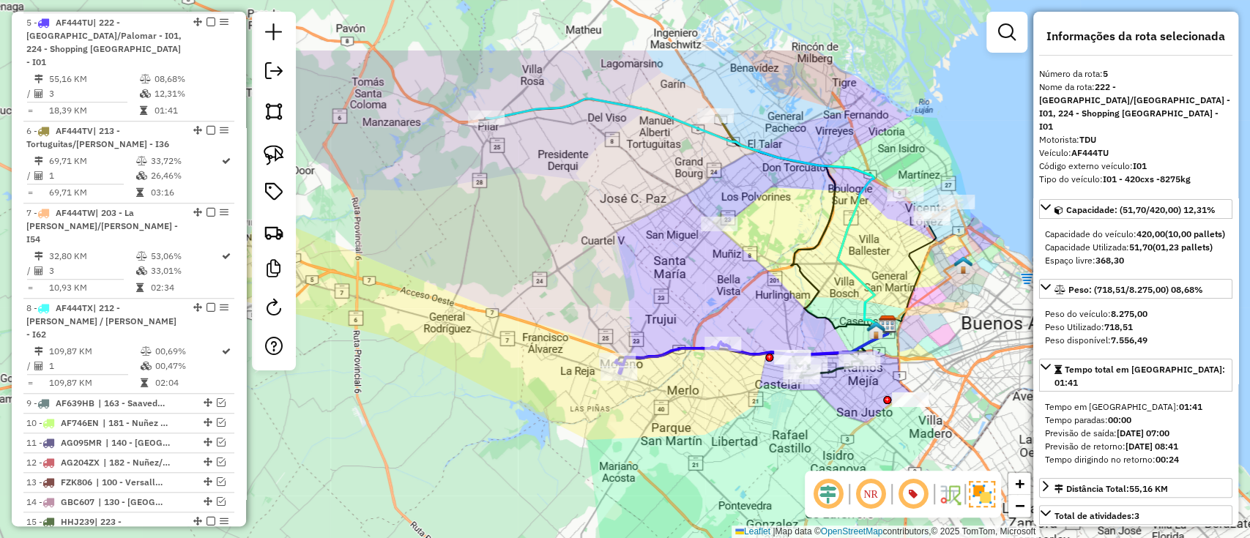
drag, startPoint x: 868, startPoint y: 198, endPoint x: 775, endPoint y: 302, distance: 139.5
click at [775, 302] on div "Janela de atendimento Grade de atendimento Capacidade Transportadoras Veículos …" at bounding box center [625, 269] width 1250 height 538
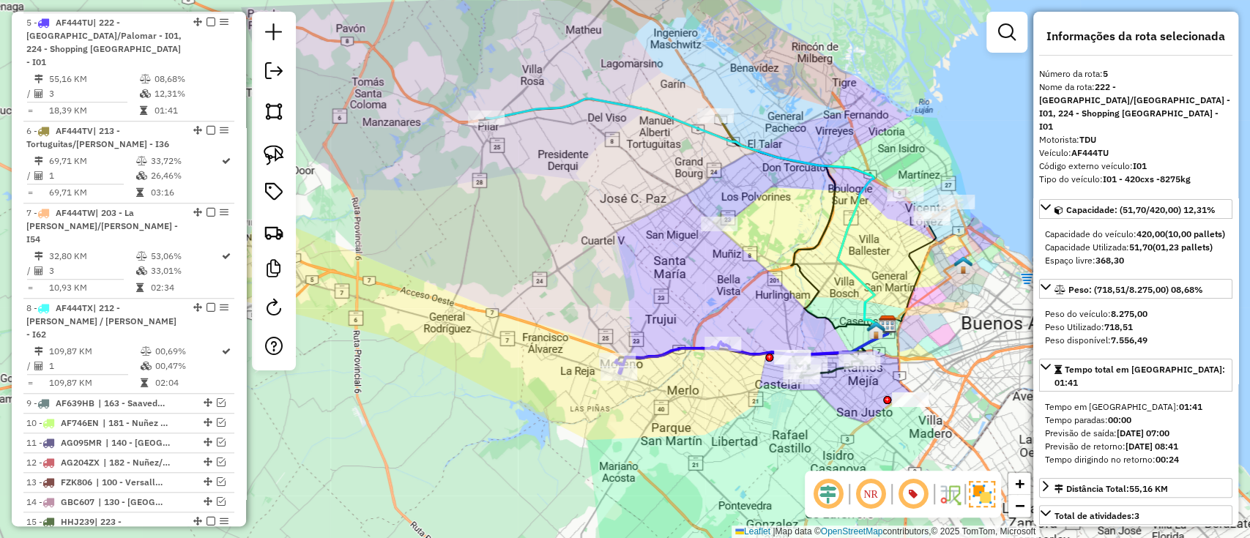
click at [559, 107] on icon at bounding box center [686, 213] width 401 height 229
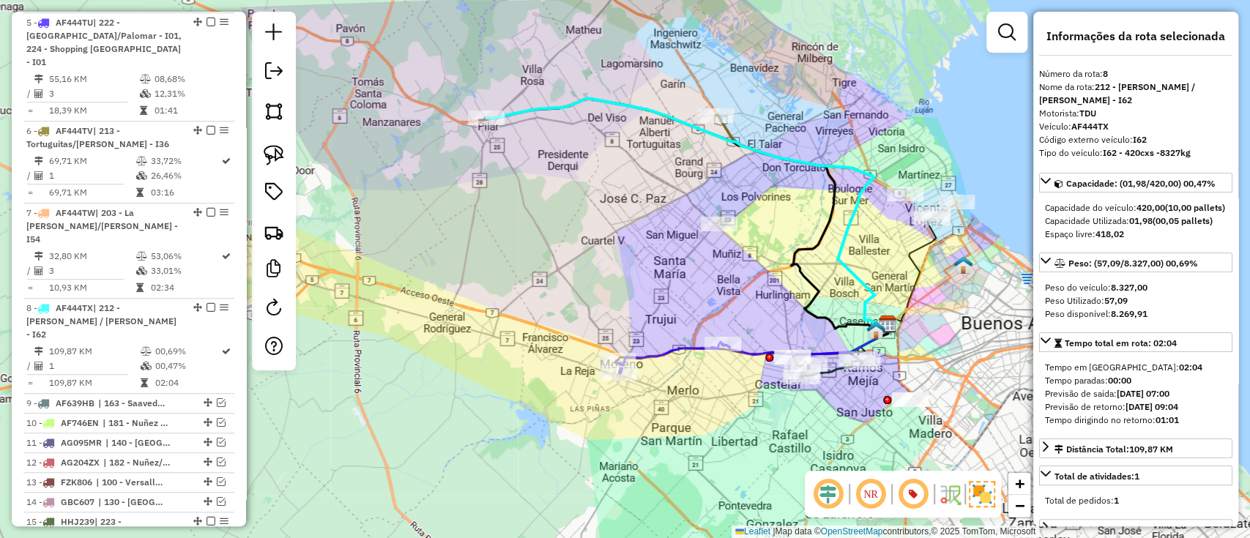
scroll to position [888, 0]
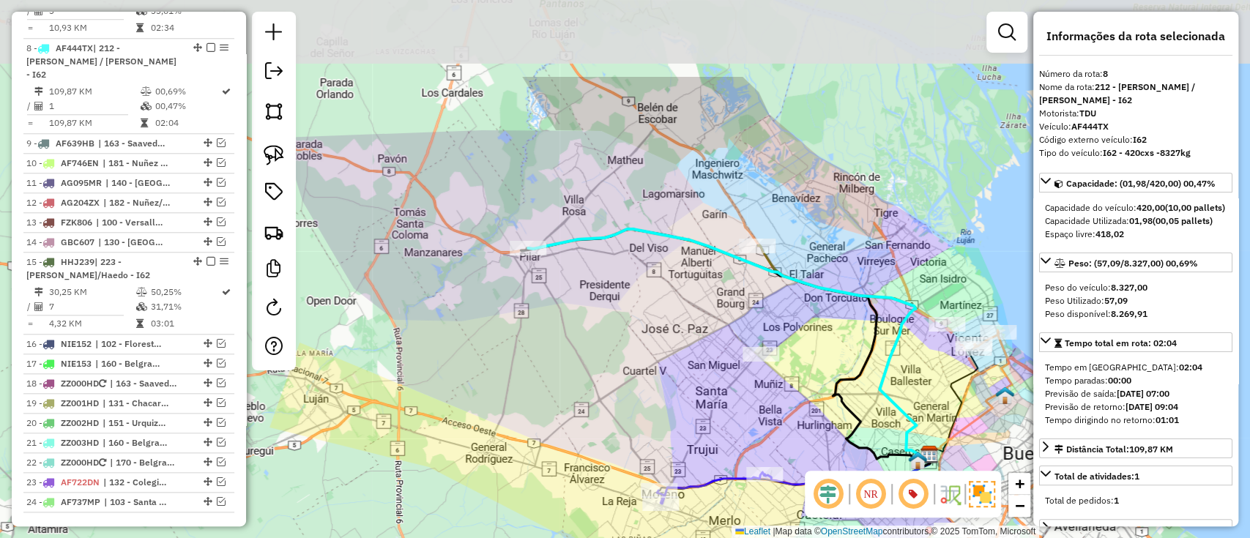
drag, startPoint x: 635, startPoint y: 186, endPoint x: 650, endPoint y: 266, distance: 81.1
click at [650, 266] on div "Janela de atendimento Grade de atendimento Capacidade Transportadoras Veículos …" at bounding box center [625, 269] width 1250 height 538
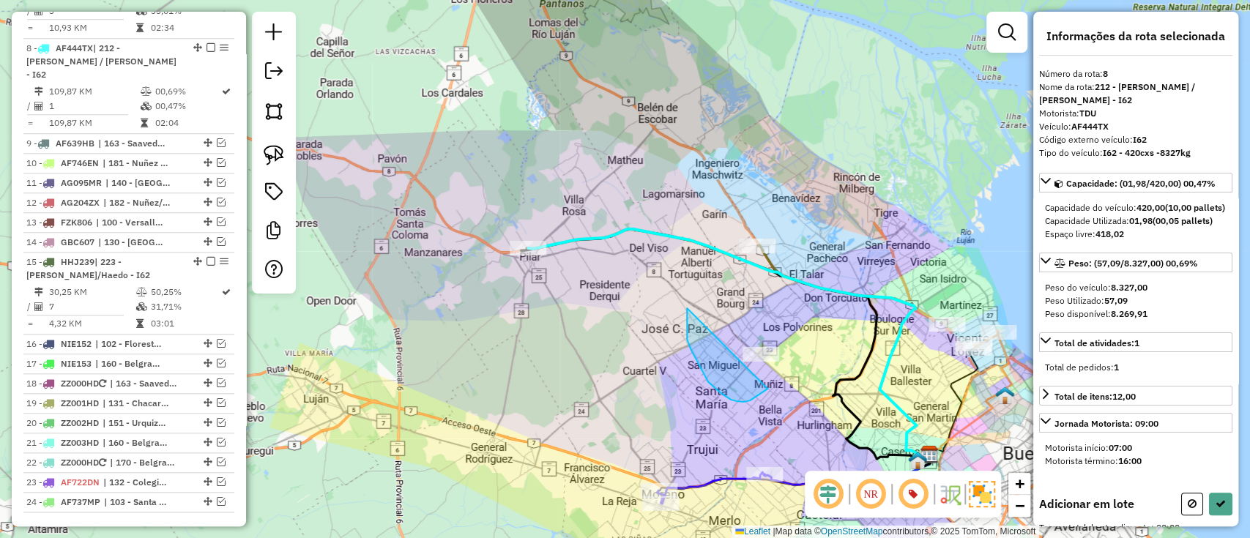
drag, startPoint x: 758, startPoint y: 395, endPoint x: 785, endPoint y: 324, distance: 76.3
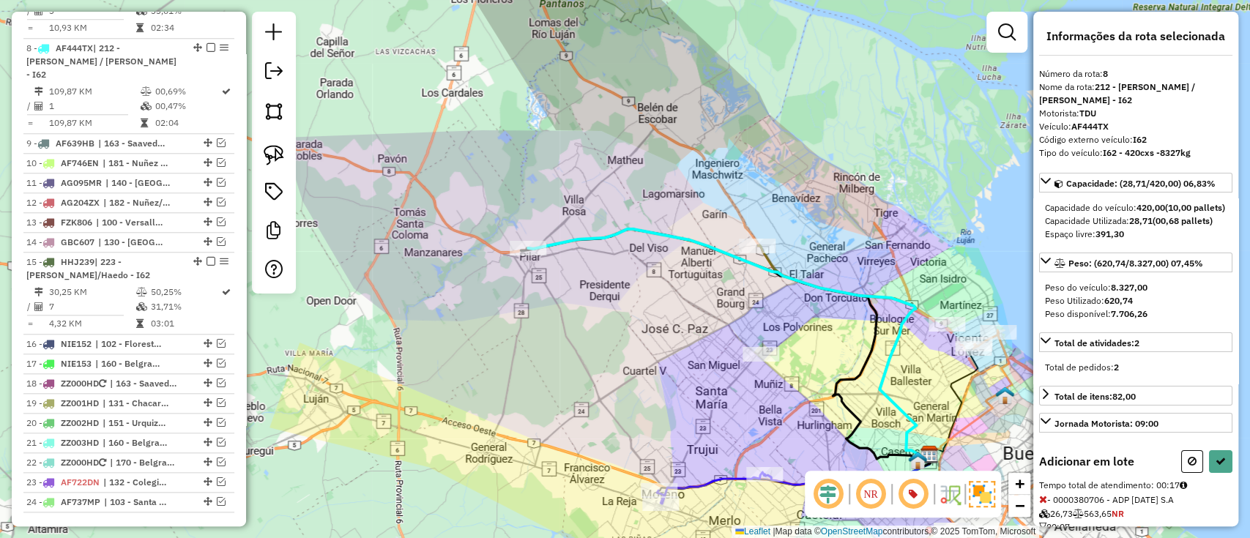
select select "*********"
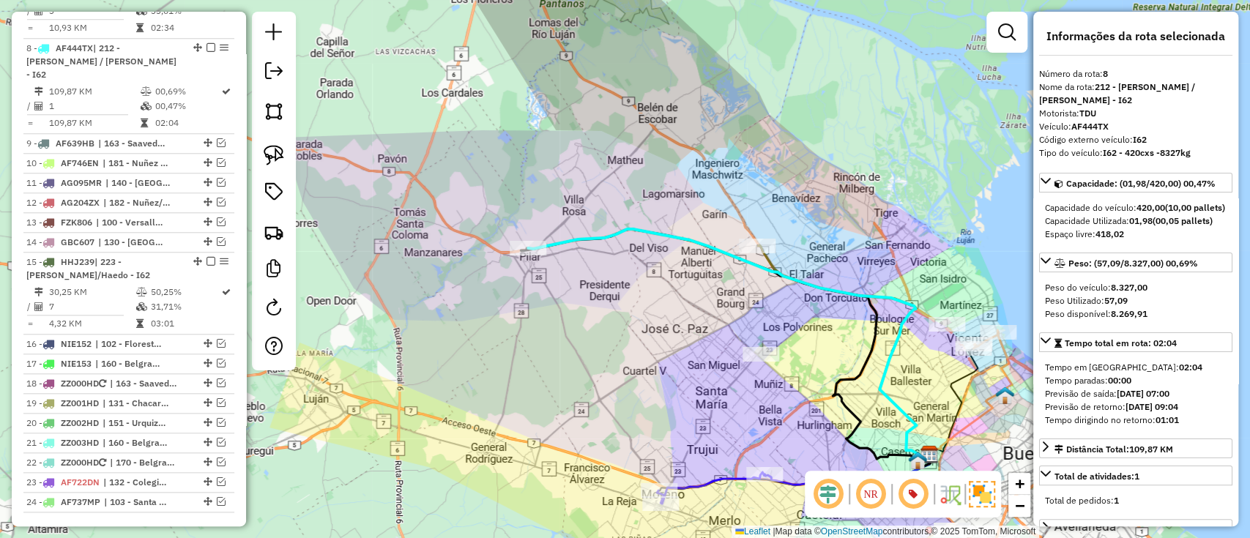
click at [772, 263] on icon at bounding box center [728, 343] width 401 height 229
click at [770, 262] on icon at bounding box center [728, 343] width 401 height 229
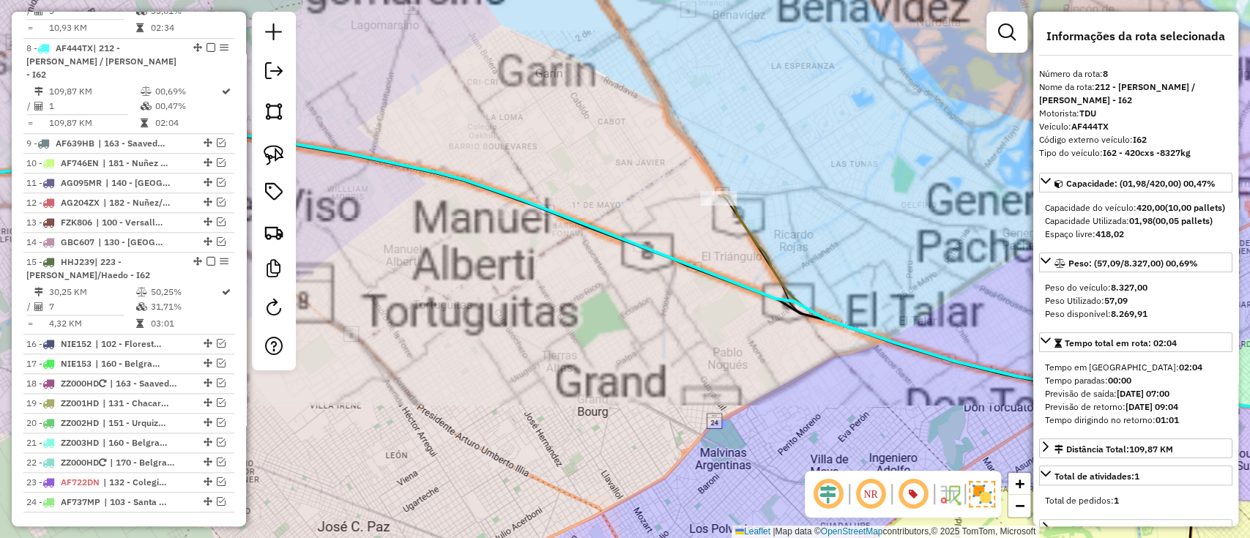
click at [769, 261] on icon at bounding box center [1035, 393] width 631 height 397
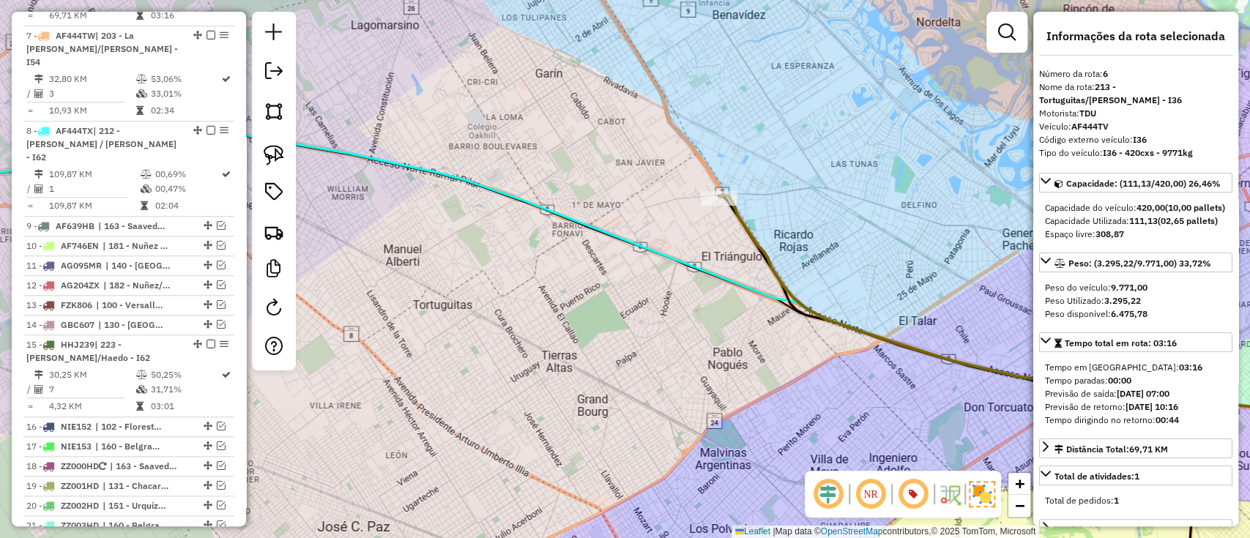
scroll to position [724, 0]
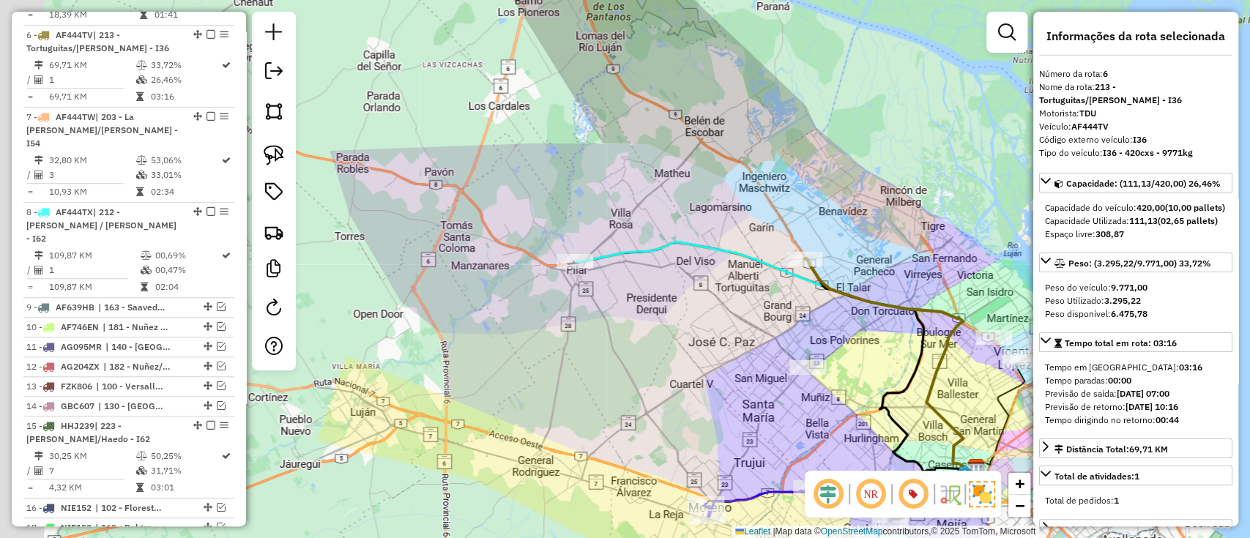
drag, startPoint x: 705, startPoint y: 298, endPoint x: 761, endPoint y: 299, distance: 56.4
click at [761, 299] on div "Janela de atendimento Grade de atendimento Capacidade Transportadoras Veículos …" at bounding box center [625, 269] width 1250 height 538
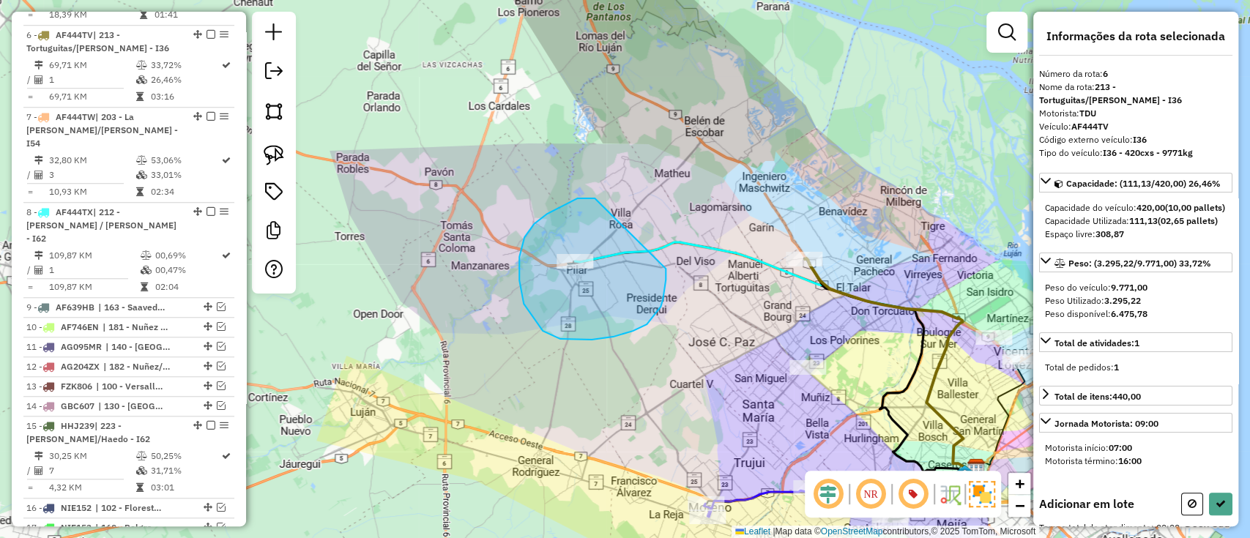
drag, startPoint x: 562, startPoint y: 206, endPoint x: 665, endPoint y: 266, distance: 118.8
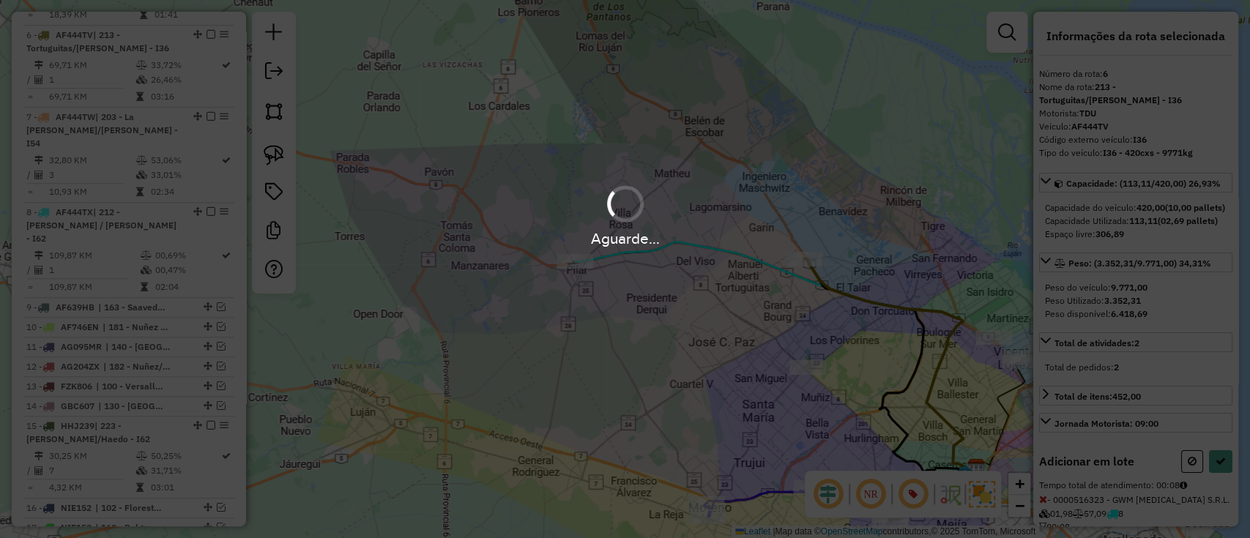
select select "*********"
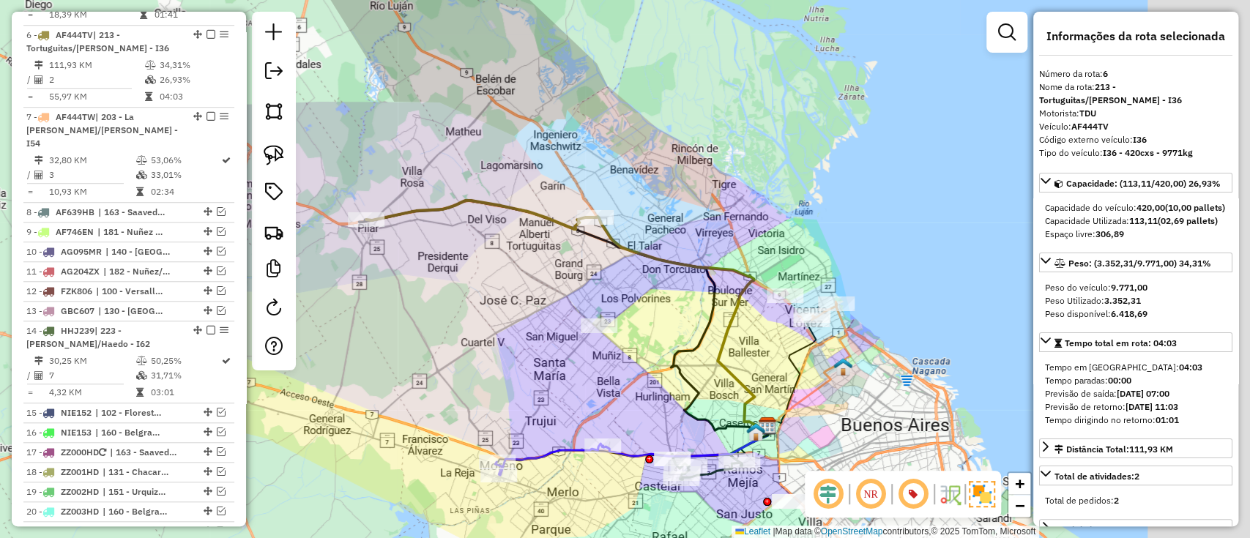
drag, startPoint x: 785, startPoint y: 291, endPoint x: 548, endPoint y: 233, distance: 243.4
click at [548, 233] on div "Janela de atendimento Grade de atendimento Capacidade Transportadoras Veículos …" at bounding box center [625, 269] width 1250 height 538
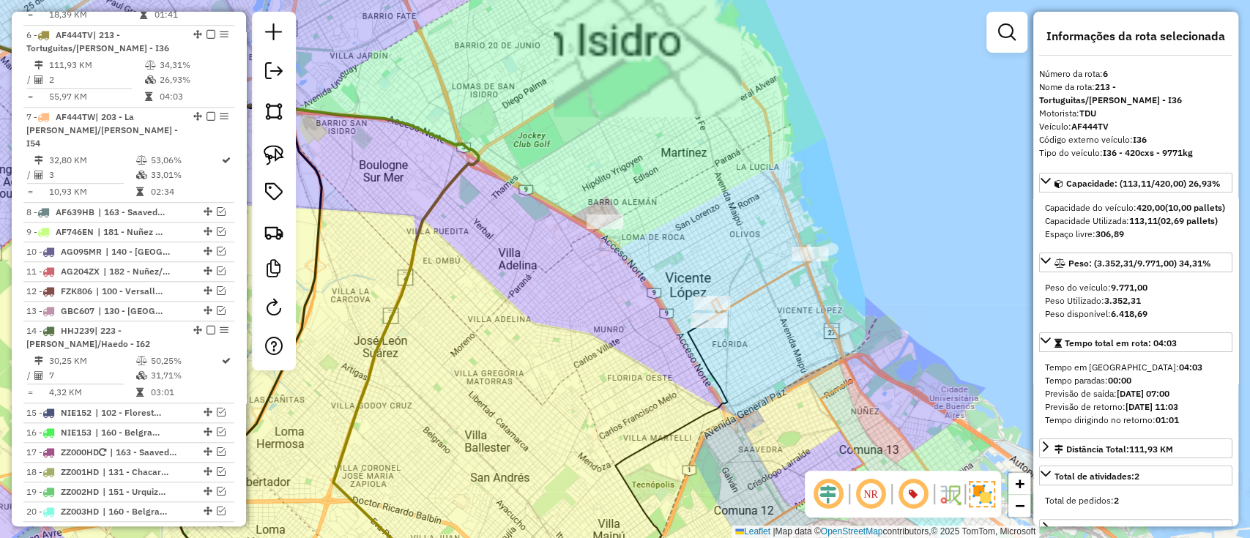
click at [768, 291] on icon at bounding box center [760, 287] width 102 height 66
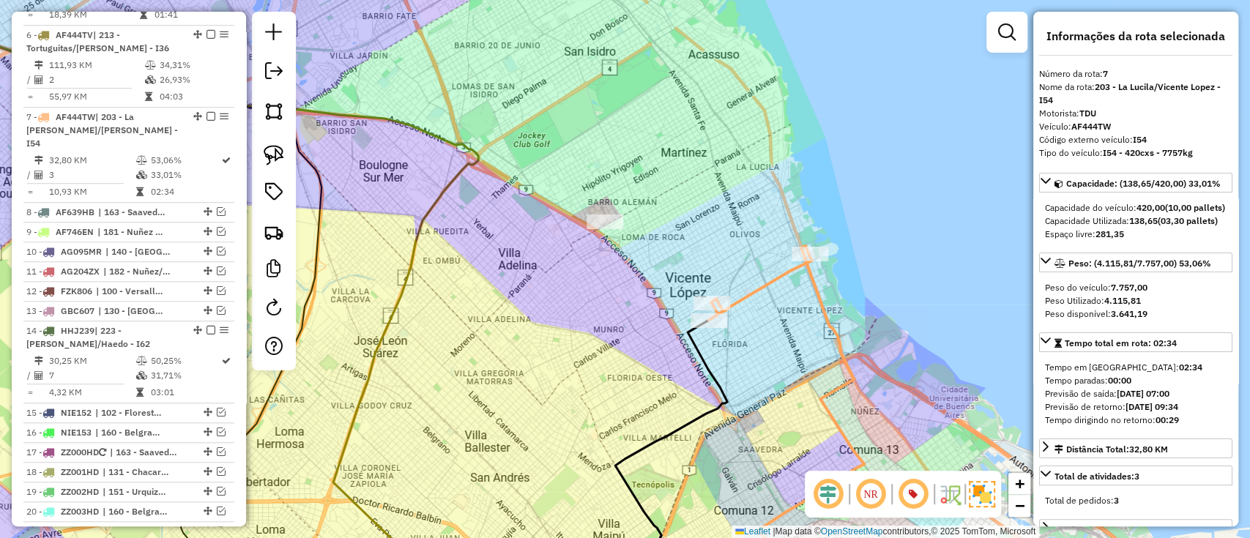
scroll to position [806, 0]
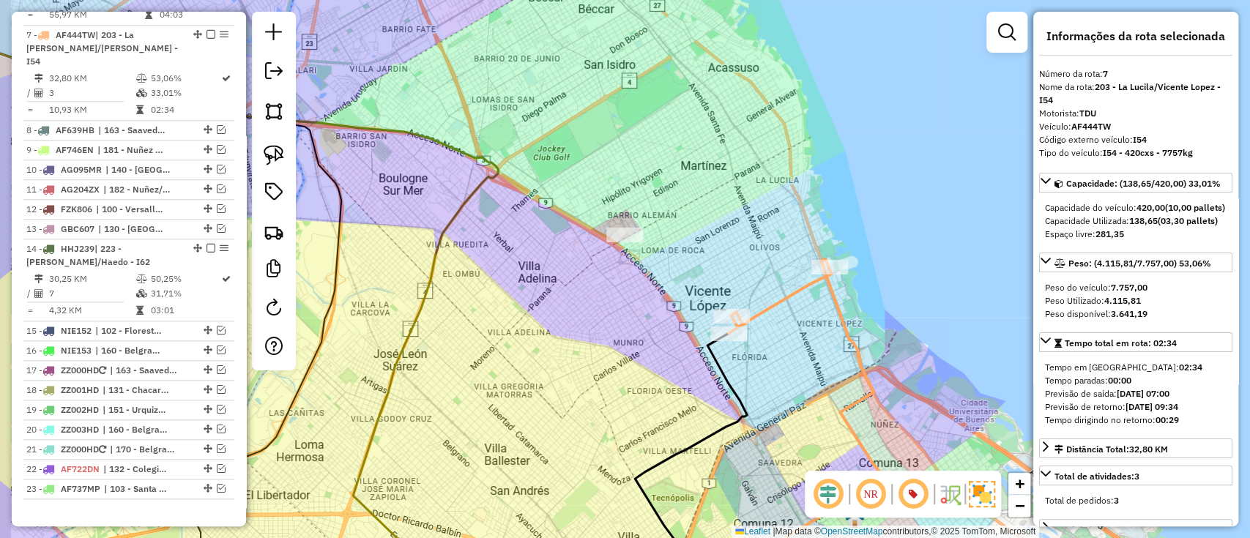
drag, startPoint x: 753, startPoint y: 272, endPoint x: 773, endPoint y: 285, distance: 23.8
click at [773, 285] on div "Janela de atendimento Grade de atendimento Capacidade Transportadoras Veículos …" at bounding box center [625, 269] width 1250 height 538
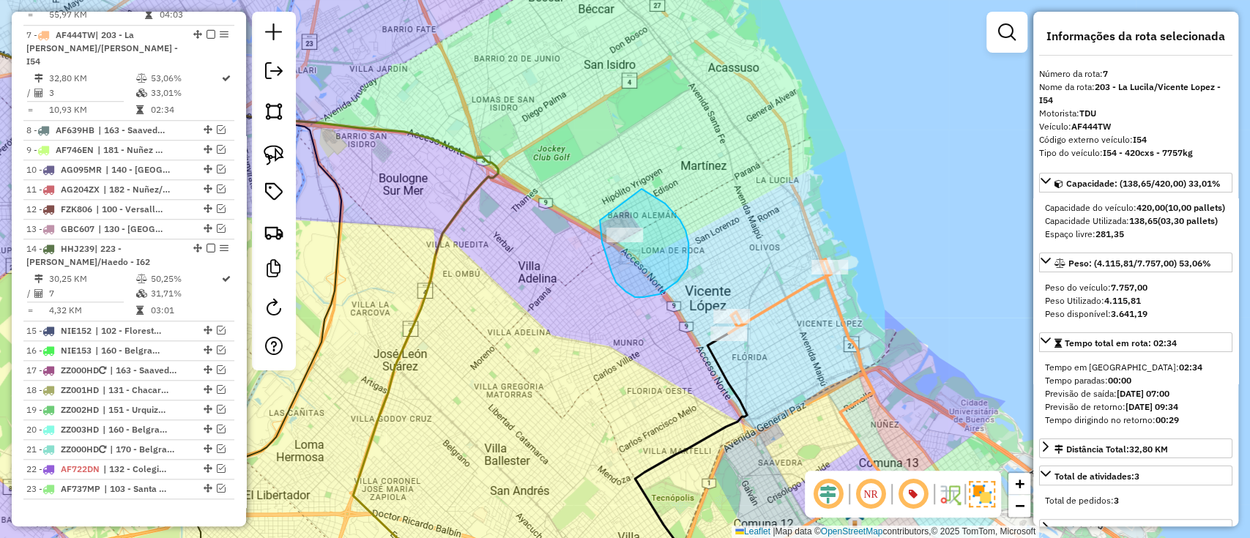
drag, startPoint x: 600, startPoint y: 228, endPoint x: 640, endPoint y: 188, distance: 55.9
click at [783, 299] on icon at bounding box center [779, 300] width 102 height 66
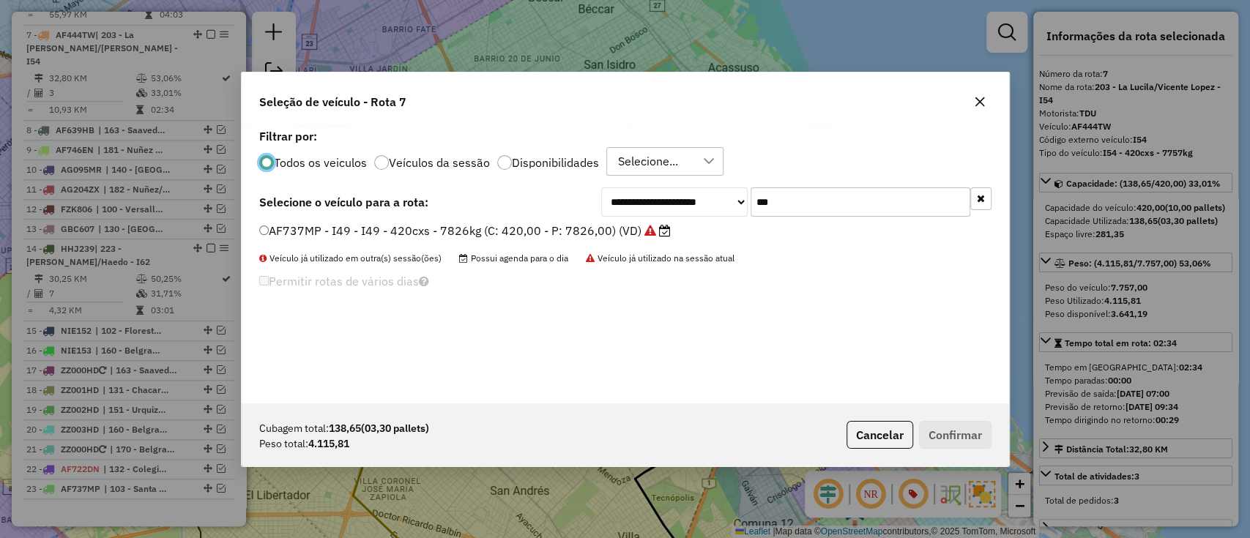
scroll to position [7, 4]
drag, startPoint x: 794, startPoint y: 192, endPoint x: 750, endPoint y: 196, distance: 44.1
click at [750, 196] on input "***" at bounding box center [860, 201] width 220 height 29
type input "***"
click at [634, 227] on label "AF722DM - I58 - I58 - 420cxs - 9540kg (C: 420,00 - P: 9540,00) (VD)" at bounding box center [457, 231] width 397 height 18
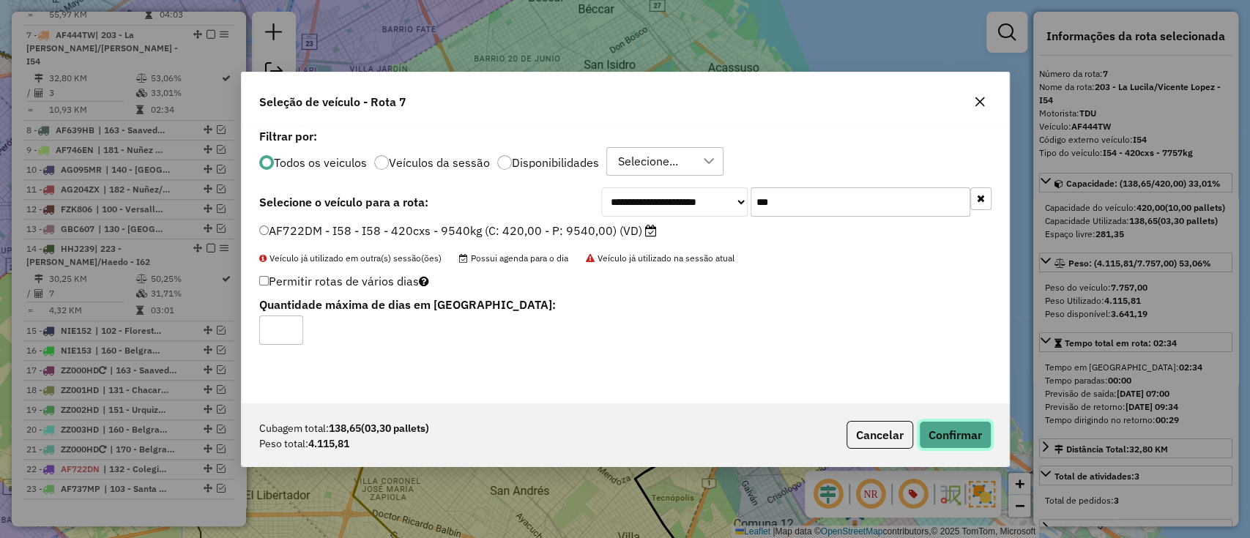
click at [944, 425] on button "Confirmar" at bounding box center [955, 435] width 72 height 28
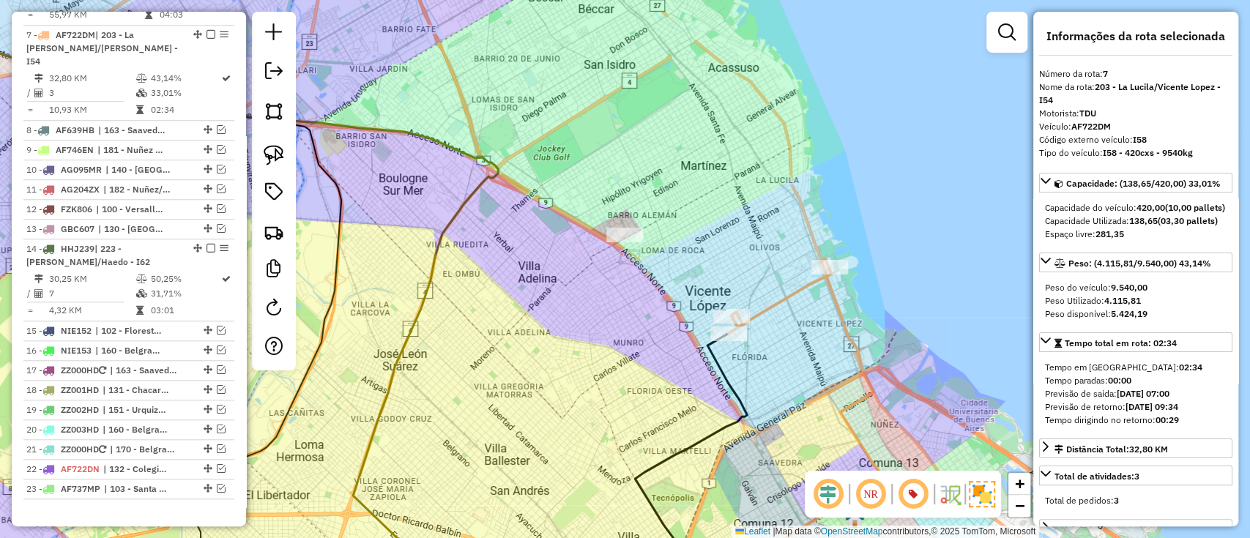
click at [781, 297] on icon at bounding box center [779, 300] width 102 height 66
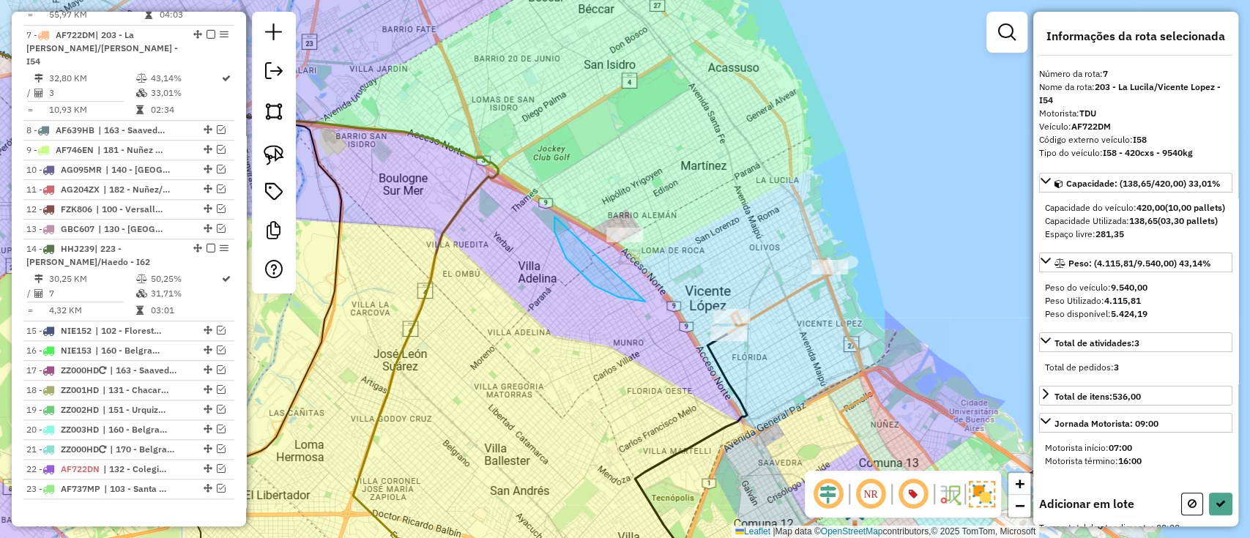
drag, startPoint x: 566, startPoint y: 258, endPoint x: 687, endPoint y: 174, distance: 147.8
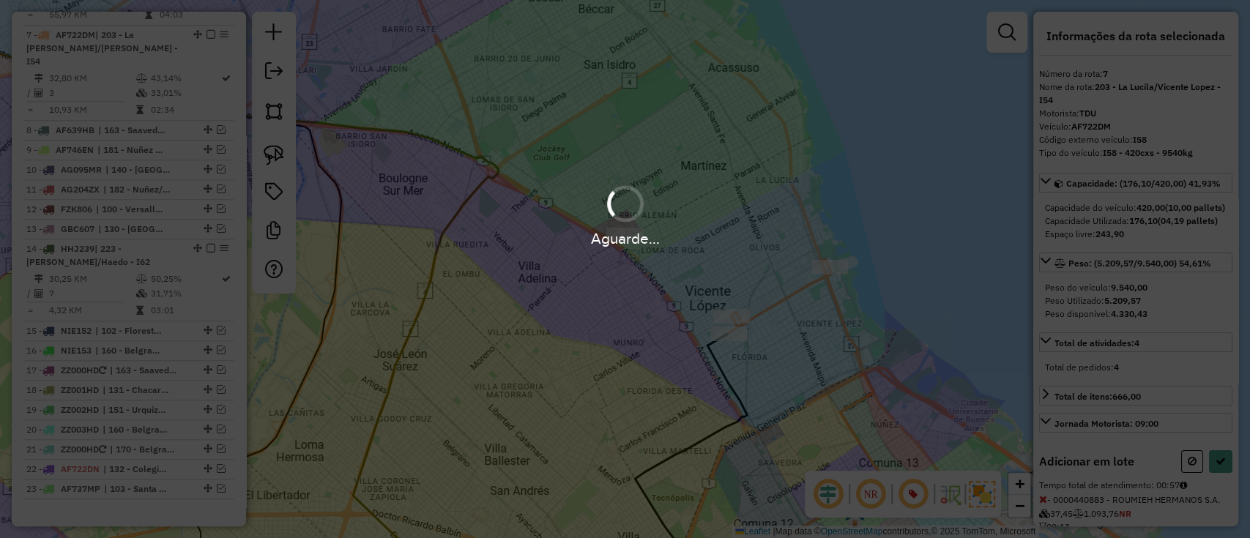
select select "*********"
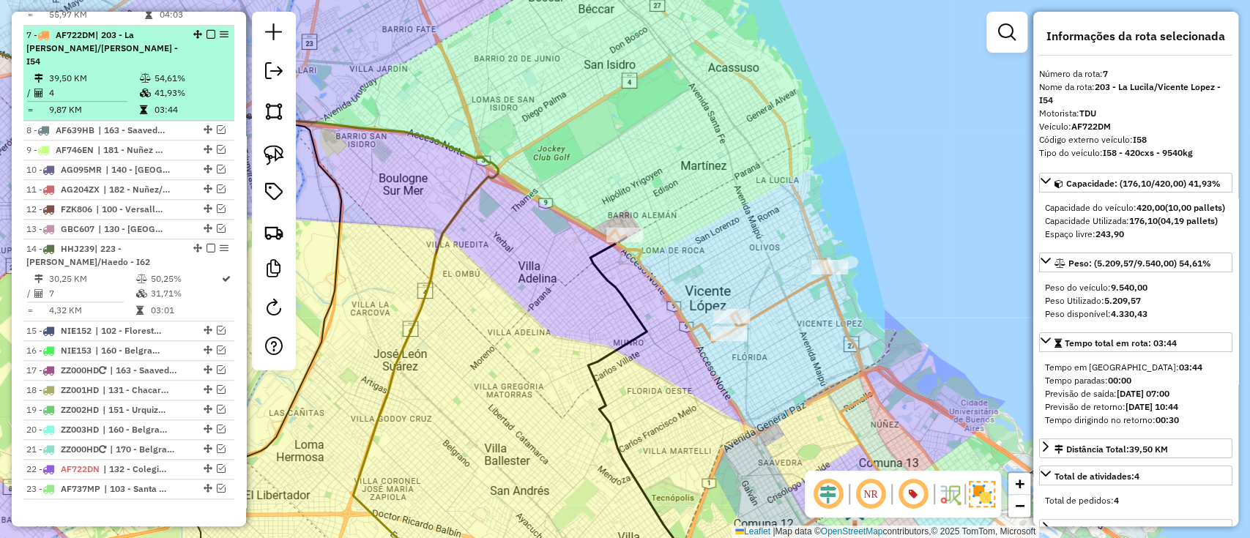
click at [208, 30] on em at bounding box center [210, 34] width 9 height 9
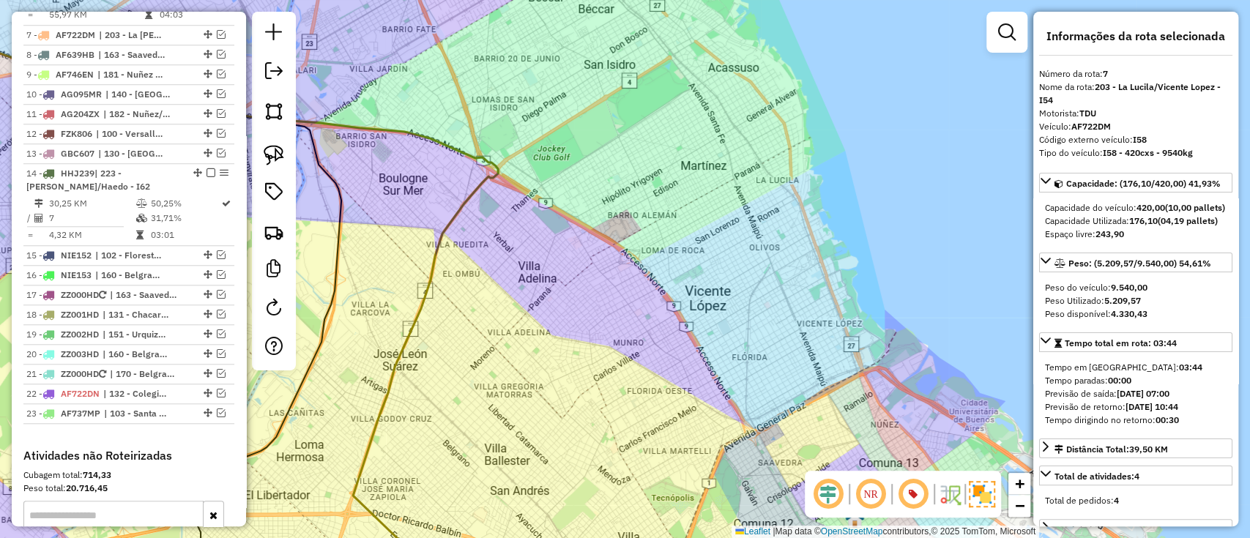
scroll to position [744, 0]
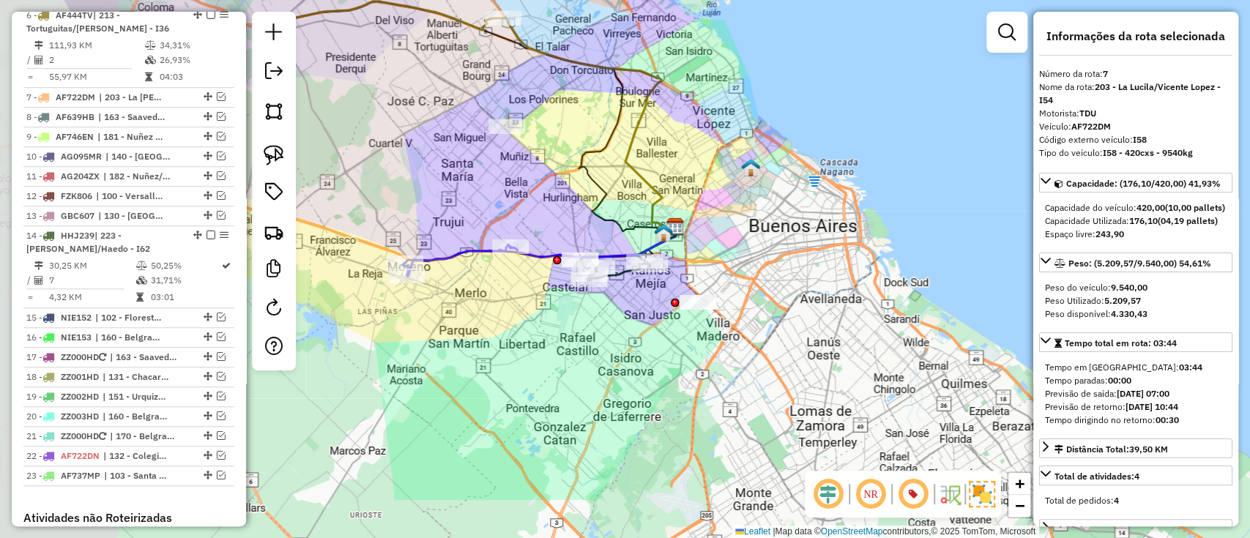
drag, startPoint x: 491, startPoint y: 201, endPoint x: 646, endPoint y: 108, distance: 179.9
click at [646, 108] on icon at bounding box center [589, 124] width 171 height 213
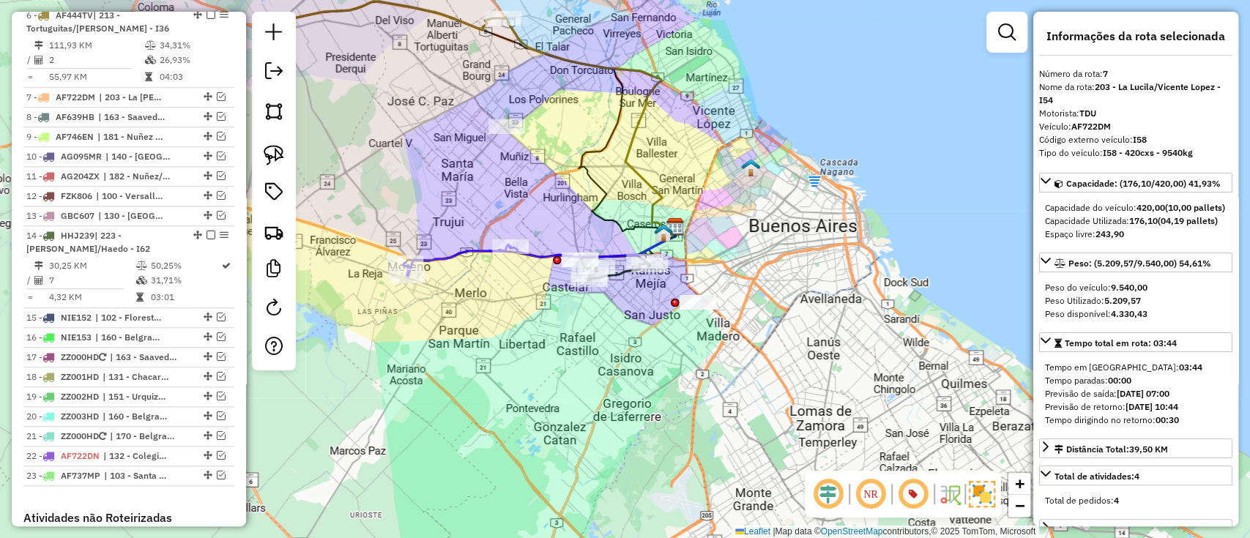
drag, startPoint x: 525, startPoint y: 179, endPoint x: 634, endPoint y: 149, distance: 113.1
click at [634, 149] on div "Janela de atendimento Grade de atendimento Capacidade Transportadoras Veículos …" at bounding box center [625, 269] width 1250 height 538
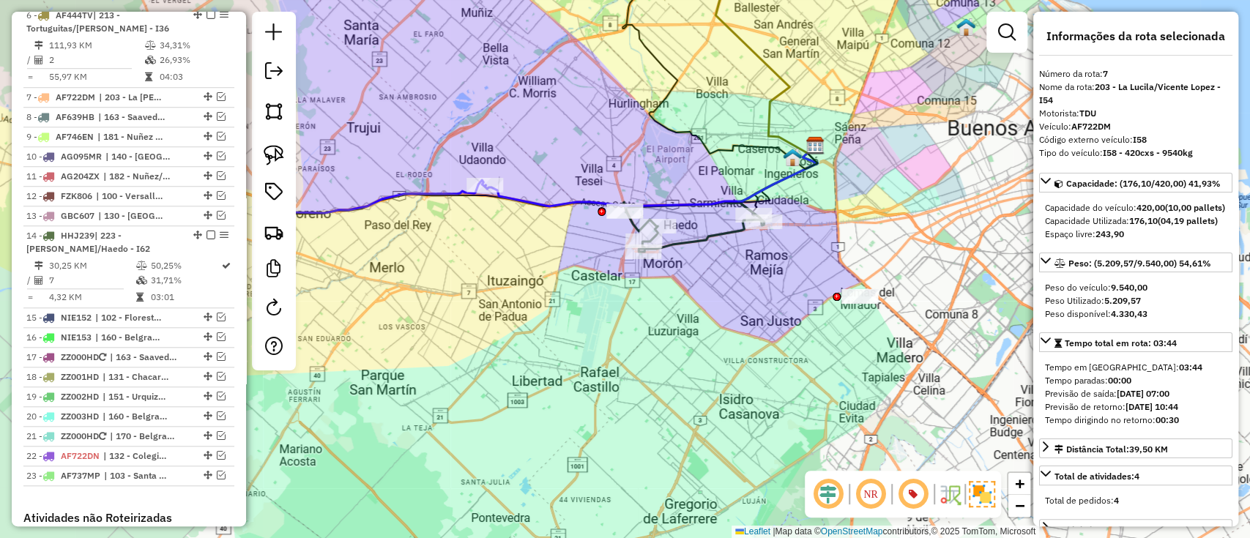
click at [714, 242] on icon at bounding box center [693, 227] width 141 height 50
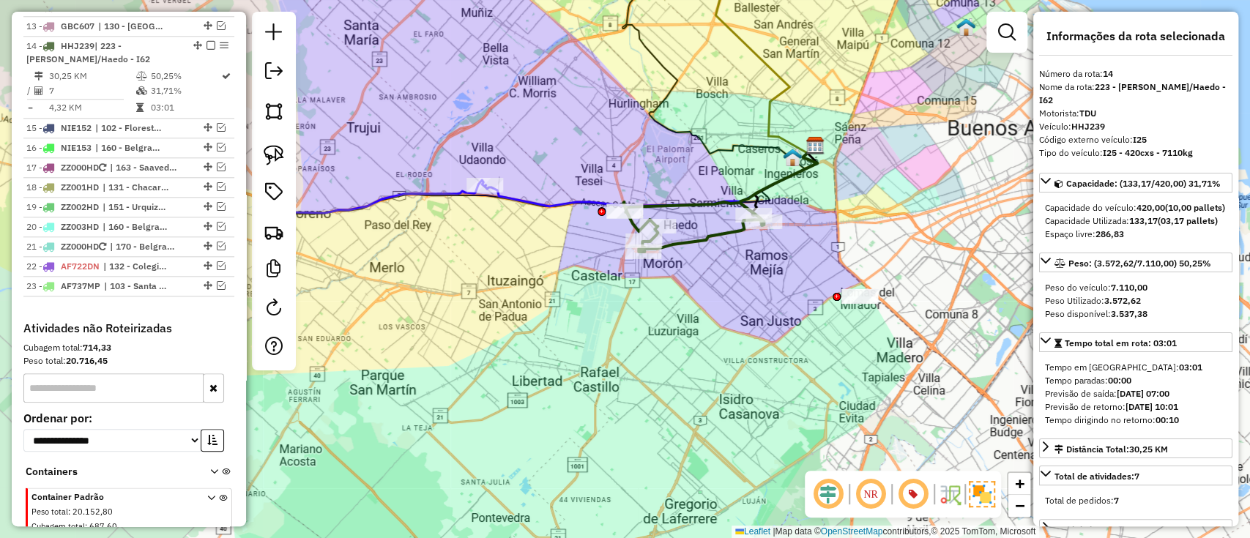
scroll to position [943, 0]
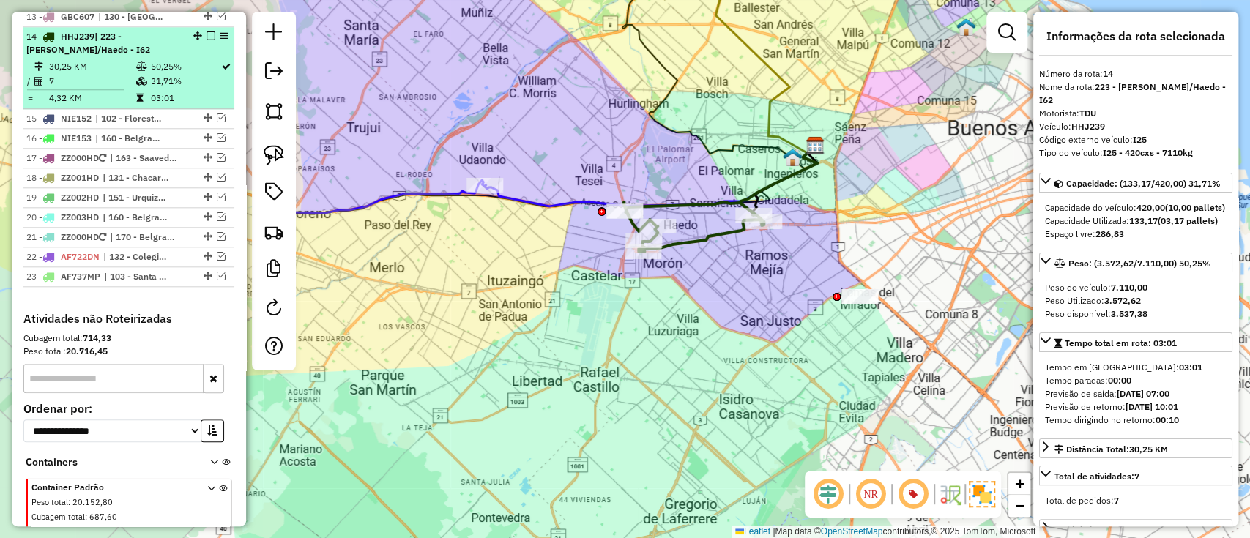
click at [206, 31] on em at bounding box center [210, 35] width 9 height 9
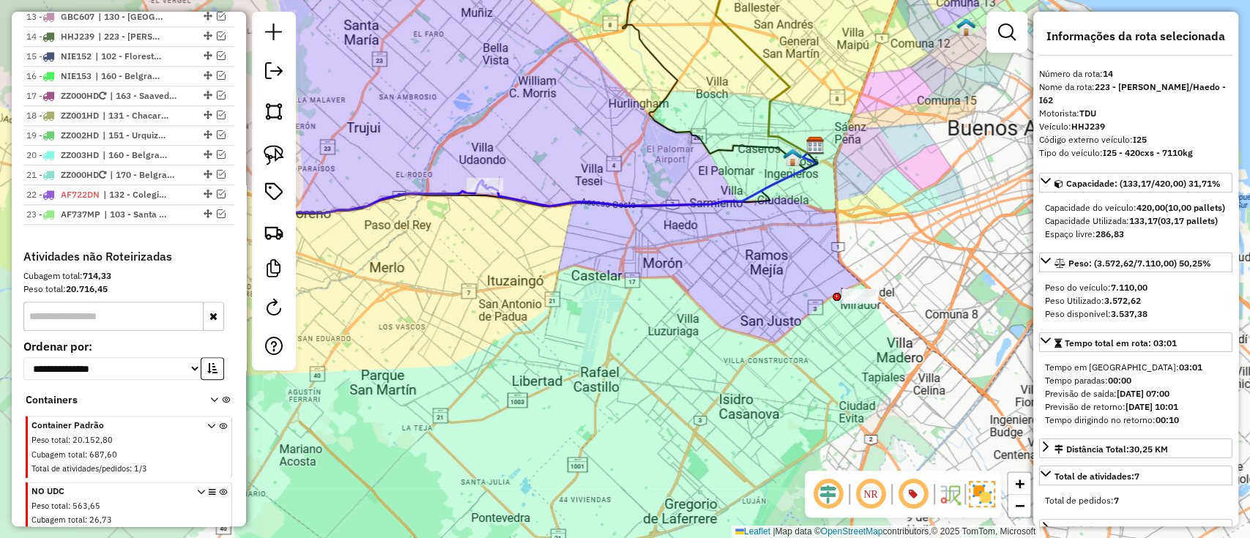
click at [398, 195] on icon at bounding box center [378, 212] width 214 height 64
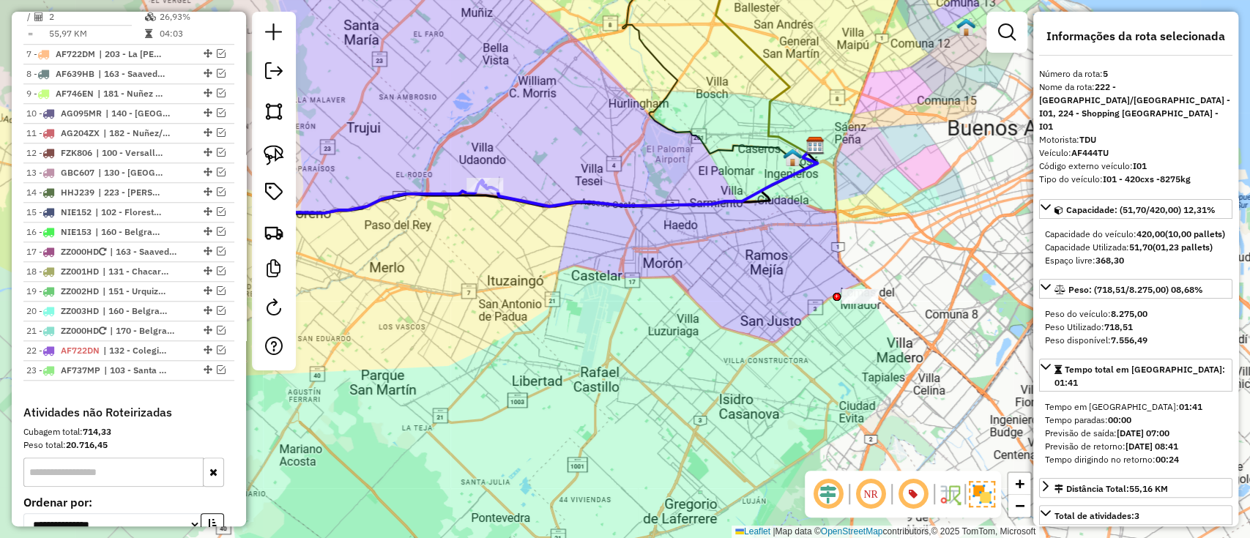
scroll to position [628, 0]
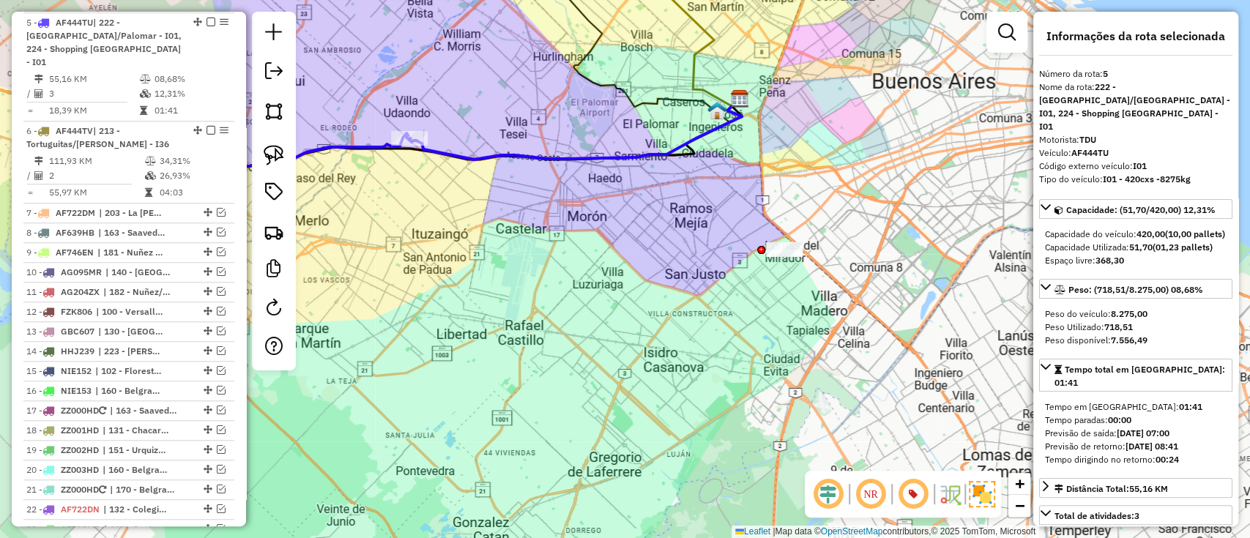
drag, startPoint x: 487, startPoint y: 224, endPoint x: 411, endPoint y: 177, distance: 88.8
click at [411, 177] on div "Janela de atendimento Grade de atendimento Capacidade Transportadoras Veículos …" at bounding box center [625, 269] width 1250 height 538
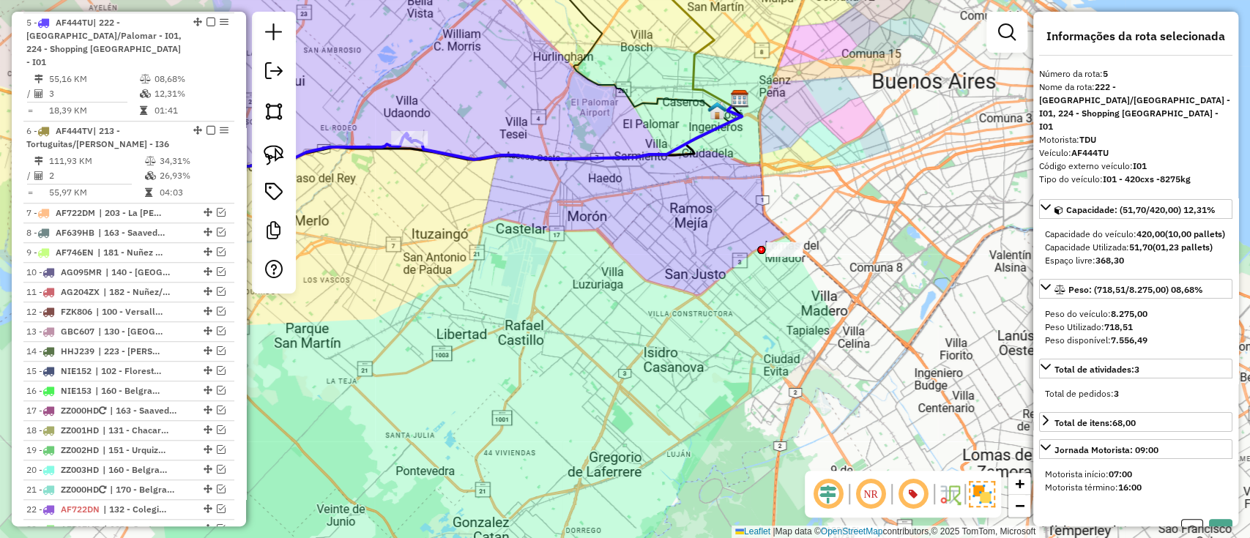
click at [731, 212] on div "Janela de atendimento Grade de atendimento Capacidade Transportadoras Veículos …" at bounding box center [625, 269] width 1250 height 538
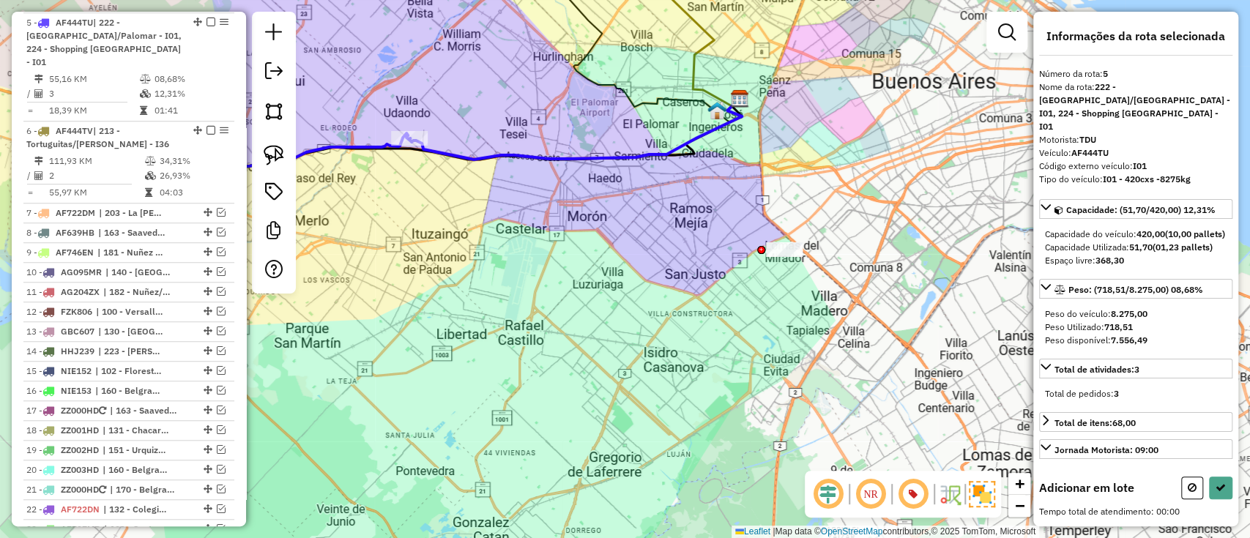
select select "*********"
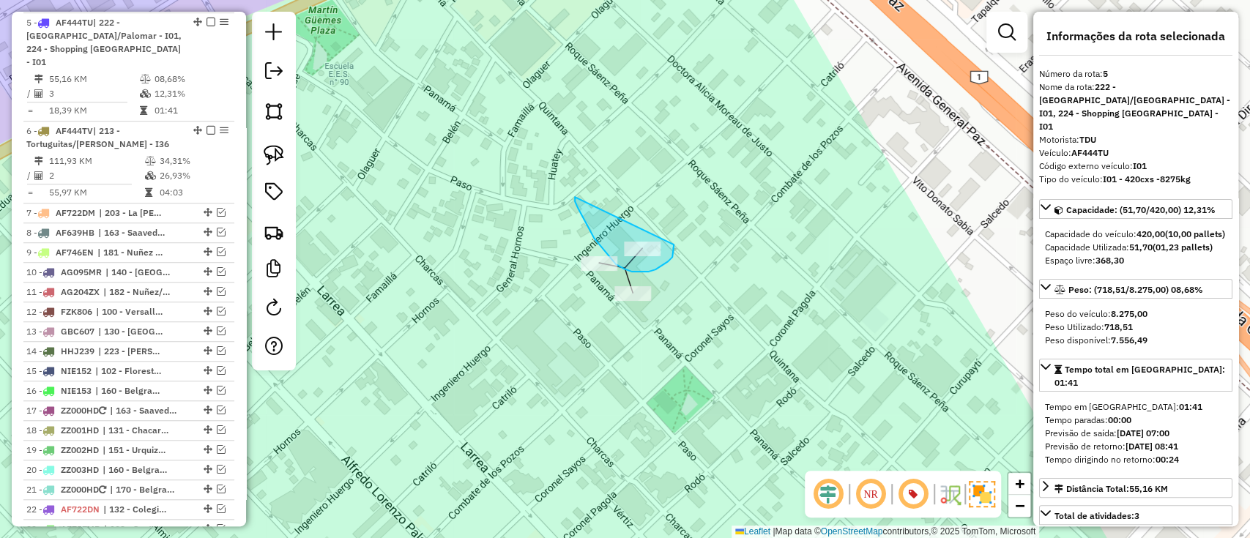
drag, startPoint x: 575, startPoint y: 202, endPoint x: 673, endPoint y: 234, distance: 103.9
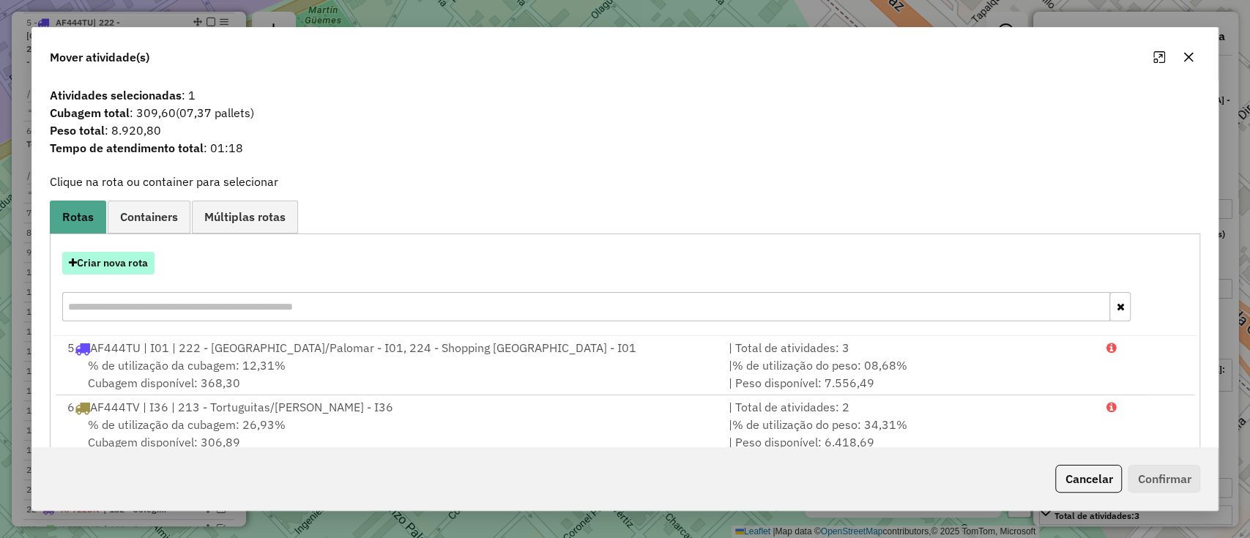
click at [113, 264] on button "Criar nova rota" at bounding box center [108, 263] width 92 height 23
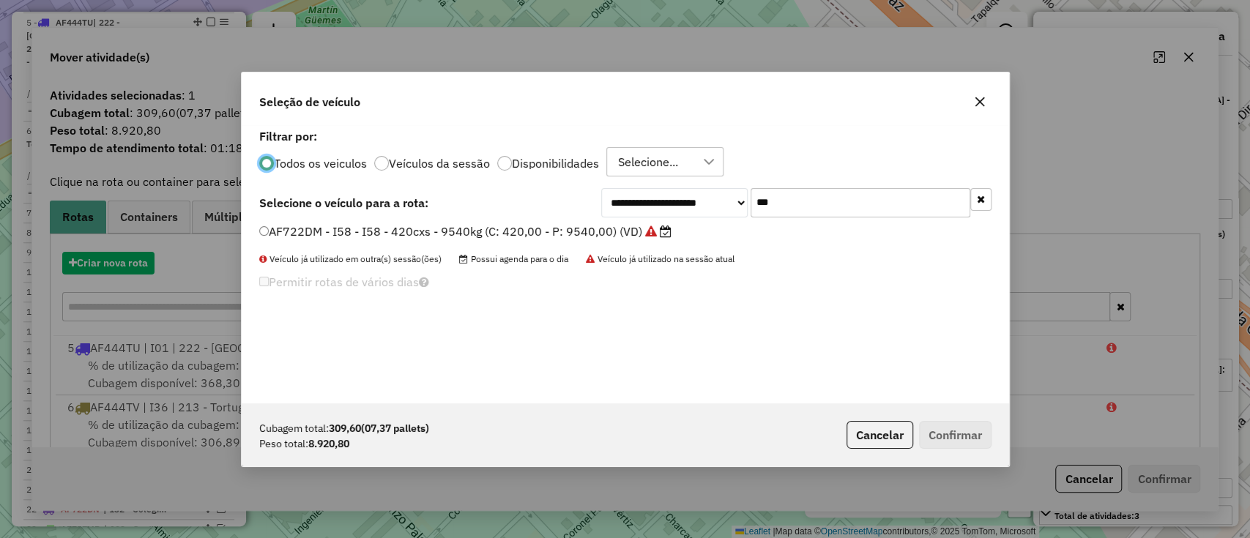
scroll to position [7, 4]
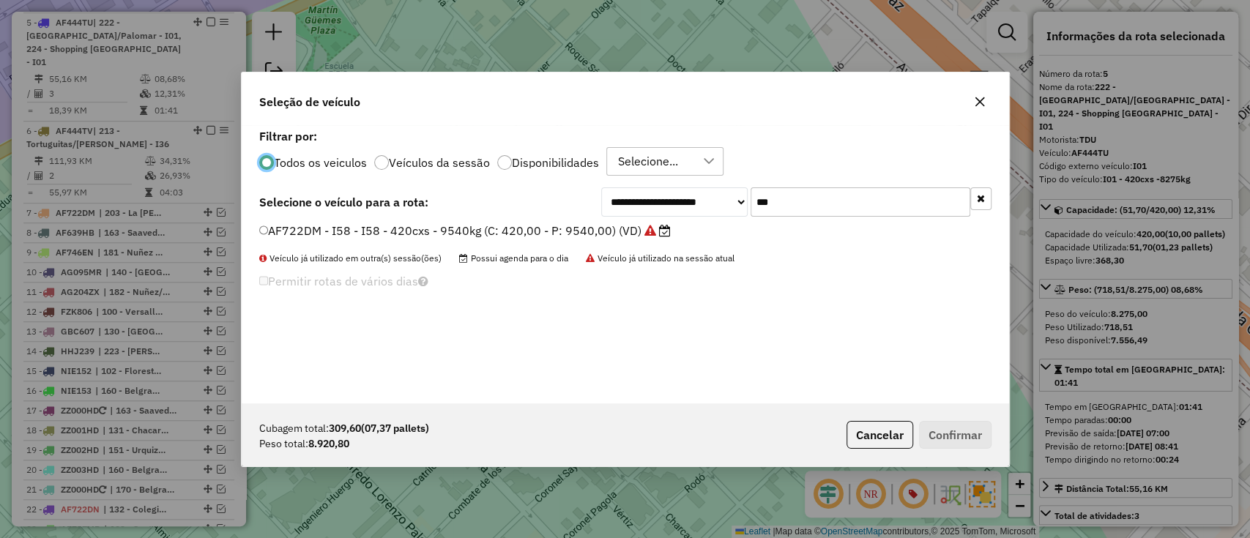
click at [467, 165] on label "Veículos da sessão" at bounding box center [439, 163] width 101 height 12
click at [971, 193] on button "button" at bounding box center [980, 198] width 21 height 23
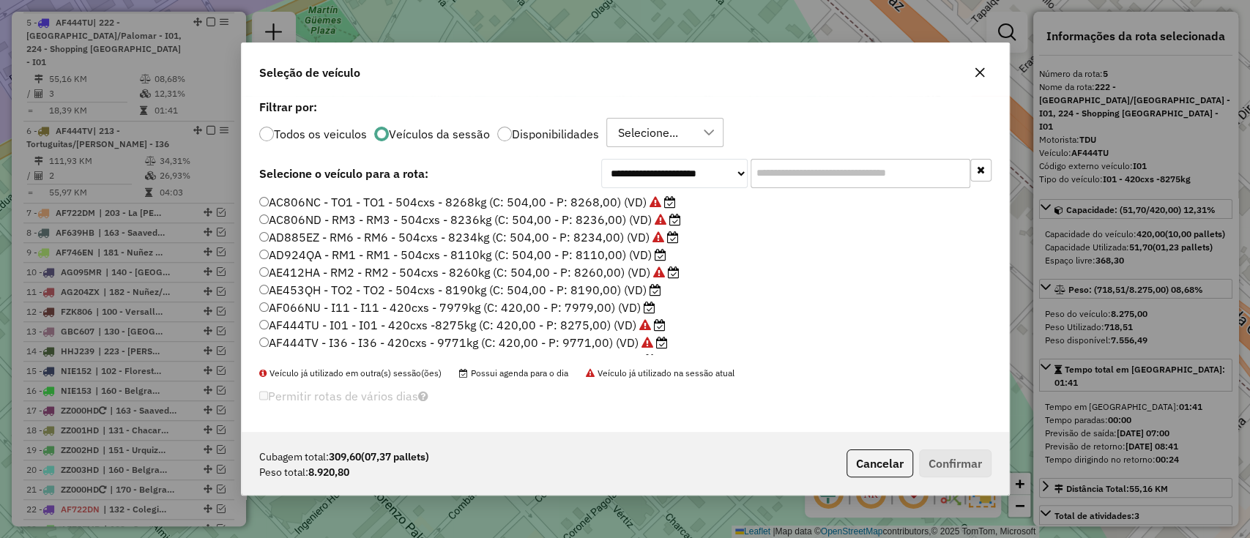
scroll to position [97, 0]
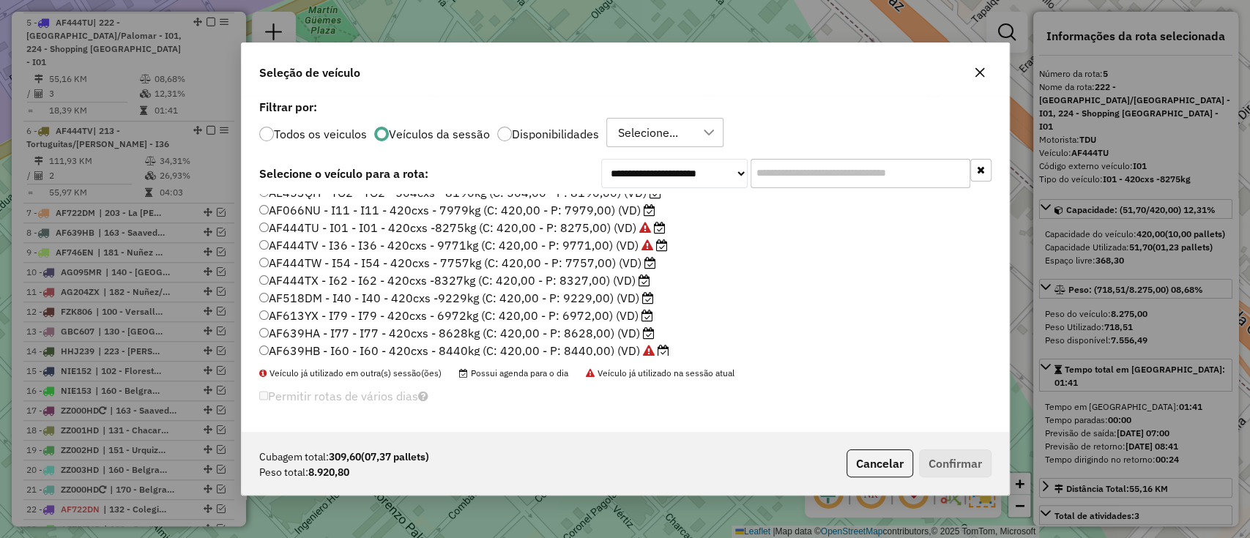
click at [621, 297] on label "AF518DM - I40 - I40 - 420cxs -9229kg (C: 420,00 - P: 9229,00) (VD)" at bounding box center [456, 298] width 395 height 18
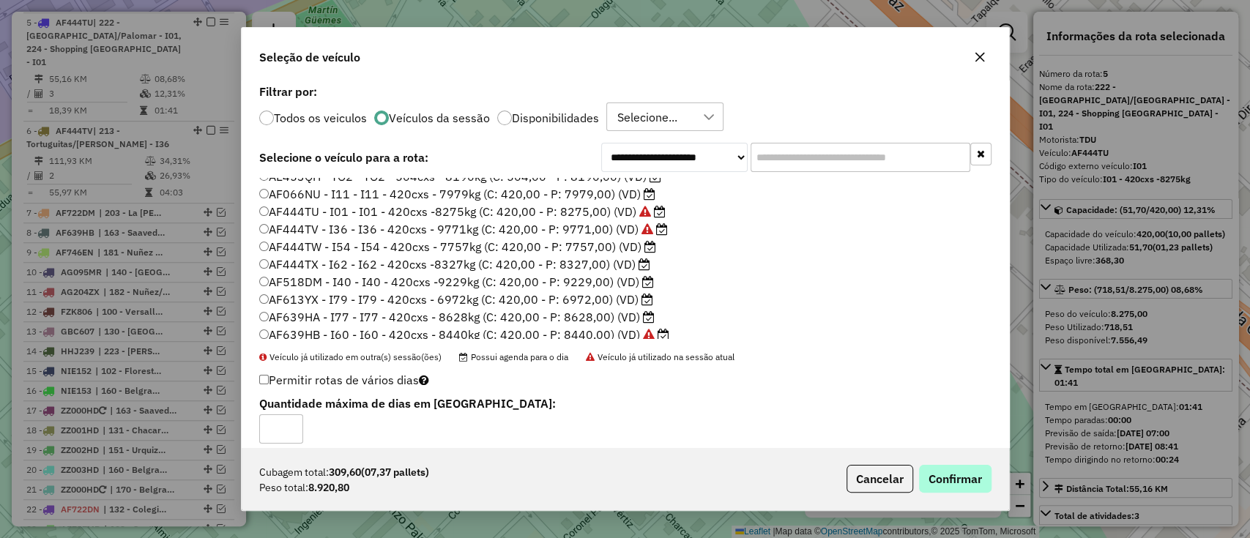
click at [953, 466] on div "Cubagem total: 309,60 (07,37 pallets) Peso total: 8.920,80 Cancelar Confirmar" at bounding box center [625, 478] width 767 height 63
click at [953, 466] on button "Confirmar" at bounding box center [955, 479] width 72 height 28
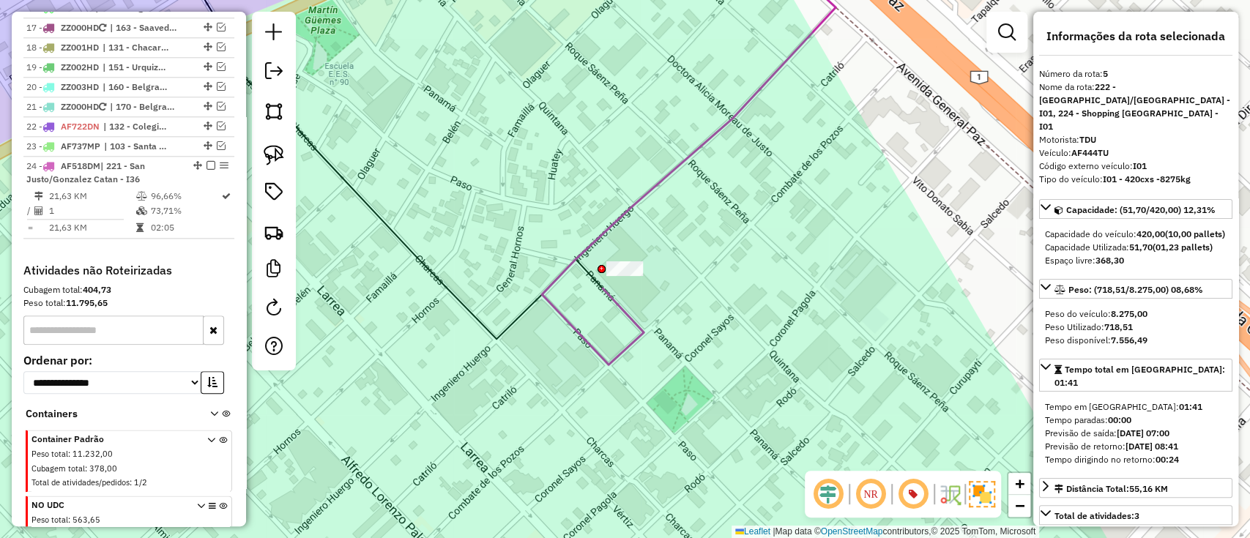
scroll to position [1019, 0]
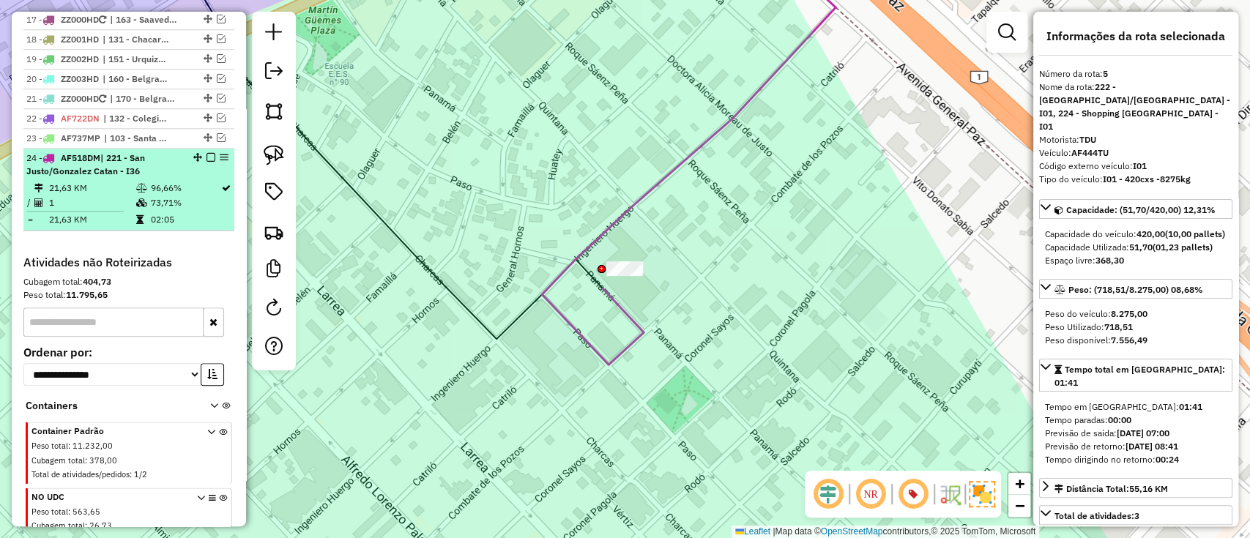
click at [207, 153] on em at bounding box center [210, 157] width 9 height 9
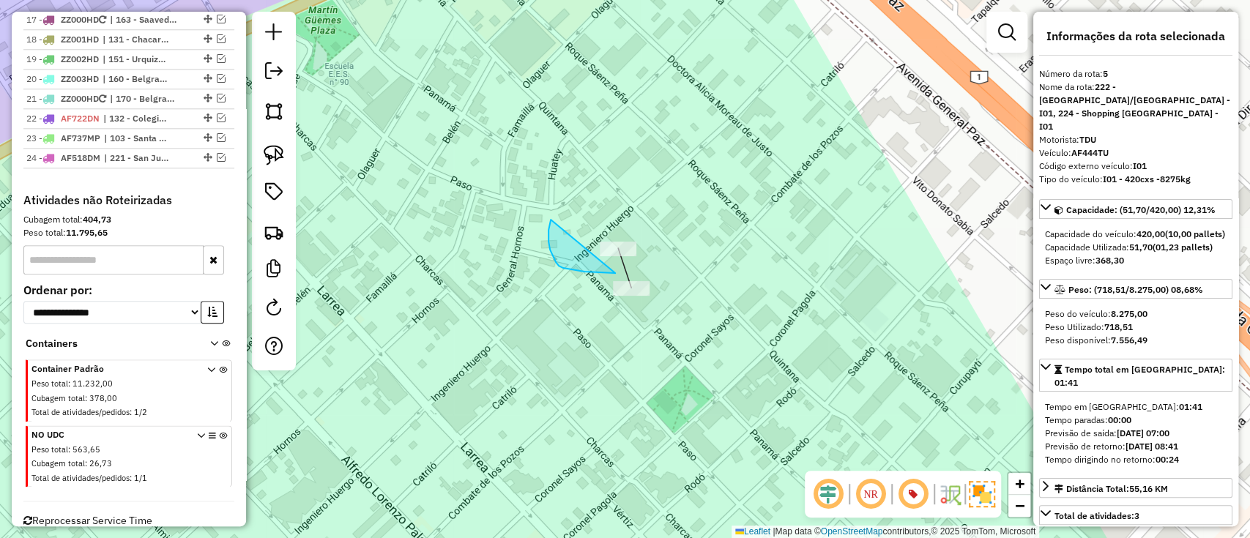
drag, startPoint x: 559, startPoint y: 266, endPoint x: 661, endPoint y: 221, distance: 112.1
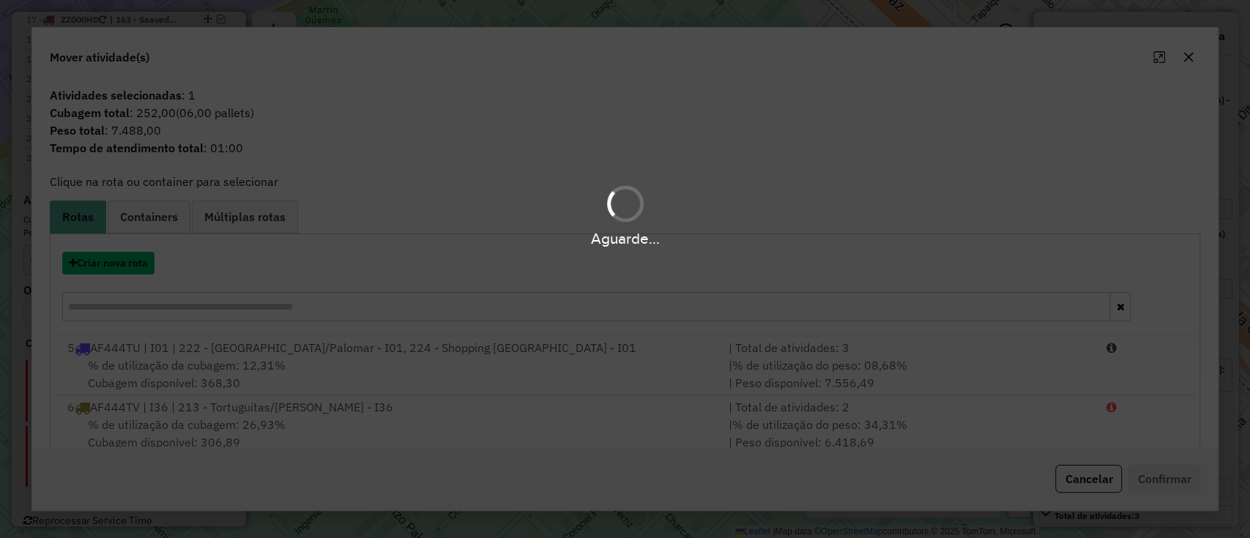
click at [119, 273] on button "Criar nova rota" at bounding box center [108, 263] width 92 height 23
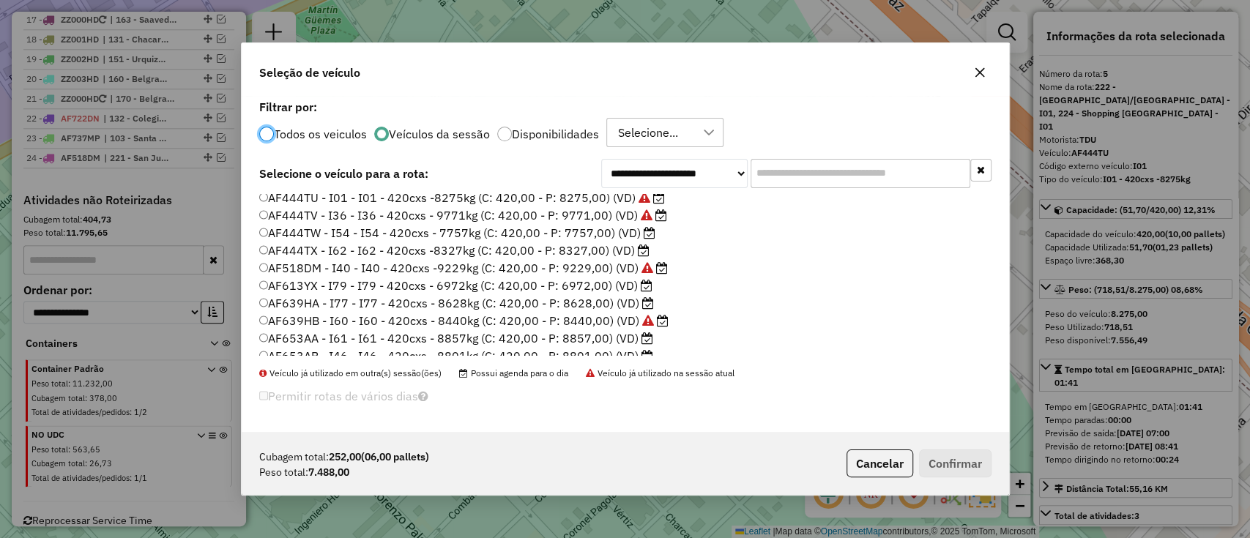
scroll to position [97, 0]
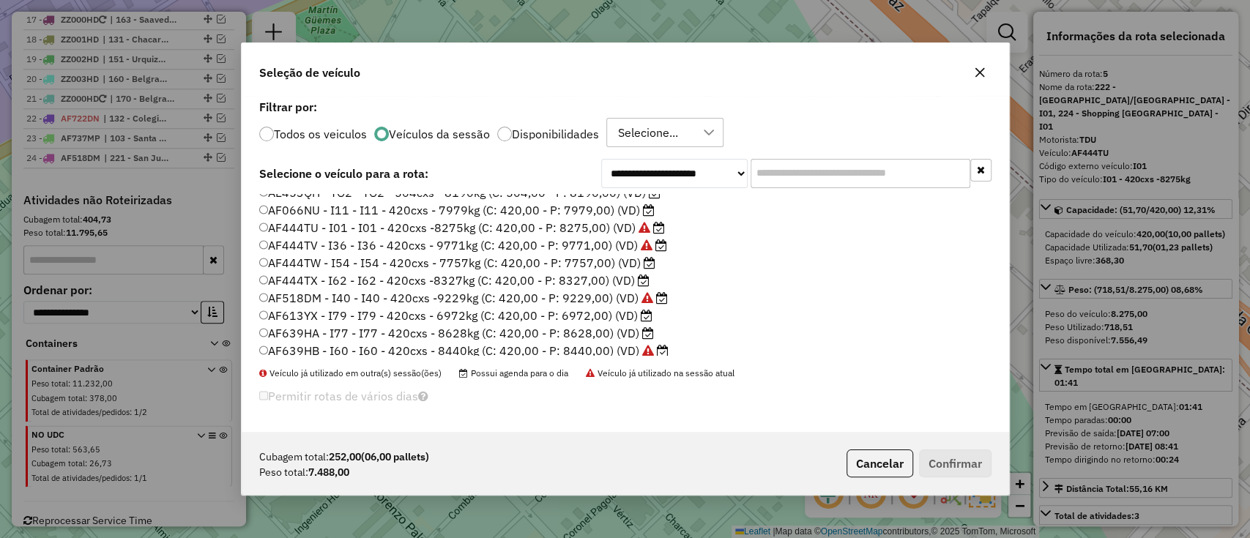
click at [591, 263] on label "AF444TW - I54 - I54 - 420cxs - 7757kg (C: 420,00 - P: 7757,00) (VD)" at bounding box center [457, 263] width 397 height 18
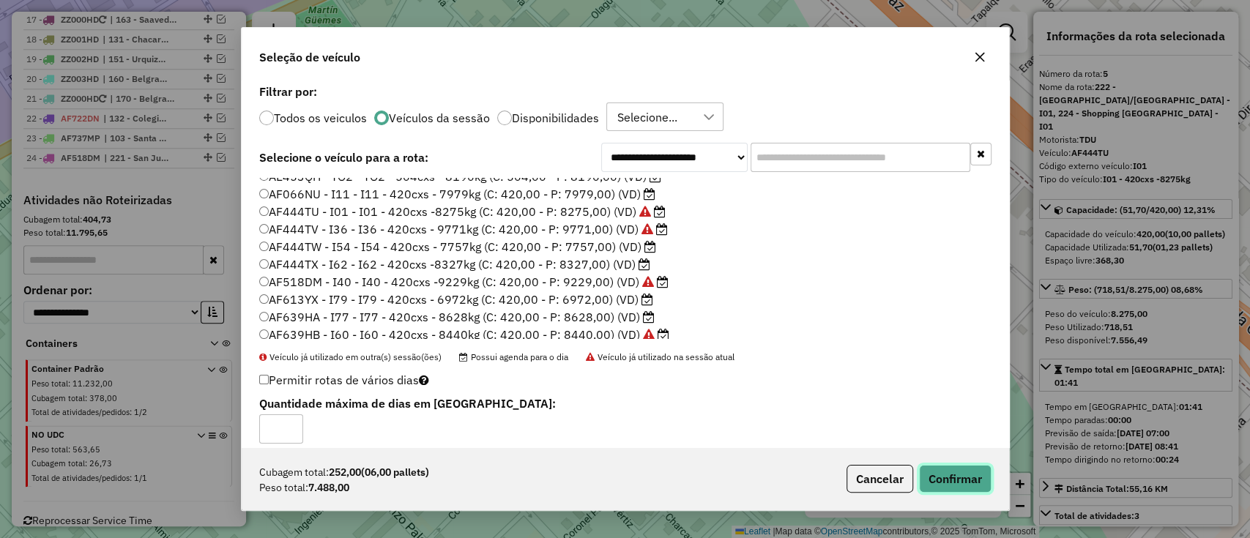
click at [968, 471] on button "Confirmar" at bounding box center [955, 479] width 72 height 28
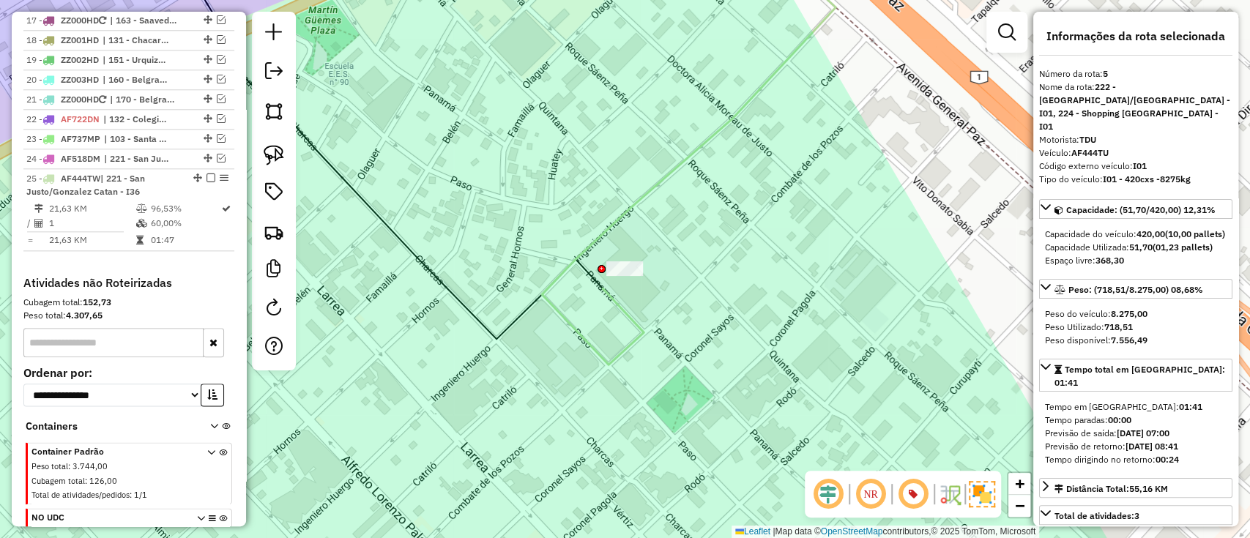
scroll to position [1019, 0]
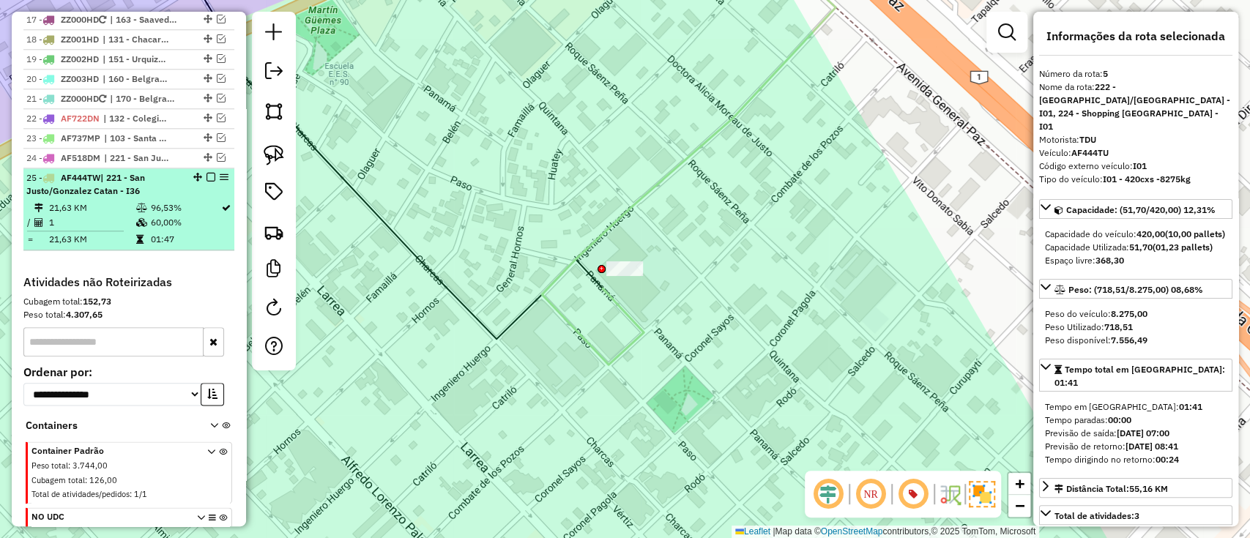
click at [206, 173] on em at bounding box center [210, 177] width 9 height 9
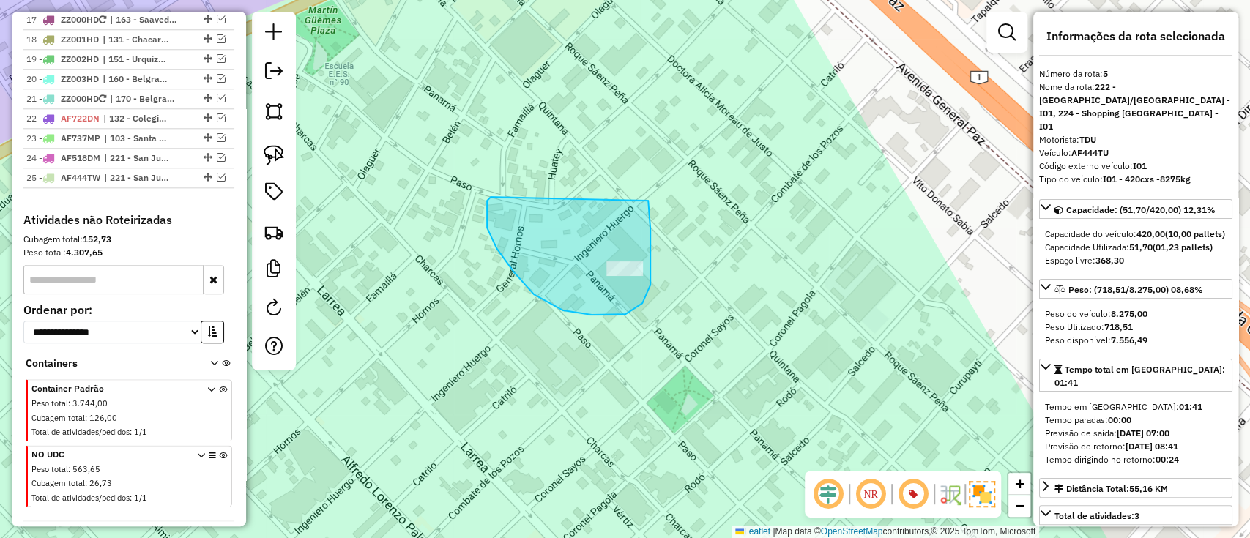
drag, startPoint x: 487, startPoint y: 213, endPoint x: 646, endPoint y: 199, distance: 159.5
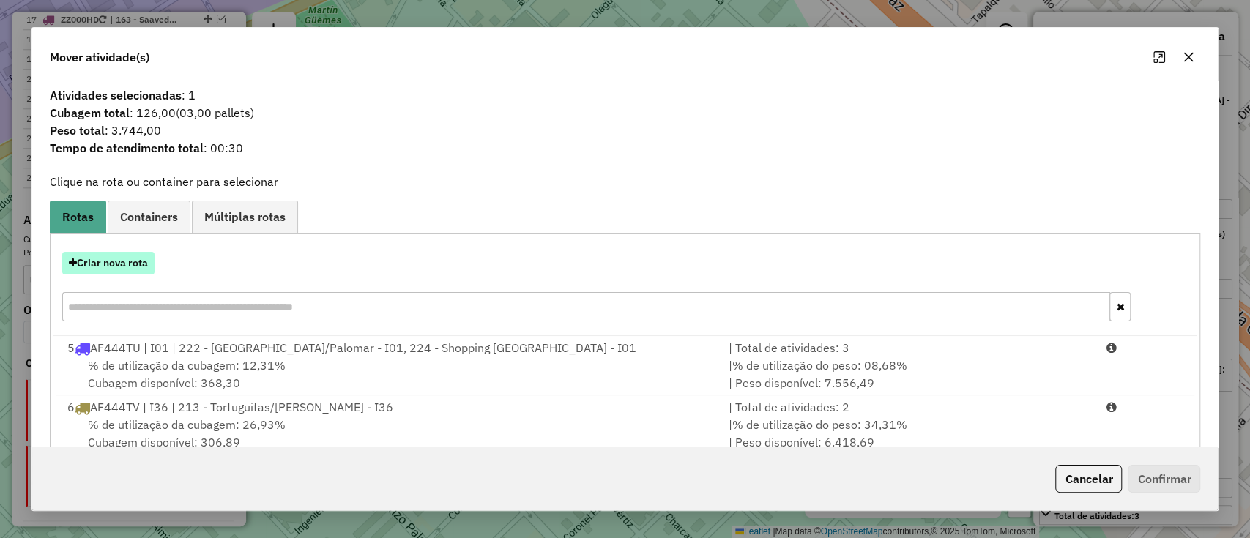
click at [119, 258] on button "Criar nova rota" at bounding box center [108, 263] width 92 height 23
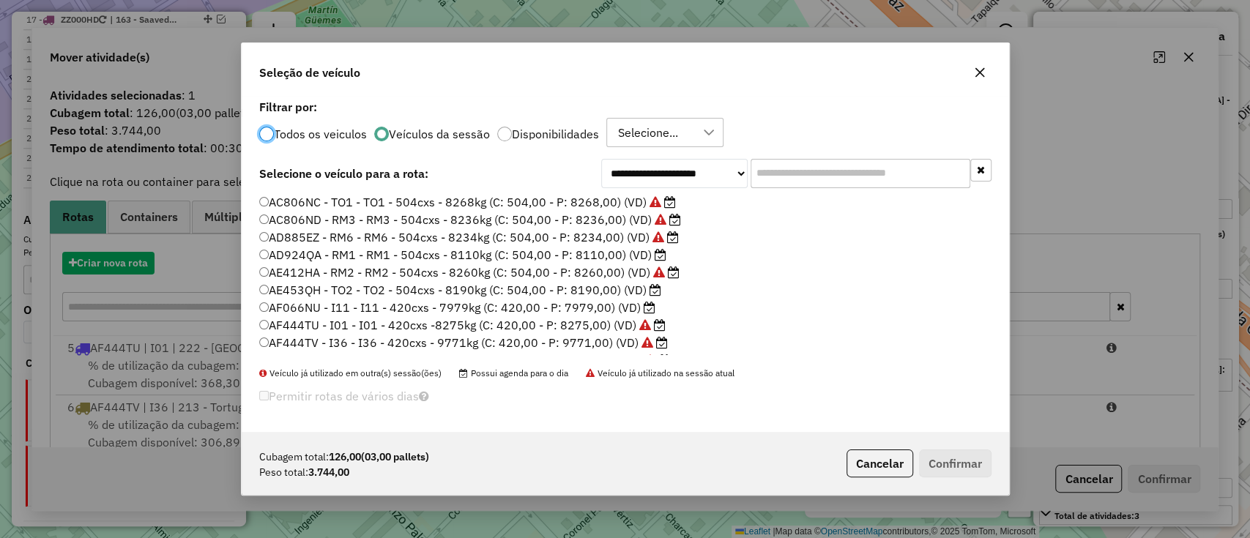
scroll to position [7, 4]
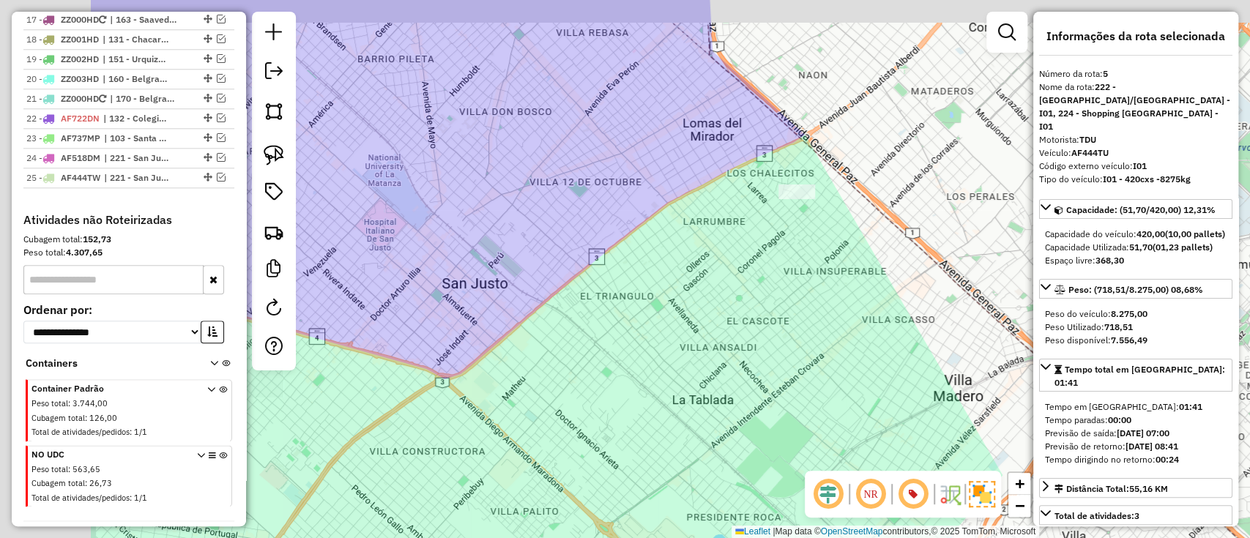
drag, startPoint x: 672, startPoint y: 166, endPoint x: 780, endPoint y: 171, distance: 108.4
click at [776, 172] on div "Janela de atendimento Grade de atendimento Capacidade Transportadoras Veículos …" at bounding box center [625, 269] width 1250 height 538
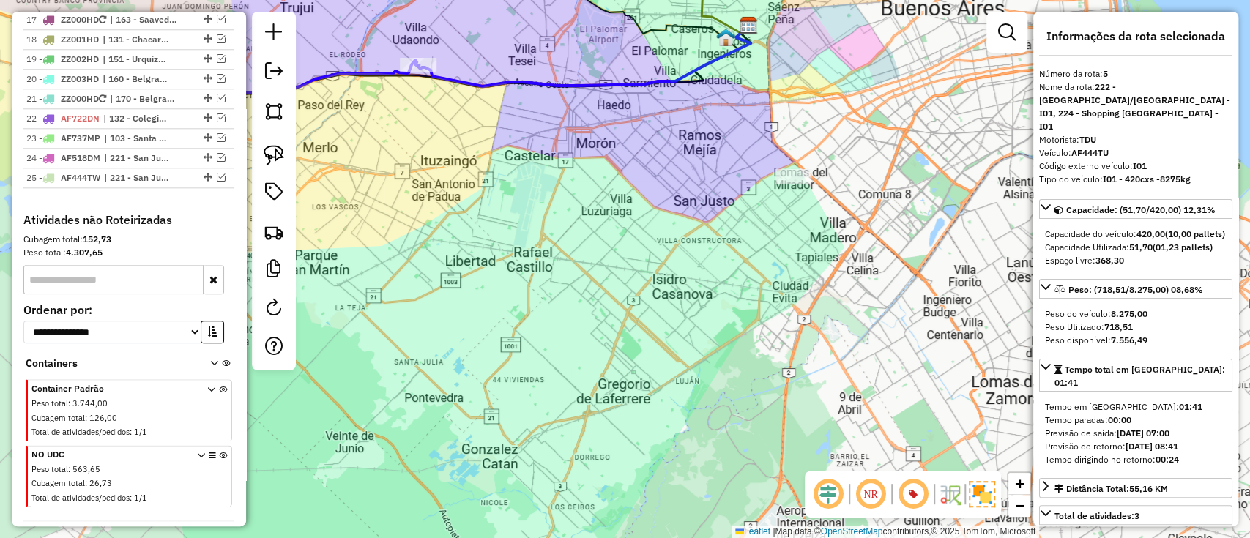
click at [523, 86] on icon at bounding box center [584, 56] width 332 height 61
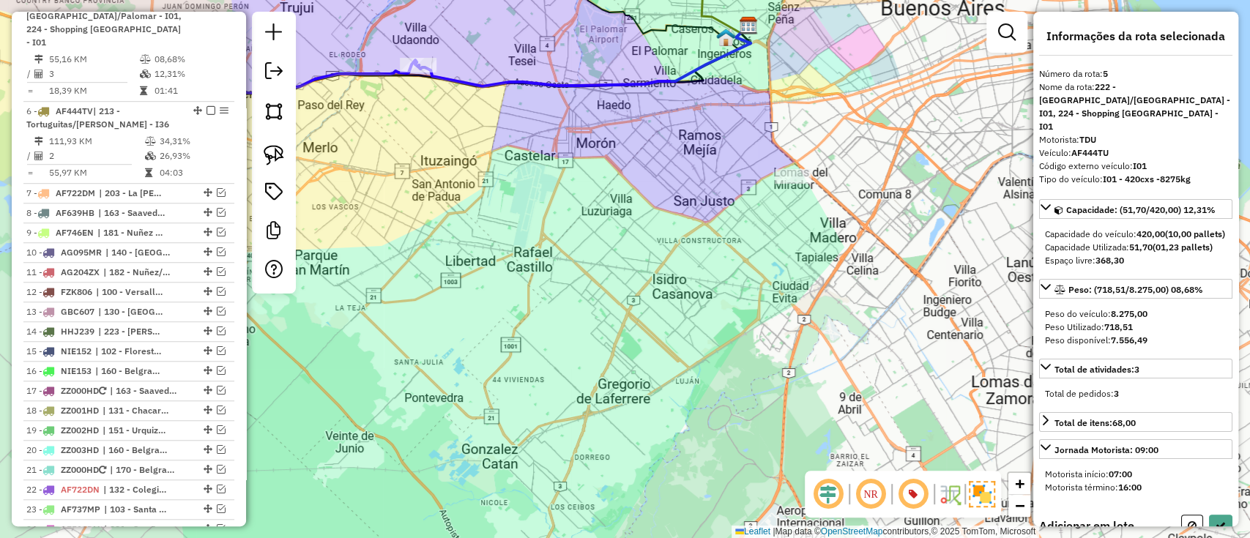
scroll to position [628, 0]
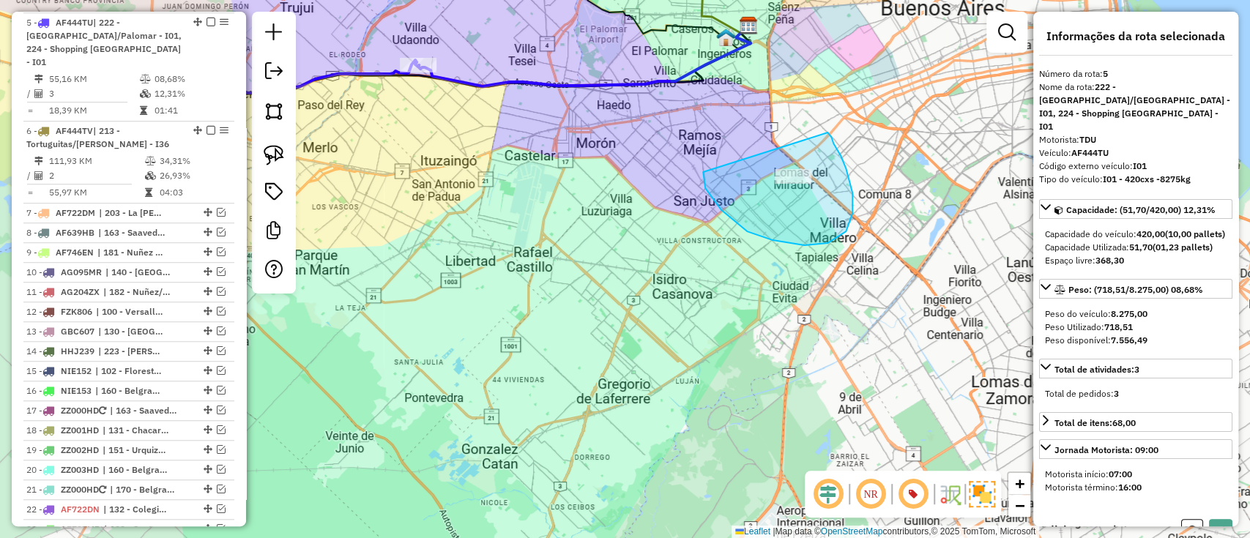
drag, startPoint x: 804, startPoint y: 245, endPoint x: 821, endPoint y: 127, distance: 119.8
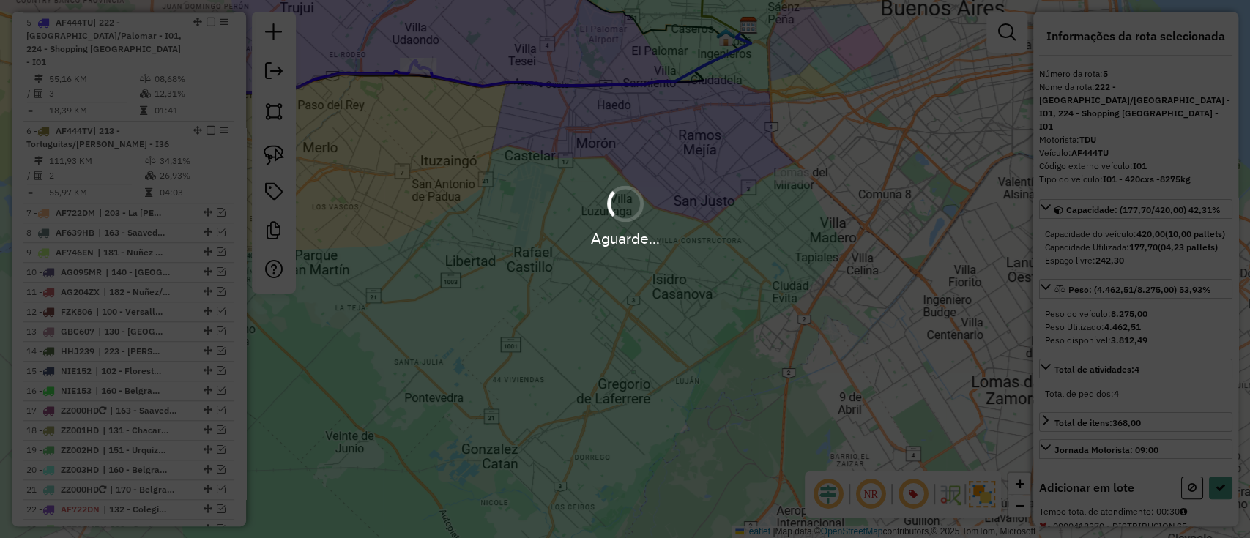
select select "*********"
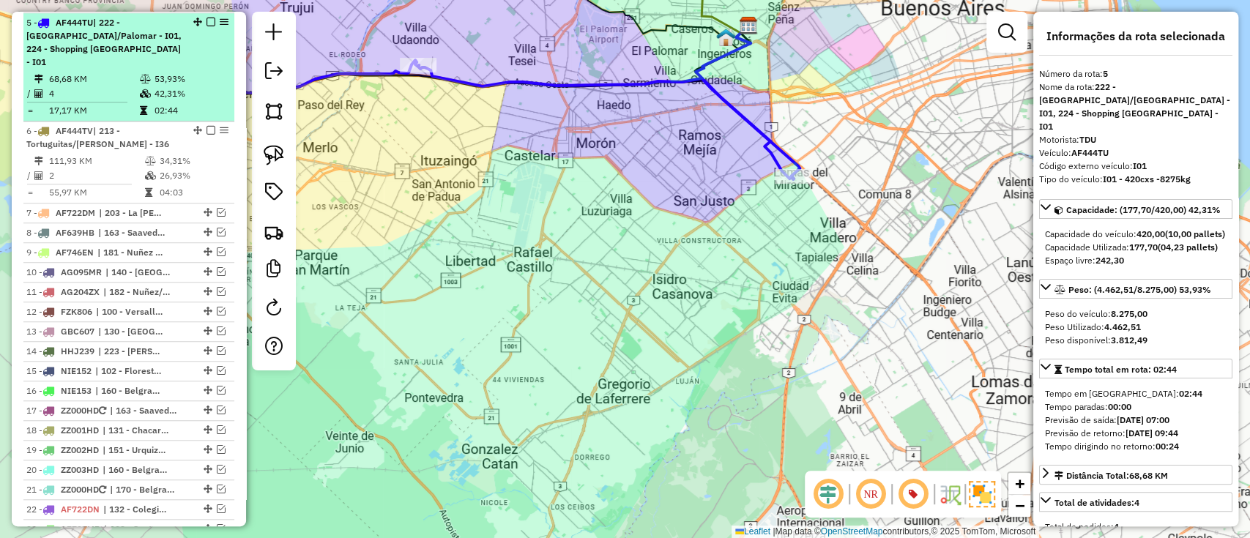
click at [209, 19] on em at bounding box center [210, 22] width 9 height 9
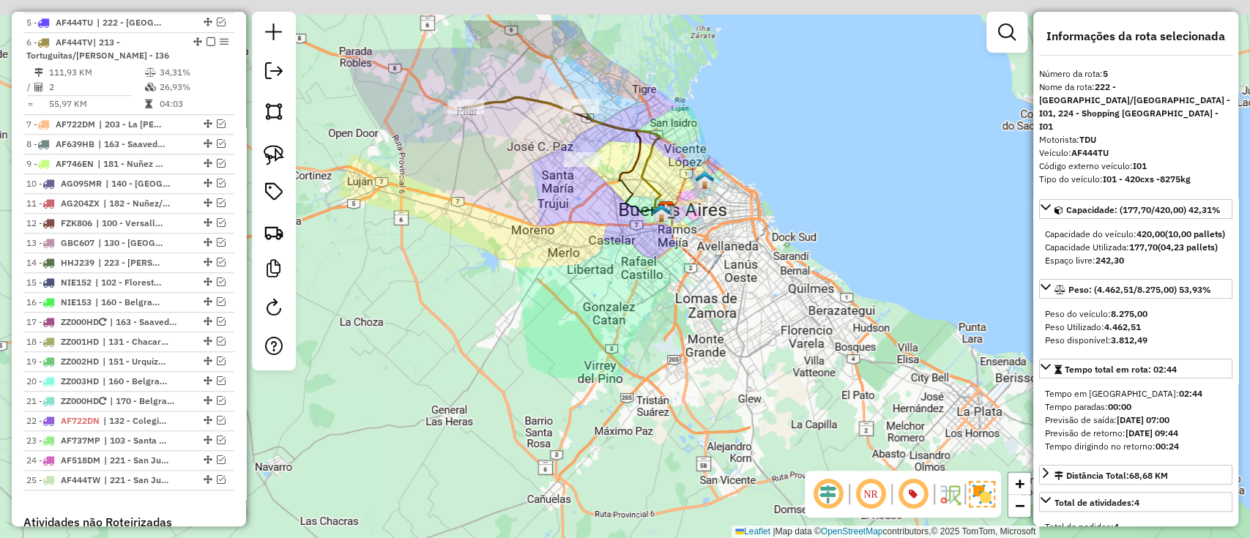
drag, startPoint x: 619, startPoint y: 183, endPoint x: 632, endPoint y: 297, distance: 115.0
click at [632, 297] on div "Janela de atendimento Grade de atendimento Capacidade Transportadoras Veículos …" at bounding box center [625, 269] width 1250 height 538
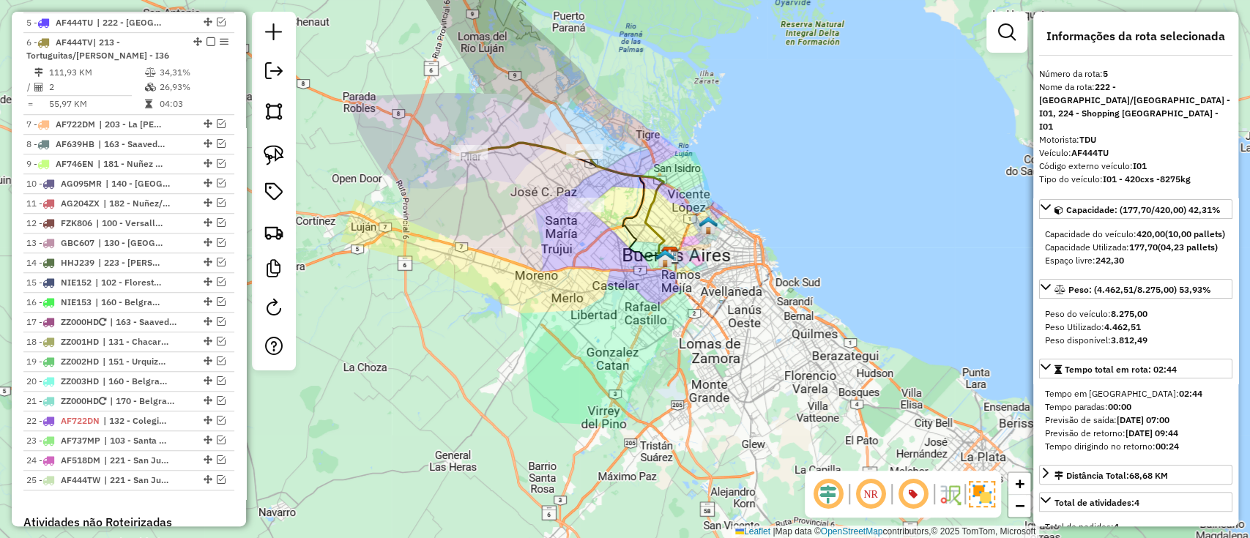
click at [540, 150] on icon at bounding box center [526, 150] width 115 height 14
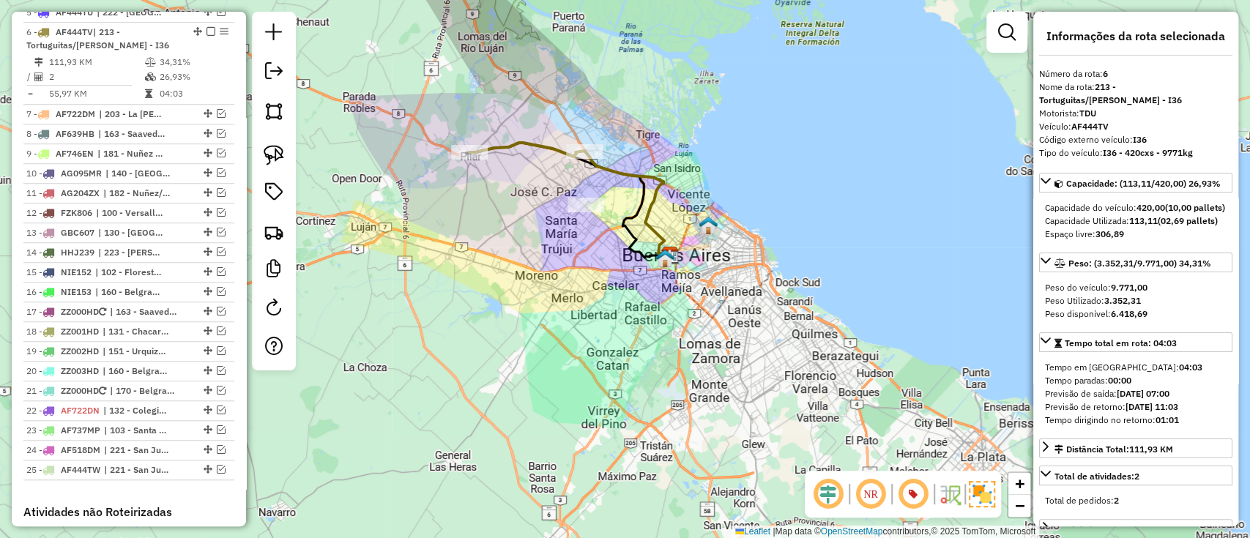
scroll to position [649, 0]
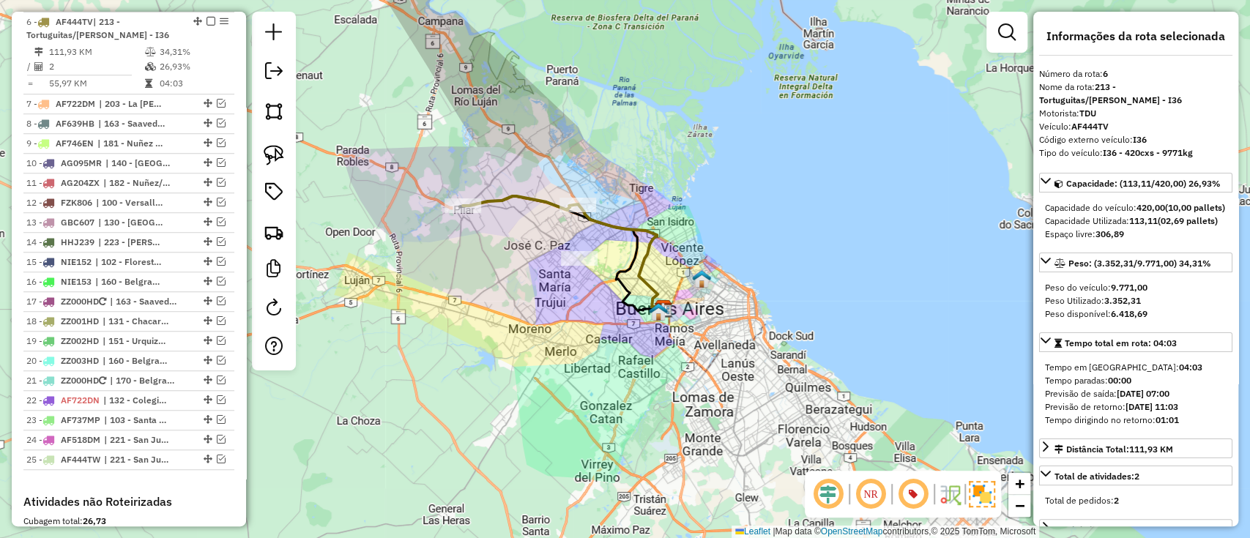
drag, startPoint x: 534, startPoint y: 199, endPoint x: 531, endPoint y: 217, distance: 18.5
click at [531, 217] on div "Janela de atendimento Grade de atendimento Capacidade Transportadoras Veículos …" at bounding box center [625, 269] width 1250 height 538
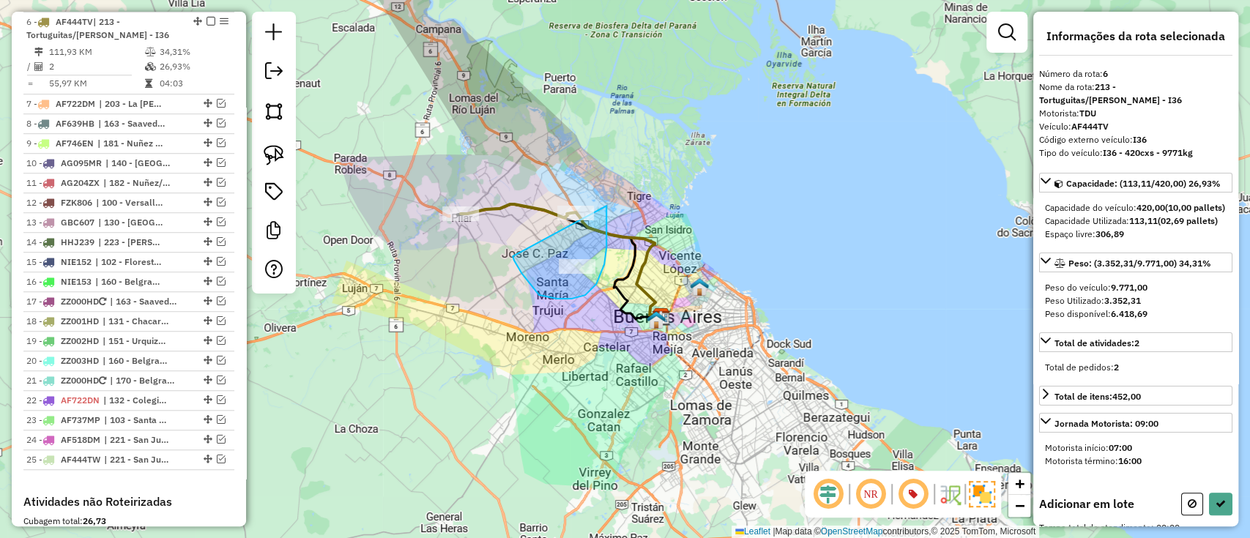
drag, startPoint x: 539, startPoint y: 295, endPoint x: 605, endPoint y: 204, distance: 112.2
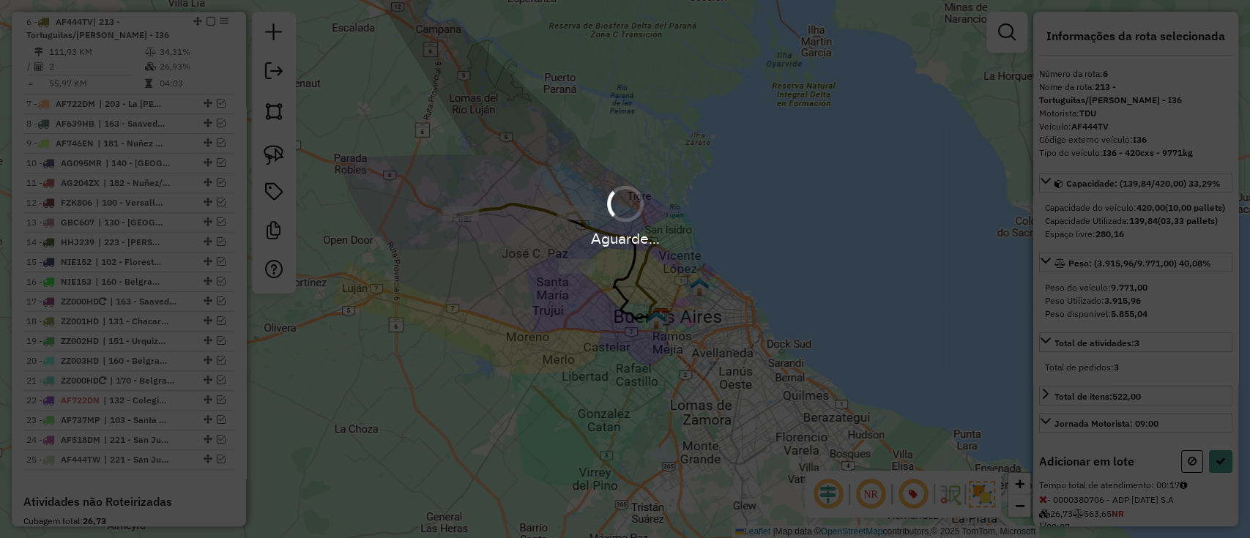
select select "*********"
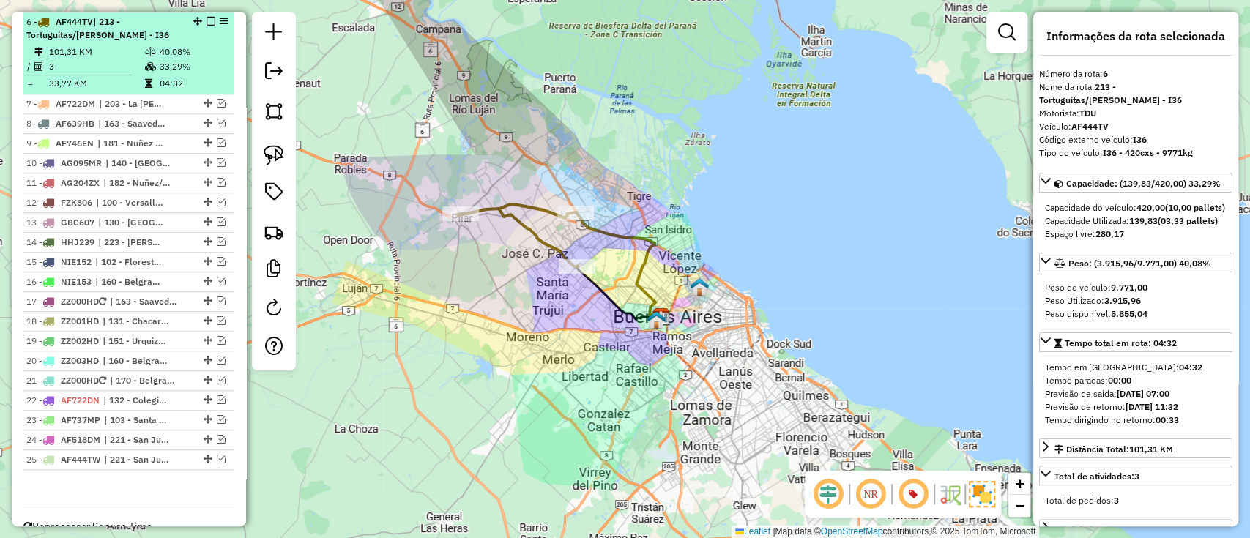
click at [206, 18] on em at bounding box center [210, 21] width 9 height 9
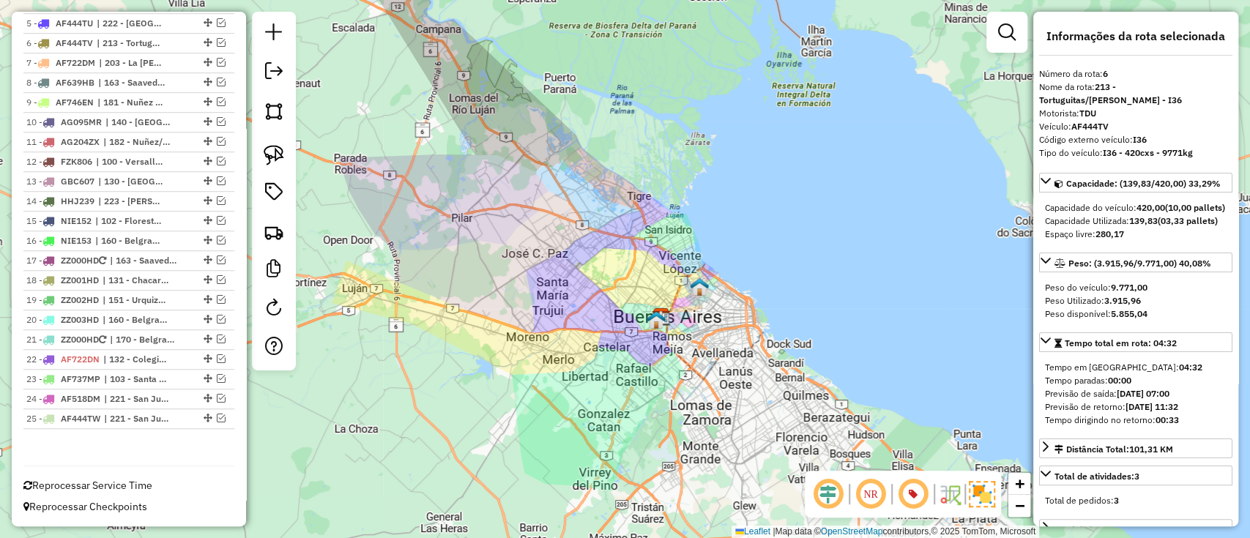
scroll to position [586, 0]
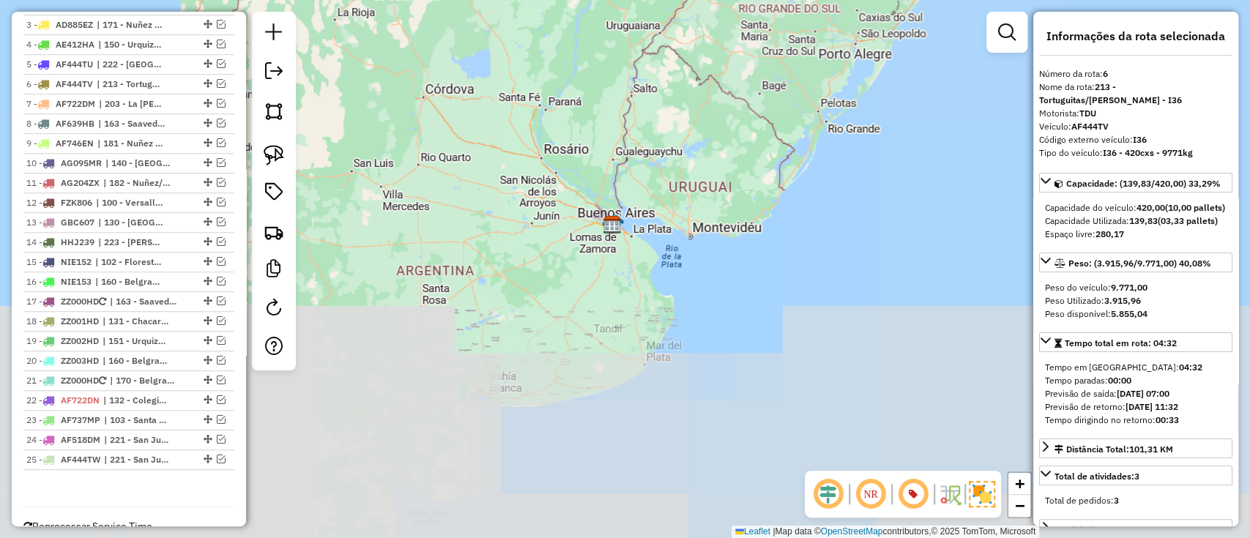
drag, startPoint x: 695, startPoint y: 247, endPoint x: 566, endPoint y: 322, distance: 148.9
click at [670, 347] on div "Janela de atendimento Grade de atendimento Capacidade Transportadoras Veículos …" at bounding box center [625, 269] width 1250 height 538
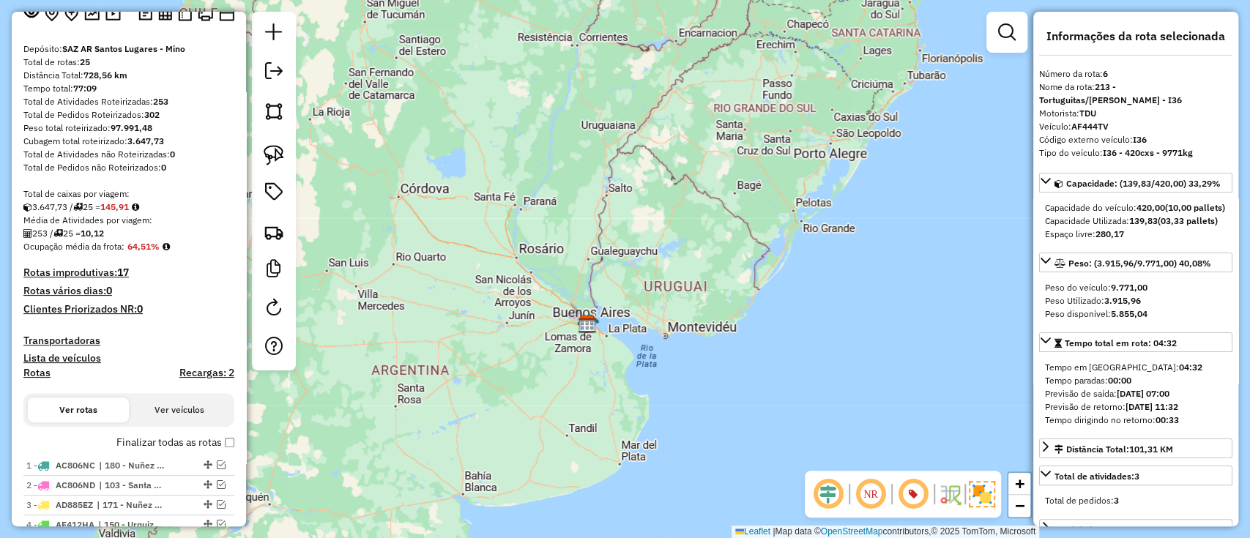
scroll to position [195, 0]
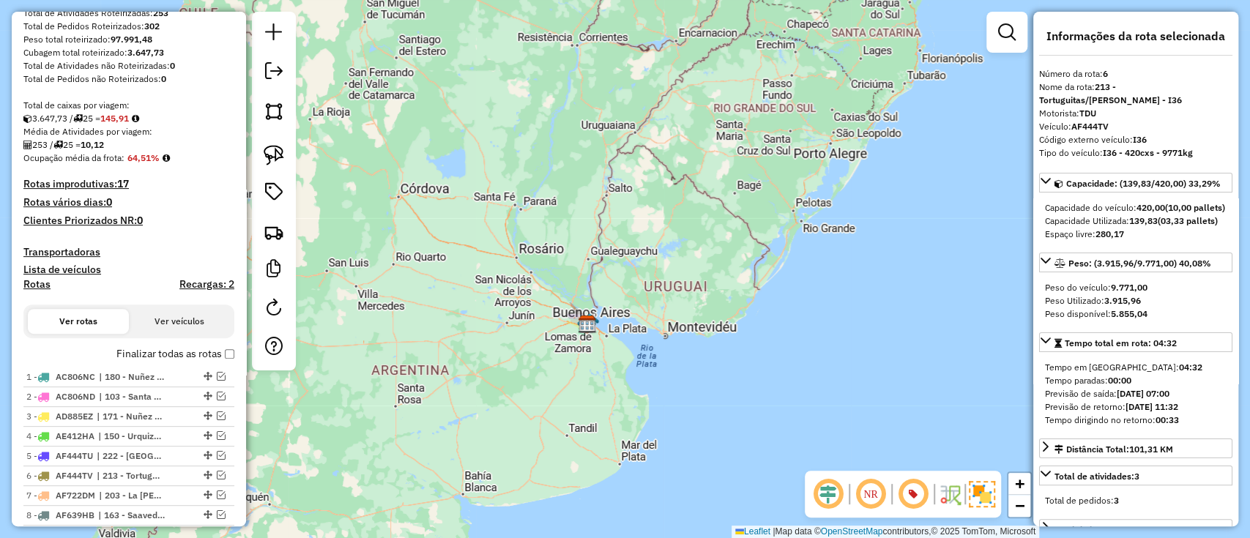
click at [129, 347] on label "Finalizar todas as rotas" at bounding box center [175, 353] width 118 height 15
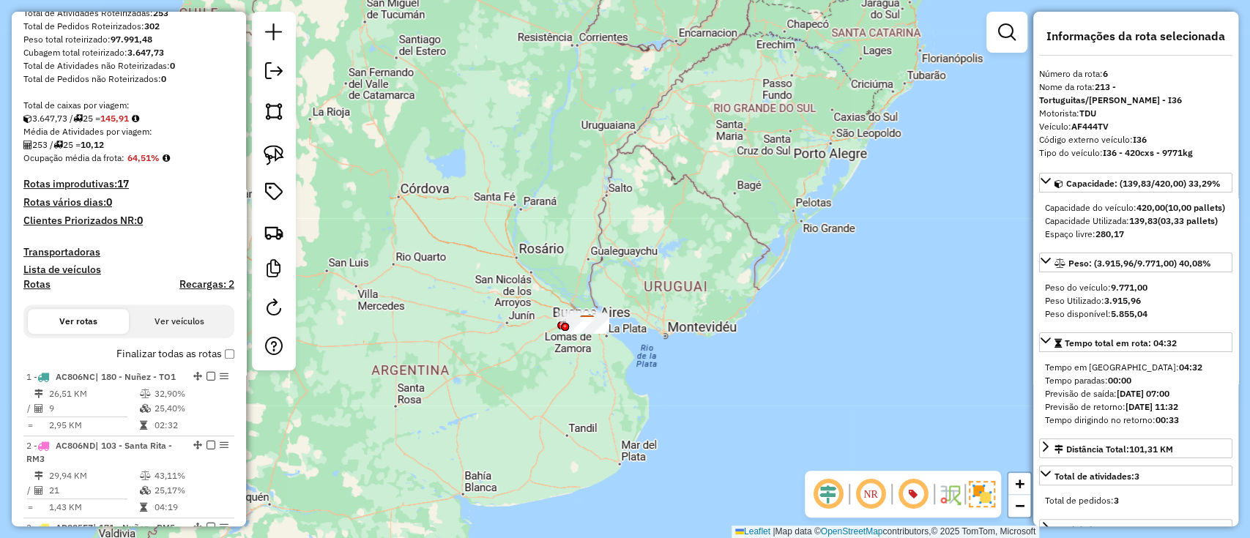
click at [32, 286] on h4 "Rotas" at bounding box center [36, 284] width 27 height 12
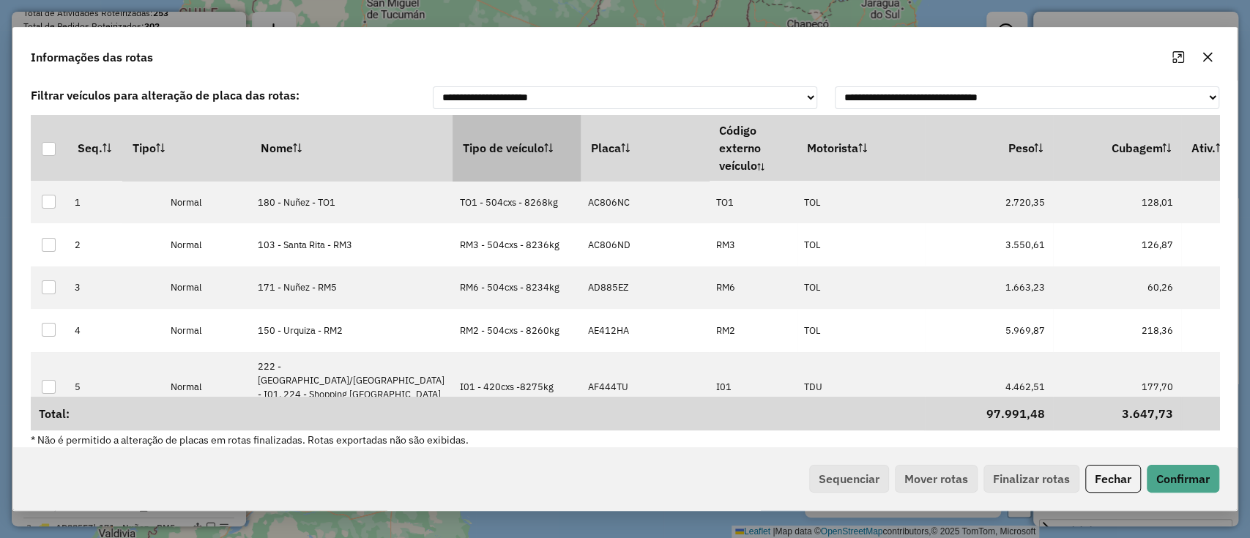
click at [452, 149] on th "Tipo de veículo" at bounding box center [516, 148] width 128 height 66
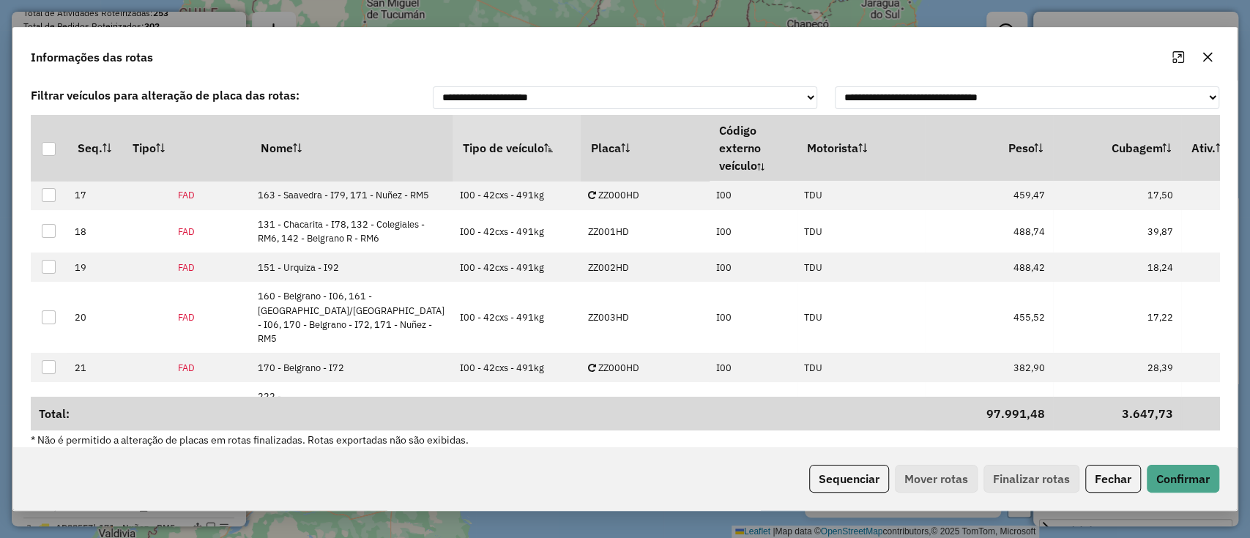
click at [853, 463] on div "Sequenciar Mover rotas Finalizar rotas Fechar Confirmar" at bounding box center [624, 478] width 1223 height 63
click at [837, 472] on button "Sequenciar" at bounding box center [849, 479] width 80 height 28
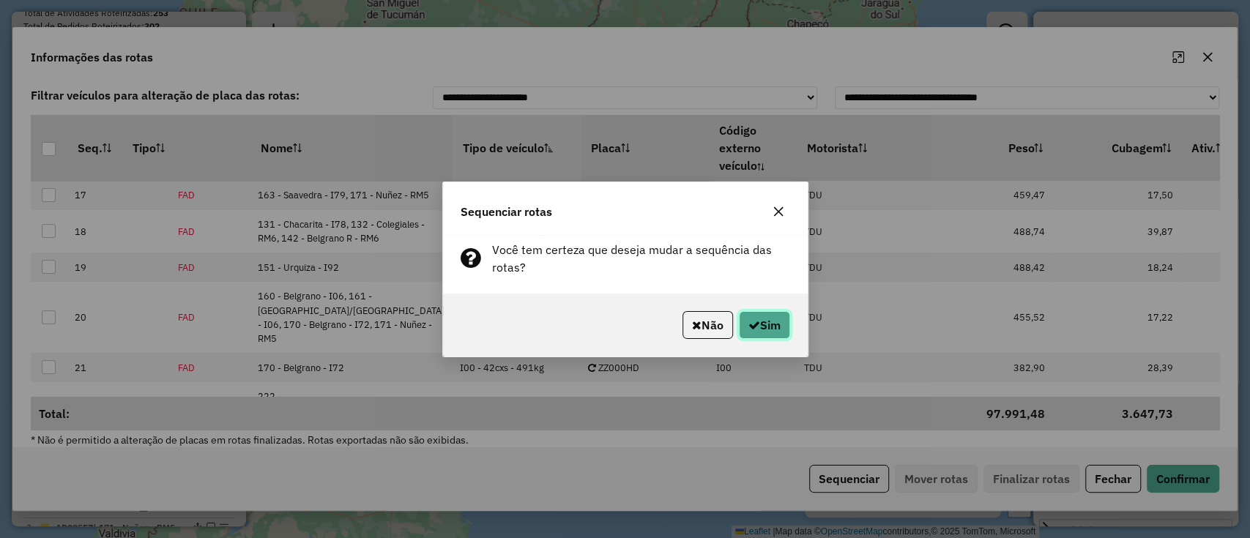
click at [761, 311] on button "Sim" at bounding box center [764, 325] width 51 height 28
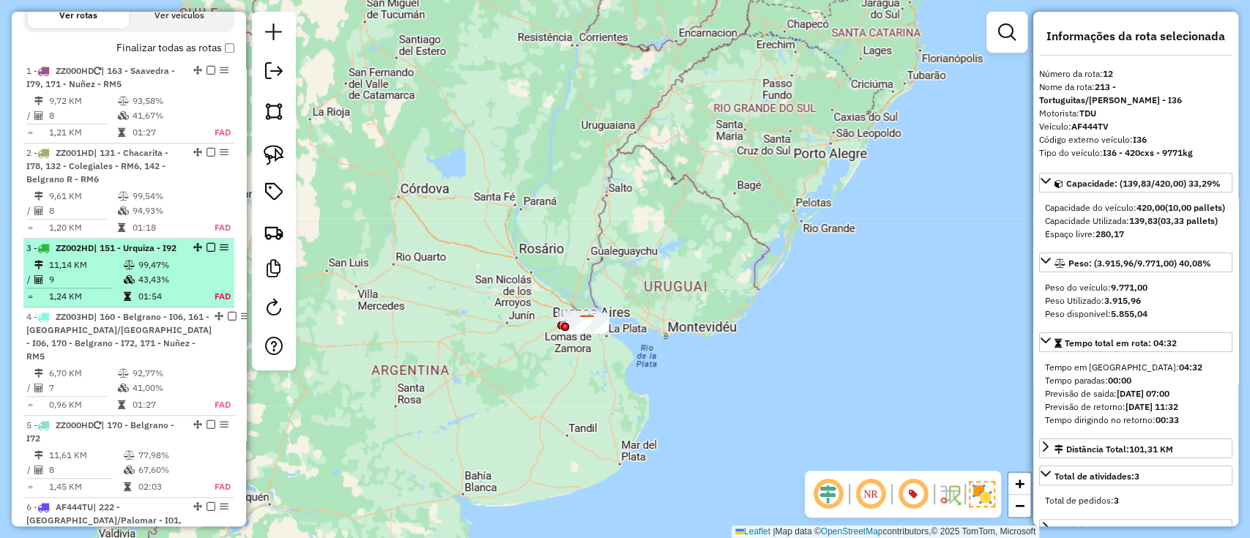
scroll to position [471, 0]
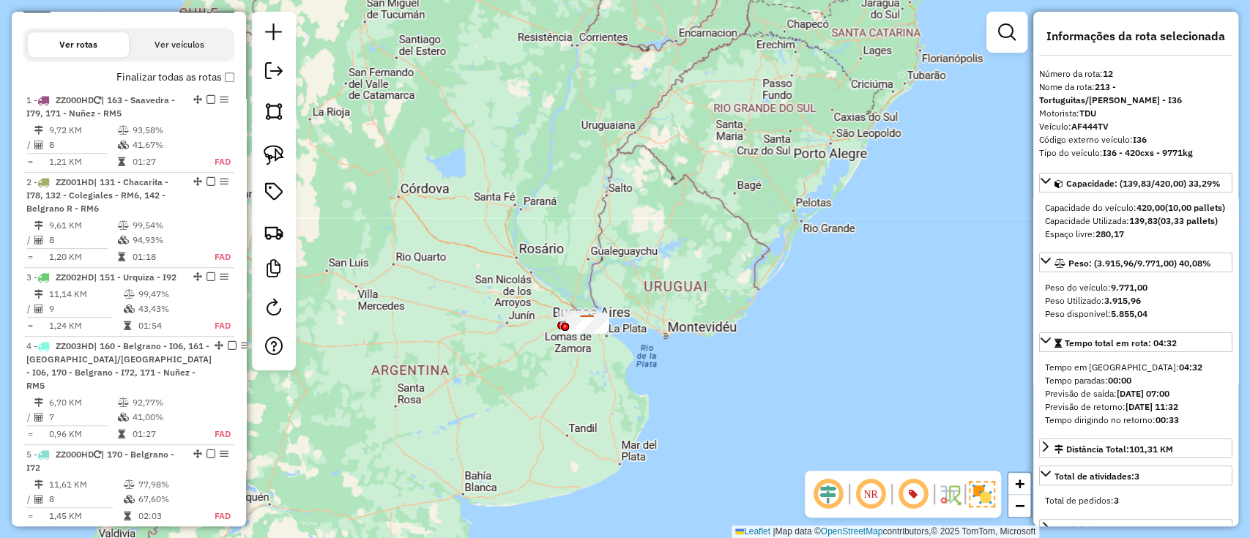
click at [163, 79] on label "Finalizar todas as rotas" at bounding box center [175, 77] width 118 height 15
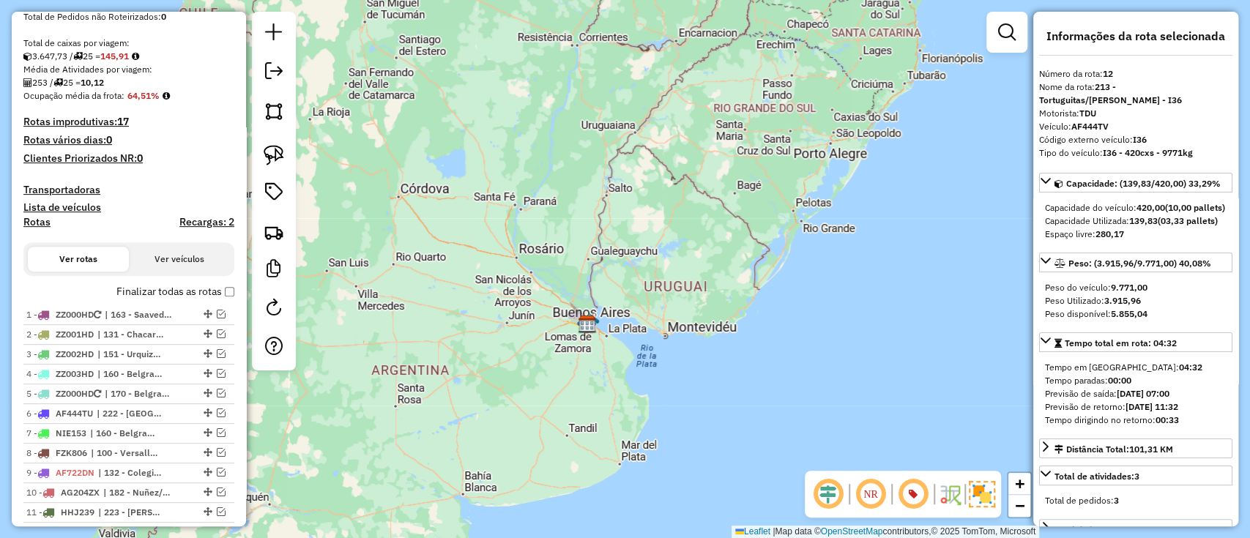
scroll to position [586, 0]
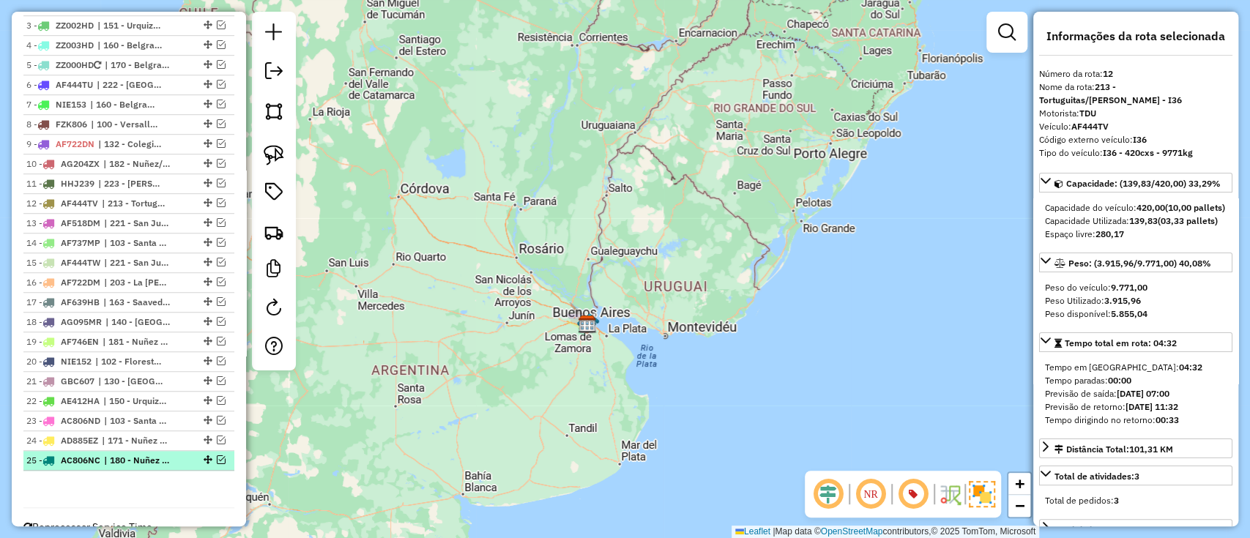
click at [121, 456] on span "| 180 - Nuñez - TO1" at bounding box center [137, 460] width 67 height 13
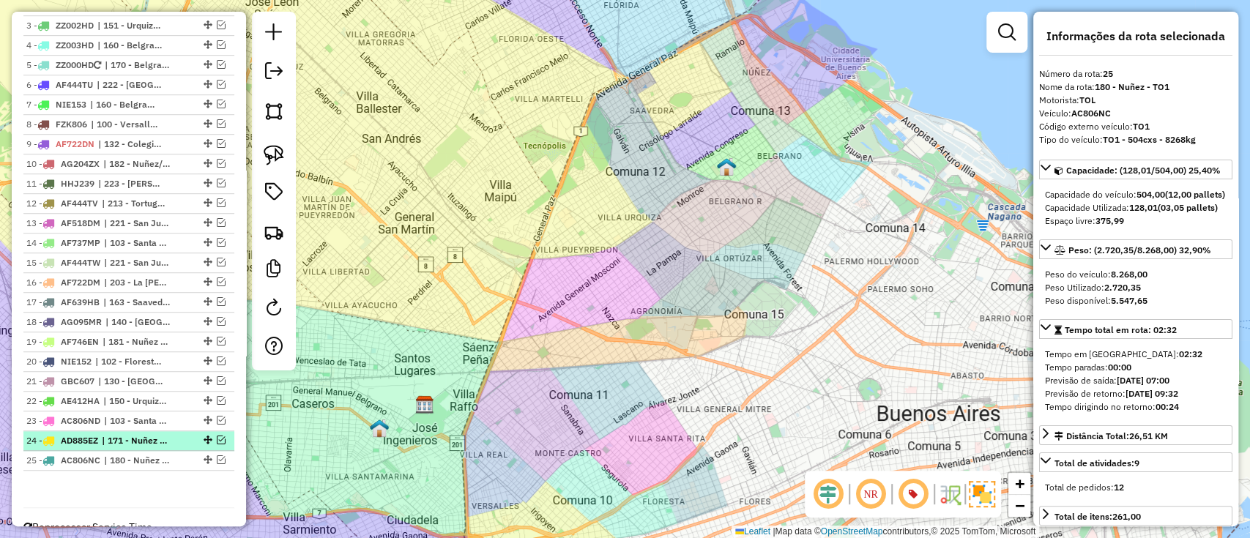
click at [121, 439] on span "| 171 - Nuñez - RM5" at bounding box center [135, 440] width 67 height 13
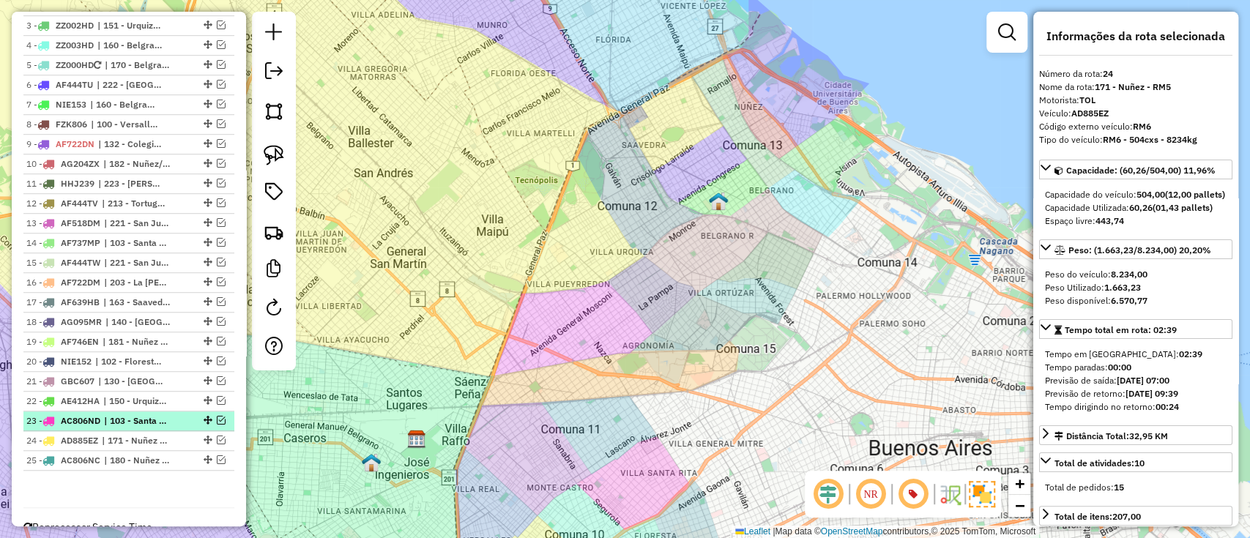
click at [122, 422] on span "| 103 - Santa Rita - RM3" at bounding box center [137, 420] width 67 height 13
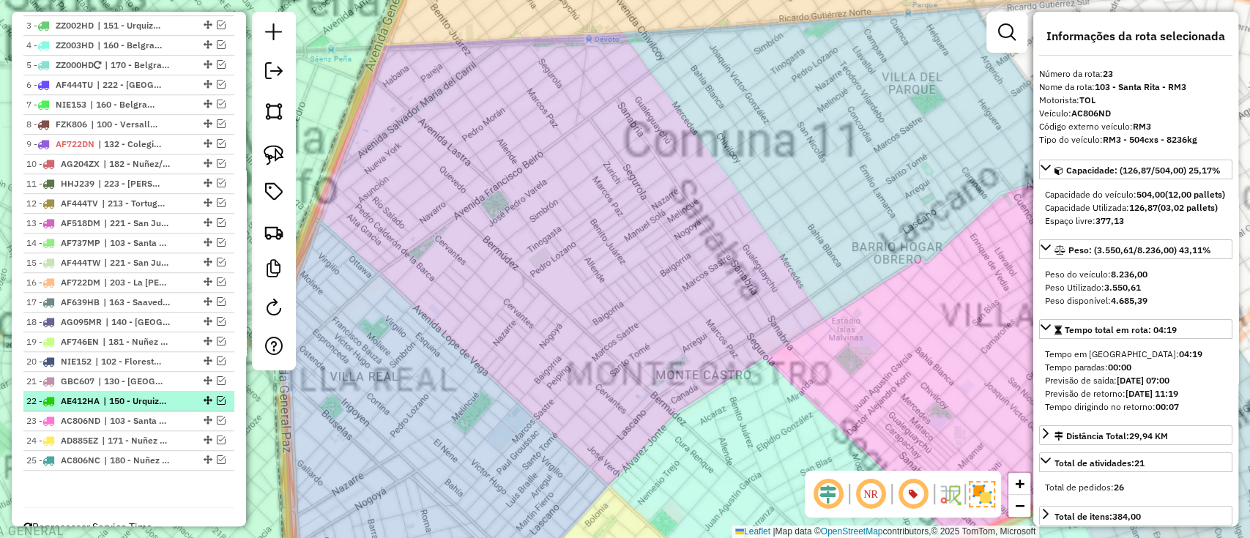
click at [125, 402] on span "| 150 - Urquiza - RM2" at bounding box center [136, 401] width 67 height 13
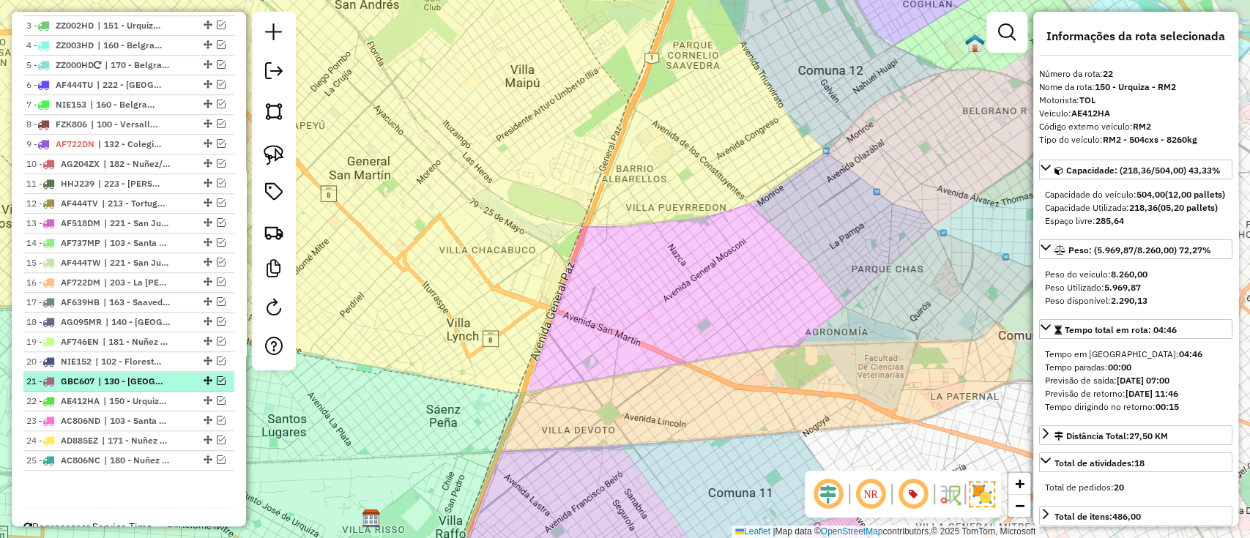
click at [127, 378] on span "| 130 - Parque Chas - i78, 131 - Chacarita - I78" at bounding box center [131, 381] width 67 height 13
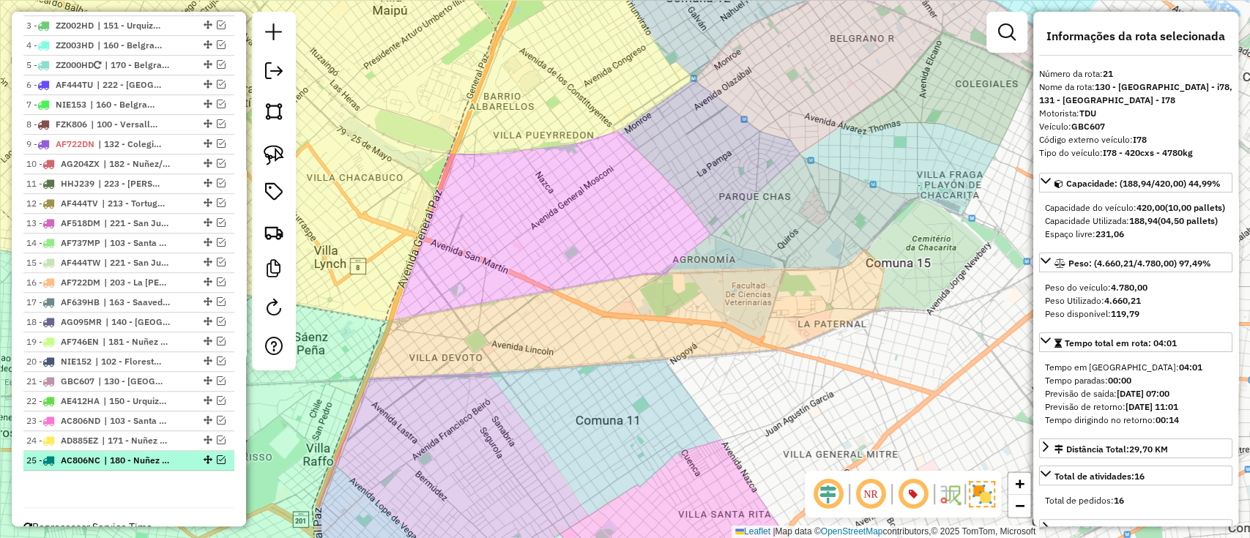
click at [157, 458] on span "| 180 - Nuñez - TO1" at bounding box center [137, 460] width 67 height 13
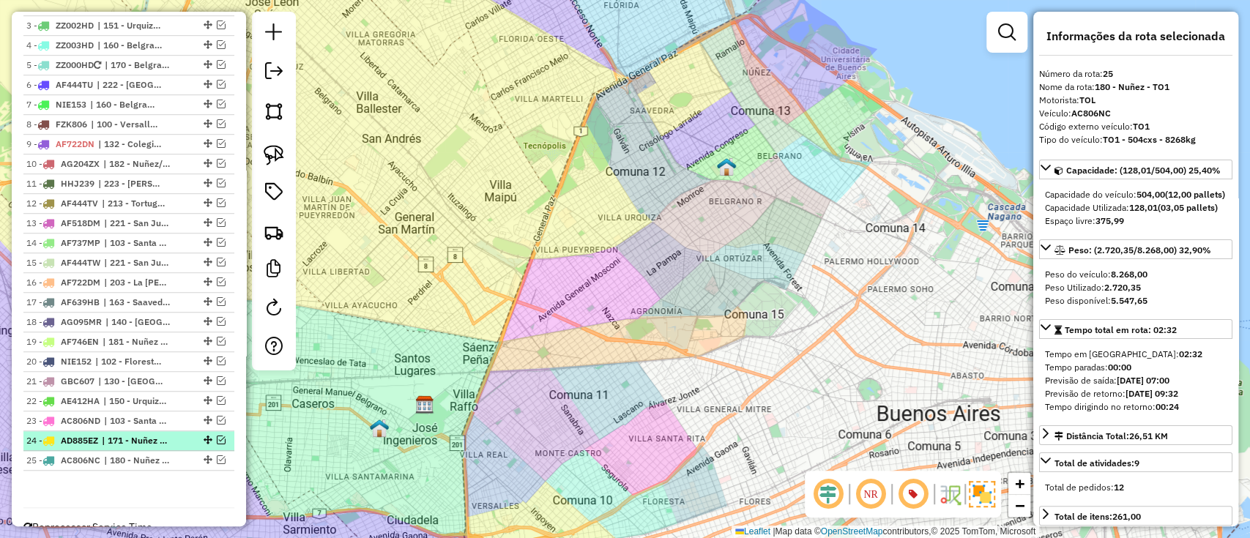
click at [151, 438] on span "| 171 - Nuñez - RM5" at bounding box center [135, 440] width 67 height 13
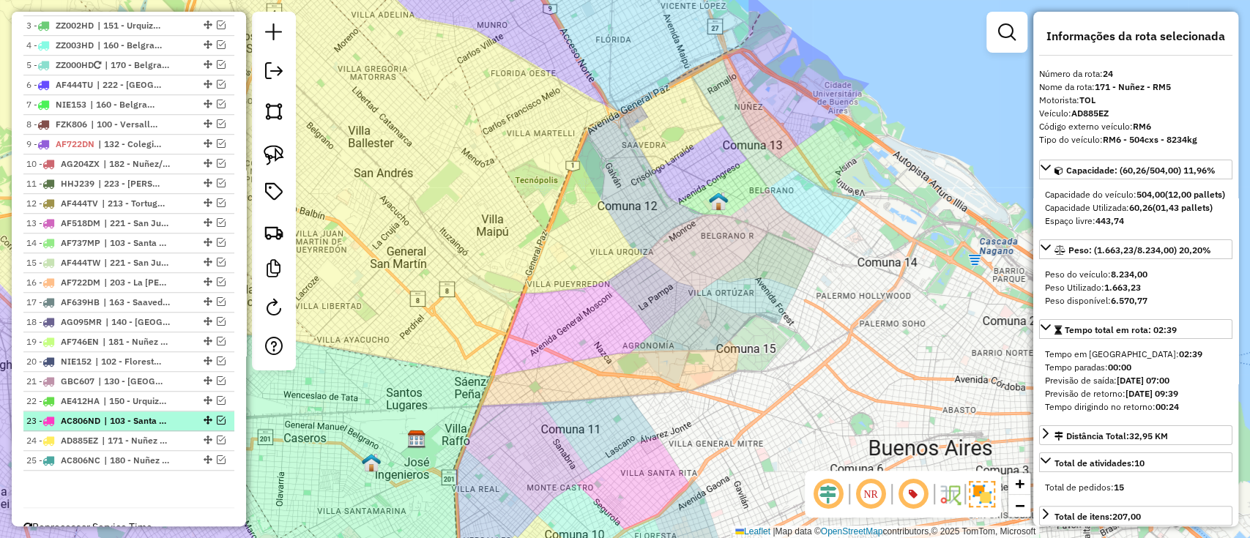
click at [147, 422] on span "| 103 - Santa Rita - RM3" at bounding box center [137, 420] width 67 height 13
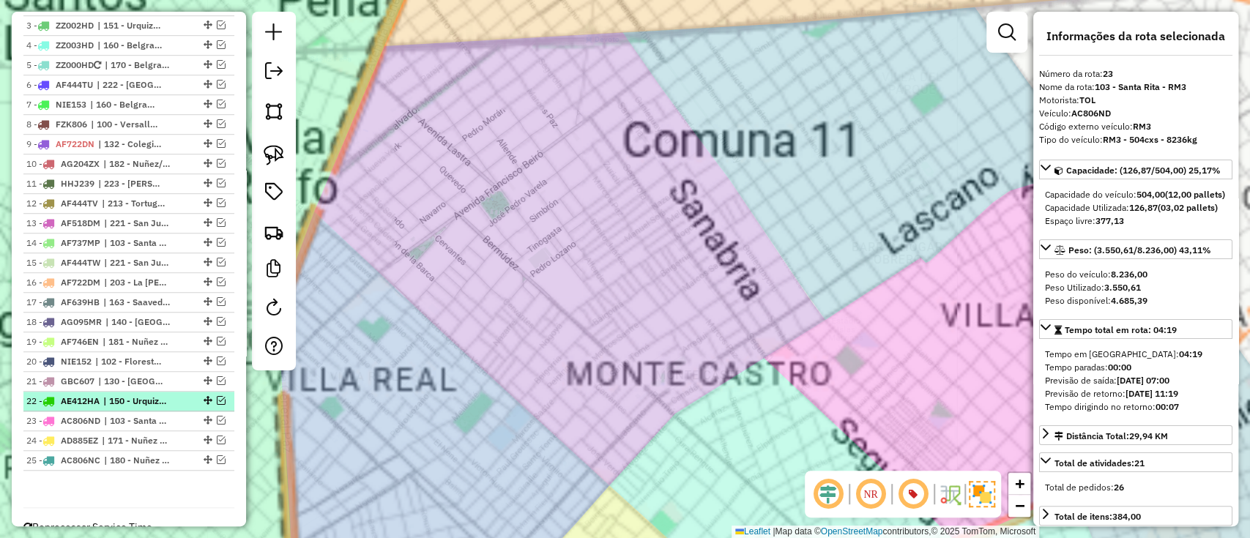
click at [143, 397] on span "| 150 - Urquiza - RM2" at bounding box center [136, 401] width 67 height 13
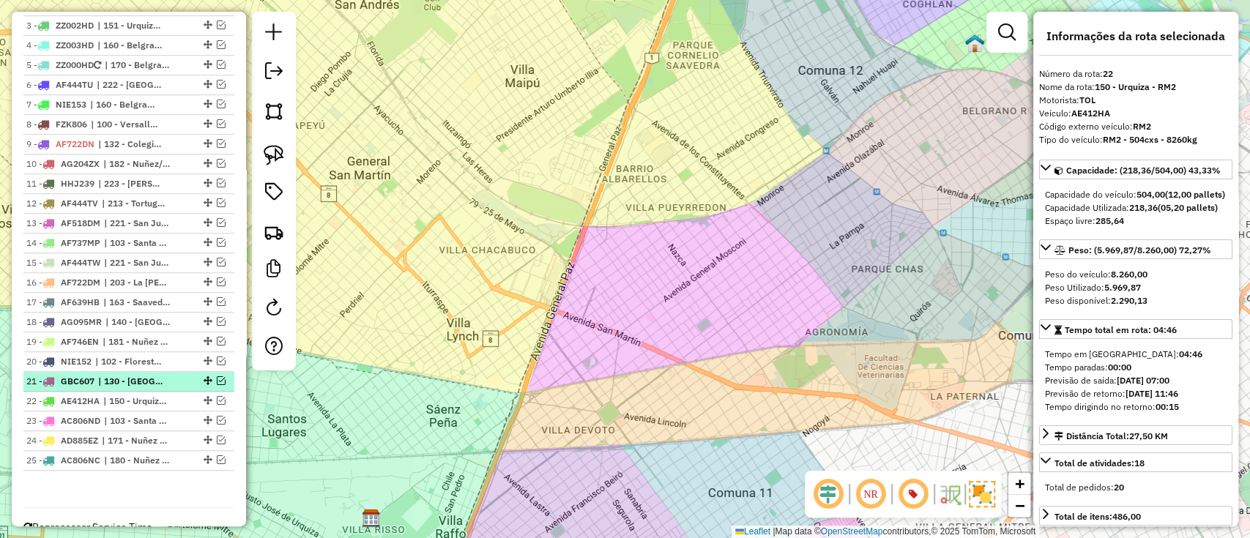
click at [143, 375] on span "| 130 - Parque Chas - i78, 131 - Chacarita - I78" at bounding box center [131, 381] width 67 height 13
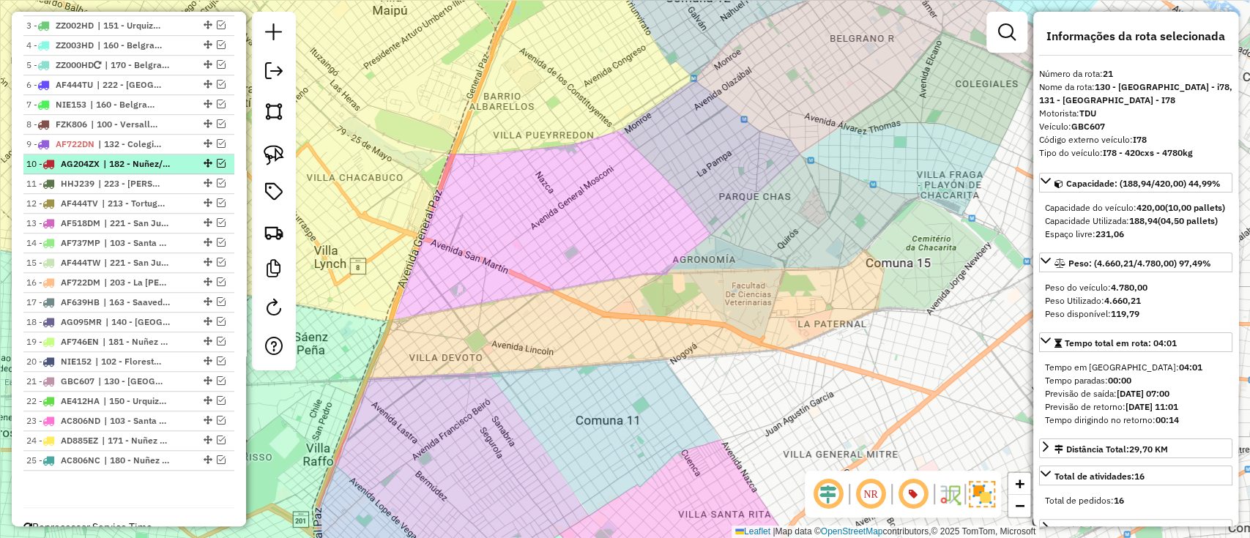
scroll to position [0, 0]
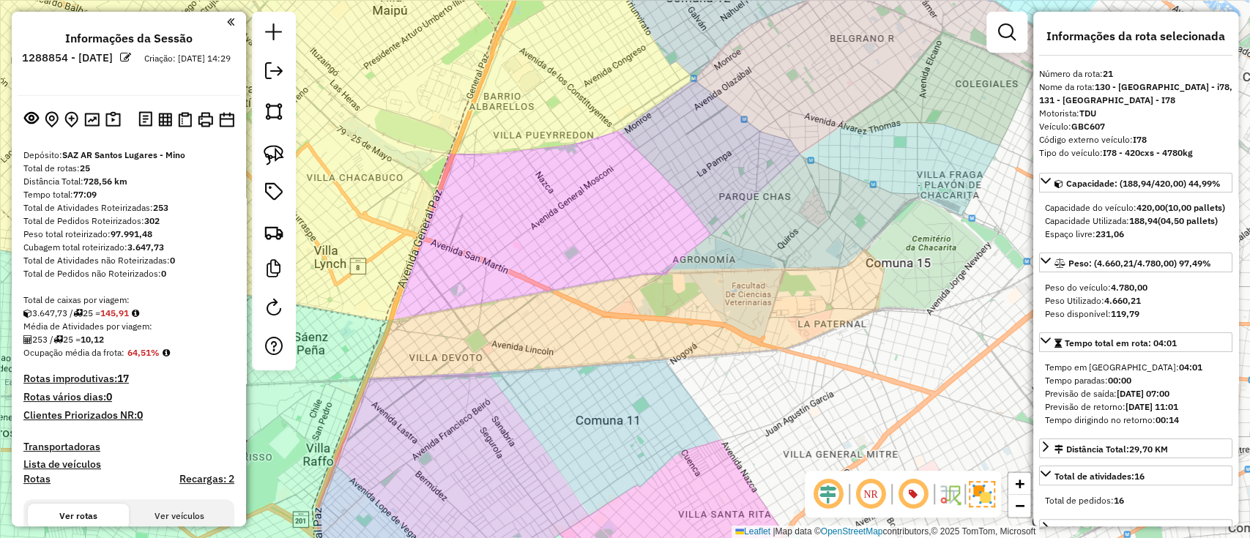
click at [521, 262] on div "Janela de atendimento Grade de atendimento Capacidade Transportadoras Veículos …" at bounding box center [625, 269] width 1250 height 538
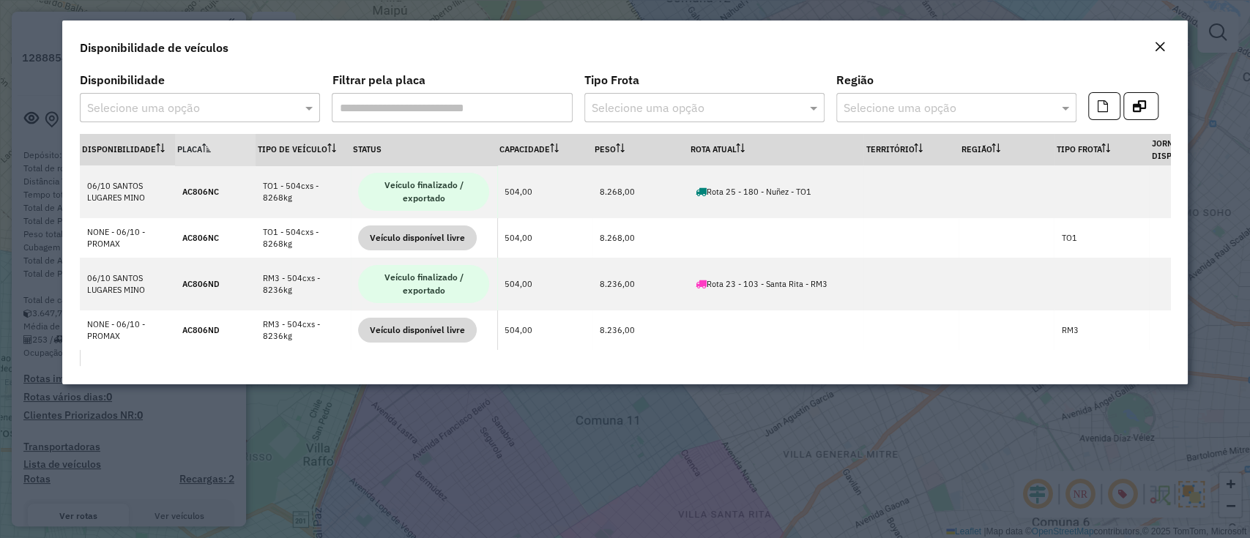
click at [272, 112] on input "text" at bounding box center [185, 109] width 196 height 18
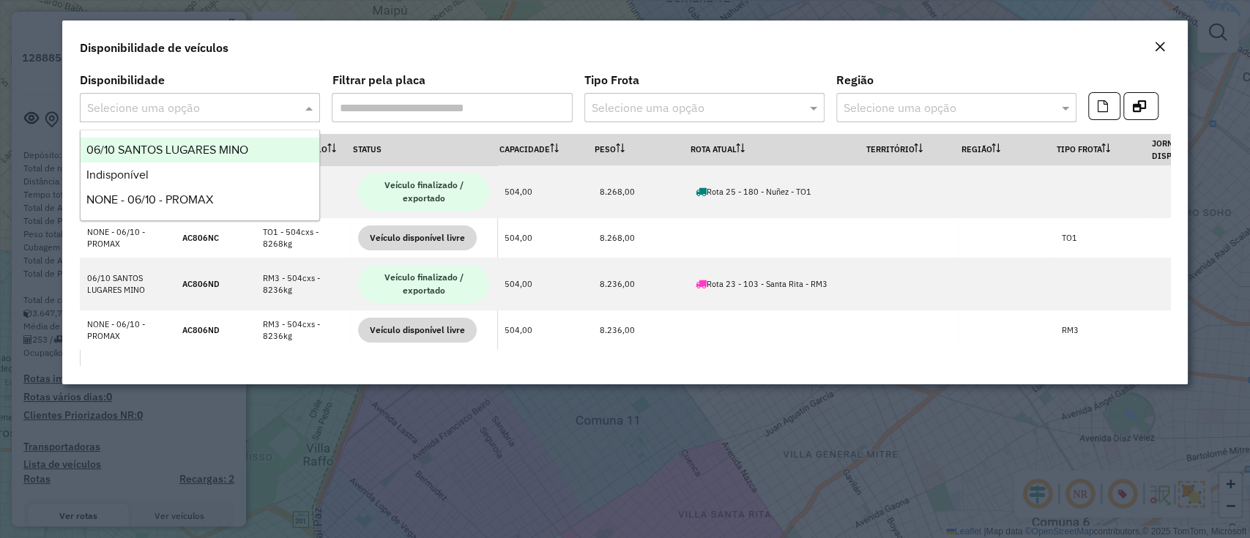
click at [254, 145] on div "06/10 SANTOS LUGARES MINO" at bounding box center [200, 150] width 239 height 25
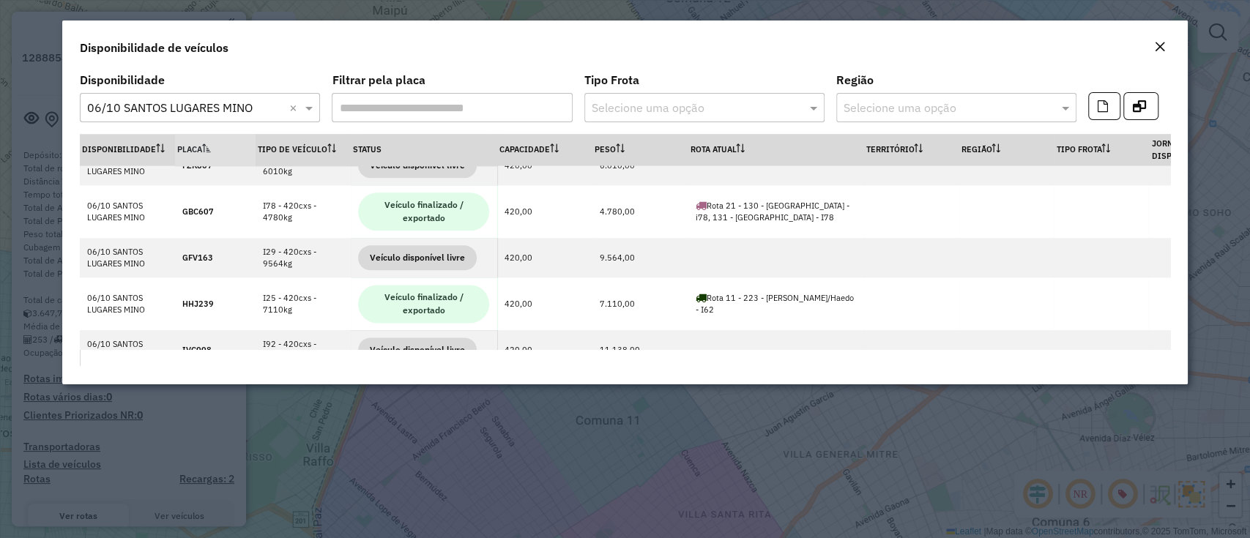
scroll to position [1171, 0]
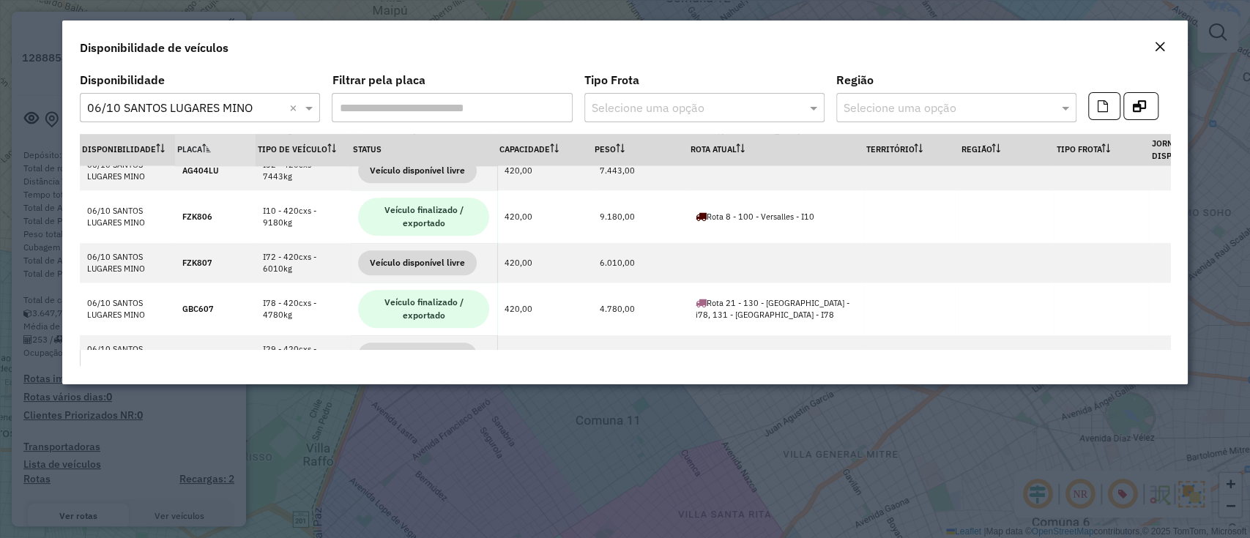
click at [1164, 51] on button "Close" at bounding box center [1159, 47] width 20 height 19
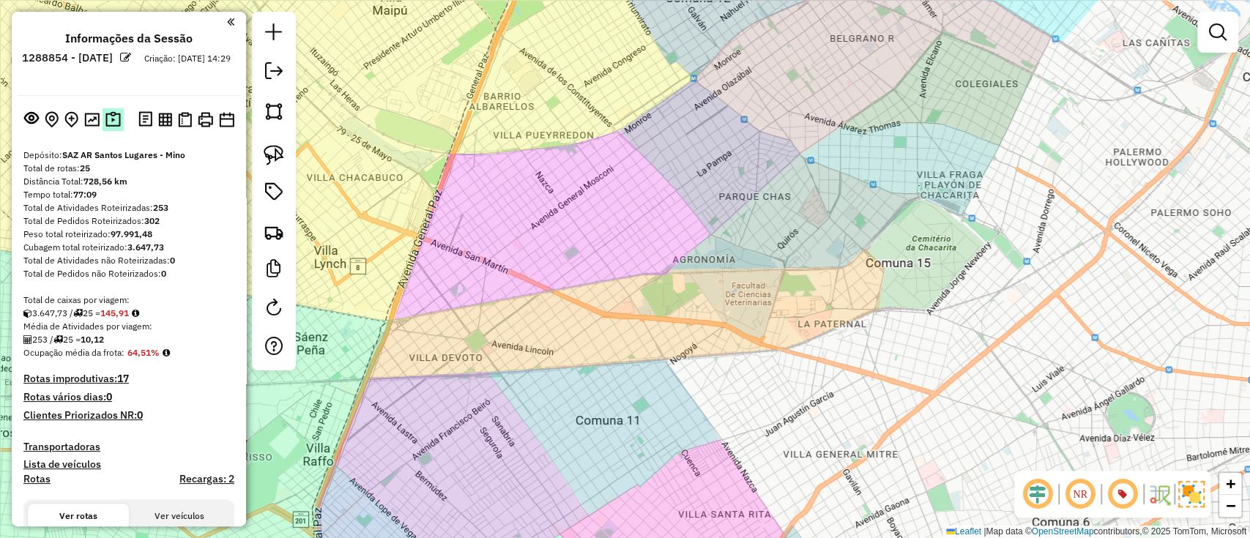
click at [116, 120] on img at bounding box center [112, 119] width 15 height 17
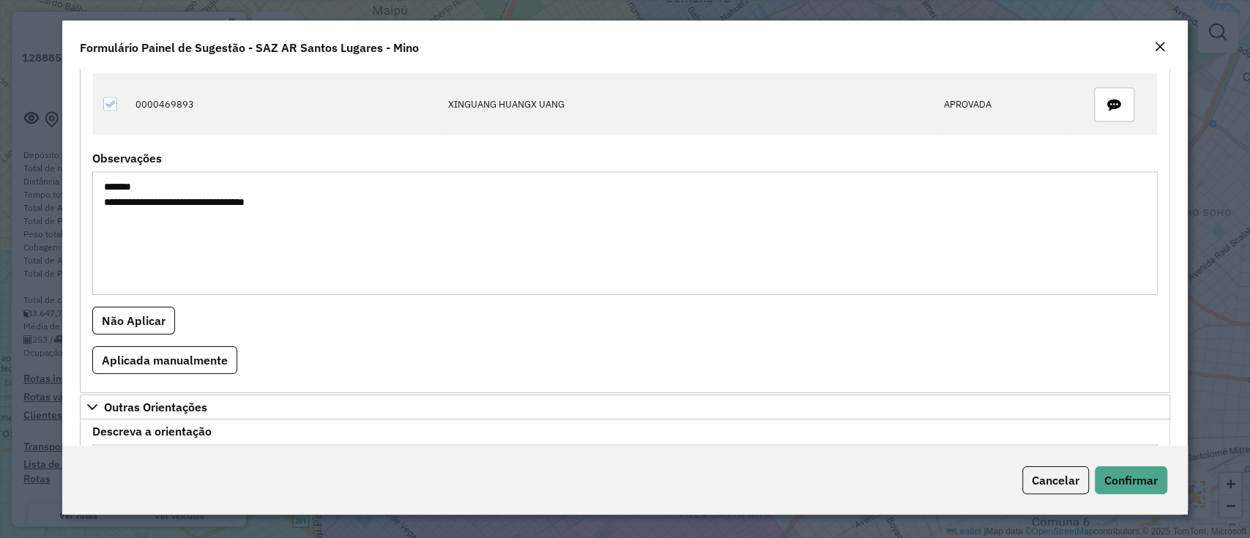
scroll to position [1561, 0]
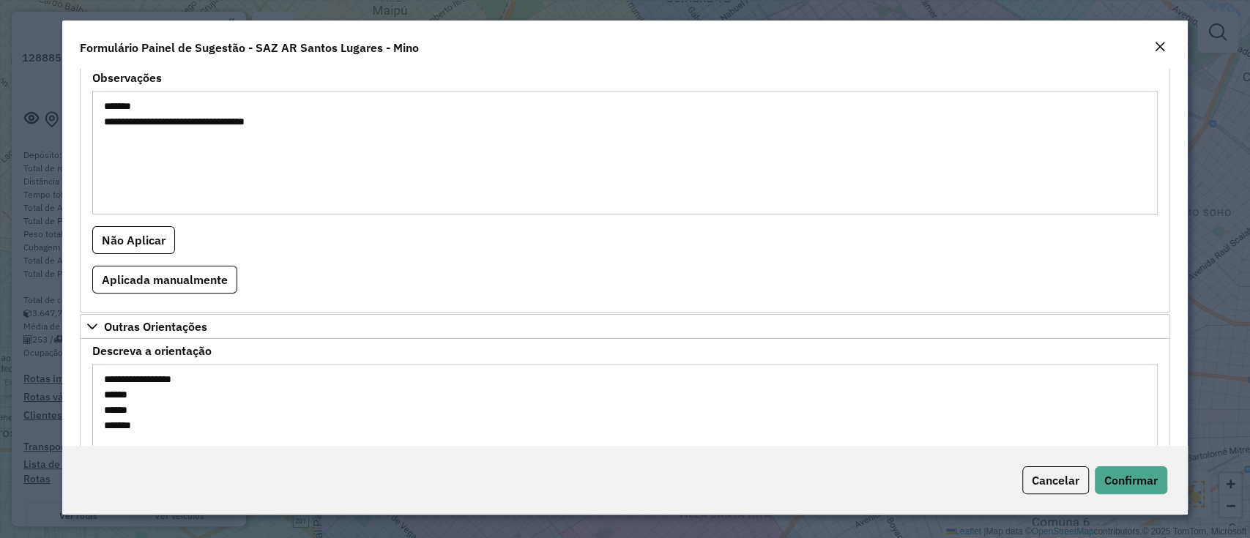
drag, startPoint x: 378, startPoint y: 132, endPoint x: 98, endPoint y: 121, distance: 279.9
click at [98, 121] on textarea "**********" at bounding box center [624, 153] width 1064 height 124
click at [1096, 480] on button "Confirmar" at bounding box center [1130, 480] width 72 height 28
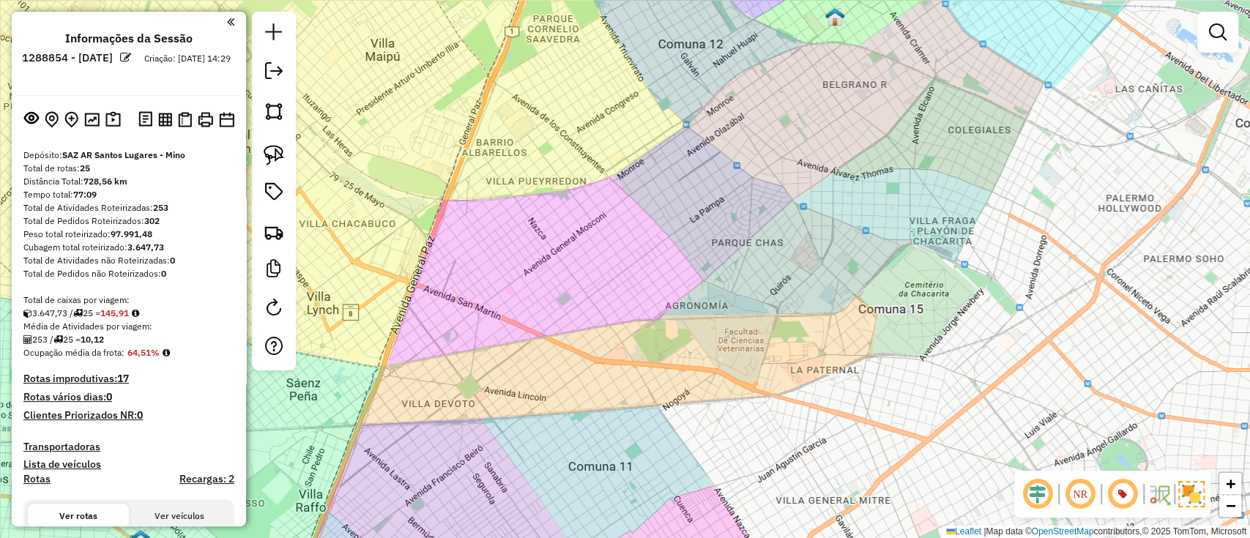
drag, startPoint x: 714, startPoint y: 152, endPoint x: 570, endPoint y: 466, distance: 345.6
click at [578, 465] on div "Janela de atendimento Grade de atendimento Capacidade Transportadoras Veículos …" at bounding box center [625, 269] width 1250 height 538
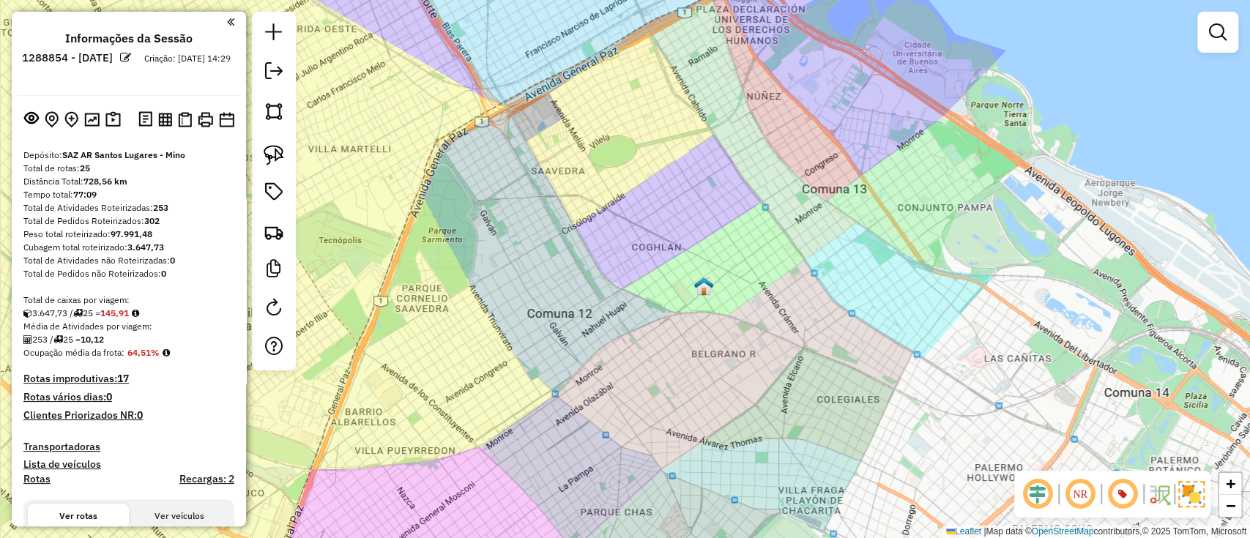
click at [783, 134] on div "Janela de atendimento Grade de atendimento Capacidade Transportadoras Veículos …" at bounding box center [625, 269] width 1250 height 538
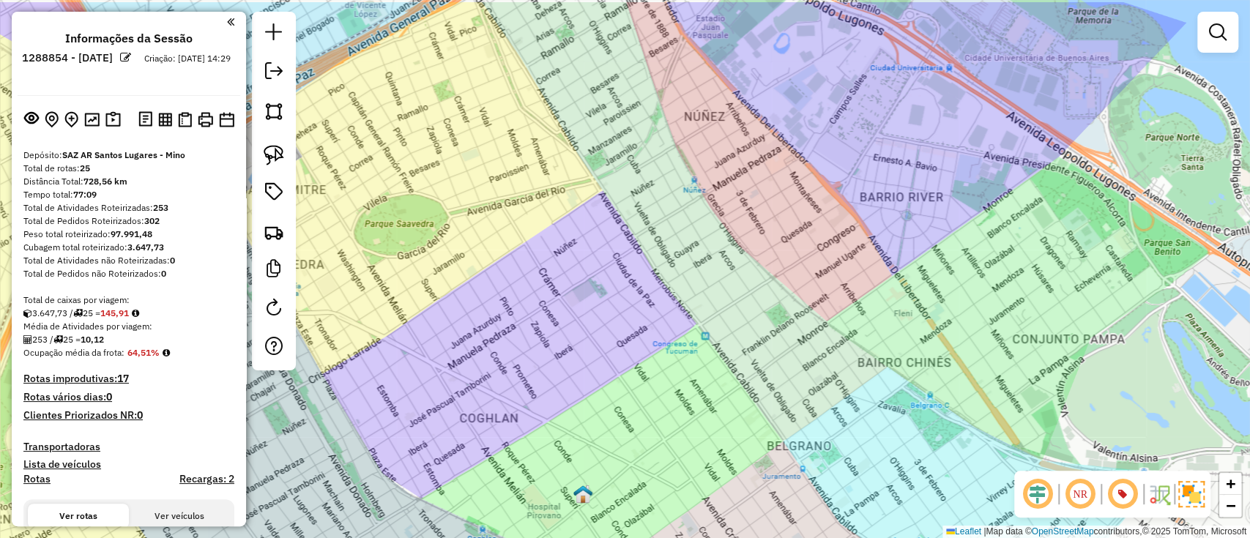
drag, startPoint x: 679, startPoint y: 258, endPoint x: 643, endPoint y: 307, distance: 61.8
click at [643, 307] on div "Janela de atendimento Grade de atendimento Capacidade Transportadoras Veículos …" at bounding box center [625, 269] width 1250 height 538
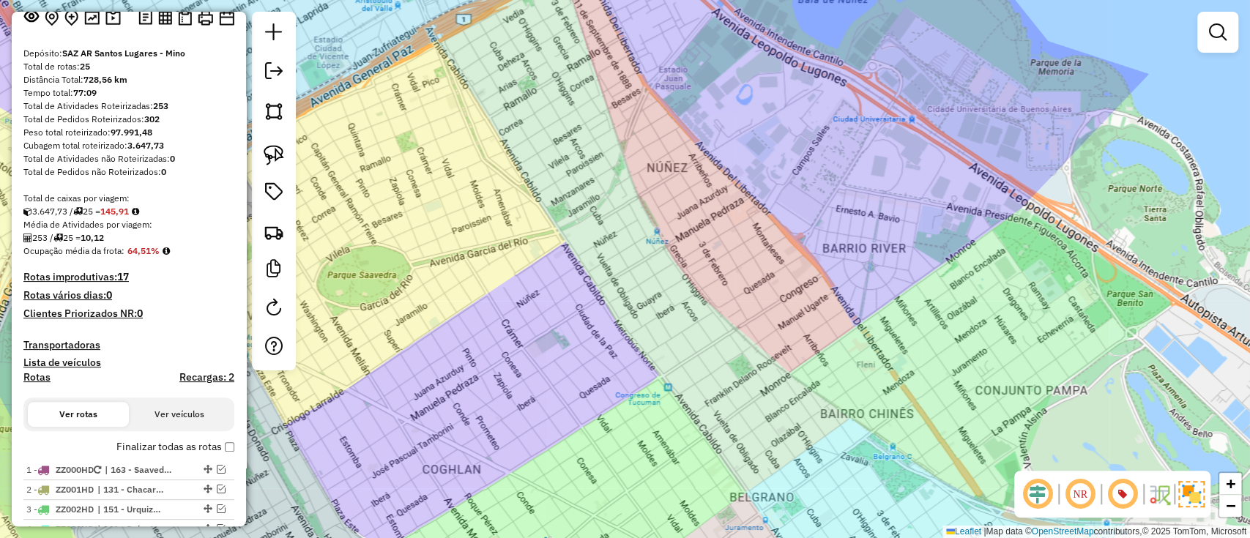
scroll to position [195, 0]
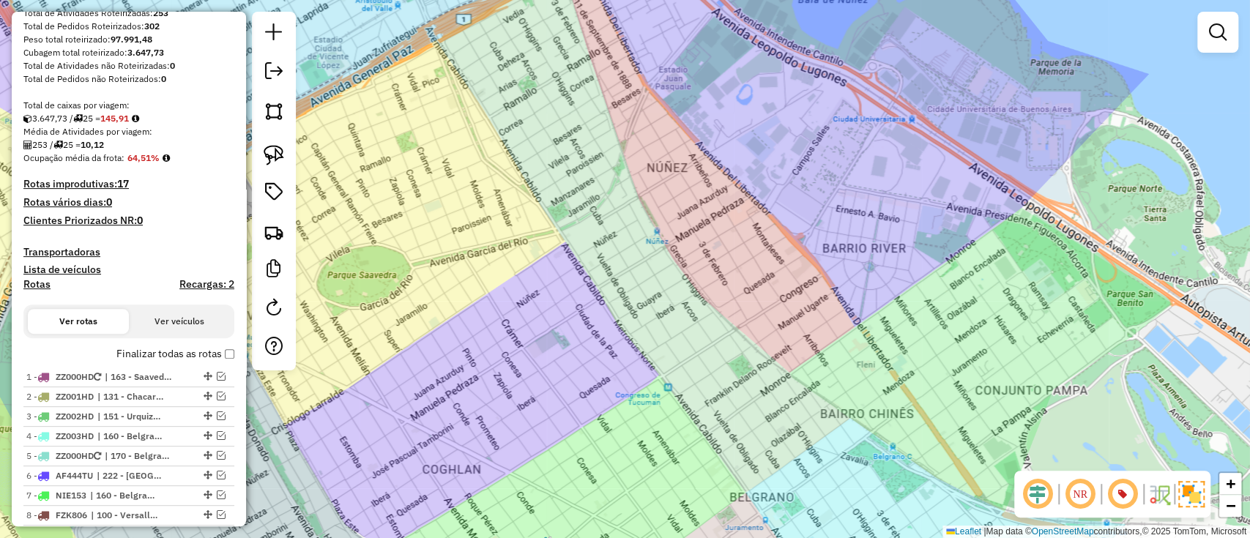
click at [172, 352] on label "Finalizar todas as rotas" at bounding box center [175, 353] width 118 height 15
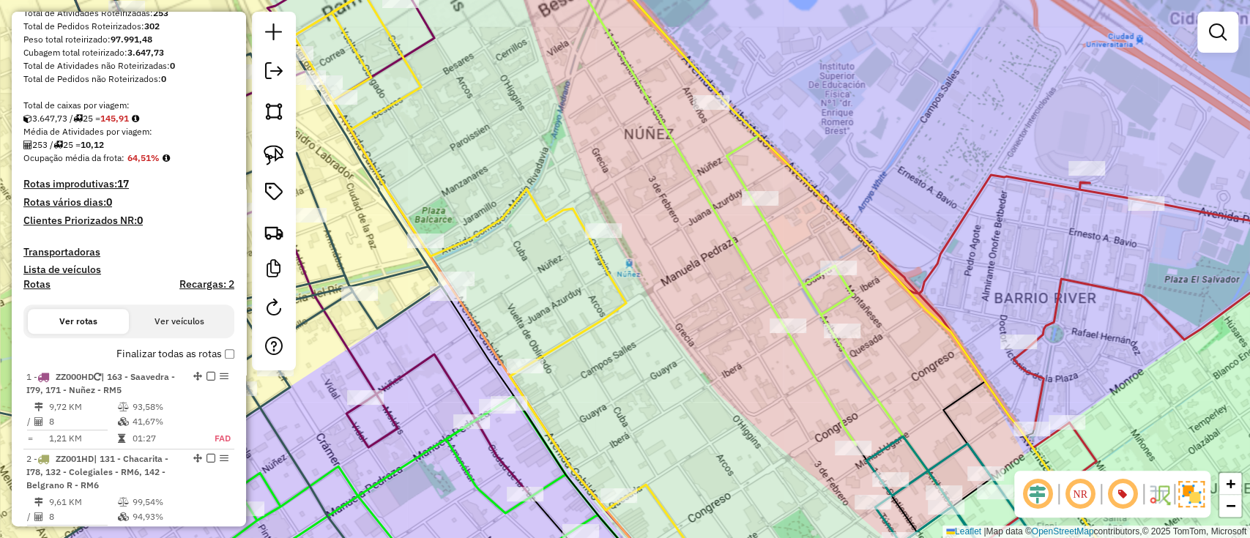
click at [725, 222] on icon at bounding box center [756, 228] width 374 height 530
select select "*********"
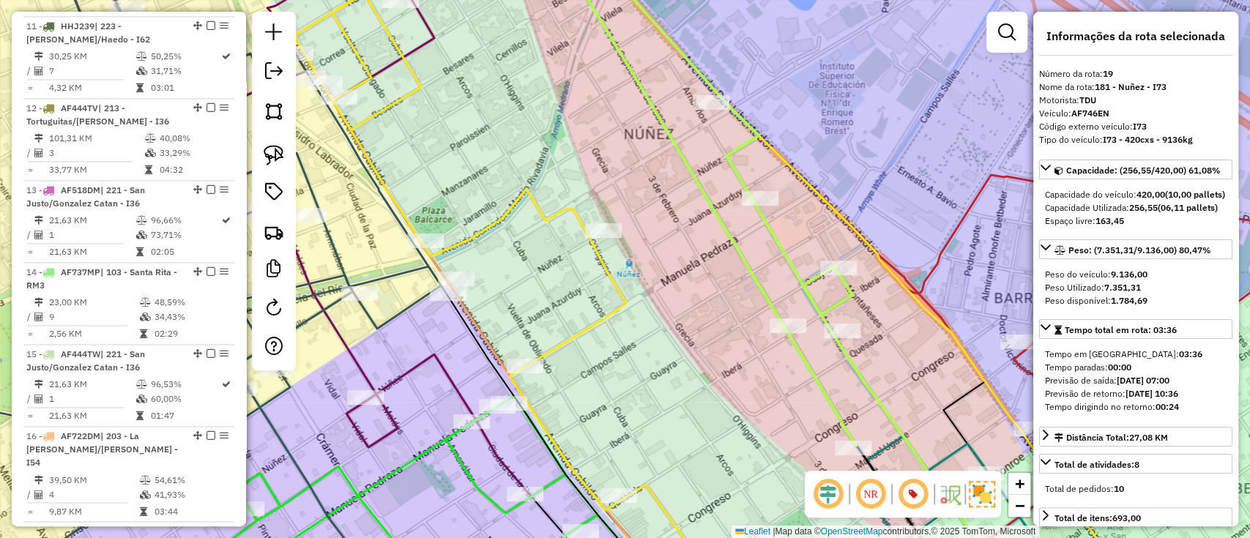
scroll to position [2077, 0]
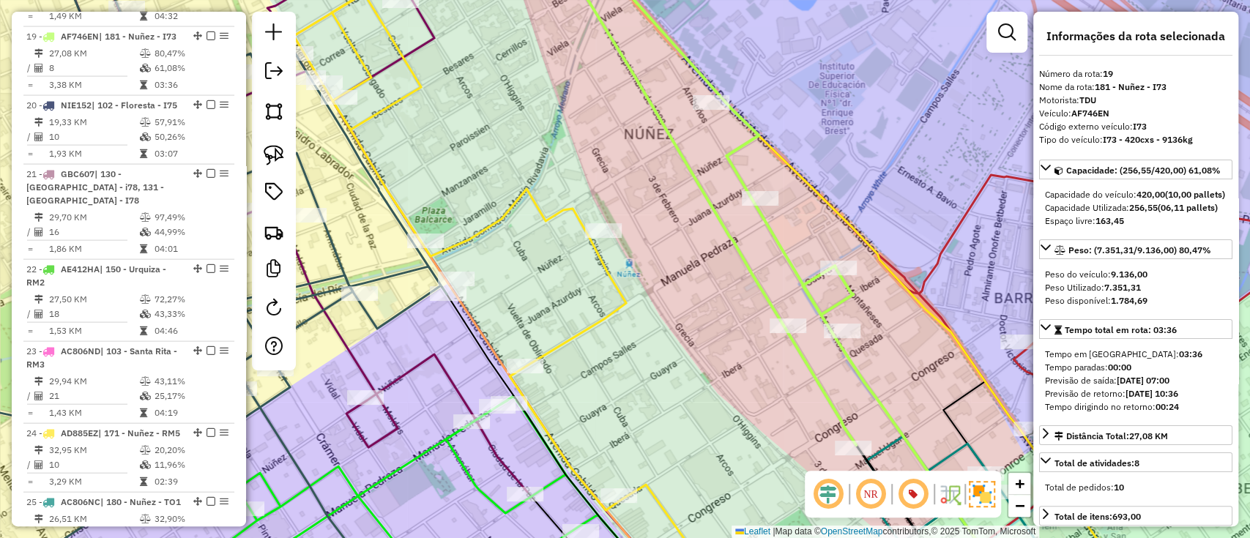
click at [253, 428] on div "Janela de atendimento Grade de atendimento Capacidade Transportadoras Veículos …" at bounding box center [625, 269] width 1250 height 538
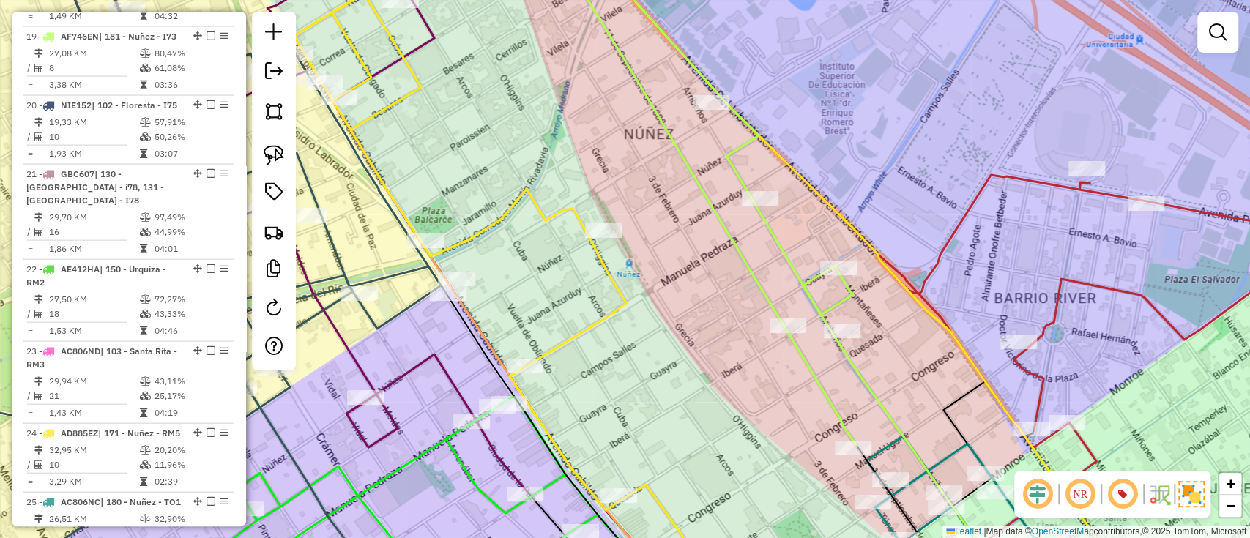
click at [540, 209] on icon at bounding box center [714, 270] width 840 height 646
select select "*********"
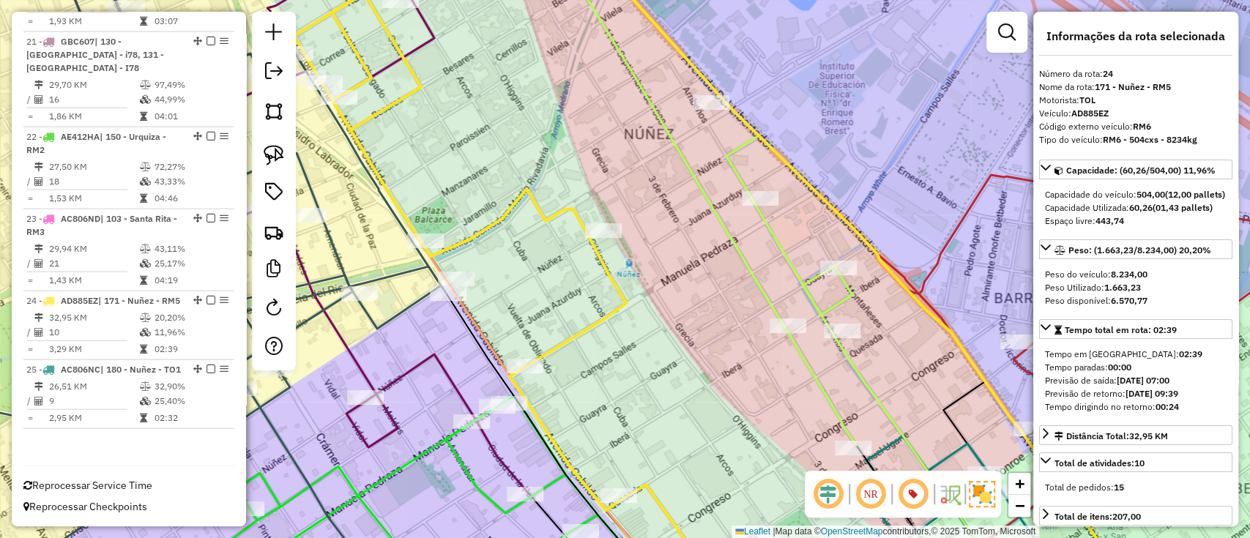
click at [703, 186] on icon at bounding box center [756, 228] width 374 height 530
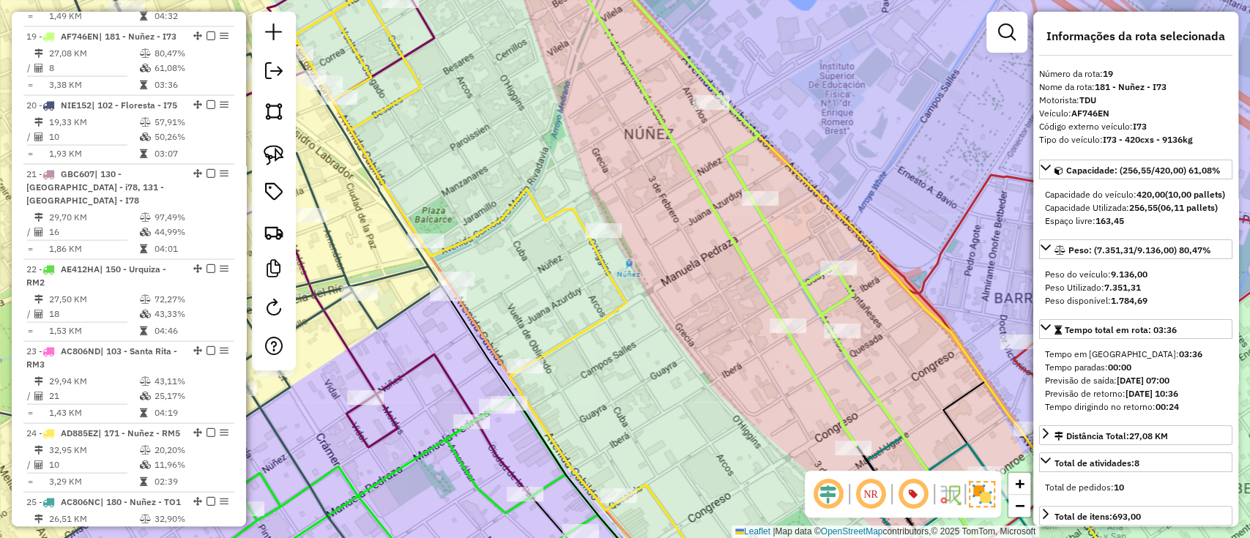
click at [277, 459] on div "Janela de atendimento Grade de atendimento Capacidade Transportadoras Veículos …" at bounding box center [625, 269] width 1250 height 538
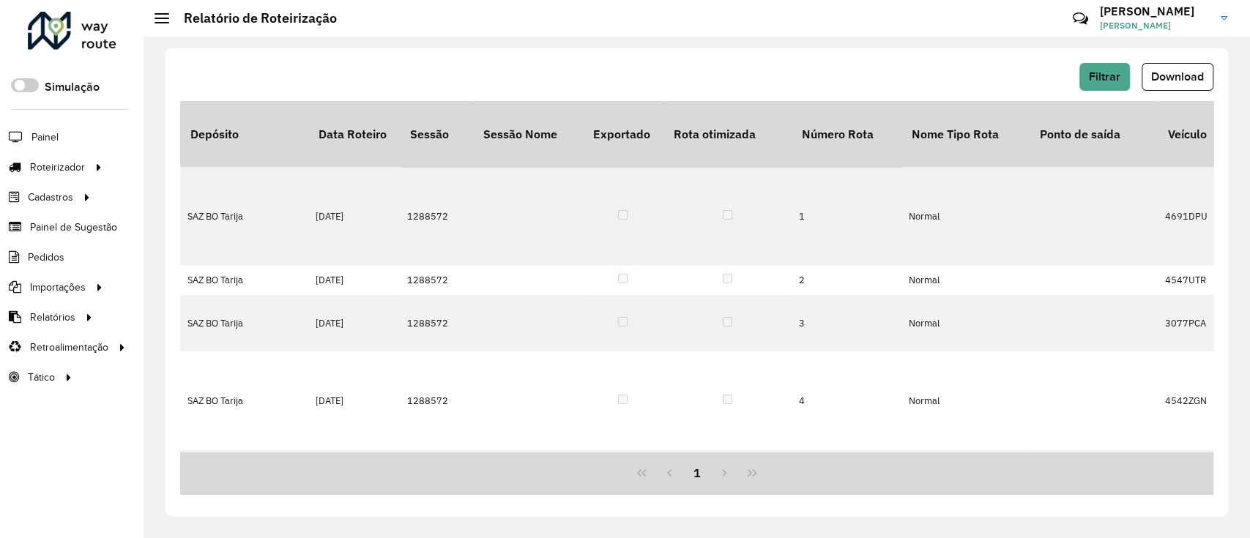
click at [0, 0] on span "Disponibilidade de veículos" at bounding box center [0, 0] width 0 height 0
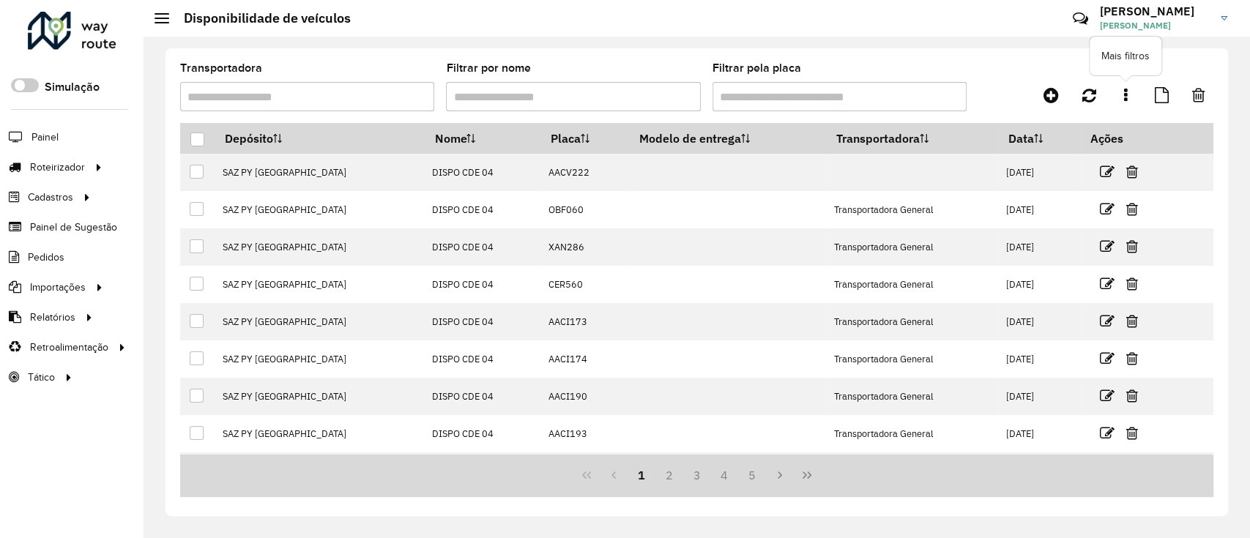
click at [1117, 97] on link at bounding box center [1125, 95] width 29 height 26
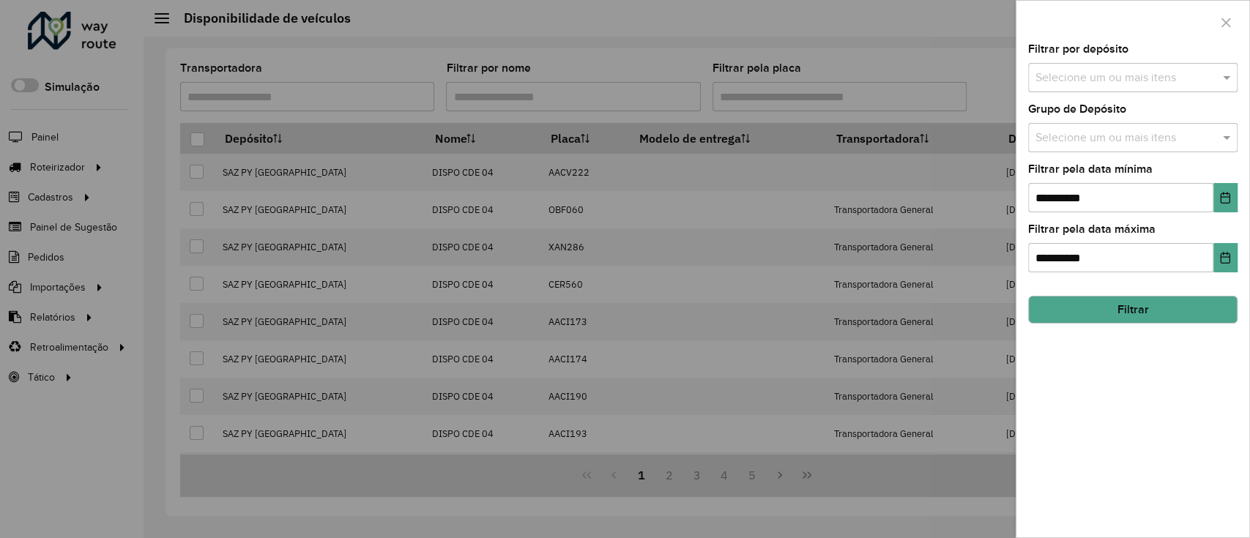
click at [996, 67] on div at bounding box center [625, 269] width 1250 height 538
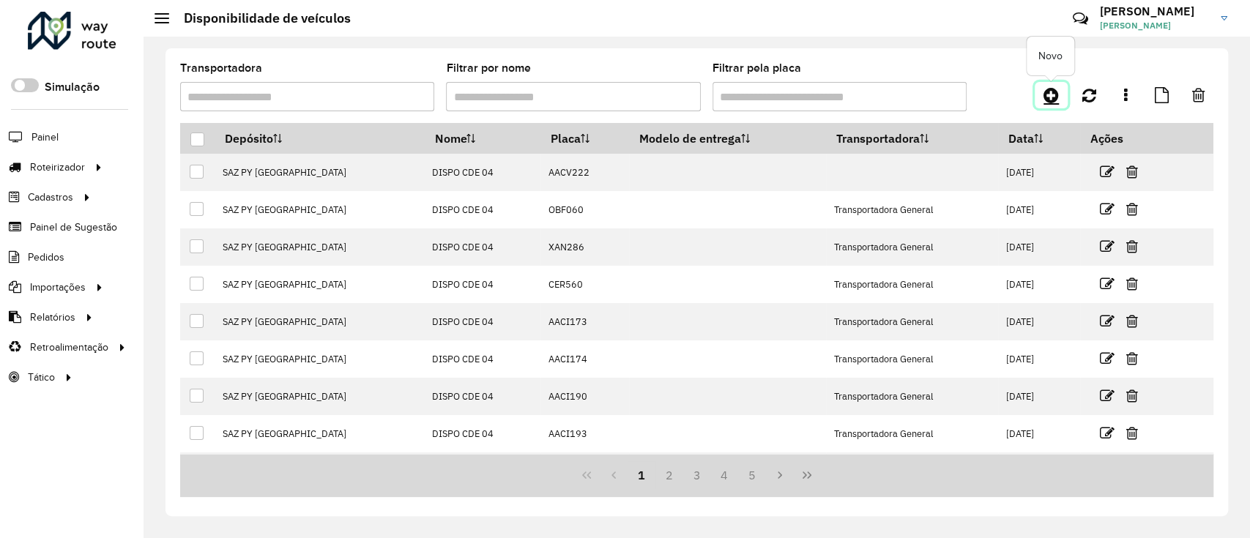
click at [1045, 95] on icon at bounding box center [1050, 95] width 15 height 18
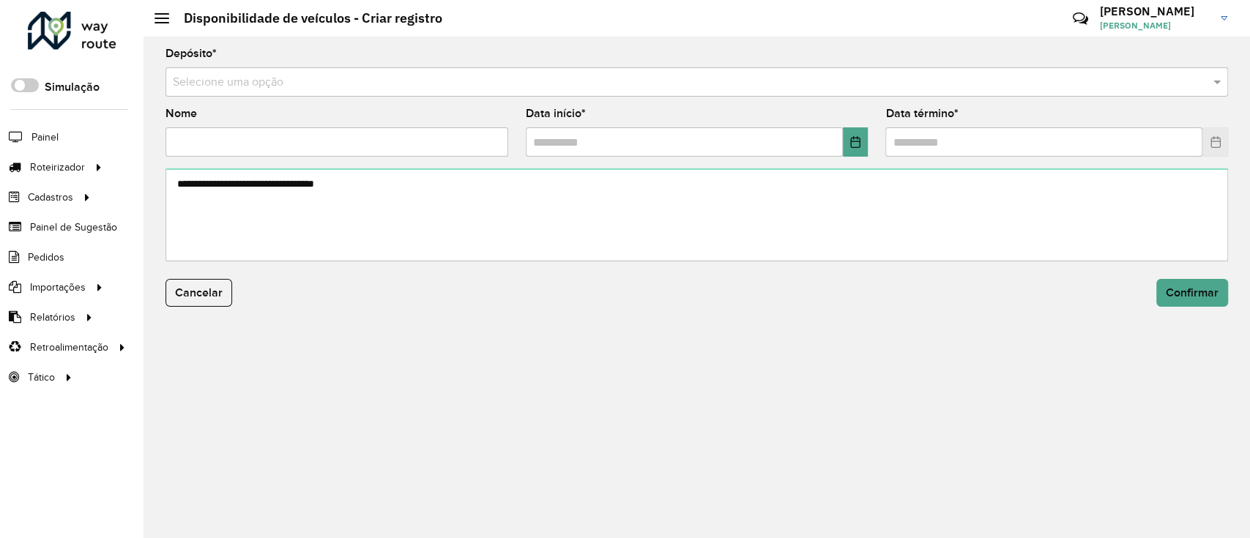
click at [691, 83] on input "text" at bounding box center [682, 83] width 1018 height 18
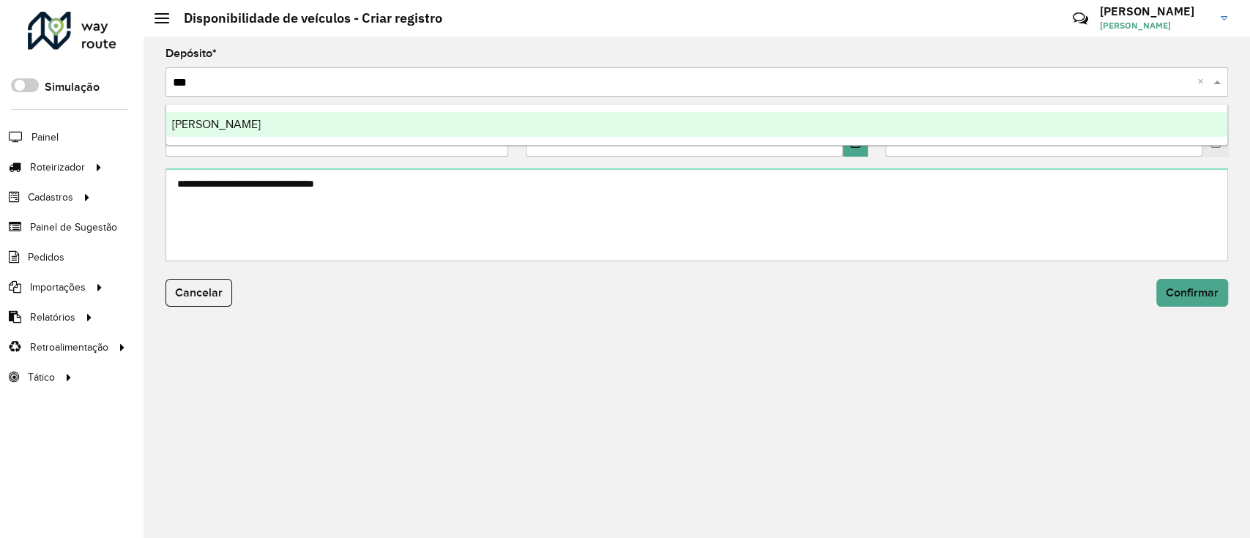
type input "****"
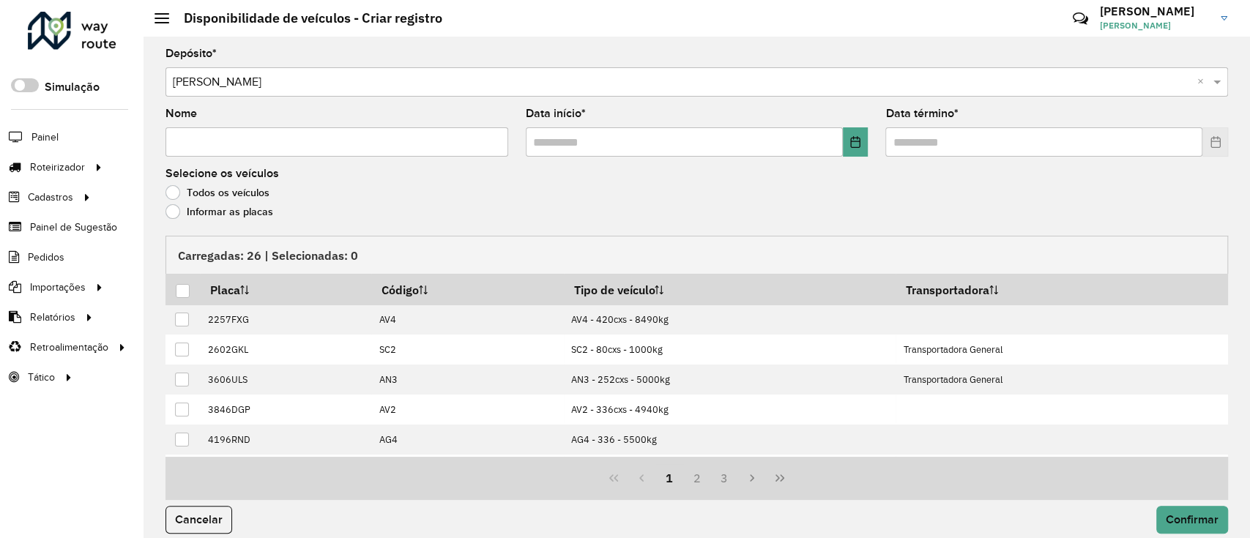
click at [470, 135] on input "Nome" at bounding box center [336, 141] width 343 height 29
type input "**********"
click at [856, 148] on button "Choose Date" at bounding box center [856, 141] width 26 height 29
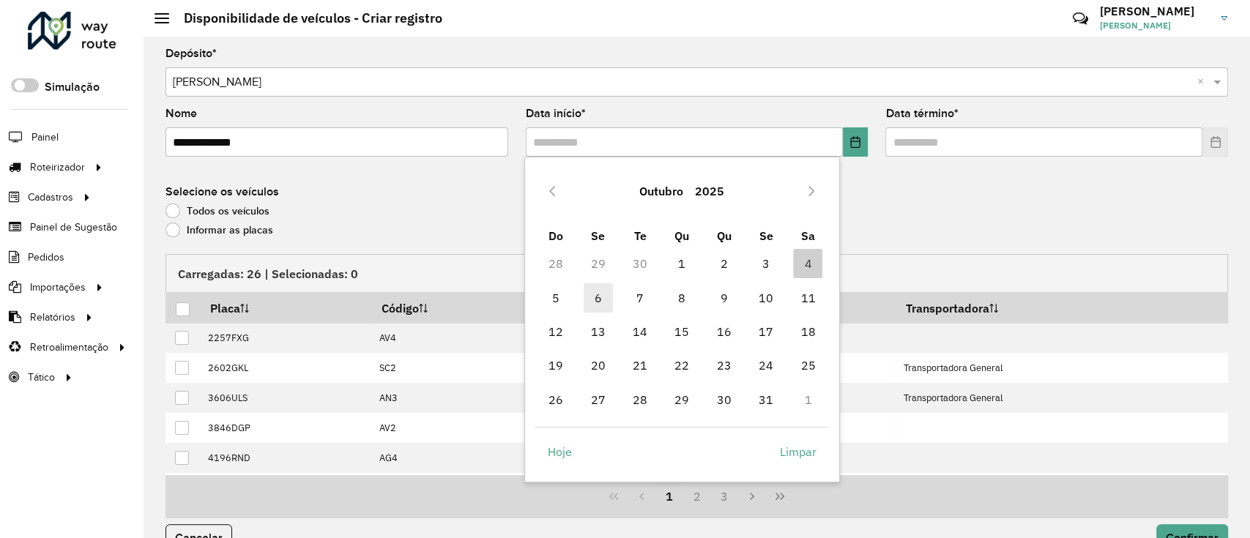
click at [583, 302] on span "6" at bounding box center [597, 297] width 29 height 29
type input "**********"
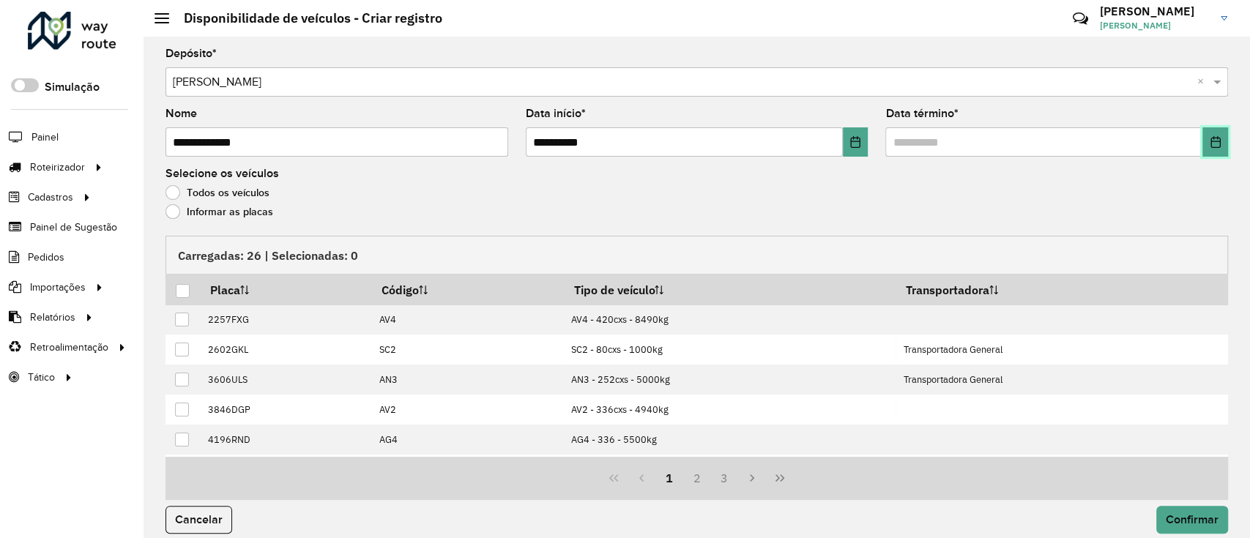
click at [1202, 147] on button "Choose Date" at bounding box center [1215, 141] width 26 height 29
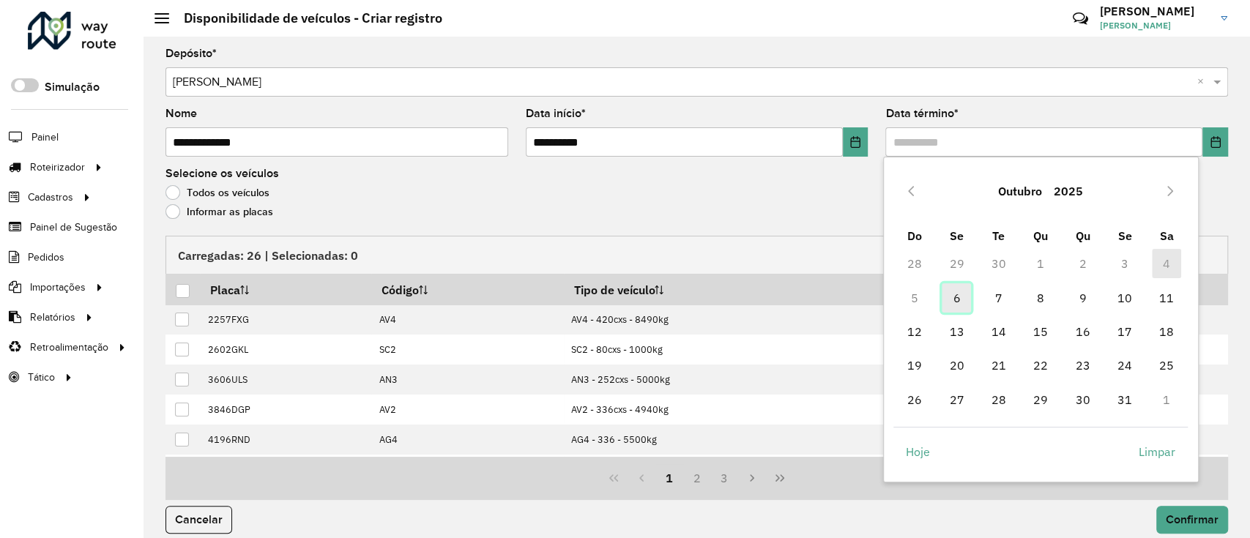
click at [960, 298] on span "6" at bounding box center [955, 297] width 29 height 29
type input "**********"
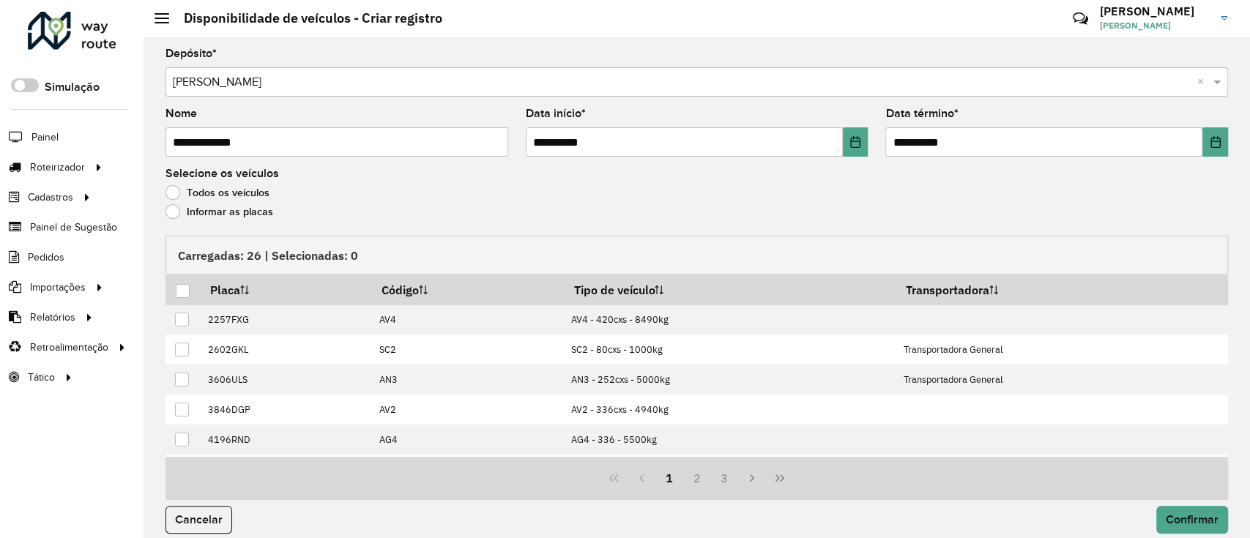
click at [224, 214] on label "Informar as placas" at bounding box center [219, 211] width 108 height 15
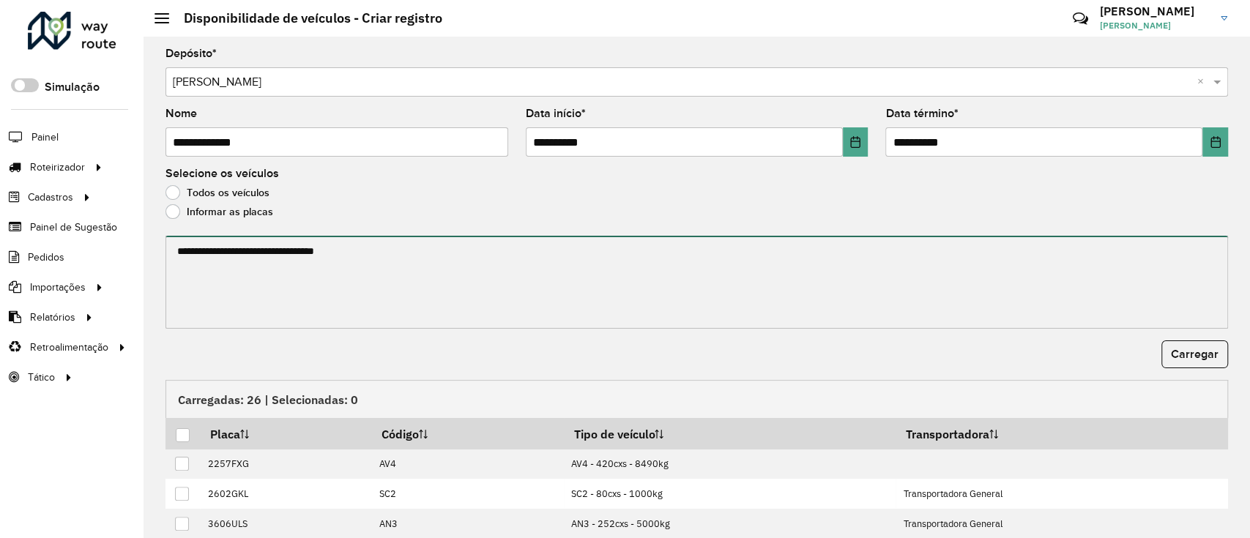
click at [225, 255] on textarea at bounding box center [696, 282] width 1062 height 93
paste textarea "******* ******* ******* ******* ******* ******* *******"
type textarea "******* ******* ******* ******* ******* ******* *******"
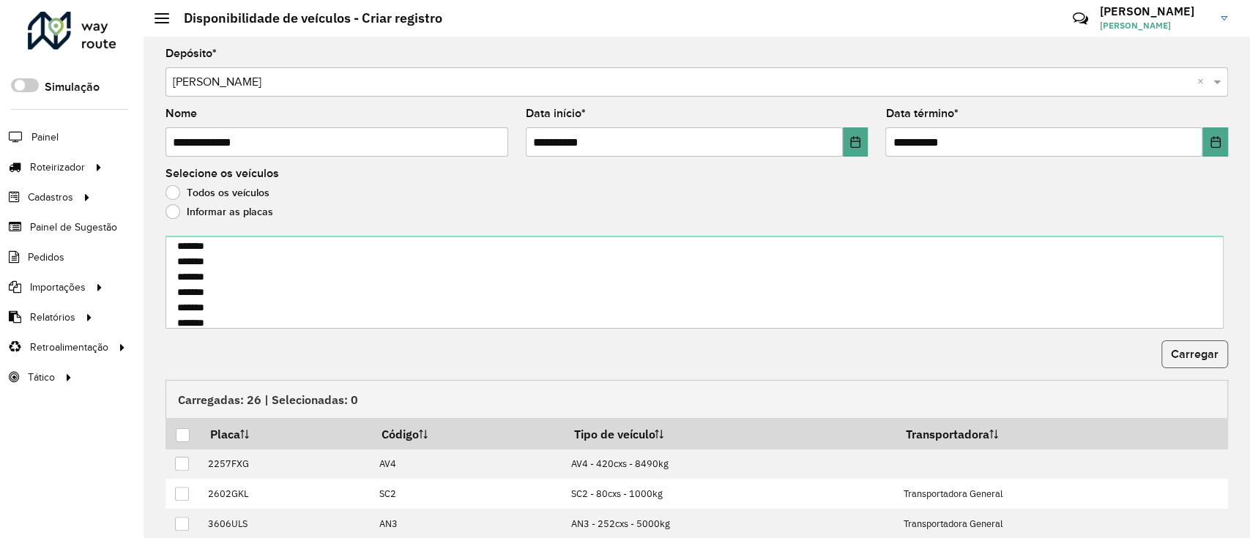
click at [1181, 351] on span "Carregar" at bounding box center [1195, 354] width 48 height 12
click at [178, 441] on div at bounding box center [183, 435] width 14 height 14
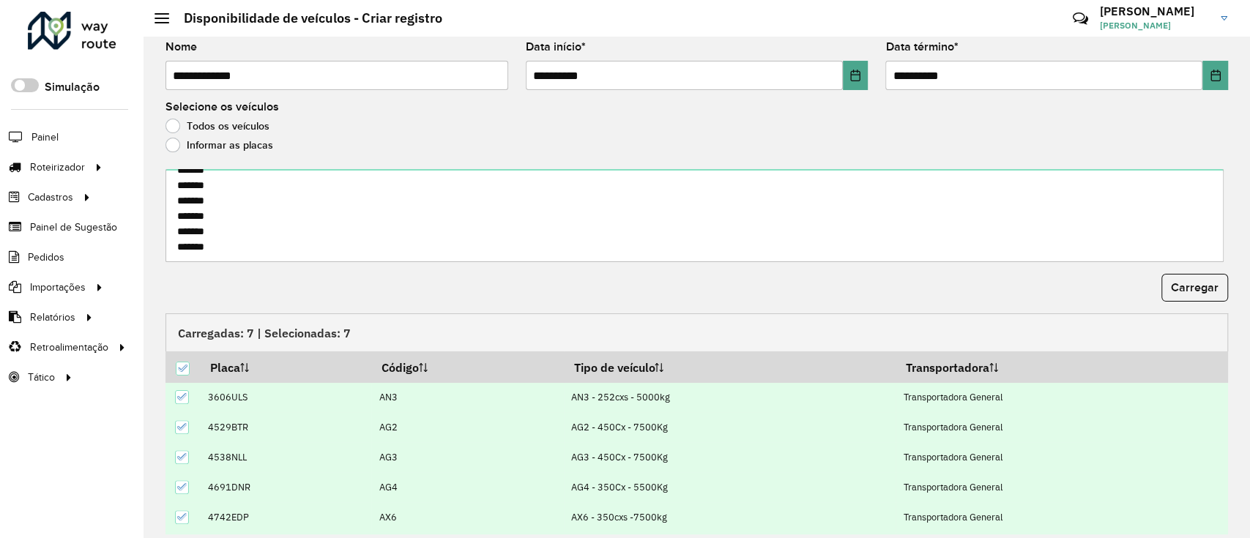
scroll to position [114, 0]
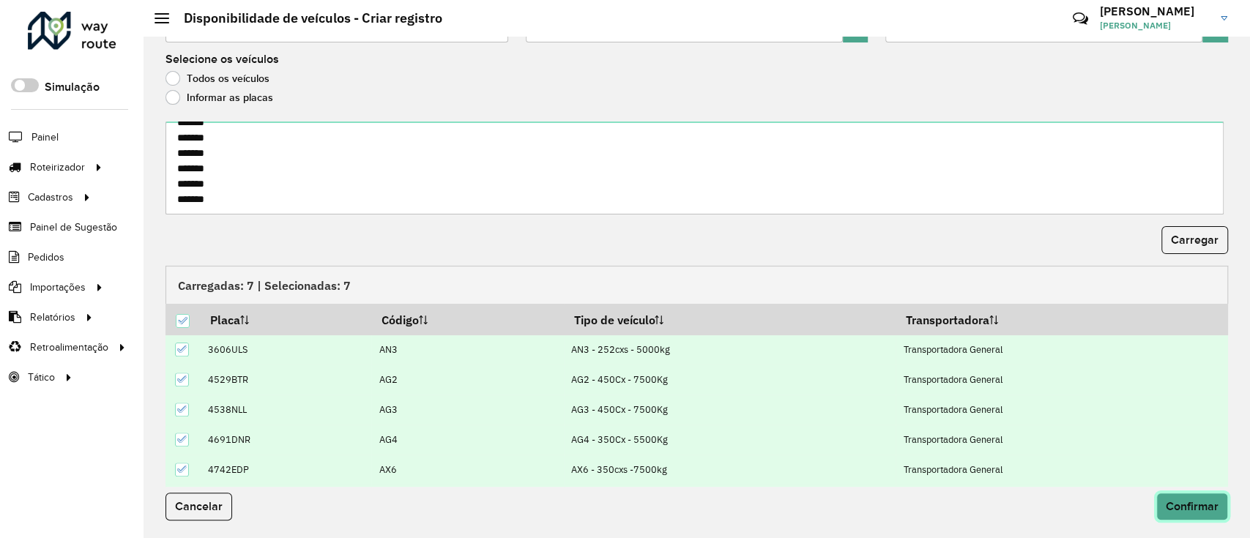
click at [1178, 502] on span "Confirmar" at bounding box center [1191, 506] width 53 height 12
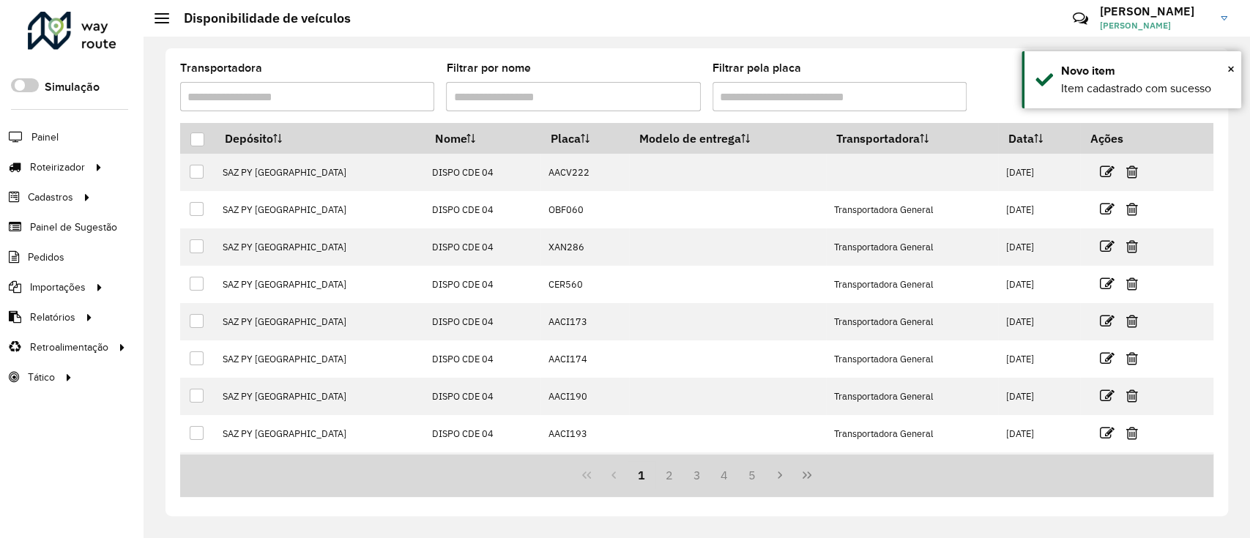
click at [81, 286] on span "Importações" at bounding box center [58, 287] width 56 height 15
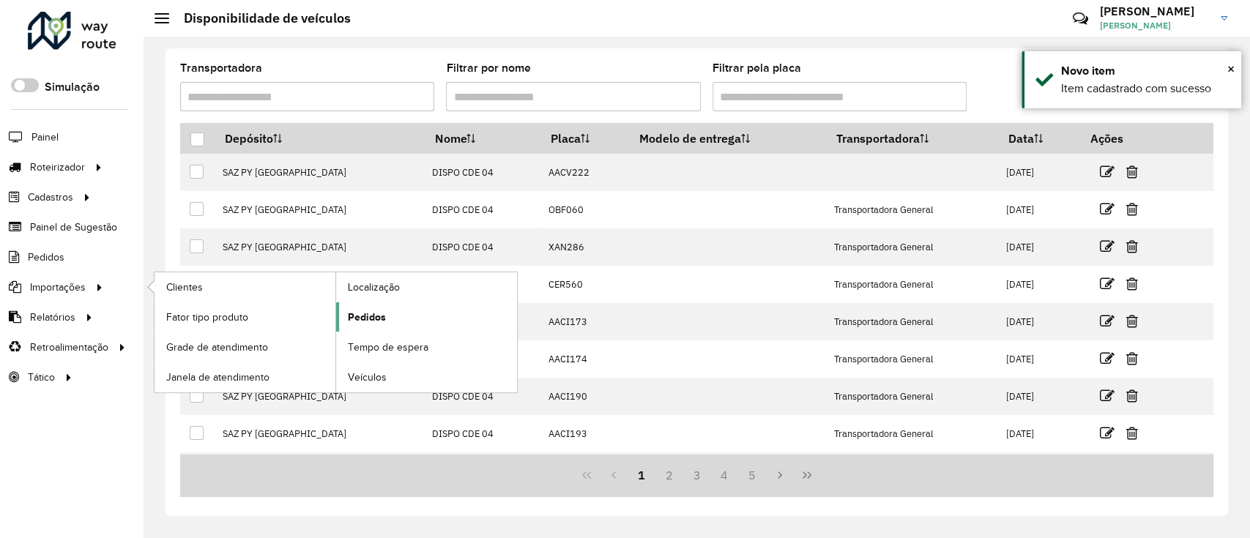
click at [419, 326] on link "Pedidos" at bounding box center [426, 316] width 181 height 29
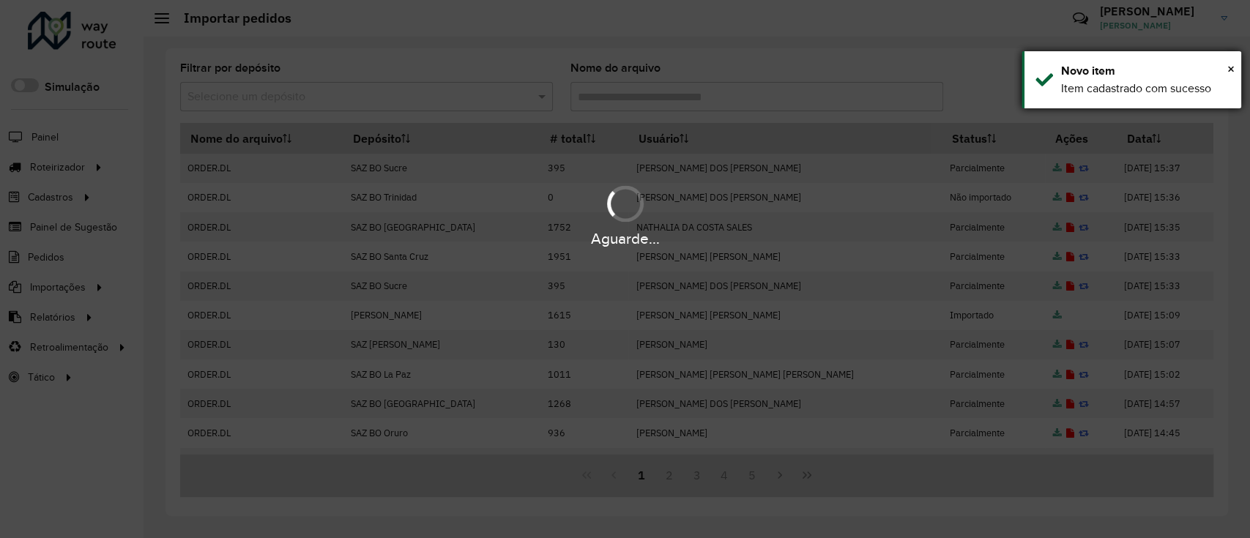
click at [1240, 67] on div "× Novo item Item cadastrado com sucesso" at bounding box center [1131, 79] width 220 height 57
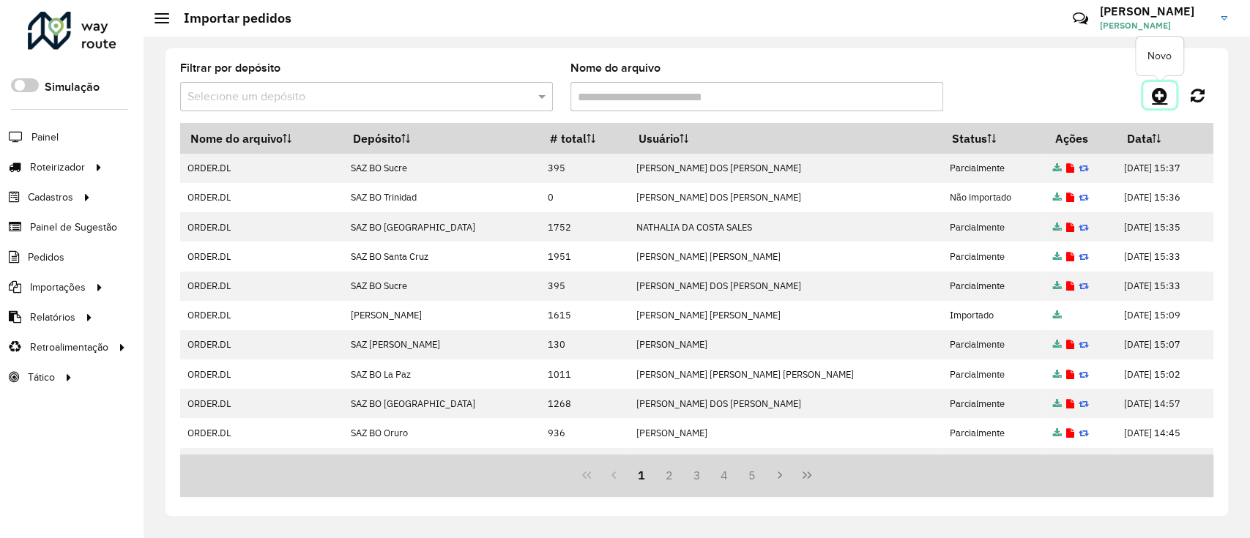
click at [1157, 92] on icon at bounding box center [1158, 95] width 15 height 18
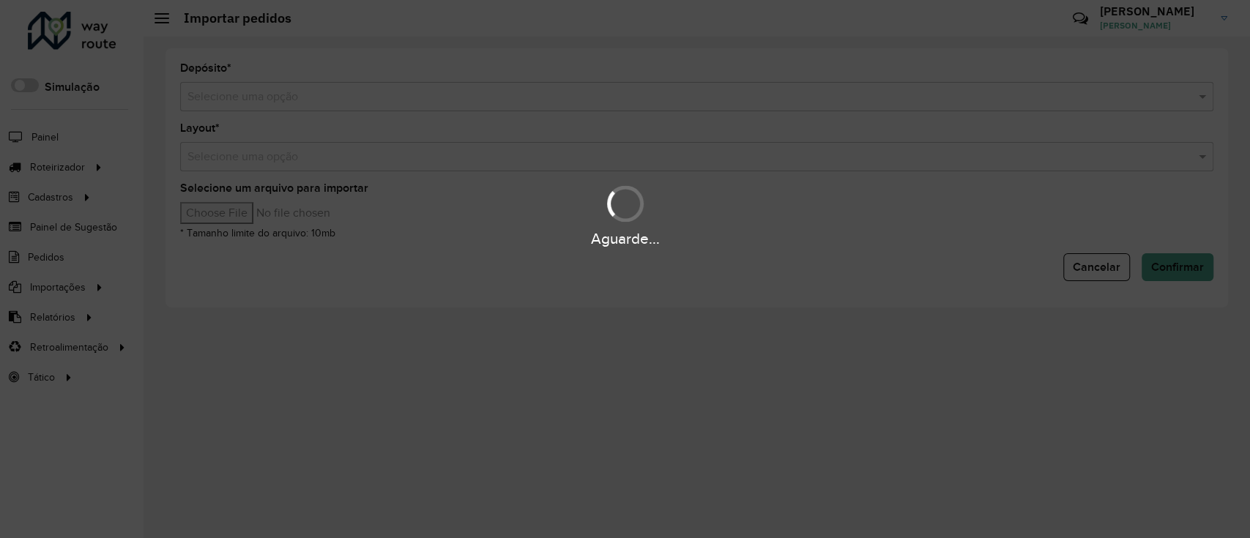
click at [383, 92] on hb-app "Aguarde... Pop-up bloqueado! Seu navegador bloqueou automáticamente a abertura …" at bounding box center [625, 269] width 1250 height 538
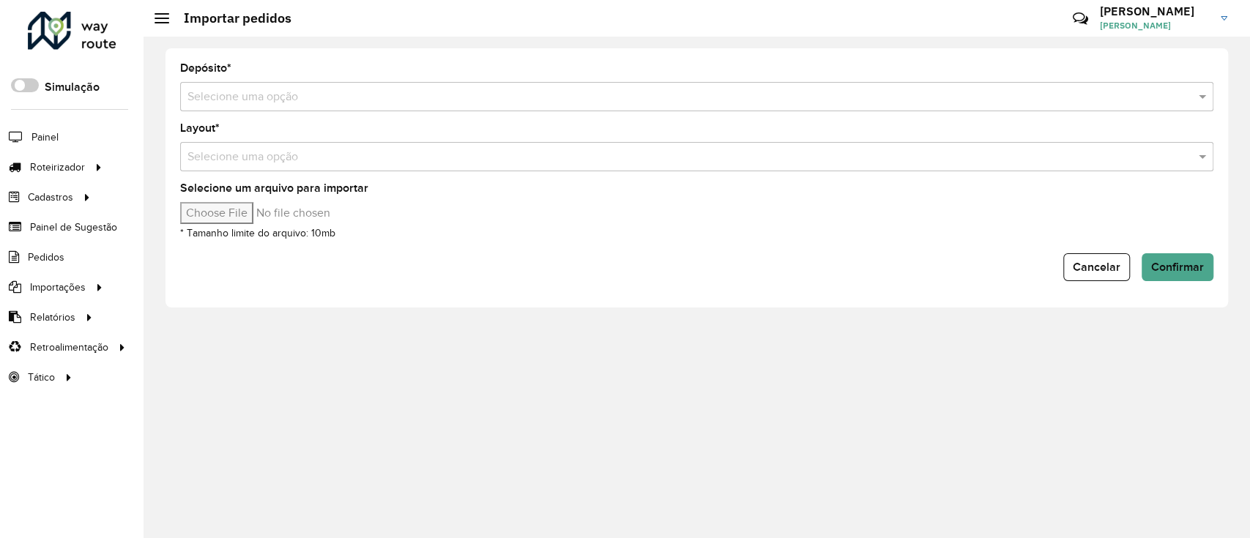
click at [383, 92] on input "text" at bounding box center [681, 98] width 989 height 18
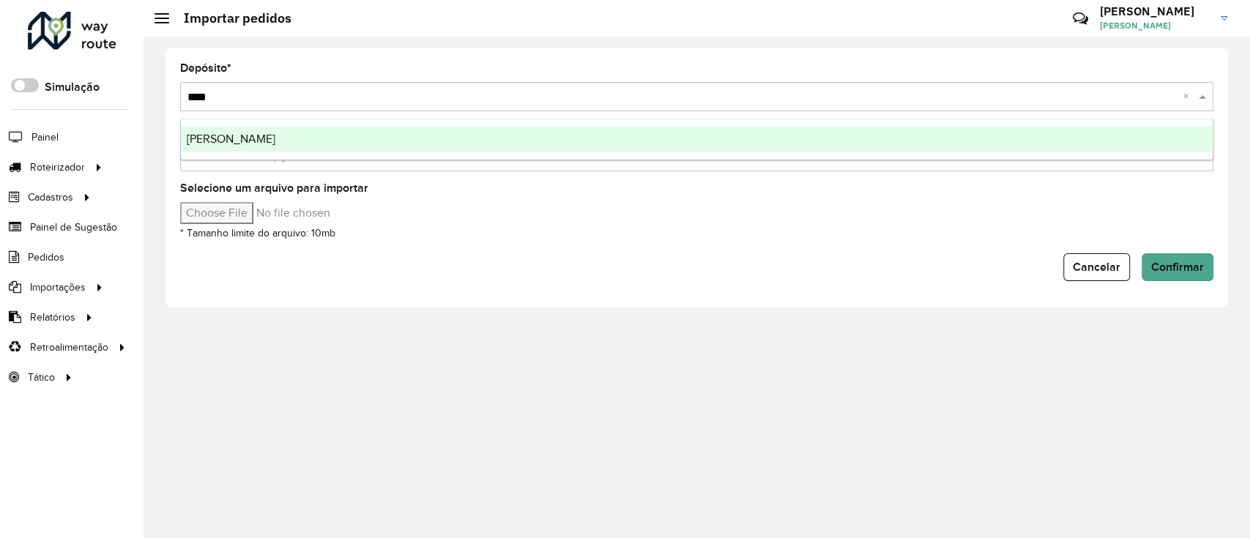
type input "*****"
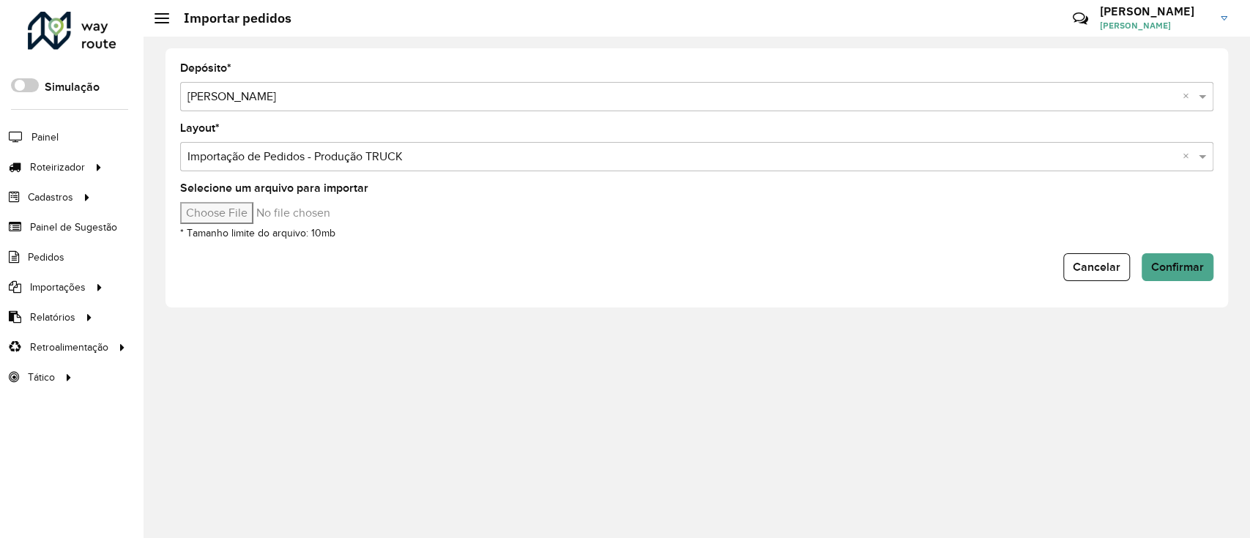
click at [238, 211] on input "Selecione um arquivo para importar" at bounding box center [304, 213] width 249 height 22
type input "**********"
click at [1195, 261] on span "Confirmar" at bounding box center [1177, 267] width 53 height 12
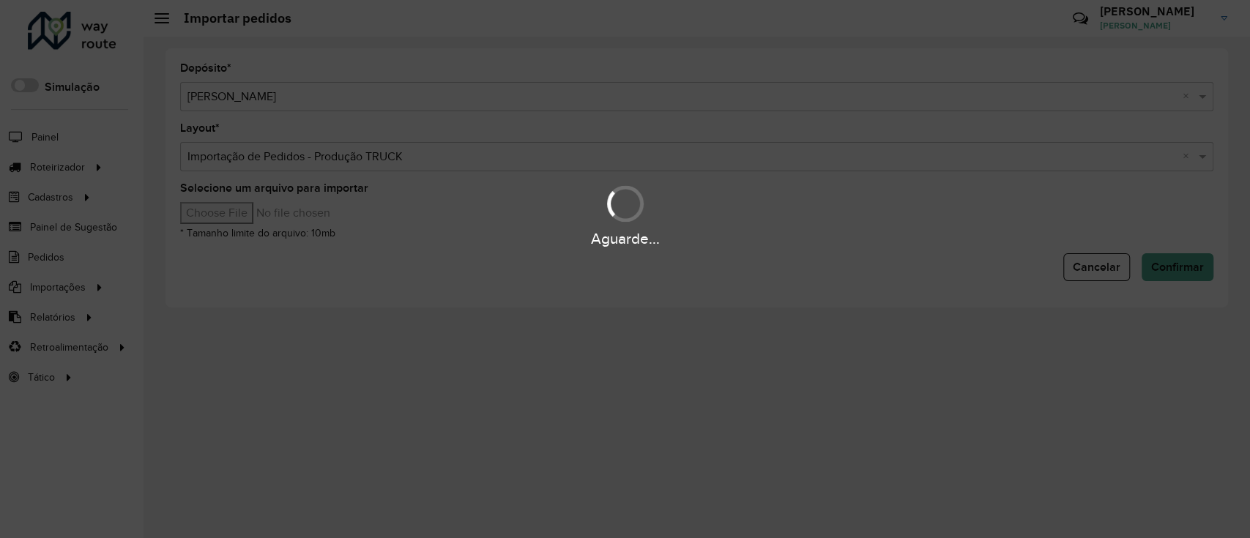
click at [1190, 265] on div "Aguarde..." at bounding box center [625, 269] width 1250 height 538
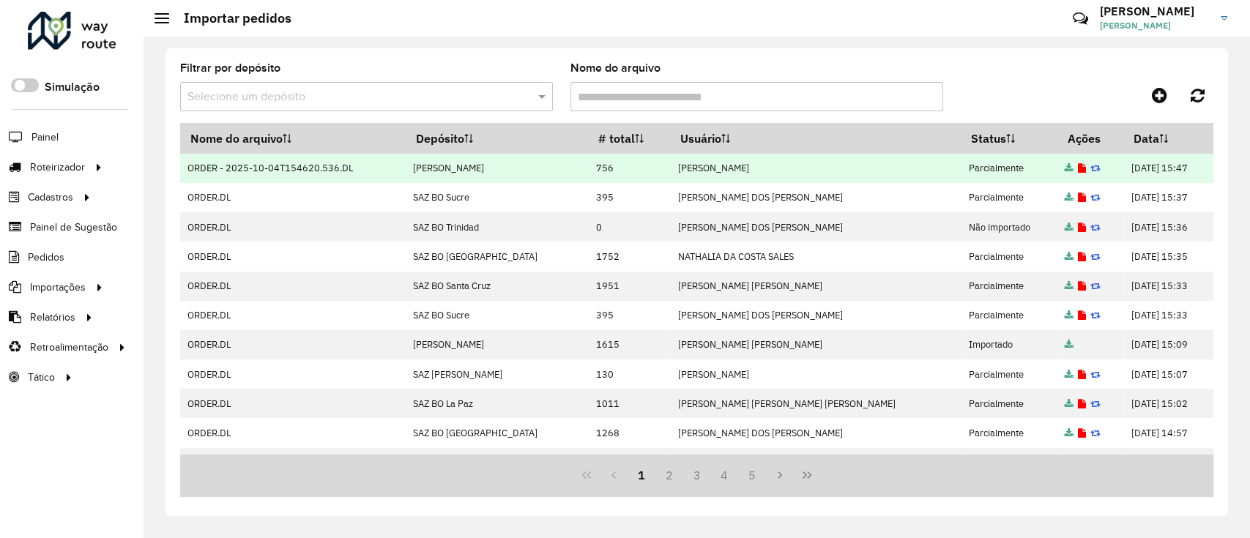
click at [1078, 163] on link at bounding box center [1082, 168] width 8 height 12
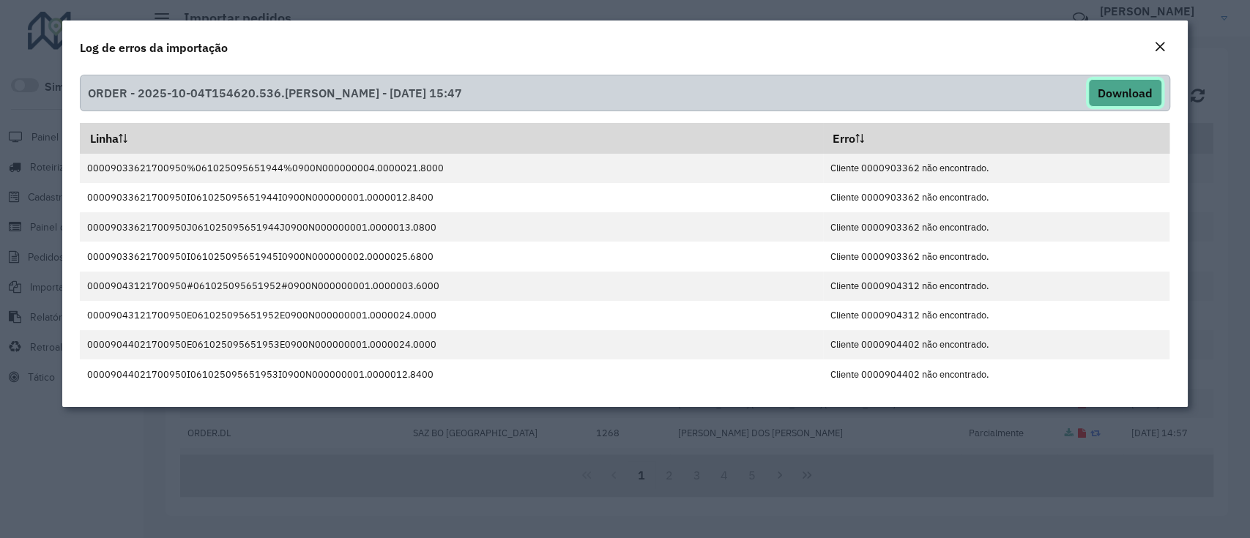
click at [1108, 86] on button "Download" at bounding box center [1125, 93] width 74 height 28
click at [1162, 49] on em "Close" at bounding box center [1160, 47] width 12 height 12
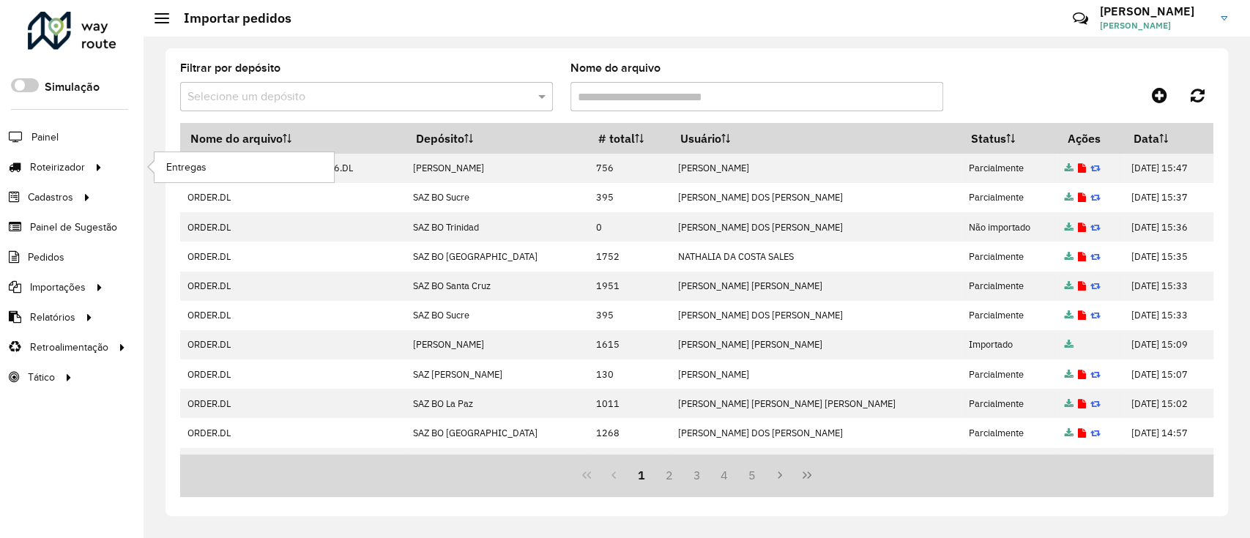
drag, startPoint x: 100, startPoint y: 173, endPoint x: 113, endPoint y: 170, distance: 13.5
click at [100, 173] on icon at bounding box center [96, 166] width 12 height 22
click at [180, 168] on span "Entregas" at bounding box center [187, 167] width 42 height 15
click at [1162, 94] on icon at bounding box center [1158, 95] width 15 height 18
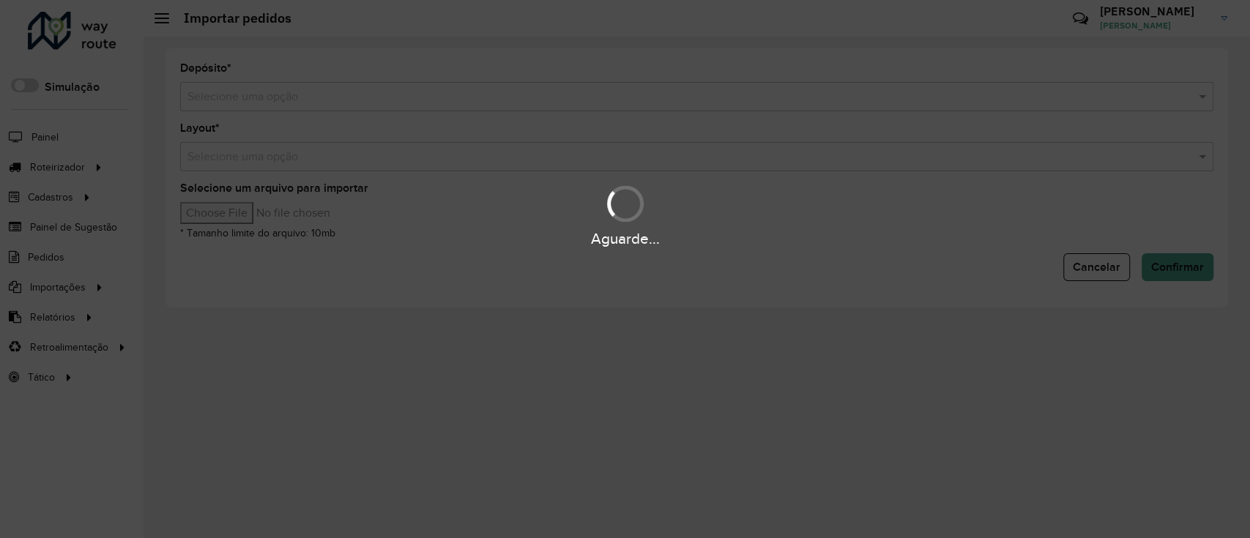
click at [436, 94] on div "Aguarde..." at bounding box center [625, 269] width 1250 height 538
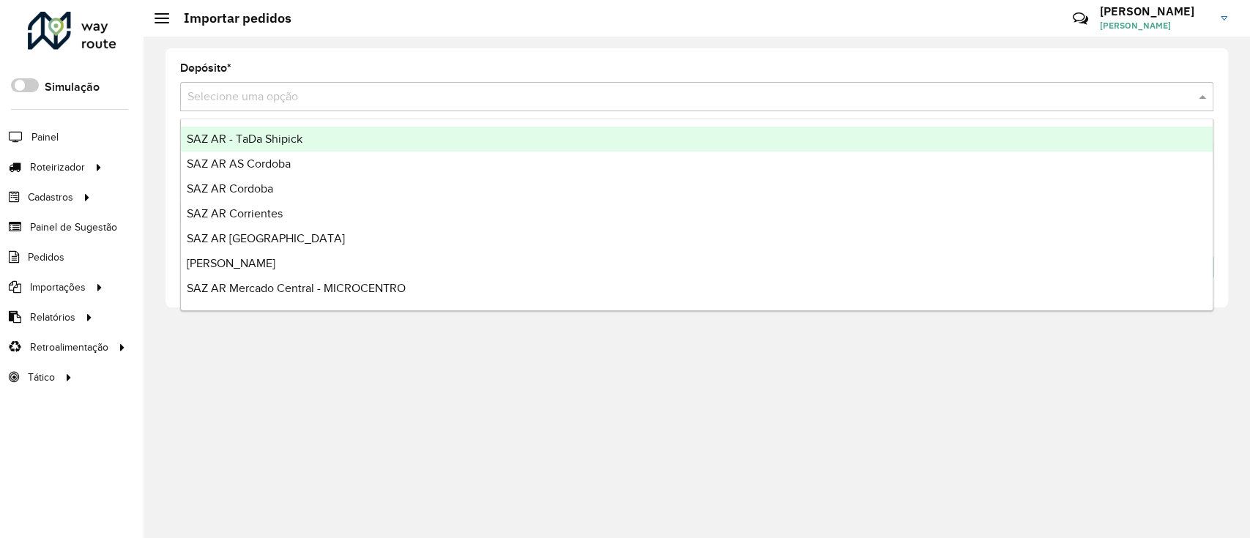
click at [437, 92] on input "text" at bounding box center [681, 98] width 989 height 18
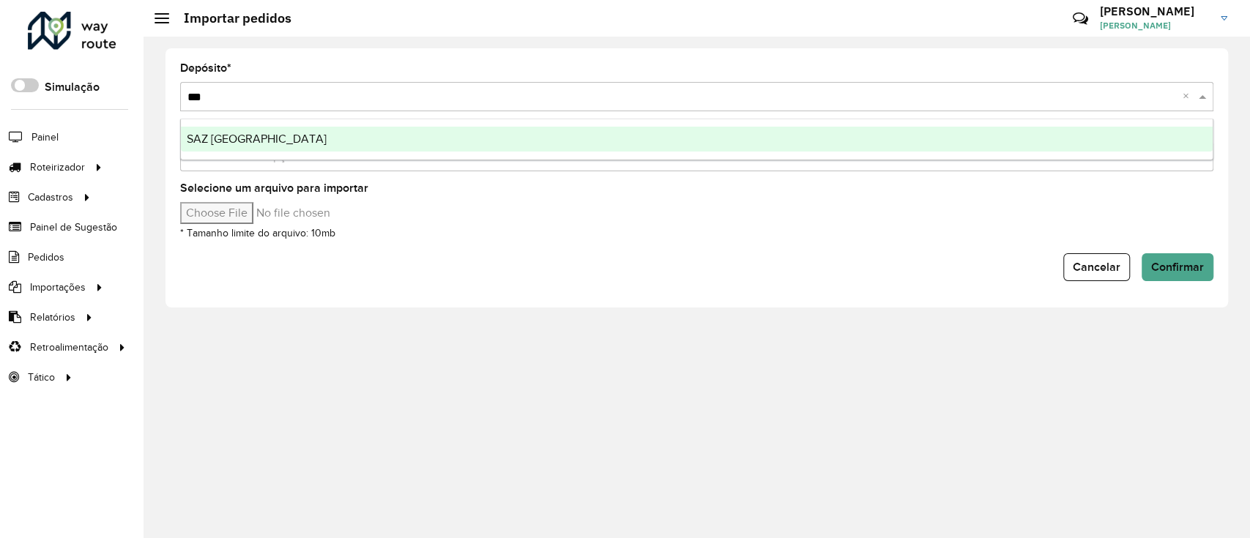
type input "****"
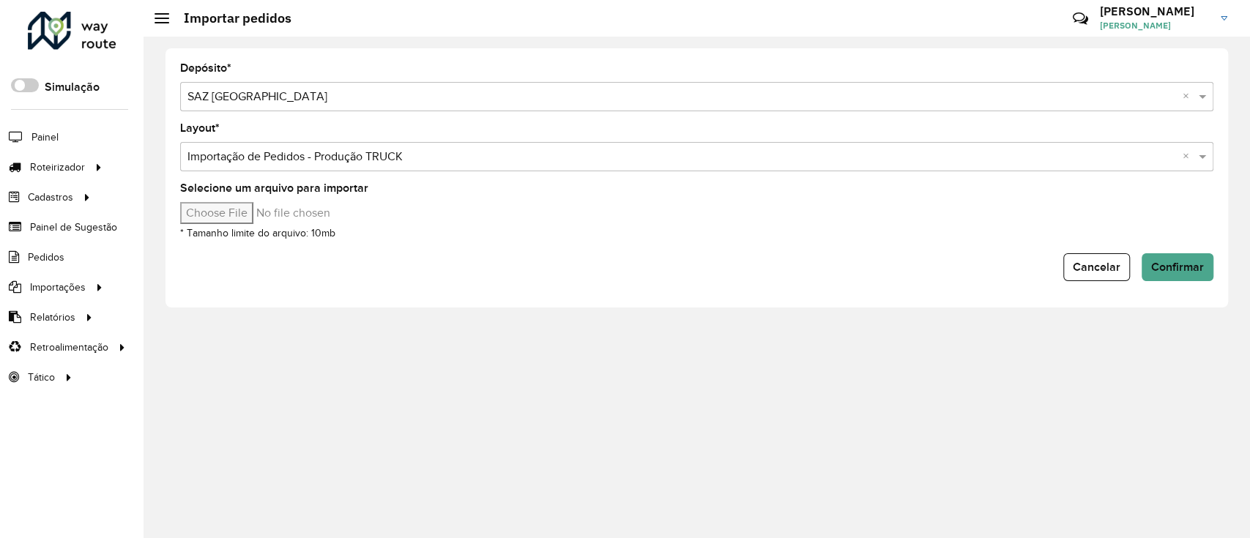
click at [234, 215] on input "Selecione um arquivo para importar" at bounding box center [304, 213] width 249 height 22
type input "**********"
click at [1183, 272] on span "Confirmar" at bounding box center [1177, 267] width 53 height 12
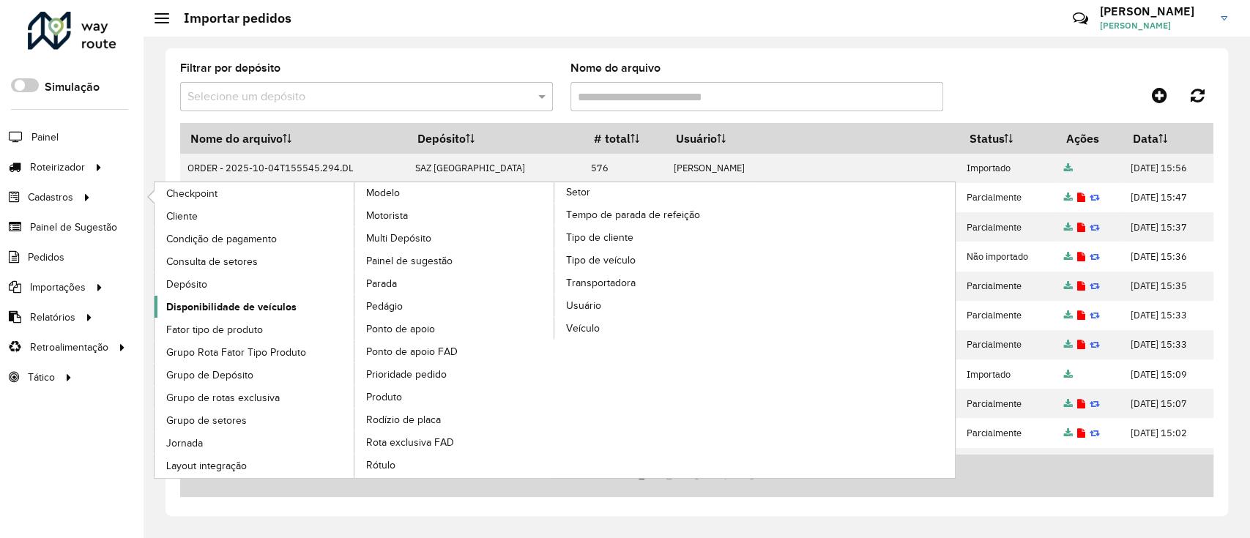
click at [237, 311] on span "Disponibilidade de veículos" at bounding box center [231, 306] width 130 height 15
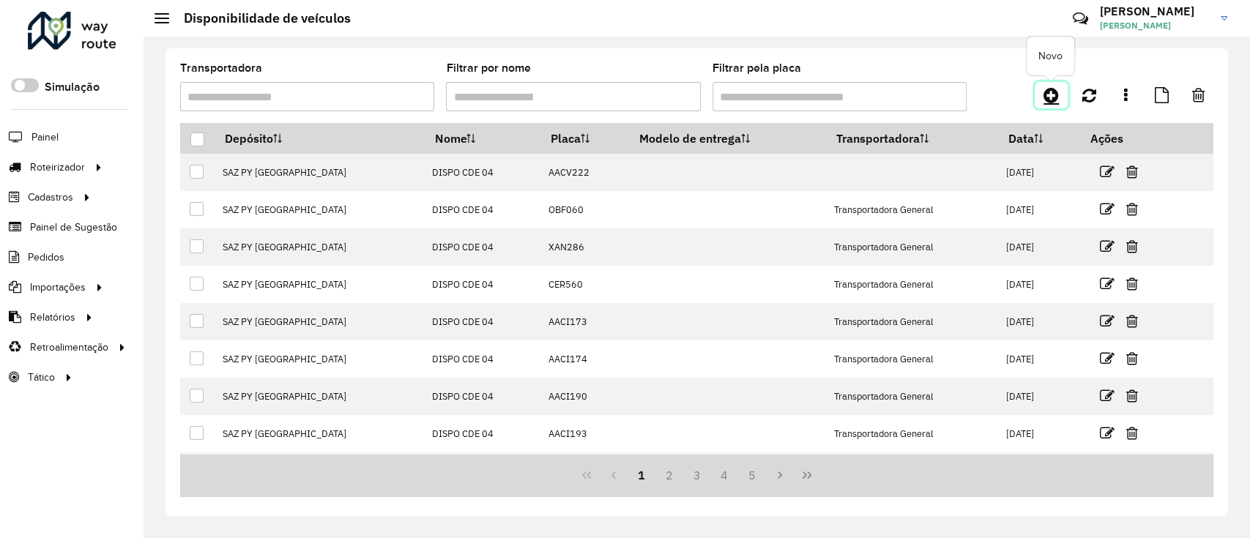
click at [1052, 102] on icon at bounding box center [1050, 95] width 15 height 18
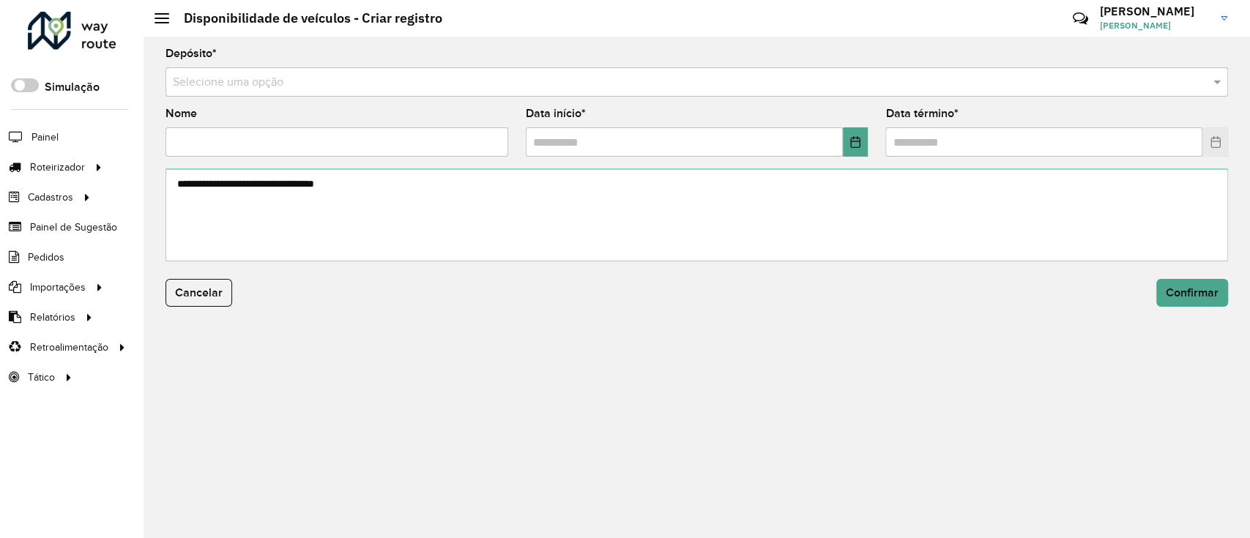
click at [590, 81] on input "text" at bounding box center [682, 83] width 1018 height 18
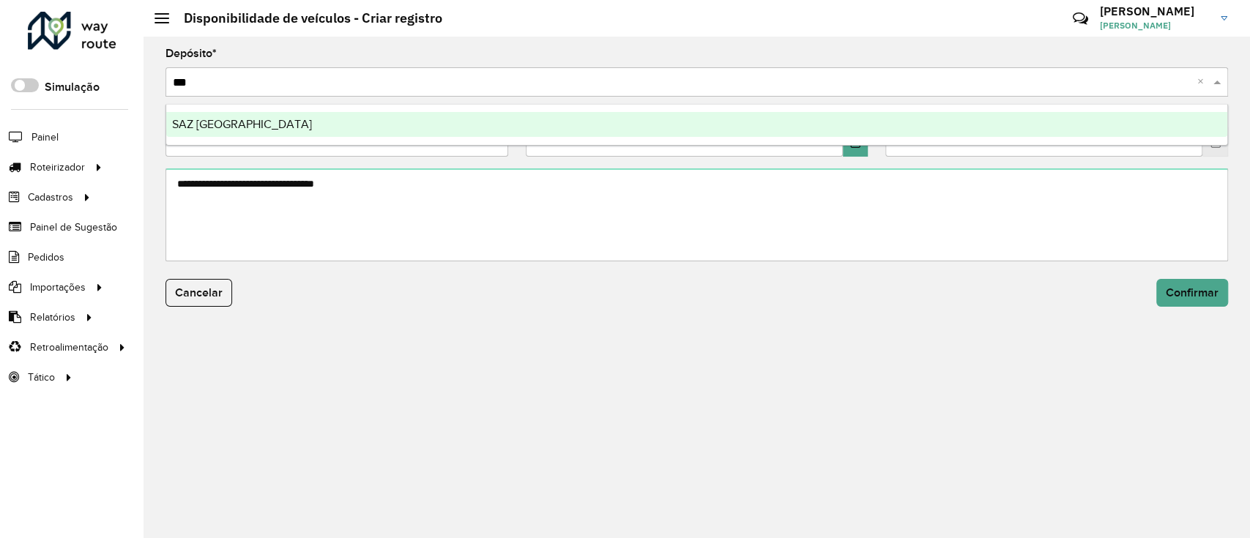
type input "****"
click at [420, 117] on div "SAZ [GEOGRAPHIC_DATA]" at bounding box center [696, 124] width 1061 height 25
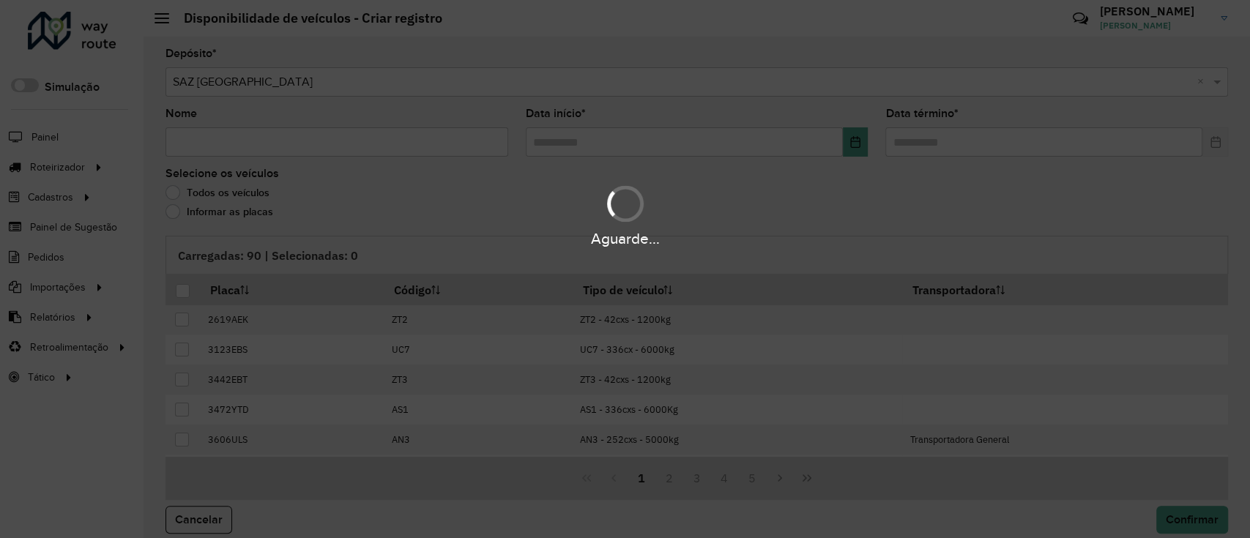
click at [335, 143] on div "Aguarde..." at bounding box center [625, 269] width 1250 height 538
click at [335, 143] on input "Nome" at bounding box center [336, 141] width 343 height 29
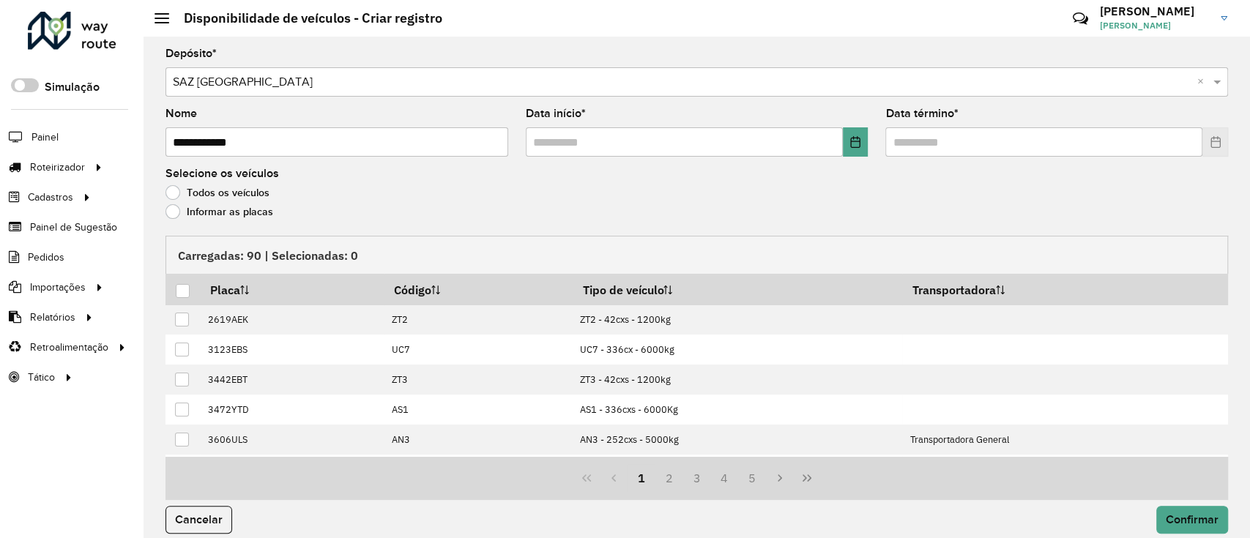
type input "**********"
click at [853, 141] on icon "Choose Date" at bounding box center [855, 142] width 12 height 12
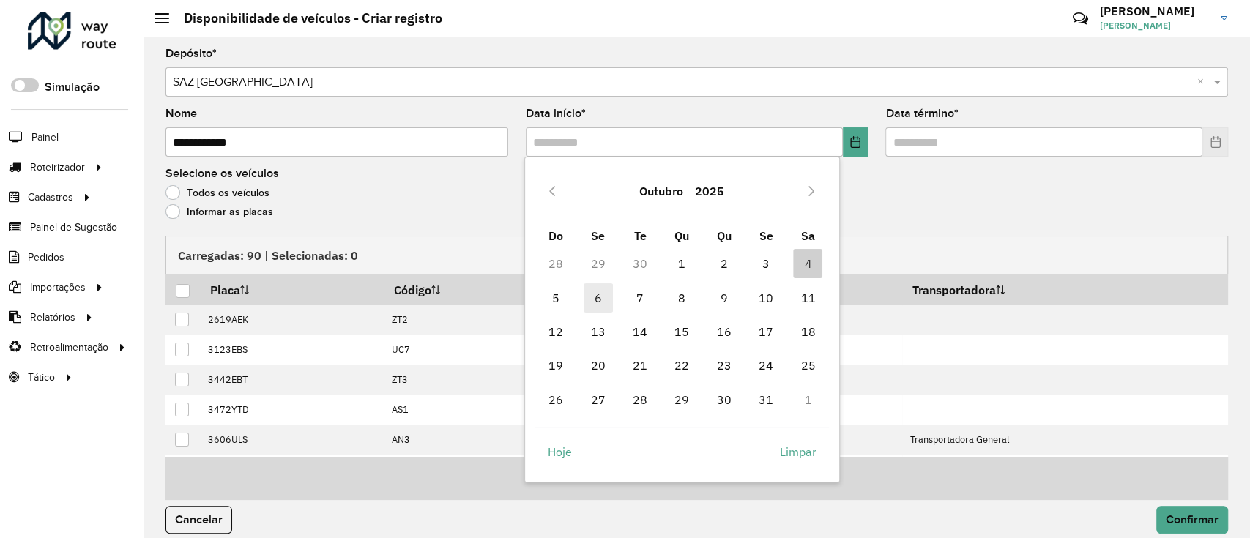
click at [611, 291] on span "6" at bounding box center [597, 297] width 29 height 29
type input "**********"
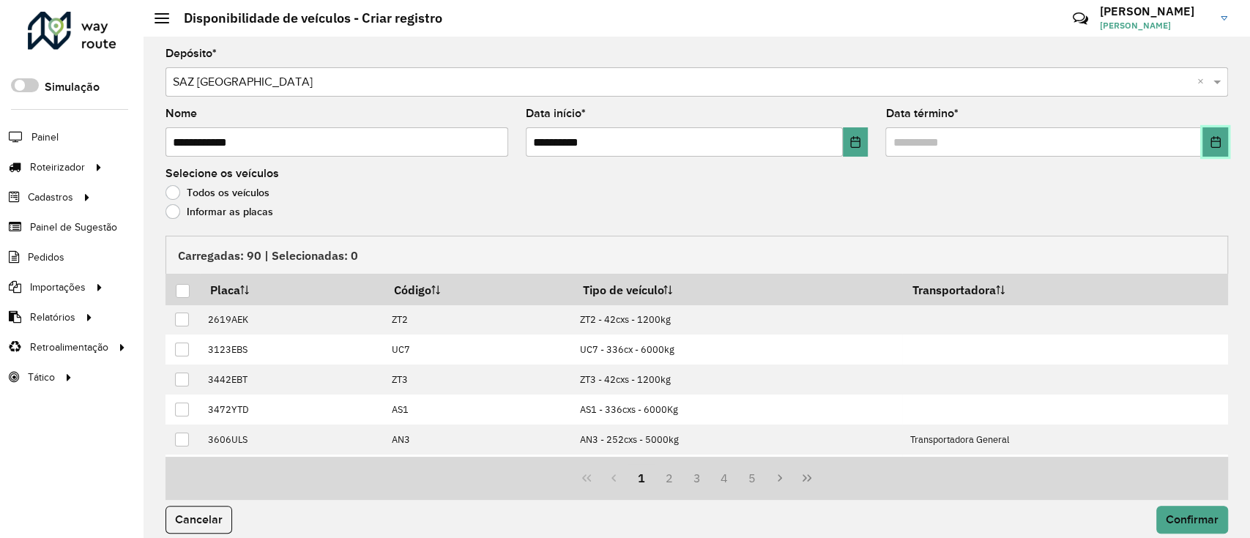
click at [1203, 139] on button "Choose Date" at bounding box center [1215, 141] width 26 height 29
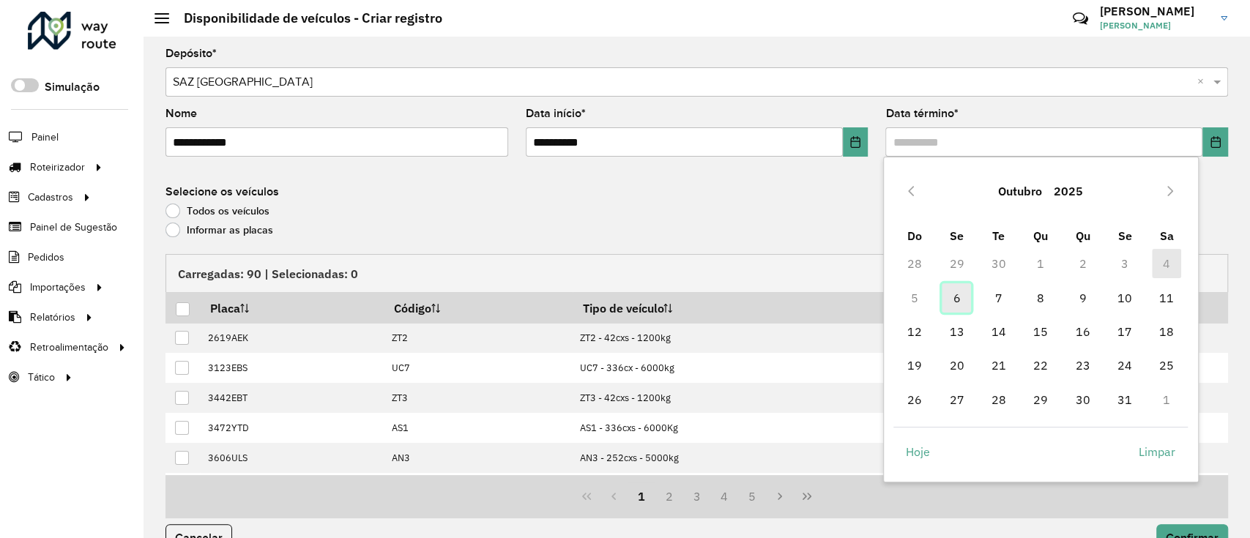
click at [956, 301] on span "6" at bounding box center [955, 297] width 29 height 29
type input "**********"
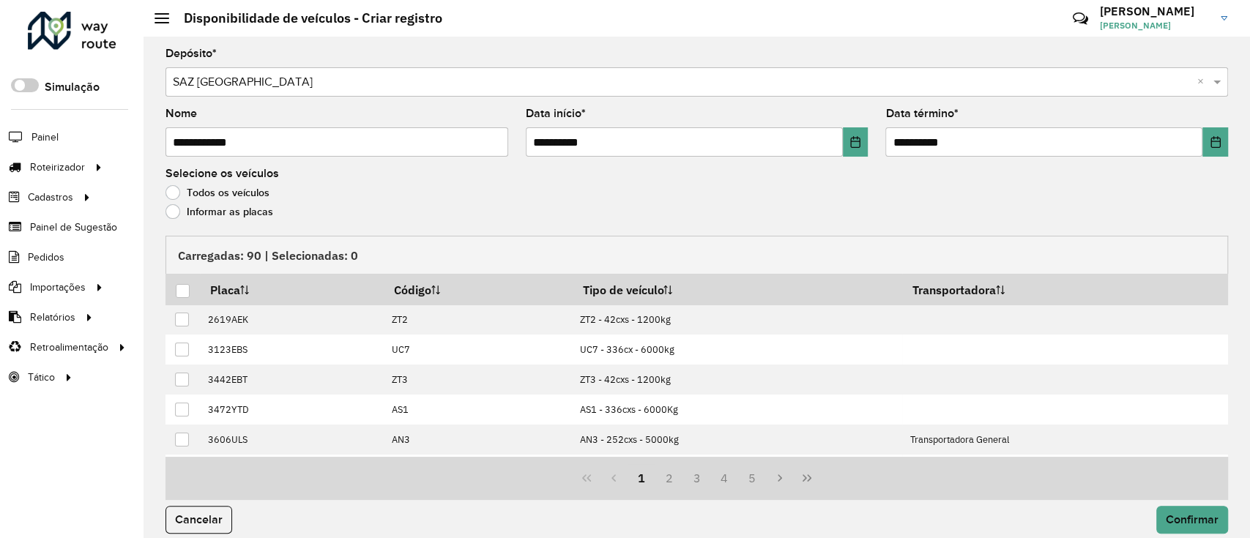
click at [224, 215] on label "Informar as placas" at bounding box center [219, 211] width 108 height 15
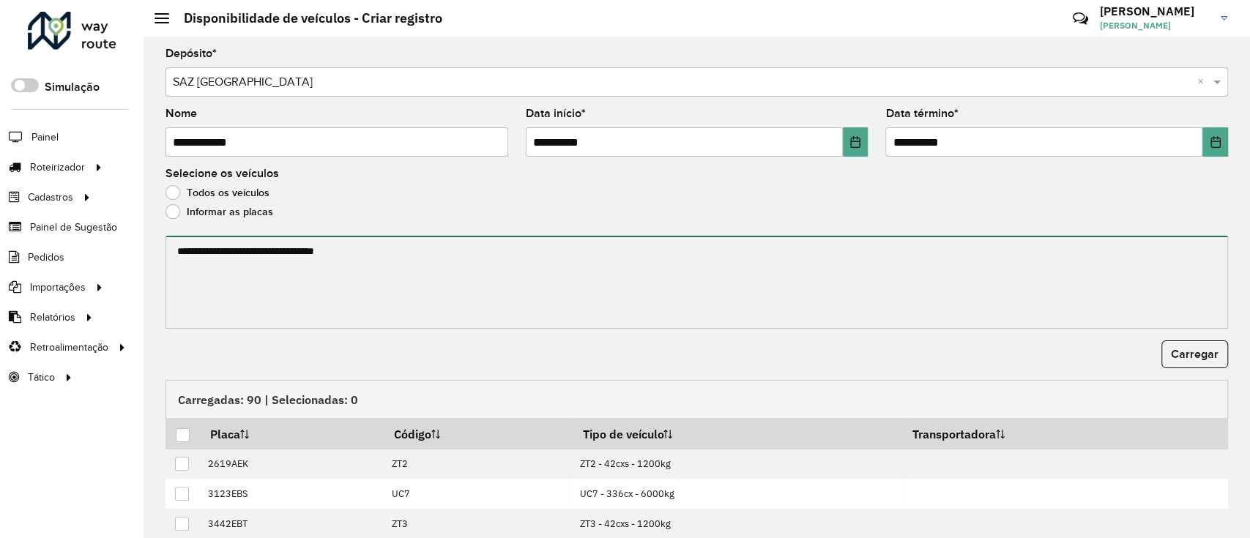
click at [210, 265] on textarea at bounding box center [696, 282] width 1062 height 93
paste textarea "******* ******* ******* ******* ******* ******* ******* ******* ******* *******…"
type textarea "******* ******* ******* ******* ******* ******* ******* ******* ******* *******…"
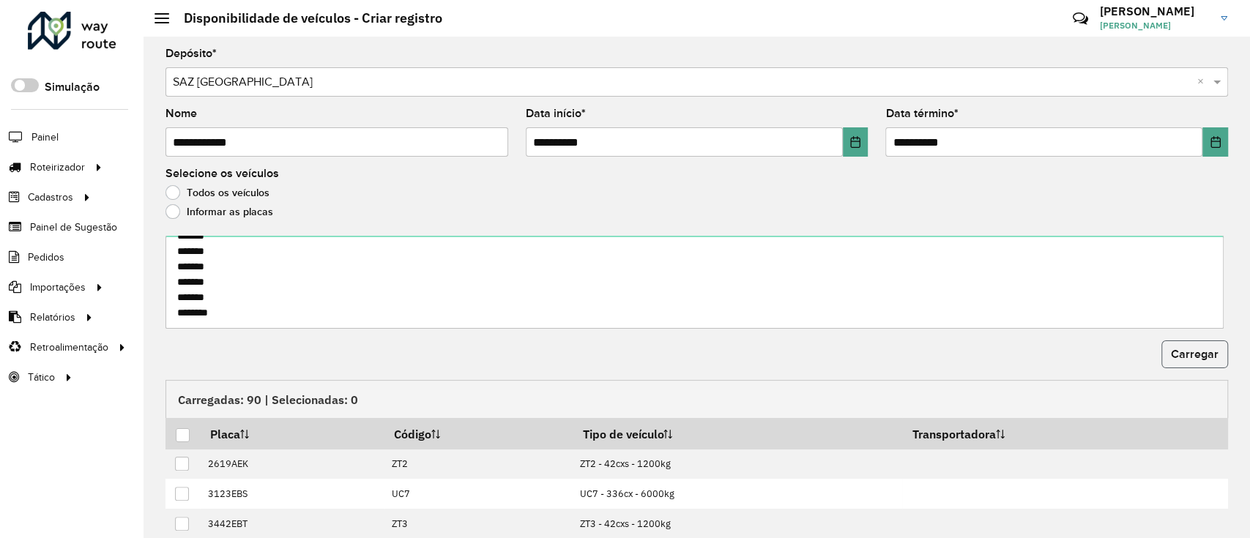
click at [1198, 356] on span "Carregar" at bounding box center [1195, 354] width 48 height 12
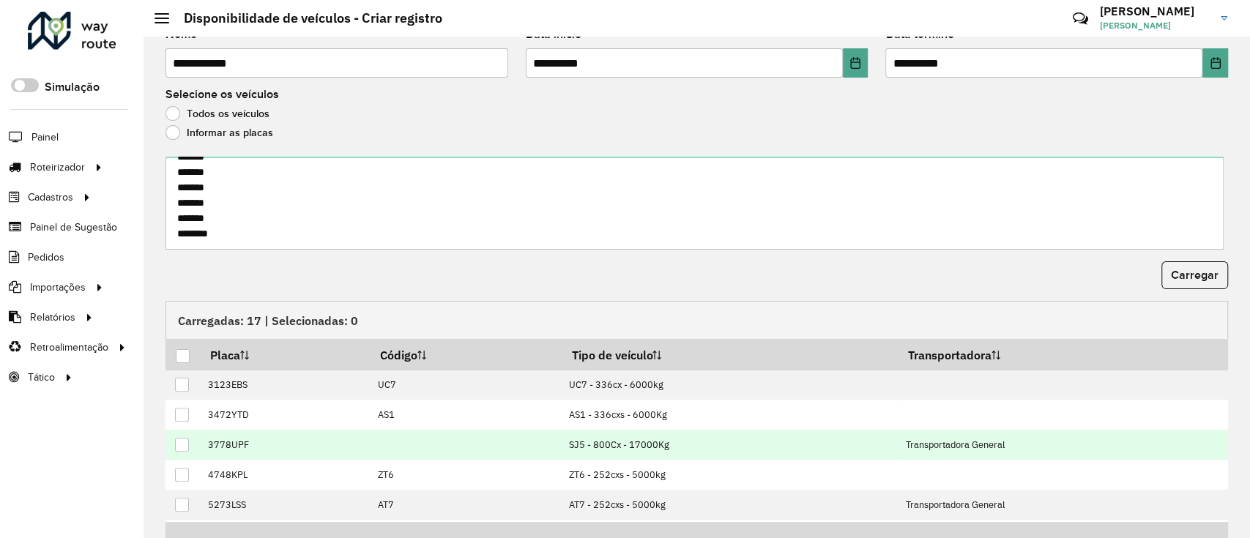
scroll to position [157, 0]
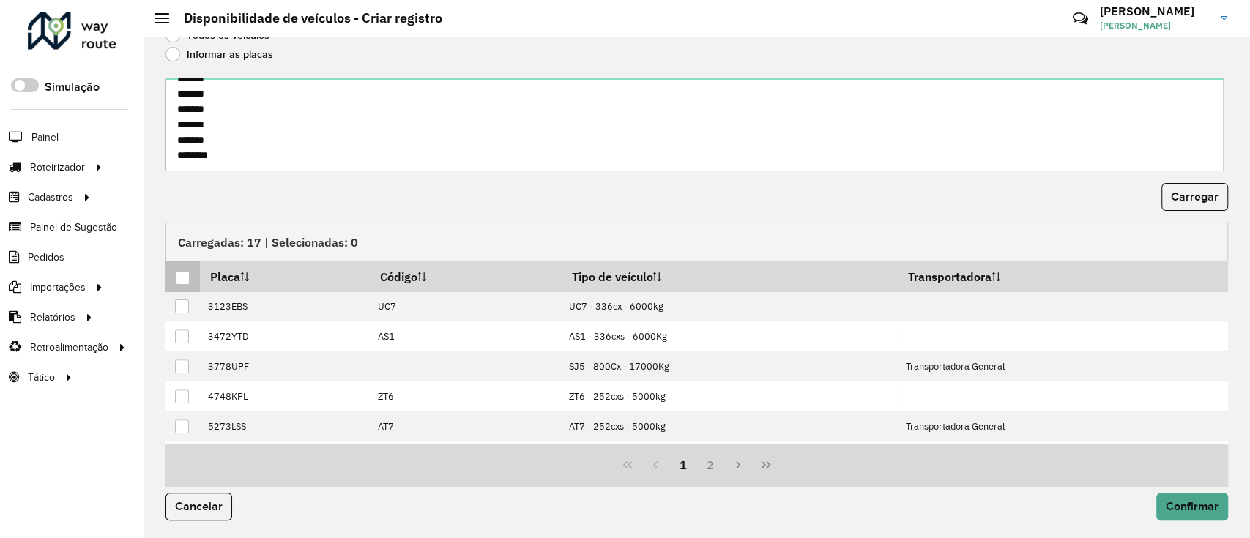
click at [178, 280] on div at bounding box center [183, 278] width 14 height 14
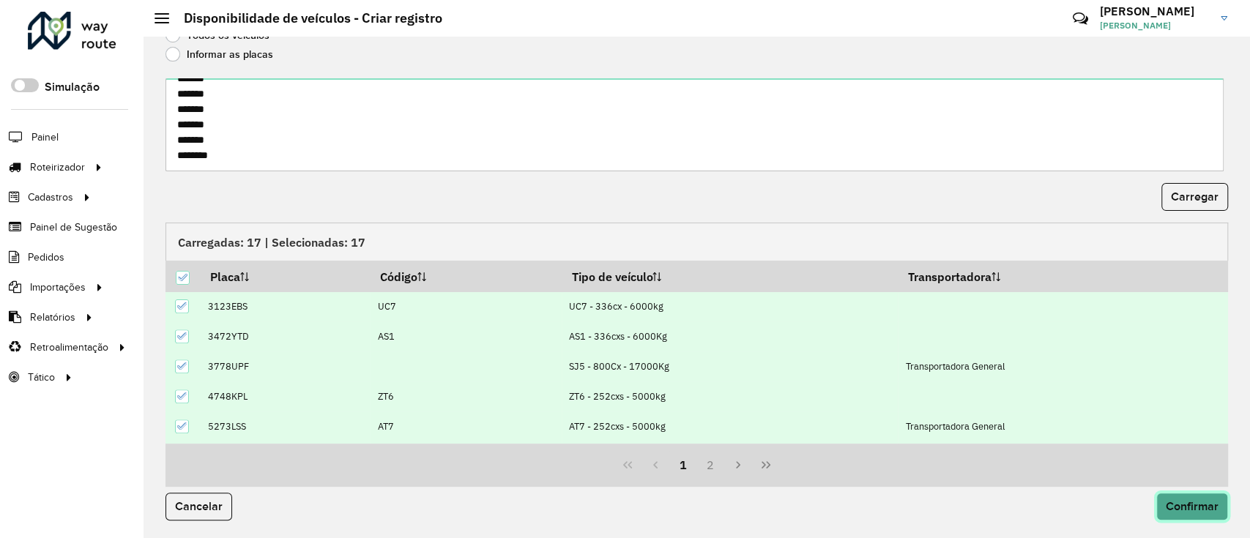
click at [1192, 516] on button "Confirmar" at bounding box center [1192, 507] width 72 height 28
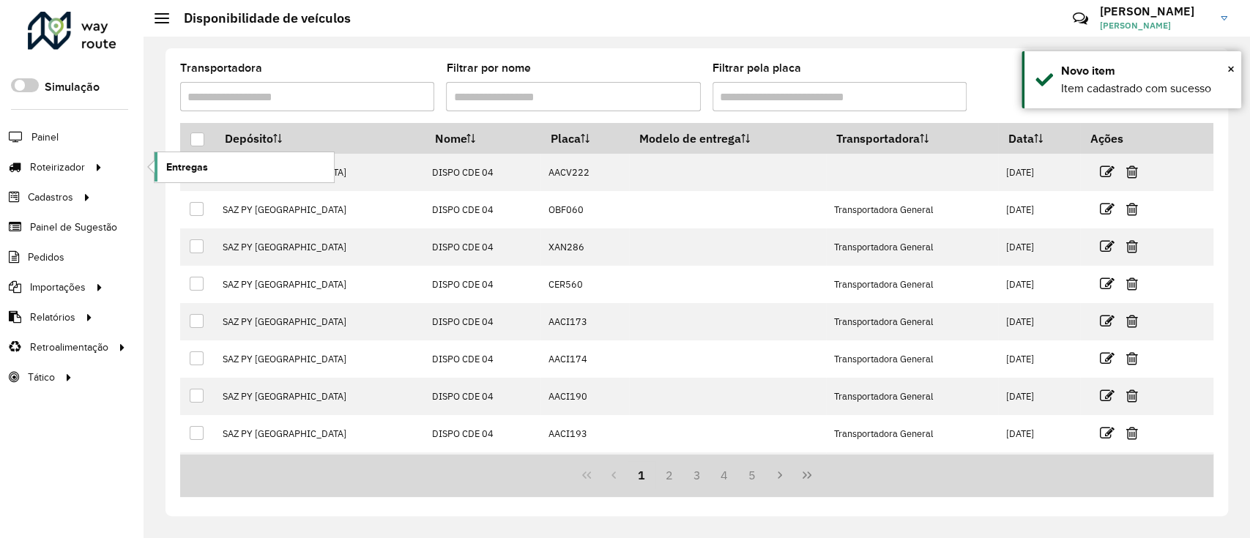
click at [239, 177] on link "Entregas" at bounding box center [243, 166] width 179 height 29
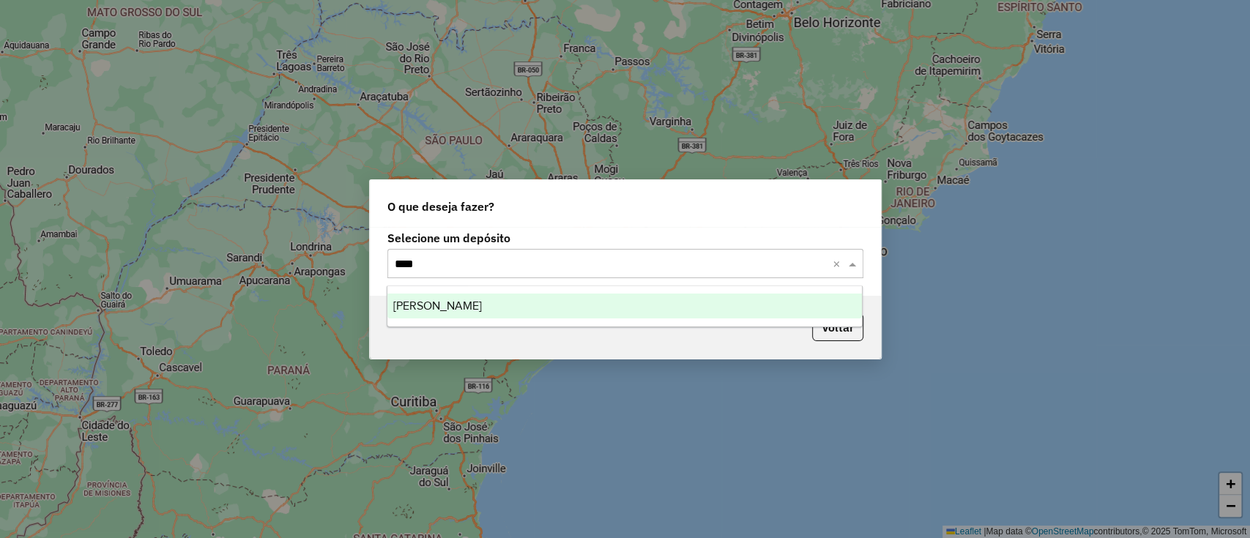
type input "*****"
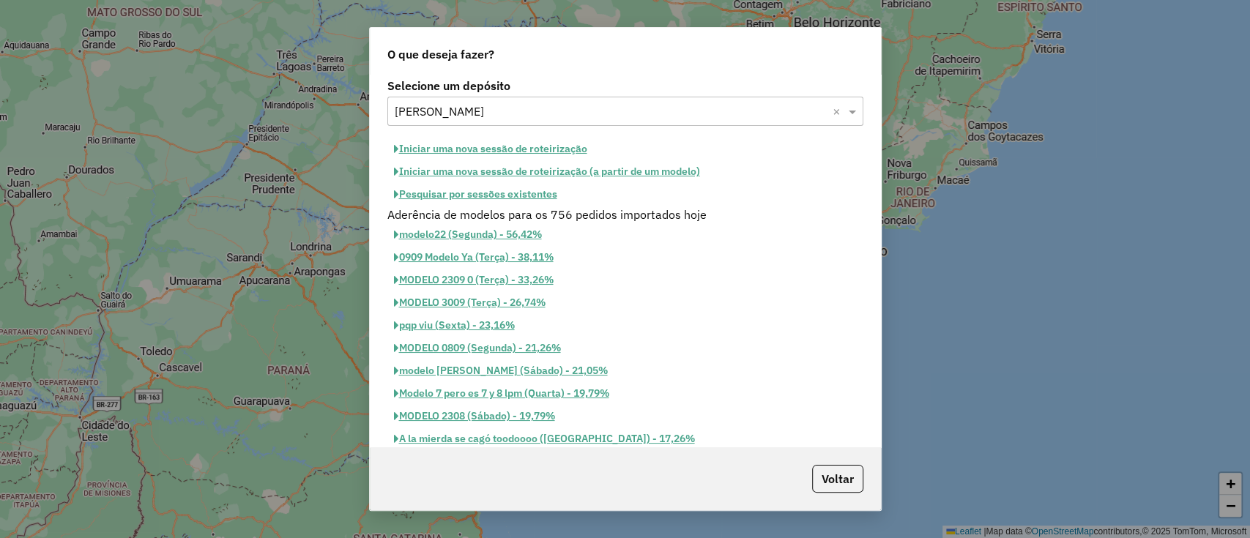
click at [441, 146] on button "Iniciar uma nova sessão de roteirização" at bounding box center [490, 149] width 206 height 23
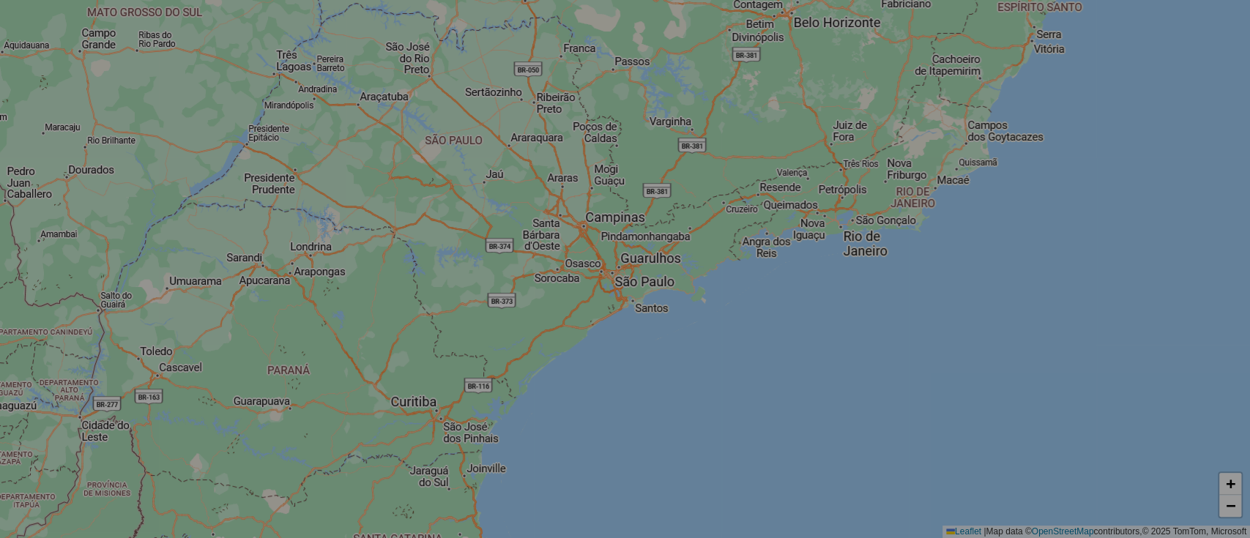
select select "*"
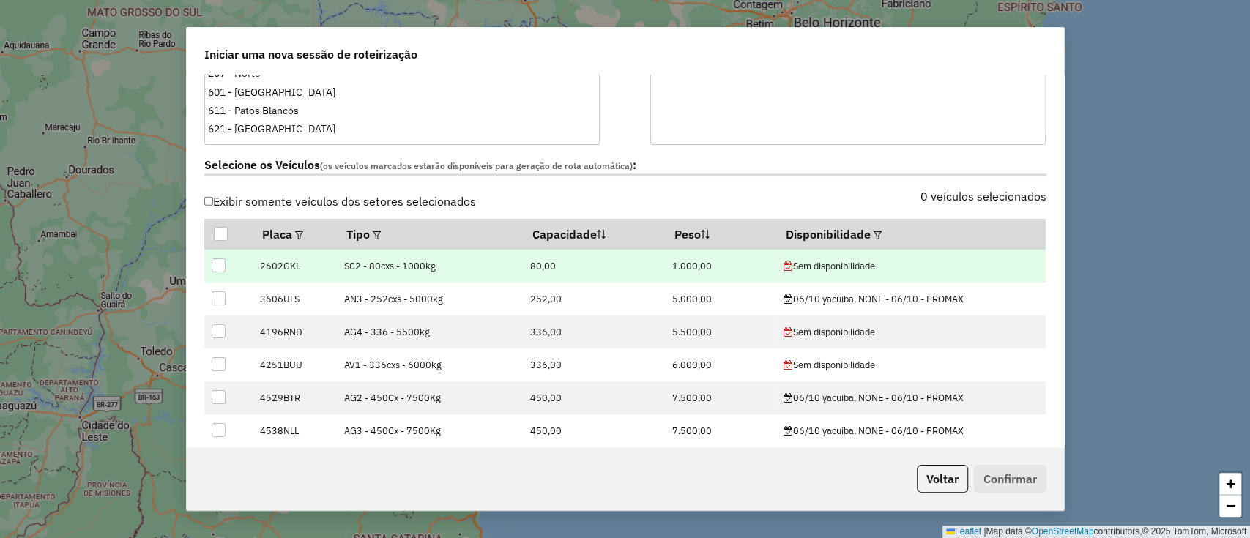
scroll to position [390, 0]
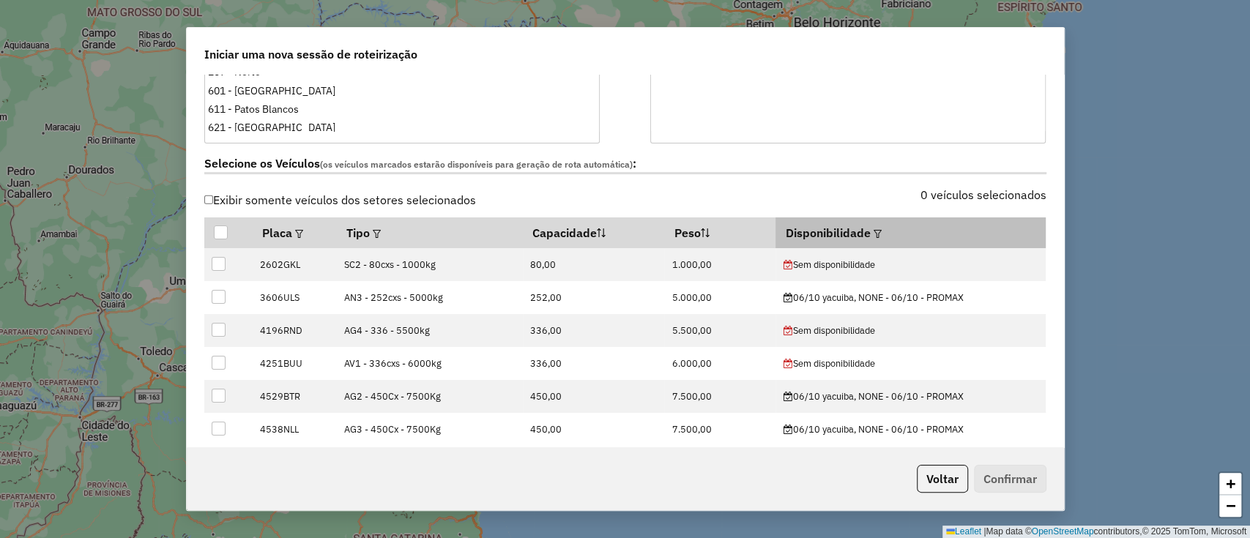
click at [873, 236] on em at bounding box center [877, 234] width 8 height 8
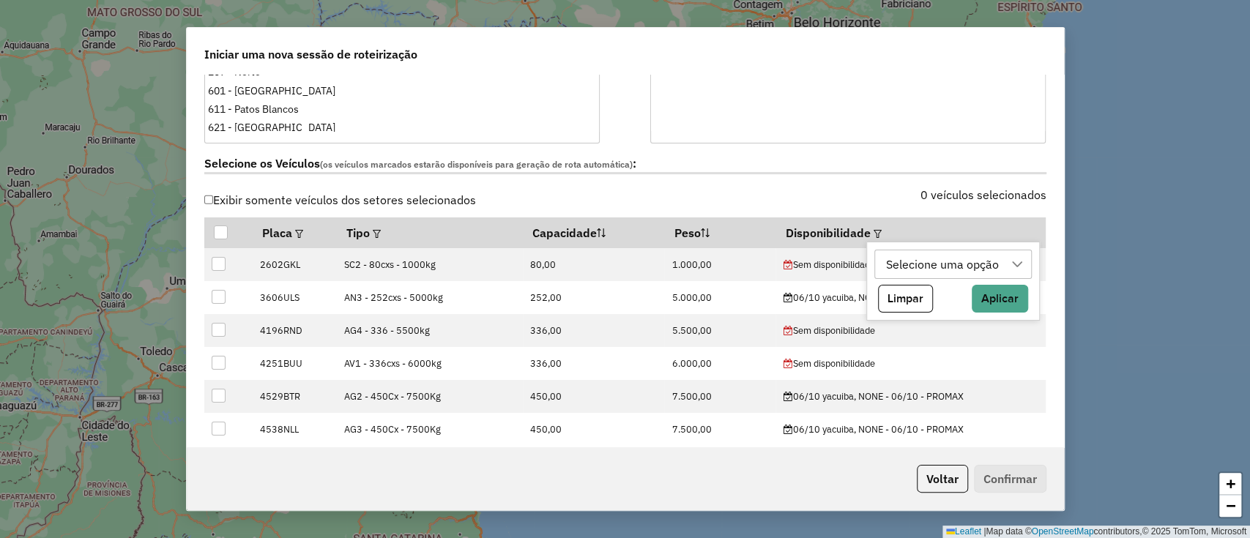
click at [885, 259] on div "Selecione uma opção" at bounding box center [942, 264] width 123 height 28
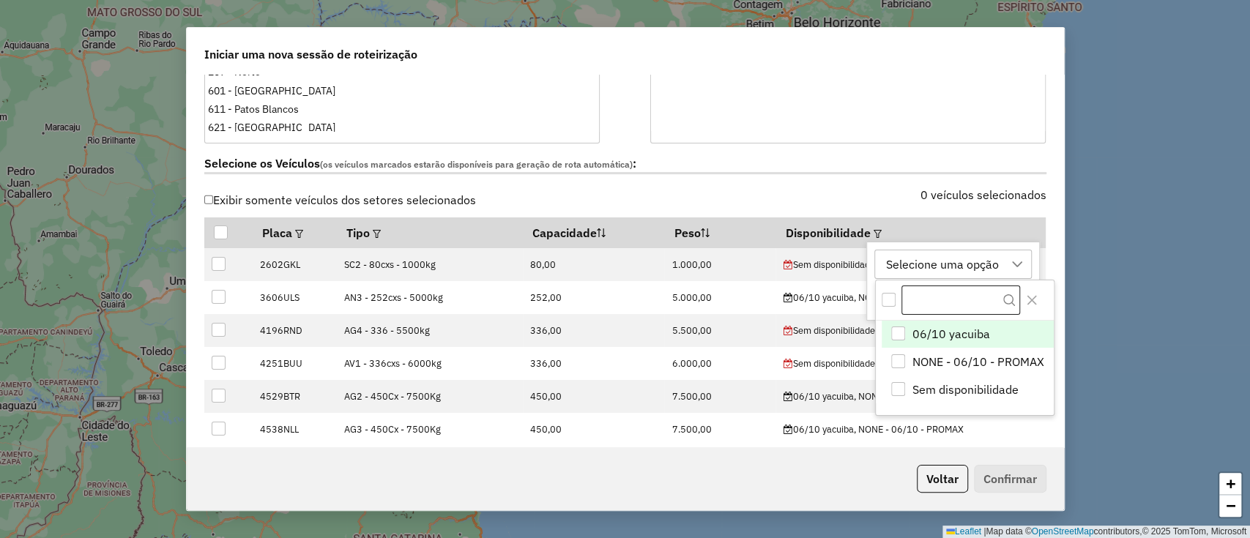
scroll to position [11, 66]
click at [938, 330] on span "06/10 yacuiba" at bounding box center [950, 334] width 78 height 18
click at [1027, 300] on icon "Close" at bounding box center [1032, 300] width 12 height 12
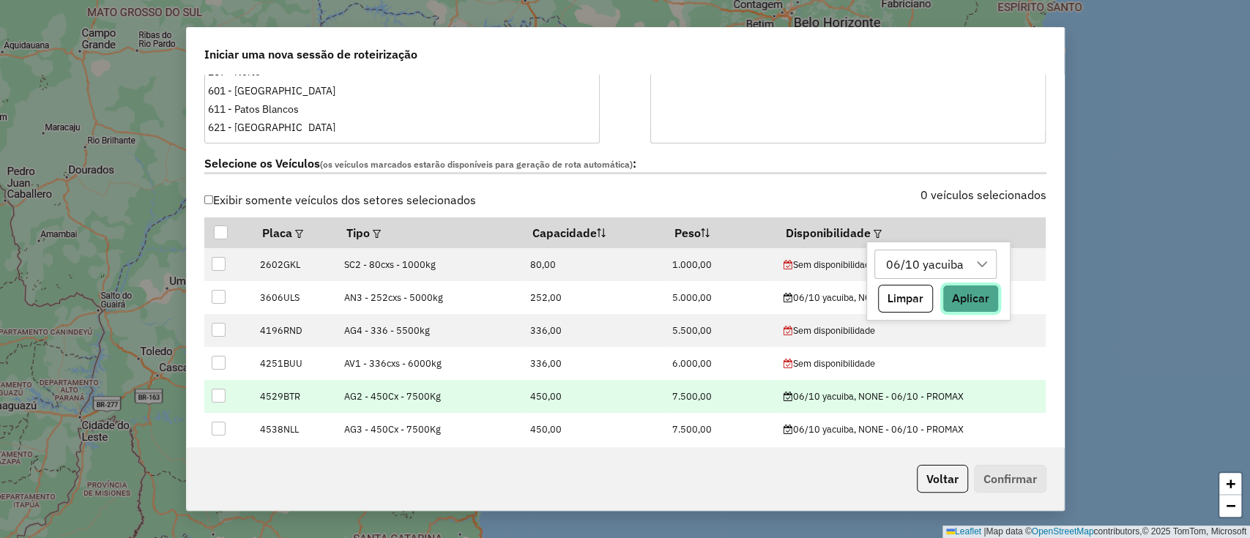
click at [978, 297] on button "Aplicar" at bounding box center [970, 299] width 56 height 28
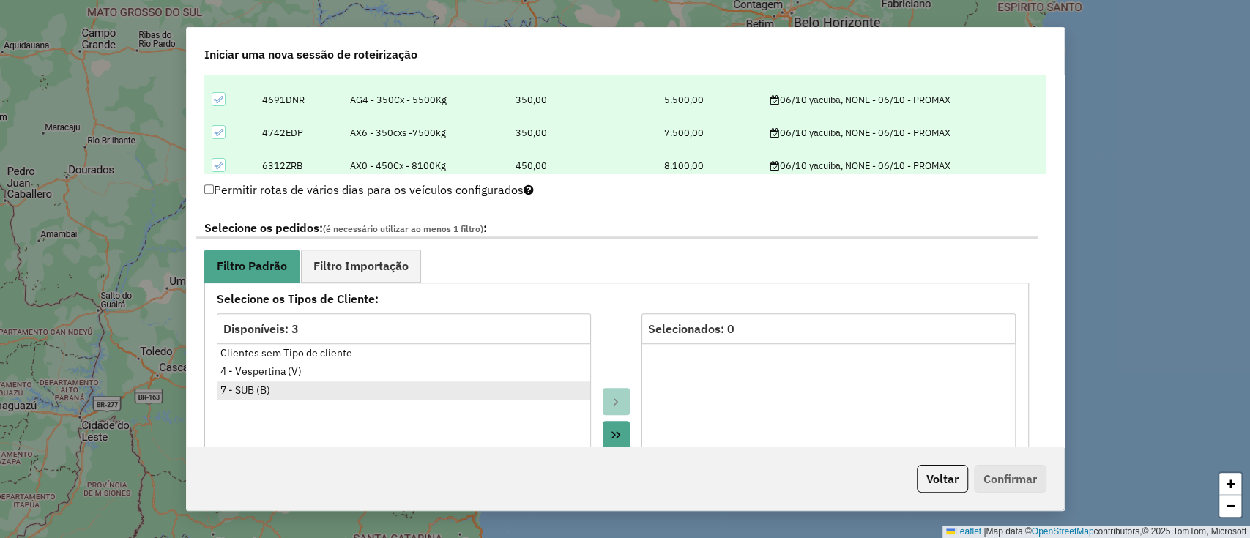
scroll to position [780, 0]
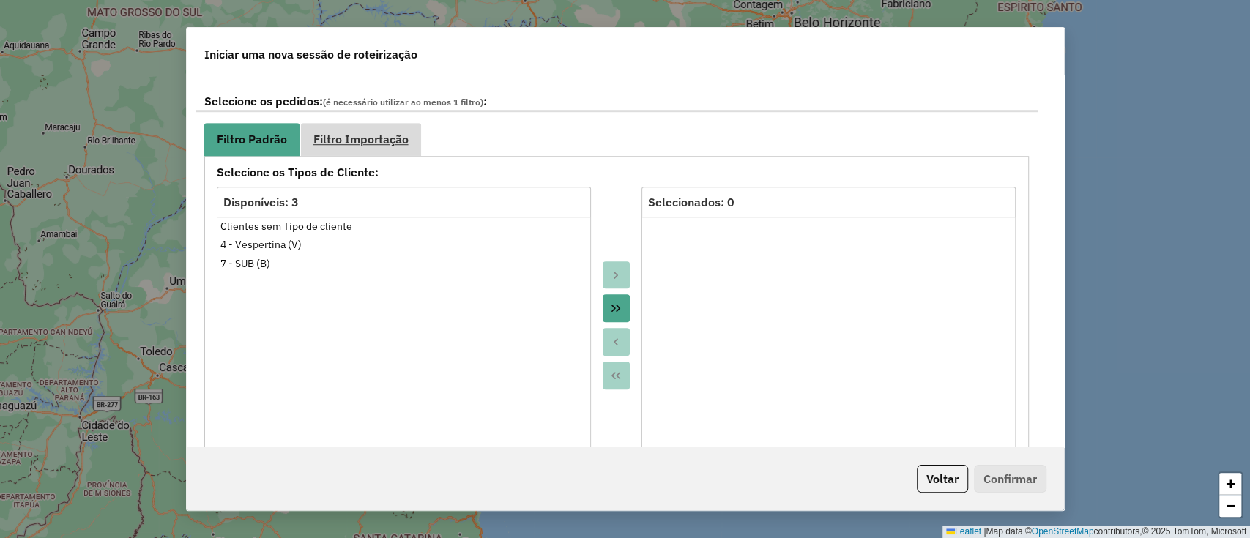
click at [351, 136] on span "Filtro Importação" at bounding box center [360, 139] width 95 height 12
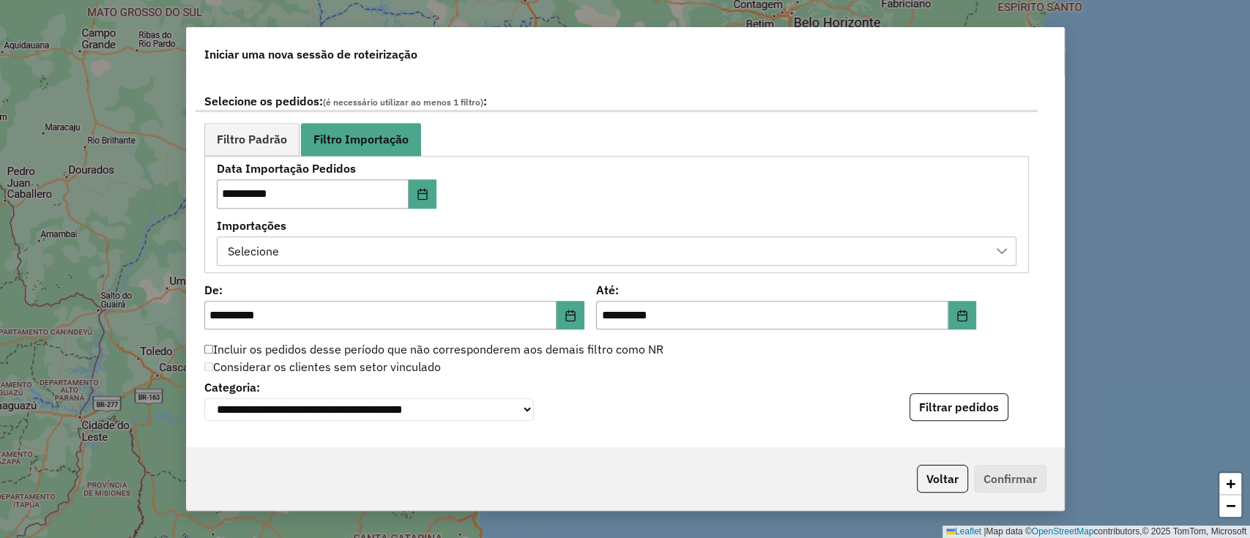
click at [337, 246] on div "Selecione" at bounding box center [605, 251] width 764 height 28
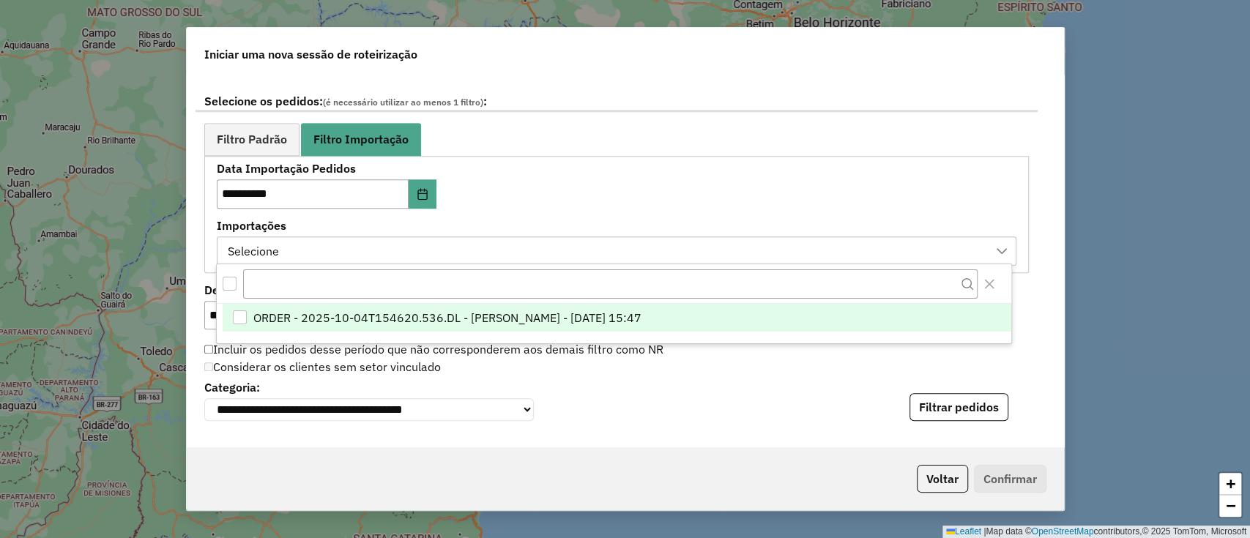
click at [368, 327] on li "ORDER - 2025-10-04T154620.536.DL - [PERSON_NAME] - [DATE] 15:47" at bounding box center [617, 318] width 788 height 28
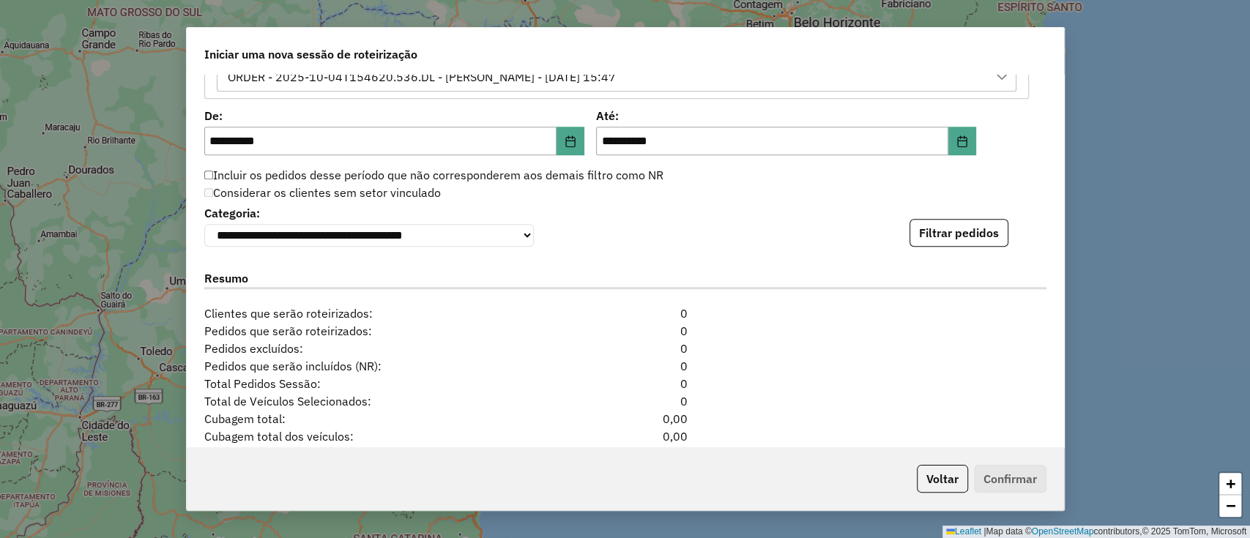
scroll to position [1073, 0]
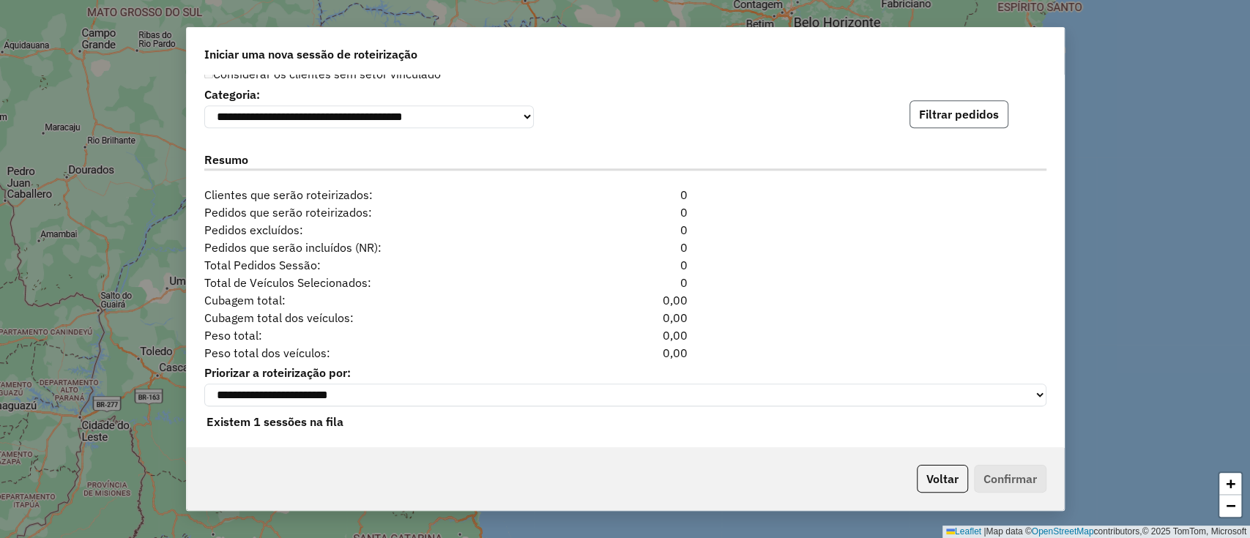
click at [970, 117] on button "Filtrar pedidos" at bounding box center [958, 114] width 99 height 28
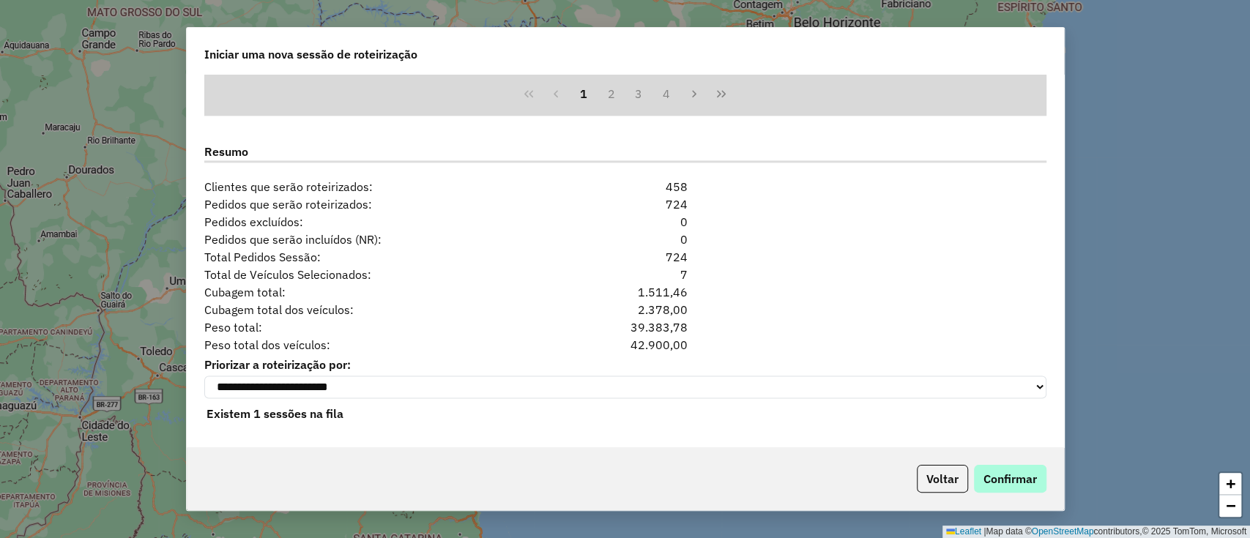
scroll to position [1388, 0]
click at [999, 476] on button "Confirmar" at bounding box center [1010, 479] width 72 height 28
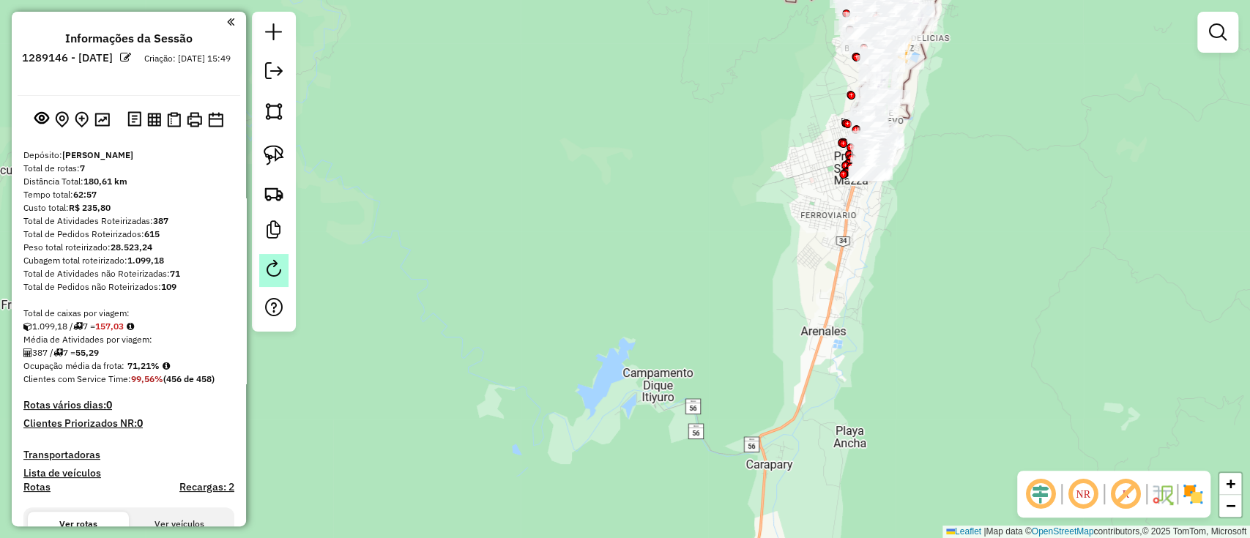
click at [272, 277] on em at bounding box center [274, 269] width 18 height 18
select select "*"
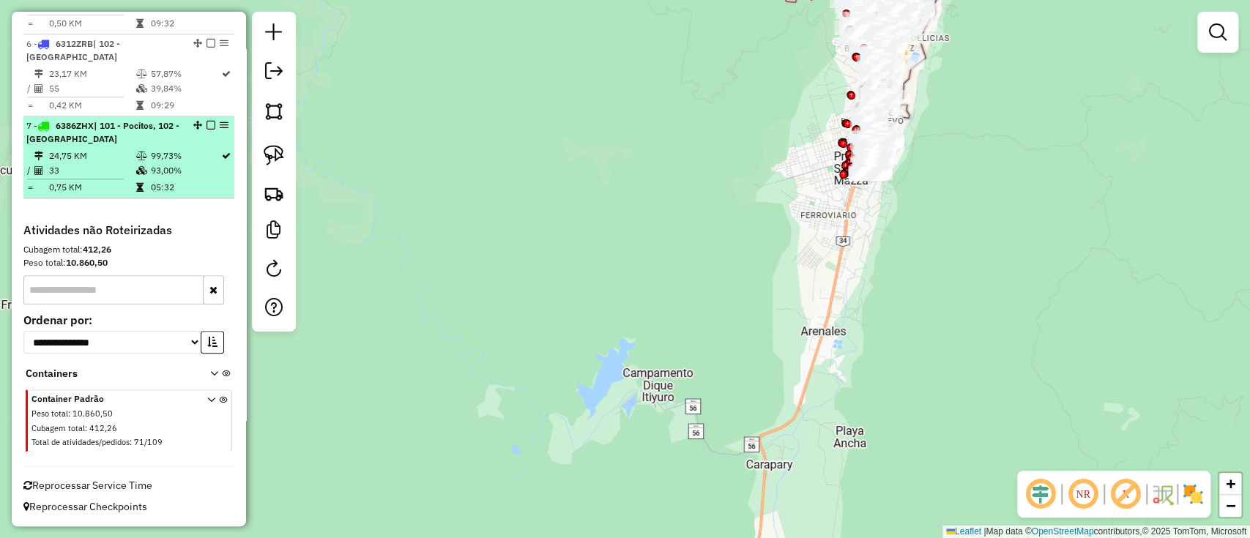
scroll to position [931, 0]
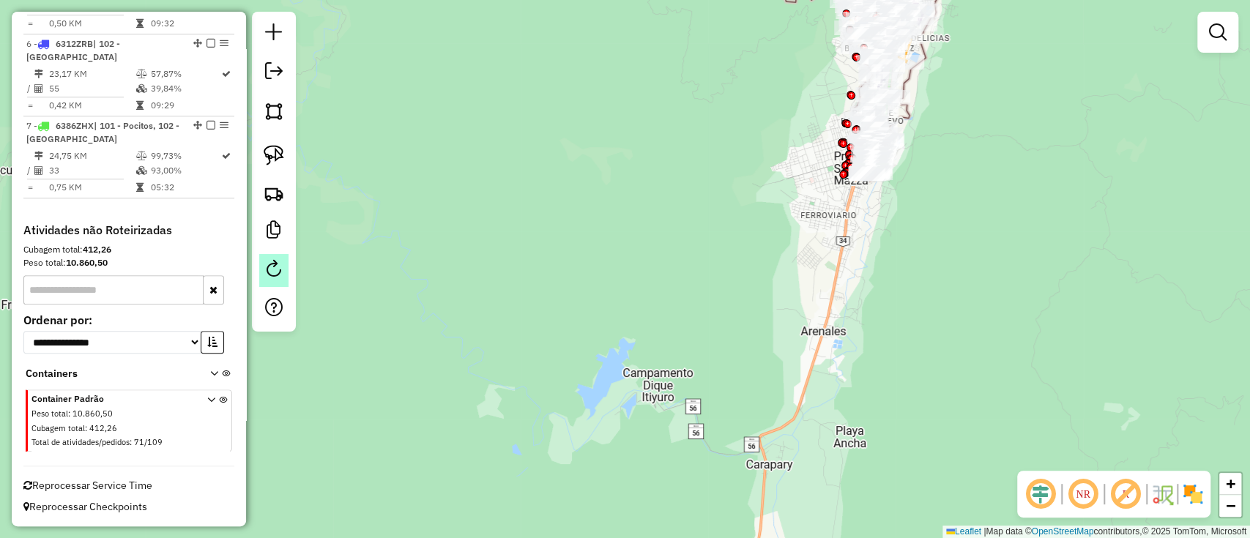
click at [285, 272] on link at bounding box center [273, 270] width 29 height 33
select select "*"
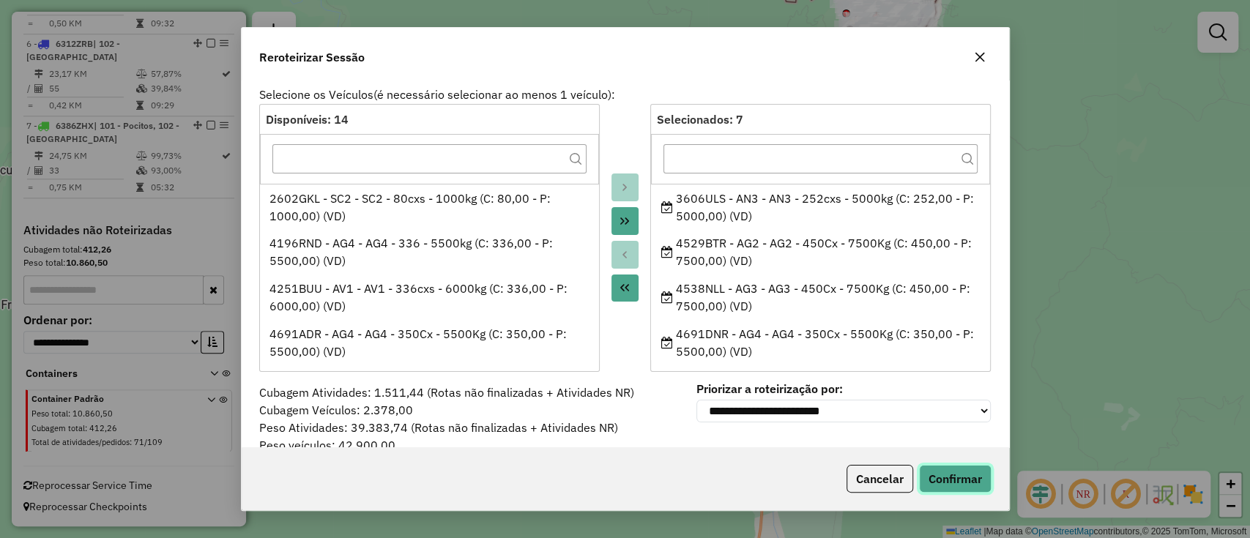
click at [967, 477] on button "Confirmar" at bounding box center [955, 479] width 72 height 28
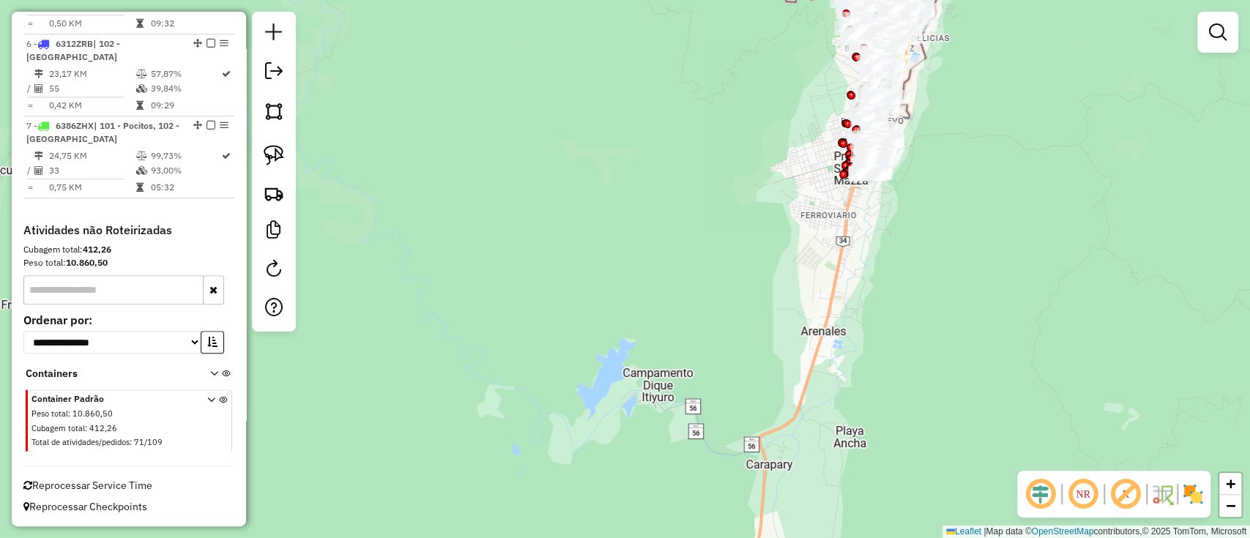
click at [70, 483] on span "Reprocessar Service Time" at bounding box center [87, 485] width 129 height 13
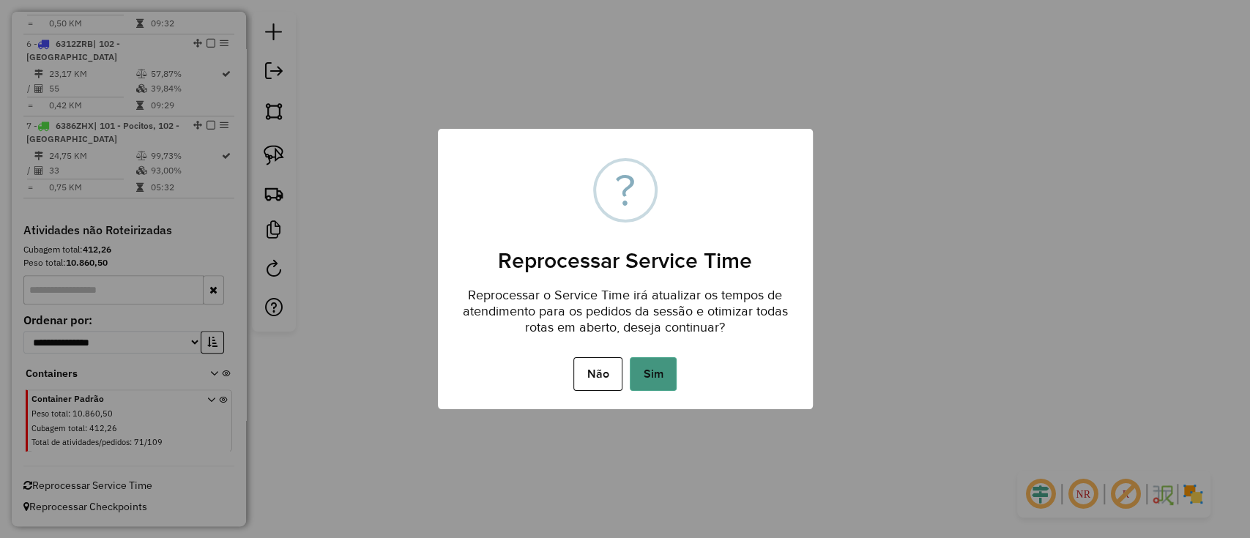
click at [650, 374] on button "Sim" at bounding box center [653, 374] width 47 height 34
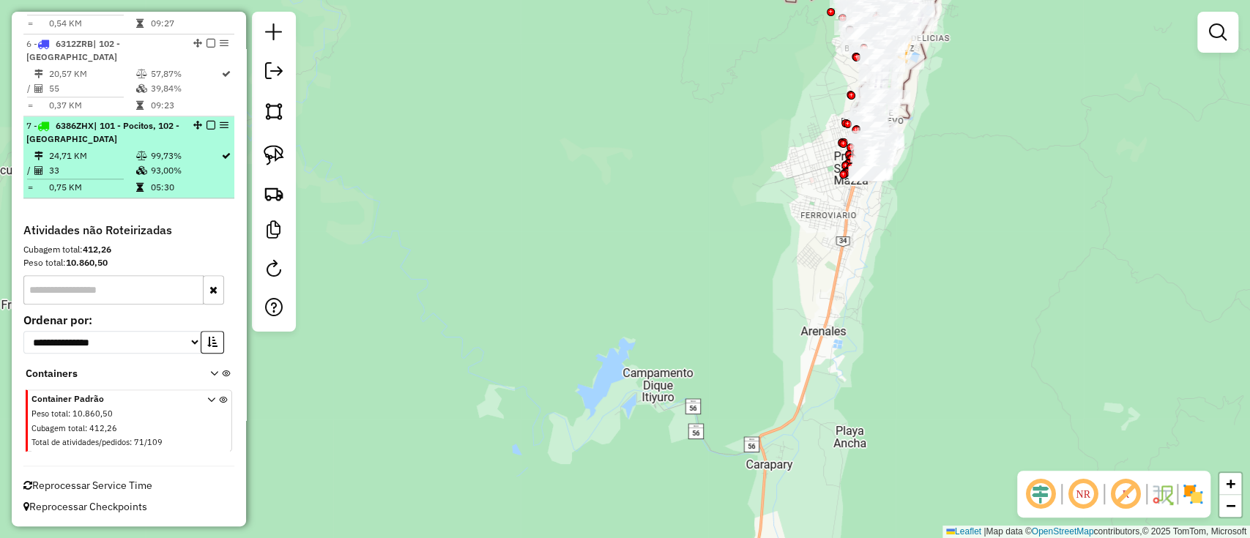
click at [120, 141] on div "7 - 6386ZHX | 101 - Pocitos, 102 - [GEOGRAPHIC_DATA]" at bounding box center [103, 132] width 155 height 26
select select "**********"
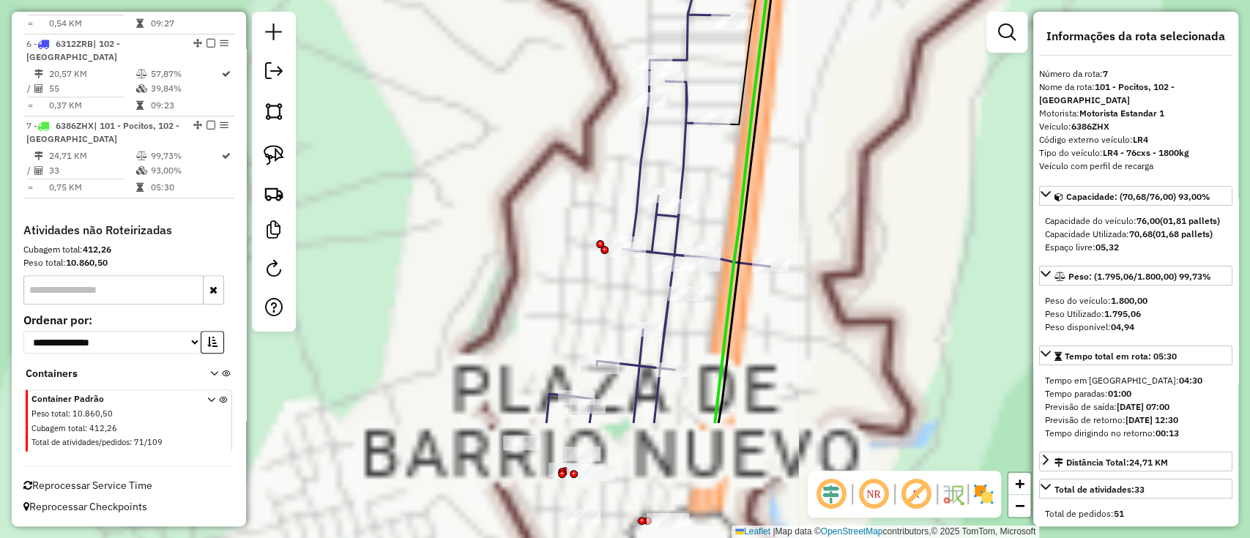
drag, startPoint x: 791, startPoint y: 270, endPoint x: 784, endPoint y: 204, distance: 66.2
click at [787, 229] on div "Janela de atendimento Grade de atendimento Capacidade Transportadoras Veículos …" at bounding box center [625, 269] width 1250 height 538
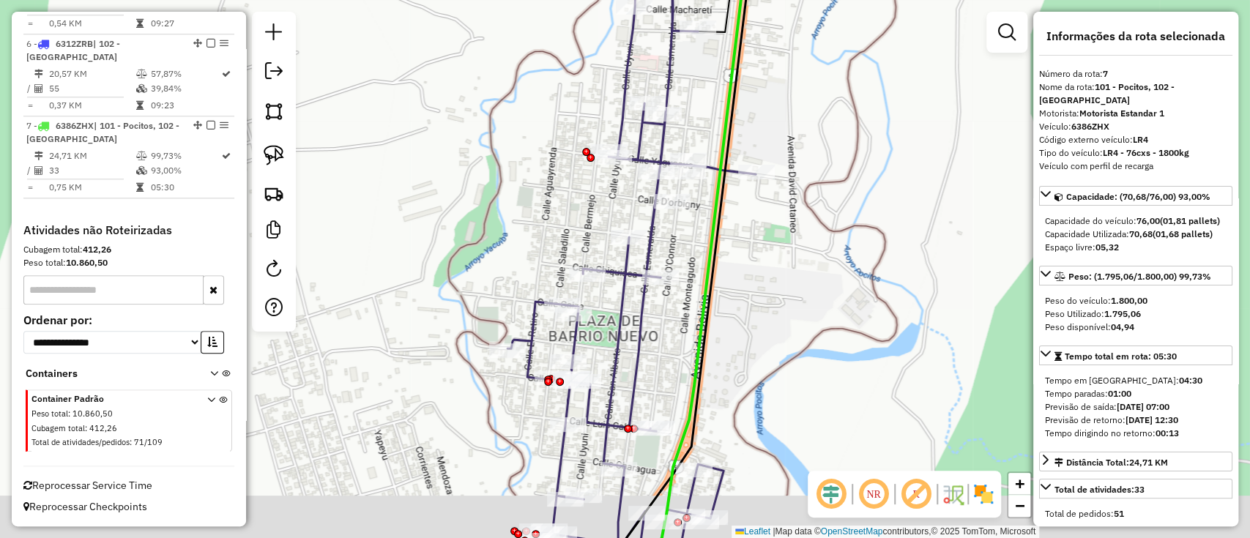
drag, startPoint x: 755, startPoint y: 344, endPoint x: 714, endPoint y: 75, distance: 272.5
click at [714, 81] on div "Janela de atendimento Grade de atendimento Capacidade Transportadoras Veículos …" at bounding box center [625, 269] width 1250 height 538
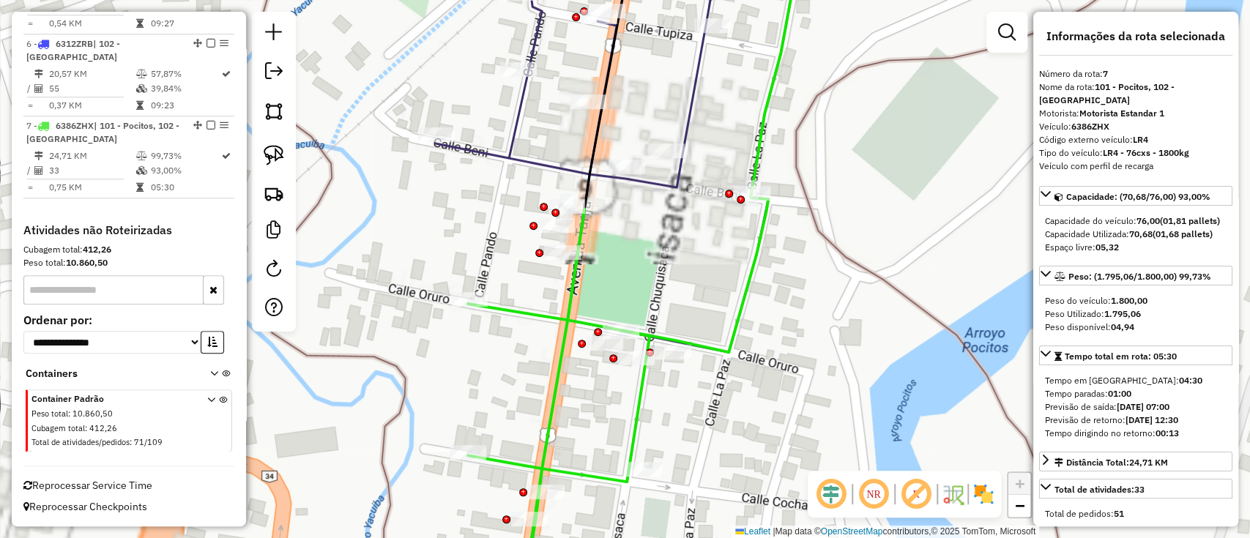
click at [547, 406] on icon at bounding box center [619, 269] width 362 height 646
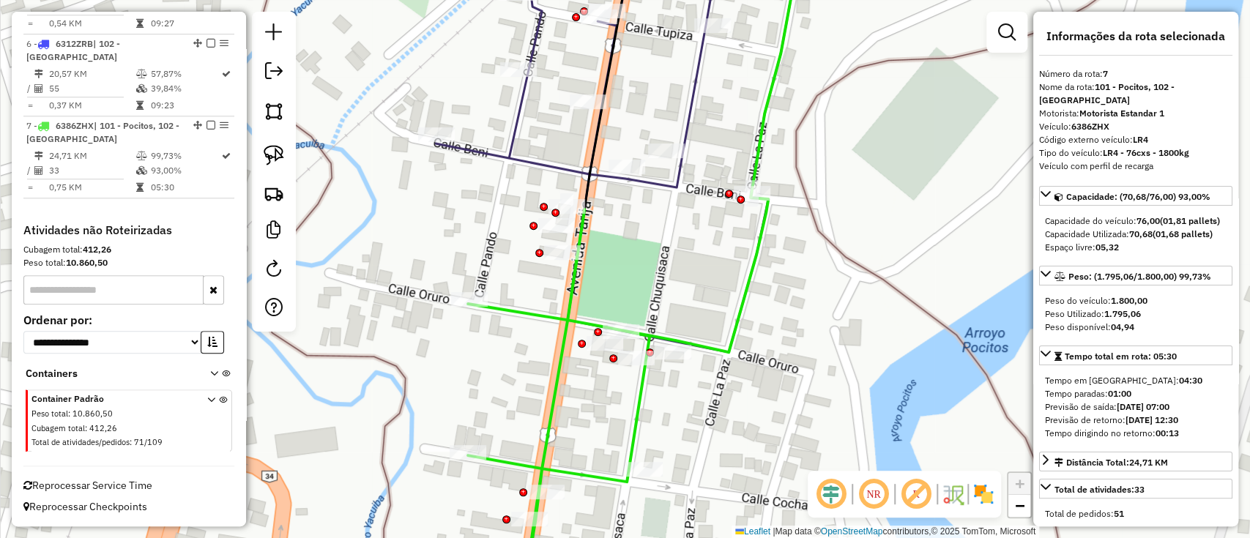
click at [548, 408] on icon at bounding box center [619, 269] width 362 height 646
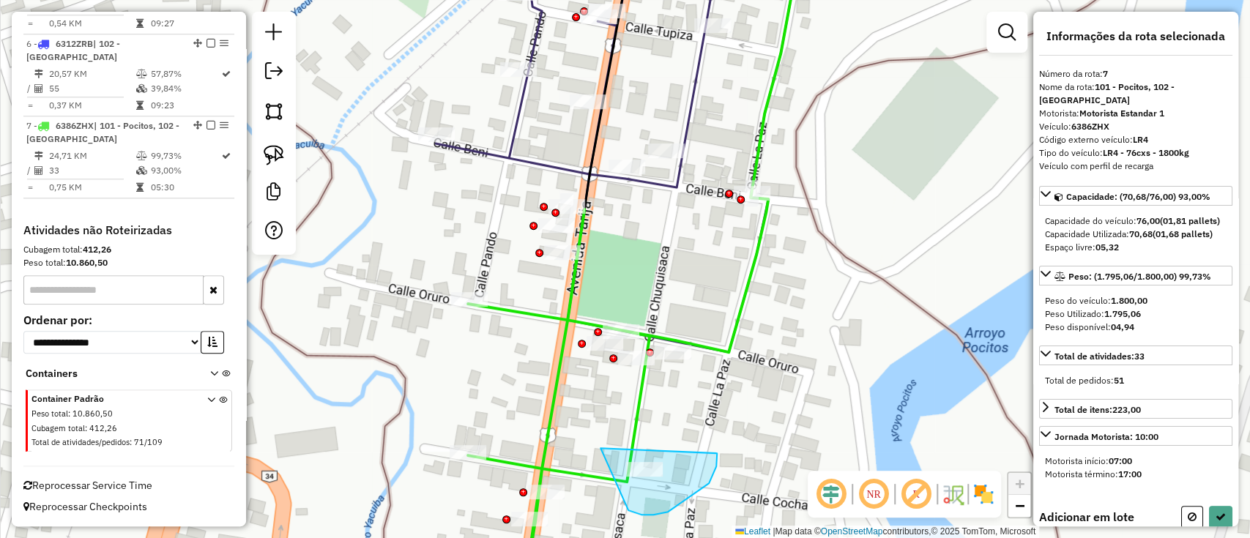
drag, startPoint x: 631, startPoint y: 511, endPoint x: 717, endPoint y: 453, distance: 103.3
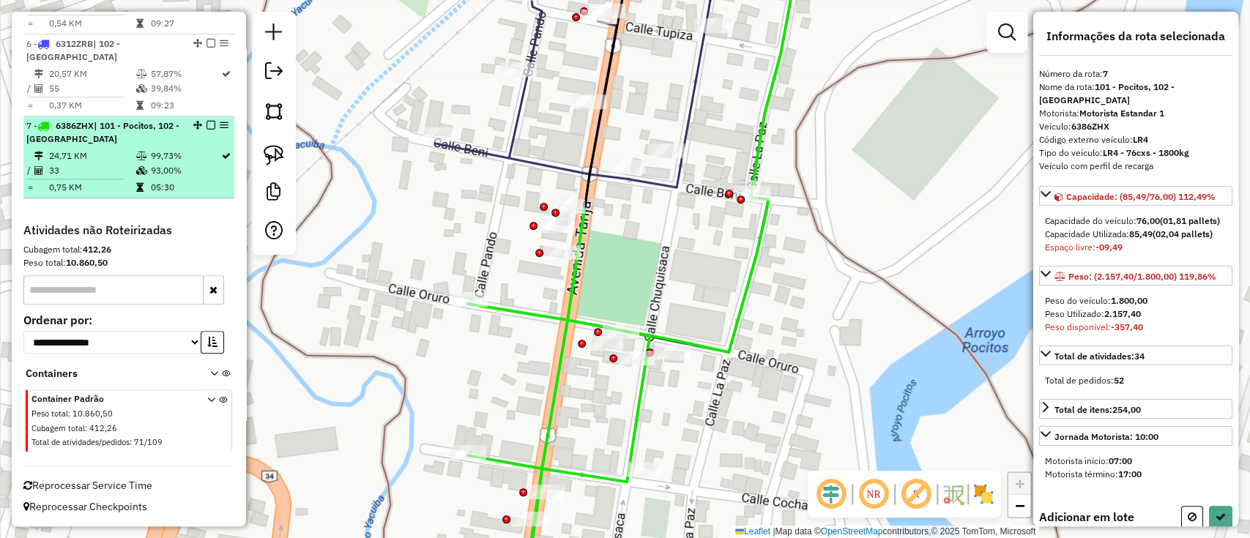
select select "**********"
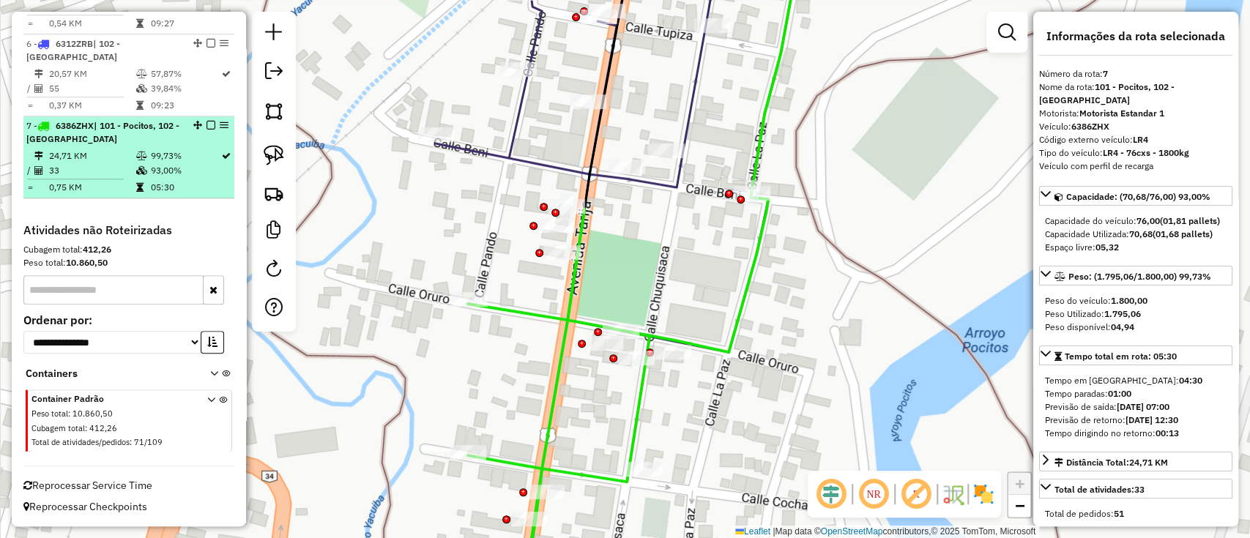
click at [206, 130] on em at bounding box center [210, 125] width 9 height 9
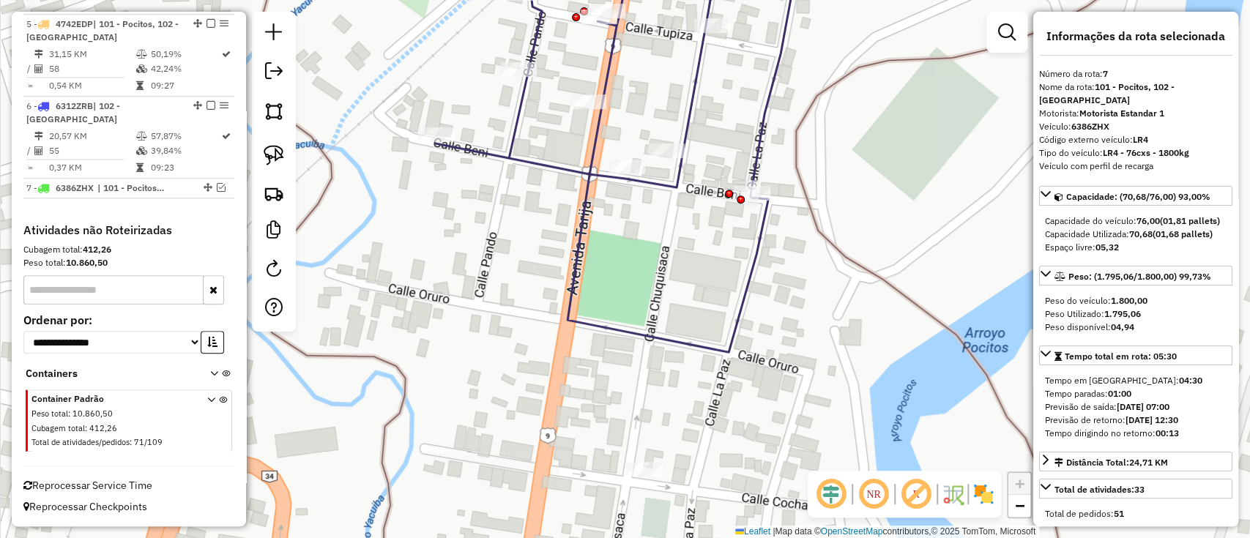
scroll to position [868, 0]
click at [663, 192] on icon at bounding box center [618, 149] width 365 height 406
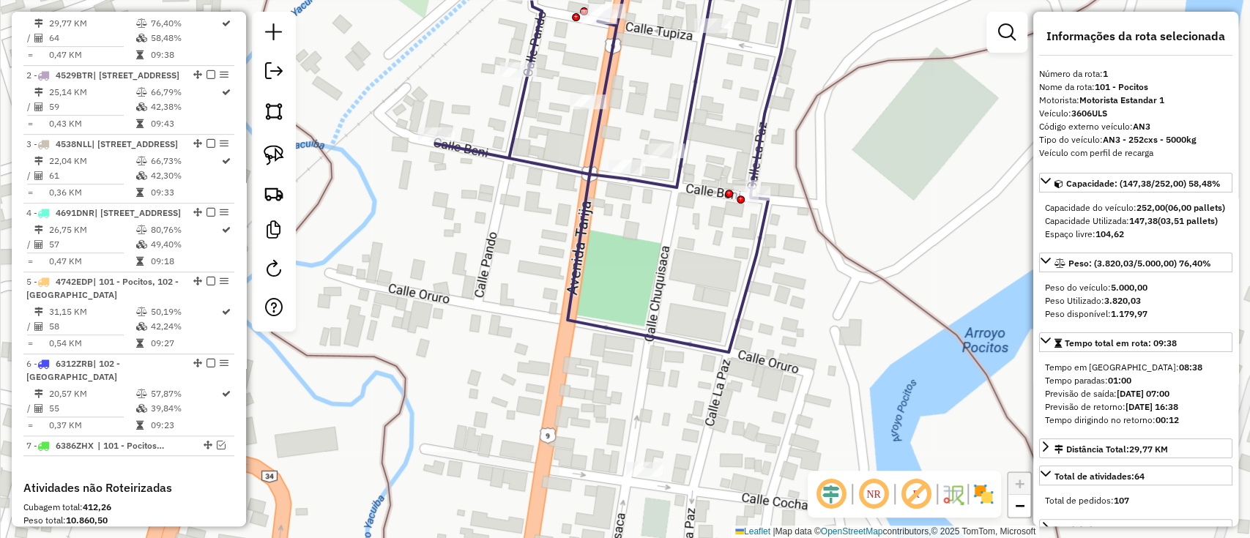
scroll to position [557, 0]
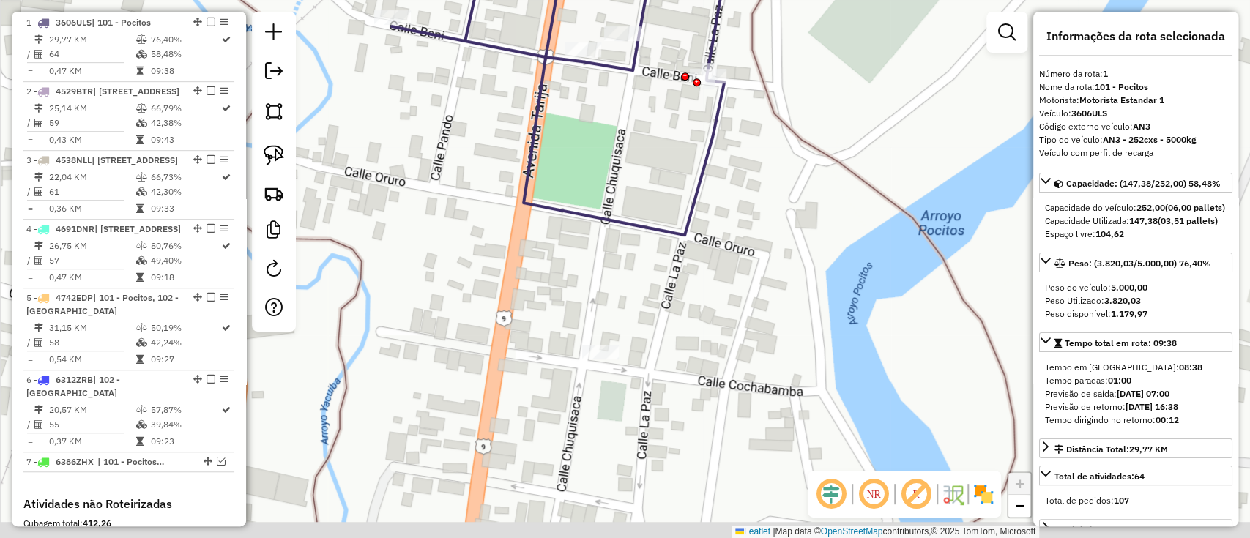
drag, startPoint x: 670, startPoint y: 260, endPoint x: 624, endPoint y: 141, distance: 127.7
click at [624, 141] on div "Janela de atendimento Grade de atendimento Capacidade Transportadoras Veículos …" at bounding box center [625, 269] width 1250 height 538
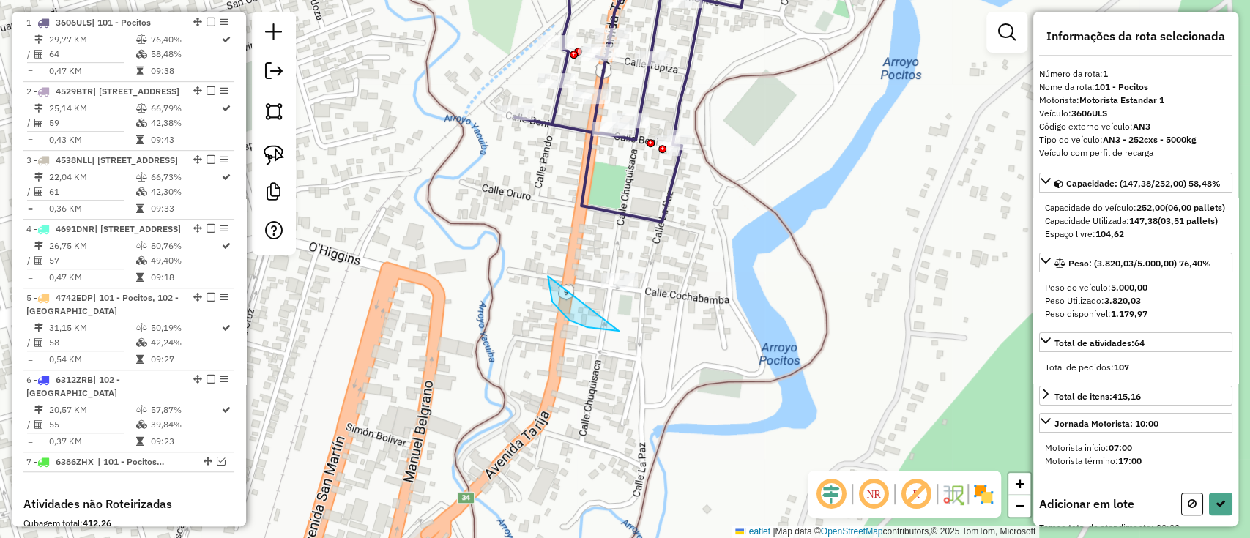
drag, startPoint x: 552, startPoint y: 302, endPoint x: 690, endPoint y: 157, distance: 199.3
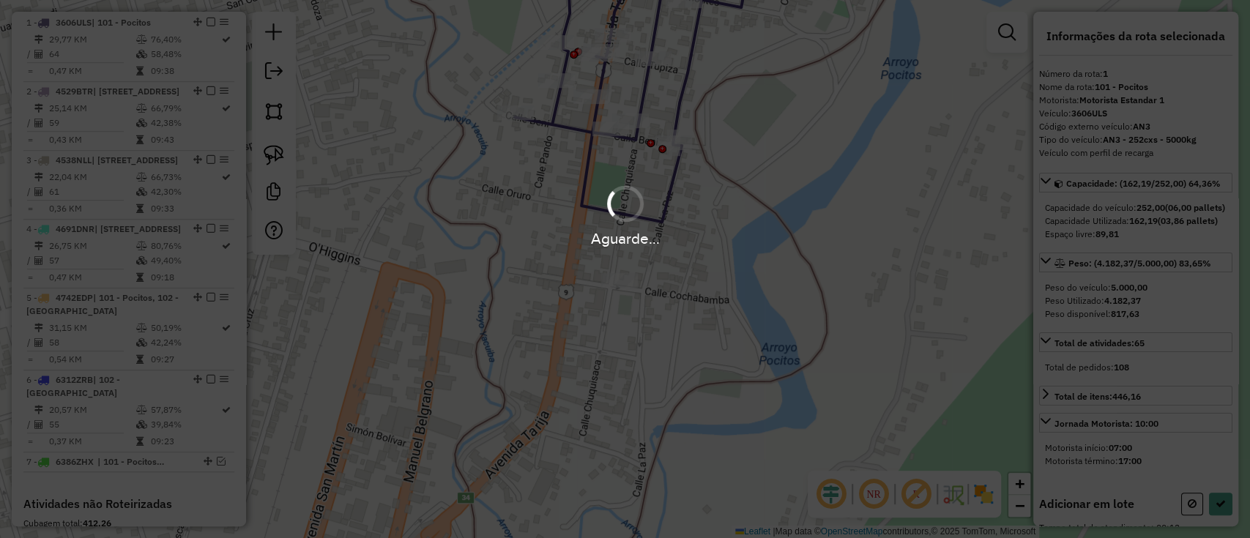
select select "**********"
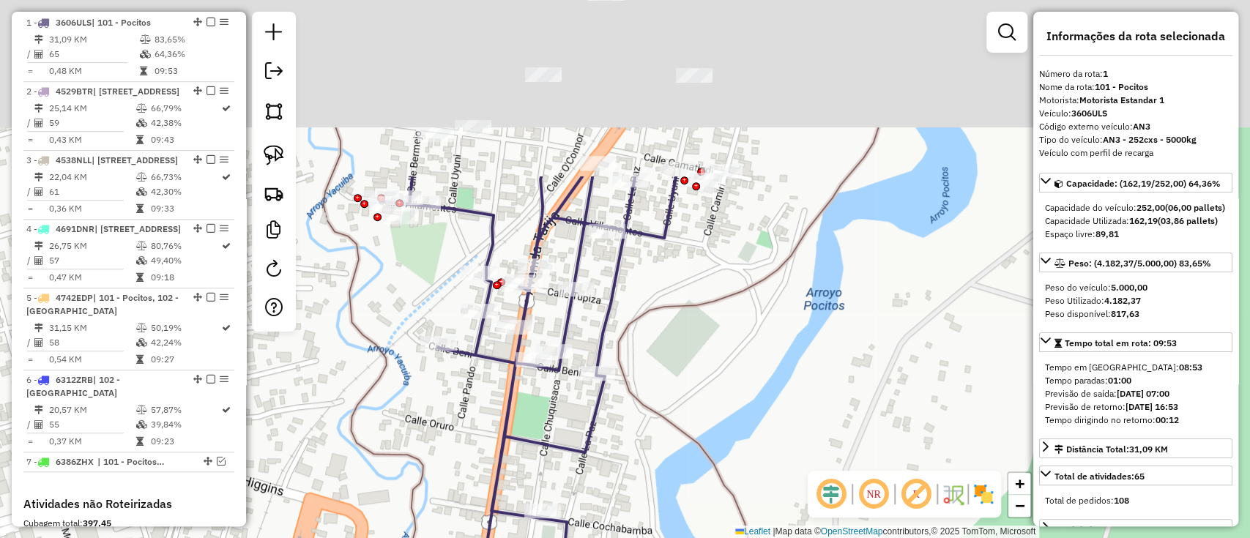
drag, startPoint x: 772, startPoint y: 97, endPoint x: 695, endPoint y: 327, distance: 243.1
click at [695, 327] on div "Janela de atendimento Grade de atendimento Capacidade Transportadoras Veículos …" at bounding box center [625, 269] width 1250 height 538
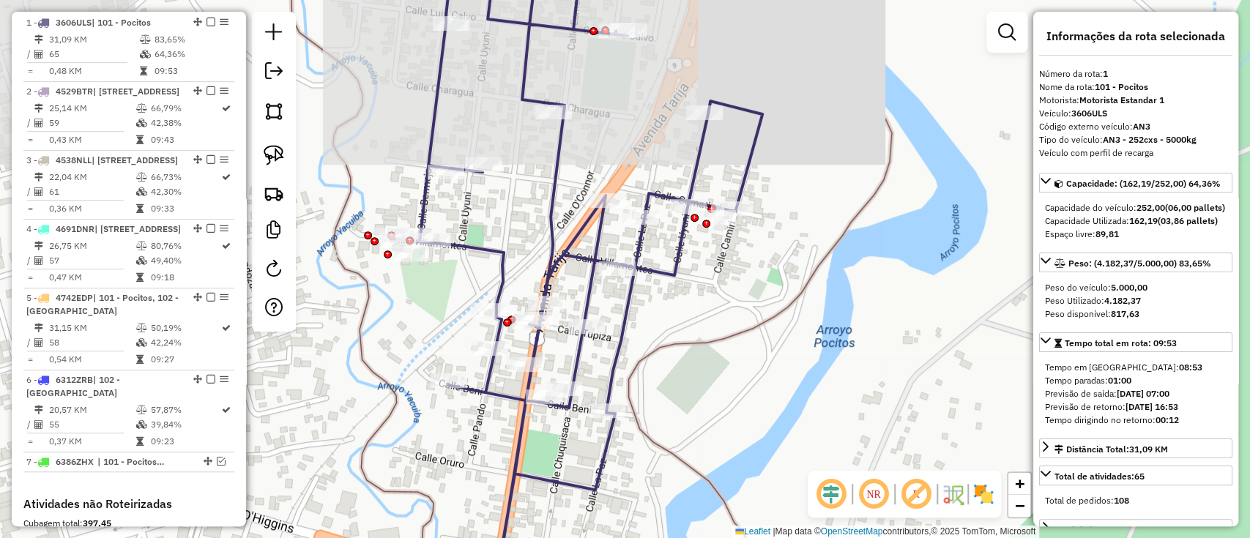
drag, startPoint x: 699, startPoint y: 217, endPoint x: 718, endPoint y: 241, distance: 30.8
click at [739, 442] on div "Janela de atendimento Grade de atendimento Capacidade Transportadoras Veículos …" at bounding box center [625, 269] width 1250 height 538
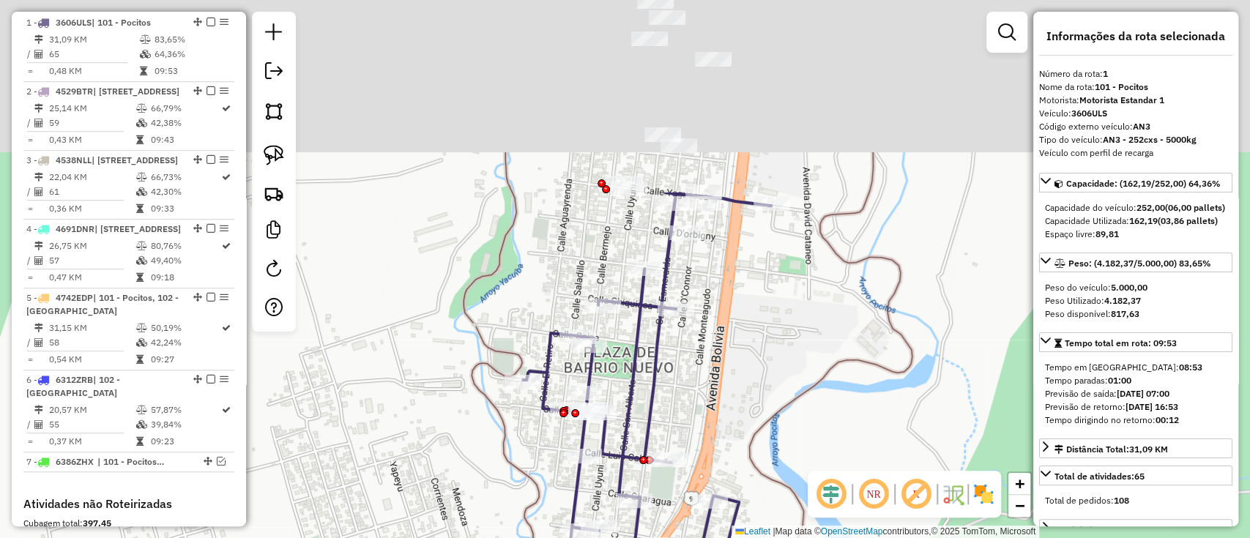
drag, startPoint x: 719, startPoint y: 148, endPoint x: 701, endPoint y: 395, distance: 248.1
click at [701, 395] on div "Janela de atendimento Grade de atendimento Capacidade Transportadoras Veículos …" at bounding box center [625, 269] width 1250 height 538
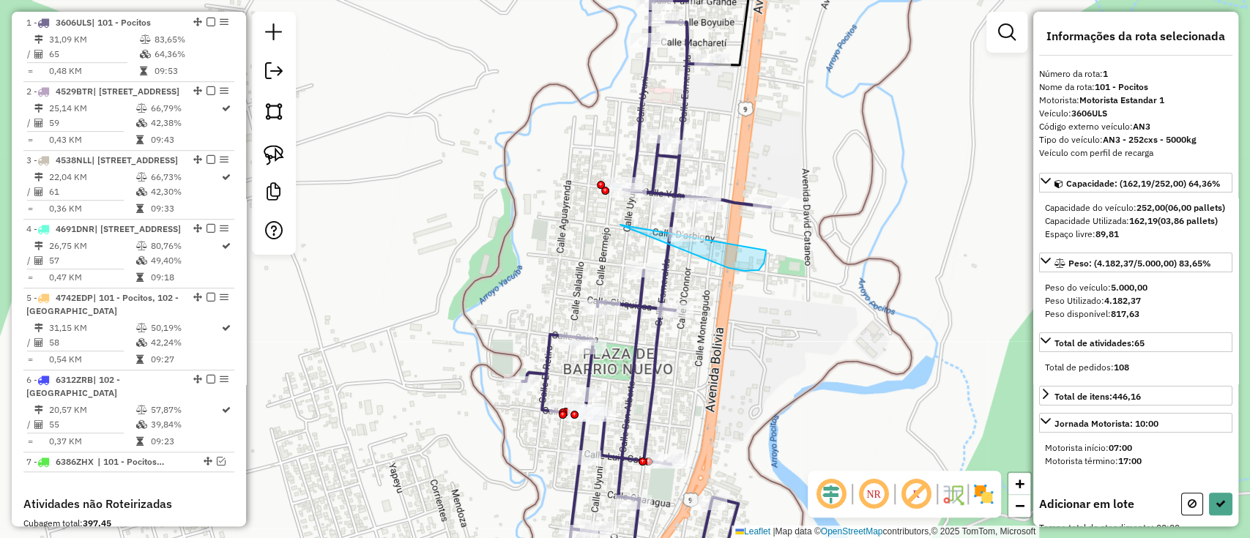
drag, startPoint x: 620, startPoint y: 225, endPoint x: 766, endPoint y: 177, distance: 153.9
select select "**********"
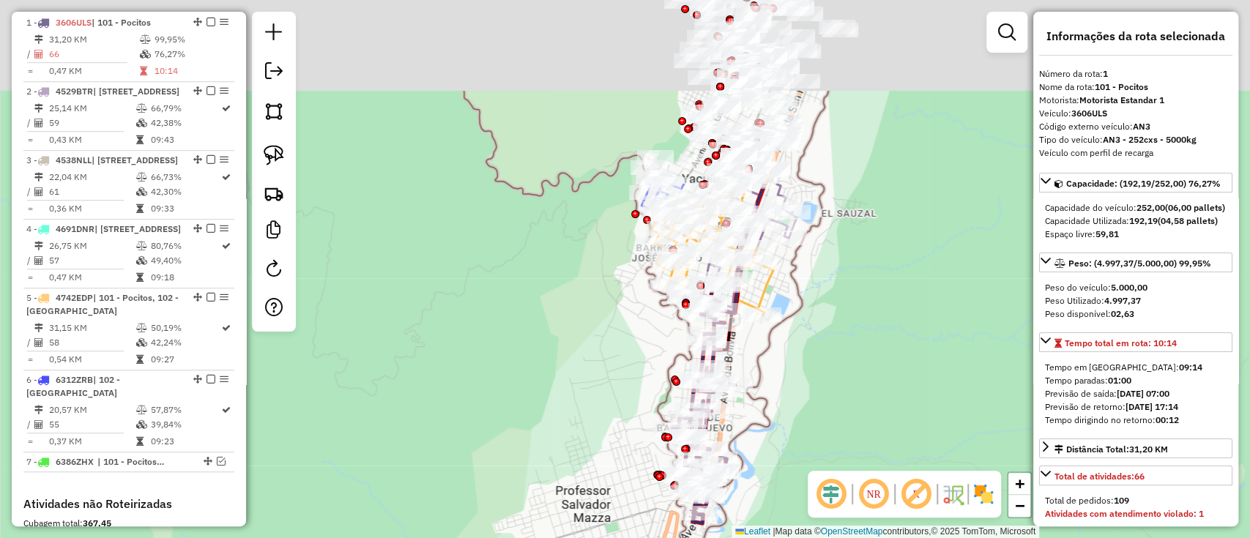
drag, startPoint x: 881, startPoint y: 113, endPoint x: 779, endPoint y: 352, distance: 259.4
click at [780, 353] on div "Janela de atendimento Grade de atendimento Capacidade Transportadoras Veículos …" at bounding box center [625, 269] width 1250 height 538
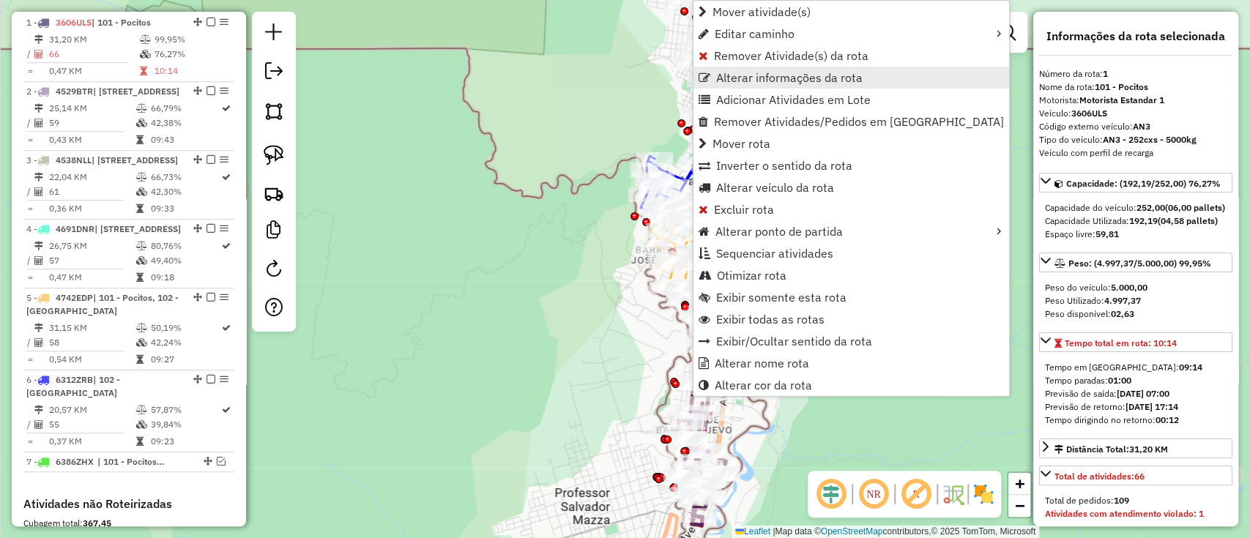
click at [755, 80] on span "Alterar informações da rota" at bounding box center [789, 78] width 146 height 12
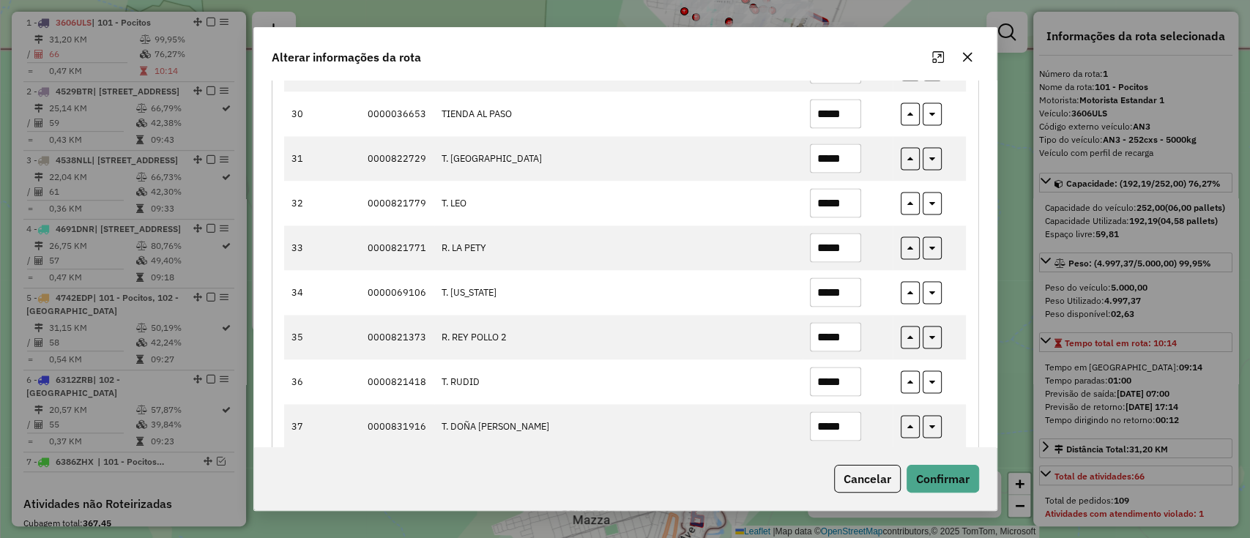
scroll to position [1171, 0]
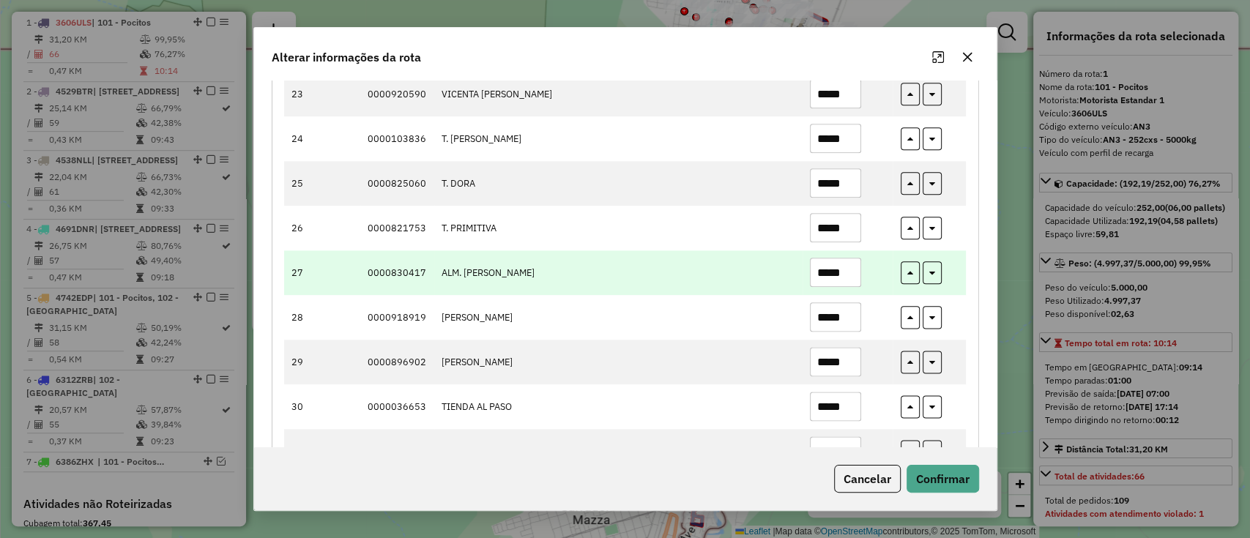
click at [835, 269] on input "*****" at bounding box center [835, 272] width 51 height 29
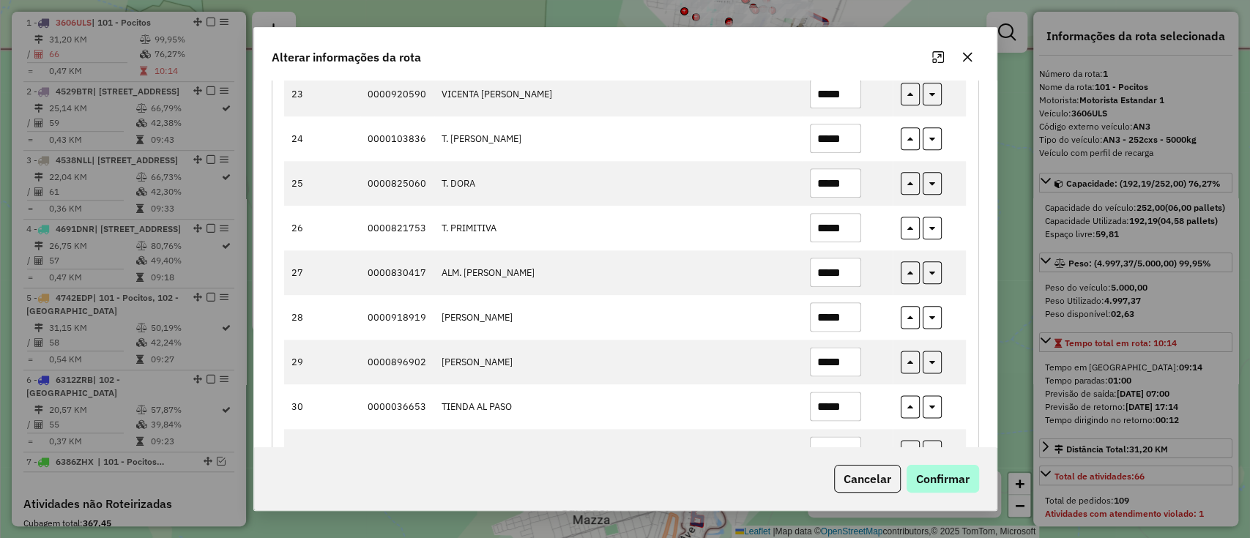
type input "*****"
click at [937, 475] on button "Confirmar" at bounding box center [942, 479] width 72 height 28
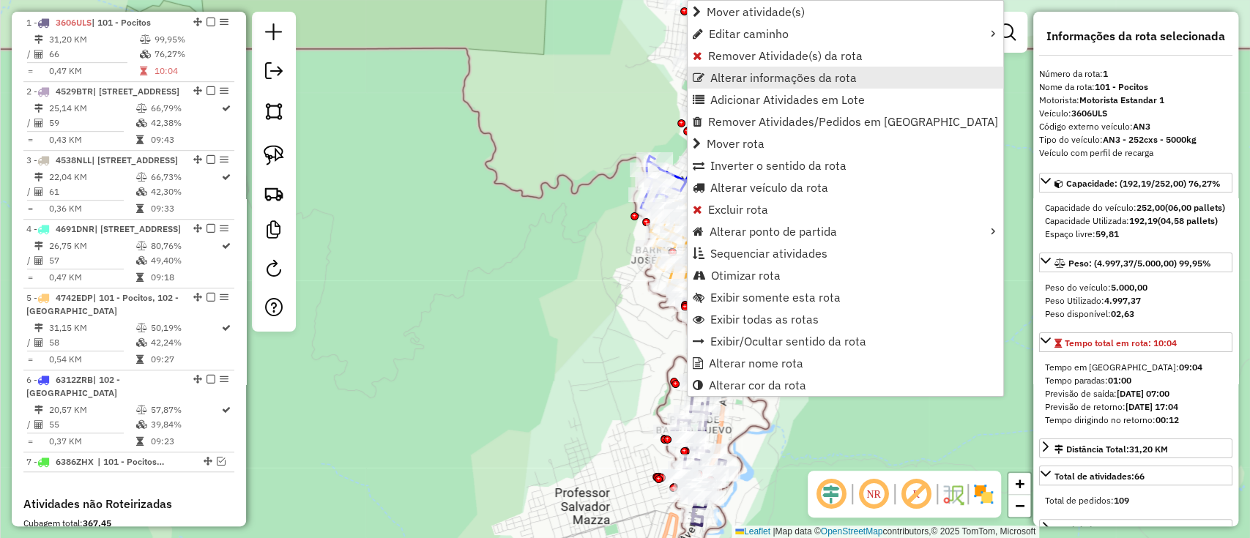
click at [720, 81] on span "Alterar informações da rota" at bounding box center [783, 78] width 146 height 12
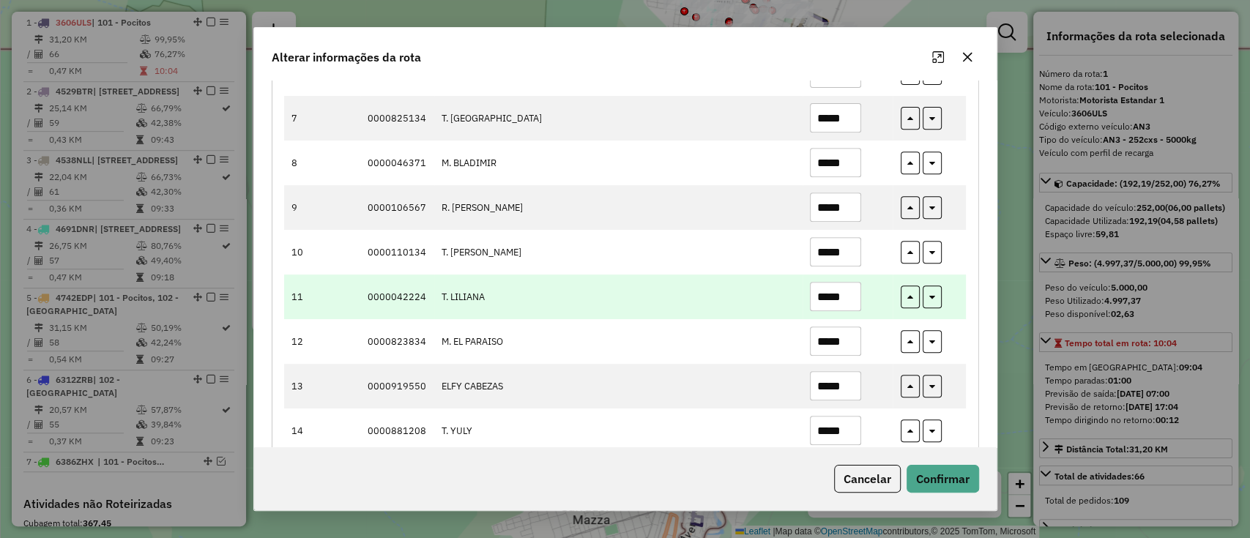
scroll to position [390, 0]
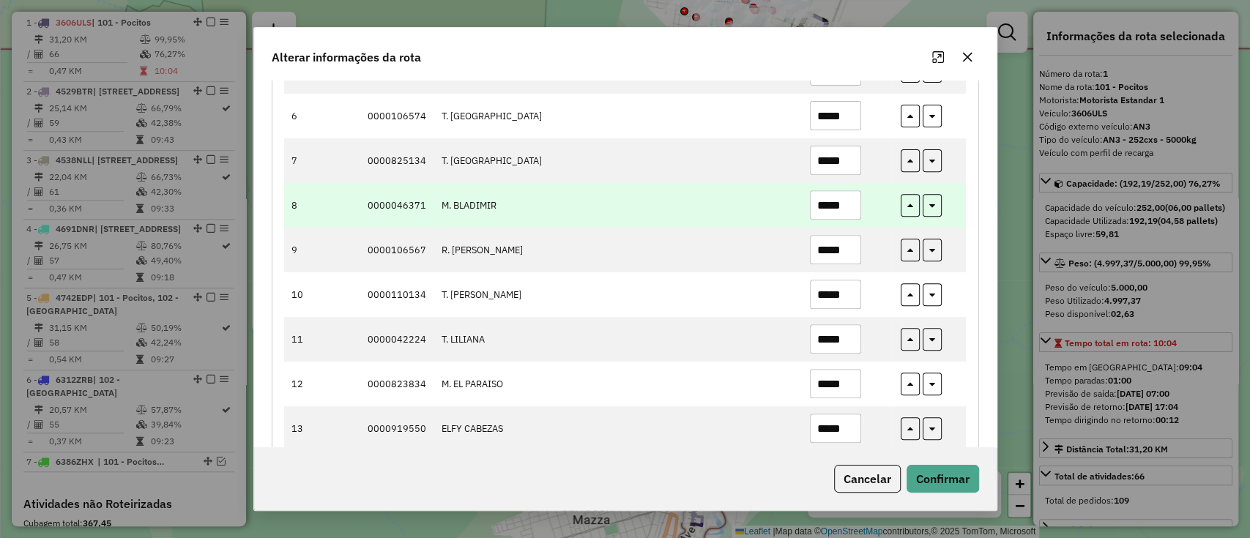
click at [837, 204] on input "*****" at bounding box center [835, 204] width 51 height 29
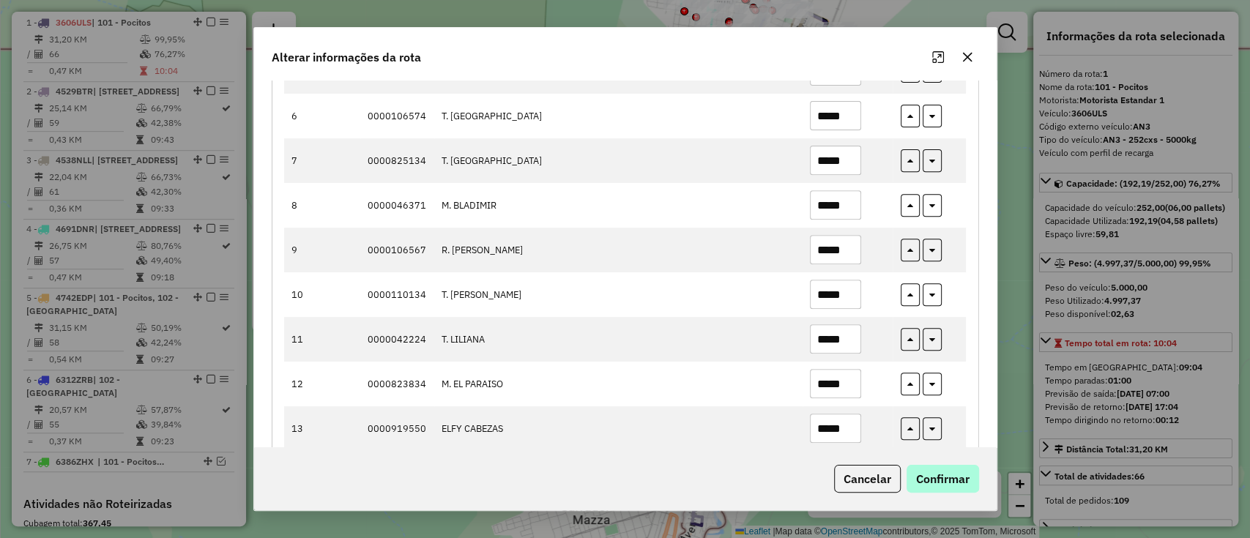
type input "*****"
click at [924, 474] on button "Confirmar" at bounding box center [942, 479] width 72 height 28
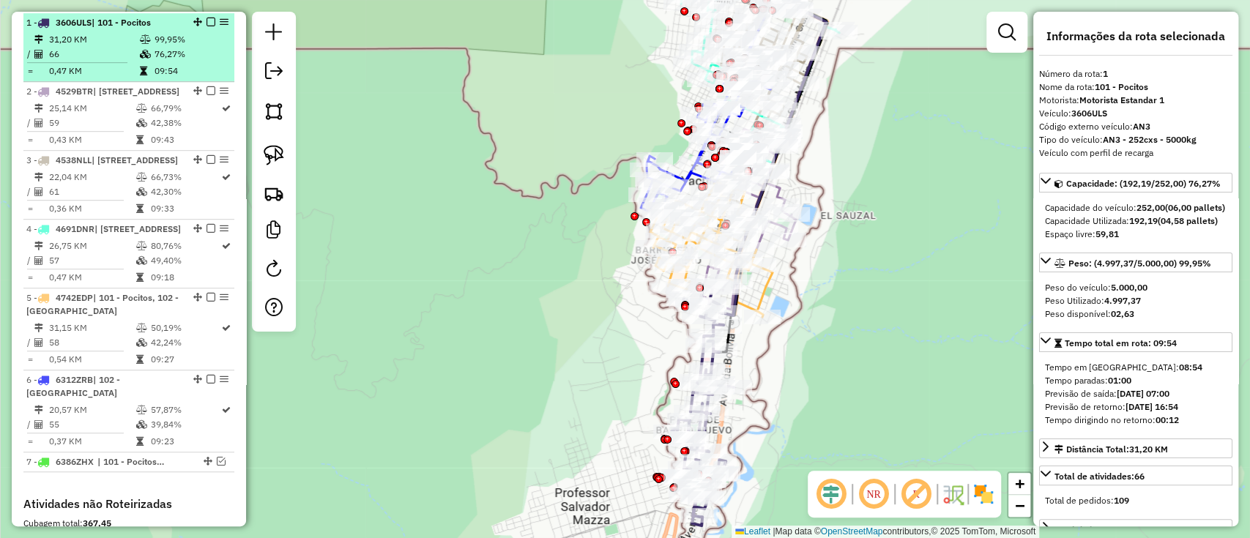
click at [207, 20] on em at bounding box center [210, 22] width 9 height 9
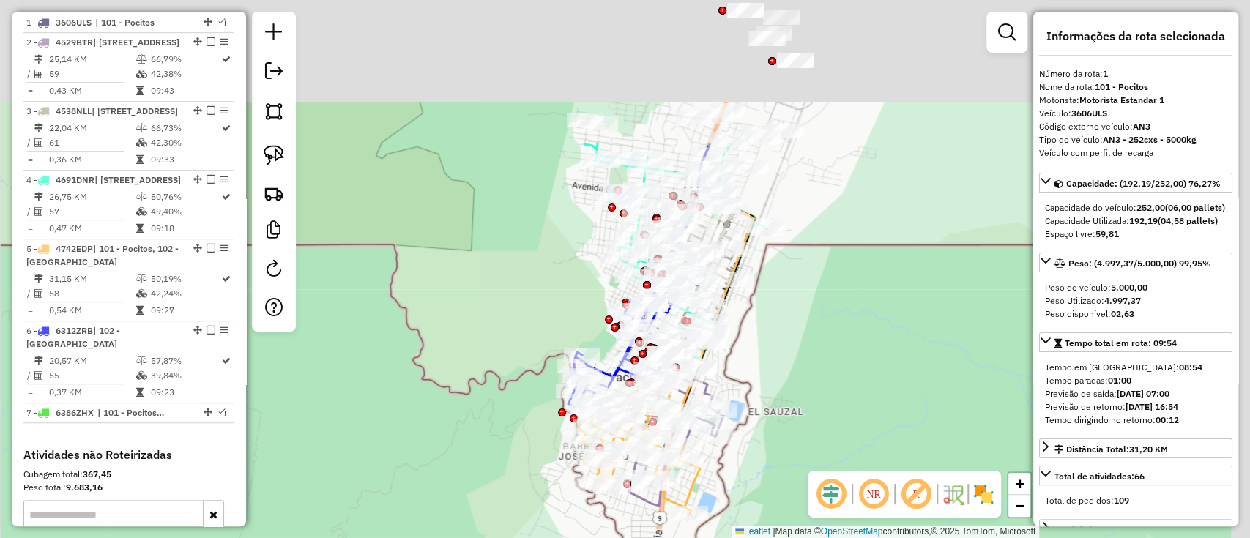
drag, startPoint x: 529, startPoint y: 309, endPoint x: 469, endPoint y: 482, distance: 183.3
click at [469, 482] on div "Janela de atendimento Grade de atendimento Capacidade Transportadoras Veículos …" at bounding box center [625, 269] width 1250 height 538
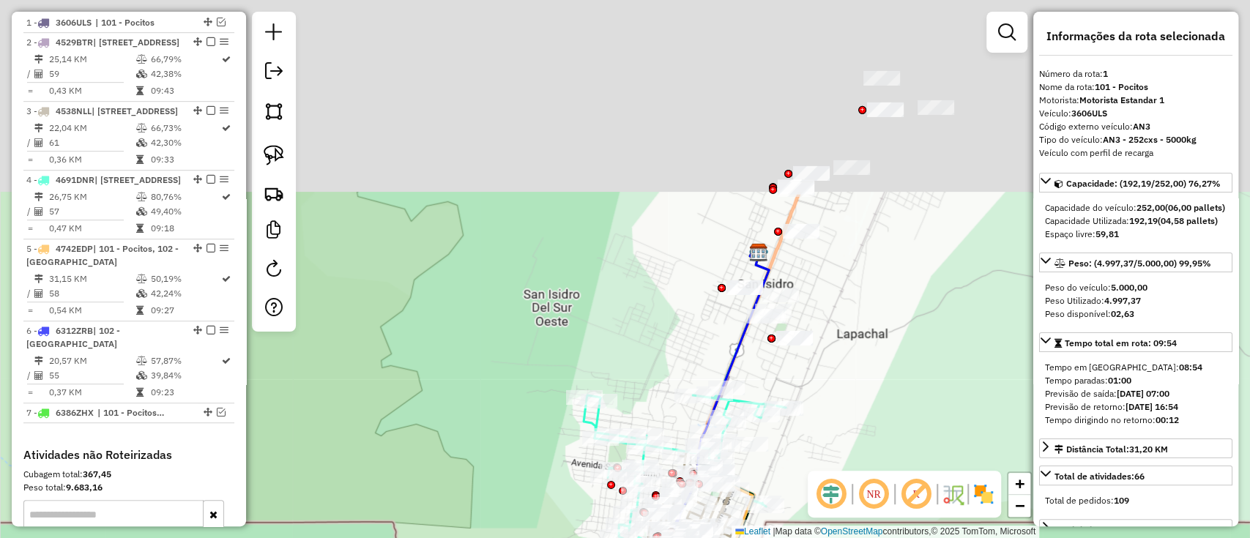
drag, startPoint x: 890, startPoint y: 421, endPoint x: 876, endPoint y: 460, distance: 41.5
click at [876, 460] on div "Janela de atendimento Grade de atendimento Capacidade Transportadoras Veículos …" at bounding box center [625, 269] width 1250 height 538
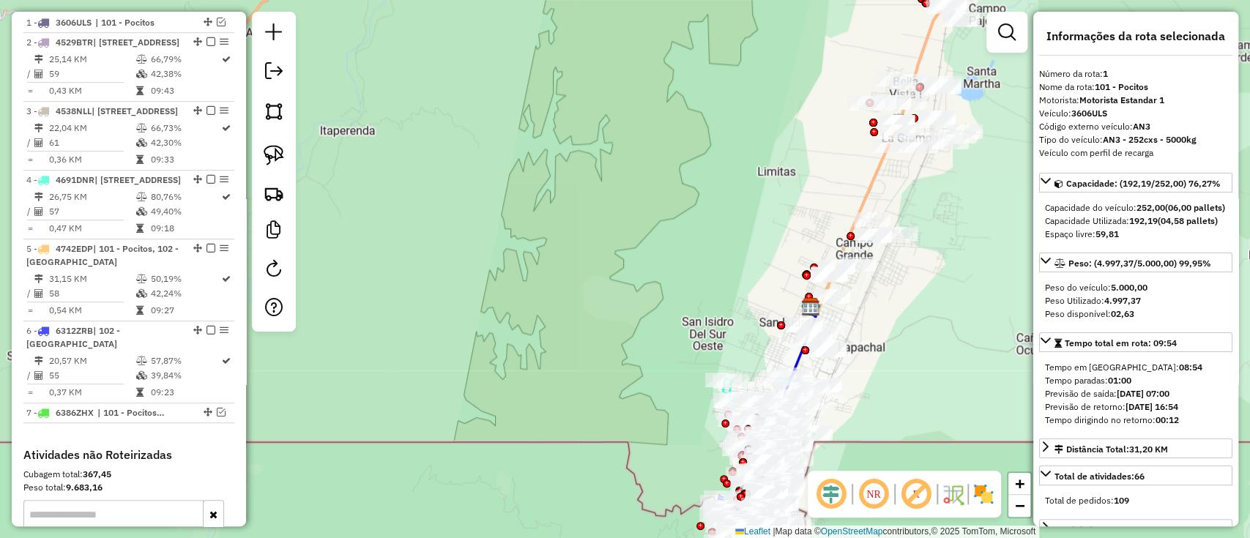
drag, startPoint x: 742, startPoint y: 190, endPoint x: 473, endPoint y: 344, distance: 309.5
click at [463, 357] on div "Janela de atendimento Grade de atendimento Capacidade Transportadoras Veículos …" at bounding box center [625, 269] width 1250 height 538
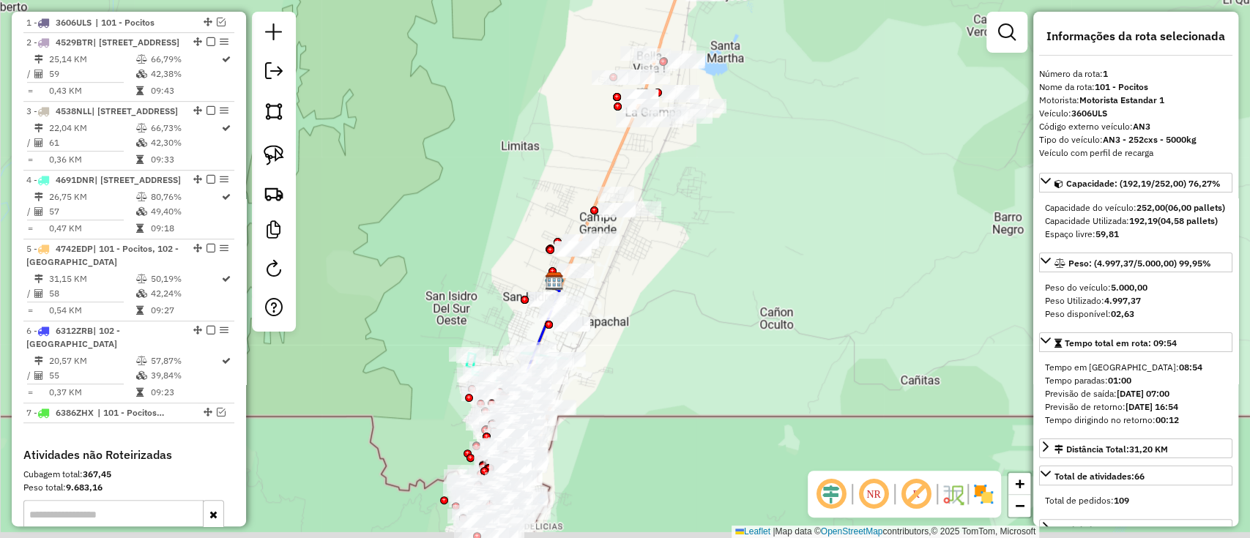
drag, startPoint x: 796, startPoint y: 426, endPoint x: 814, endPoint y: 209, distance: 217.4
click at [816, 218] on div "Janela de atendimento Grade de atendimento Capacidade Transportadoras Veículos …" at bounding box center [625, 269] width 1250 height 538
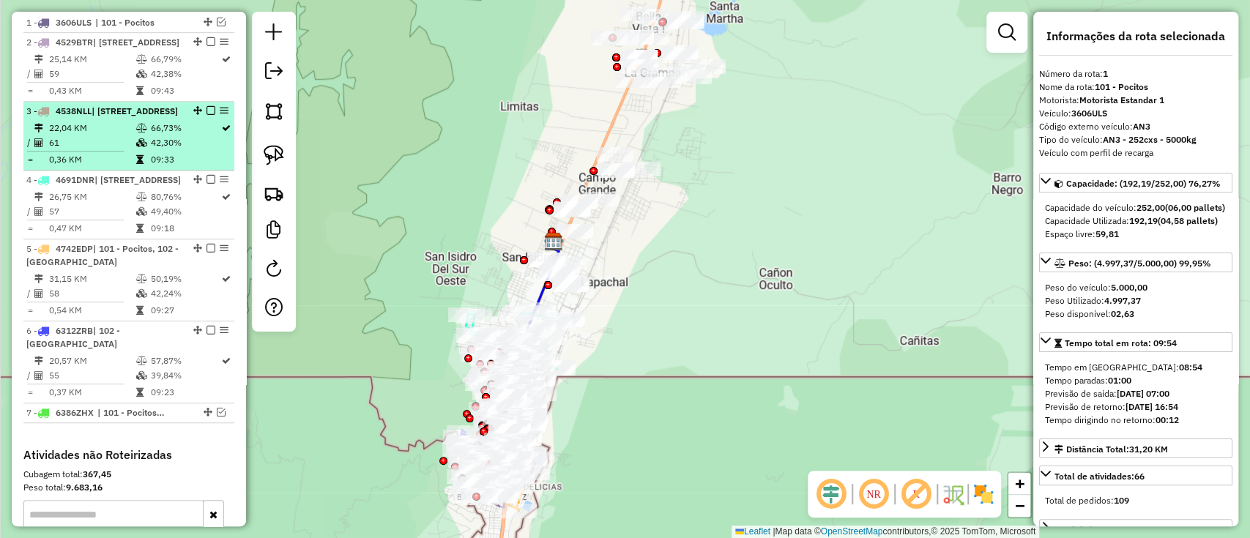
click at [125, 135] on td "22,04 KM" at bounding box center [91, 128] width 86 height 15
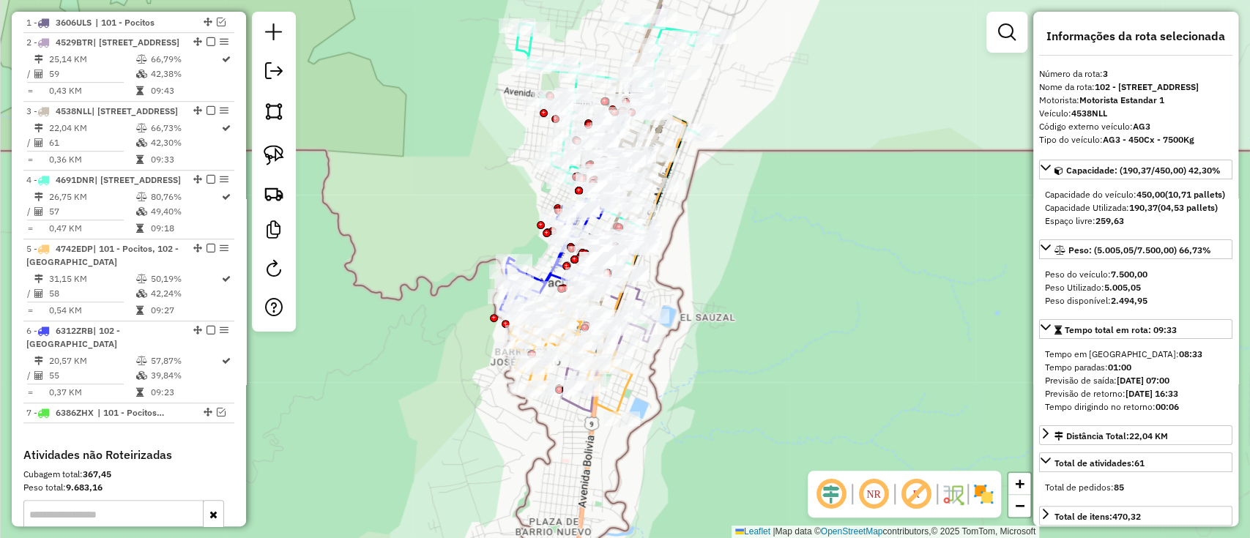
drag, startPoint x: 733, startPoint y: 302, endPoint x: 746, endPoint y: 195, distance: 107.0
click at [746, 195] on div "Janela de atendimento Grade de atendimento Capacidade Transportadoras Veículos …" at bounding box center [625, 269] width 1250 height 538
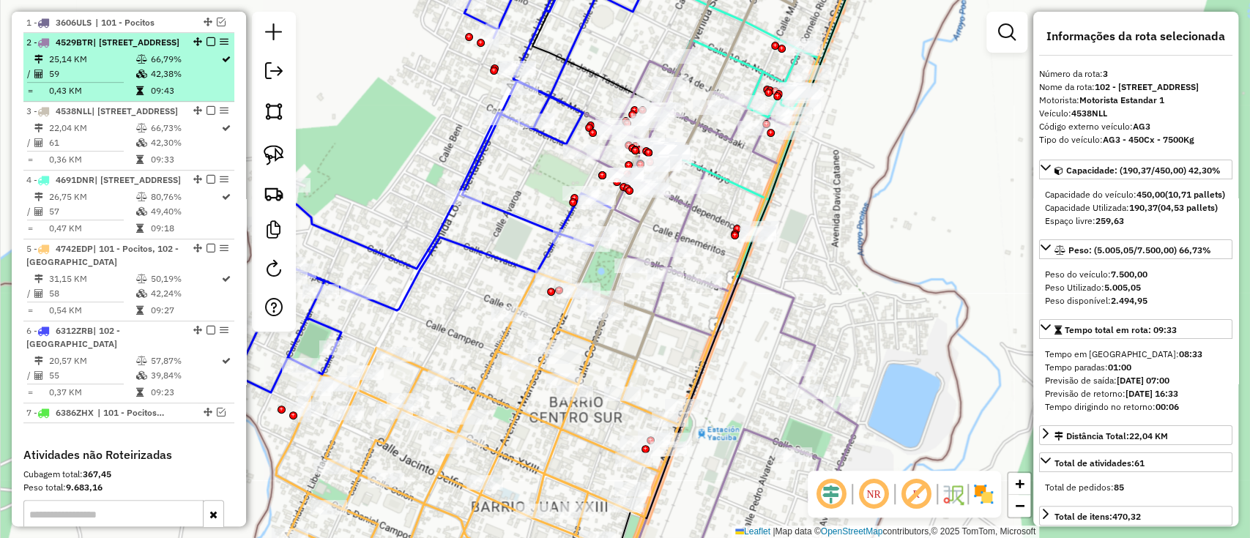
click at [170, 67] on td "66,79%" at bounding box center [184, 59] width 71 height 15
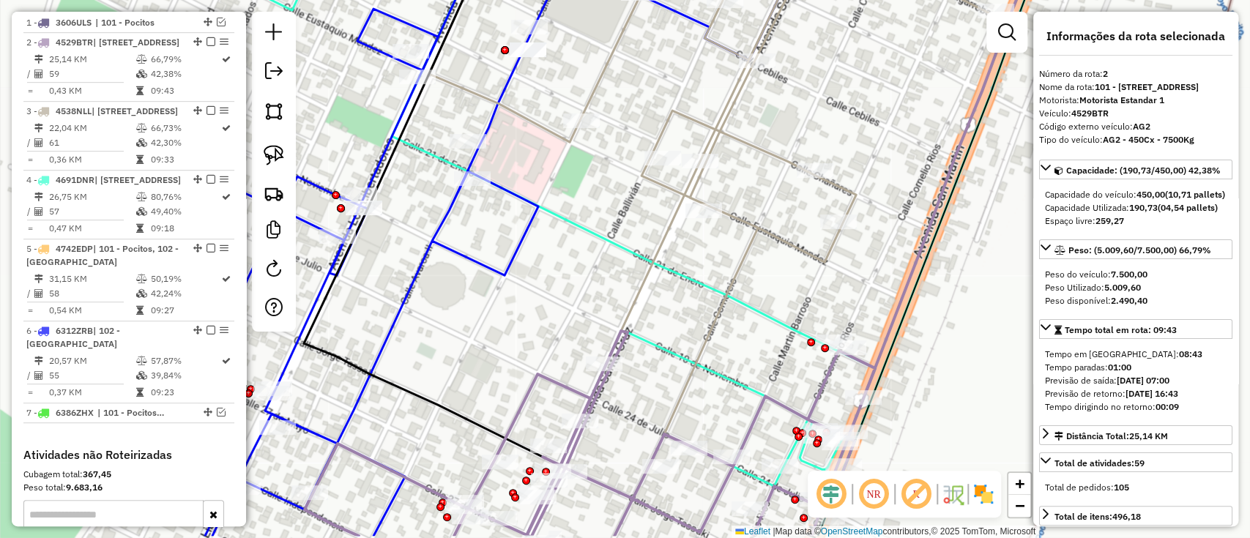
drag, startPoint x: 680, startPoint y: 313, endPoint x: 676, endPoint y: 114, distance: 198.4
click at [660, 102] on div "Janela de atendimento Grade de atendimento Capacidade Transportadoras Veículos …" at bounding box center [625, 269] width 1250 height 538
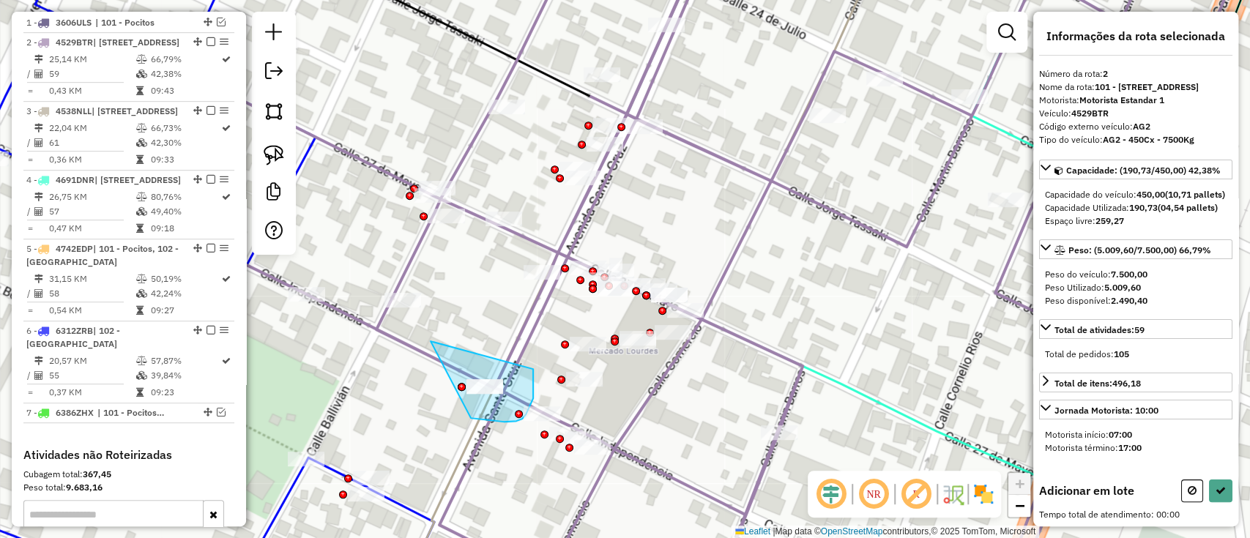
drag, startPoint x: 490, startPoint y: 421, endPoint x: 530, endPoint y: 360, distance: 72.5
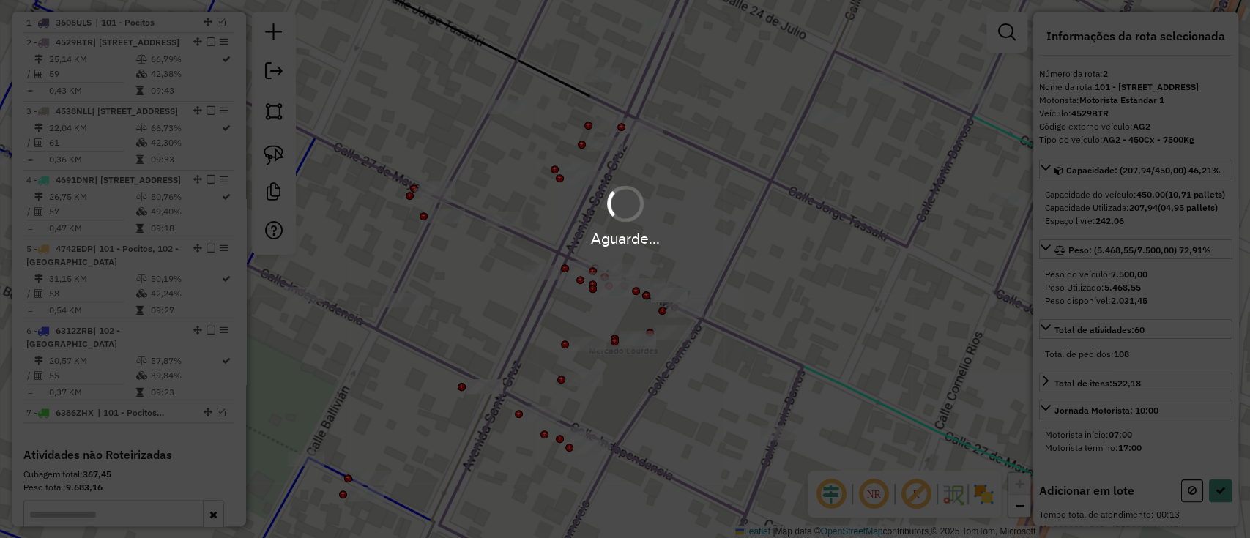
select select "**********"
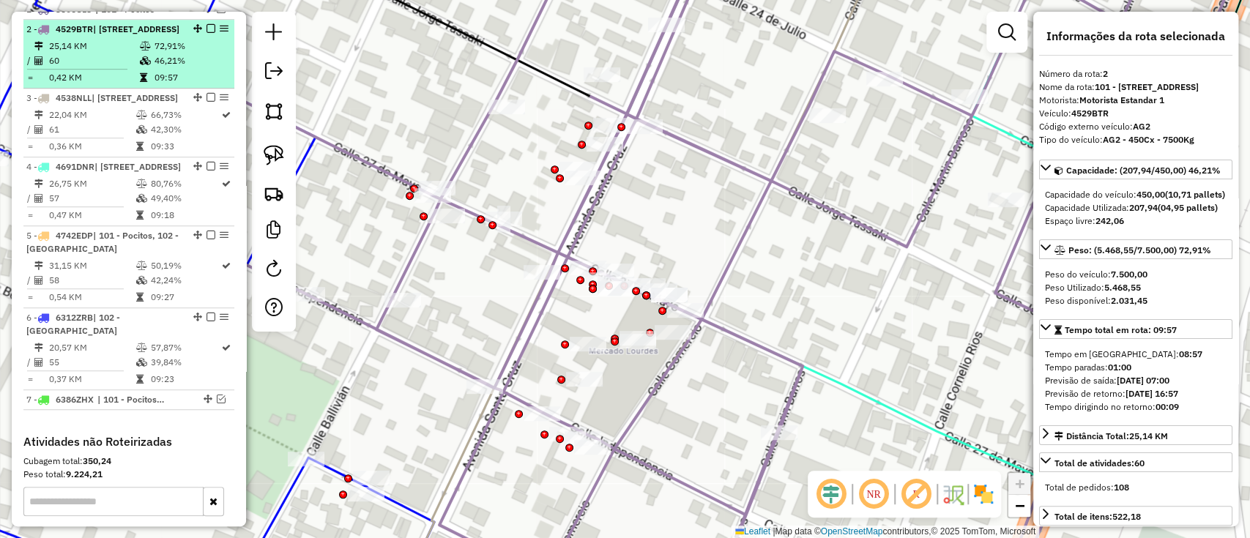
scroll to position [578, 0]
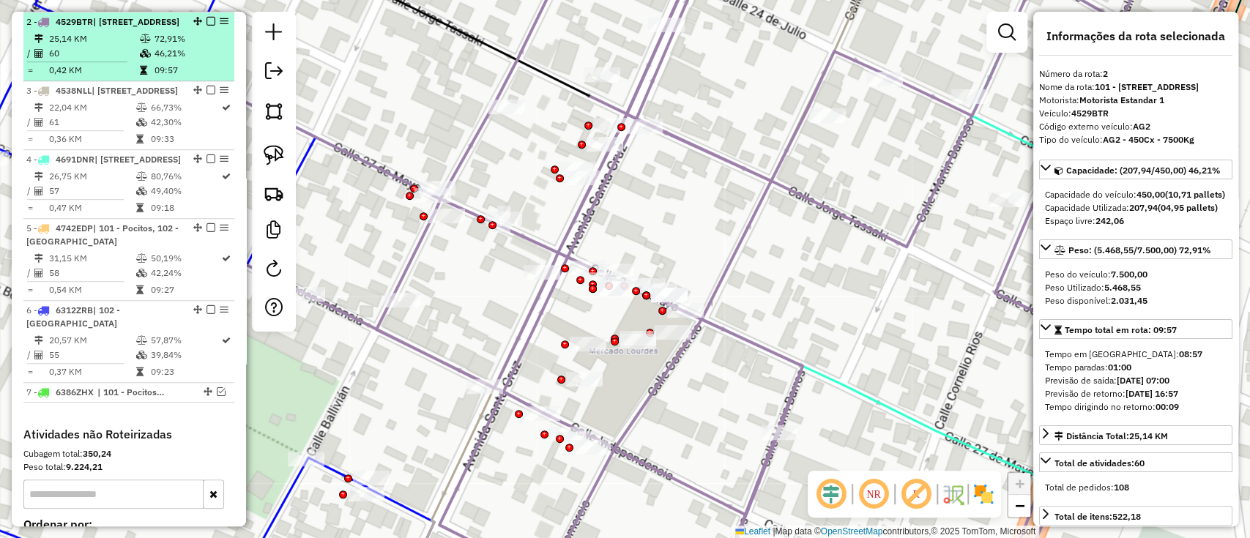
click at [206, 20] on em at bounding box center [210, 21] width 9 height 9
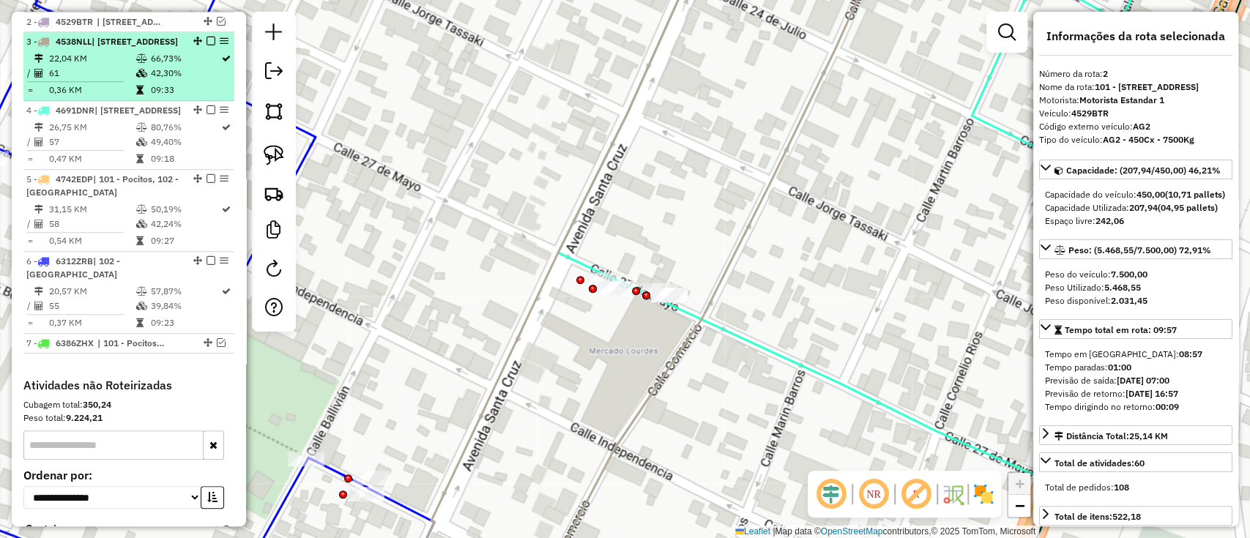
click at [196, 62] on li "3 - 4538NLL | 102 - Pocitos Norte, 103 - Centro 22,04 KM 66,73% / 61 42,30% = 0…" at bounding box center [128, 66] width 211 height 69
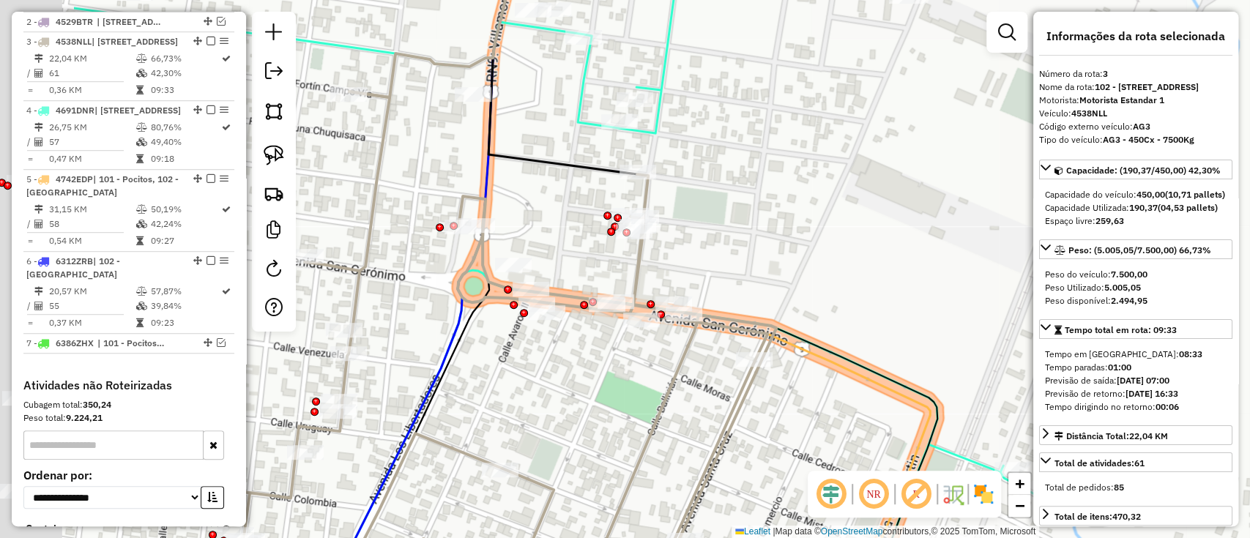
drag, startPoint x: 861, startPoint y: 242, endPoint x: 886, endPoint y: 240, distance: 24.9
click at [878, 240] on div "Janela de atendimento Grade de atendimento Capacidade Transportadoras Veículos …" at bounding box center [625, 269] width 1250 height 538
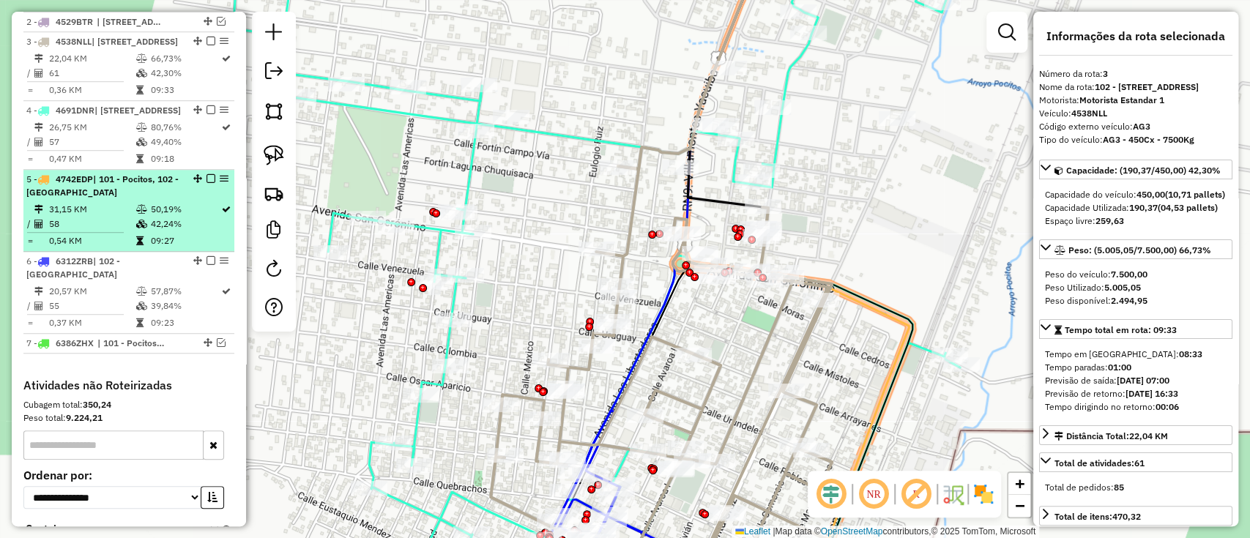
click at [169, 231] on td "42,24%" at bounding box center [184, 224] width 71 height 15
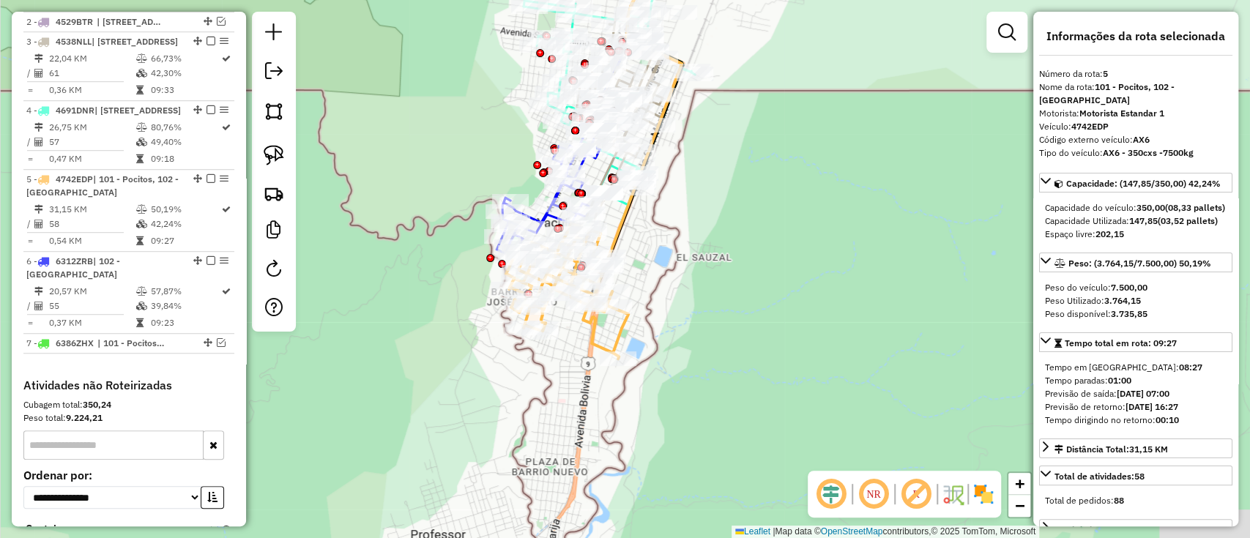
drag, startPoint x: 428, startPoint y: 387, endPoint x: 556, endPoint y: 218, distance: 212.1
click at [404, 255] on div "Janela de atendimento Grade de atendimento Capacidade Transportadoras Veículos …" at bounding box center [625, 269] width 1250 height 538
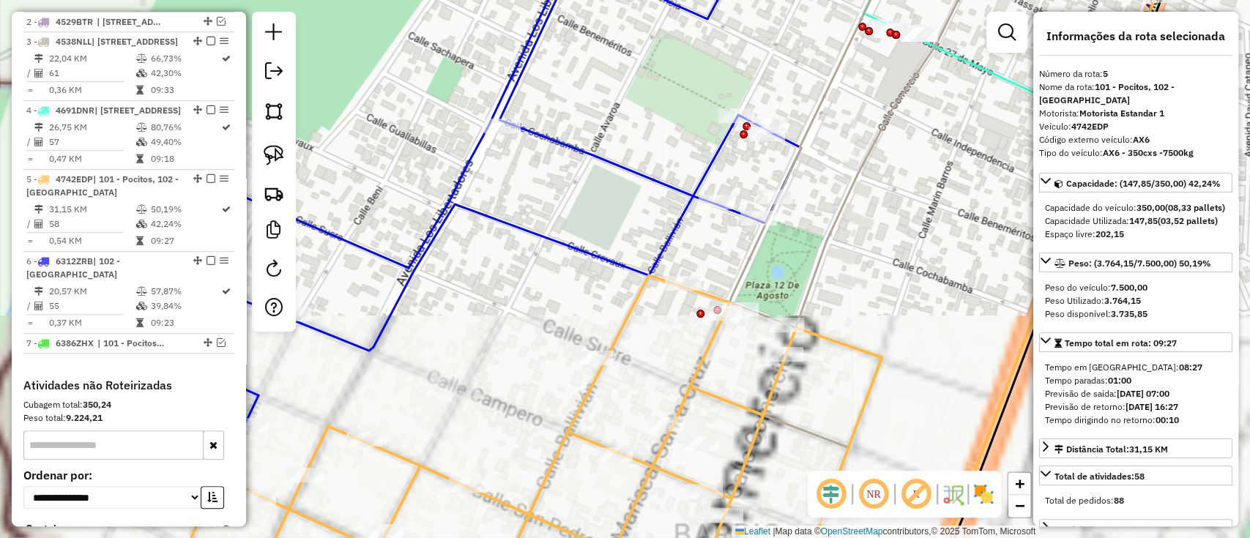
drag, startPoint x: 785, startPoint y: 214, endPoint x: 766, endPoint y: 293, distance: 81.3
click at [766, 293] on div "Janela de atendimento Grade de atendimento Capacidade Transportadoras Veículos …" at bounding box center [625, 269] width 1250 height 538
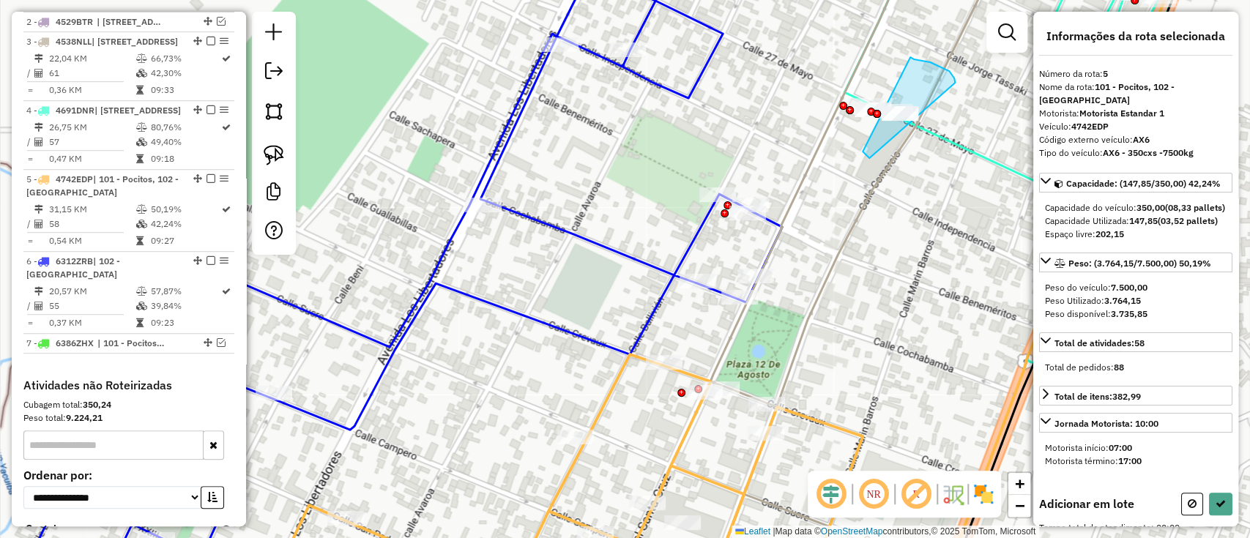
drag, startPoint x: 869, startPoint y: 158, endPoint x: 910, endPoint y: 57, distance: 109.0
select select "**********"
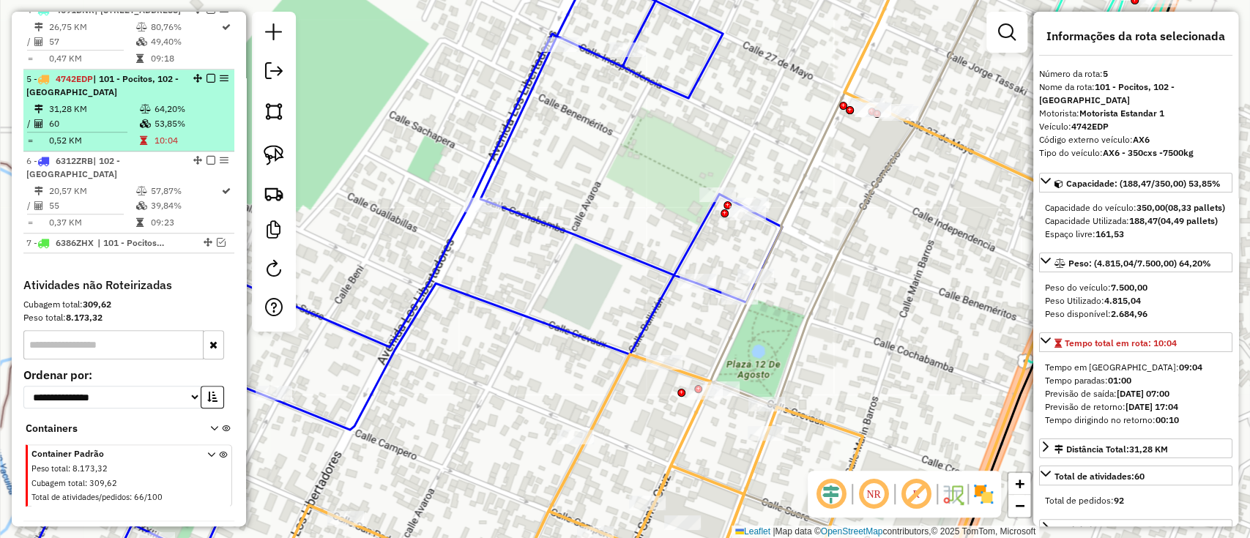
scroll to position [757, 0]
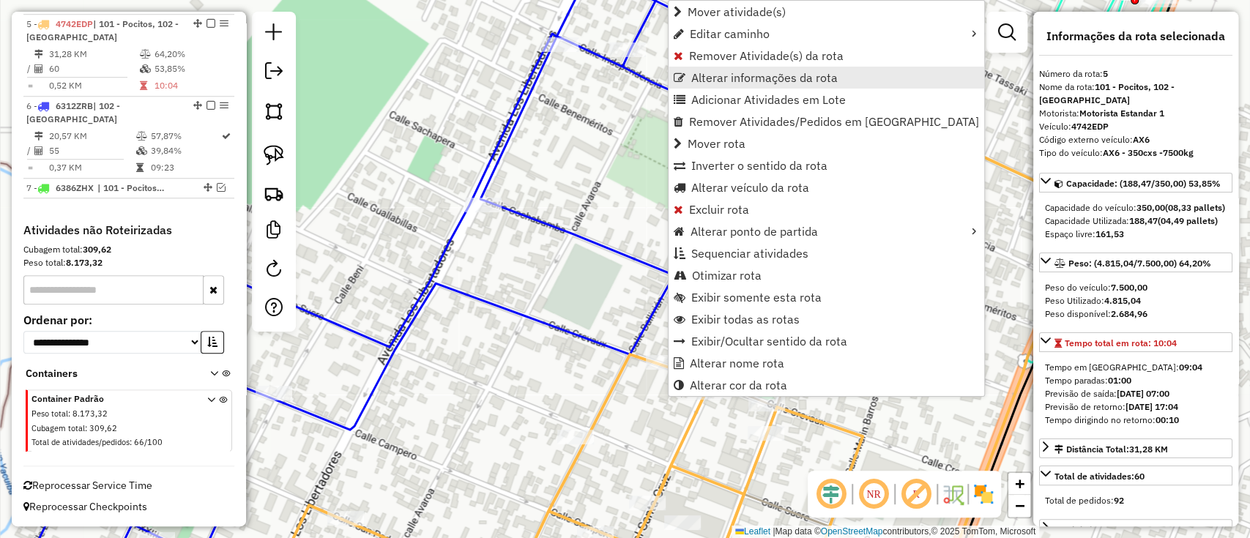
click at [751, 74] on span "Alterar informações da rota" at bounding box center [764, 78] width 146 height 12
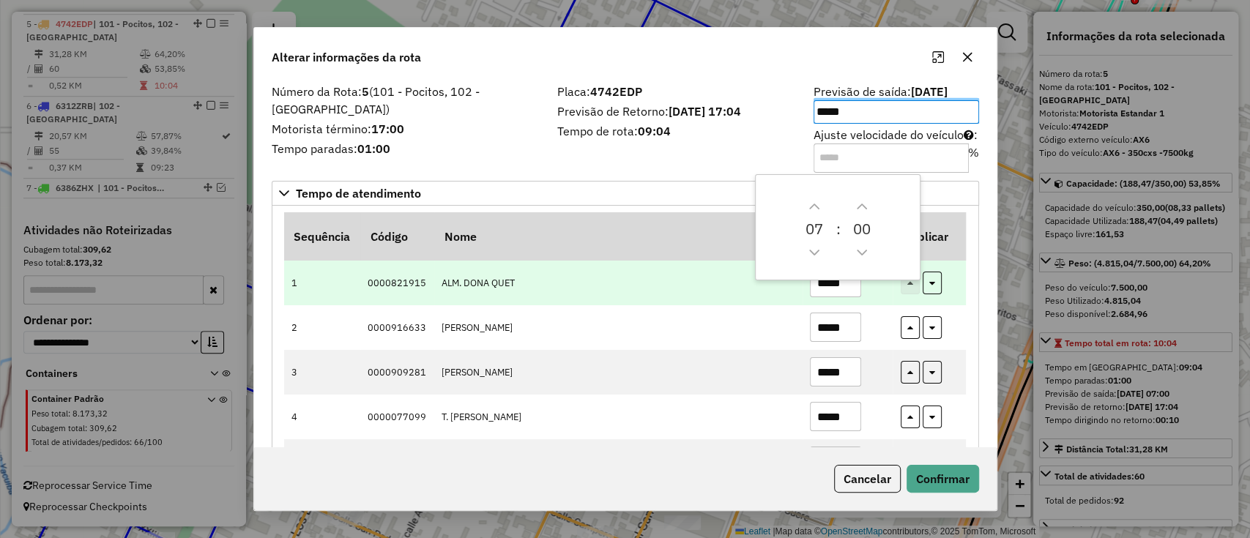
click at [839, 284] on input "*****" at bounding box center [835, 282] width 51 height 29
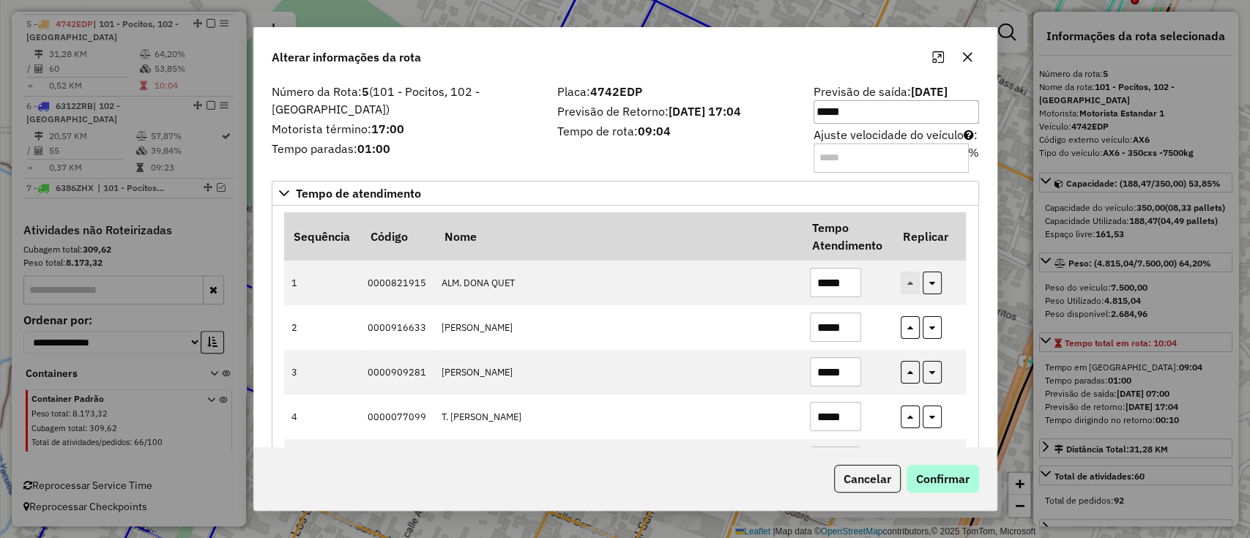
type input "*****"
click at [970, 466] on button "Confirmar" at bounding box center [942, 479] width 72 height 28
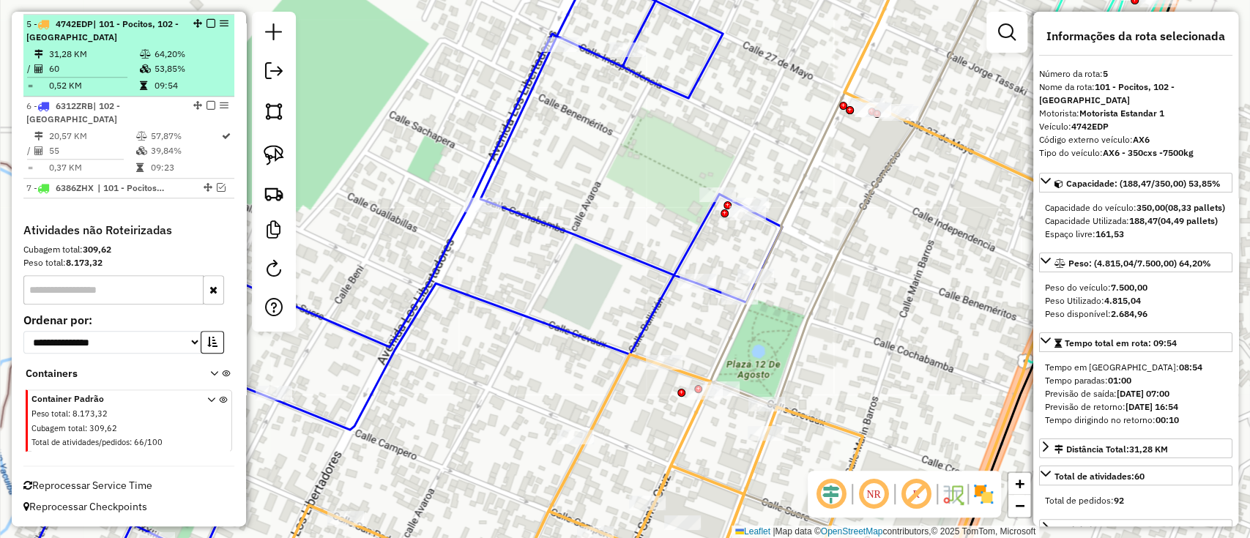
click at [206, 20] on em at bounding box center [210, 23] width 9 height 9
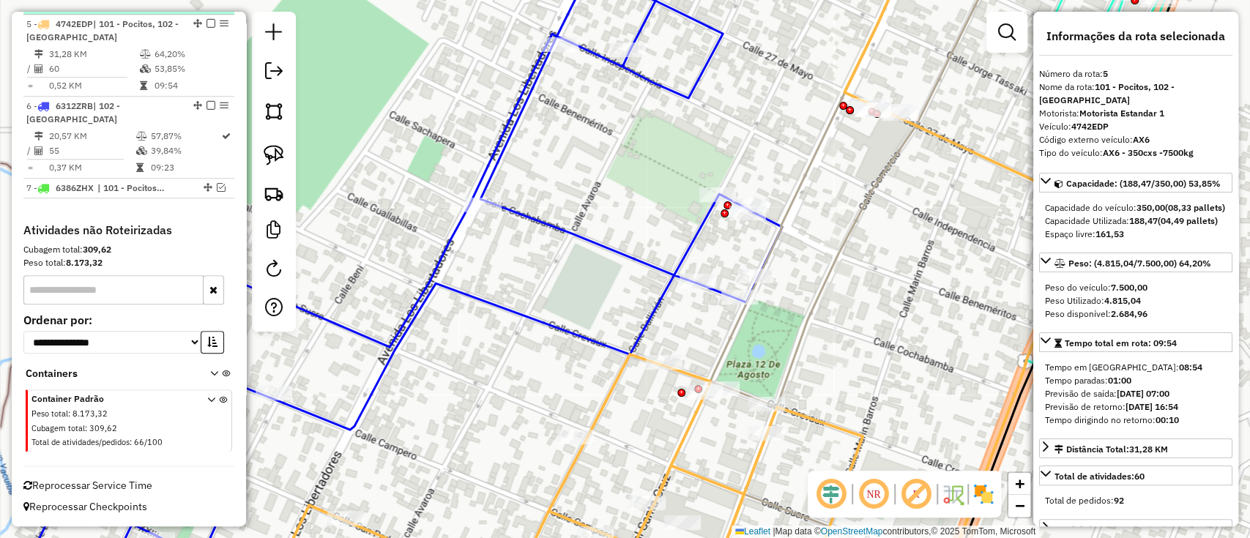
scroll to position [695, 0]
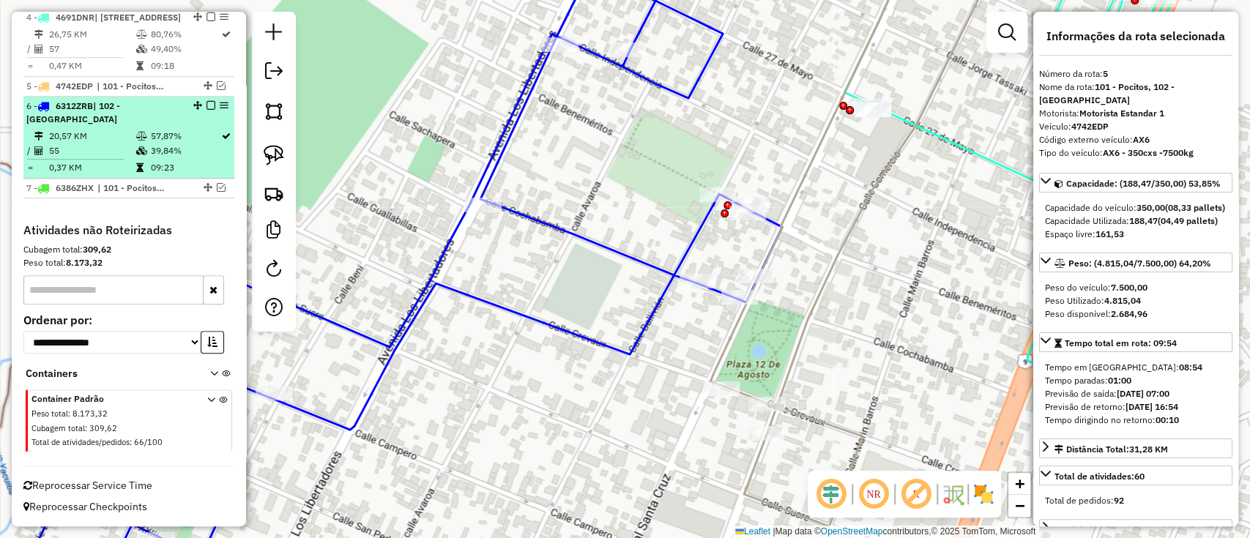
click at [170, 130] on td "57,87%" at bounding box center [184, 136] width 71 height 15
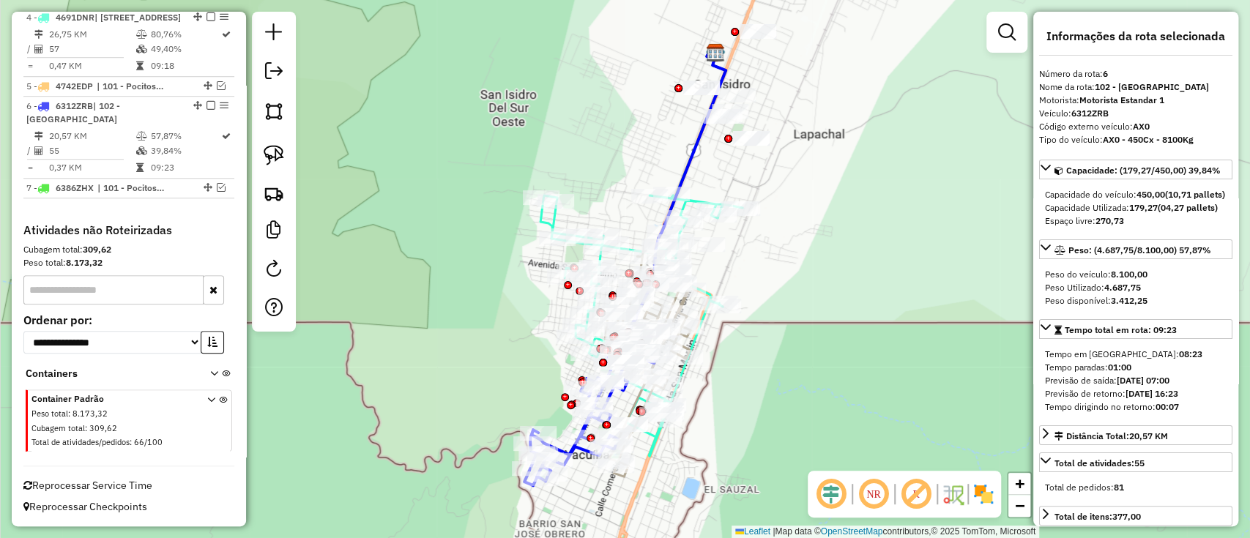
click at [434, 227] on div "Janela de atendimento Grade de atendimento Capacidade Transportadoras Veículos …" at bounding box center [625, 269] width 1250 height 538
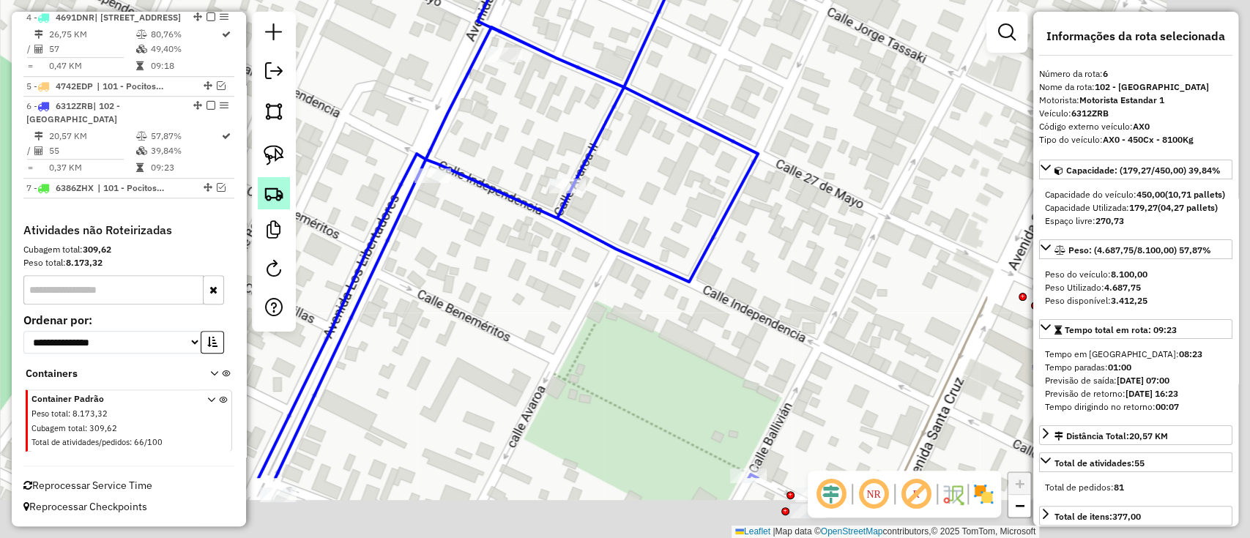
drag, startPoint x: 622, startPoint y: 291, endPoint x: 282, endPoint y: 183, distance: 356.5
click at [282, 183] on hb-router-mapa "Informações da Sessão 1289146 - 06/10/2025 Criação: 04/10/2025 15:49 Depósito: …" at bounding box center [625, 269] width 1250 height 538
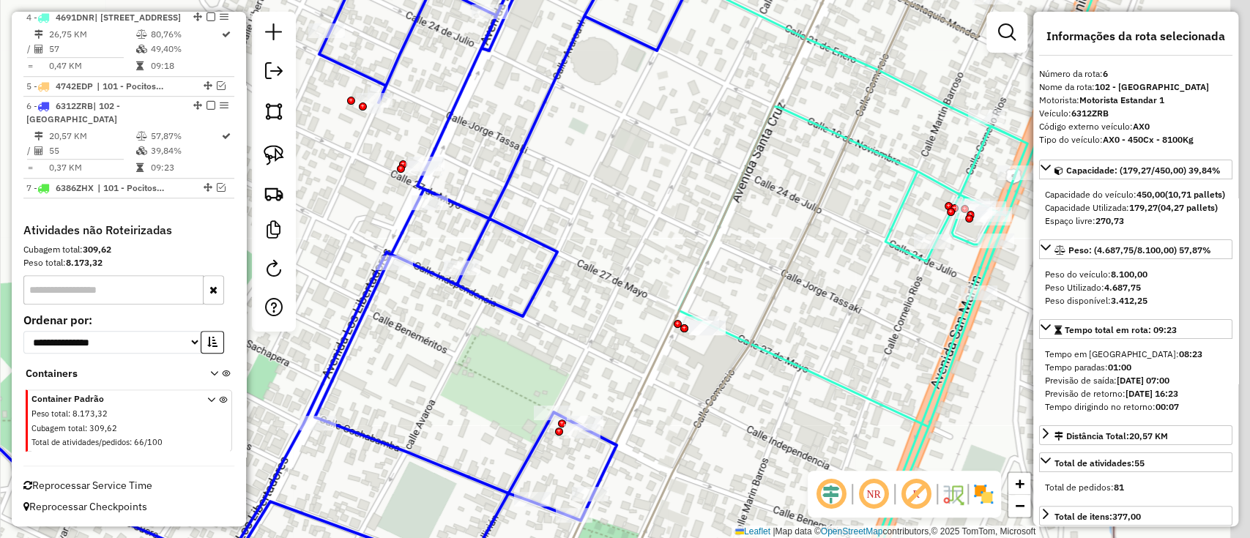
drag, startPoint x: 605, startPoint y: 287, endPoint x: 604, endPoint y: 447, distance: 160.3
click at [604, 447] on div "Janela de atendimento Grade de atendimento Capacidade Transportadoras Veículos …" at bounding box center [625, 269] width 1250 height 538
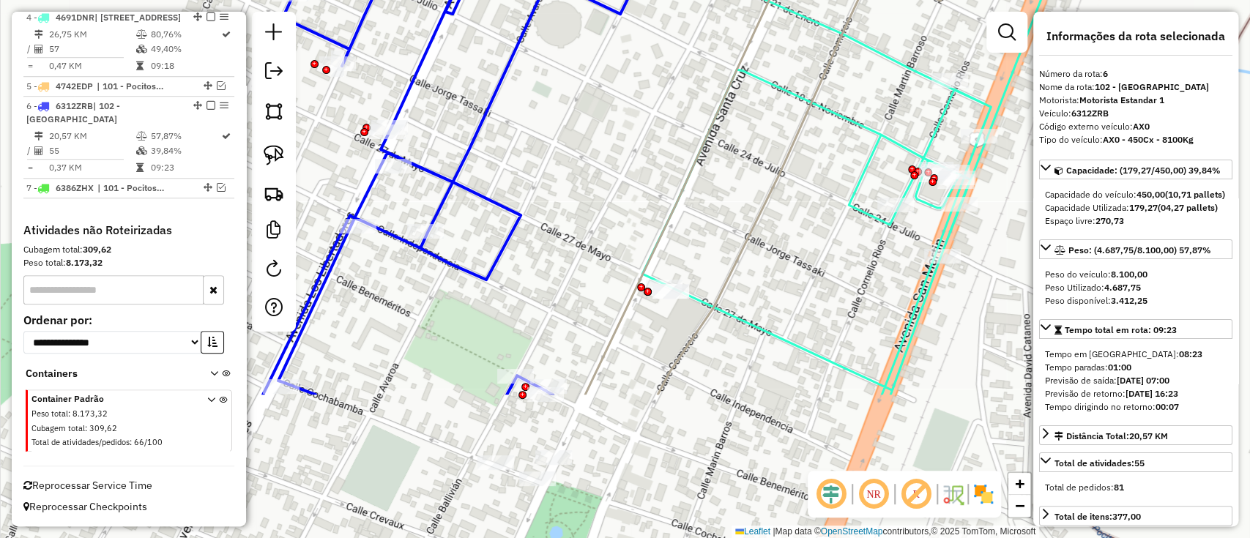
drag, startPoint x: 768, startPoint y: 223, endPoint x: 733, endPoint y: 25, distance: 200.7
click at [733, 25] on div "Janela de atendimento Grade de atendimento Capacidade Transportadoras Veículos …" at bounding box center [625, 269] width 1250 height 538
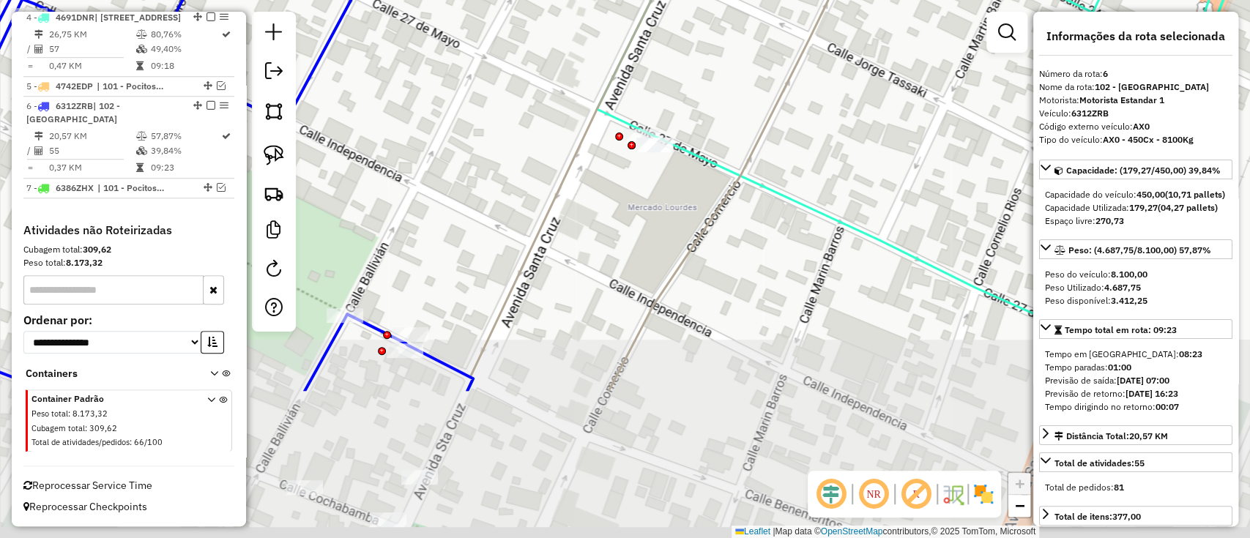
drag, startPoint x: 668, startPoint y: 46, endPoint x: 680, endPoint y: 143, distance: 98.2
click at [668, 44] on div "Janela de atendimento Grade de atendimento Capacidade Transportadoras Veículos …" at bounding box center [625, 269] width 1250 height 538
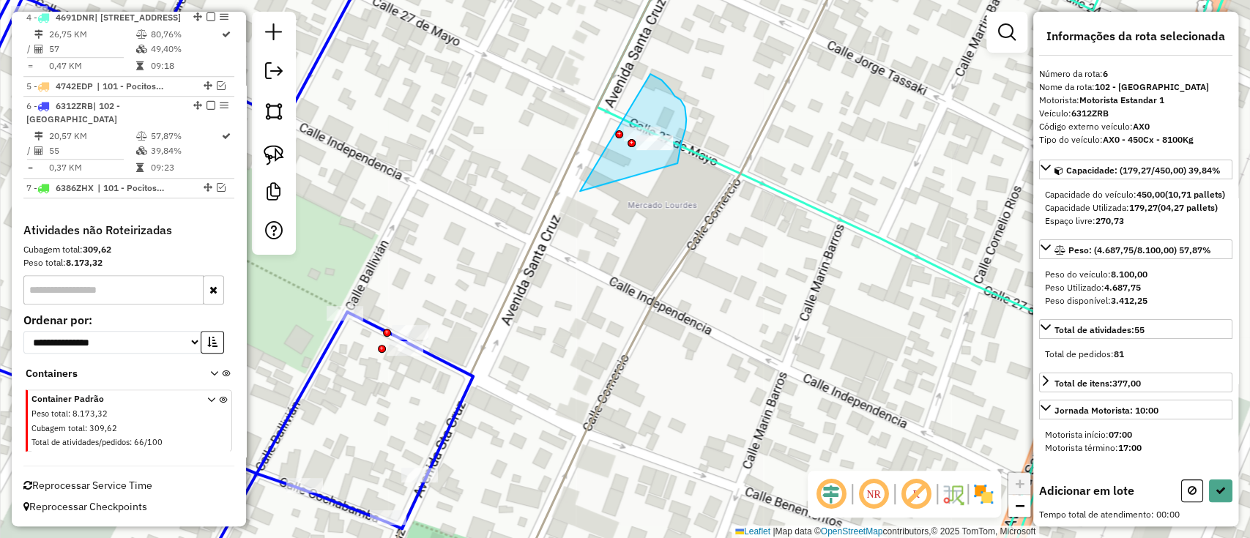
drag, startPoint x: 580, startPoint y: 191, endPoint x: 615, endPoint y: 70, distance: 125.8
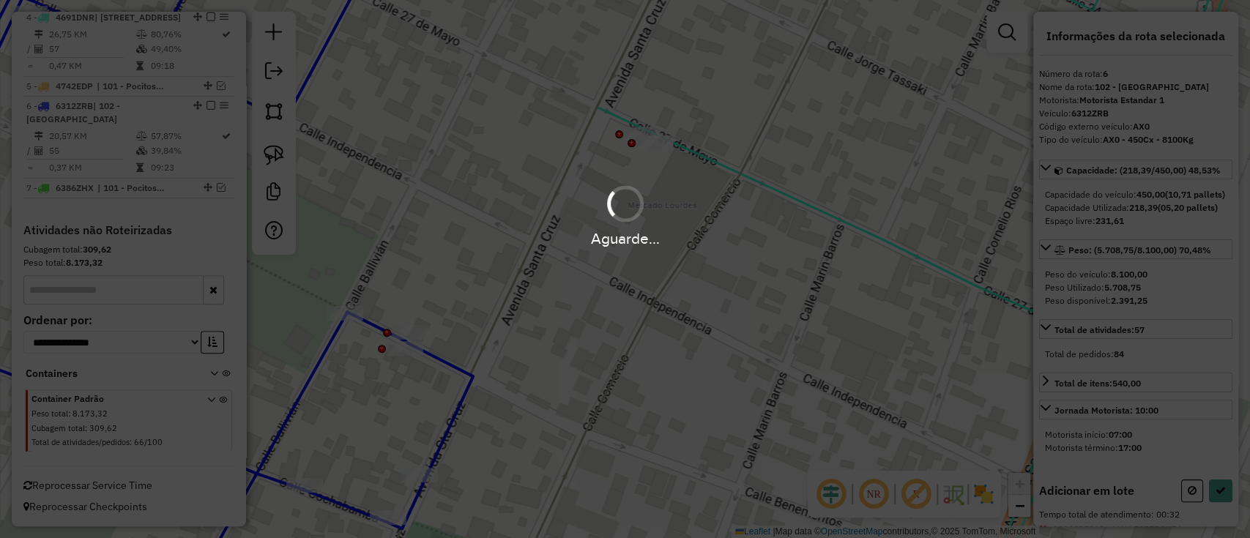
select select "**********"
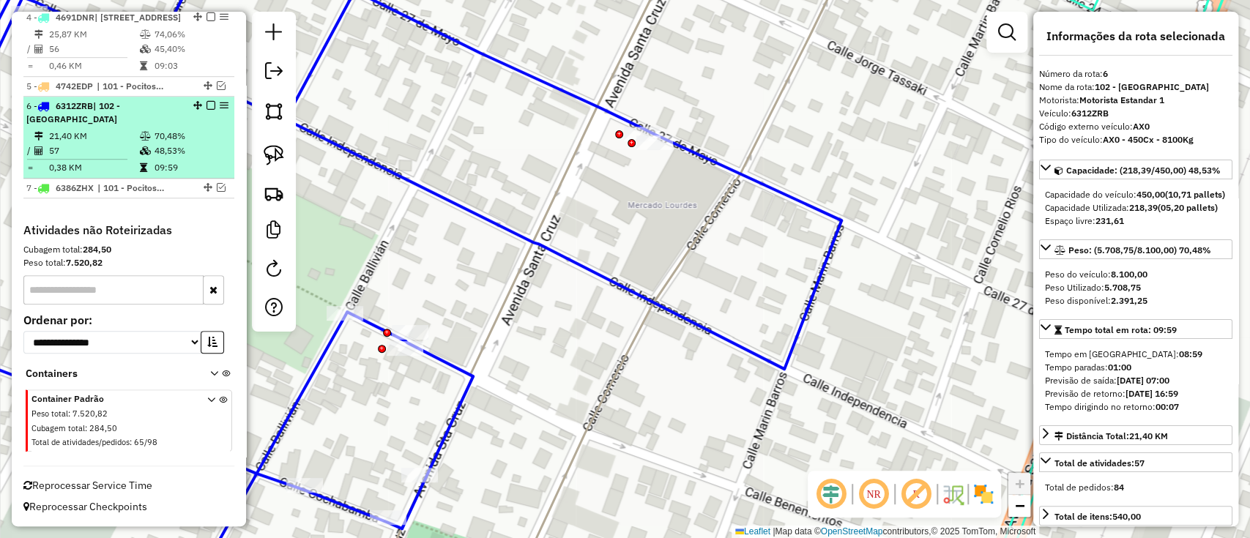
click at [206, 103] on em at bounding box center [210, 105] width 9 height 9
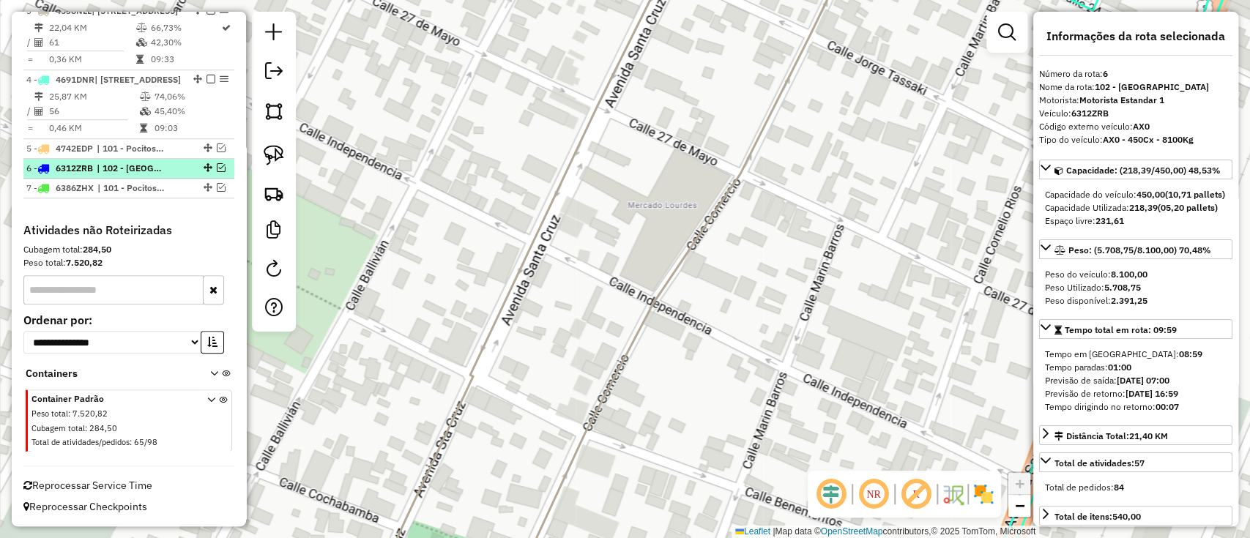
scroll to position [632, 0]
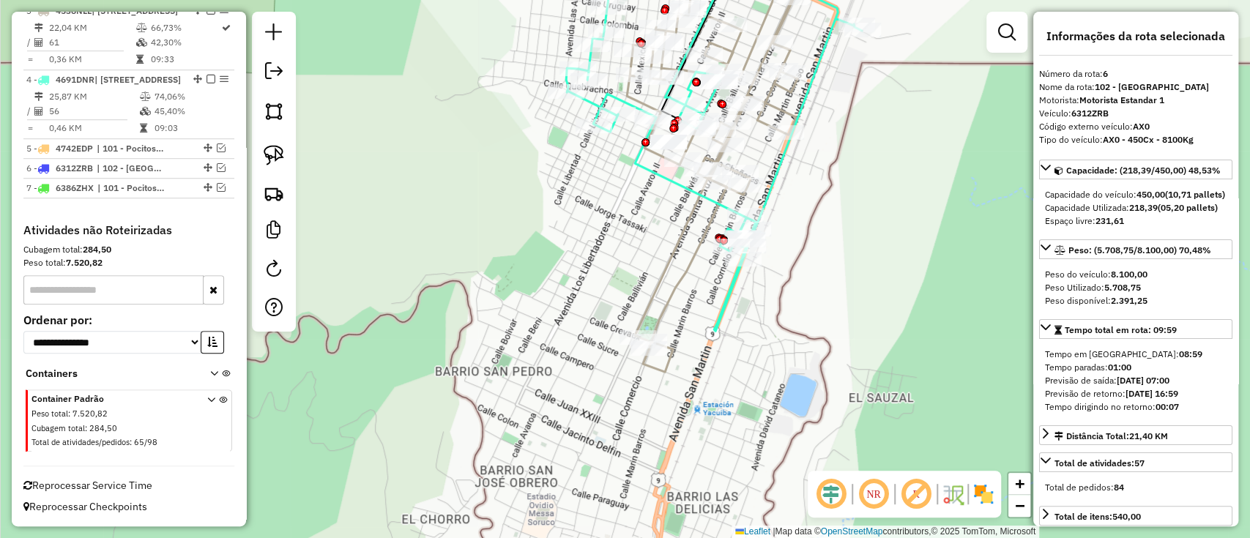
click at [683, 272] on icon at bounding box center [712, 159] width 171 height 426
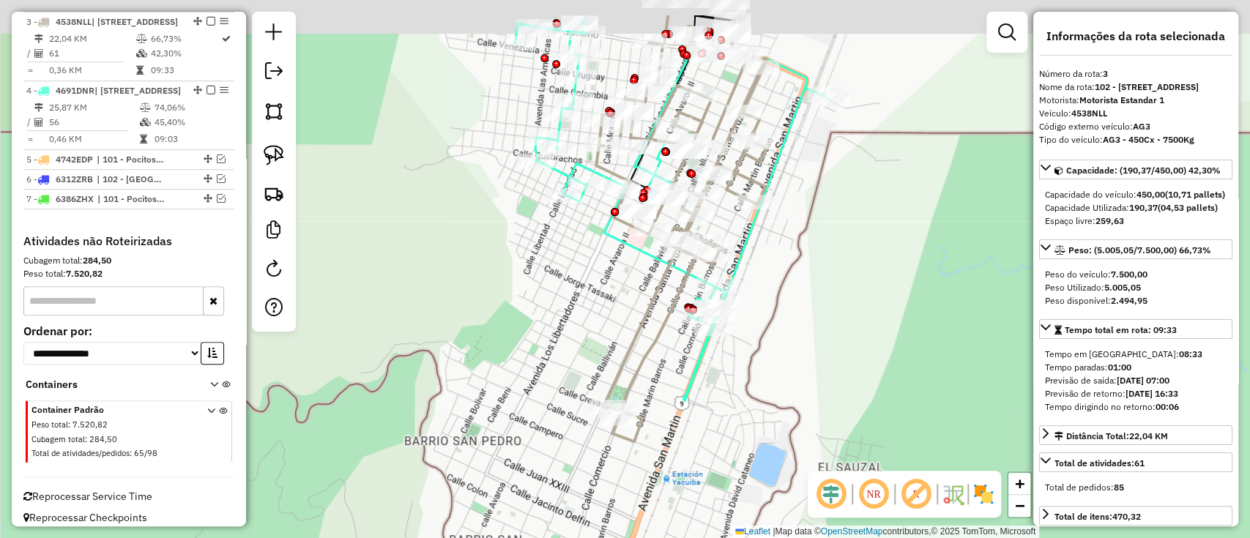
drag, startPoint x: 657, startPoint y: 231, endPoint x: 621, endPoint y: 319, distance: 95.8
click at [621, 319] on div "Janela de atendimento Grade de atendimento Capacidade Transportadoras Veículos …" at bounding box center [625, 269] width 1250 height 538
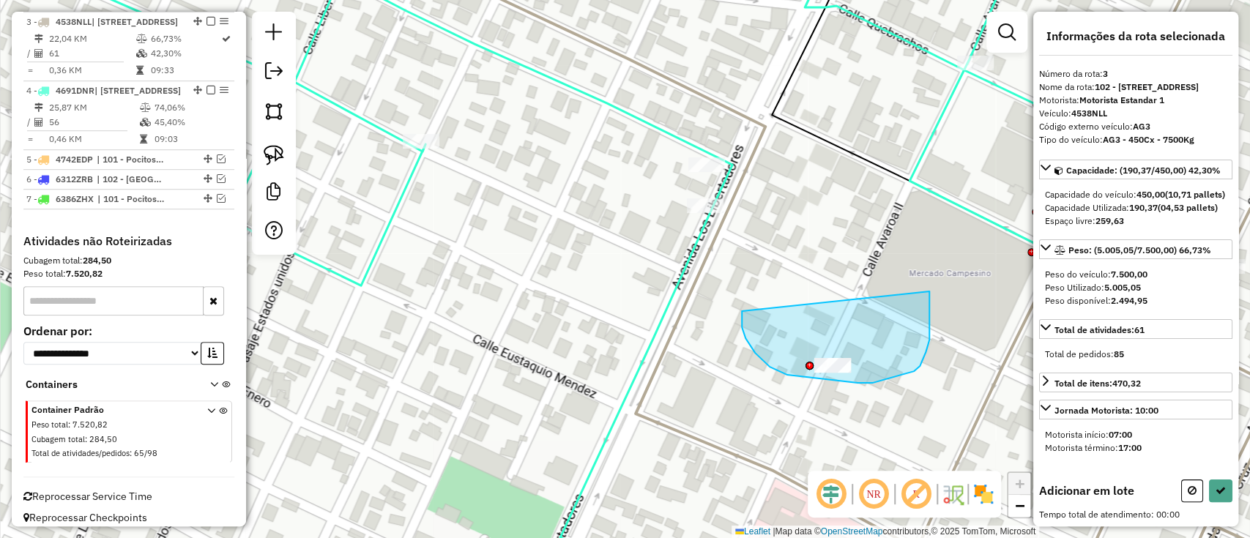
drag, startPoint x: 763, startPoint y: 361, endPoint x: 913, endPoint y: 262, distance: 179.7
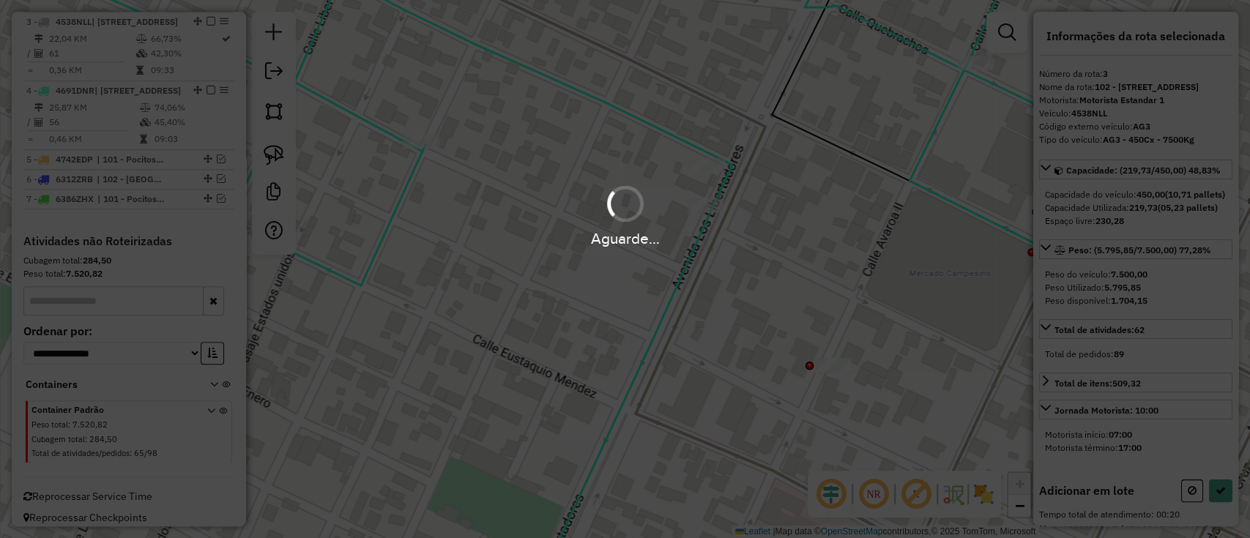
select select "**********"
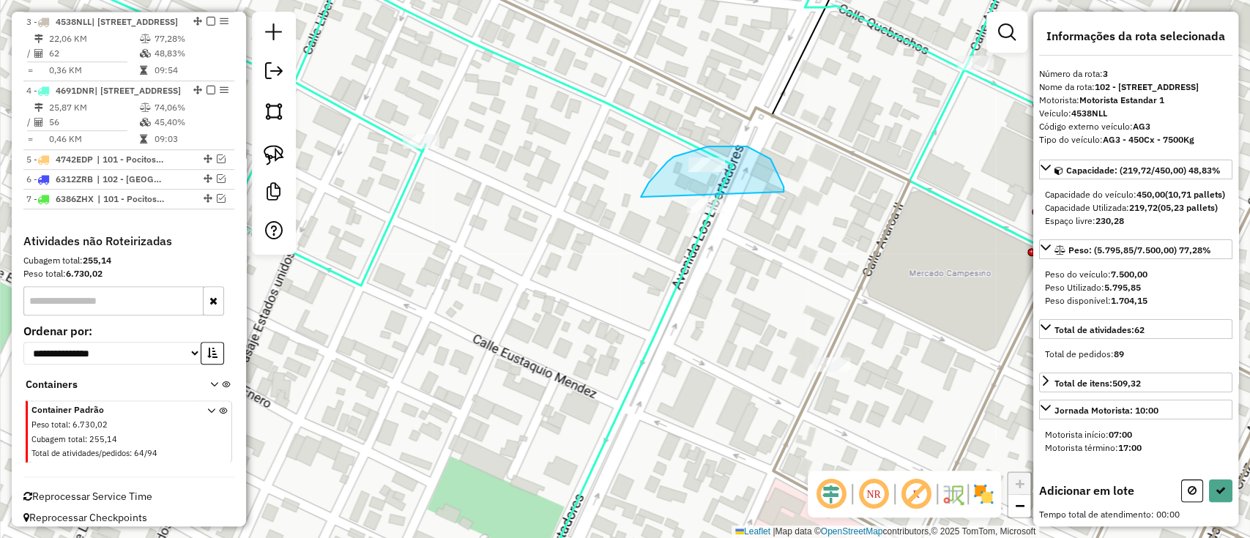
drag, startPoint x: 641, startPoint y: 197, endPoint x: 782, endPoint y: 193, distance: 141.3
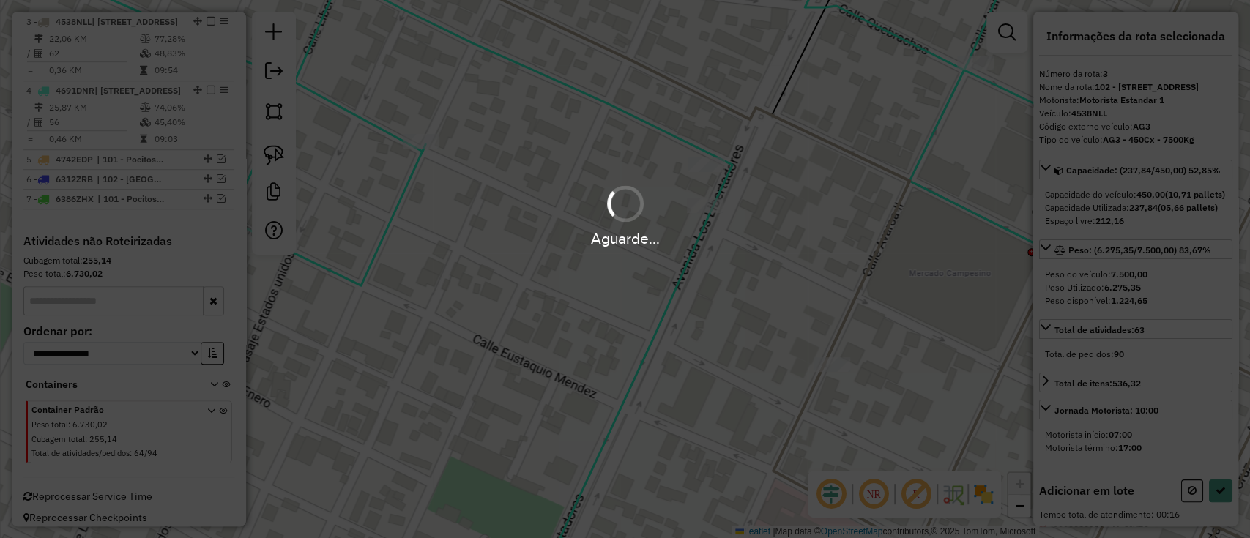
select select "**********"
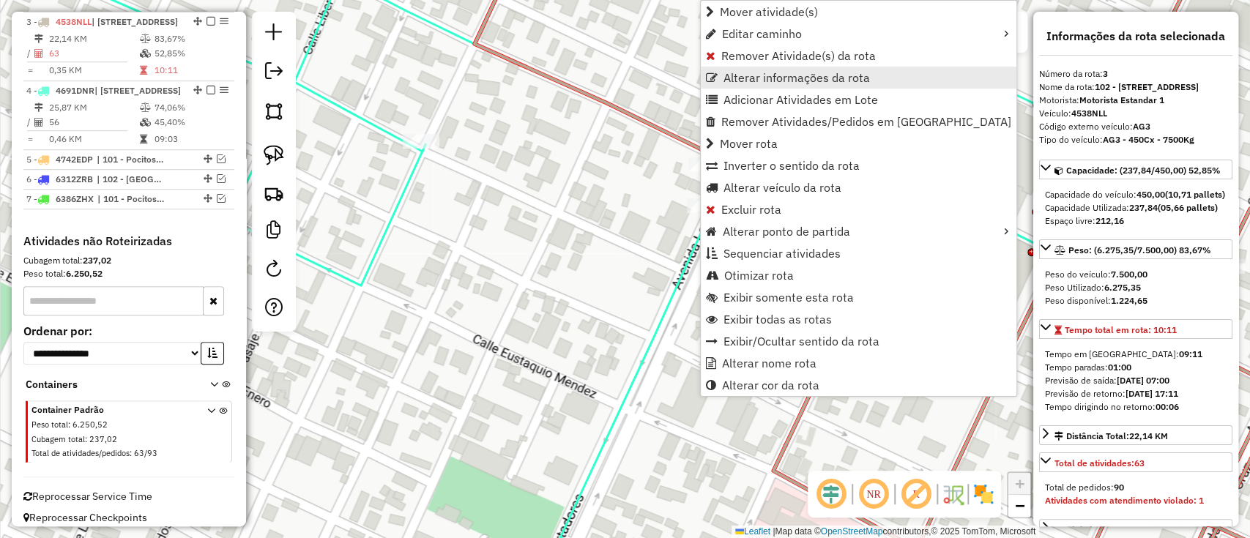
click at [758, 78] on span "Alterar informações da rota" at bounding box center [796, 78] width 146 height 12
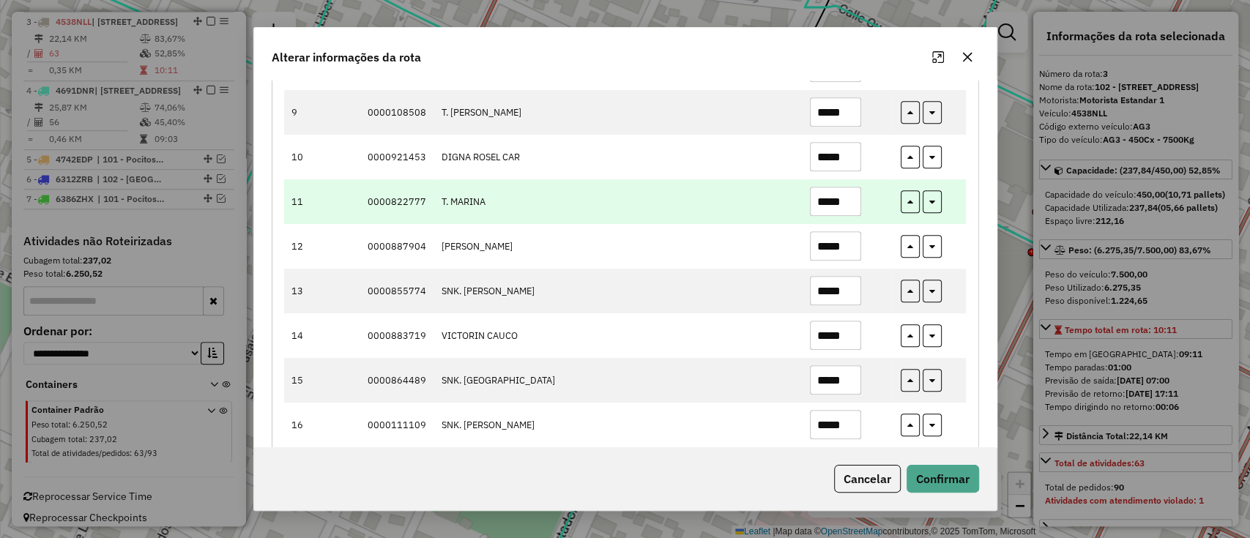
scroll to position [683, 0]
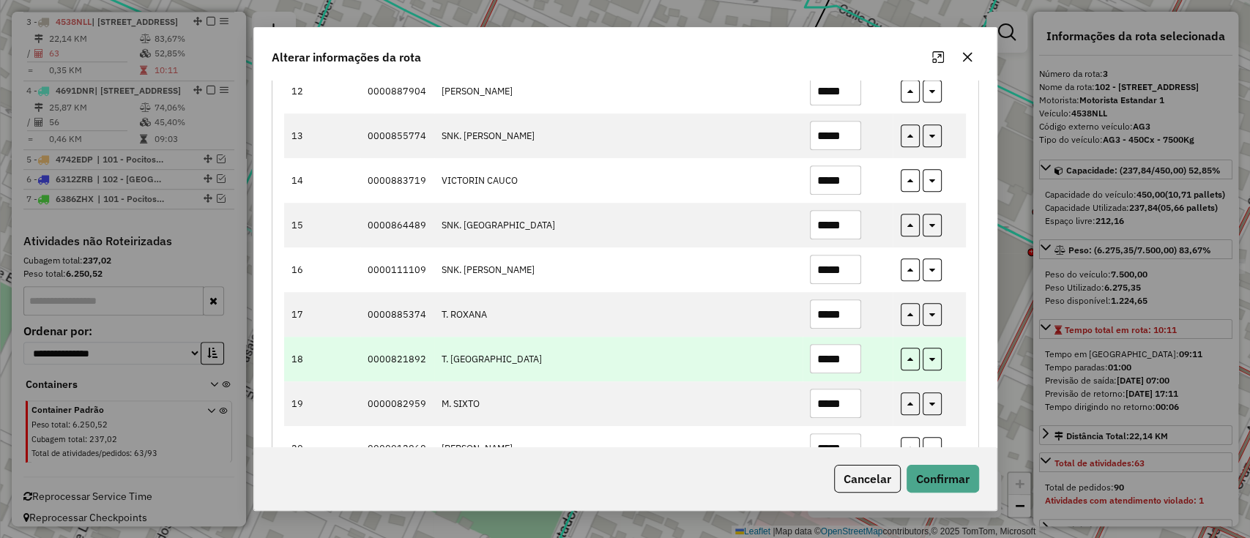
click at [836, 355] on input "*****" at bounding box center [835, 358] width 51 height 29
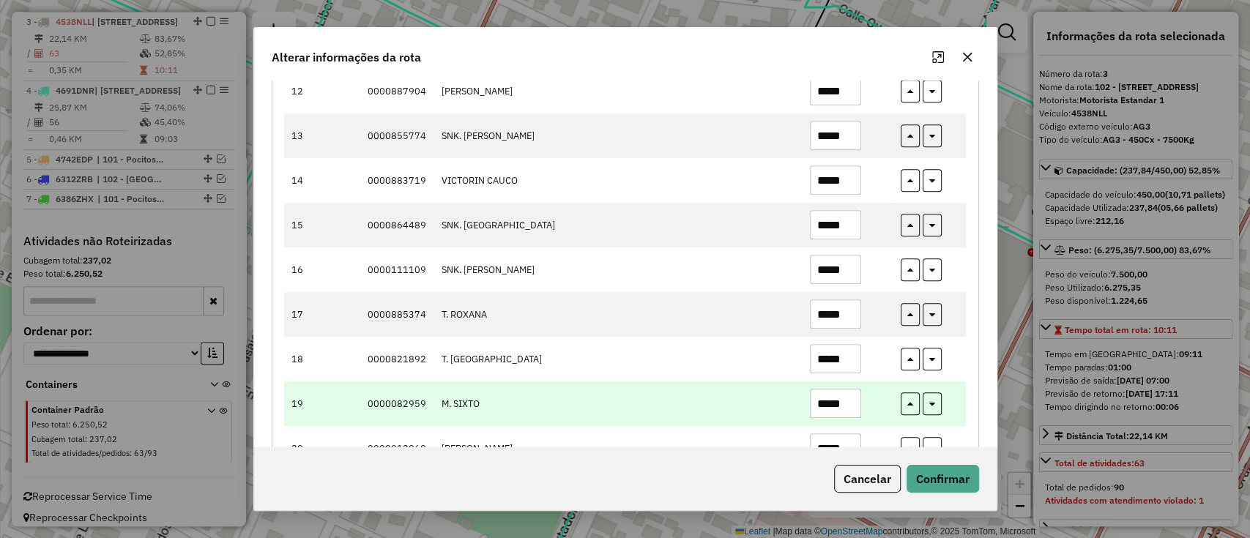
type input "*****"
click at [838, 395] on input "*****" at bounding box center [835, 403] width 51 height 29
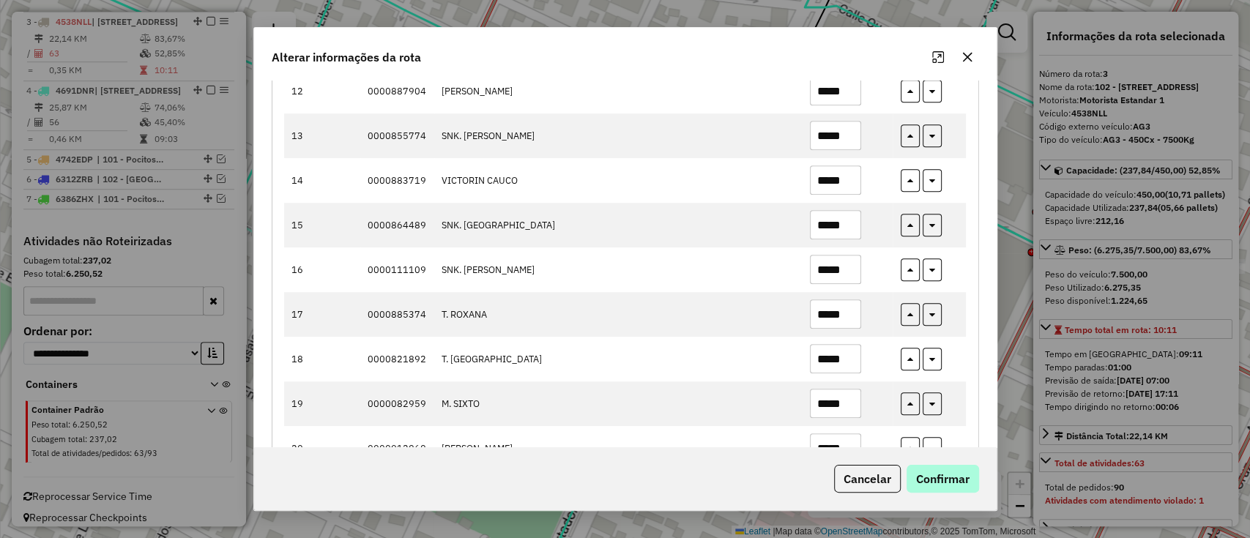
type input "*****"
click at [947, 482] on button "Confirmar" at bounding box center [942, 479] width 72 height 28
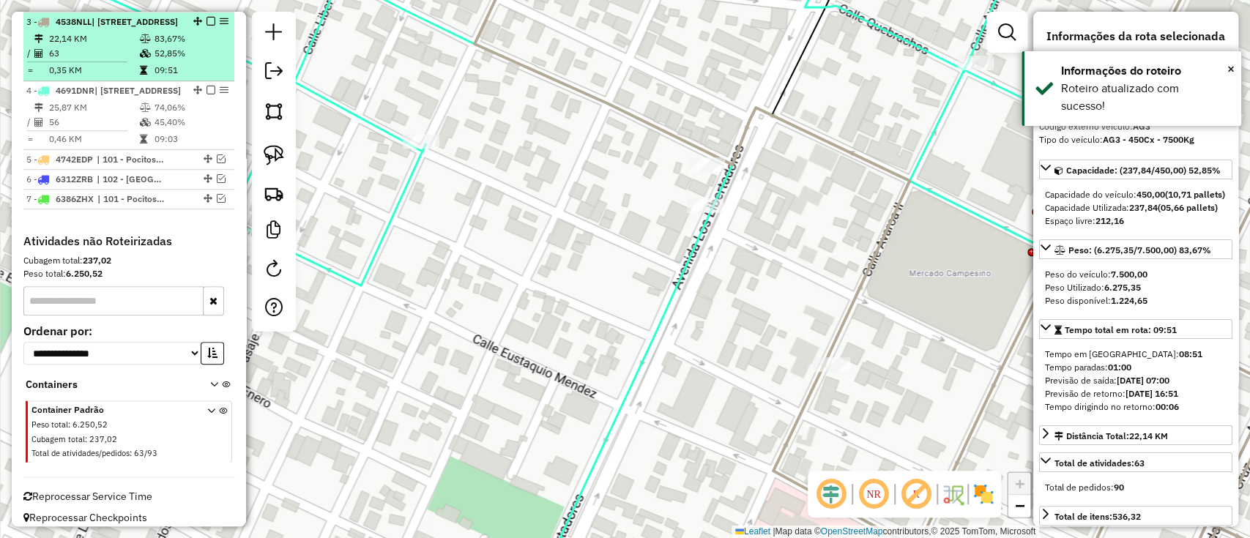
click at [206, 23] on em at bounding box center [210, 21] width 9 height 9
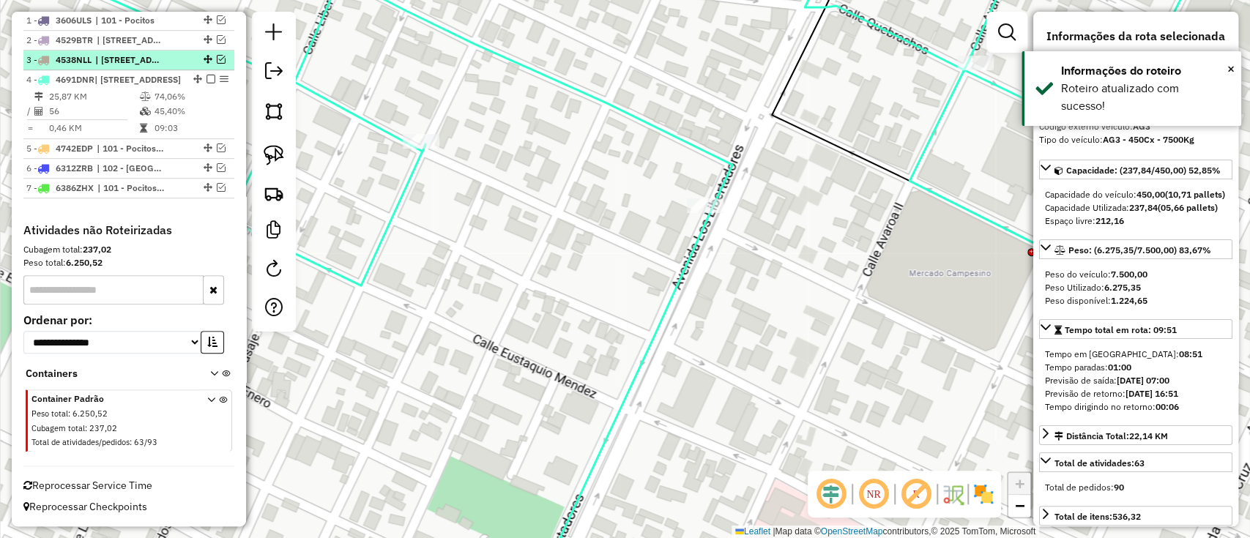
scroll to position [570, 0]
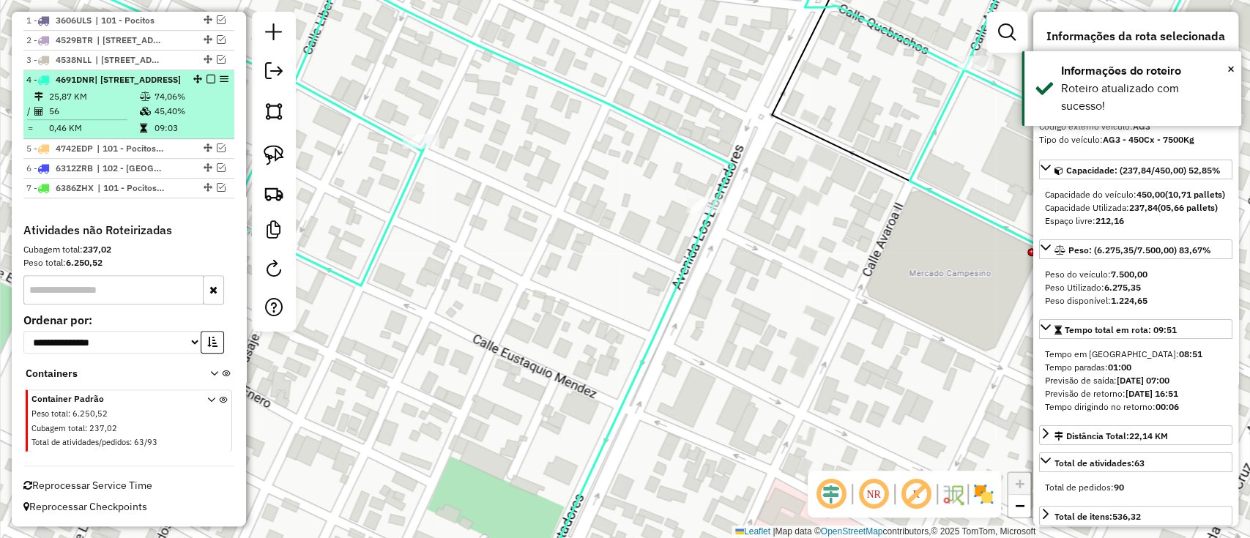
click at [182, 85] on div "4 - 4691DNR | 102 - Pocitos Norte, 103 - Centro" at bounding box center [128, 79] width 205 height 13
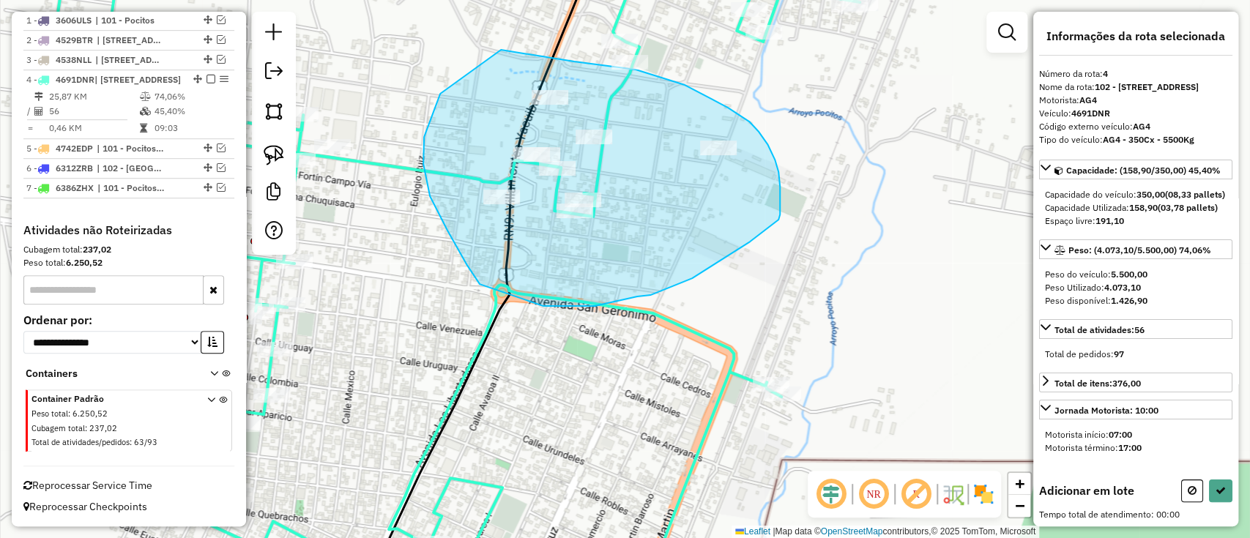
drag, startPoint x: 423, startPoint y: 164, endPoint x: 500, endPoint y: 50, distance: 137.7
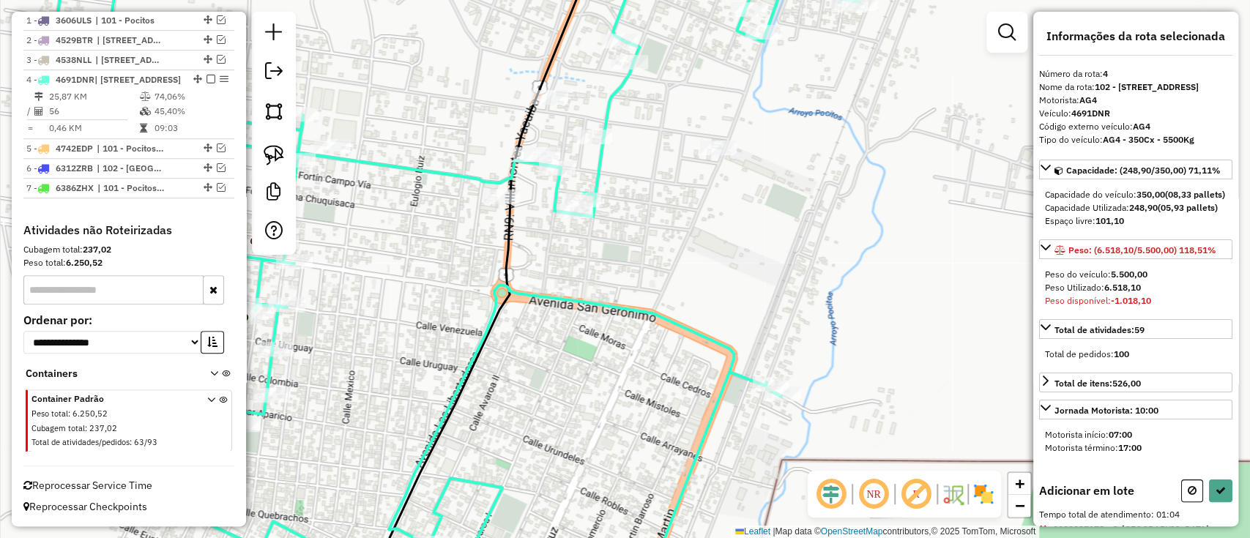
scroll to position [275, 0]
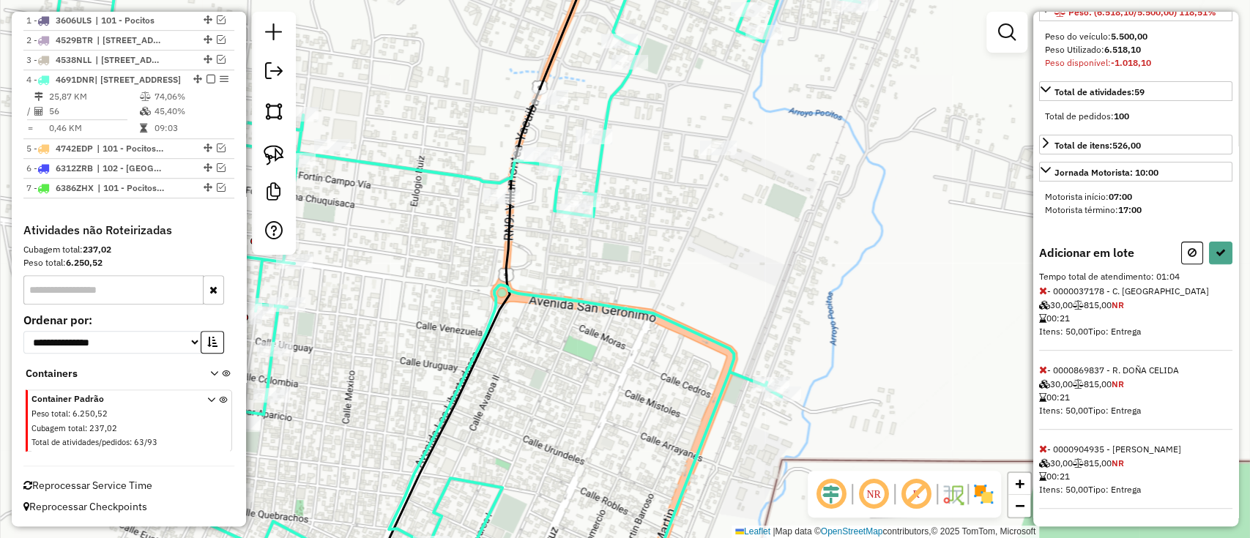
click at [1042, 287] on icon at bounding box center [1043, 290] width 8 height 10
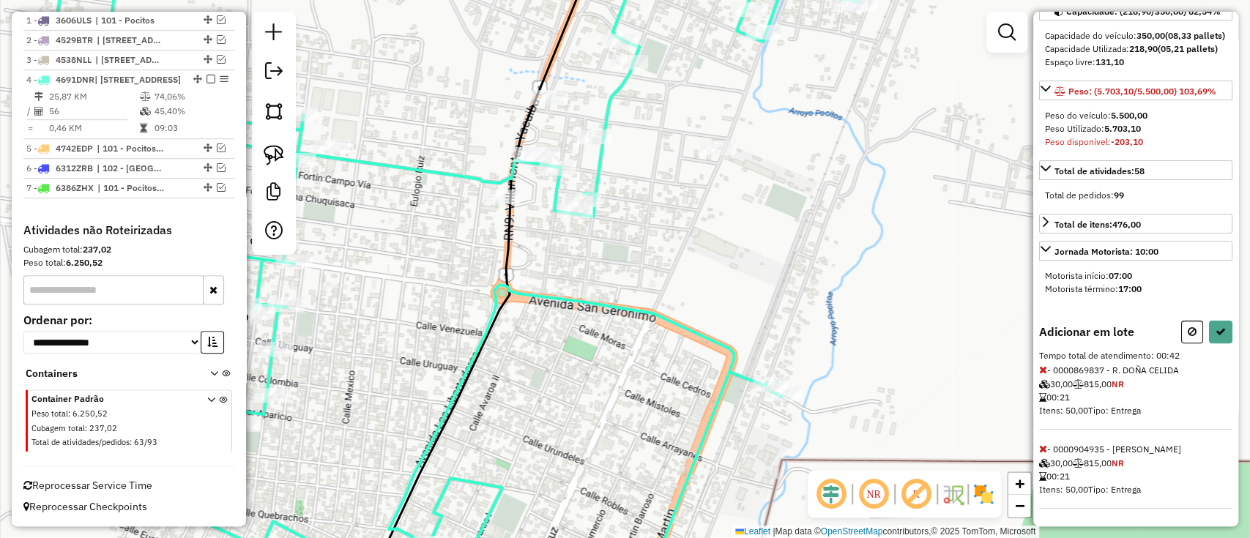
click at [1042, 370] on icon at bounding box center [1043, 370] width 8 height 10
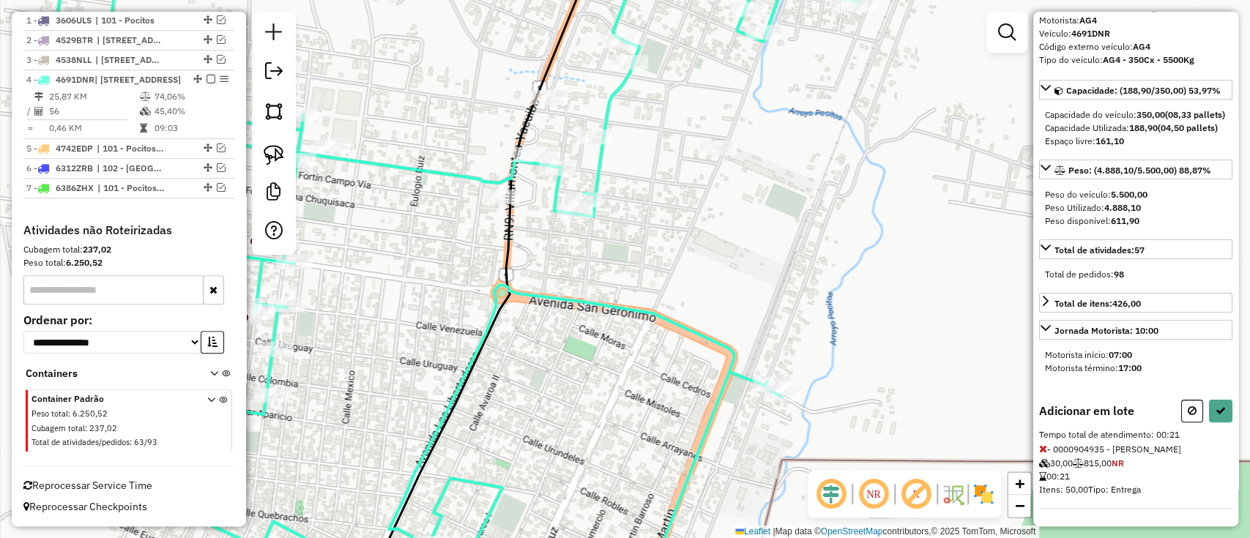
scroll to position [19, 0]
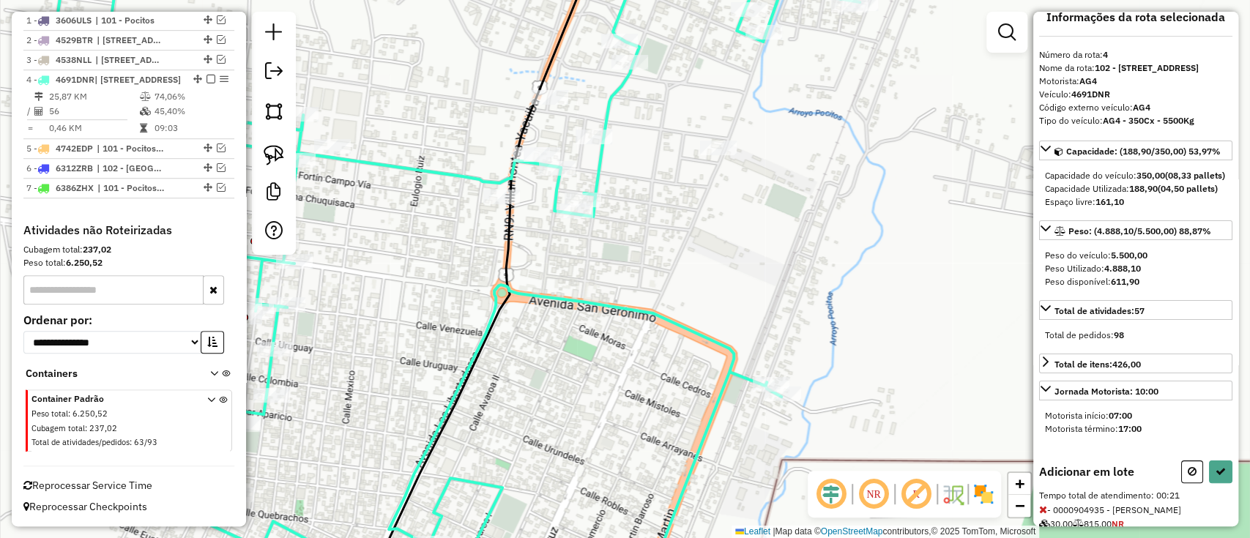
select select "**********"
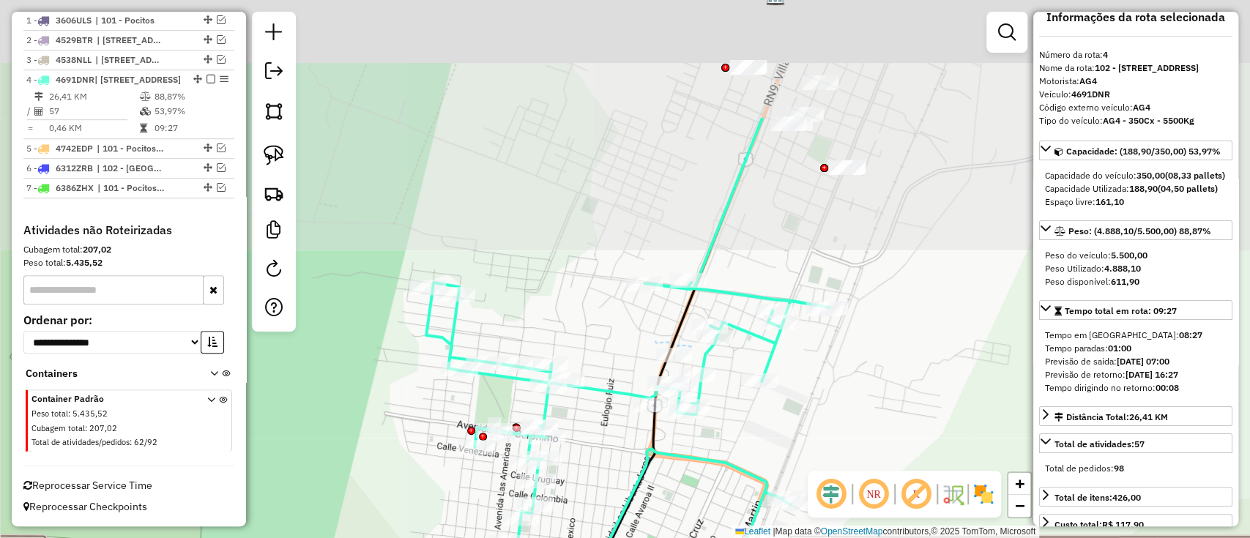
drag, startPoint x: 881, startPoint y: 403, endPoint x: 826, endPoint y: 515, distance: 123.8
click at [826, 515] on hb-router-mapa "Informações da Sessão 1289146 - 06/10/2025 Criação: 04/10/2025 15:49 Depósito: …" at bounding box center [625, 269] width 1250 height 538
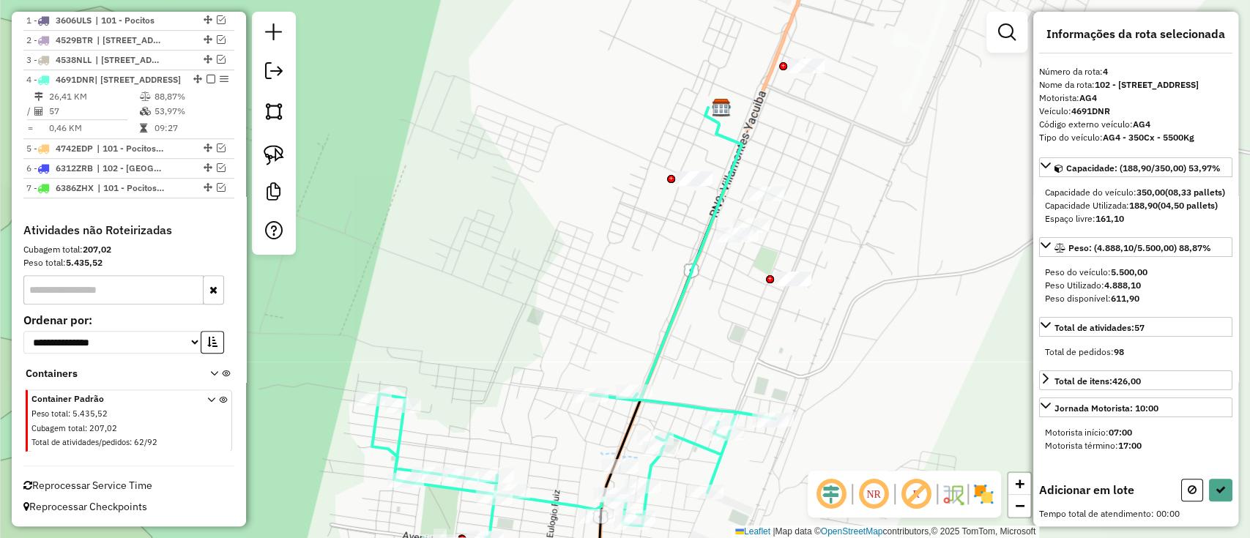
scroll to position [0, 0]
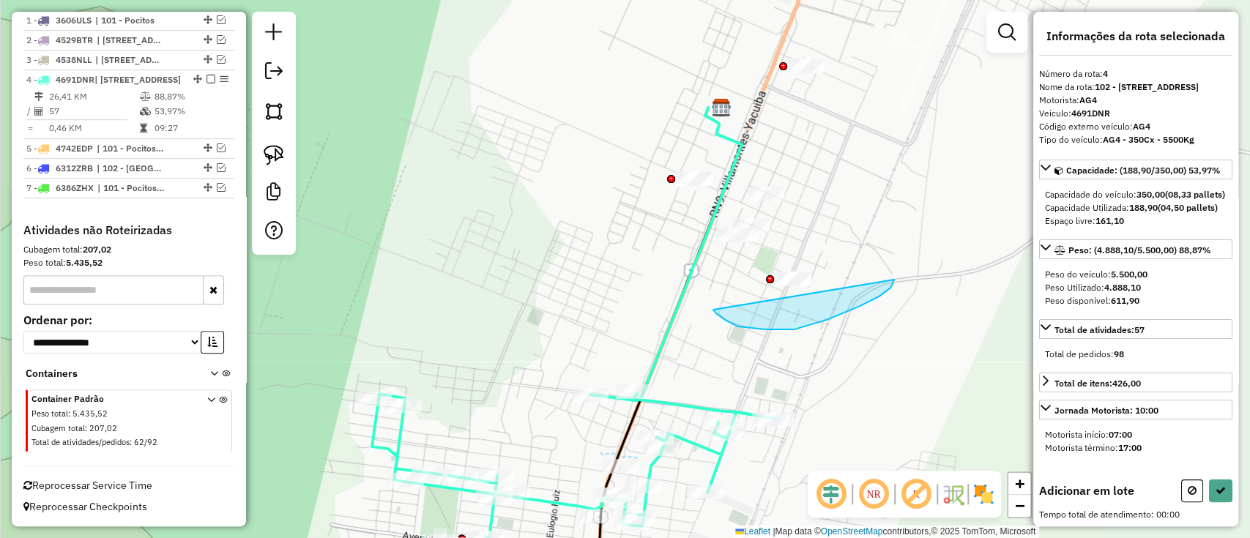
drag, startPoint x: 716, startPoint y: 313, endPoint x: 857, endPoint y: 200, distance: 181.2
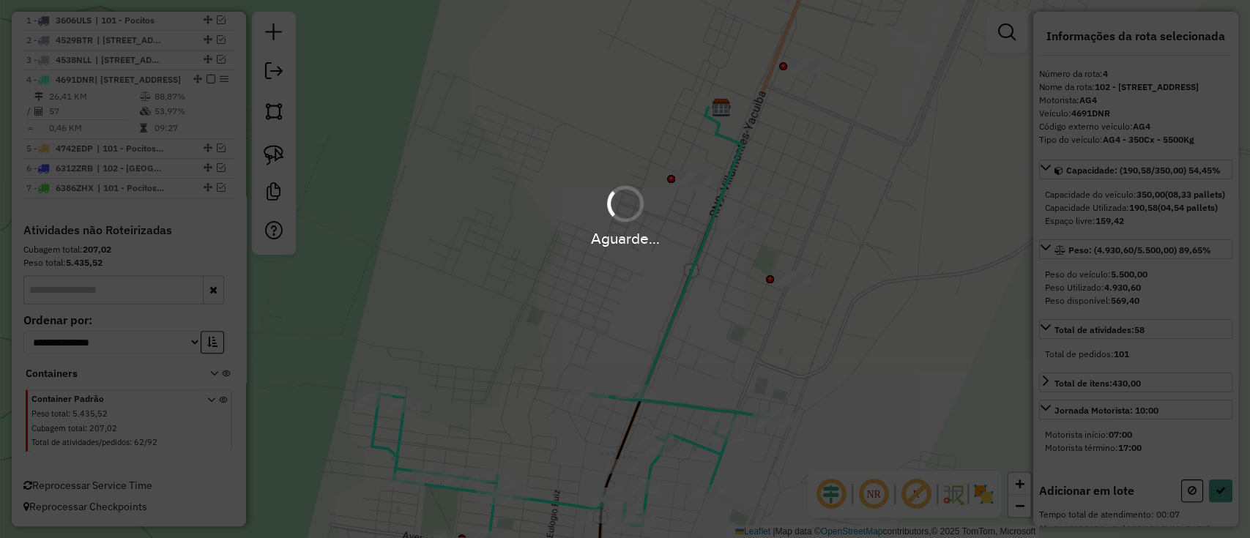
select select "**********"
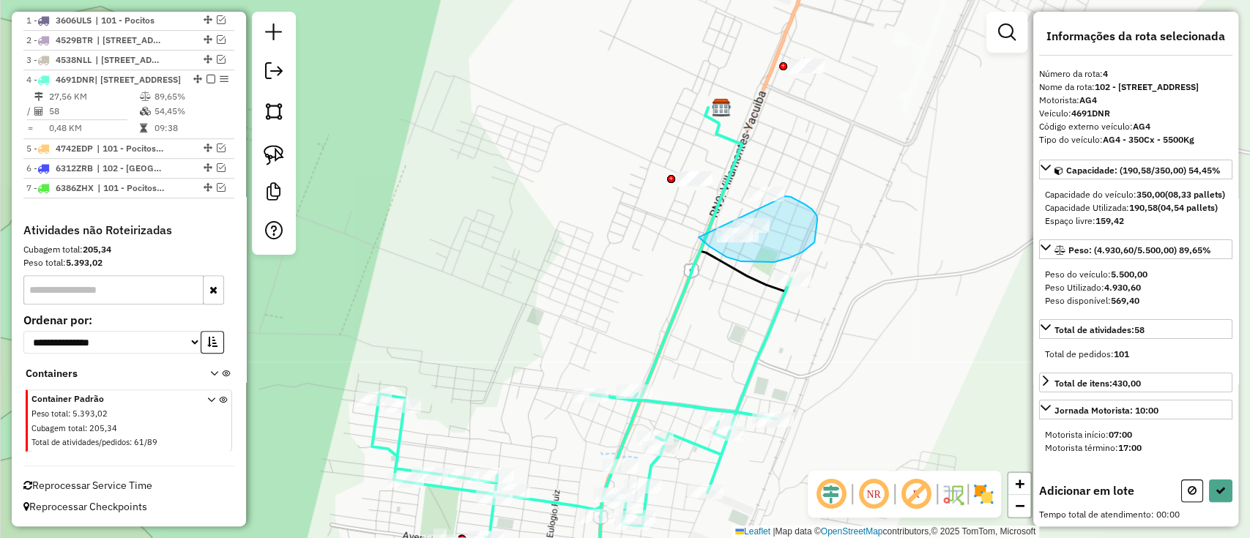
drag, startPoint x: 774, startPoint y: 262, endPoint x: 785, endPoint y: 196, distance: 66.8
select select "**********"
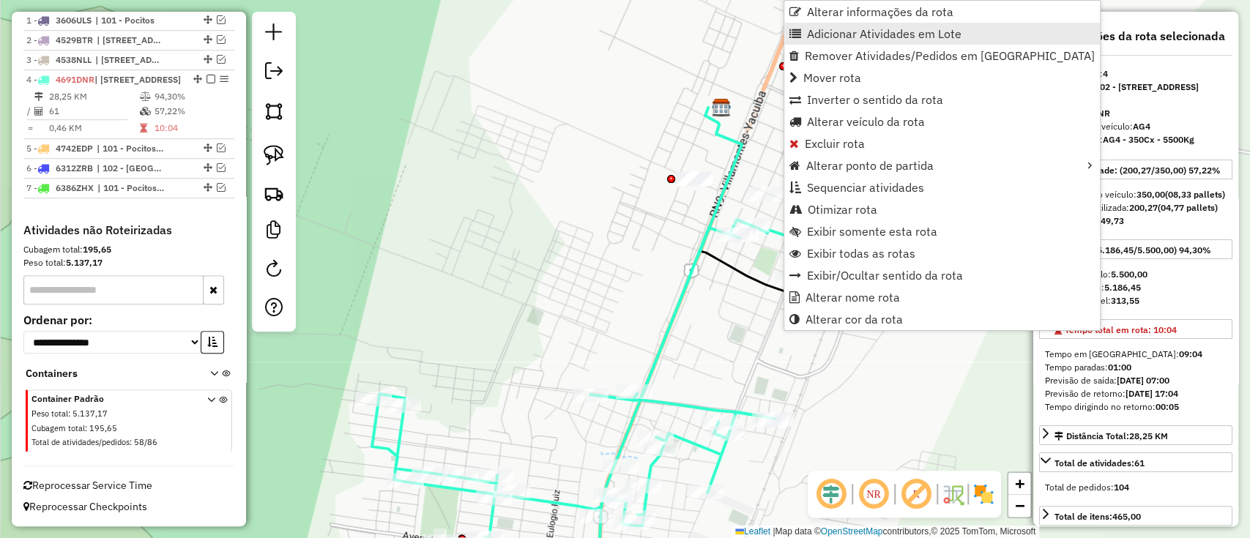
click at [843, 37] on span "Adicionar Atividades em Lote" at bounding box center [884, 34] width 154 height 12
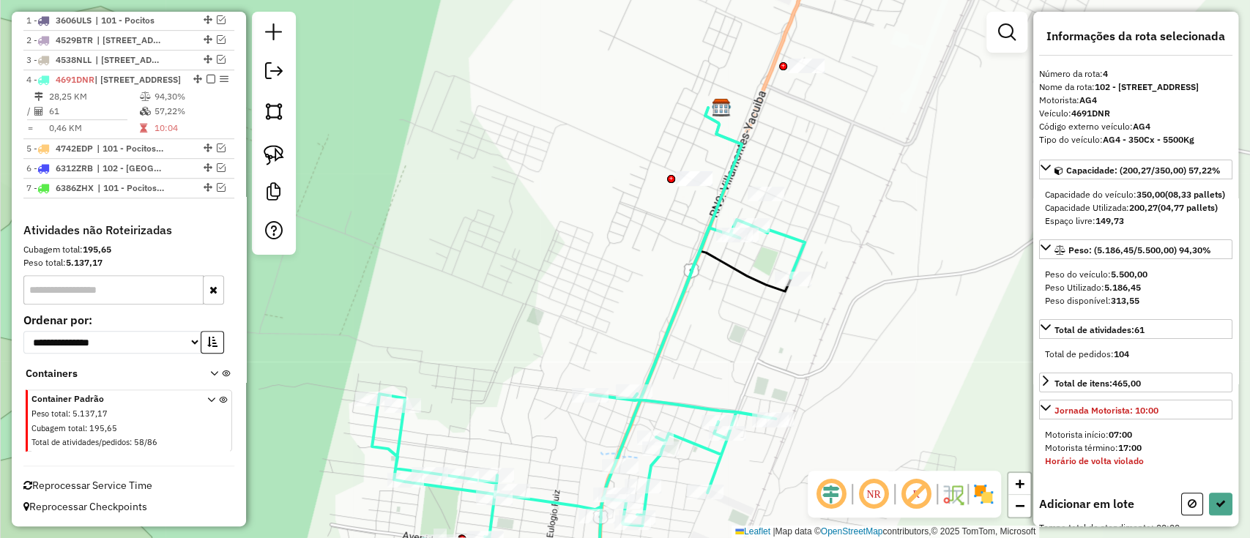
select select "**********"
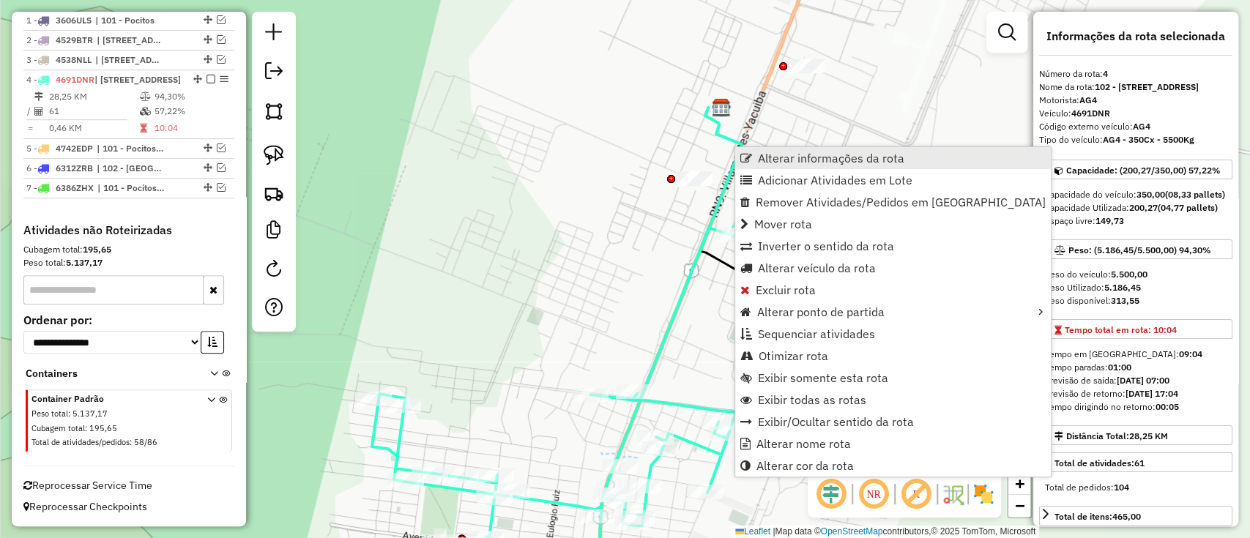
click at [859, 159] on span "Alterar informações da rota" at bounding box center [831, 158] width 146 height 12
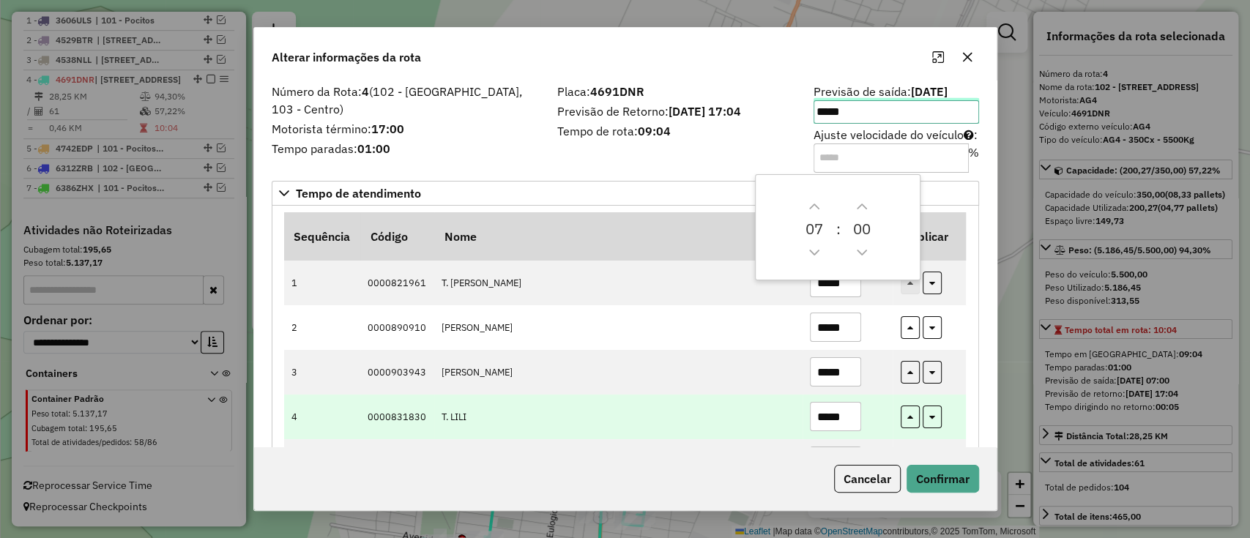
scroll to position [390, 0]
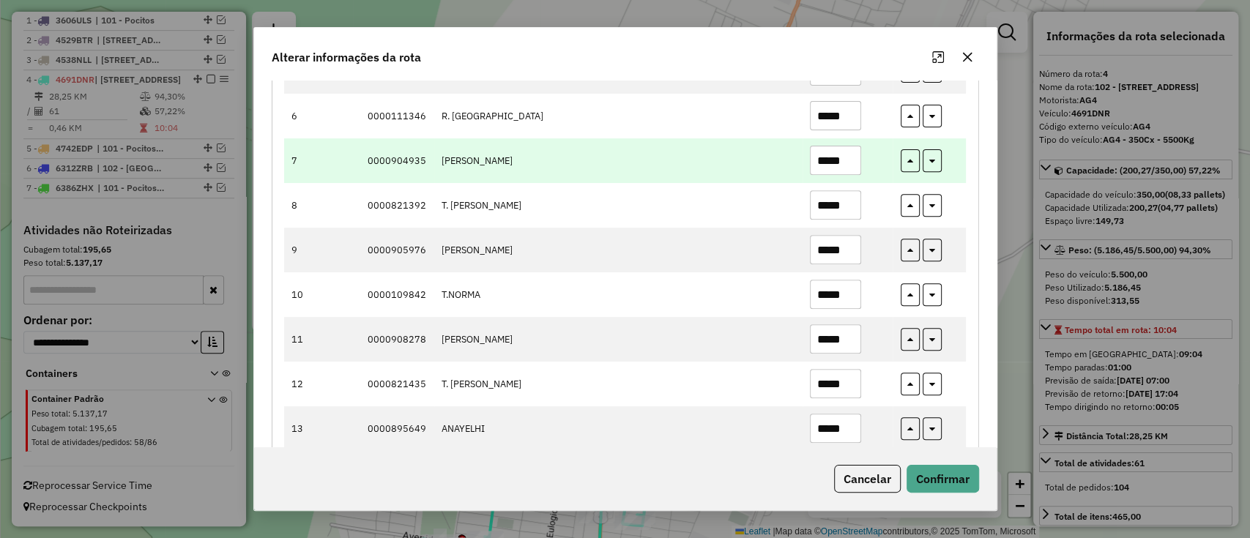
click at [833, 161] on input "*****" at bounding box center [835, 160] width 51 height 29
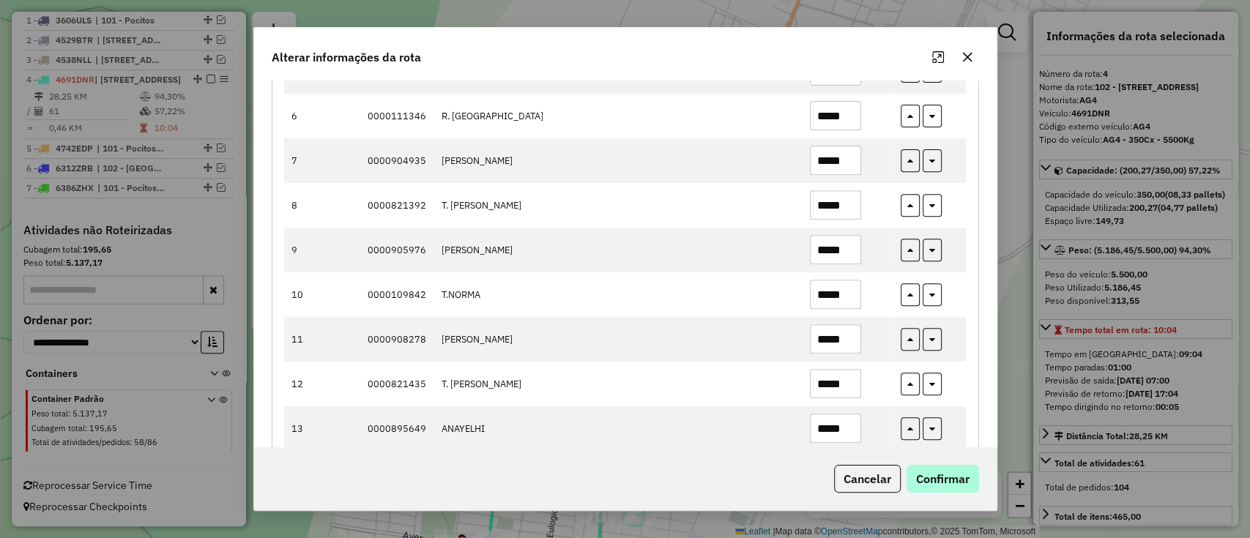
type input "*****"
click at [958, 480] on button "Confirmar" at bounding box center [942, 479] width 72 height 28
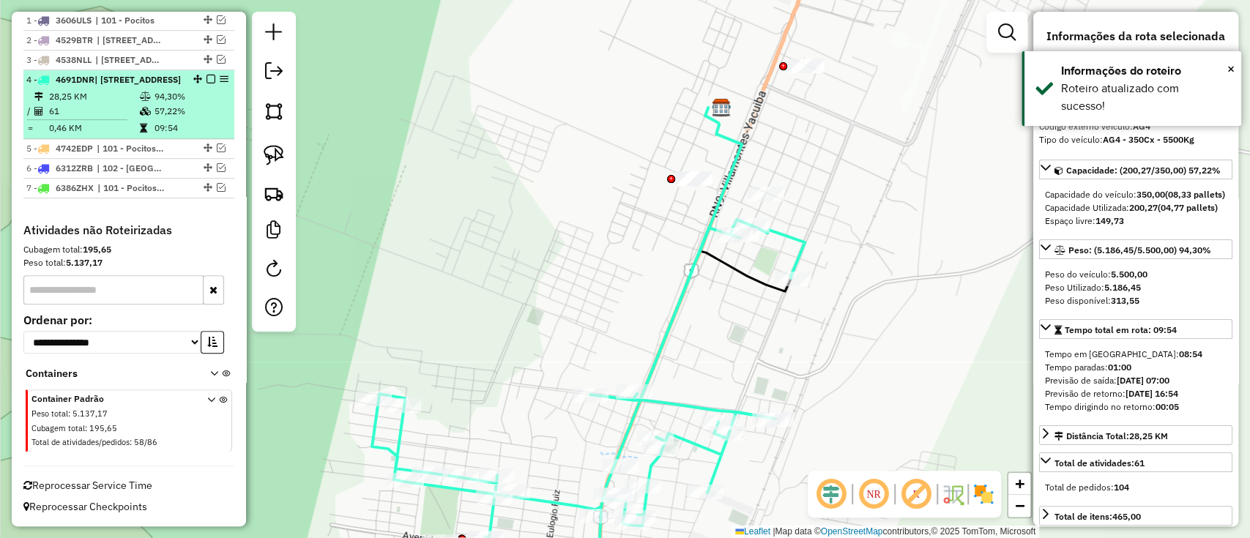
click at [206, 75] on em at bounding box center [210, 79] width 9 height 9
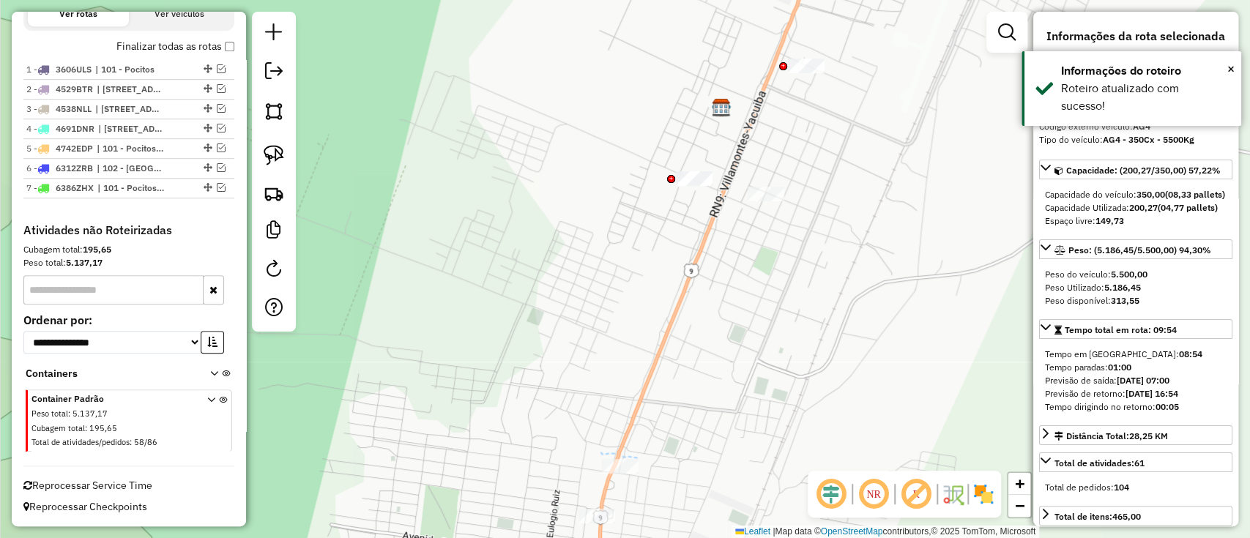
scroll to position [509, 0]
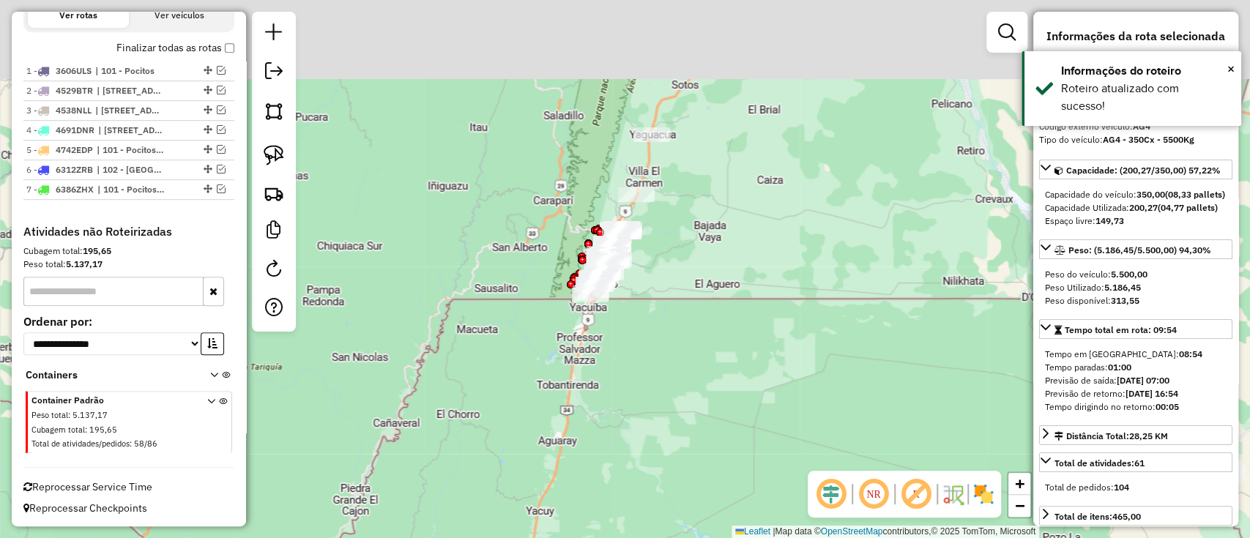
drag, startPoint x: 807, startPoint y: 231, endPoint x: 723, endPoint y: 359, distance: 152.7
click at [723, 359] on div "Janela de atendimento Grade de atendimento Capacidade Transportadoras Veículos …" at bounding box center [625, 269] width 1250 height 538
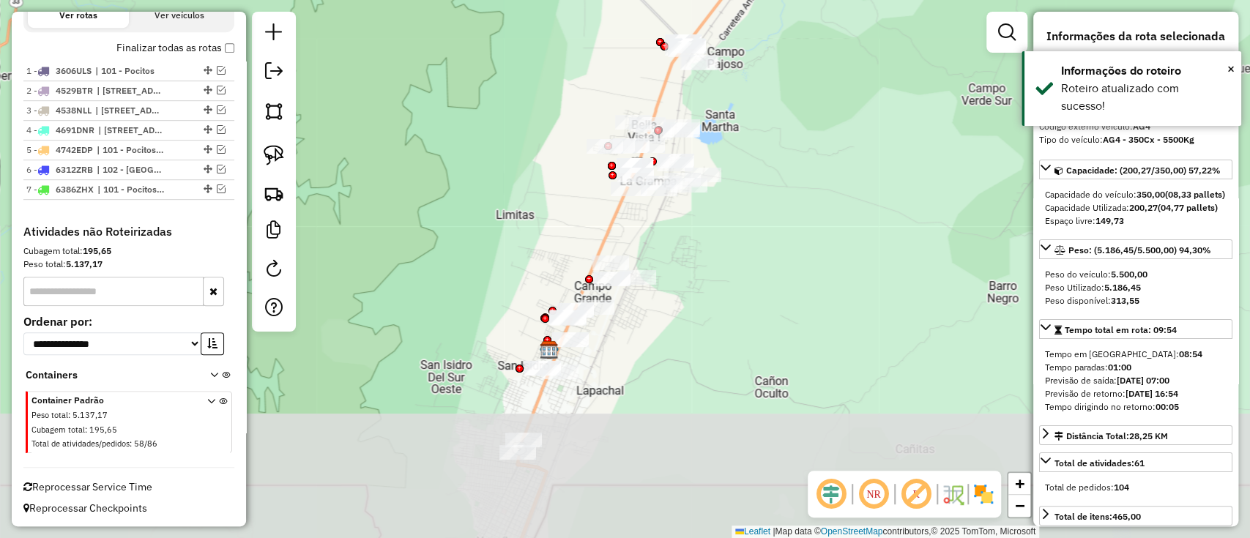
drag, startPoint x: 518, startPoint y: 128, endPoint x: 512, endPoint y: 116, distance: 13.1
click at [512, 116] on div "Janela de atendimento Grade de atendimento Capacidade Transportadoras Veículos …" at bounding box center [625, 269] width 1250 height 538
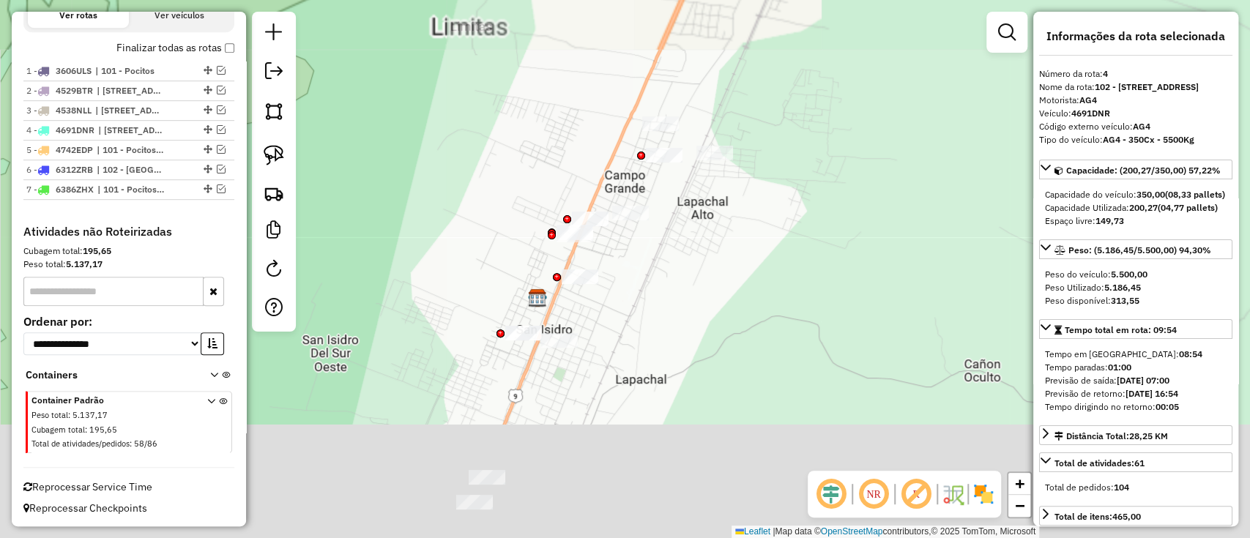
drag, startPoint x: 498, startPoint y: 14, endPoint x: 492, endPoint y: -20, distance: 34.2
click at [492, 0] on html "Aguarde... Pop-up bloqueado! Seu navegador bloqueou automáticamente a abertura …" at bounding box center [625, 269] width 1250 height 538
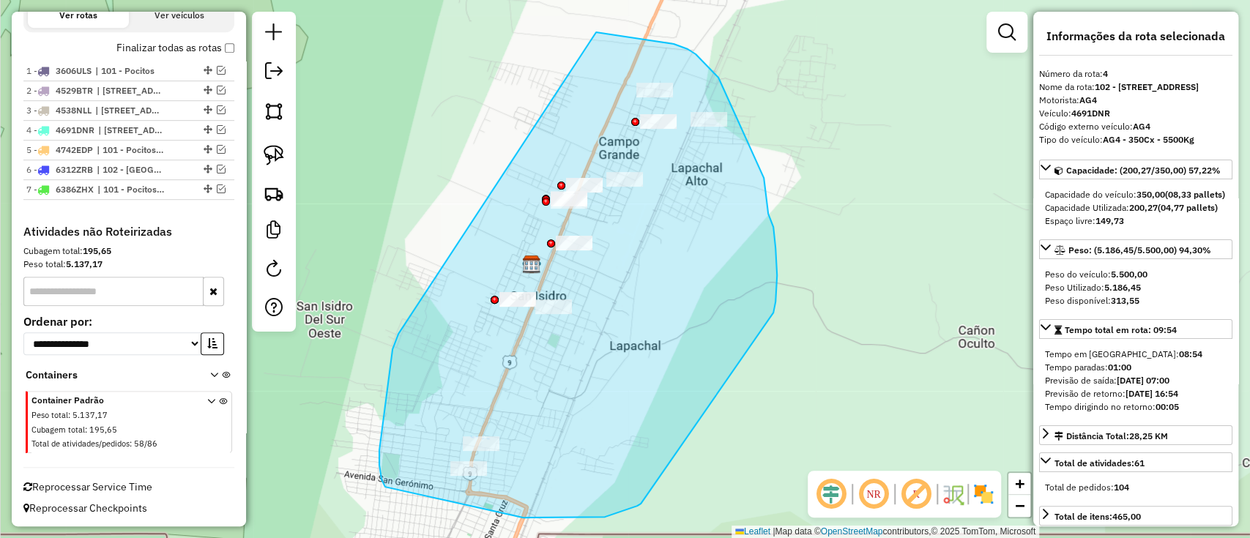
drag, startPoint x: 385, startPoint y: 487, endPoint x: 594, endPoint y: 33, distance: 499.8
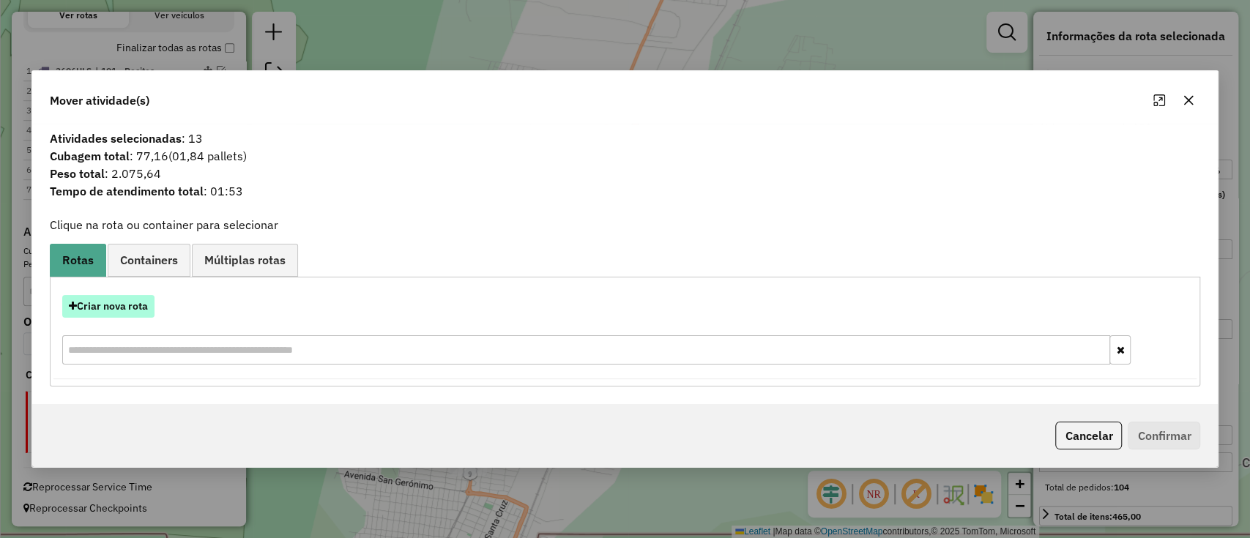
click at [133, 296] on button "Criar nova rota" at bounding box center [108, 306] width 92 height 23
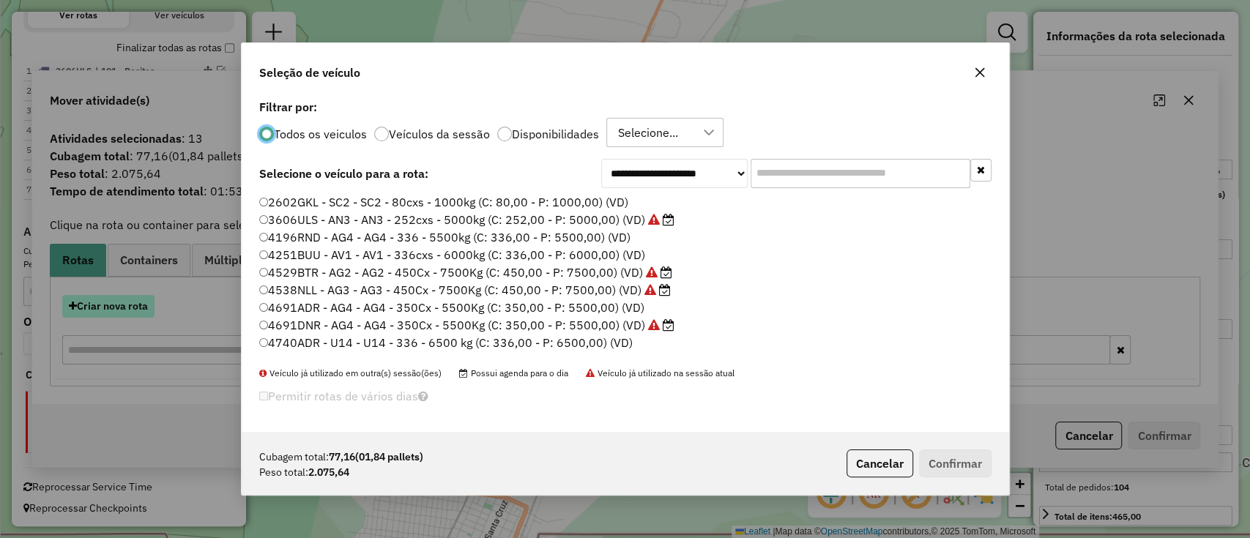
scroll to position [7, 4]
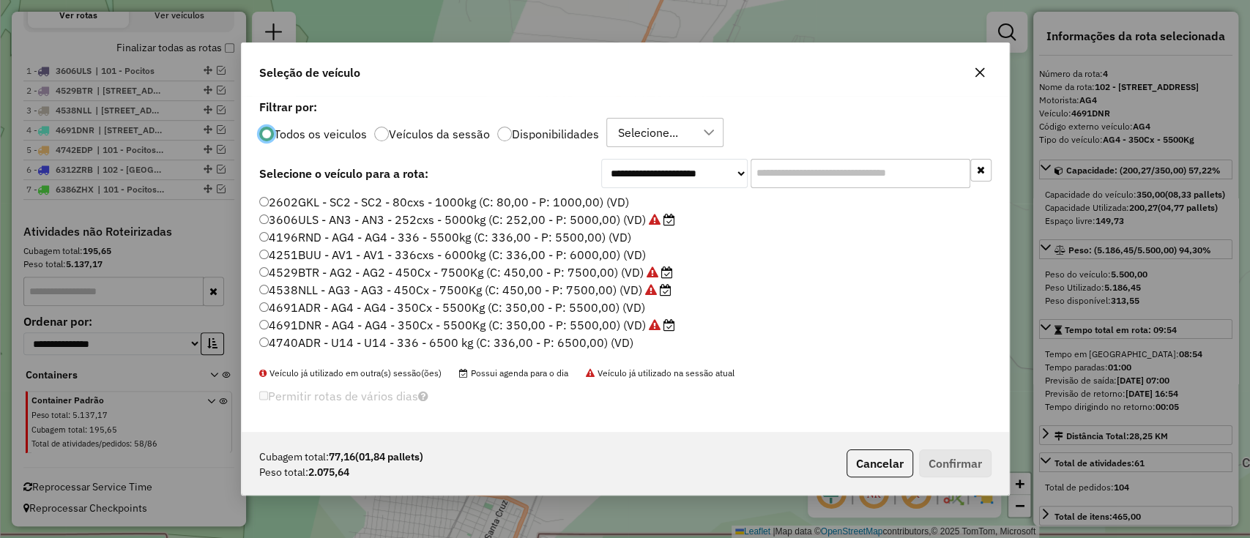
click at [389, 134] on label "Veículos da sessão" at bounding box center [439, 134] width 101 height 12
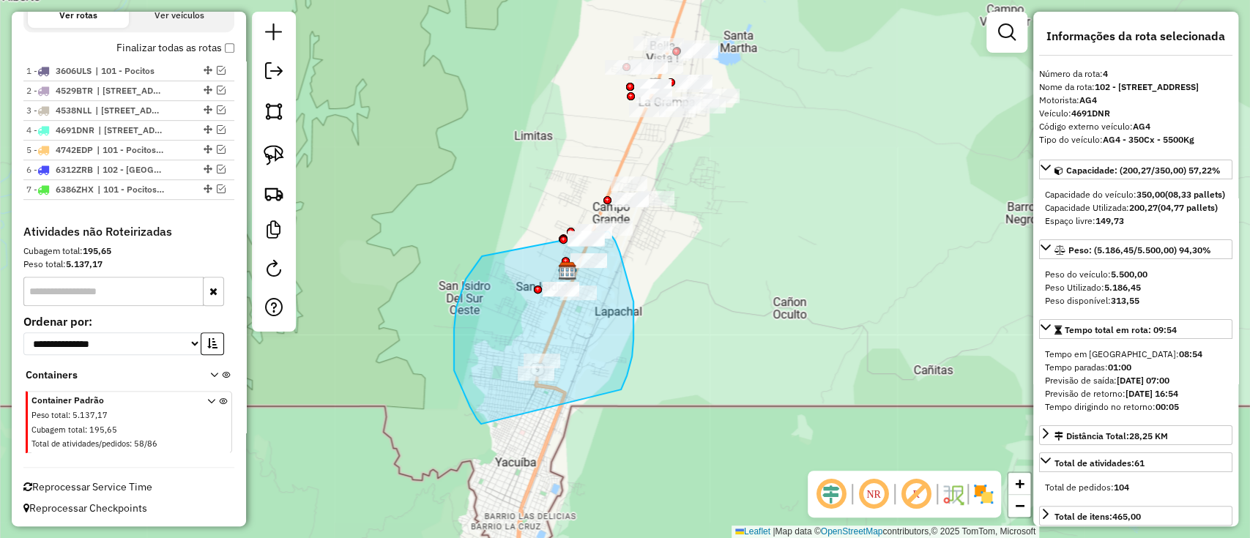
drag, startPoint x: 477, startPoint y: 261, endPoint x: 591, endPoint y: 214, distance: 123.7
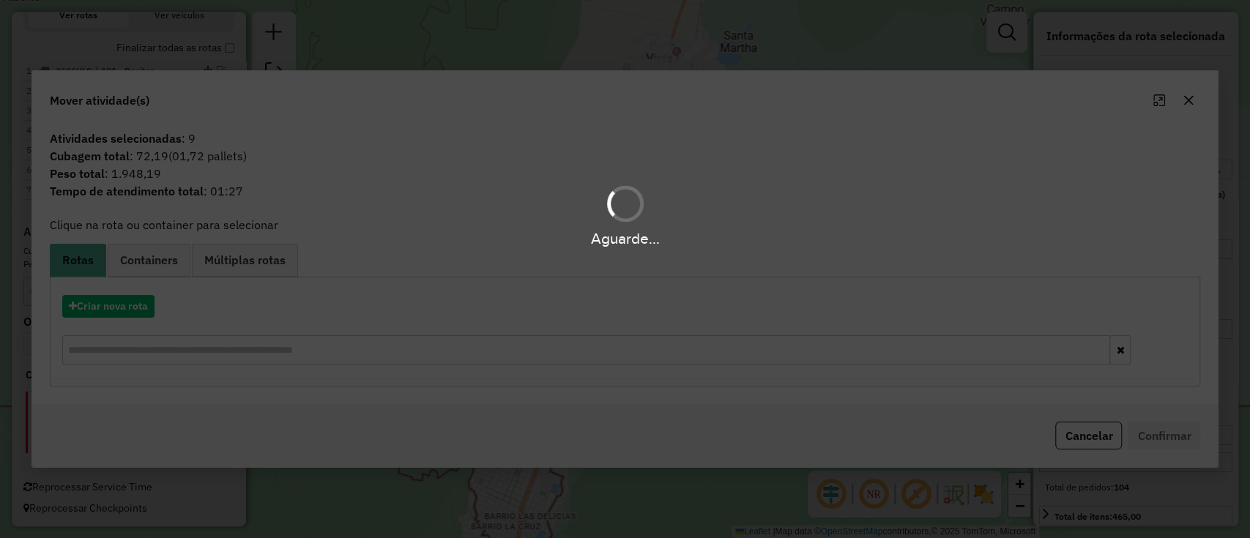
click at [145, 306] on div "Aguarde..." at bounding box center [625, 269] width 1250 height 538
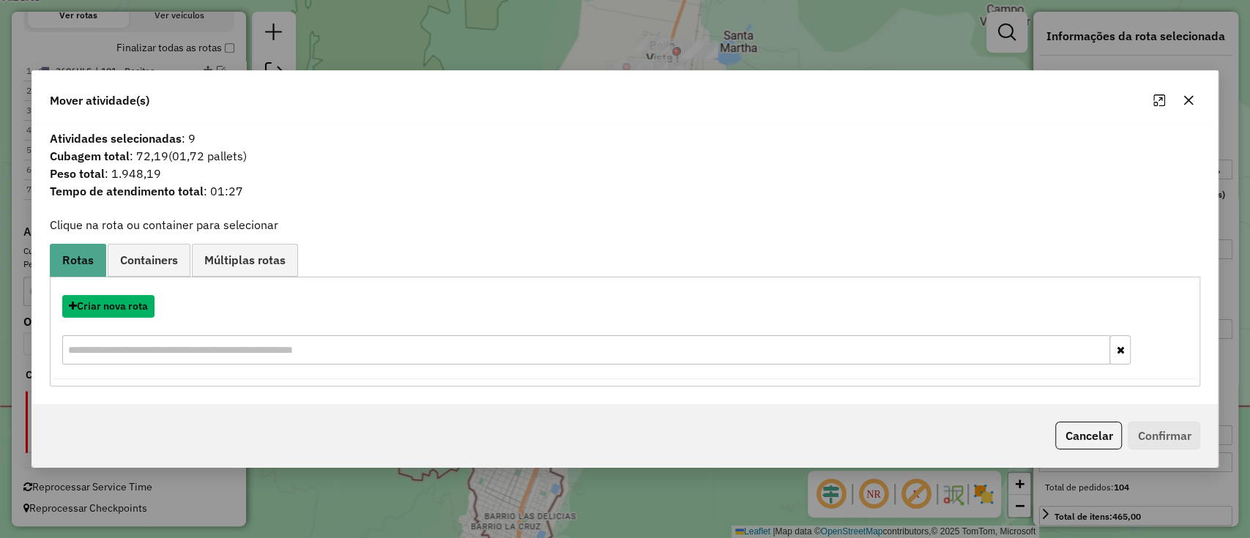
click at [145, 306] on button "Criar nova rota" at bounding box center [108, 306] width 92 height 23
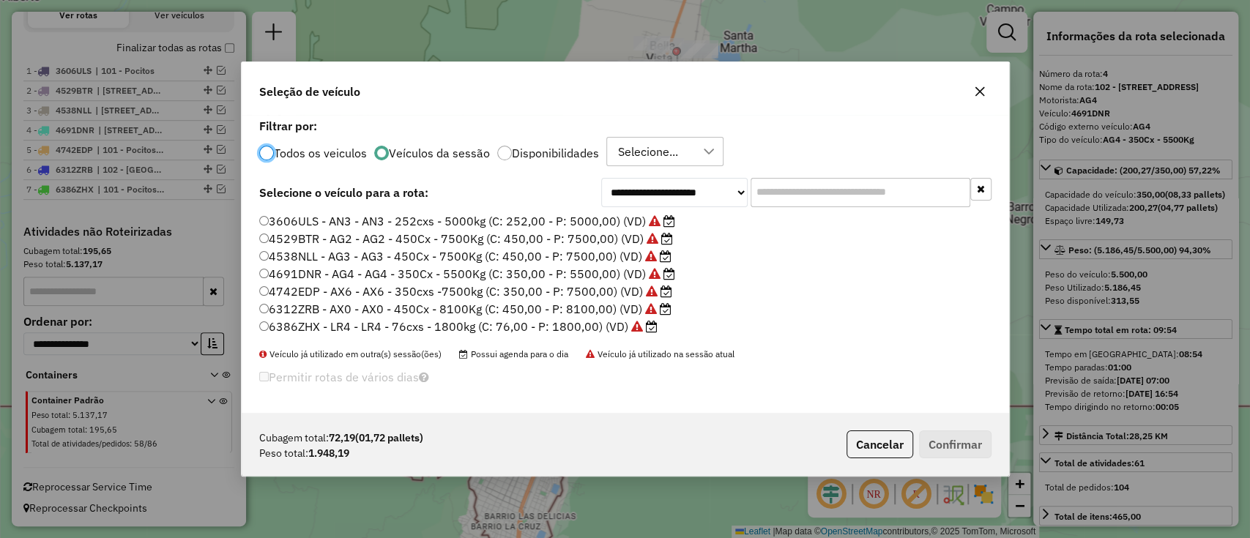
drag, startPoint x: 511, startPoint y: 324, endPoint x: 843, endPoint y: 380, distance: 337.0
click at [512, 324] on label "6386ZHX - LR4 - LR4 - 76cxs - 1800kg (C: 76,00 - P: 1800,00) (VD)" at bounding box center [458, 327] width 398 height 18
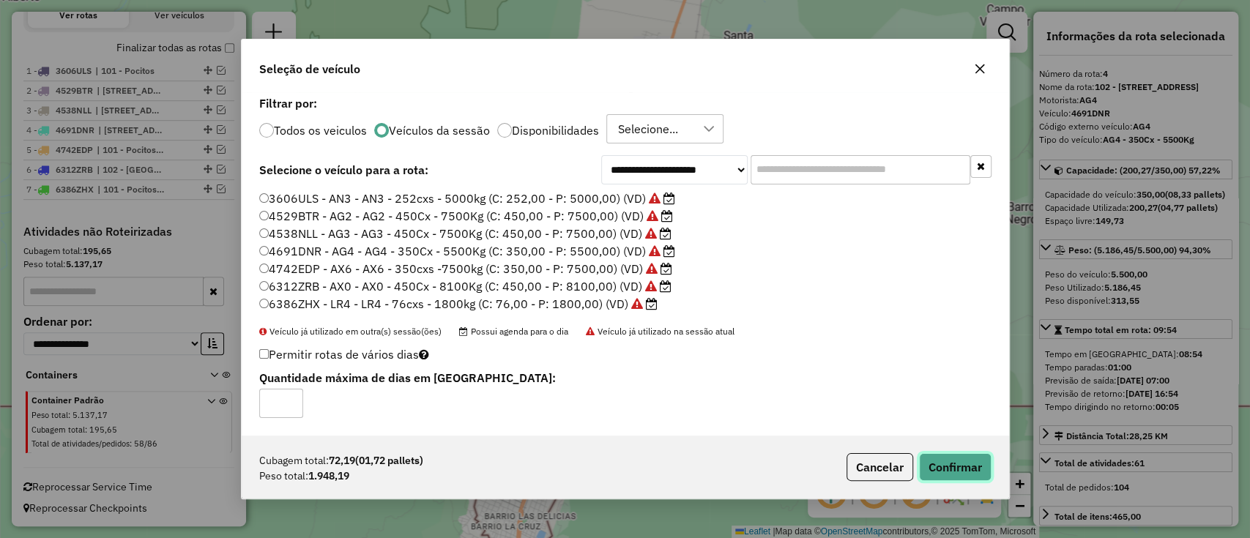
click at [944, 463] on button "Confirmar" at bounding box center [955, 467] width 72 height 28
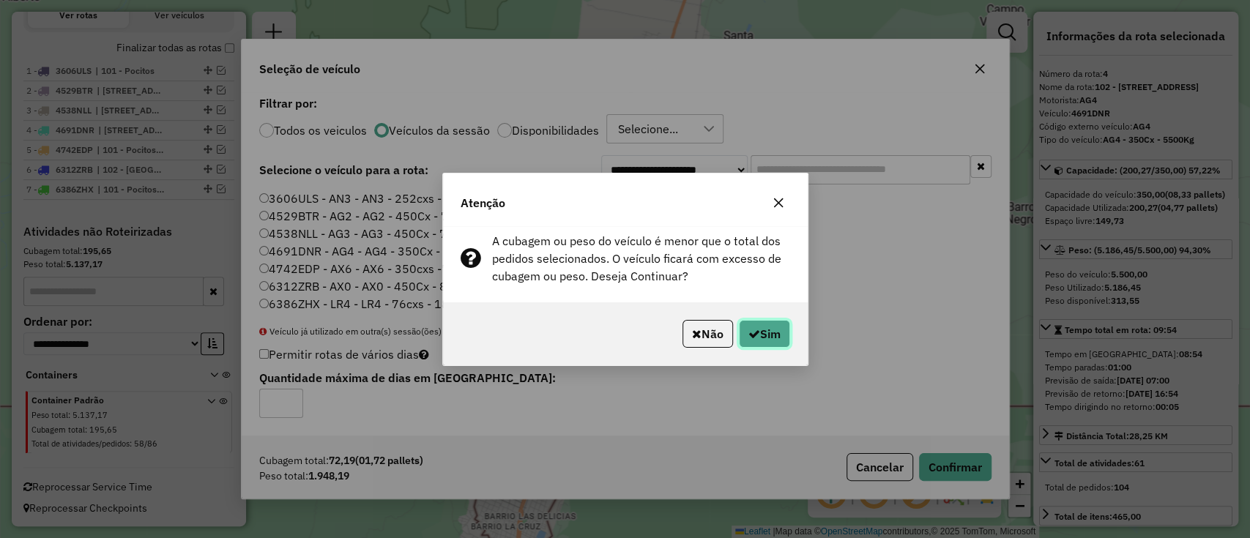
click at [760, 333] on button "Sim" at bounding box center [764, 334] width 51 height 28
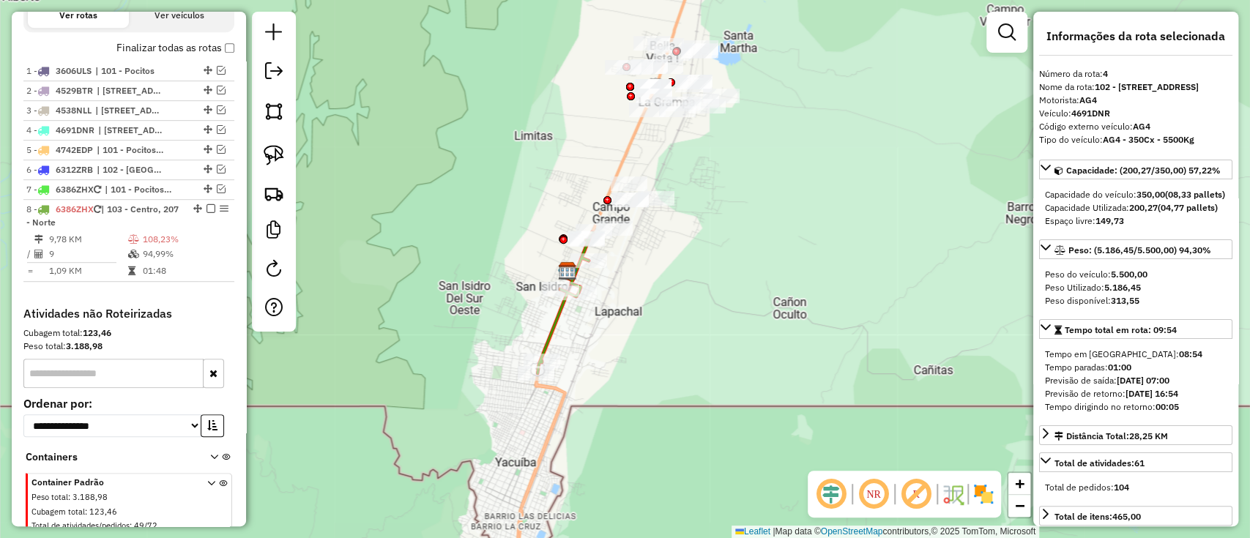
scroll to position [591, 0]
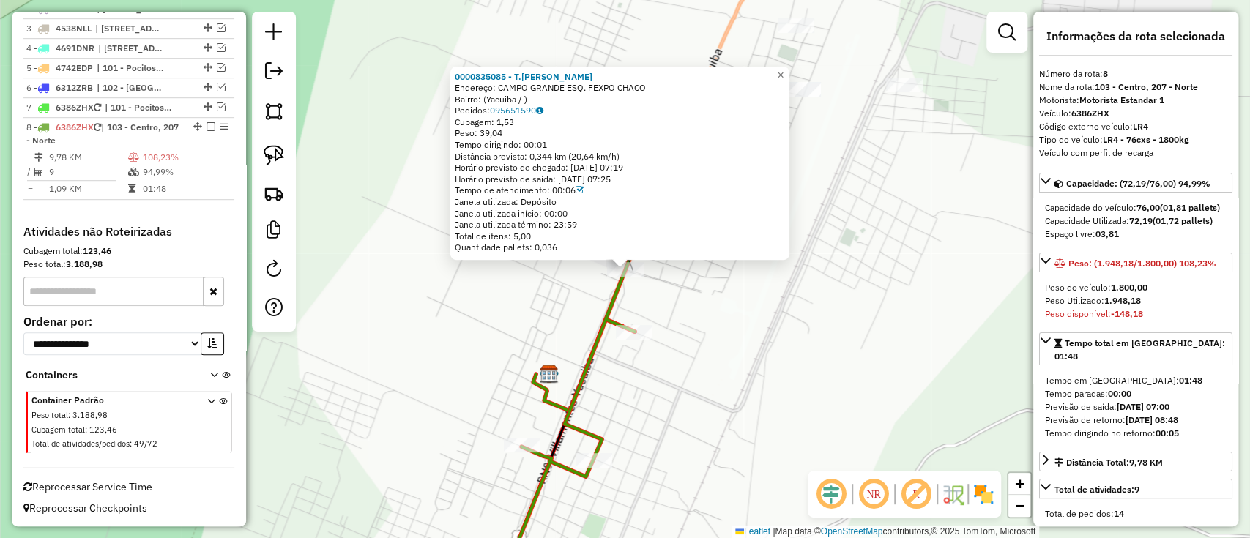
click at [597, 248] on div "Quantidade pallets: 0,036" at bounding box center [620, 248] width 330 height 12
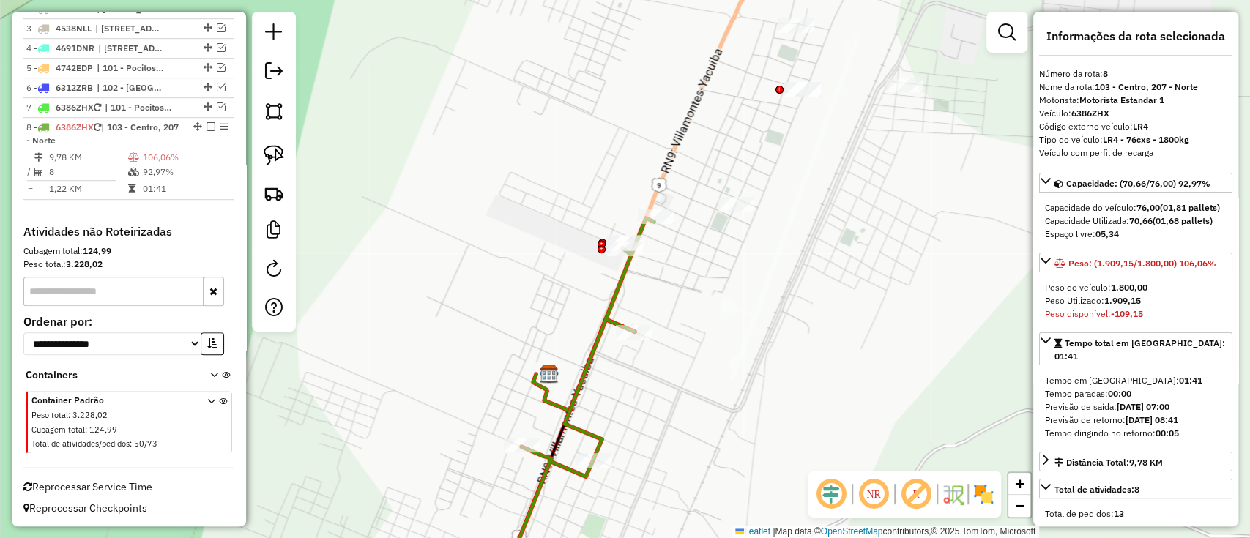
click at [635, 231] on icon at bounding box center [576, 404] width 156 height 373
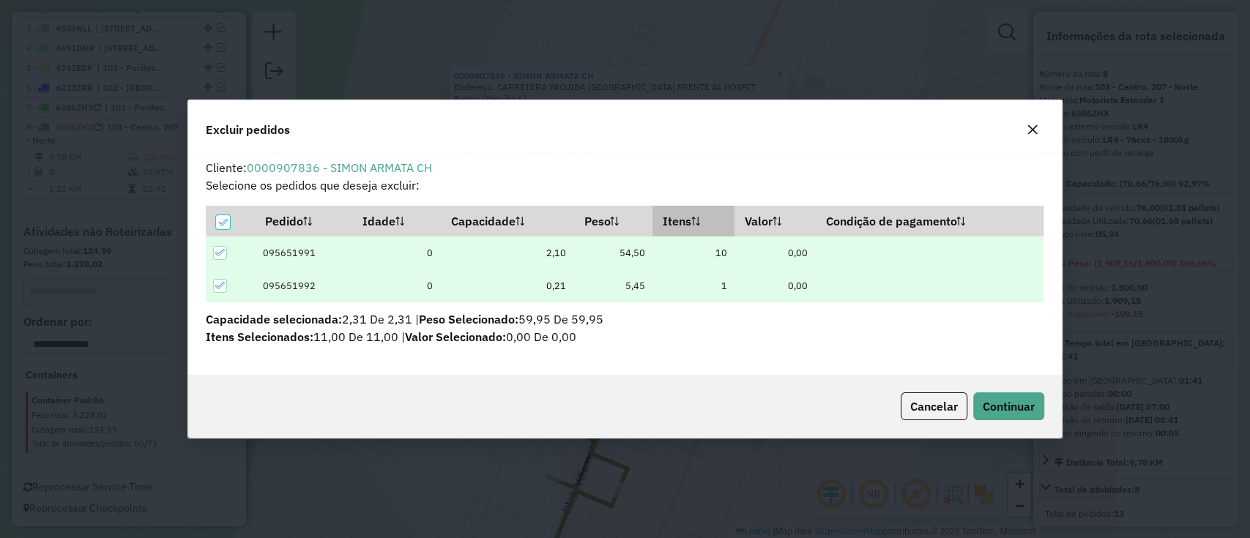
scroll to position [0, 0]
click at [1031, 404] on span "Continuar" at bounding box center [1008, 406] width 52 height 15
click at [986, 405] on span "Continuar" at bounding box center [1008, 406] width 52 height 15
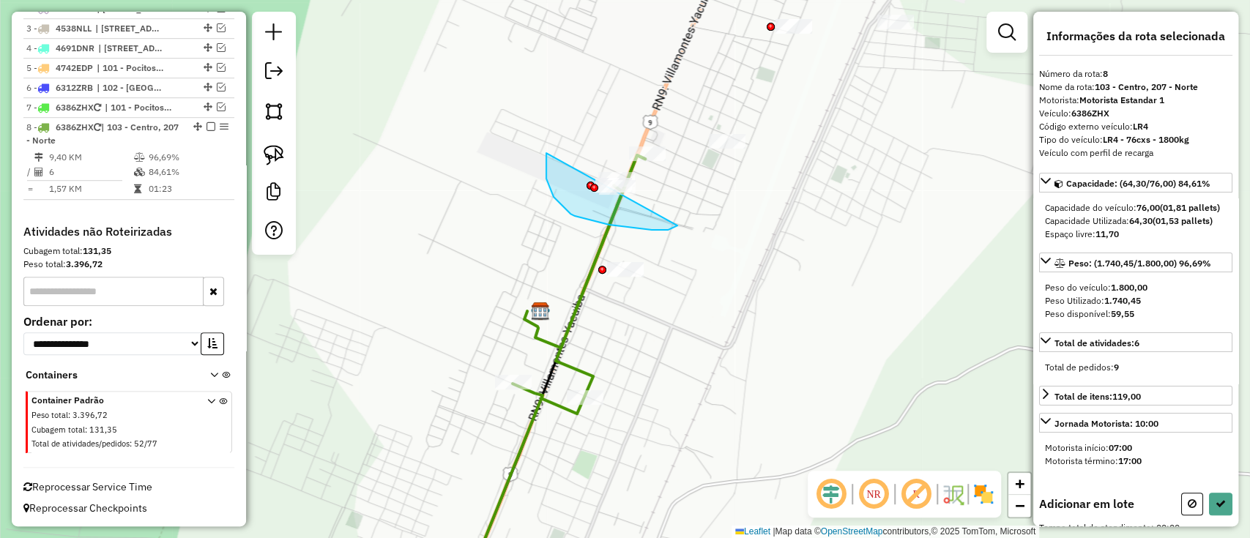
drag, startPoint x: 546, startPoint y: 173, endPoint x: 682, endPoint y: 177, distance: 136.2
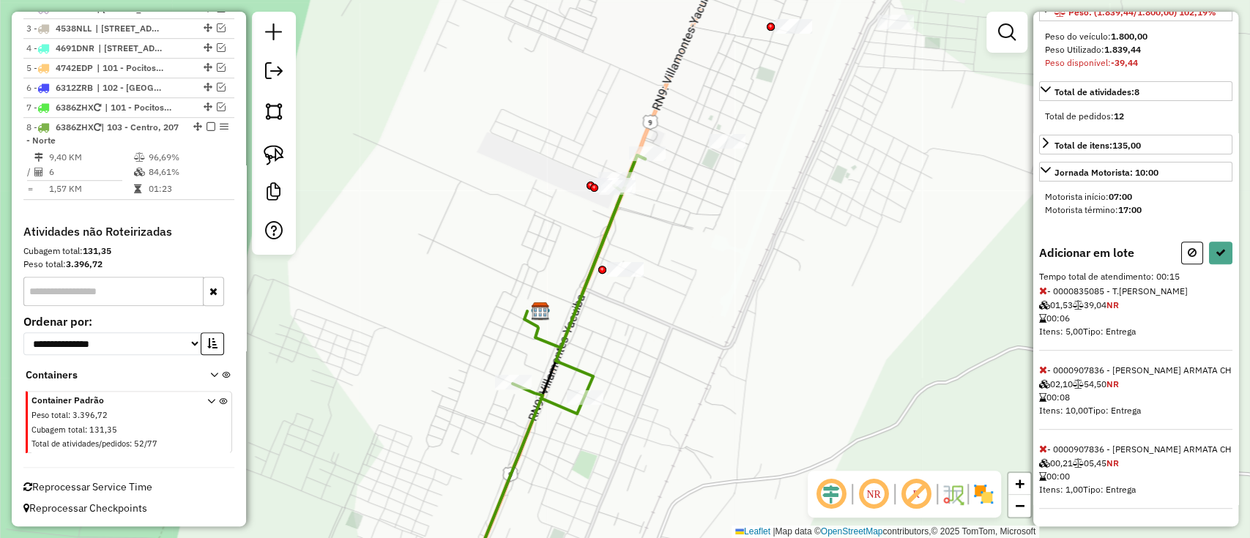
scroll to position [261, 0]
click at [1042, 369] on icon at bounding box center [1043, 370] width 8 height 10
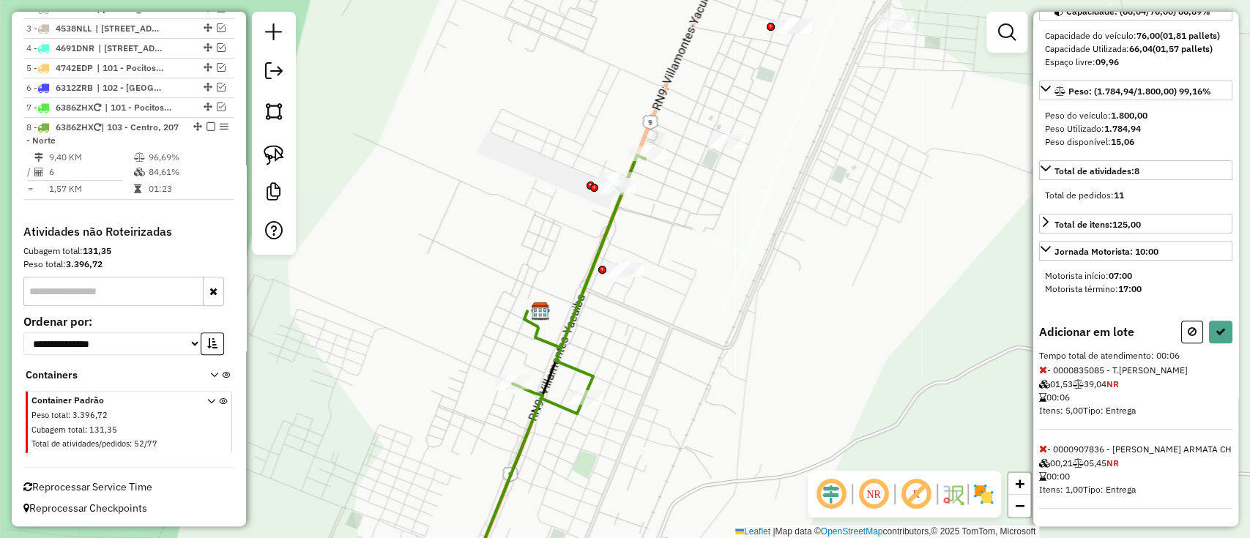
scroll to position [182, 0]
click at [1041, 448] on div "Informações da rota selecionada Número da rota: 8 Nome da rota: 103 - Centro, 2…" at bounding box center [1135, 269] width 205 height 515
click at [1043, 448] on icon at bounding box center [1043, 449] width 8 height 10
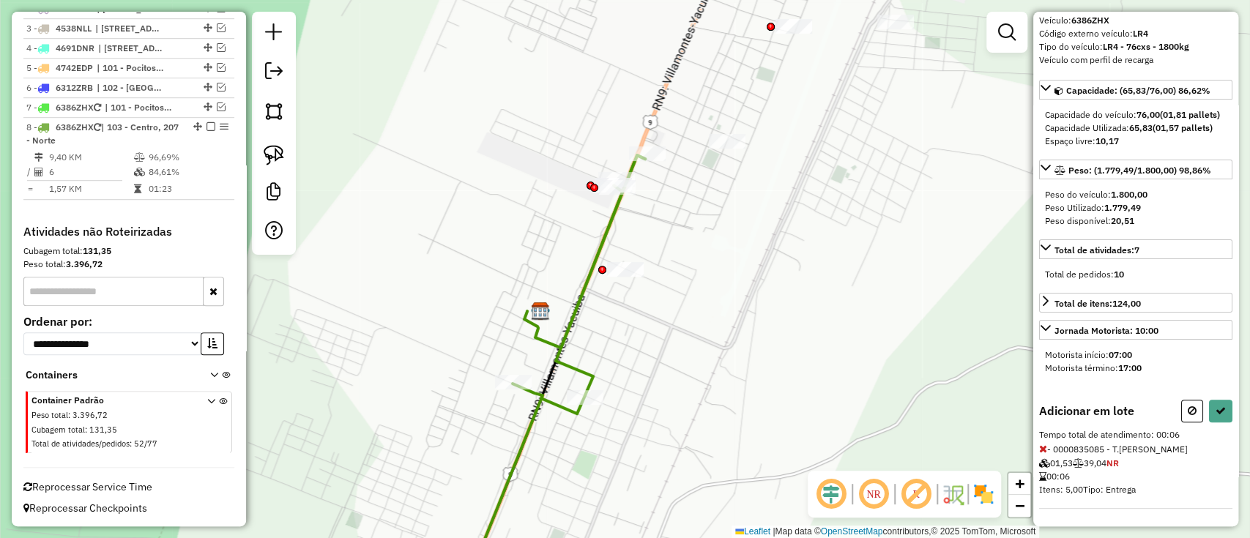
scroll to position [261, 0]
select select "**********"
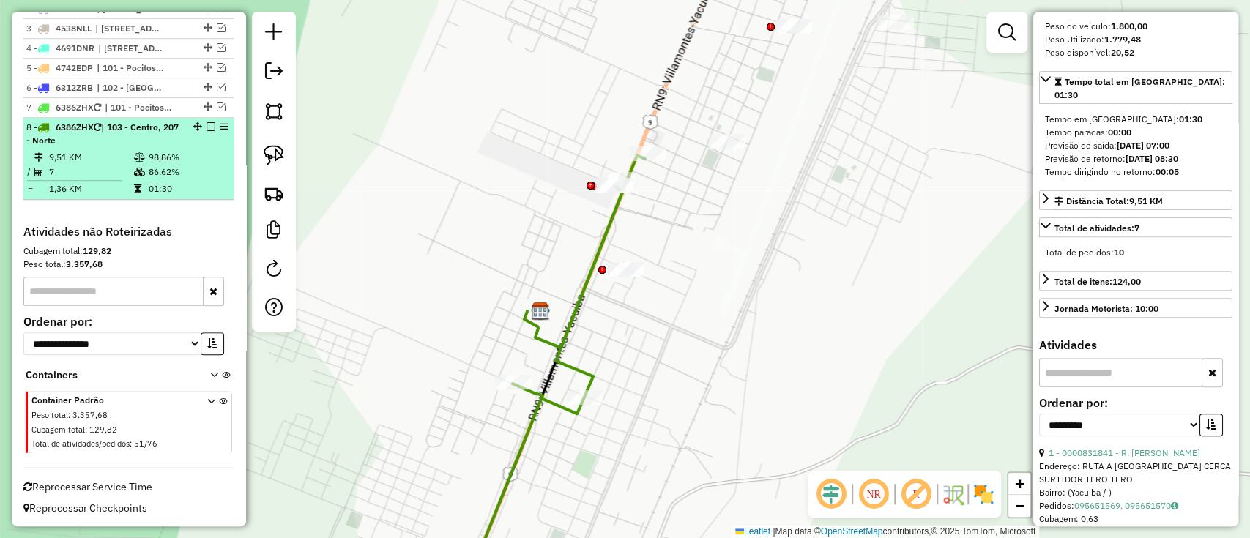
click at [209, 128] on em at bounding box center [210, 126] width 9 height 9
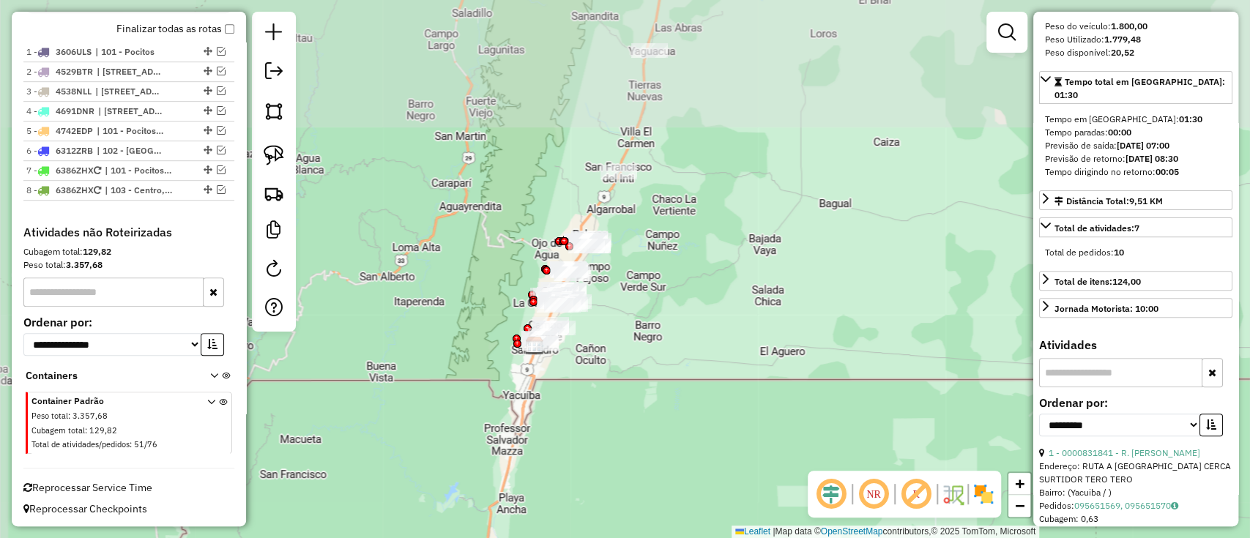
drag, startPoint x: 640, startPoint y: 160, endPoint x: 687, endPoint y: 222, distance: 78.3
click at [656, 324] on div "Janela de atendimento Grade de atendimento Capacidade Transportadoras Veículos …" at bounding box center [625, 269] width 1250 height 538
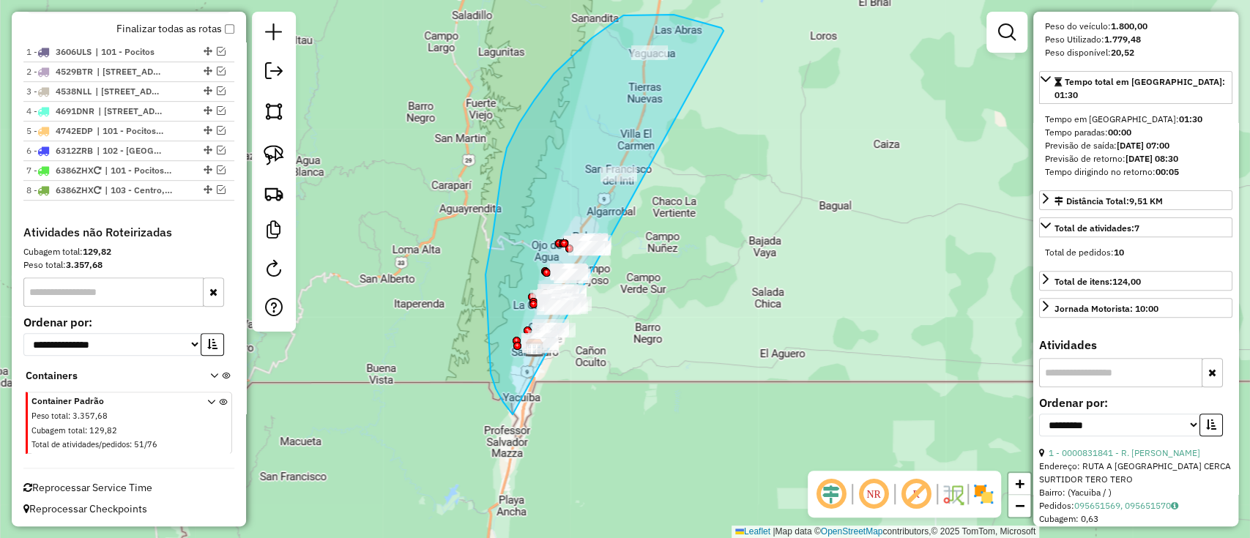
drag, startPoint x: 629, startPoint y: 15, endPoint x: 660, endPoint y: 341, distance: 327.9
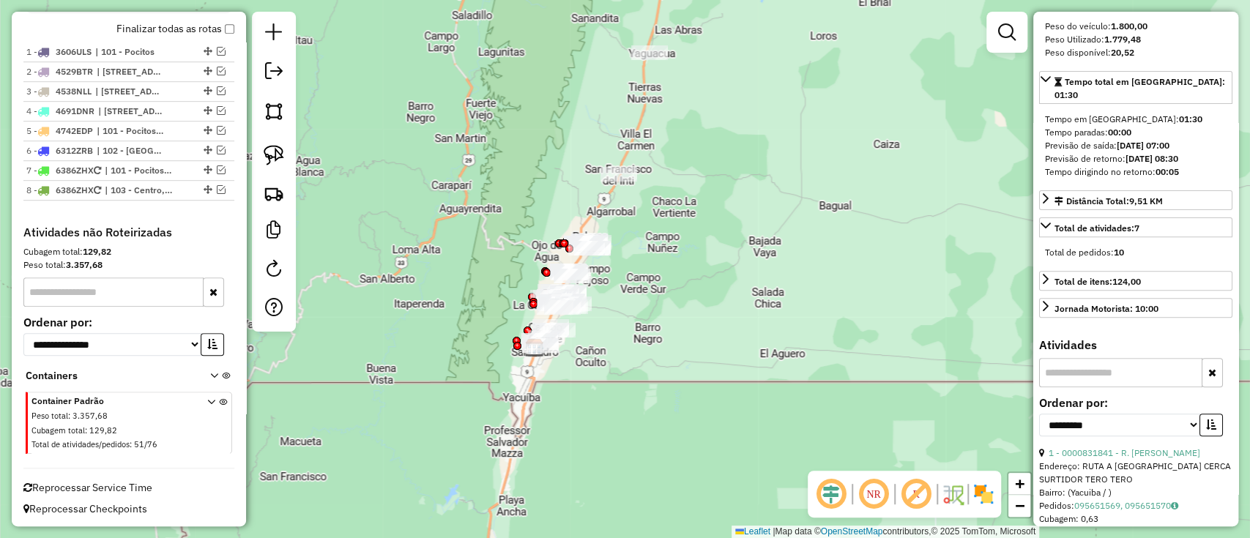
click at [976, 486] on img at bounding box center [982, 493] width 23 height 23
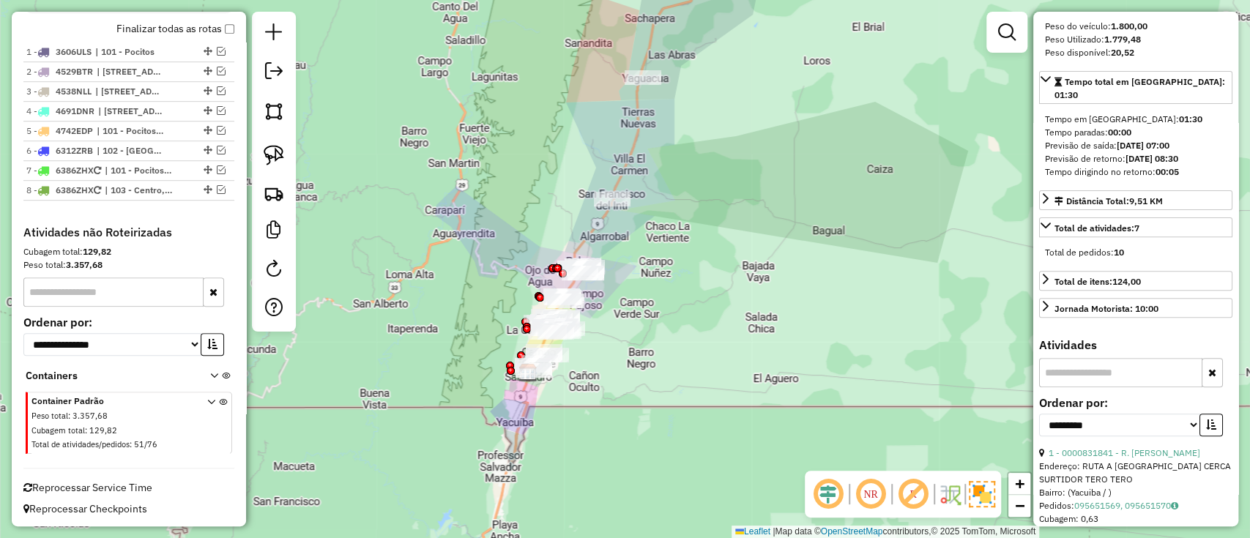
drag, startPoint x: 856, startPoint y: 277, endPoint x: 837, endPoint y: 344, distance: 69.1
click at [837, 344] on div "Janela de atendimento Grade de atendimento Capacidade Transportadoras Veículos …" at bounding box center [625, 269] width 1250 height 538
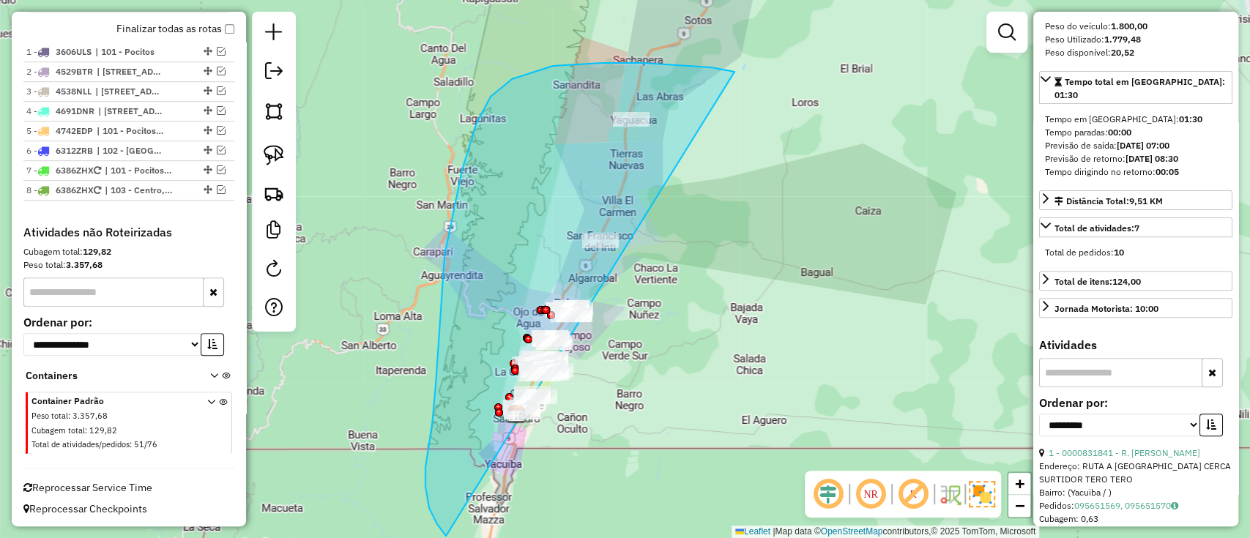
drag, startPoint x: 476, startPoint y: 124, endPoint x: 575, endPoint y: 491, distance: 380.0
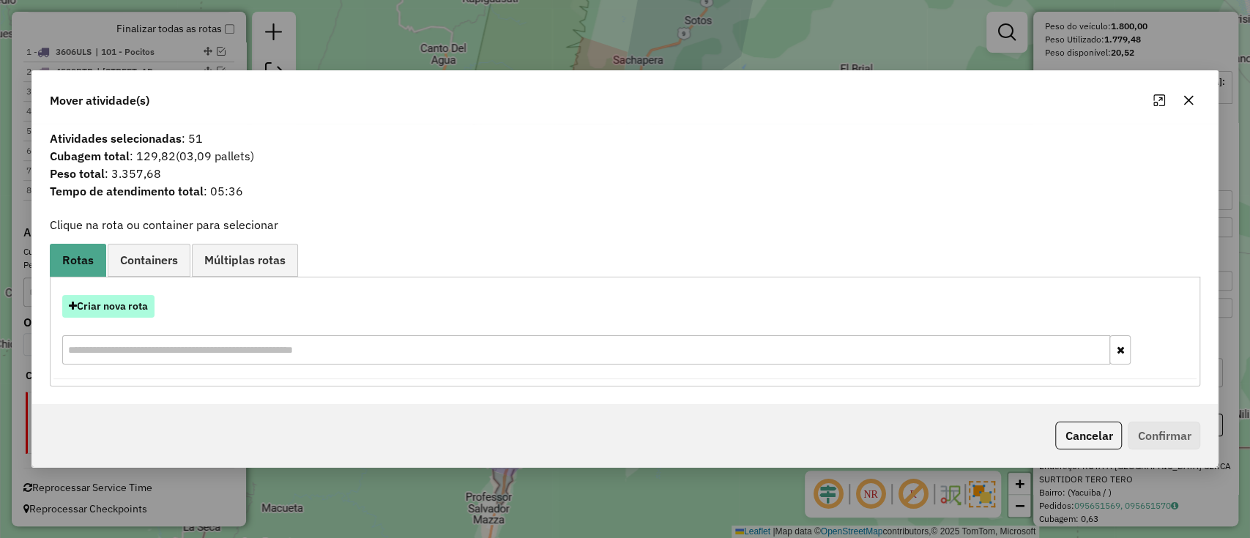
click at [117, 302] on button "Criar nova rota" at bounding box center [108, 306] width 92 height 23
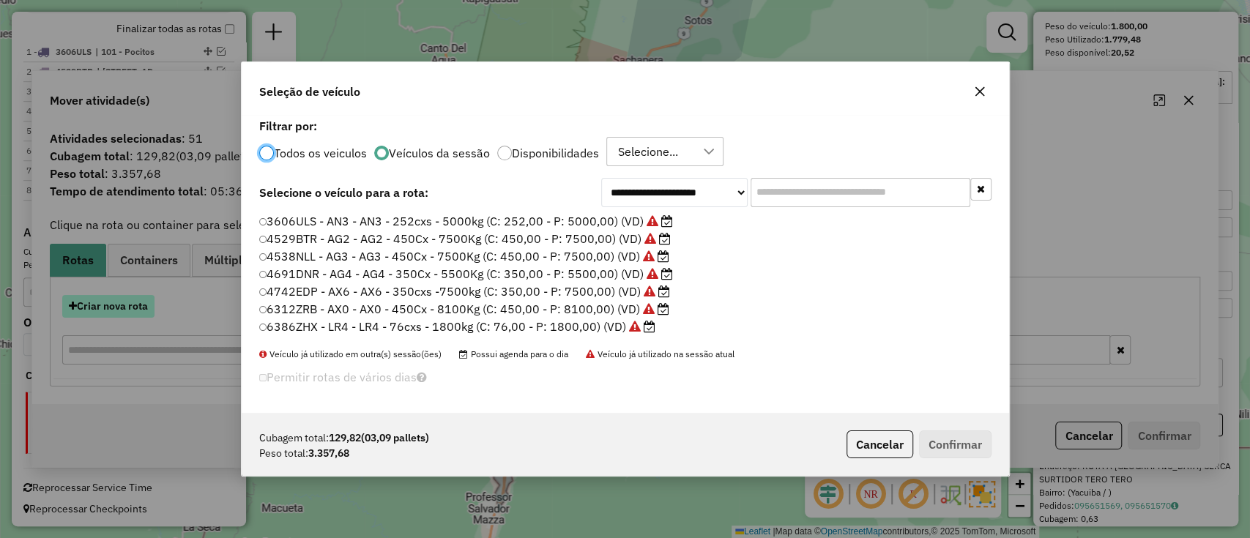
scroll to position [7, 4]
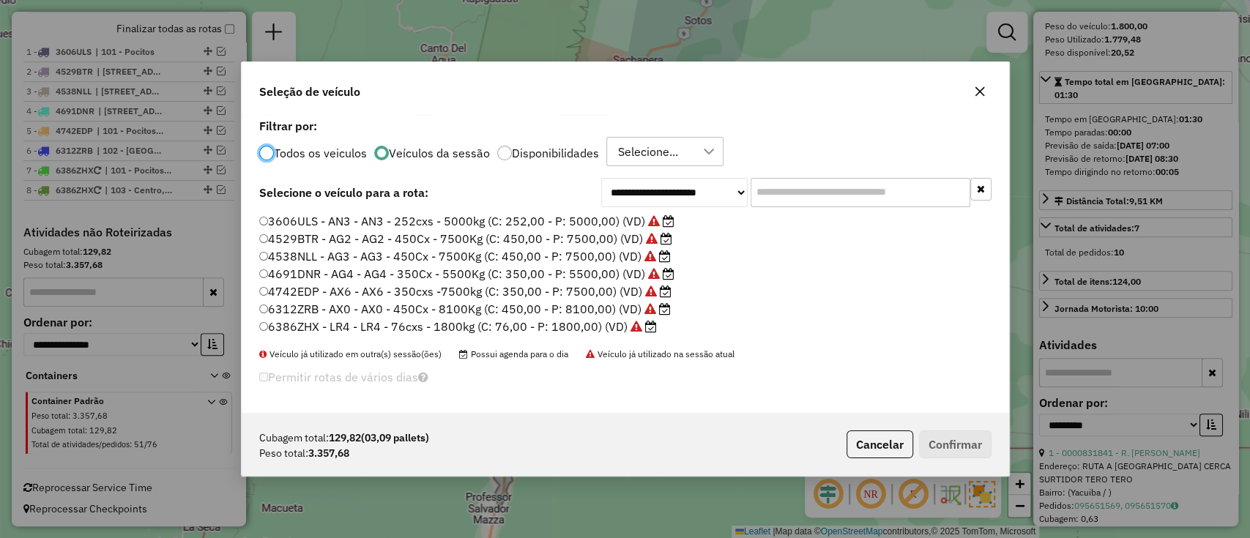
click at [550, 216] on label "3606ULS - AN3 - AN3 - 252cxs - 5000kg (C: 252,00 - P: 5000,00) (VD)" at bounding box center [466, 221] width 415 height 18
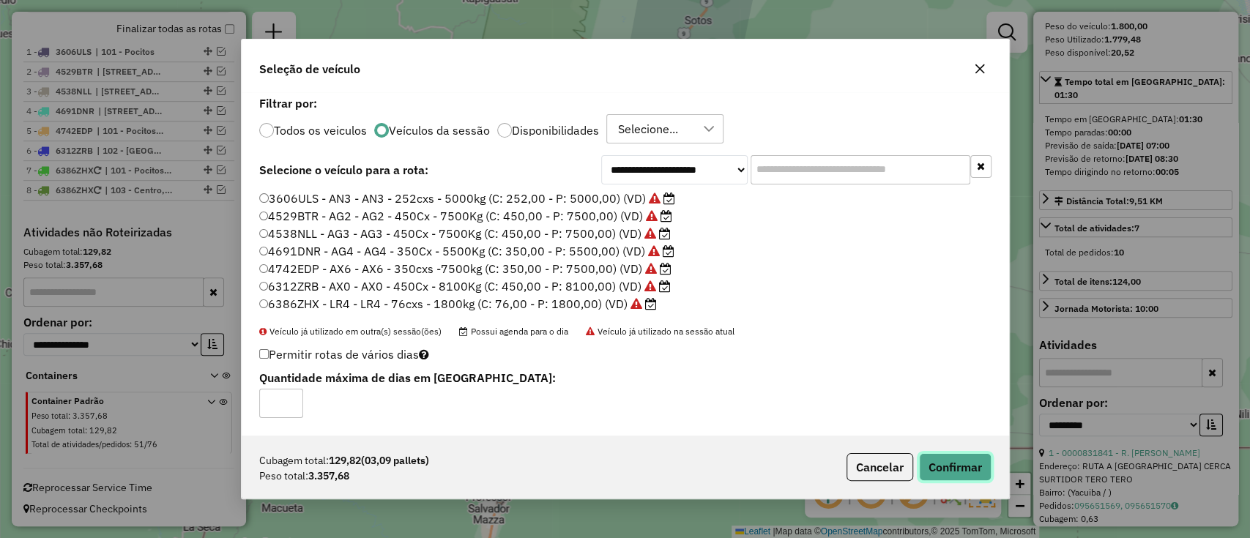
click at [948, 466] on button "Confirmar" at bounding box center [955, 467] width 72 height 28
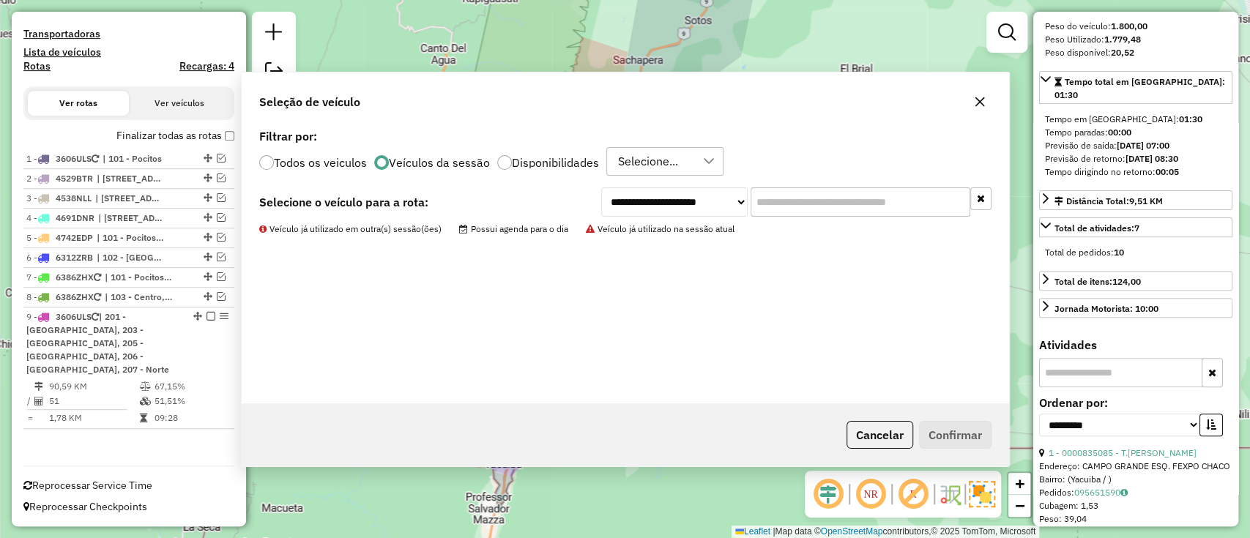
scroll to position [406, 0]
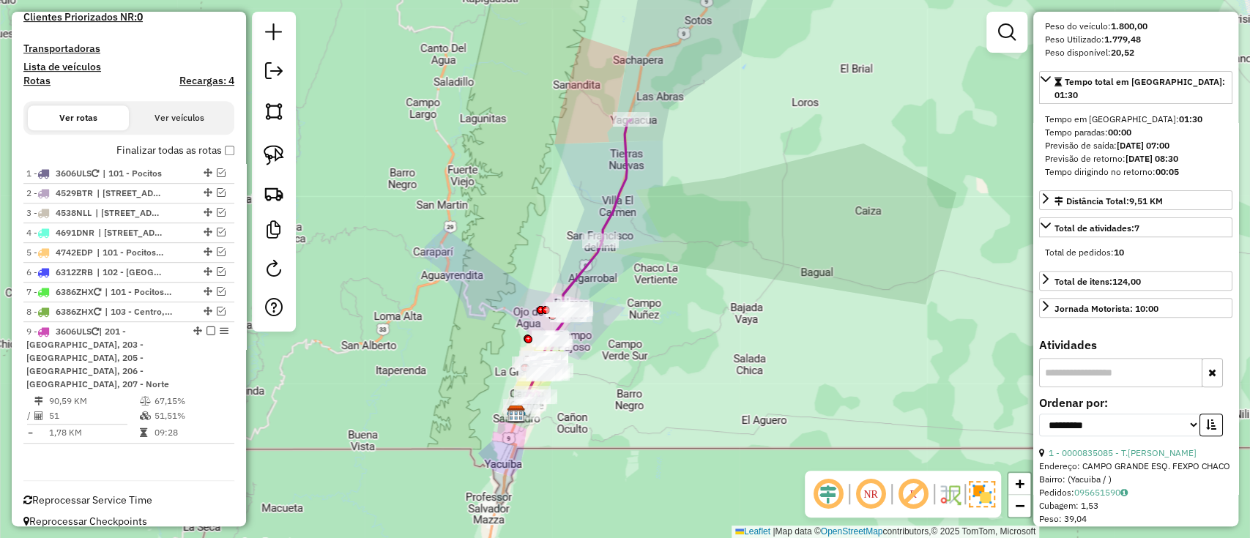
click at [152, 149] on label "Finalizar todas as rotas" at bounding box center [175, 150] width 118 height 15
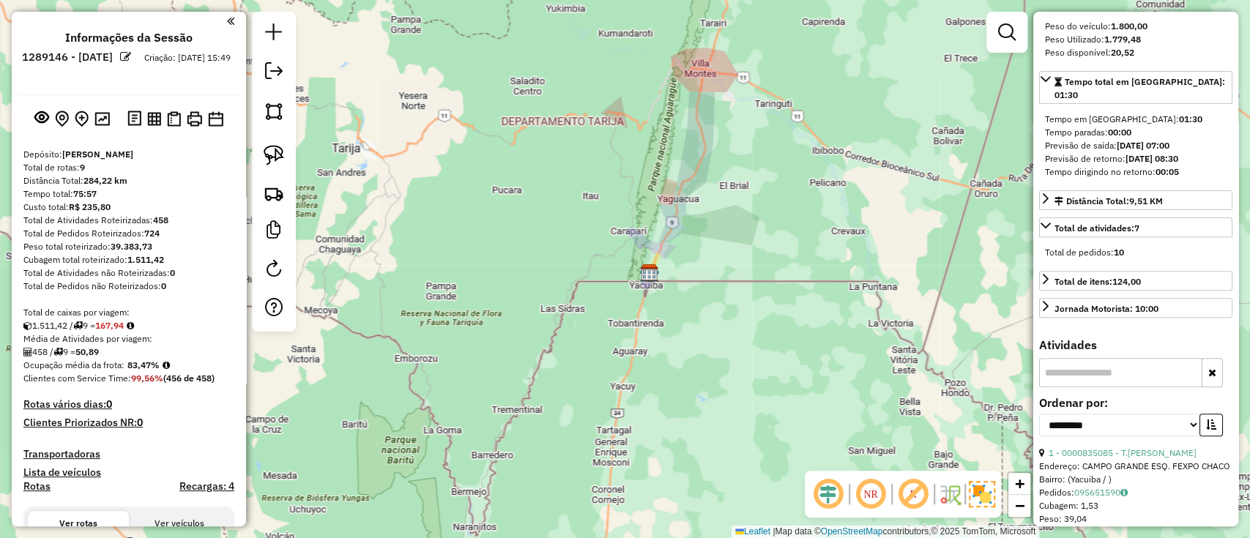
scroll to position [0, 0]
click at [270, 66] on em at bounding box center [274, 71] width 18 height 18
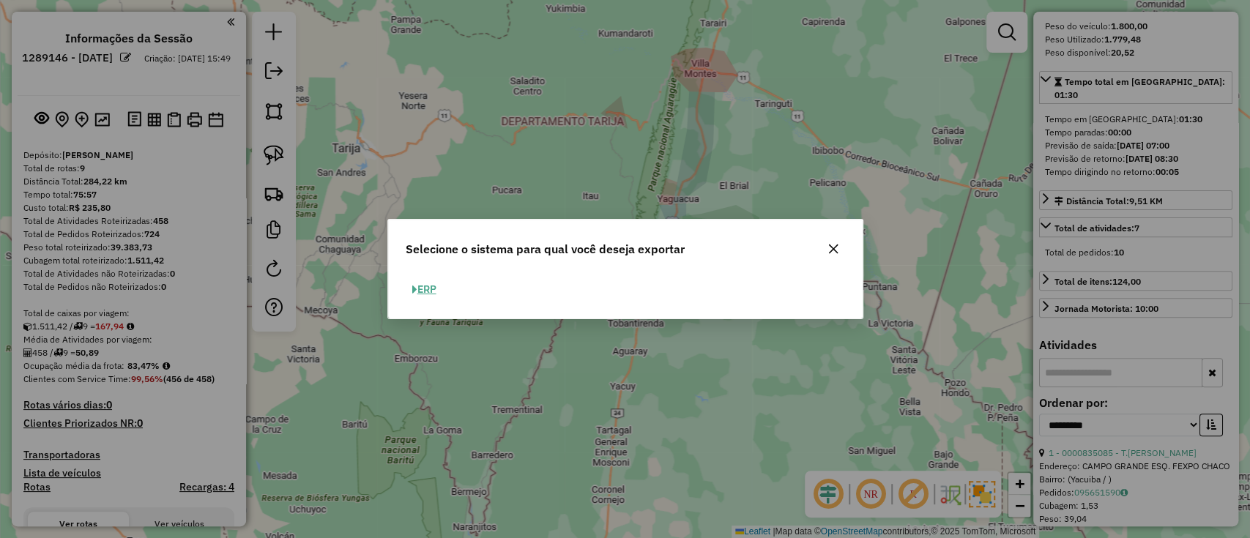
click at [427, 291] on button "ERP" at bounding box center [424, 289] width 37 height 23
select select "**"
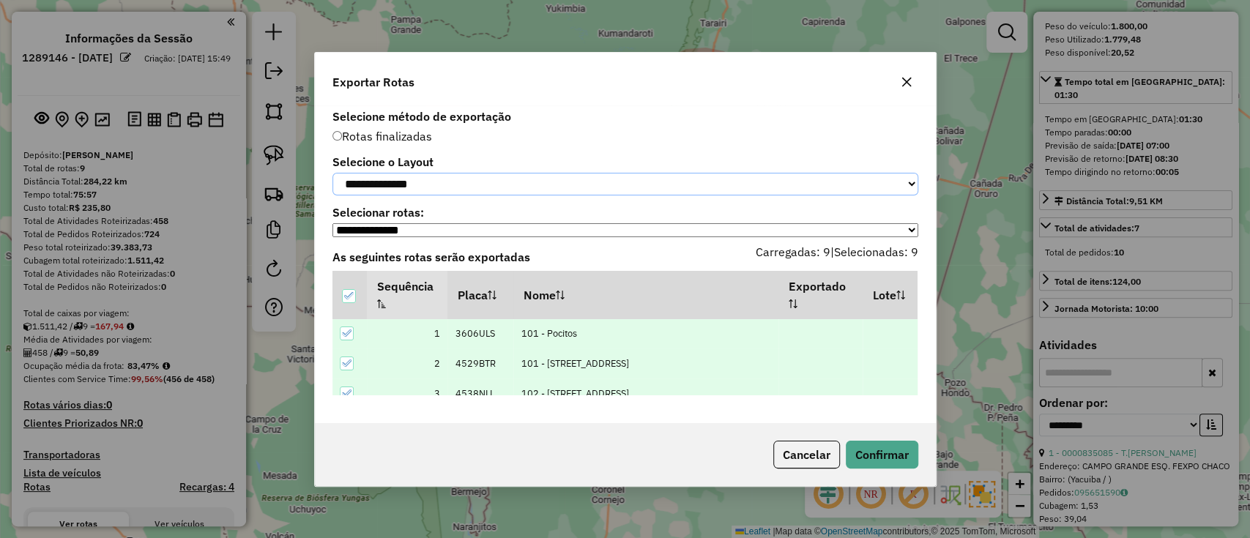
click at [423, 190] on select "**********" at bounding box center [625, 184] width 586 height 23
select select "*********"
click at [332, 173] on select "**********" at bounding box center [625, 184] width 586 height 23
click at [883, 451] on button "Confirmar" at bounding box center [882, 455] width 72 height 28
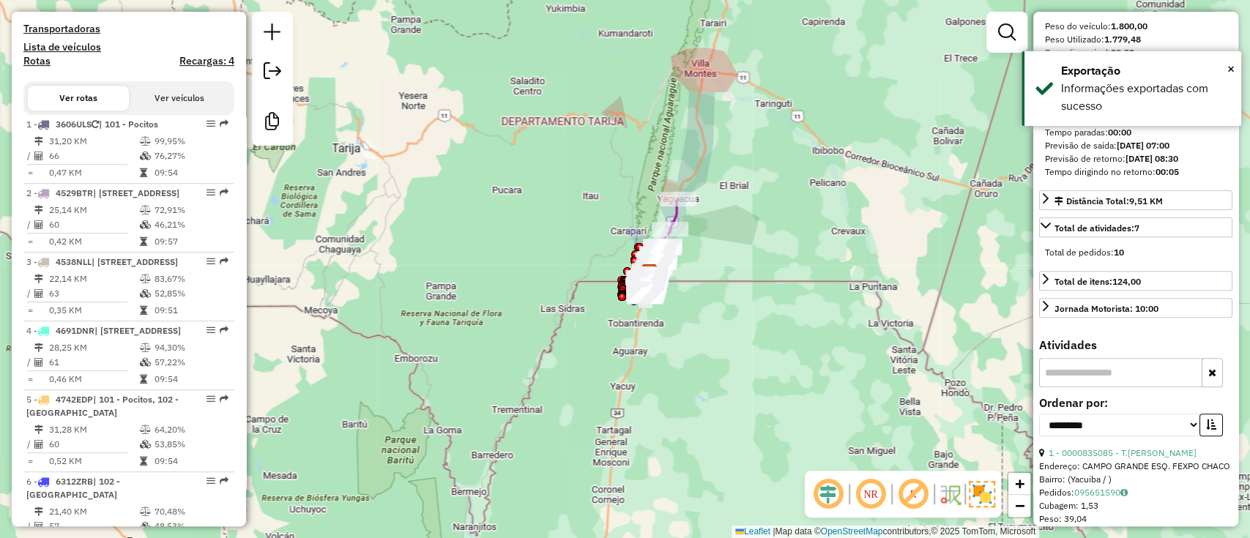
scroll to position [829, 0]
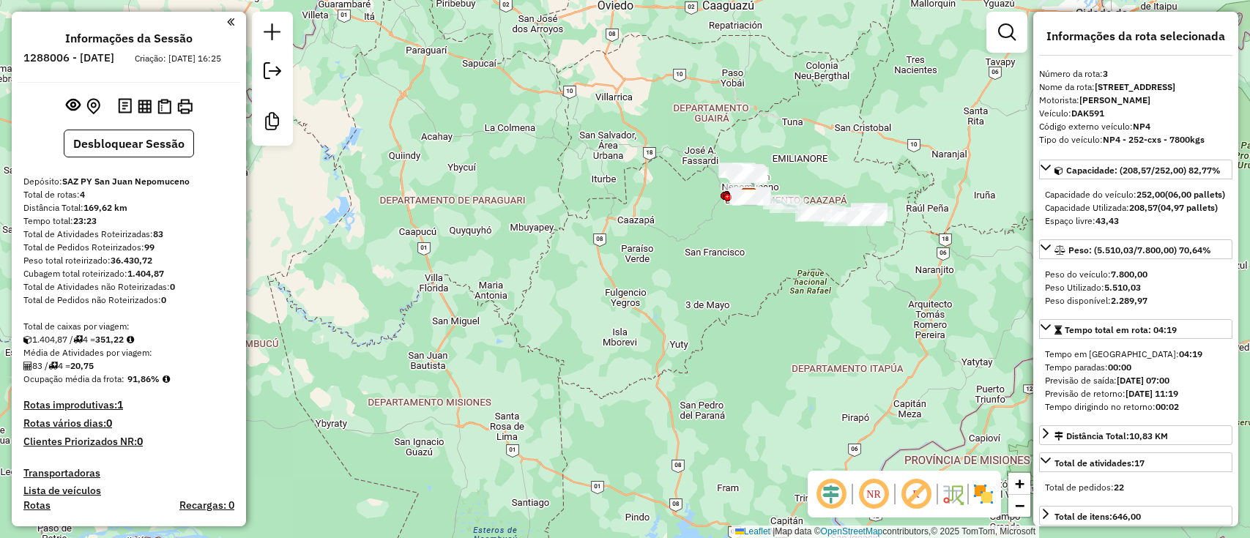
select select "**********"
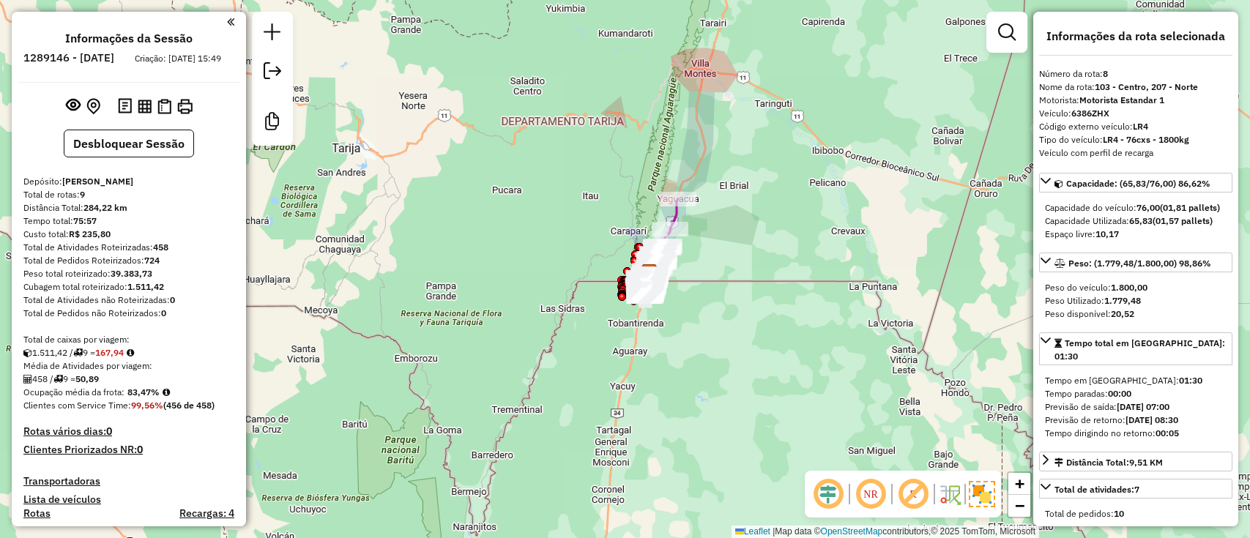
select select "**********"
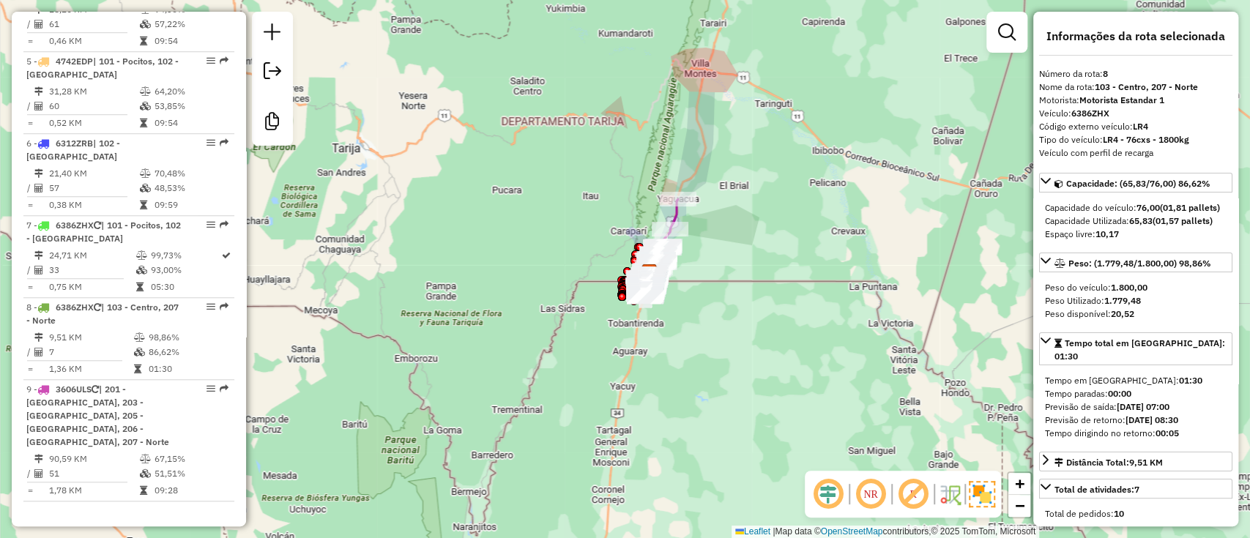
scroll to position [261, 0]
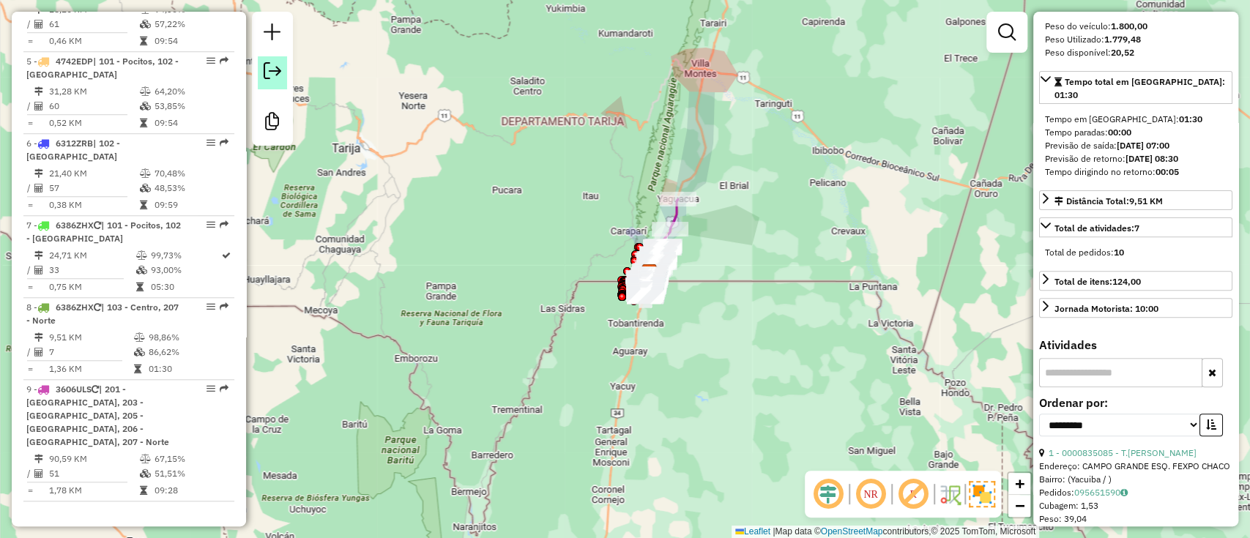
click at [275, 63] on em at bounding box center [273, 71] width 18 height 18
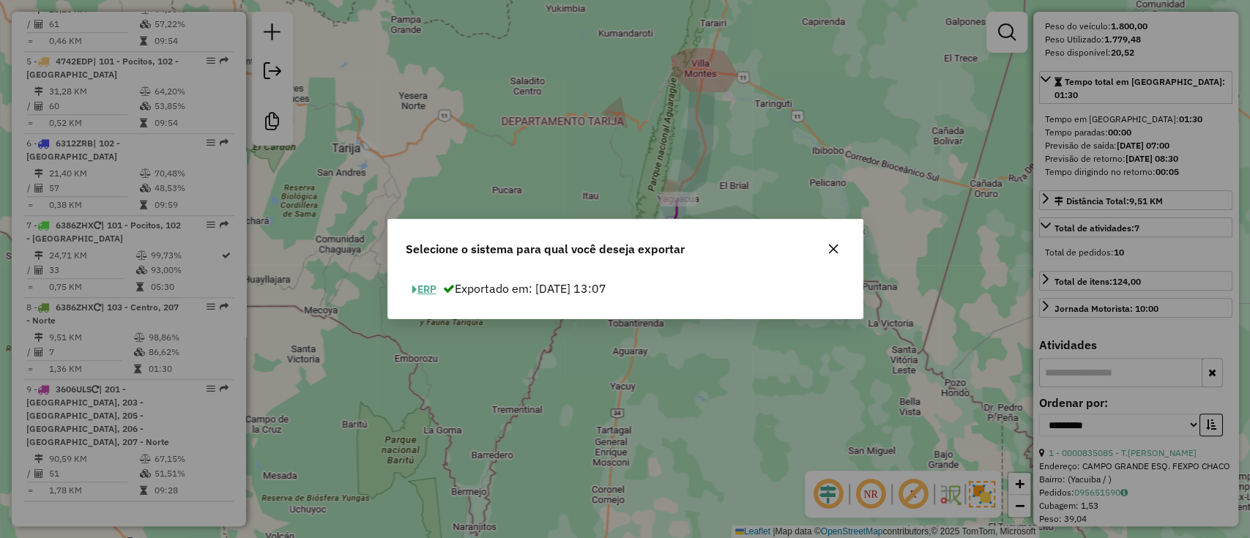
click at [420, 277] on div "ERP Exportado em: [DATE] 13:07" at bounding box center [625, 295] width 474 height 46
click at [422, 283] on button "ERP" at bounding box center [424, 289] width 37 height 23
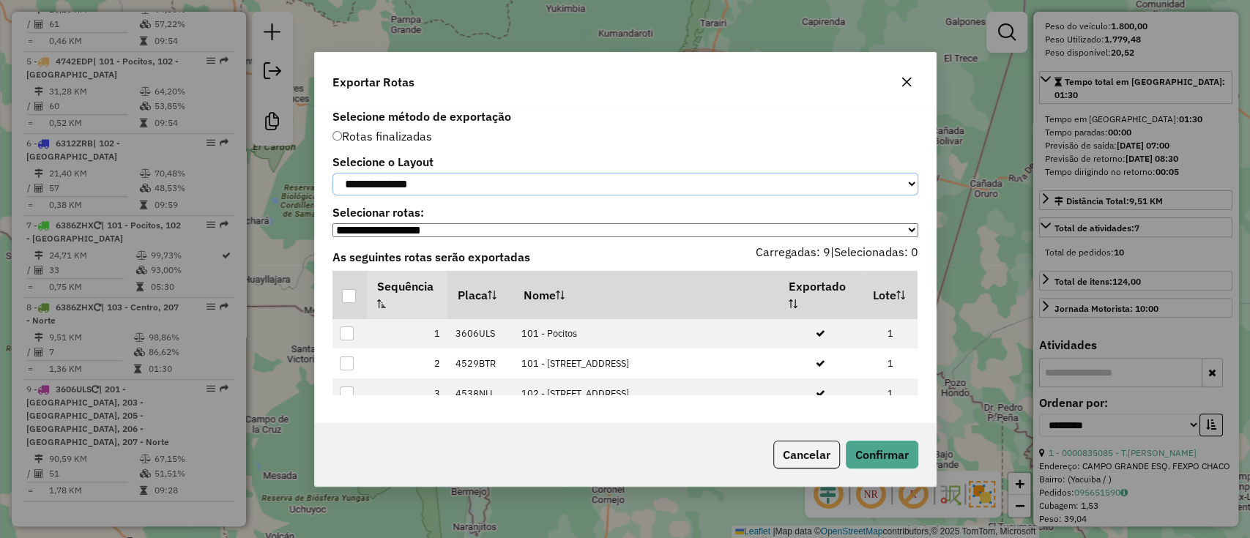
click at [426, 182] on select "**********" at bounding box center [625, 184] width 586 height 23
select select "*********"
click at [332, 173] on select "**********" at bounding box center [625, 184] width 586 height 23
click at [351, 301] on div at bounding box center [349, 296] width 14 height 14
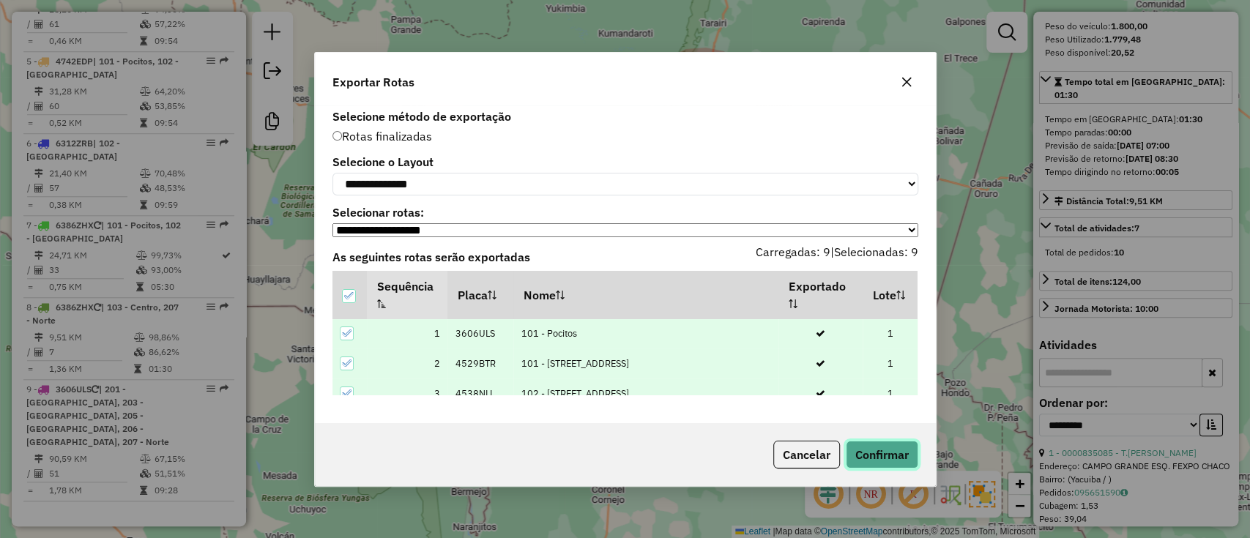
click at [875, 454] on button "Confirmar" at bounding box center [882, 455] width 72 height 28
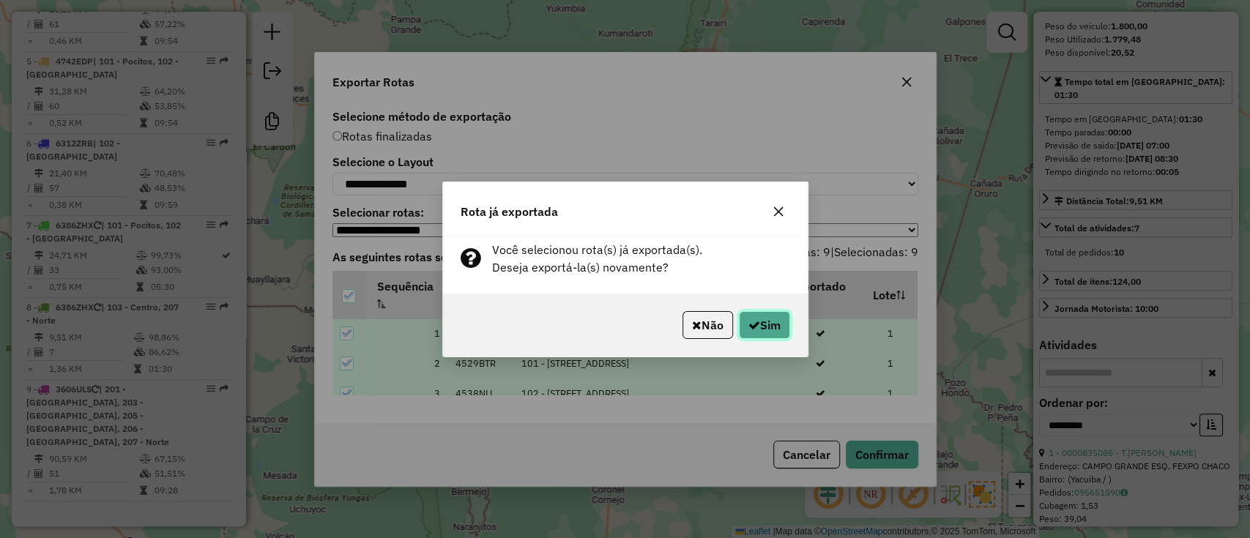
click at [761, 311] on button "Sim" at bounding box center [764, 325] width 51 height 28
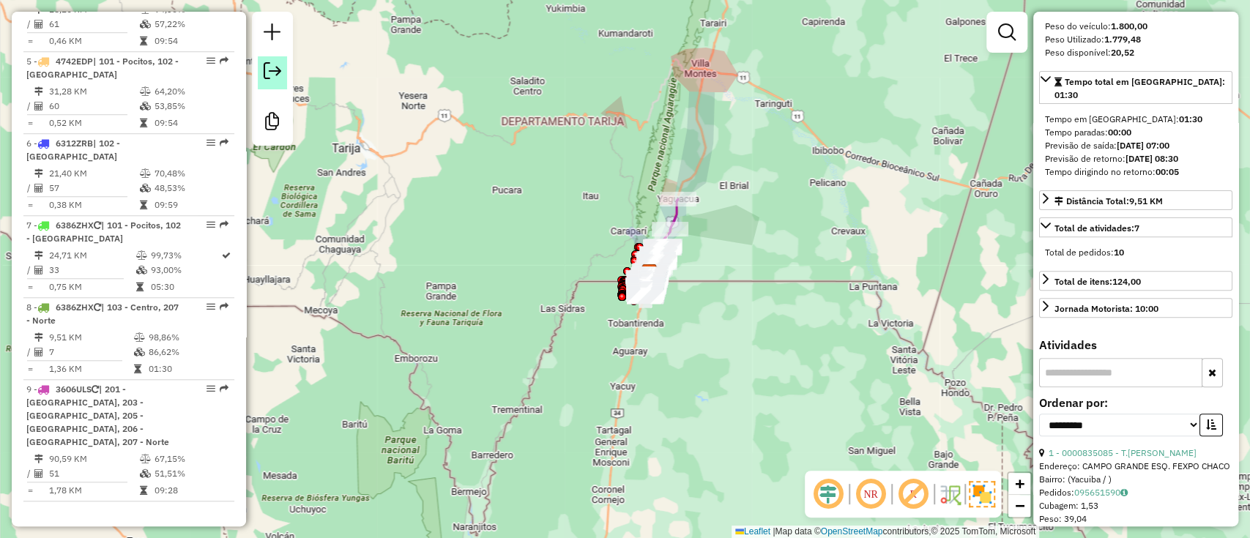
click at [266, 81] on link at bounding box center [272, 72] width 29 height 33
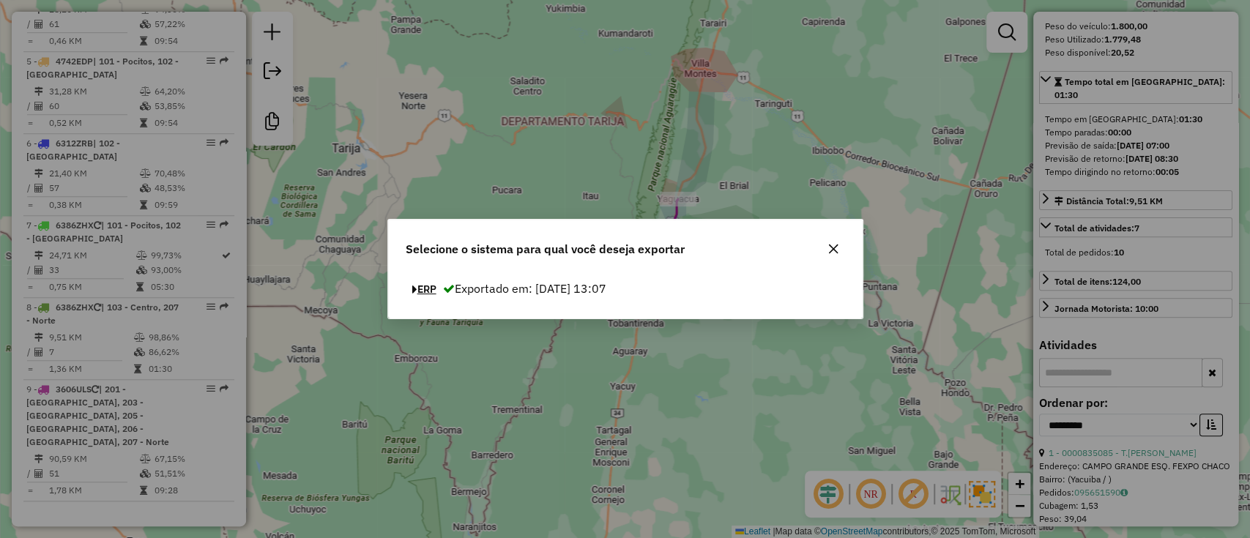
click at [413, 288] on span "button" at bounding box center [414, 290] width 5 height 10
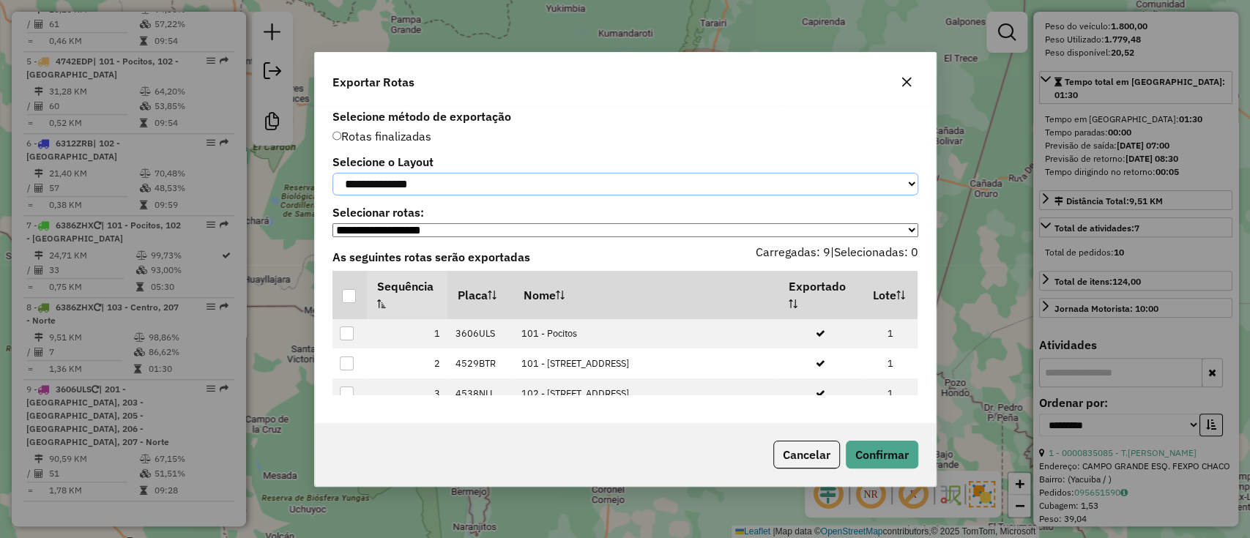
click at [444, 187] on select "**********" at bounding box center [625, 184] width 586 height 23
select select "*********"
click at [332, 173] on select "**********" at bounding box center [625, 184] width 586 height 23
click at [351, 303] on div at bounding box center [349, 296] width 14 height 14
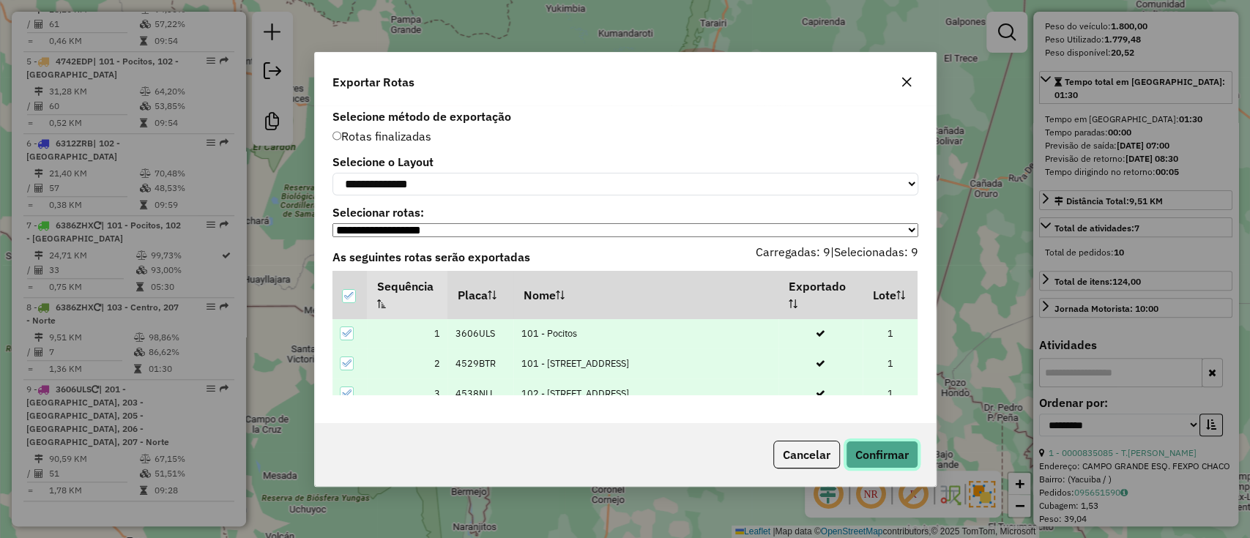
click at [874, 458] on button "Confirmar" at bounding box center [882, 455] width 72 height 28
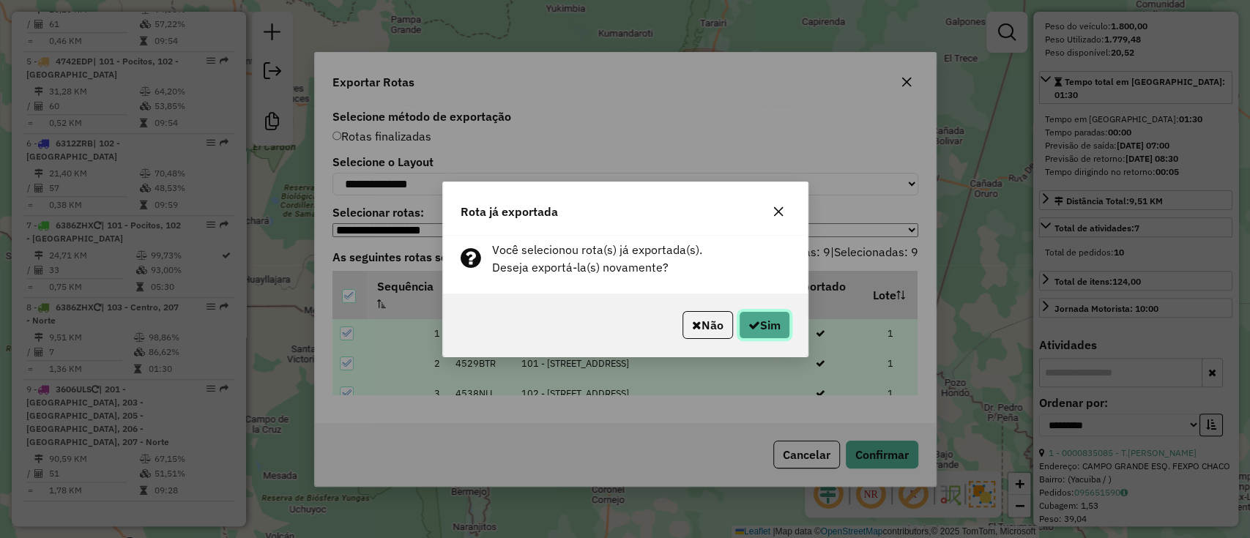
click at [774, 332] on button "Sim" at bounding box center [764, 325] width 51 height 28
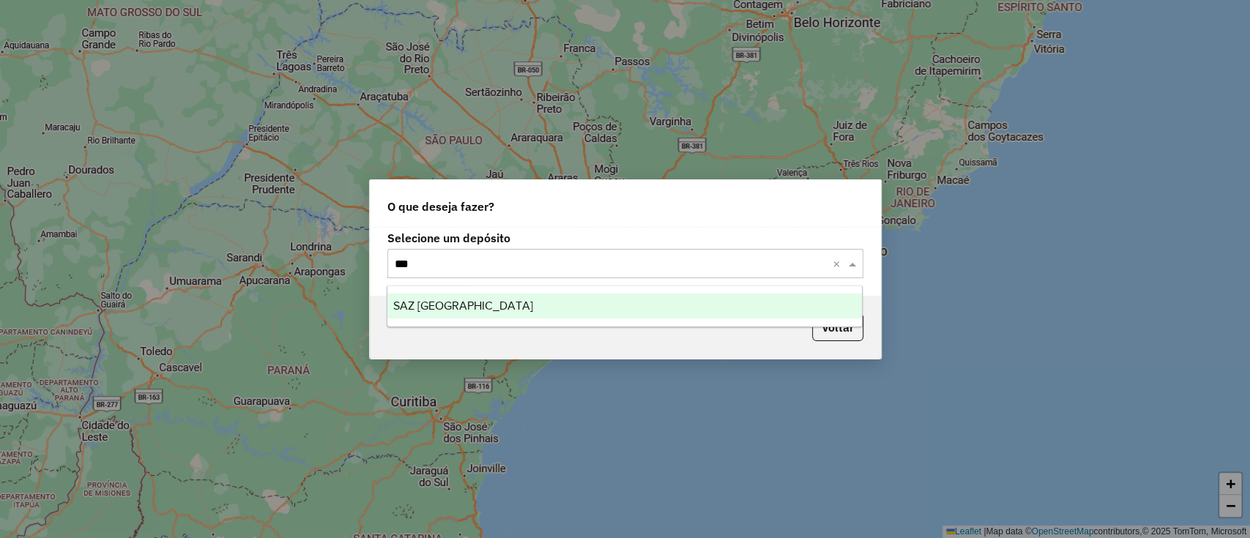
type input "****"
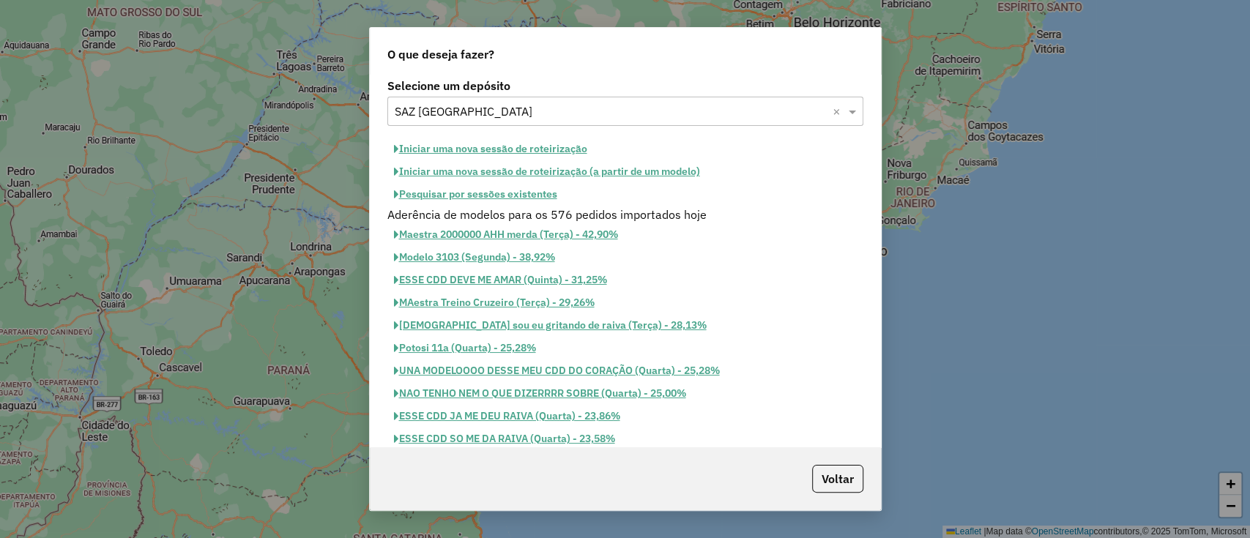
click at [466, 146] on button "Iniciar uma nova sessão de roteirização" at bounding box center [490, 149] width 206 height 23
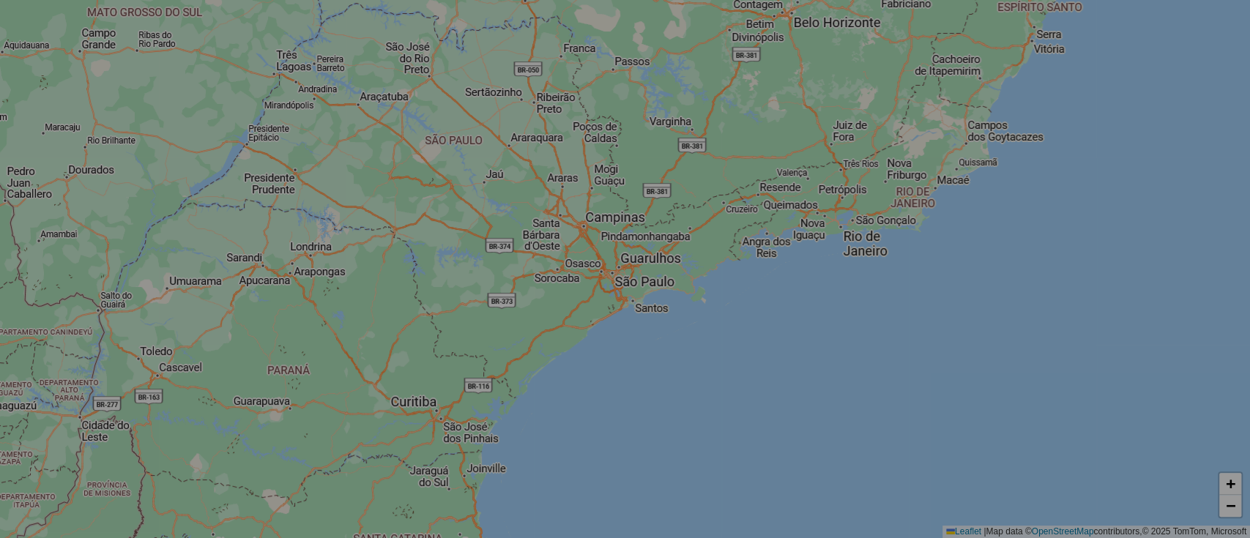
select select "*"
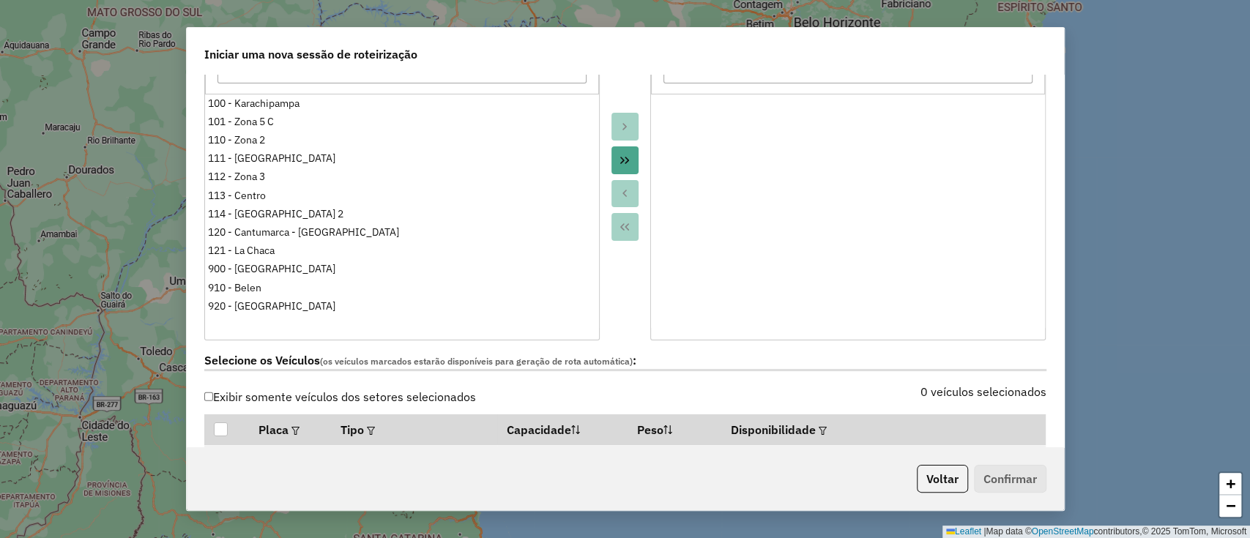
scroll to position [293, 0]
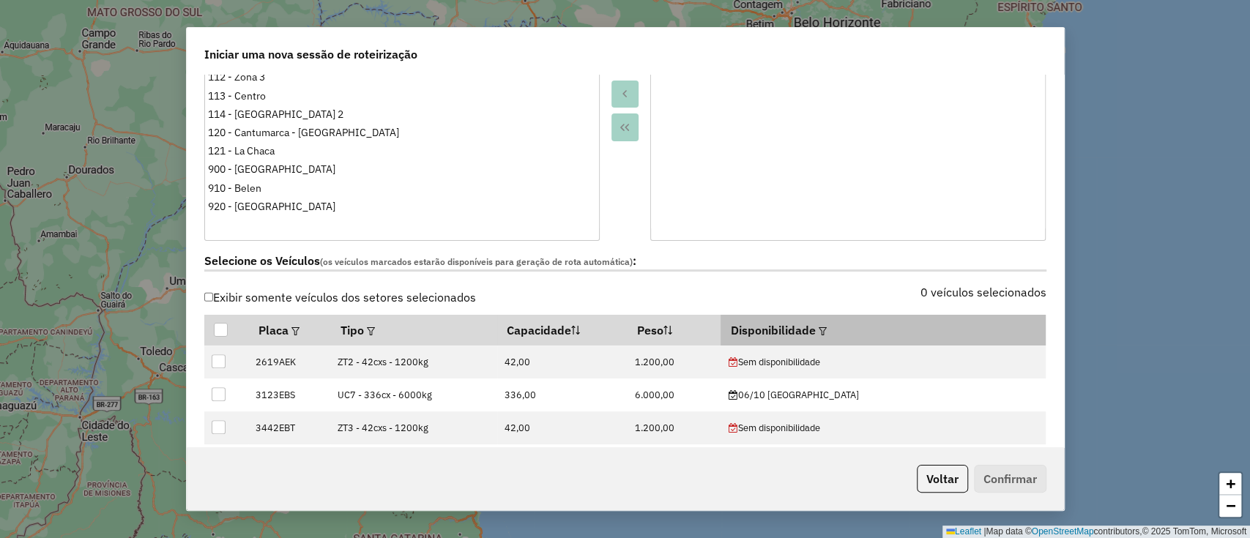
click at [826, 324] on div at bounding box center [820, 330] width 11 height 18
click at [873, 331] on th "Disponibilidade" at bounding box center [882, 330] width 325 height 31
click at [826, 330] on em at bounding box center [822, 331] width 8 height 8
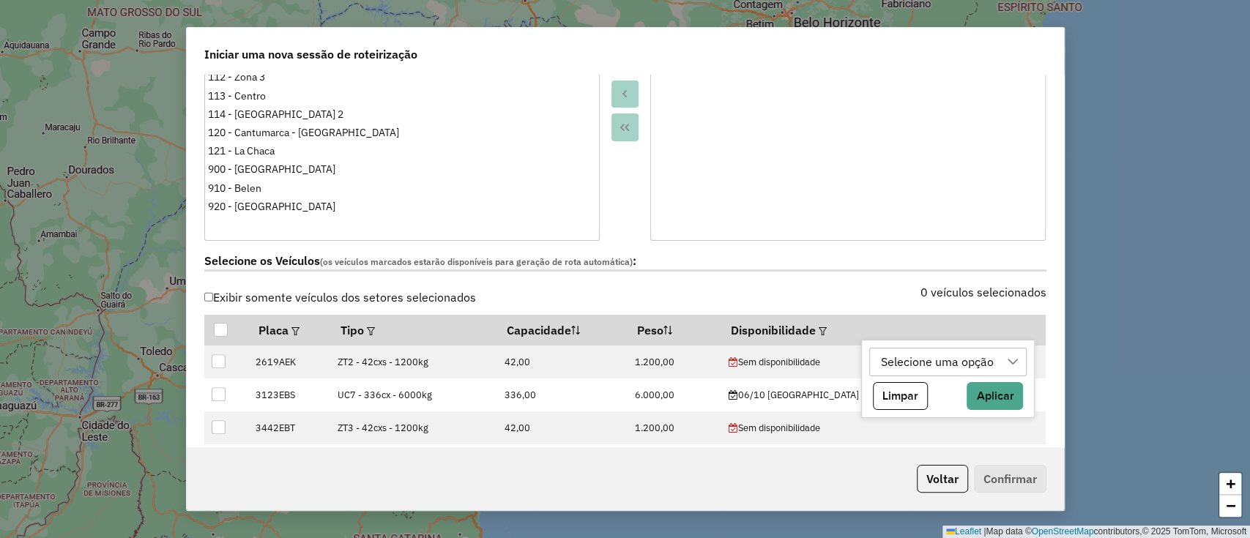
click at [882, 355] on div "Selecione uma opção" at bounding box center [937, 362] width 123 height 28
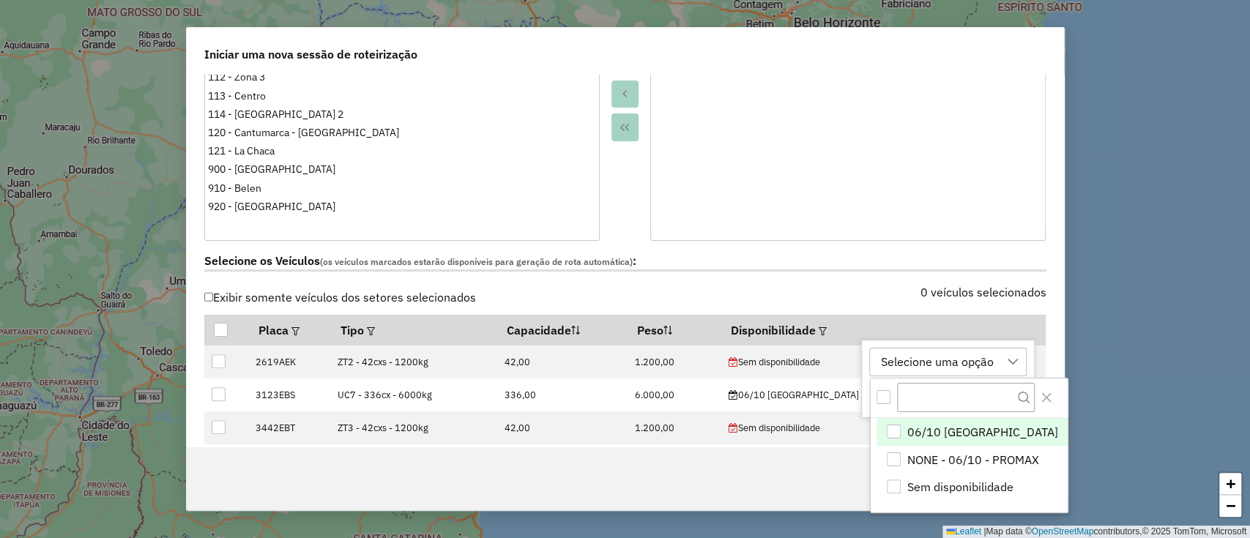
click at [948, 430] on span "06/10 [GEOGRAPHIC_DATA]" at bounding box center [982, 432] width 151 height 18
click at [1034, 406] on button "Close" at bounding box center [1045, 397] width 23 height 23
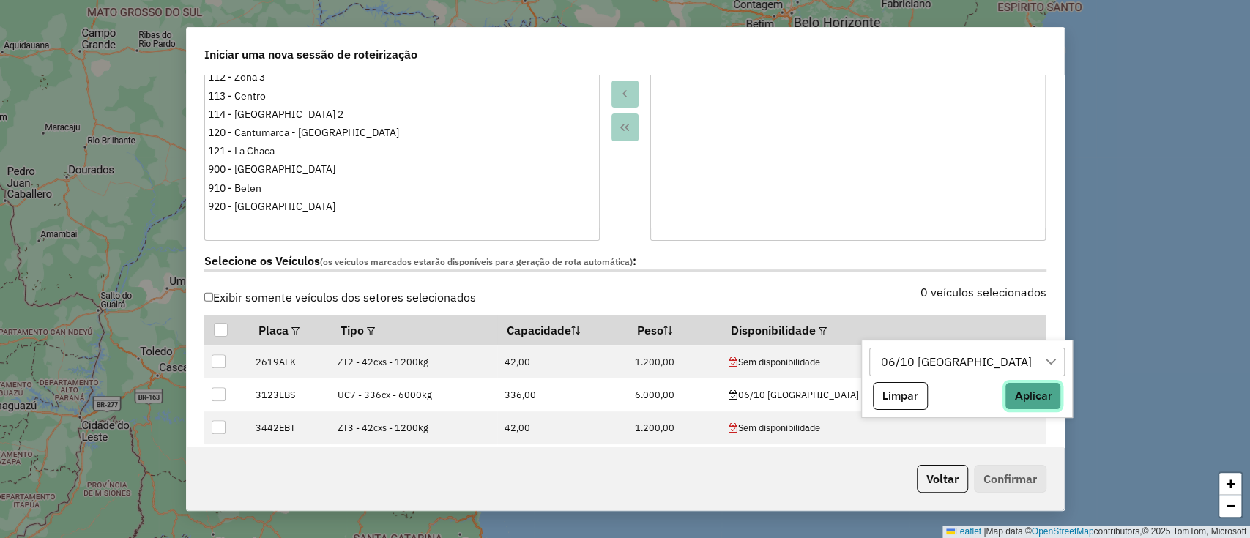
drag, startPoint x: 968, startPoint y: 400, endPoint x: 824, endPoint y: 255, distance: 203.9
click at [1004, 400] on button "Aplicar" at bounding box center [1032, 396] width 56 height 28
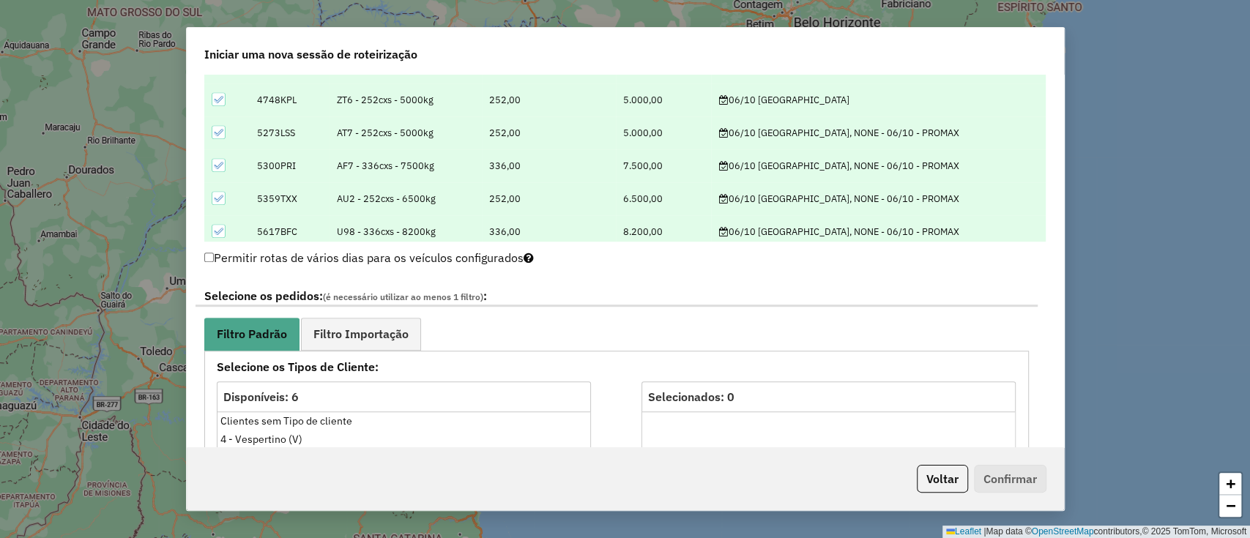
scroll to position [97, 0]
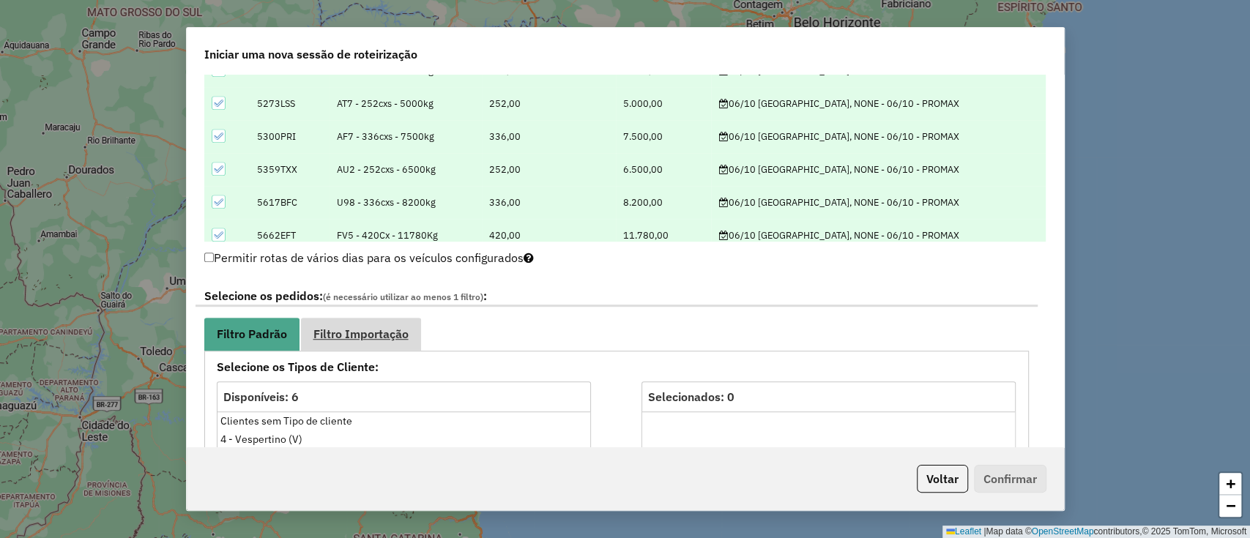
click at [338, 333] on span "Filtro Importação" at bounding box center [360, 334] width 95 height 12
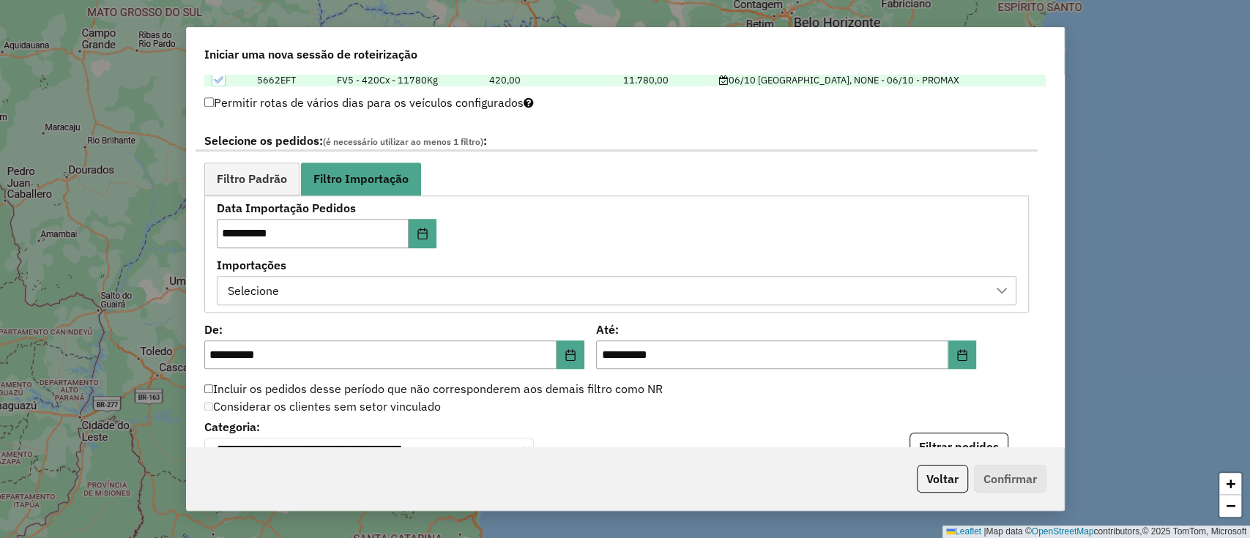
scroll to position [780, 0]
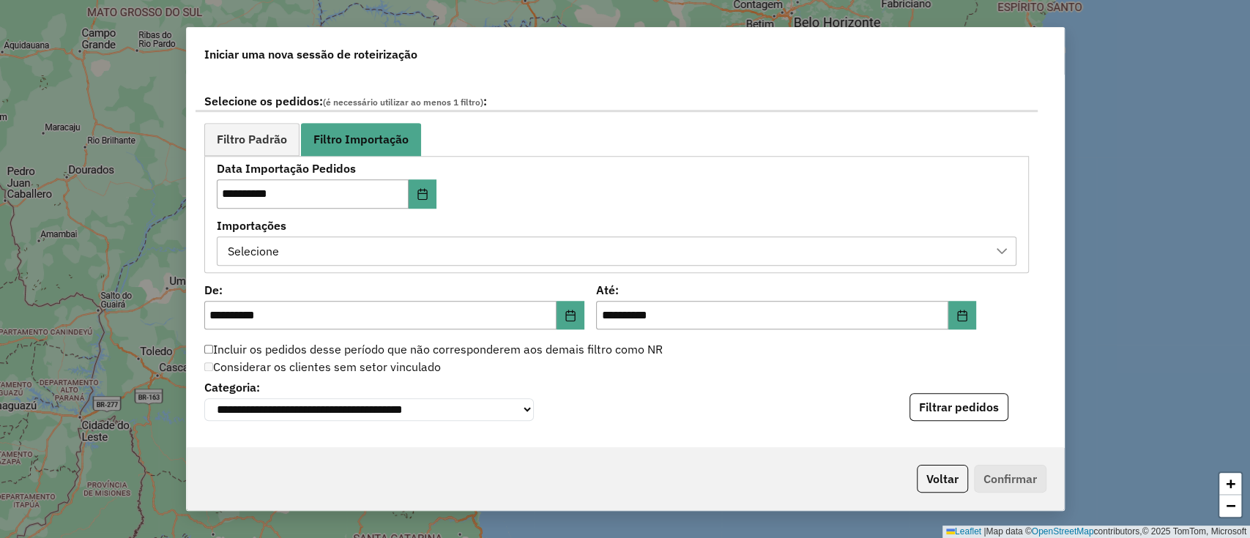
click at [375, 253] on div "Selecione" at bounding box center [605, 251] width 764 height 28
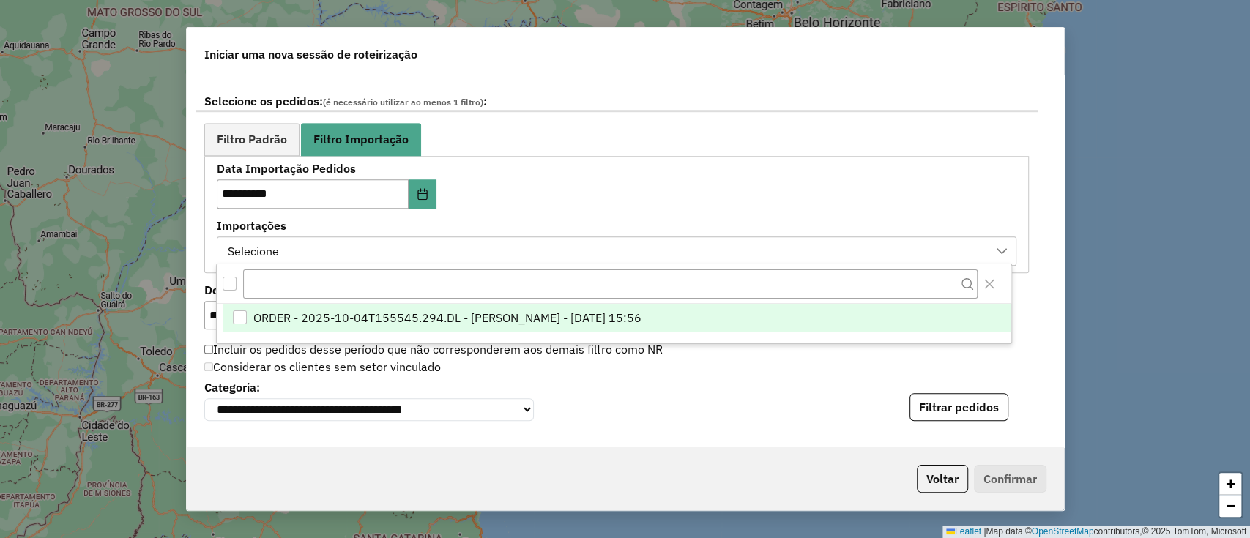
click at [372, 318] on span "ORDER - 2025-10-04T155545.294.DL - [PERSON_NAME] - [DATE] 15:56" at bounding box center [447, 318] width 388 height 18
click at [913, 401] on button "Filtrar pedidos" at bounding box center [958, 407] width 99 height 28
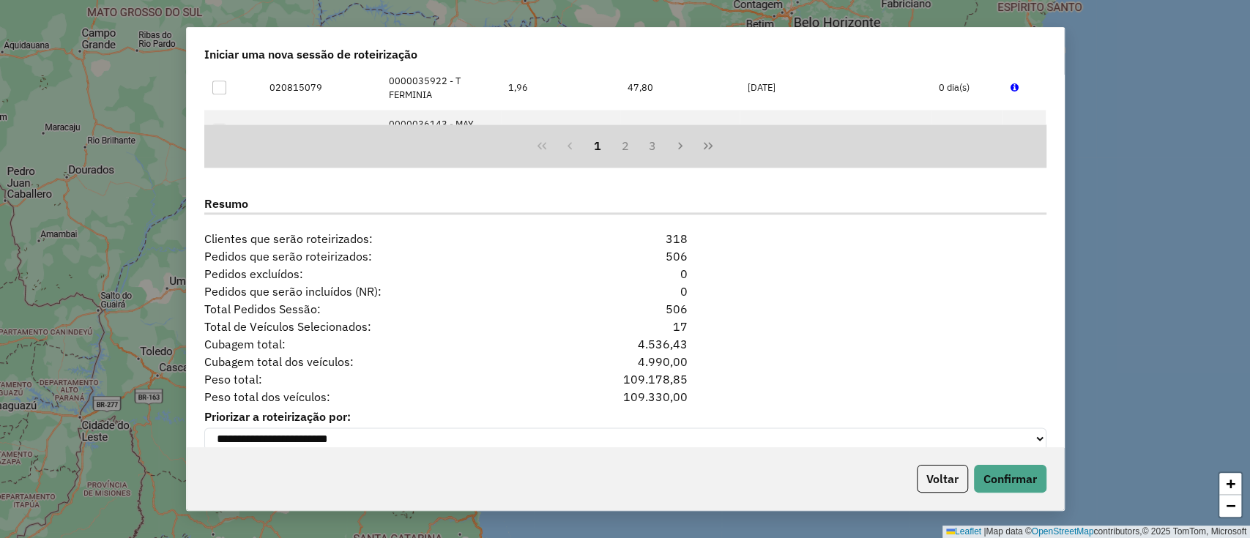
scroll to position [1356, 0]
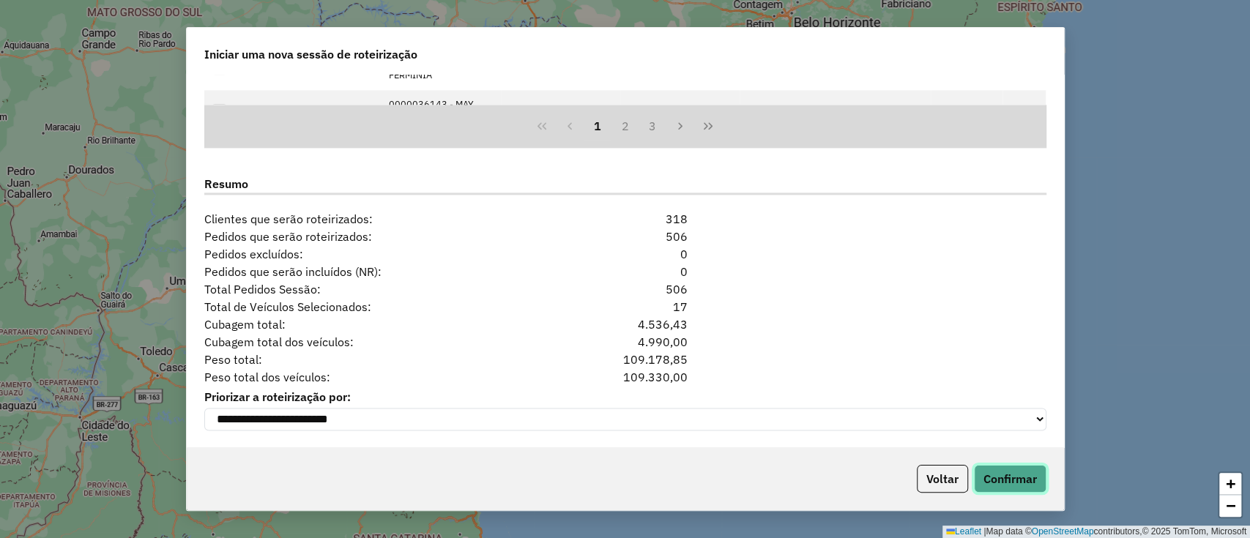
click at [978, 478] on button "Confirmar" at bounding box center [1010, 479] width 72 height 28
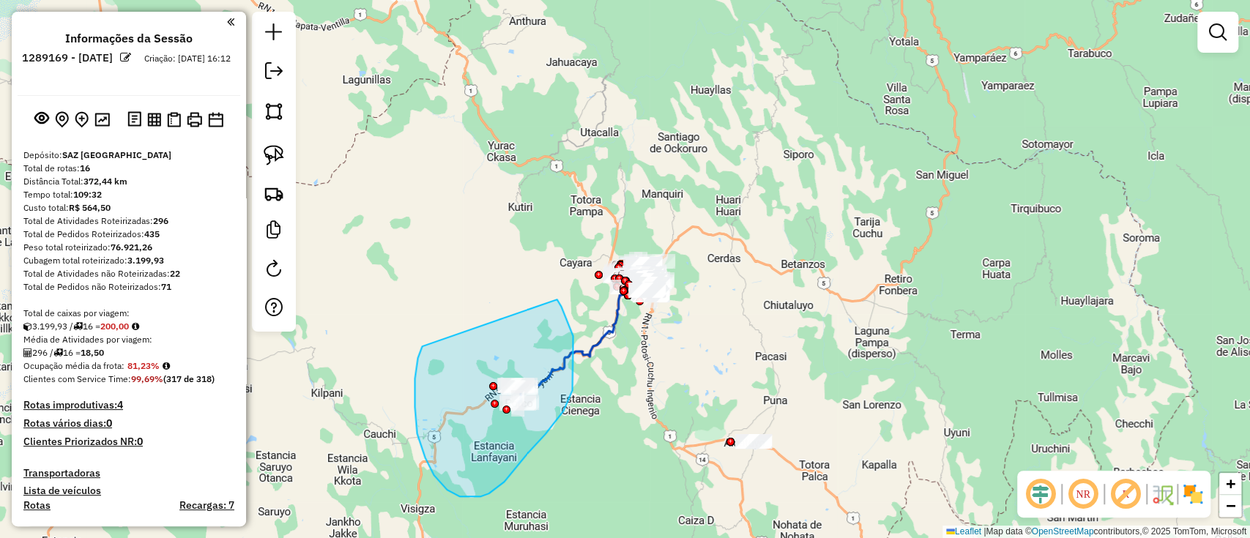
drag, startPoint x: 447, startPoint y: 490, endPoint x: 548, endPoint y: 291, distance: 224.3
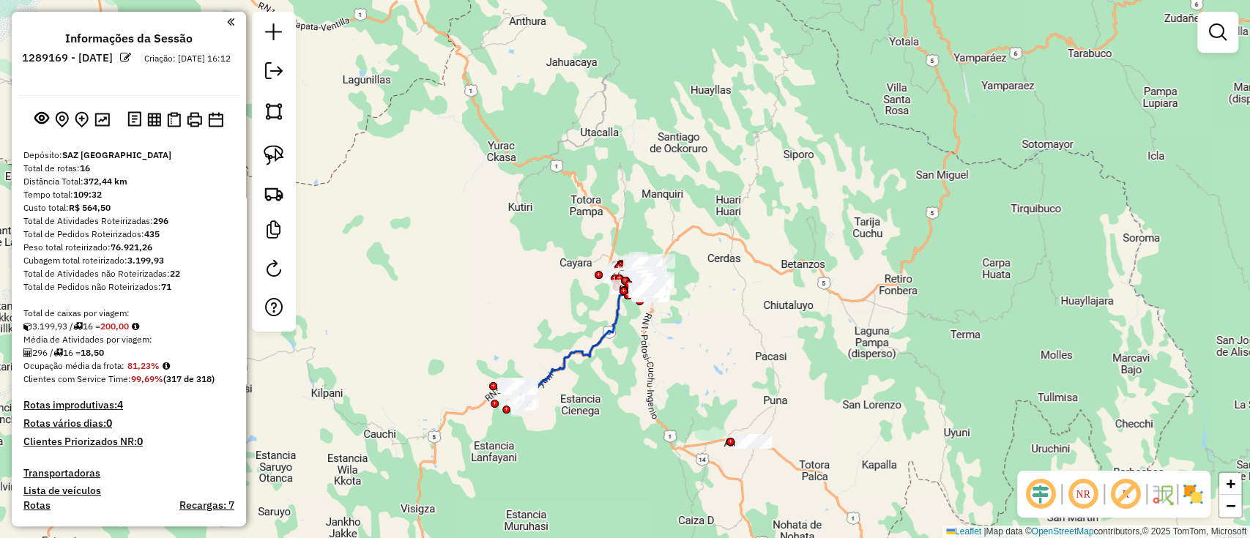
click at [561, 360] on icon at bounding box center [572, 327] width 112 height 119
select select "**********"
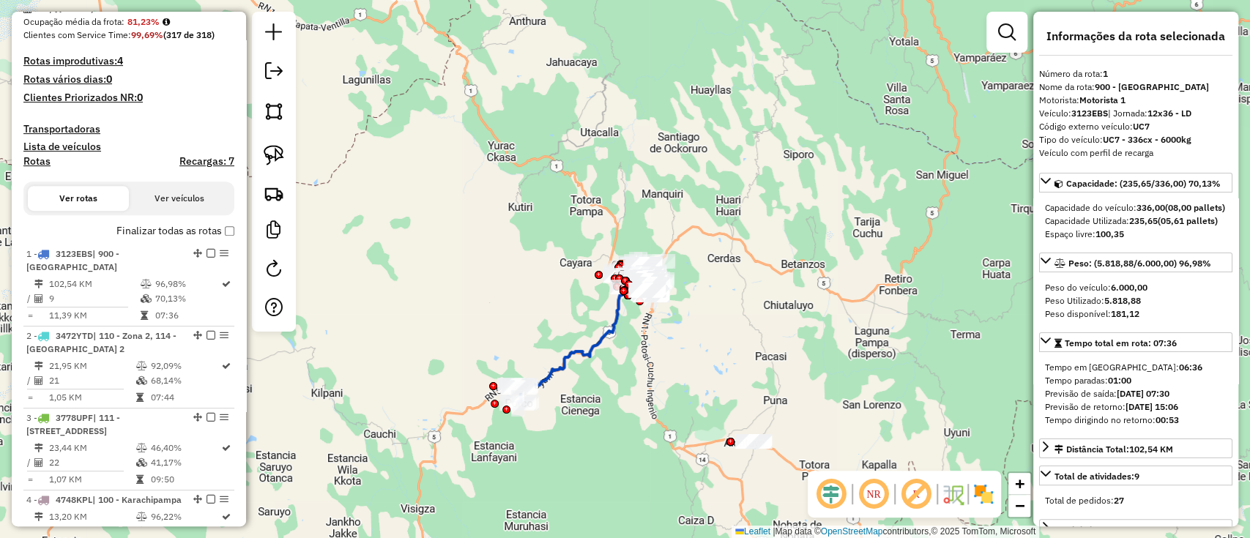
scroll to position [575, 0]
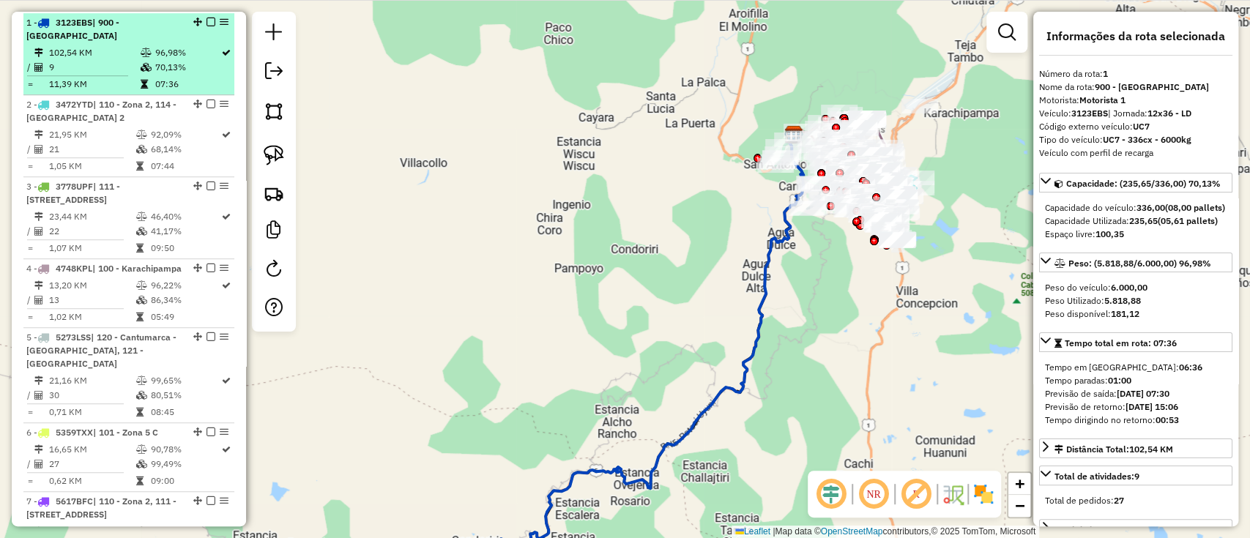
click at [206, 18] on em at bounding box center [210, 22] width 9 height 9
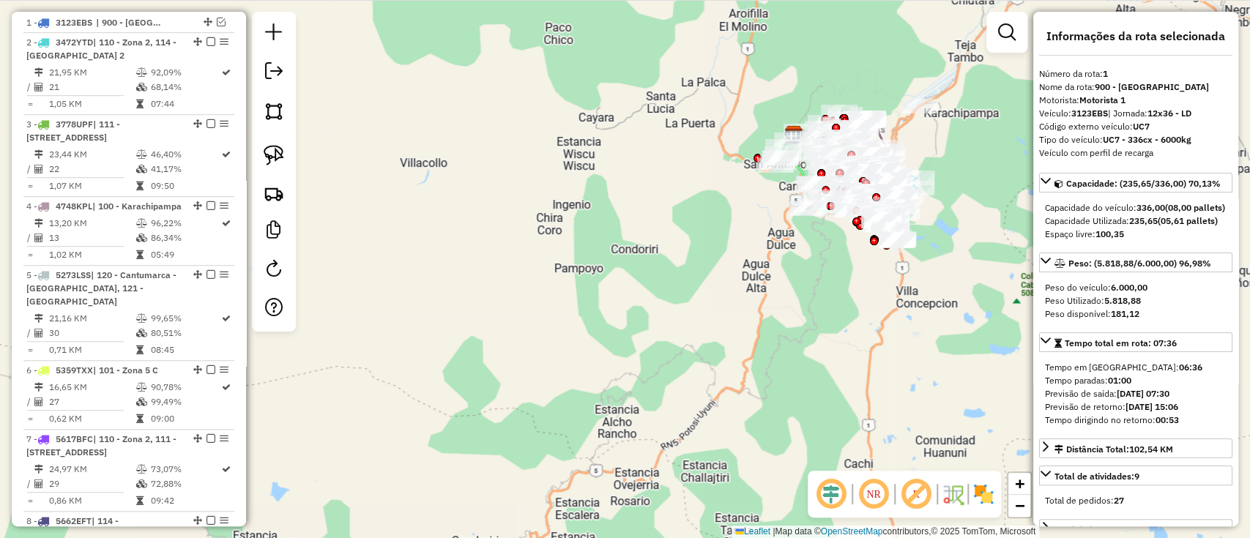
click at [576, 306] on div "Janela de atendimento Grade de atendimento Capacidade Transportadoras Veículos …" at bounding box center [625, 269] width 1250 height 538
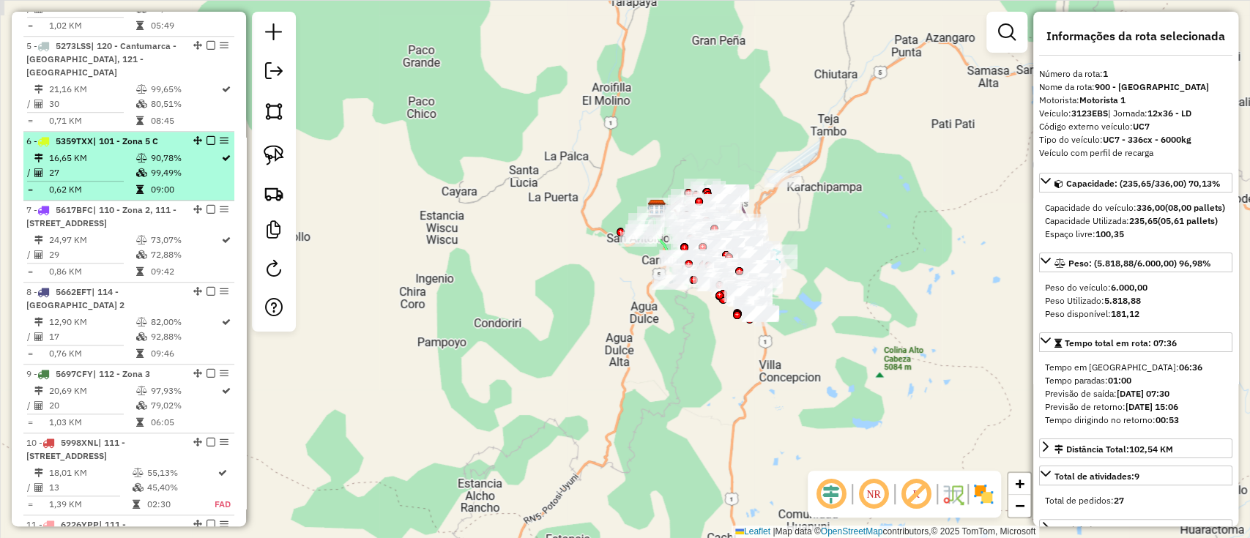
scroll to position [868, 0]
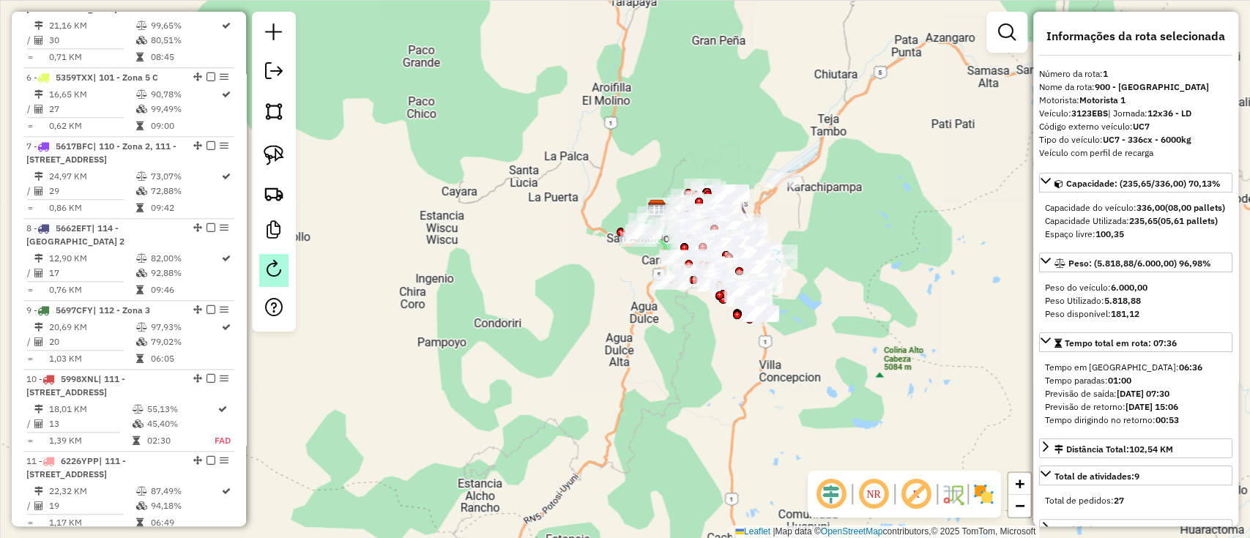
click at [268, 274] on em at bounding box center [274, 269] width 18 height 18
select select "*"
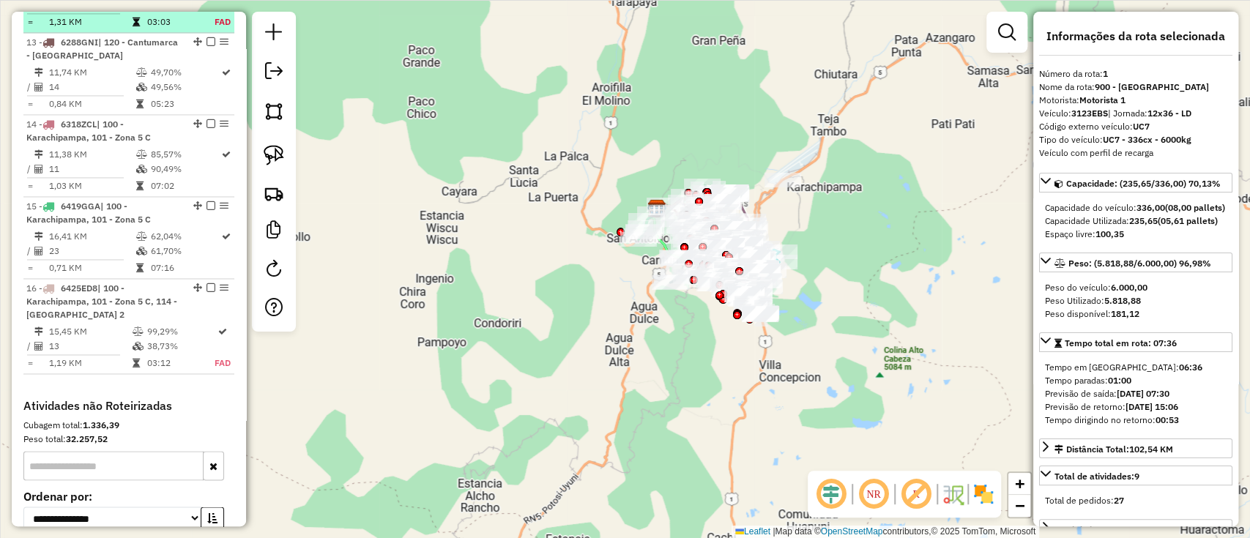
scroll to position [1454, 0]
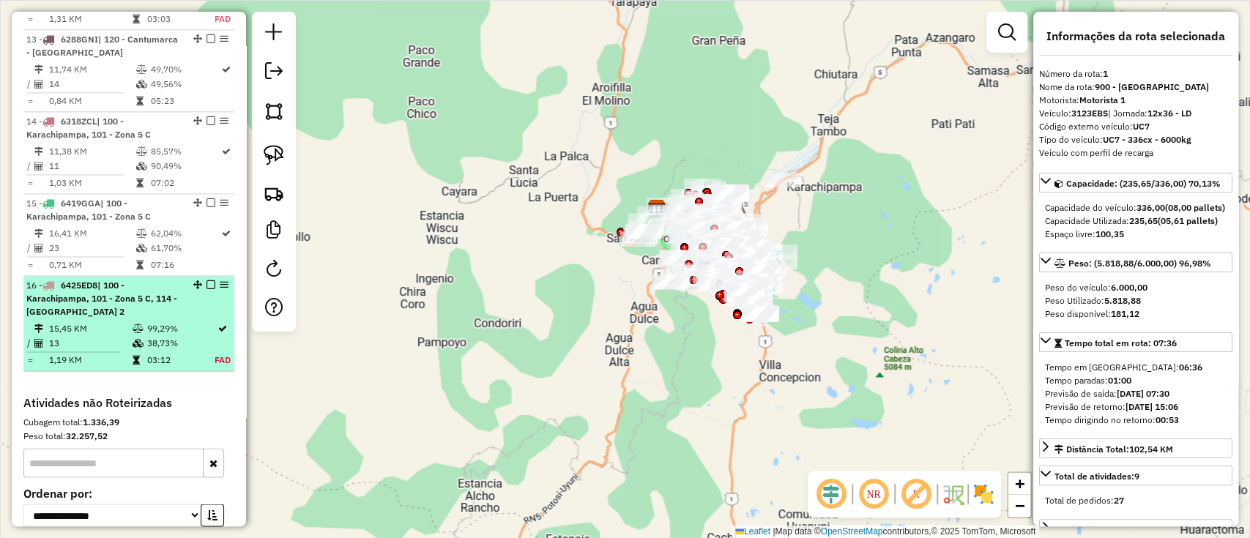
click at [162, 318] on div "16 - 6425ED8 | 100 - Karachipampa, 101 - Zona 5 C, 114 - Casco Viejo 2" at bounding box center [103, 299] width 155 height 40
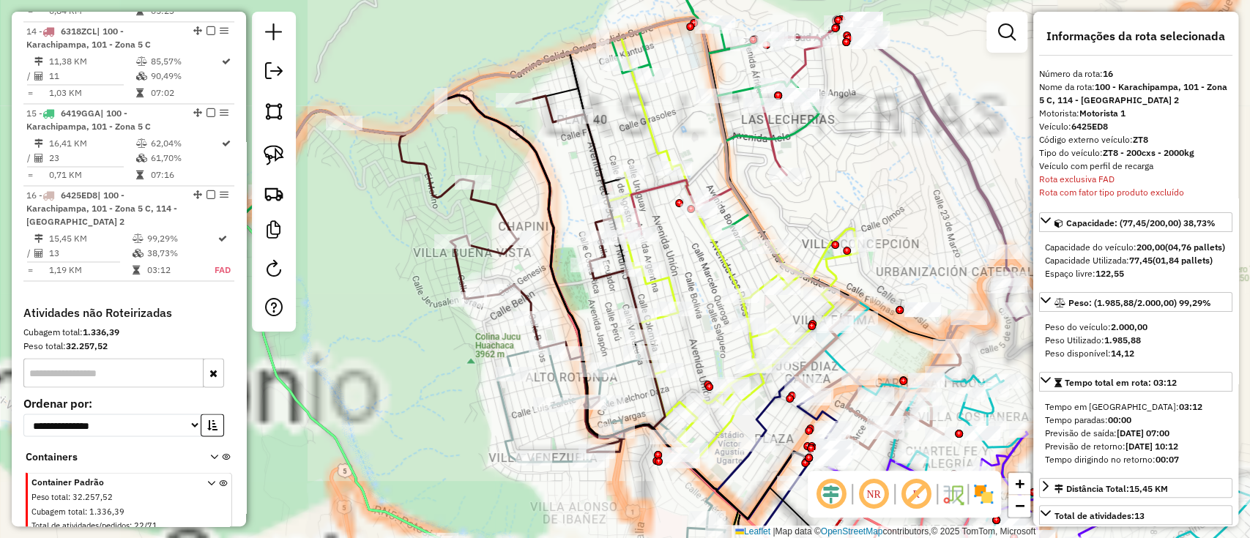
scroll to position [1663, 0]
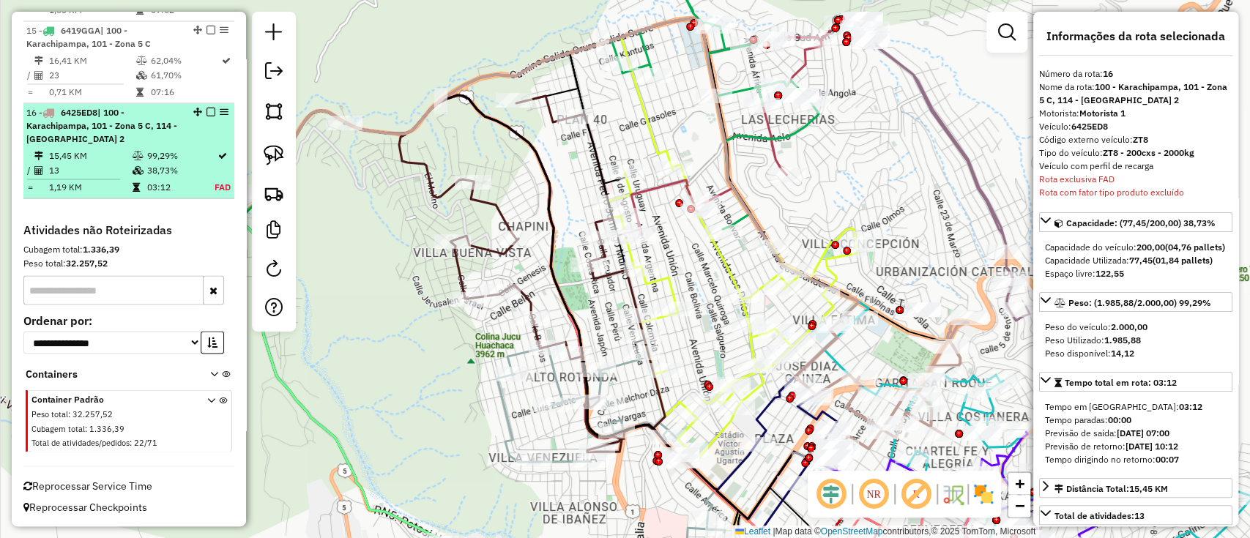
click at [207, 112] on em at bounding box center [210, 112] width 9 height 9
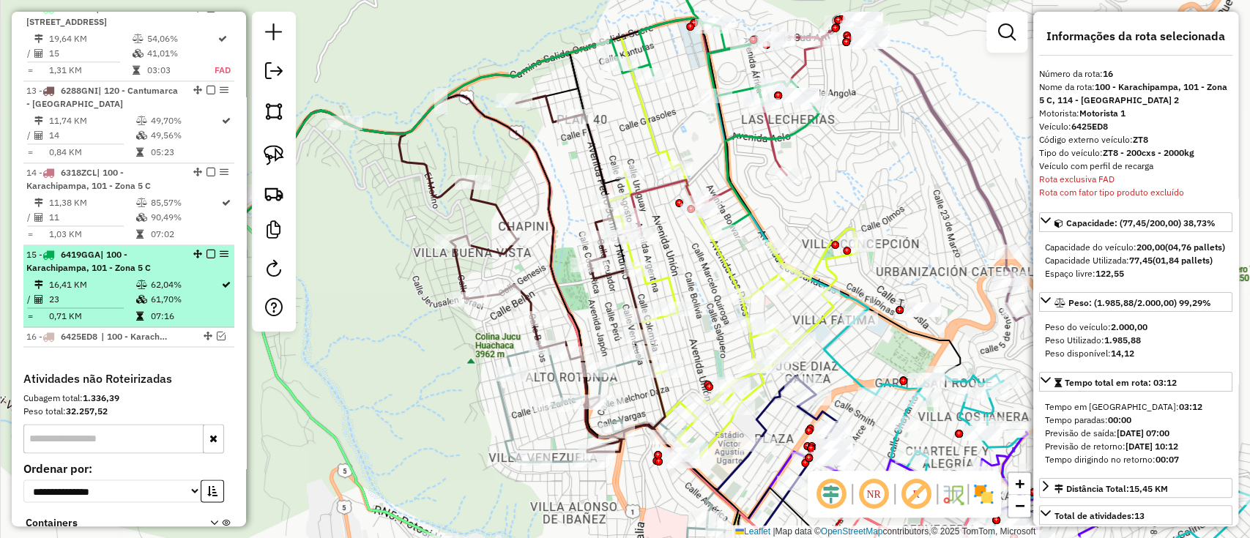
scroll to position [1393, 0]
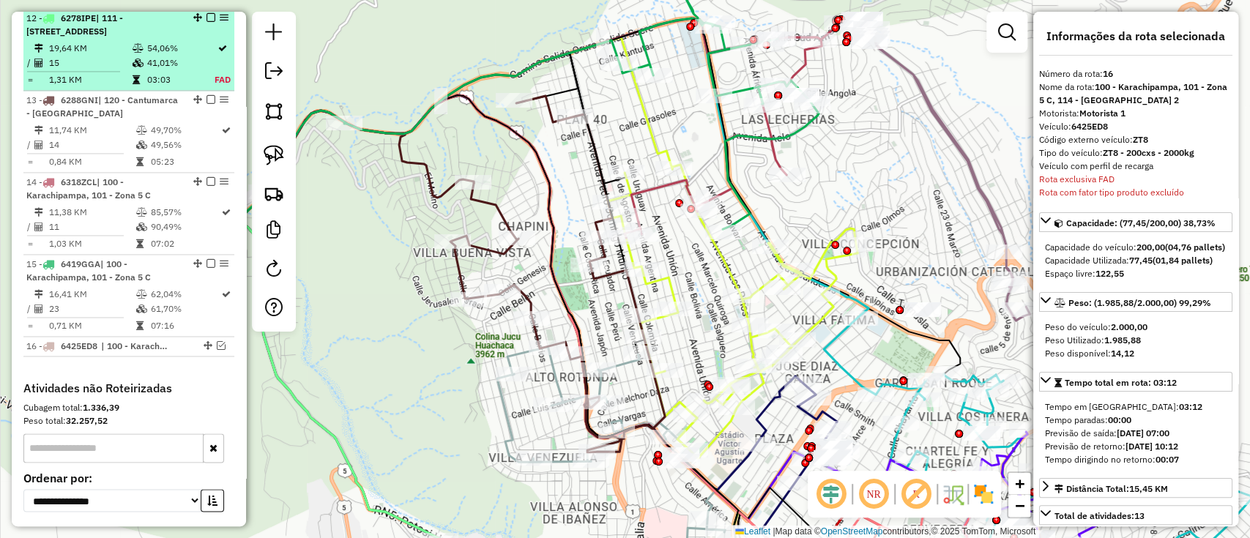
click at [159, 56] on td "54,06%" at bounding box center [180, 48] width 68 height 15
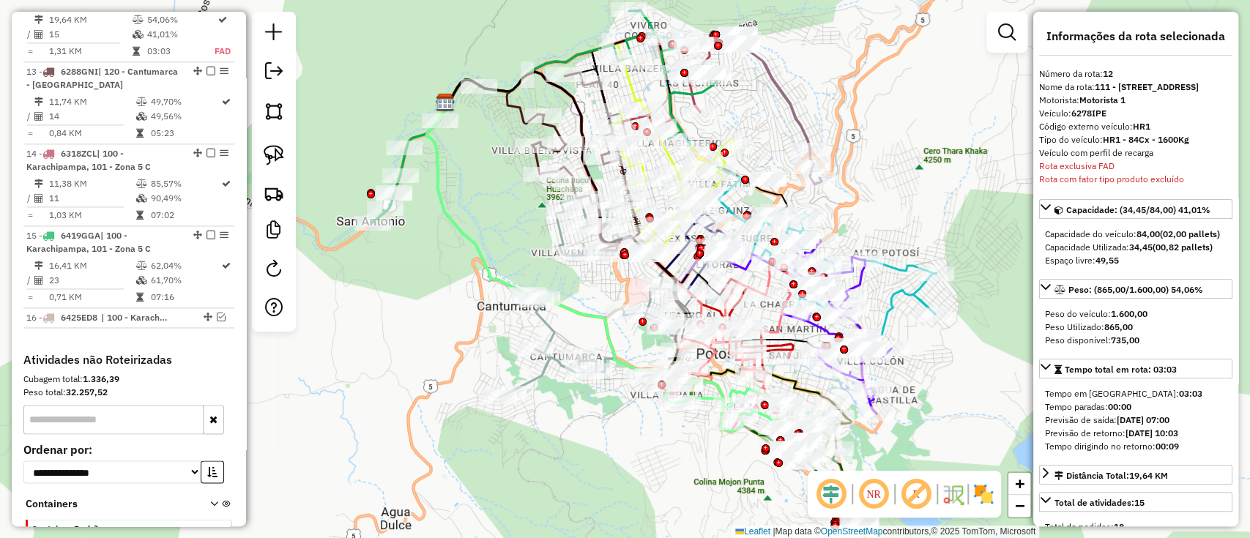
scroll to position [1428, 0]
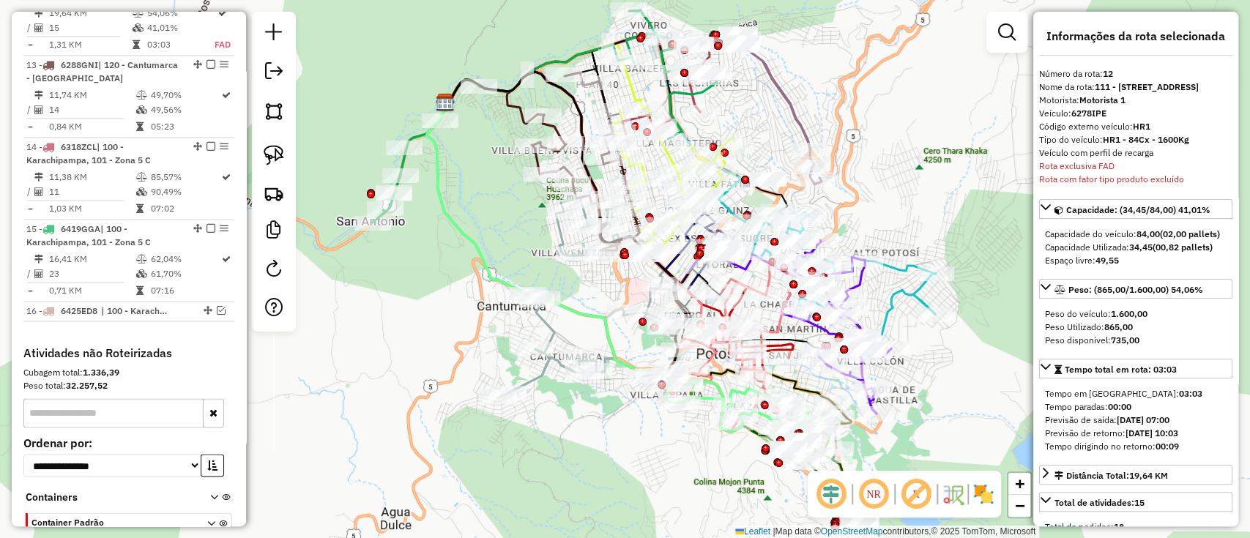
click at [979, 495] on img at bounding box center [982, 493] width 23 height 23
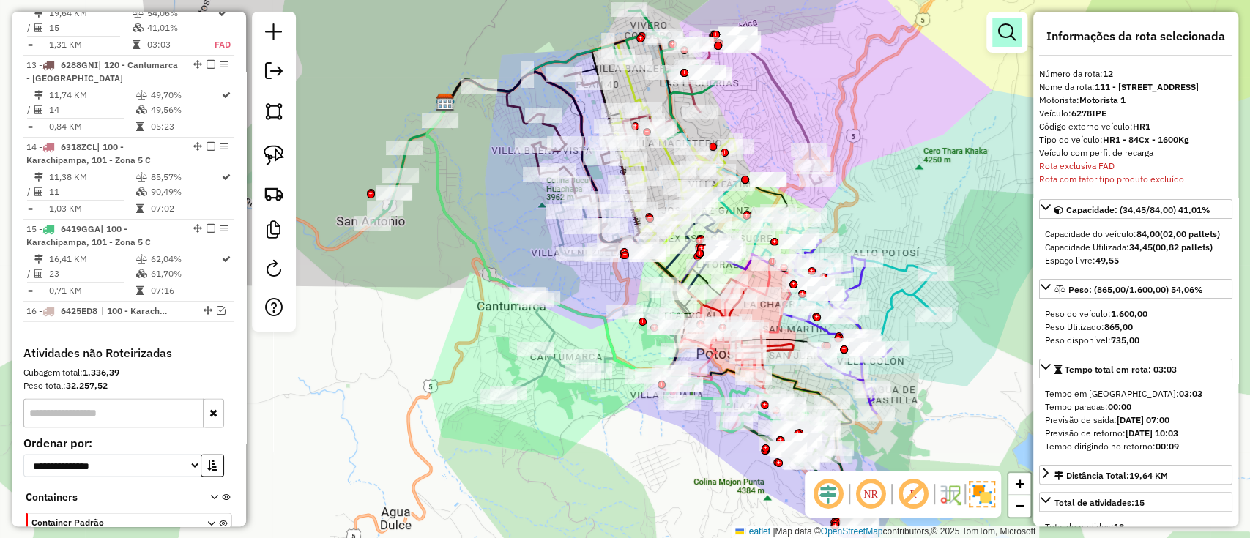
click at [993, 23] on link at bounding box center [1006, 32] width 29 height 29
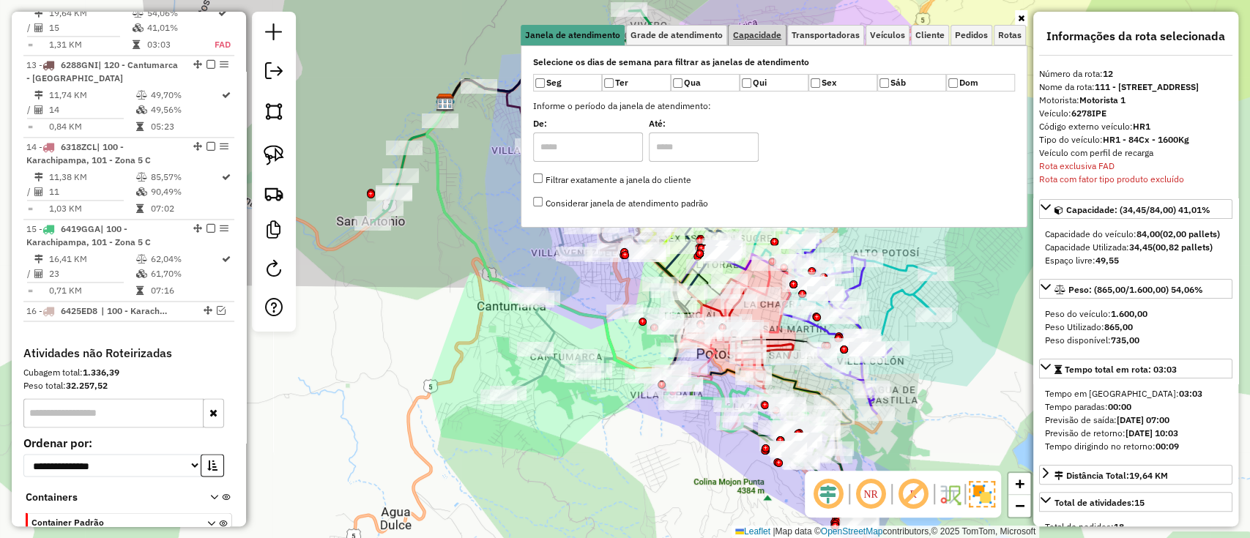
click at [747, 26] on link "Capacidade" at bounding box center [756, 35] width 57 height 20
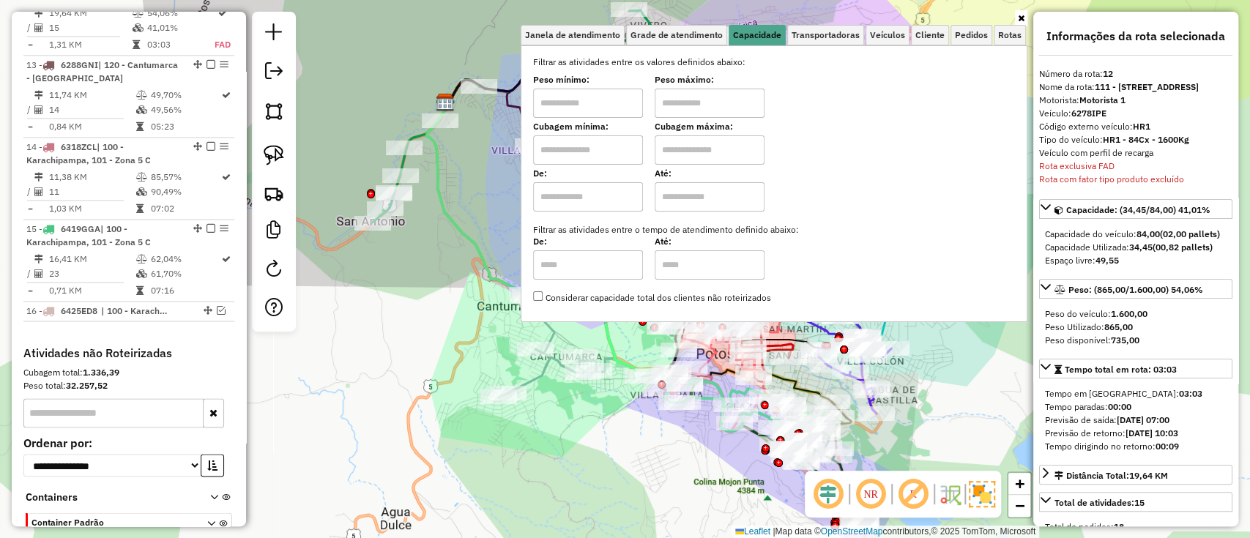
click at [572, 214] on div "Filtrar as atividades entre os valores definidos abaixo: Peso mínimo: Peso máxi…" at bounding box center [774, 180] width 482 height 249
click at [582, 203] on input "text" at bounding box center [588, 196] width 110 height 29
click at [609, 197] on input "text" at bounding box center [588, 196] width 110 height 29
type input "****"
click at [681, 196] on input "text" at bounding box center [709, 196] width 110 height 29
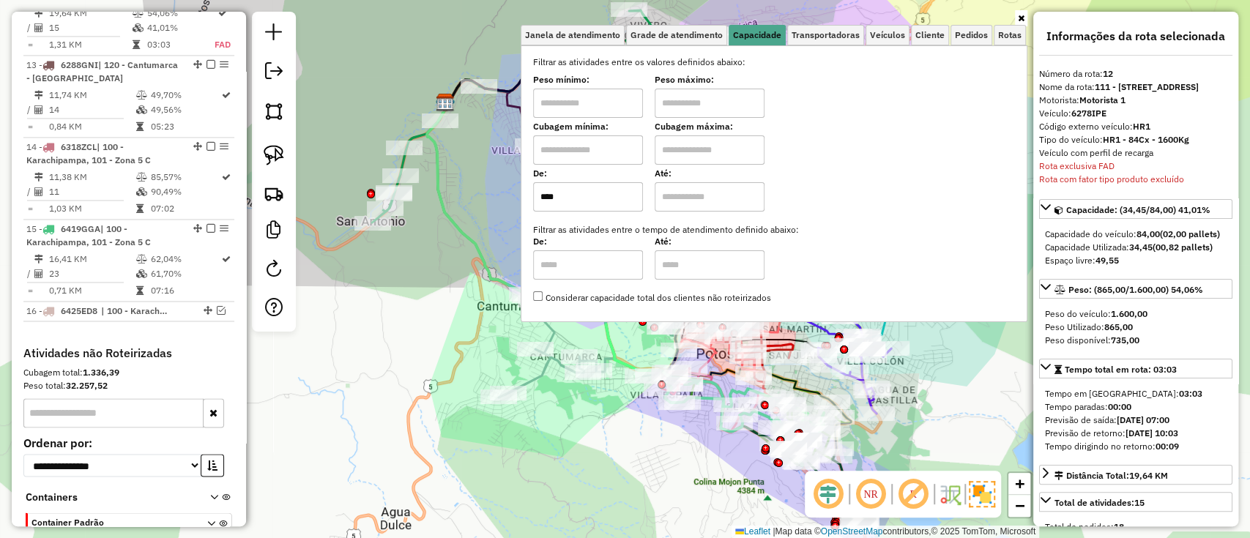
type input "*****"
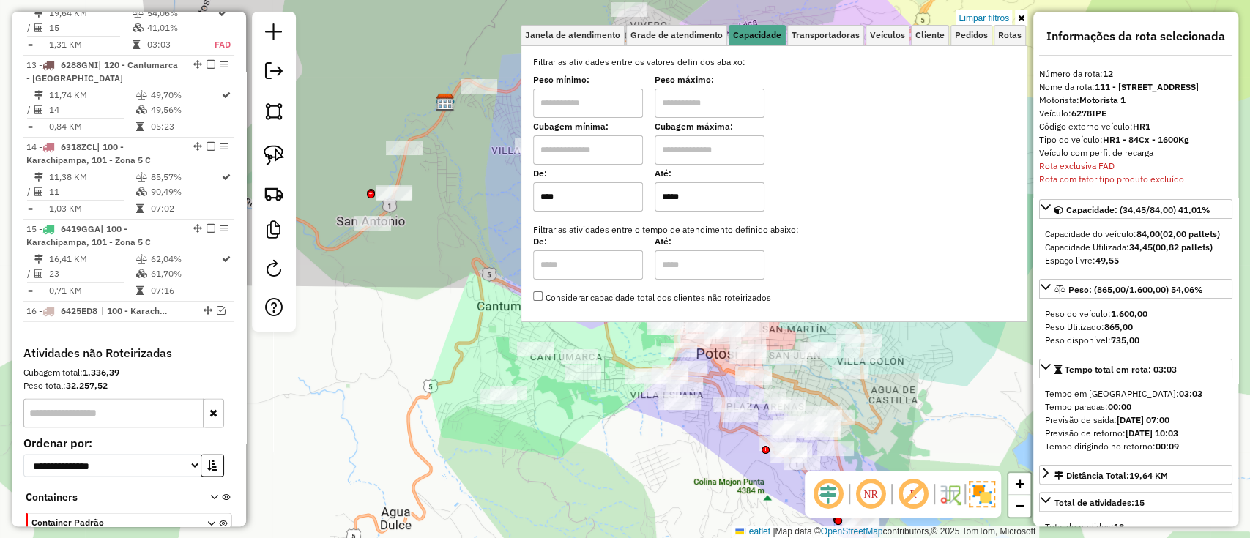
click at [1023, 18] on icon at bounding box center [1021, 18] width 7 height 9
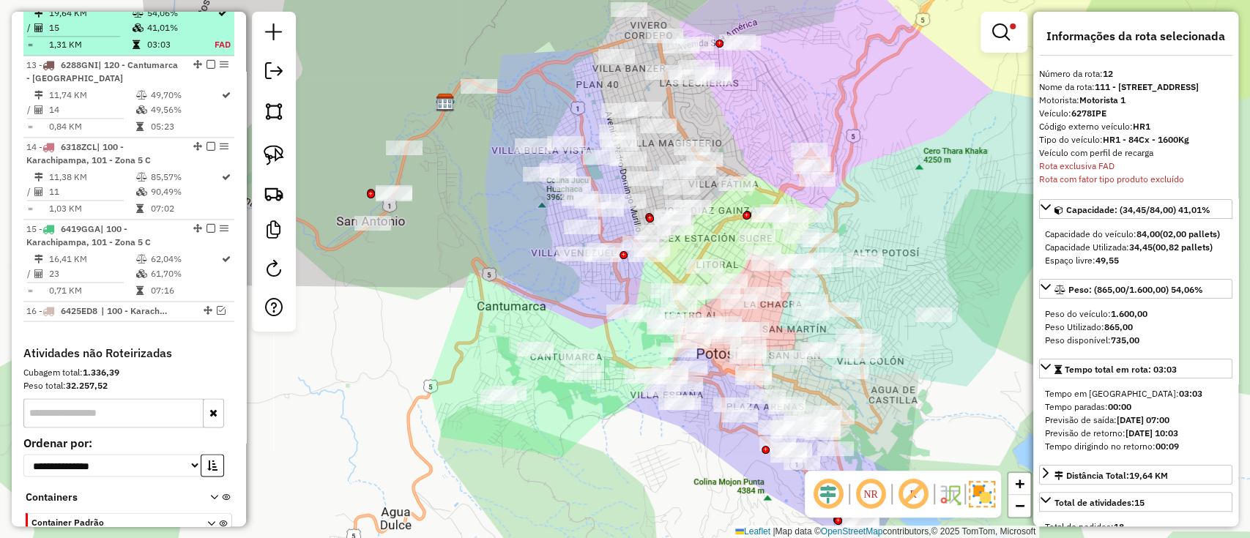
click at [166, 35] on td "41,01%" at bounding box center [180, 27] width 68 height 15
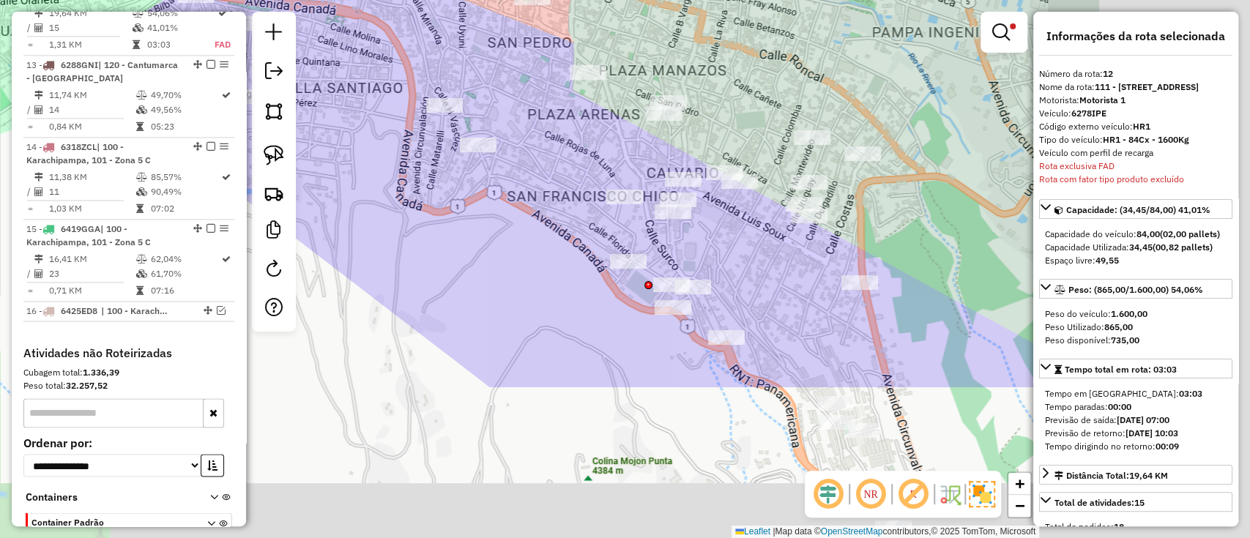
drag, startPoint x: 731, startPoint y: 458, endPoint x: 445, endPoint y: 246, distance: 356.4
click at [446, 246] on div "Limpar filtros Janela de atendimento Grade de atendimento Capacidade Transporta…" at bounding box center [625, 269] width 1250 height 538
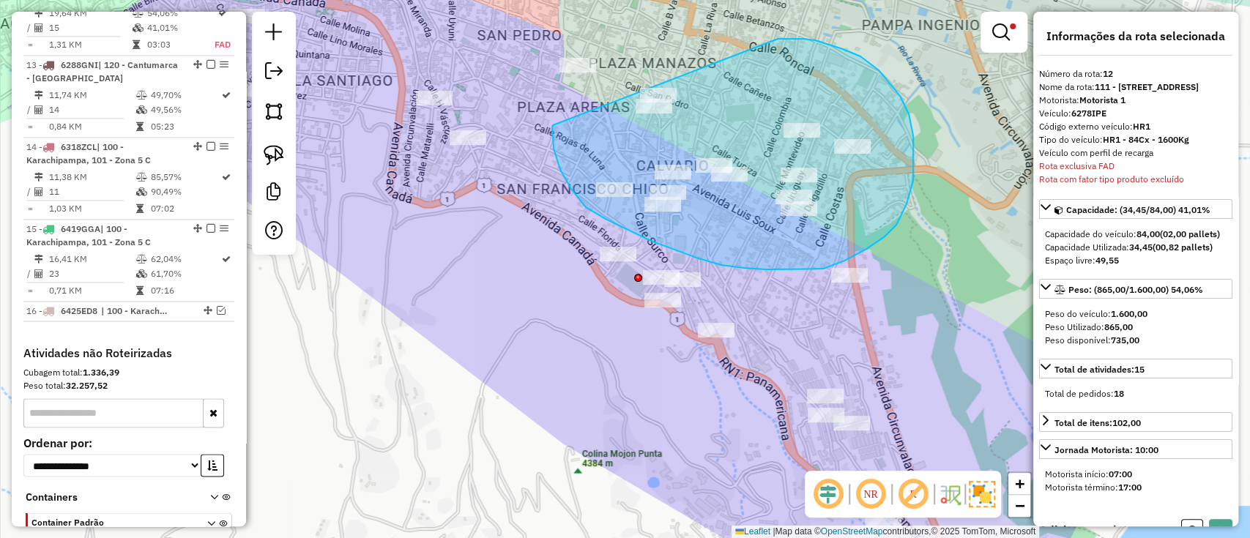
drag, startPoint x: 553, startPoint y: 125, endPoint x: 776, endPoint y: 39, distance: 239.4
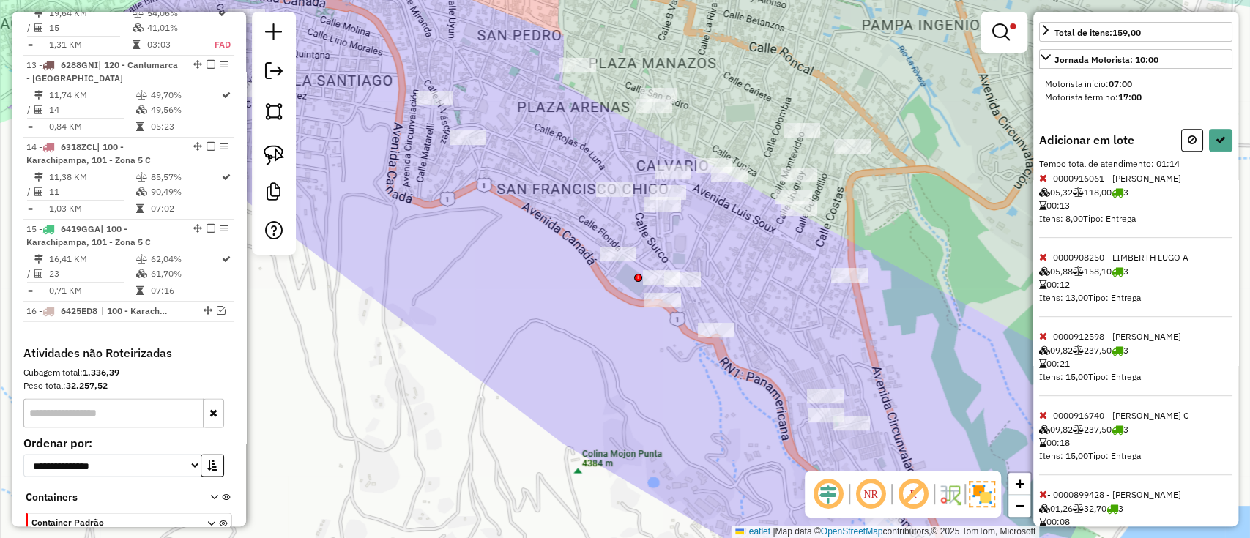
scroll to position [459, 0]
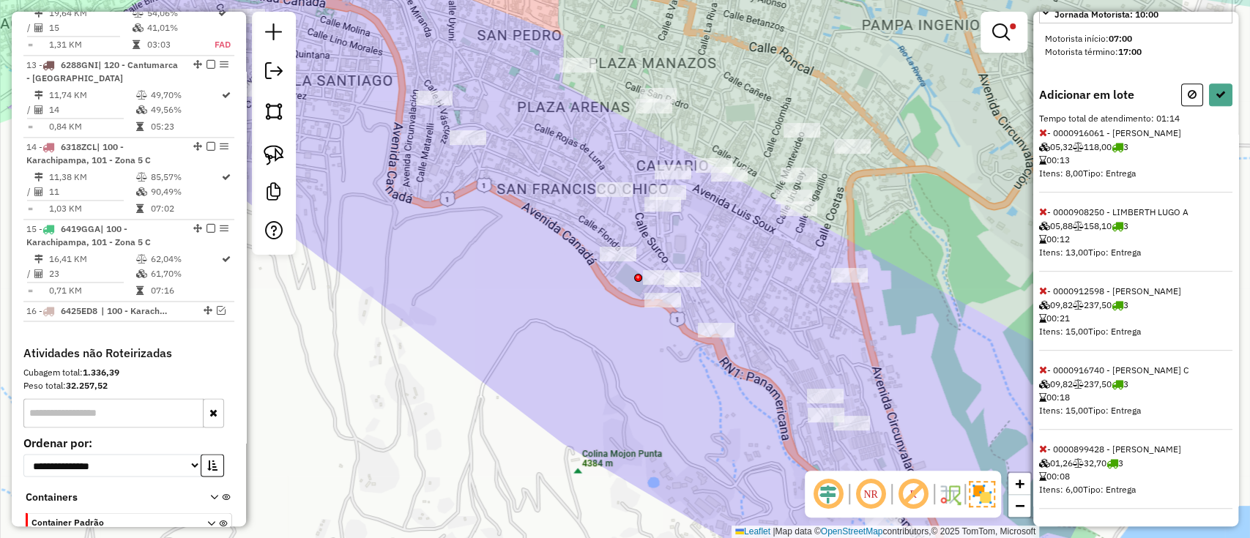
click at [1043, 133] on icon at bounding box center [1043, 132] width 8 height 10
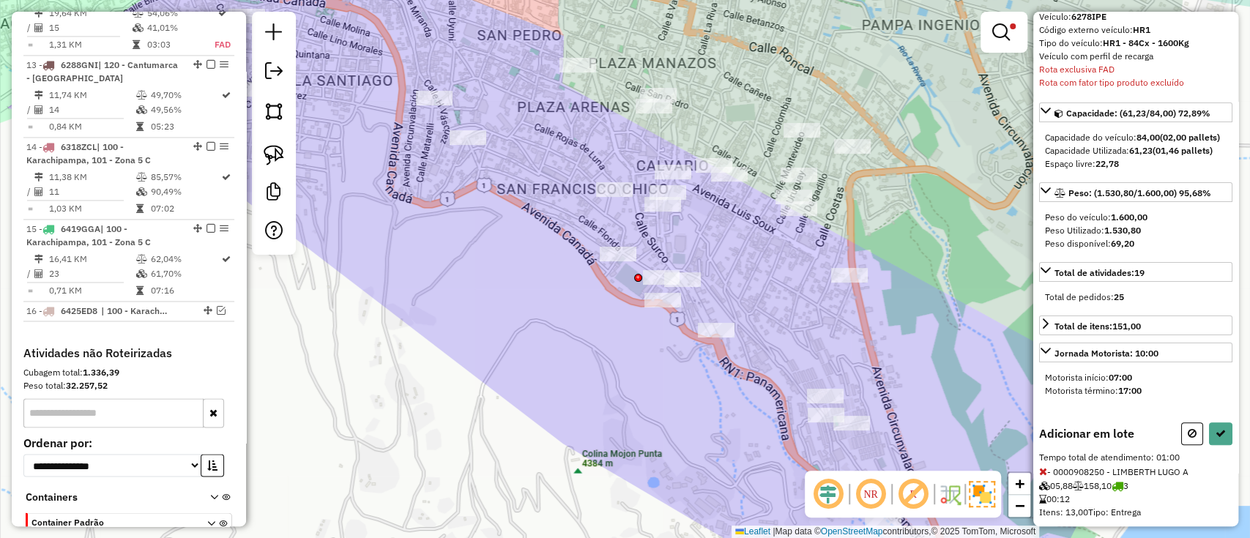
scroll to position [0, 0]
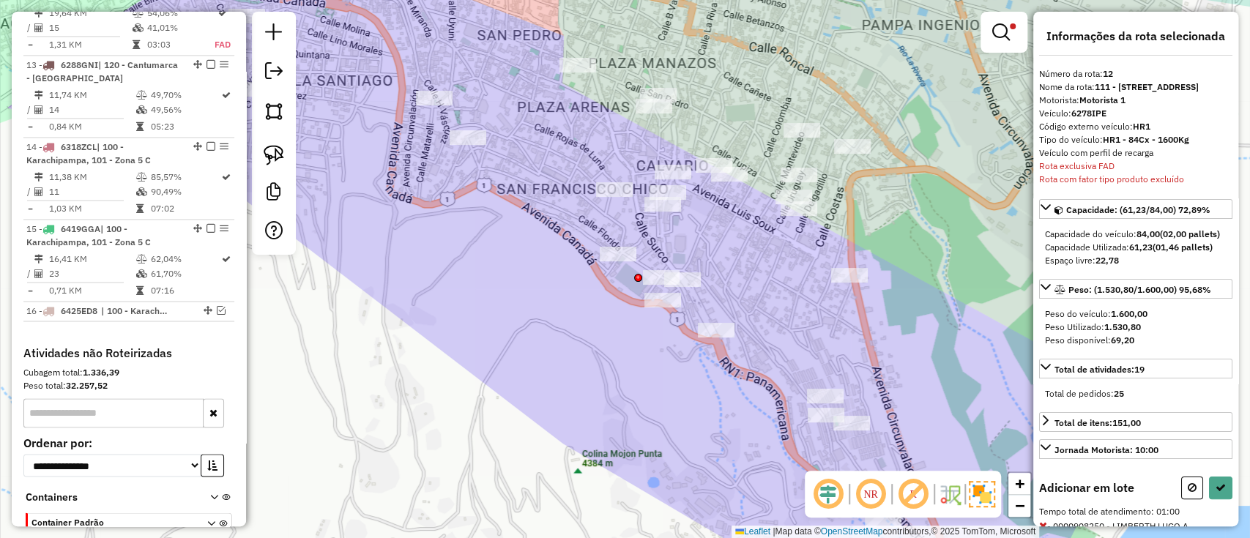
select select "**********"
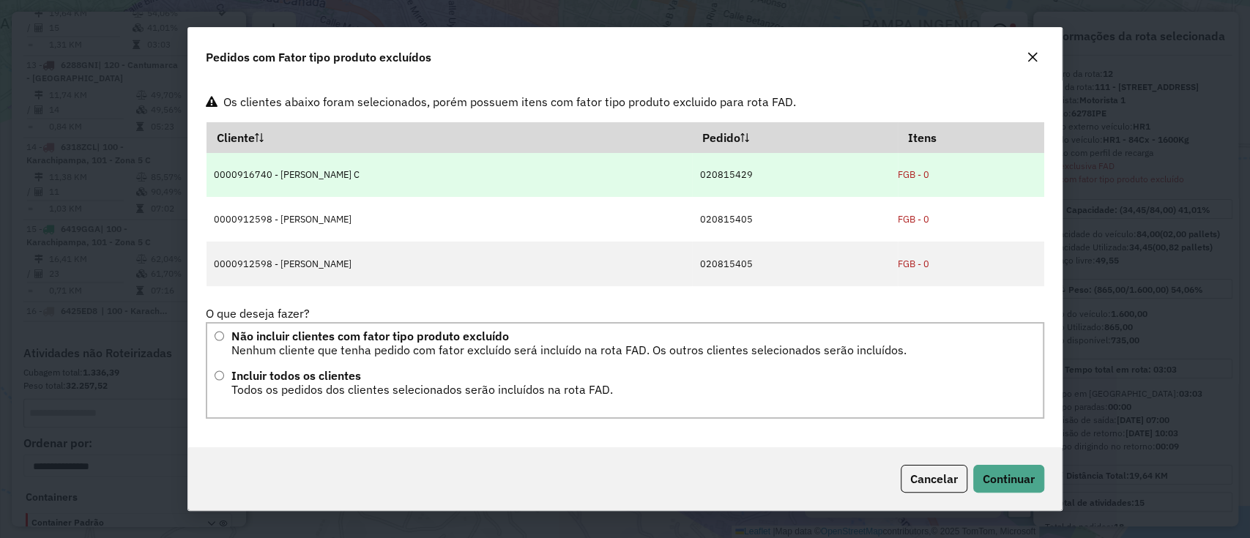
scroll to position [4, 0]
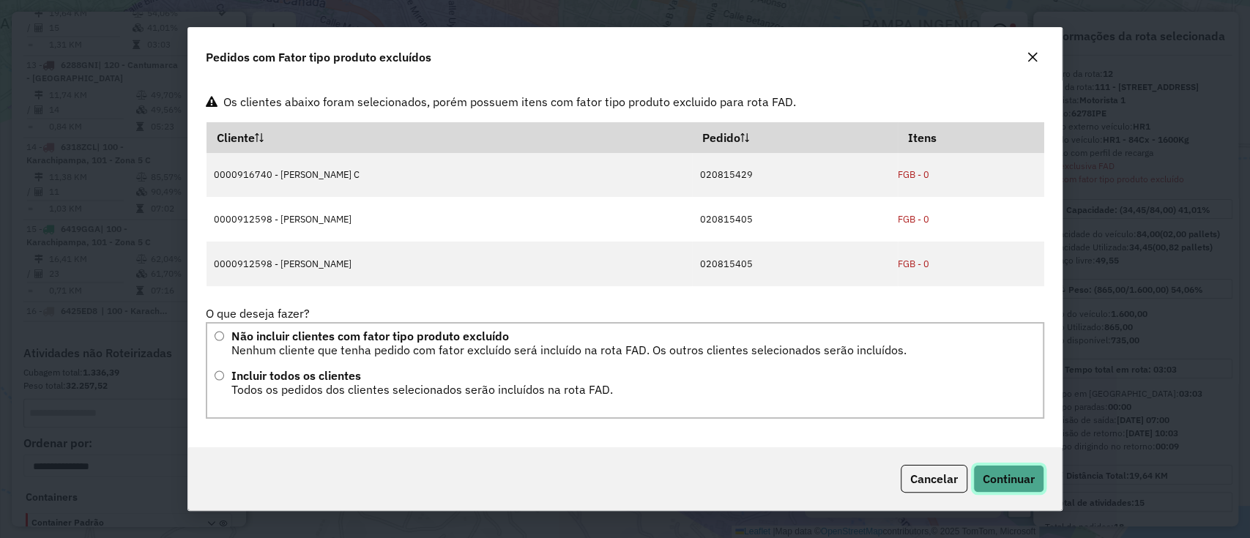
click at [1004, 475] on span "Continuar" at bounding box center [1008, 478] width 52 height 15
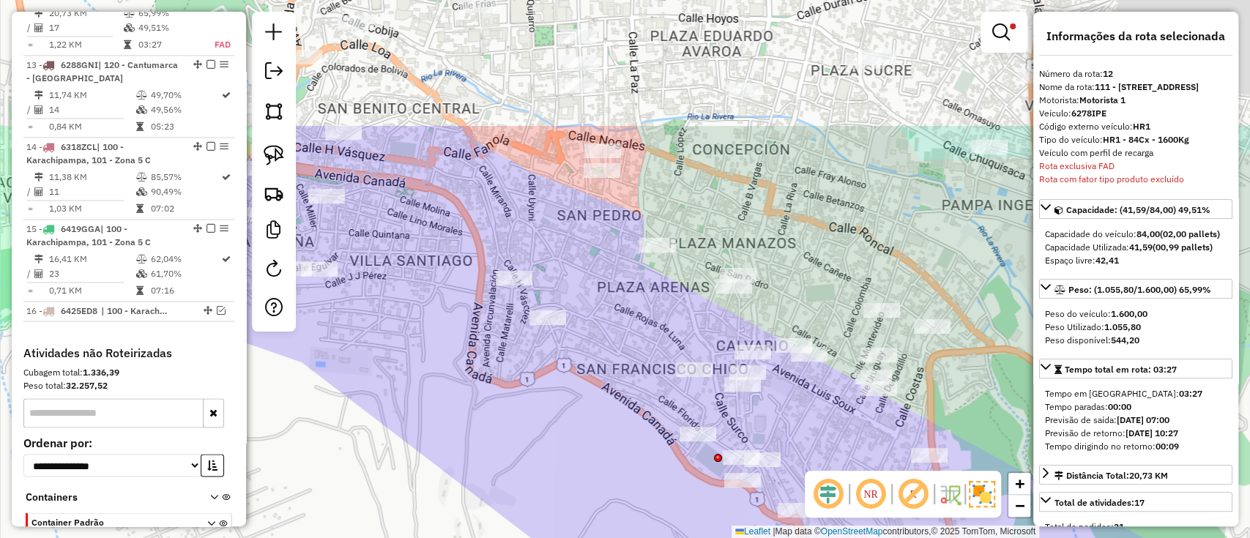
drag, startPoint x: 564, startPoint y: 366, endPoint x: 590, endPoint y: 384, distance: 31.1
click at [592, 421] on div "Limpar filtros Janela de atendimento Grade de atendimento Capacidade Transporta…" at bounding box center [625, 269] width 1250 height 538
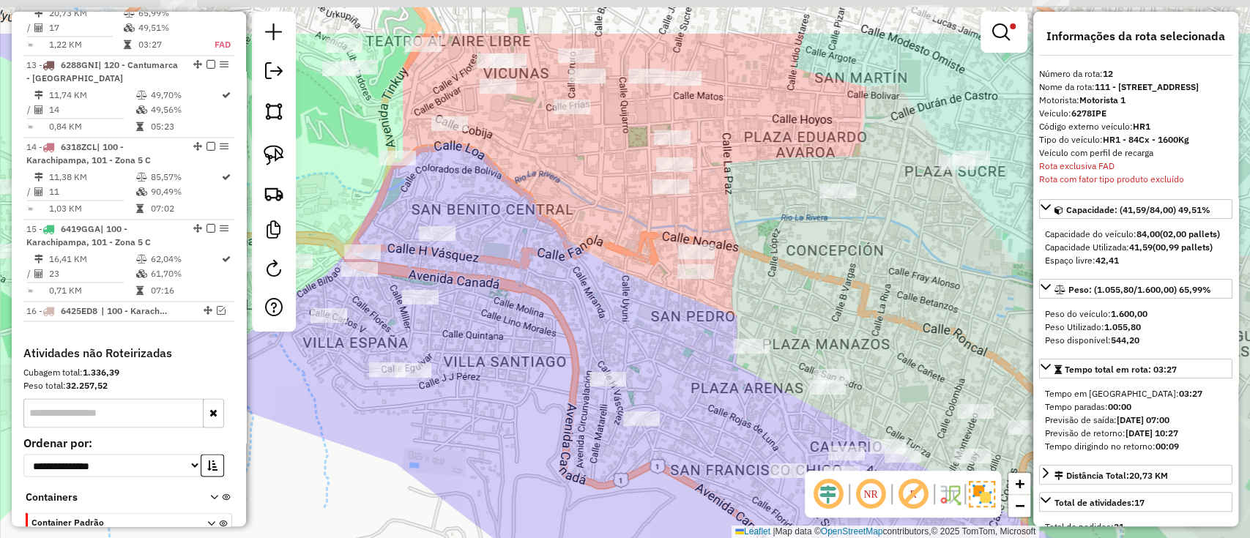
click at [633, 311] on div "Limpar filtros Janela de atendimento Grade de atendimento Capacidade Transporta…" at bounding box center [625, 269] width 1250 height 538
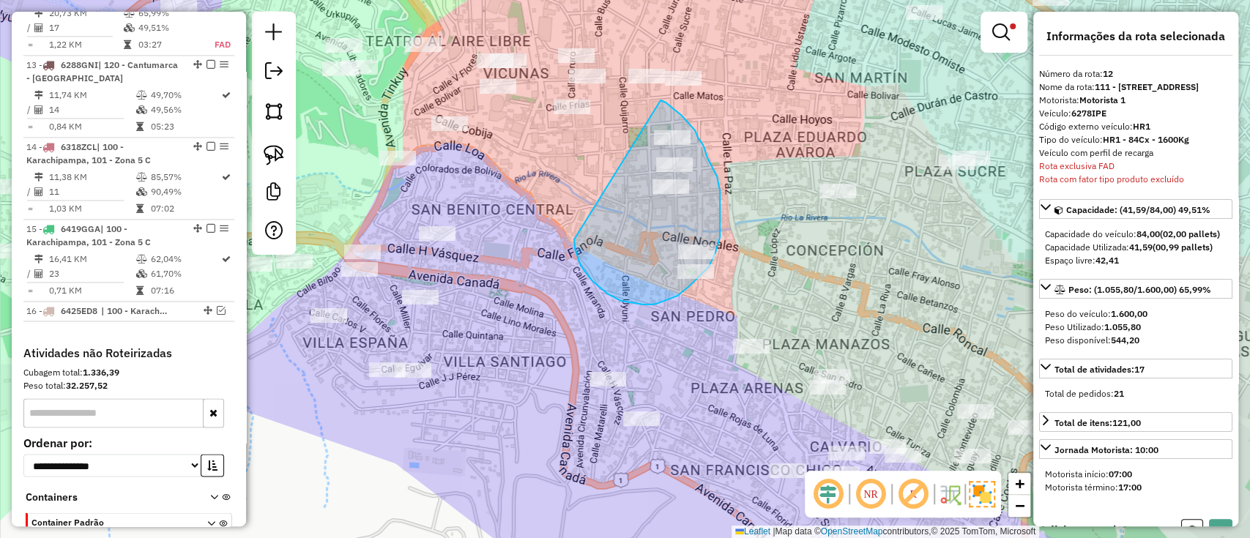
drag, startPoint x: 621, startPoint y: 301, endPoint x: 660, endPoint y: 100, distance: 204.4
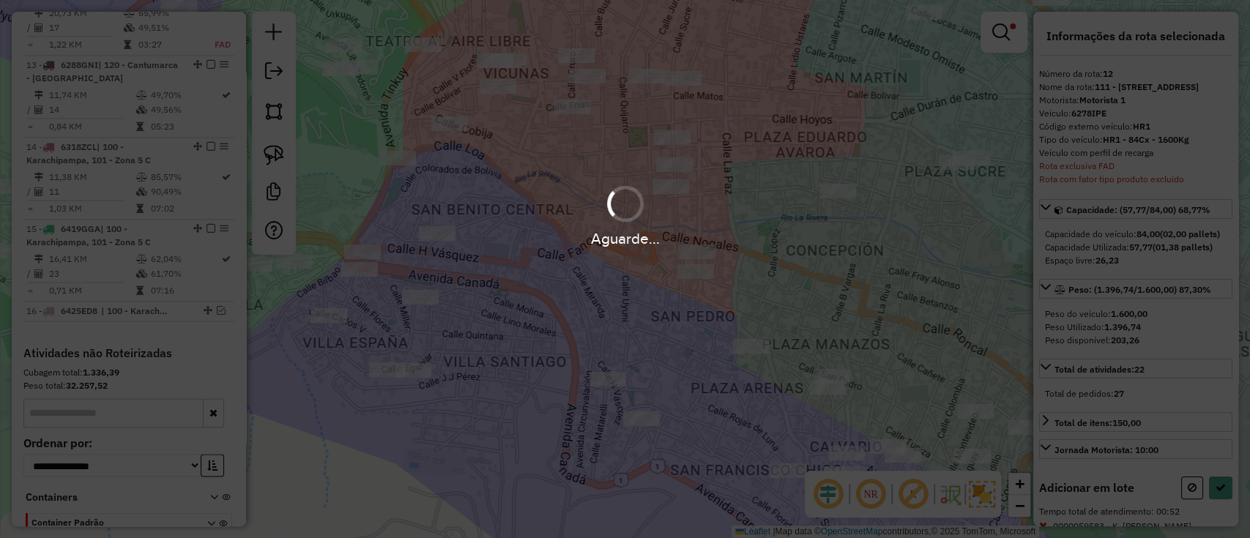
select select "**********"
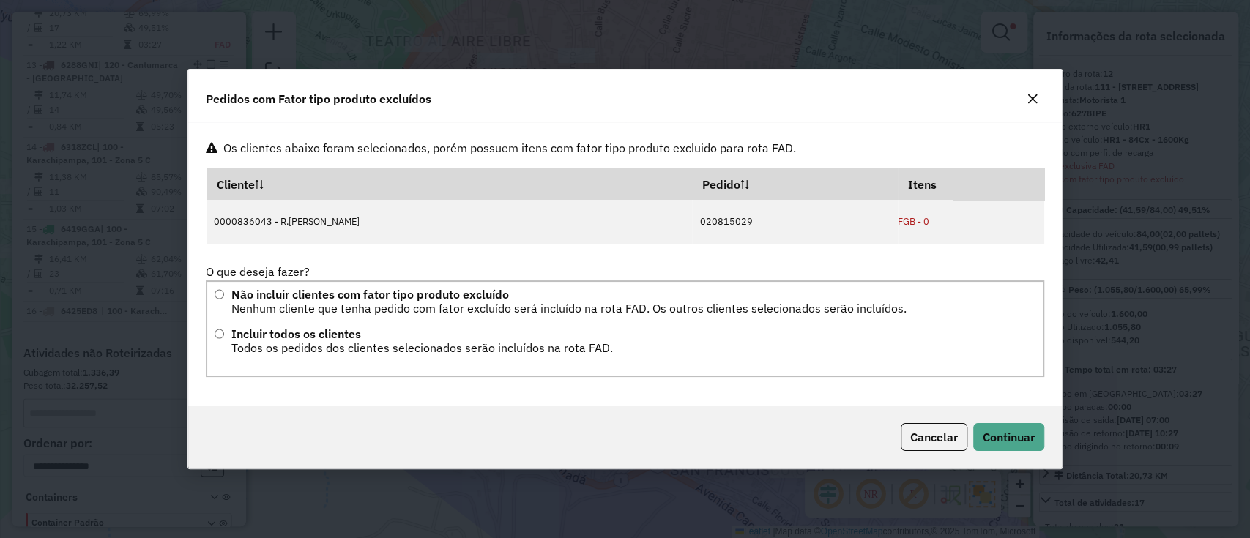
scroll to position [0, 0]
click at [1004, 433] on span "Continuar" at bounding box center [1008, 437] width 52 height 15
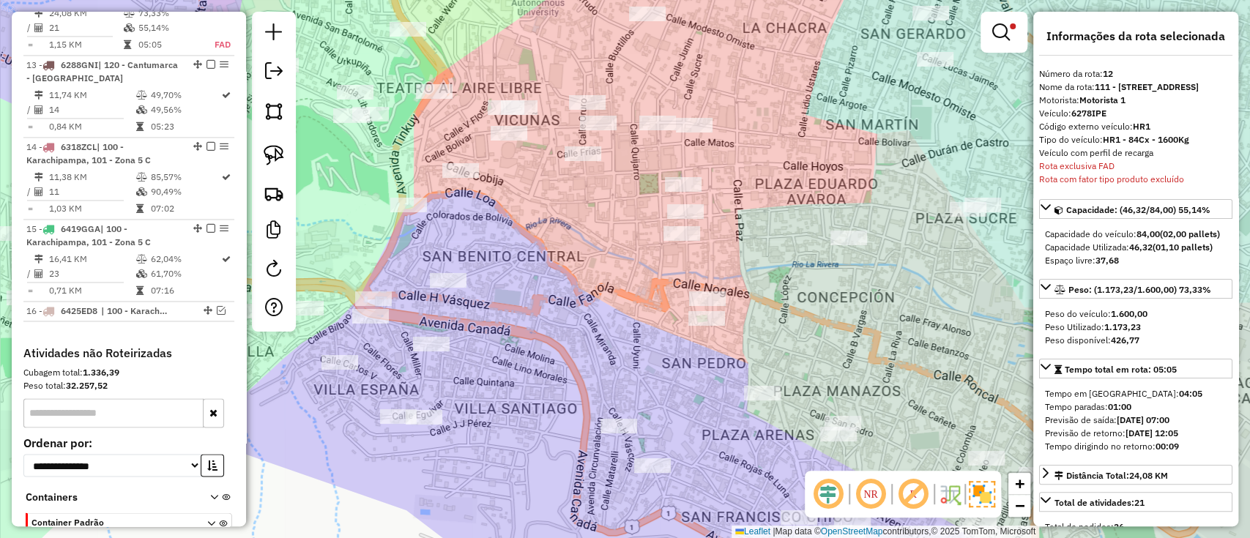
click at [611, 221] on div "Limpar filtros Janela de atendimento Grade de atendimento Capacidade Transporta…" at bounding box center [625, 269] width 1250 height 538
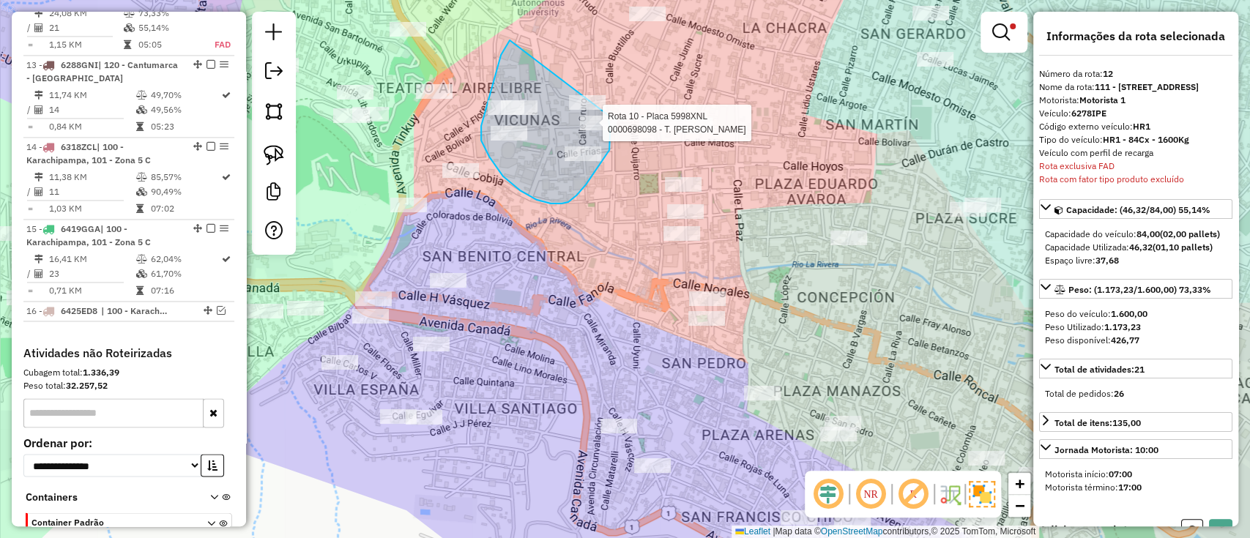
click at [601, 100] on div "Rota 10 - Placa 5998XNL 0000698098 - T. DANIEL Limpar filtros Janela de atendim…" at bounding box center [625, 269] width 1250 height 538
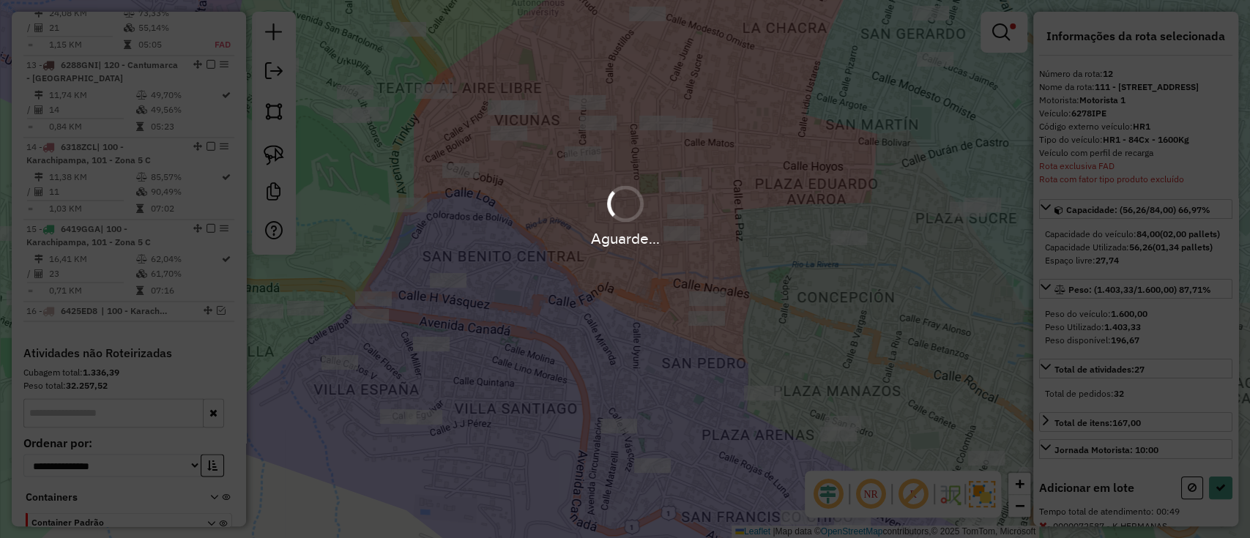
select select "**********"
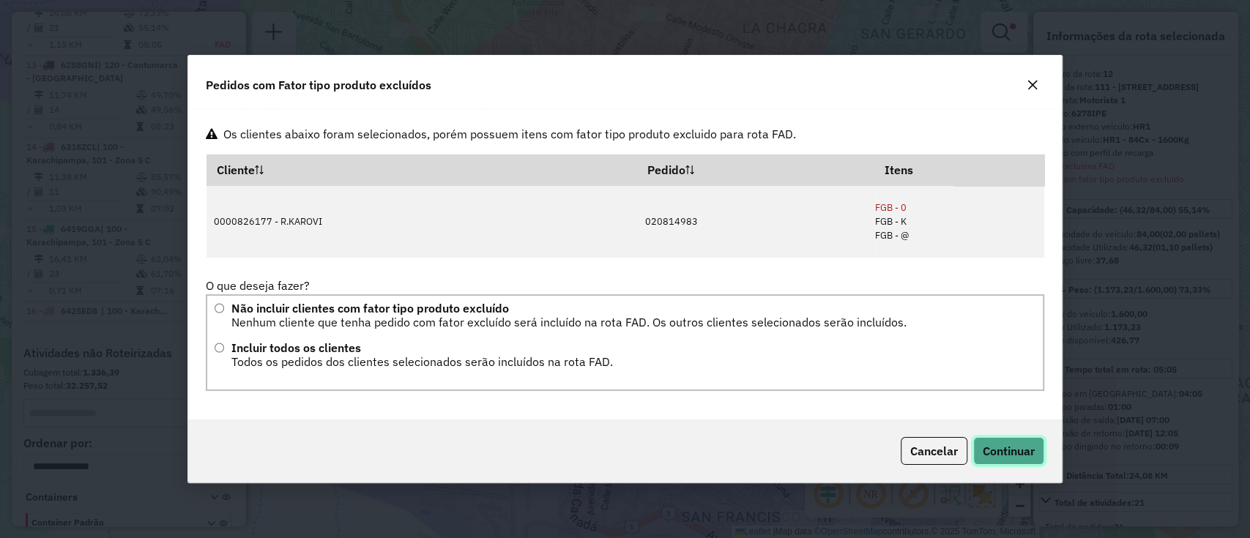
click at [1012, 444] on span "Continuar" at bounding box center [1008, 451] width 52 height 15
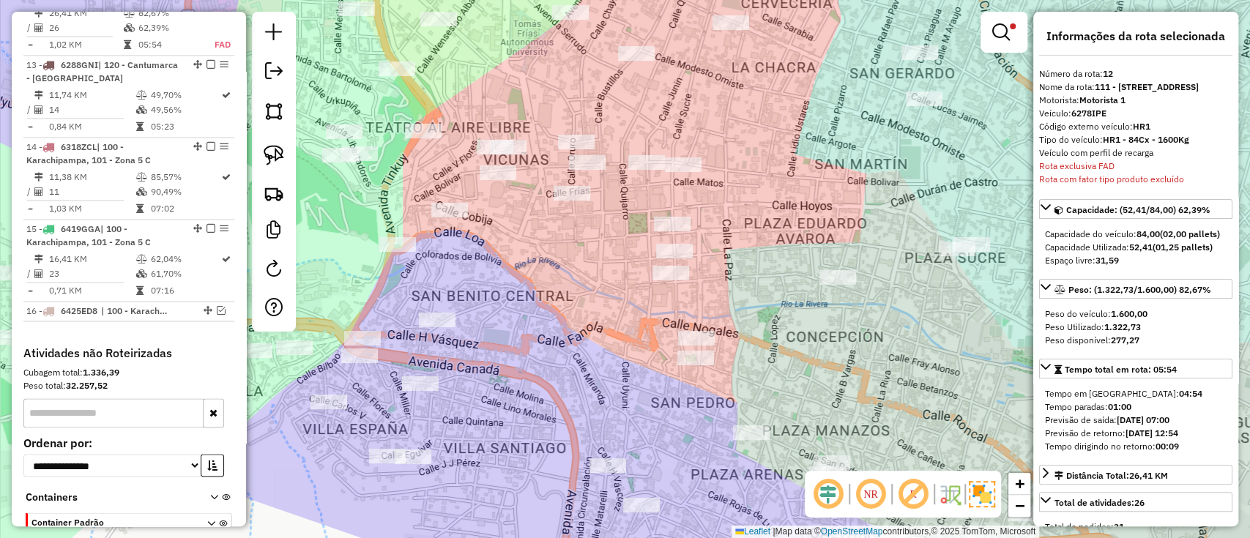
drag, startPoint x: 572, startPoint y: 244, endPoint x: 541, endPoint y: 313, distance: 75.4
click at [539, 326] on div "Limpar filtros Janela de atendimento Grade de atendimento Capacidade Transporta…" at bounding box center [625, 269] width 1250 height 538
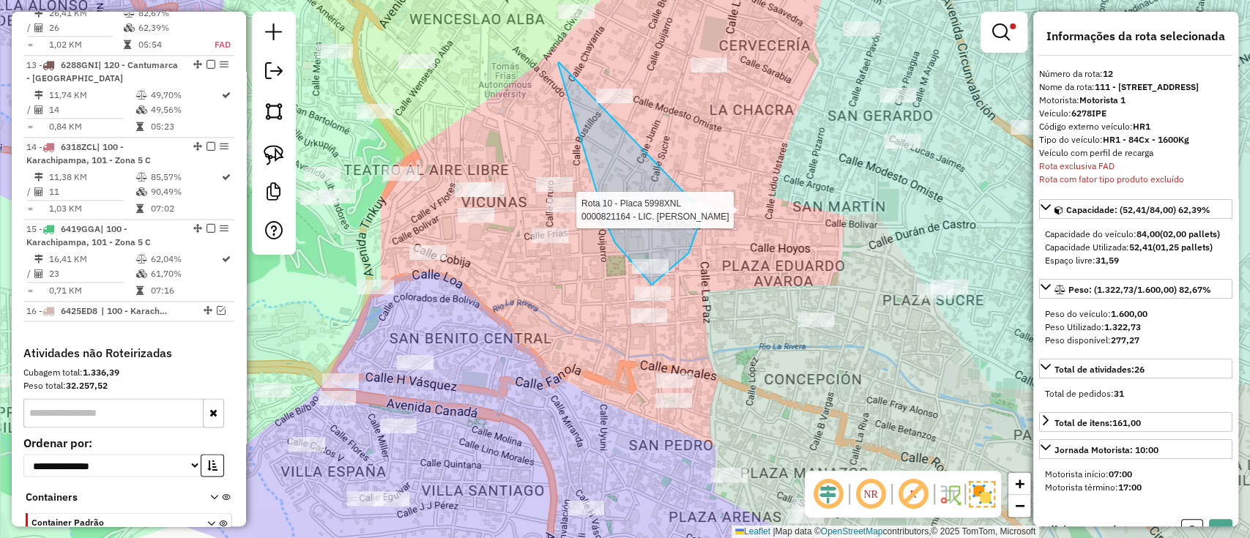
drag, startPoint x: 559, startPoint y: 62, endPoint x: 665, endPoint y: 108, distance: 115.4
click at [673, 203] on div at bounding box center [691, 210] width 37 height 15
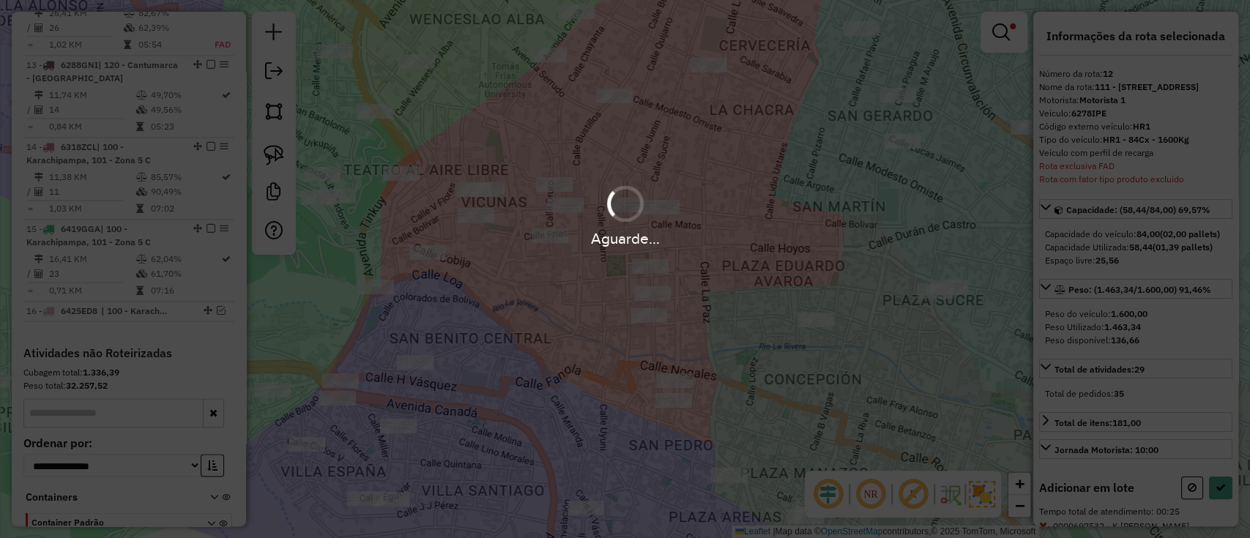
select select "**********"
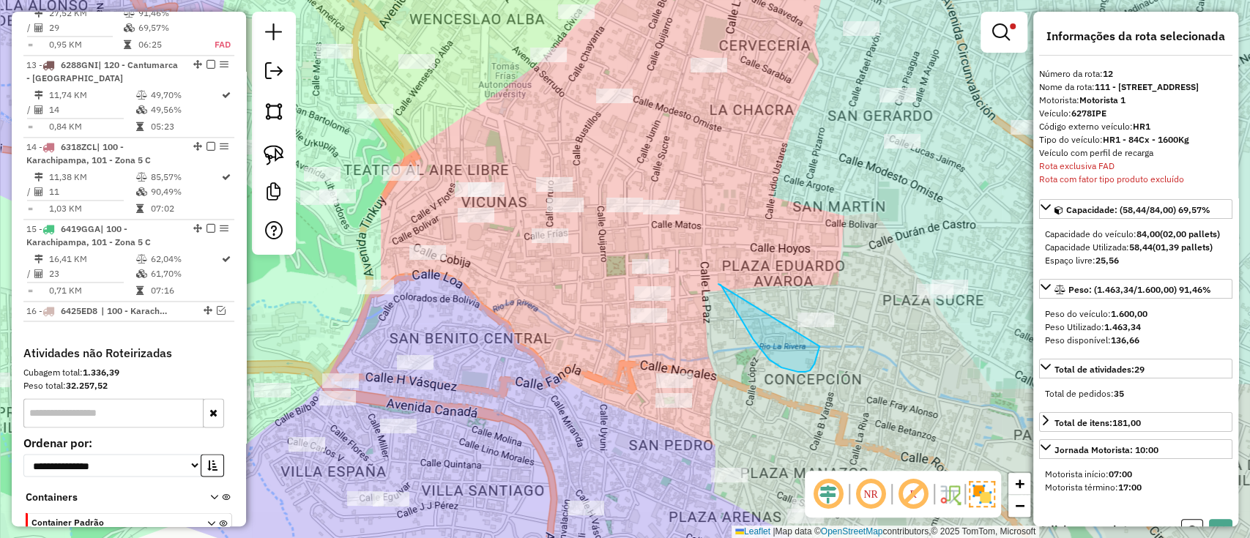
drag, startPoint x: 720, startPoint y: 285, endPoint x: 826, endPoint y: 294, distance: 105.8
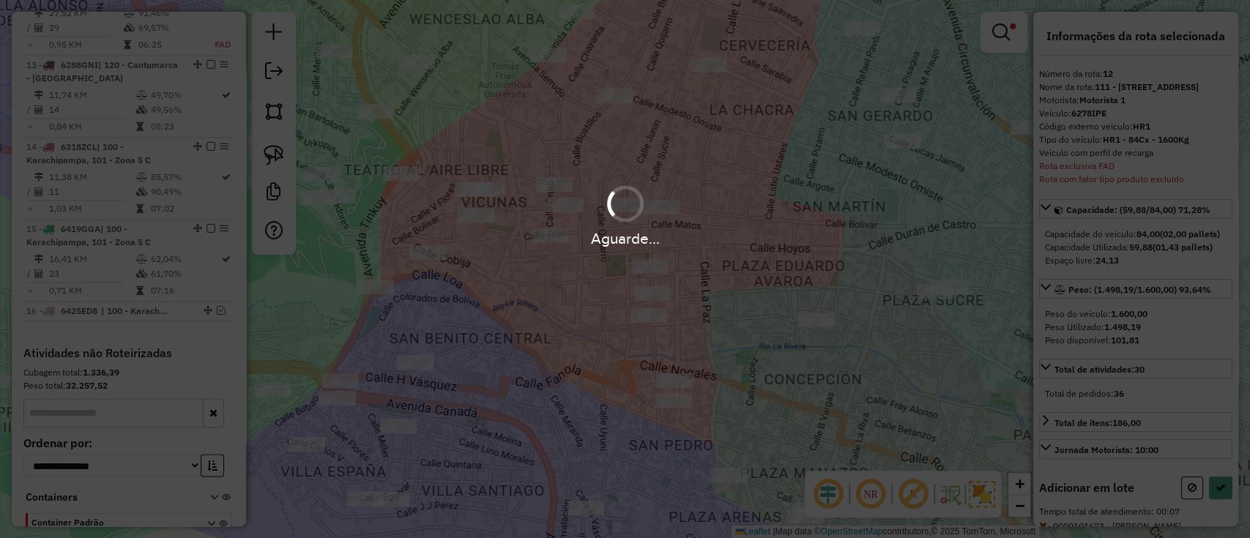
select select "**********"
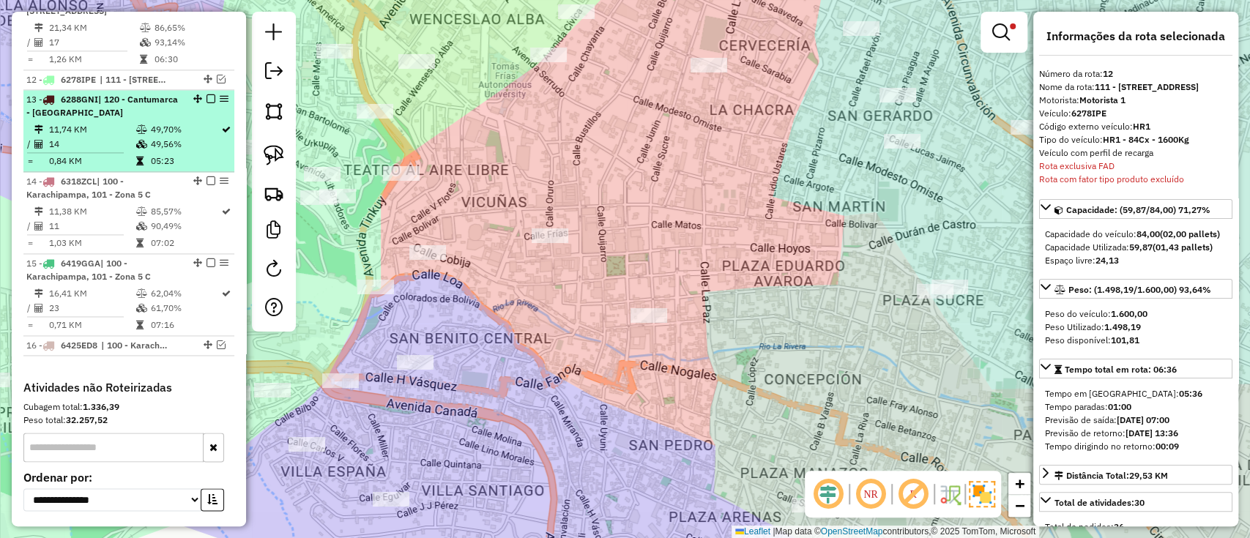
scroll to position [1037, 0]
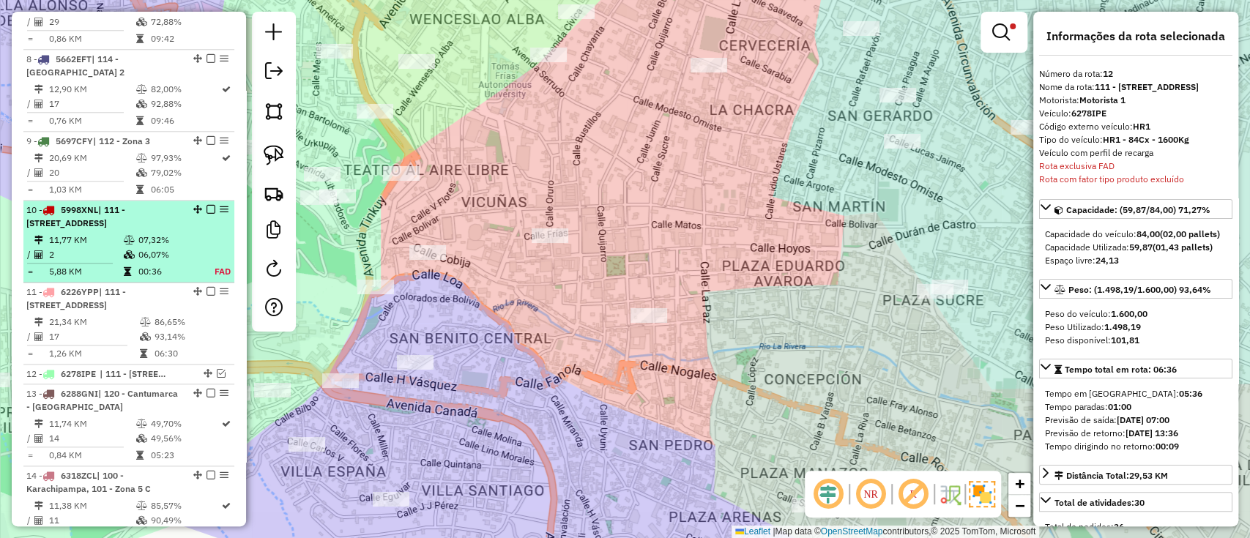
click at [130, 230] on div "10 - 5998XNL | 111 - Calle Angosta, 113 - Centro, 114 - Casco Viejo 2" at bounding box center [103, 217] width 155 height 26
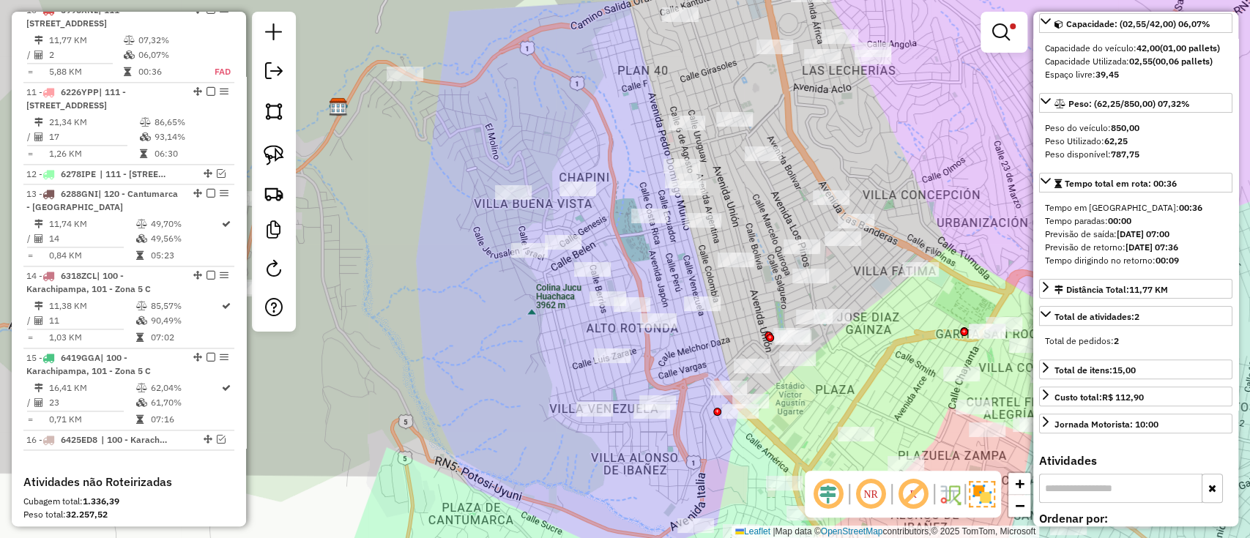
scroll to position [293, 0]
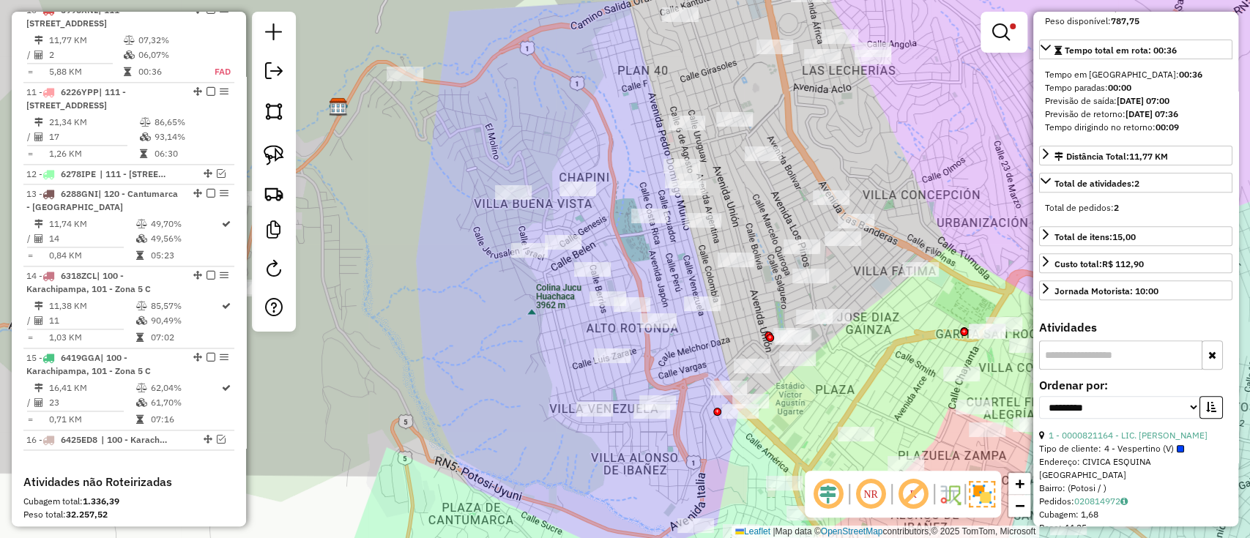
click at [1083, 455] on div "Tipo de cliente: 4 - Vespertino (V)" at bounding box center [1135, 448] width 193 height 13
click at [1082, 441] on link "1 - 0000821164 - LIC. EDITH" at bounding box center [1127, 435] width 159 height 11
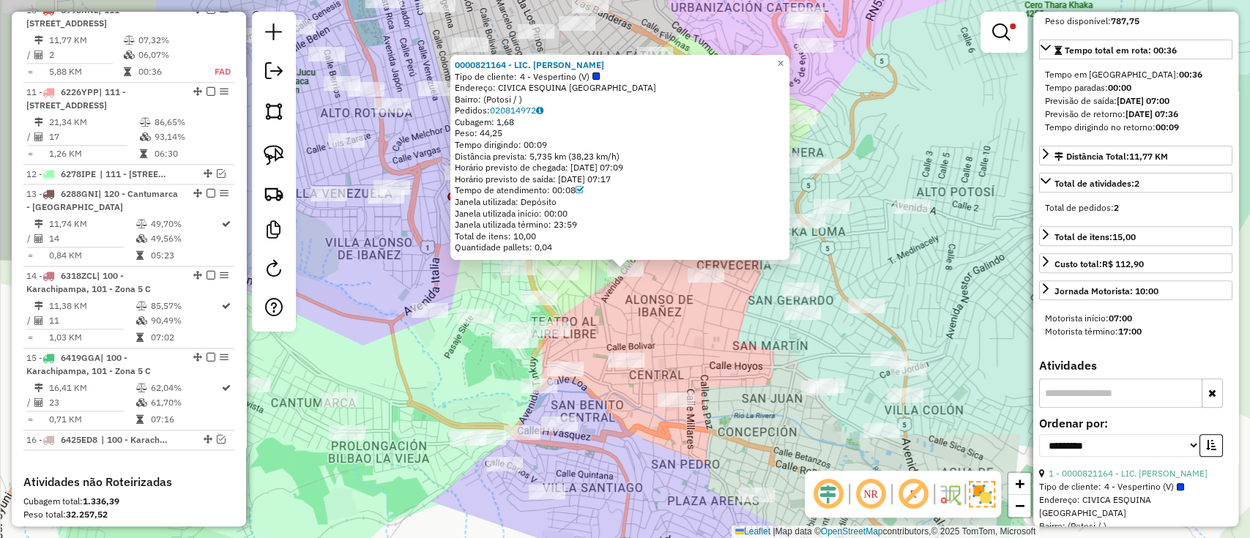
scroll to position [0, 0]
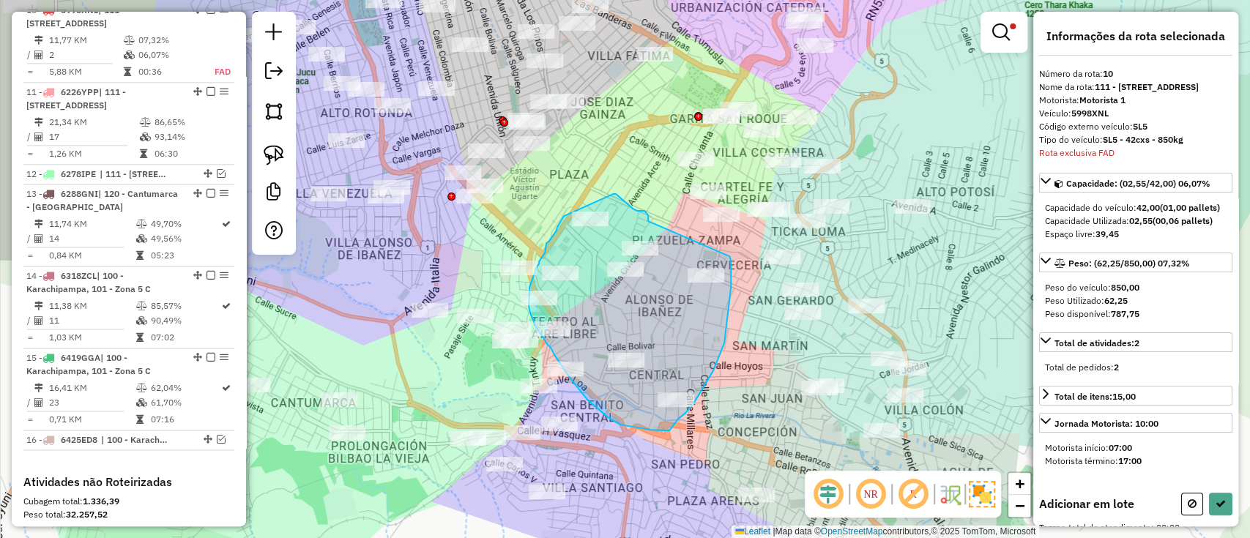
drag, startPoint x: 648, startPoint y: 221, endPoint x: 729, endPoint y: 256, distance: 88.5
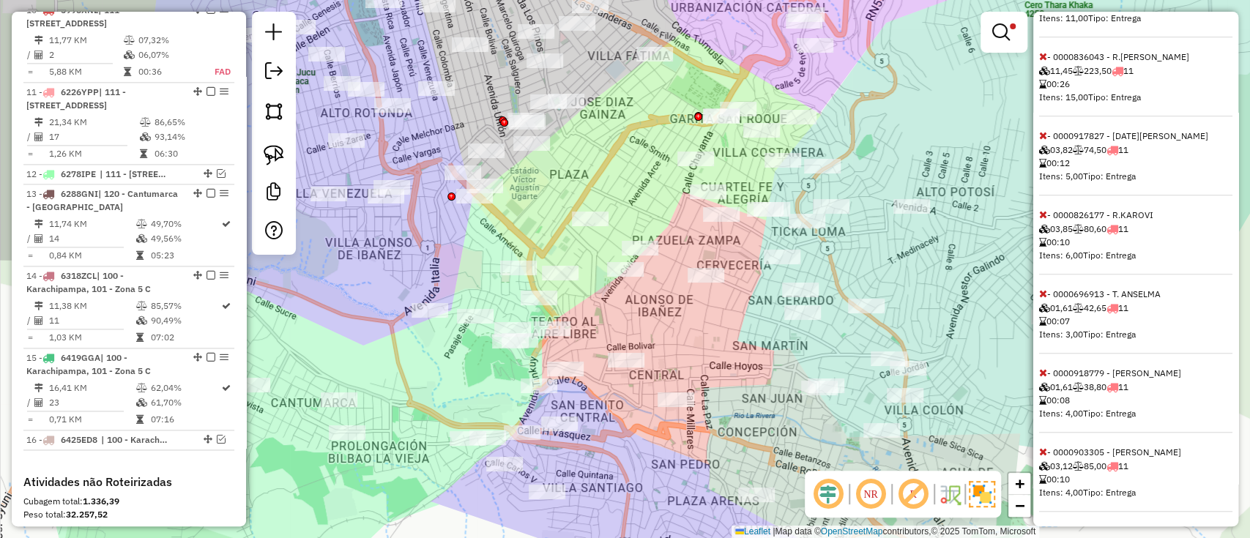
scroll to position [669, 0]
click at [1044, 442] on span at bounding box center [1043, 448] width 8 height 13
select select "**********"
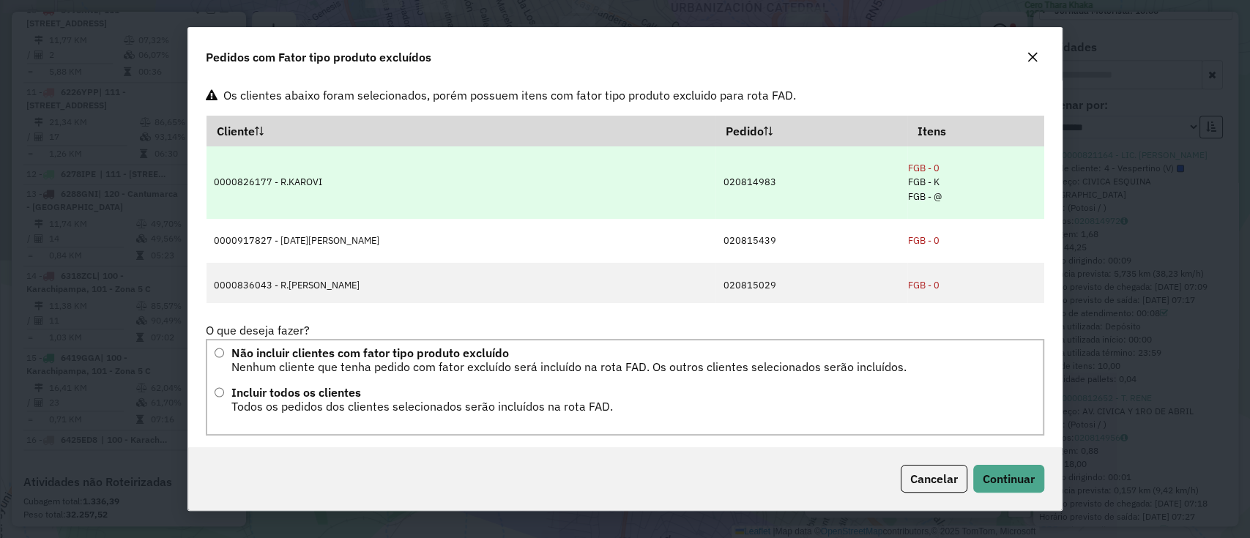
scroll to position [0, 0]
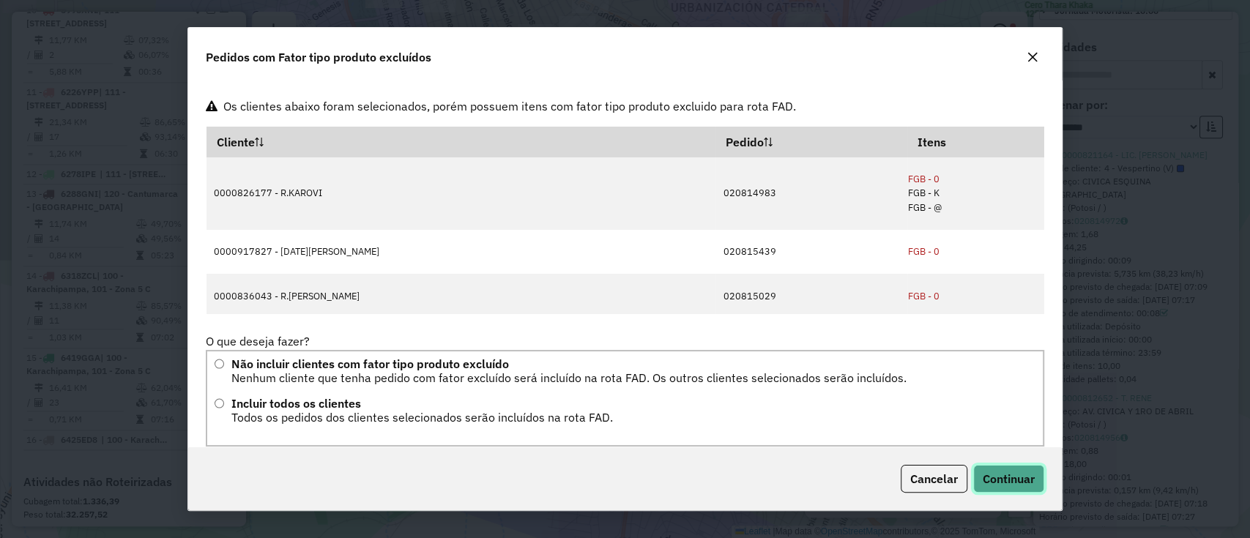
click at [1034, 481] on span "Continuar" at bounding box center [1008, 478] width 52 height 15
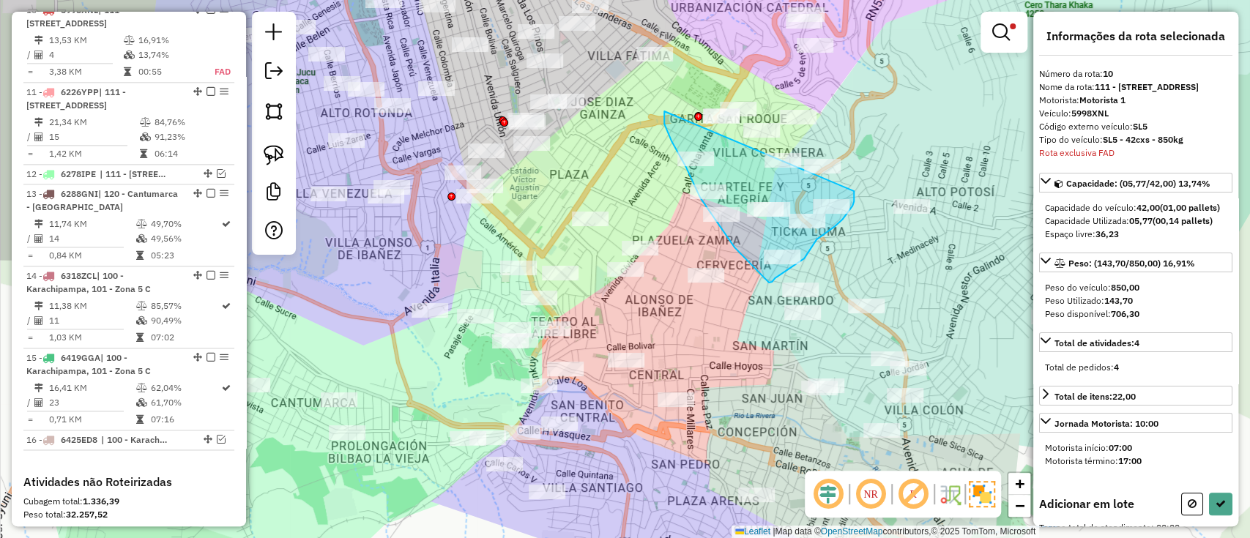
drag, startPoint x: 686, startPoint y: 168, endPoint x: 854, endPoint y: 191, distance: 169.3
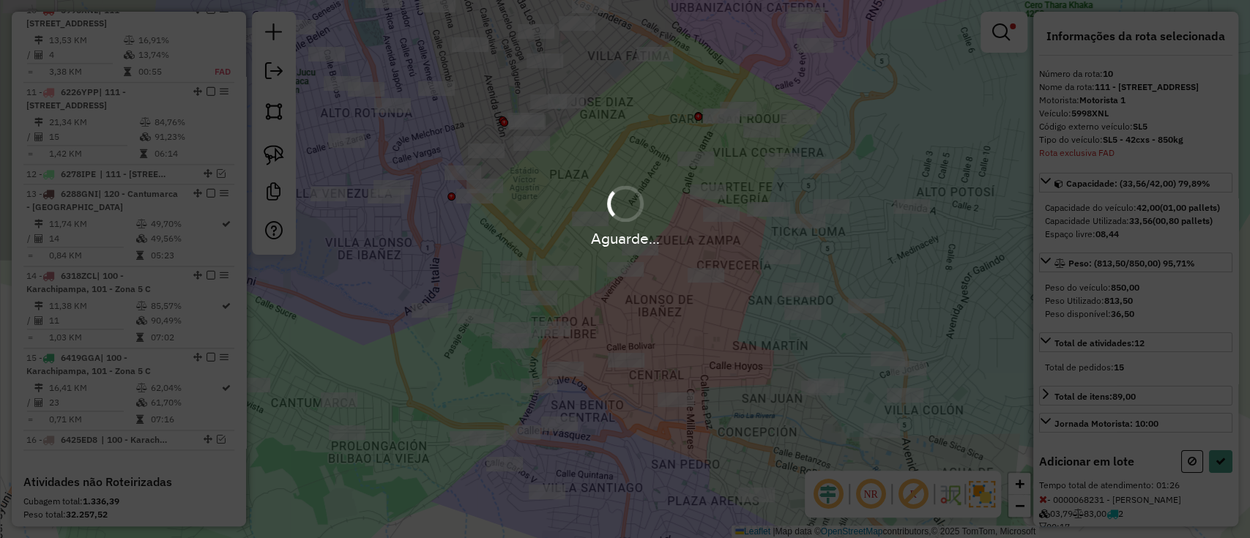
select select "**********"
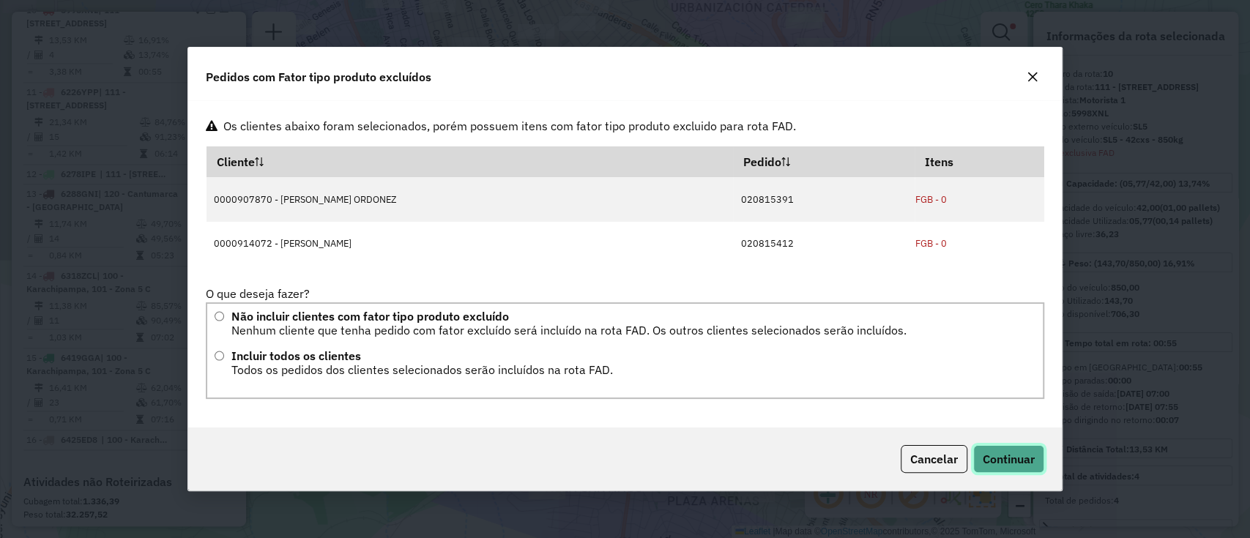
click at [1012, 457] on span "Continuar" at bounding box center [1008, 459] width 52 height 15
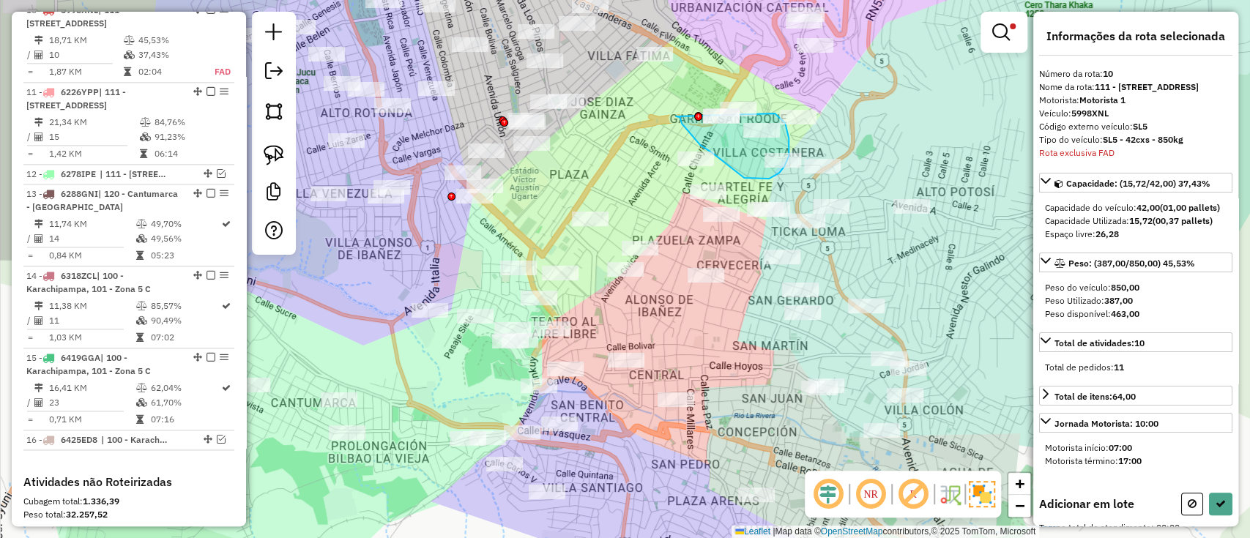
drag, startPoint x: 675, startPoint y: 116, endPoint x: 774, endPoint y: 113, distance: 99.6
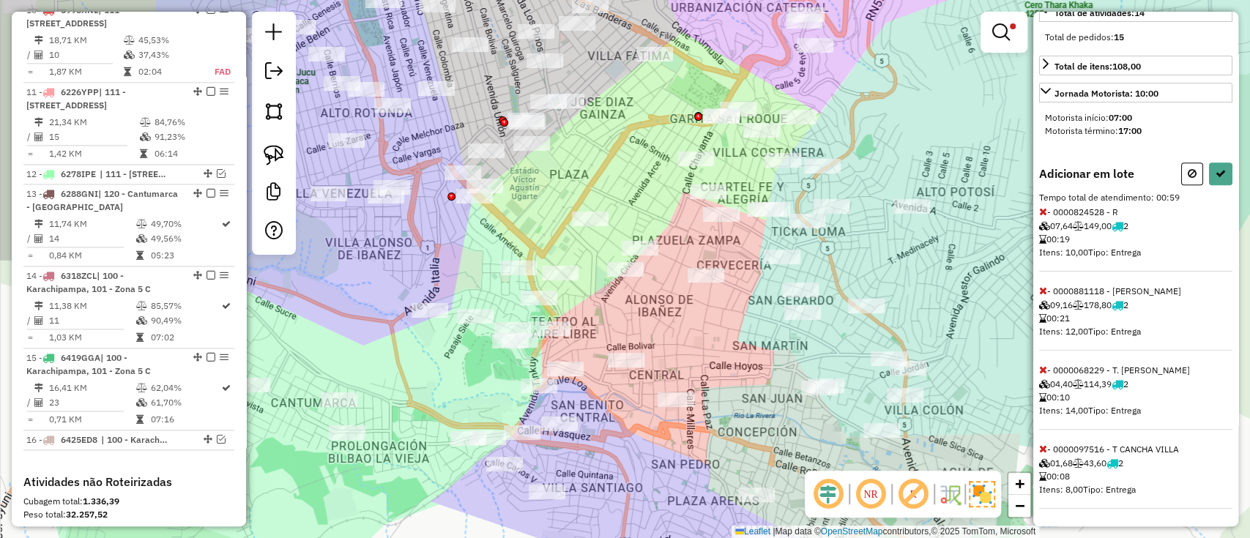
scroll to position [354, 0]
click at [1043, 449] on icon at bounding box center [1043, 449] width 8 height 10
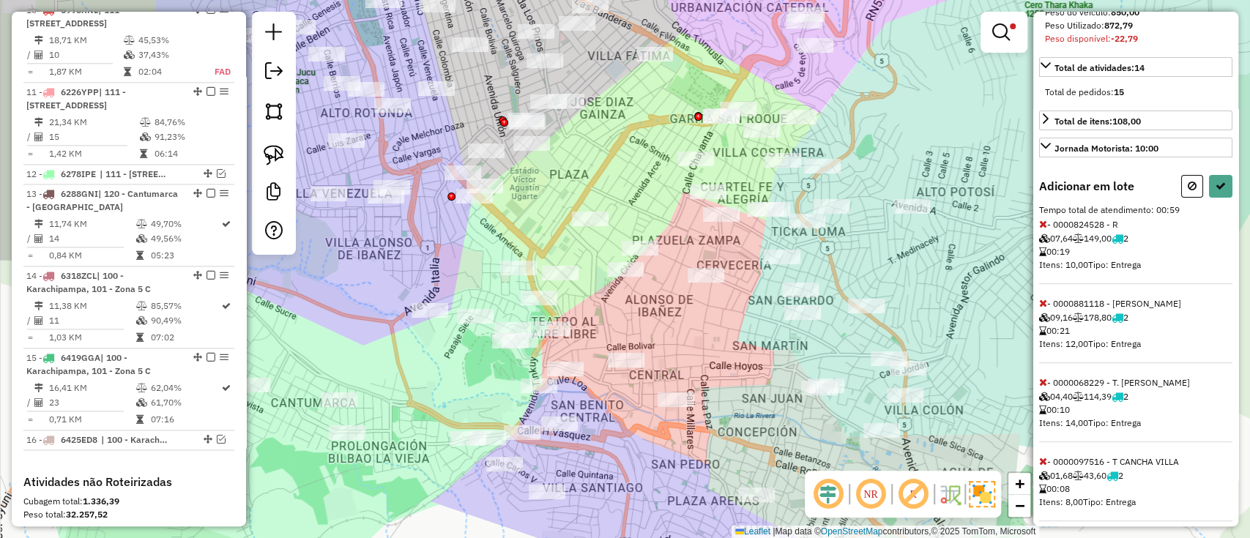
select select "**********"
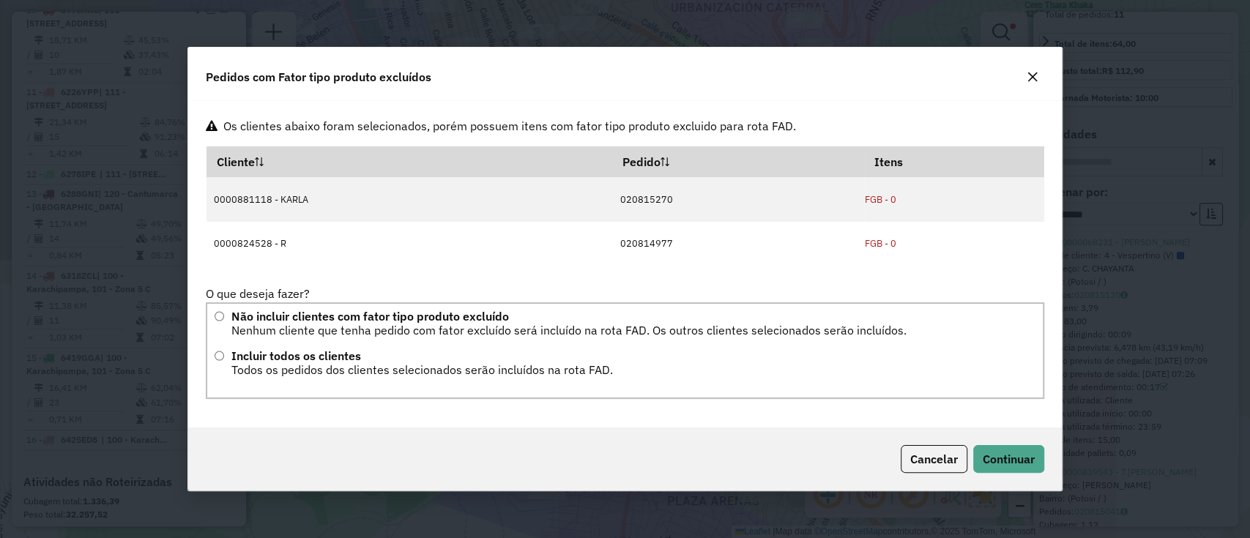
scroll to position [0, 0]
click at [1013, 439] on div "Cancelar Continuar" at bounding box center [624, 459] width 873 height 63
click at [1015, 448] on button "Continuar" at bounding box center [1008, 459] width 71 height 28
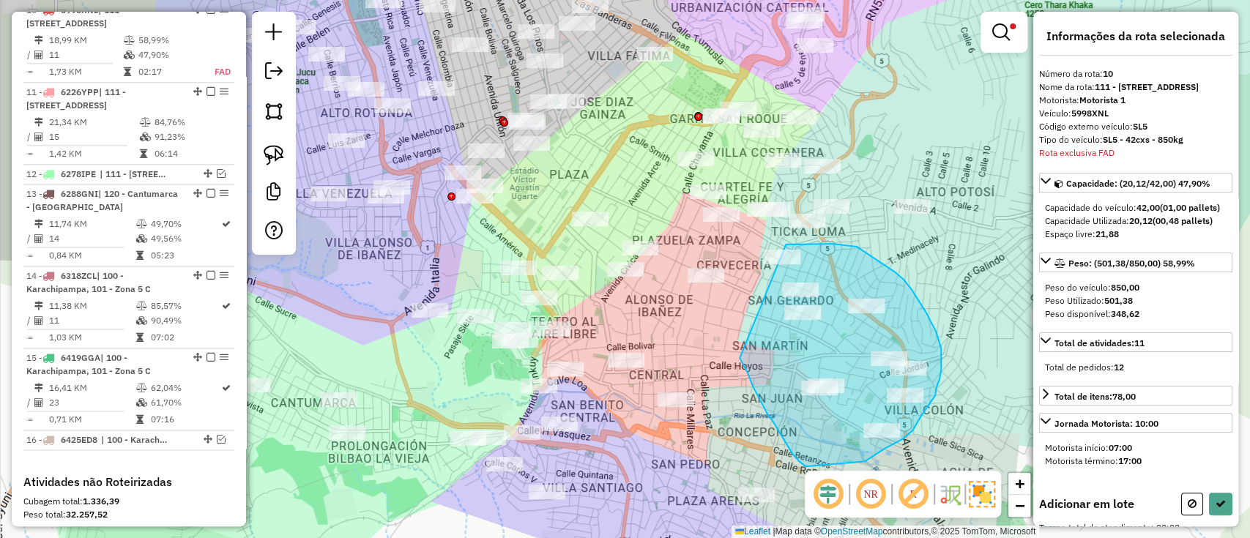
drag, startPoint x: 740, startPoint y: 358, endPoint x: 785, endPoint y: 245, distance: 122.2
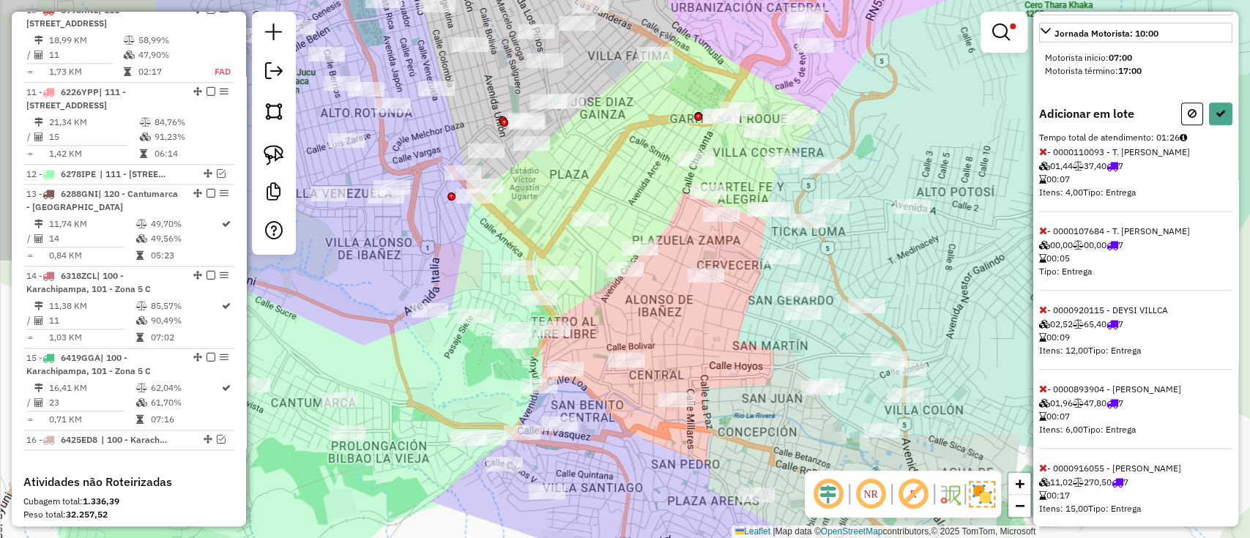
scroll to position [586, 0]
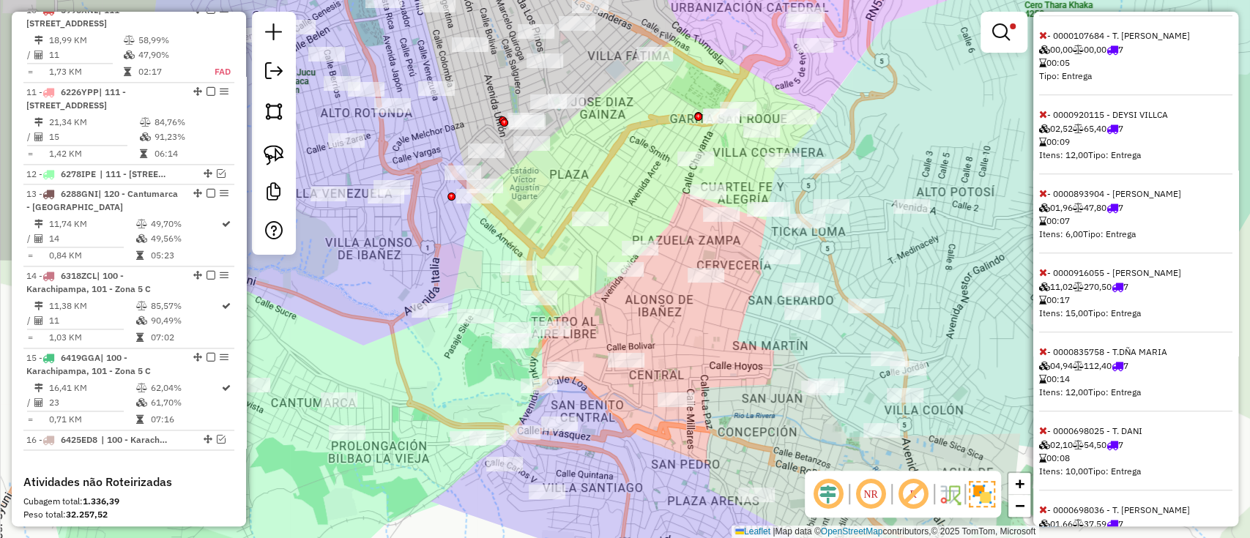
click at [1043, 277] on icon at bounding box center [1043, 272] width 8 height 10
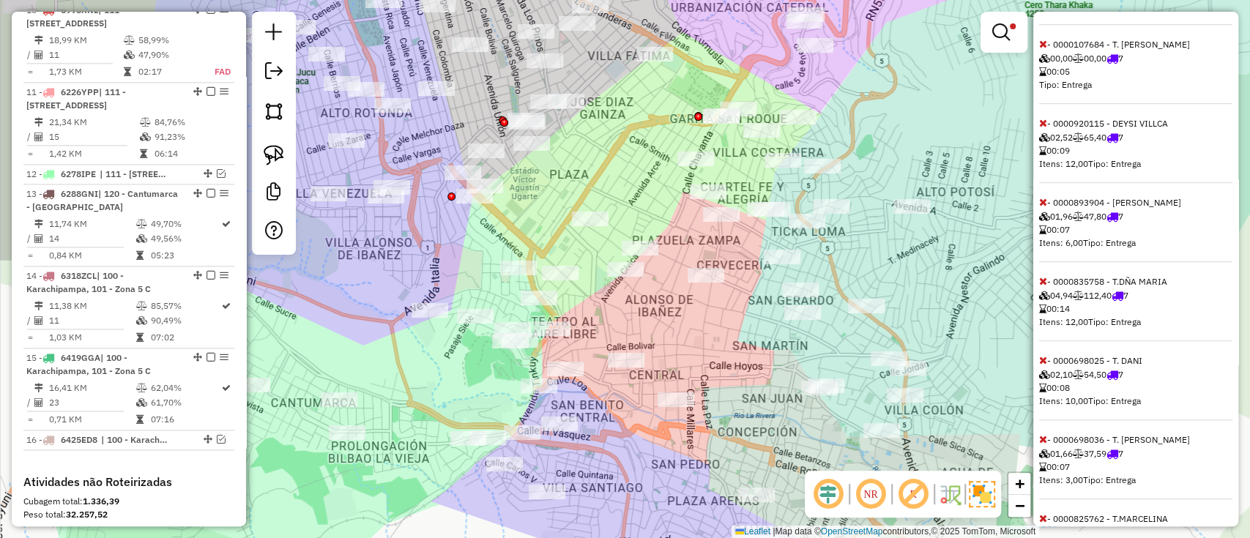
scroll to position [488, 0]
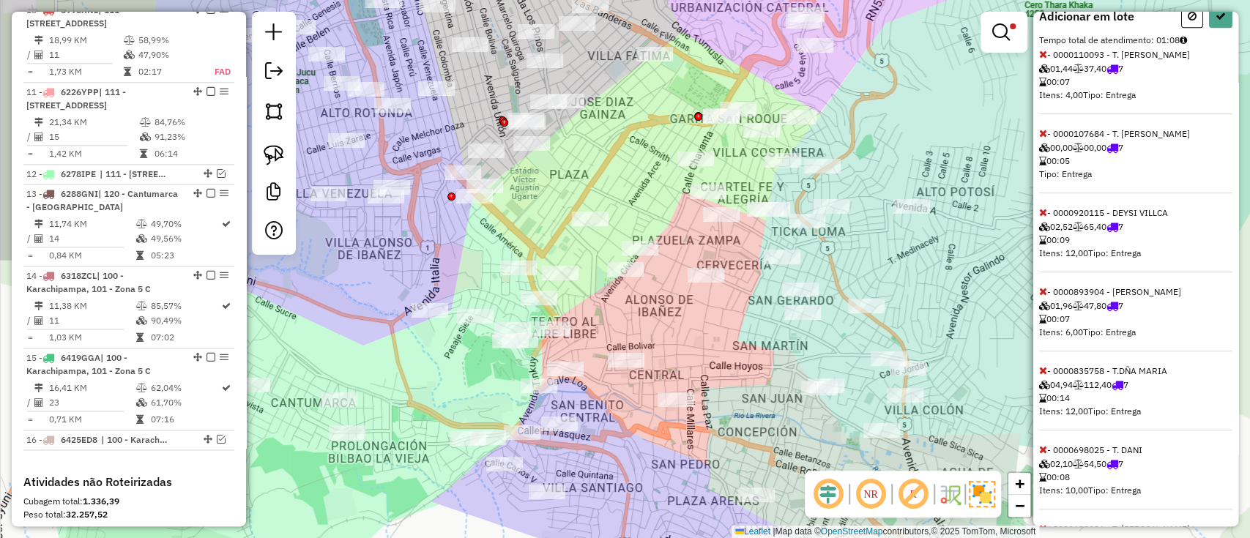
click at [1042, 376] on icon at bounding box center [1043, 370] width 8 height 10
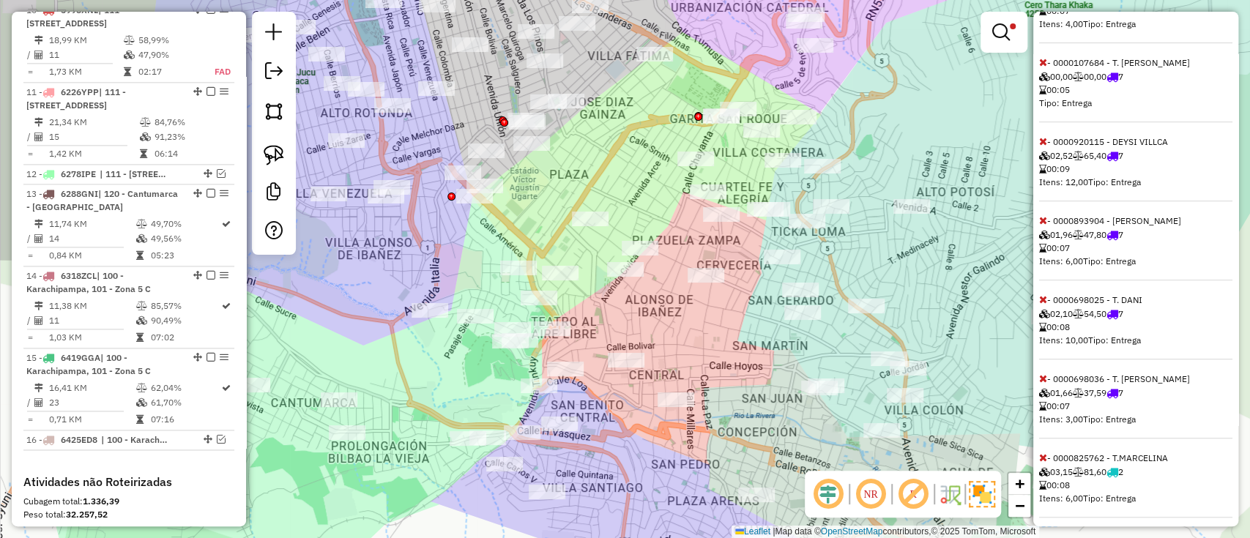
select select "**********"
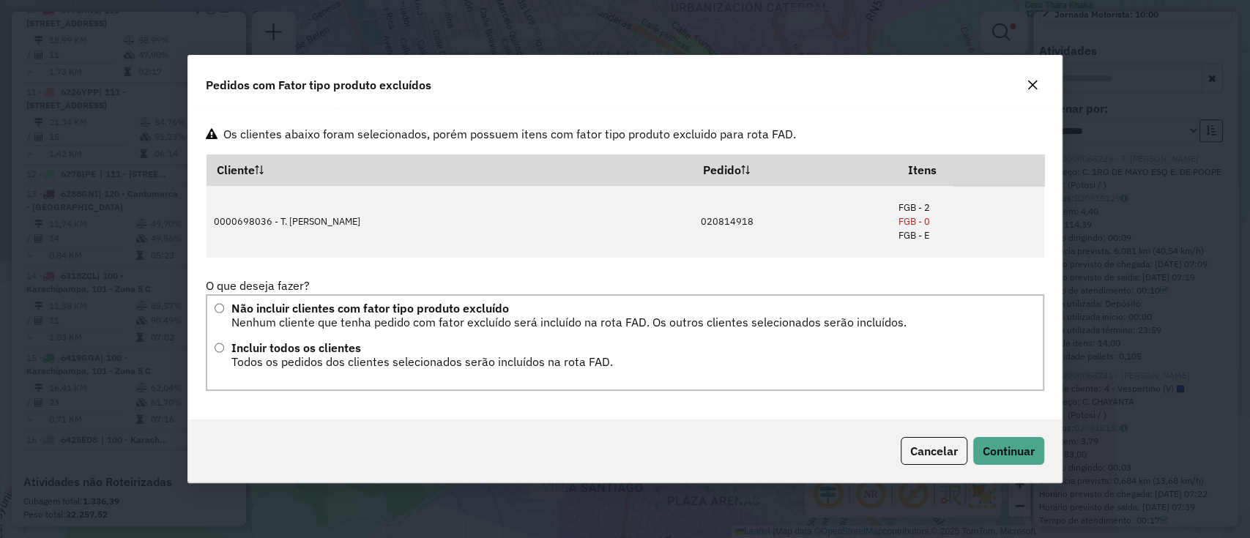
scroll to position [0, 0]
click at [1023, 442] on button "Continuar" at bounding box center [1008, 451] width 71 height 28
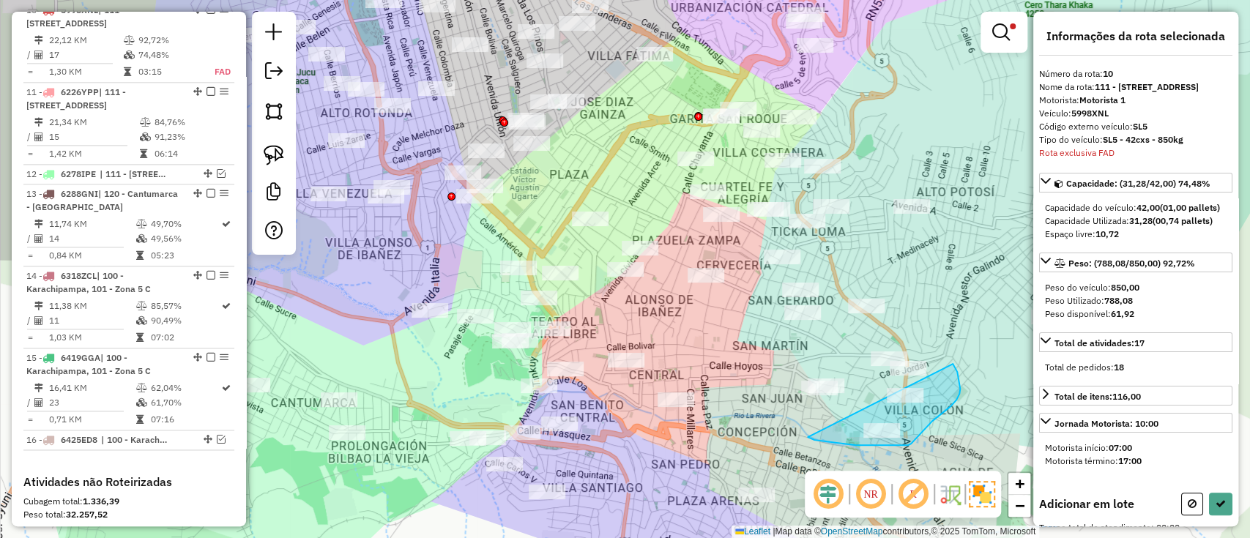
drag, startPoint x: 843, startPoint y: 444, endPoint x: 952, endPoint y: 364, distance: 135.7
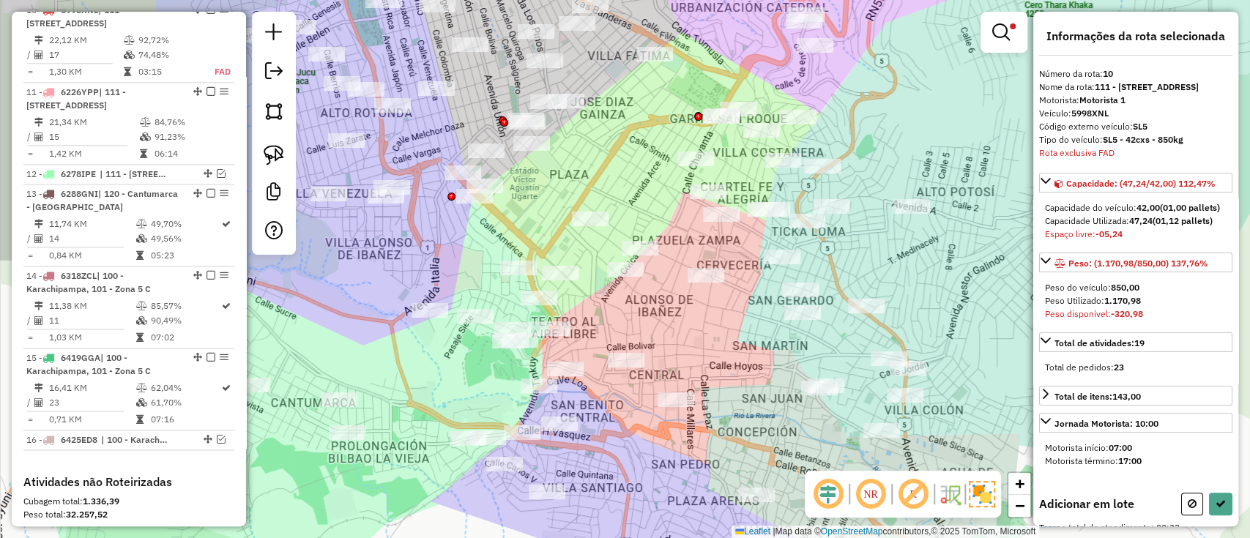
scroll to position [195, 0]
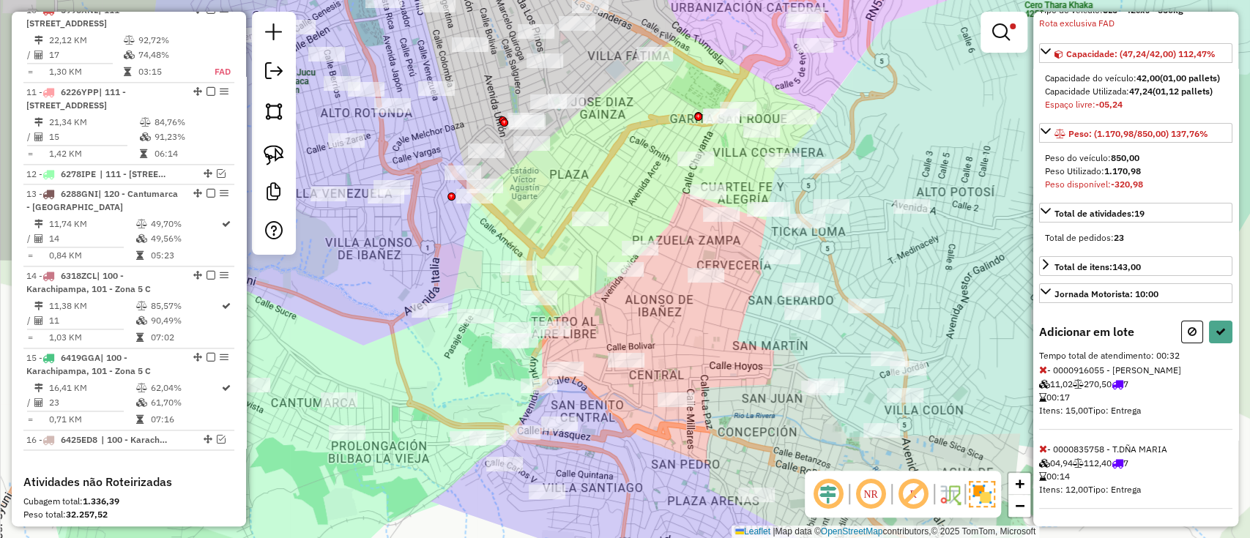
select select "**********"
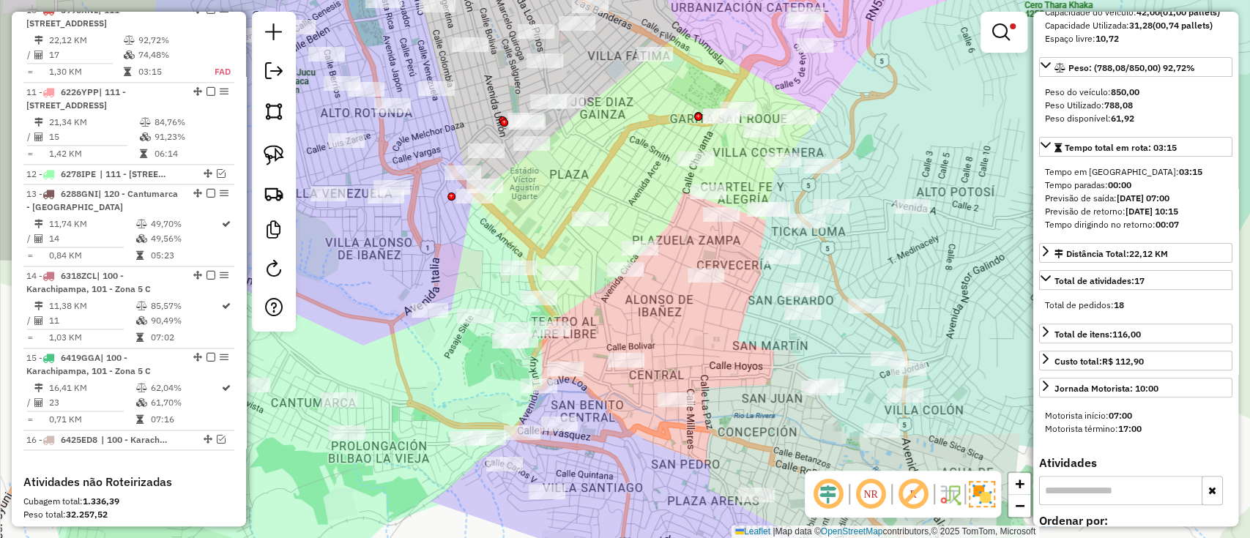
scroll to position [0, 0]
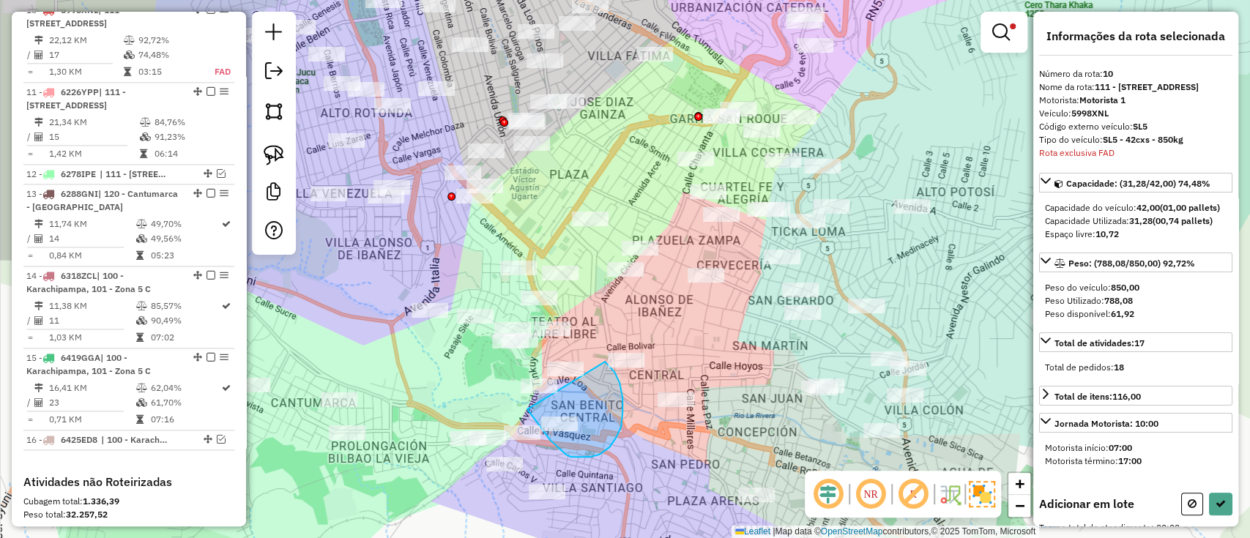
drag, startPoint x: 559, startPoint y: 449, endPoint x: 602, endPoint y: 360, distance: 99.2
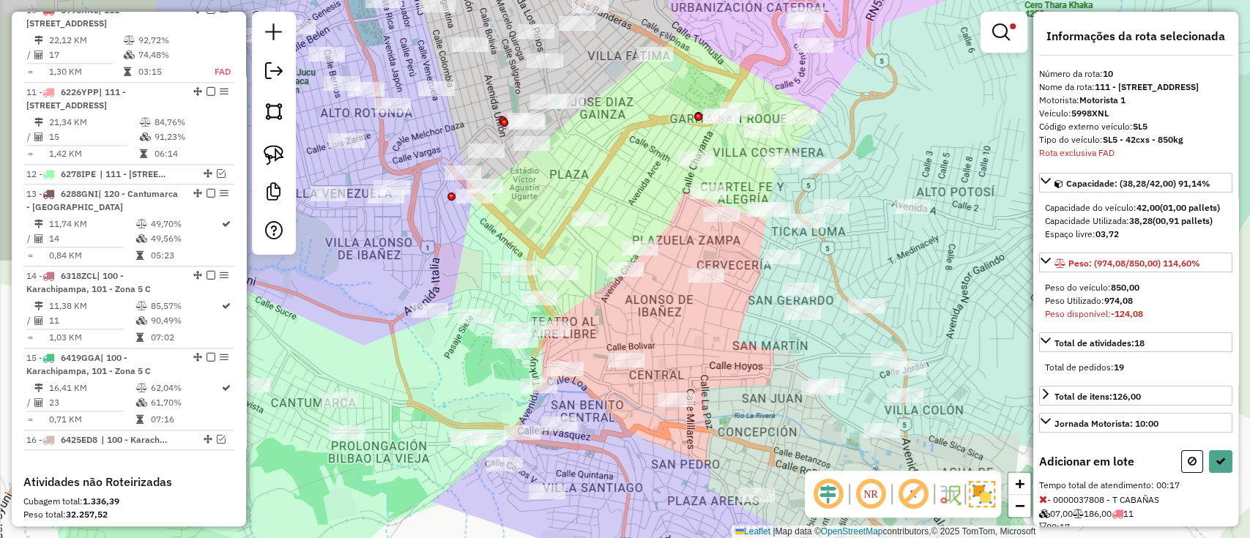
select select "**********"
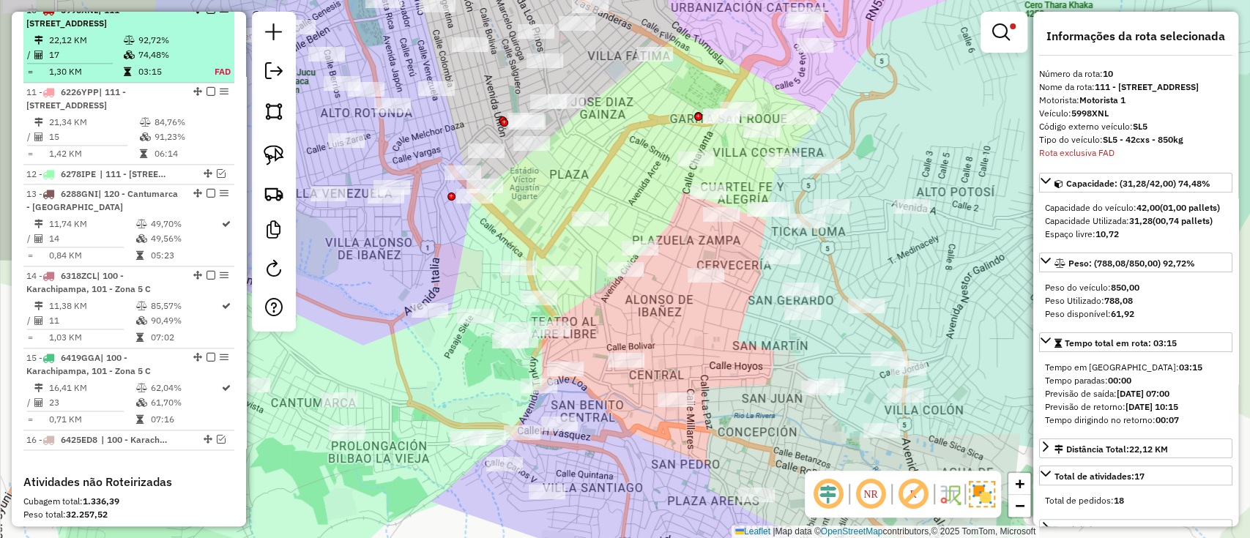
click at [206, 14] on em at bounding box center [210, 9] width 9 height 9
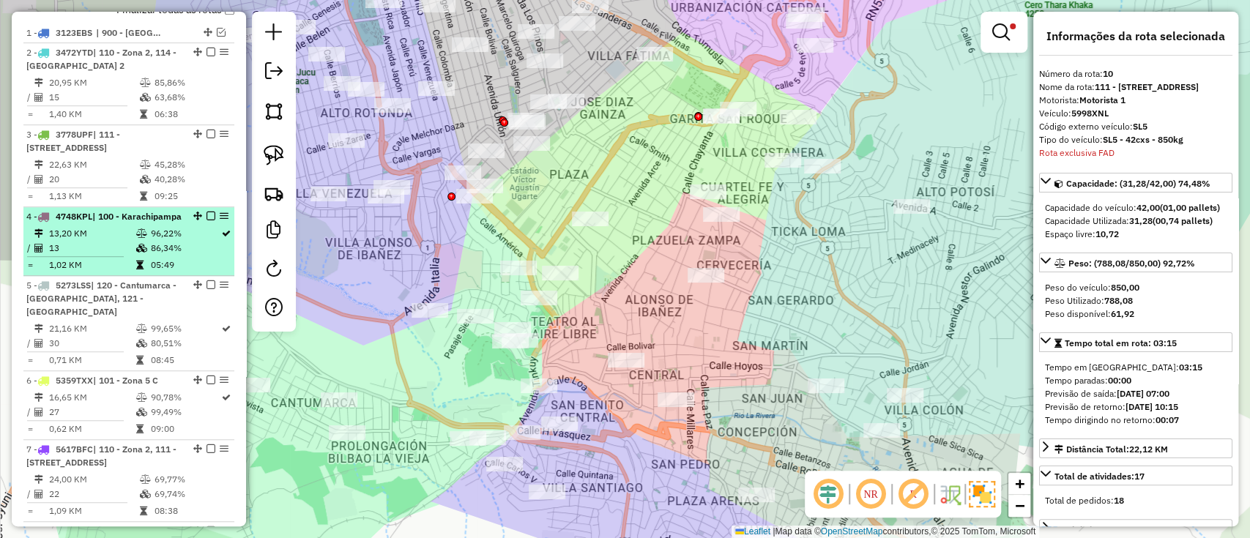
scroll to position [359, 0]
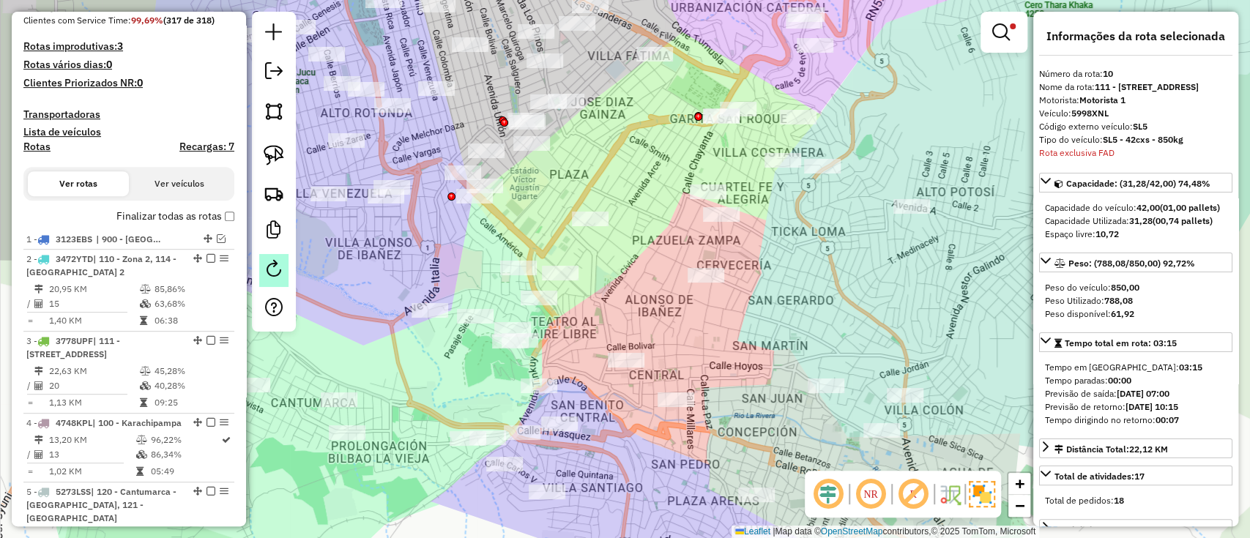
click at [259, 263] on link at bounding box center [273, 270] width 29 height 33
select select "*"
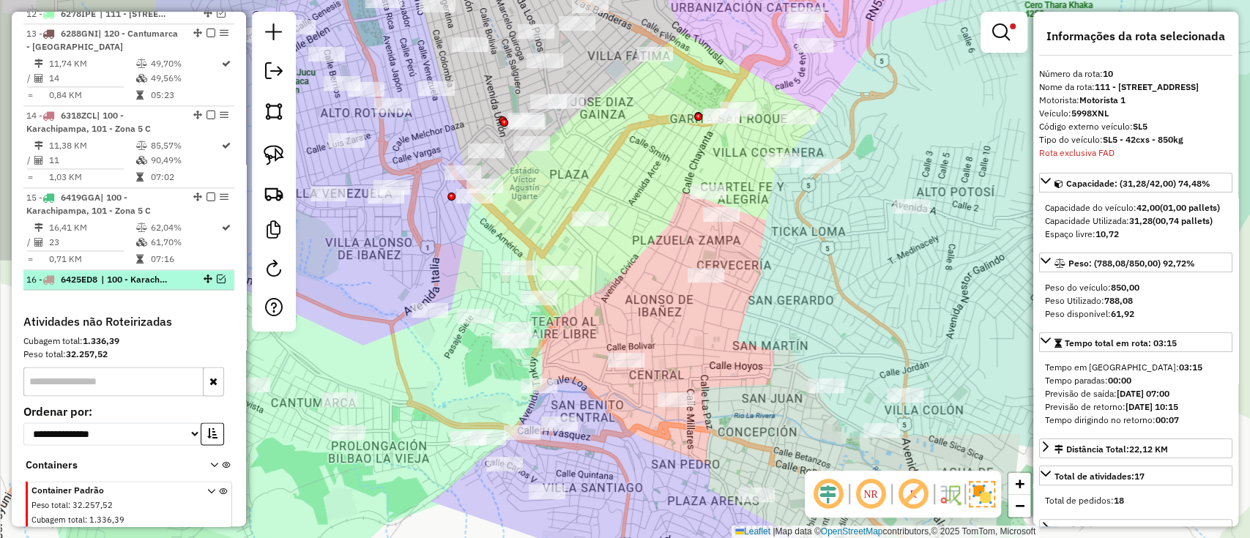
click at [168, 286] on span "| 100 - Karachipampa, 101 - Zona 5 C, 114 - [GEOGRAPHIC_DATA] 2" at bounding box center [134, 279] width 67 height 13
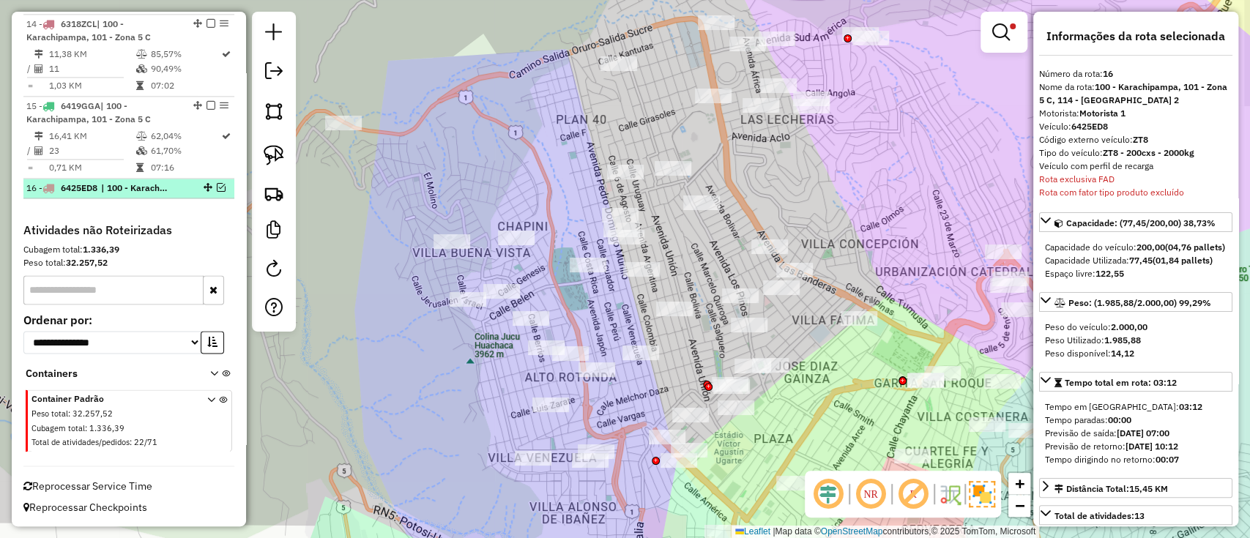
scroll to position [1450, 0]
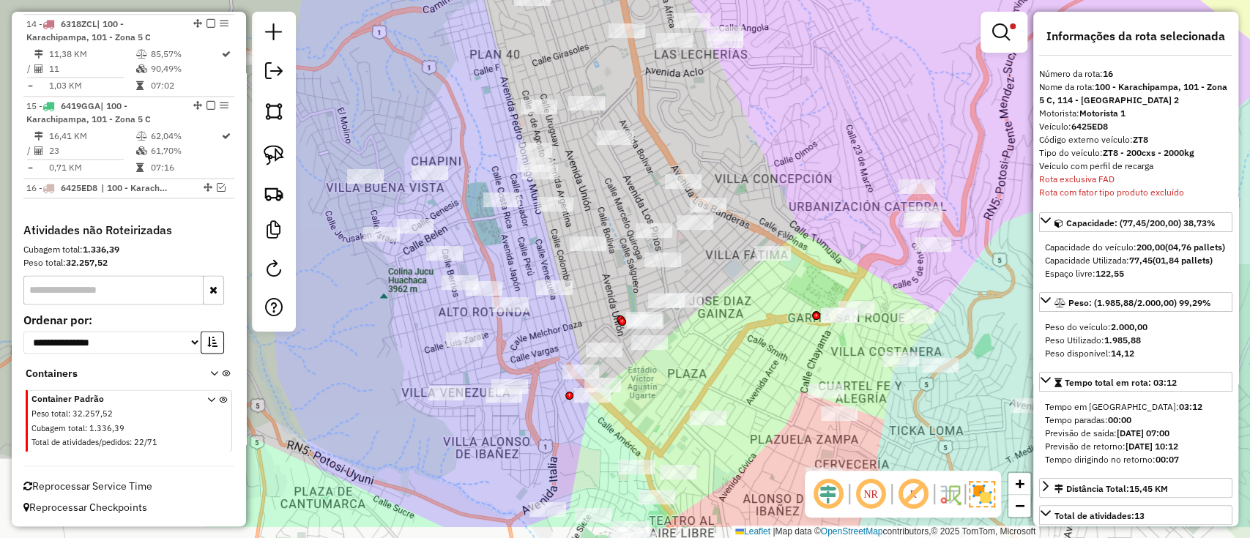
drag, startPoint x: 752, startPoint y: 330, endPoint x: 432, endPoint y: 77, distance: 408.0
click at [437, 82] on div "Limpar filtros Janela de atendimento Grade de atendimento Capacidade Transporta…" at bounding box center [625, 269] width 1250 height 538
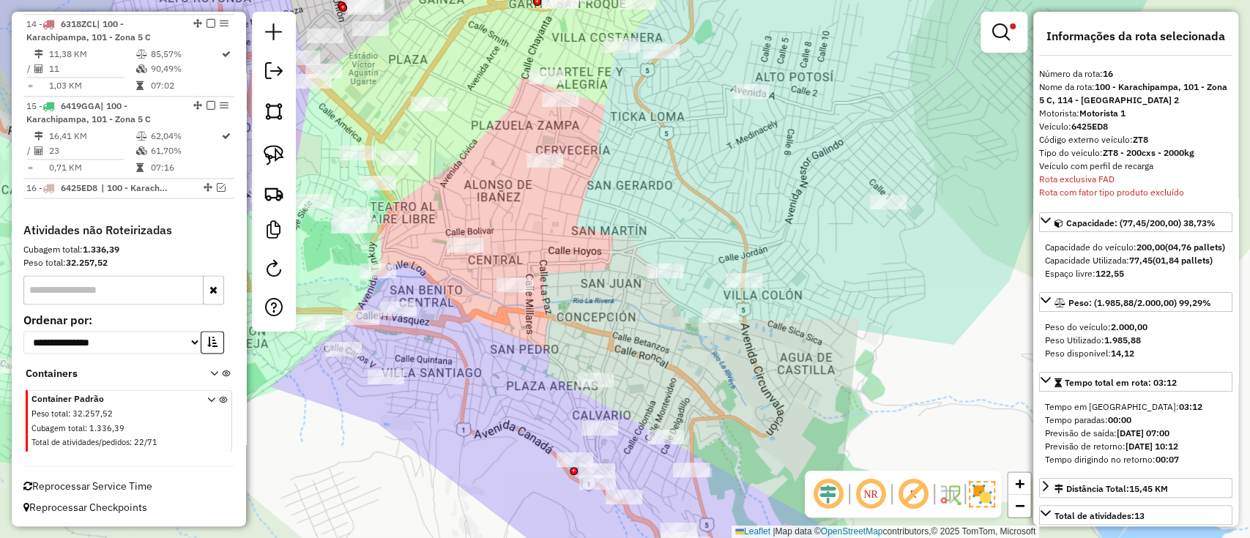
drag, startPoint x: 507, startPoint y: 170, endPoint x: 581, endPoint y: 130, distance: 84.2
click at [578, 132] on div "Rota 6 - Placa 5359TXX 0000880683 - ALEX Limpar filtros Janela de atendimento G…" at bounding box center [625, 269] width 1250 height 538
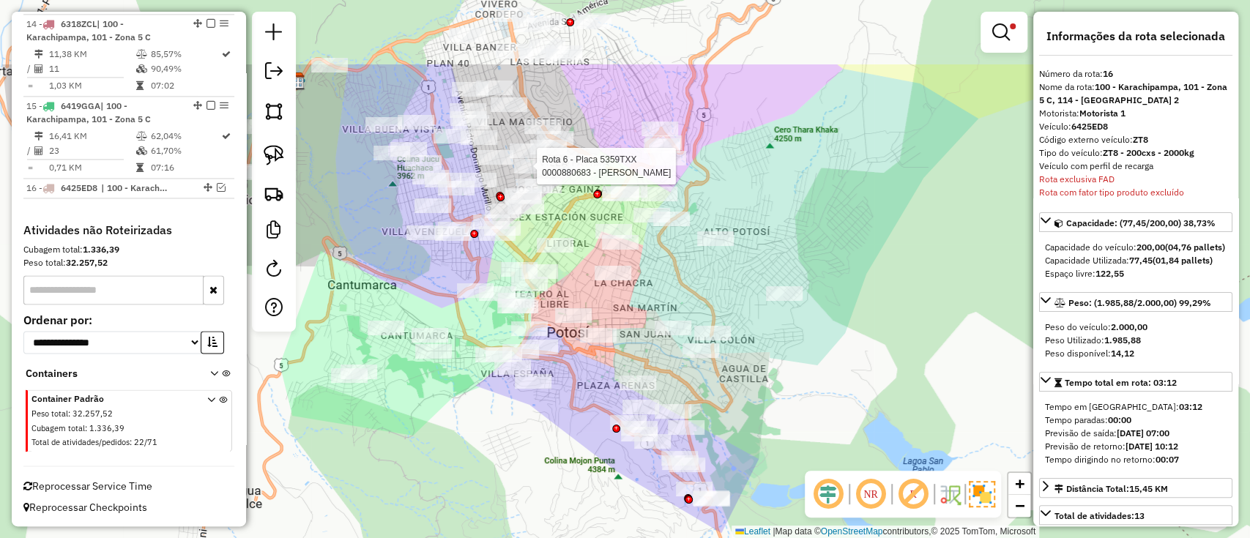
drag, startPoint x: 622, startPoint y: 166, endPoint x: 641, endPoint y: 282, distance: 117.3
click at [641, 282] on div "Rota 6 - Placa 5359TXX 0000880683 - ALEX Limpar filtros Janela de atendimento G…" at bounding box center [625, 269] width 1250 height 538
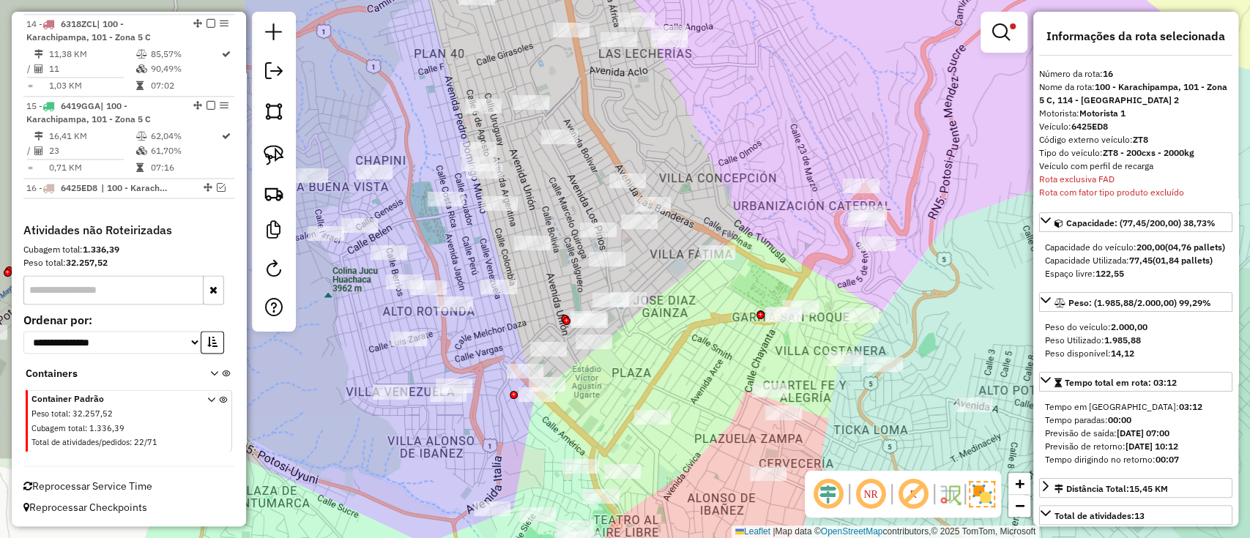
drag, startPoint x: 520, startPoint y: 195, endPoint x: 520, endPoint y: 223, distance: 27.1
click at [520, 223] on div "Limpar filtros Janela de atendimento Grade de atendimento Capacidade Transporta…" at bounding box center [625, 269] width 1250 height 538
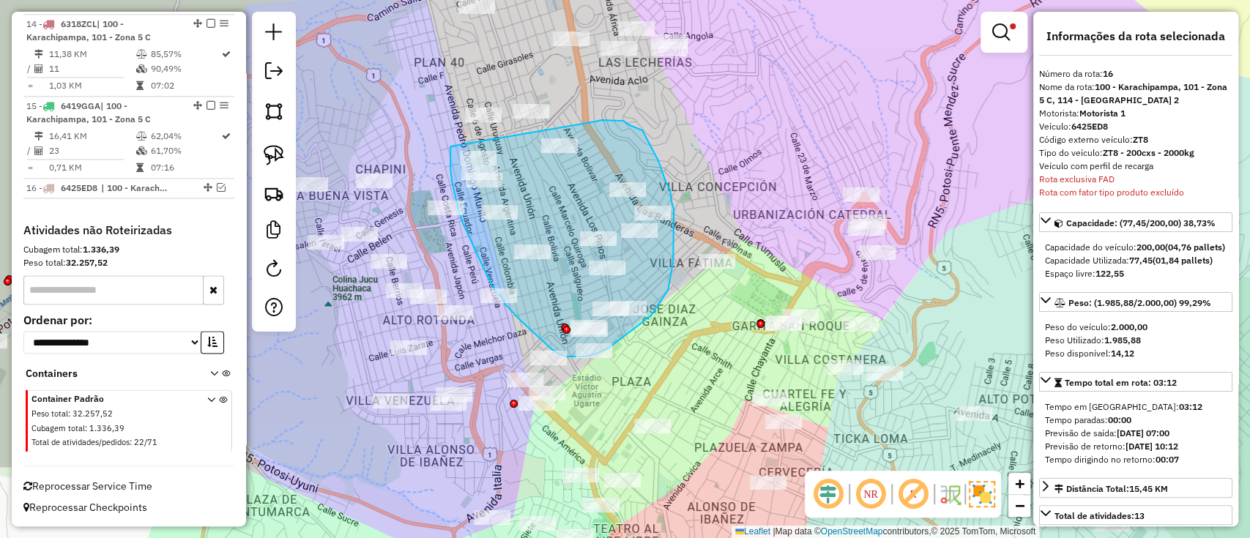
drag, startPoint x: 595, startPoint y: 122, endPoint x: 450, endPoint y: 143, distance: 146.6
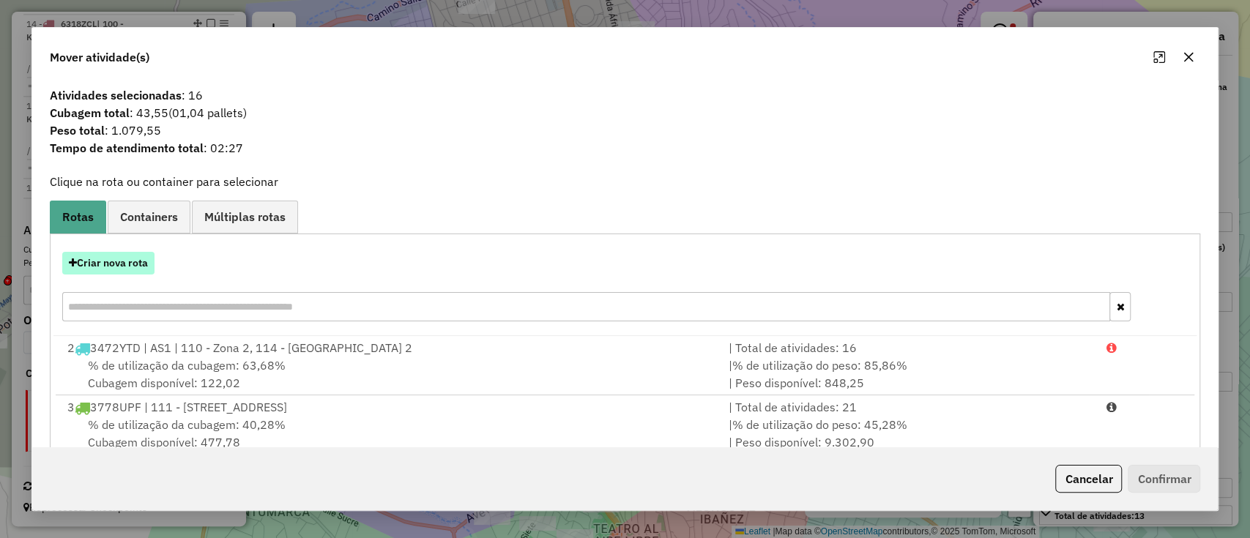
click at [97, 268] on button "Criar nova rota" at bounding box center [108, 263] width 92 height 23
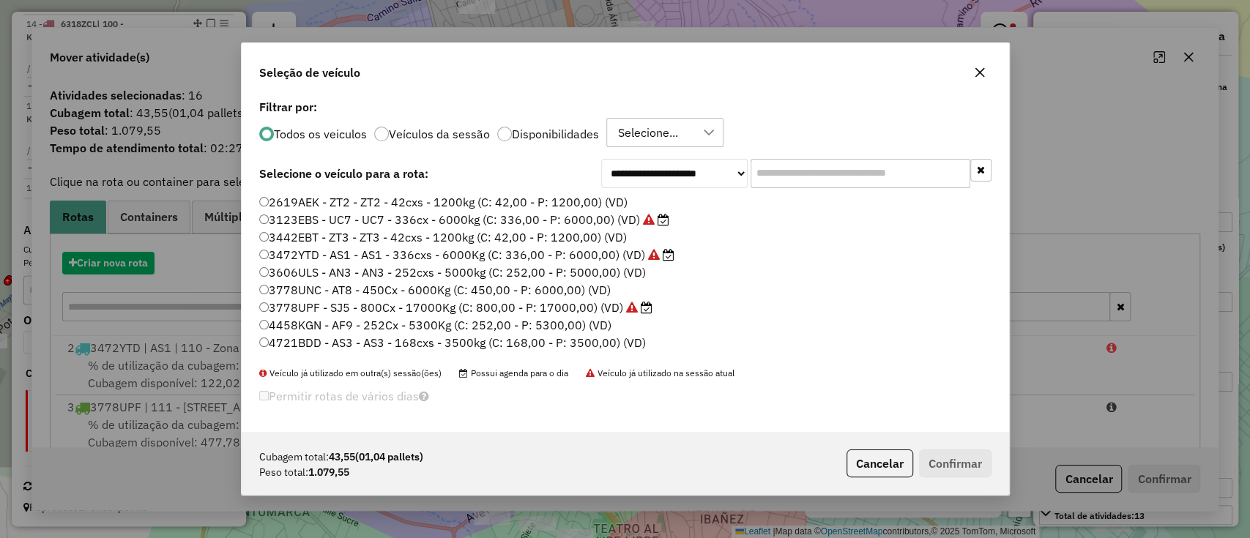
scroll to position [7, 4]
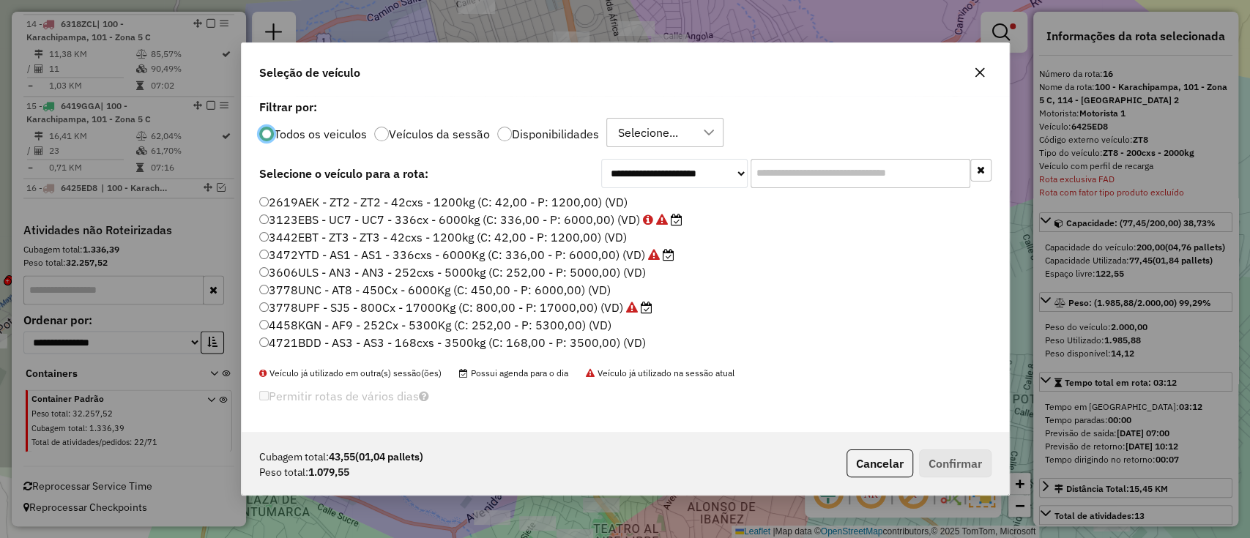
click at [754, 176] on input "text" at bounding box center [860, 173] width 220 height 29
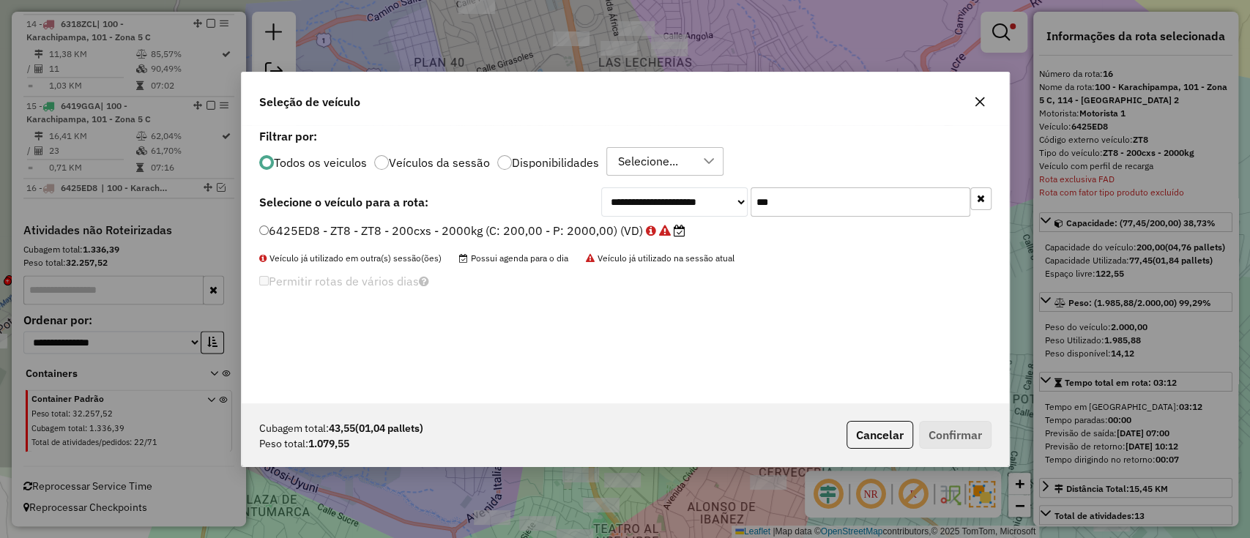
type input "***"
click at [622, 221] on div "**********" at bounding box center [625, 264] width 767 height 278
click at [580, 232] on label "6425ED8 - ZT8 - ZT8 - 200cxs - 2000kg (C: 200,00 - P: 2000,00) (VD)" at bounding box center [472, 231] width 426 height 18
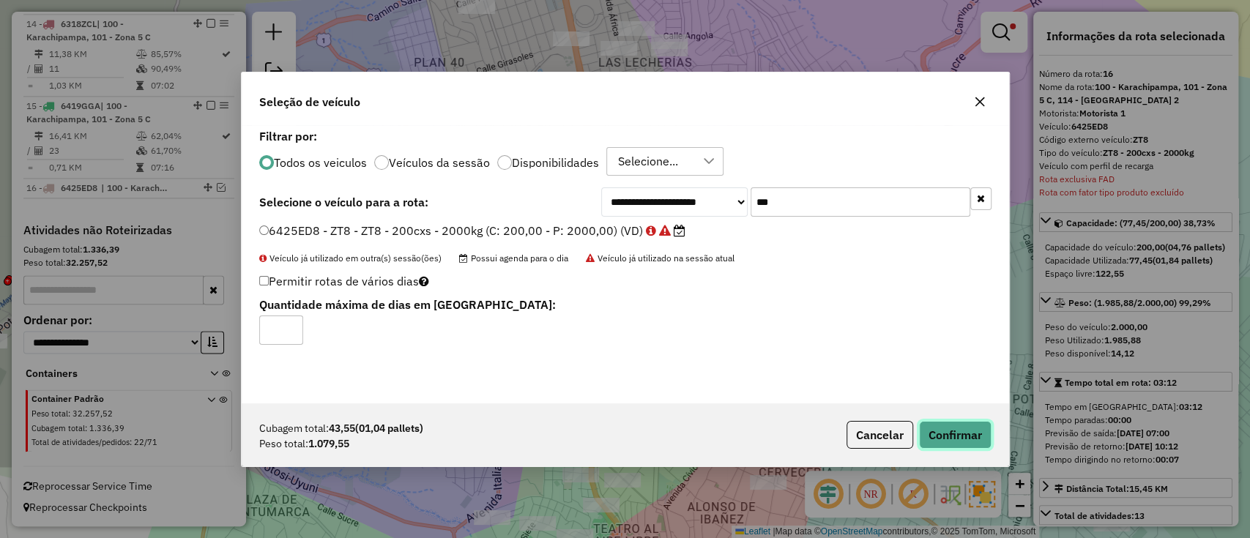
click at [954, 421] on button "Confirmar" at bounding box center [955, 435] width 72 height 28
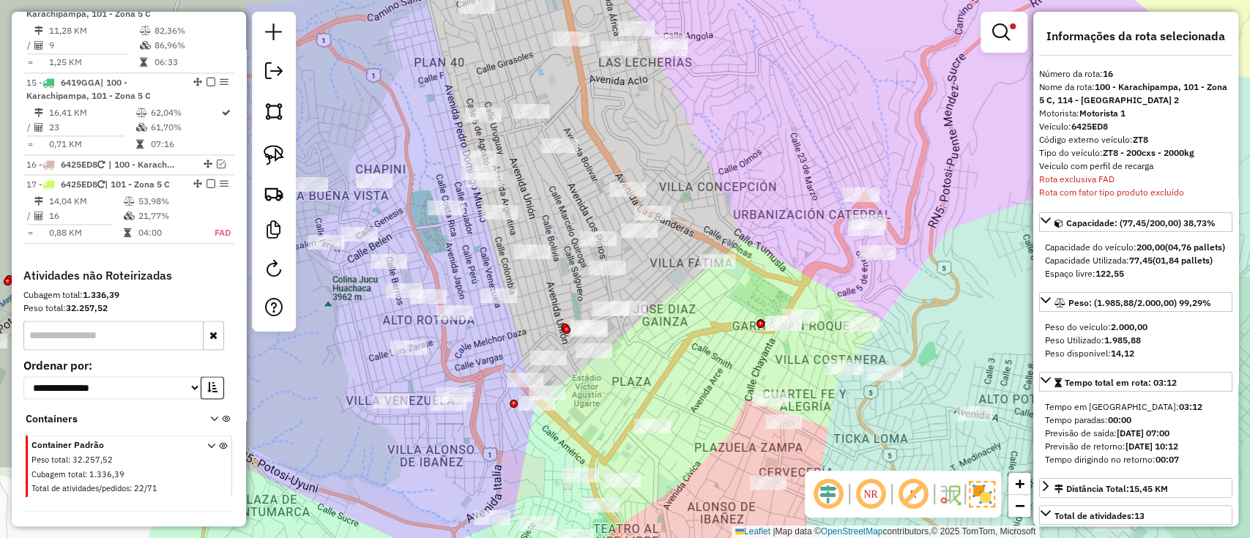
scroll to position [1519, 0]
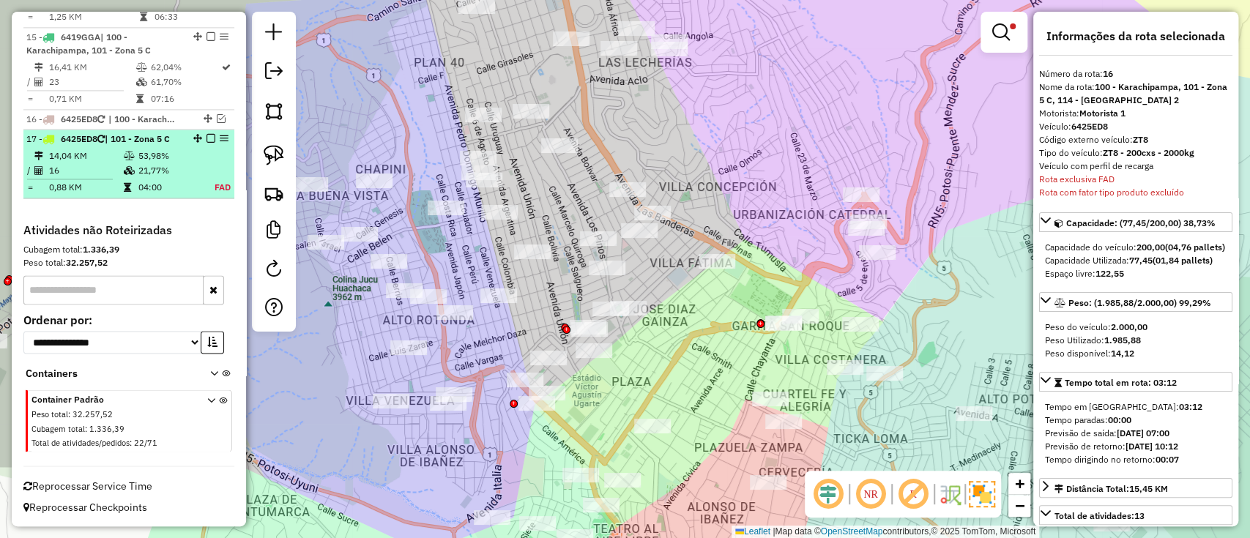
click at [164, 157] on td "53,98%" at bounding box center [168, 156] width 61 height 15
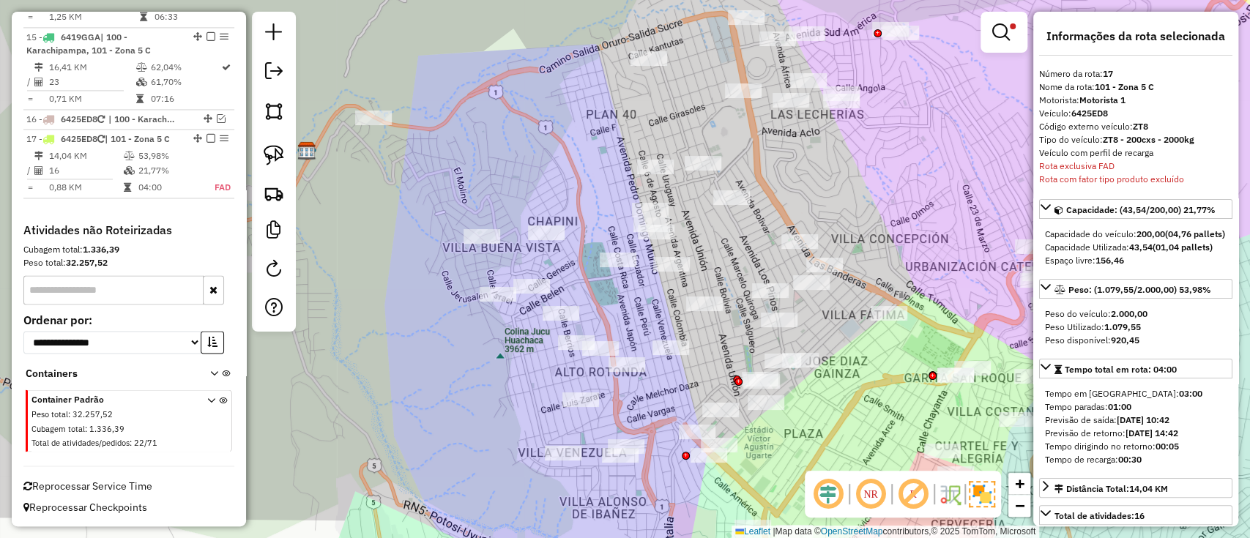
drag, startPoint x: 809, startPoint y: 358, endPoint x: 712, endPoint y: 303, distance: 111.1
click at [712, 303] on div "Limpar filtros Janela de atendimento Grade de atendimento Capacidade Transporta…" at bounding box center [625, 269] width 1250 height 538
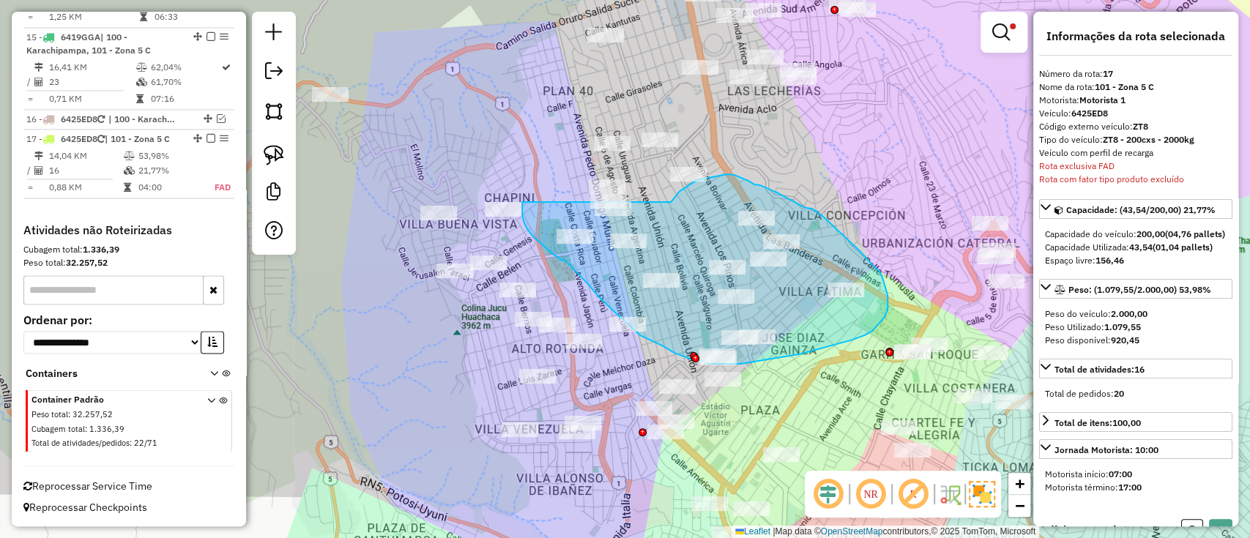
drag, startPoint x: 671, startPoint y: 202, endPoint x: 527, endPoint y: 177, distance: 145.6
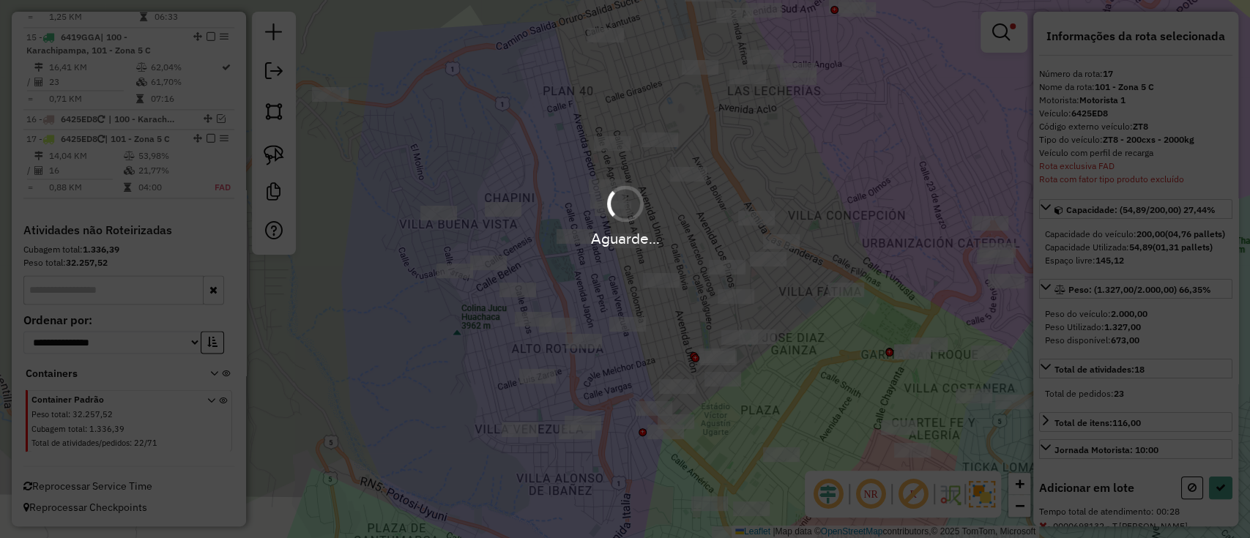
select select "**********"
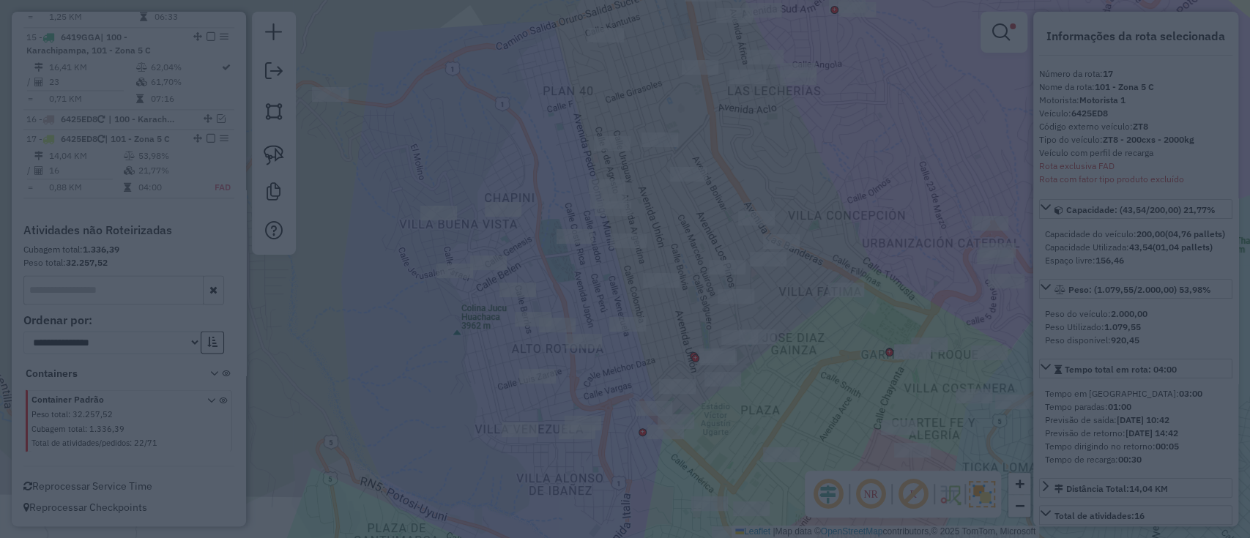
scroll to position [50, 0]
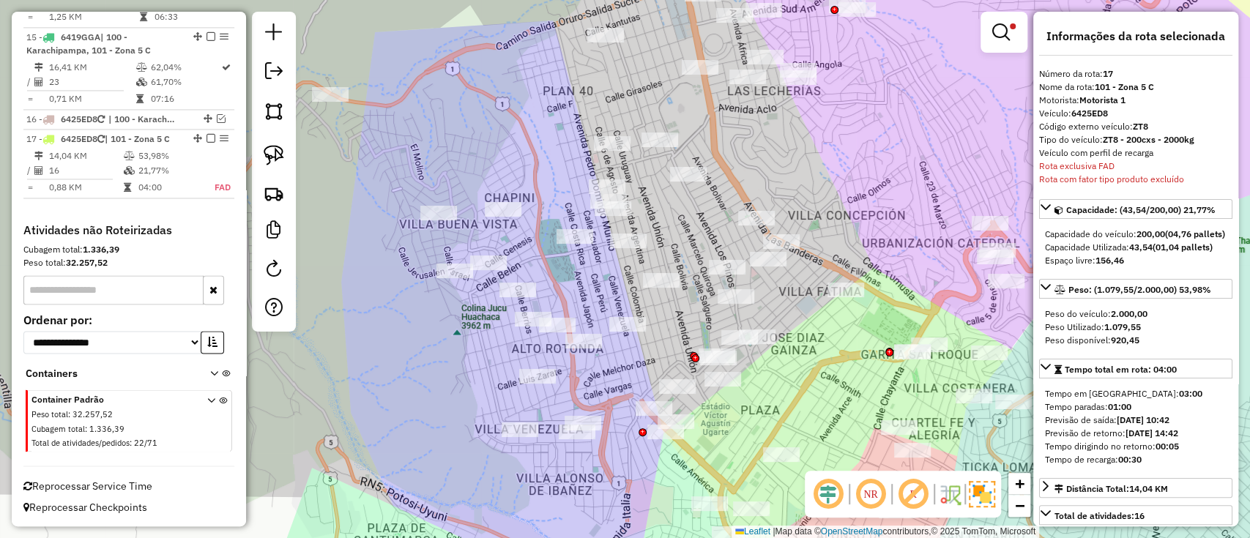
click at [987, 35] on link at bounding box center [1003, 32] width 35 height 29
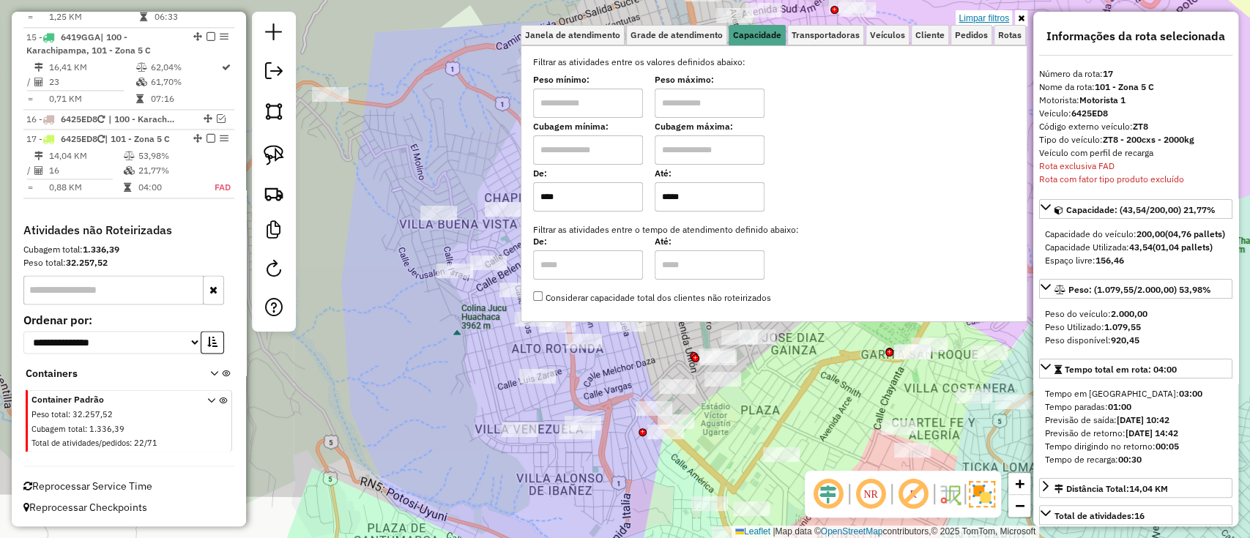
click at [977, 12] on link "Limpar filtros" at bounding box center [983, 18] width 56 height 16
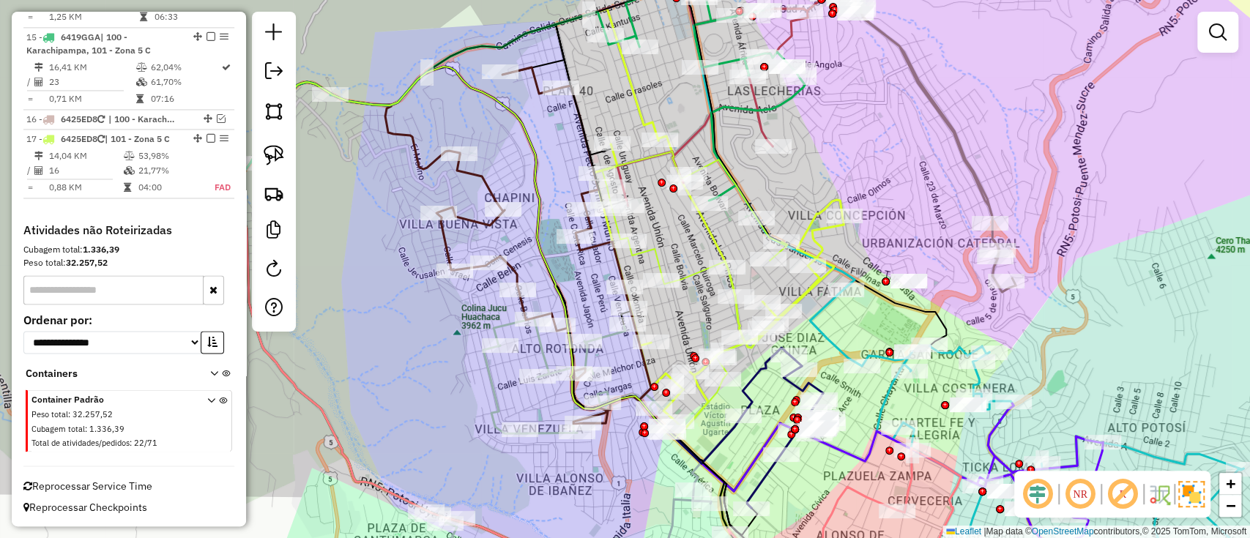
click at [806, 283] on icon at bounding box center [719, 283] width 250 height 294
select select "**********"
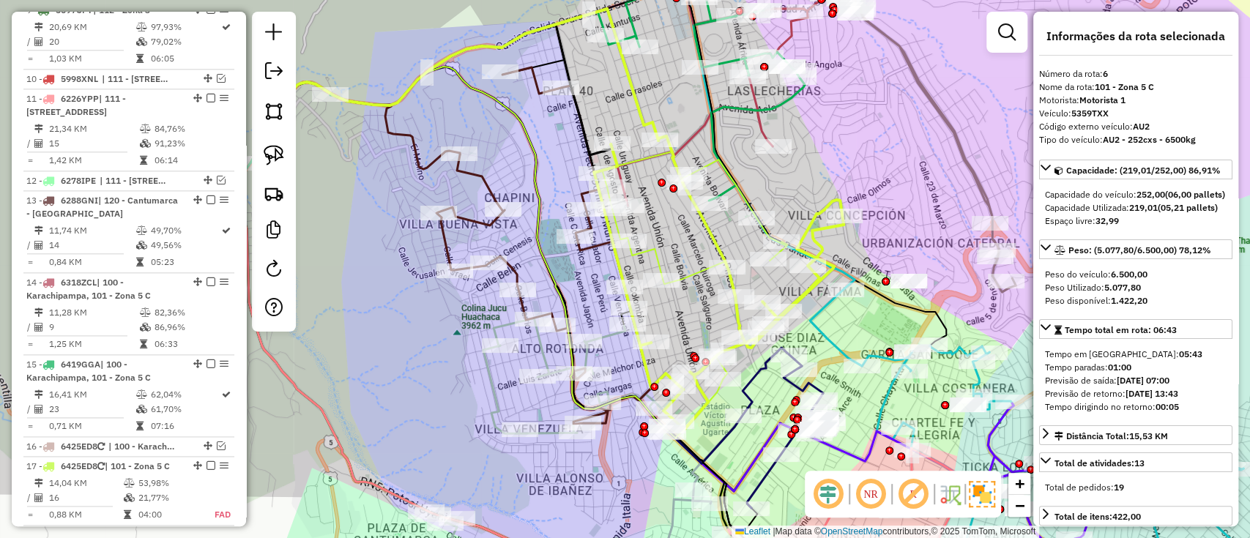
scroll to position [937, 0]
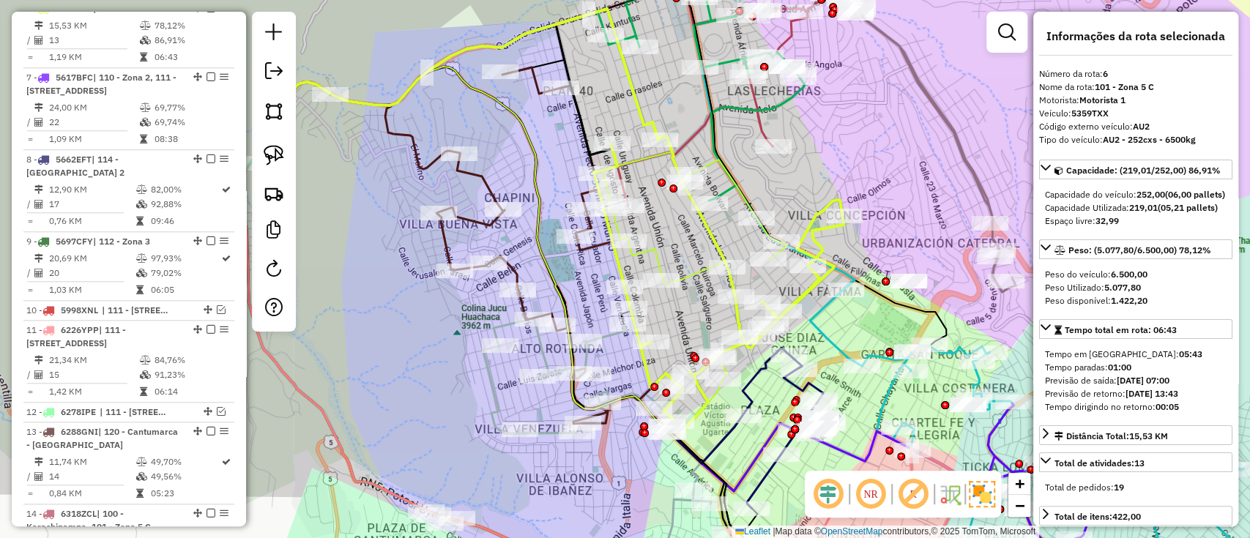
click at [690, 275] on icon at bounding box center [694, 266] width 185 height 228
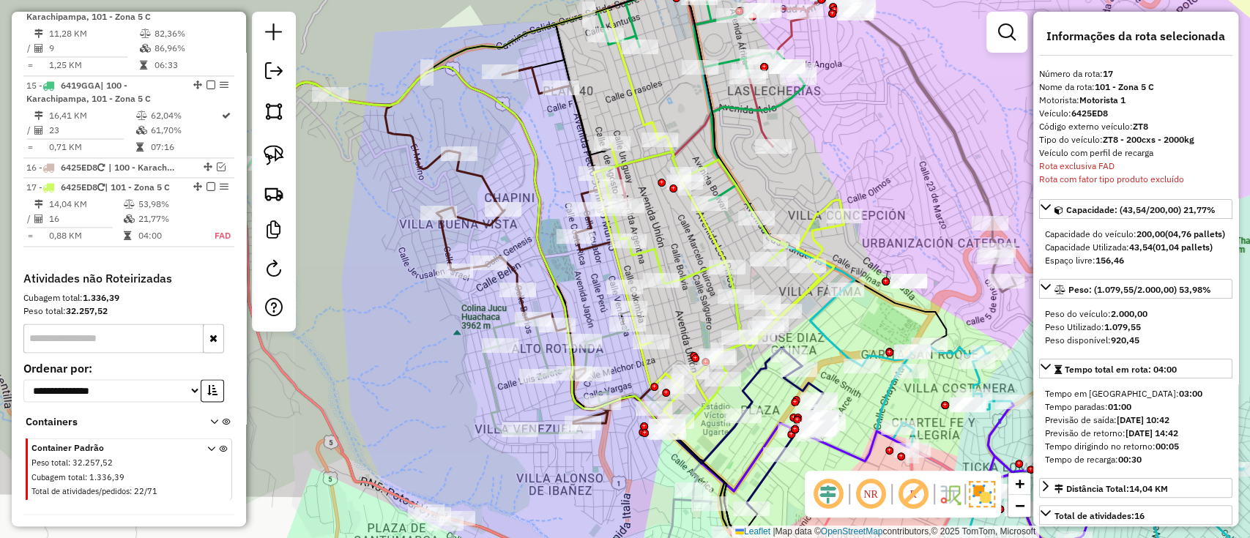
scroll to position [1519, 0]
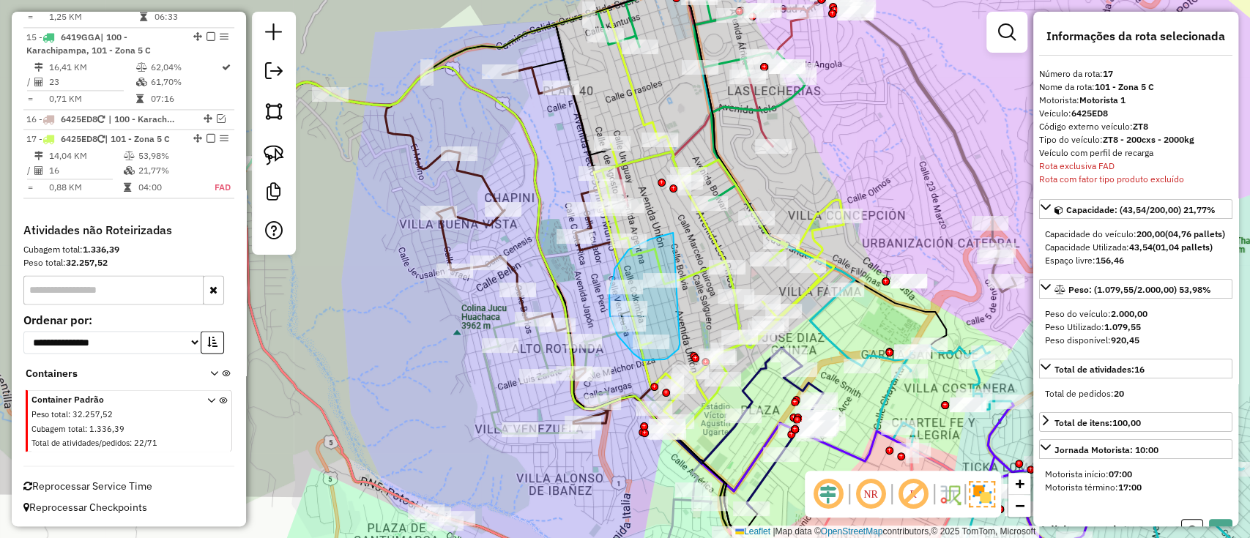
drag, startPoint x: 659, startPoint y: 237, endPoint x: 680, endPoint y: 342, distance: 106.8
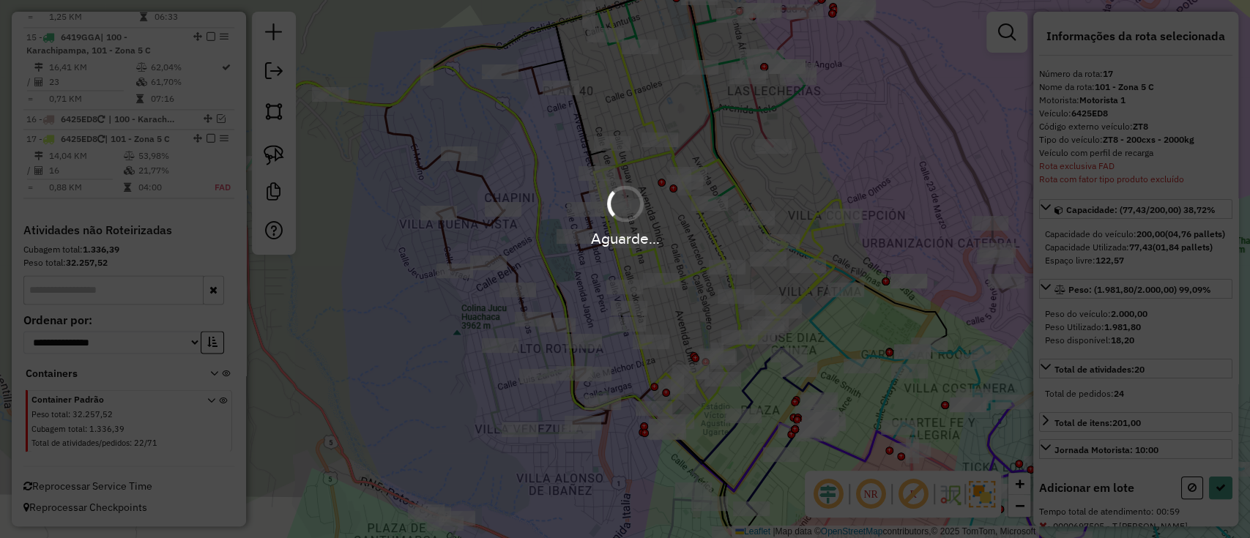
select select "**********"
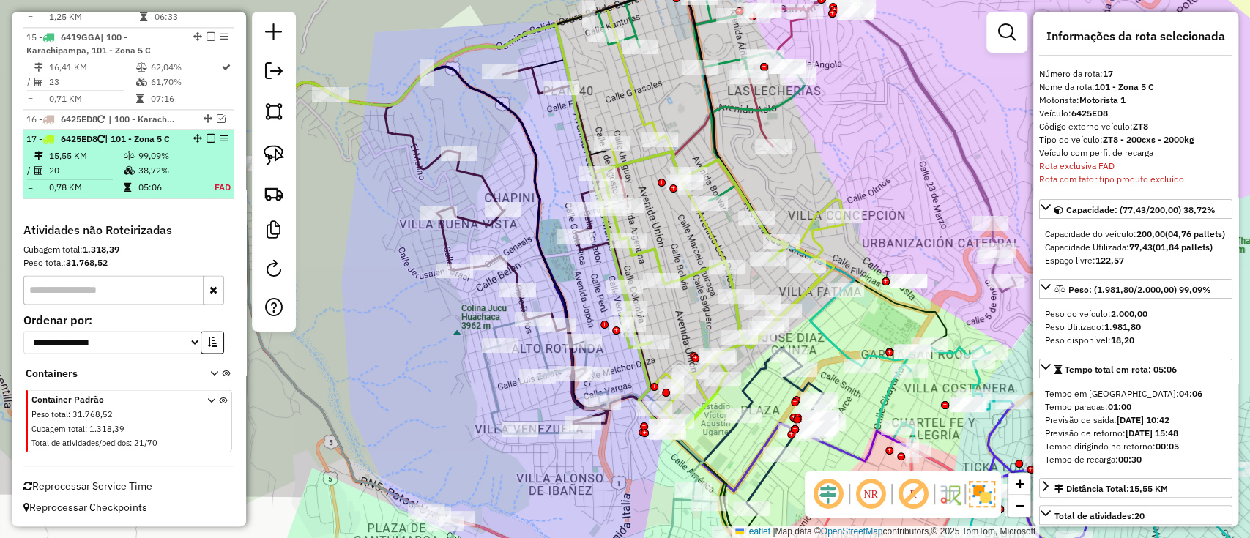
click at [206, 137] on em at bounding box center [210, 138] width 9 height 9
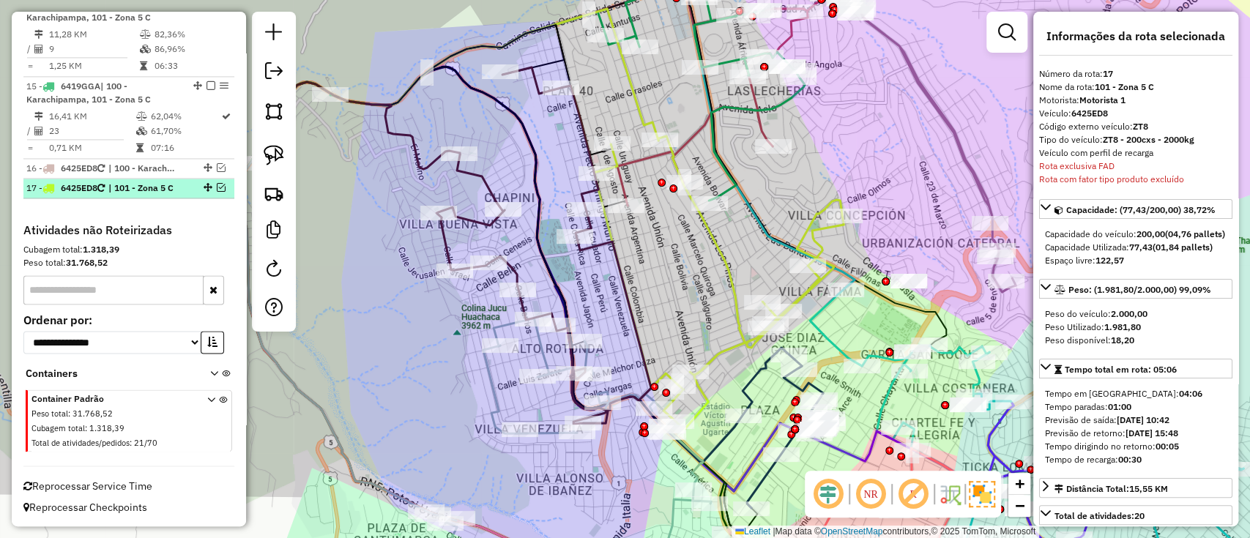
scroll to position [1470, 0]
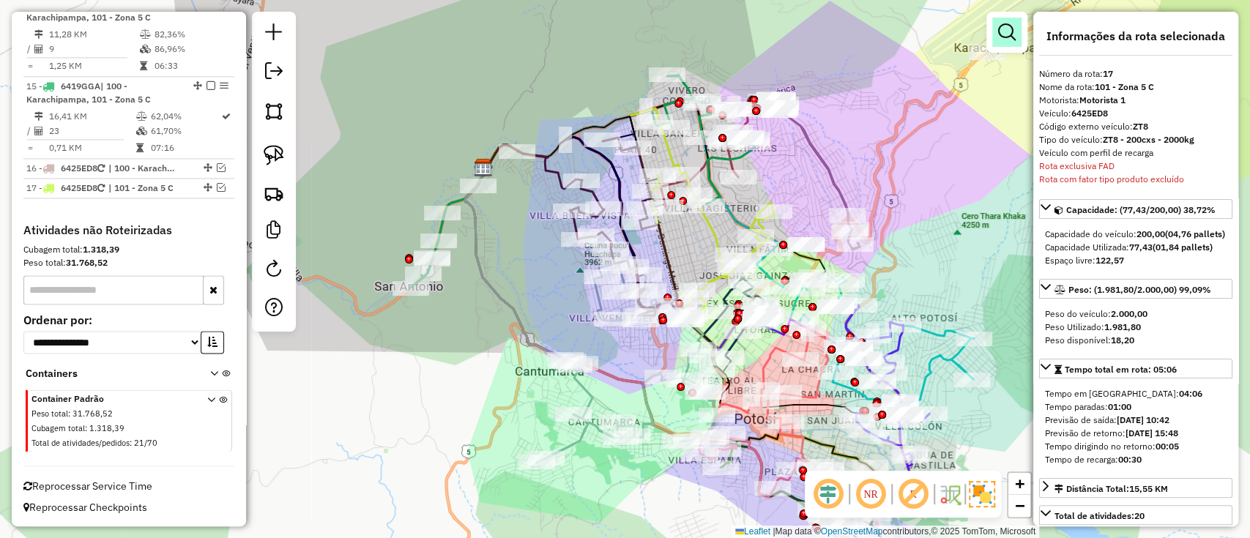
click at [1018, 20] on link at bounding box center [1006, 32] width 29 height 29
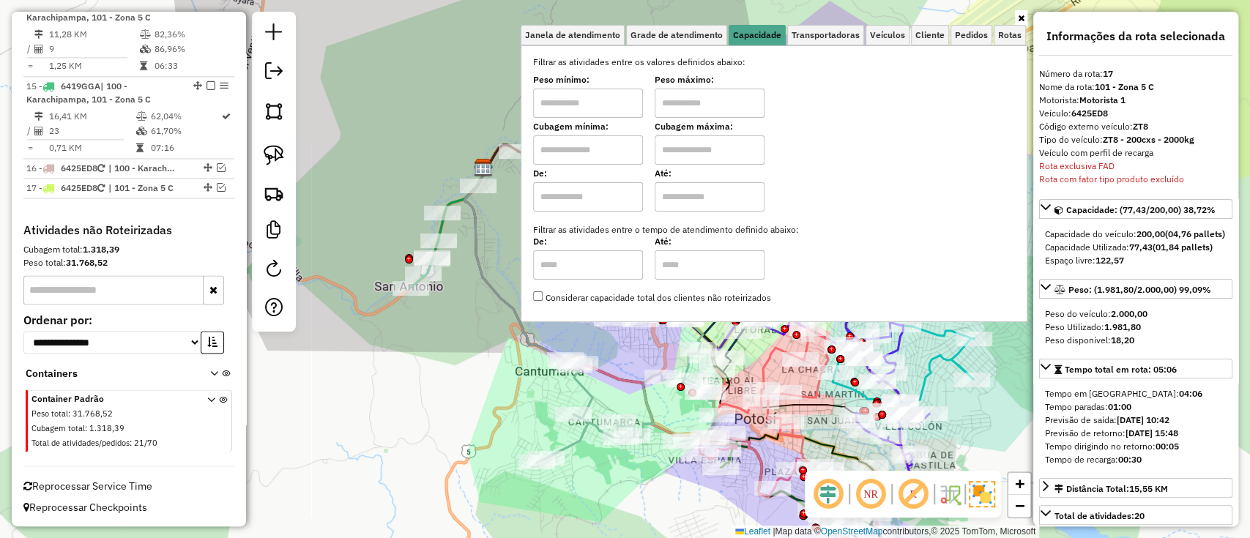
click at [1019, 14] on icon at bounding box center [1021, 18] width 7 height 9
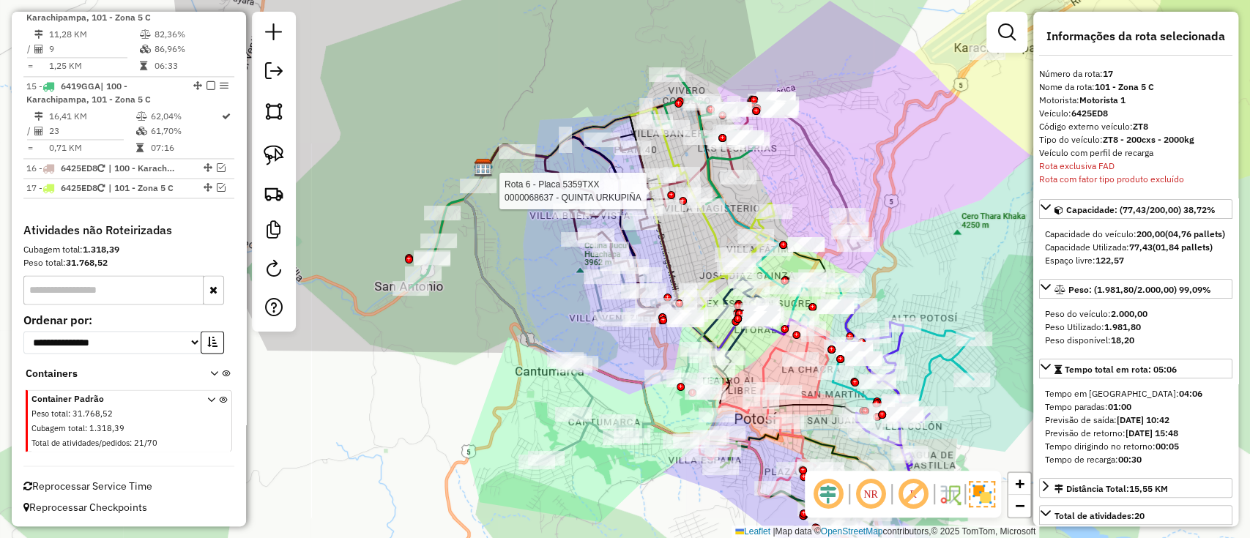
click at [611, 179] on div at bounding box center [622, 186] width 37 height 15
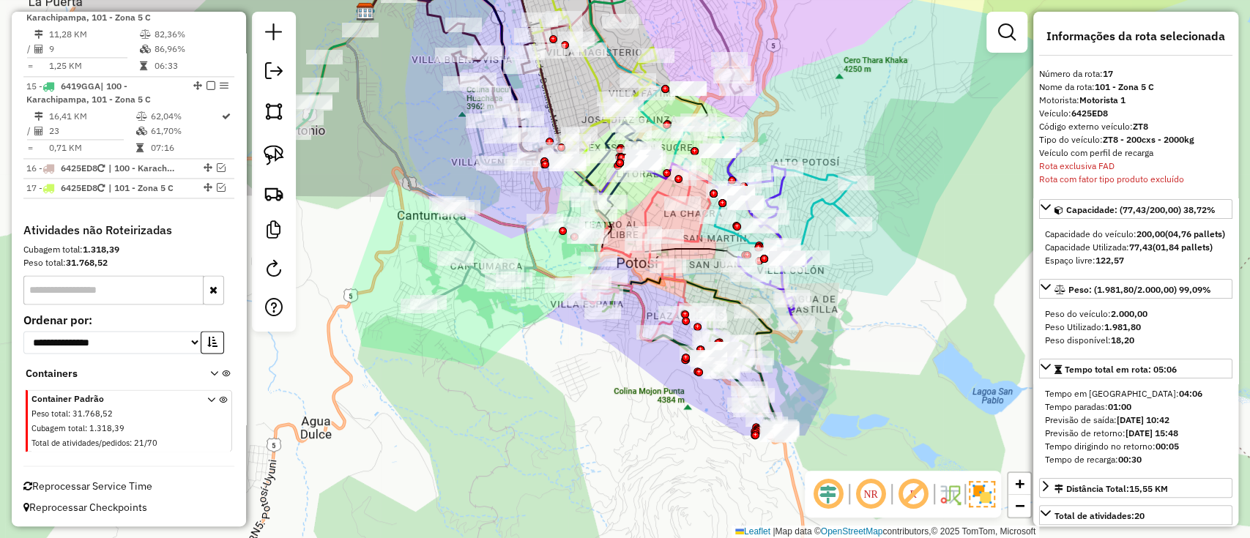
drag, startPoint x: 702, startPoint y: 281, endPoint x: 630, endPoint y: 179, distance: 125.1
click at [630, 184] on div "Janela de atendimento Grade de atendimento Capacidade Transportadoras Veículos …" at bounding box center [625, 269] width 1250 height 538
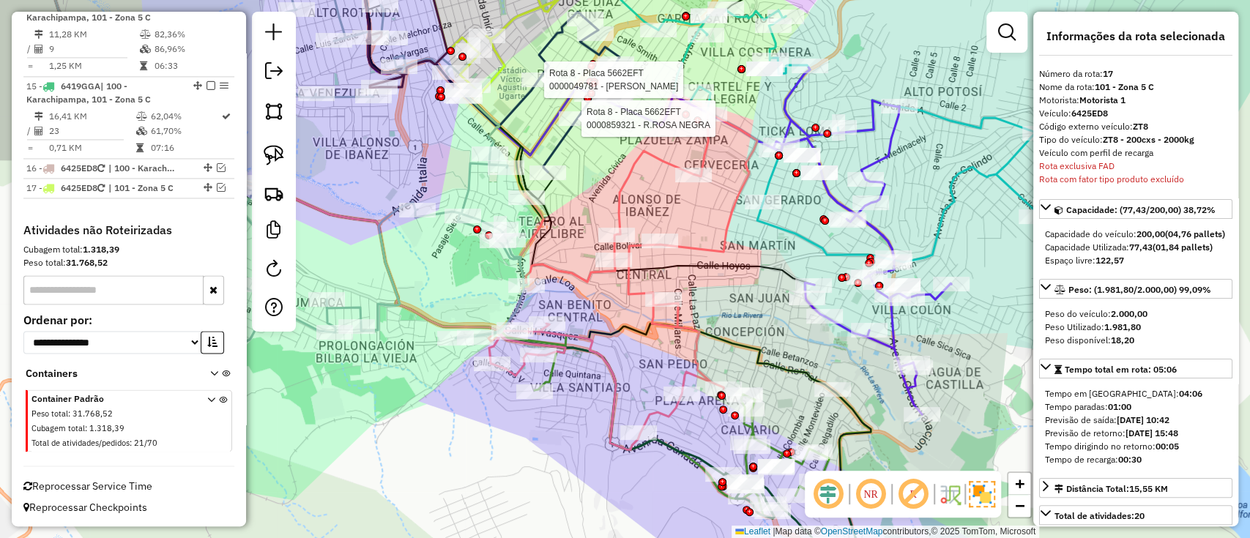
click at [614, 209] on icon at bounding box center [622, 280] width 269 height 337
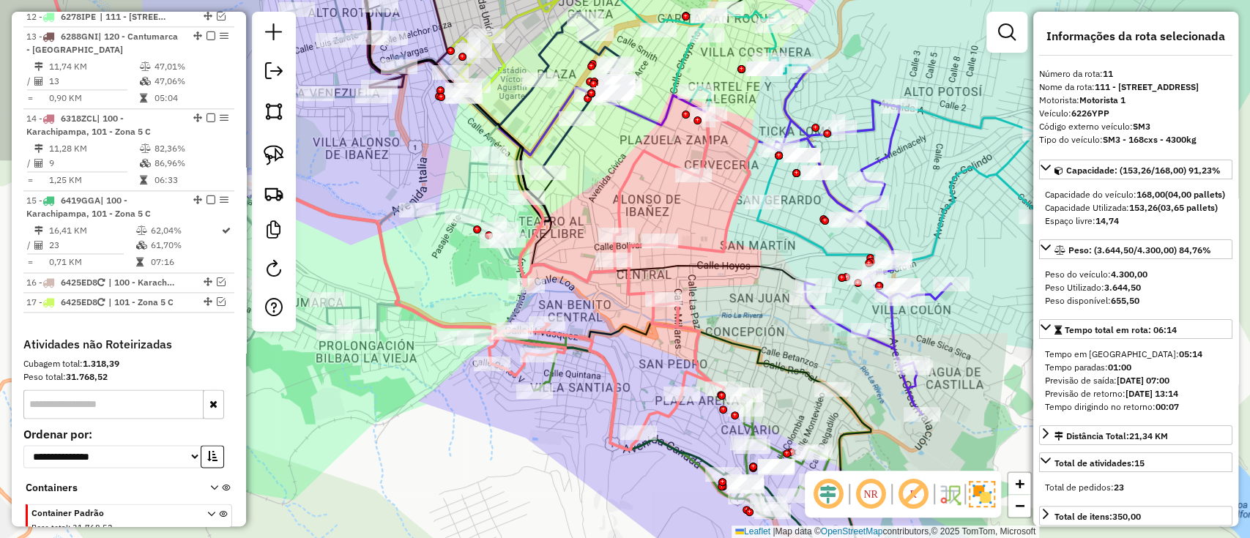
scroll to position [1258, 0]
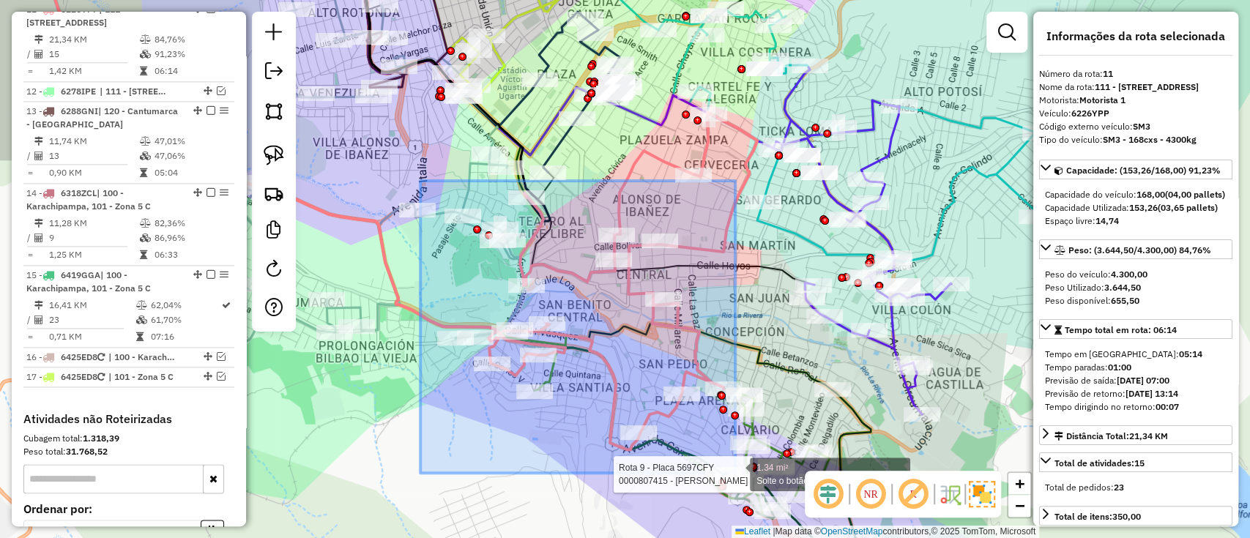
click at [735, 473] on div "Rota 9 - Placa 5697CFY 0000807415 - T ALBINA 1.34 mi² Solte o botão para finali…" at bounding box center [625, 269] width 1250 height 538
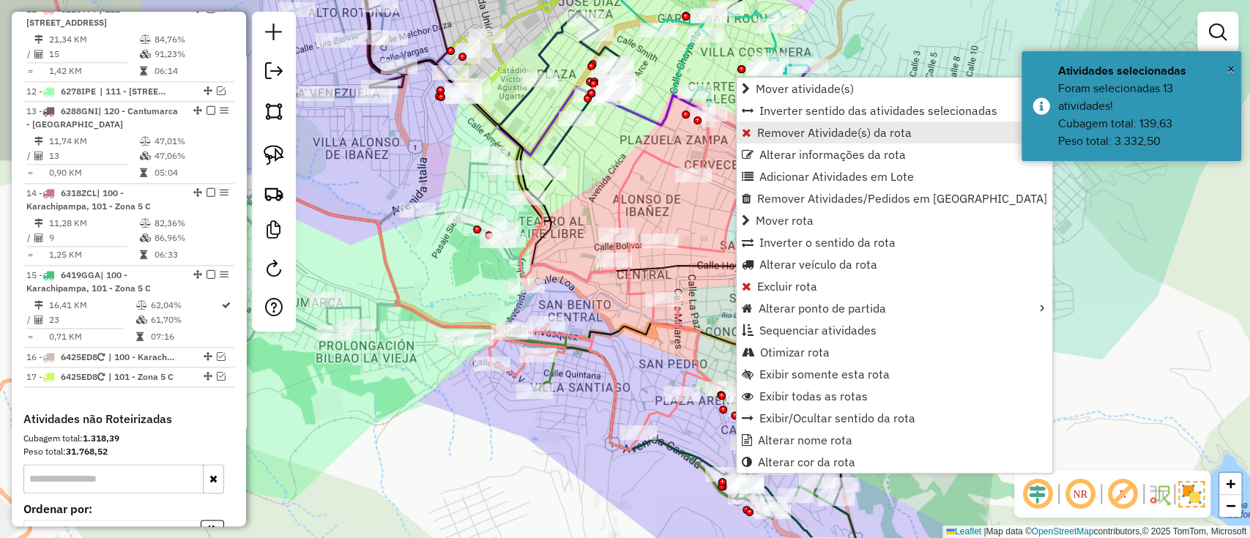
click at [761, 122] on link "Remover Atividade(s) da rota" at bounding box center [894, 133] width 316 height 22
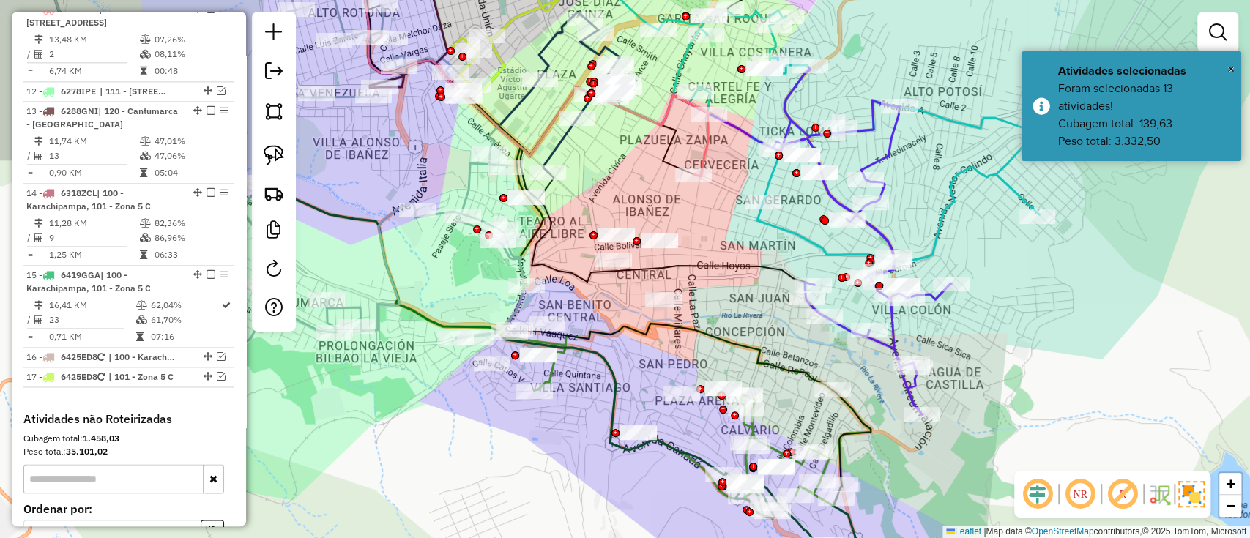
click at [704, 149] on icon at bounding box center [701, 144] width 16 height 64
select select "**********"
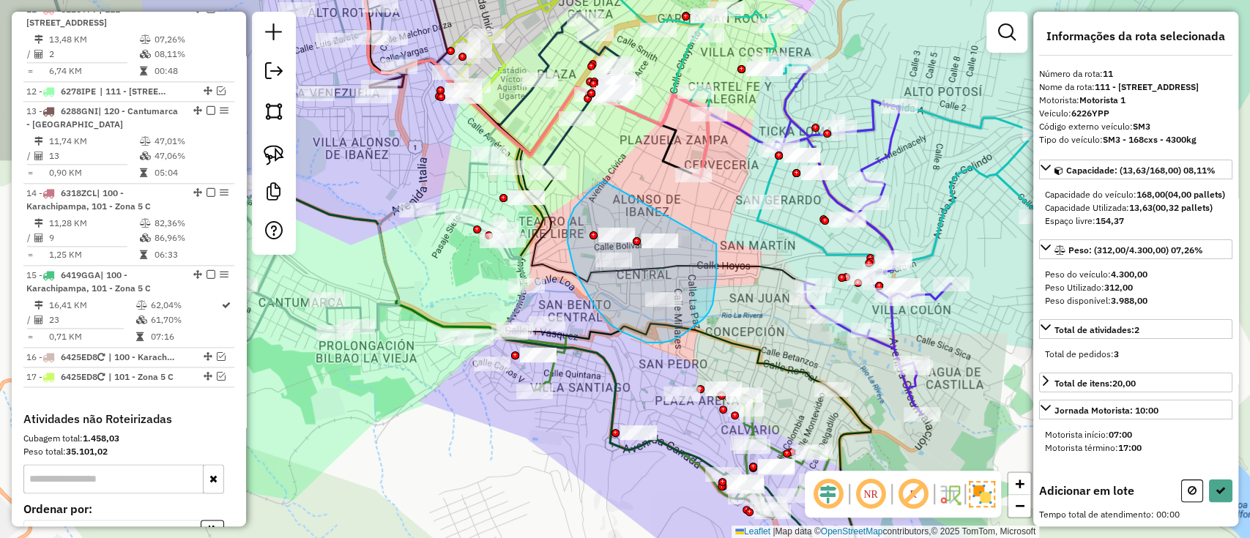
drag, startPoint x: 567, startPoint y: 234, endPoint x: 716, endPoint y: 244, distance: 148.9
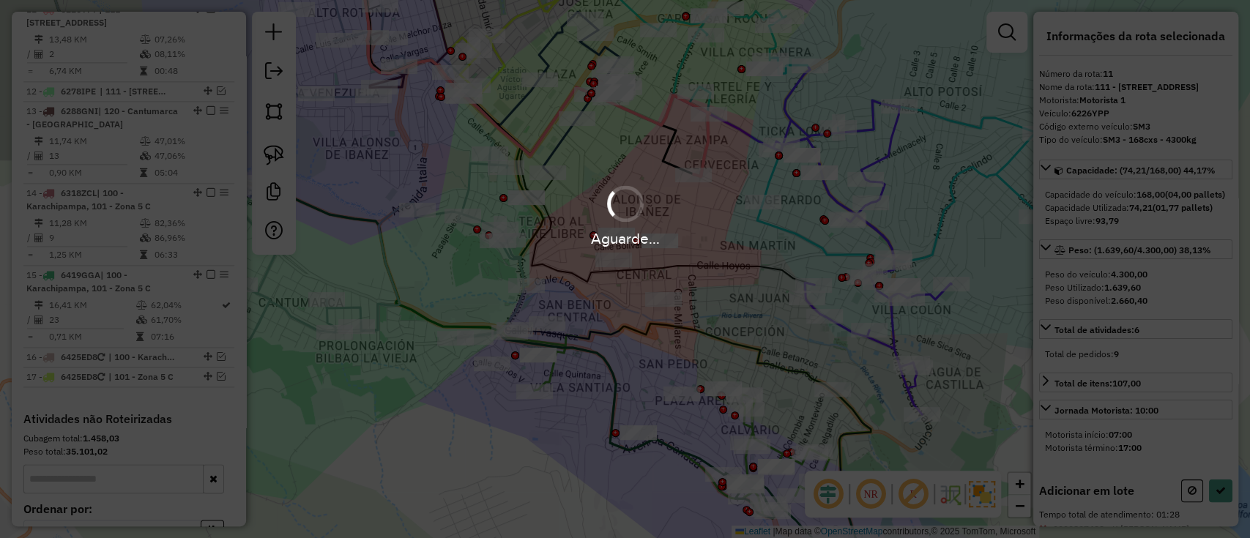
select select "**********"
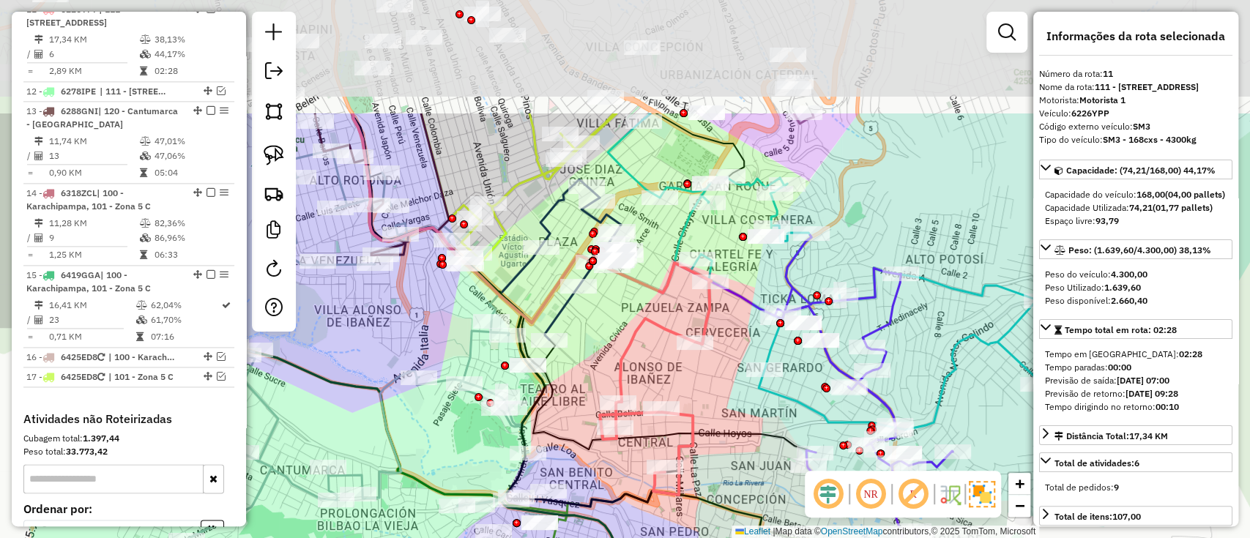
drag, startPoint x: 726, startPoint y: 184, endPoint x: 728, endPoint y: 352, distance: 167.6
click at [728, 352] on div "Janela de atendimento Grade de atendimento Capacidade Transportadoras Veículos …" at bounding box center [625, 269] width 1250 height 538
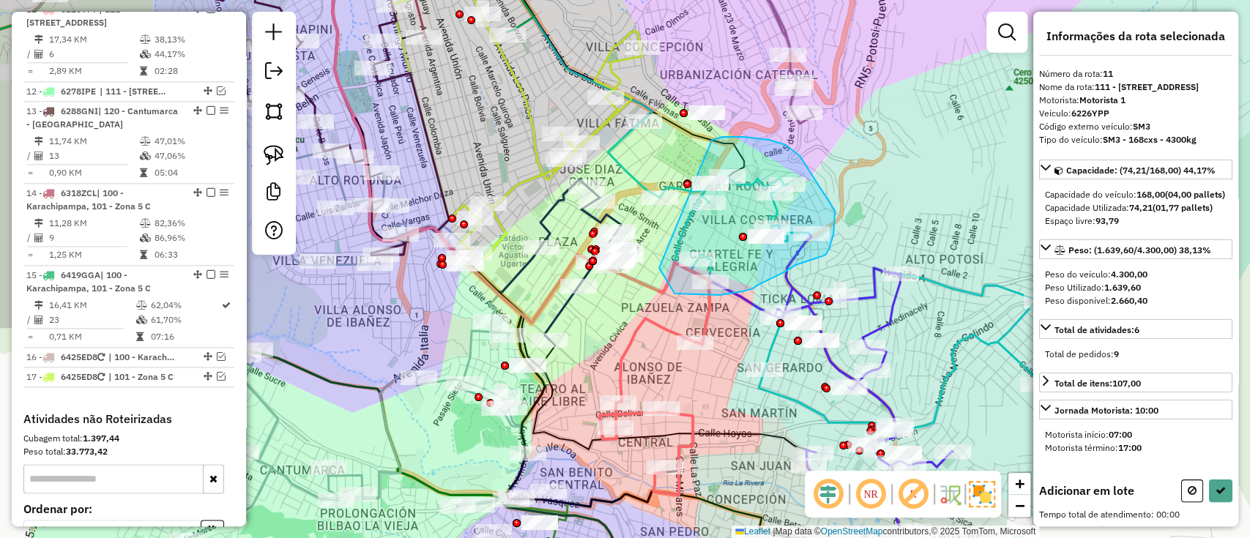
drag, startPoint x: 731, startPoint y: 294, endPoint x: 704, endPoint y: 143, distance: 152.4
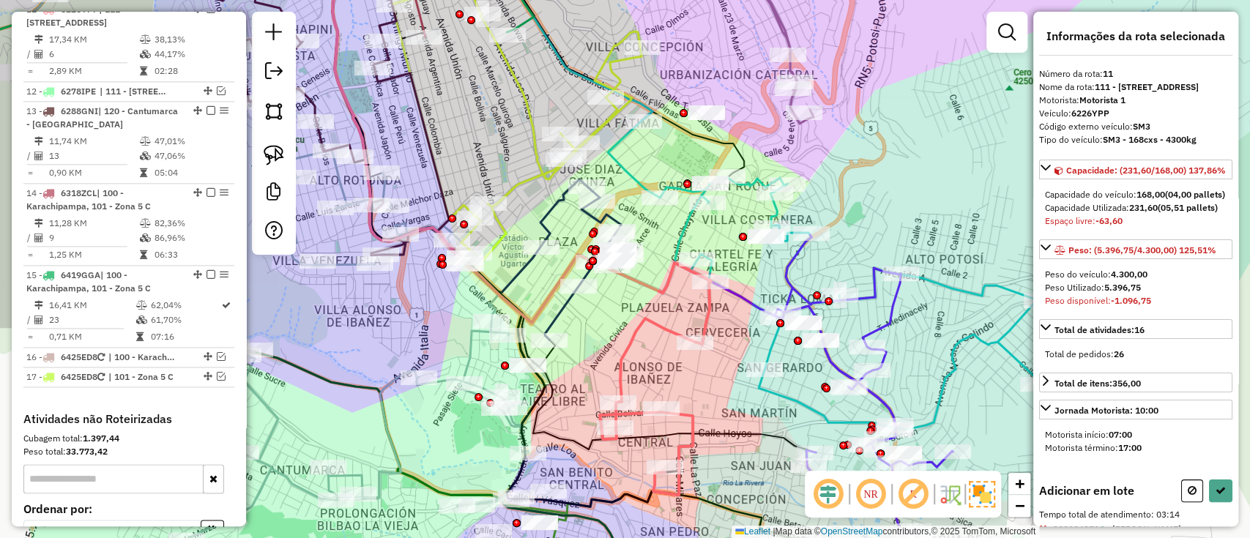
select select "**********"
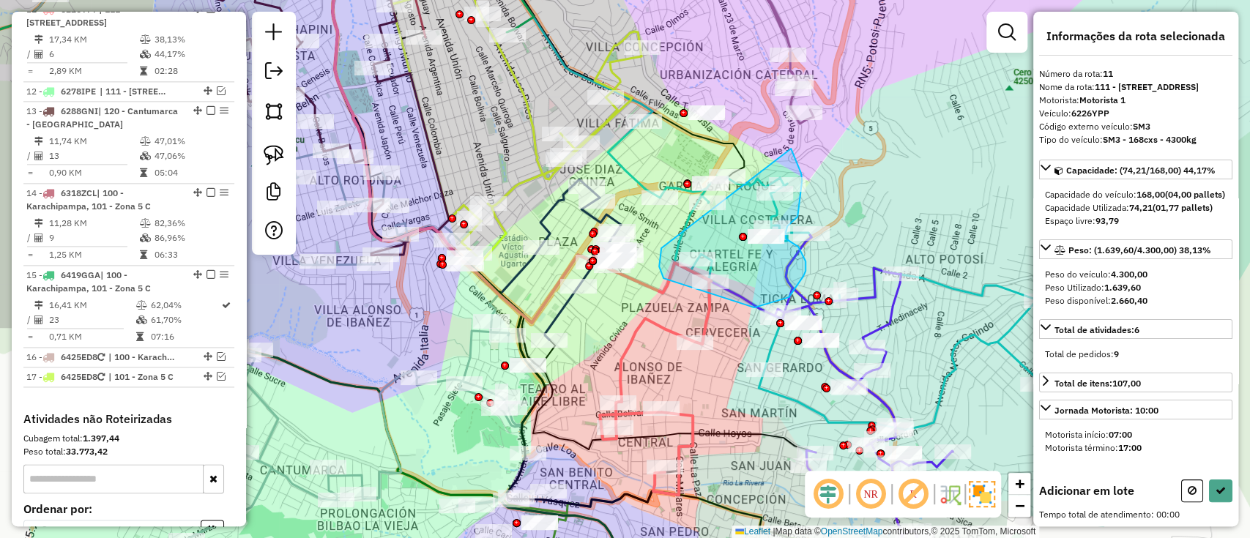
drag, startPoint x: 663, startPoint y: 278, endPoint x: 791, endPoint y: 149, distance: 181.7
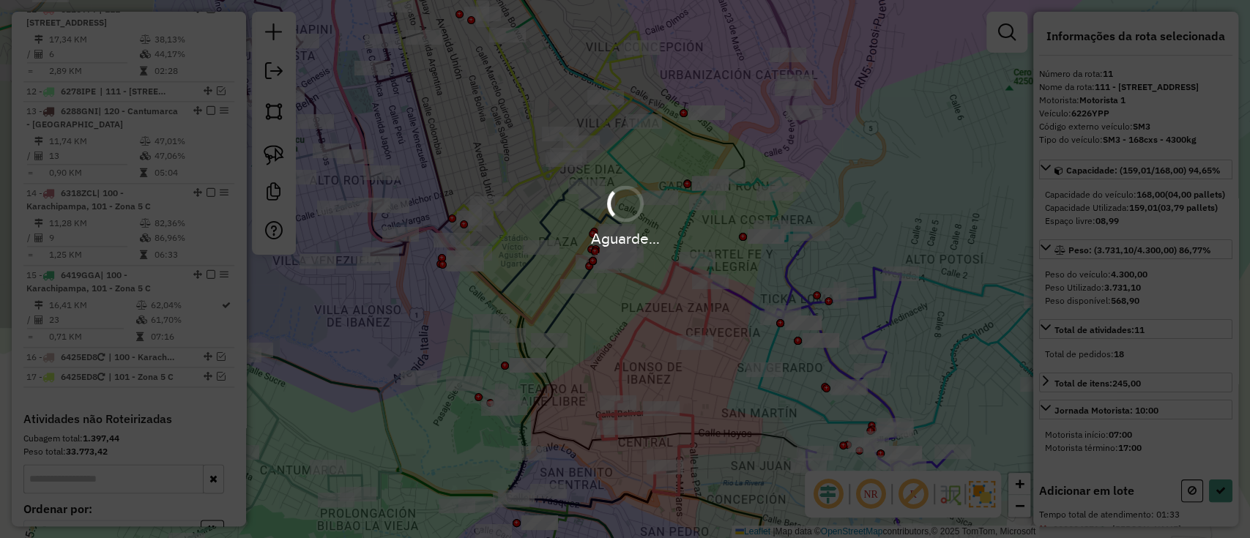
select select "**********"
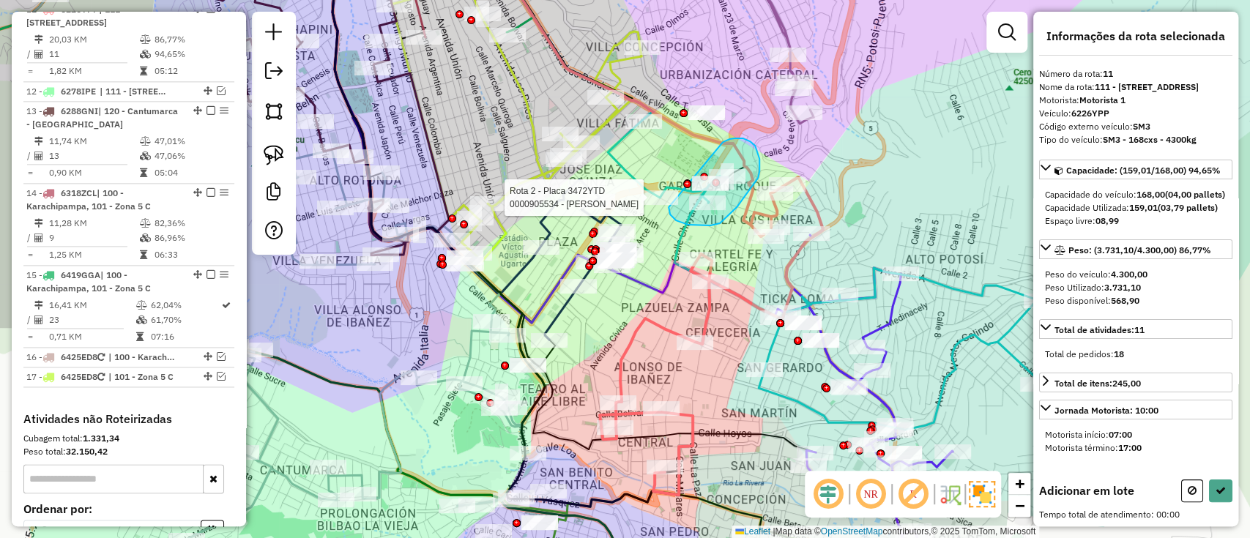
drag, startPoint x: 759, startPoint y: 159, endPoint x: 668, endPoint y: 207, distance: 102.8
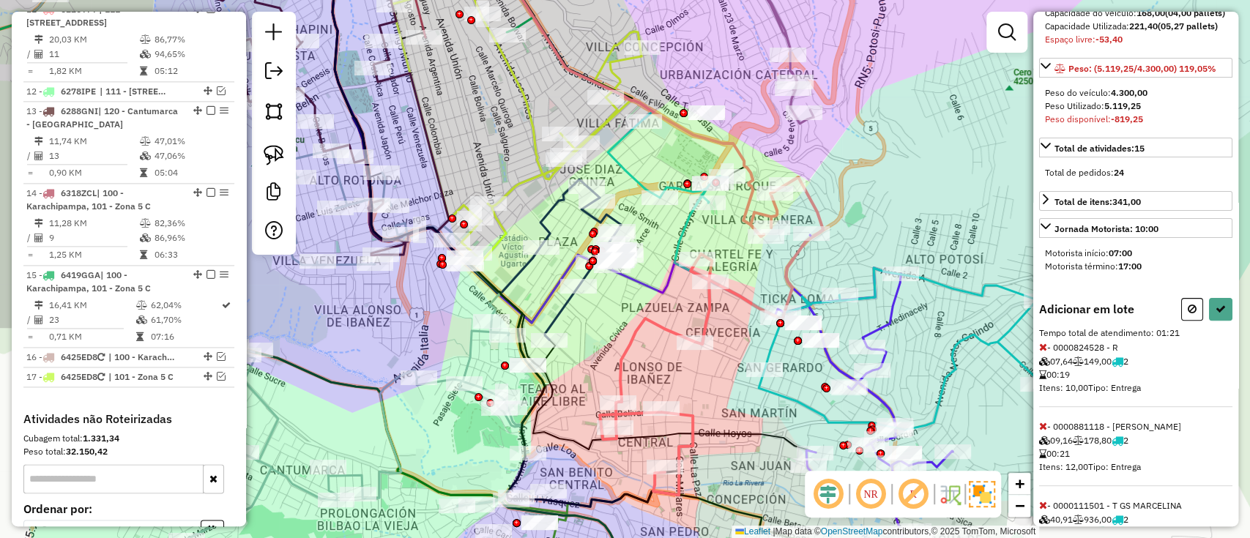
scroll to position [367, 0]
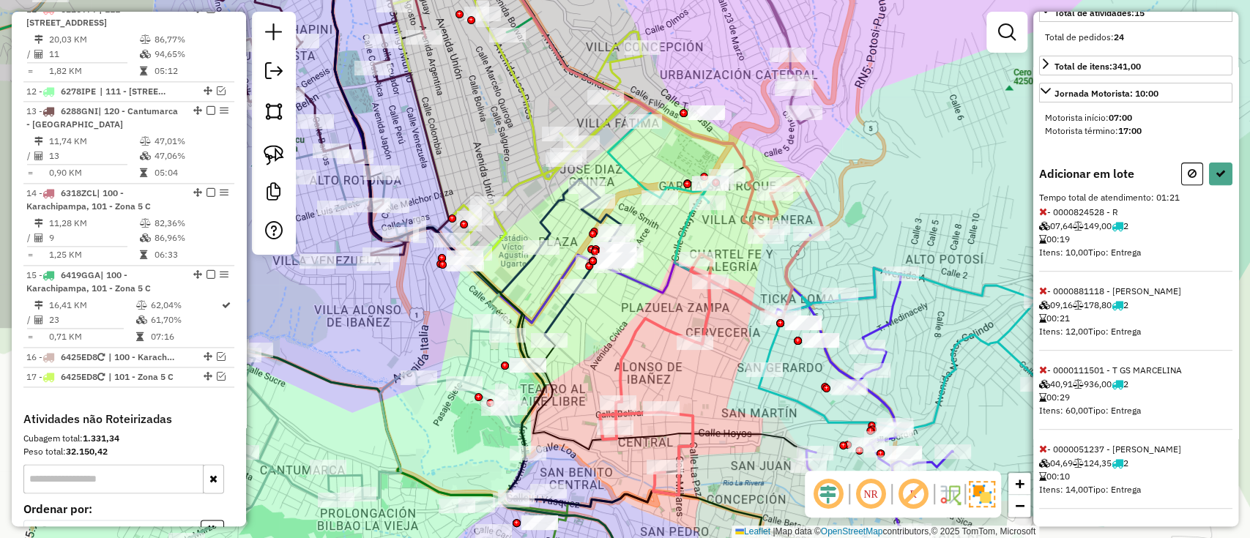
click at [1041, 365] on icon at bounding box center [1043, 370] width 8 height 10
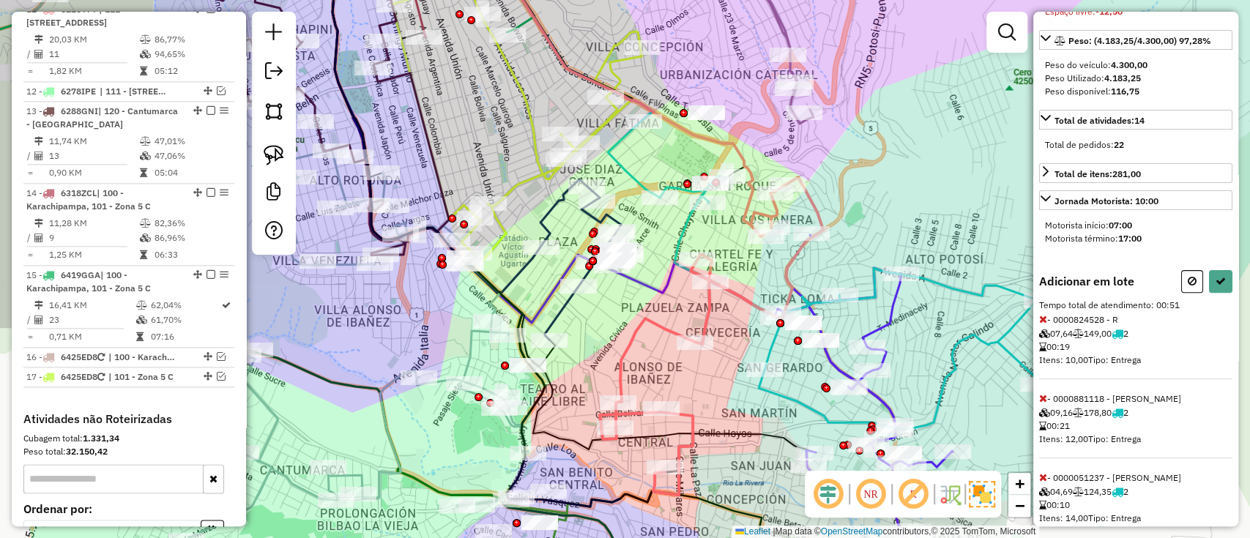
scroll to position [288, 0]
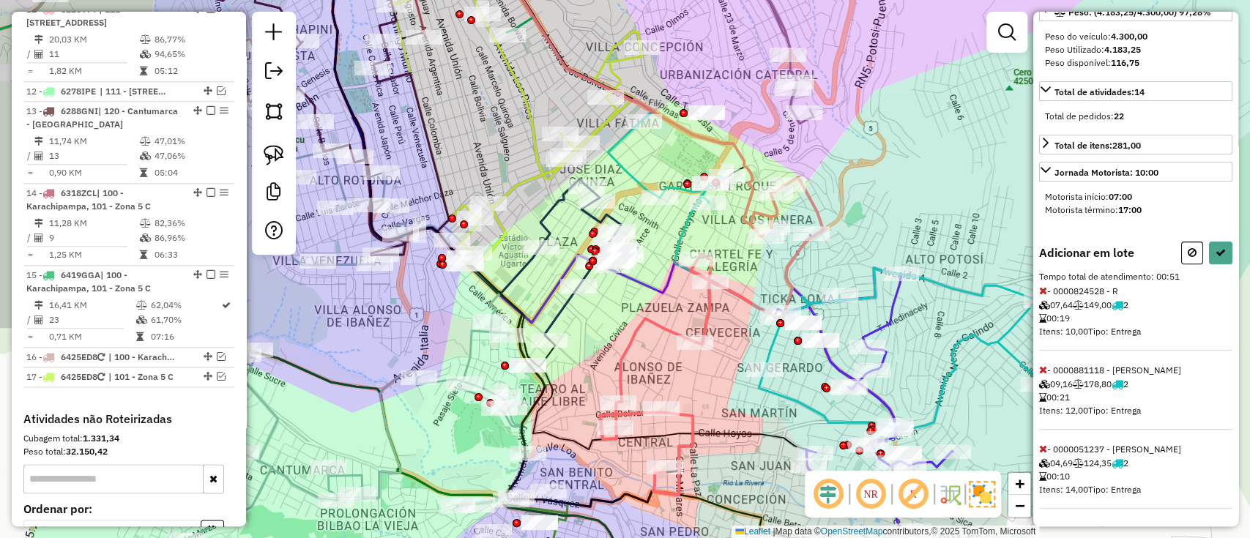
click at [1039, 372] on icon at bounding box center [1043, 370] width 8 height 10
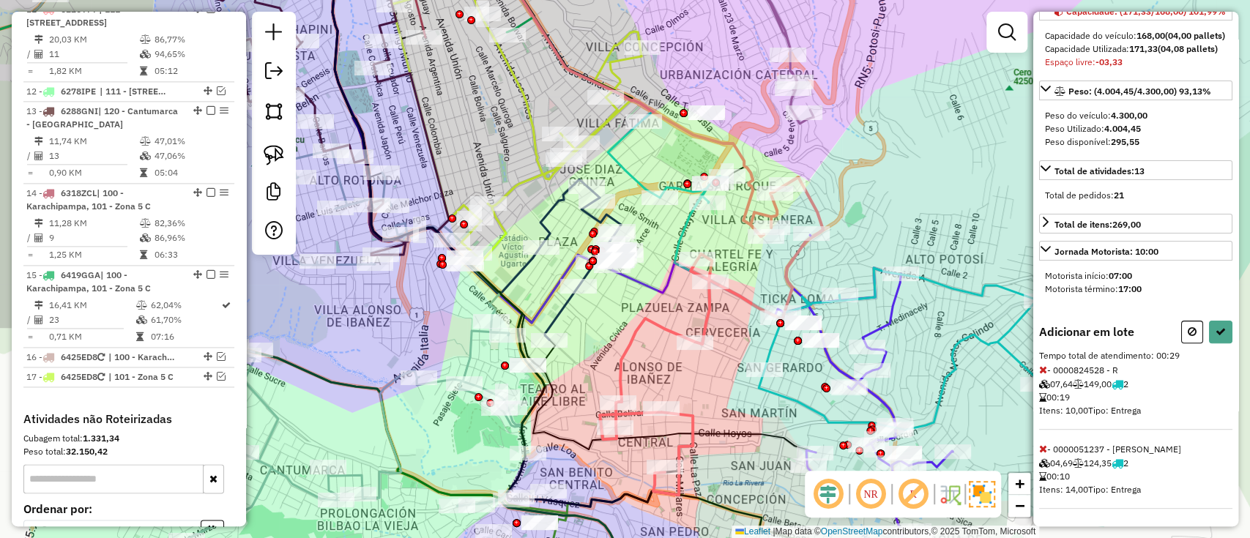
scroll to position [209, 0]
click at [1047, 452] on span "- 0000051237 - LILIANA VEIZAGA 04,69 124,35 2 00:10 Itens: 14,00 Tipo: Entrega" at bounding box center [1135, 476] width 193 height 65
click at [1047, 449] on span "- 0000051237 - LILIANA VEIZAGA 04,69 124,35 2 00:10 Itens: 14,00 Tipo: Entrega" at bounding box center [1135, 476] width 193 height 65
click at [1042, 444] on icon at bounding box center [1043, 449] width 8 height 10
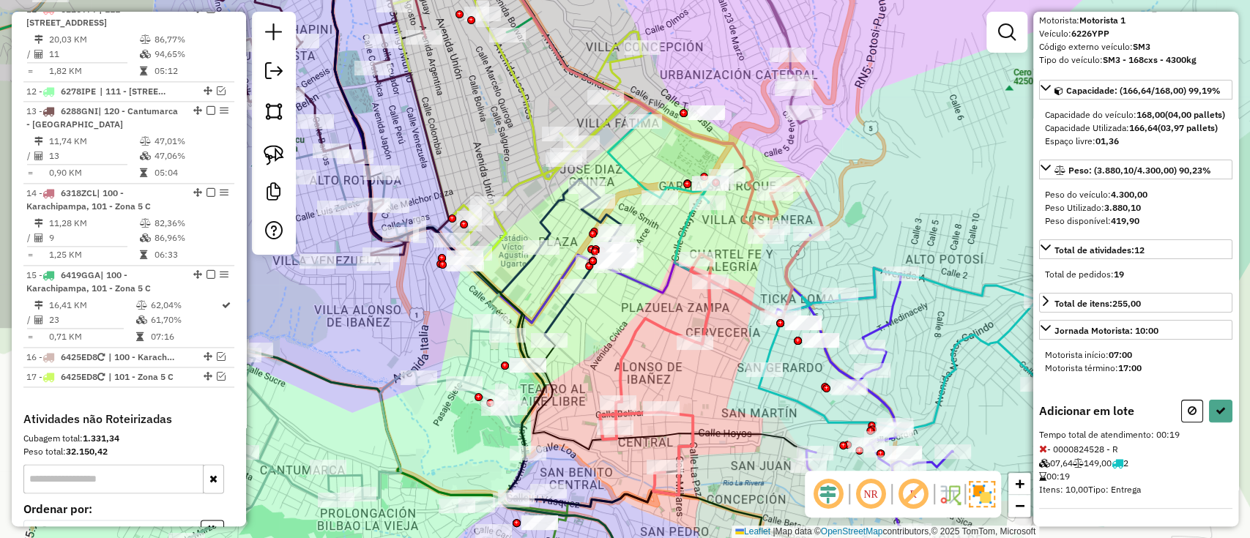
select select "**********"
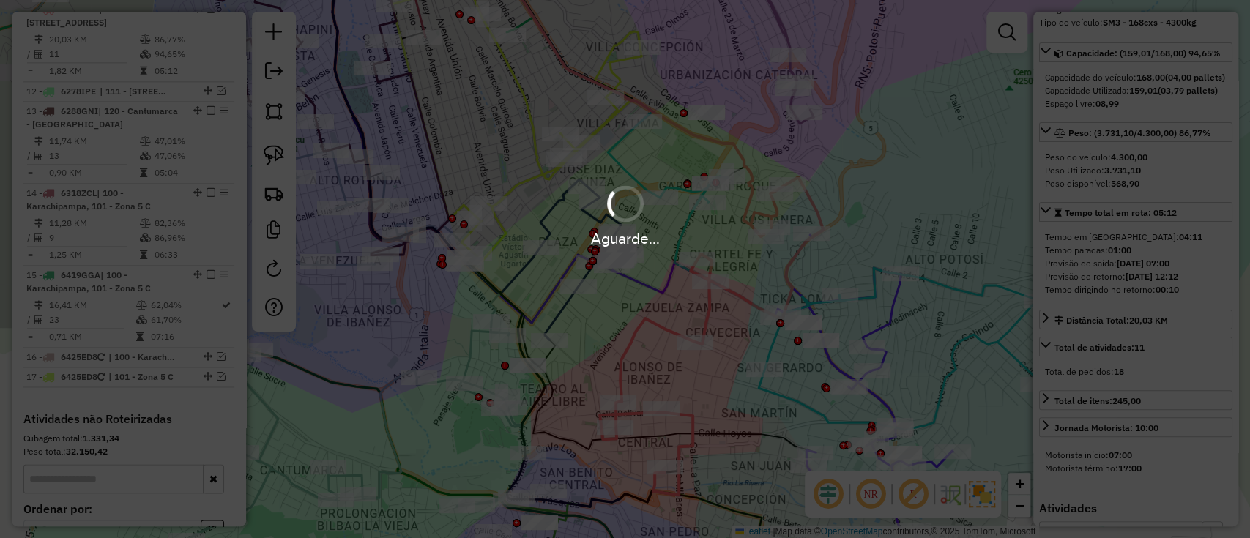
scroll to position [275, 0]
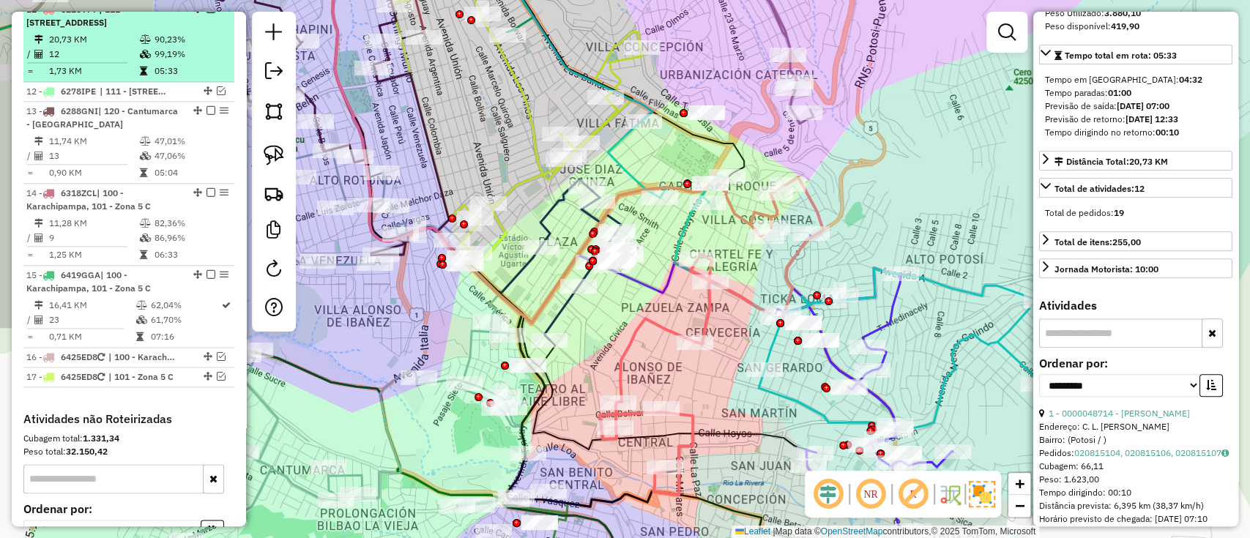
click at [206, 13] on em at bounding box center [210, 8] width 9 height 9
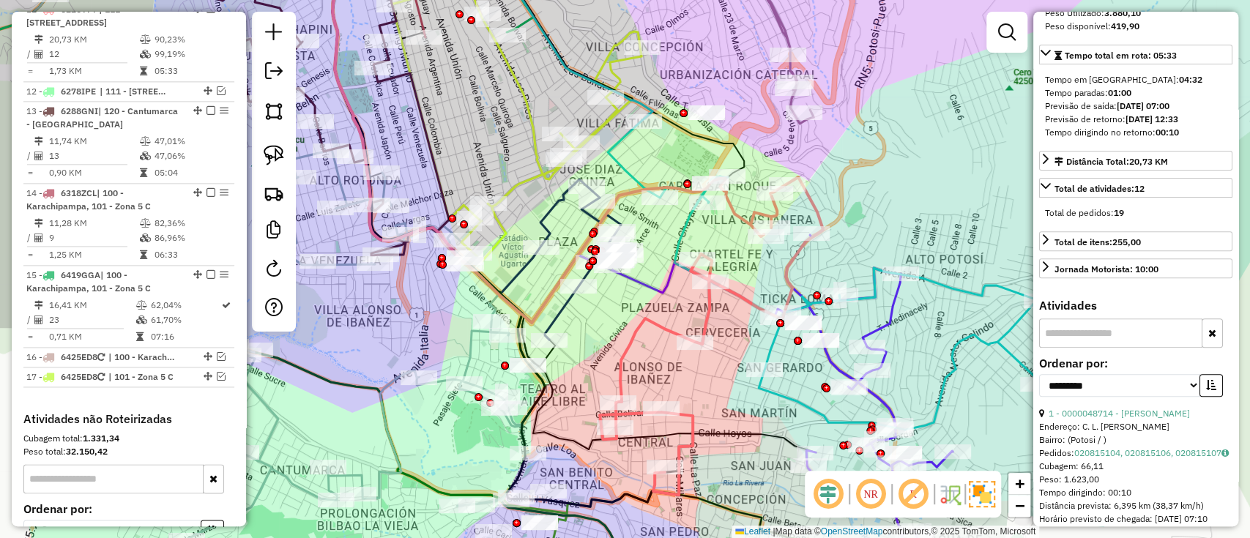
scroll to position [1182, 0]
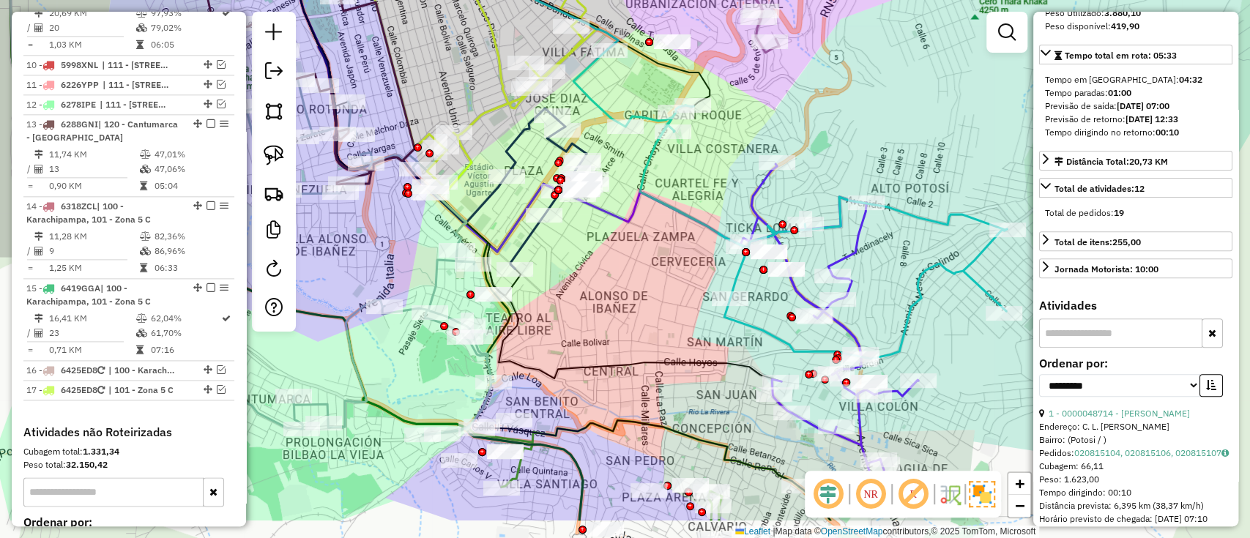
drag, startPoint x: 742, startPoint y: 384, endPoint x: 635, endPoint y: 209, distance: 205.0
click at [635, 209] on icon at bounding box center [406, 128] width 749 height 507
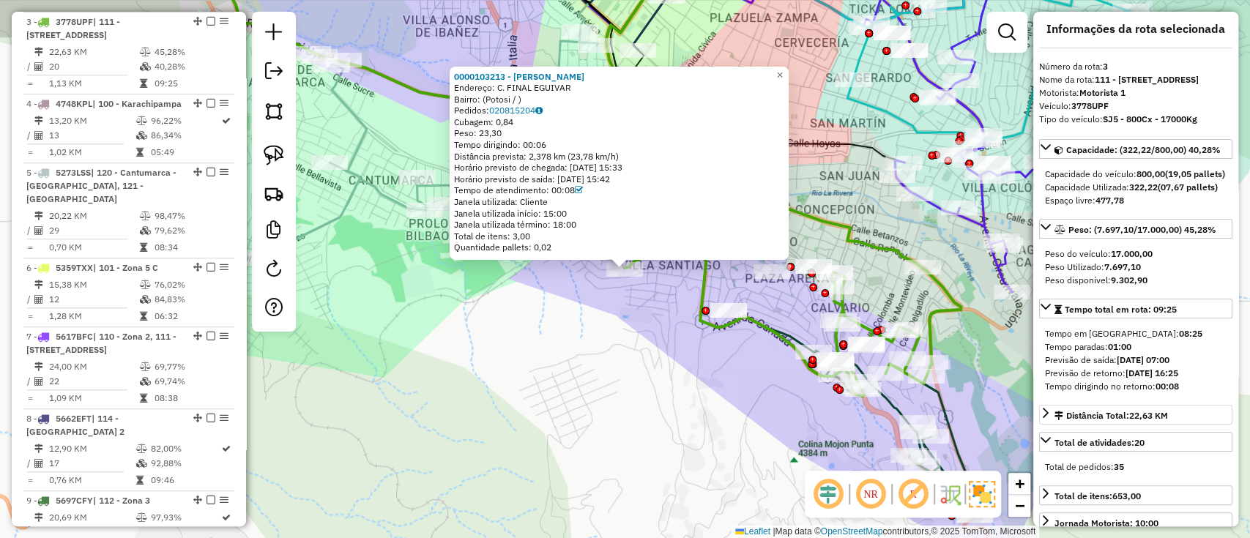
scroll to position [0, 0]
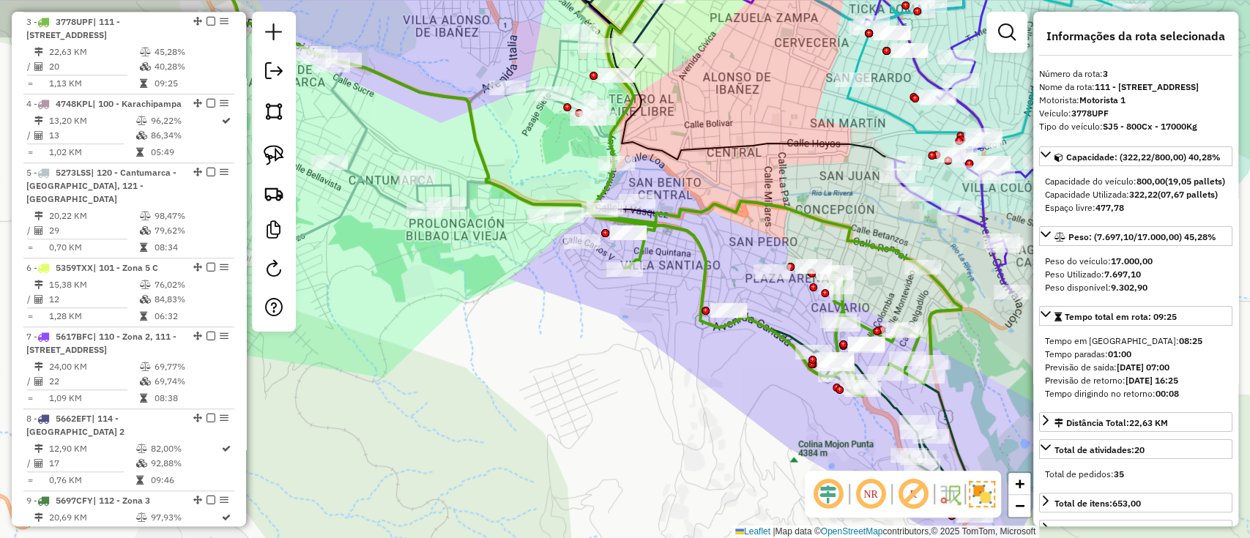
click at [984, 201] on icon at bounding box center [952, 120] width 178 height 346
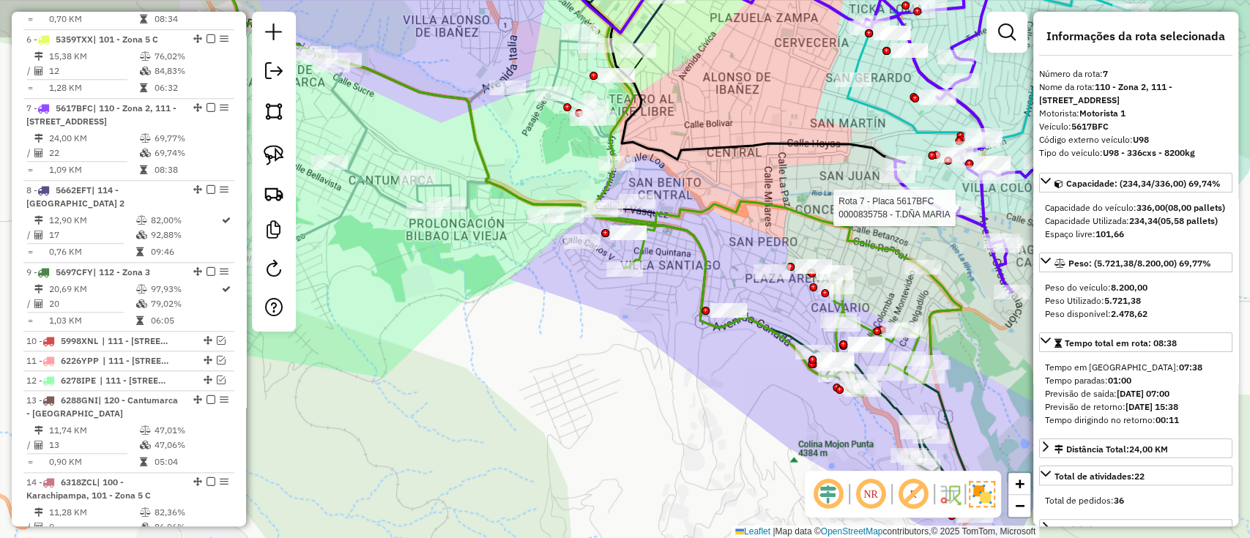
scroll to position [1006, 0]
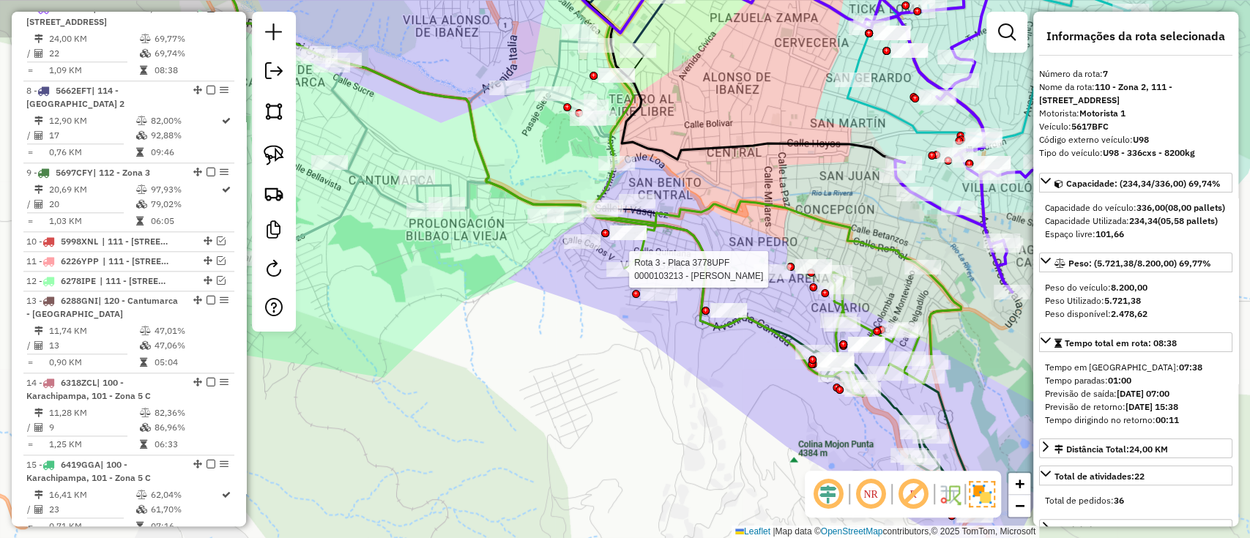
drag, startPoint x: 808, startPoint y: 258, endPoint x: 733, endPoint y: 144, distance: 136.2
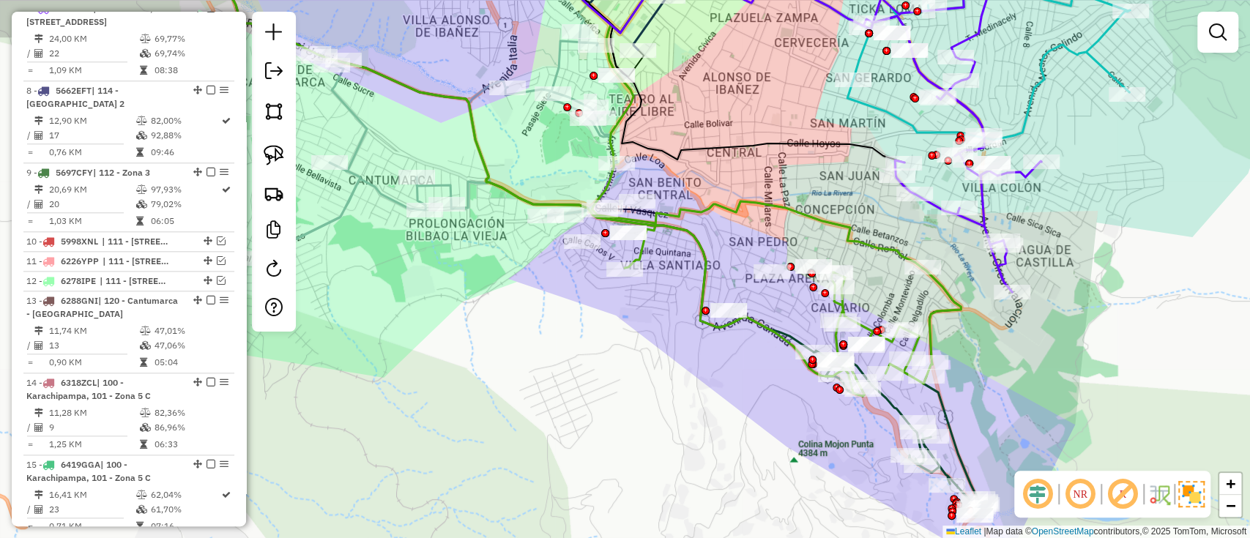
click at [1092, 56] on icon at bounding box center [946, 43] width 367 height 193
select select "**********"
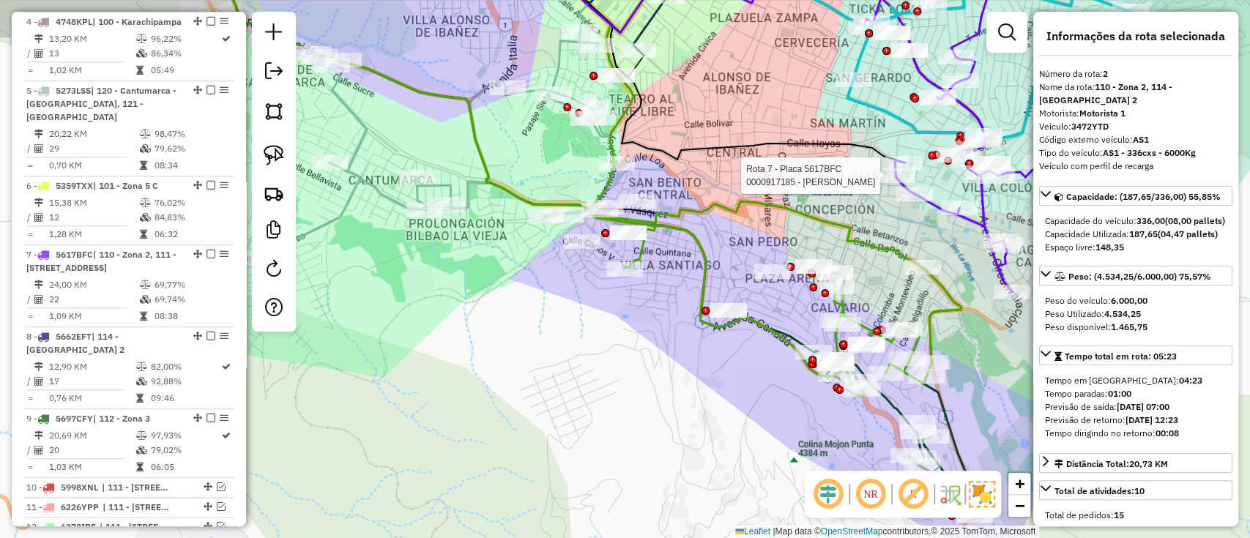
scroll to position [596, 0]
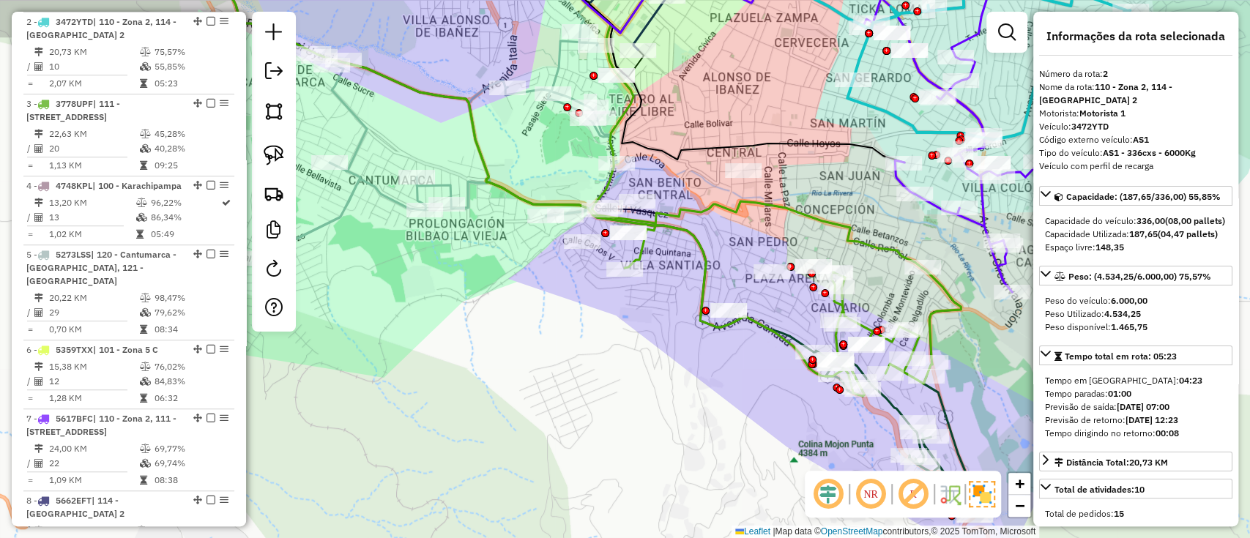
drag, startPoint x: 889, startPoint y: 183, endPoint x: 736, endPoint y: 183, distance: 153.0
click at [736, 183] on div "Rota 7 - Placa 5617BFC 0000917185 - GUNAR GUTIERREZ Janela de atendimento Grade…" at bounding box center [625, 269] width 1250 height 538
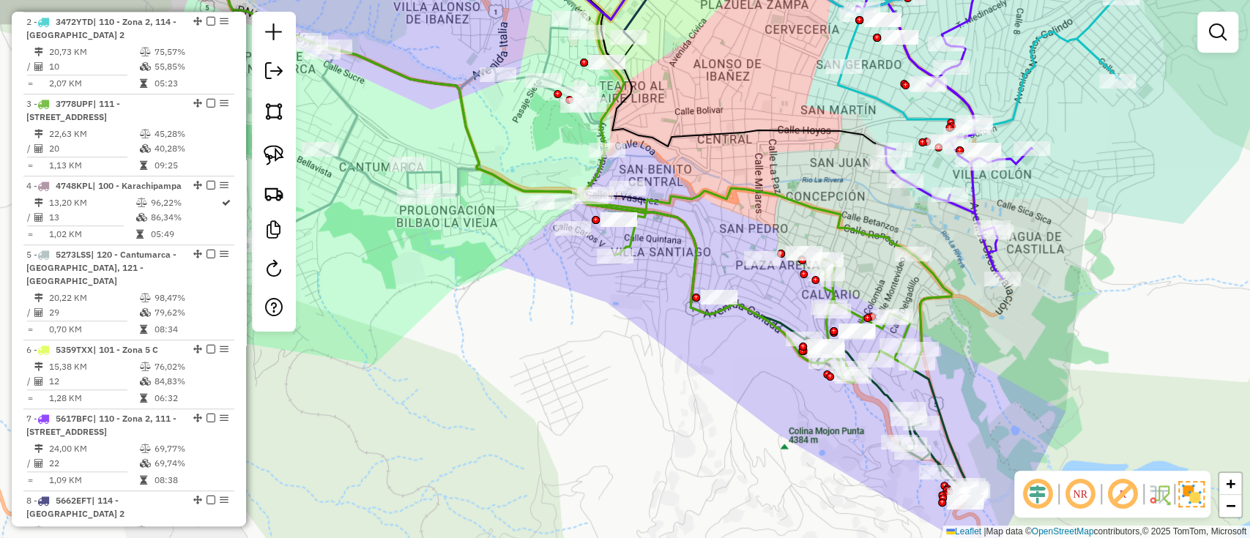
drag, startPoint x: 655, startPoint y: 161, endPoint x: 636, endPoint y: 130, distance: 36.8
click at [621, 124] on div "Janela de atendimento Grade de atendimento Capacidade Transportadoras Veículos …" at bounding box center [625, 269] width 1250 height 538
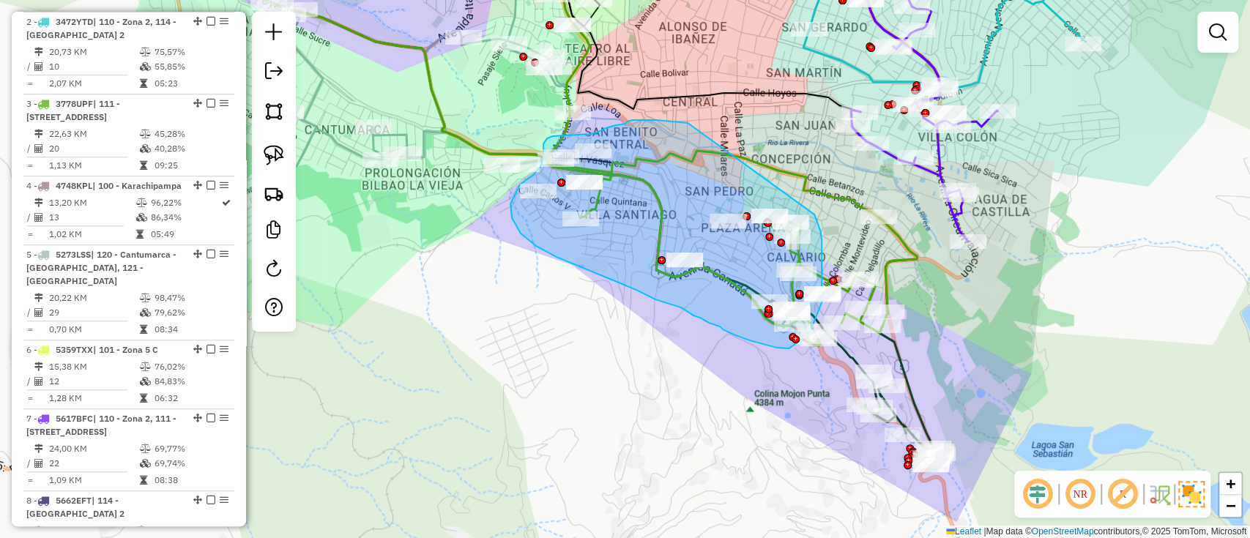
drag, startPoint x: 656, startPoint y: 120, endPoint x: 814, endPoint y: 214, distance: 184.2
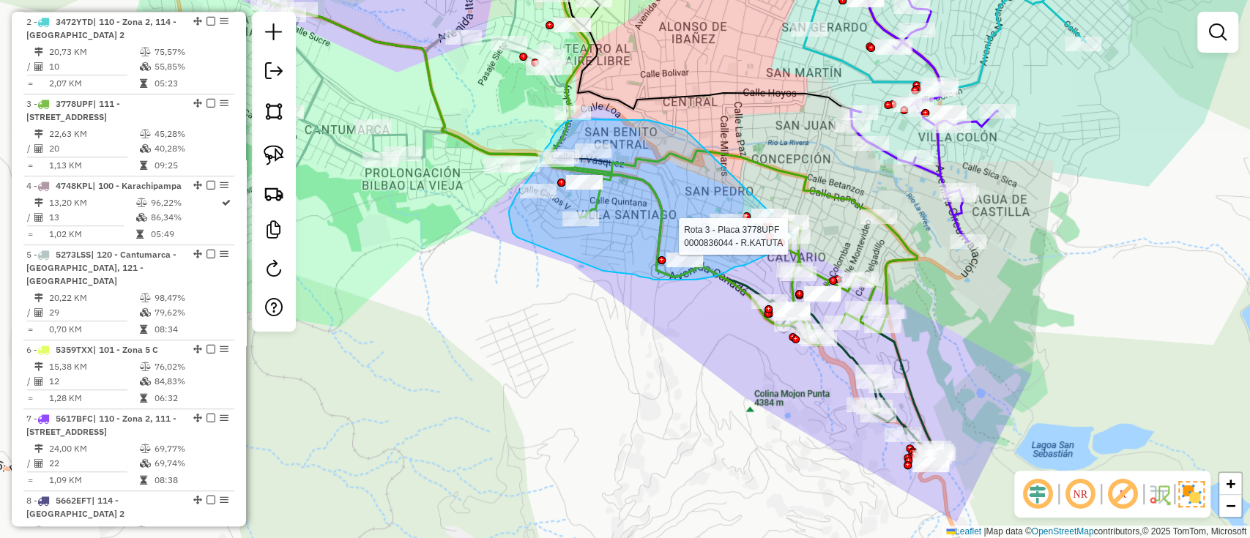
click at [797, 225] on div "Rota 3 - Placa 3778UPF 0000836044 - R.KATUTA Rota 3 - Placa 3778UPF 0000836044 …" at bounding box center [625, 269] width 1250 height 538
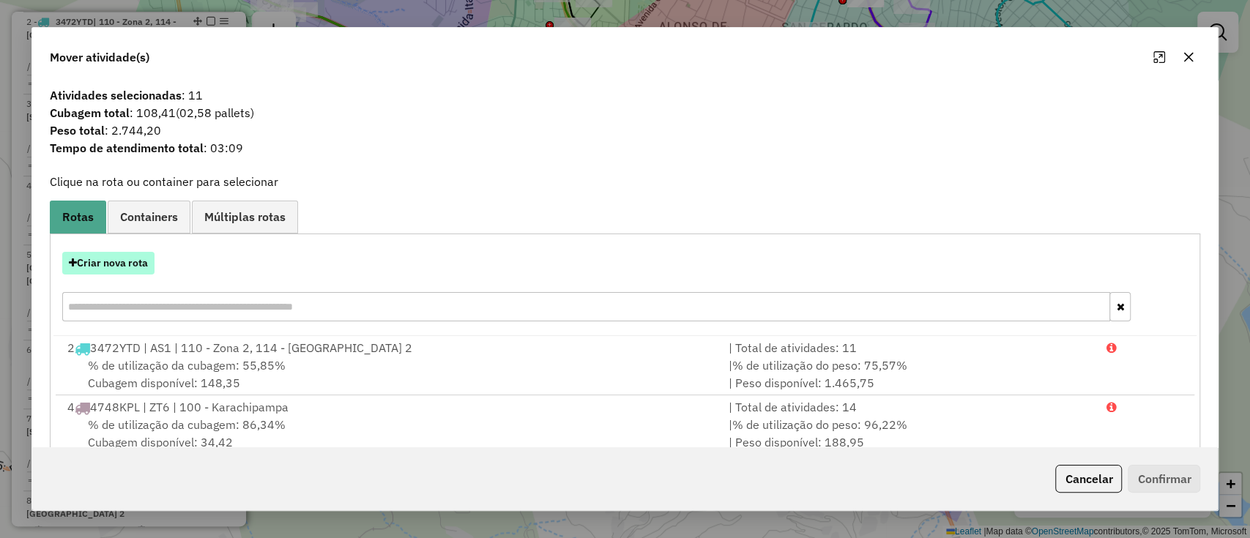
click at [122, 262] on button "Criar nova rota" at bounding box center [108, 263] width 92 height 23
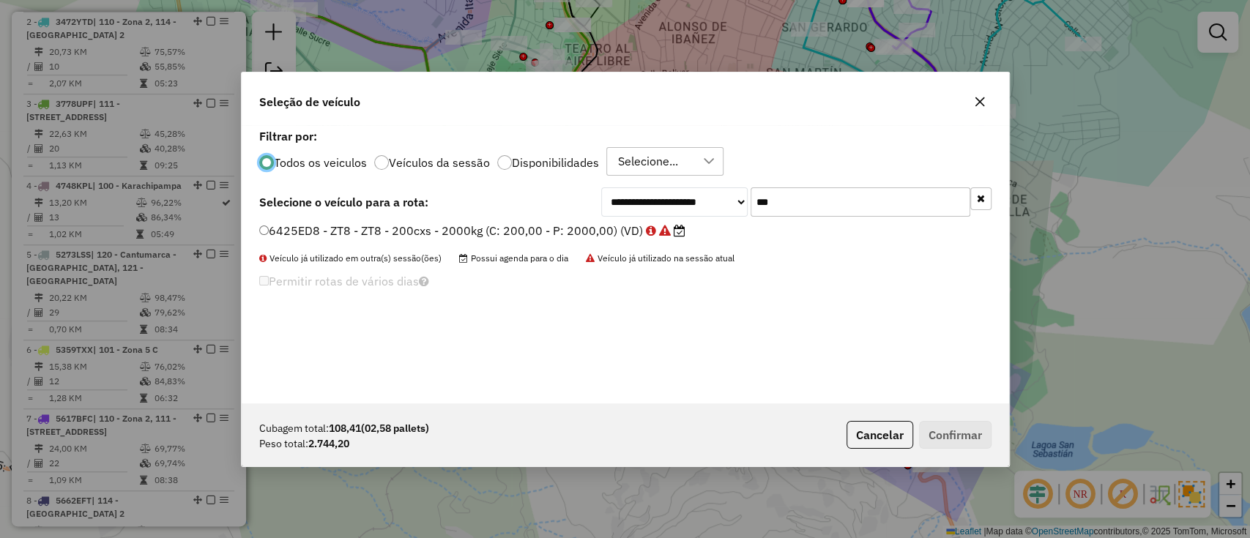
scroll to position [7, 4]
drag, startPoint x: 802, startPoint y: 208, endPoint x: 697, endPoint y: 209, distance: 105.4
click at [698, 209] on div "**********" at bounding box center [796, 201] width 390 height 29
type input "***"
click at [611, 231] on label "3472YTD - AS1 - AS1 - 336cxs - 6000Kg (C: 336,00 - P: 6000,00) (VD)" at bounding box center [466, 231] width 415 height 18
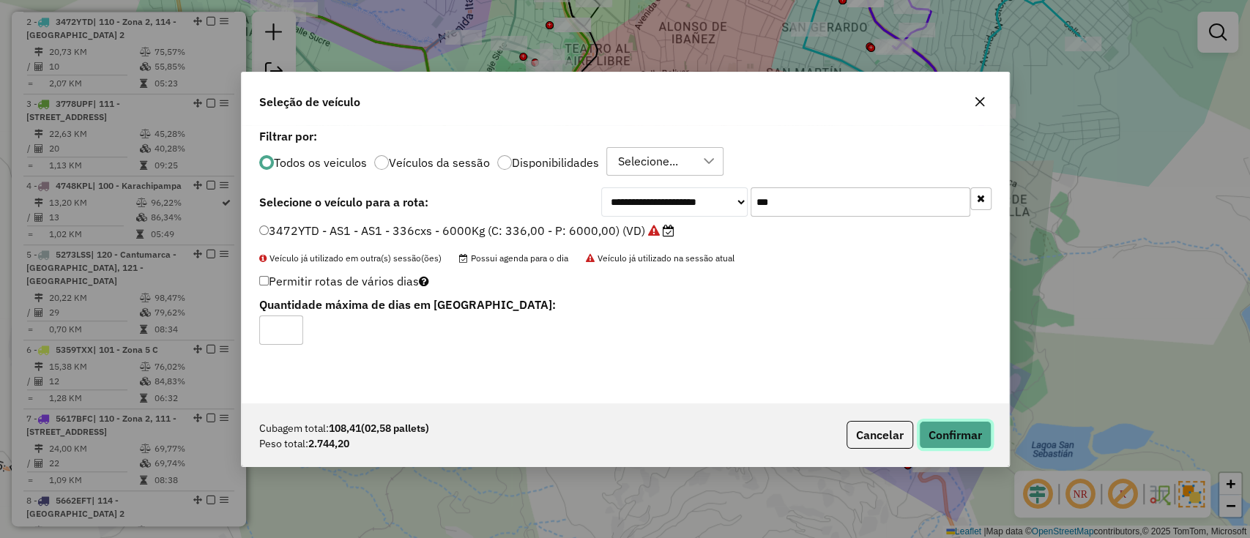
click at [937, 430] on button "Confirmar" at bounding box center [955, 435] width 72 height 28
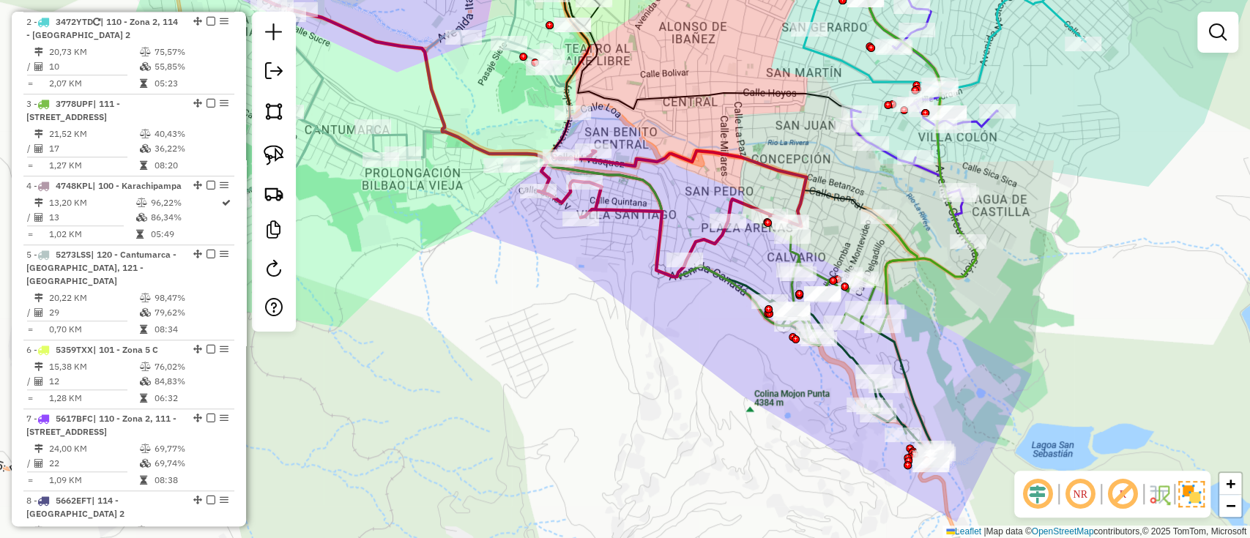
scroll to position [419, 0]
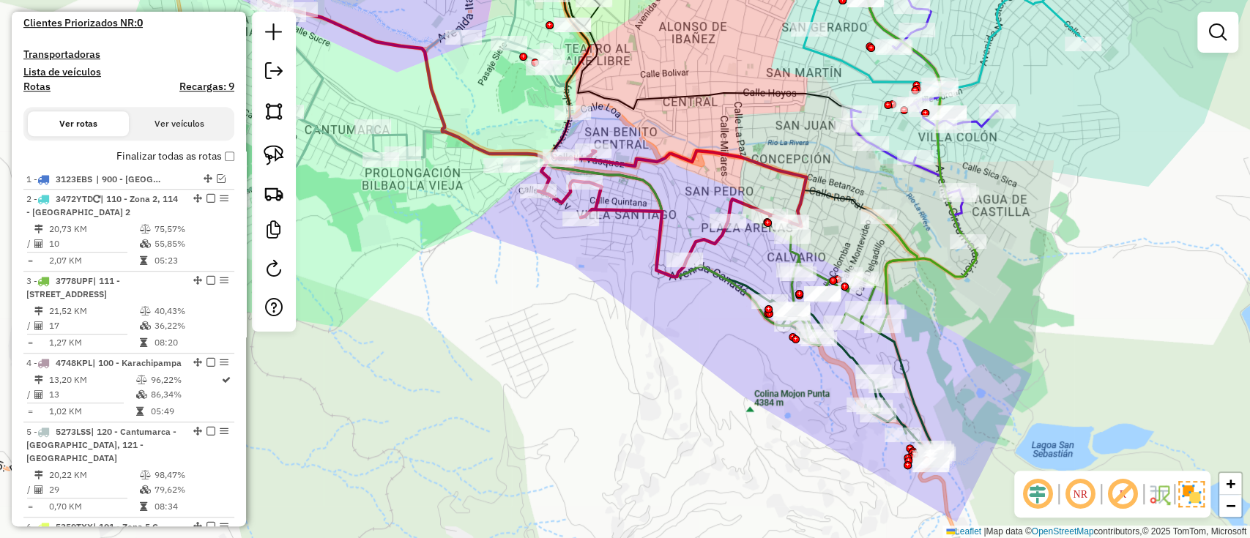
click at [741, 162] on icon at bounding box center [672, 214] width 268 height 126
select select "**********"
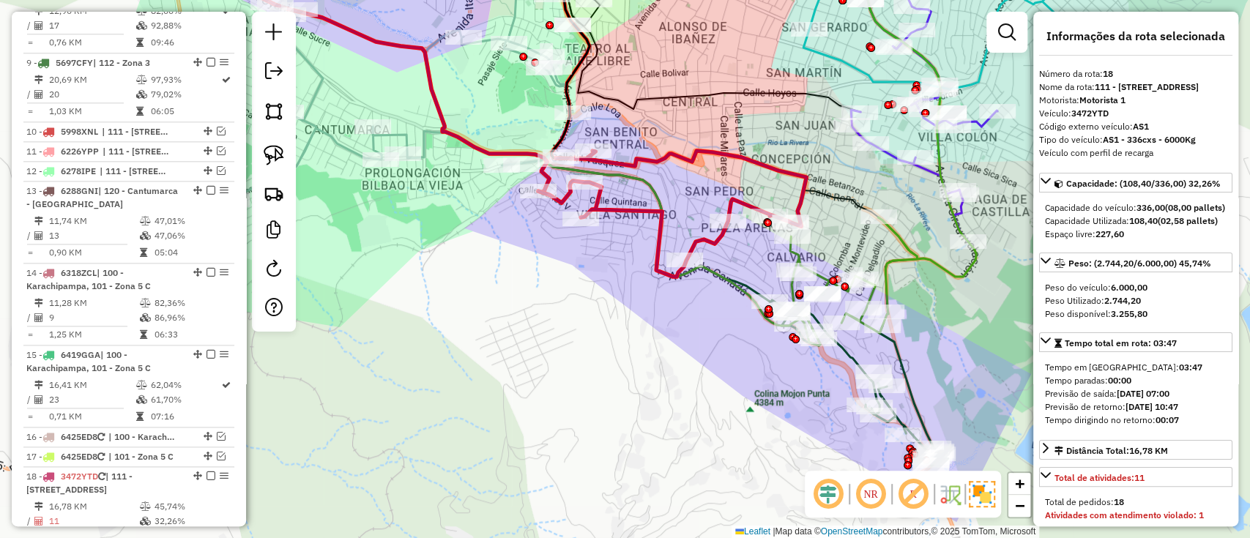
scroll to position [1477, 0]
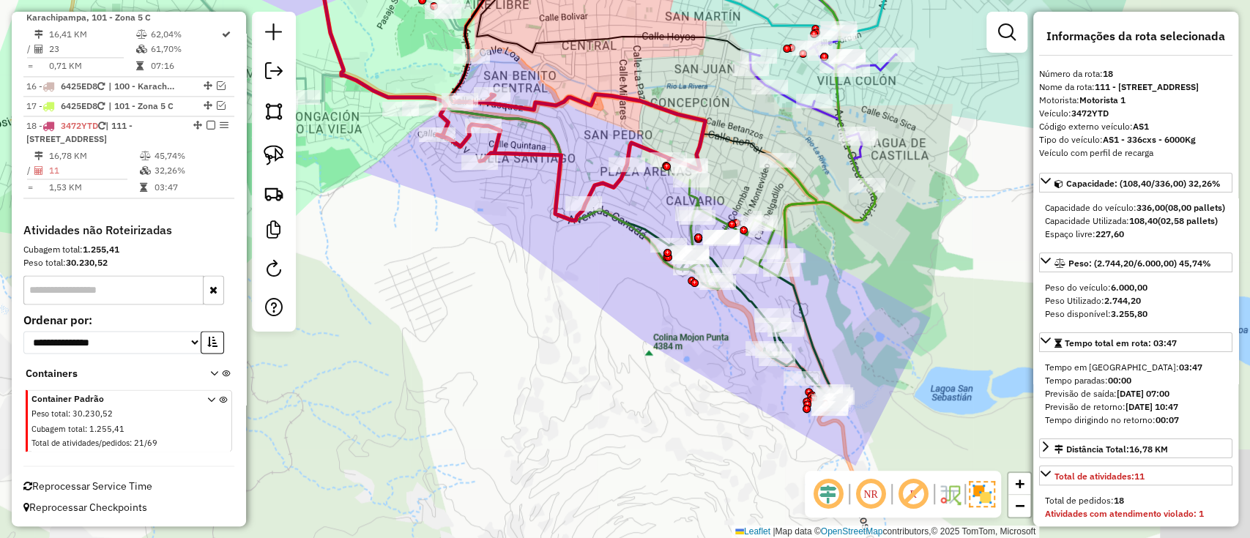
drag, startPoint x: 741, startPoint y: 162, endPoint x: 650, endPoint y: 149, distance: 91.6
click at [638, 105] on icon at bounding box center [571, 157] width 268 height 126
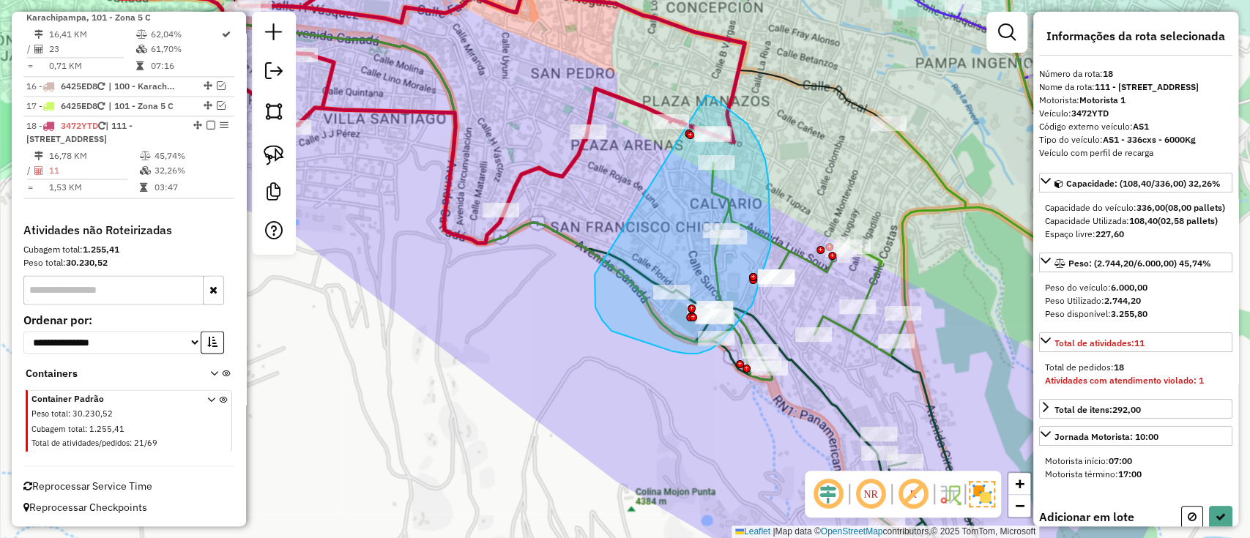
drag, startPoint x: 602, startPoint y: 320, endPoint x: 689, endPoint y: 91, distance: 245.1
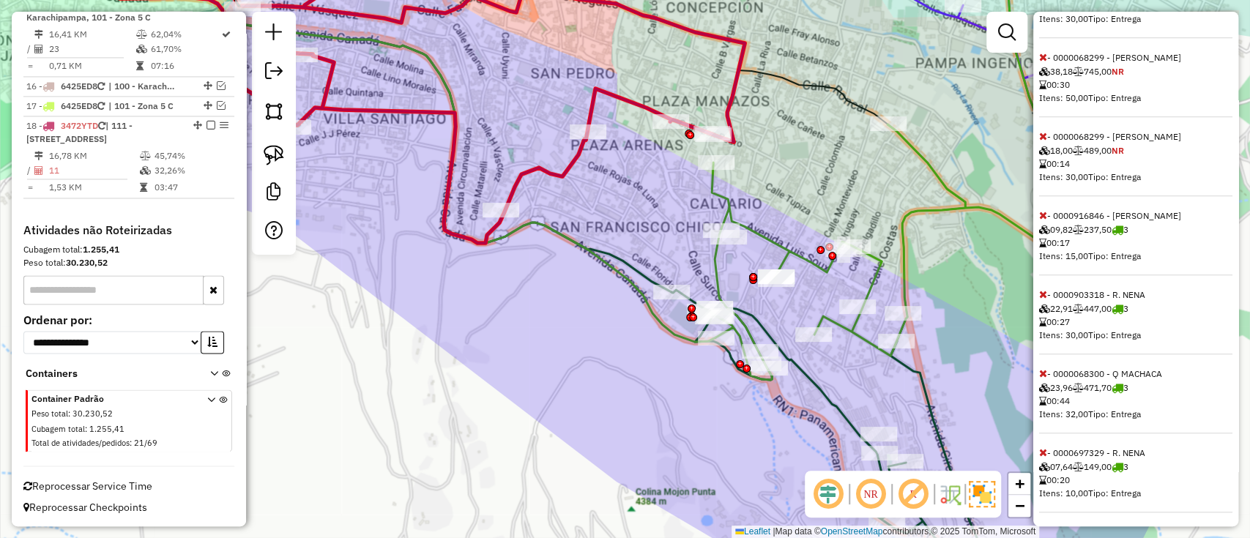
scroll to position [586, 0]
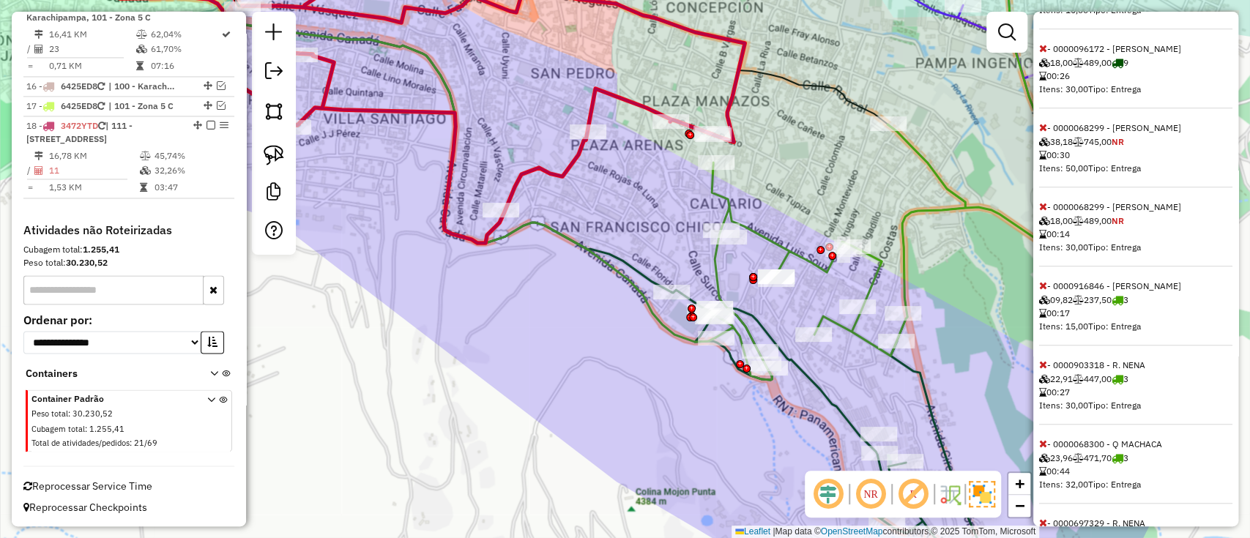
click at [1042, 132] on icon at bounding box center [1043, 127] width 8 height 10
click at [1043, 132] on icon at bounding box center [1043, 127] width 8 height 10
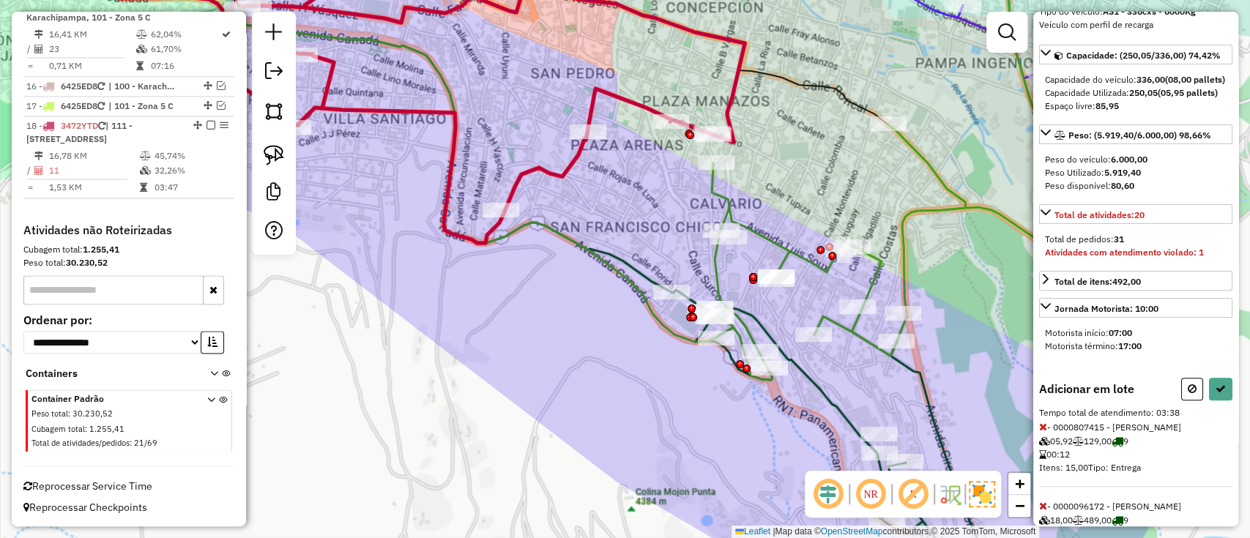
scroll to position [97, 0]
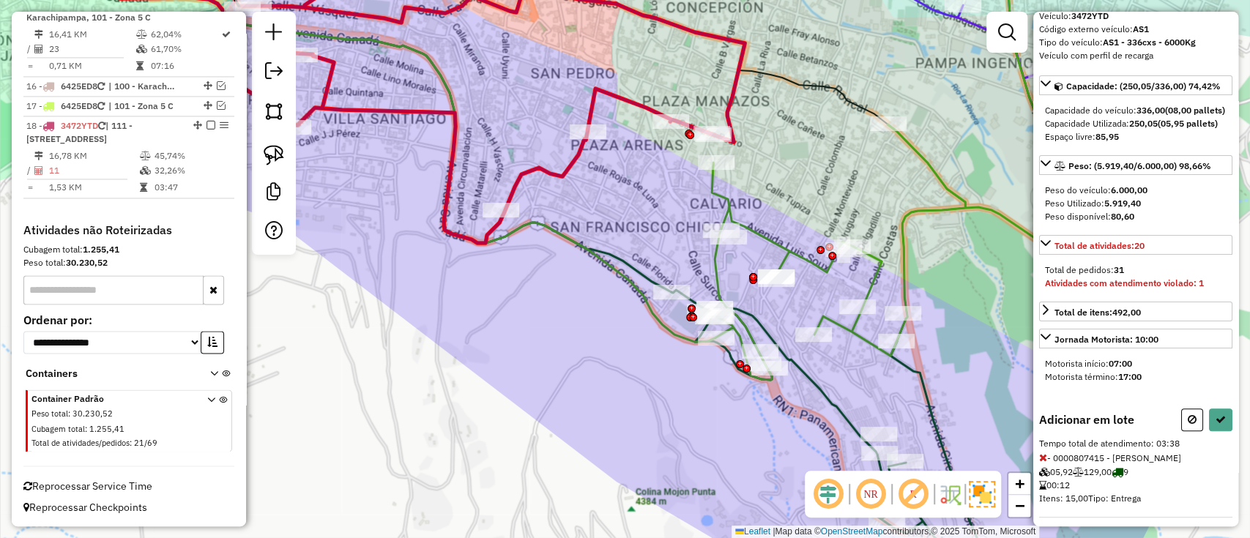
select select "**********"
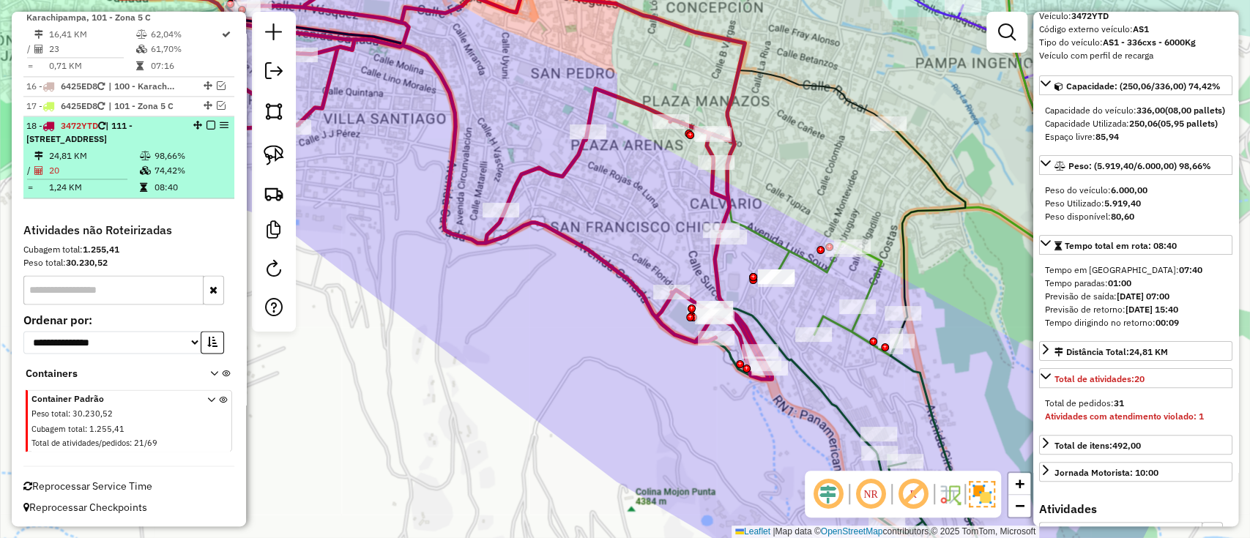
click at [206, 126] on em at bounding box center [210, 125] width 9 height 9
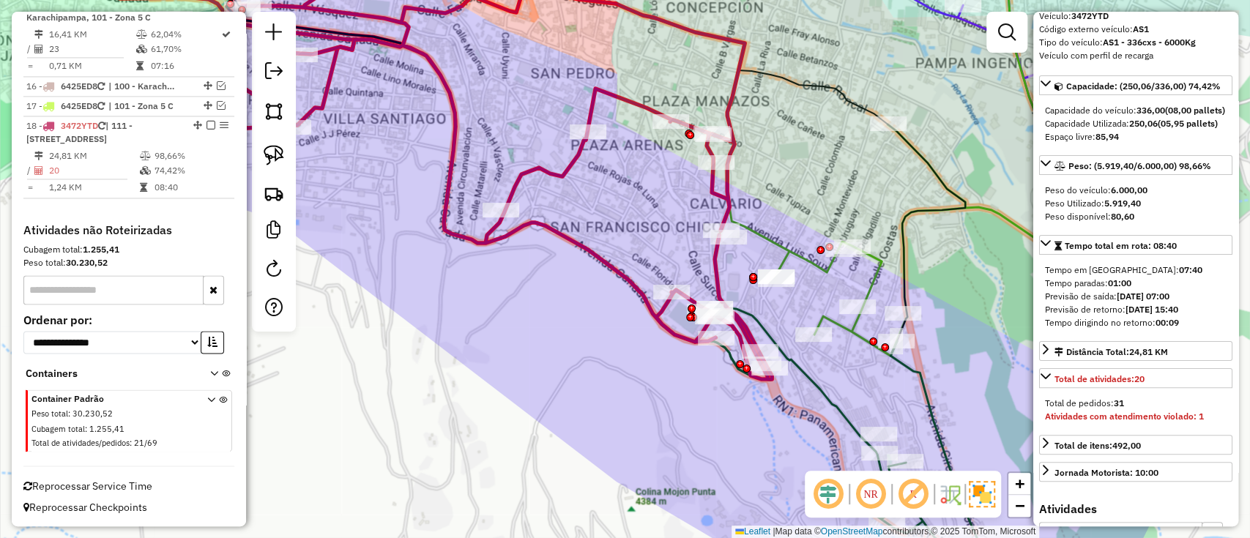
scroll to position [1414, 0]
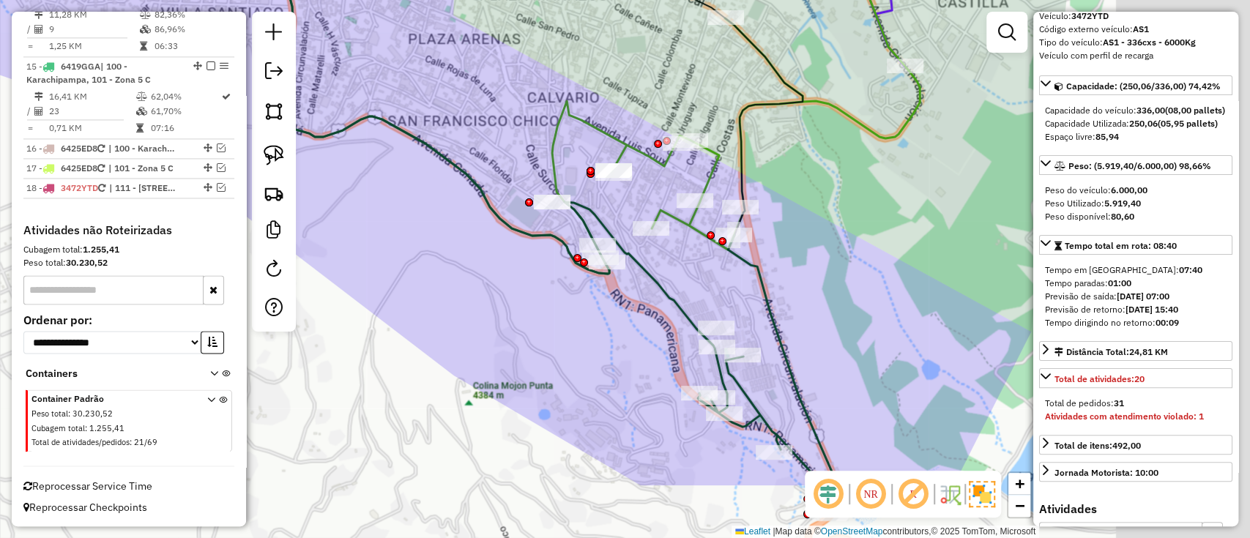
drag, startPoint x: 550, startPoint y: 231, endPoint x: 467, endPoint y: 184, distance: 95.7
click at [467, 184] on icon at bounding box center [231, 57] width 756 height 434
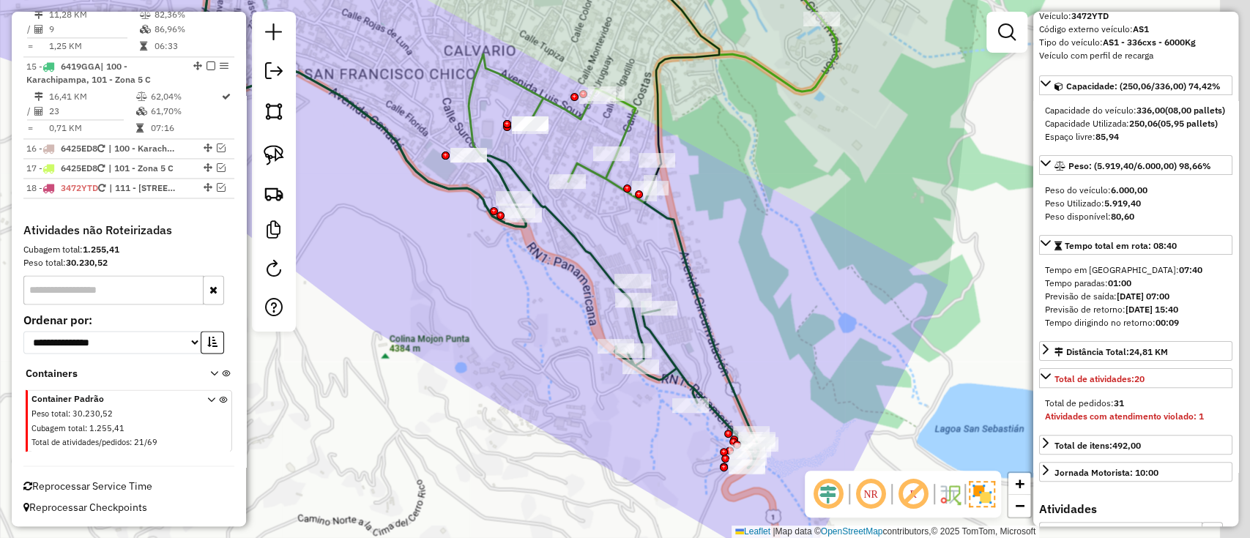
click at [673, 362] on icon at bounding box center [619, 311] width 277 height 313
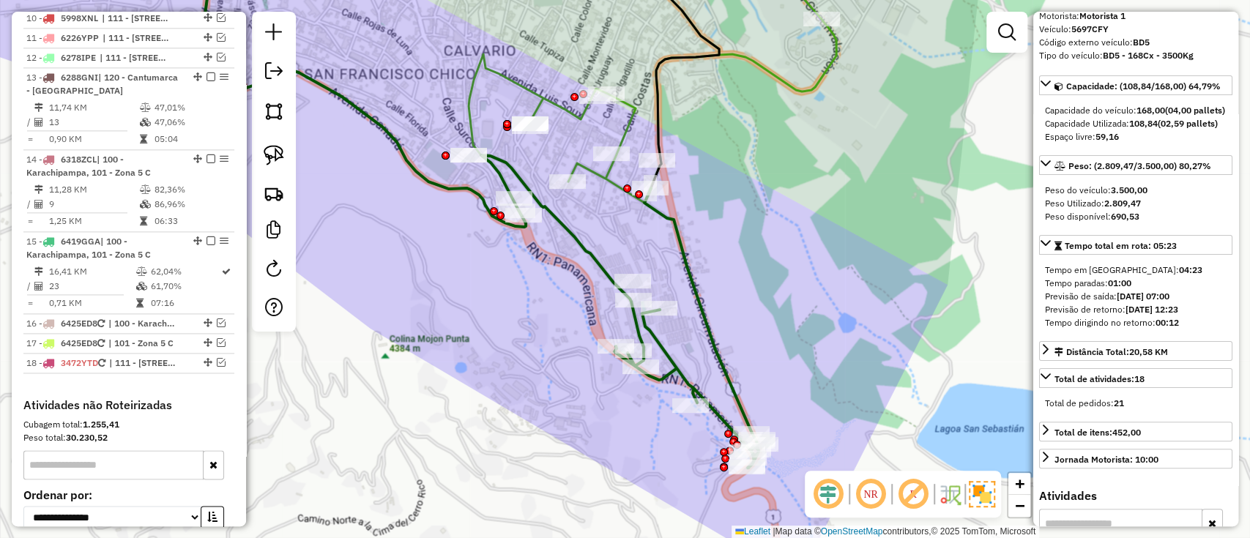
scroll to position [1169, 0]
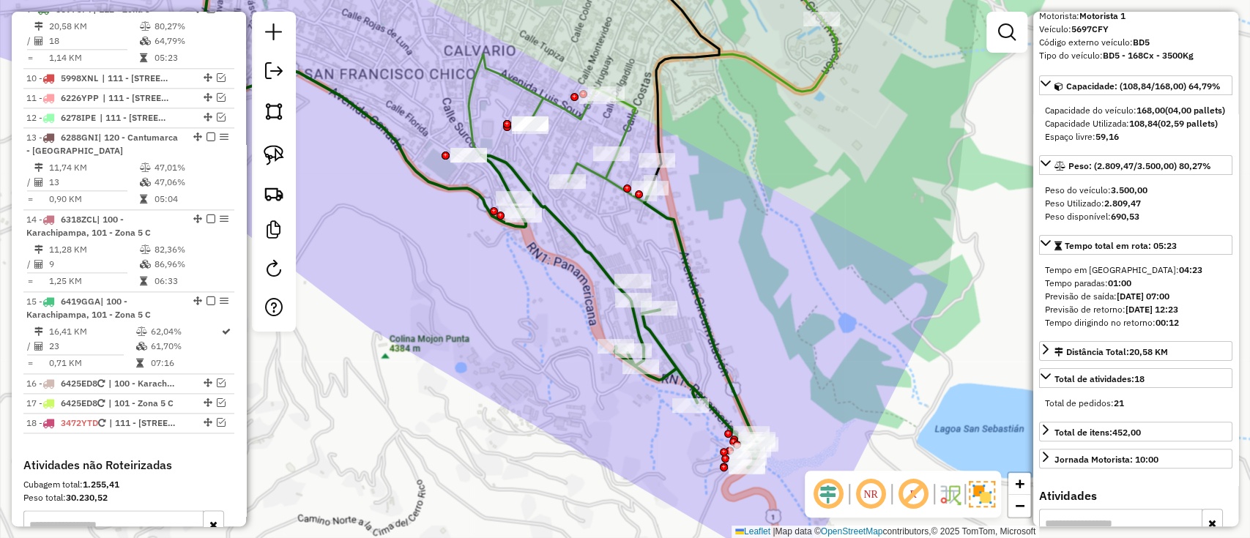
click at [619, 118] on div "Janela de atendimento Grade de atendimento Capacidade Transportadoras Veículos …" at bounding box center [625, 269] width 1250 height 538
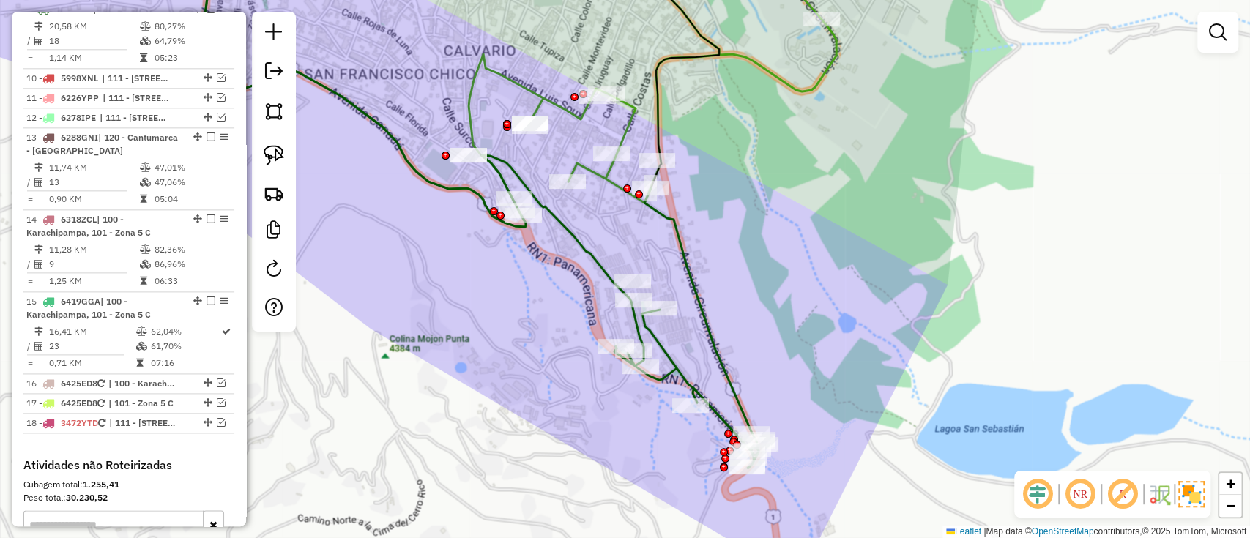
click at [626, 119] on icon at bounding box center [652, 81] width 367 height 270
select select "**********"
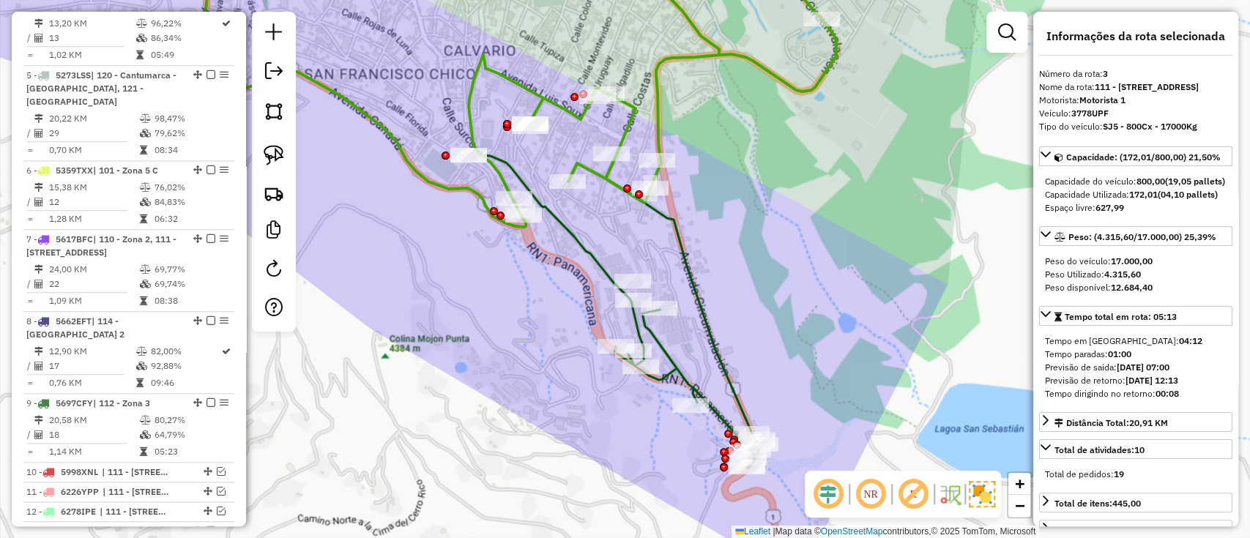
scroll to position [678, 0]
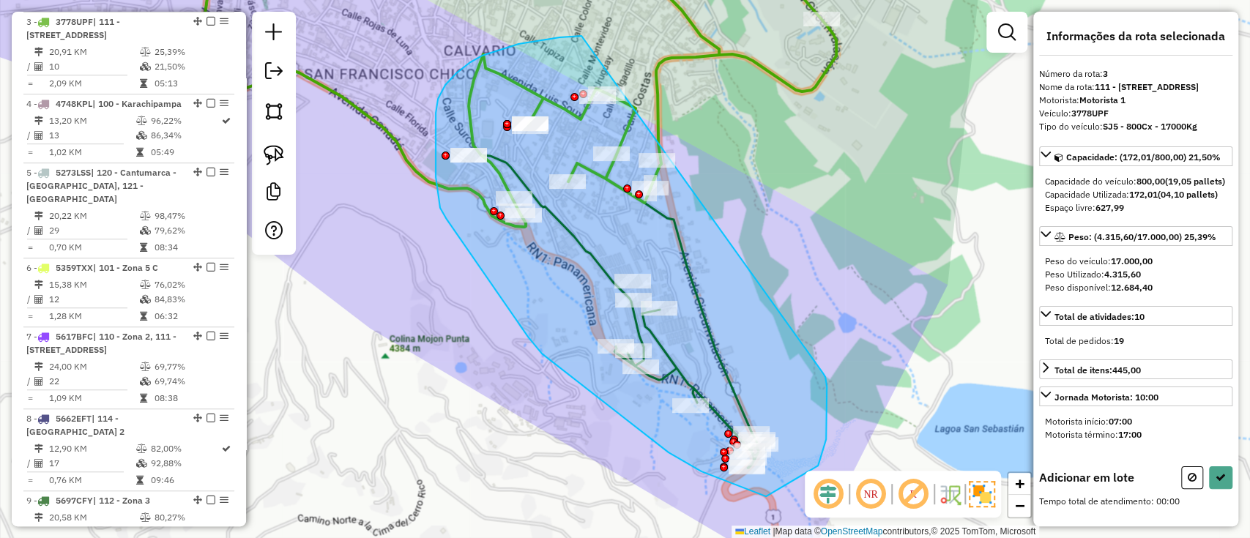
drag, startPoint x: 580, startPoint y: 36, endPoint x: 821, endPoint y: 370, distance: 412.6
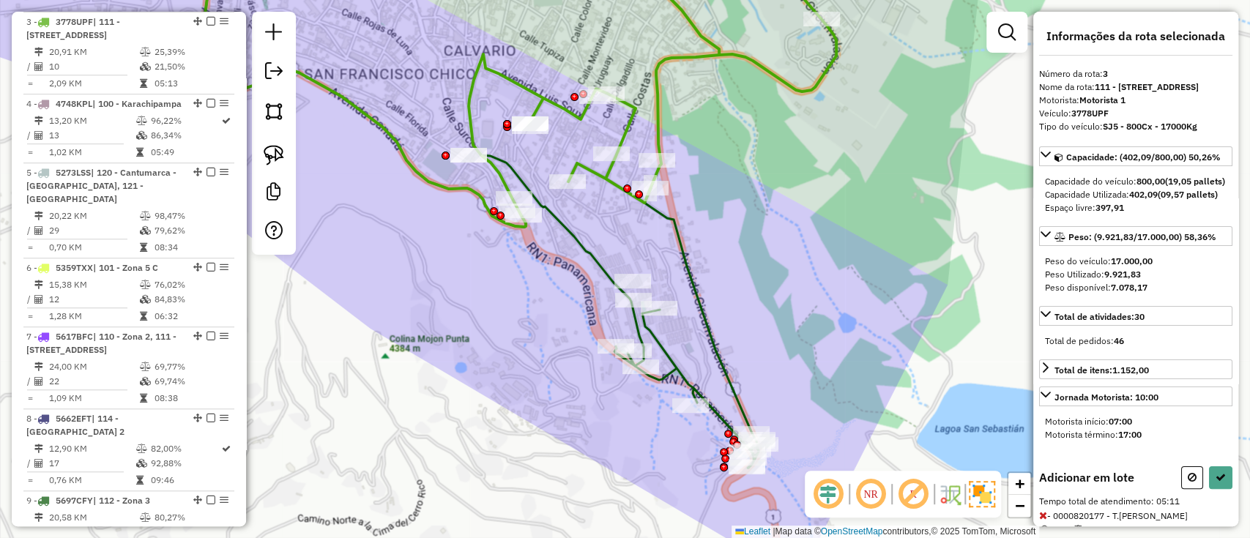
select select "**********"
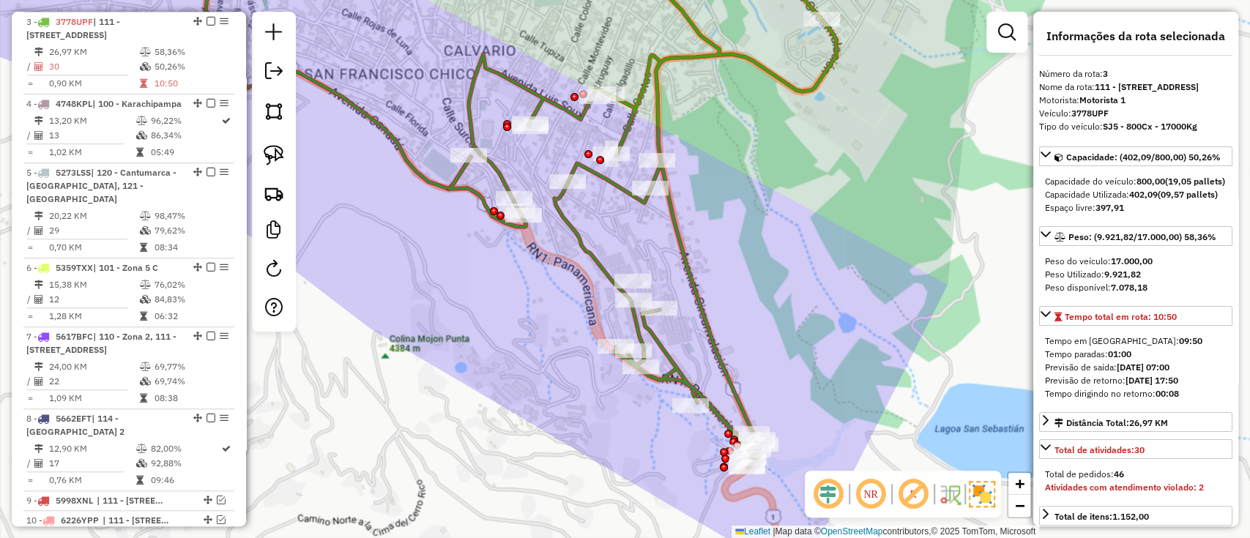
click at [774, 327] on div "Janela de atendimento Grade de atendimento Capacidade Transportadoras Veículos …" at bounding box center [625, 269] width 1250 height 538
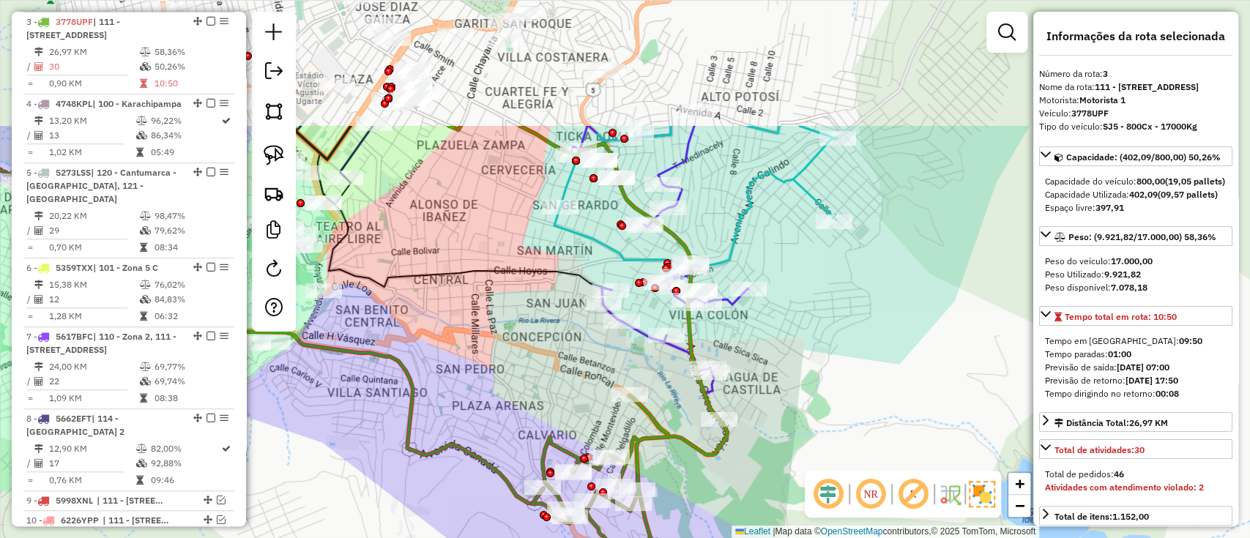
drag, startPoint x: 847, startPoint y: 190, endPoint x: 794, endPoint y: 370, distance: 187.8
click at [794, 370] on div "Janela de atendimento Grade de atendimento Capacidade Transportadoras Veículos …" at bounding box center [625, 269] width 1250 height 538
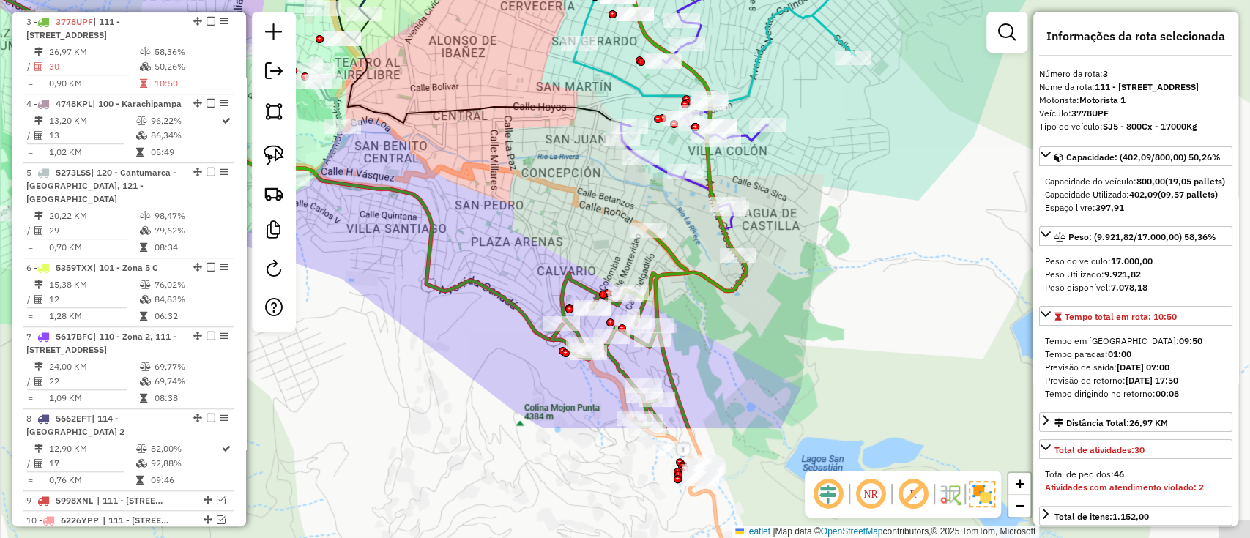
drag, startPoint x: 805, startPoint y: 360, endPoint x: 824, endPoint y: 190, distance: 171.0
click at [824, 193] on div "Janela de atendimento Grade de atendimento Capacidade Transportadoras Veículos …" at bounding box center [625, 269] width 1250 height 538
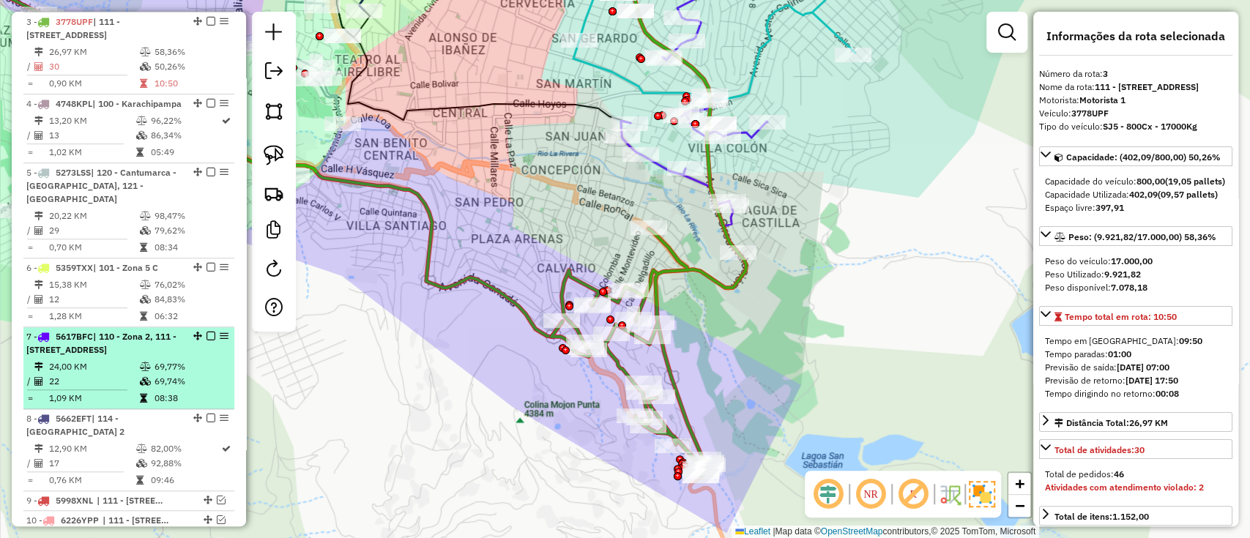
scroll to position [1345, 0]
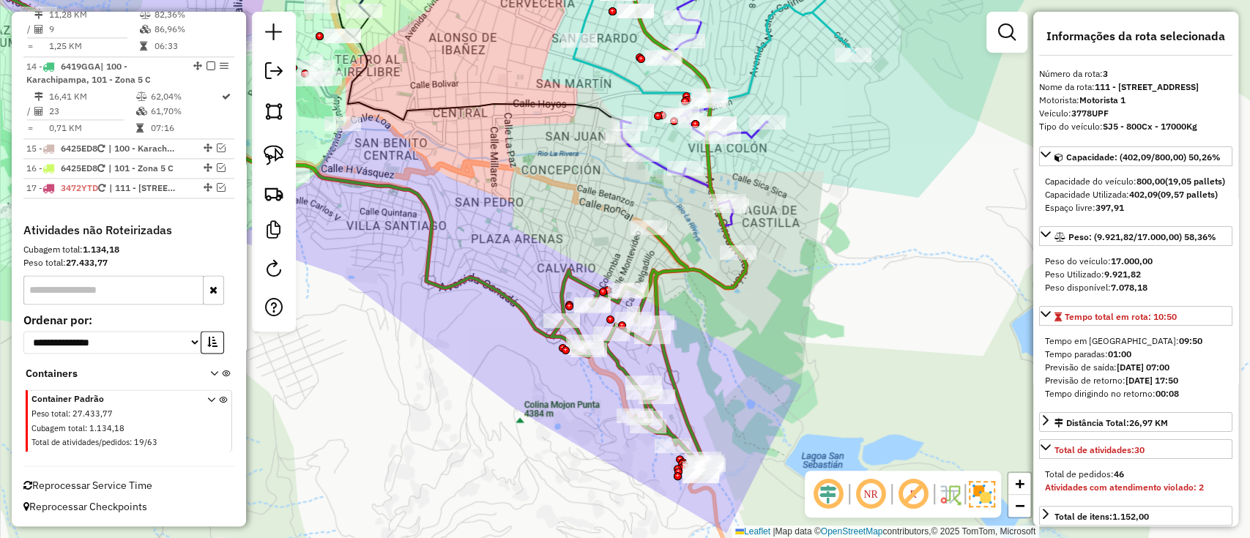
click at [109, 479] on div "Reprocessar Service Time" at bounding box center [129, 480] width 223 height 28
click at [111, 479] on span "Reprocessar Service Time" at bounding box center [87, 485] width 129 height 13
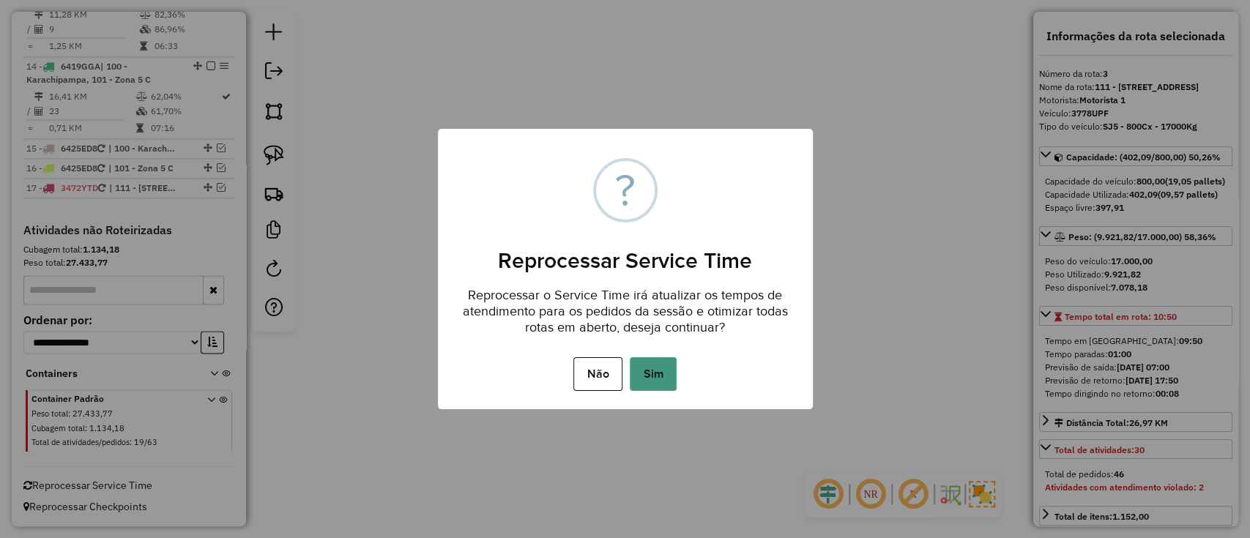
click at [655, 365] on button "Sim" at bounding box center [653, 374] width 47 height 34
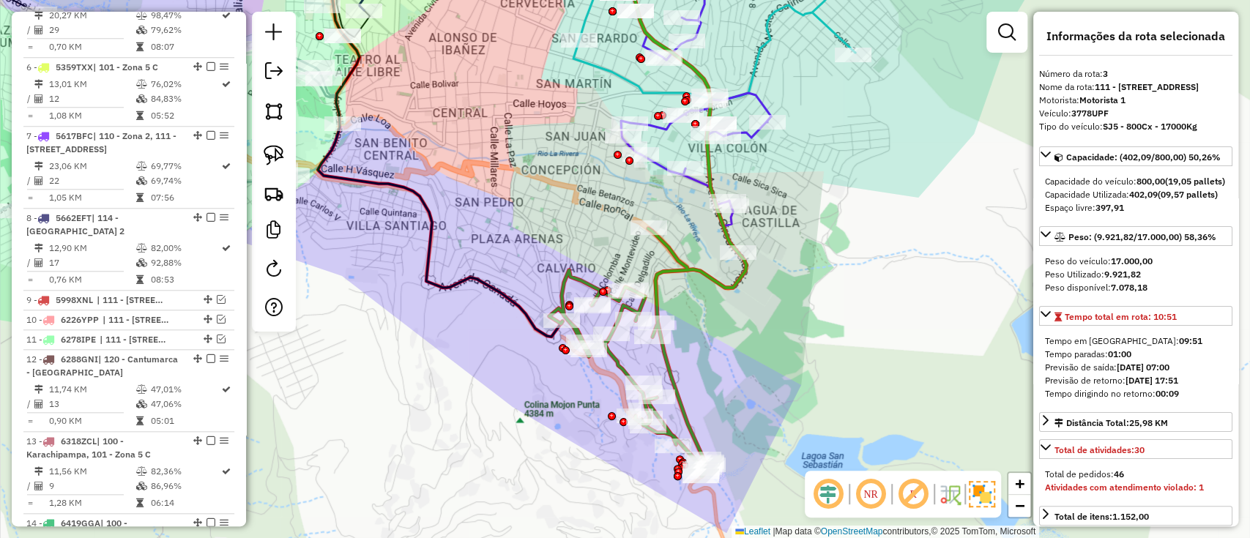
scroll to position [678, 0]
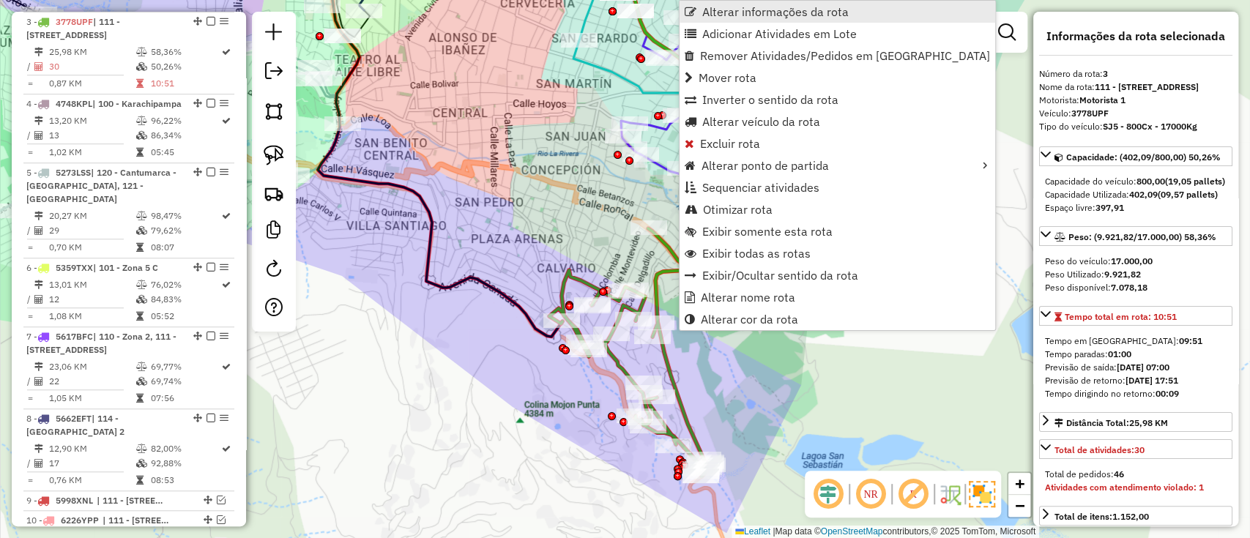
click at [763, 15] on span "Alterar informações da rota" at bounding box center [775, 12] width 146 height 12
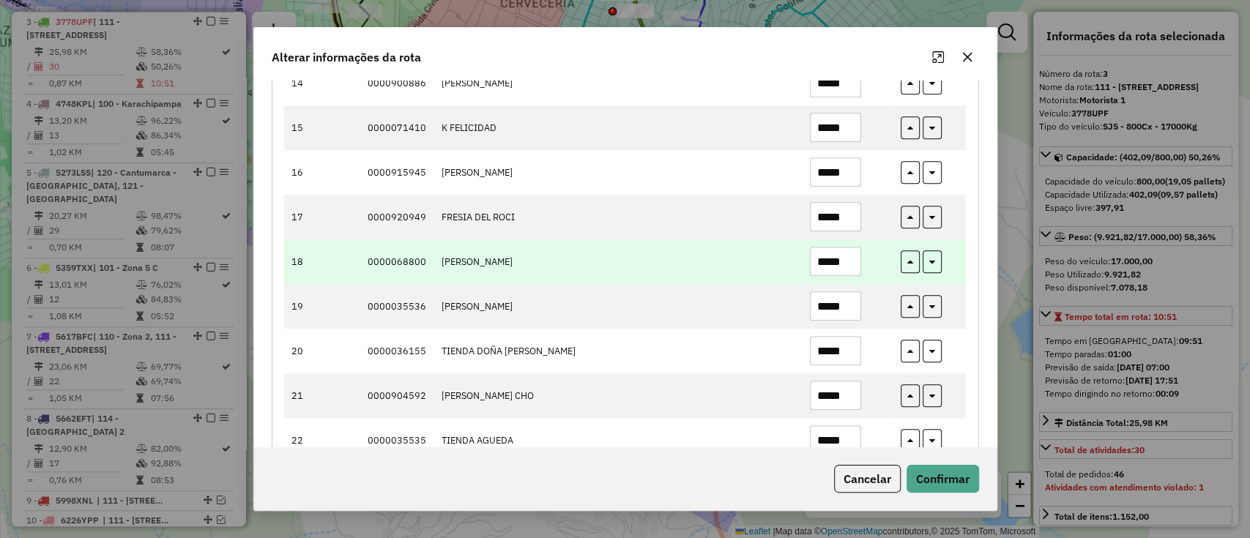
scroll to position [878, 0]
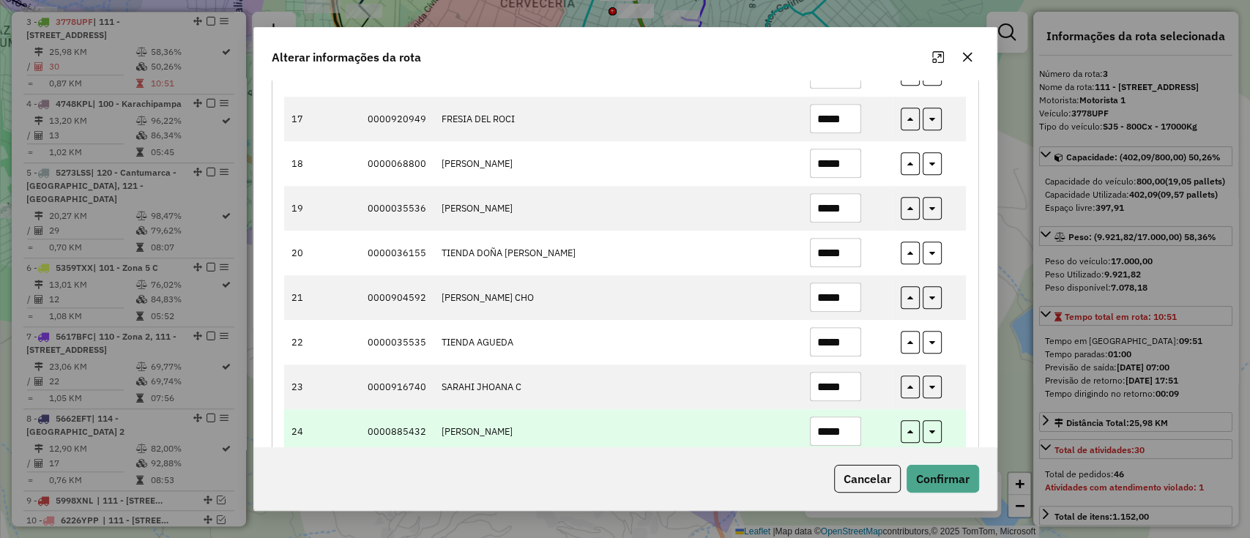
click at [835, 430] on input "*****" at bounding box center [835, 431] width 51 height 29
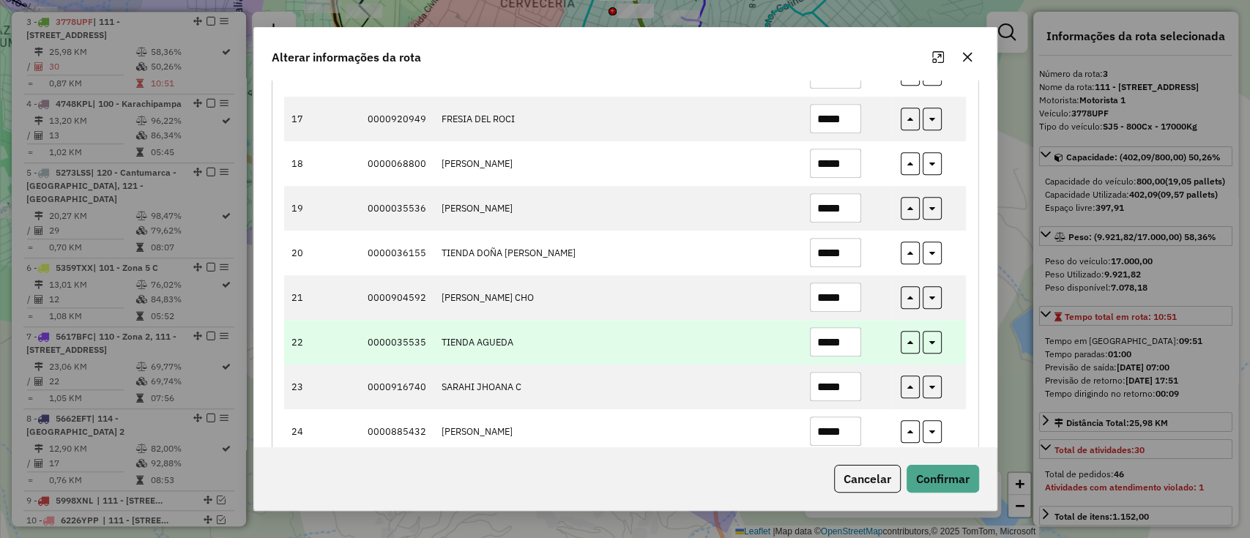
type input "*****"
click at [835, 337] on input "*****" at bounding box center [835, 341] width 51 height 29
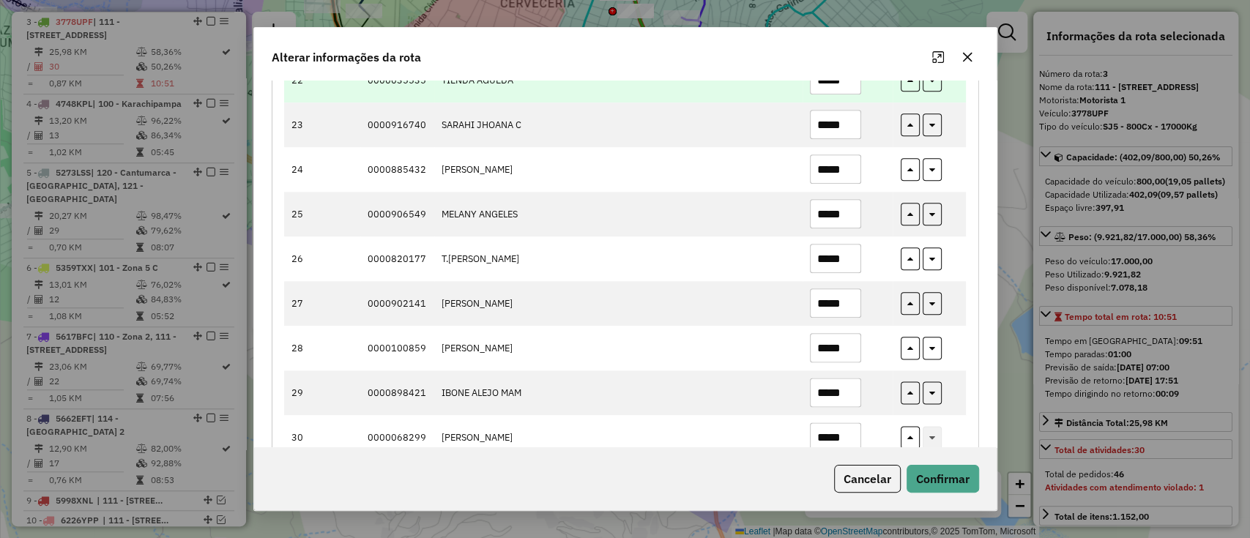
scroll to position [1171, 0]
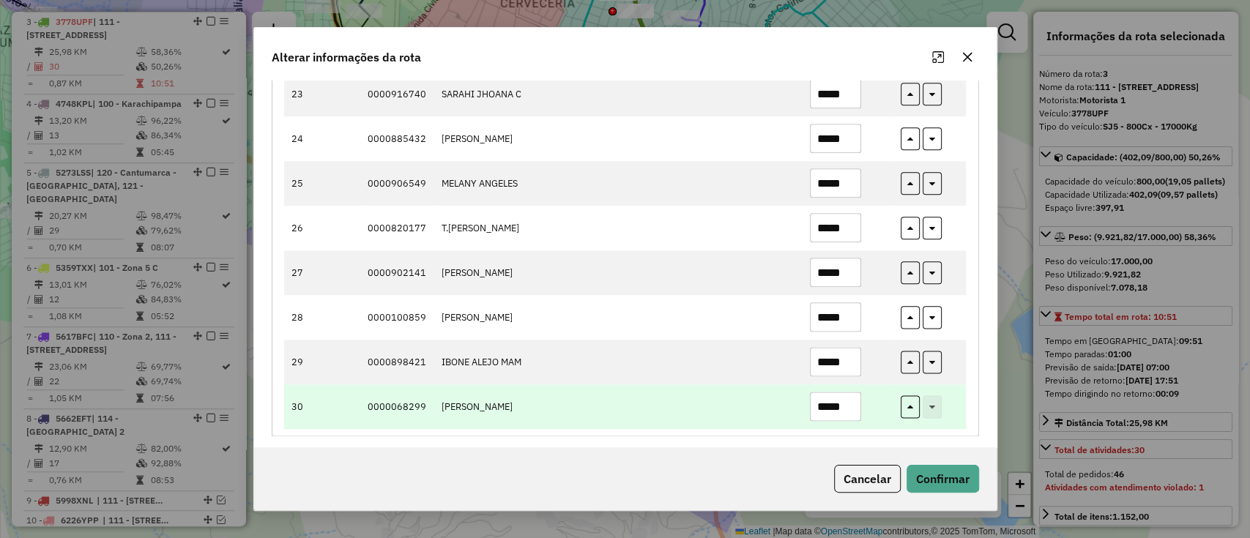
type input "*****"
click at [836, 406] on input "*****" at bounding box center [835, 406] width 51 height 29
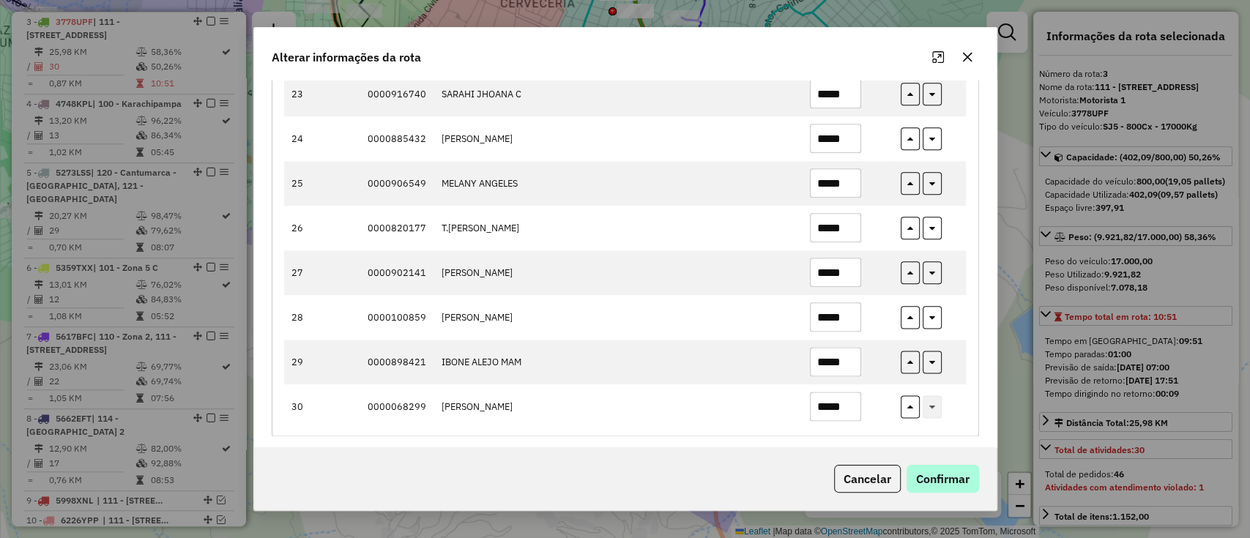
type input "*****"
click at [937, 490] on button "Confirmar" at bounding box center [942, 479] width 72 height 28
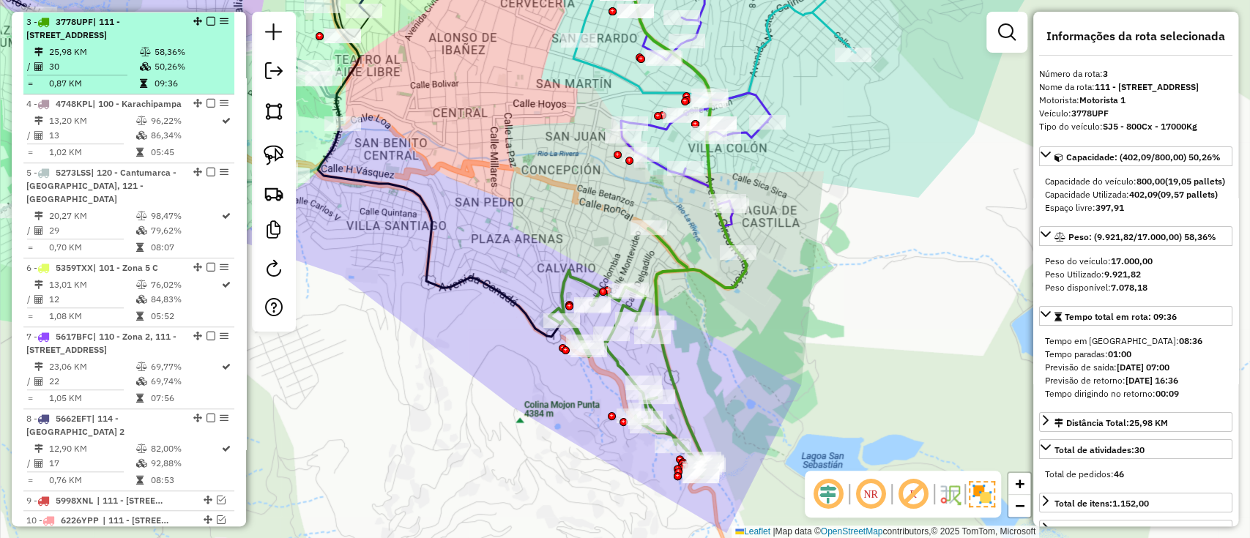
click at [201, 20] on div at bounding box center [206, 21] width 44 height 9
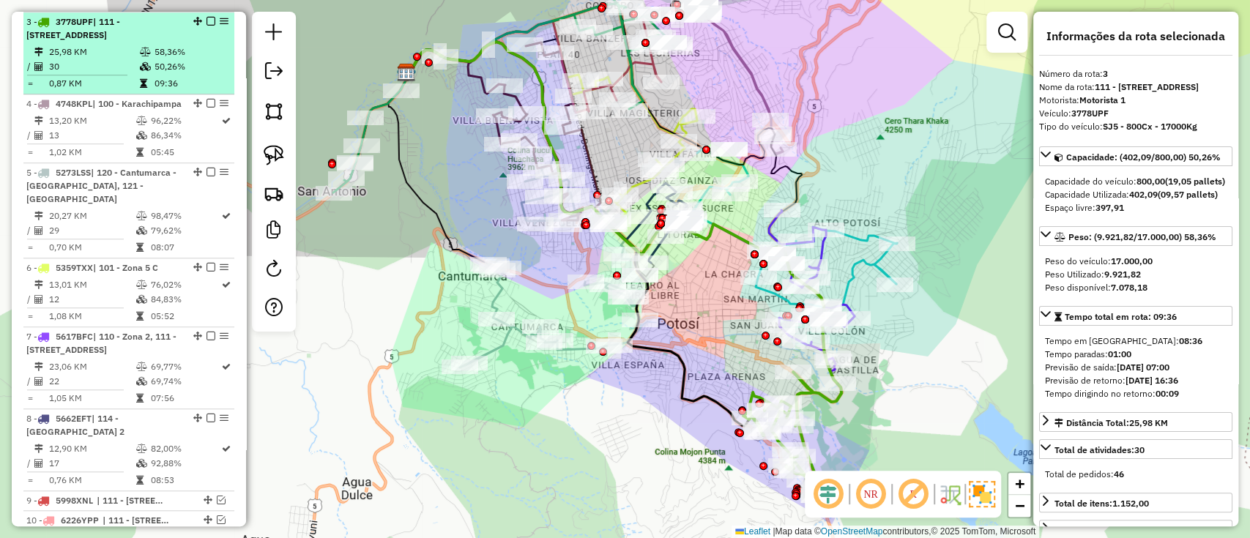
click at [206, 19] on em at bounding box center [210, 21] width 9 height 9
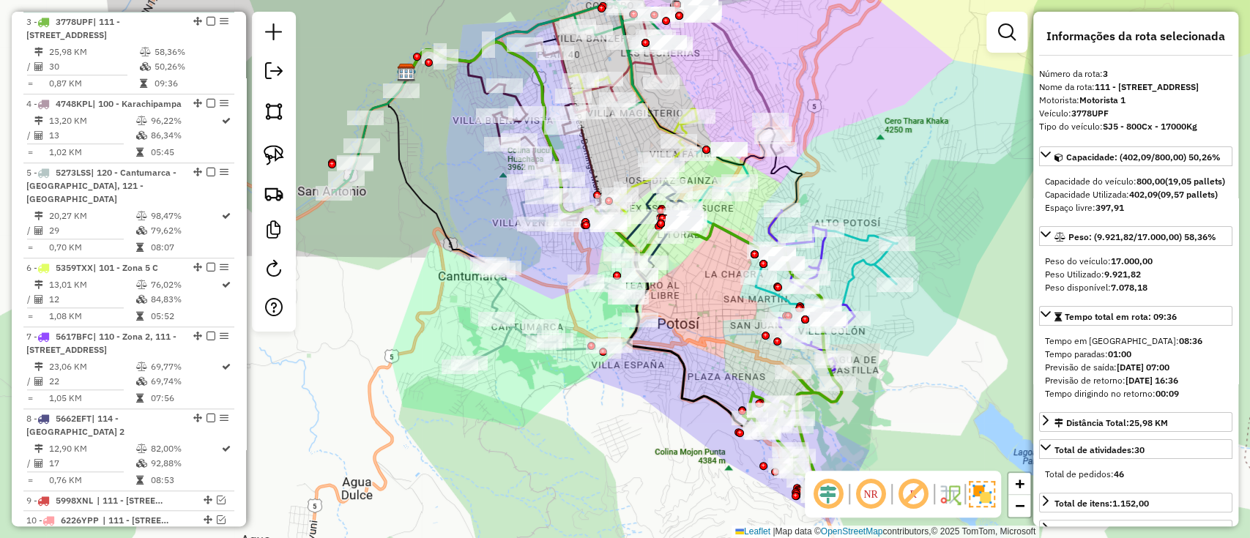
scroll to position [602, 0]
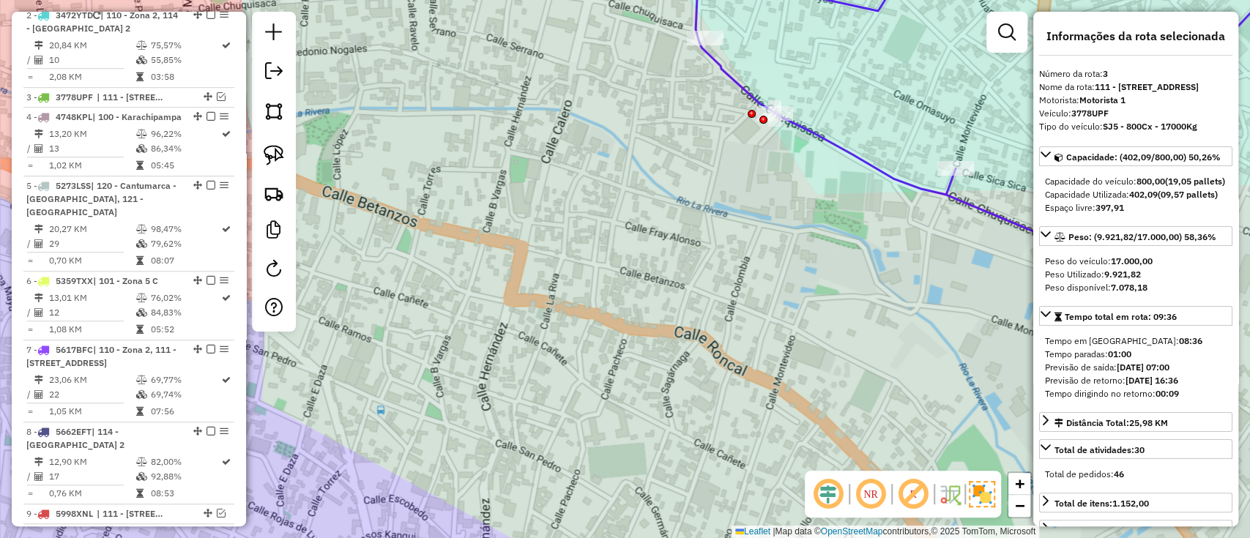
drag, startPoint x: 964, startPoint y: 233, endPoint x: 474, endPoint y: 384, distance: 513.1
click at [425, 389] on div "Janela de atendimento Grade de atendimento Capacidade Transportadoras Veículos …" at bounding box center [625, 269] width 1250 height 538
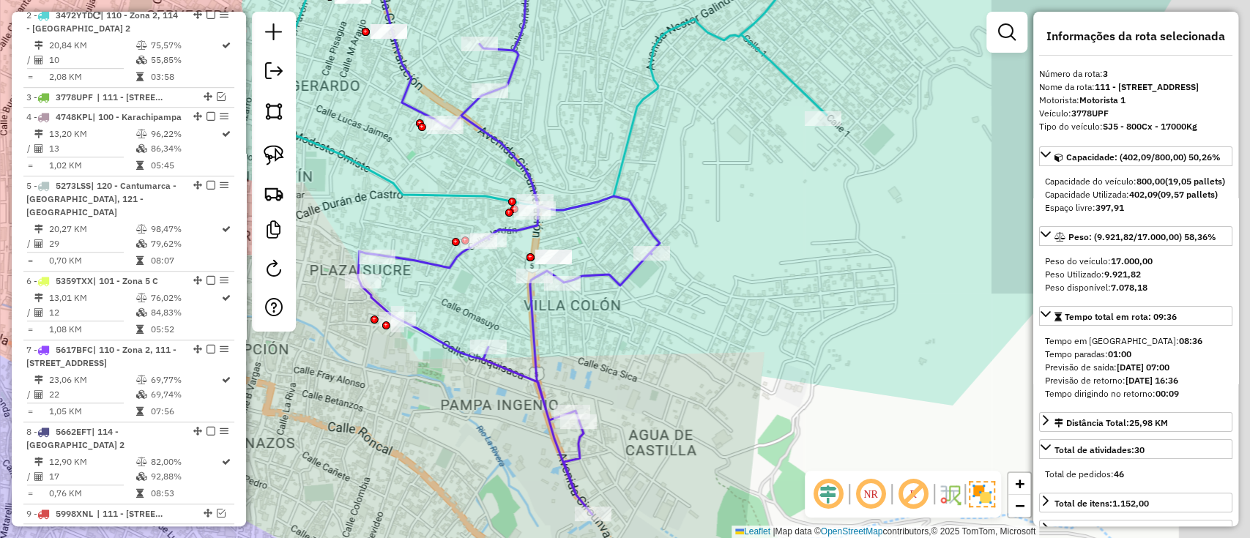
click at [603, 272] on icon at bounding box center [486, 231] width 347 height 568
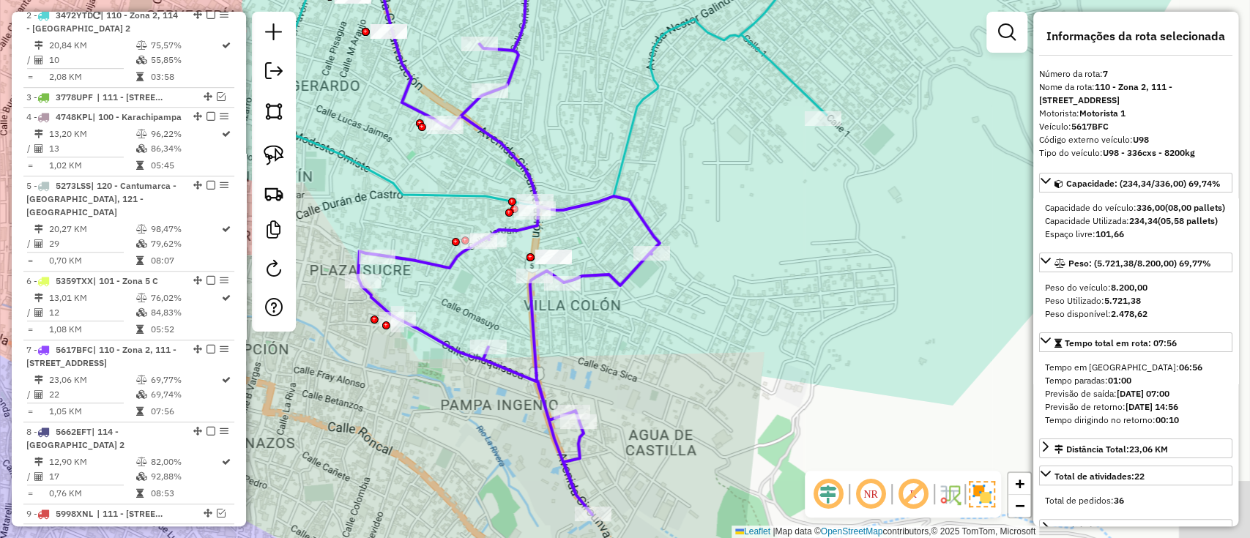
click at [603, 275] on icon at bounding box center [486, 231] width 347 height 568
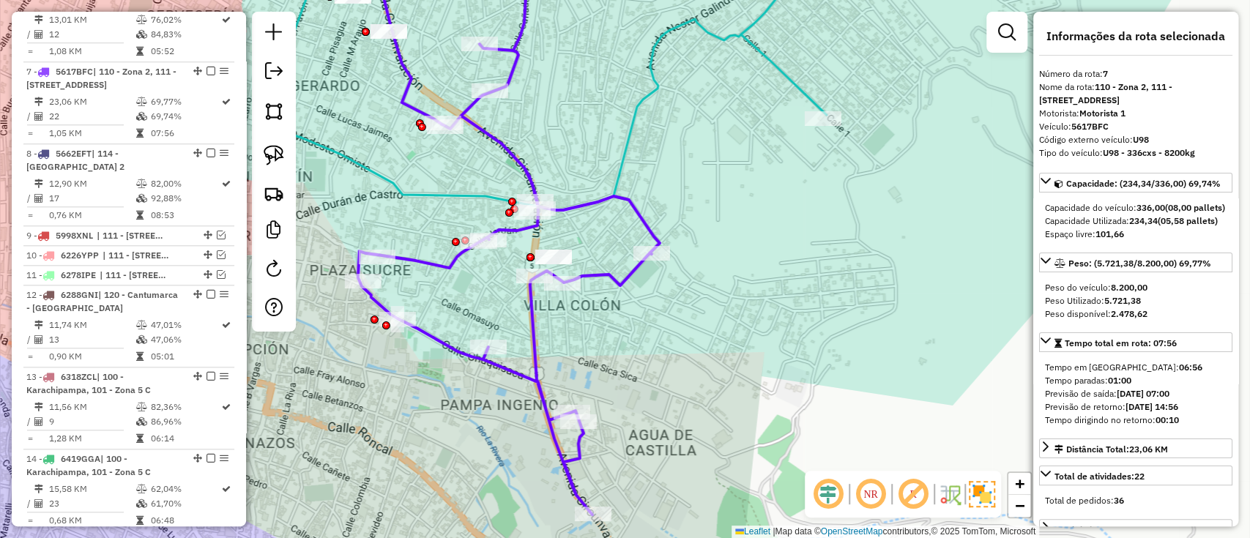
scroll to position [930, 0]
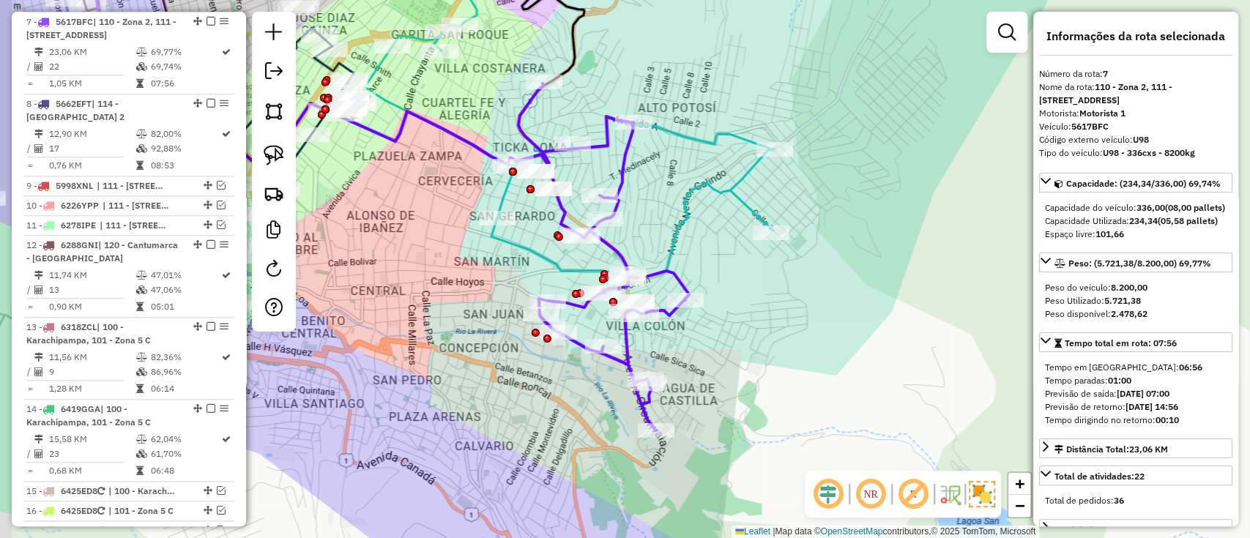
drag, startPoint x: 731, startPoint y: 332, endPoint x: 749, endPoint y: 368, distance: 40.6
click at [749, 368] on div "Janela de atendimento Grade de atendimento Capacidade Transportadoras Veículos …" at bounding box center [625, 269] width 1250 height 538
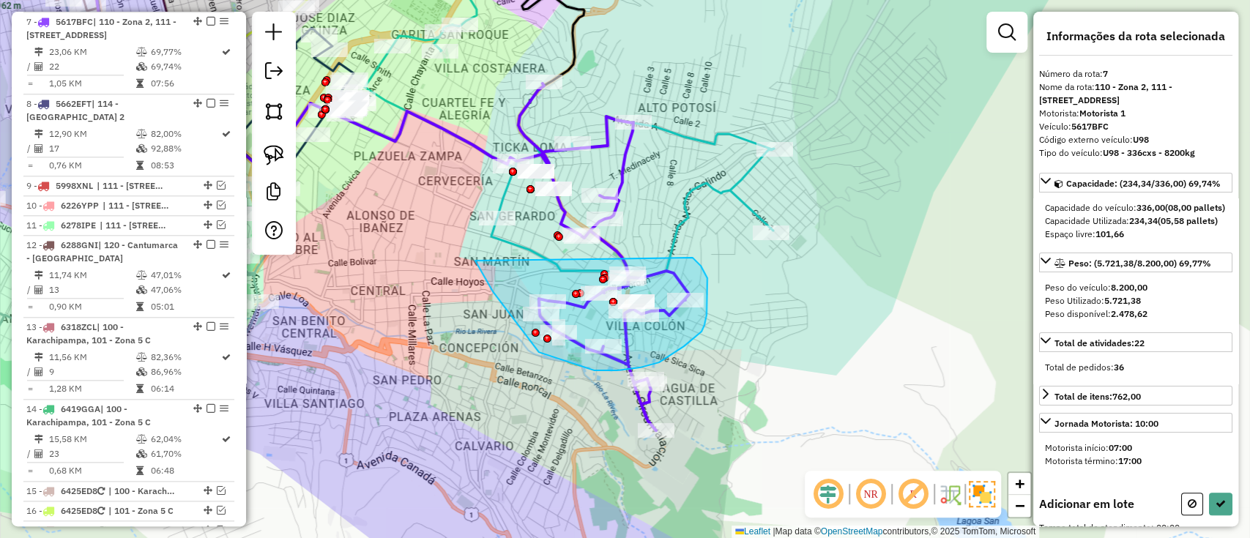
drag, startPoint x: 539, startPoint y: 352, endPoint x: 688, endPoint y: 255, distance: 178.3
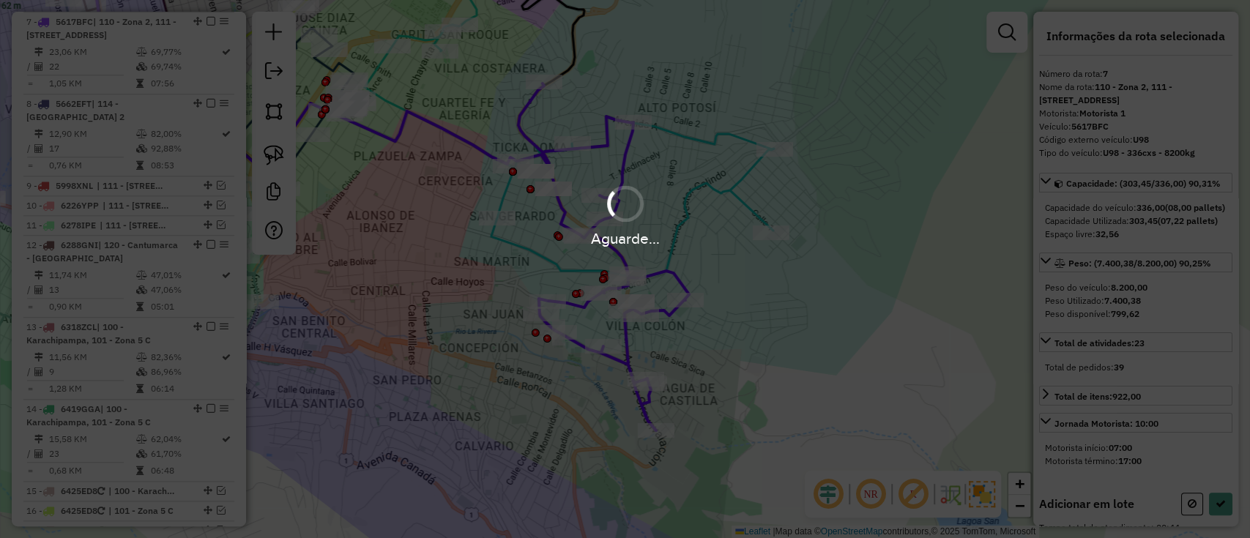
select select "**********"
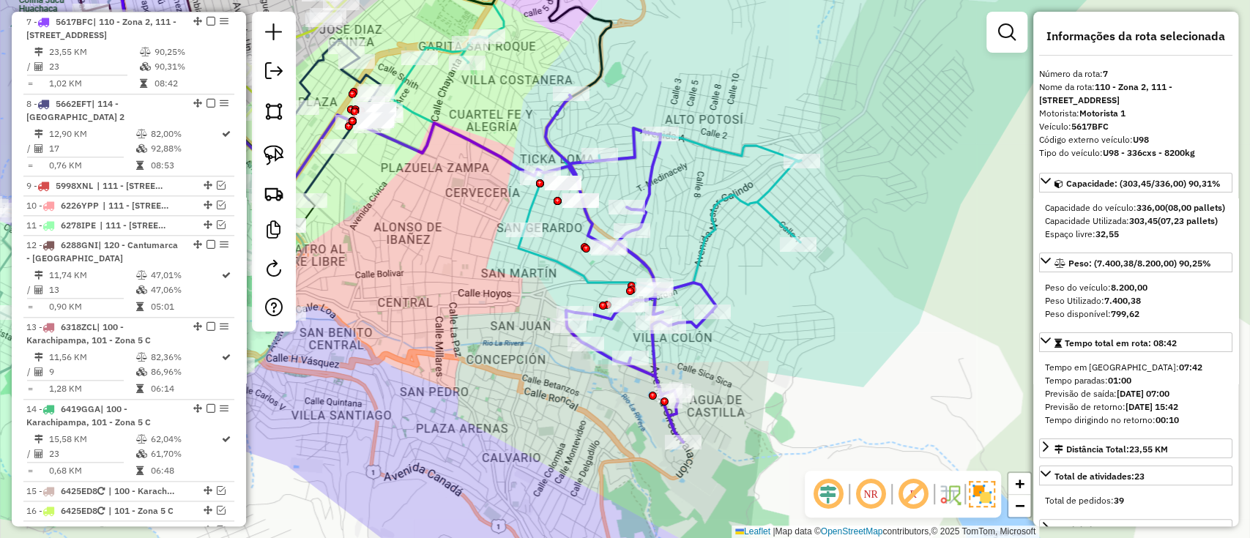
drag, startPoint x: 436, startPoint y: 92, endPoint x: 536, endPoint y: 149, distance: 115.4
click at [581, 140] on div "Janela de atendimento Grade de atendimento Capacidade Transportadoras Veículos …" at bounding box center [625, 269] width 1250 height 538
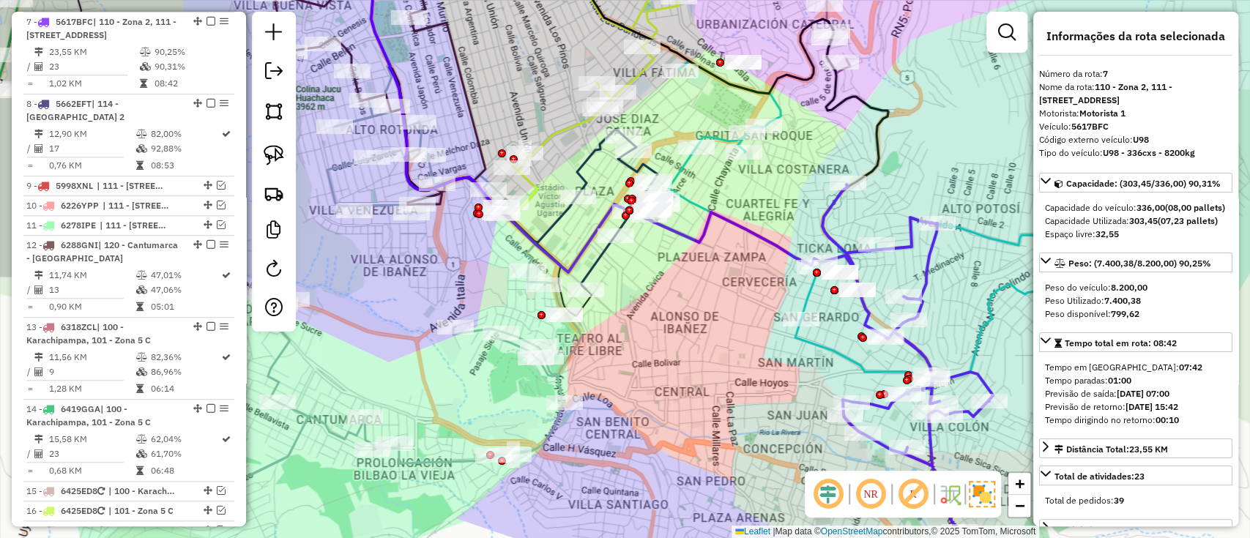
click at [768, 243] on icon at bounding box center [594, 110] width 450 height 326
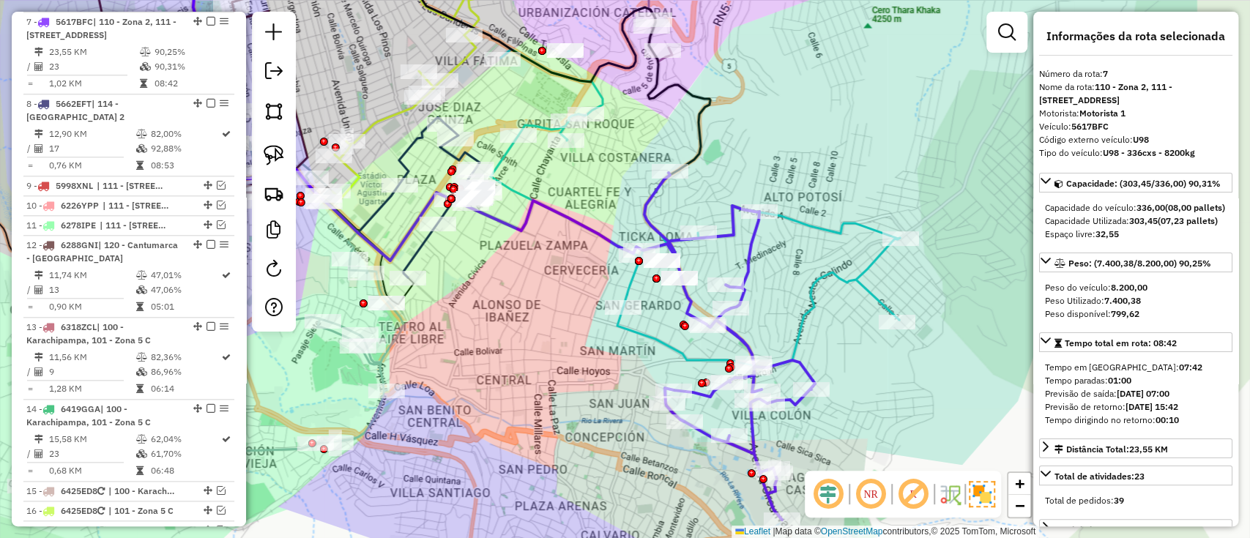
drag, startPoint x: 769, startPoint y: 217, endPoint x: 637, endPoint y: 236, distance: 134.0
click at [591, 204] on div "Janela de atendimento Grade de atendimento Capacidade Transportadoras Veículos …" at bounding box center [625, 269] width 1250 height 538
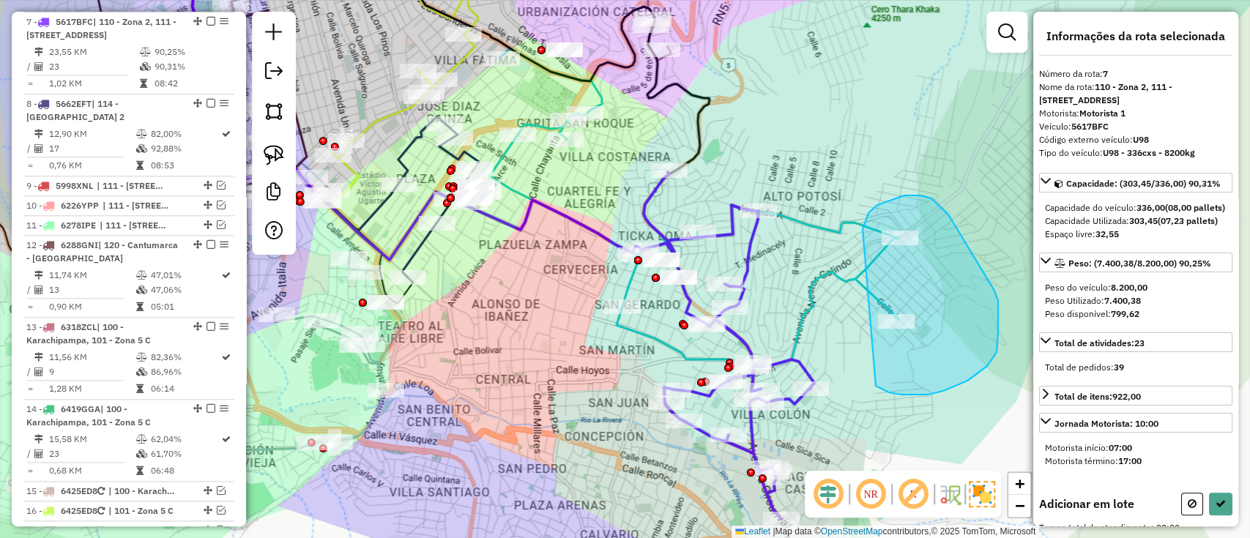
drag, startPoint x: 862, startPoint y: 229, endPoint x: 850, endPoint y: 344, distance: 115.5
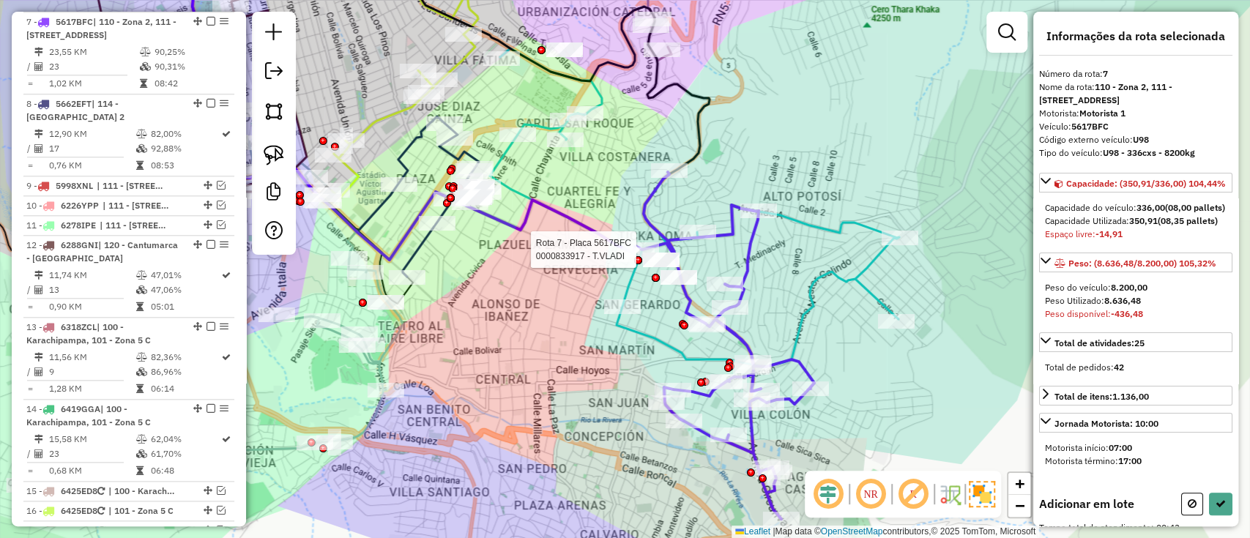
select select "**********"
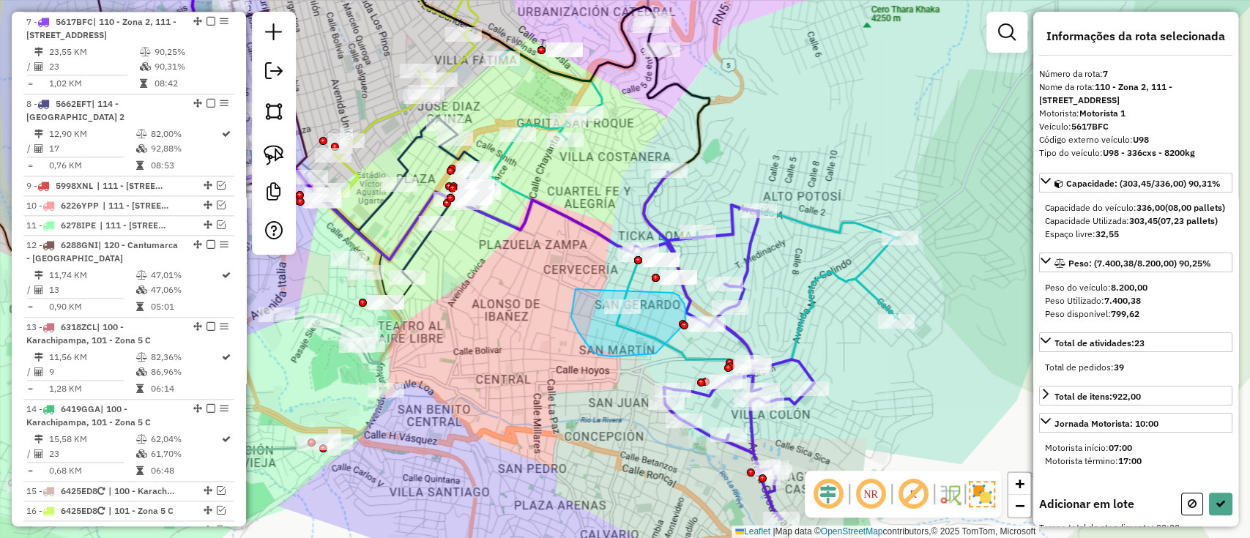
drag, startPoint x: 578, startPoint y: 331, endPoint x: 673, endPoint y: 291, distance: 103.3
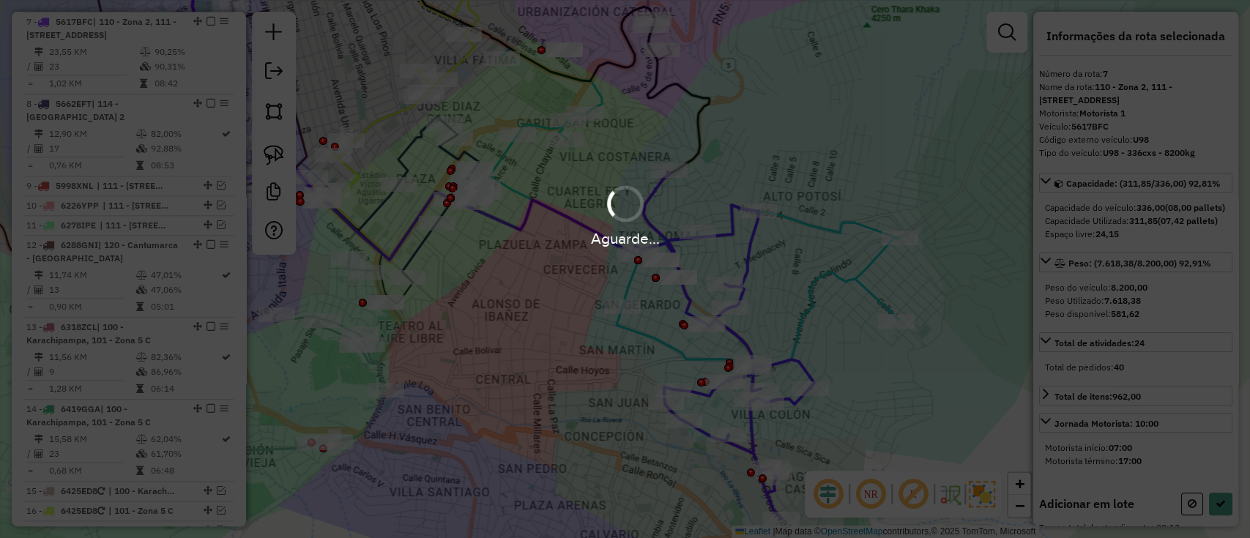
select select "**********"
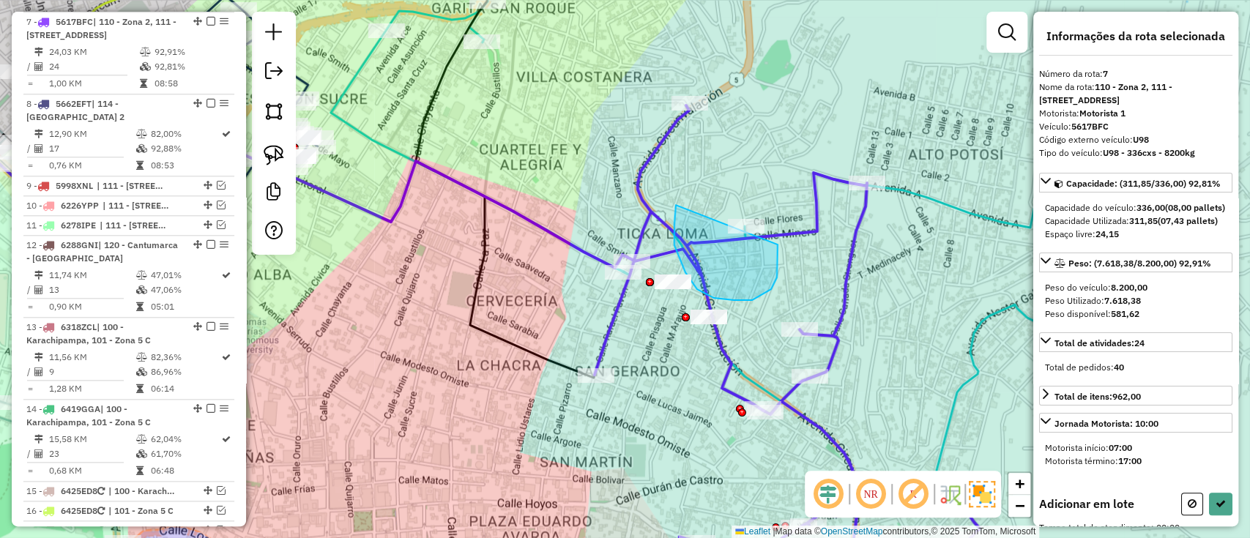
drag, startPoint x: 752, startPoint y: 300, endPoint x: 761, endPoint y: 181, distance: 119.7
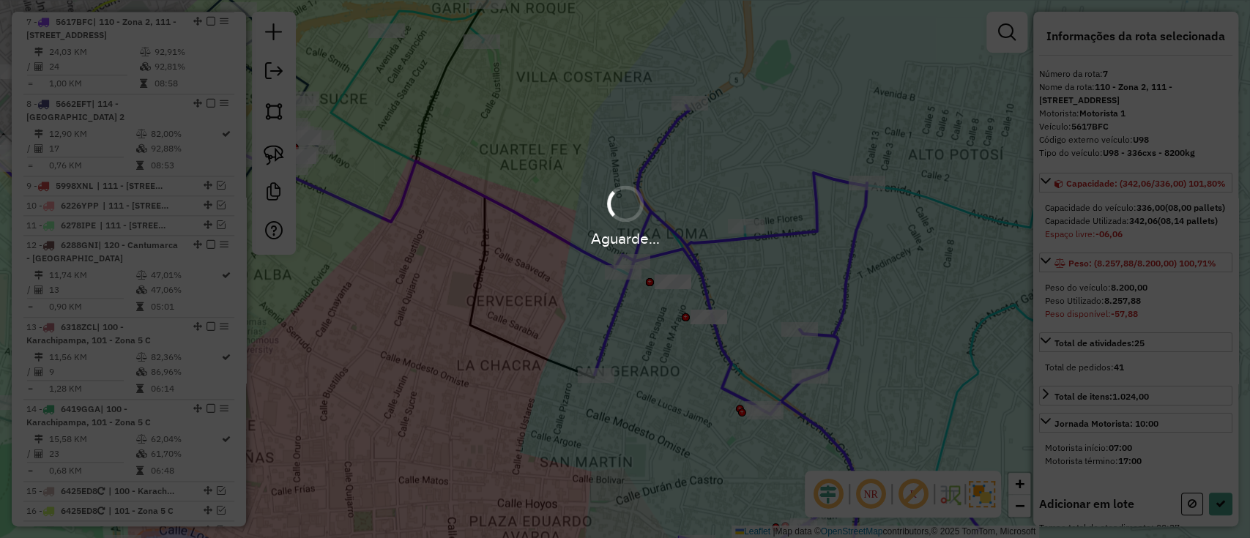
select select "**********"
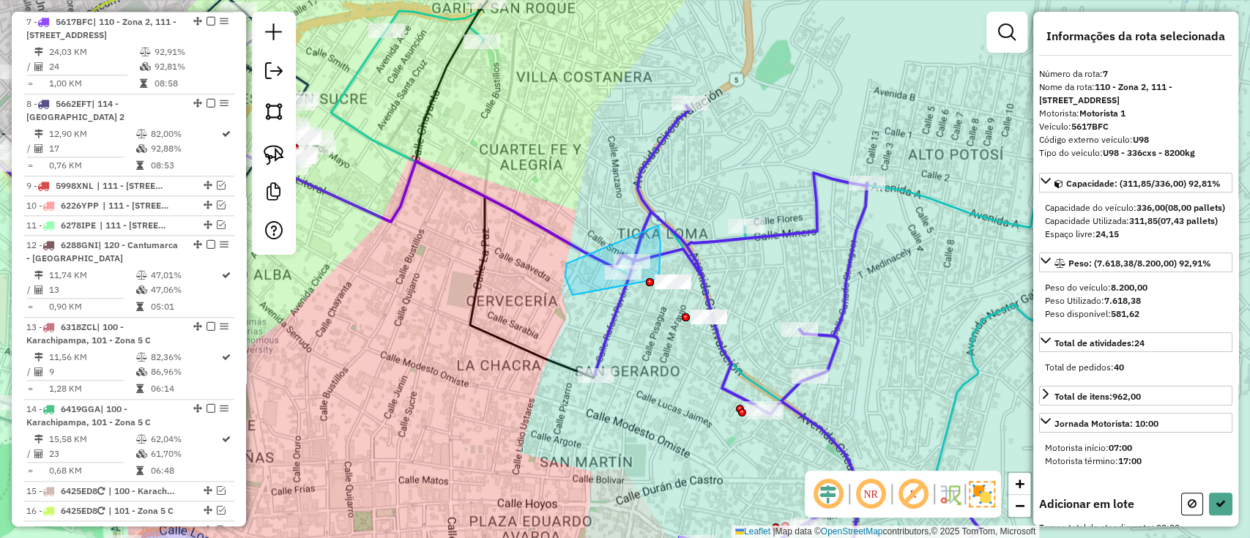
drag, startPoint x: 565, startPoint y: 270, endPoint x: 658, endPoint y: 225, distance: 103.1
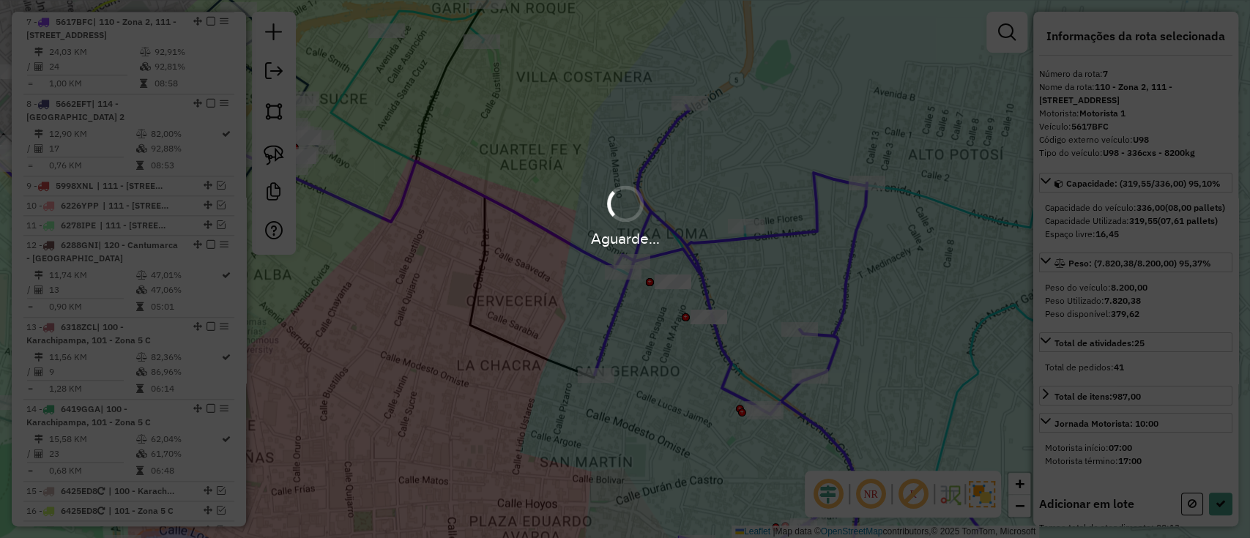
select select "**********"
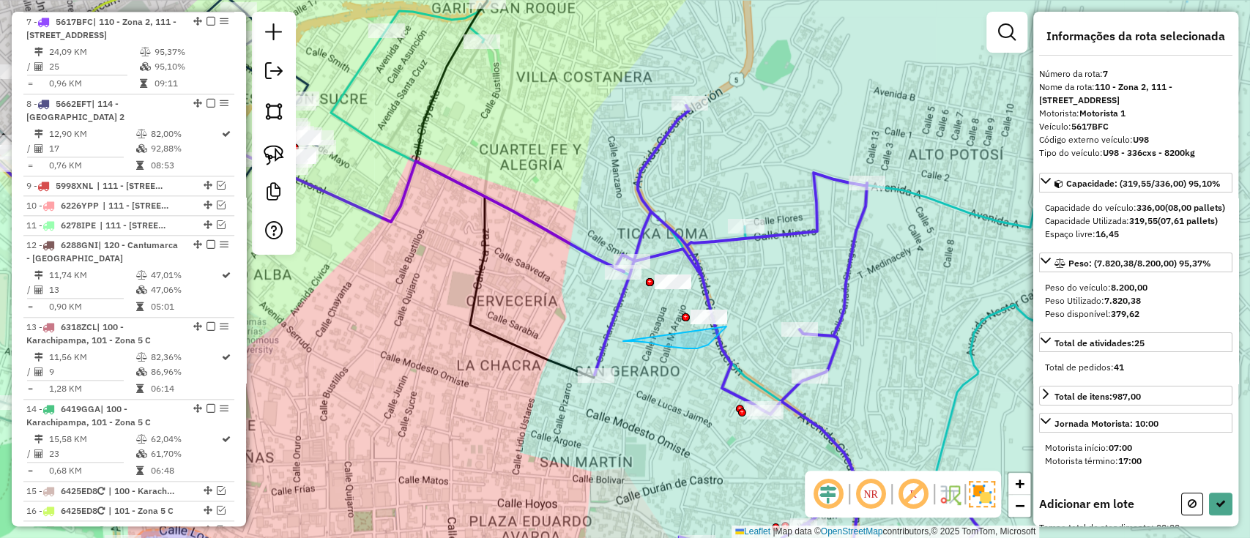
drag, startPoint x: 708, startPoint y: 345, endPoint x: 767, endPoint y: 275, distance: 91.4
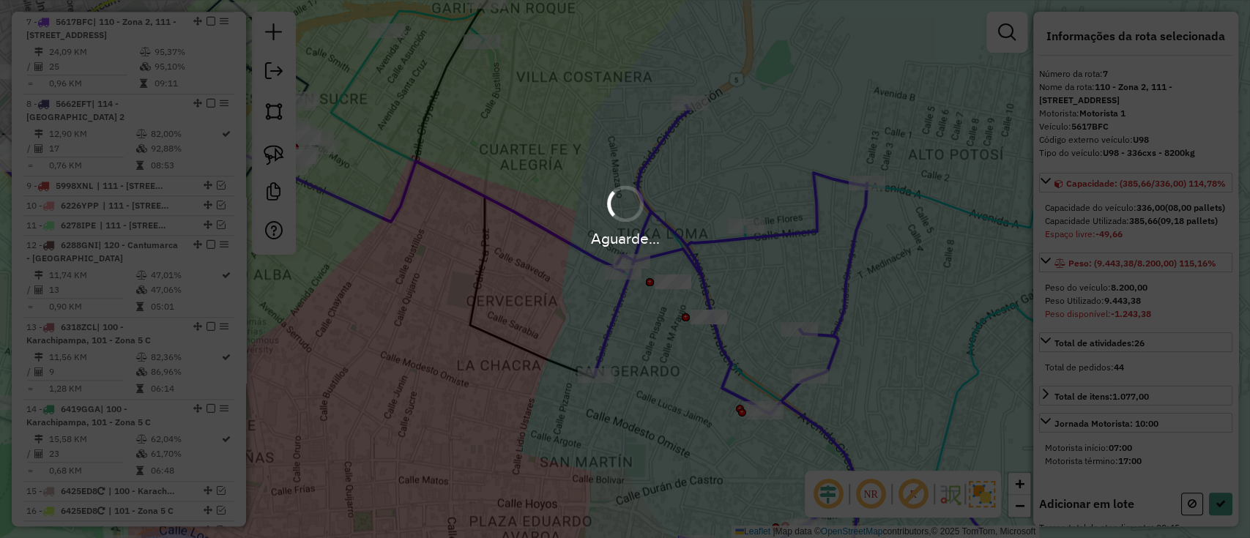
select select "**********"
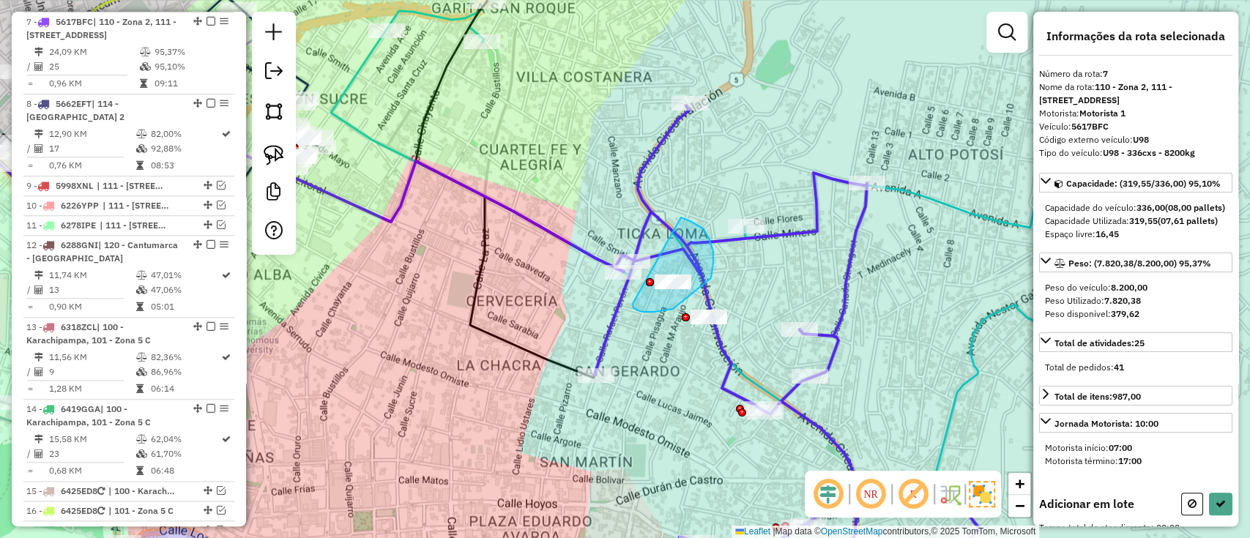
drag, startPoint x: 636, startPoint y: 310, endPoint x: 657, endPoint y: 210, distance: 101.6
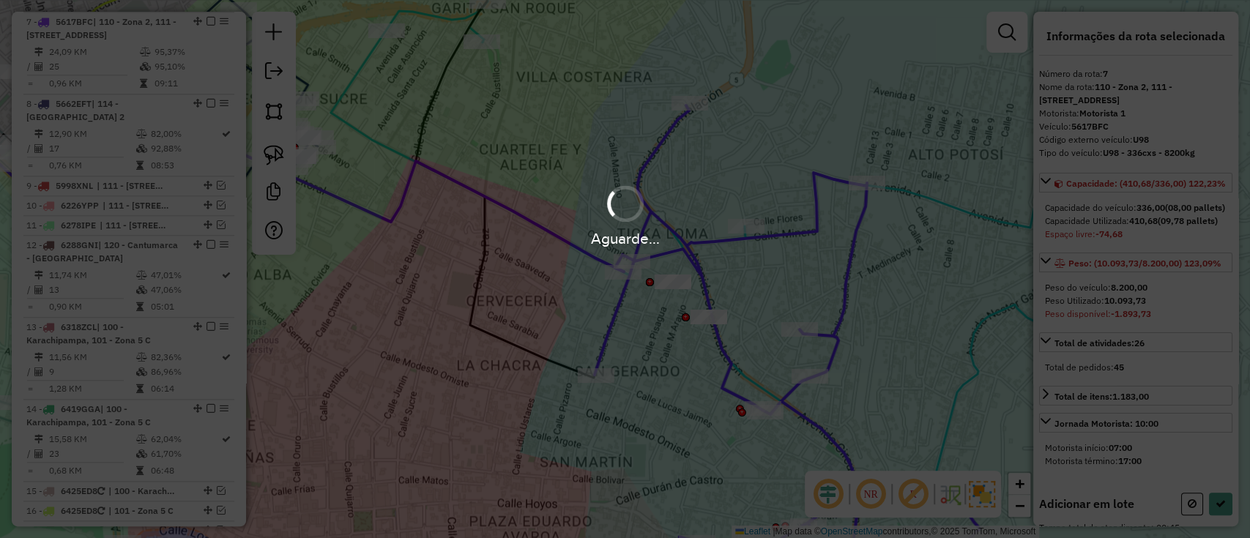
select select "**********"
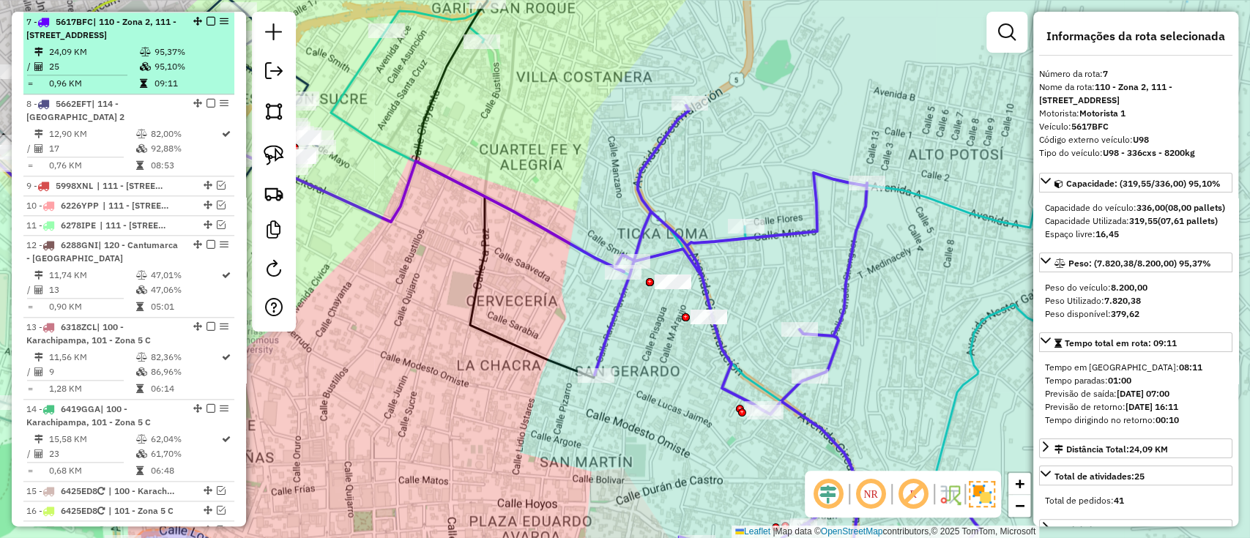
click at [206, 20] on em at bounding box center [210, 21] width 9 height 9
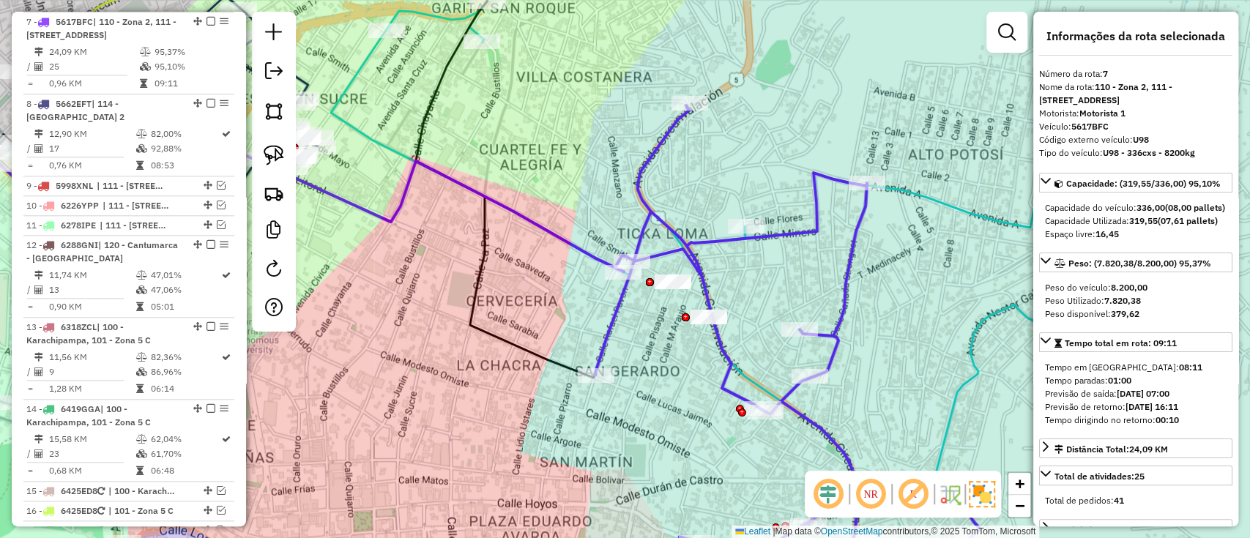
scroll to position [868, 0]
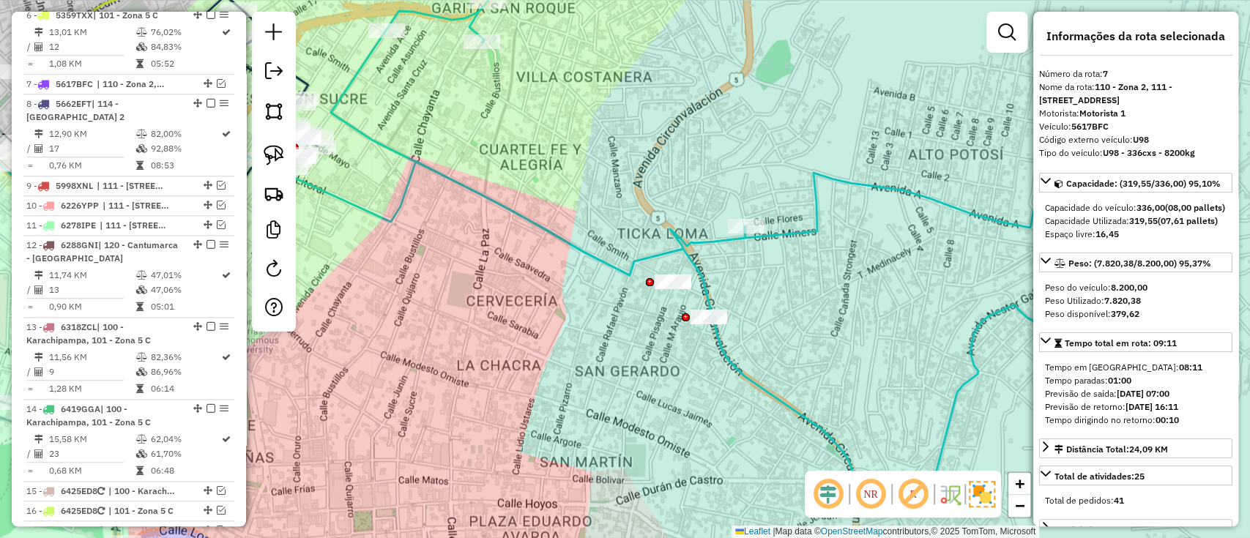
click at [690, 236] on icon at bounding box center [740, 174] width 818 height 454
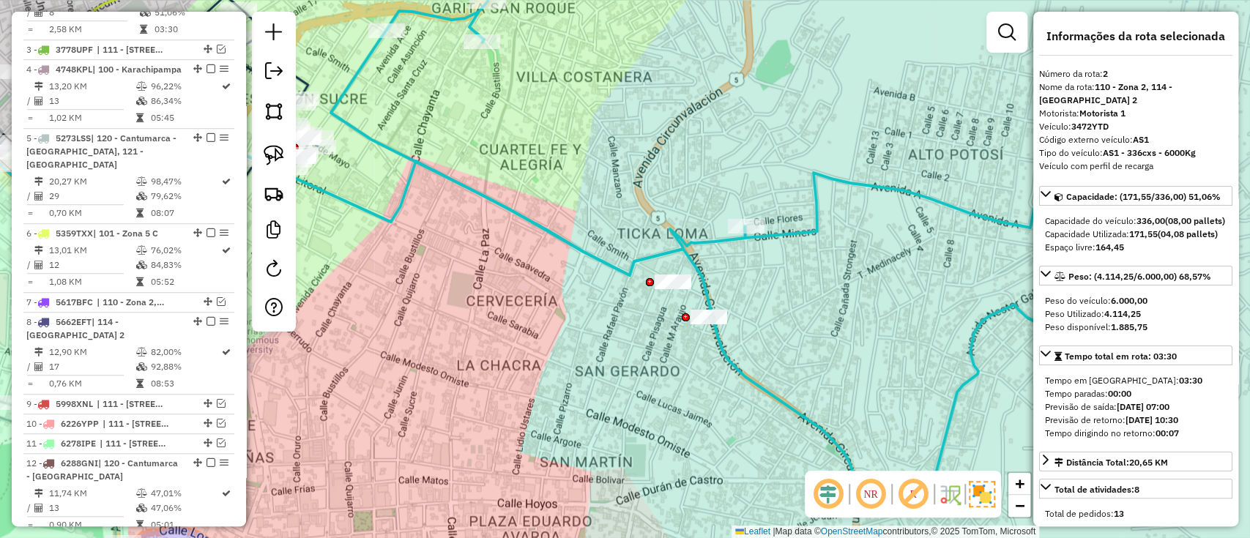
scroll to position [596, 0]
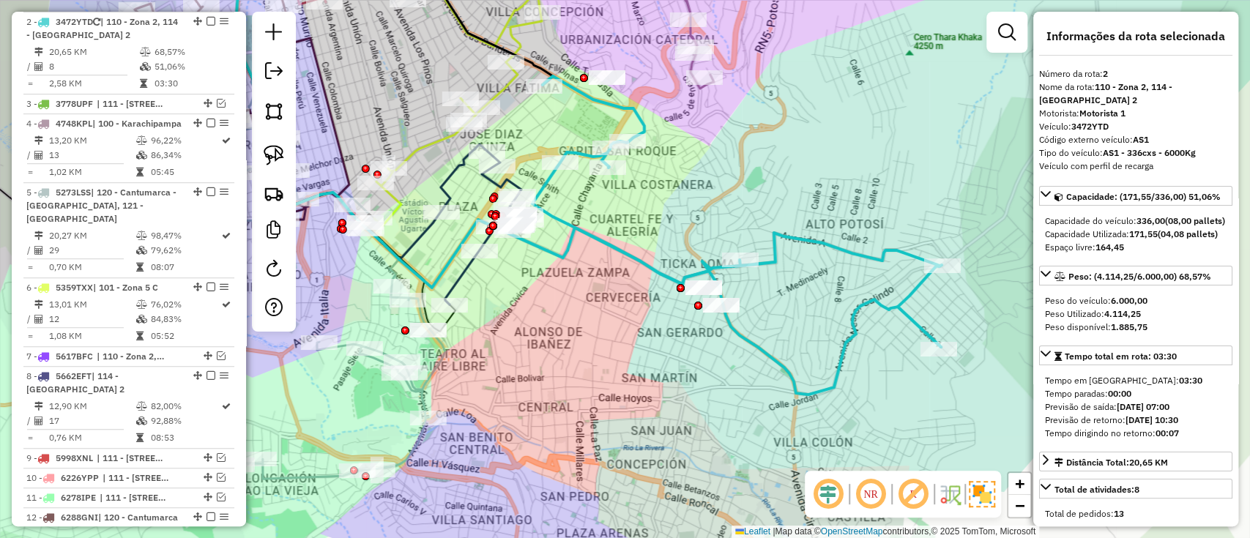
drag, startPoint x: 837, startPoint y: 323, endPoint x: 669, endPoint y: 291, distance: 171.3
click at [669, 291] on div "Janela de atendimento Grade de atendimento Capacidade Transportadoras Veículos …" at bounding box center [625, 269] width 1250 height 538
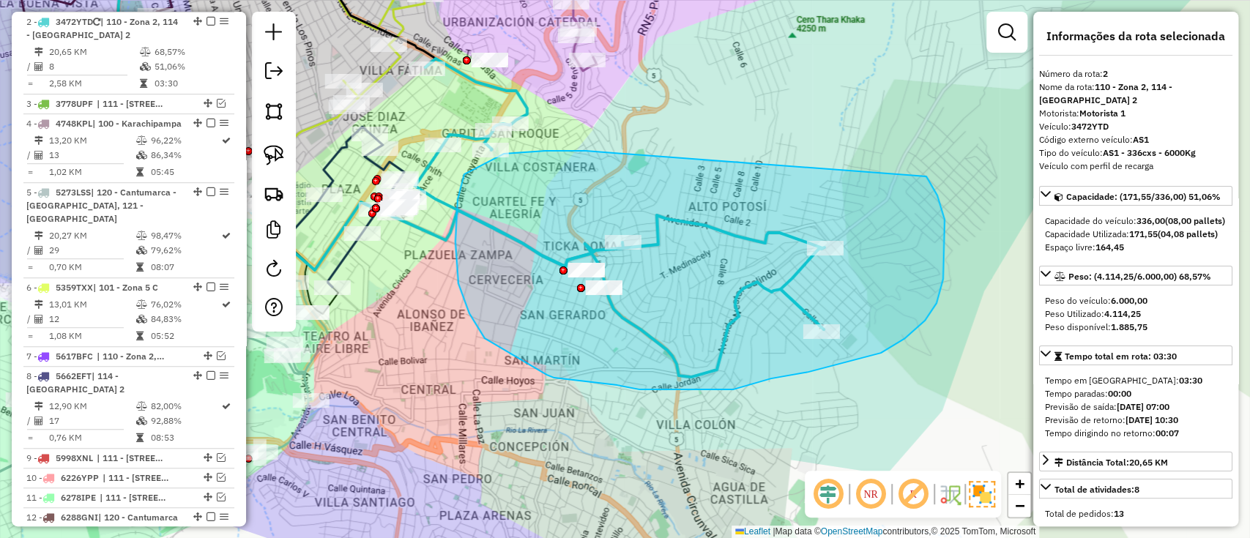
drag, startPoint x: 458, startPoint y: 283, endPoint x: 915, endPoint y: 162, distance: 472.7
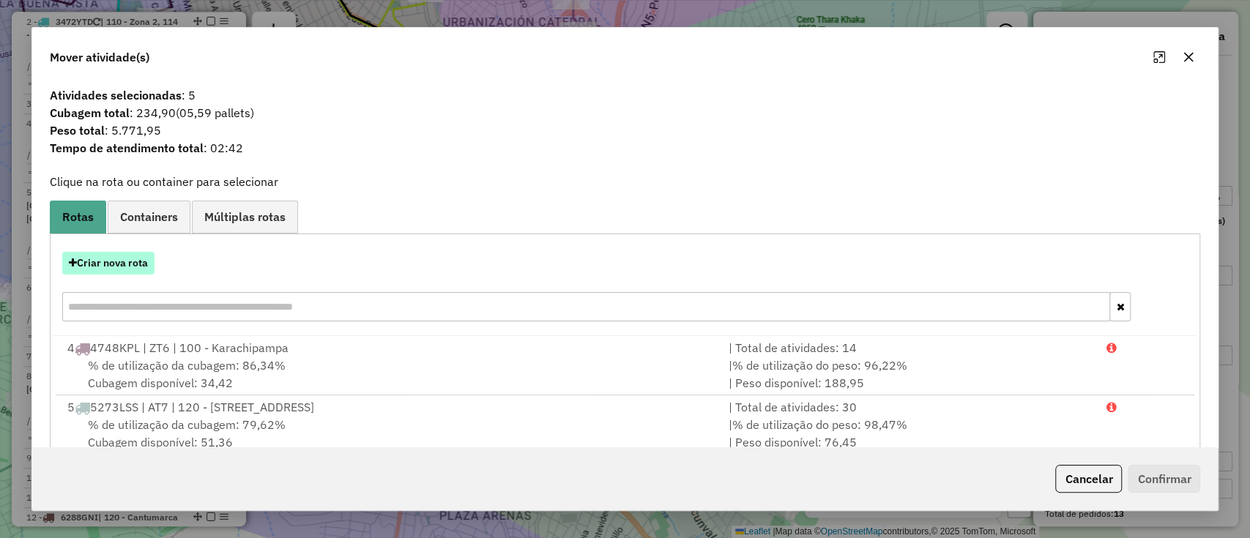
click at [126, 258] on button "Criar nova rota" at bounding box center [108, 263] width 92 height 23
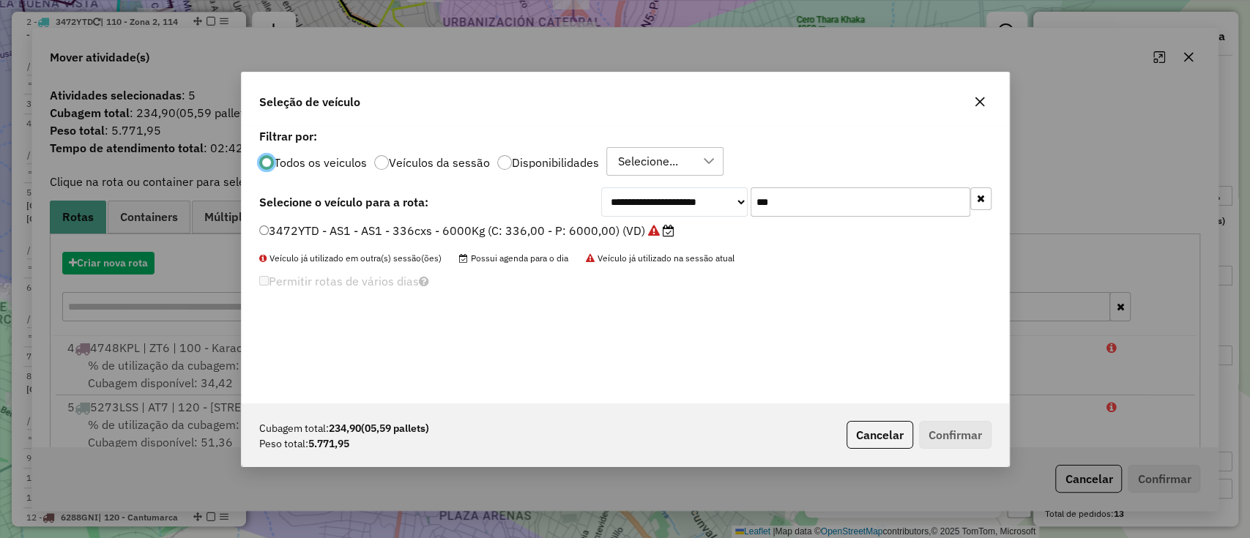
scroll to position [7, 4]
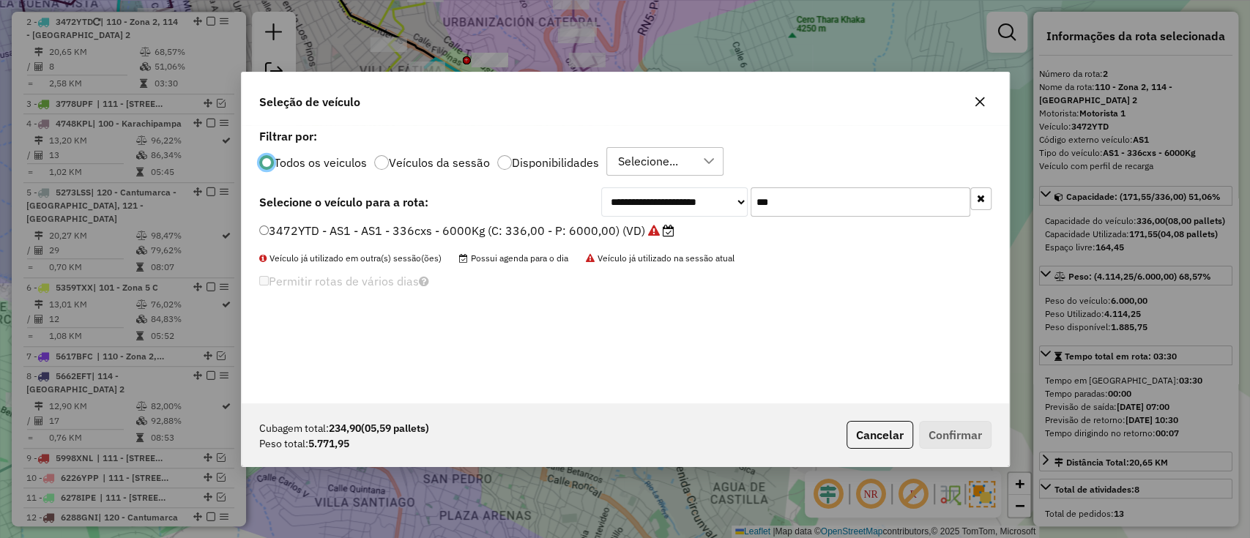
click at [392, 164] on label "Veículos da sessão" at bounding box center [439, 163] width 101 height 12
drag, startPoint x: 976, startPoint y: 193, endPoint x: 856, endPoint y: 224, distance: 123.2
click at [977, 193] on icon "button" at bounding box center [981, 198] width 8 height 10
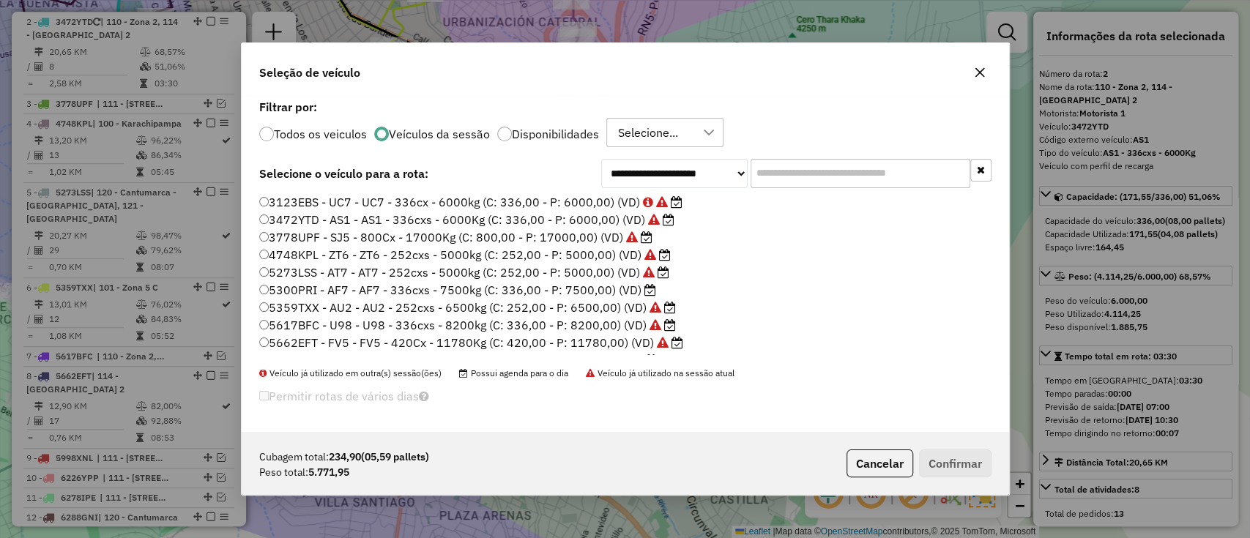
click at [608, 283] on label "5300PRI - AF7 - AF7 - 336cxs - 7500kg (C: 336,00 - P: 7500,00) (VD)" at bounding box center [457, 290] width 397 height 18
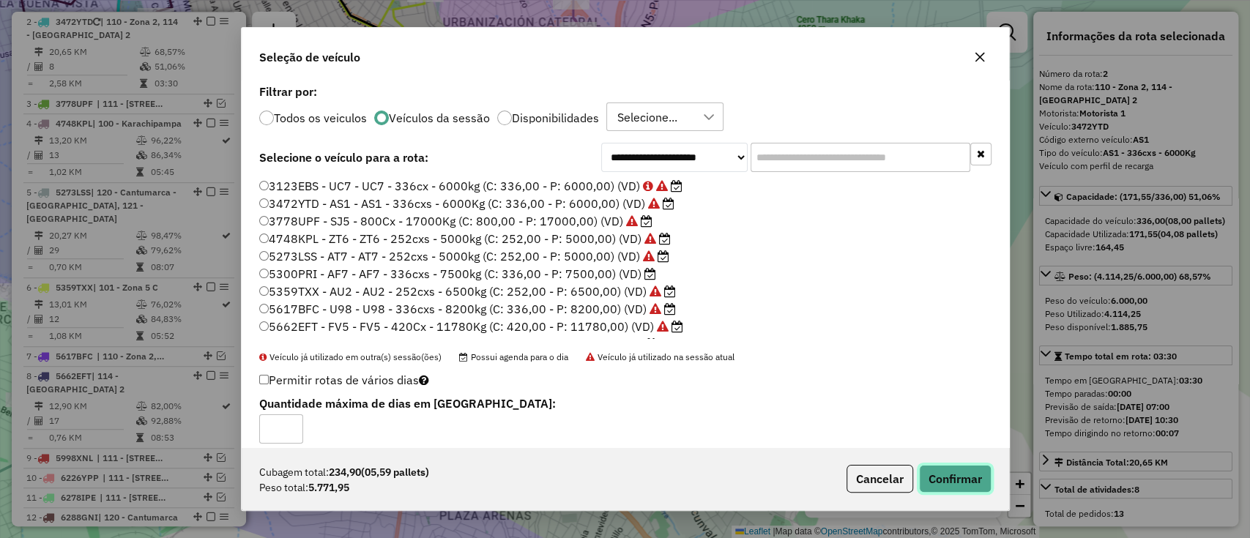
click at [925, 474] on button "Confirmar" at bounding box center [955, 479] width 72 height 28
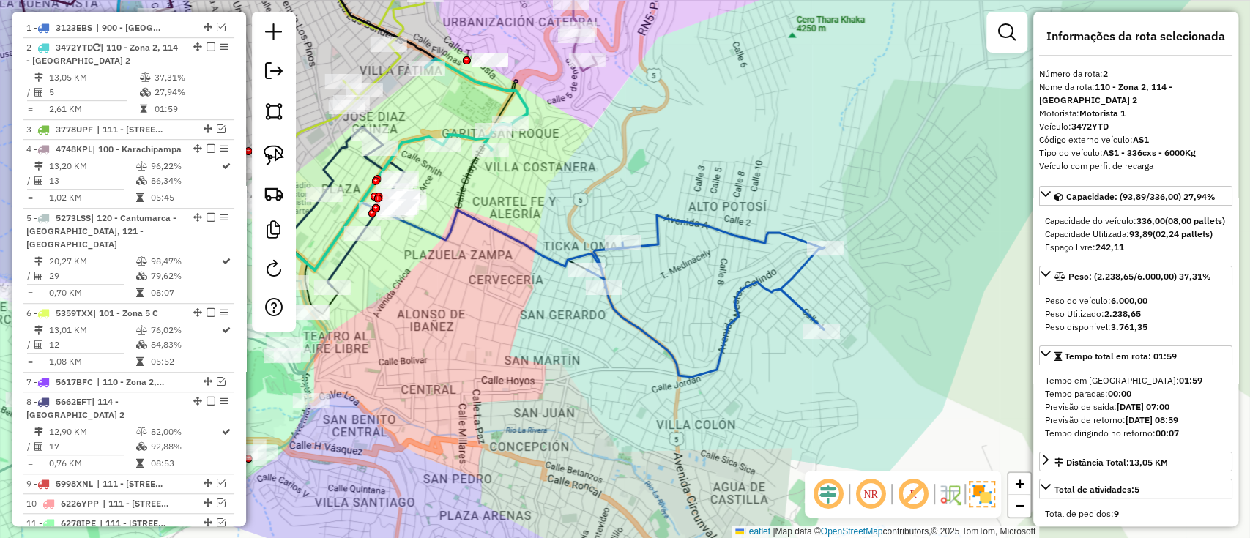
scroll to position [596, 0]
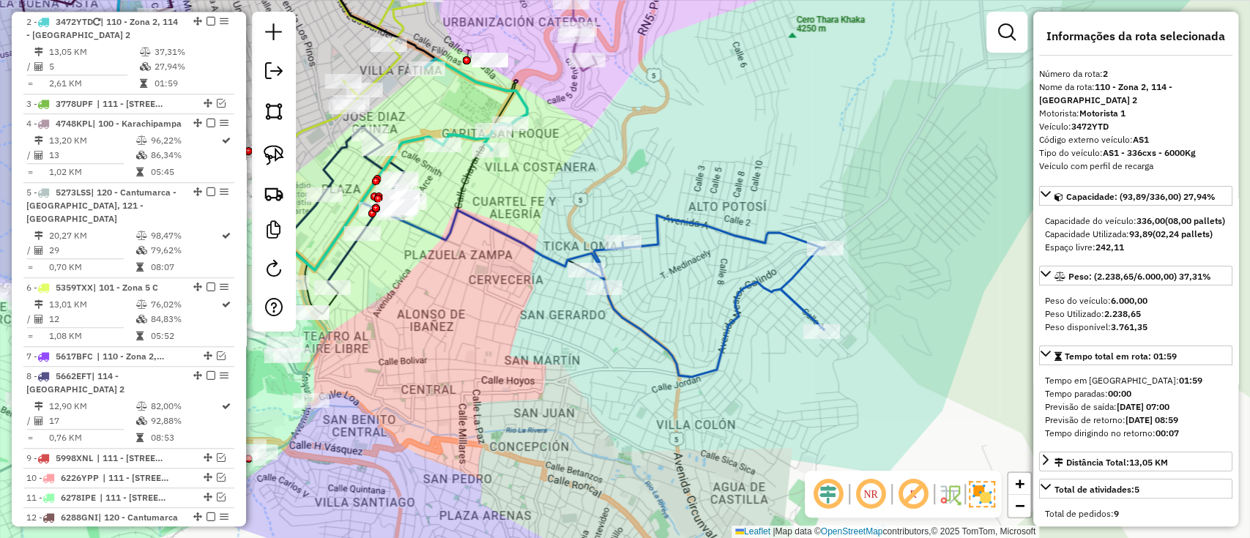
click at [655, 234] on icon at bounding box center [705, 272] width 238 height 114
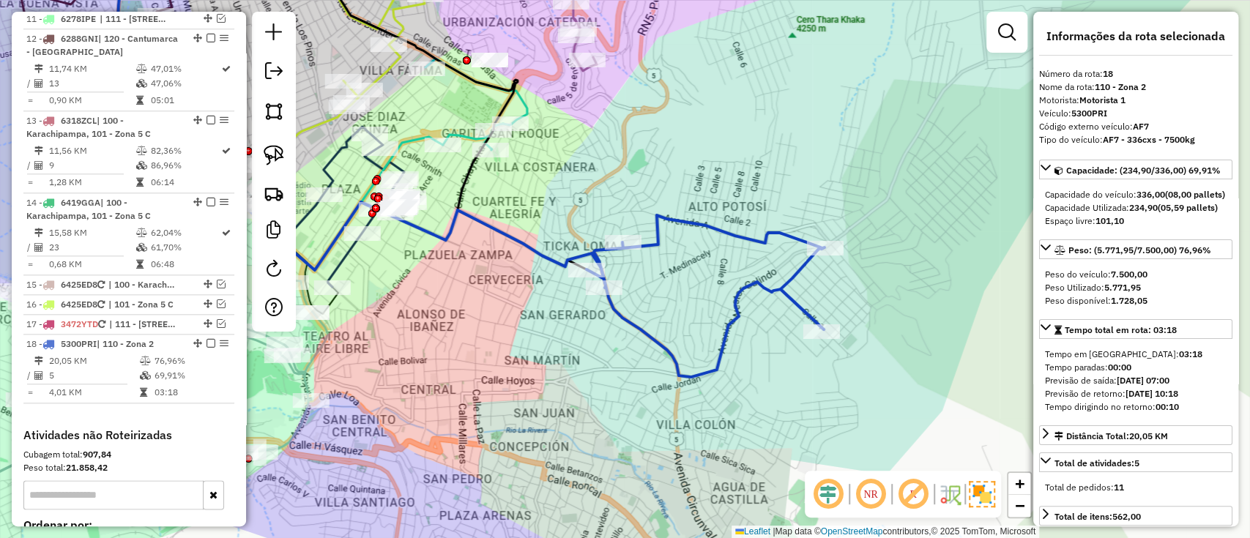
scroll to position [1277, 0]
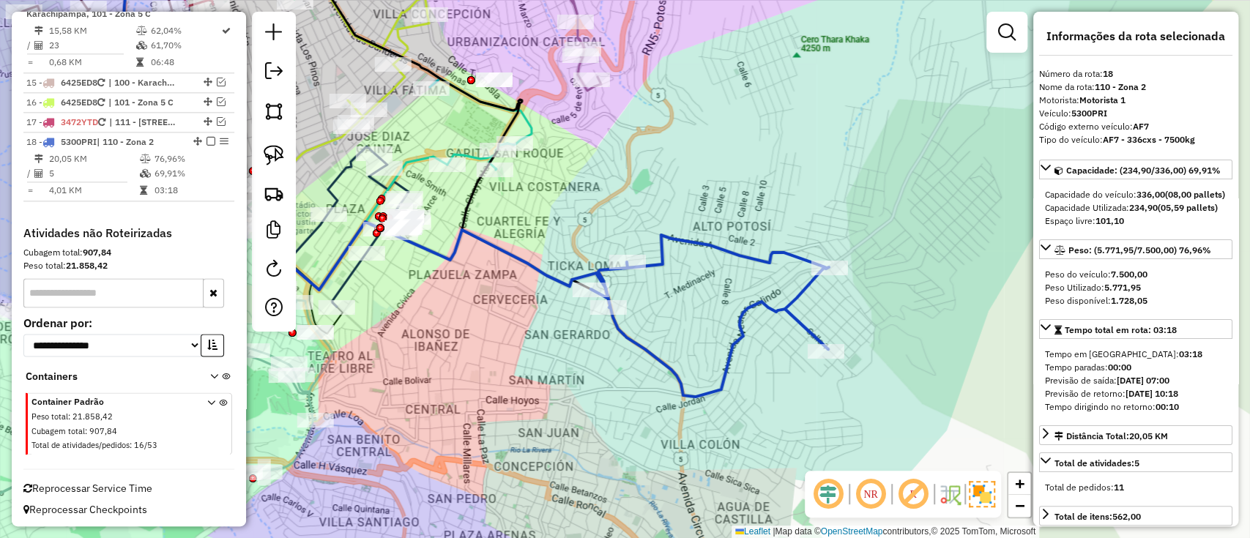
drag, startPoint x: 635, startPoint y: 189, endPoint x: 677, endPoint y: 283, distance: 103.5
click at [677, 283] on div "Janela de atendimento Grade de atendimento Capacidade Transportadoras Veículos …" at bounding box center [625, 269] width 1250 height 538
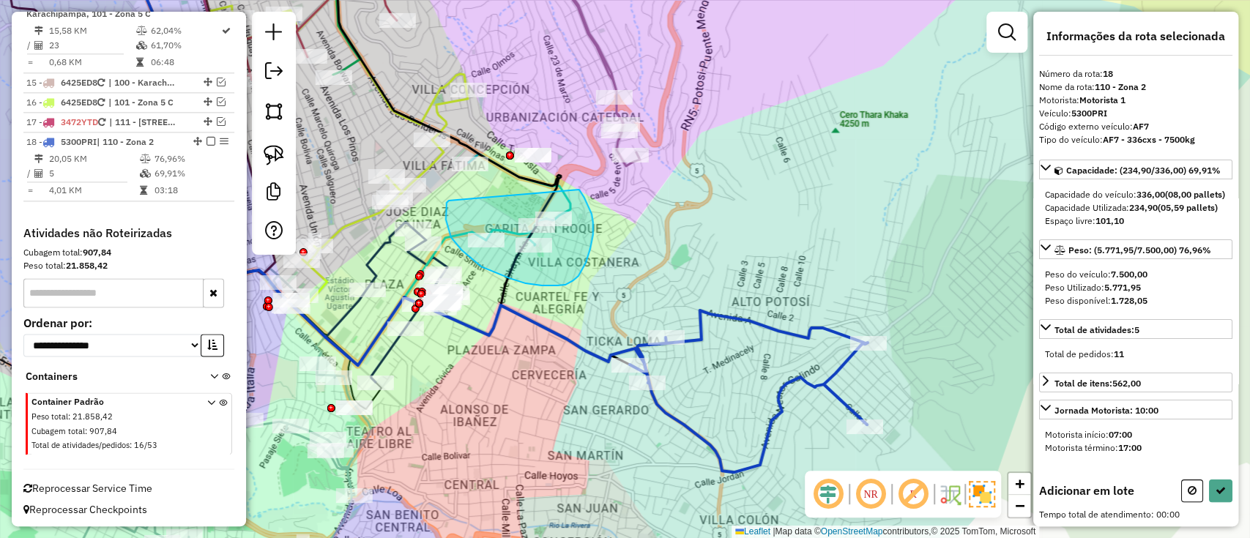
drag, startPoint x: 447, startPoint y: 203, endPoint x: 568, endPoint y: 186, distance: 122.7
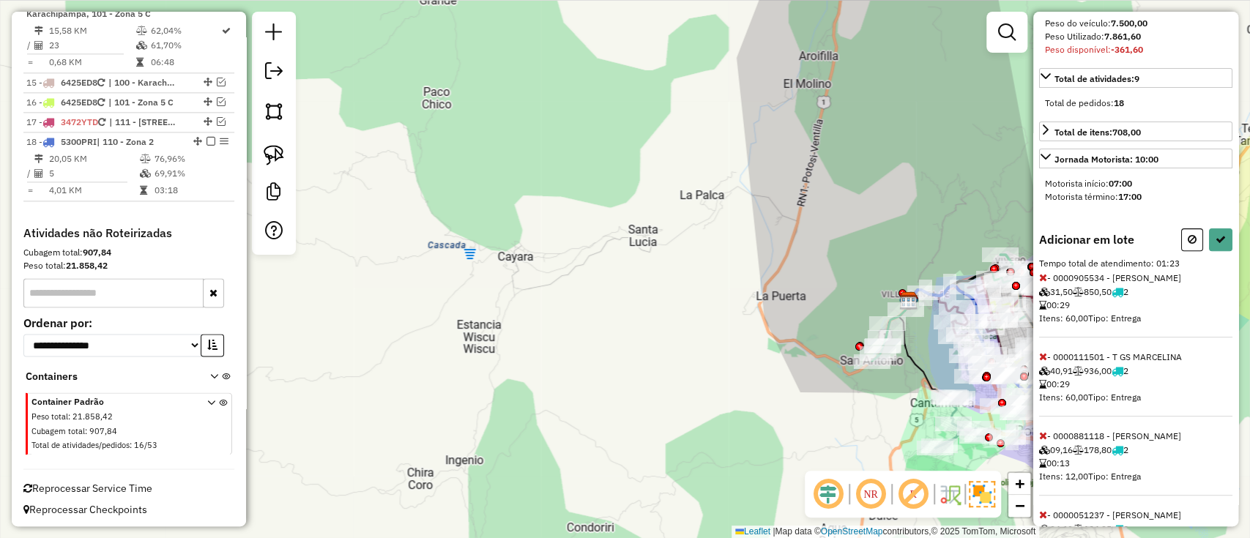
scroll to position [340, 0]
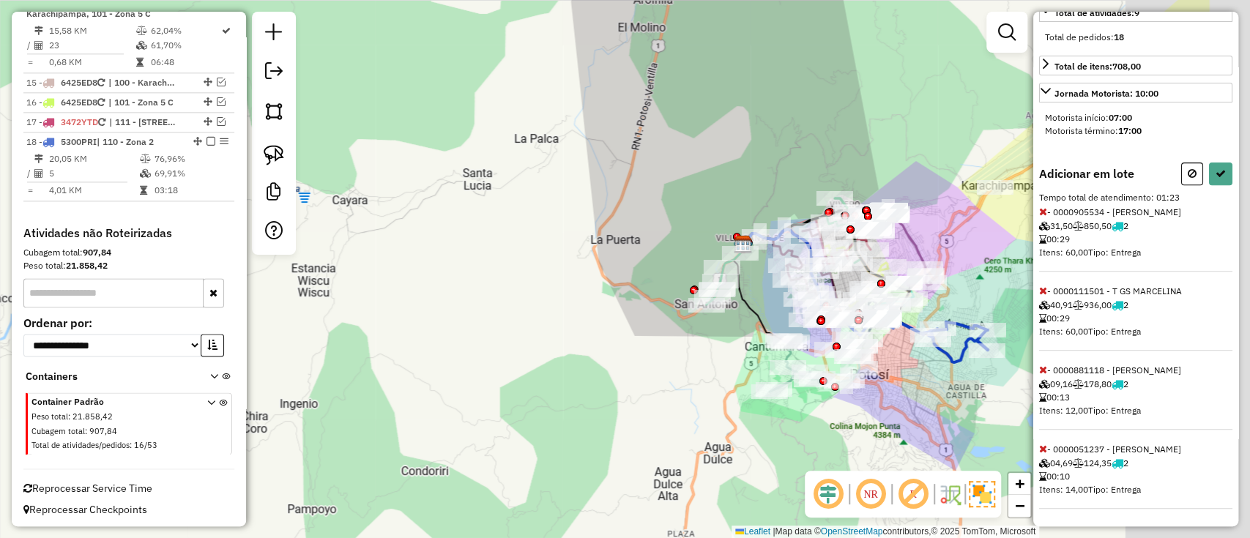
drag, startPoint x: 746, startPoint y: 397, endPoint x: 552, endPoint y: 292, distance: 220.8
click at [403, 286] on div "Janela de atendimento Grade de atendimento Capacidade Transportadoras Veículos …" at bounding box center [625, 269] width 1250 height 538
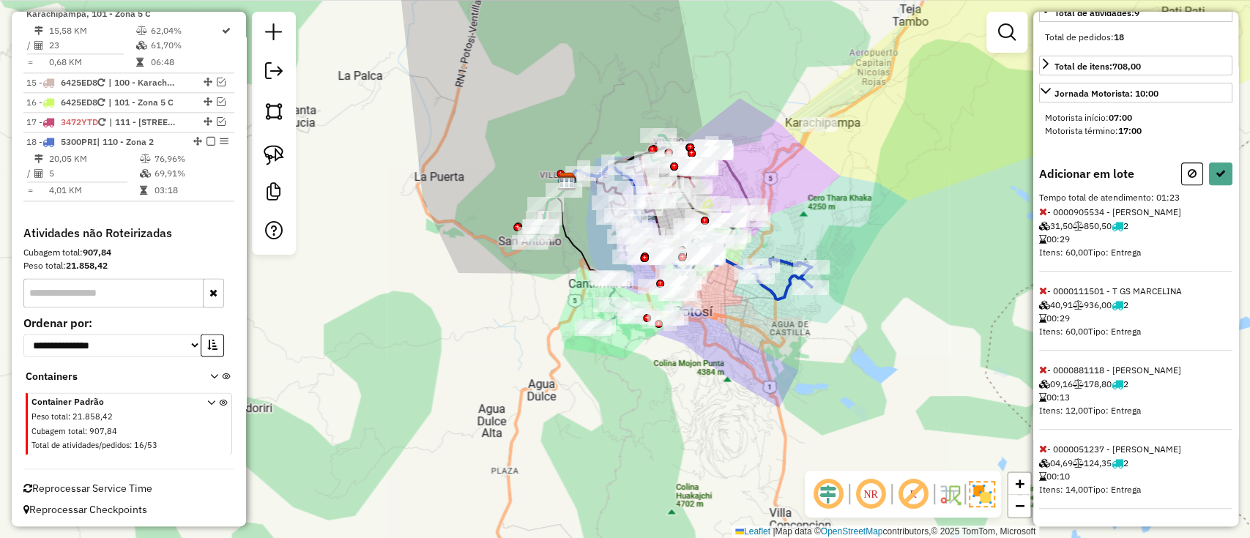
click at [1041, 367] on icon at bounding box center [1043, 370] width 8 height 10
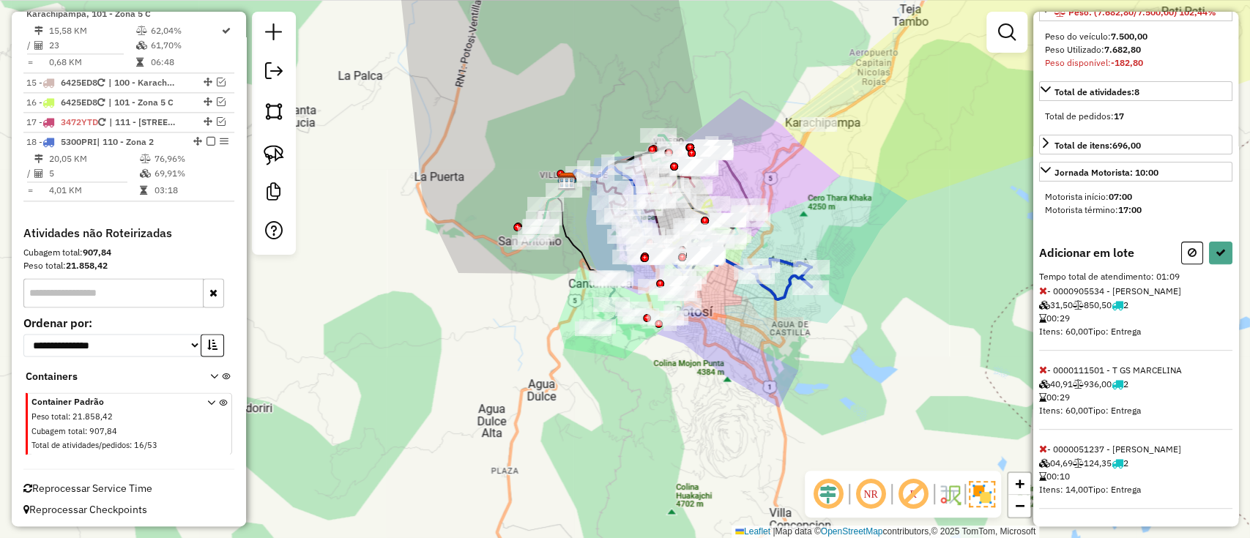
select select "**********"
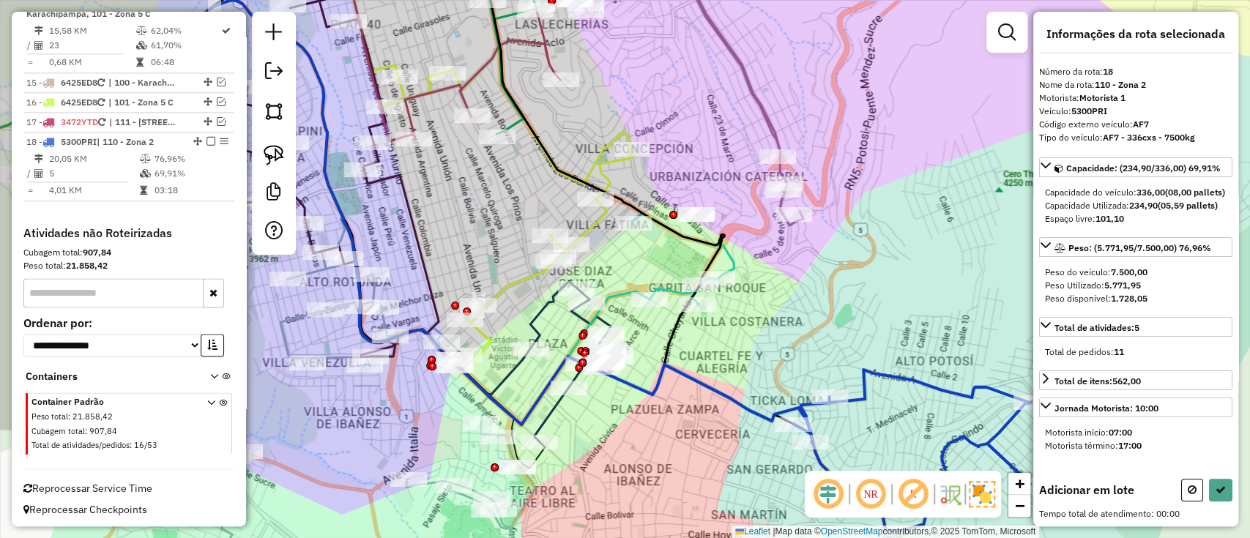
scroll to position [0, 0]
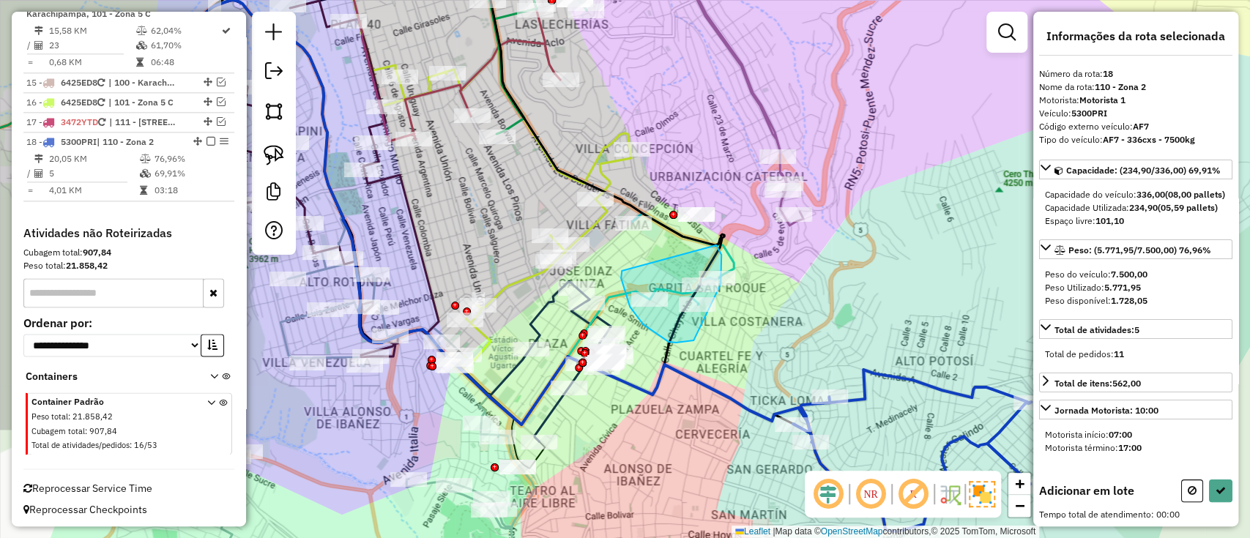
drag, startPoint x: 661, startPoint y: 337, endPoint x: 715, endPoint y: 245, distance: 107.6
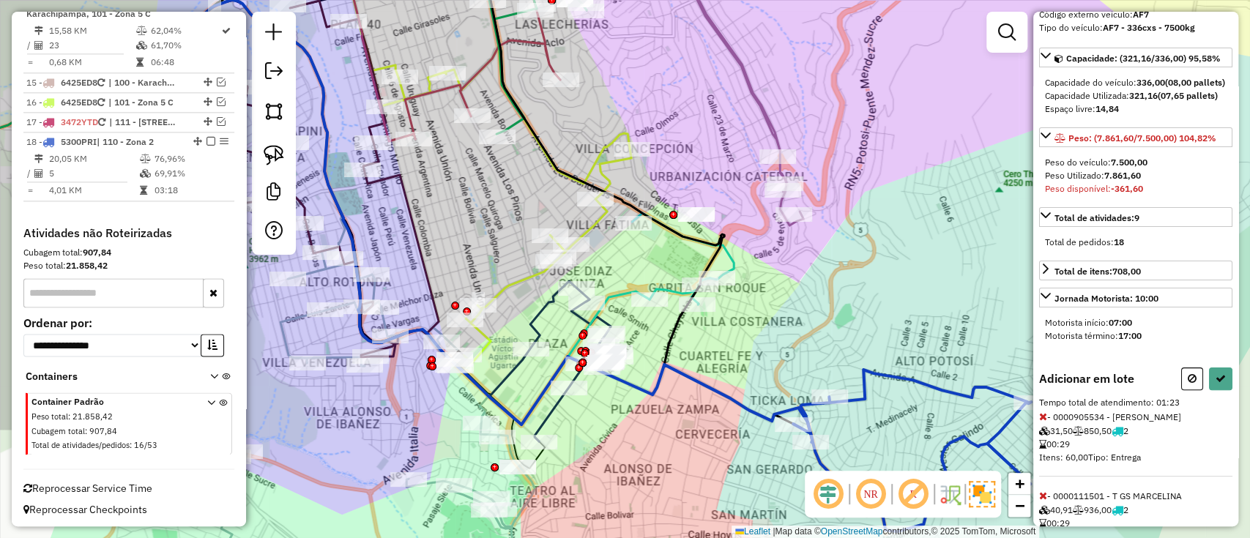
scroll to position [195, 0]
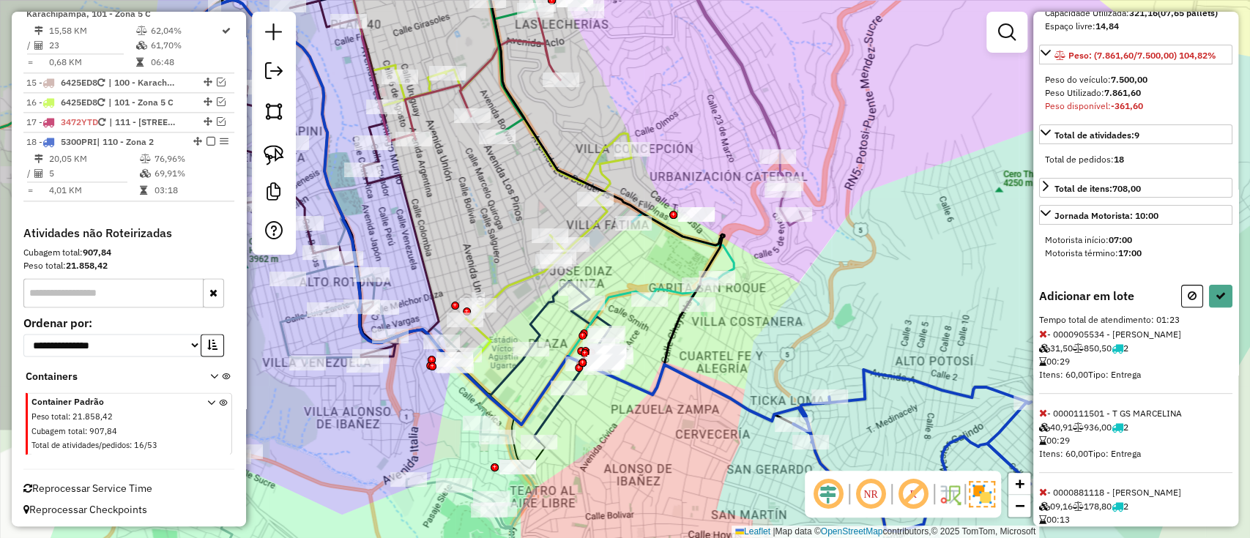
click at [1037, 357] on div "Informações da rota selecionada Número da rota: 18 Nome da rota: 110 - Zona 2 M…" at bounding box center [1135, 269] width 205 height 515
click at [1044, 339] on icon at bounding box center [1043, 334] width 8 height 10
select select "**********"
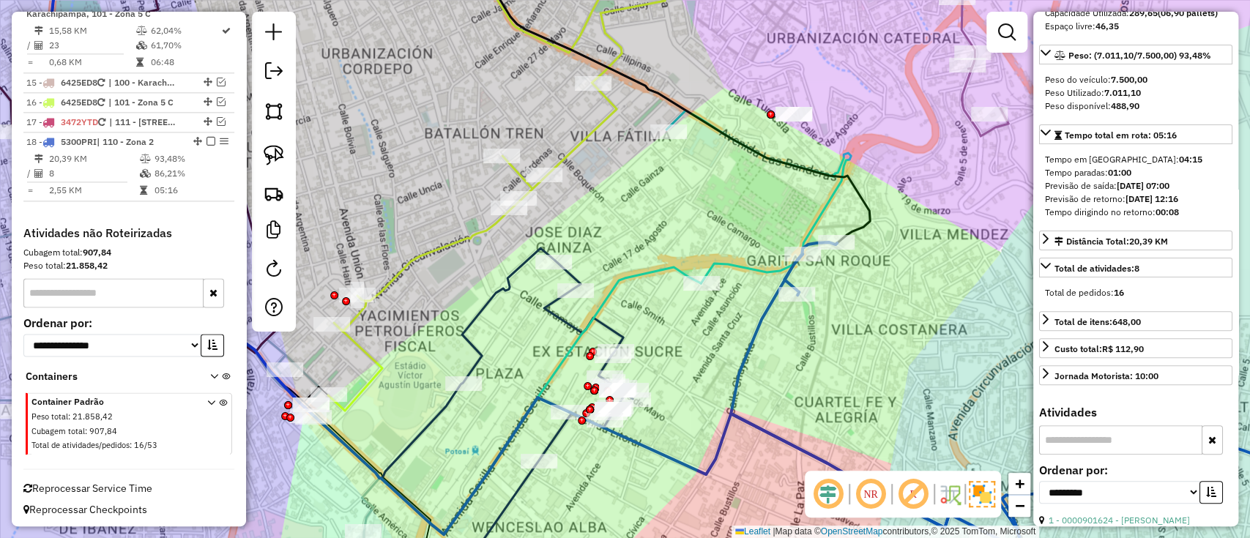
click at [556, 318] on icon at bounding box center [471, 408] width 321 height 320
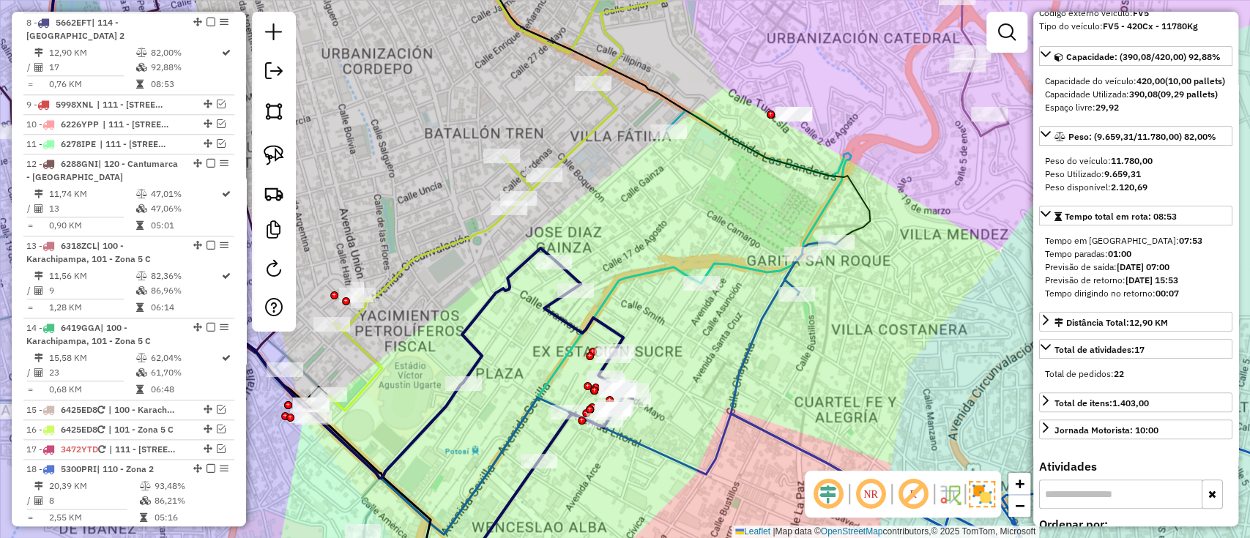
scroll to position [0, 0]
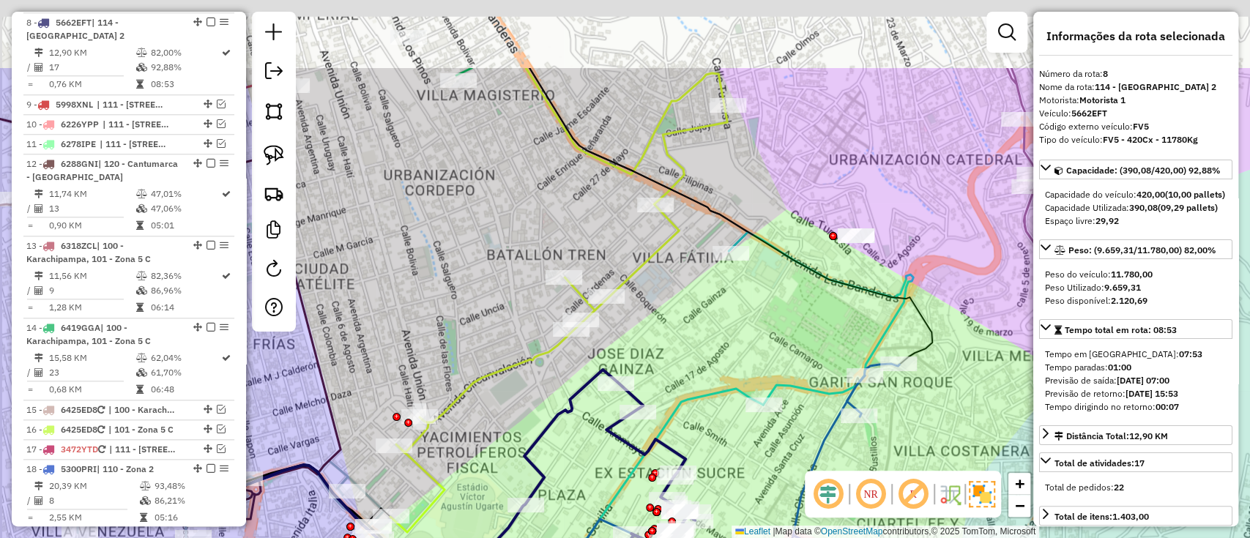
drag, startPoint x: 682, startPoint y: 234, endPoint x: 755, endPoint y: 387, distance: 170.3
click at [755, 395] on div "Rota 2 - Placa 3472YTD 0000905534 - WALTER SOLANO G Janela de atendimento Grade…" at bounding box center [625, 269] width 1250 height 538
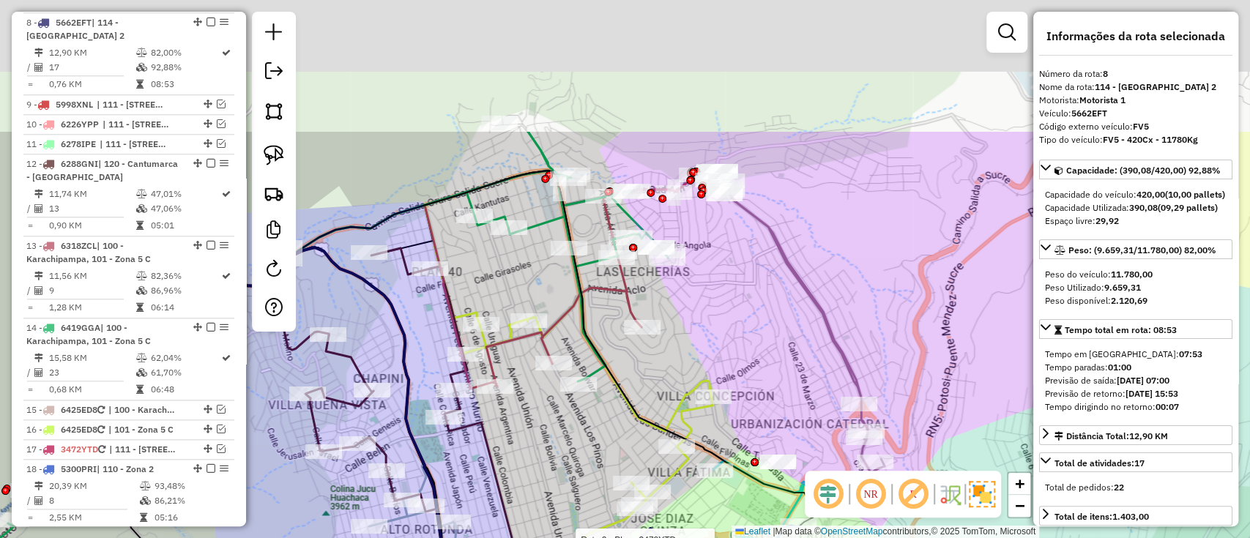
drag, startPoint x: 664, startPoint y: 169, endPoint x: 649, endPoint y: 380, distance: 211.3
click at [641, 395] on div "Rota 2 - Placa 3472YTD 0000905534 - WALTER SOLANO G Janela de atendimento Grade…" at bounding box center [625, 269] width 1250 height 538
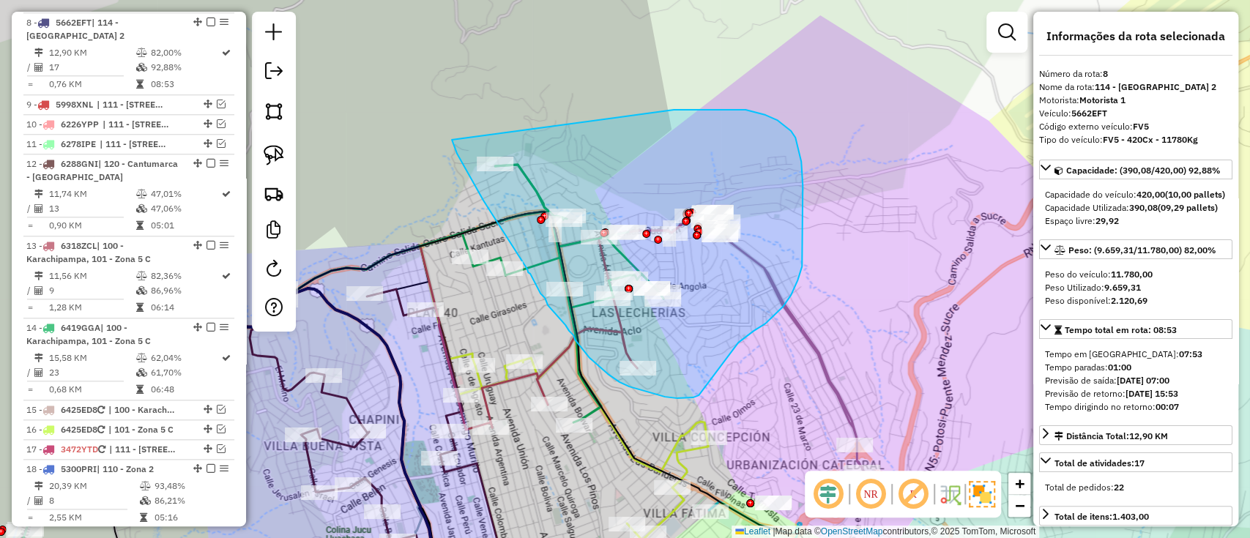
drag, startPoint x: 765, startPoint y: 115, endPoint x: 452, endPoint y: 140, distance: 314.3
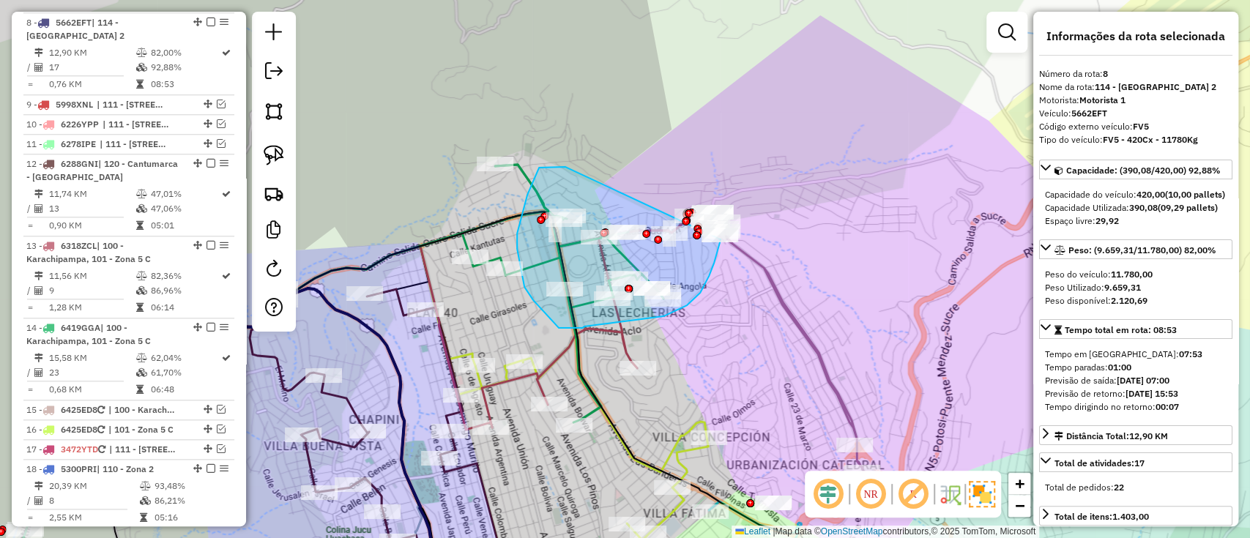
drag, startPoint x: 557, startPoint y: 167, endPoint x: 722, endPoint y: 193, distance: 166.7
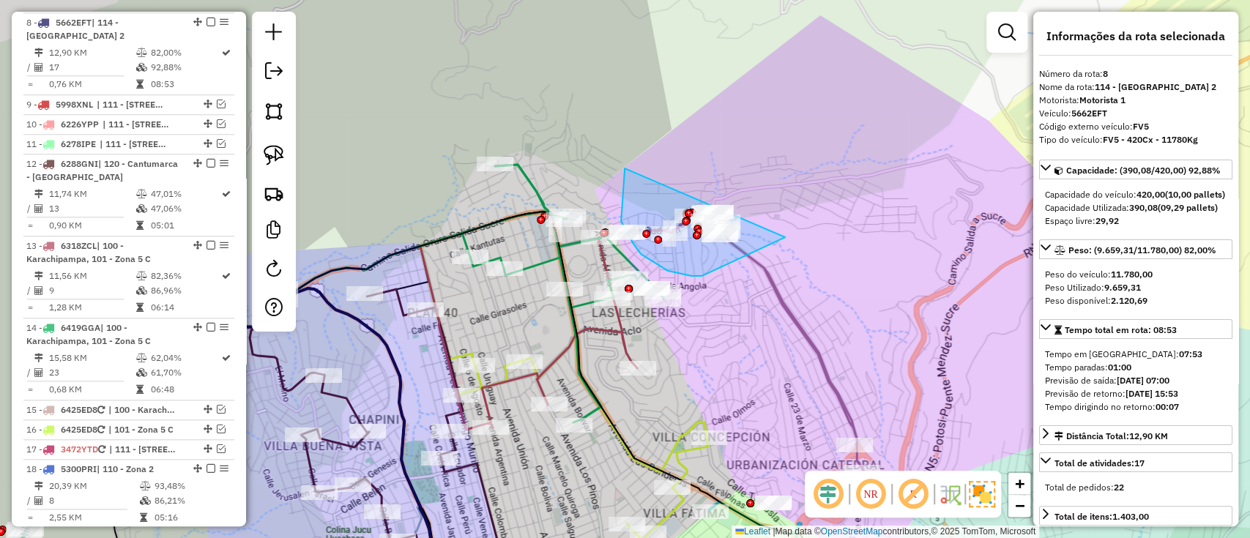
drag, startPoint x: 621, startPoint y: 221, endPoint x: 772, endPoint y: 163, distance: 161.5
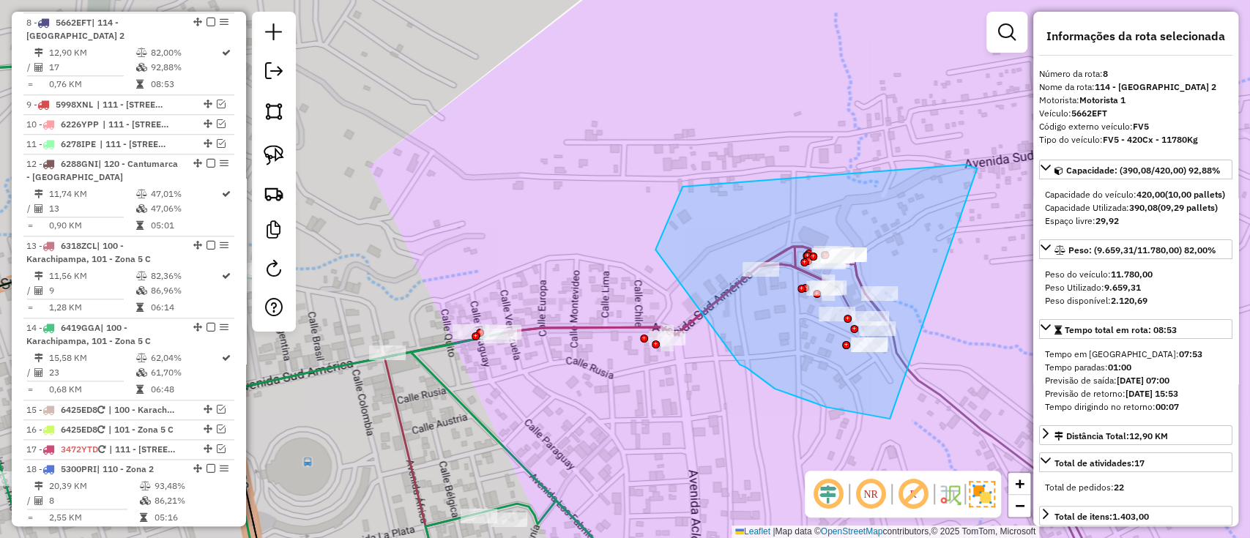
drag, startPoint x: 655, startPoint y: 250, endPoint x: 964, endPoint y: 165, distance: 320.4
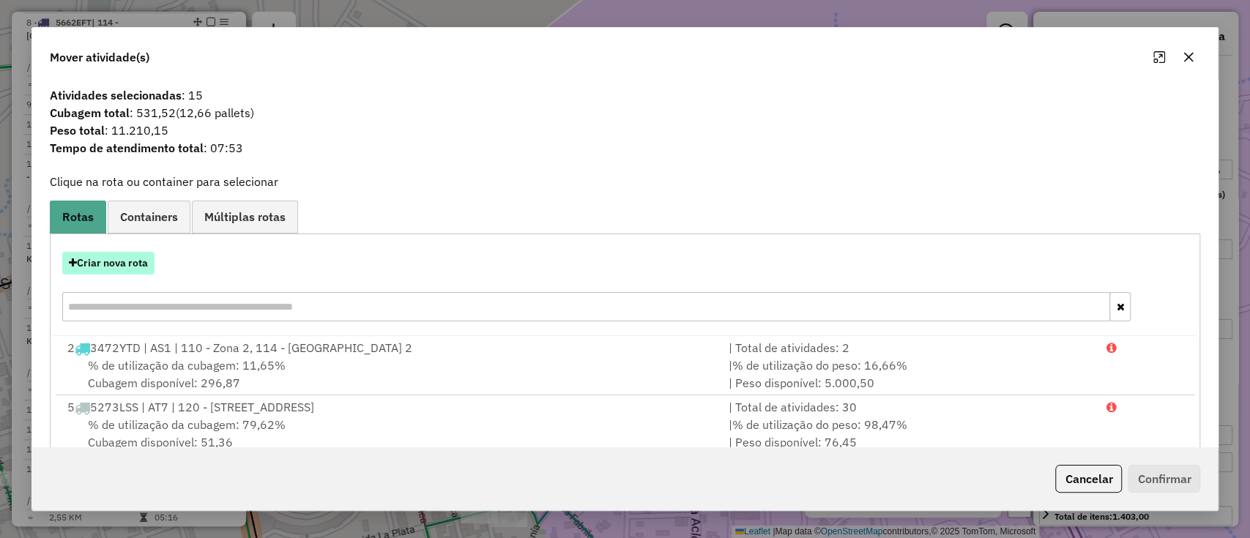
click at [120, 255] on button "Criar nova rota" at bounding box center [108, 263] width 92 height 23
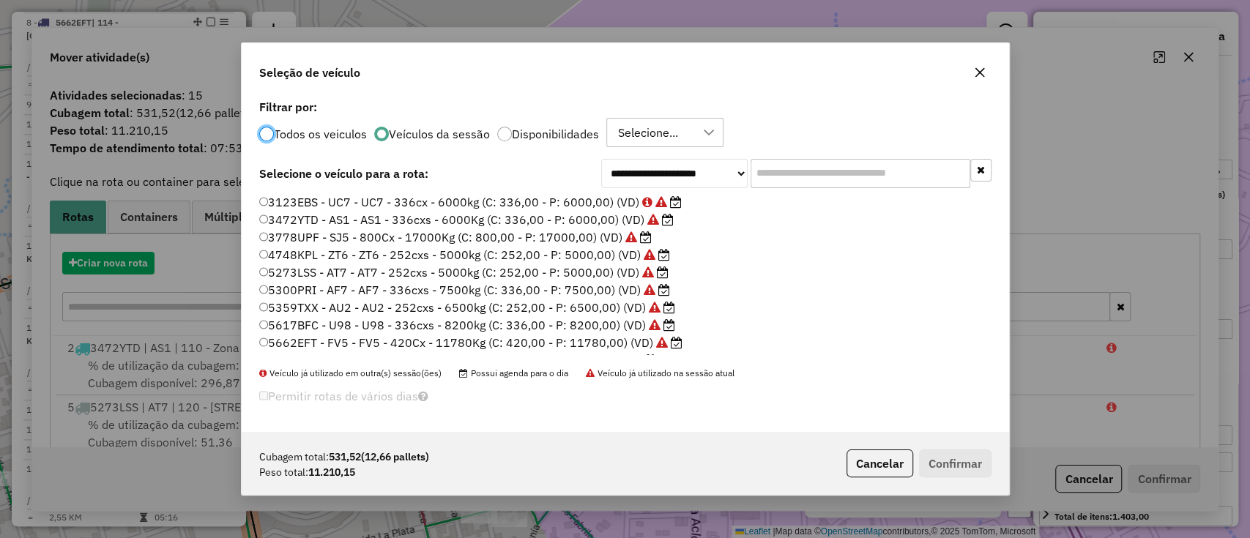
scroll to position [7, 4]
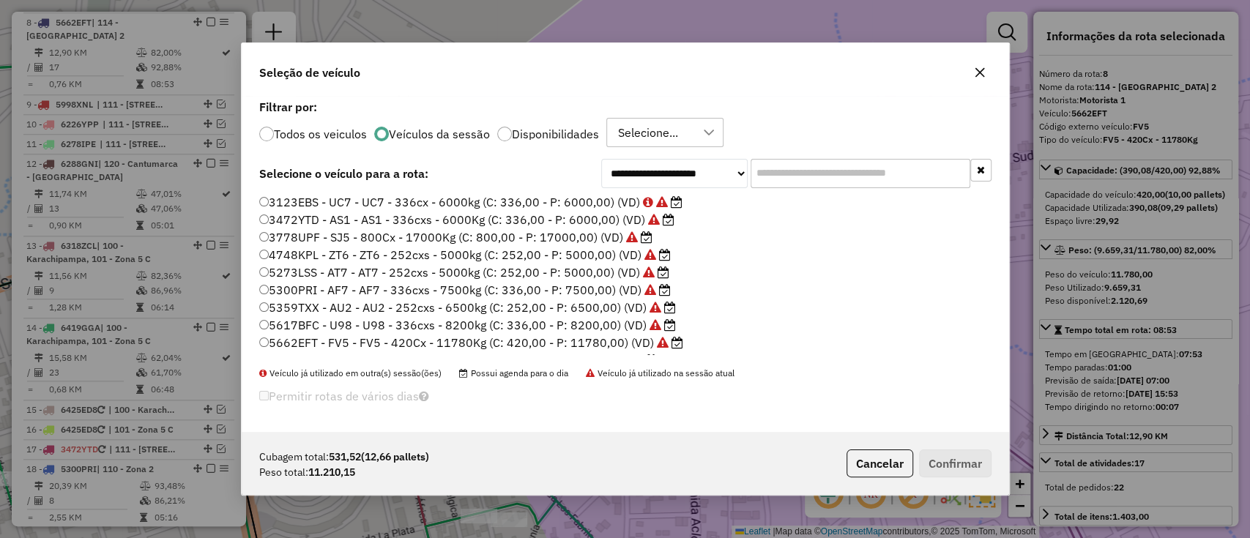
click at [775, 163] on input "text" at bounding box center [860, 173] width 220 height 29
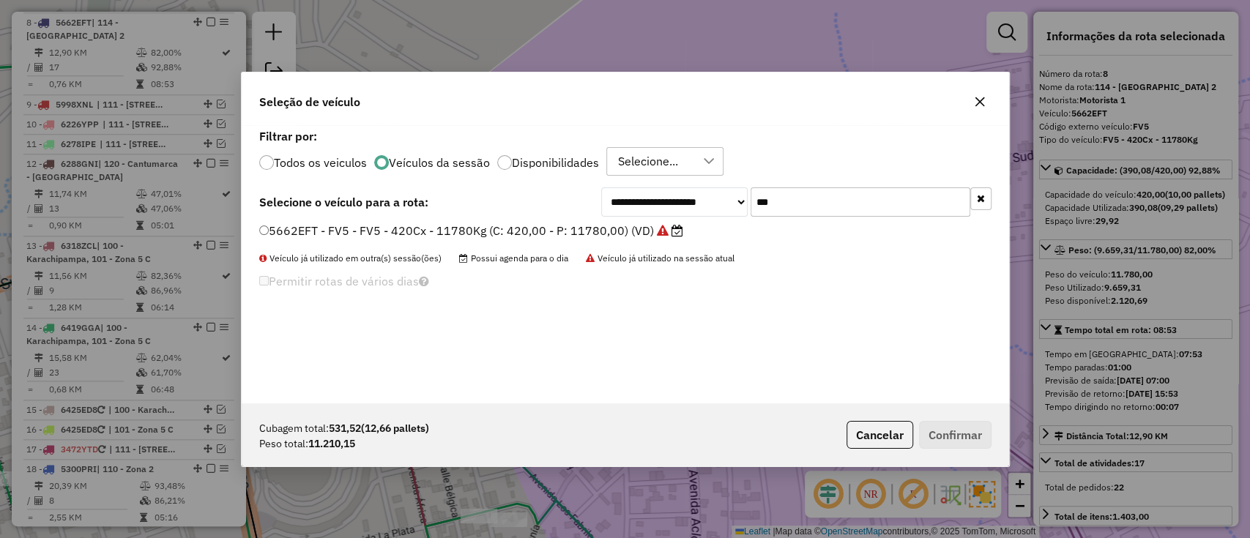
type input "***"
click at [531, 234] on label "5662EFT - FV5 - FV5 - 420Cx - 11780Kg (C: 420,00 - P: 11780,00) (VD)" at bounding box center [471, 231] width 424 height 18
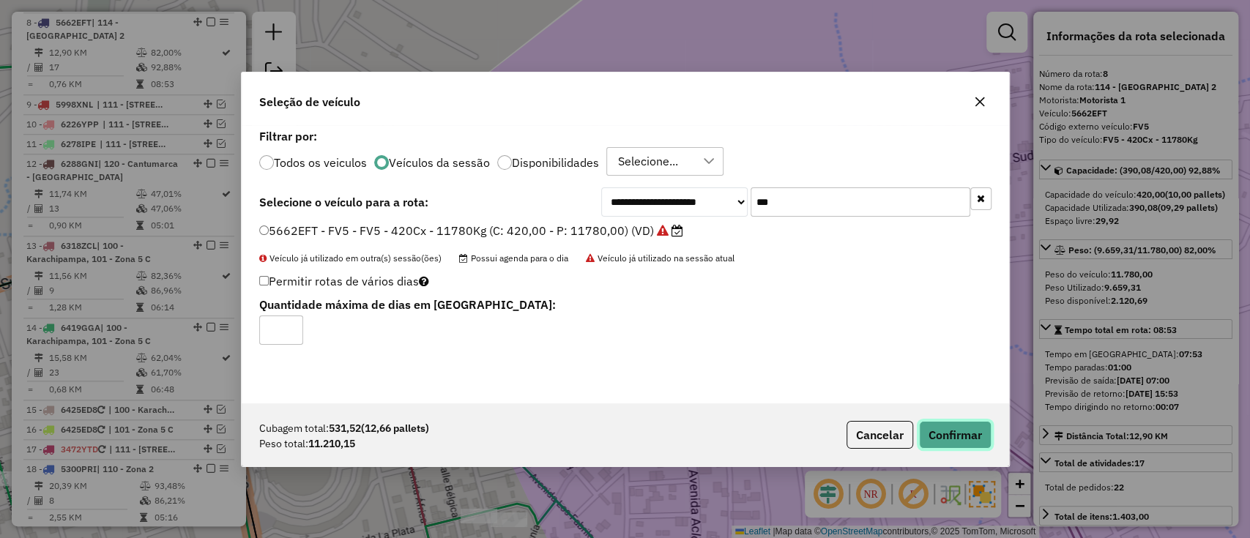
click at [965, 435] on button "Confirmar" at bounding box center [955, 435] width 72 height 28
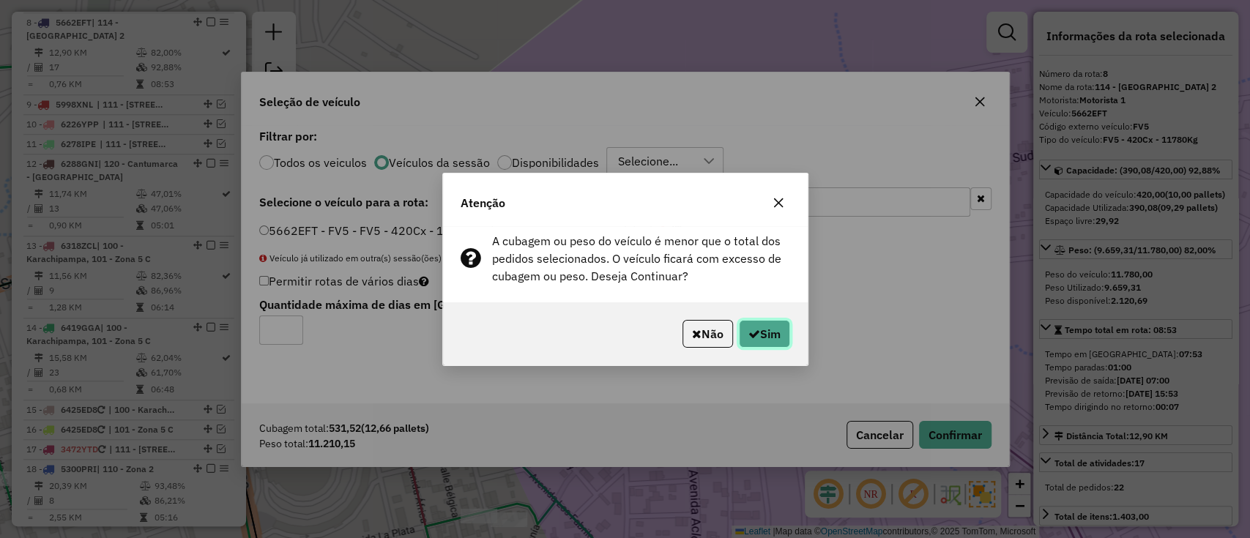
click at [742, 329] on button "Sim" at bounding box center [764, 334] width 51 height 28
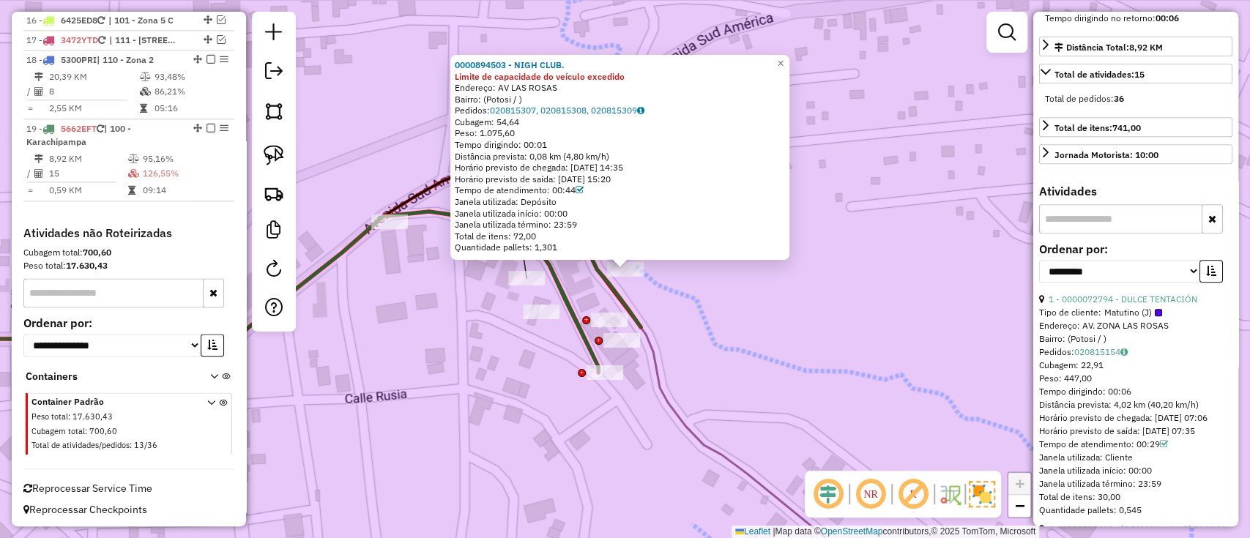
scroll to position [390, 0]
click at [1116, 281] on select "**********" at bounding box center [1119, 269] width 161 height 23
select select "**********"
click at [1039, 281] on select "**********" at bounding box center [1119, 269] width 161 height 23
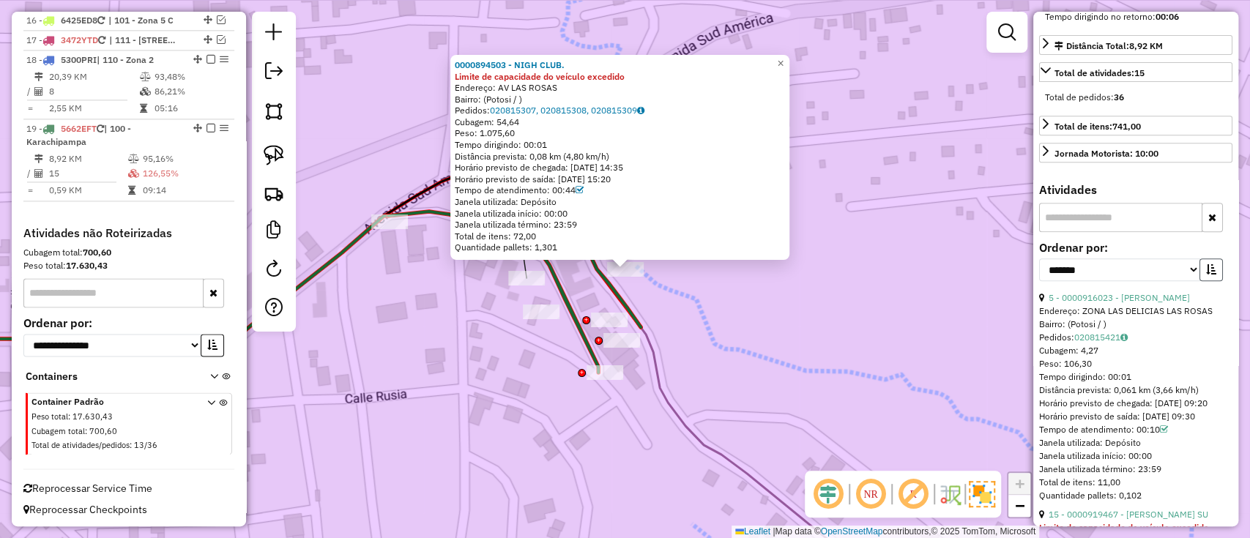
click at [1207, 275] on icon "button" at bounding box center [1211, 269] width 10 height 10
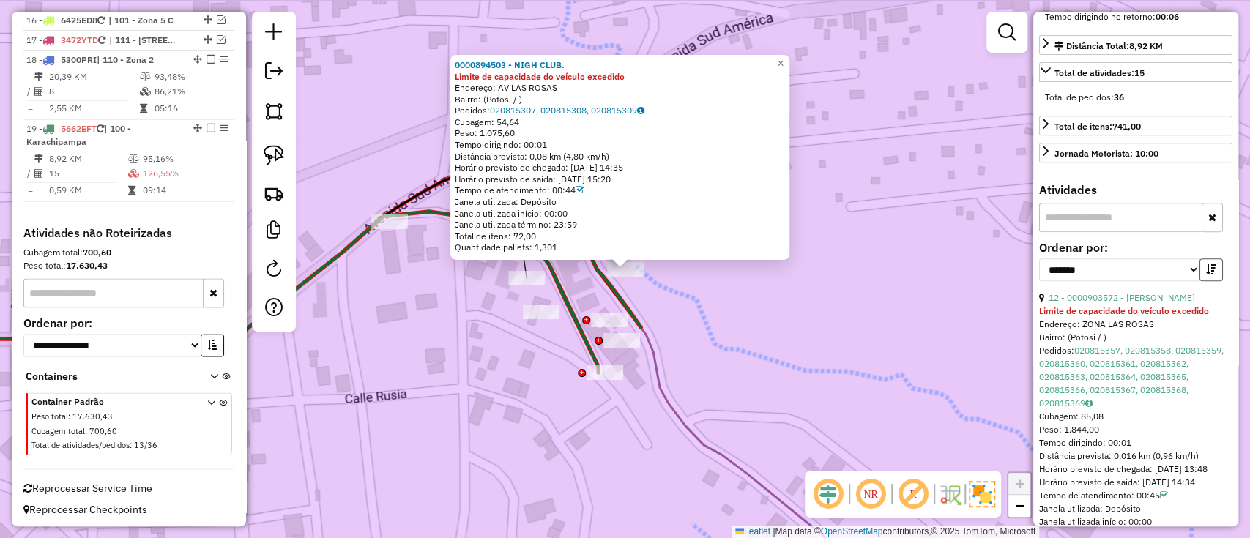
click at [1206, 275] on icon "button" at bounding box center [1211, 269] width 10 height 10
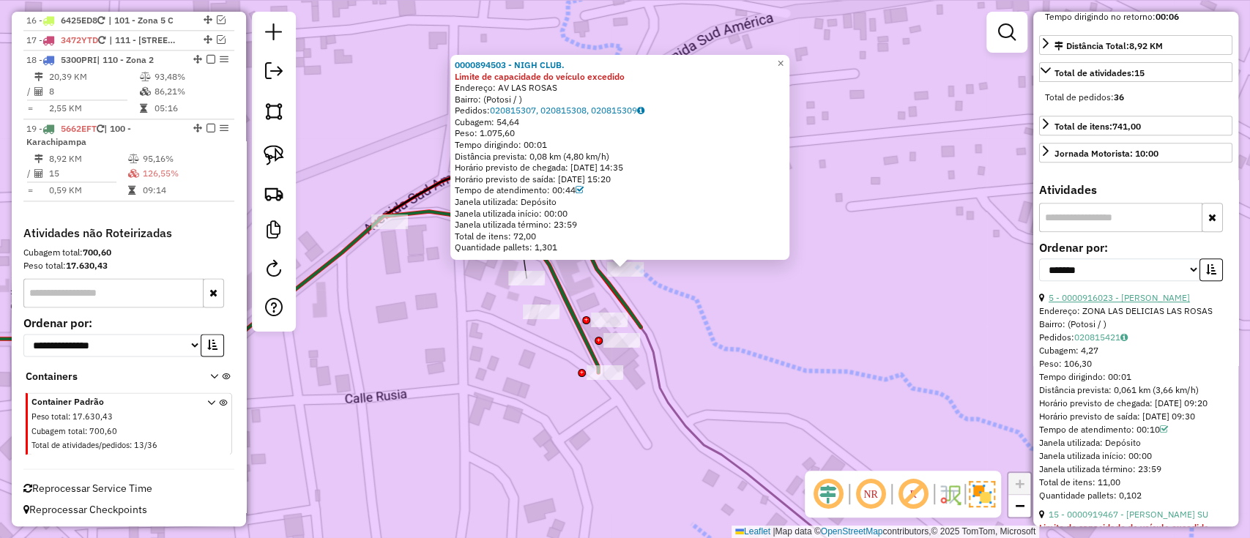
click at [1124, 303] on link "5 - 0000916023 - JUAN DAVID VILL" at bounding box center [1118, 297] width 141 height 11
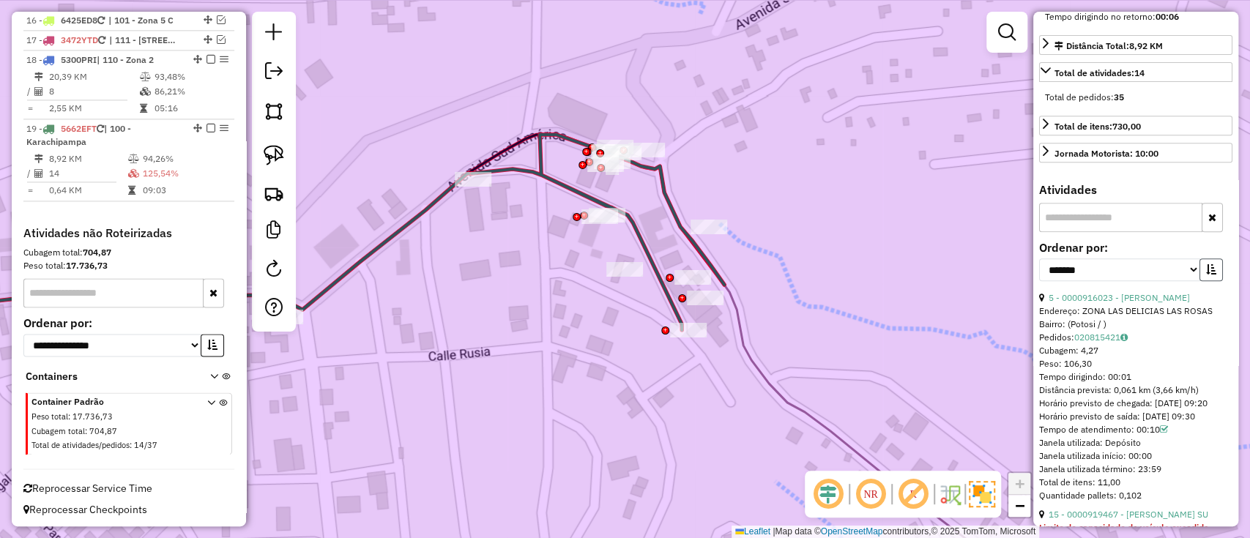
click at [1211, 275] on icon "button" at bounding box center [1211, 269] width 10 height 10
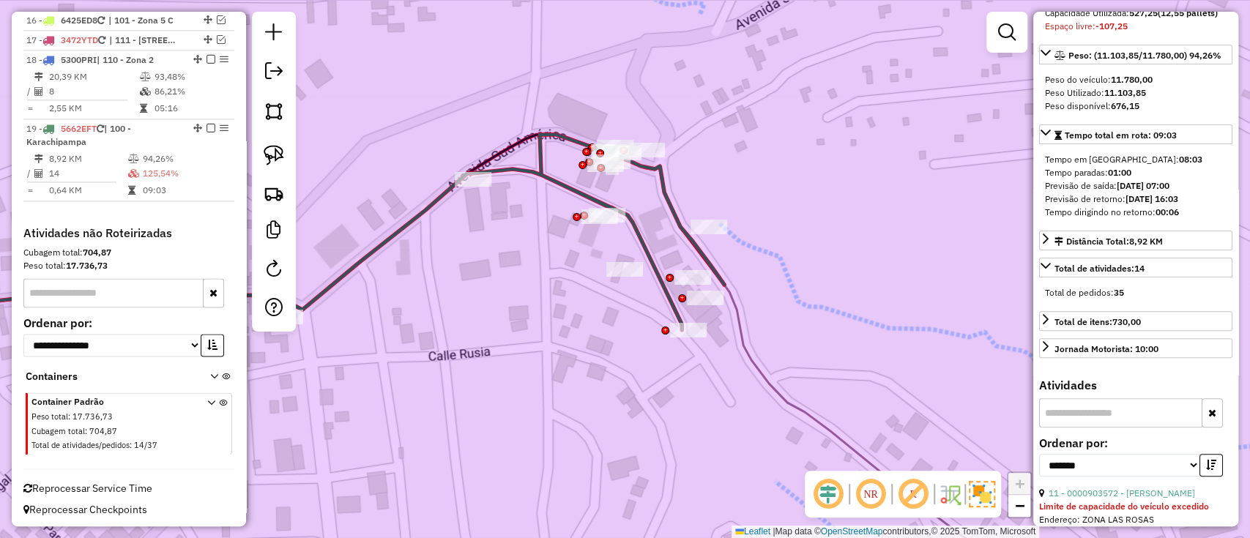
scroll to position [293, 0]
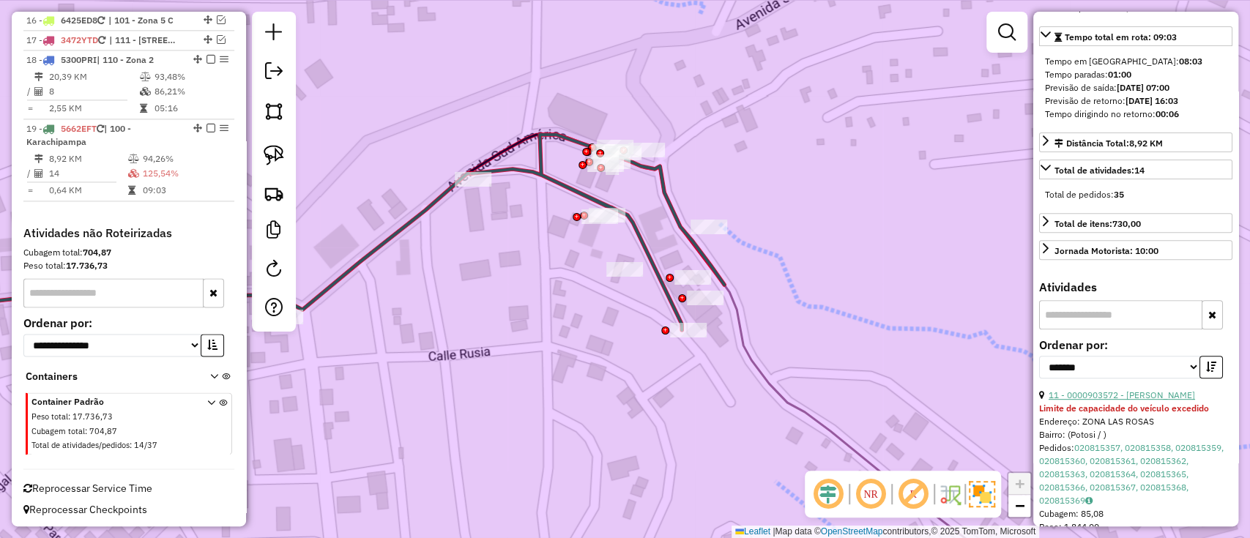
click at [1086, 400] on link "11 - 0000903572 - [PERSON_NAME]" at bounding box center [1121, 394] width 146 height 11
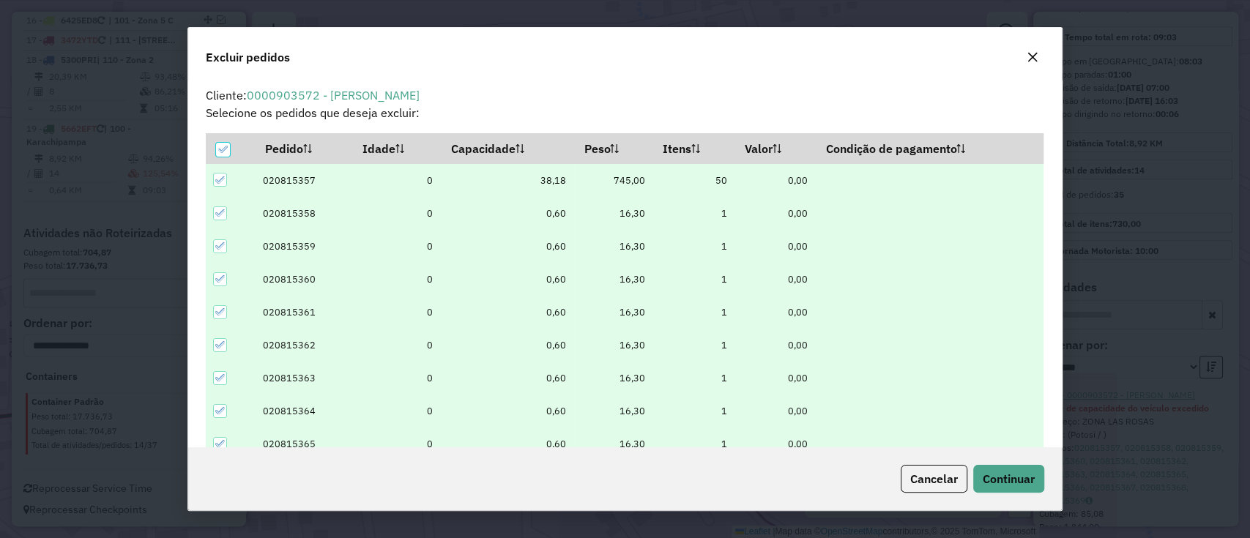
scroll to position [50, 0]
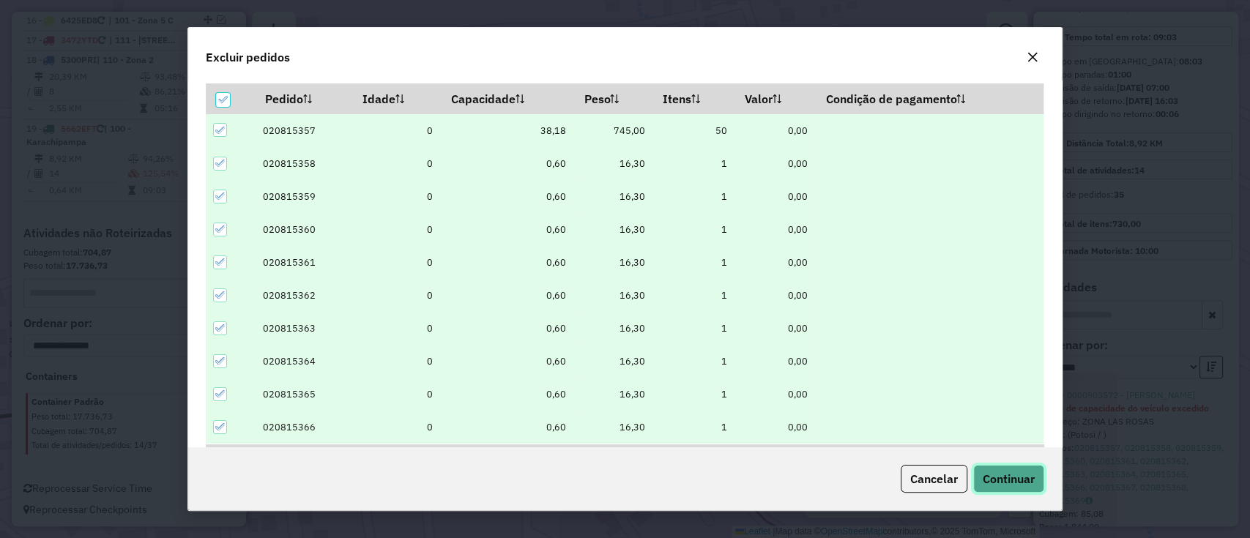
click at [990, 484] on span "Continuar" at bounding box center [1008, 478] width 52 height 15
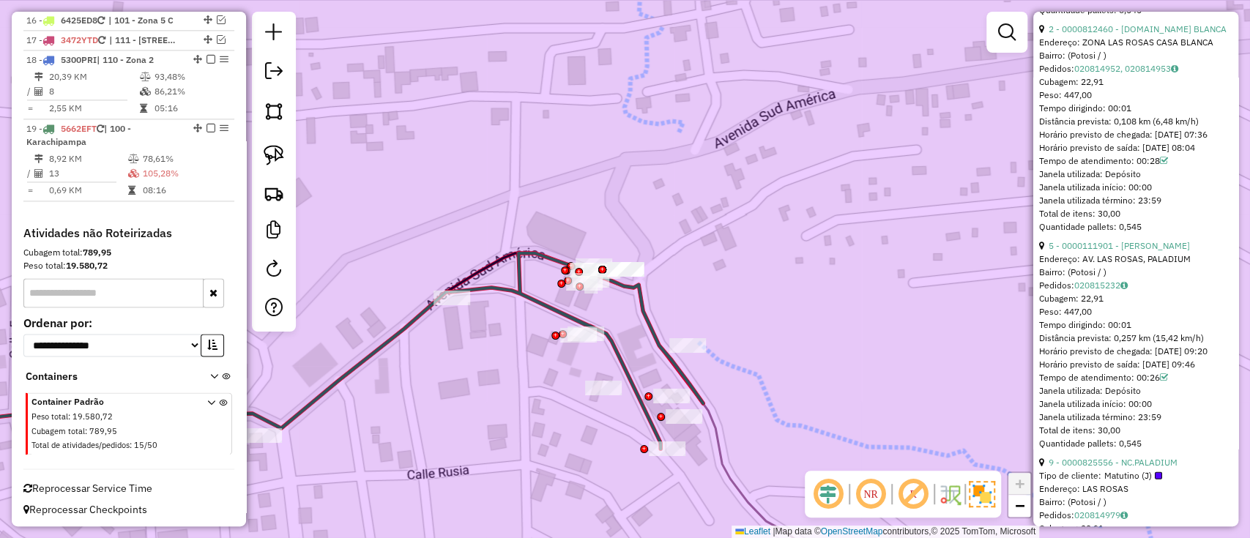
scroll to position [2635, 0]
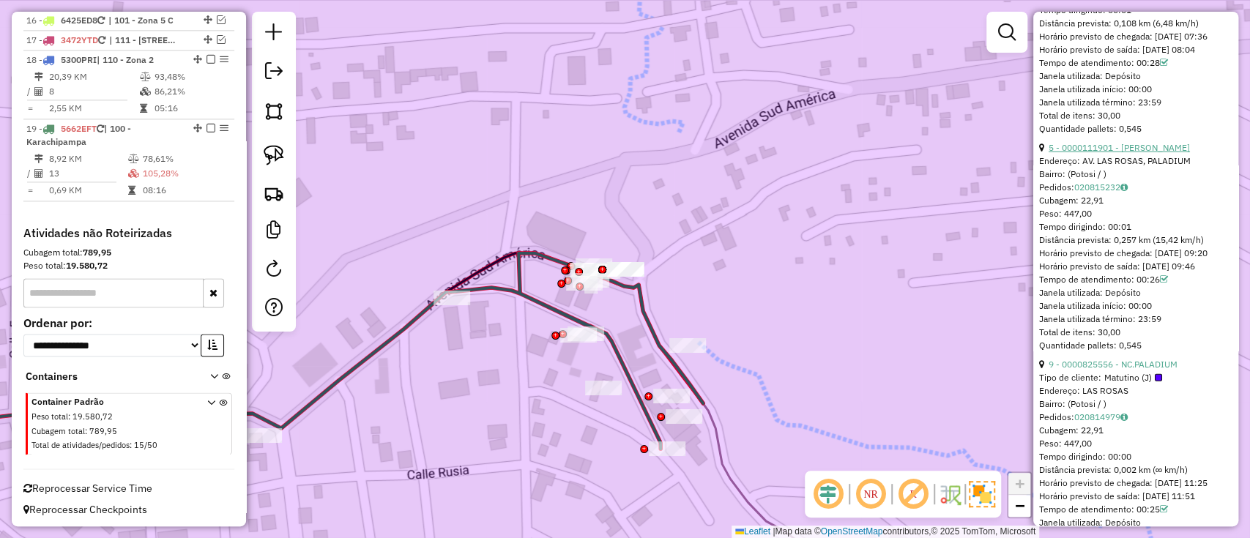
click at [1117, 153] on link "5 - 0000111901 - INGRITH MARILIN" at bounding box center [1118, 147] width 141 height 11
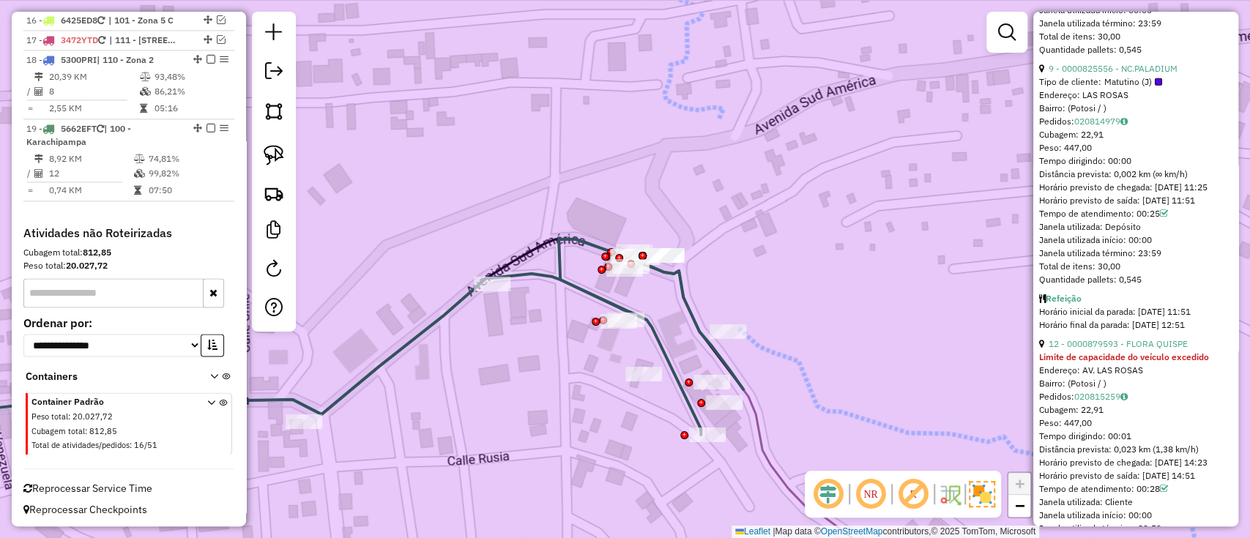
scroll to position [395, 0]
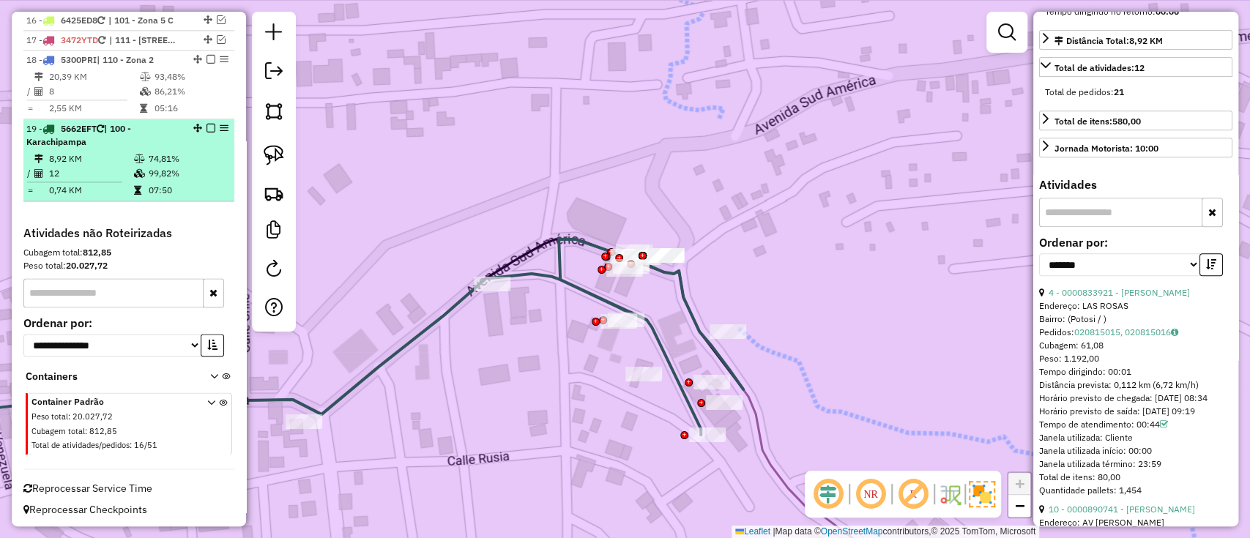
click at [210, 124] on em at bounding box center [210, 128] width 9 height 9
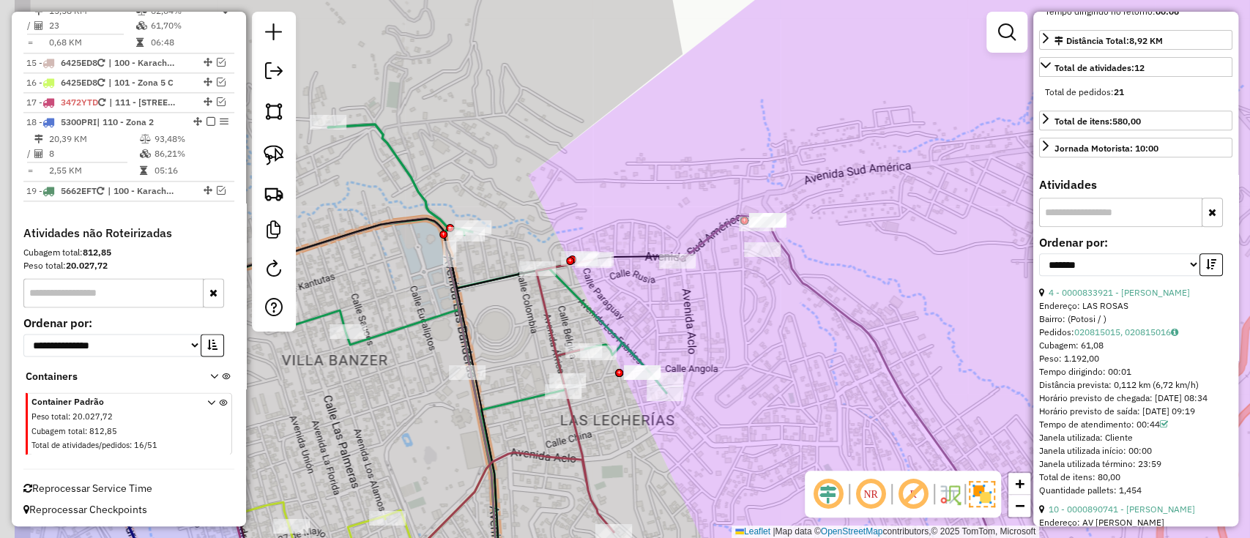
click at [818, 202] on div "Janela de atendimento Grade de atendimento Capacidade Transportadoras Veículos …" at bounding box center [625, 269] width 1250 height 538
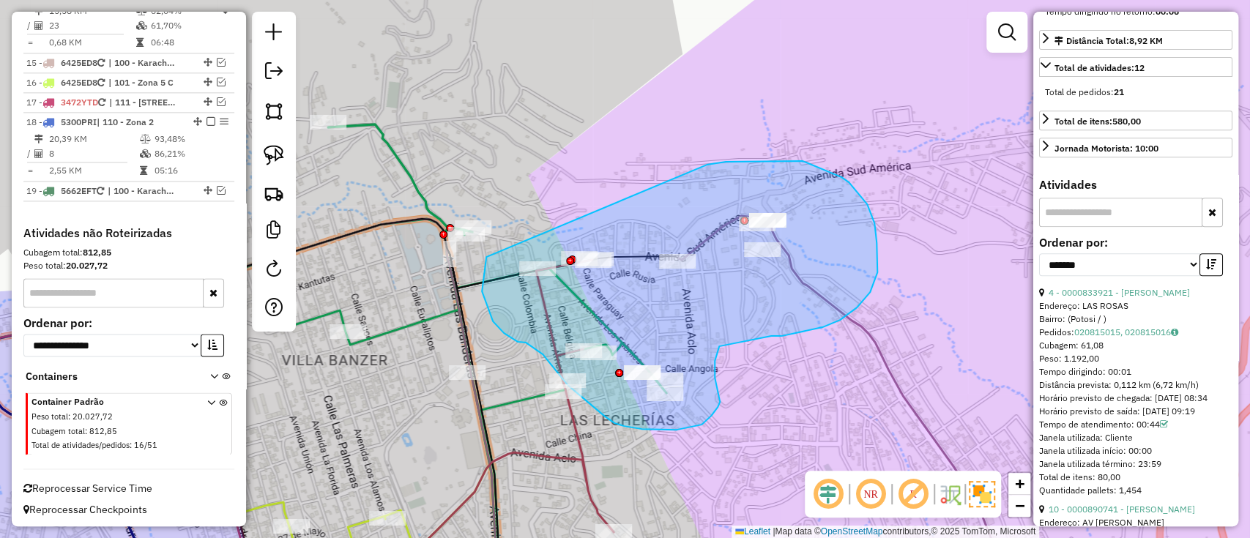
drag, startPoint x: 848, startPoint y: 182, endPoint x: 486, endPoint y: 257, distance: 370.0
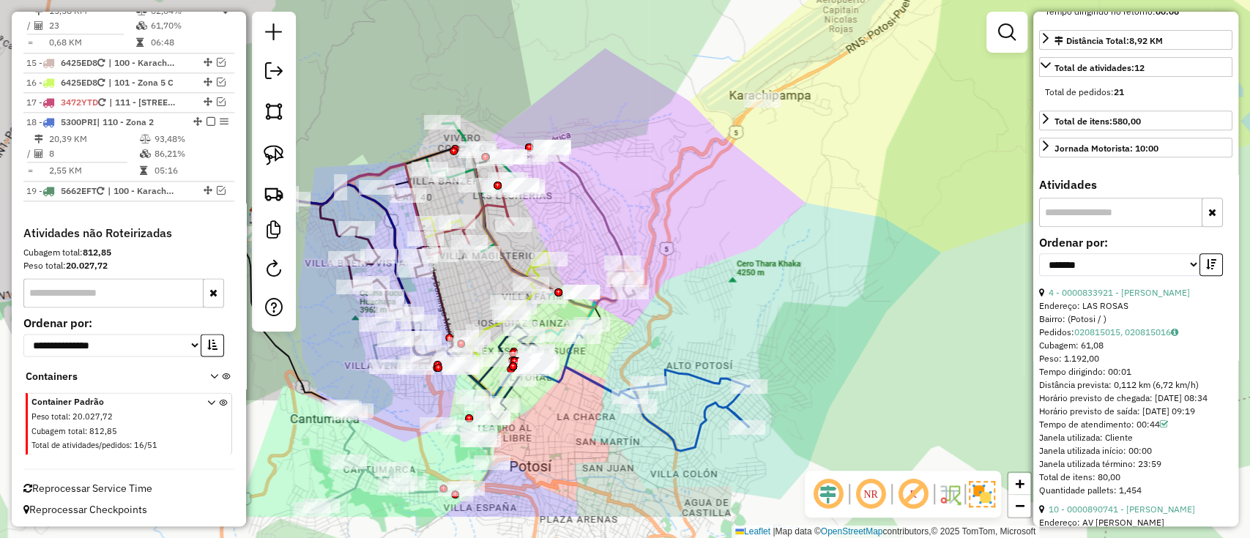
drag, startPoint x: 583, startPoint y: 307, endPoint x: 581, endPoint y: 231, distance: 75.4
click at [581, 231] on div "Janela de atendimento Grade de atendimento Capacidade Transportadoras Veículos …" at bounding box center [625, 269] width 1250 height 538
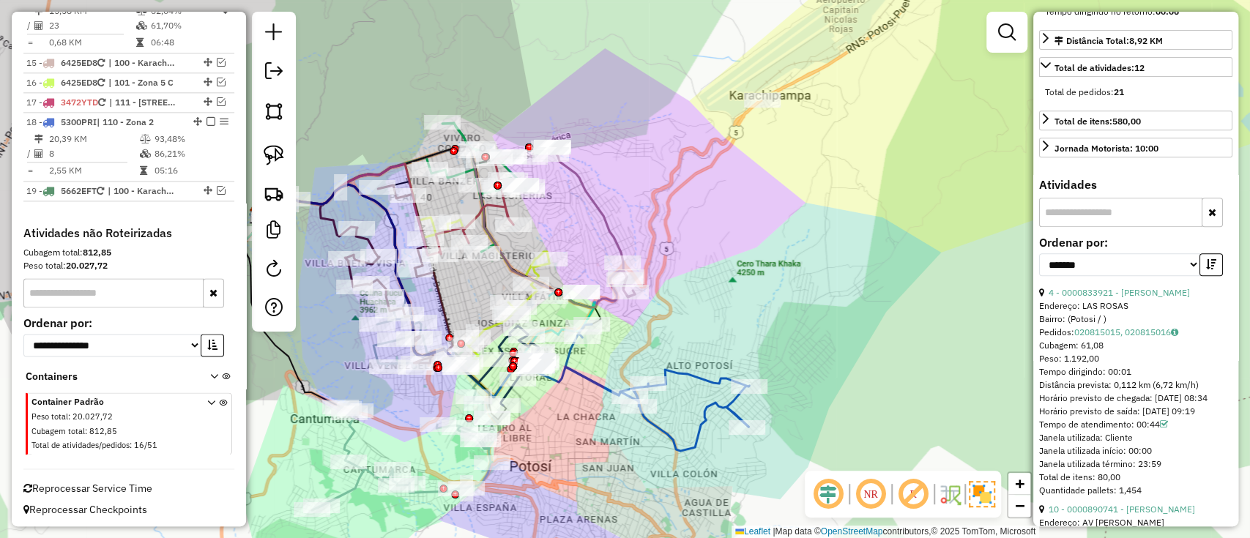
click at [602, 225] on icon at bounding box center [582, 222] width 105 height 152
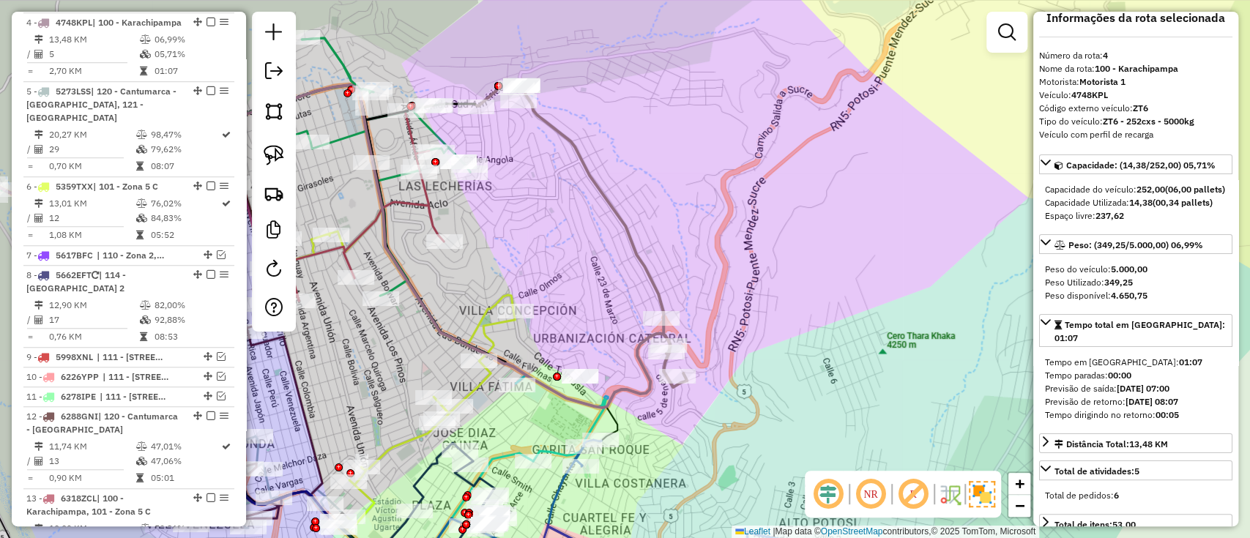
scroll to position [0, 0]
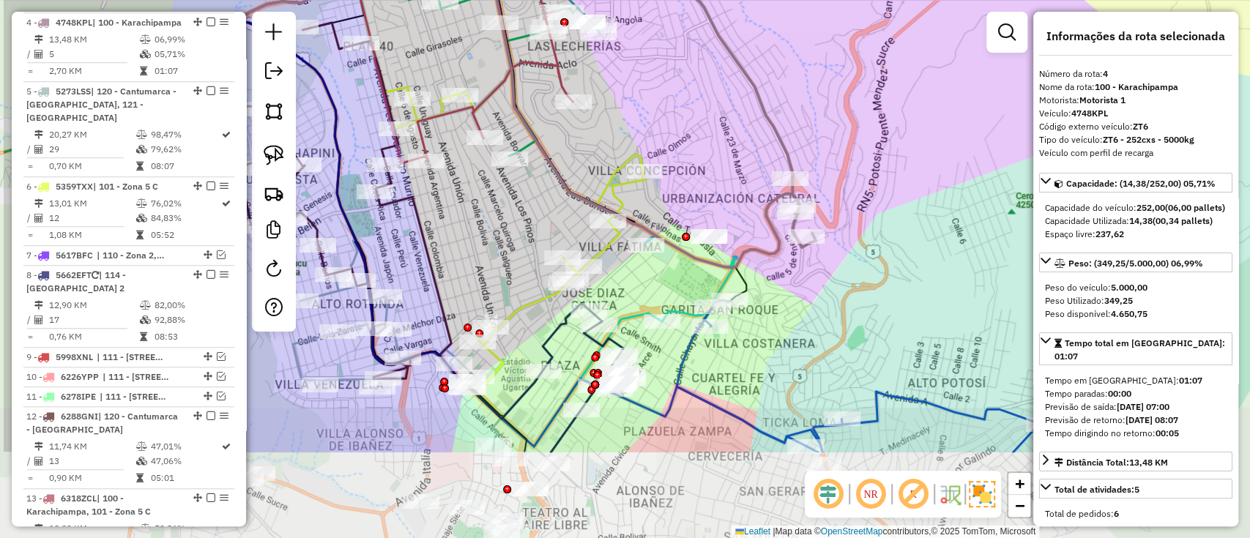
drag, startPoint x: 668, startPoint y: 184, endPoint x: 785, endPoint y: 13, distance: 206.9
click at [785, 15] on div "Janela de atendimento Grade de atendimento Capacidade Transportadoras Veículos …" at bounding box center [625, 269] width 1250 height 538
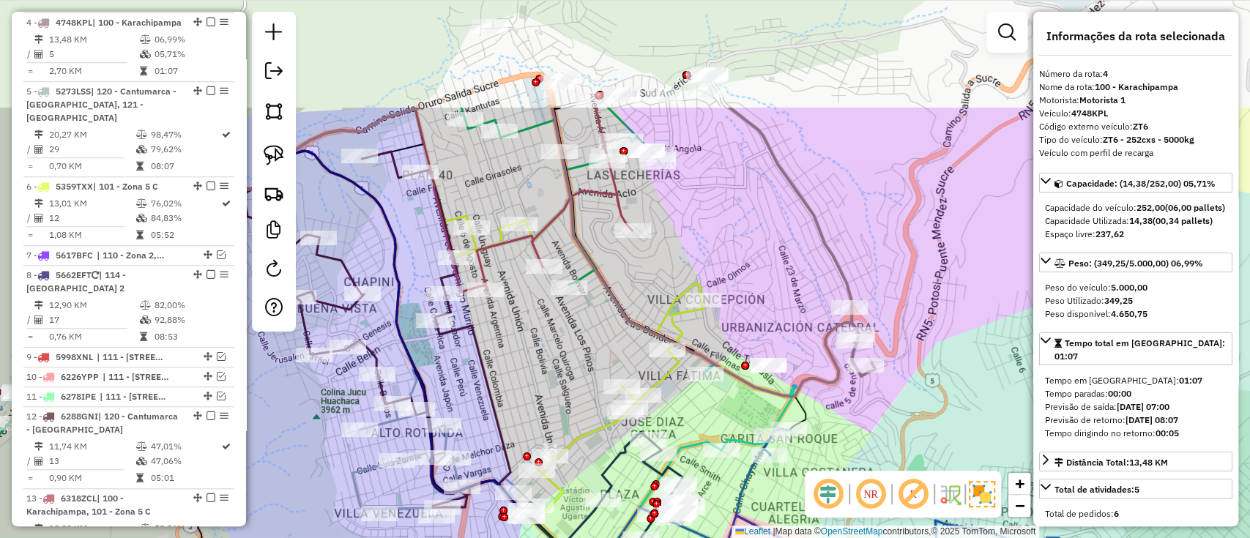
drag, startPoint x: 750, startPoint y: 116, endPoint x: 809, endPoint y: 230, distance: 128.7
click at [809, 230] on icon at bounding box center [802, 242] width 146 height 269
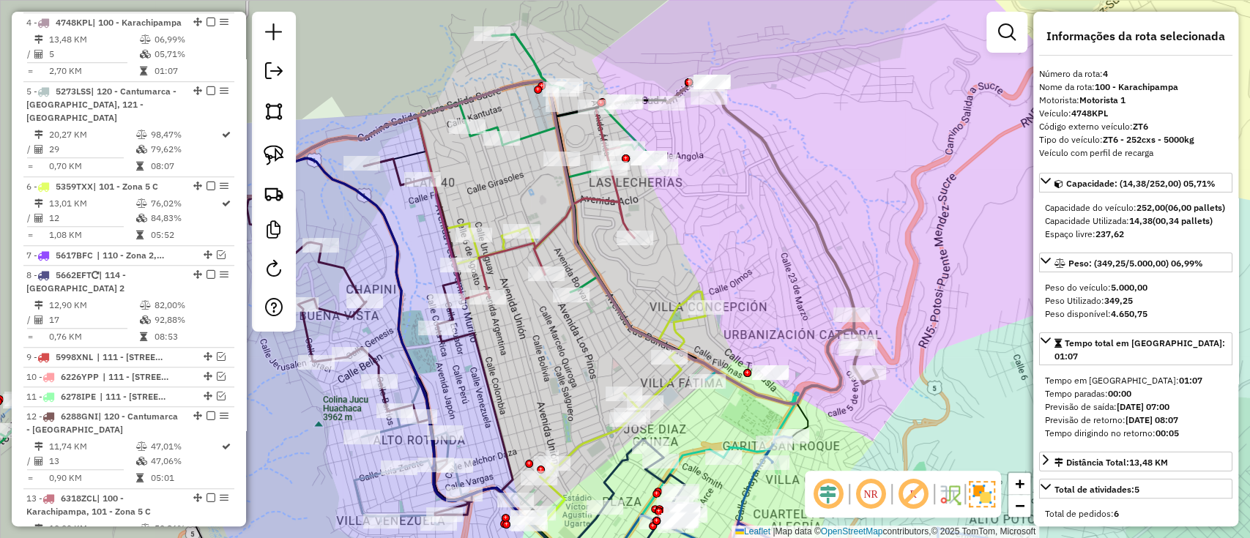
click at [613, 195] on icon at bounding box center [556, 199] width 155 height 195
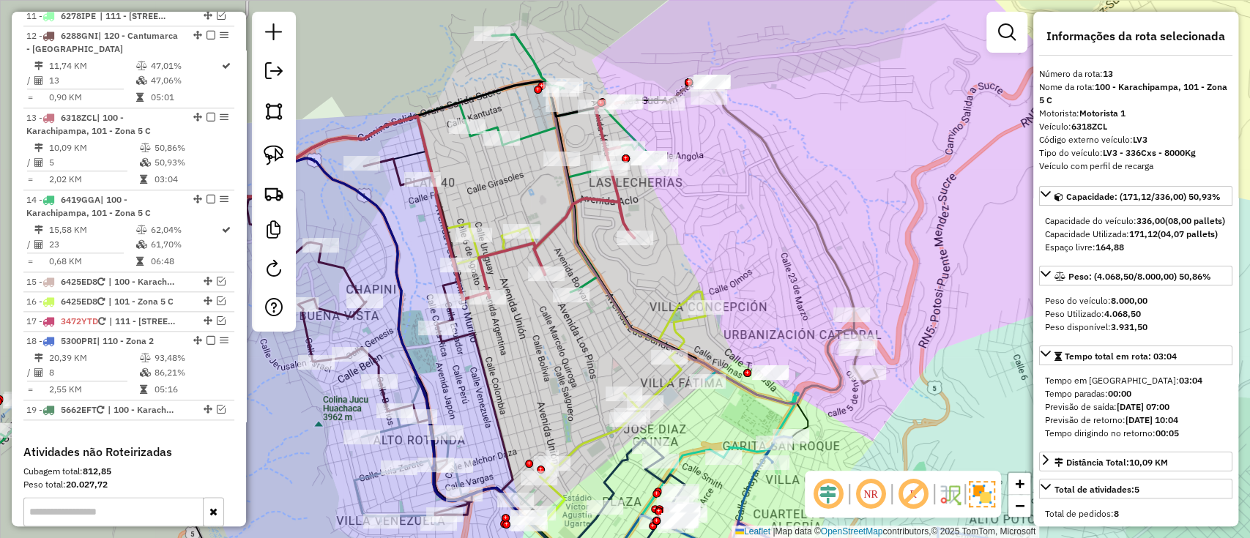
scroll to position [1172, 0]
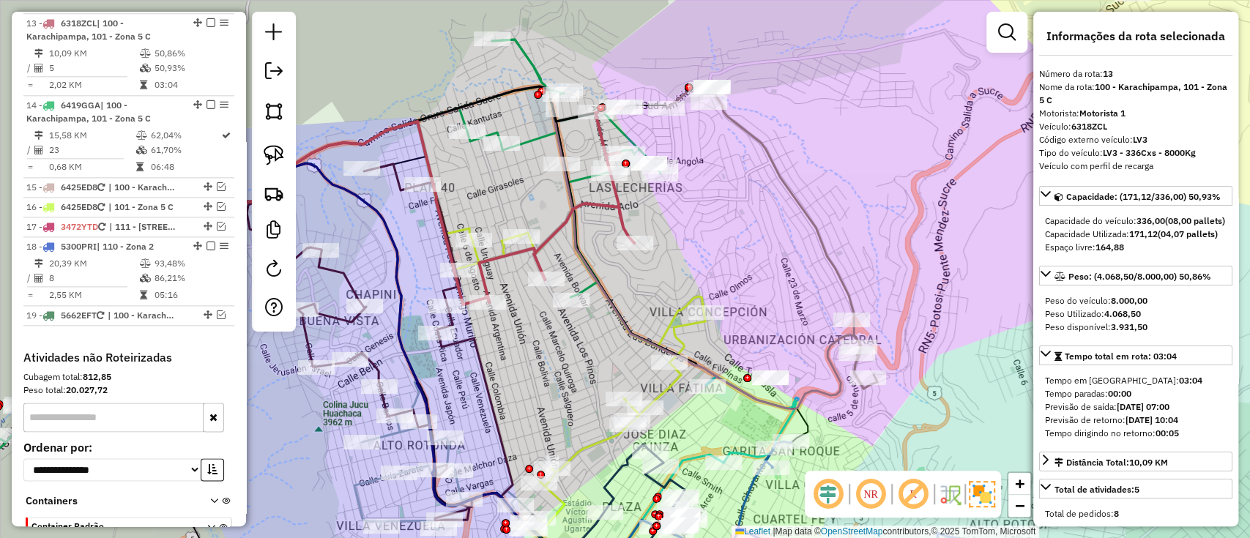
drag, startPoint x: 716, startPoint y: 217, endPoint x: 712, endPoint y: 296, distance: 79.9
click at [712, 296] on div "Janela de atendimento Grade de atendimento Capacidade Transportadoras Veículos …" at bounding box center [625, 269] width 1250 height 538
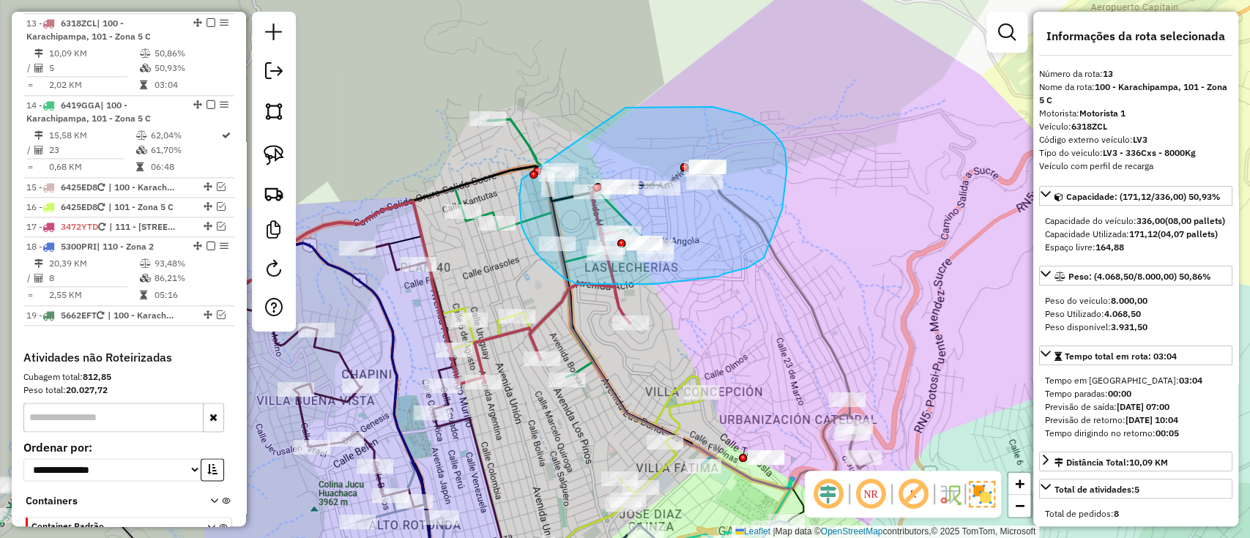
drag, startPoint x: 625, startPoint y: 108, endPoint x: 528, endPoint y: 161, distance: 111.1
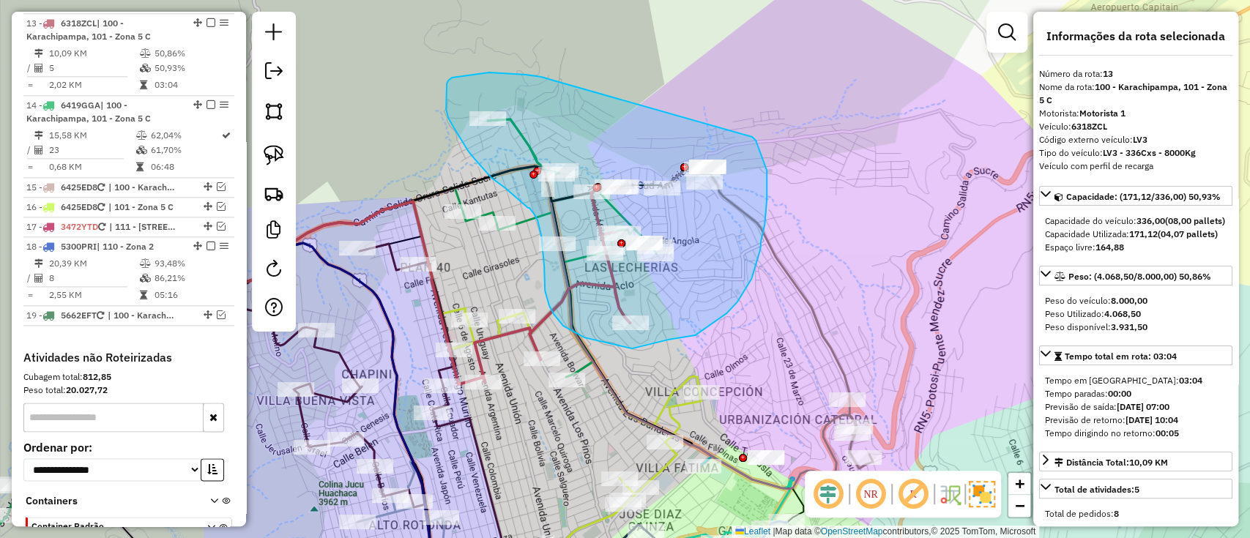
drag, startPoint x: 489, startPoint y: 72, endPoint x: 750, endPoint y: 132, distance: 267.4
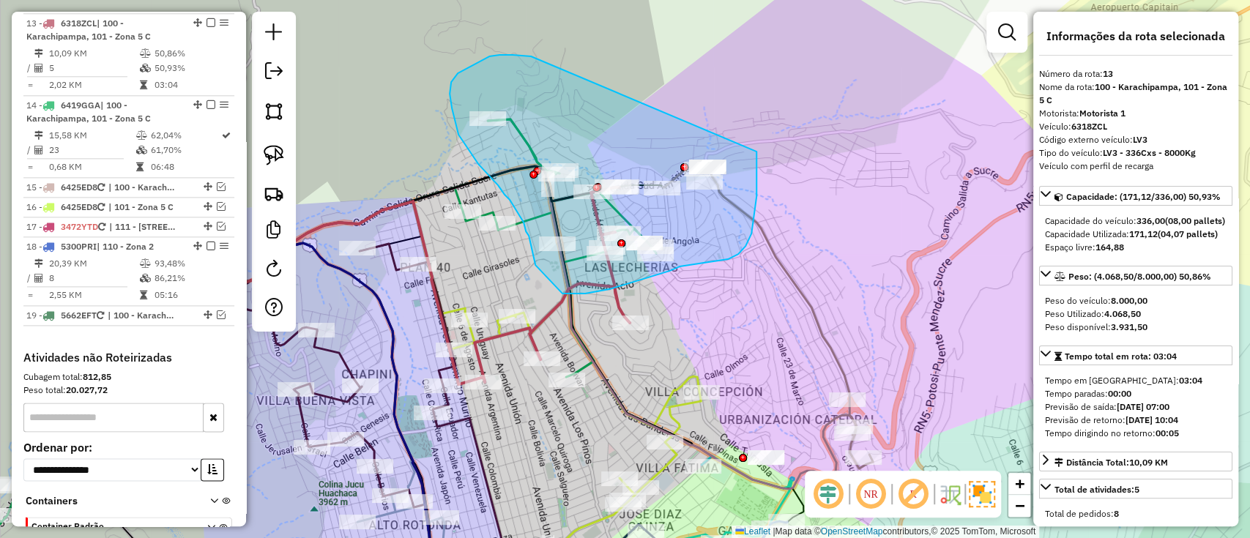
drag, startPoint x: 456, startPoint y: 124, endPoint x: 753, endPoint y: 141, distance: 297.7
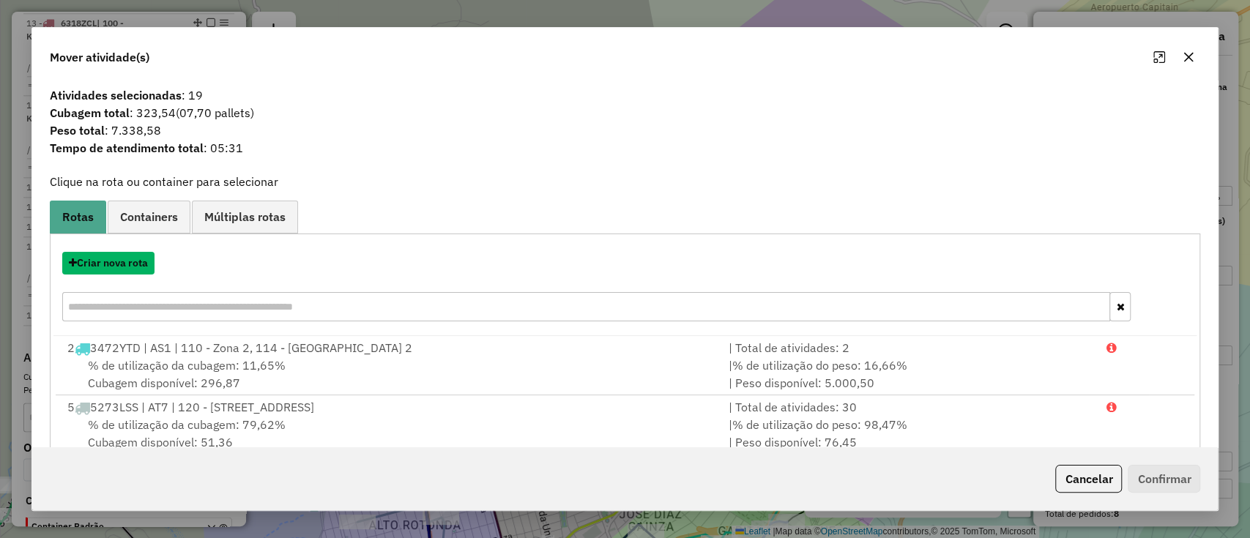
click at [108, 270] on button "Criar nova rota" at bounding box center [108, 263] width 92 height 23
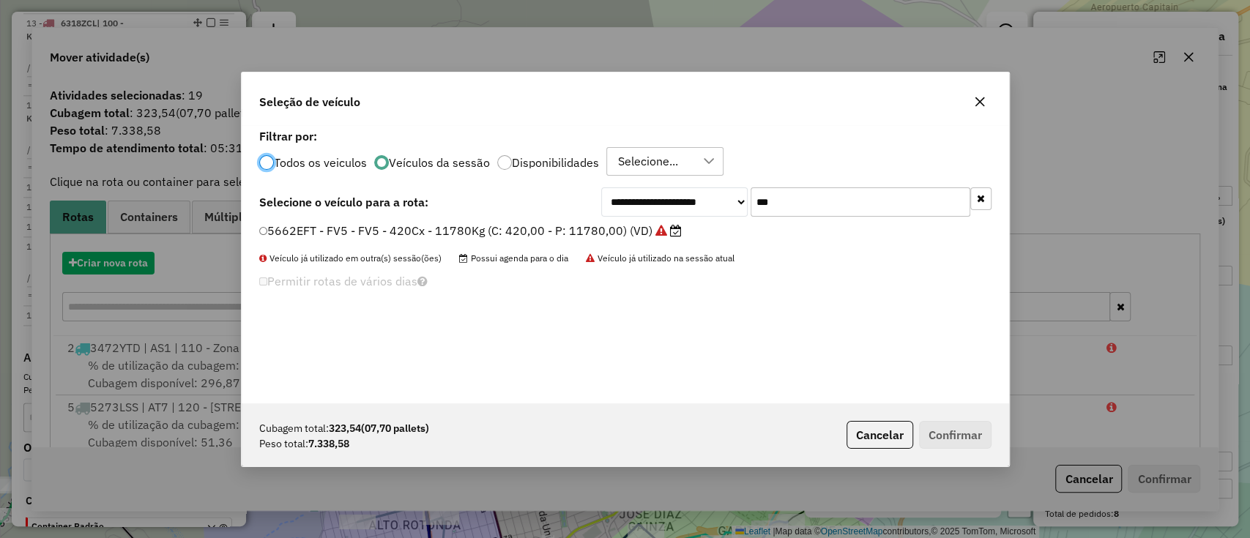
scroll to position [7, 4]
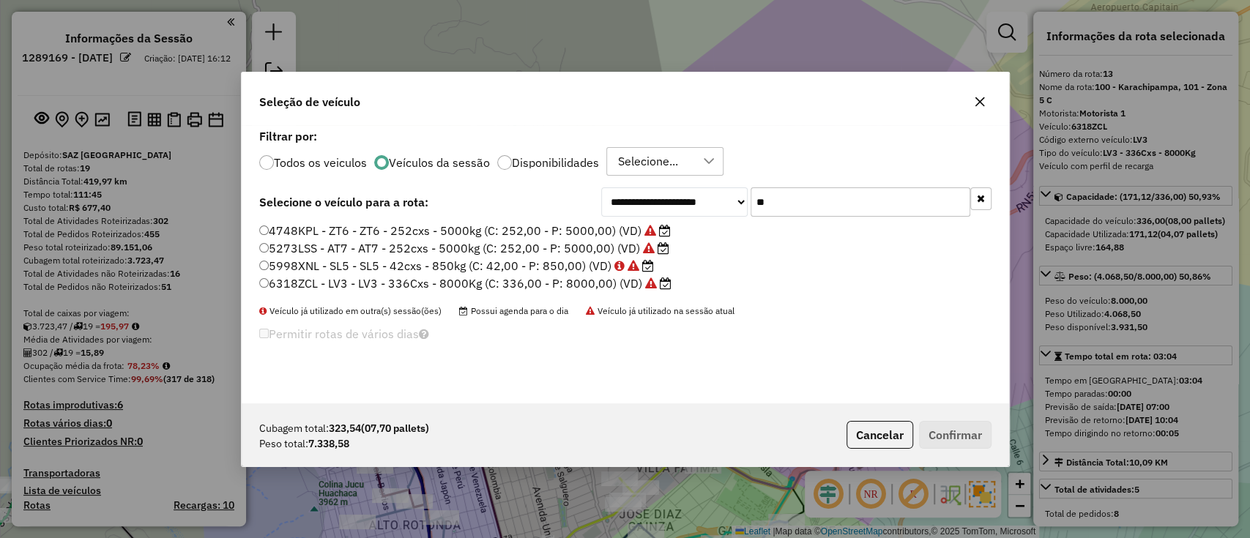
scroll to position [7, 4]
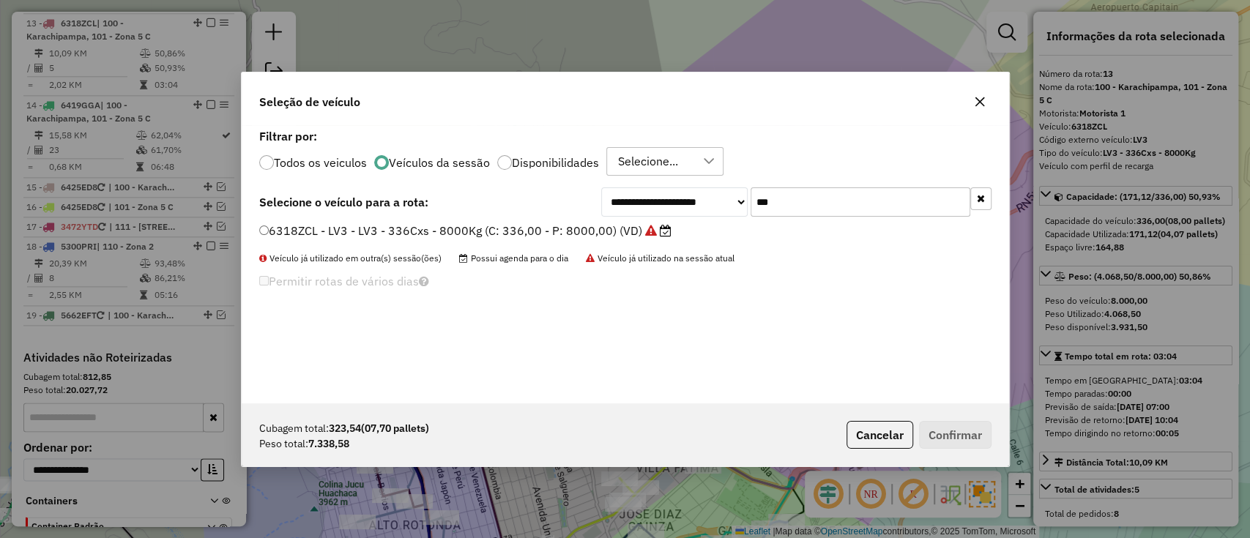
type input "***"
click at [638, 235] on label "6318ZCL - LV3 - LV3 - 336Cxs - 8000Kg (C: 336,00 - P: 8000,00) (VD)" at bounding box center [465, 231] width 412 height 18
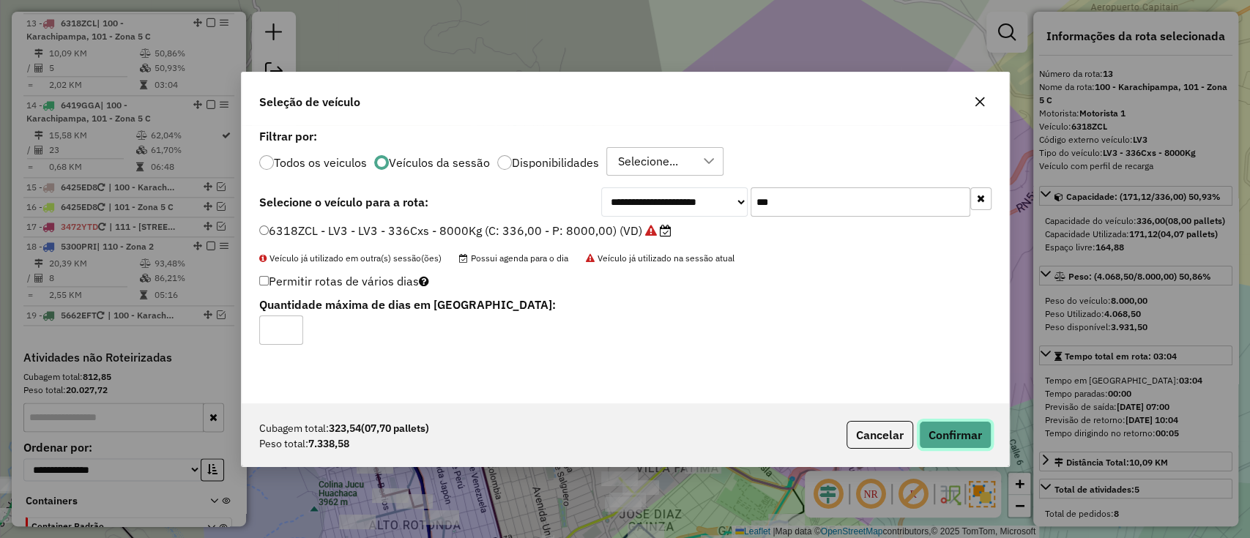
click at [960, 434] on button "Confirmar" at bounding box center [955, 435] width 72 height 28
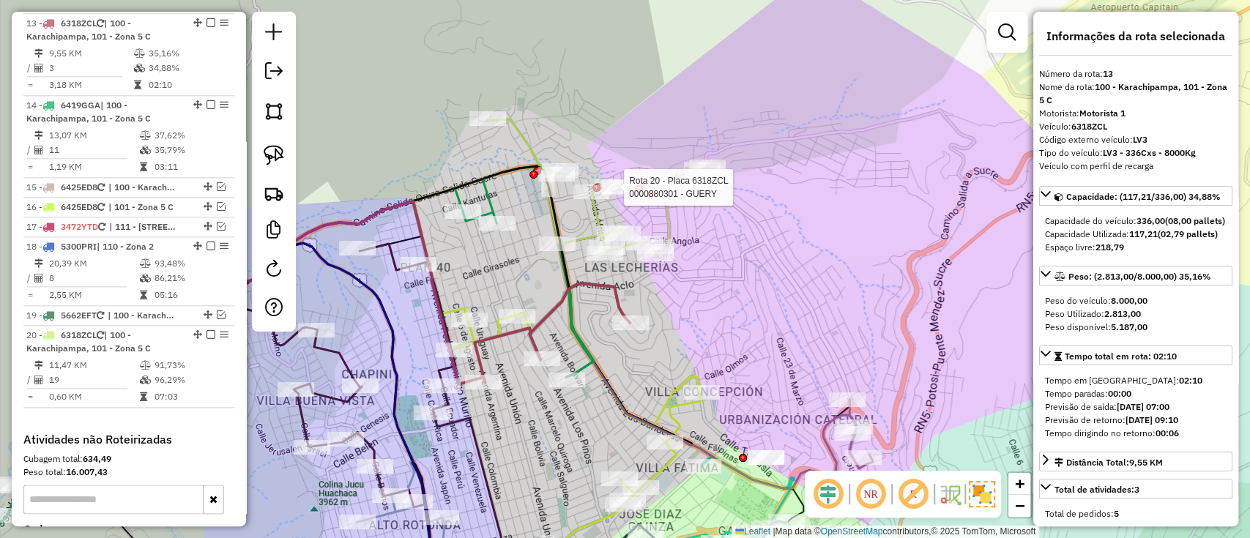
click at [597, 192] on div at bounding box center [596, 188] width 8 height 8
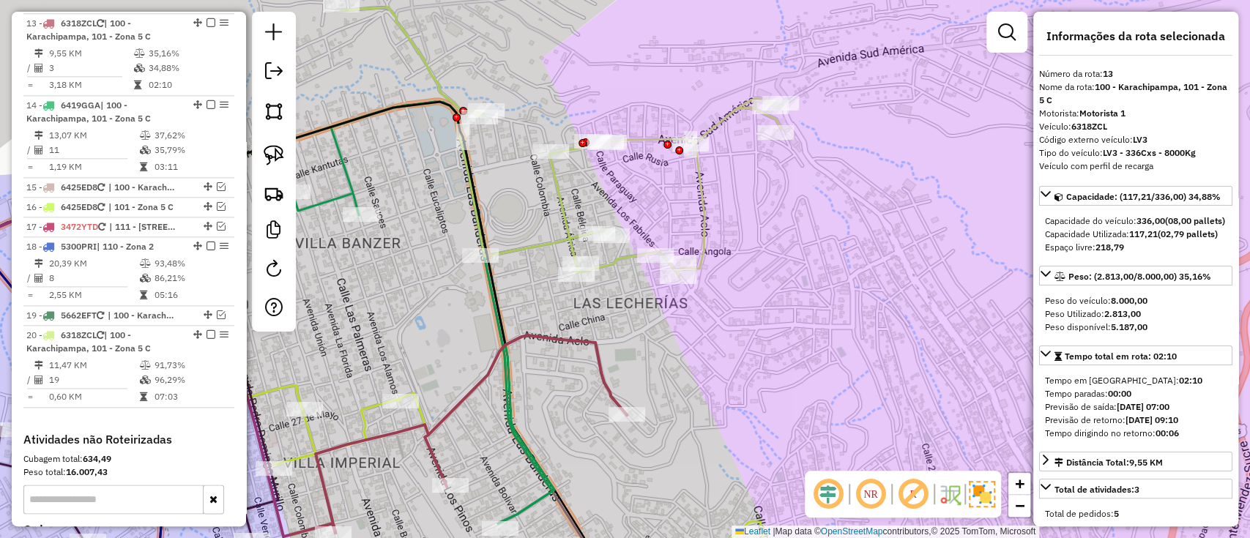
click at [703, 218] on icon at bounding box center [561, 141] width 440 height 269
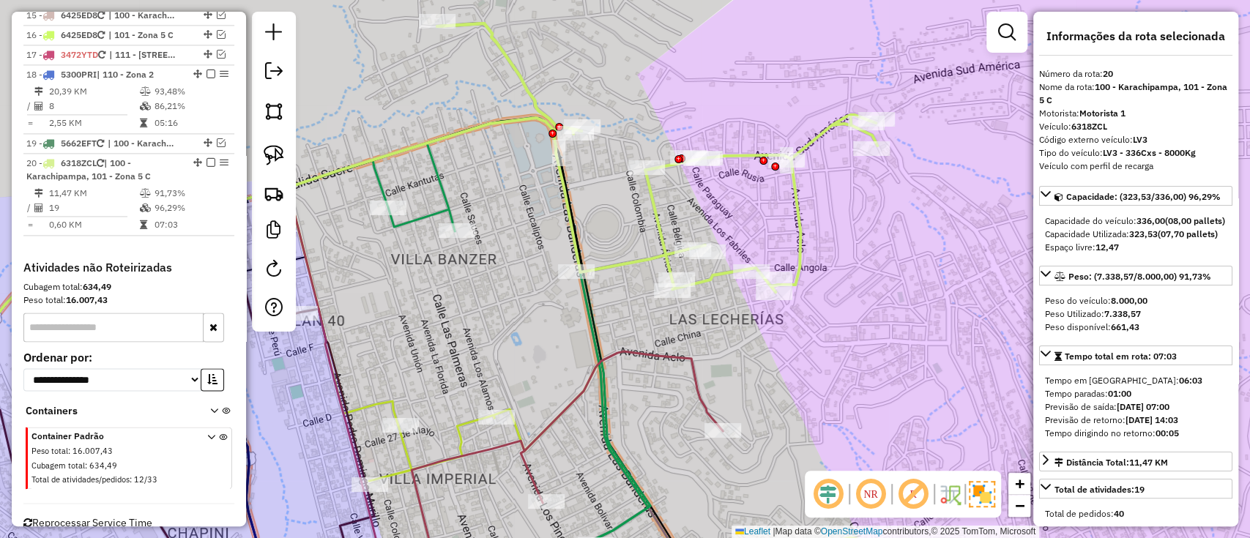
scroll to position [1378, 0]
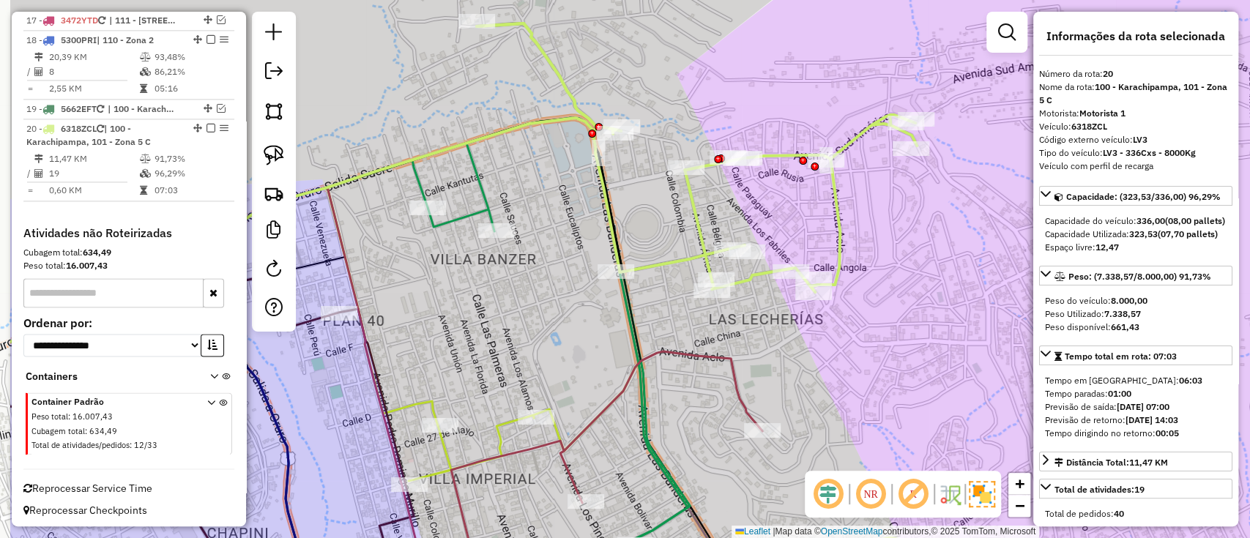
drag, startPoint x: 831, startPoint y: 242, endPoint x: 577, endPoint y: 227, distance: 254.5
click at [871, 242] on div "Janela de atendimento Grade de atendimento Capacidade Transportadoras Veículos …" at bounding box center [625, 269] width 1250 height 538
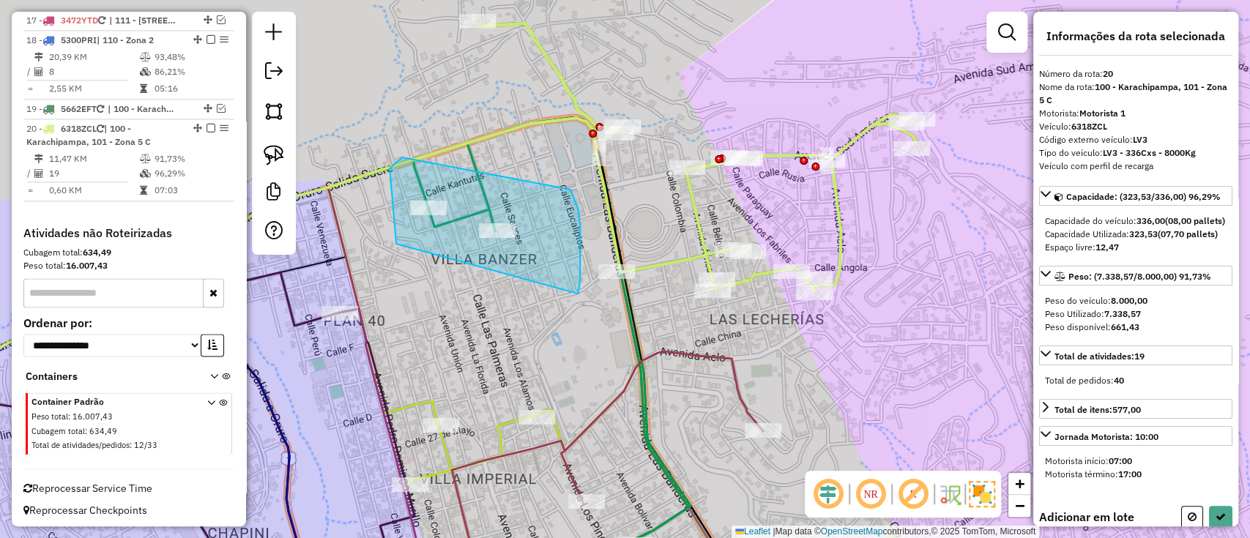
drag, startPoint x: 389, startPoint y: 168, endPoint x: 562, endPoint y: 179, distance: 173.1
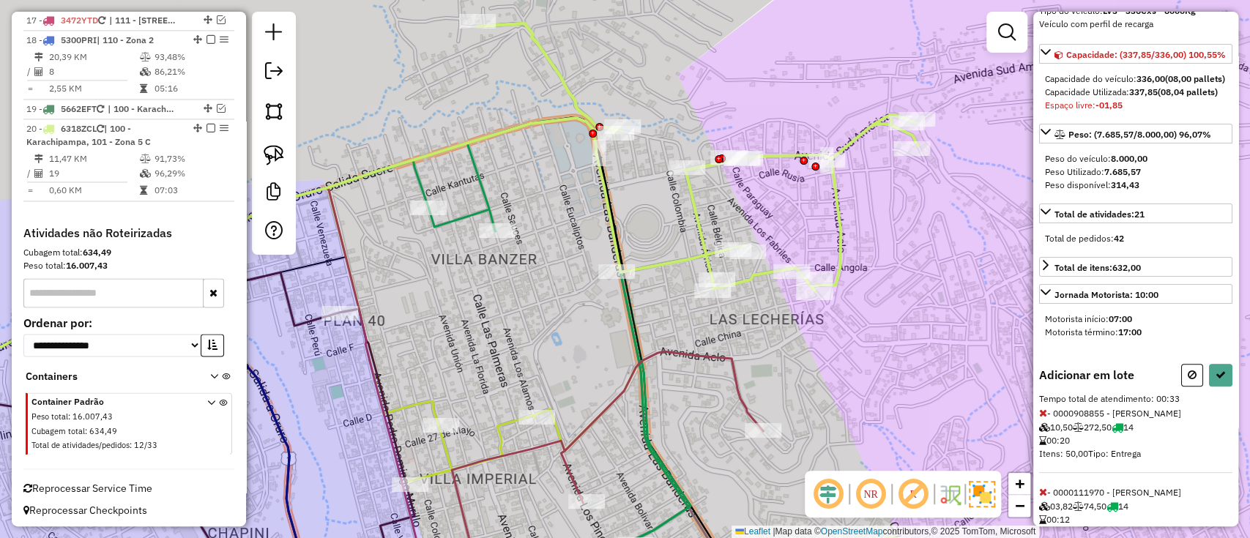
scroll to position [223, 0]
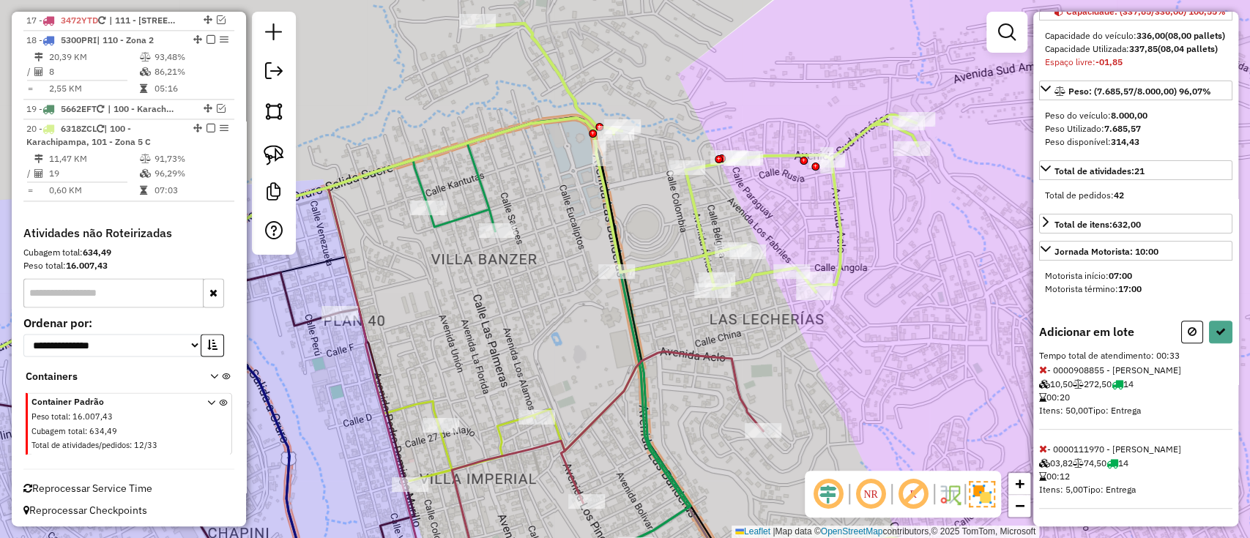
click at [1039, 447] on icon at bounding box center [1043, 449] width 8 height 10
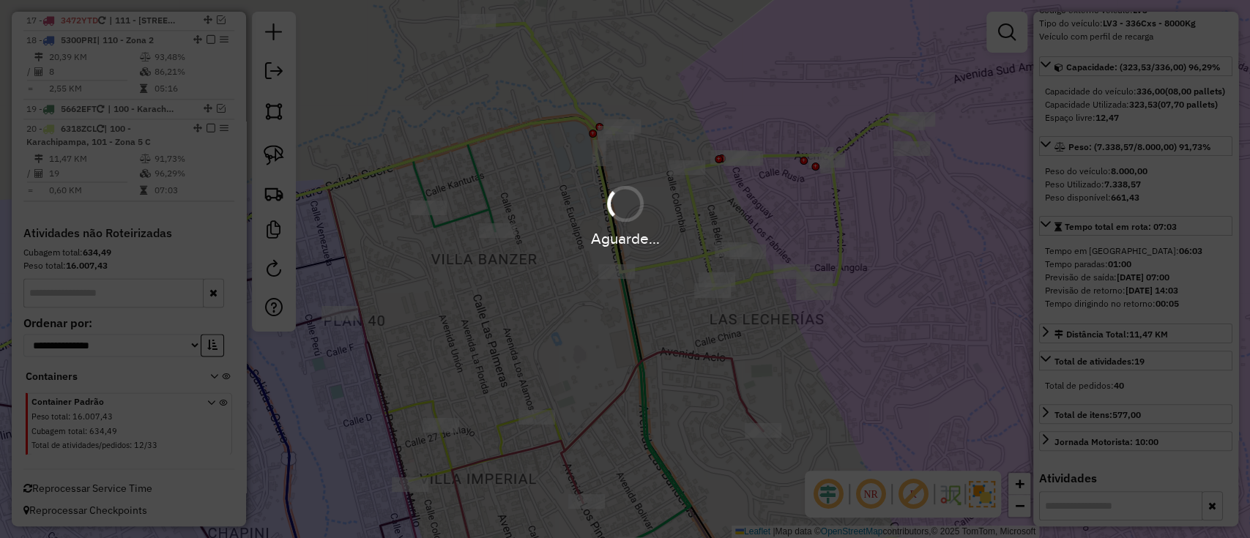
scroll to position [209, 0]
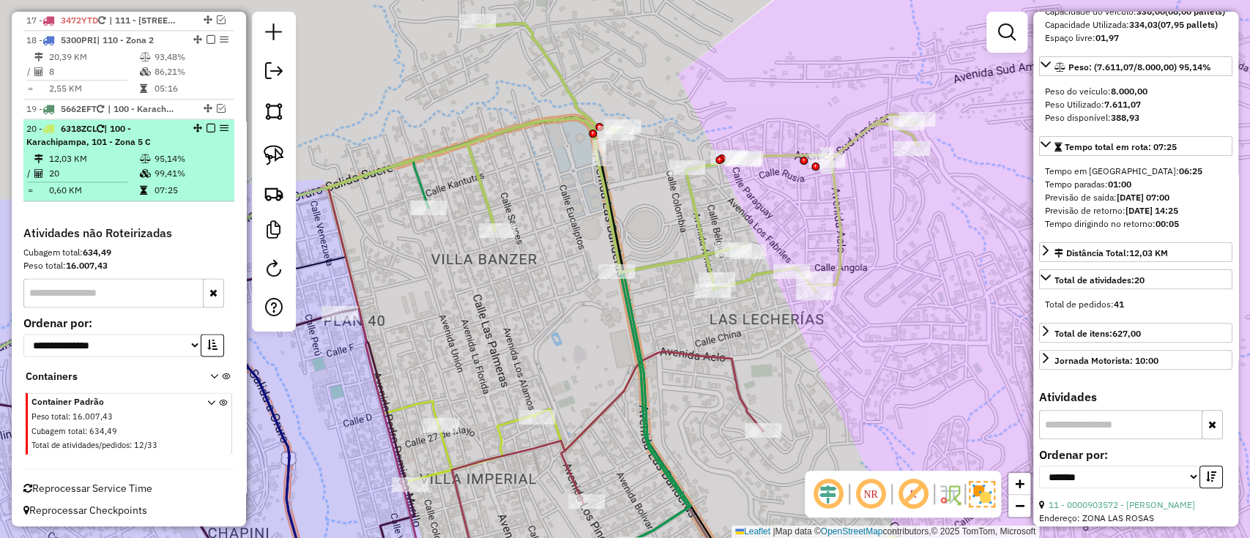
click at [206, 127] on em at bounding box center [210, 128] width 9 height 9
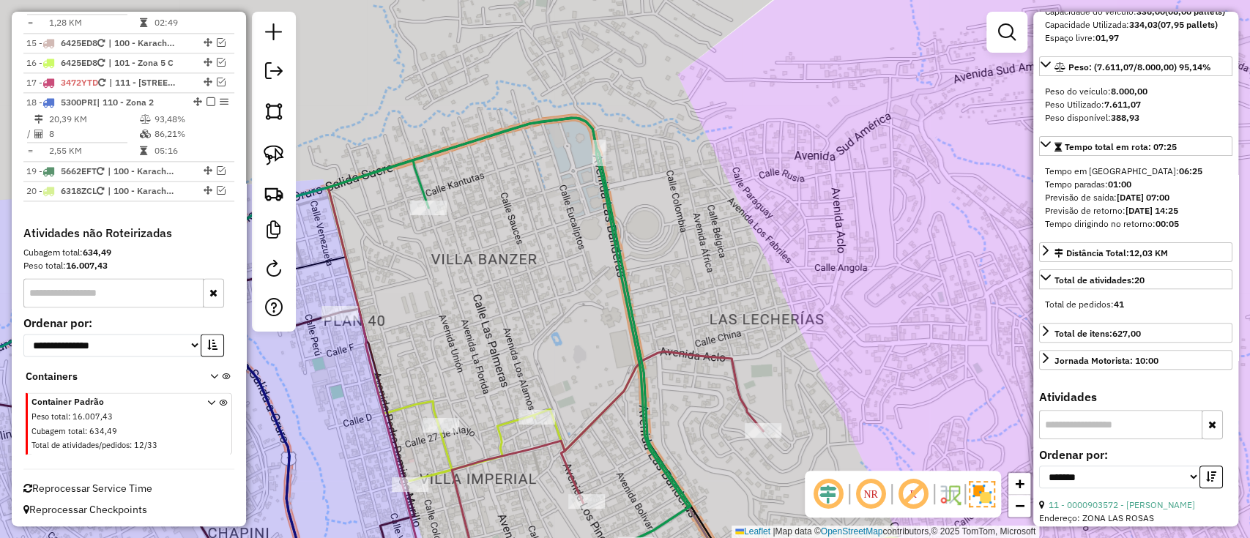
click at [422, 182] on icon at bounding box center [282, 329] width 815 height 422
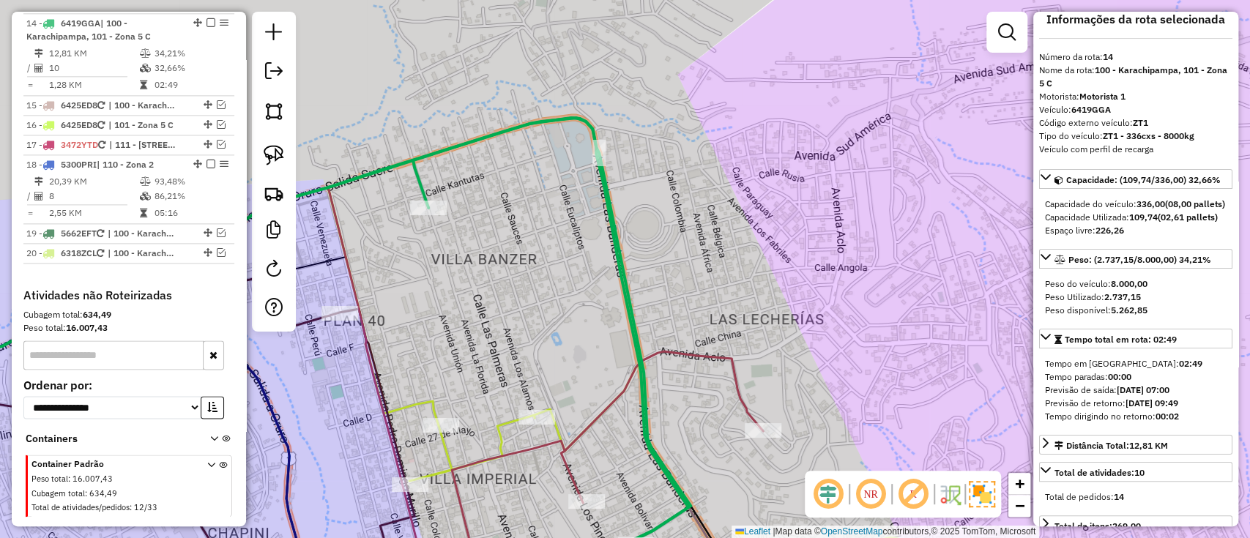
scroll to position [97, 0]
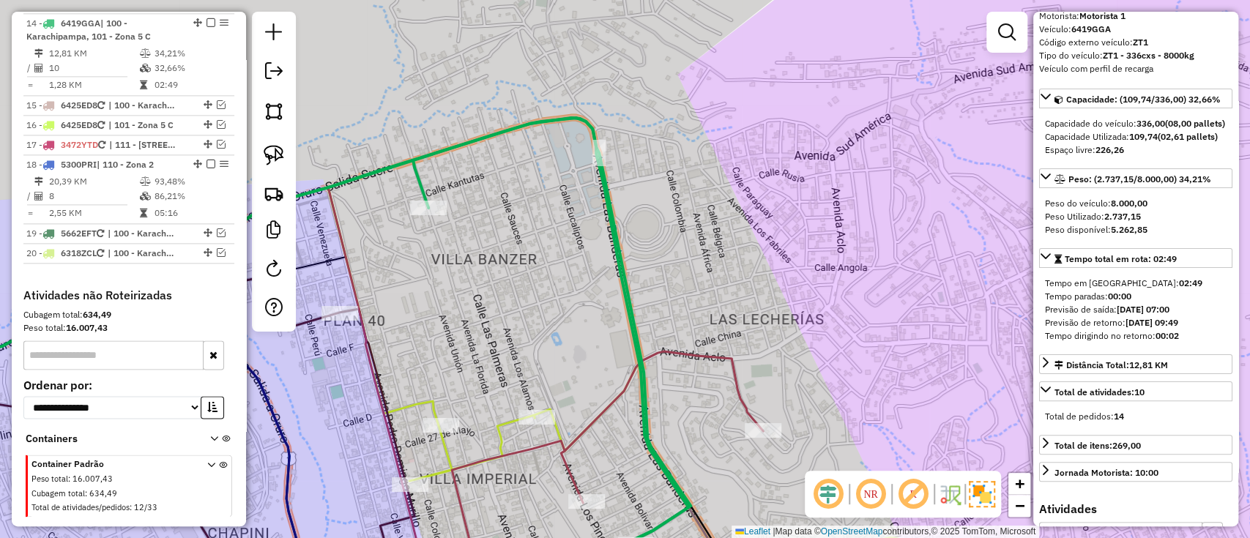
drag, startPoint x: 676, startPoint y: 288, endPoint x: 721, endPoint y: 184, distance: 112.8
click at [721, 184] on div "Janela de atendimento Grade de atendimento Capacidade Transportadoras Veículos …" at bounding box center [625, 269] width 1250 height 538
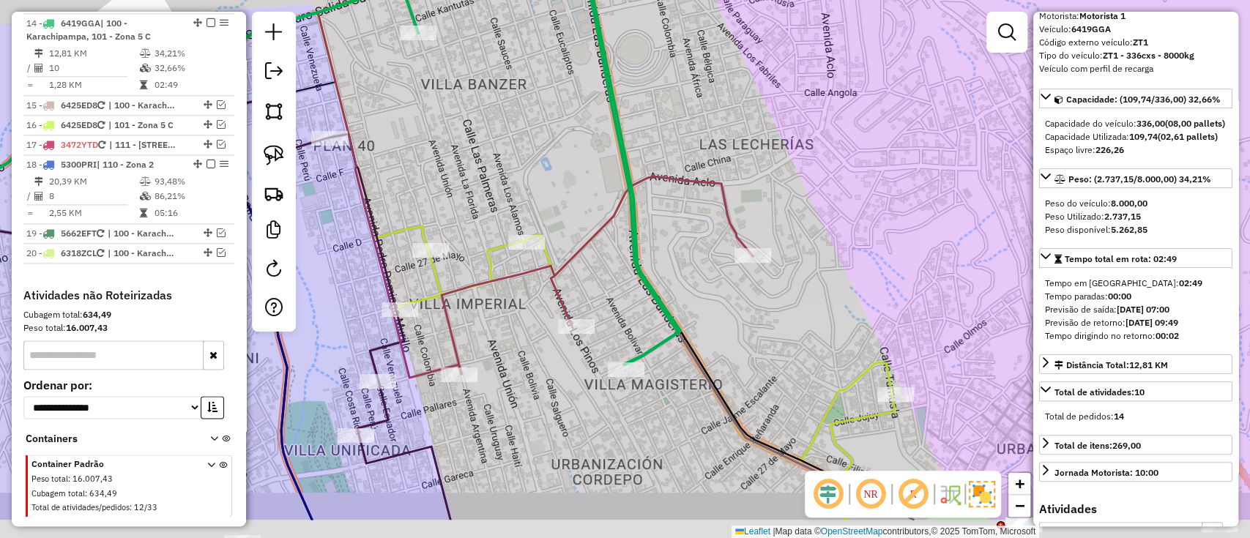
drag, startPoint x: 661, startPoint y: 220, endPoint x: 599, endPoint y: 135, distance: 105.9
click at [599, 135] on div "Janela de atendimento Grade de atendimento Capacidade Transportadoras Veículos …" at bounding box center [625, 269] width 1250 height 538
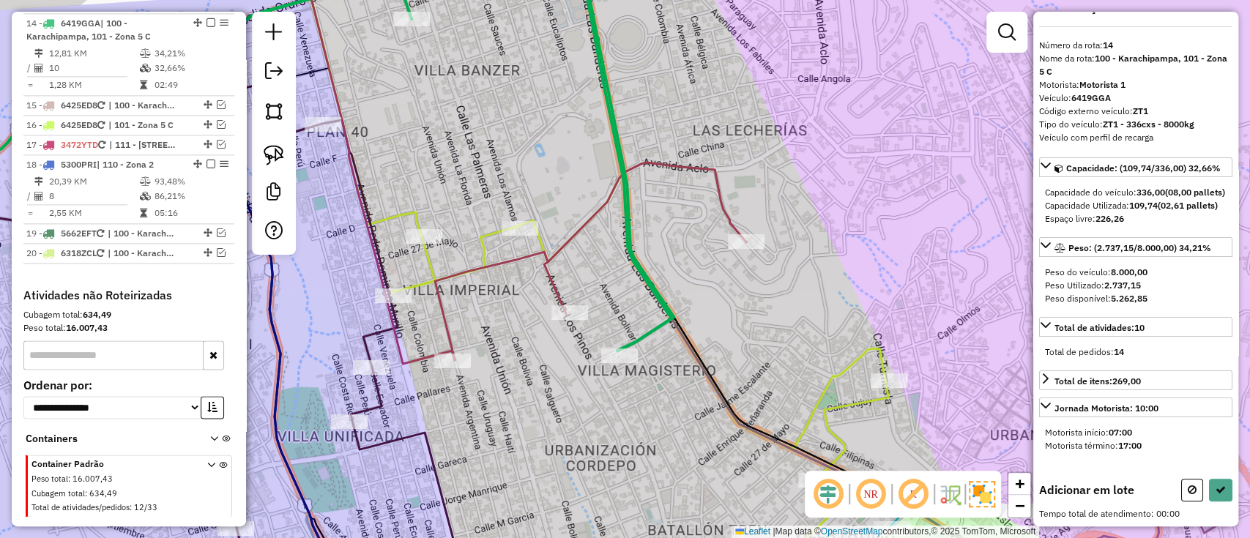
scroll to position [51, 0]
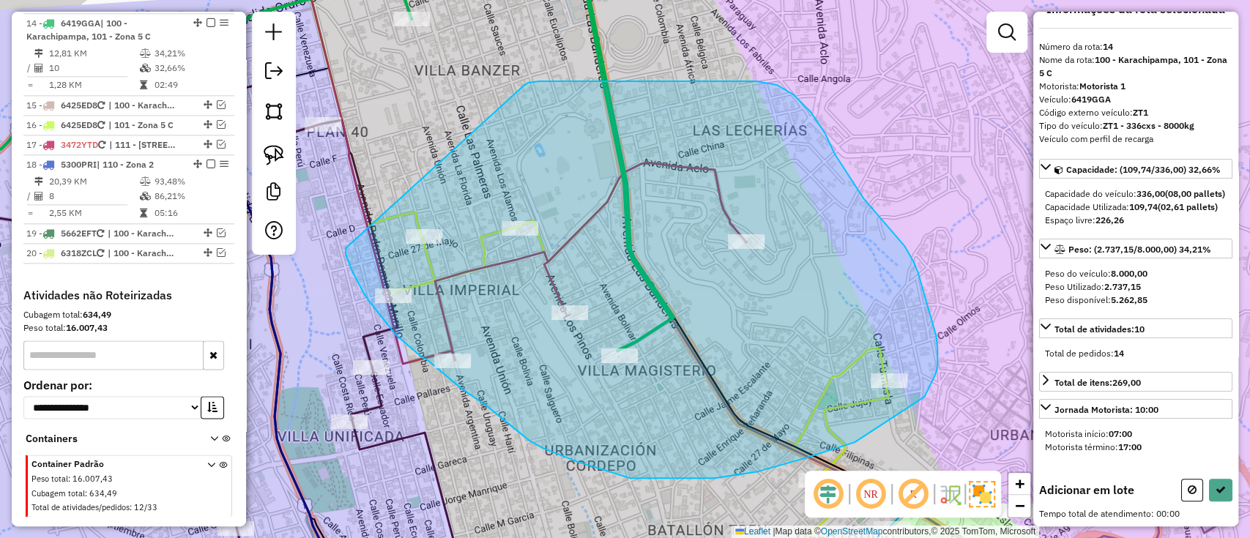
drag, startPoint x: 524, startPoint y: 85, endPoint x: 344, endPoint y: 243, distance: 239.6
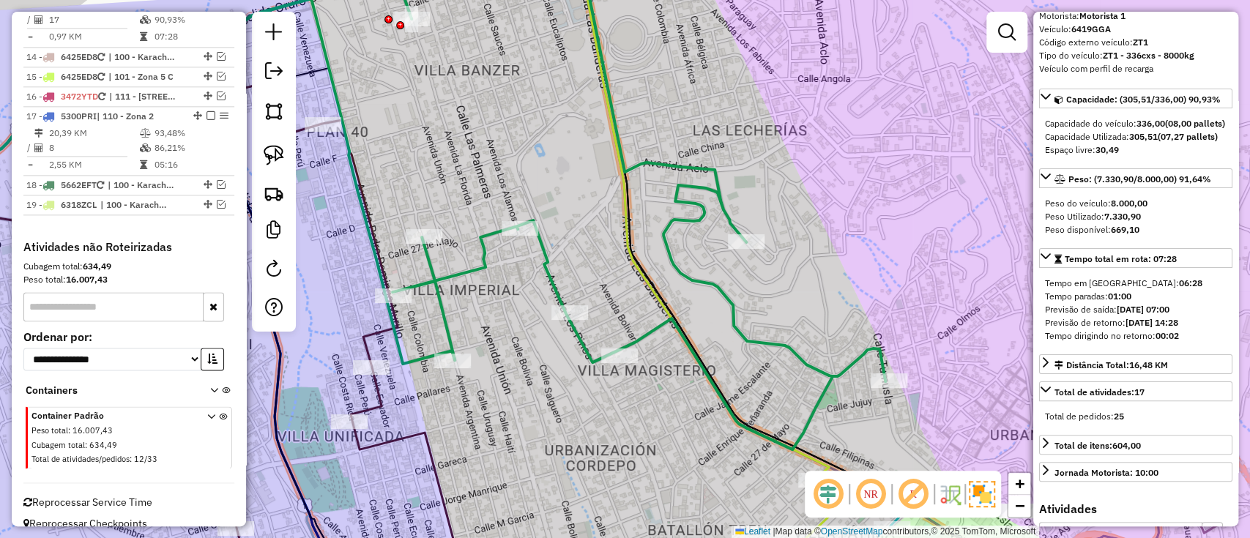
scroll to position [1234, 0]
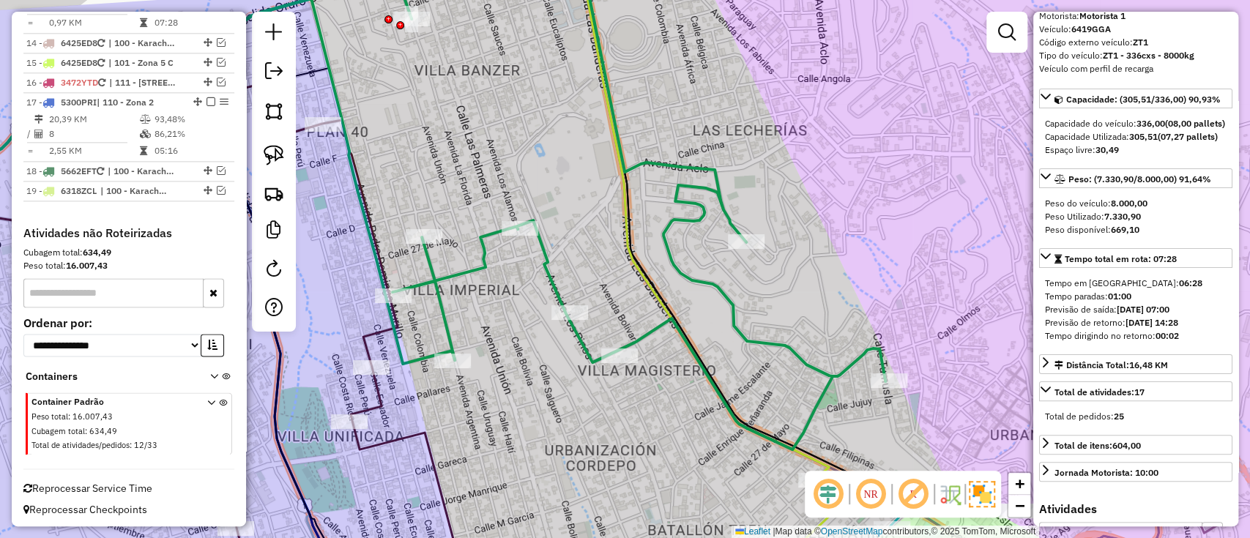
click at [481, 242] on icon at bounding box center [380, 198] width 1010 height 504
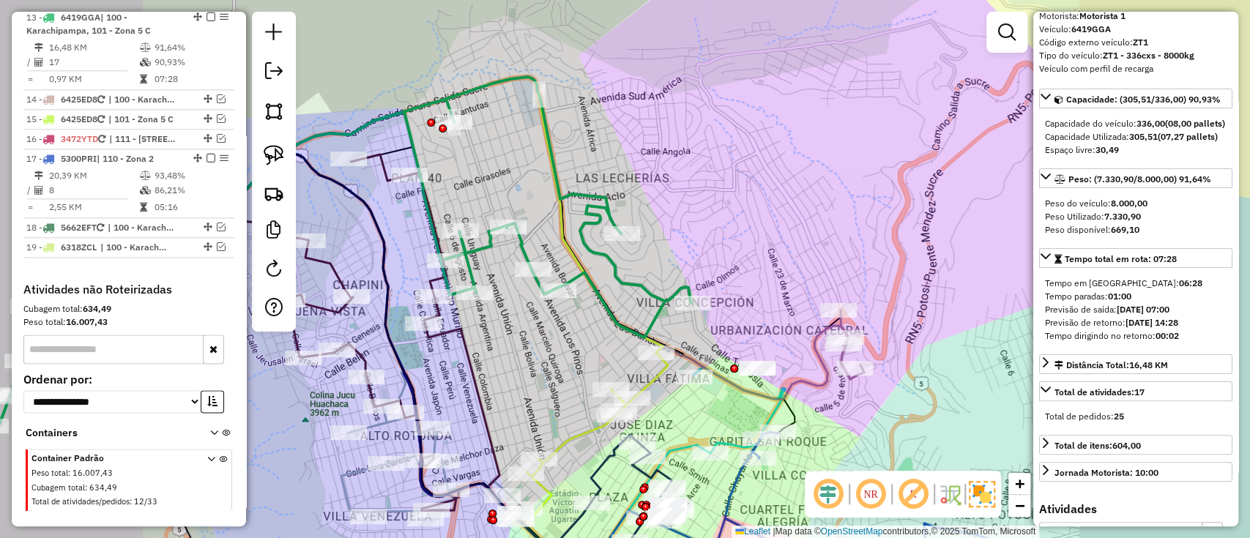
scroll to position [1172, 0]
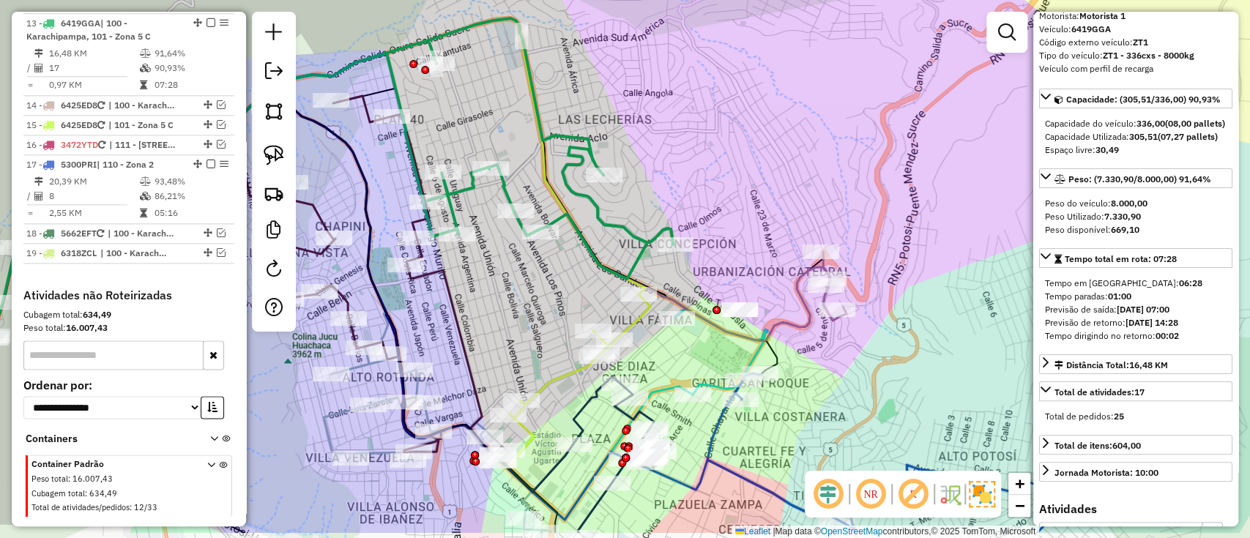
drag, startPoint x: 521, startPoint y: 279, endPoint x: 525, endPoint y: 253, distance: 25.9
click at [524, 254] on div "Janela de atendimento Grade de atendimento Capacidade Transportadoras Veículos …" at bounding box center [625, 269] width 1250 height 538
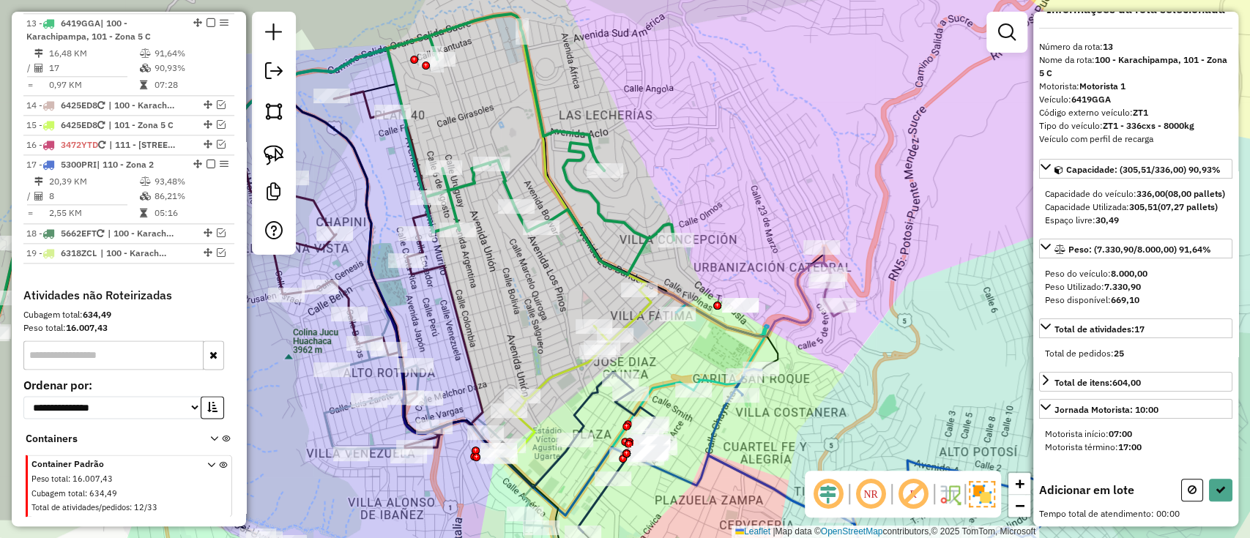
scroll to position [51, 0]
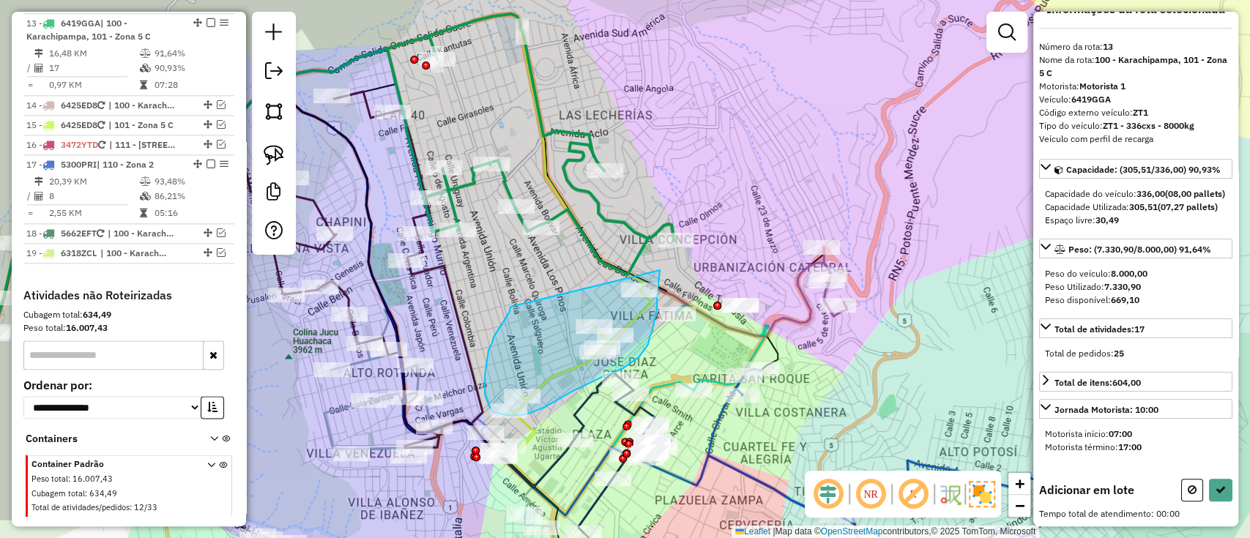
drag, startPoint x: 509, startPoint y: 313, endPoint x: 660, endPoint y: 270, distance: 156.7
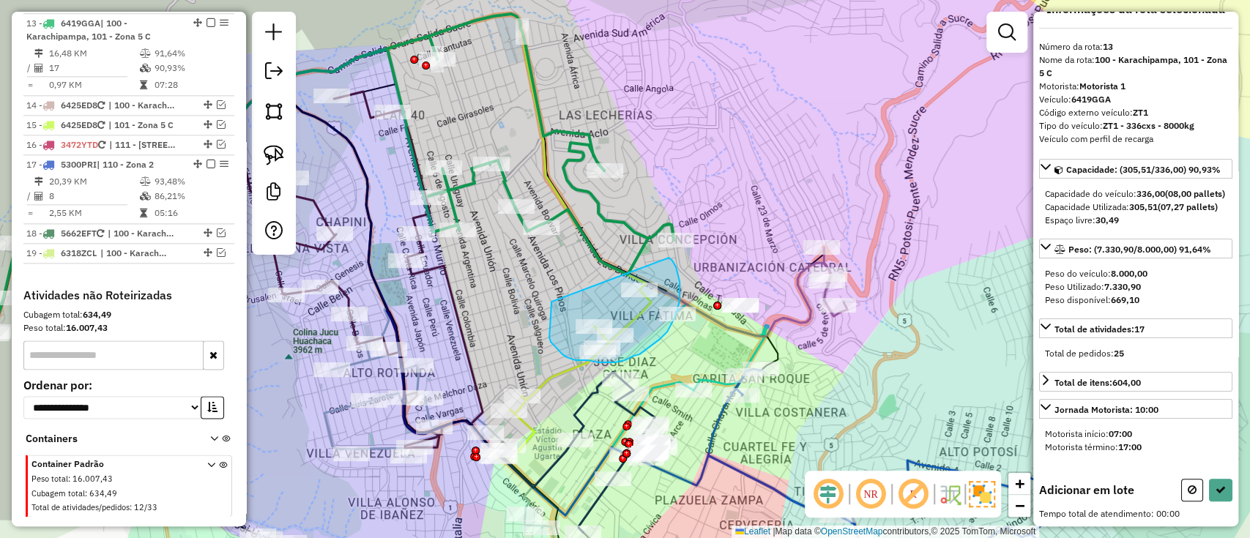
drag, startPoint x: 569, startPoint y: 358, endPoint x: 663, endPoint y: 253, distance: 141.5
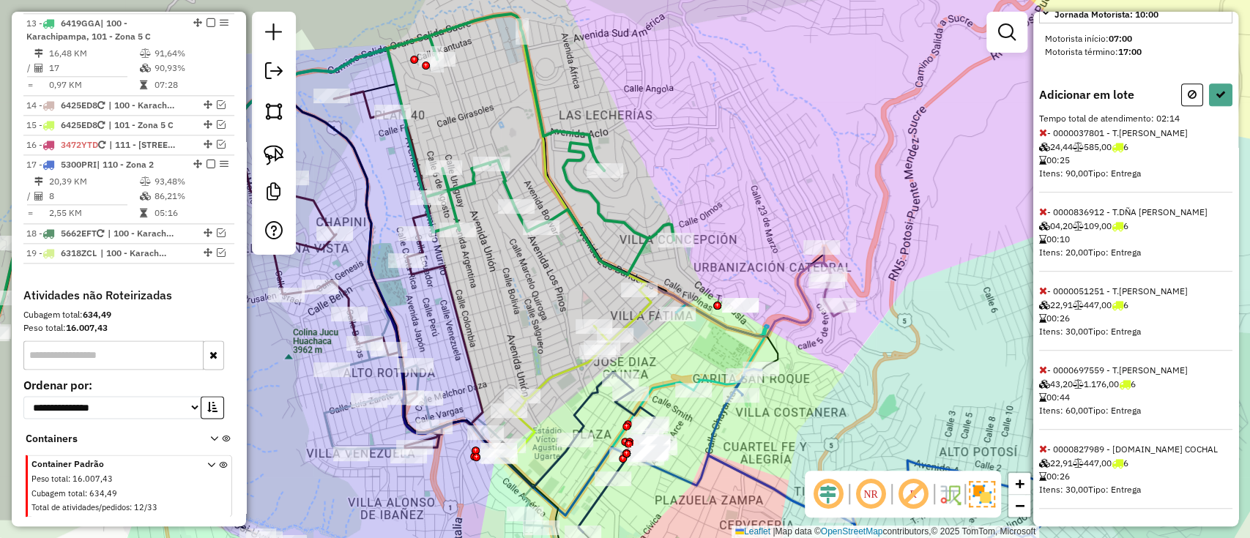
scroll to position [459, 0]
click at [1045, 373] on icon at bounding box center [1043, 370] width 8 height 10
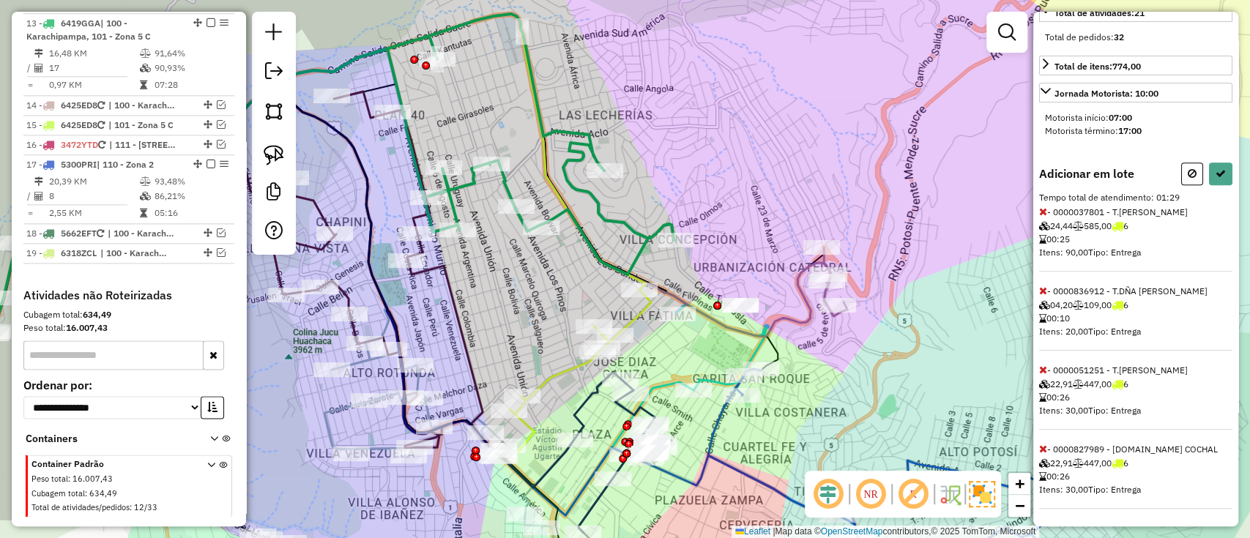
click at [1043, 210] on icon at bounding box center [1043, 211] width 8 height 10
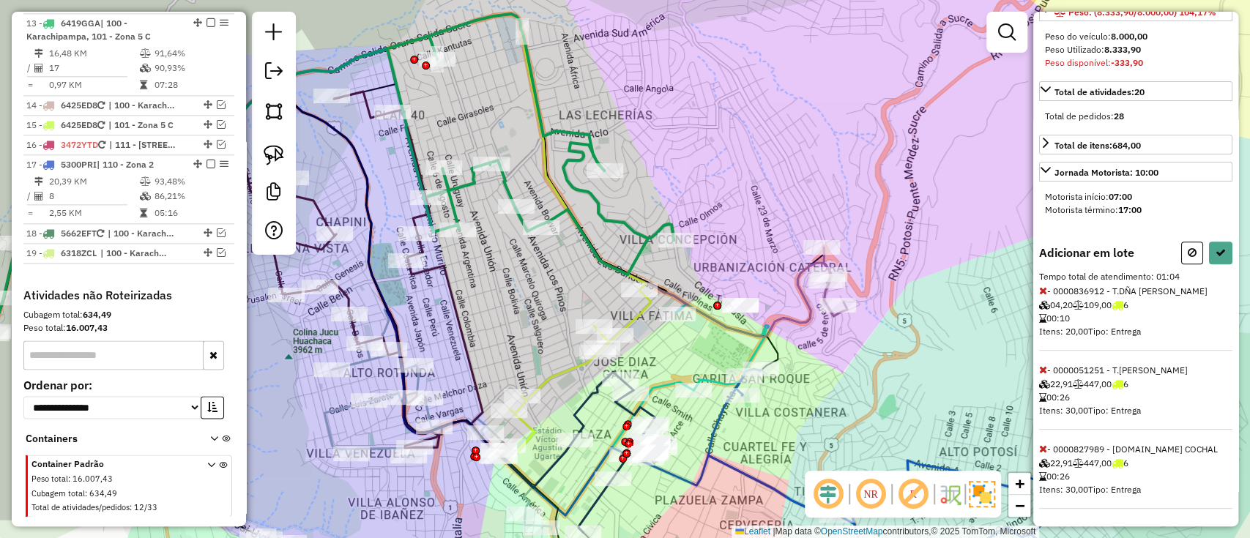
scroll to position [301, 0]
click at [1042, 444] on icon at bounding box center [1043, 449] width 8 height 10
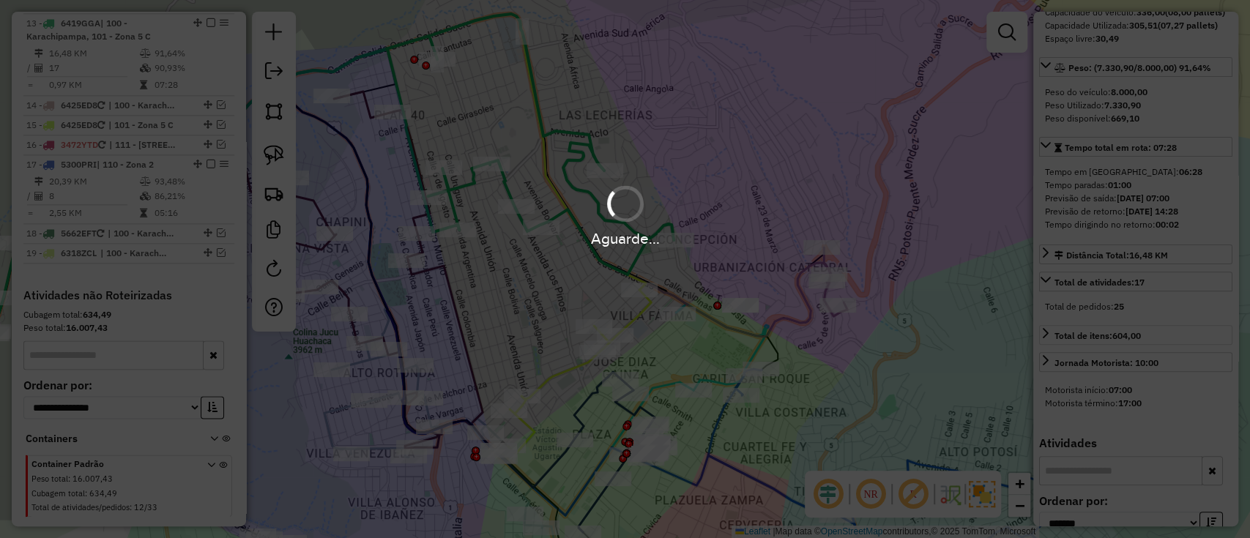
scroll to position [288, 0]
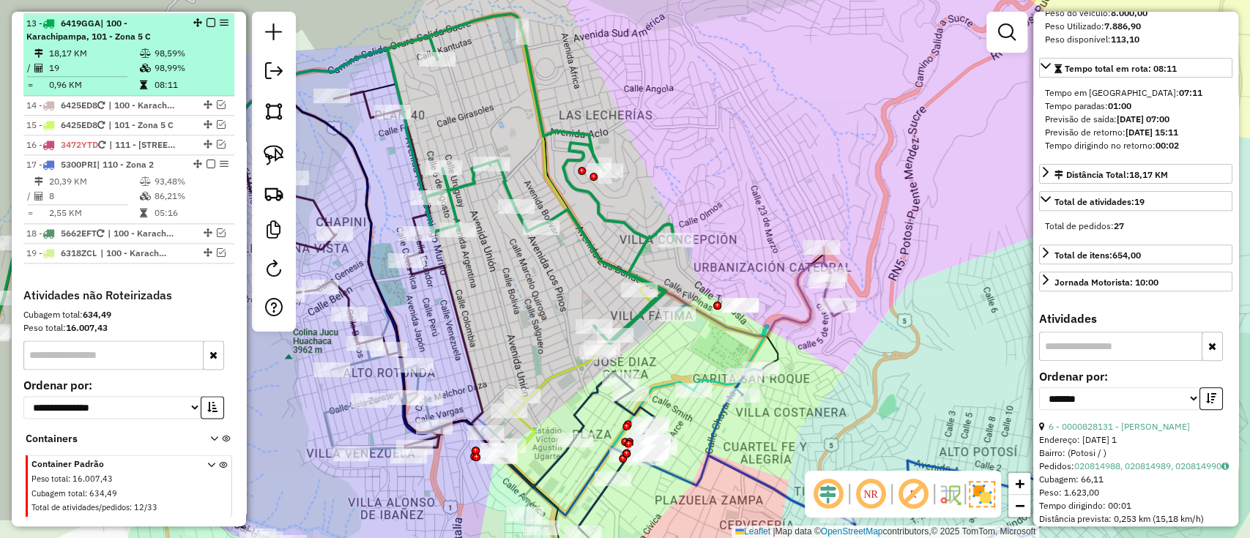
click at [206, 18] on em at bounding box center [210, 22] width 9 height 9
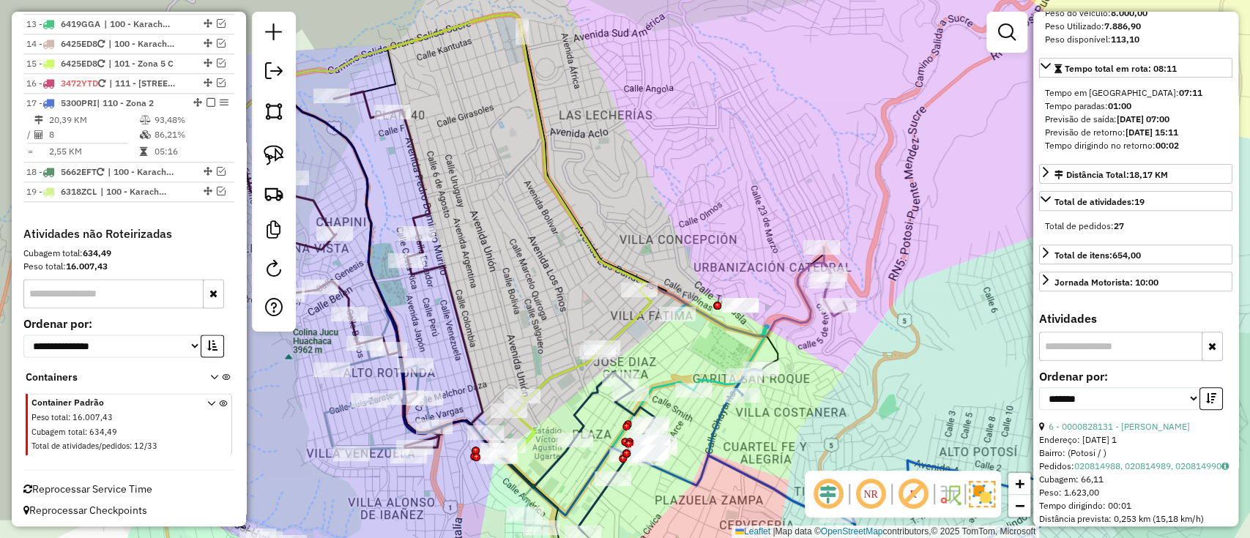
click at [531, 375] on div "Rota 6 - Placa 5359TXX 0000827989 - [DOMAIN_NAME] COCHAL Janela de atendimento …" at bounding box center [625, 269] width 1250 height 538
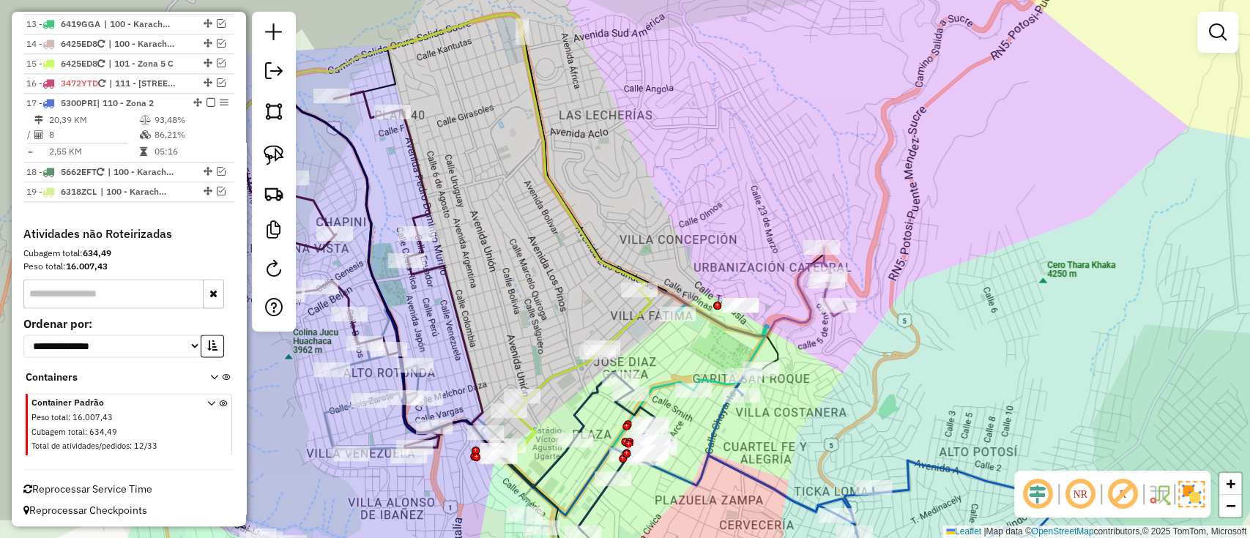
click at [548, 377] on icon at bounding box center [578, 372] width 143 height 164
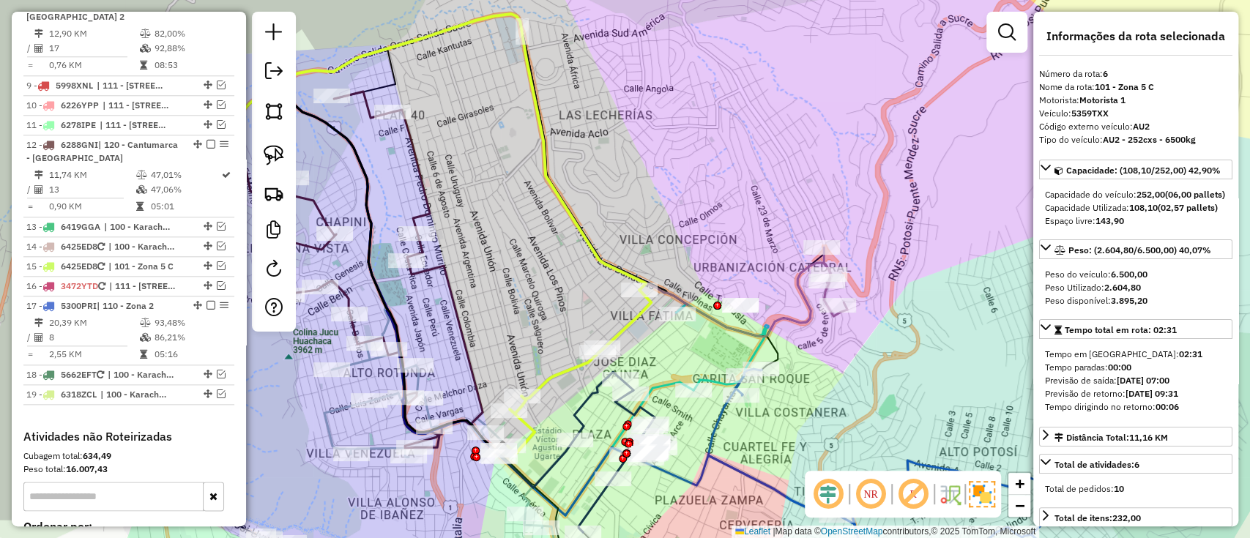
scroll to position [861, 0]
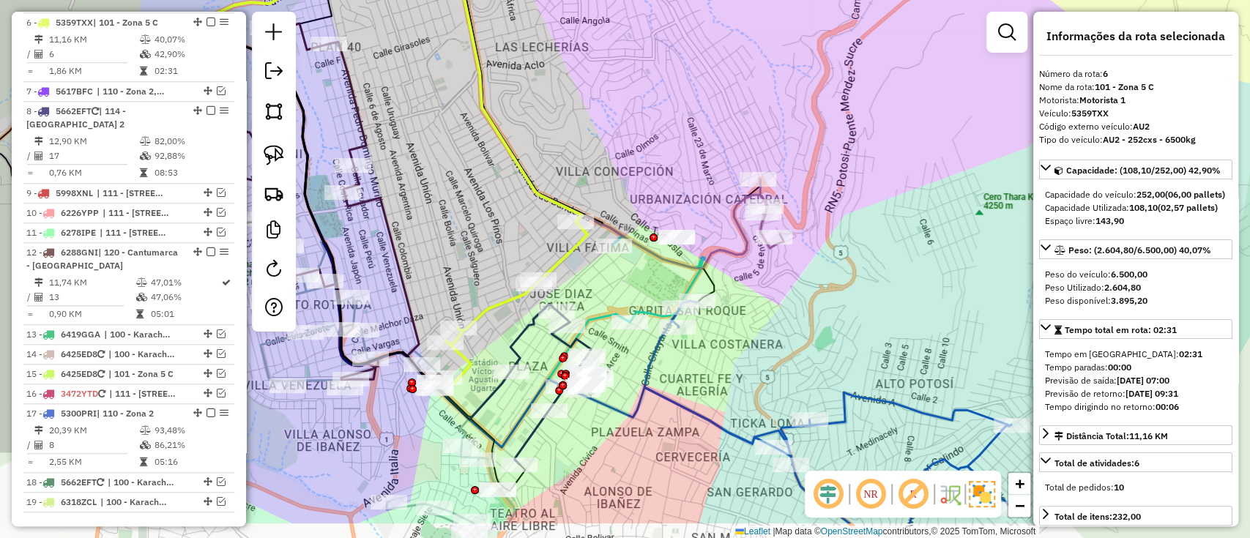
drag, startPoint x: 658, startPoint y: 326, endPoint x: 634, endPoint y: 274, distance: 57.3
click at [597, 266] on div "Janela de atendimento Grade de atendimento Capacidade Transportadoras Veículos …" at bounding box center [625, 269] width 1250 height 538
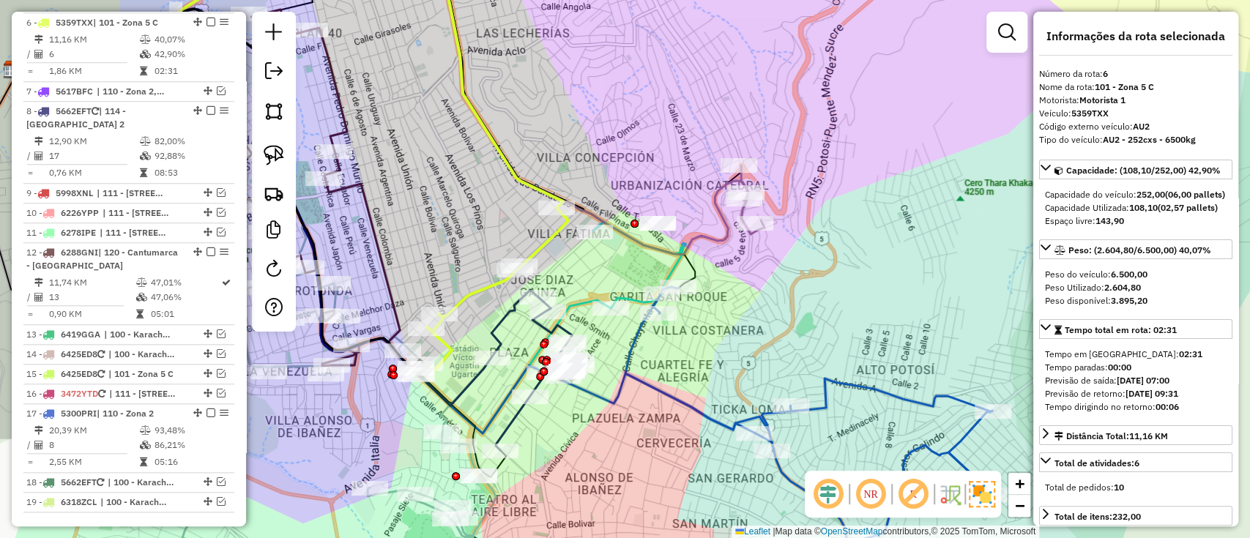
click at [707, 234] on icon at bounding box center [383, 100] width 730 height 309
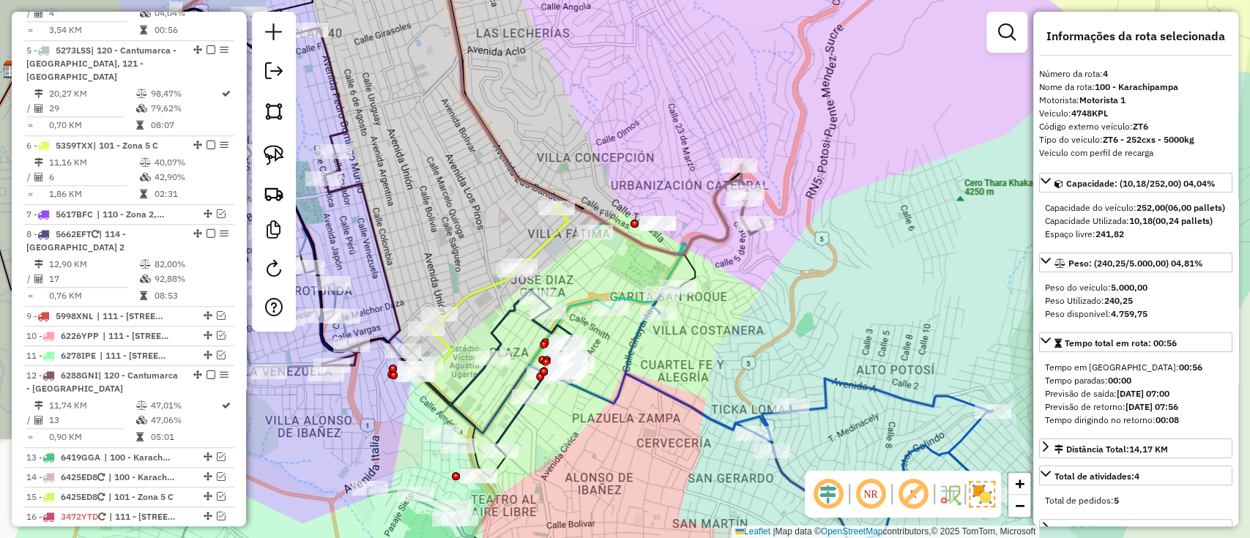
scroll to position [697, 0]
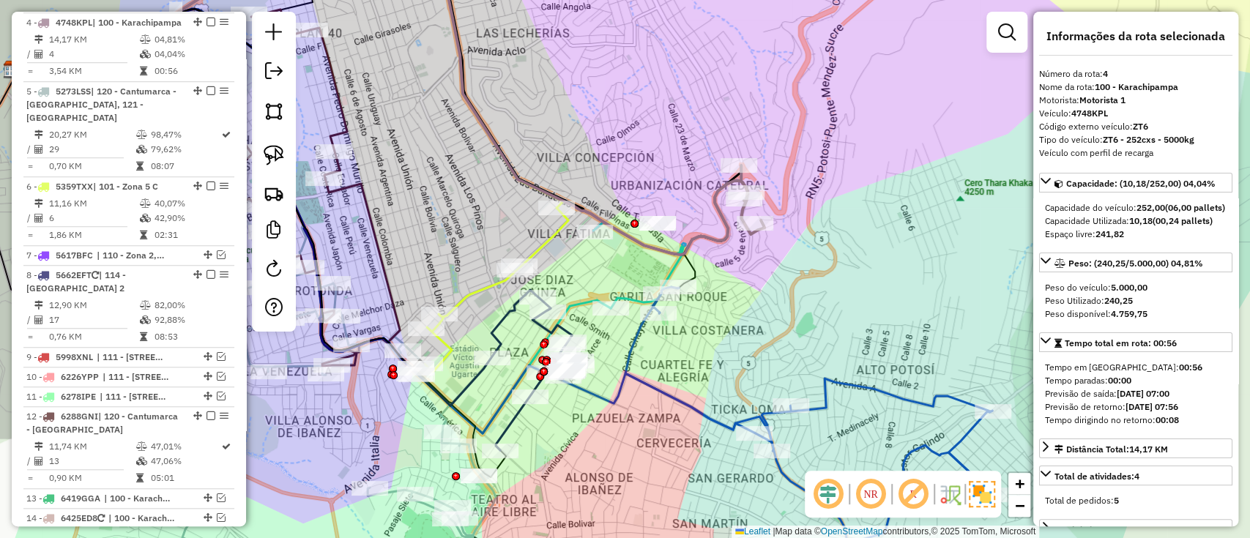
click at [589, 299] on icon at bounding box center [314, 221] width 593 height 425
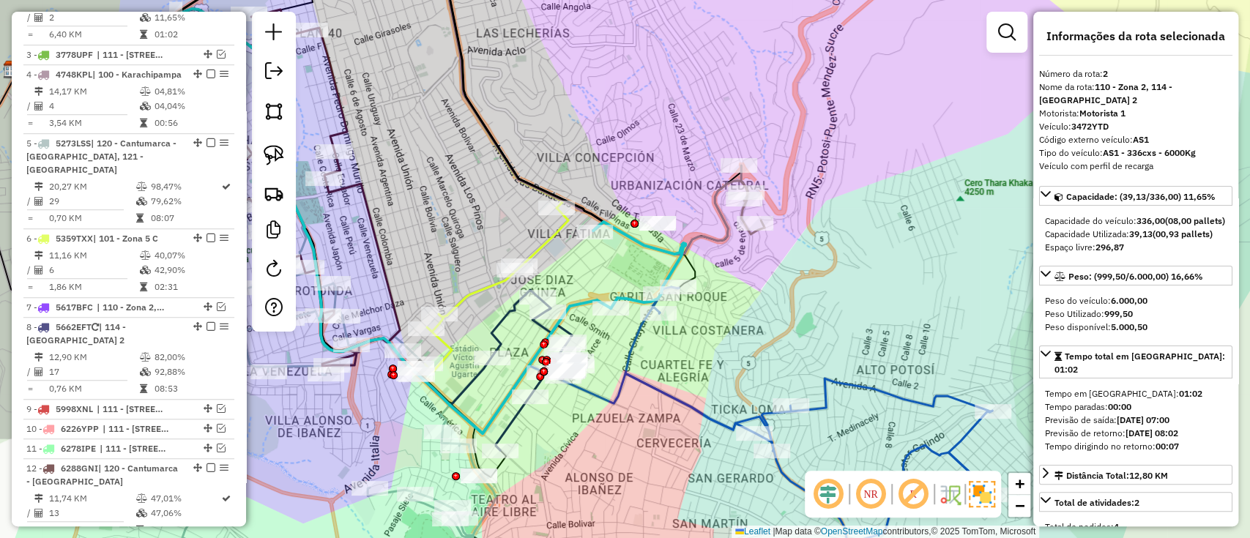
scroll to position [596, 0]
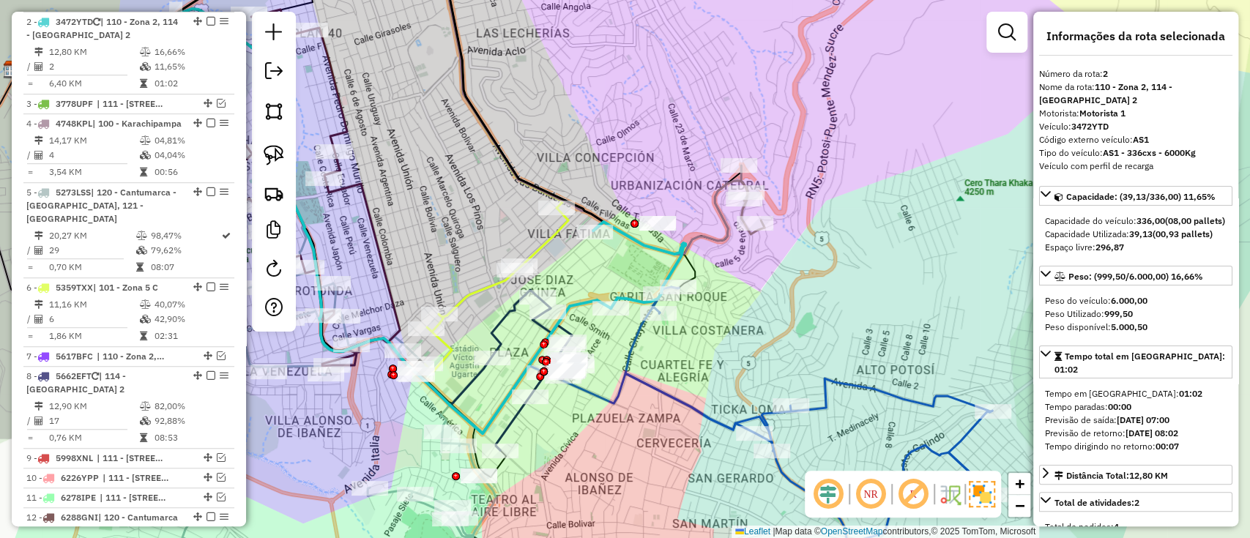
click at [724, 234] on icon at bounding box center [383, 100] width 730 height 309
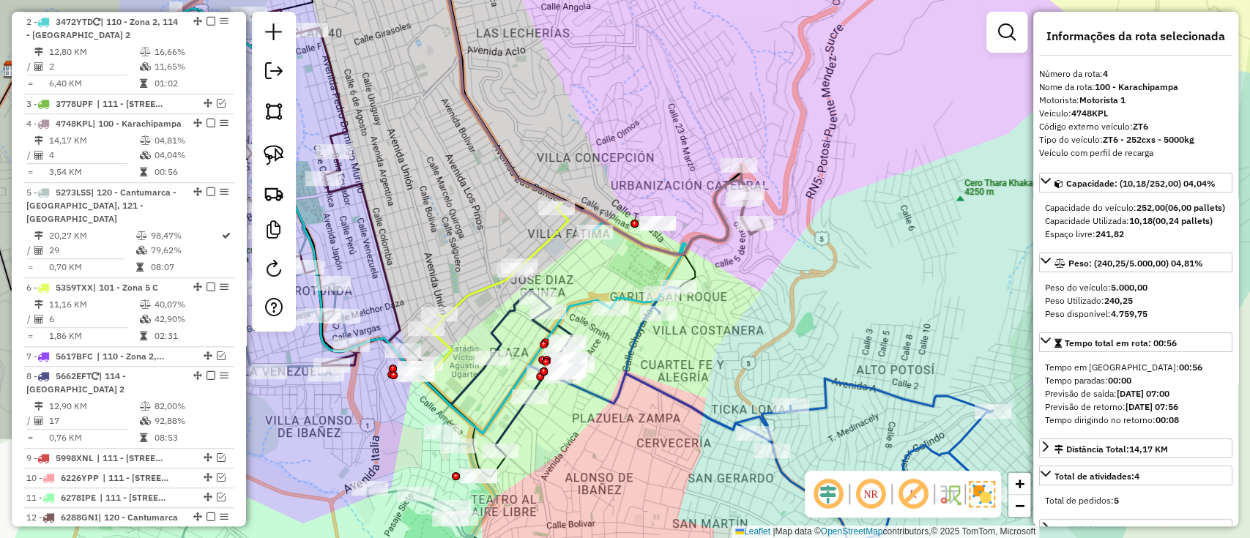
scroll to position [697, 0]
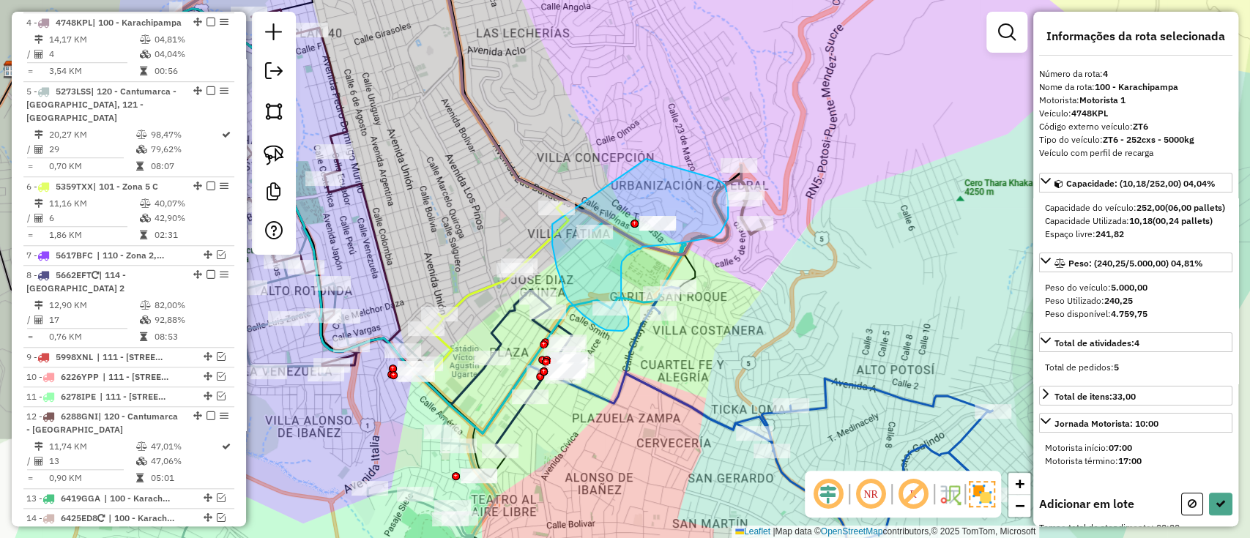
drag, startPoint x: 682, startPoint y: 169, endPoint x: 552, endPoint y: 224, distance: 141.4
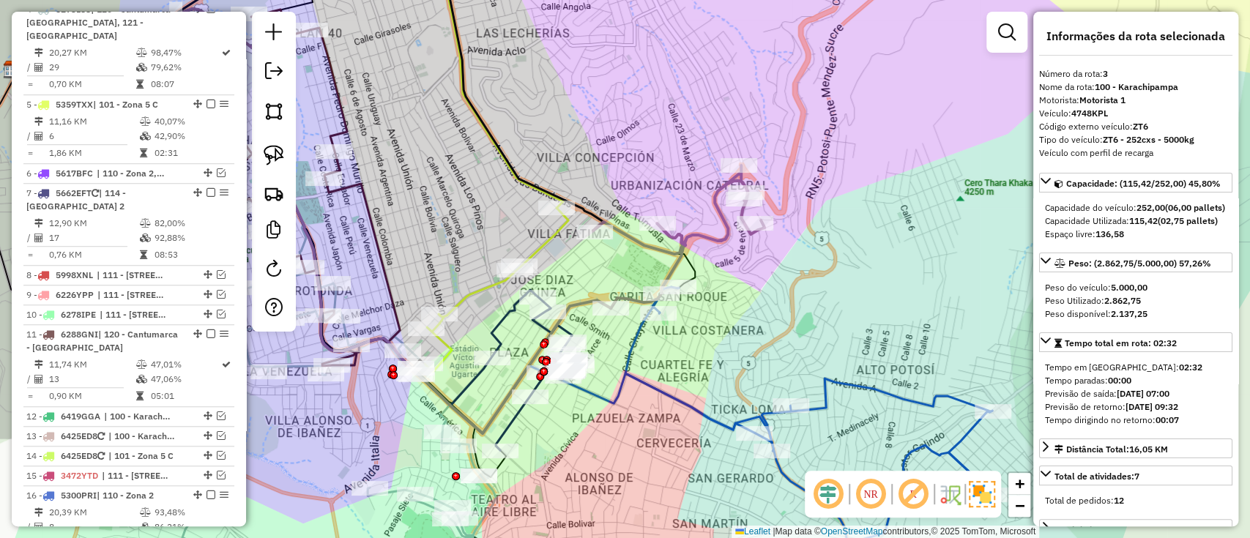
click at [627, 377] on icon at bounding box center [808, 390] width 367 height 206
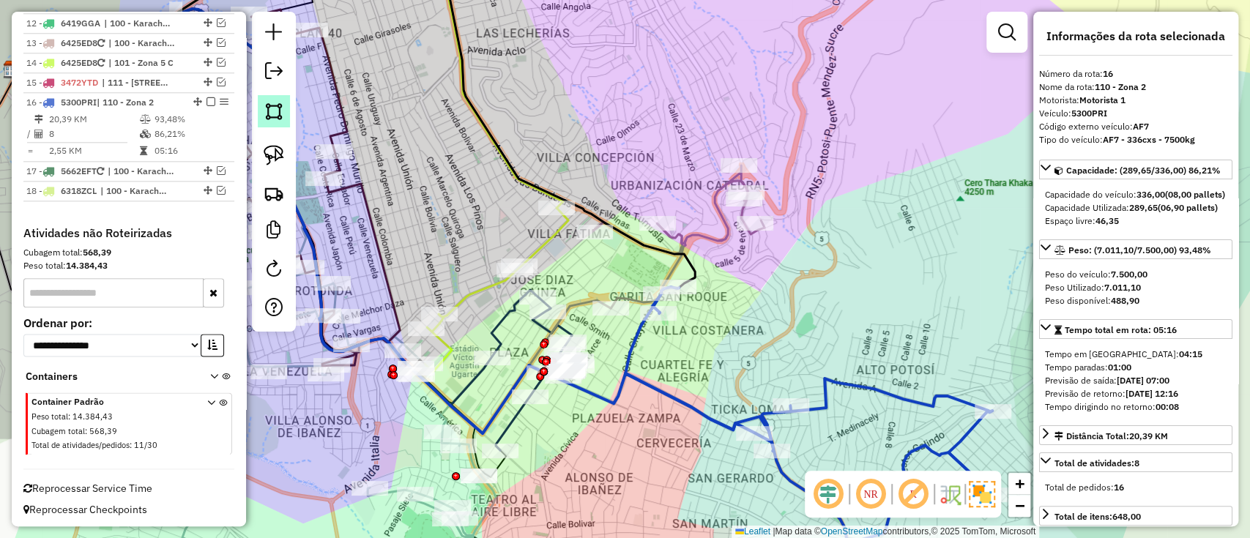
scroll to position [1090, 0]
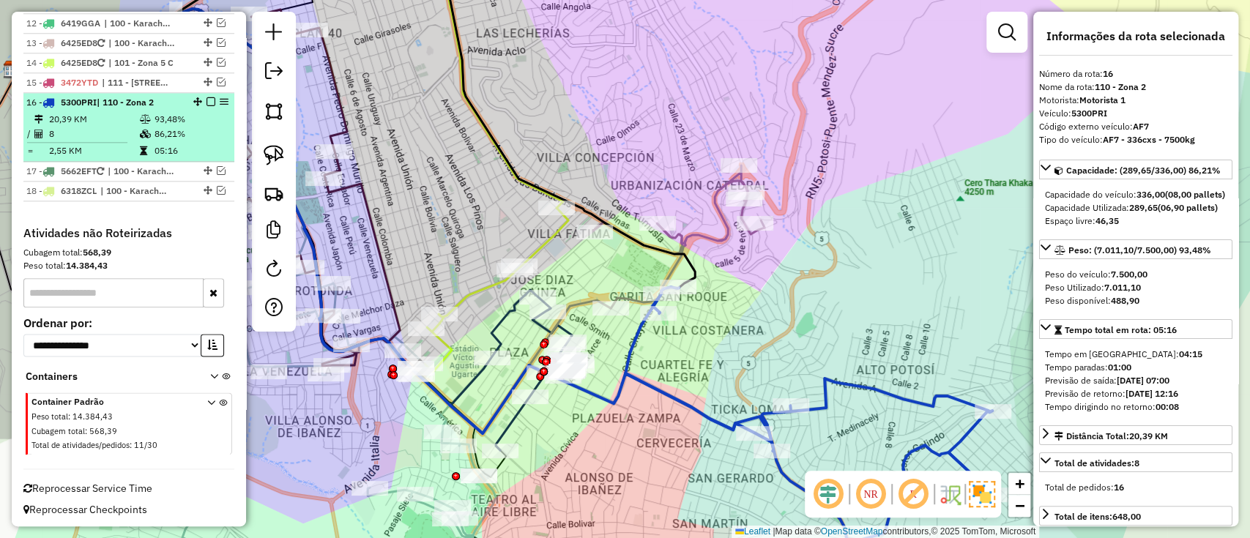
click at [206, 100] on em at bounding box center [210, 101] width 9 height 9
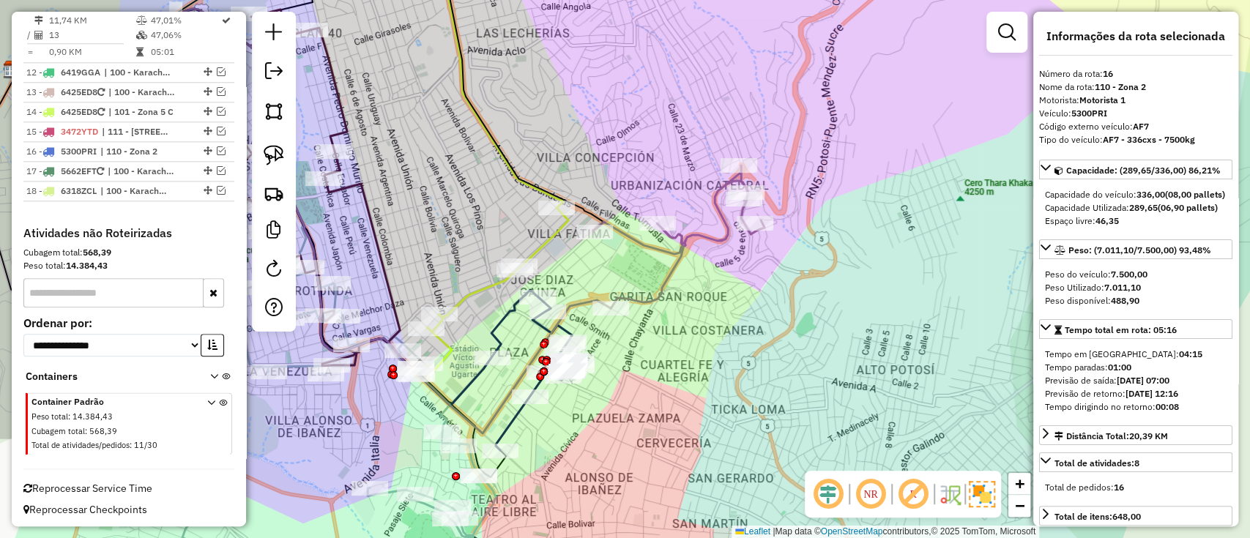
click at [676, 244] on icon at bounding box center [678, 236] width 171 height 143
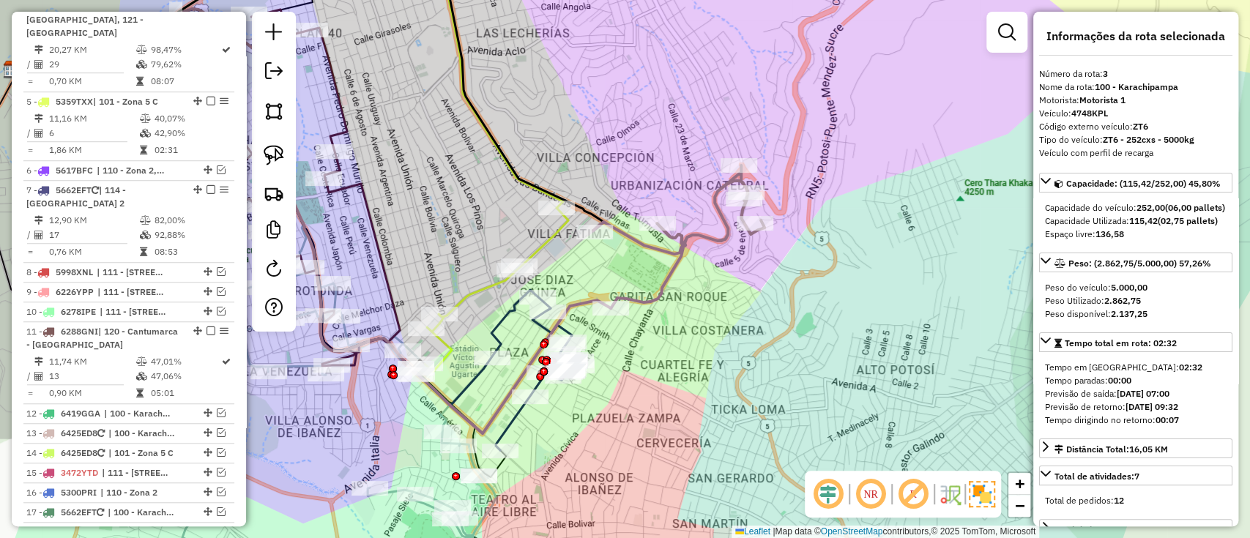
scroll to position [615, 0]
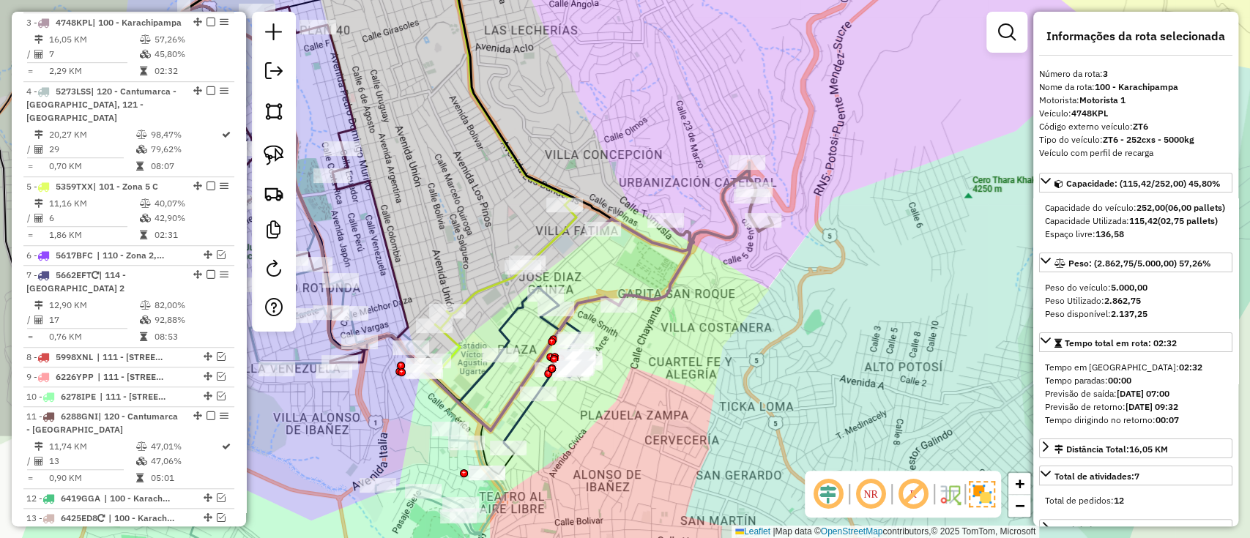
drag, startPoint x: 673, startPoint y: 252, endPoint x: 561, endPoint y: 183, distance: 132.1
click at [716, 225] on icon at bounding box center [686, 234] width 171 height 143
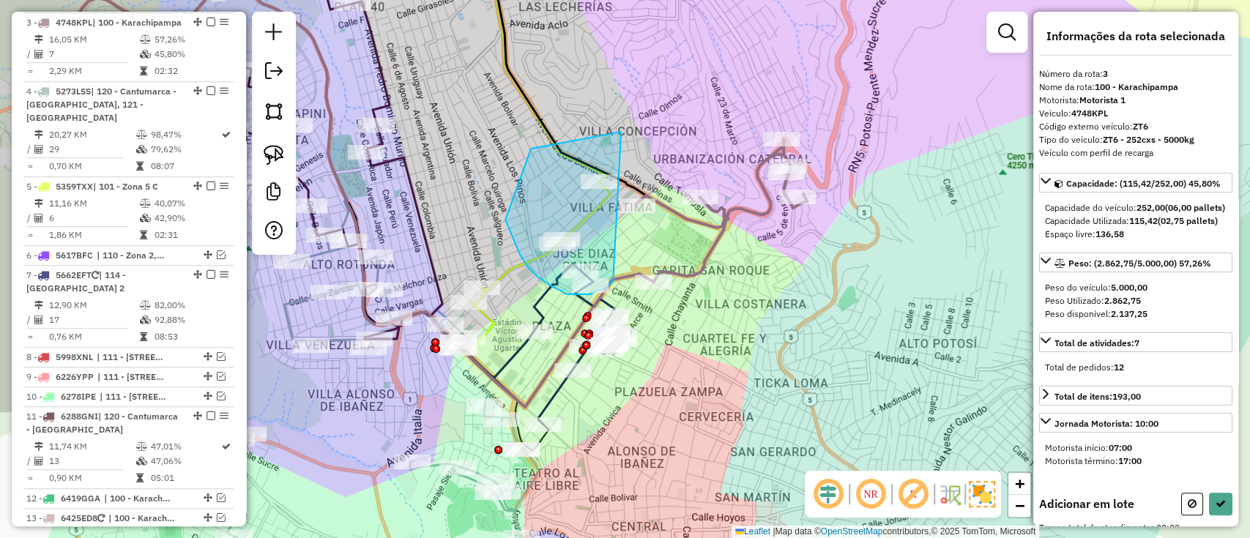
drag, startPoint x: 621, startPoint y: 132, endPoint x: 615, endPoint y: 278, distance: 146.5
click at [615, 278] on div "Rota 7 - Placa 5662EFT 0000836047 - T.OCTAVIO Rota 7 - Placa 5662EFT 0000883973…" at bounding box center [625, 269] width 1250 height 538
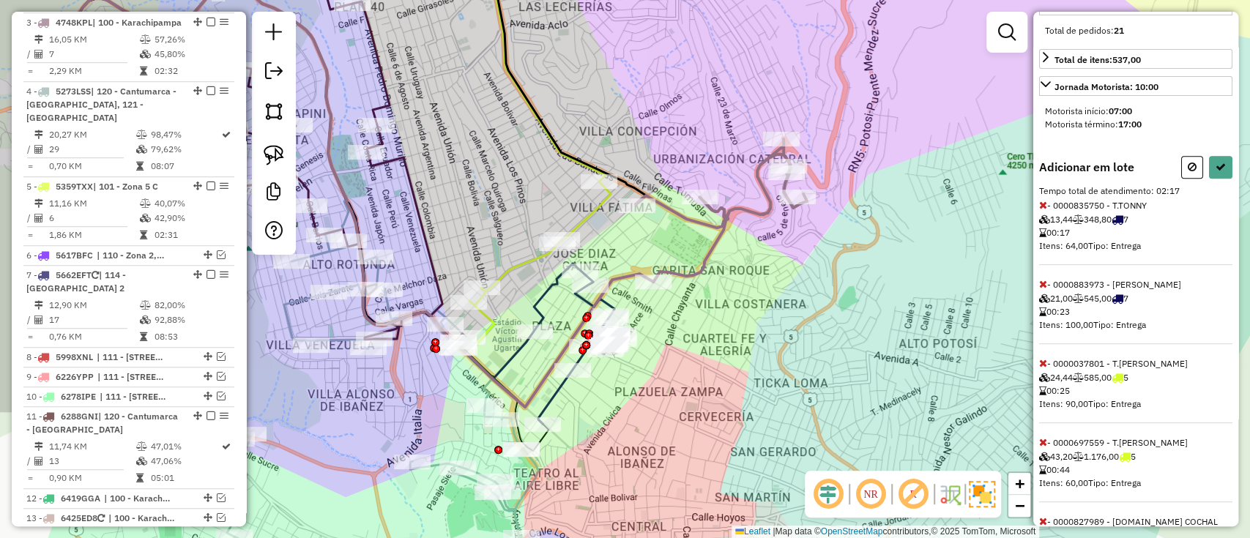
scroll to position [335, 0]
click at [1044, 449] on icon at bounding box center [1043, 444] width 8 height 10
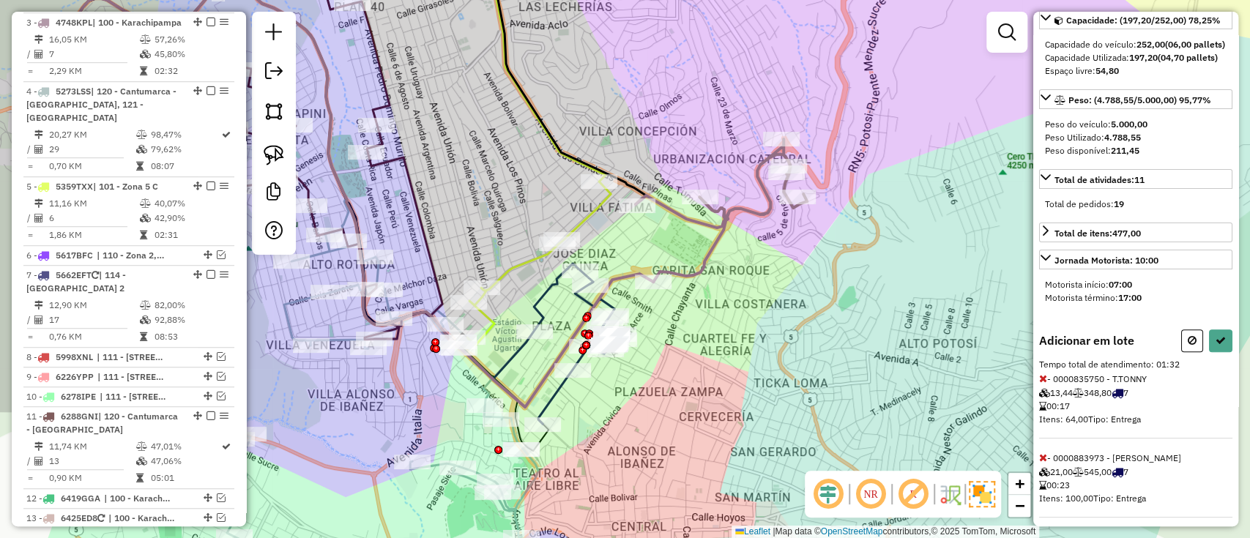
scroll to position [42, 0]
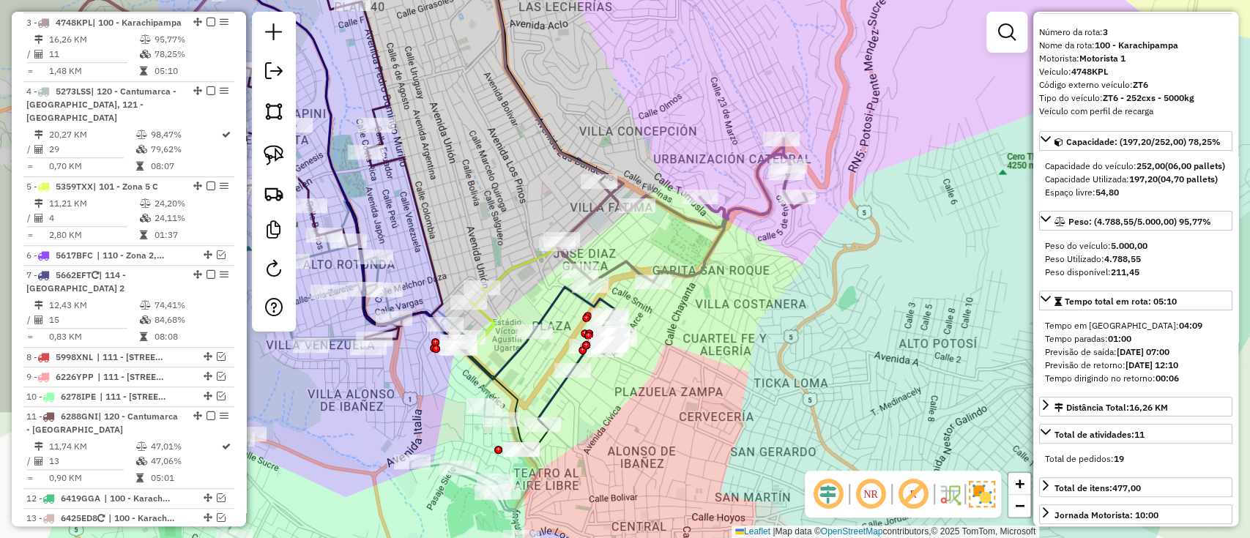
click at [710, 261] on icon at bounding box center [681, 211] width 250 height 145
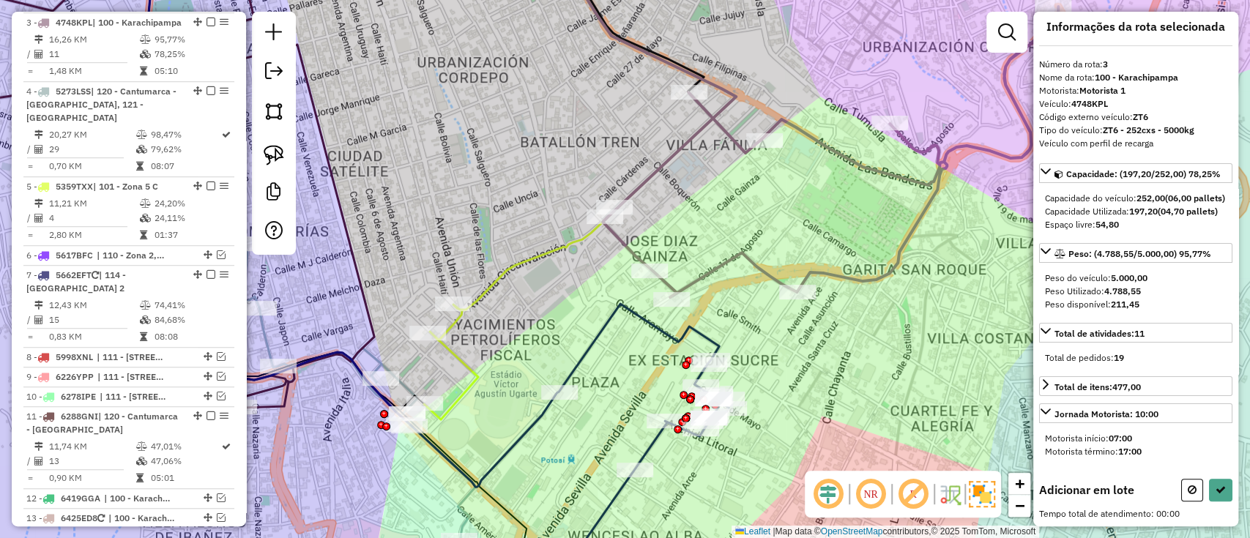
scroll to position [0, 0]
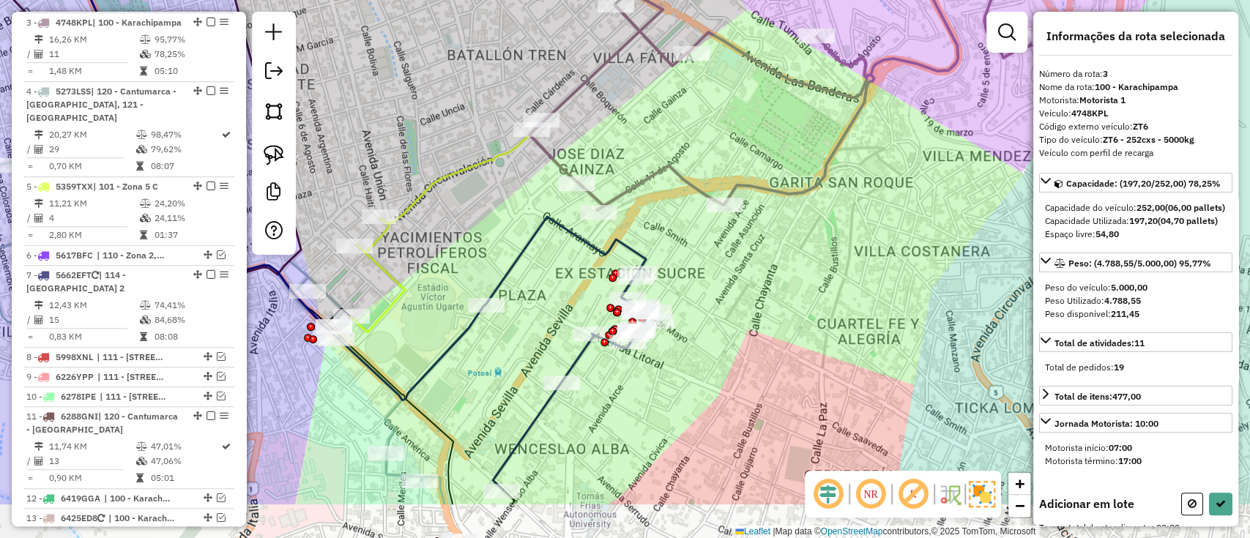
drag, startPoint x: 620, startPoint y: 341, endPoint x: 545, endPoint y: 251, distance: 117.4
click at [545, 251] on div "Janela de atendimento Grade de atendimento Capacidade Transportadoras Veículos …" at bounding box center [625, 269] width 1250 height 538
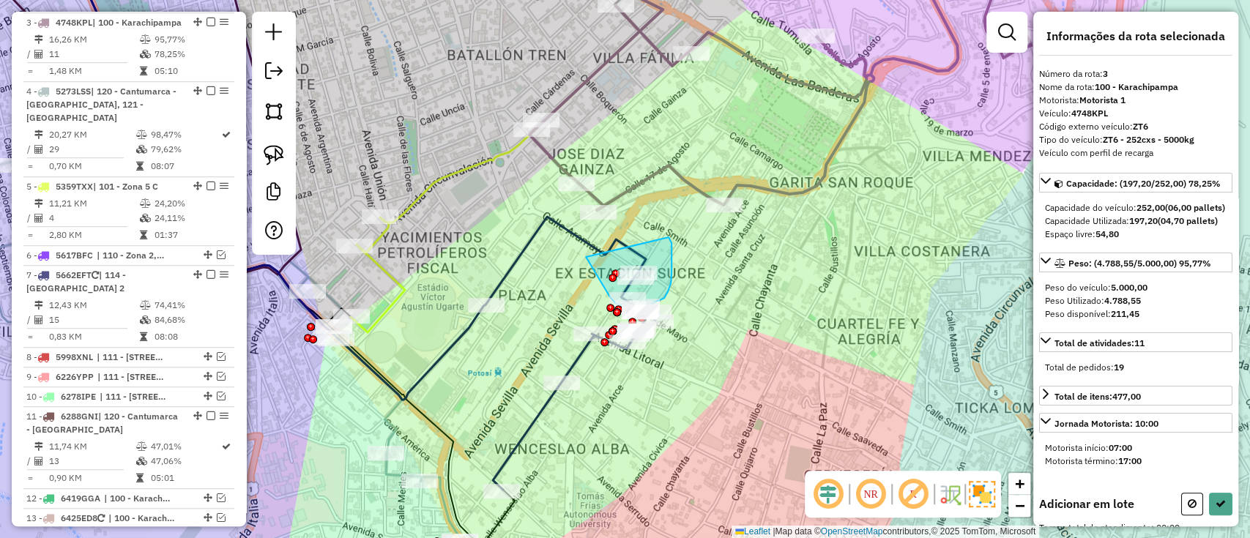
drag, startPoint x: 586, startPoint y: 257, endPoint x: 668, endPoint y: 236, distance: 85.2
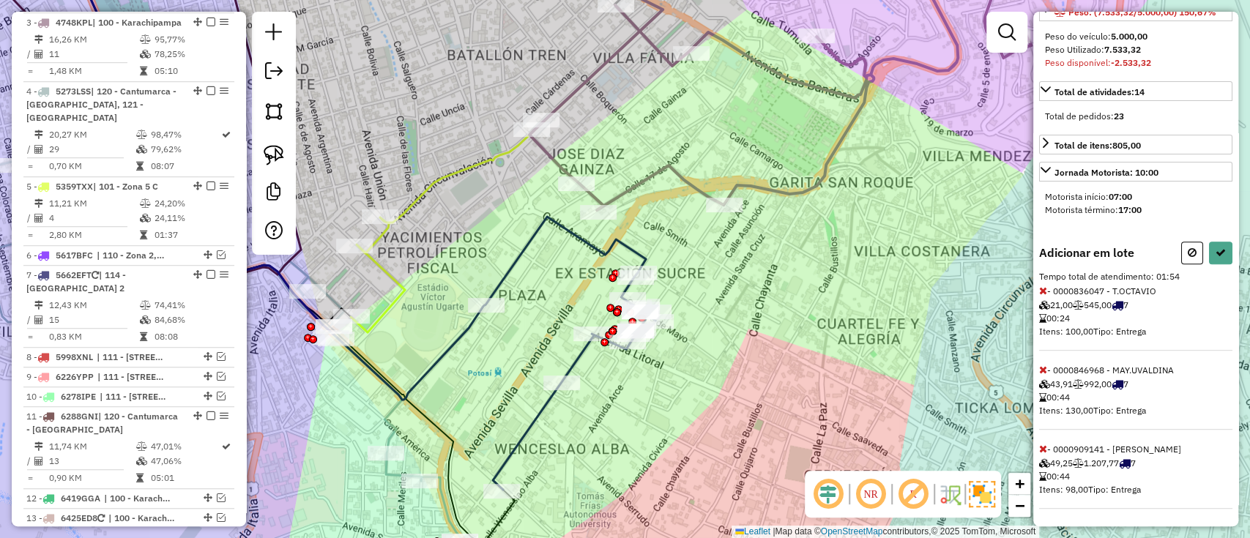
scroll to position [288, 0]
click at [1039, 446] on icon at bounding box center [1043, 449] width 8 height 10
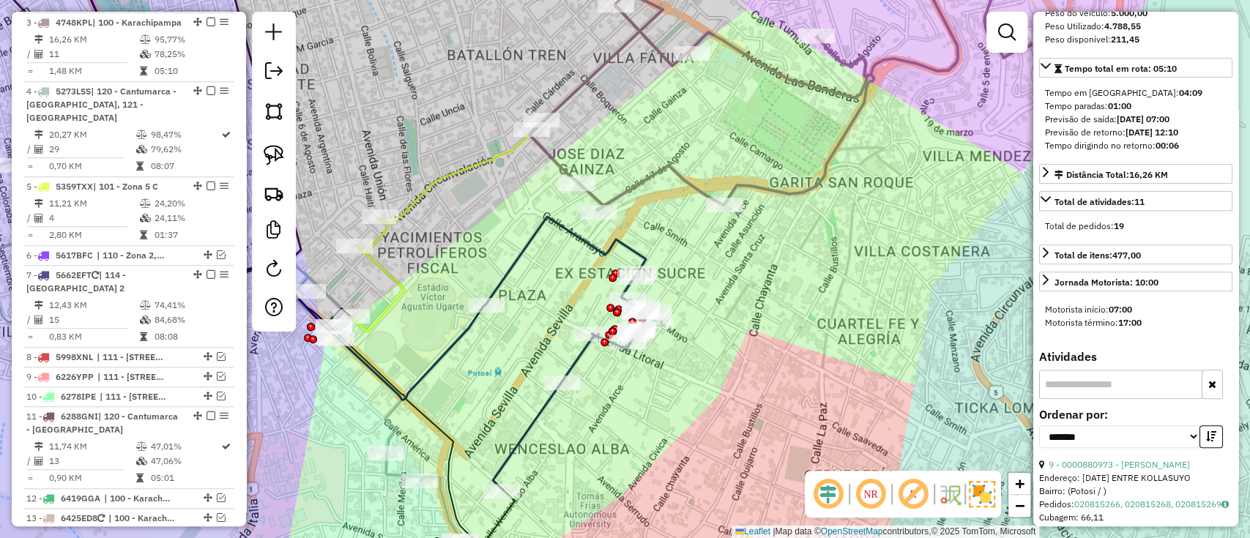
scroll to position [0, 0]
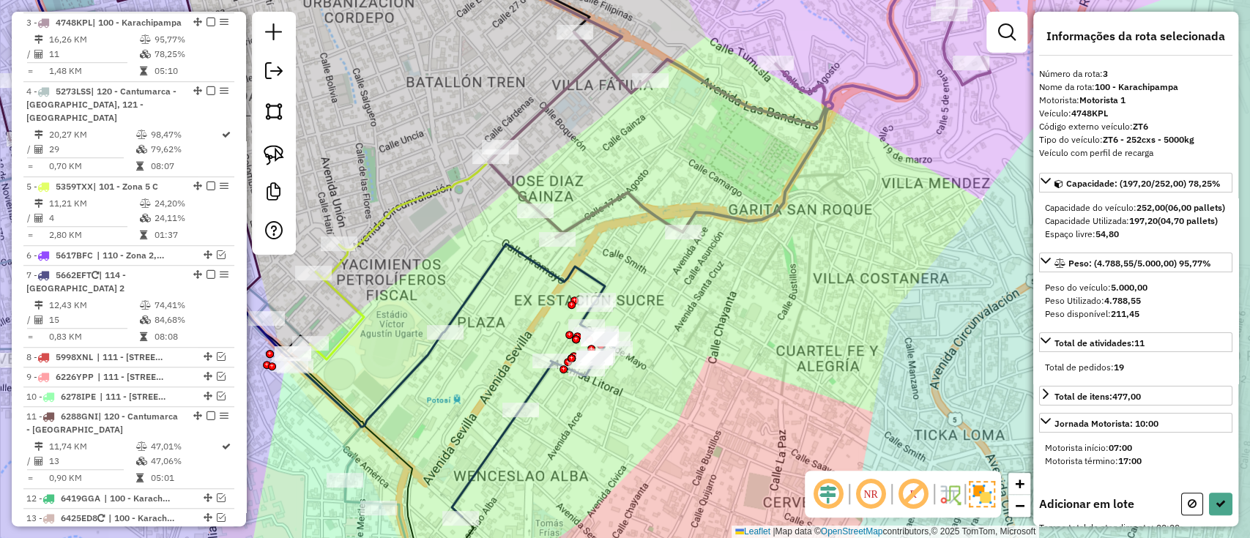
drag, startPoint x: 411, startPoint y: 163, endPoint x: 373, endPoint y: 186, distance: 45.3
click at [373, 186] on div "Janela de atendimento Grade de atendimento Capacidade Transportadoras Veículos …" at bounding box center [625, 269] width 1250 height 538
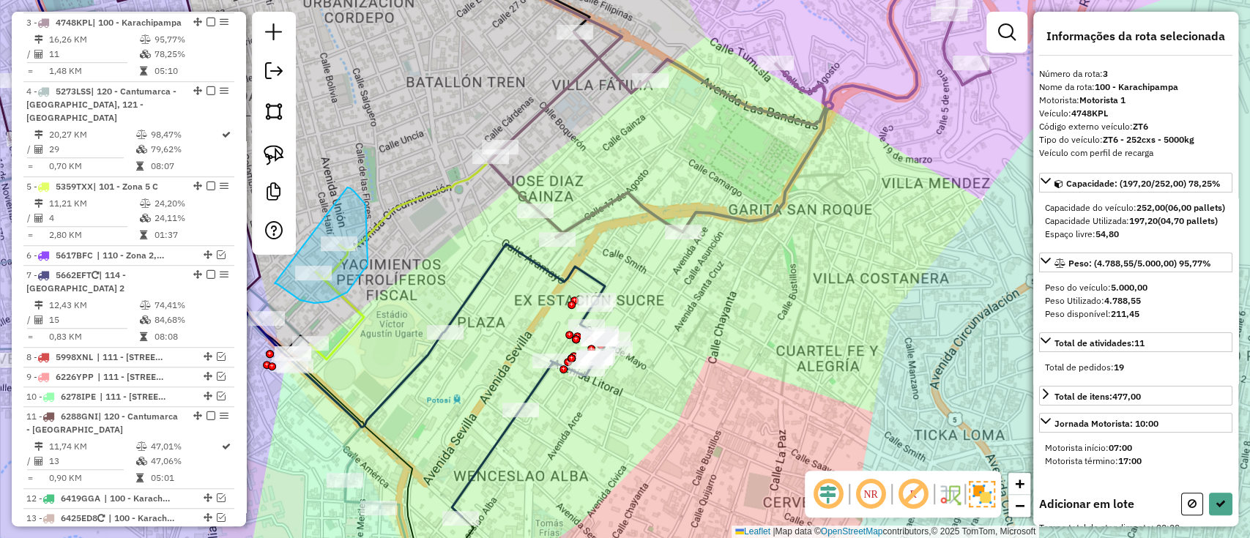
drag, startPoint x: 275, startPoint y: 283, endPoint x: 347, endPoint y: 187, distance: 120.2
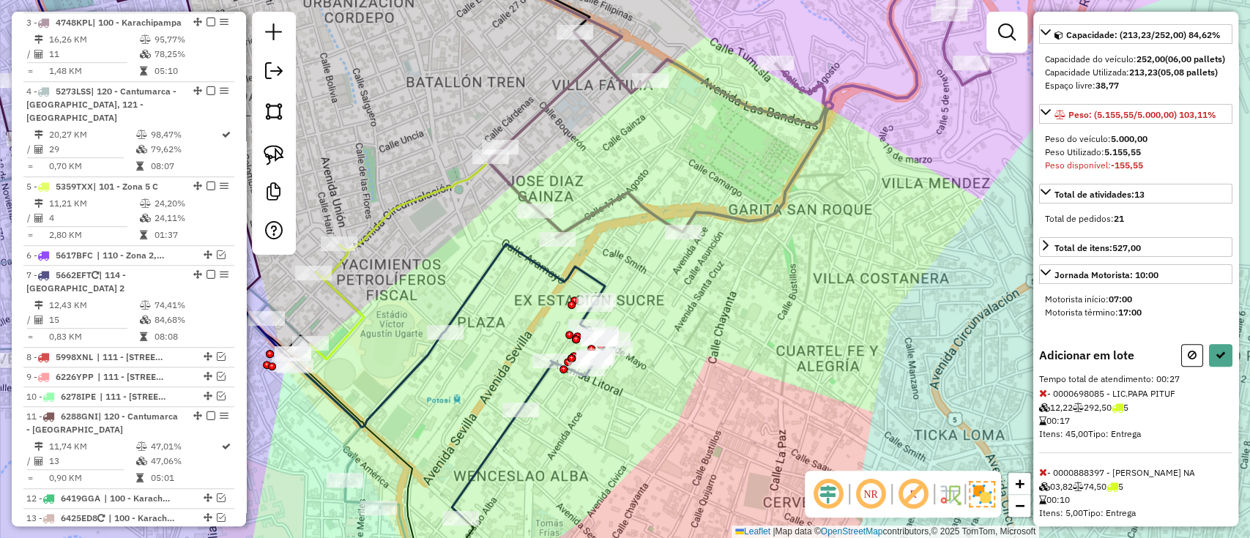
scroll to position [195, 0]
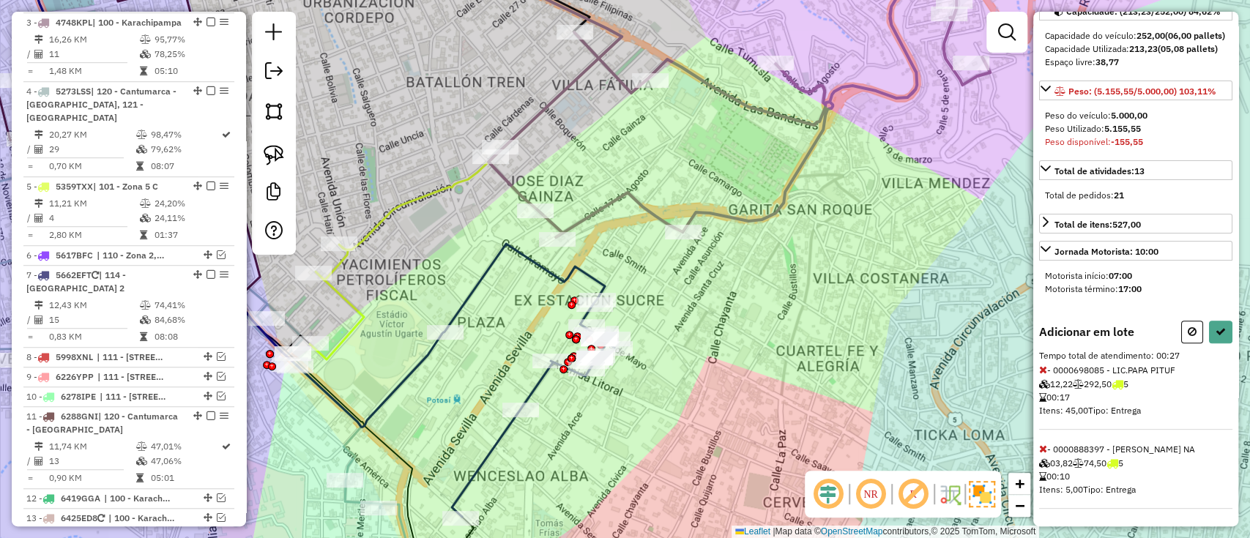
click at [1045, 365] on icon at bounding box center [1043, 370] width 8 height 10
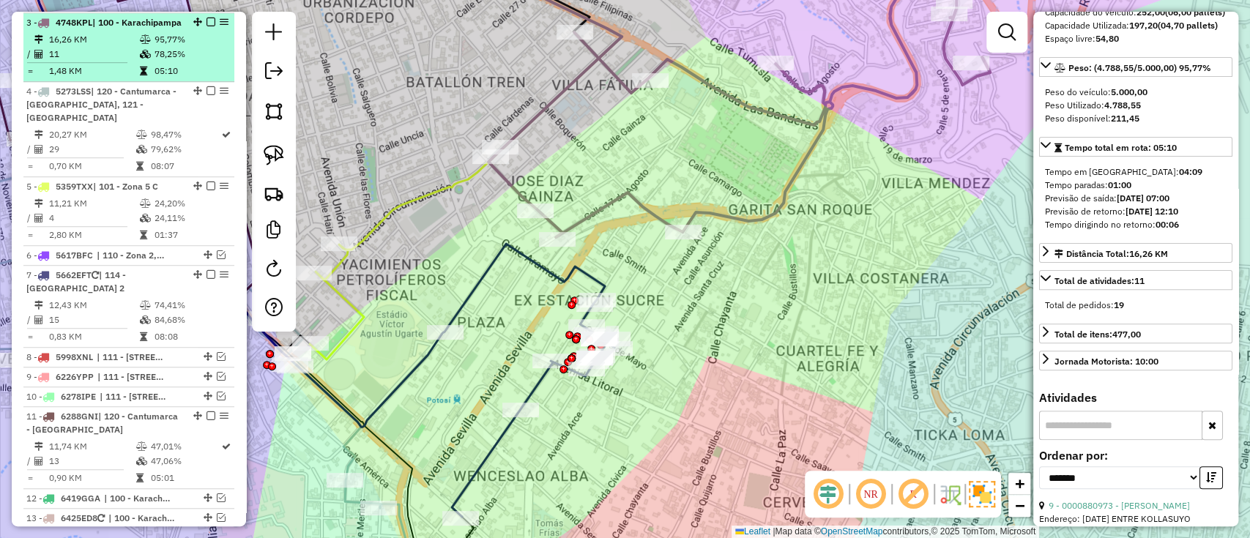
click at [206, 18] on em at bounding box center [210, 22] width 9 height 9
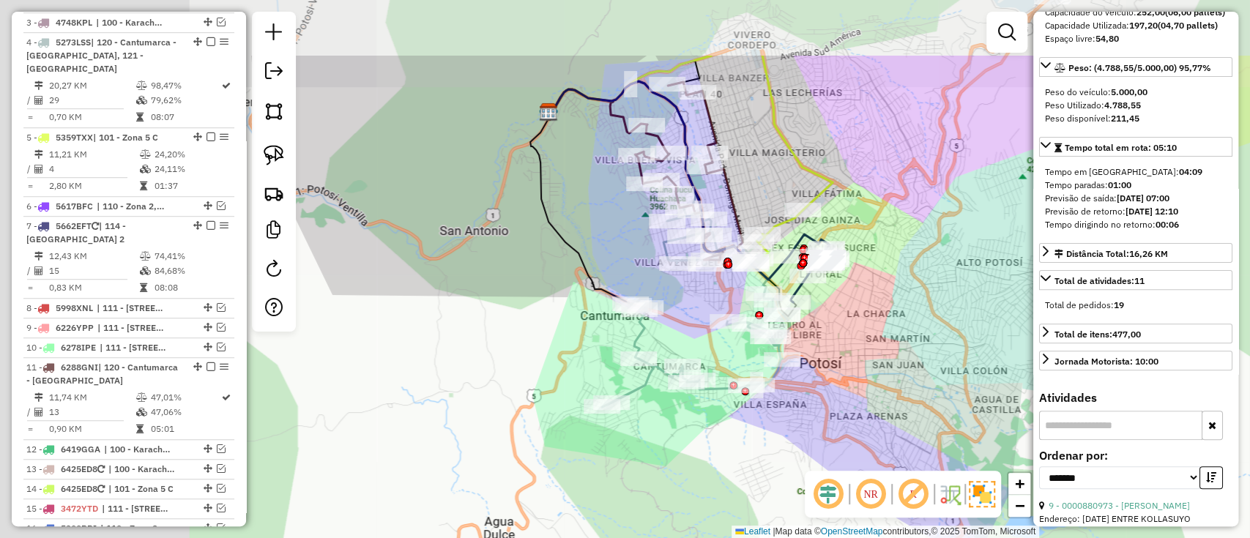
drag, startPoint x: 857, startPoint y: 291, endPoint x: 772, endPoint y: 285, distance: 85.1
click at [933, 296] on div "Janela de atendimento Grade de atendimento Capacidade Transportadoras Veículos …" at bounding box center [625, 269] width 1250 height 538
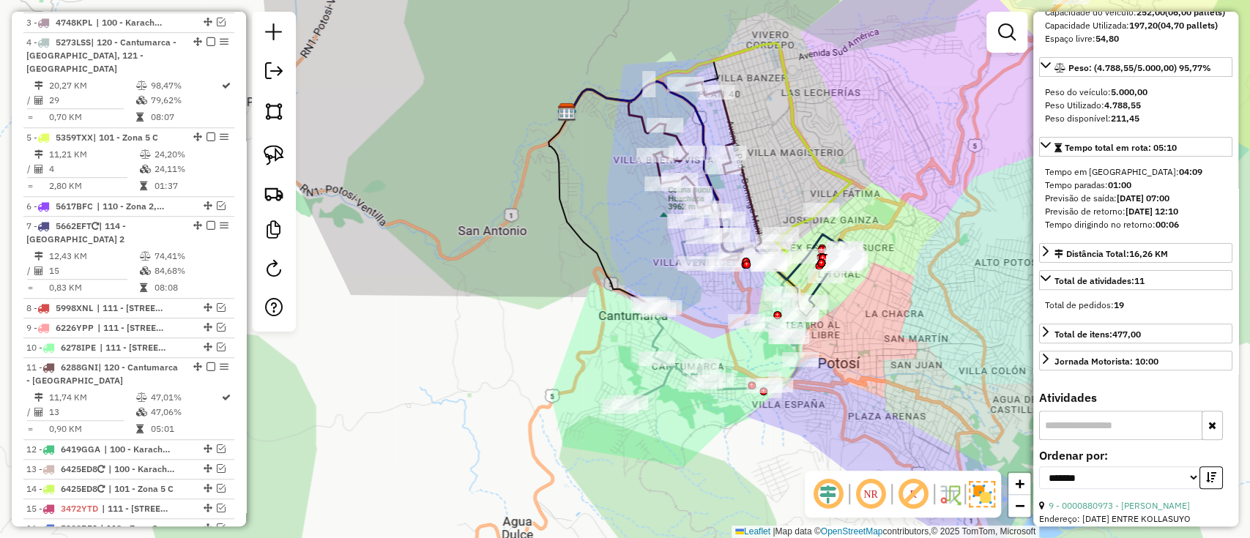
click at [655, 332] on icon at bounding box center [714, 307] width 188 height 200
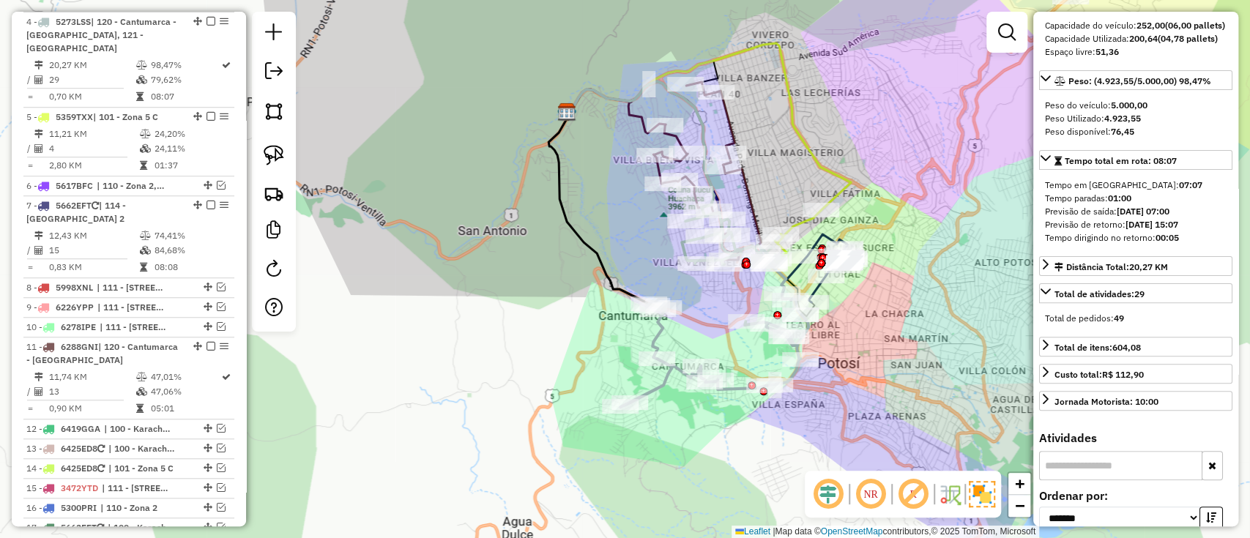
scroll to position [0, 0]
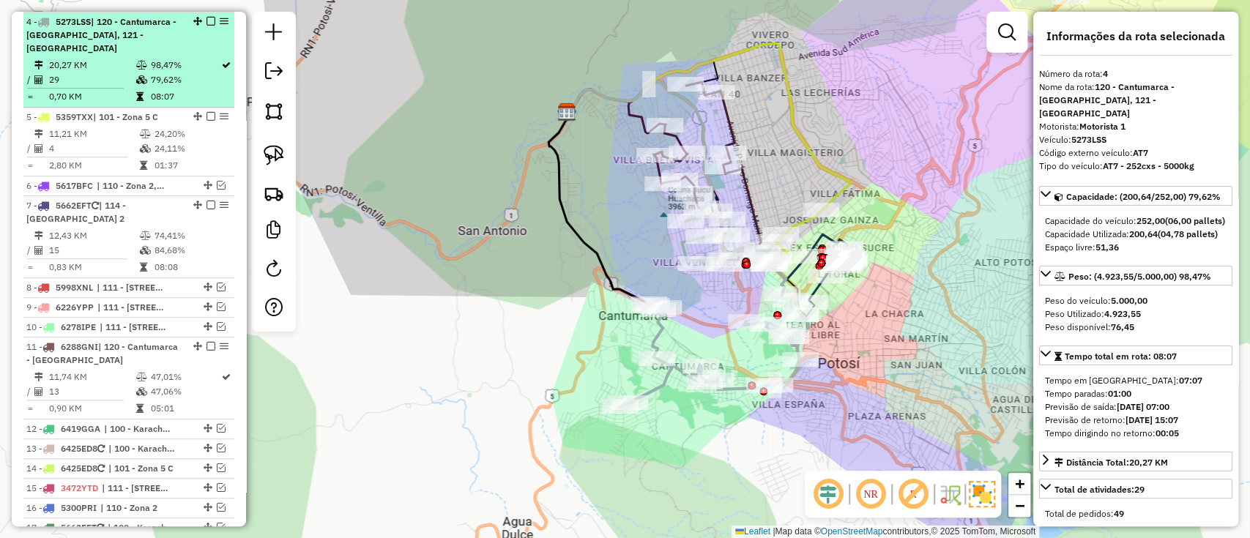
click at [206, 17] on em at bounding box center [210, 21] width 9 height 9
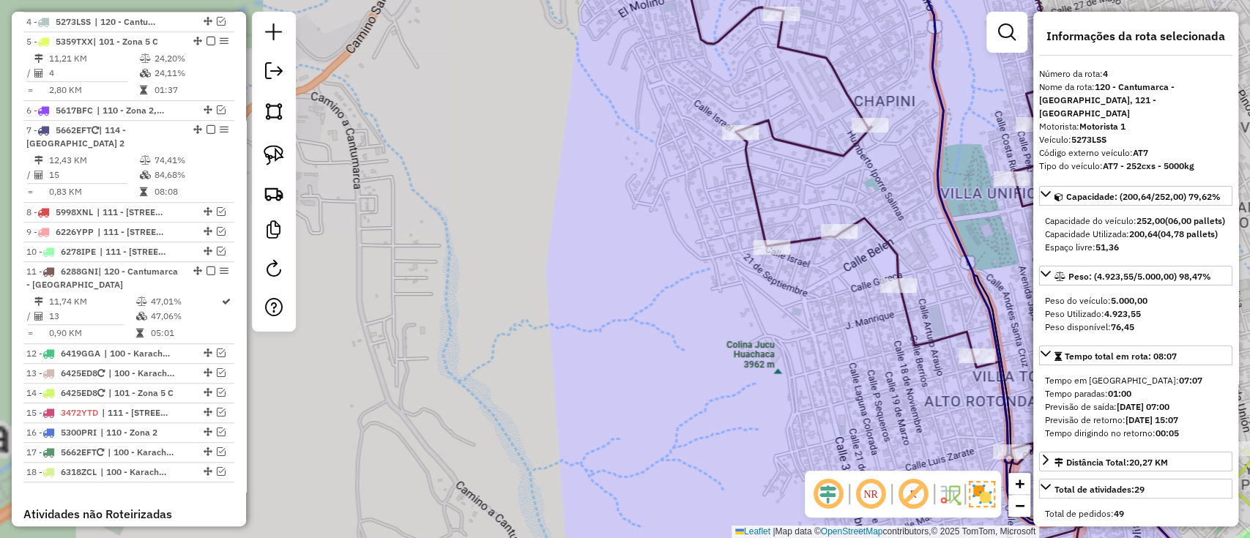
click at [755, 171] on icon at bounding box center [949, 249] width 429 height 607
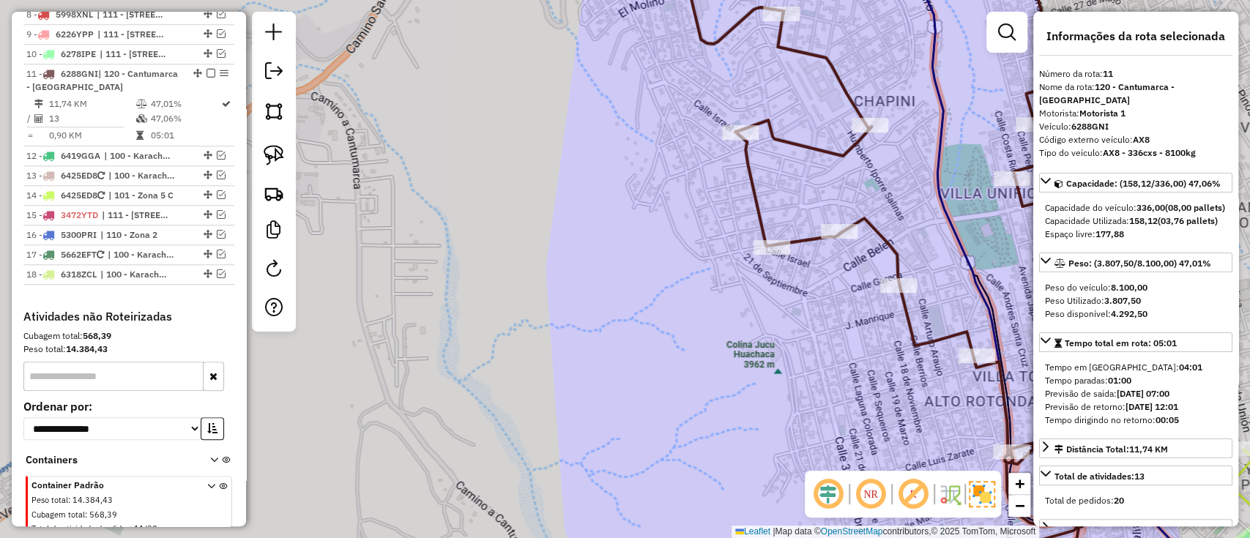
scroll to position [884, 0]
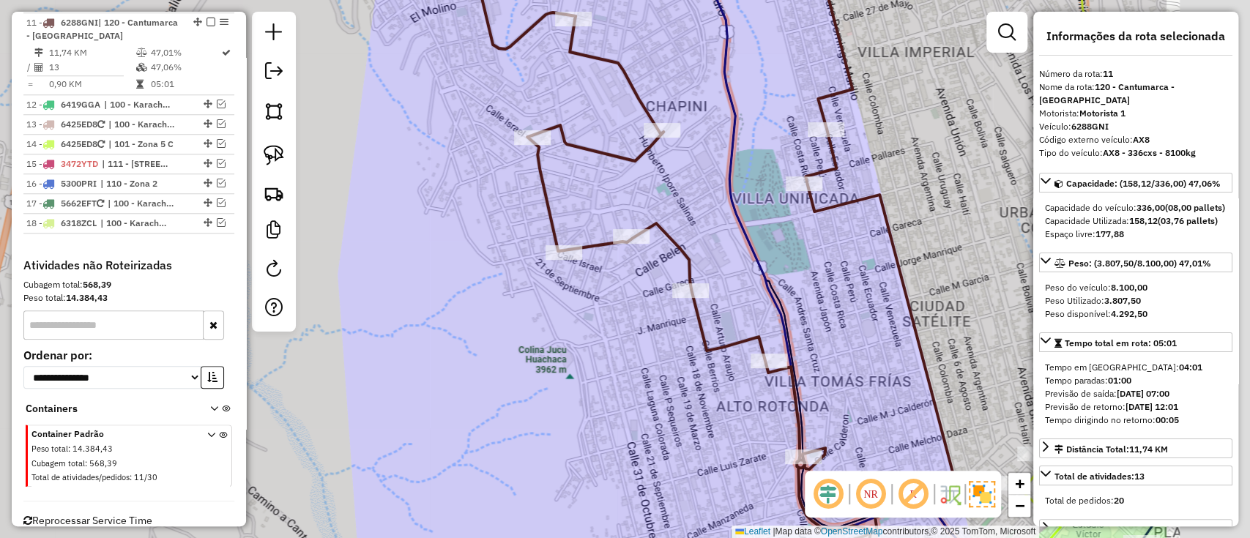
drag, startPoint x: 624, startPoint y: 175, endPoint x: 418, endPoint y: 180, distance: 206.5
click at [418, 180] on div "Janela de atendimento Grade de atendimento Capacidade Transportadoras Veículos …" at bounding box center [625, 269] width 1250 height 538
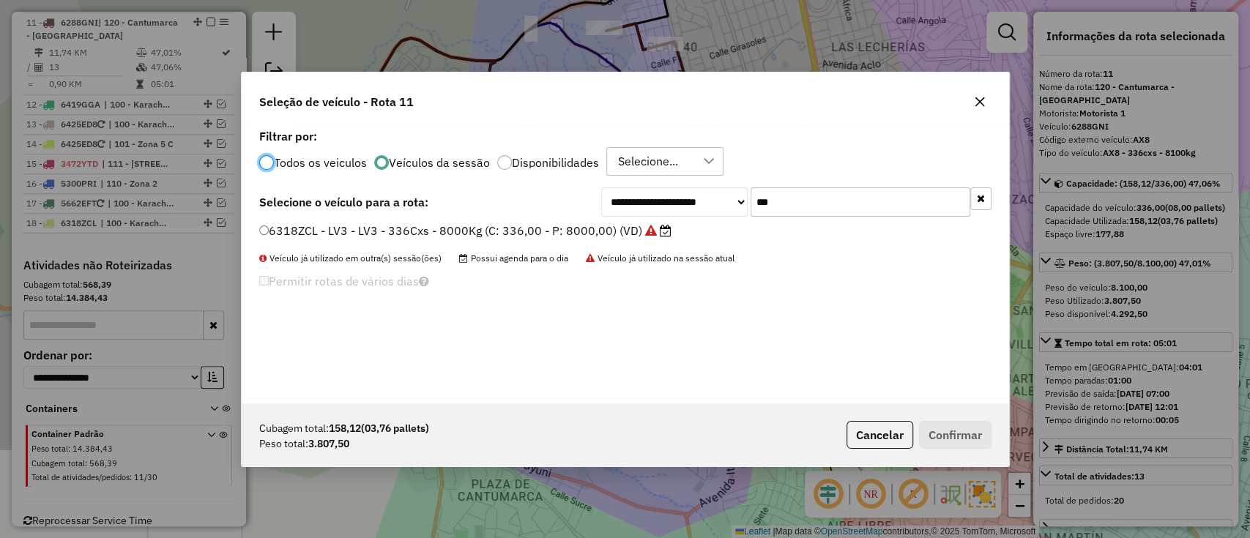
scroll to position [7, 4]
click at [984, 195] on button "button" at bounding box center [980, 198] width 21 height 23
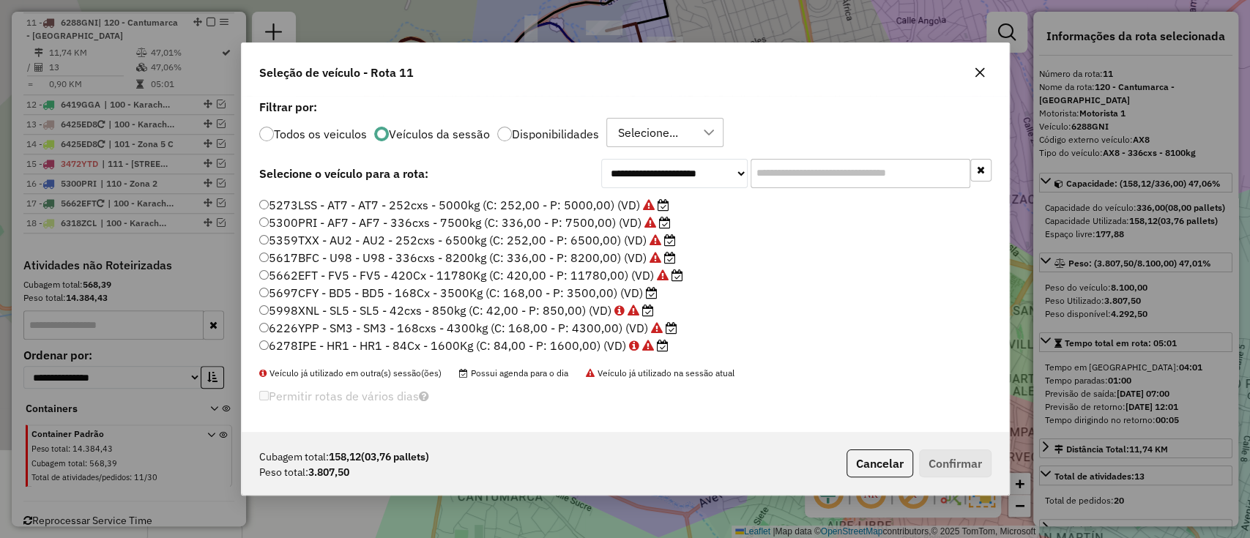
scroll to position [97, 0]
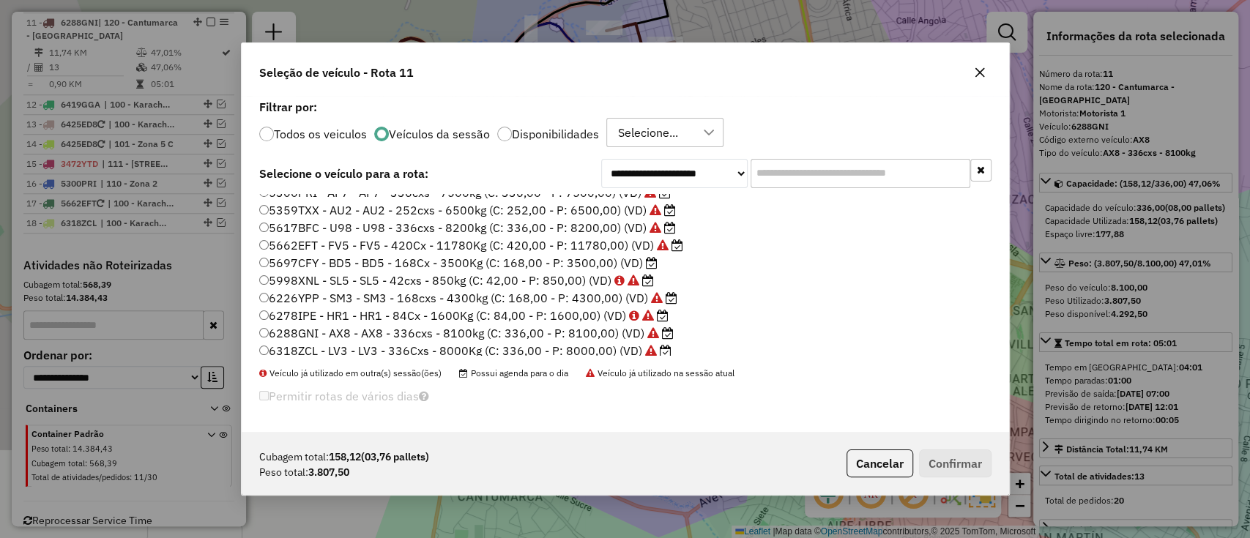
click at [603, 260] on label "5697CFY - BD5 - BD5 - 168Cx - 3500Kg (C: 168,00 - P: 3500,00) (VD)" at bounding box center [458, 263] width 398 height 18
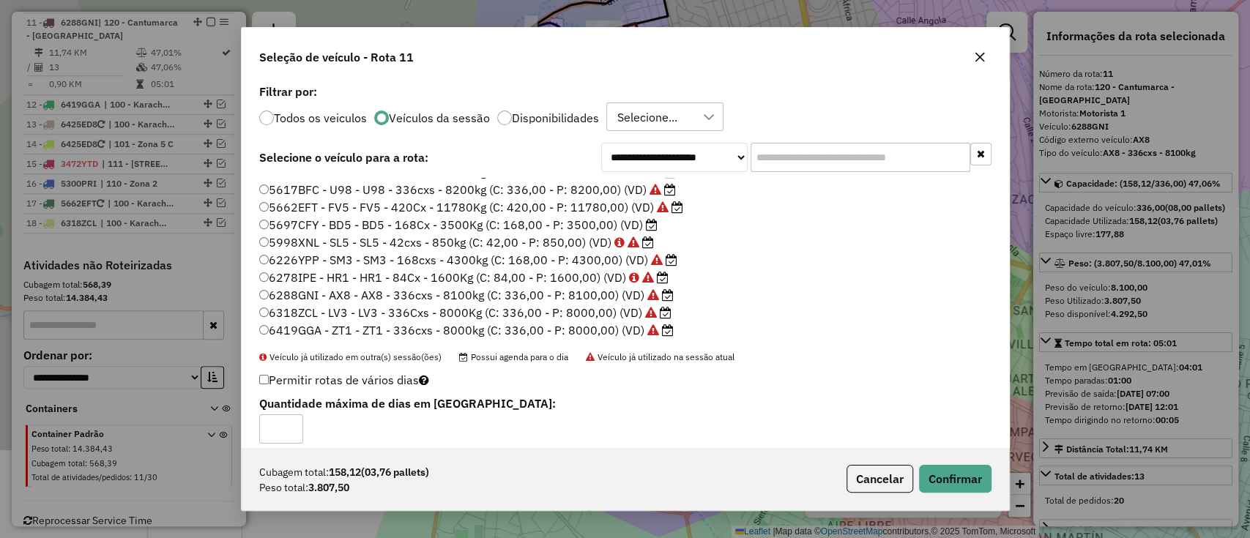
scroll to position [137, 0]
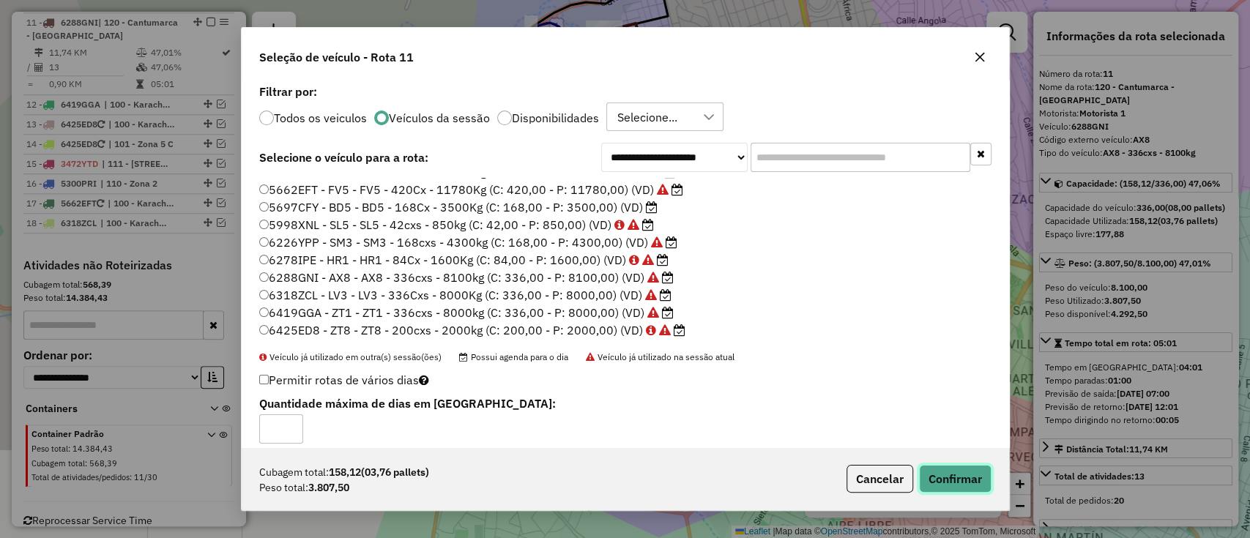
click at [974, 475] on button "Confirmar" at bounding box center [955, 479] width 72 height 28
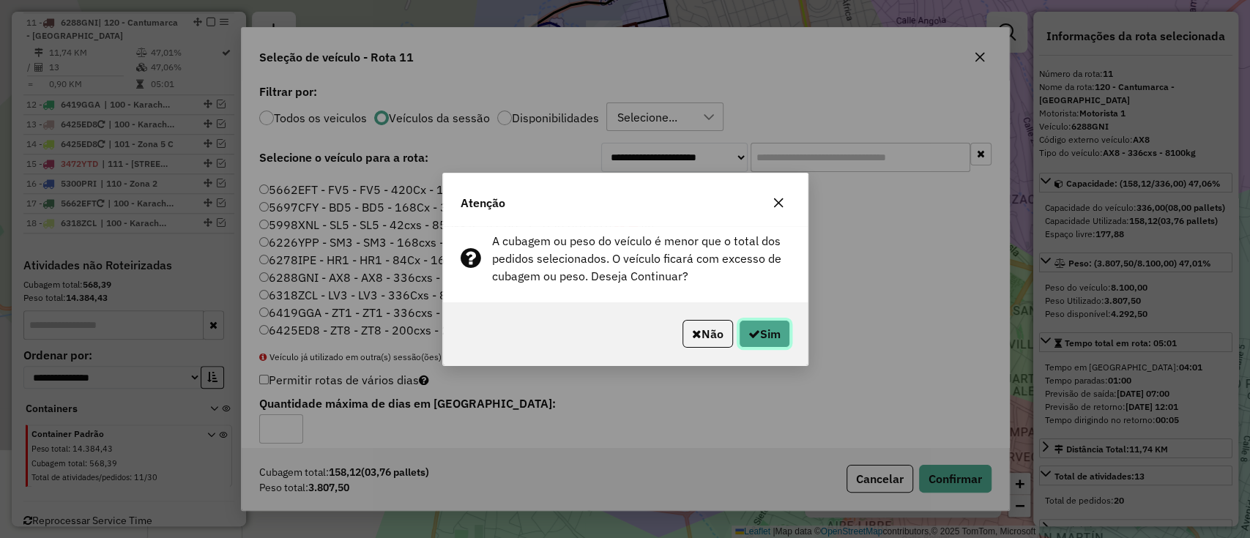
click at [775, 337] on button "Sim" at bounding box center [764, 334] width 51 height 28
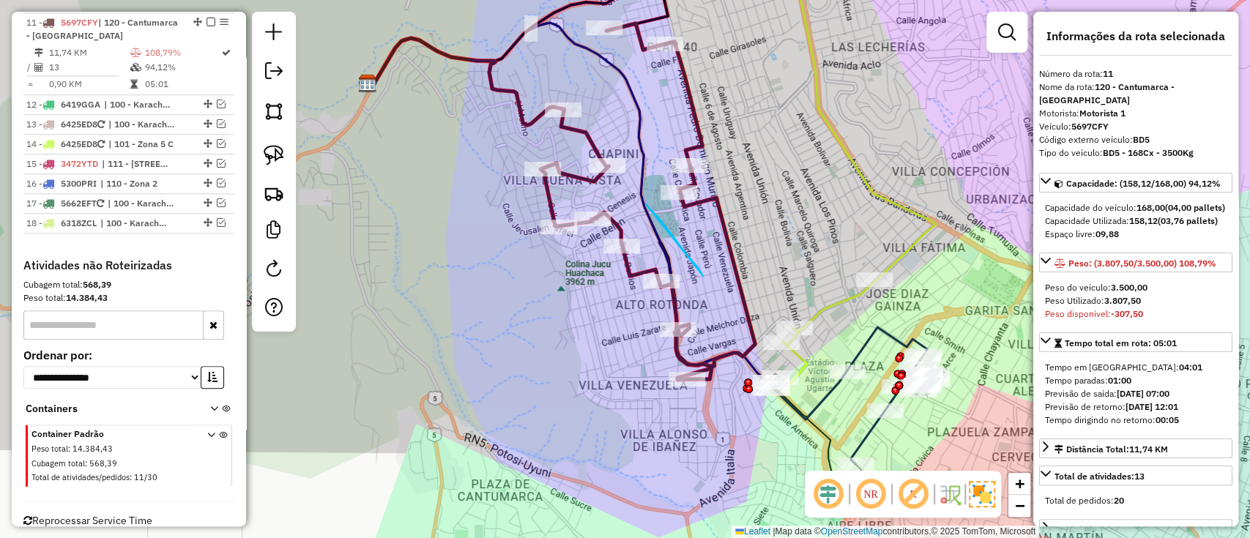
drag, startPoint x: 703, startPoint y: 276, endPoint x: 627, endPoint y: 182, distance: 120.7
click at [814, 315] on icon at bounding box center [828, 332] width 96 height 105
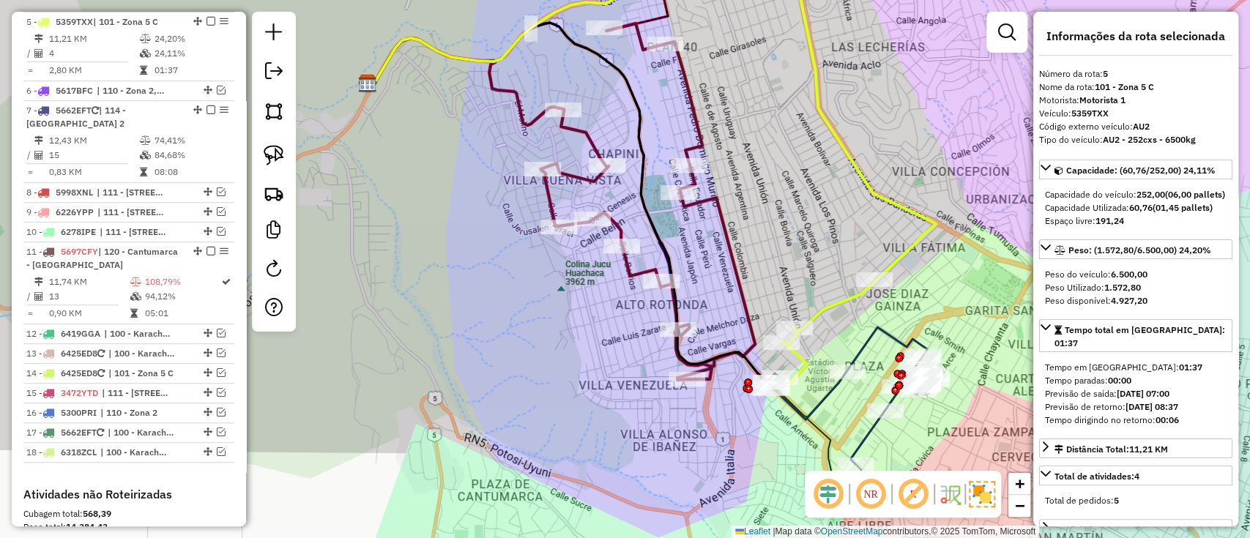
click at [831, 310] on icon at bounding box center [828, 332] width 96 height 105
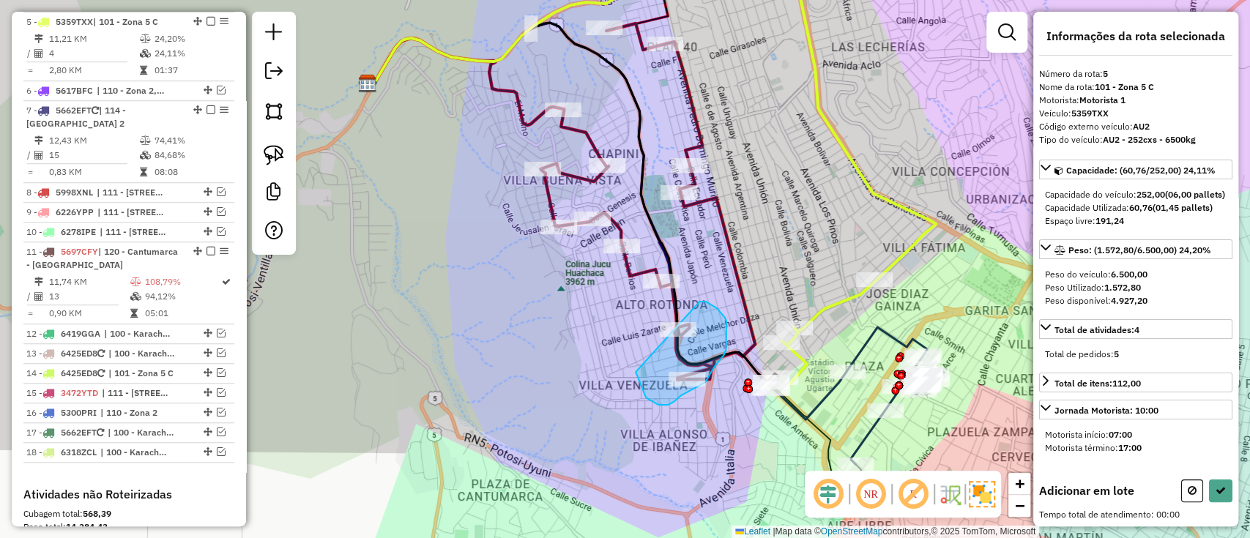
drag, startPoint x: 658, startPoint y: 405, endPoint x: 698, endPoint y: 302, distance: 110.5
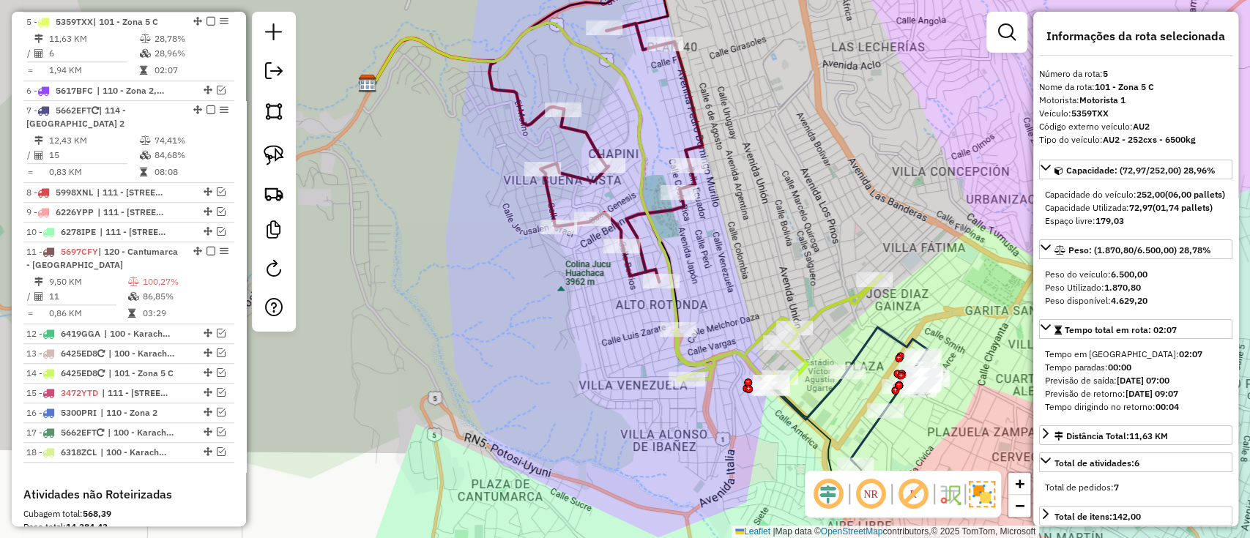
click at [641, 261] on icon at bounding box center [621, 152] width 162 height 258
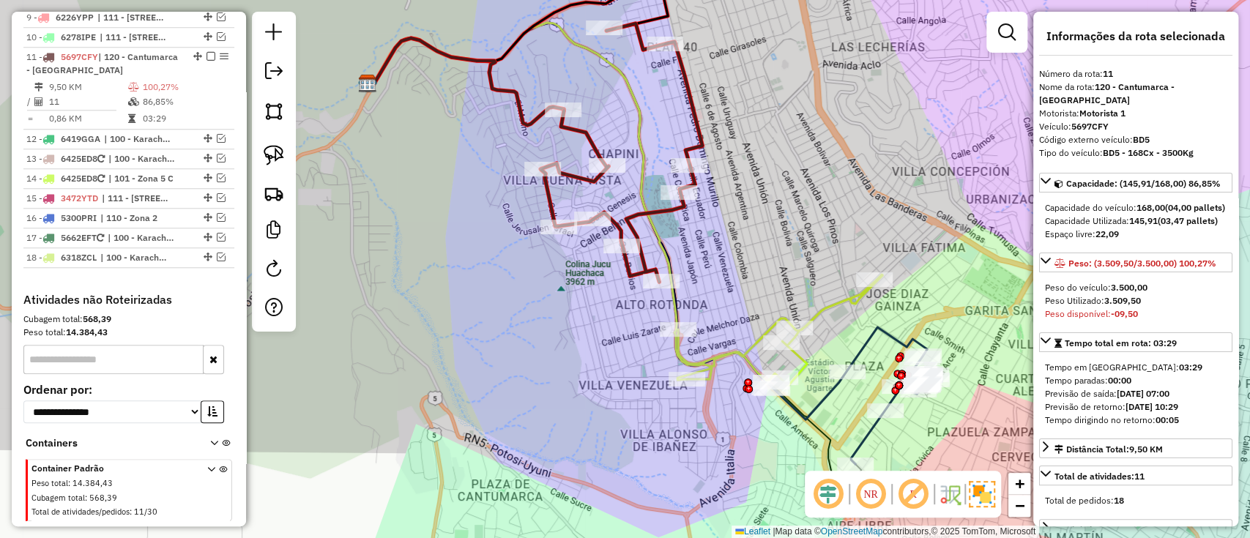
scroll to position [884, 0]
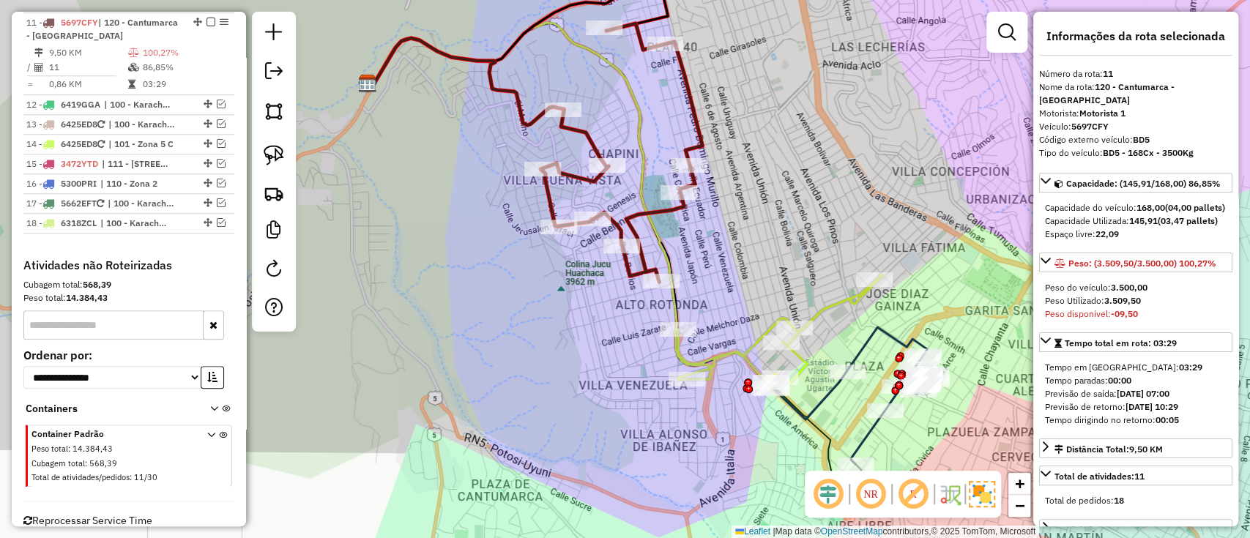
click at [730, 354] on icon at bounding box center [779, 330] width 205 height 111
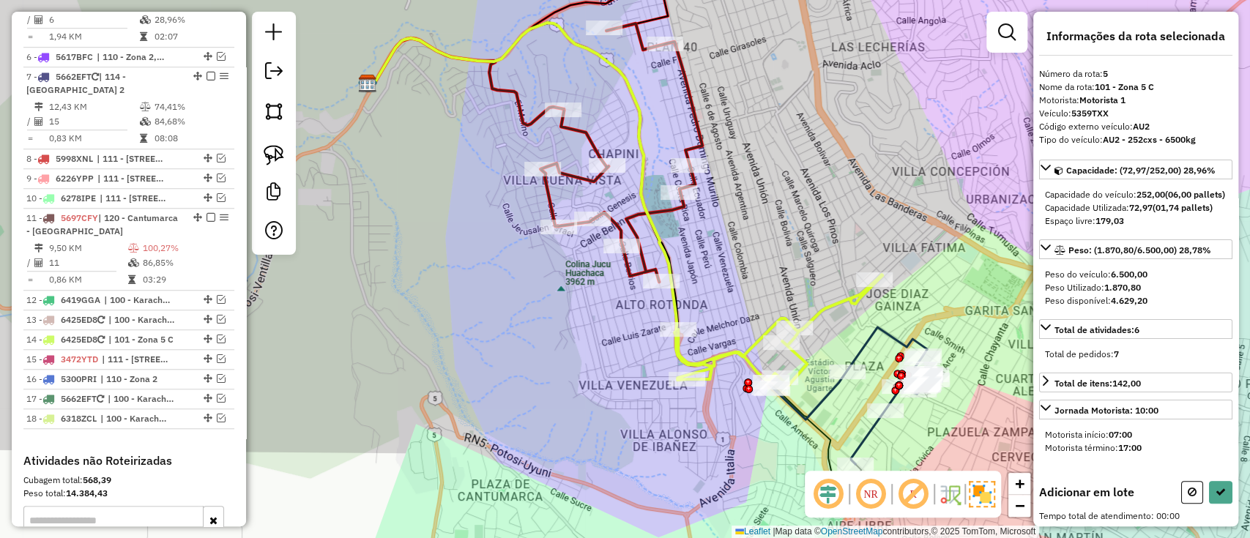
scroll to position [655, 0]
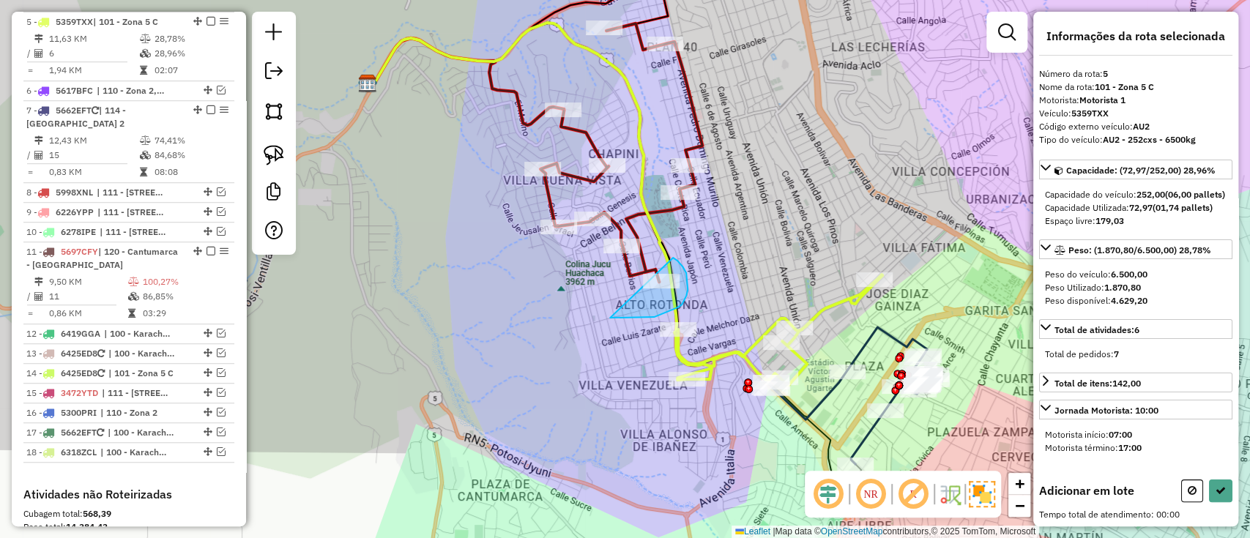
drag, startPoint x: 610, startPoint y: 318, endPoint x: 658, endPoint y: 250, distance: 83.5
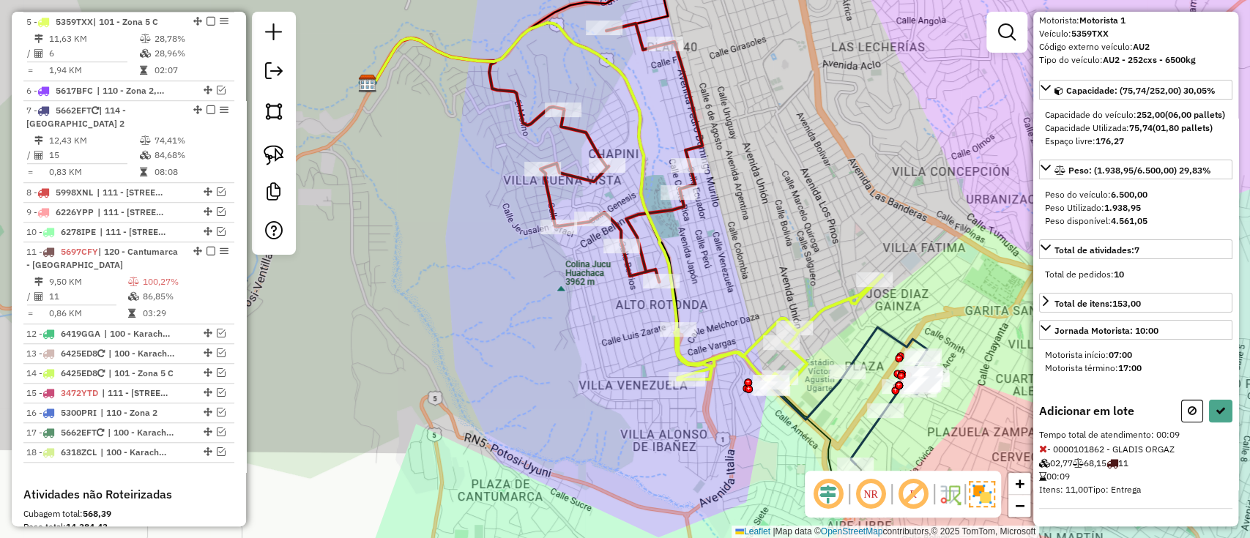
scroll to position [0, 0]
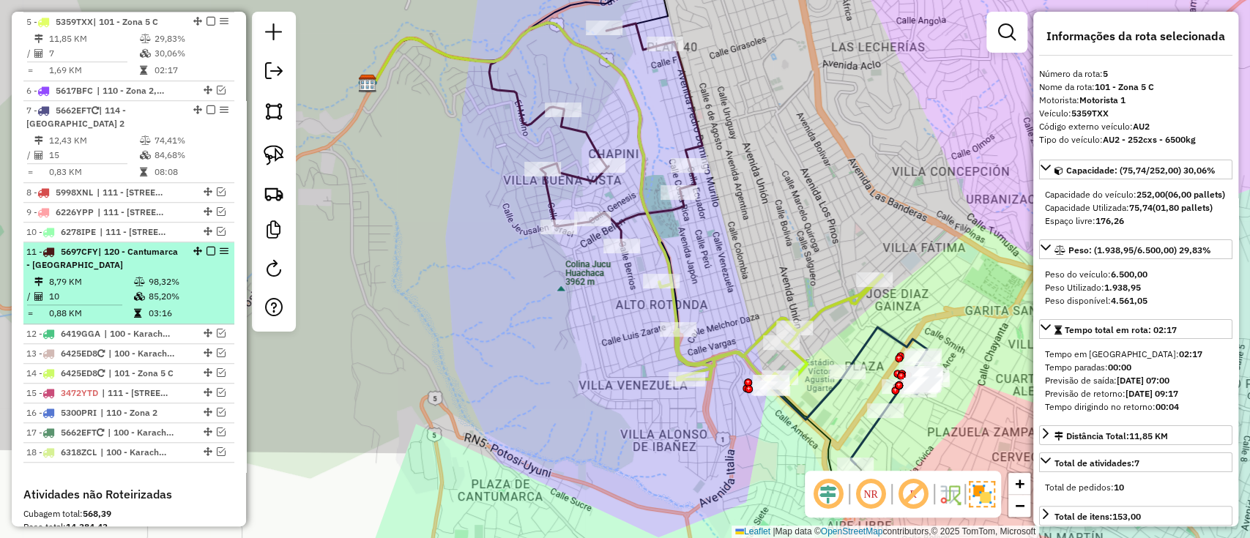
click at [209, 248] on em at bounding box center [210, 251] width 9 height 9
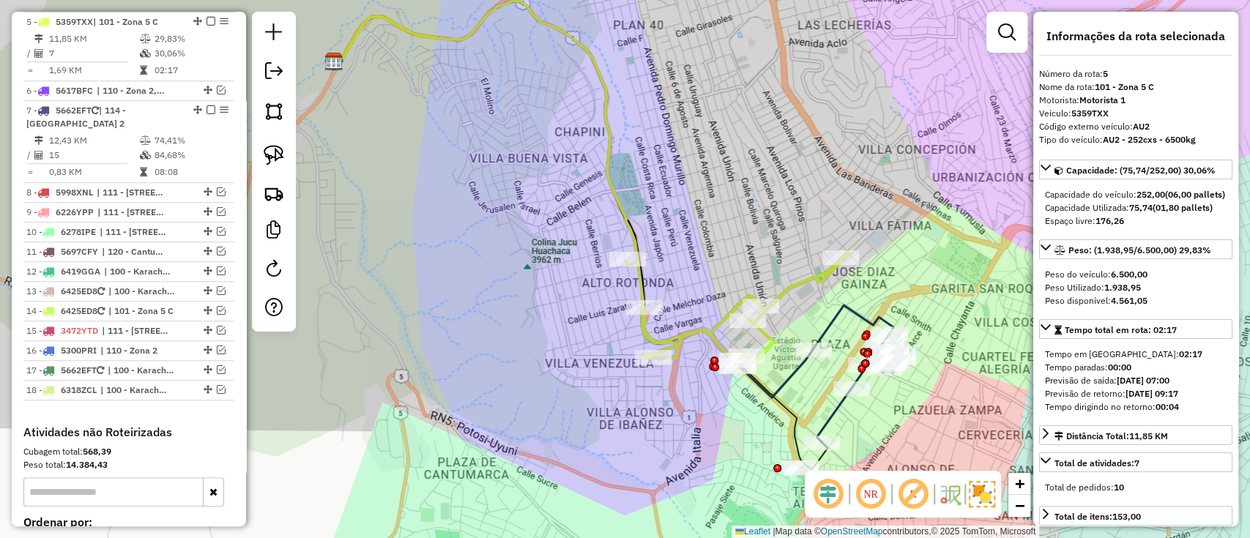
drag, startPoint x: 500, startPoint y: 284, endPoint x: 474, endPoint y: 225, distance: 63.9
click at [363, 214] on div "Janela de atendimento Grade de atendimento Capacidade Transportadoras Veículos …" at bounding box center [625, 269] width 1250 height 538
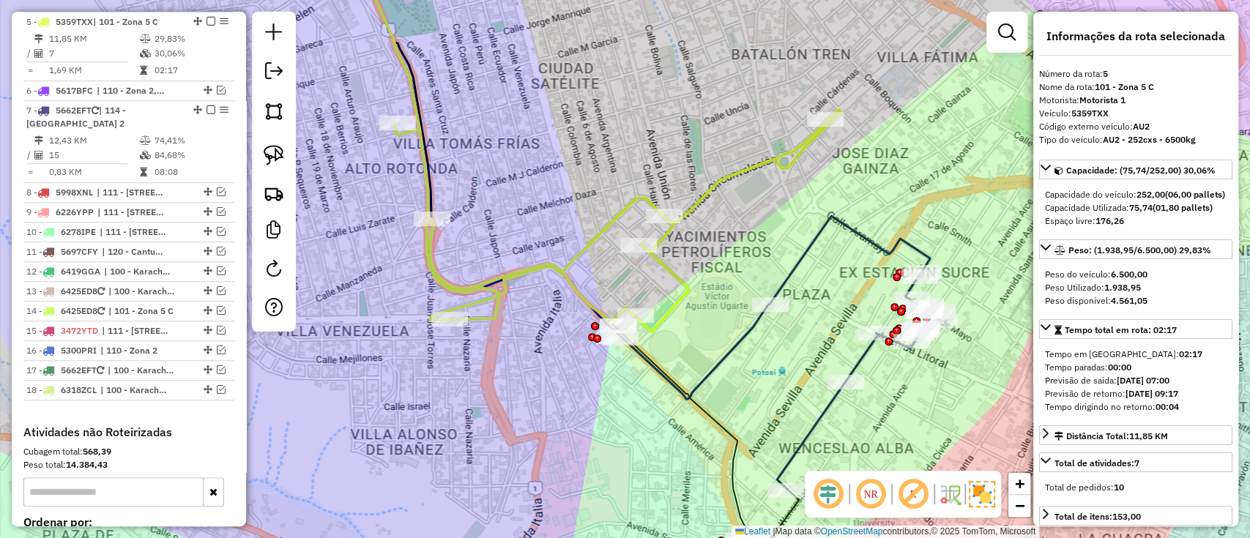
click at [673, 272] on icon at bounding box center [617, 221] width 447 height 222
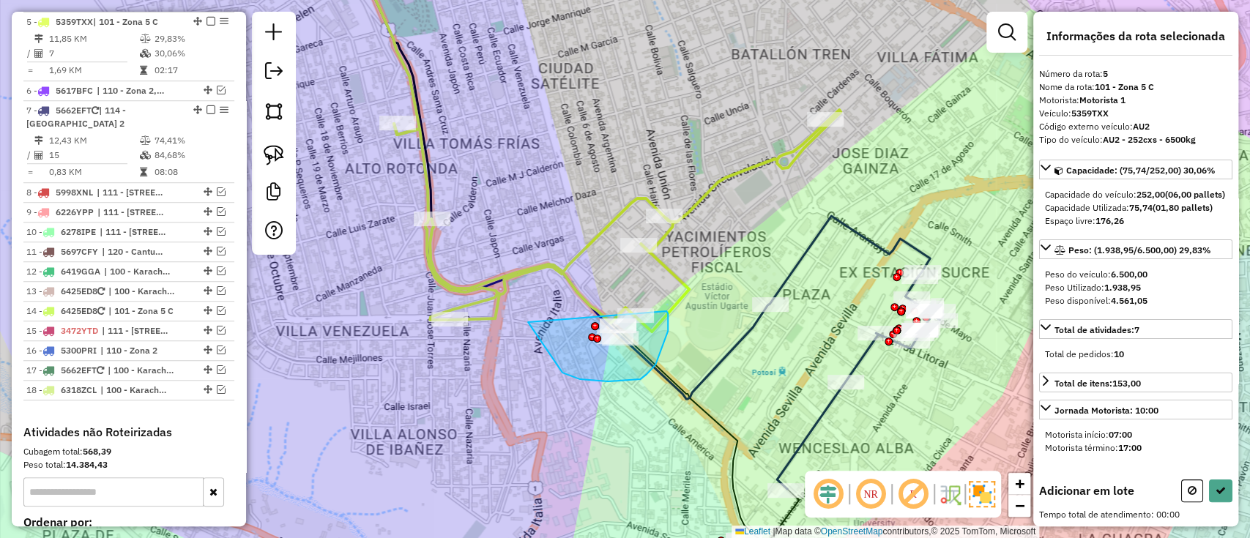
drag, startPoint x: 608, startPoint y: 381, endPoint x: 666, endPoint y: 311, distance: 91.5
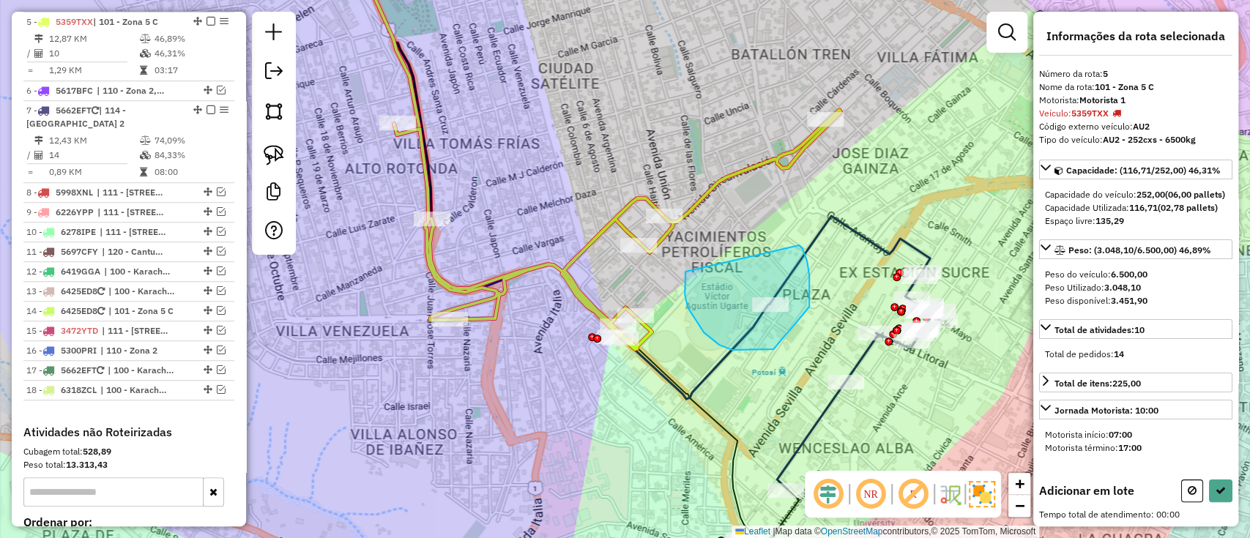
drag, startPoint x: 732, startPoint y: 350, endPoint x: 796, endPoint y: 242, distance: 125.4
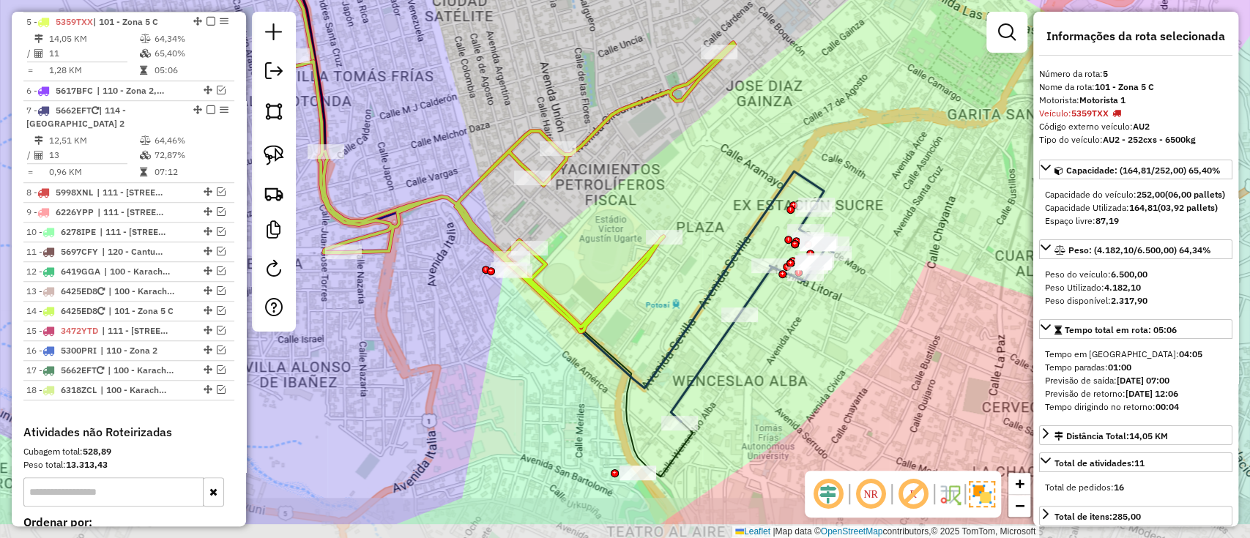
drag, startPoint x: 780, startPoint y: 240, endPoint x: 710, endPoint y: 194, distance: 83.4
click at [710, 194] on div "Janela de atendimento Grade de atendimento Capacidade Transportadoras Veículos …" at bounding box center [625, 269] width 1250 height 538
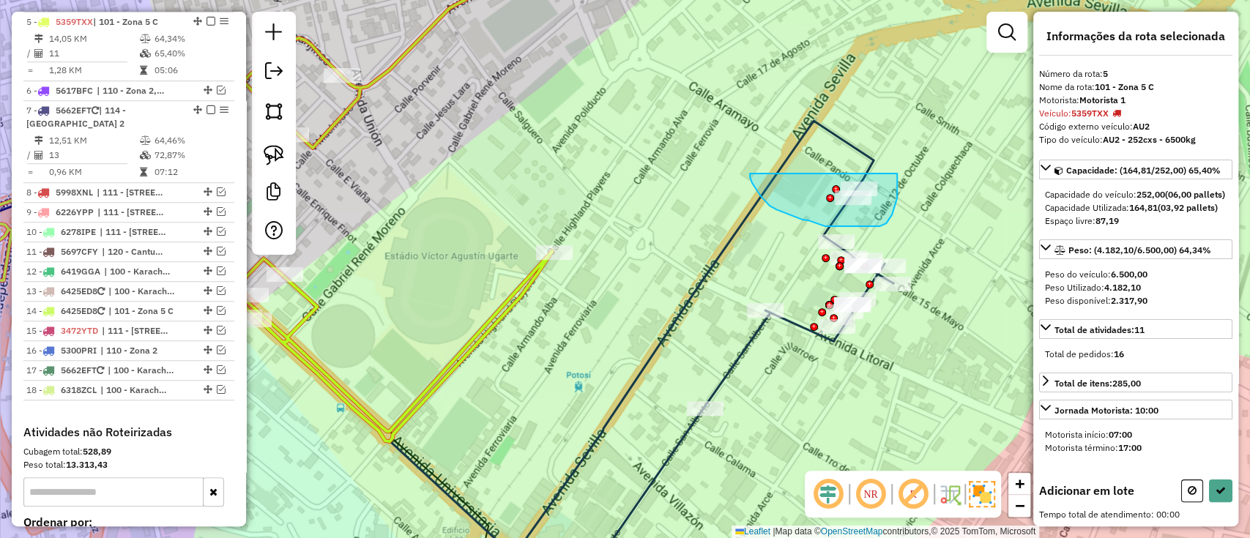
drag, startPoint x: 799, startPoint y: 218, endPoint x: 859, endPoint y: 122, distance: 113.5
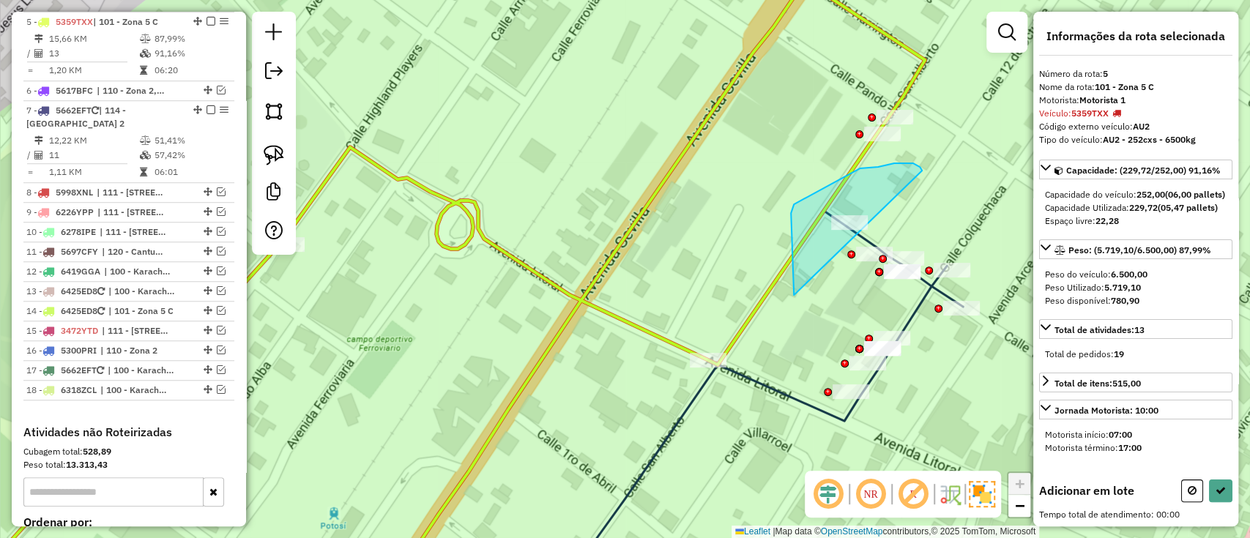
drag, startPoint x: 794, startPoint y: 295, endPoint x: 930, endPoint y: 185, distance: 174.9
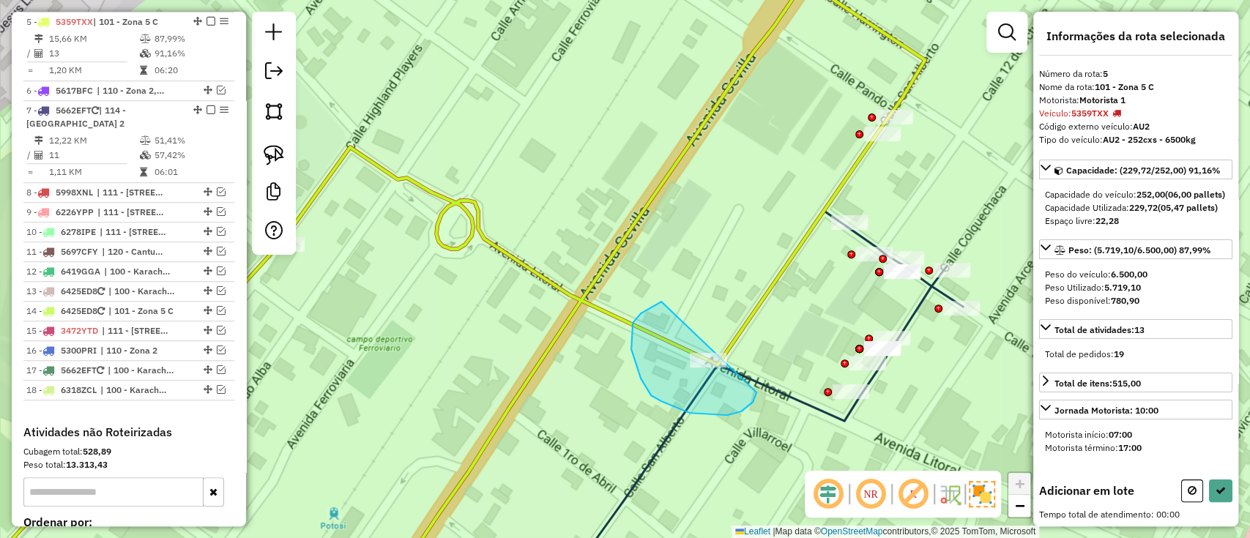
drag, startPoint x: 658, startPoint y: 303, endPoint x: 738, endPoint y: 307, distance: 79.9
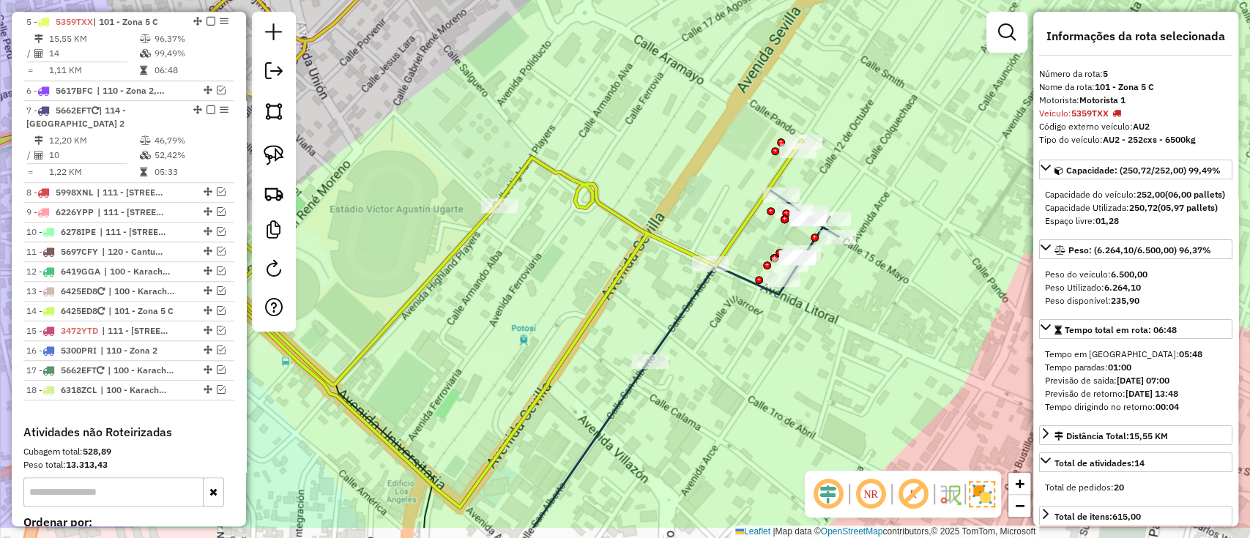
click at [658, 319] on div "Janela de atendimento Grade de atendimento Capacidade Transportadoras Veículos …" at bounding box center [625, 269] width 1250 height 538
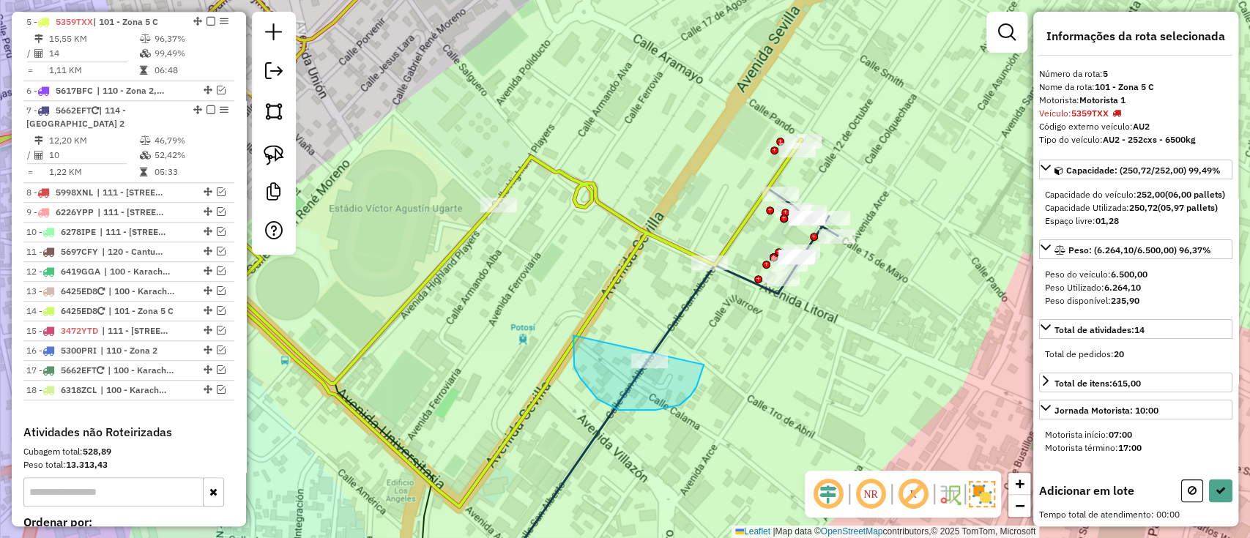
drag, startPoint x: 573, startPoint y: 348, endPoint x: 697, endPoint y: 313, distance: 128.8
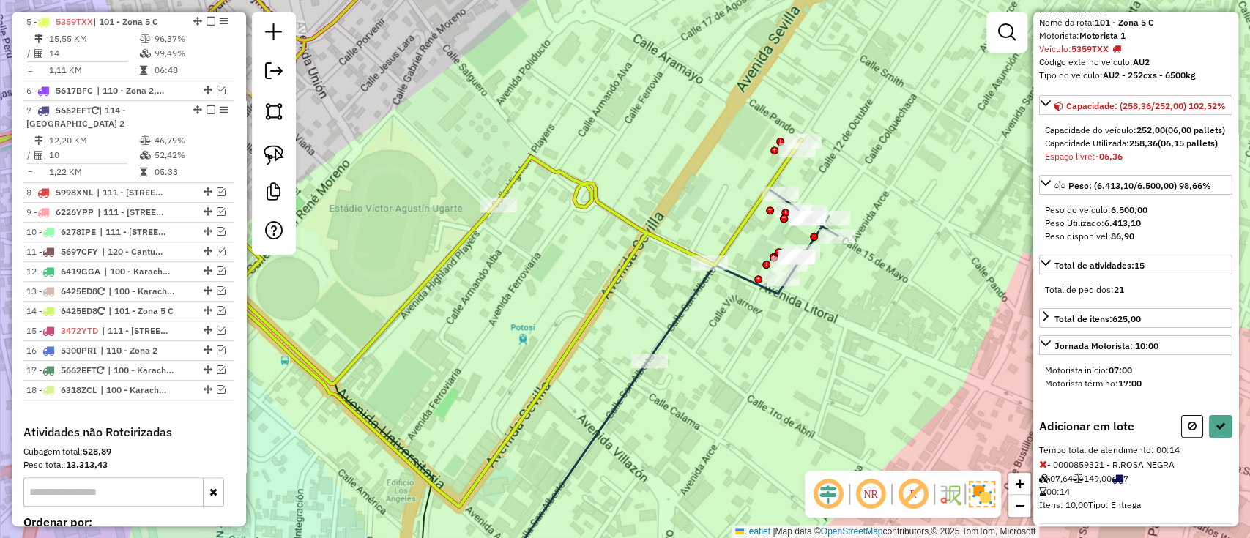
scroll to position [117, 0]
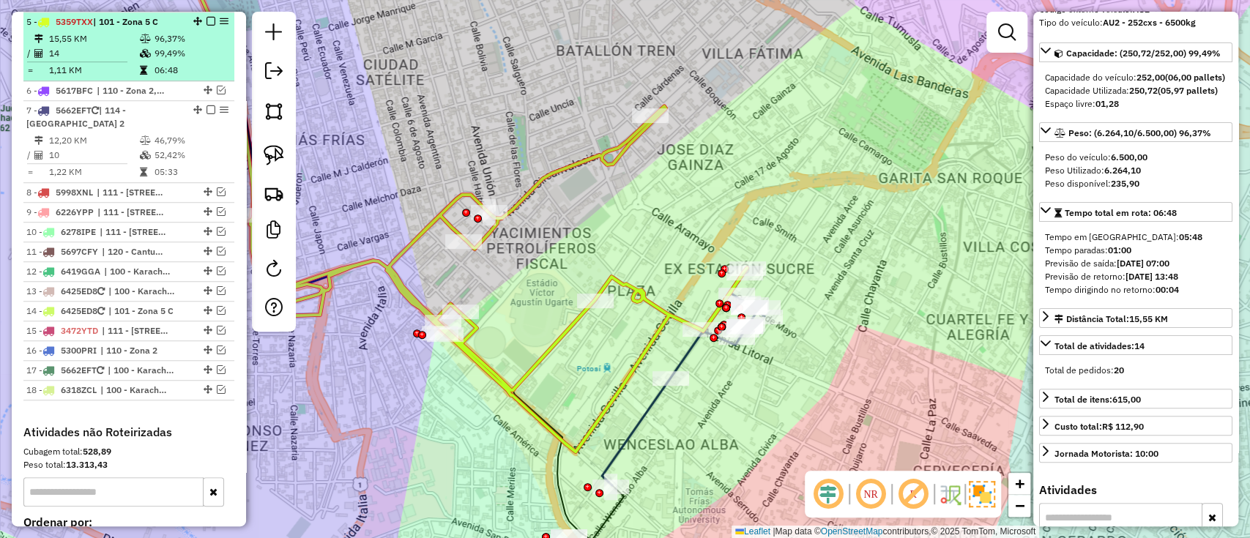
click at [206, 19] on em at bounding box center [210, 21] width 9 height 9
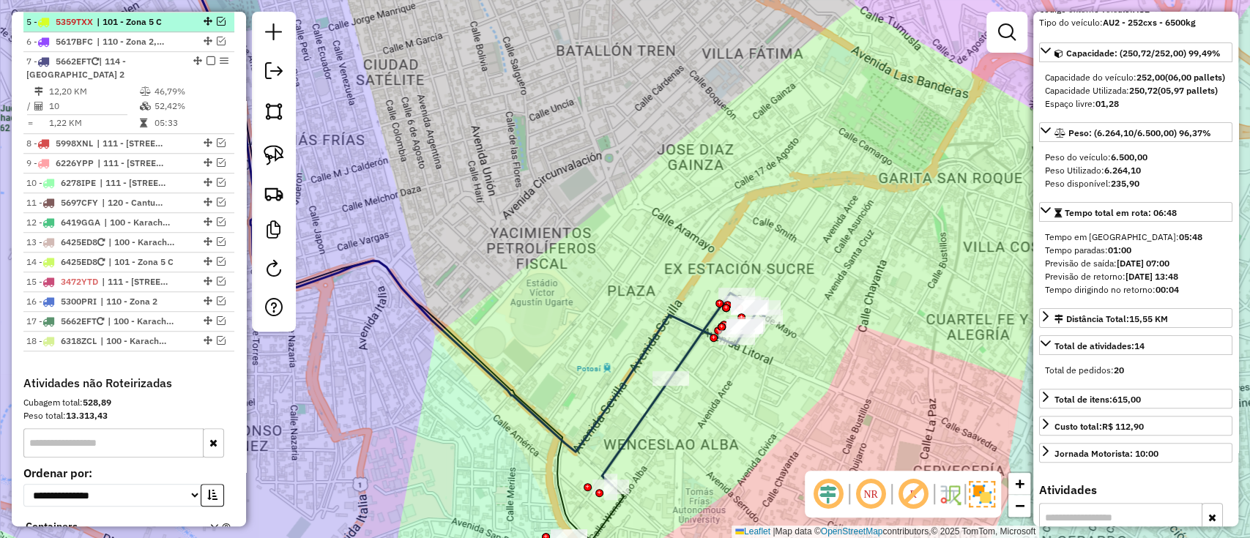
scroll to position [606, 0]
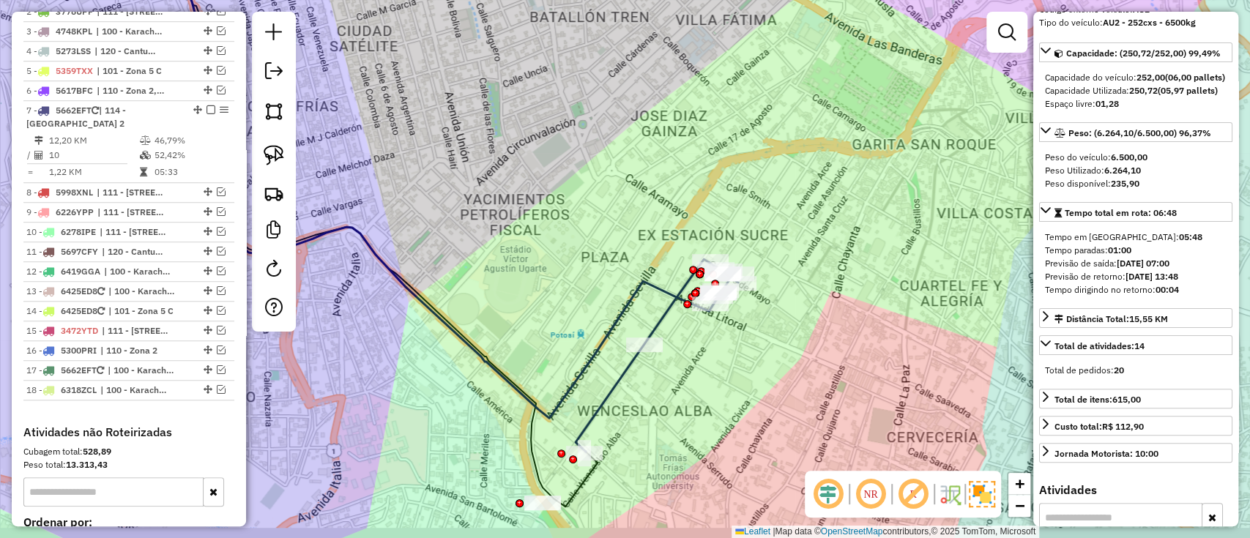
drag, startPoint x: 653, startPoint y: 221, endPoint x: 584, endPoint y: 141, distance: 105.9
click at [584, 141] on div "Janela de atendimento Grade de atendimento Capacidade Transportadoras Veículos …" at bounding box center [625, 269] width 1250 height 538
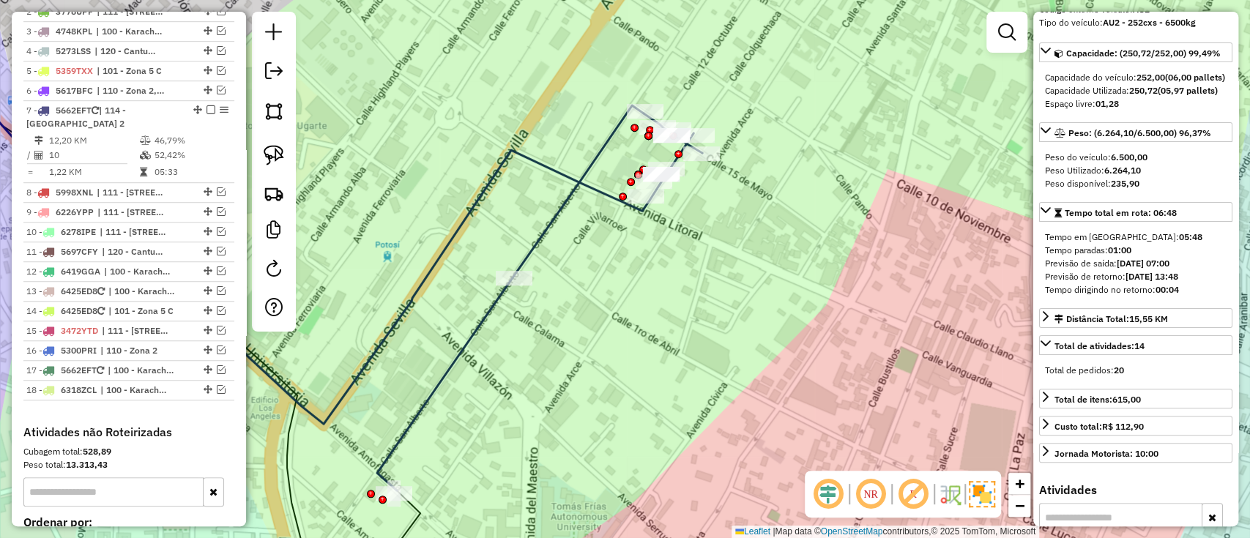
click at [547, 217] on icon at bounding box center [539, 301] width 325 height 377
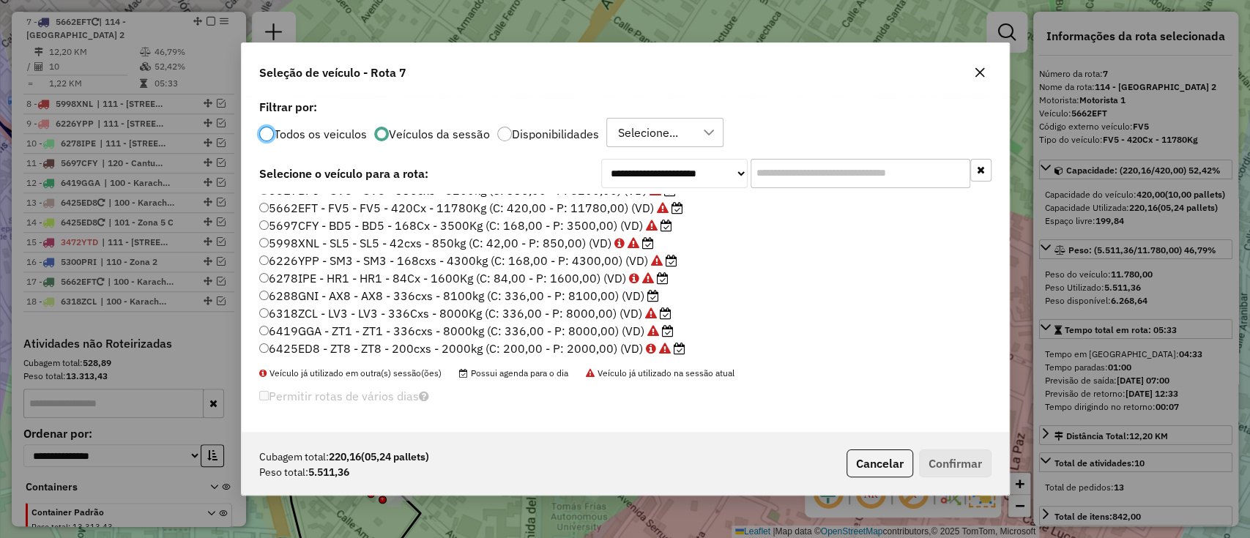
scroll to position [137, 0]
click at [643, 293] on label "6288GNI - AX8 - AX8 - 336cxs - 8100kg (C: 336,00 - P: 8100,00) (VD)" at bounding box center [459, 294] width 400 height 18
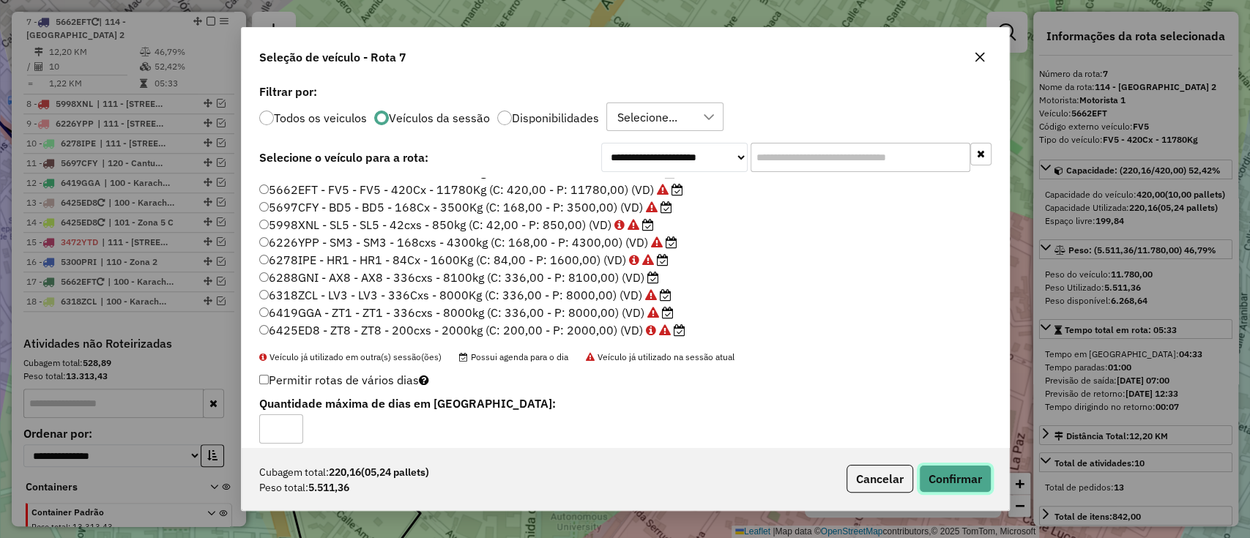
click at [970, 479] on button "Confirmar" at bounding box center [955, 479] width 72 height 28
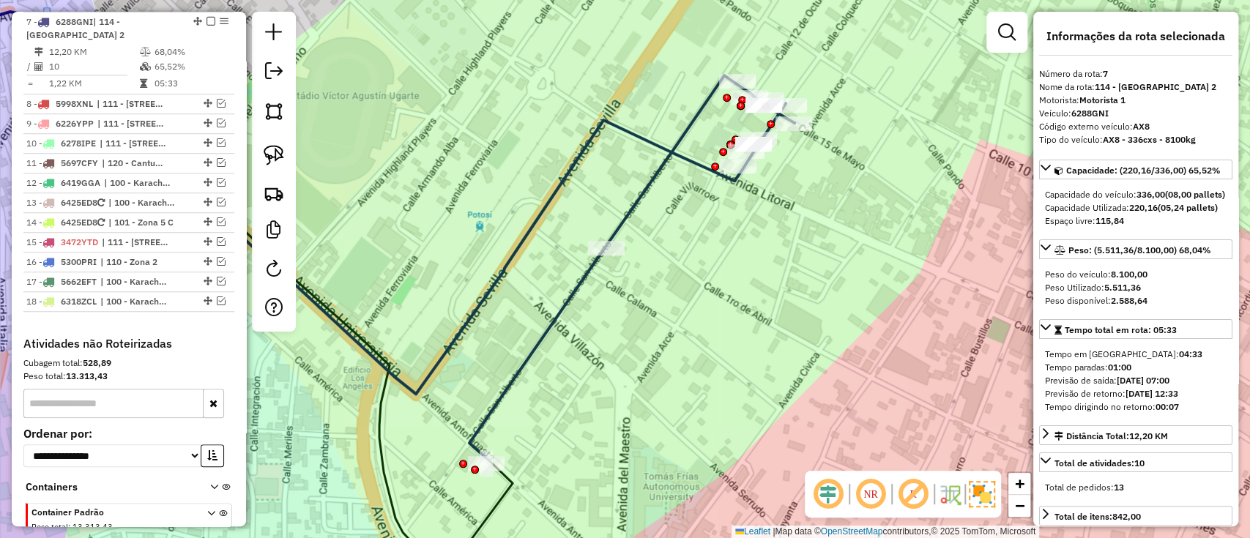
drag, startPoint x: 597, startPoint y: 335, endPoint x: 789, endPoint y: 261, distance: 205.3
click at [789, 261] on div "Janela de atendimento Grade de atendimento Capacidade Transportadoras Veículos …" at bounding box center [625, 269] width 1250 height 538
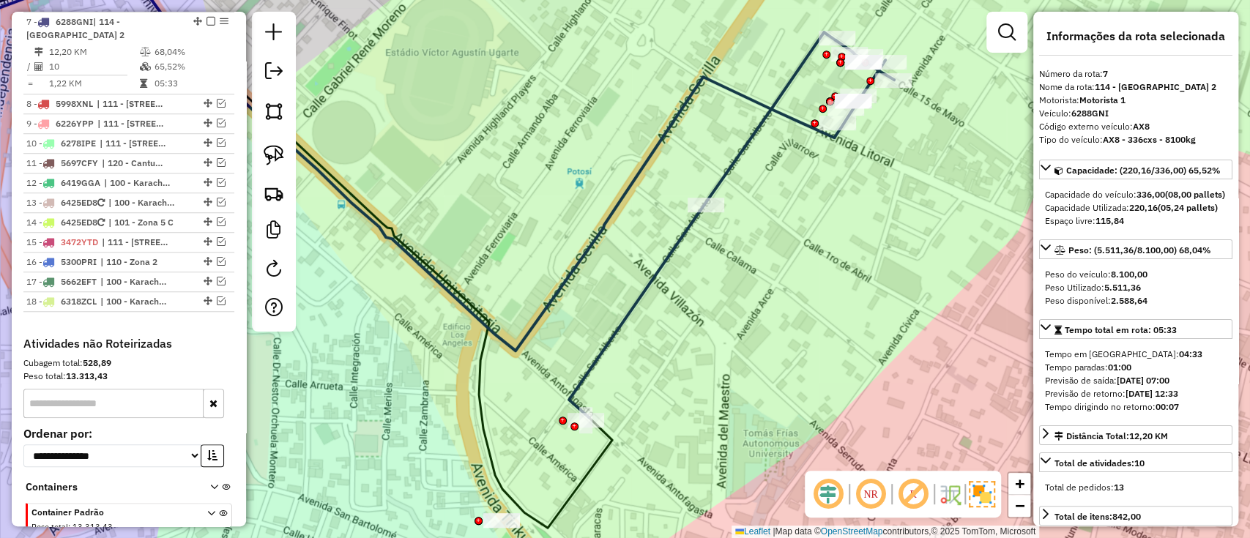
click at [619, 325] on icon at bounding box center [731, 228] width 325 height 377
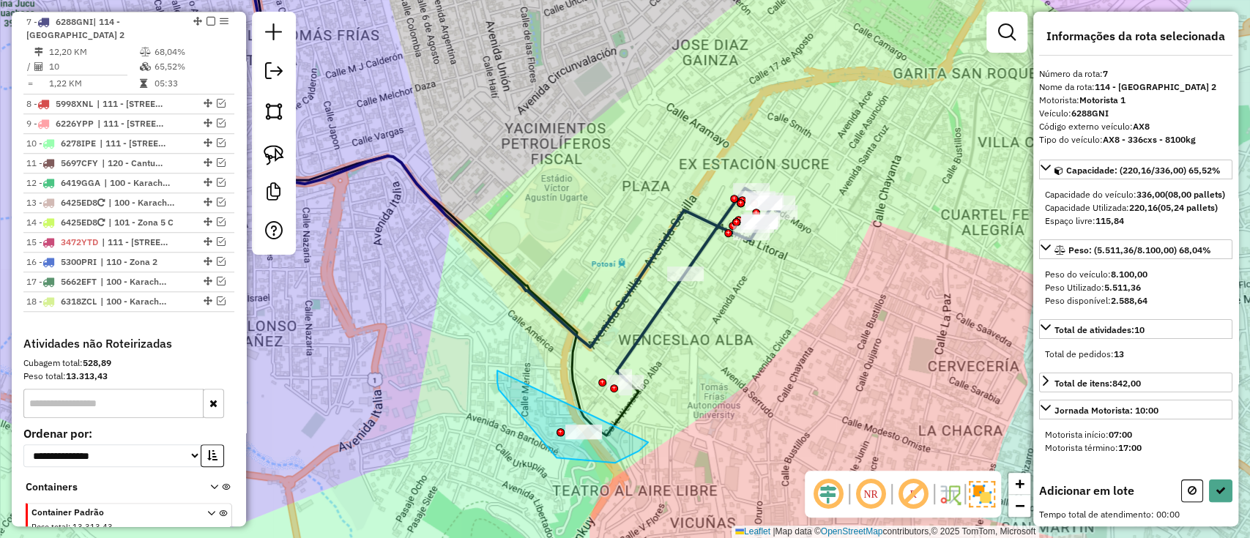
drag, startPoint x: 556, startPoint y: 458, endPoint x: 668, endPoint y: 377, distance: 137.4
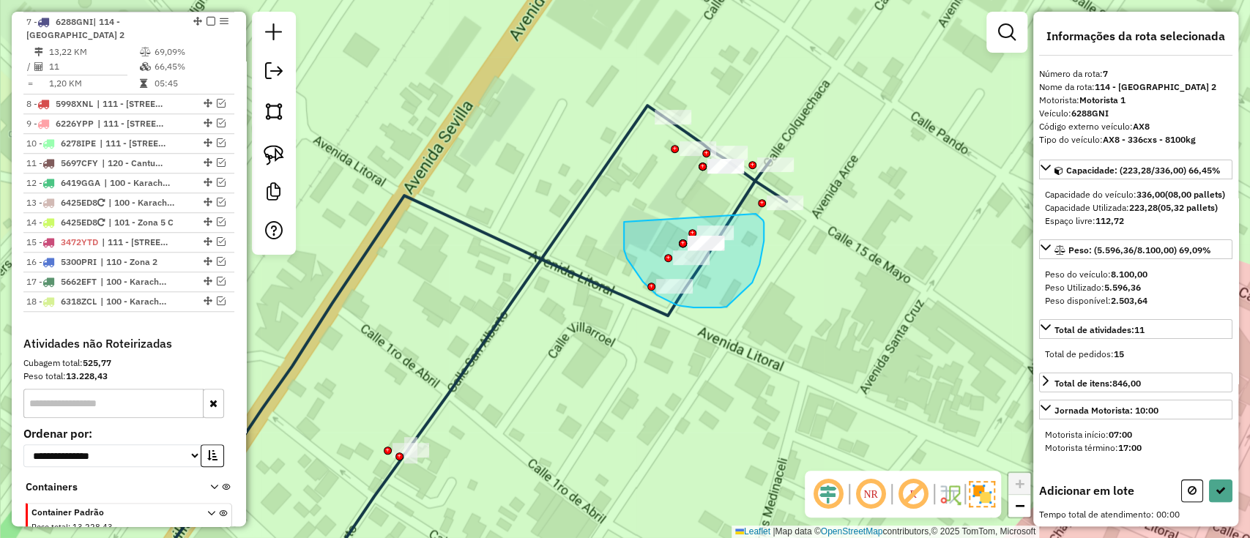
drag, startPoint x: 643, startPoint y: 282, endPoint x: 755, endPoint y: 214, distance: 131.7
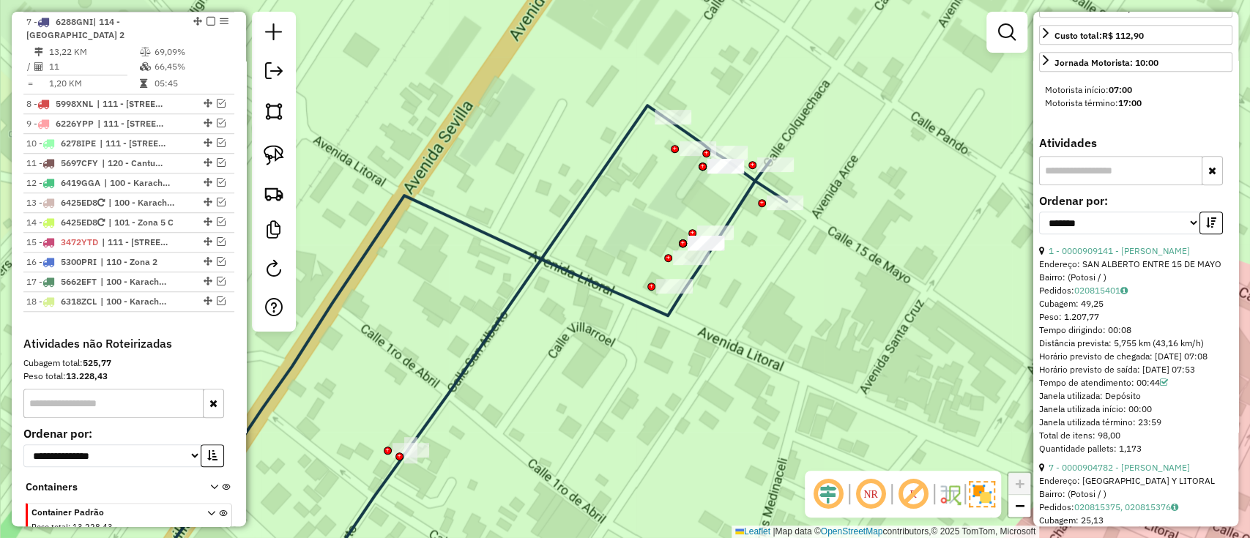
scroll to position [0, 0]
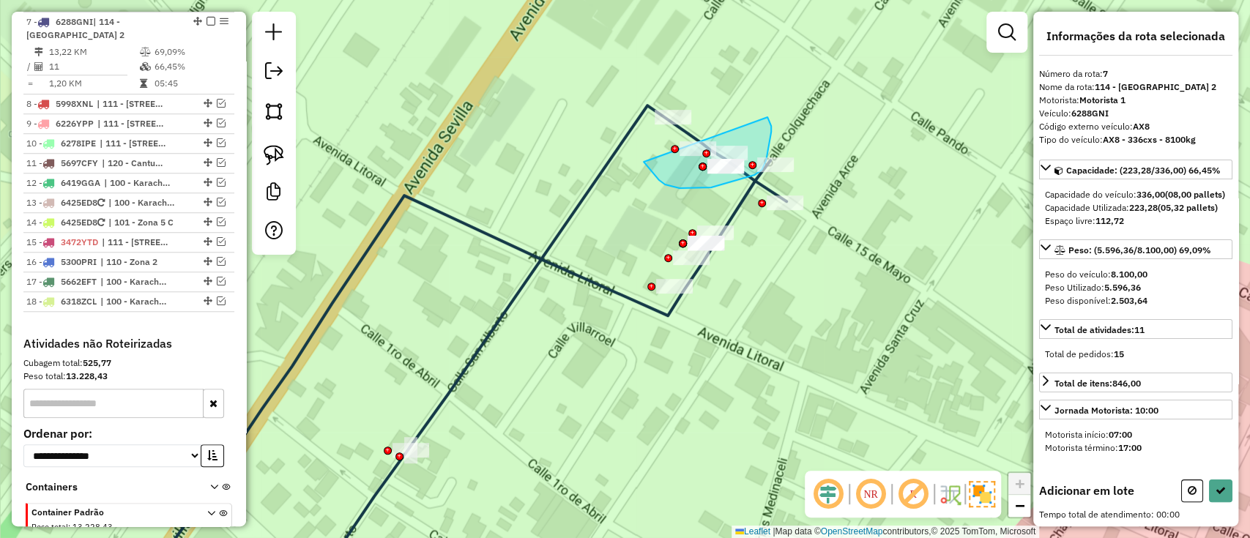
drag, startPoint x: 679, startPoint y: 188, endPoint x: 766, endPoint y: 116, distance: 112.9
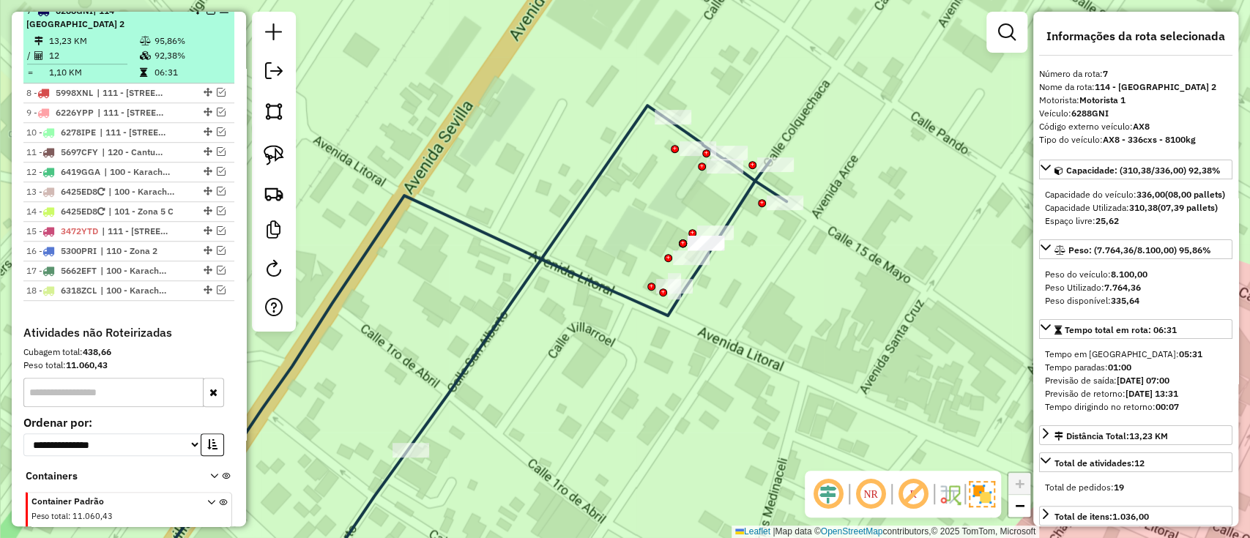
scroll to position [695, 0]
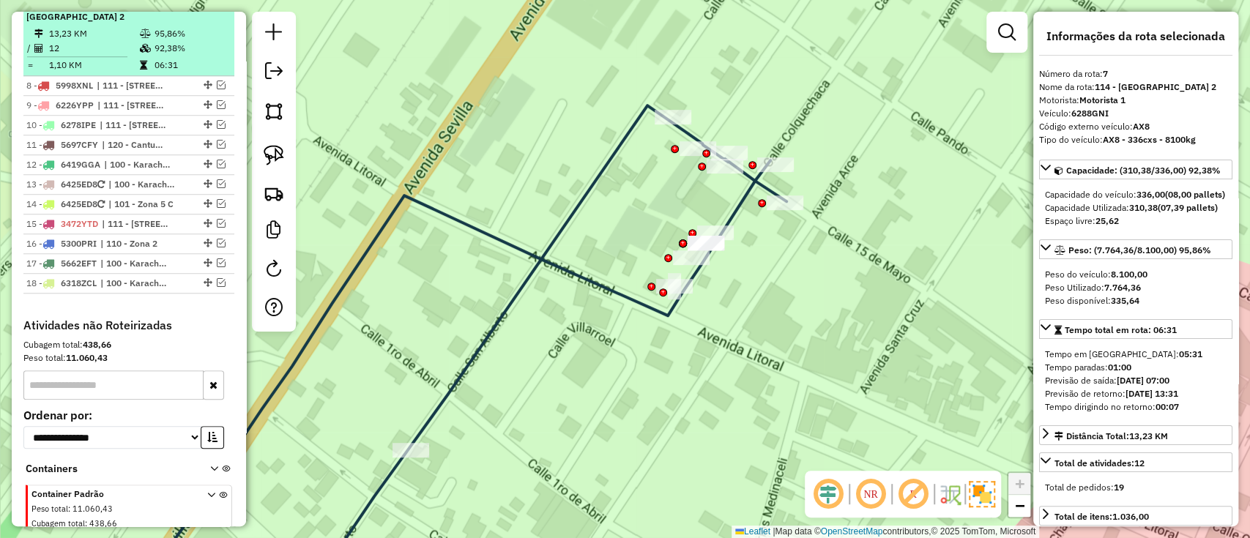
click at [206, 19] on div "7 - 6288GNI | 114 - [GEOGRAPHIC_DATA] 2" at bounding box center [128, 10] width 205 height 26
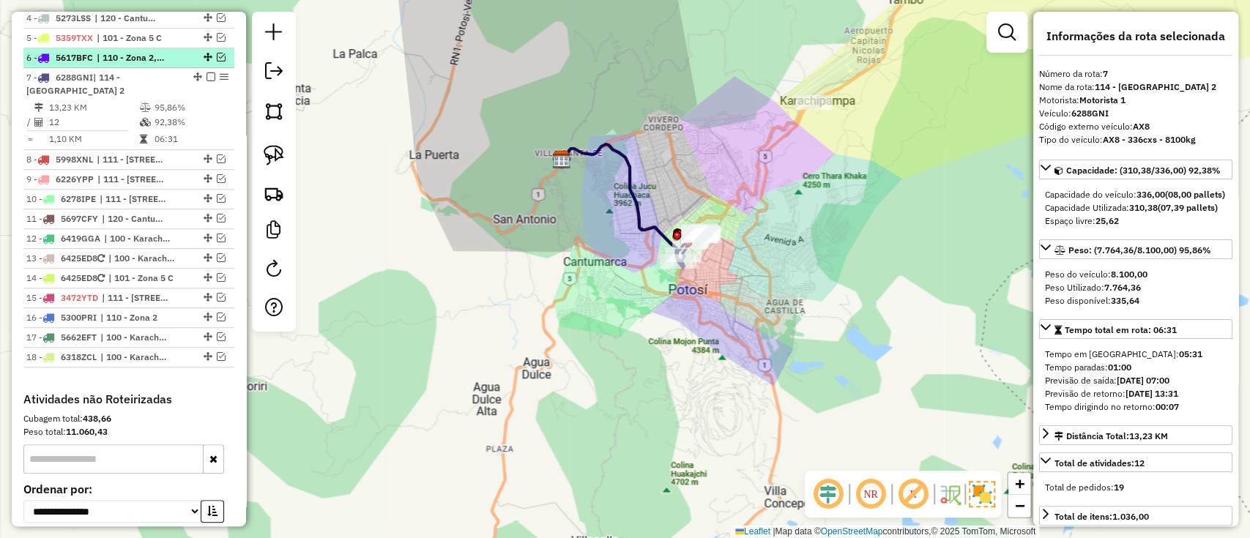
scroll to position [597, 0]
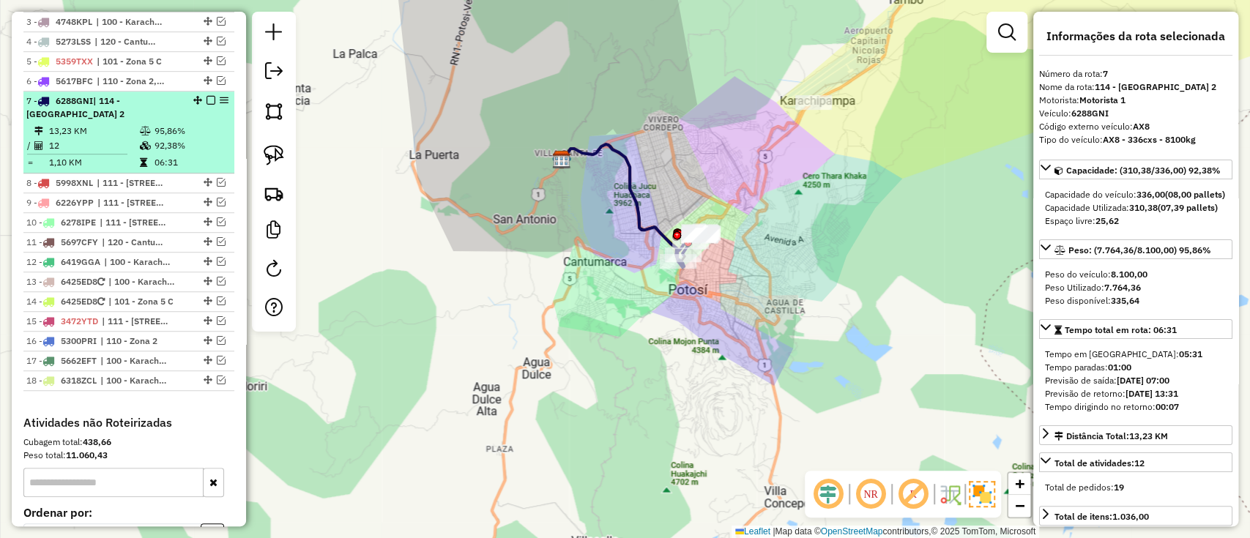
click at [207, 97] on em at bounding box center [210, 100] width 9 height 9
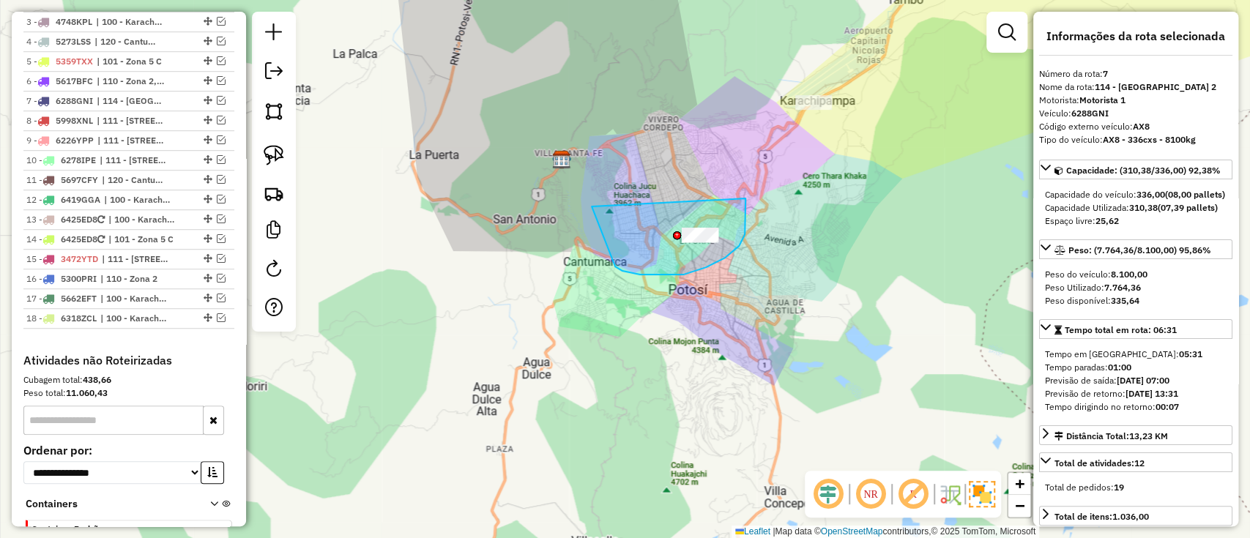
drag, startPoint x: 745, startPoint y: 225, endPoint x: 728, endPoint y: 165, distance: 61.8
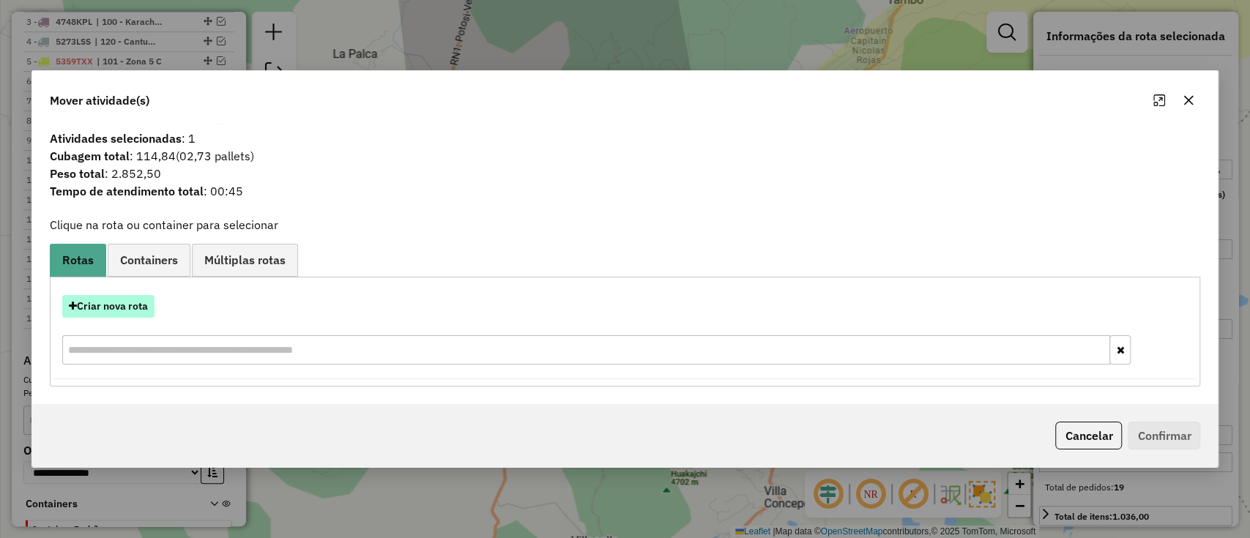
click at [94, 305] on button "Criar nova rota" at bounding box center [108, 306] width 92 height 23
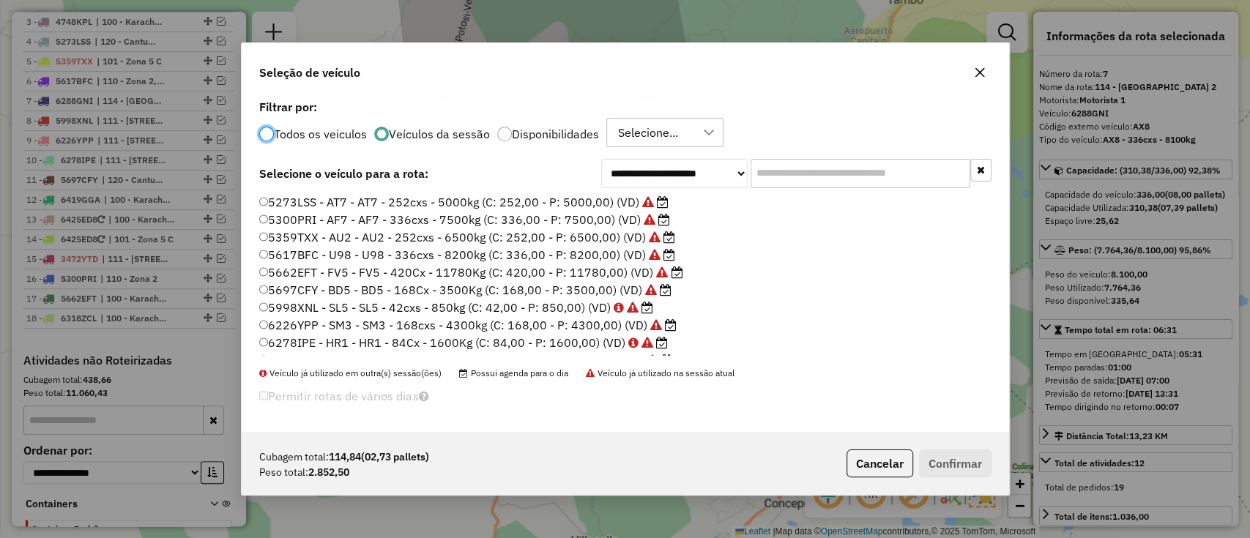
scroll to position [137, 0]
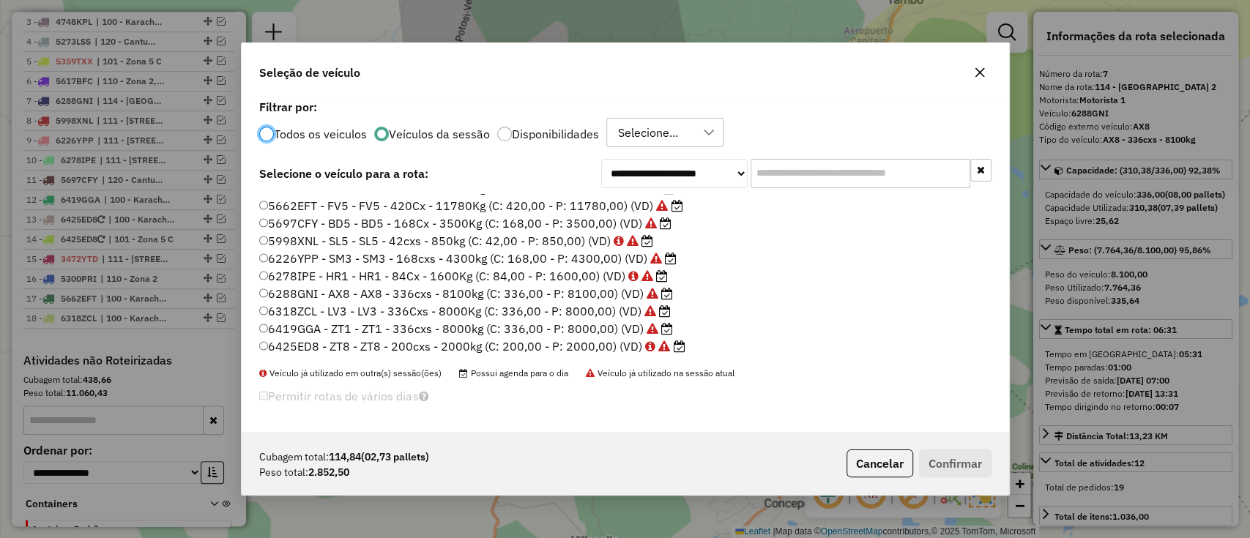
click at [843, 173] on input "text" at bounding box center [860, 173] width 220 height 29
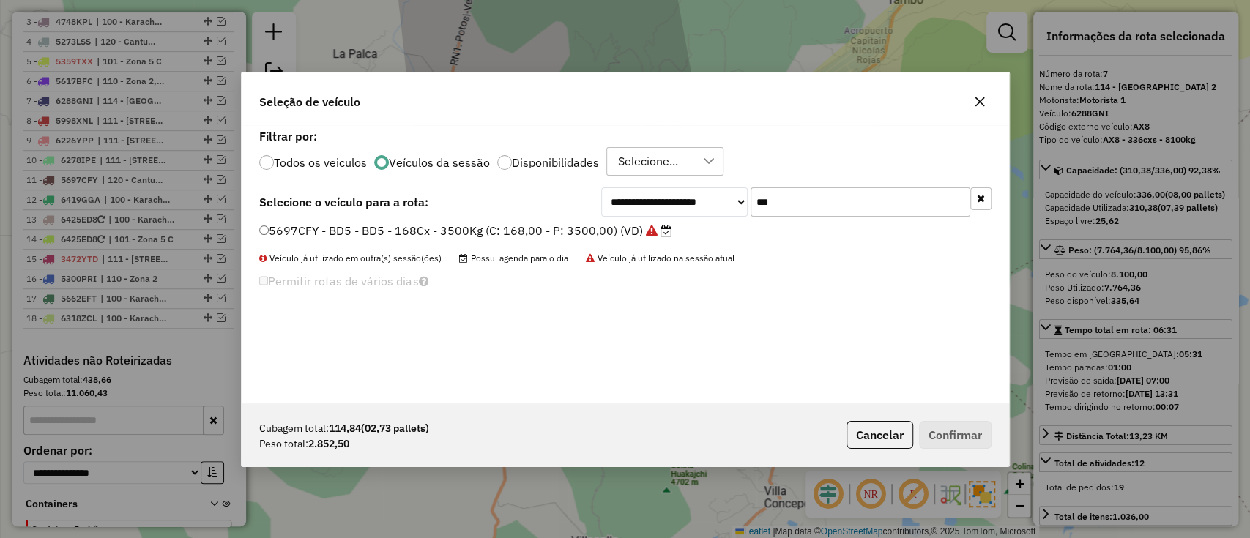
type input "***"
click at [594, 223] on label "5697CFY - BD5 - BD5 - 168Cx - 3500Kg (C: 168,00 - P: 3500,00) (VD)" at bounding box center [465, 231] width 413 height 18
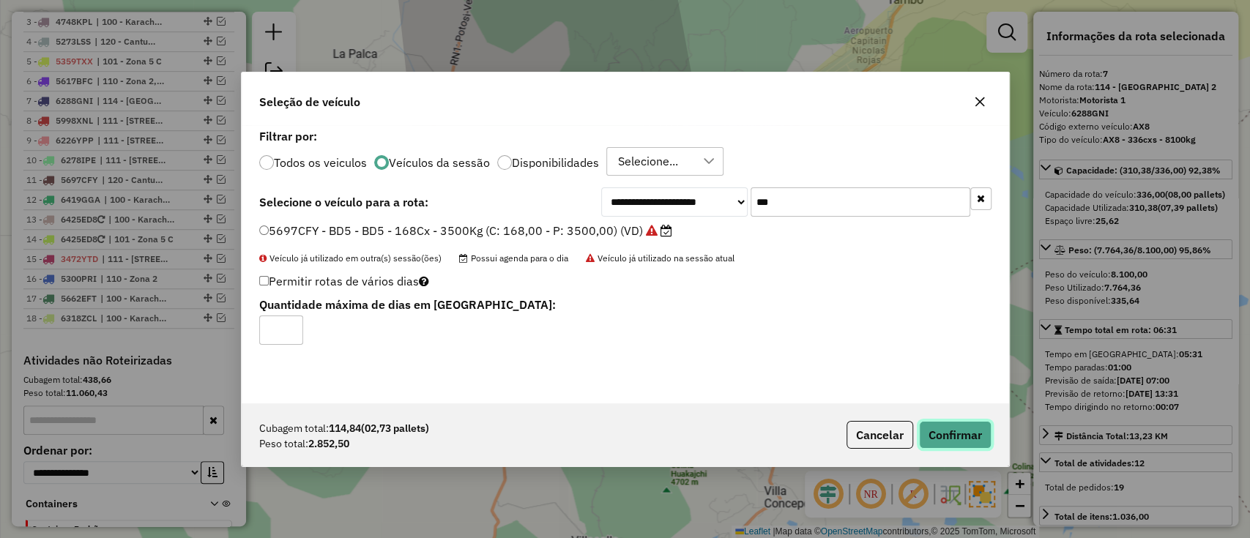
click at [924, 427] on button "Confirmar" at bounding box center [955, 435] width 72 height 28
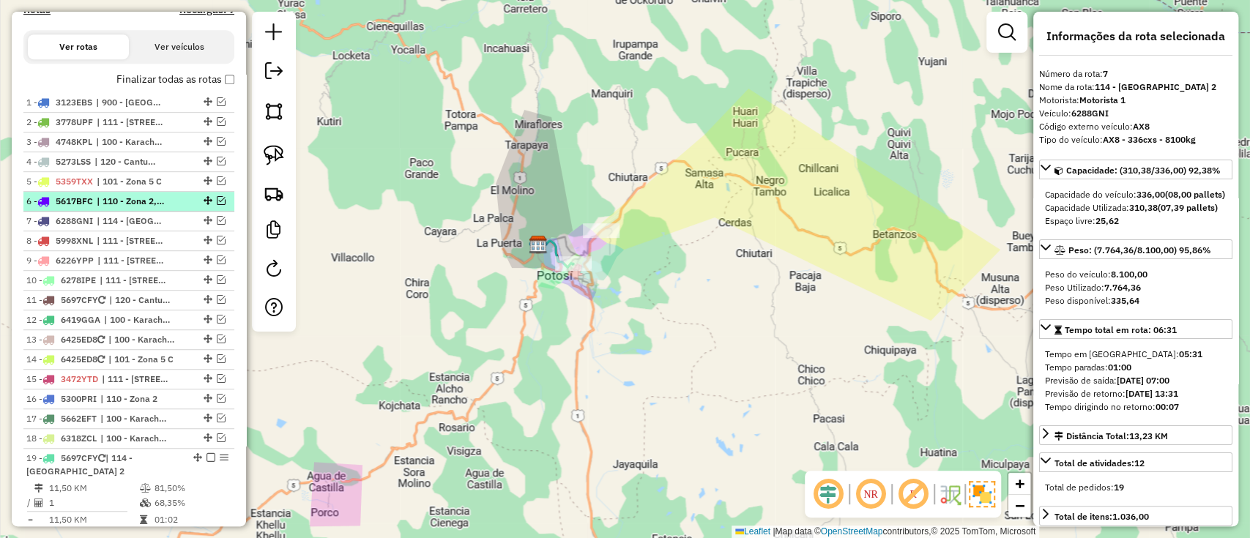
scroll to position [481, 0]
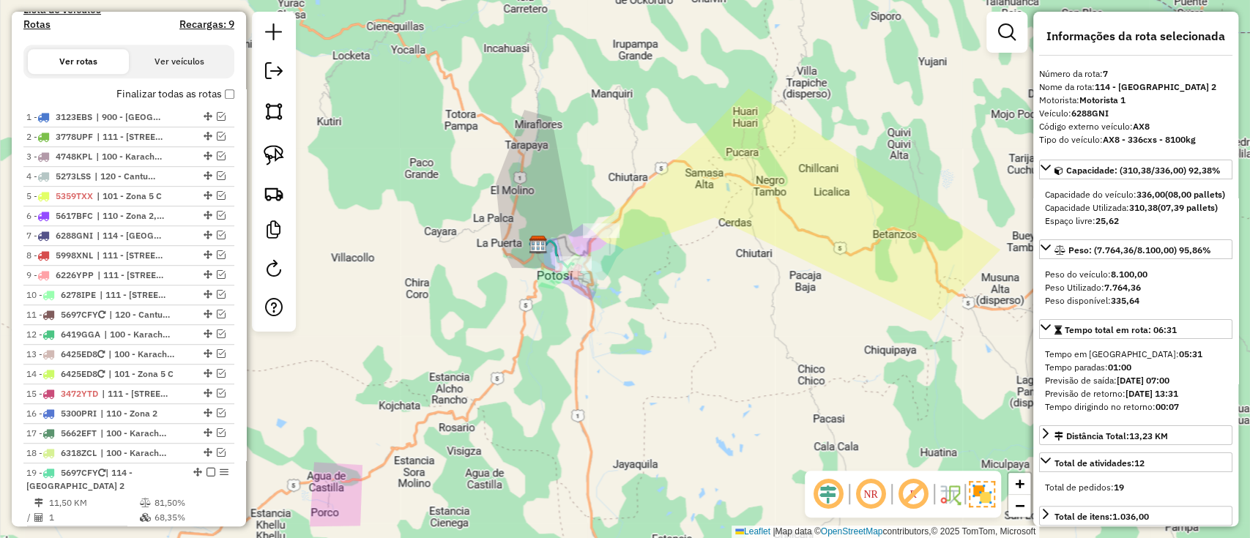
click at [179, 98] on label "Finalizar todas as rotas" at bounding box center [175, 93] width 118 height 15
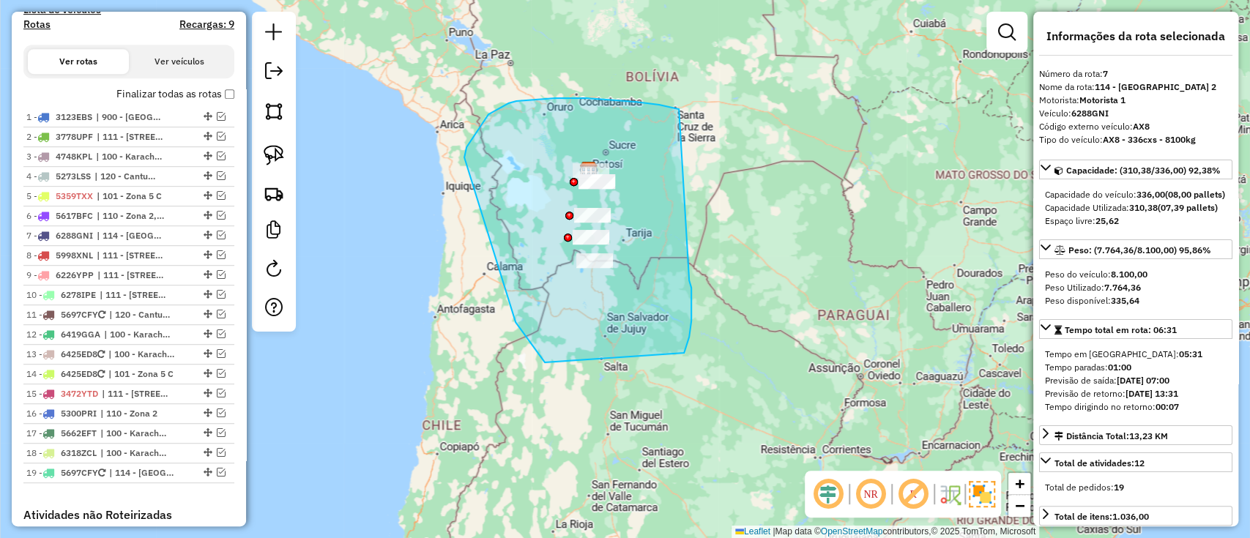
drag, startPoint x: 508, startPoint y: 103, endPoint x: 689, endPoint y: 280, distance: 253.1
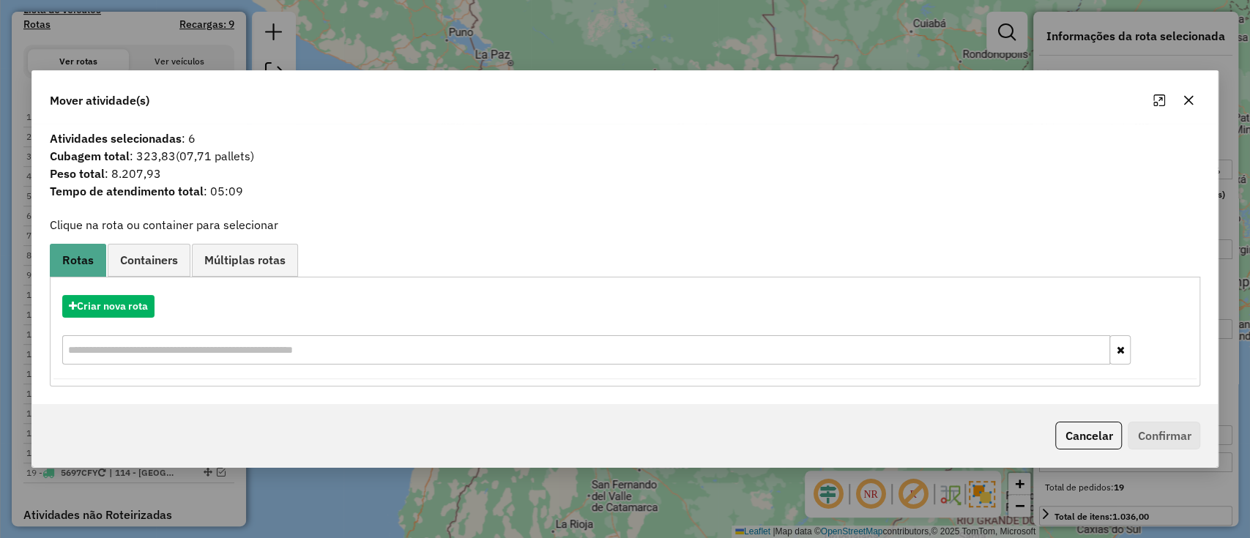
click at [153, 264] on span "Containers" at bounding box center [149, 260] width 58 height 12
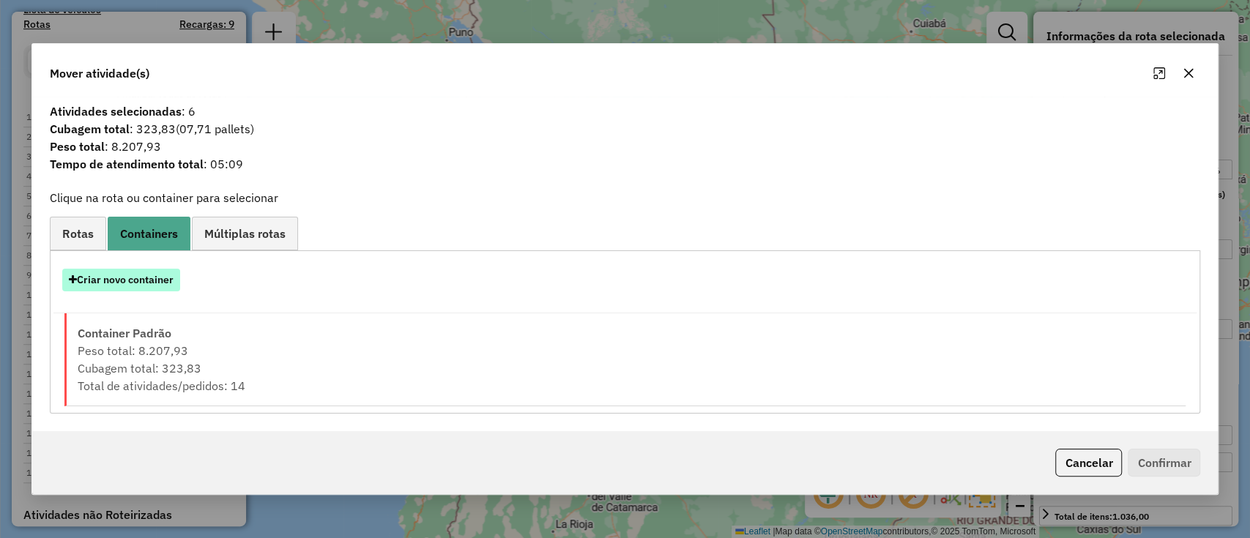
click at [146, 283] on button "Criar novo container" at bounding box center [121, 280] width 118 height 23
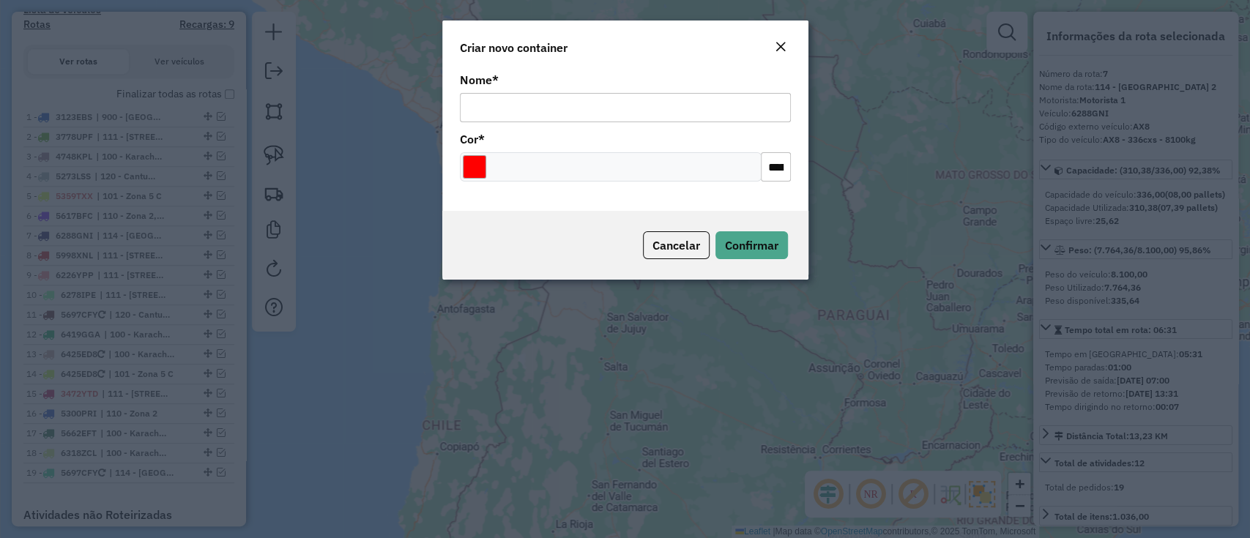
click at [580, 105] on input "Nome *" at bounding box center [625, 107] width 331 height 29
click at [739, 242] on div "Cancelar Confirmar" at bounding box center [625, 245] width 366 height 69
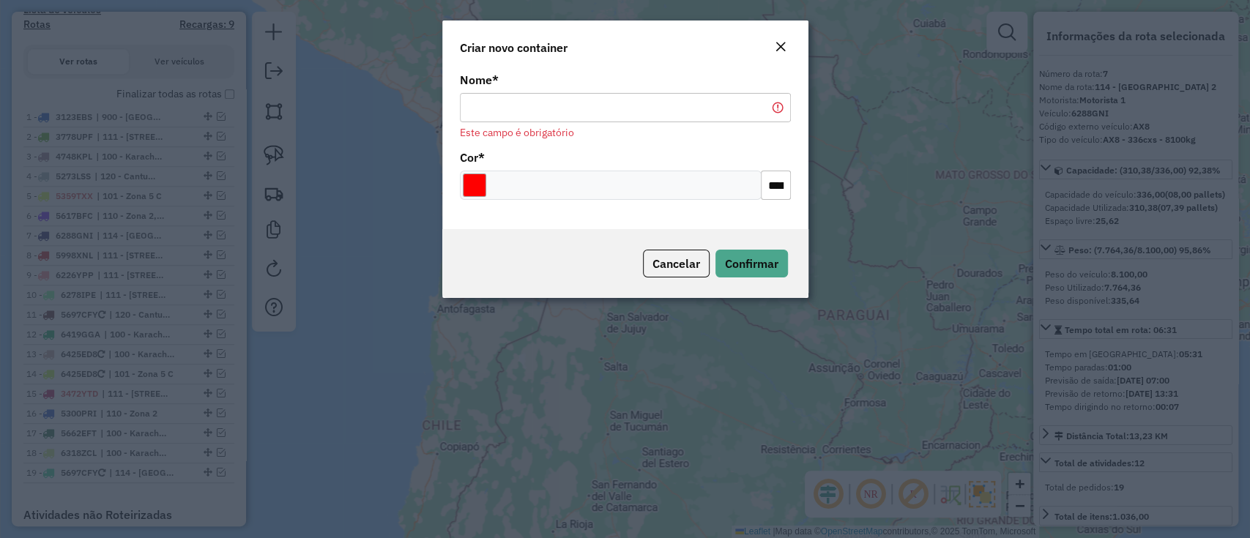
click at [562, 97] on input "Nome *" at bounding box center [625, 107] width 331 height 29
type input "******"
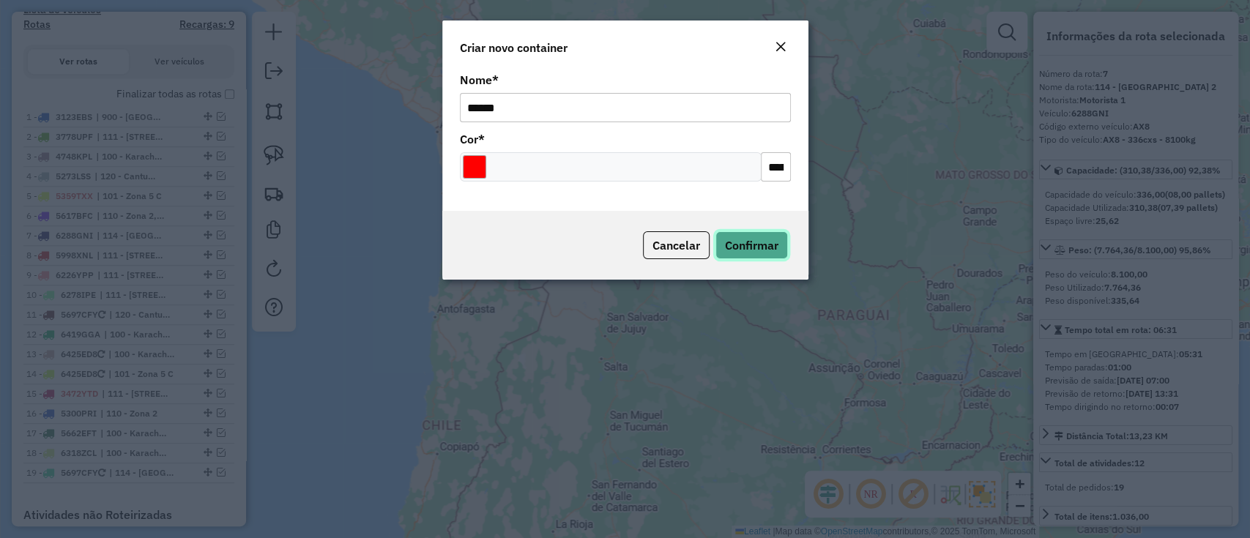
click at [744, 249] on span "Confirmar" at bounding box center [751, 245] width 53 height 15
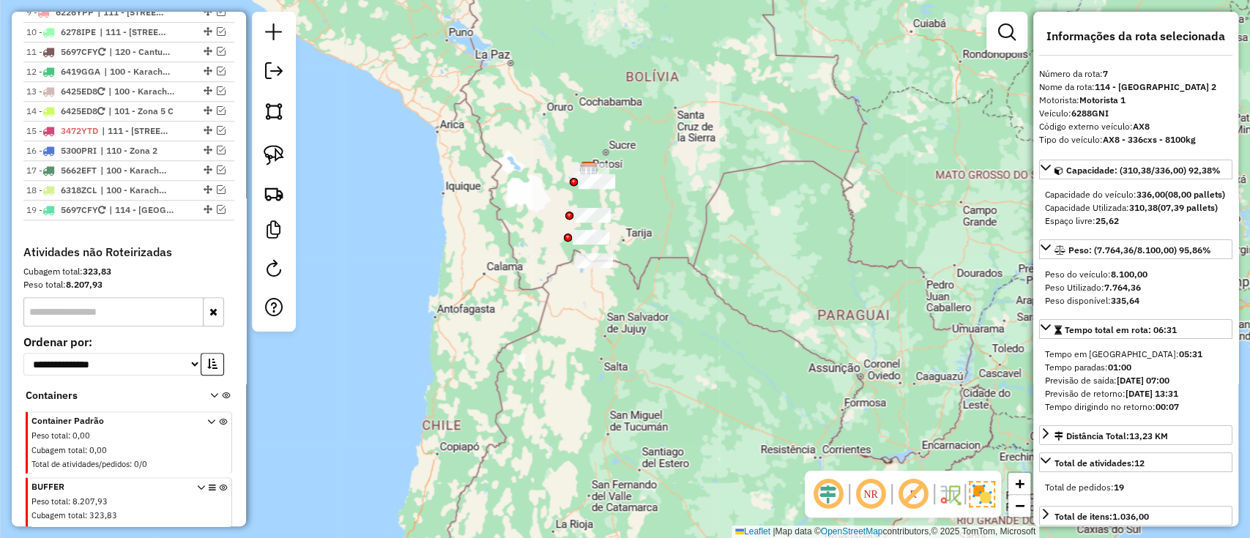
scroll to position [828, 0]
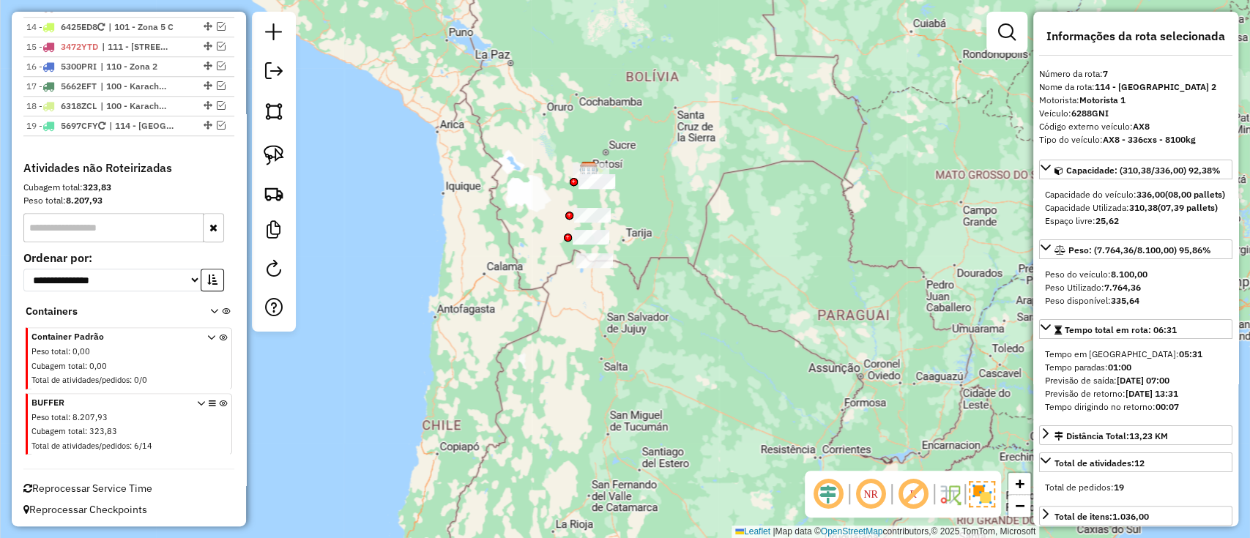
click at [214, 400] on span at bounding box center [212, 425] width 30 height 59
click at [219, 401] on icon at bounding box center [223, 427] width 8 height 55
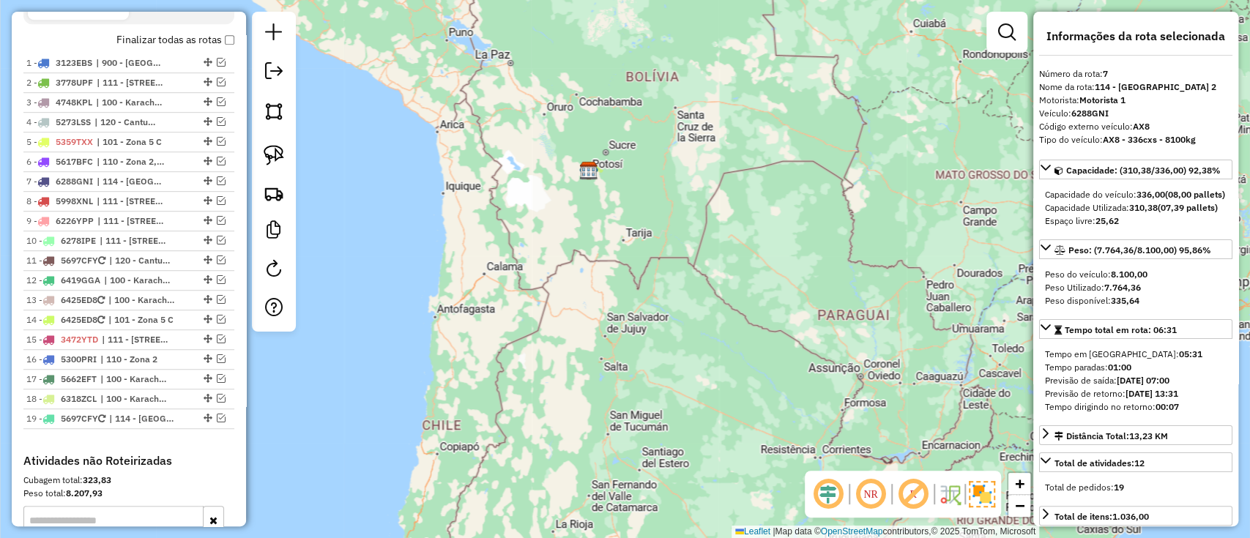
click at [149, 40] on label "Finalizar todas as rotas" at bounding box center [175, 39] width 118 height 15
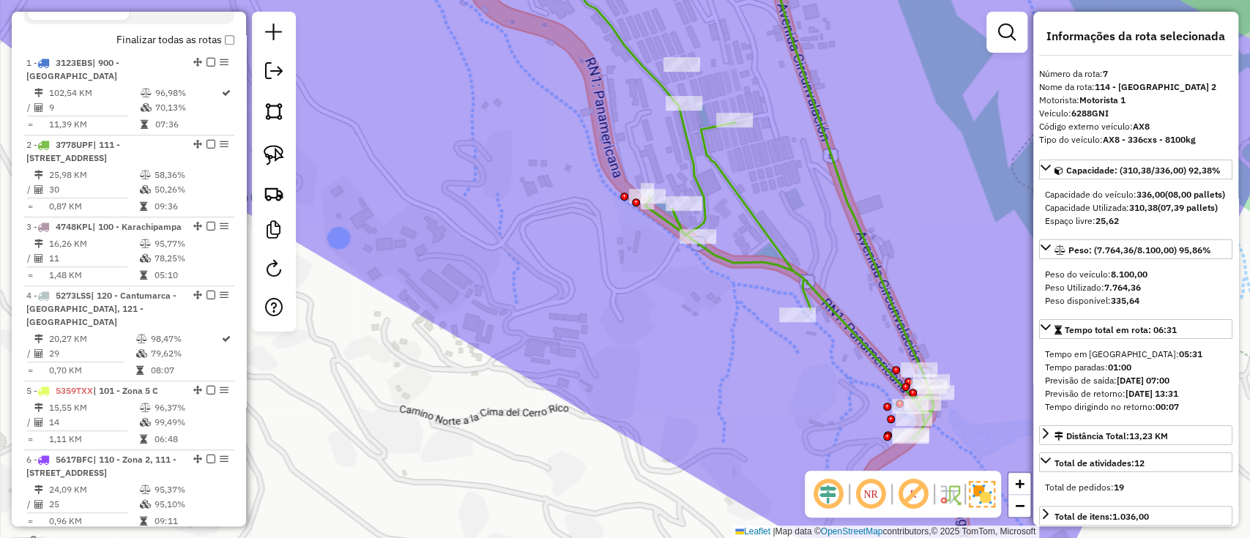
click at [743, 198] on icon at bounding box center [696, 192] width 476 height 493
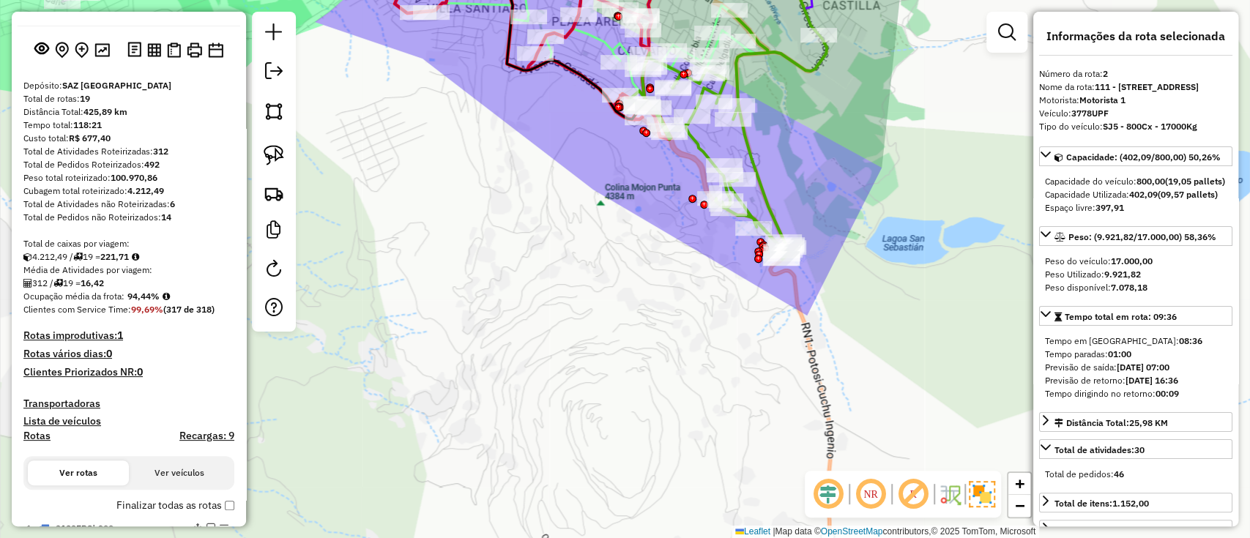
scroll to position [97, 0]
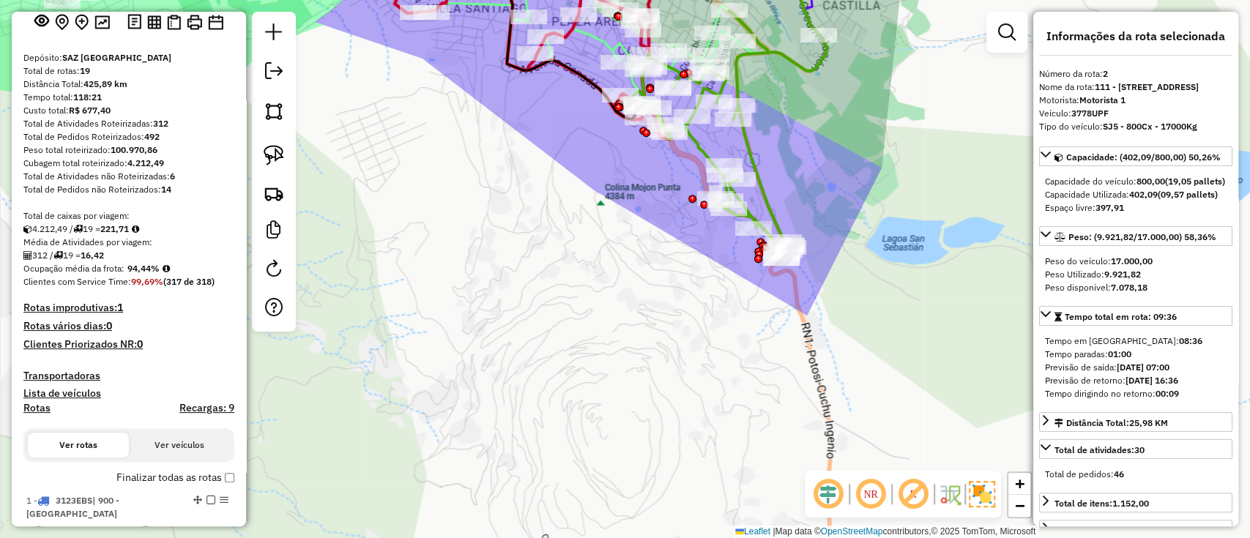
click at [34, 411] on h4 "Rotas" at bounding box center [36, 408] width 27 height 12
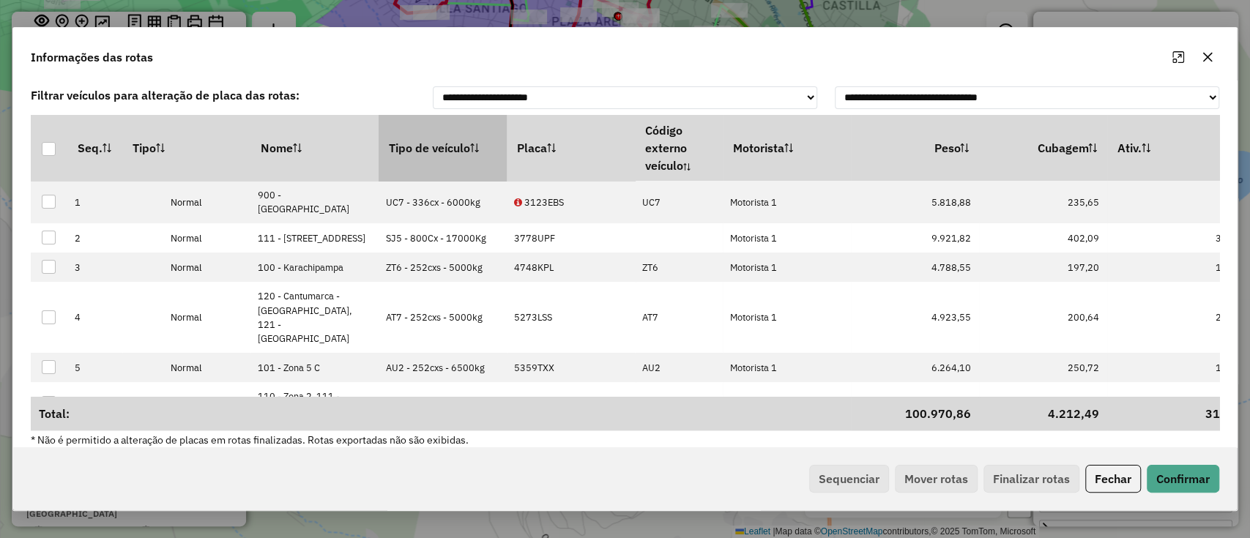
click at [435, 159] on th "Tipo de veículo" at bounding box center [442, 148] width 128 height 66
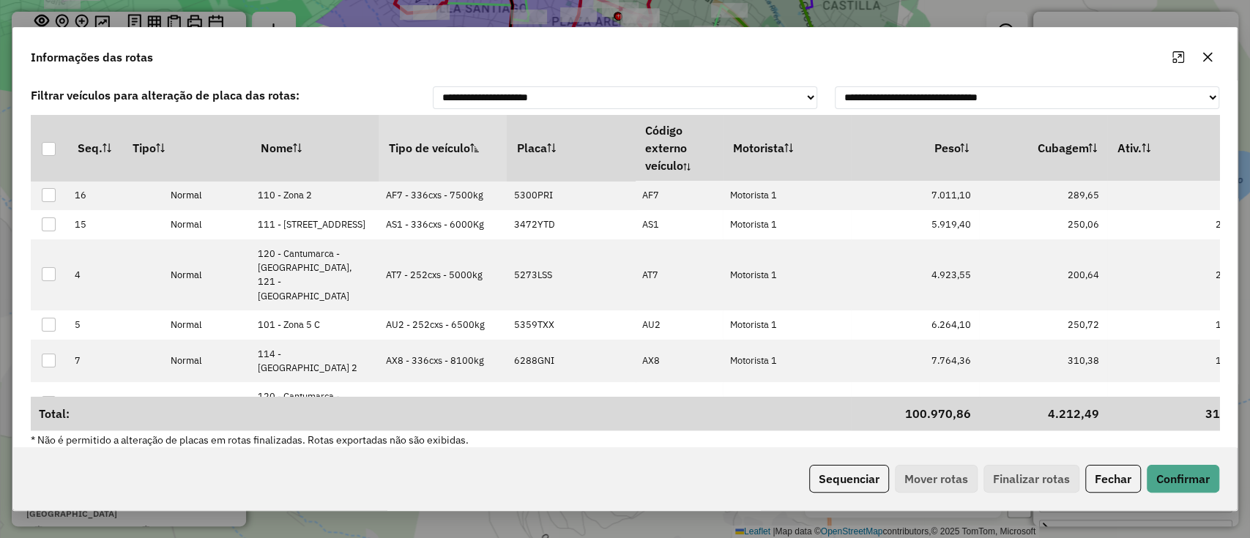
click at [863, 460] on div "Sequenciar Mover rotas Finalizar rotas Fechar Confirmar" at bounding box center [624, 478] width 1223 height 63
click at [851, 468] on button "Sequenciar" at bounding box center [849, 479] width 80 height 28
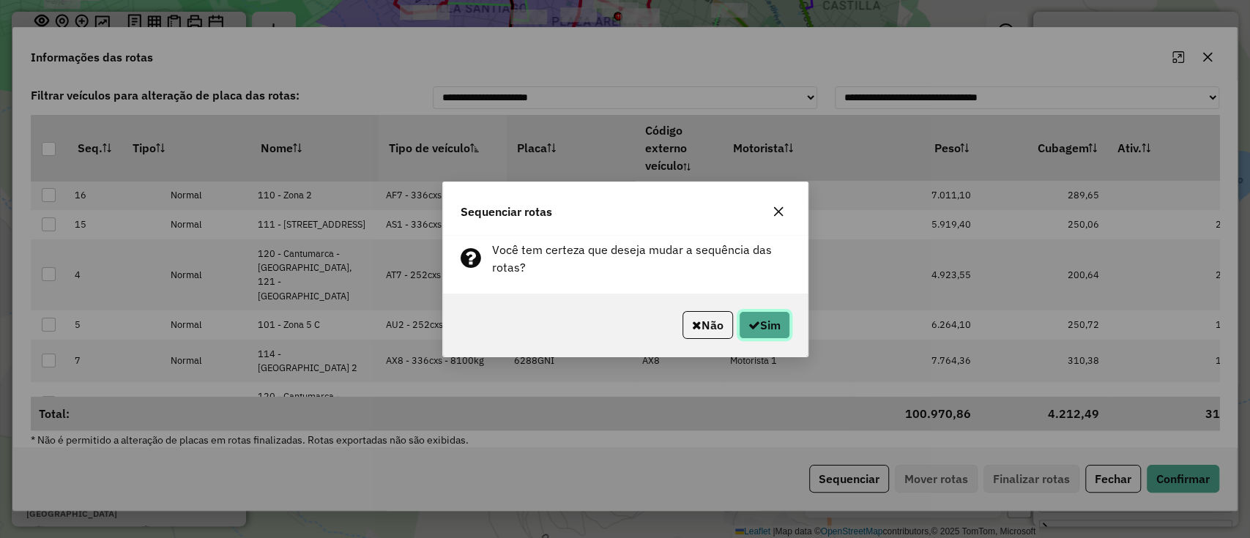
click at [773, 313] on button "Sim" at bounding box center [764, 325] width 51 height 28
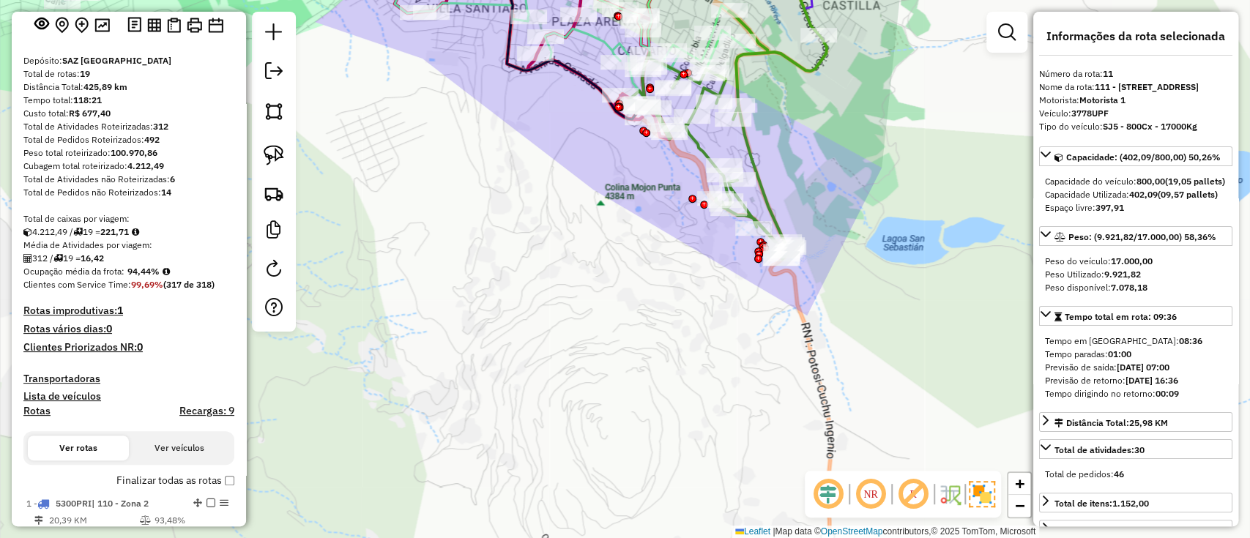
scroll to position [72, 0]
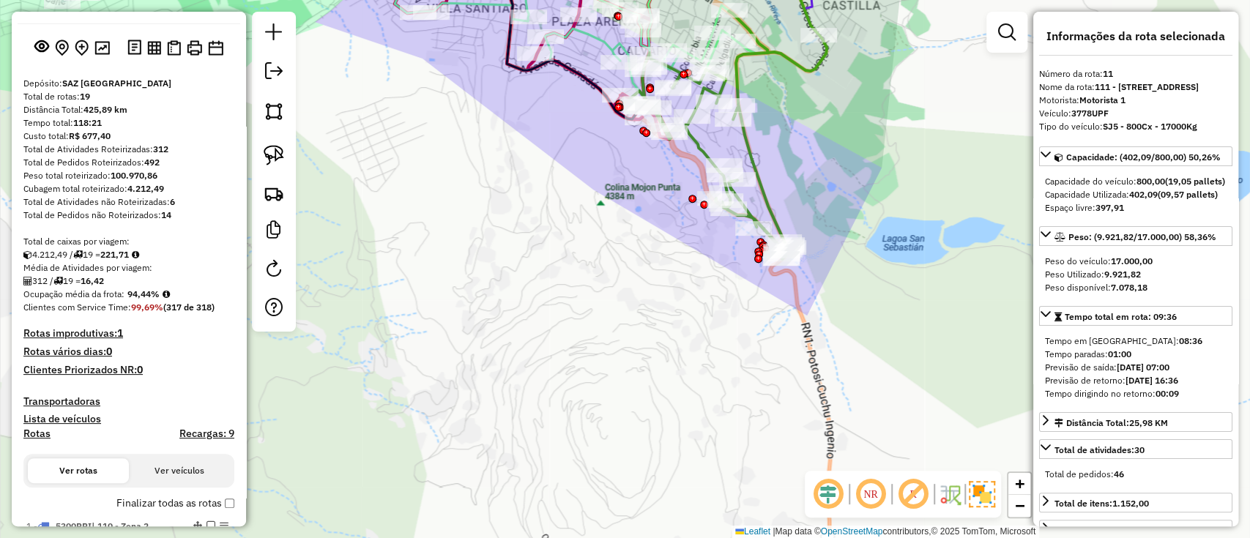
click at [141, 500] on label "Finalizar todas as rotas" at bounding box center [175, 503] width 118 height 15
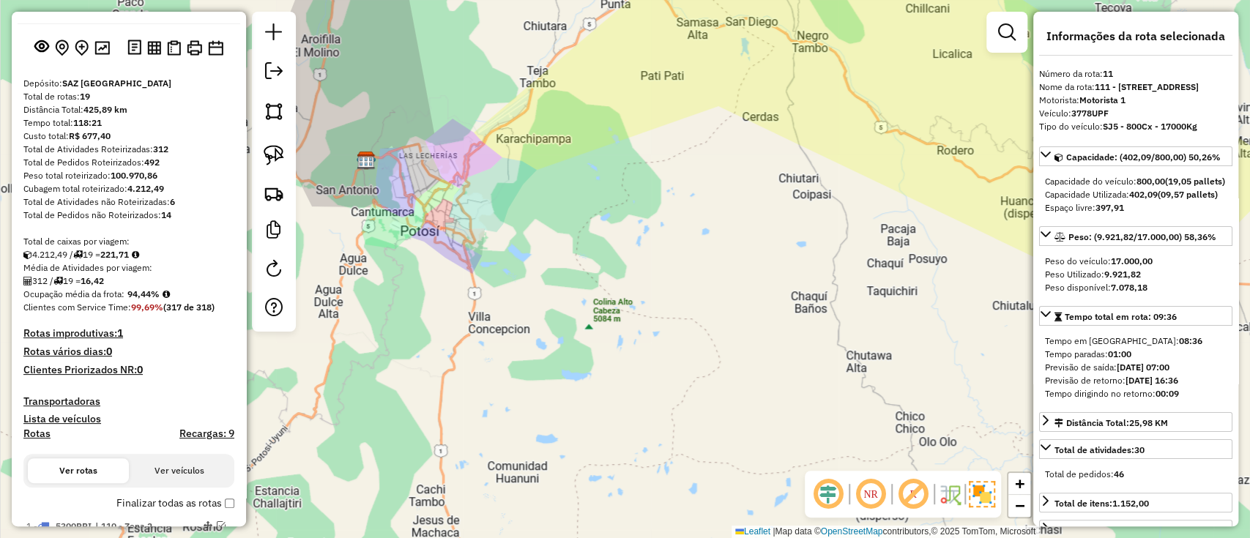
scroll to position [0, 0]
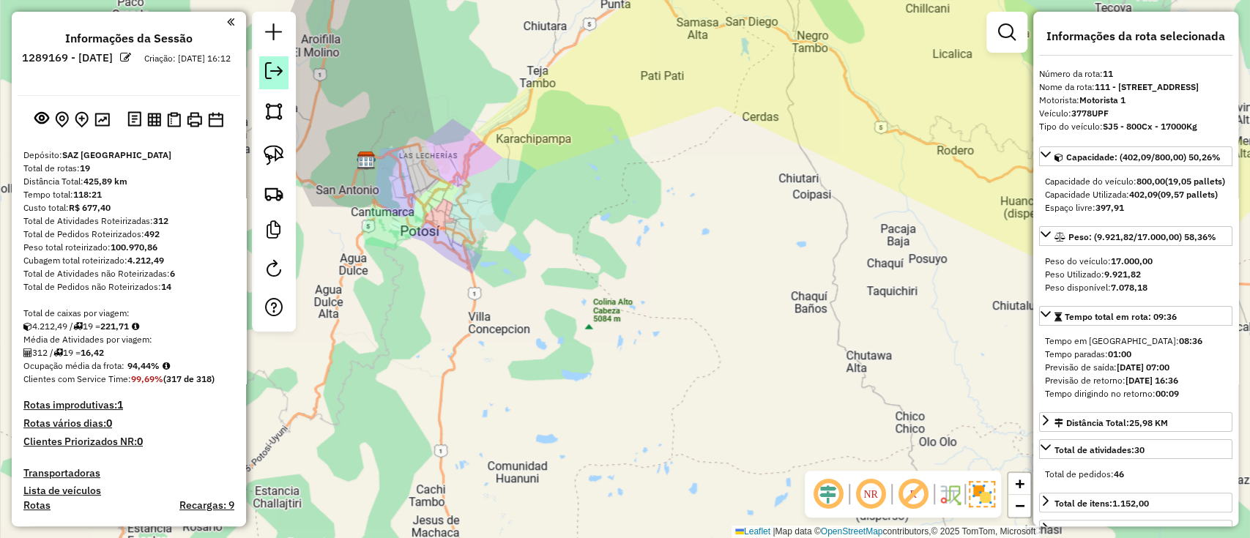
click at [271, 64] on em at bounding box center [274, 71] width 18 height 18
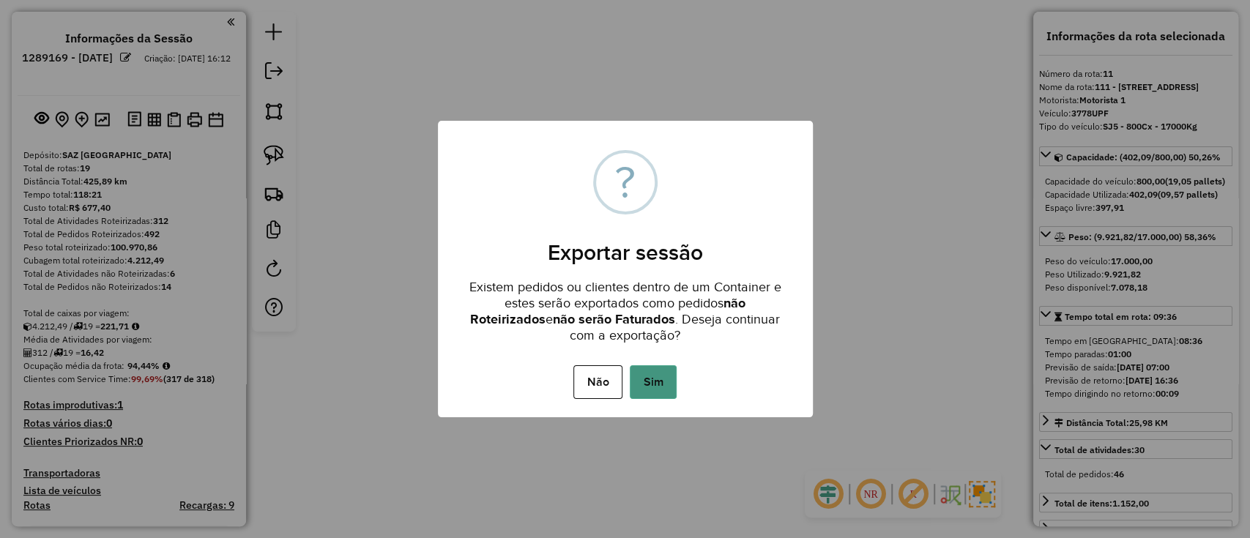
click at [654, 369] on button "Sim" at bounding box center [653, 382] width 47 height 34
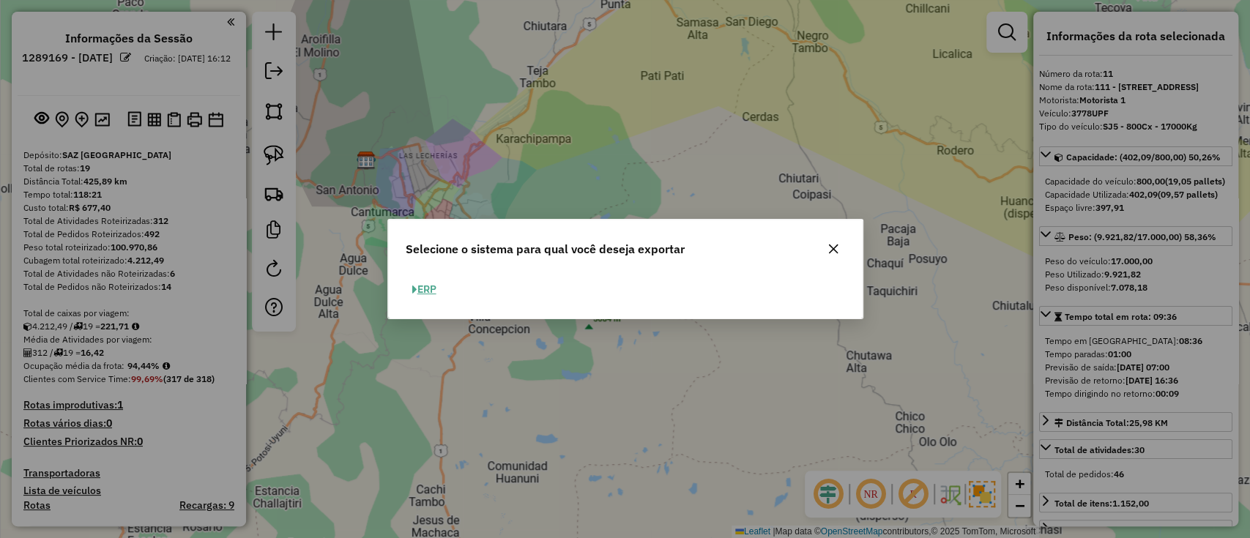
click at [429, 289] on button "ERP" at bounding box center [424, 289] width 37 height 23
select select "**"
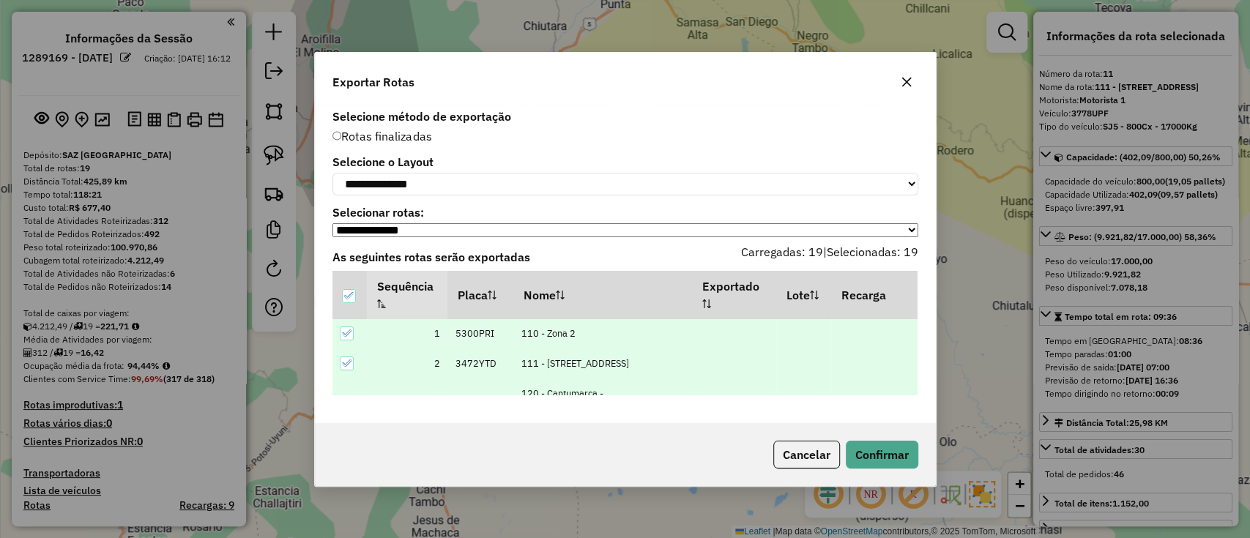
drag, startPoint x: 376, startPoint y: 165, endPoint x: 397, endPoint y: 185, distance: 28.5
click at [378, 165] on label "Selecione o Layout" at bounding box center [625, 162] width 586 height 18
click at [399, 187] on select "**********" at bounding box center [625, 184] width 586 height 23
select select "*********"
click at [332, 173] on select "**********" at bounding box center [625, 184] width 586 height 23
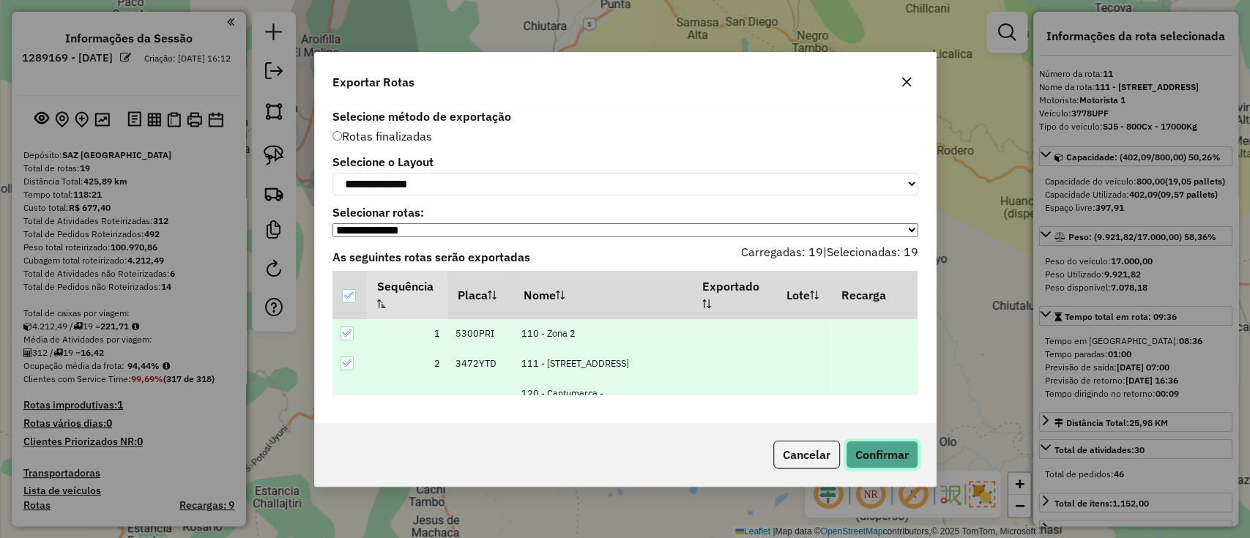
click at [866, 463] on button "Confirmar" at bounding box center [882, 455] width 72 height 28
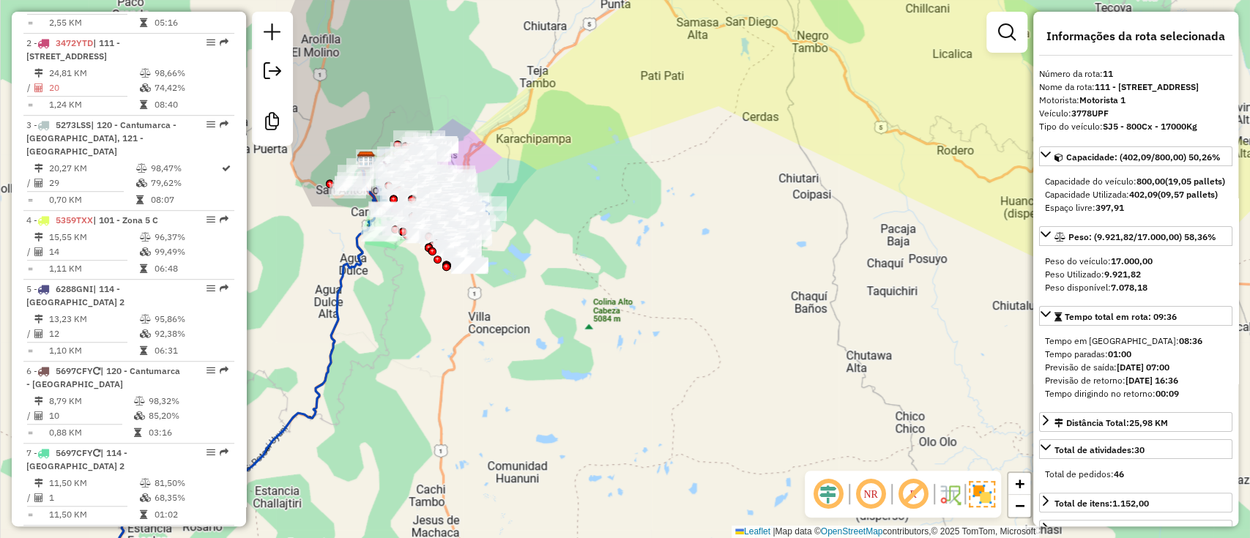
scroll to position [1379, 0]
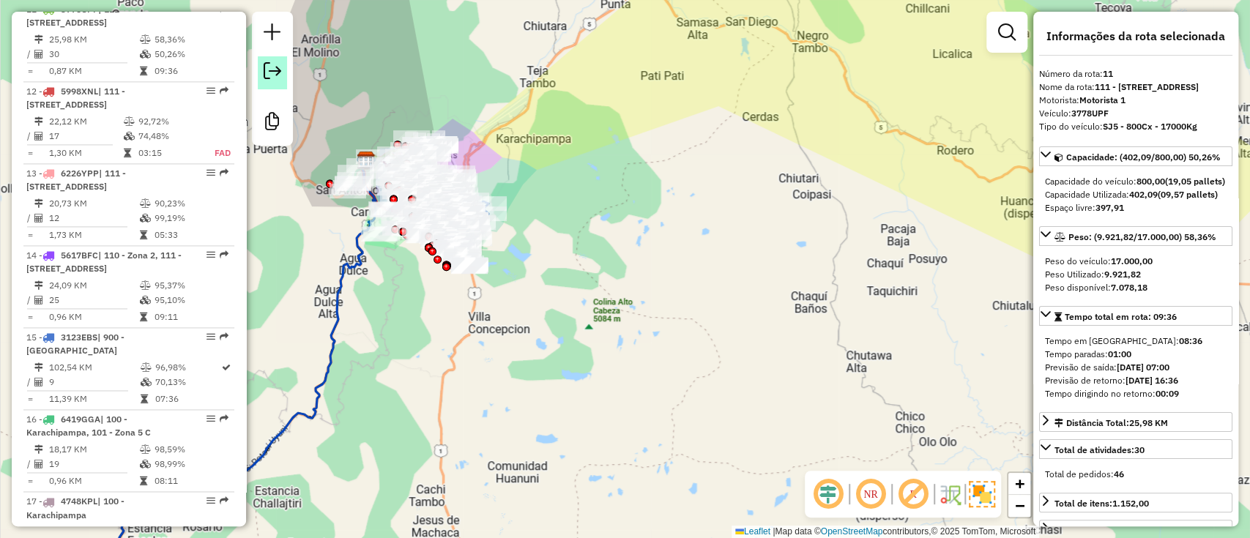
click at [266, 72] on em at bounding box center [273, 71] width 18 height 18
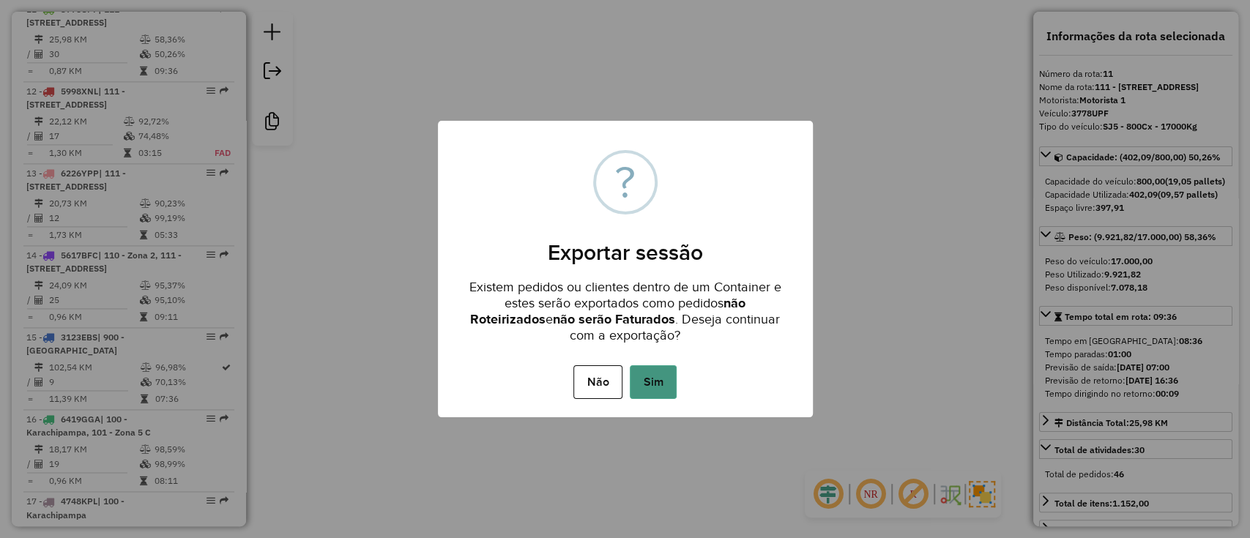
click at [660, 377] on button "Sim" at bounding box center [653, 382] width 47 height 34
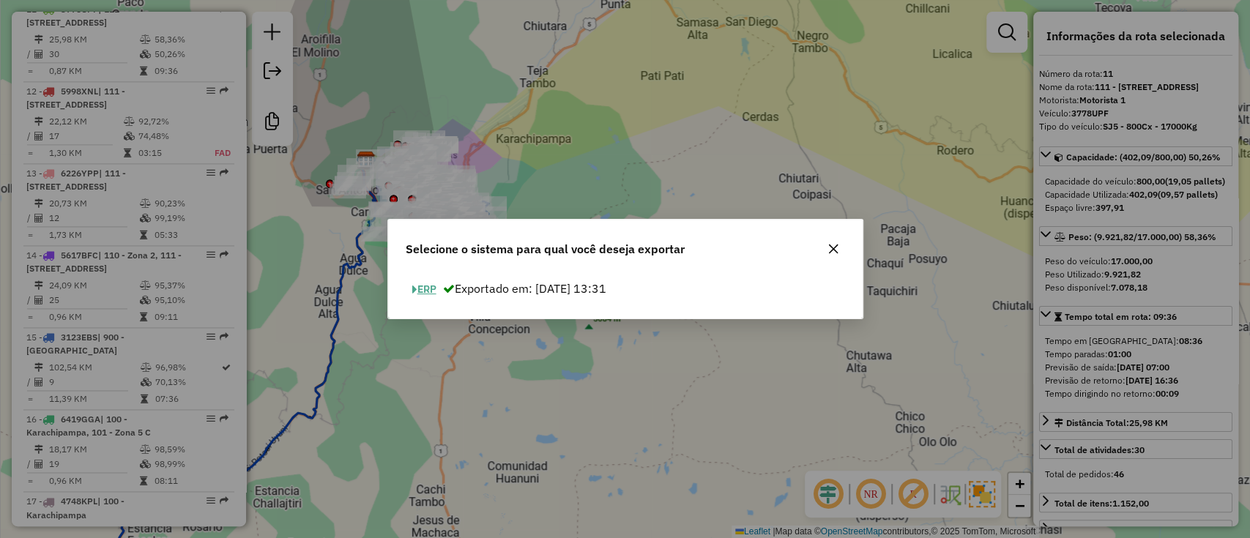
click at [417, 285] on button "ERP" at bounding box center [424, 289] width 37 height 23
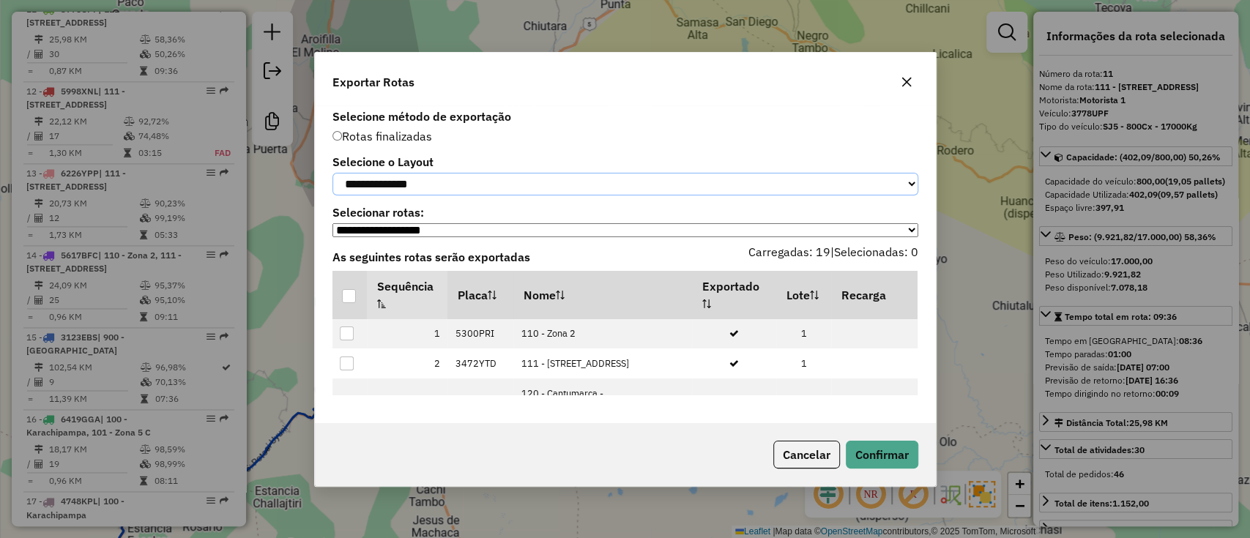
click at [452, 182] on select "**********" at bounding box center [625, 184] width 586 height 23
select select "*********"
click at [332, 173] on select "**********" at bounding box center [625, 184] width 586 height 23
click at [350, 293] on div at bounding box center [349, 296] width 14 height 14
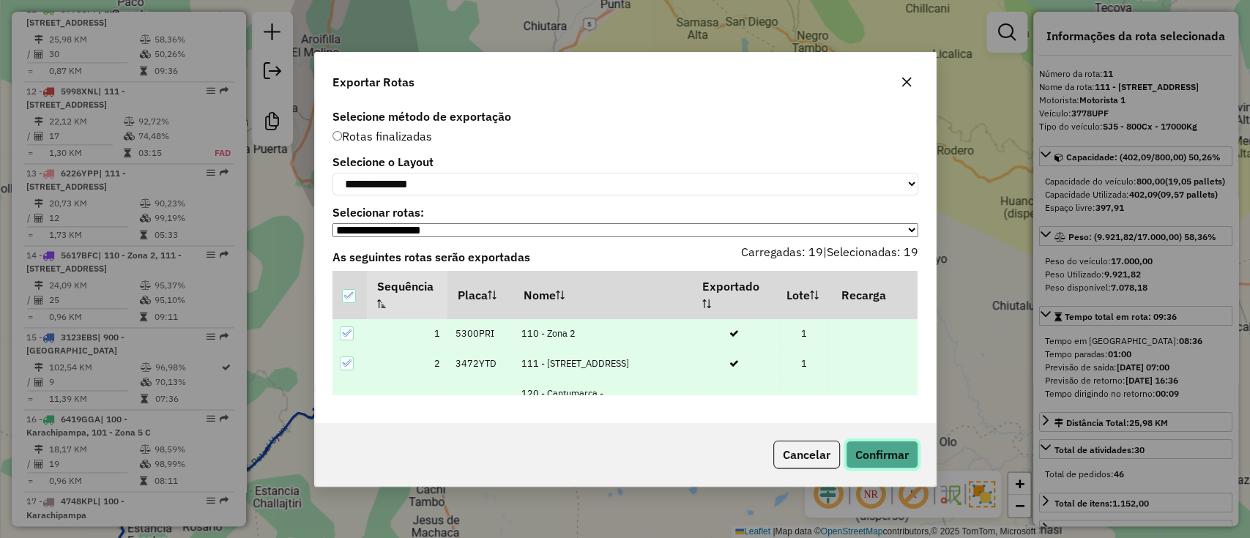
click at [860, 458] on button "Confirmar" at bounding box center [882, 455] width 72 height 28
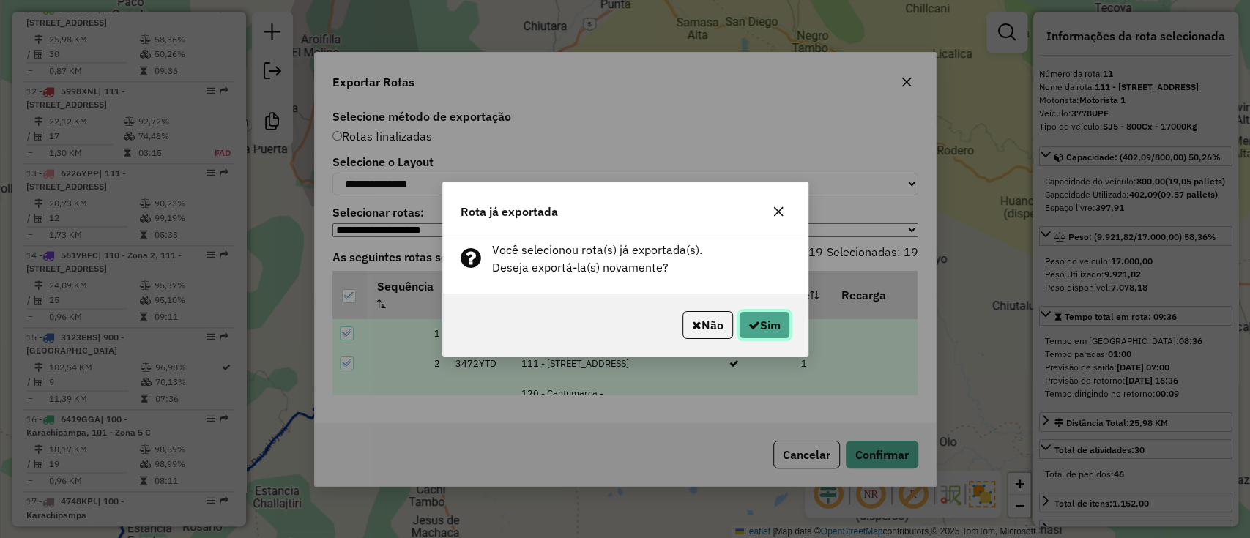
click at [750, 322] on icon "button" at bounding box center [754, 325] width 12 height 12
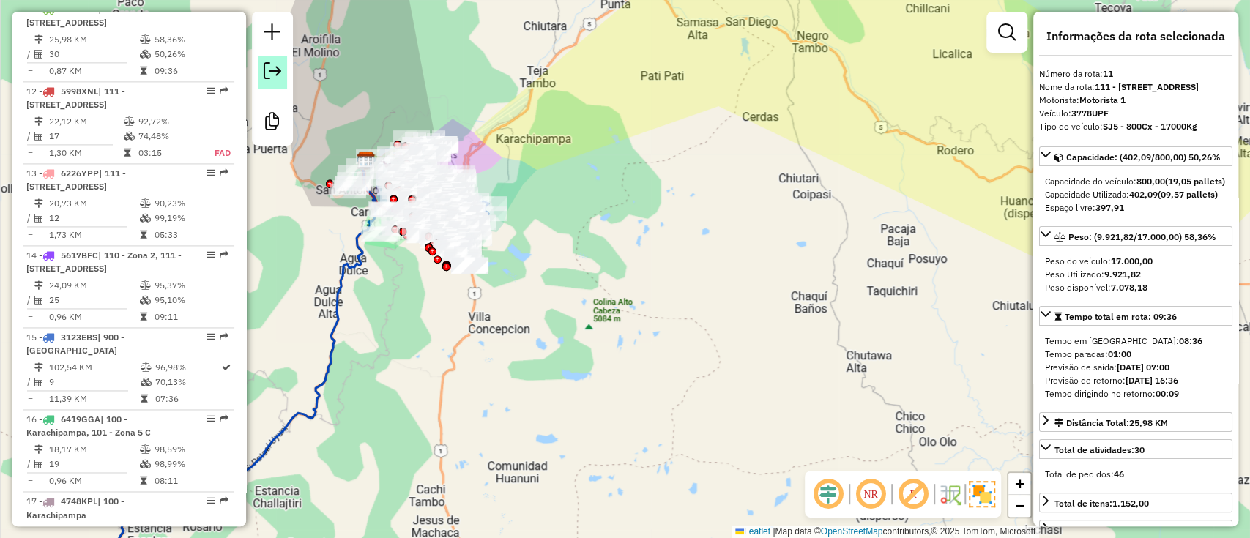
click at [268, 62] on em at bounding box center [273, 71] width 18 height 18
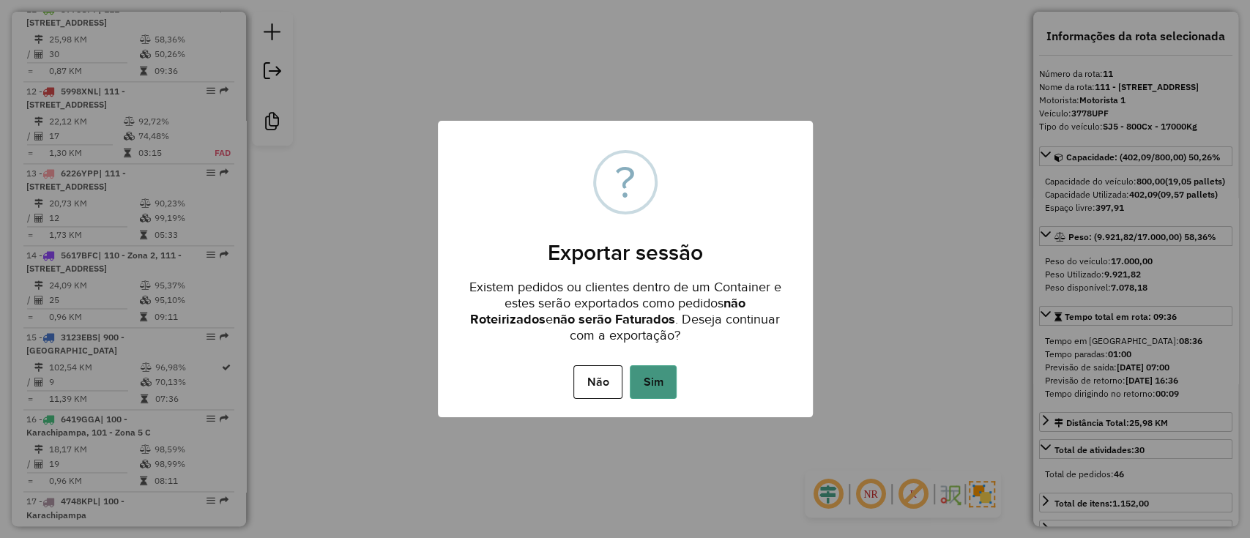
click at [662, 387] on button "Sim" at bounding box center [653, 382] width 47 height 34
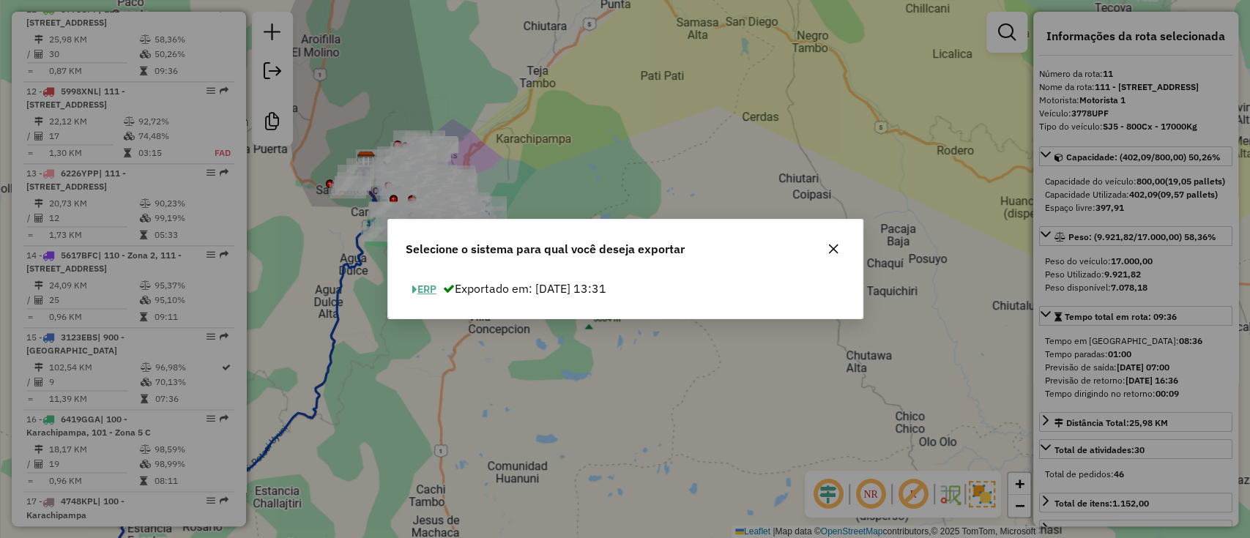
click at [436, 291] on button "ERP" at bounding box center [424, 289] width 37 height 23
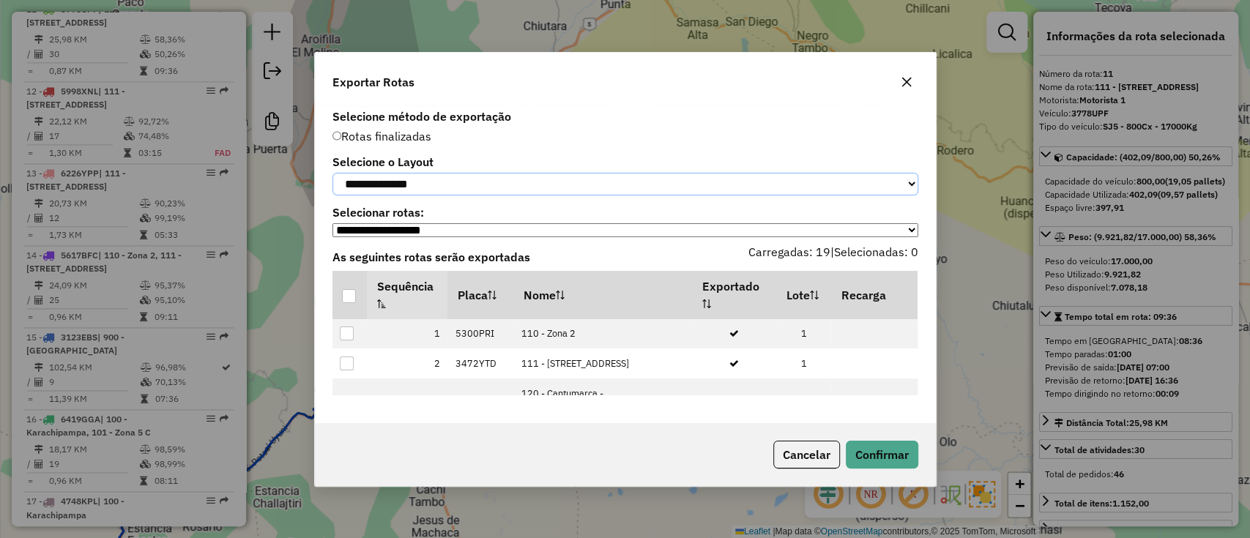
click at [422, 176] on select "**********" at bounding box center [625, 184] width 586 height 23
select select "*********"
click at [332, 173] on select "**********" at bounding box center [625, 184] width 586 height 23
click at [352, 296] on div at bounding box center [349, 296] width 14 height 14
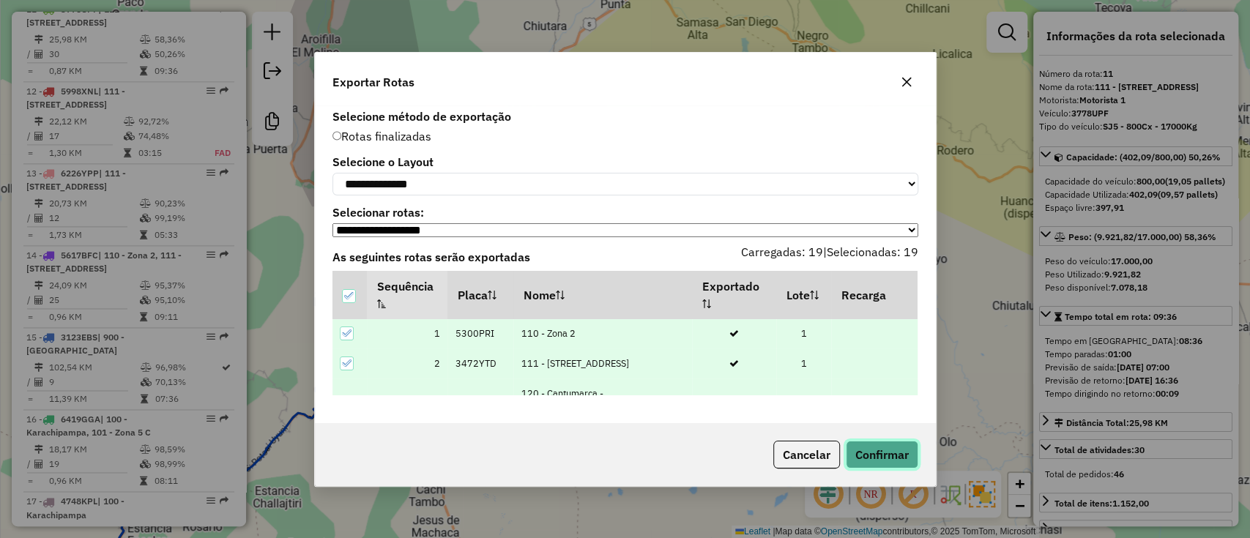
click at [887, 453] on button "Confirmar" at bounding box center [882, 455] width 72 height 28
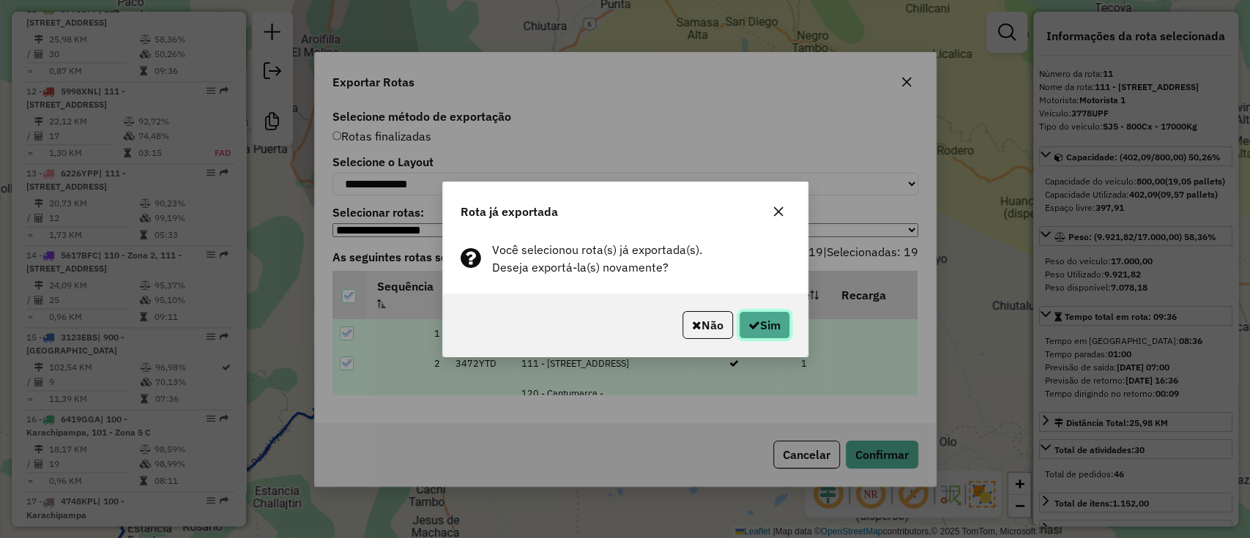
click at [774, 316] on button "Sim" at bounding box center [764, 325] width 51 height 28
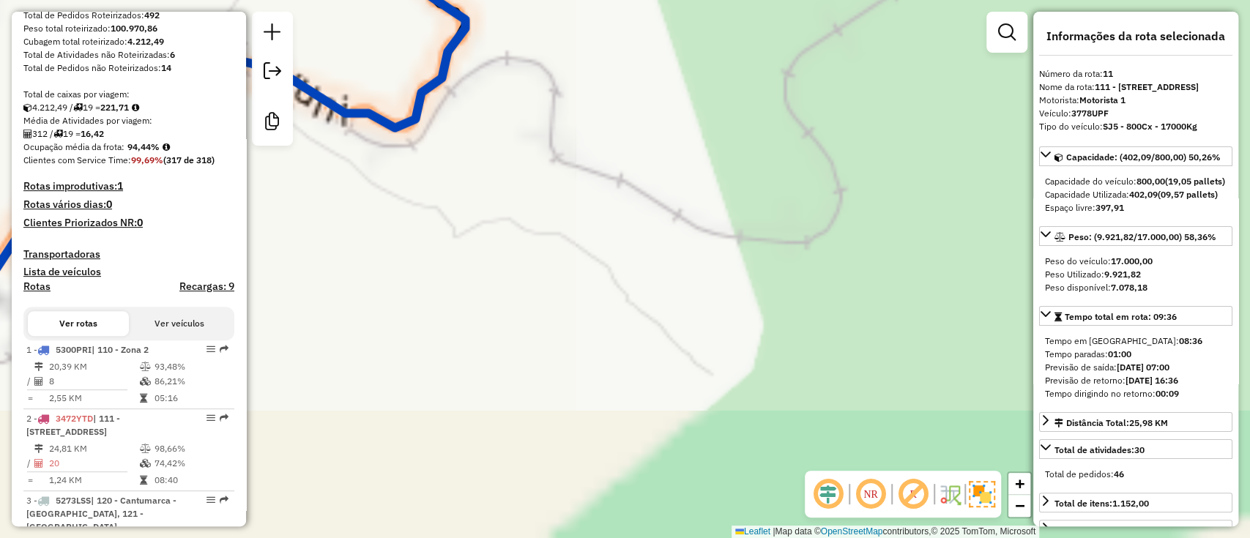
scroll to position [208, 0]
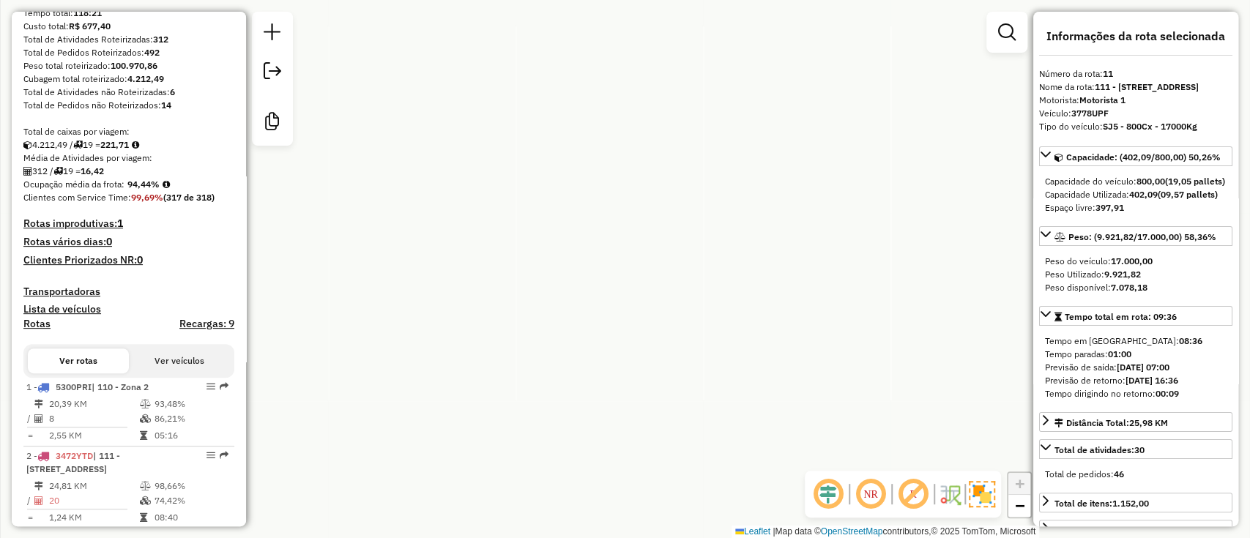
drag, startPoint x: 131, startPoint y: 190, endPoint x: 160, endPoint y: 187, distance: 28.8
click at [161, 178] on div "312 / 19 = 16,42" at bounding box center [128, 171] width 211 height 13
drag, startPoint x: 129, startPoint y: 198, endPoint x: 160, endPoint y: 193, distance: 32.0
click at [160, 190] on strong "94,44%" at bounding box center [143, 184] width 32 height 11
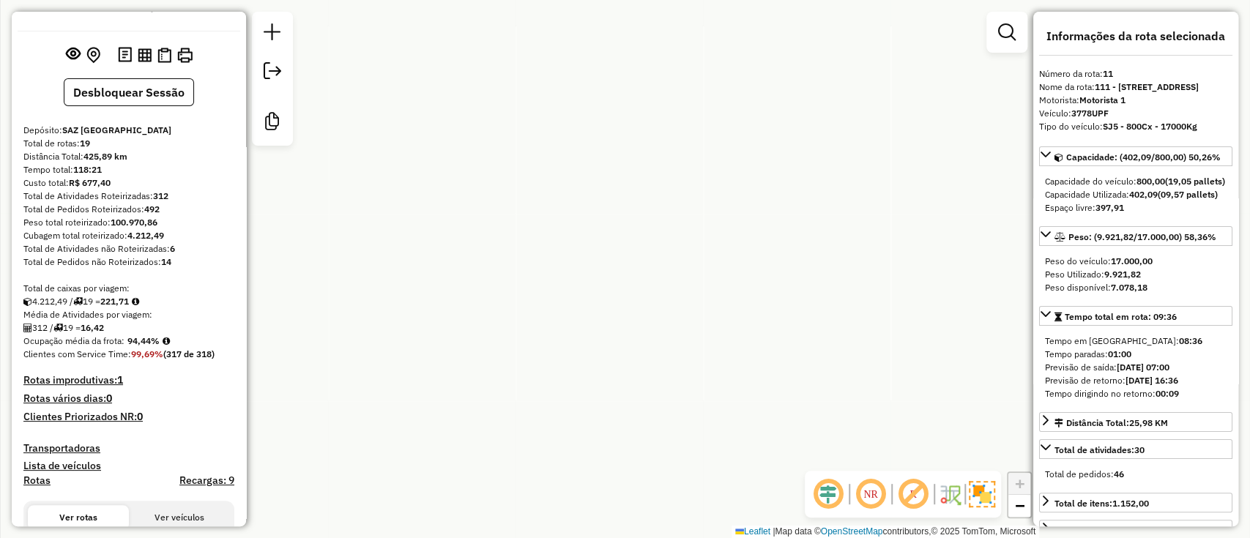
scroll to position [0, 0]
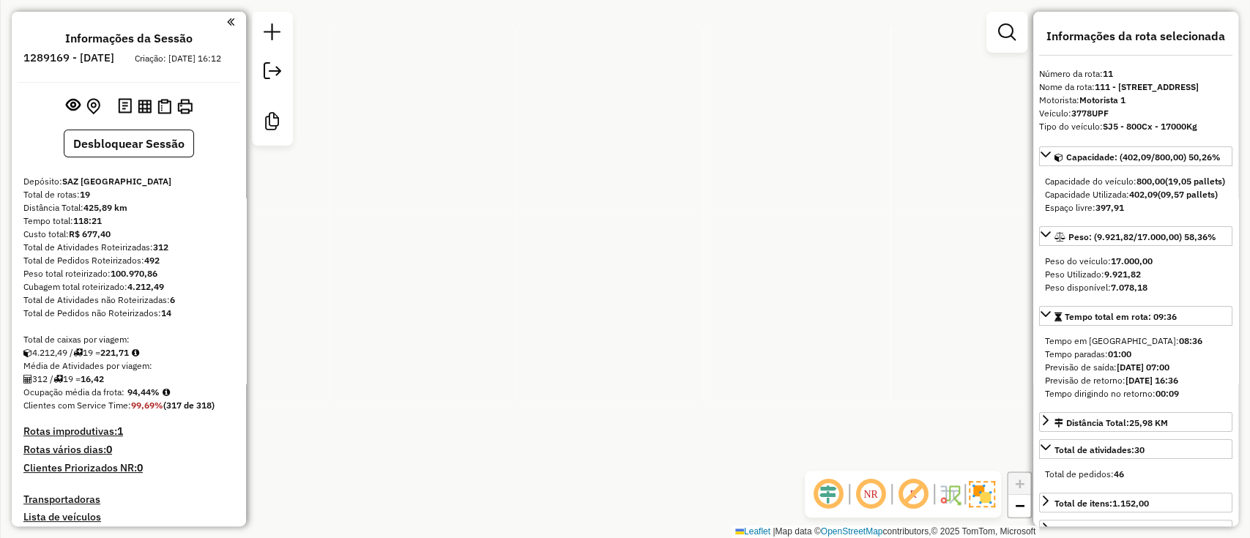
drag, startPoint x: 152, startPoint y: 255, endPoint x: 178, endPoint y: 255, distance: 25.6
click at [178, 254] on div "Total de Atividades Roteirizadas: 312" at bounding box center [128, 247] width 211 height 13
copy div "312"
drag, startPoint x: 129, startPoint y: 387, endPoint x: 140, endPoint y: 387, distance: 11.0
click at [140, 386] on div "312 / 19 = 16,42" at bounding box center [128, 379] width 211 height 13
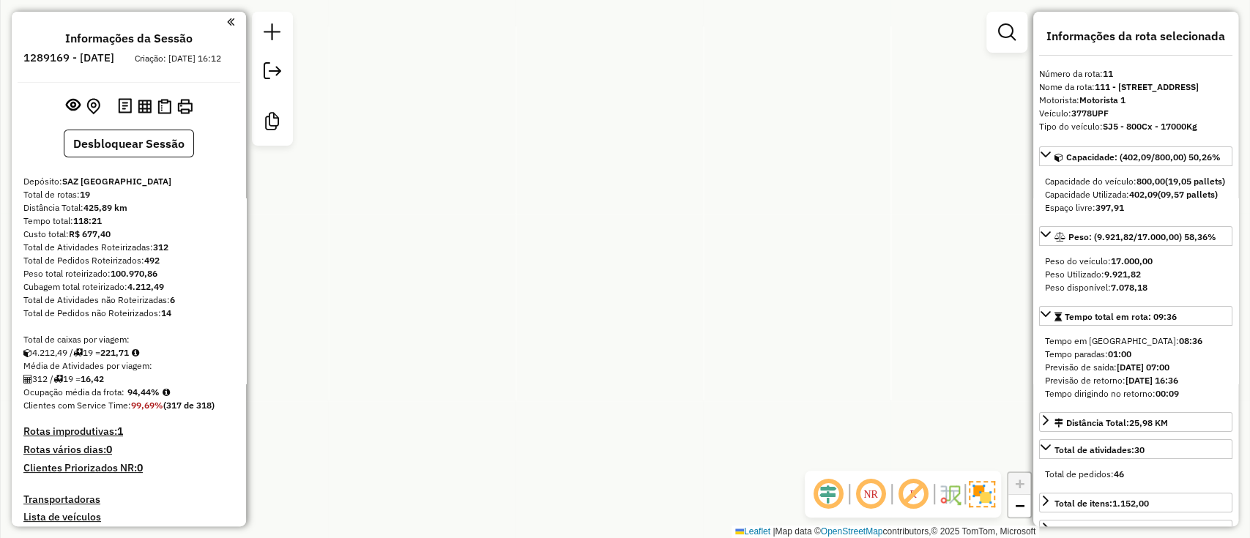
copy div "16,42"
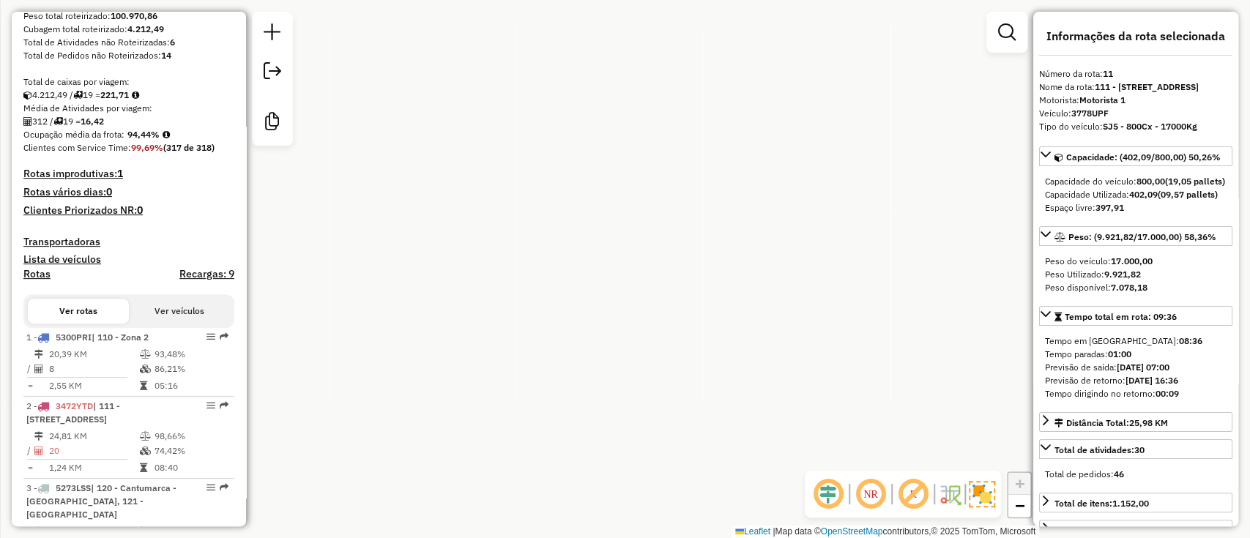
scroll to position [293, 0]
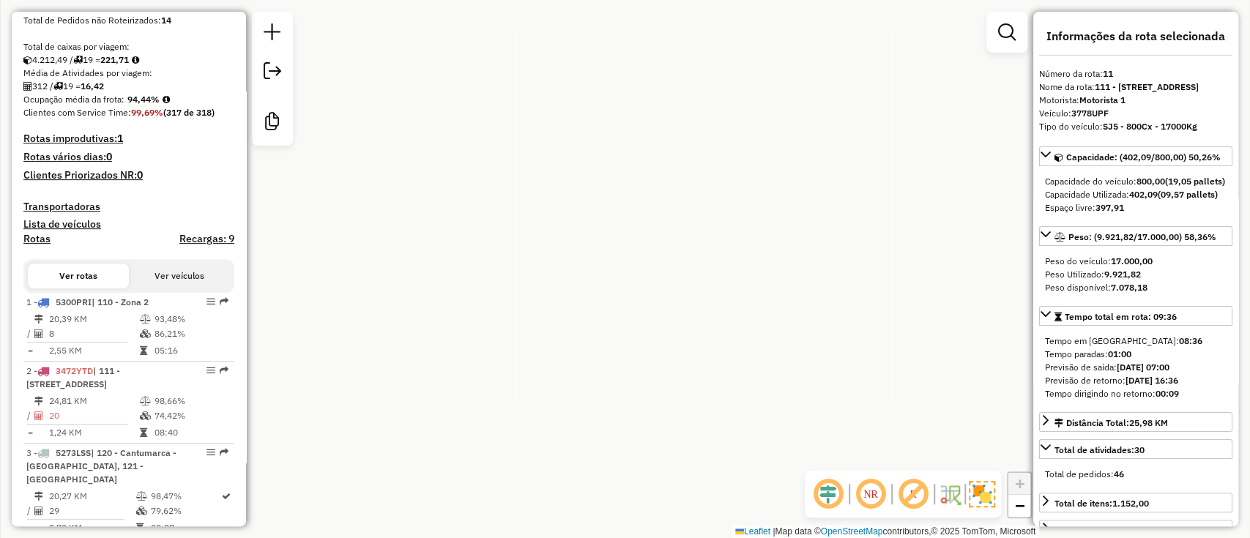
click at [200, 251] on label "Recargas: 9" at bounding box center [206, 242] width 55 height 18
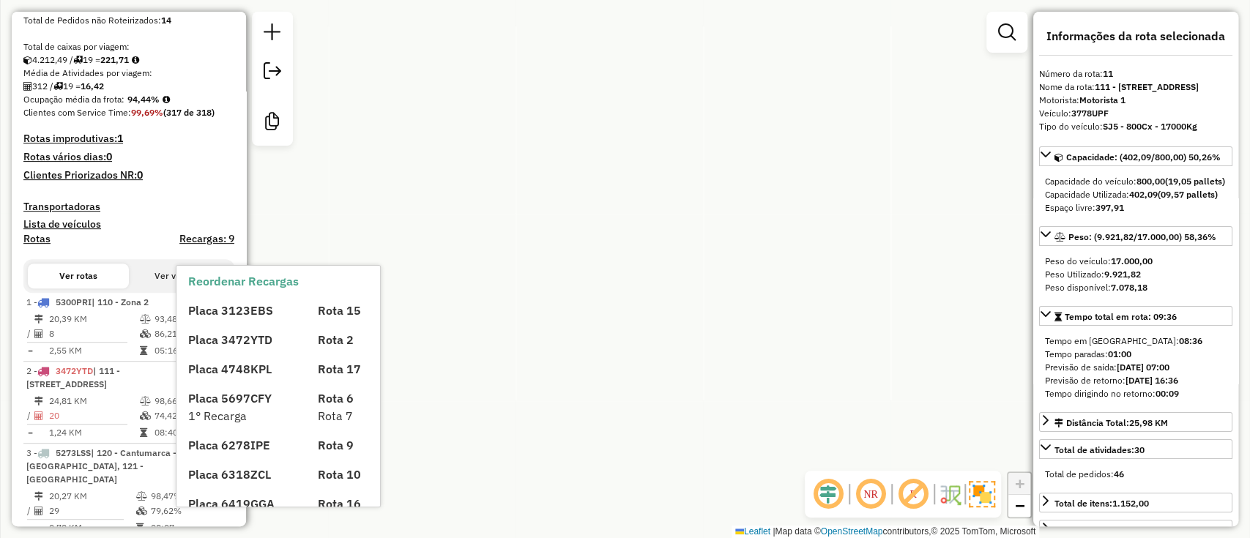
click at [200, 245] on h4 "Recargas: 9" at bounding box center [206, 239] width 55 height 12
